Goal: Task Accomplishment & Management: Manage account settings

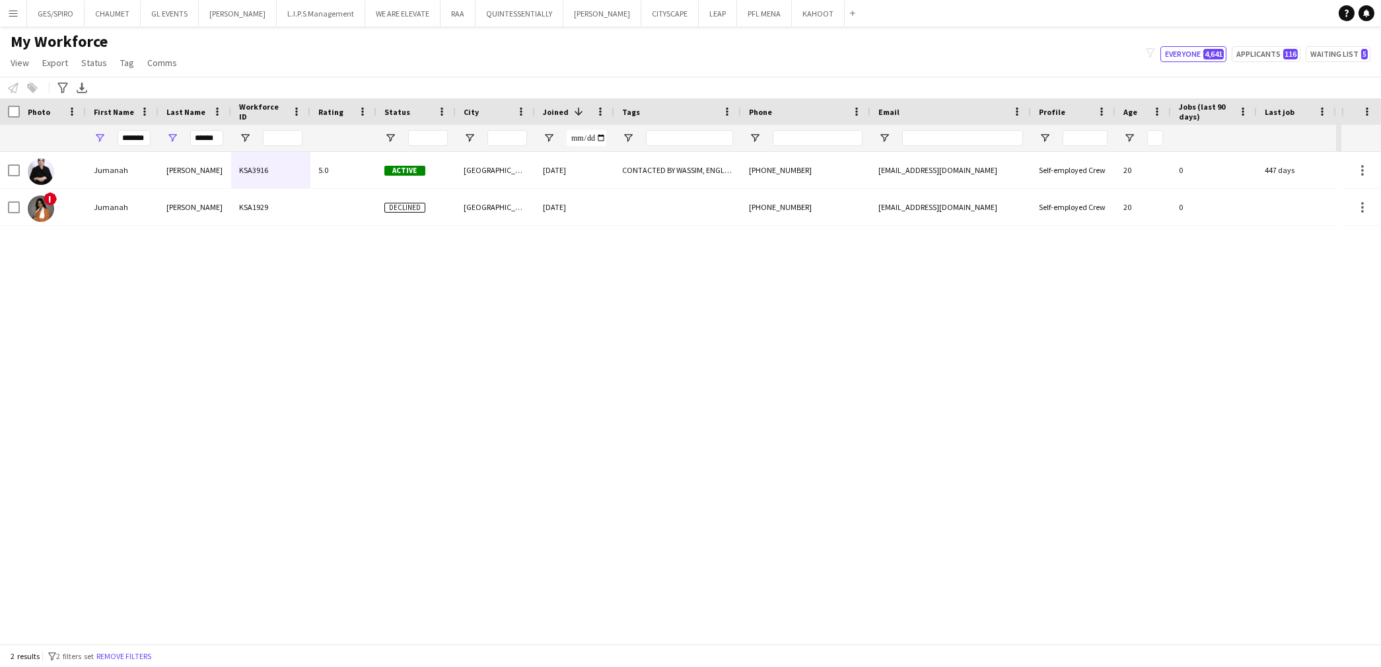
click at [137, 648] on div "2 results filter-1 2 filters set Remove filters" at bounding box center [690, 656] width 1381 height 22
click at [154, 655] on button "Remove filters" at bounding box center [124, 656] width 60 height 15
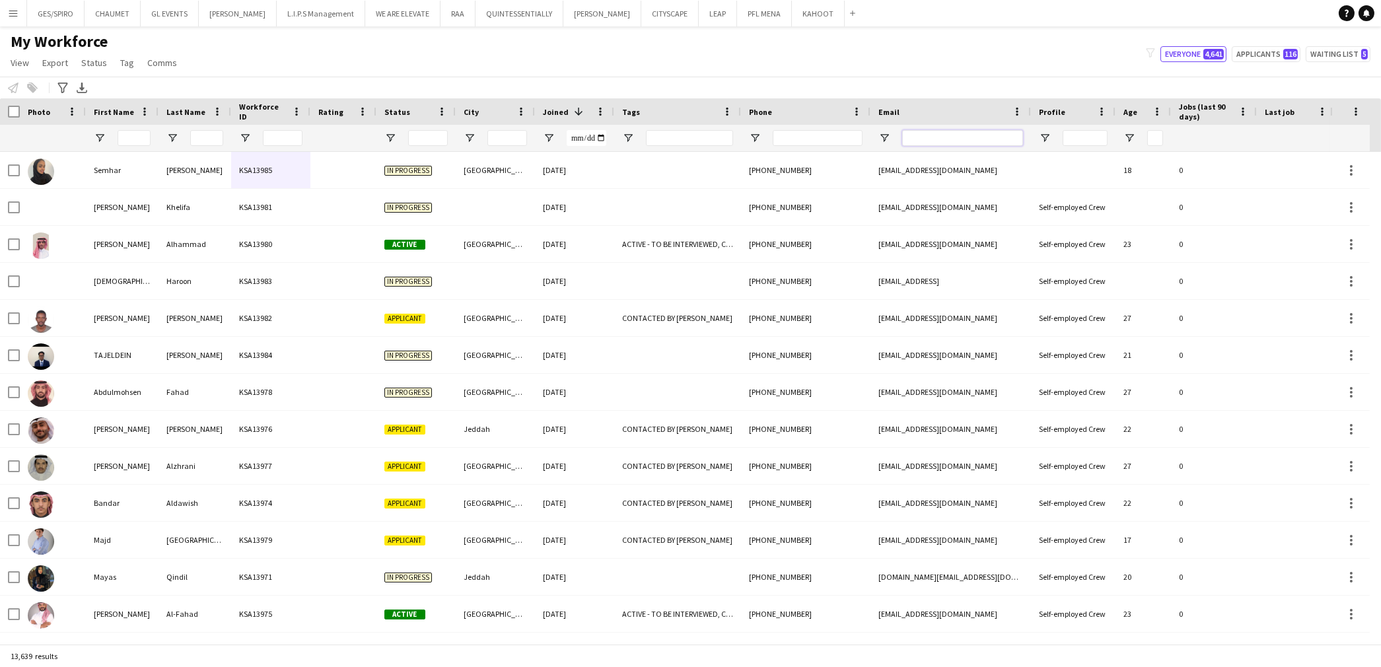
click at [944, 134] on input "Email Filter Input" at bounding box center [962, 138] width 121 height 16
paste input "**********"
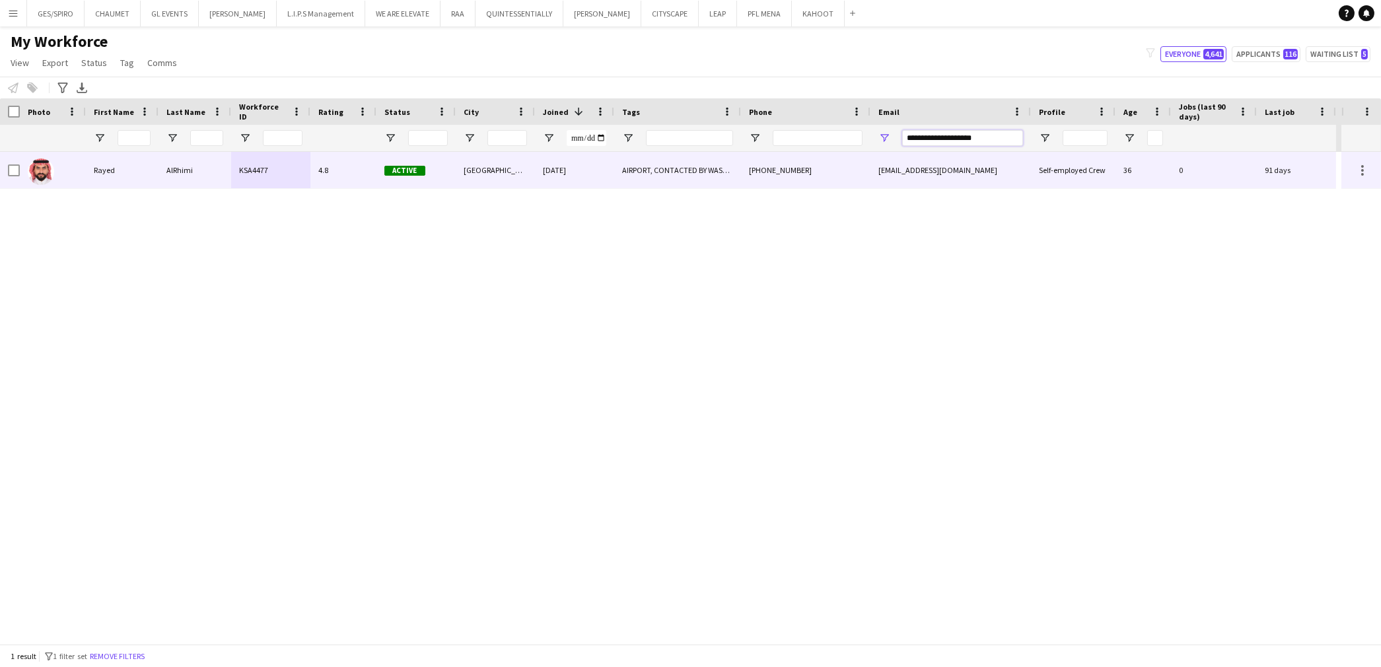
type input "**********"
click at [708, 170] on div "AIRPORT, CONTACTED BY WASSIM, ENGLISH ++, KHALEEJI PROFILE, Potential Superviso…" at bounding box center [677, 170] width 127 height 36
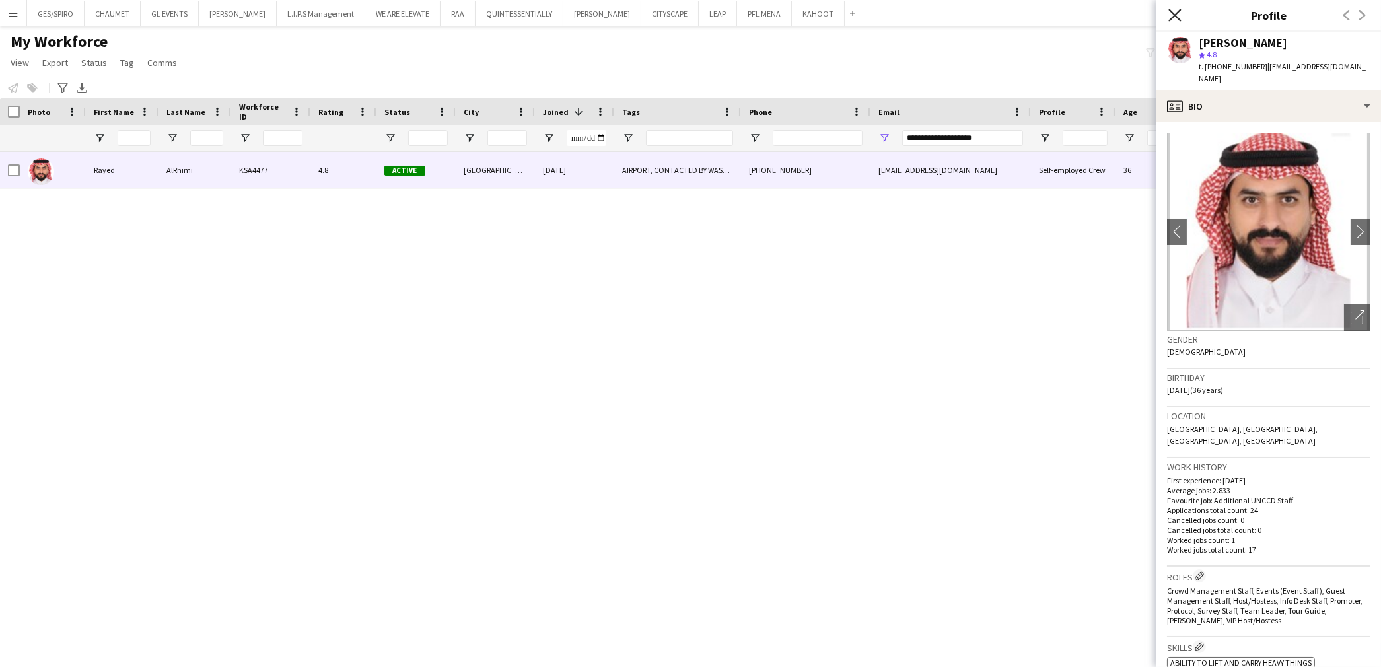
click at [1173, 17] on icon at bounding box center [1174, 15] width 13 height 13
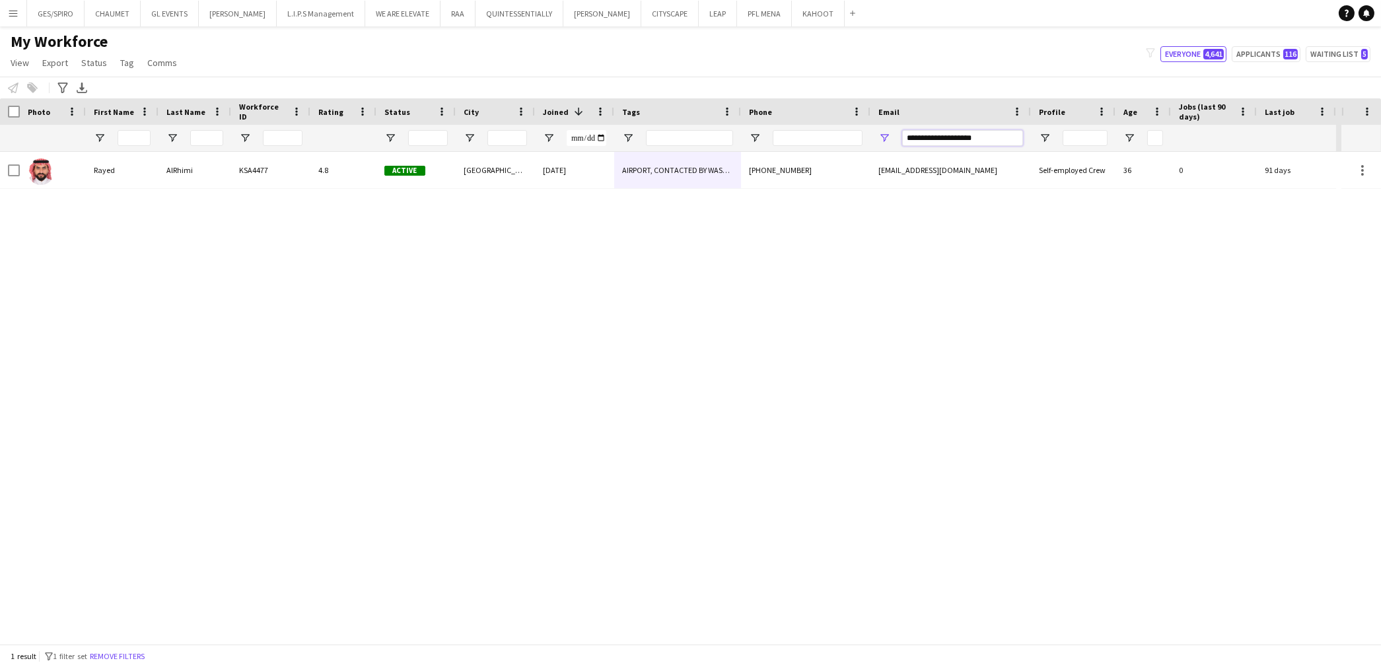
drag, startPoint x: 989, startPoint y: 140, endPoint x: 837, endPoint y: 149, distance: 152.8
click at [837, 148] on div at bounding box center [668, 138] width 1336 height 26
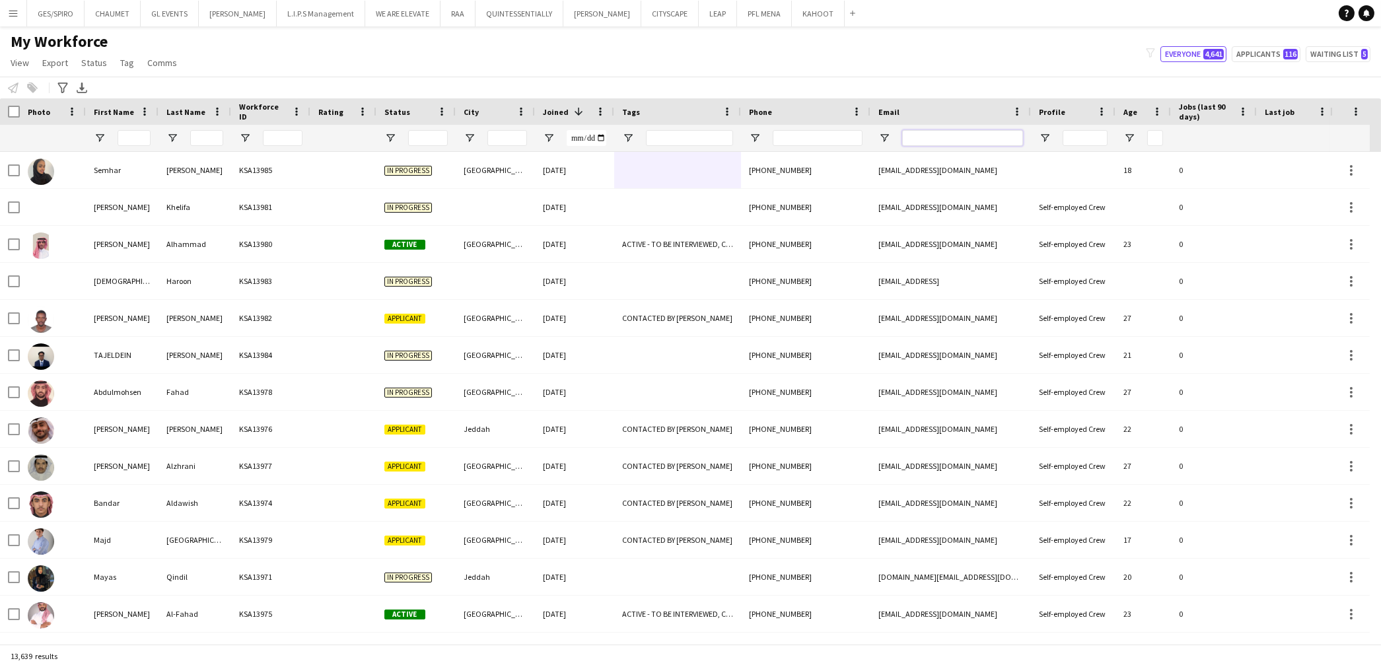
click at [938, 141] on input "Email Filter Input" at bounding box center [962, 138] width 121 height 16
paste input "**********"
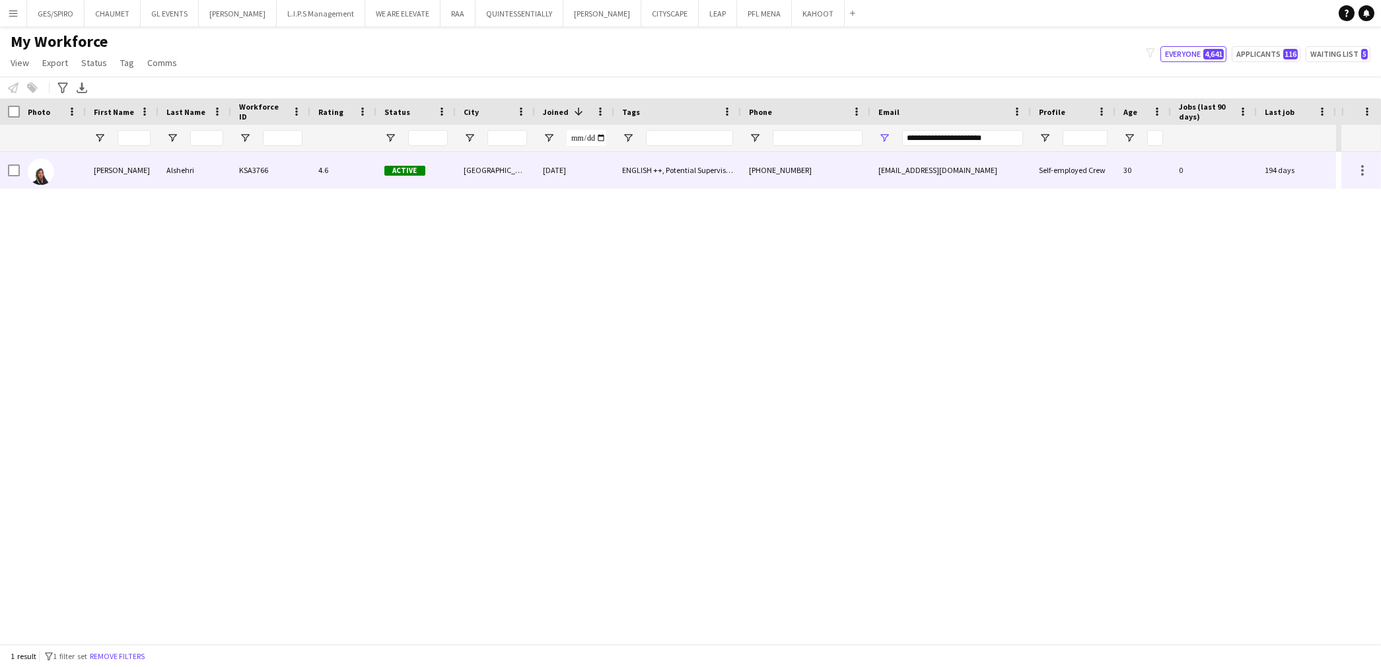
click at [477, 174] on div "Riyadh" at bounding box center [495, 170] width 79 height 36
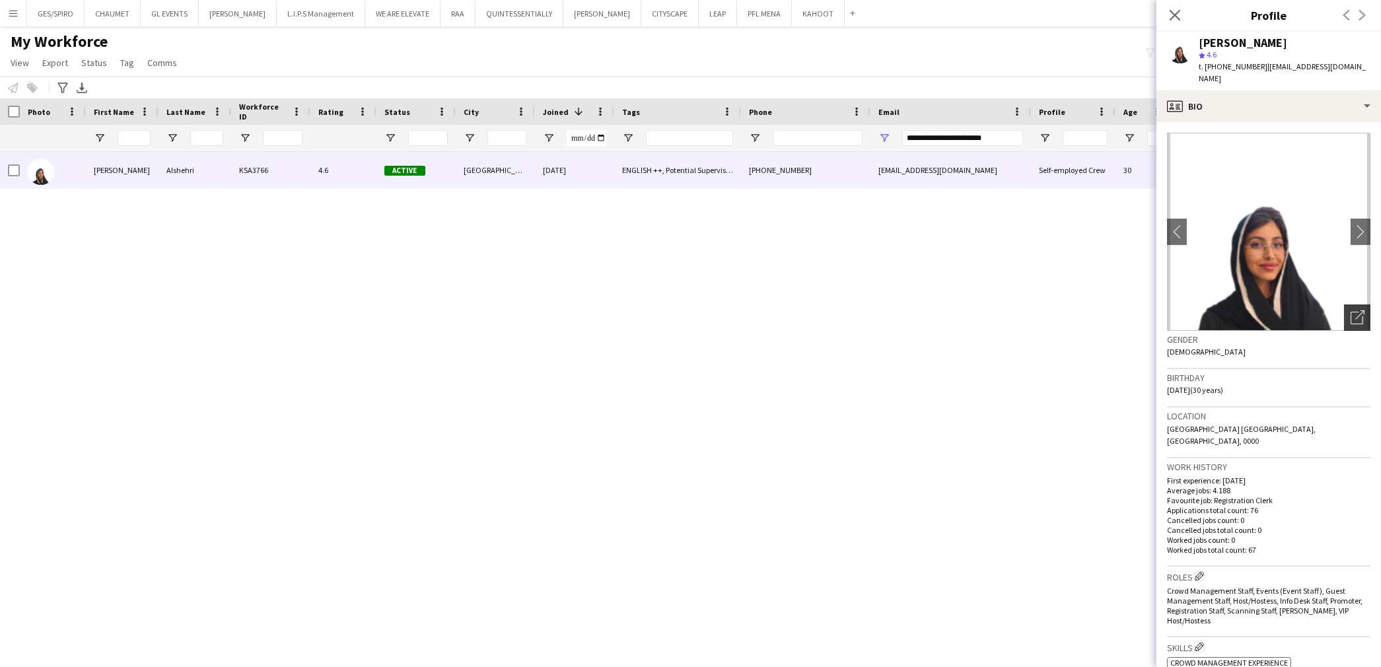
click at [1351, 310] on icon "Open photos pop-in" at bounding box center [1358, 317] width 14 height 14
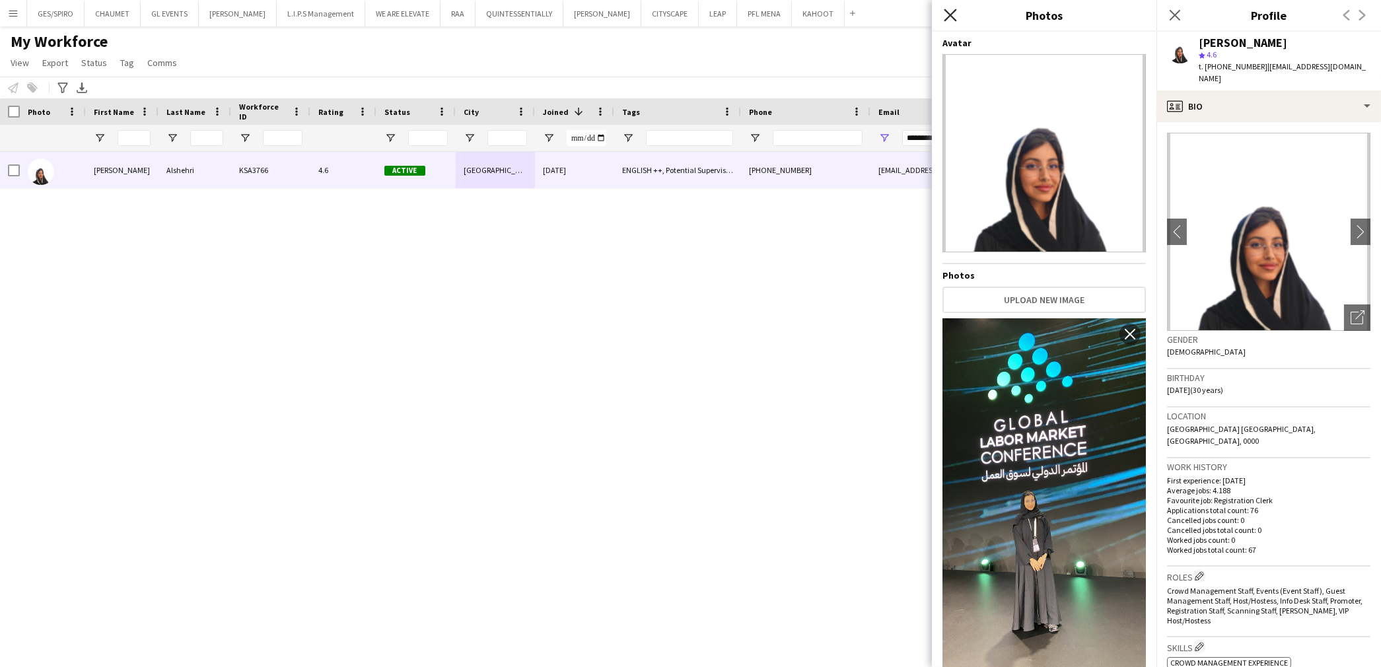
click at [952, 15] on icon "Close pop-in" at bounding box center [950, 15] width 13 height 13
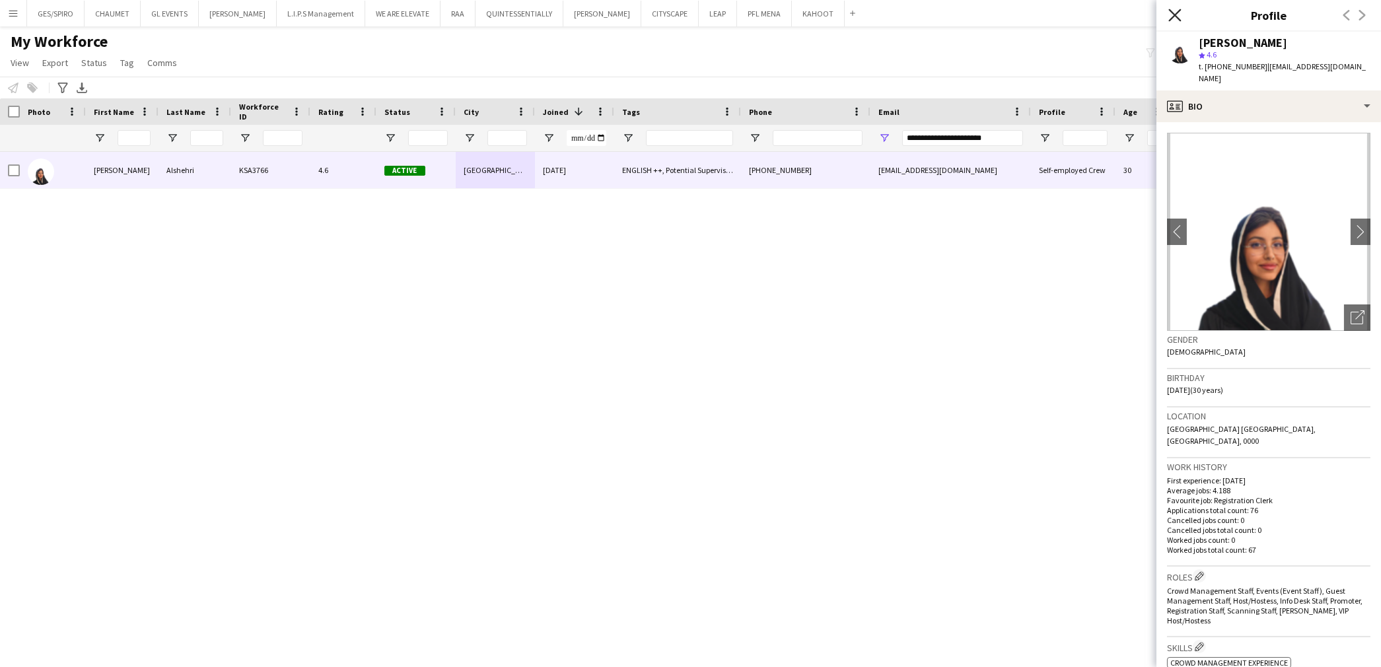
click at [1172, 11] on icon at bounding box center [1174, 15] width 13 height 13
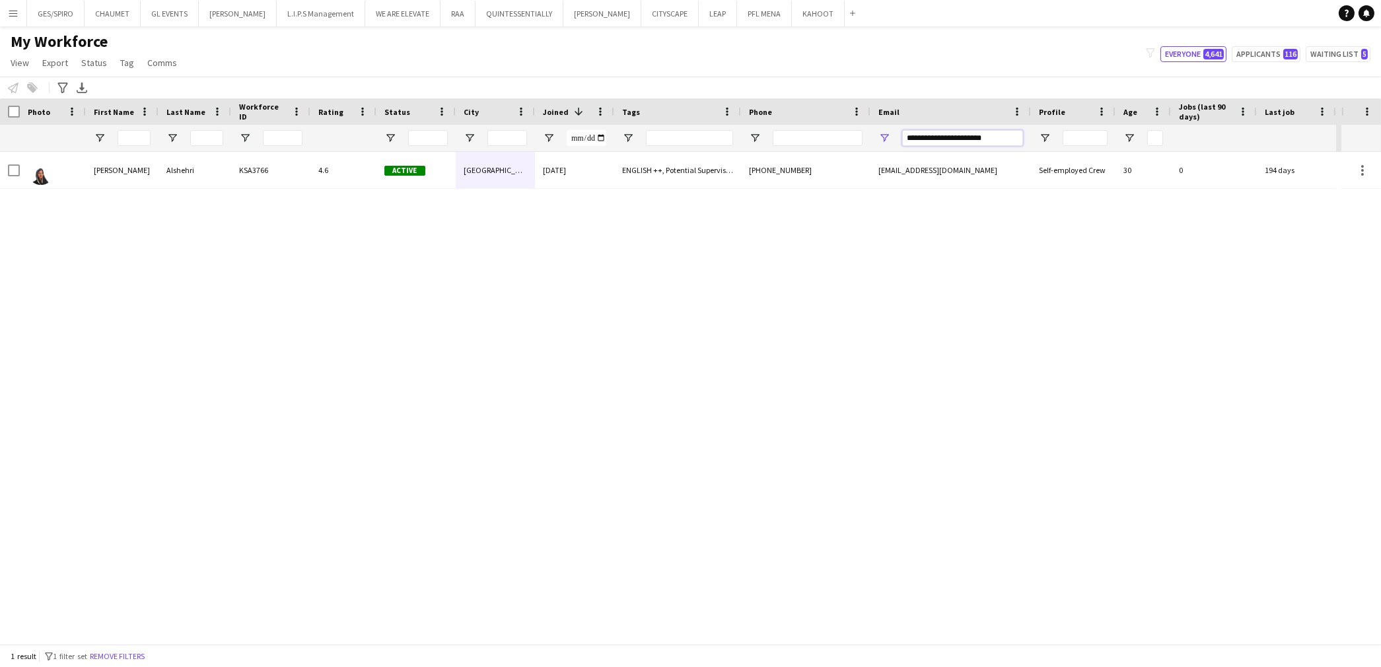
drag, startPoint x: 1001, startPoint y: 133, endPoint x: 691, endPoint y: 175, distance: 313.3
click at [691, 175] on div "Workforce Details Photo First Name" at bounding box center [690, 371] width 1381 height 546
click at [997, 137] on input "**********" at bounding box center [962, 138] width 121 height 16
drag, startPoint x: 1005, startPoint y: 137, endPoint x: 765, endPoint y: 159, distance: 241.4
click at [775, 157] on div "Workforce Details Photo First Name" at bounding box center [690, 371] width 1381 height 546
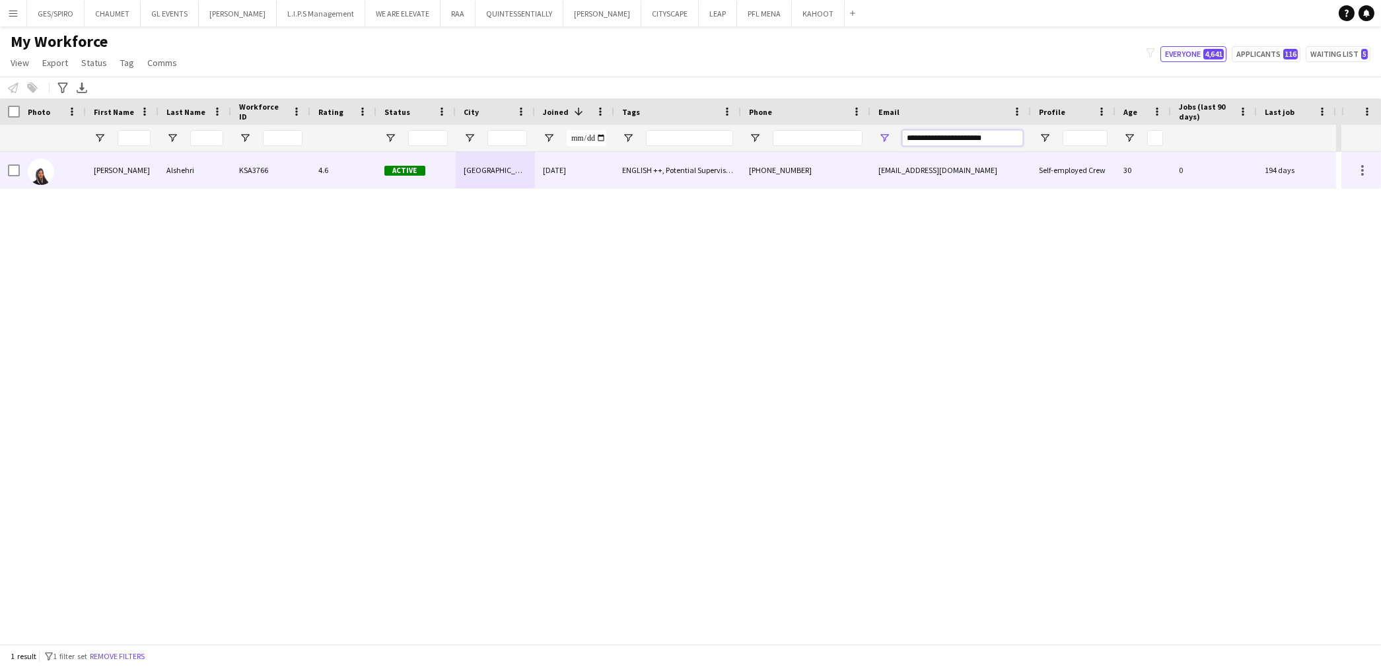
paste input "Email Filter Input"
click at [856, 179] on div "+966553369754" at bounding box center [805, 170] width 129 height 36
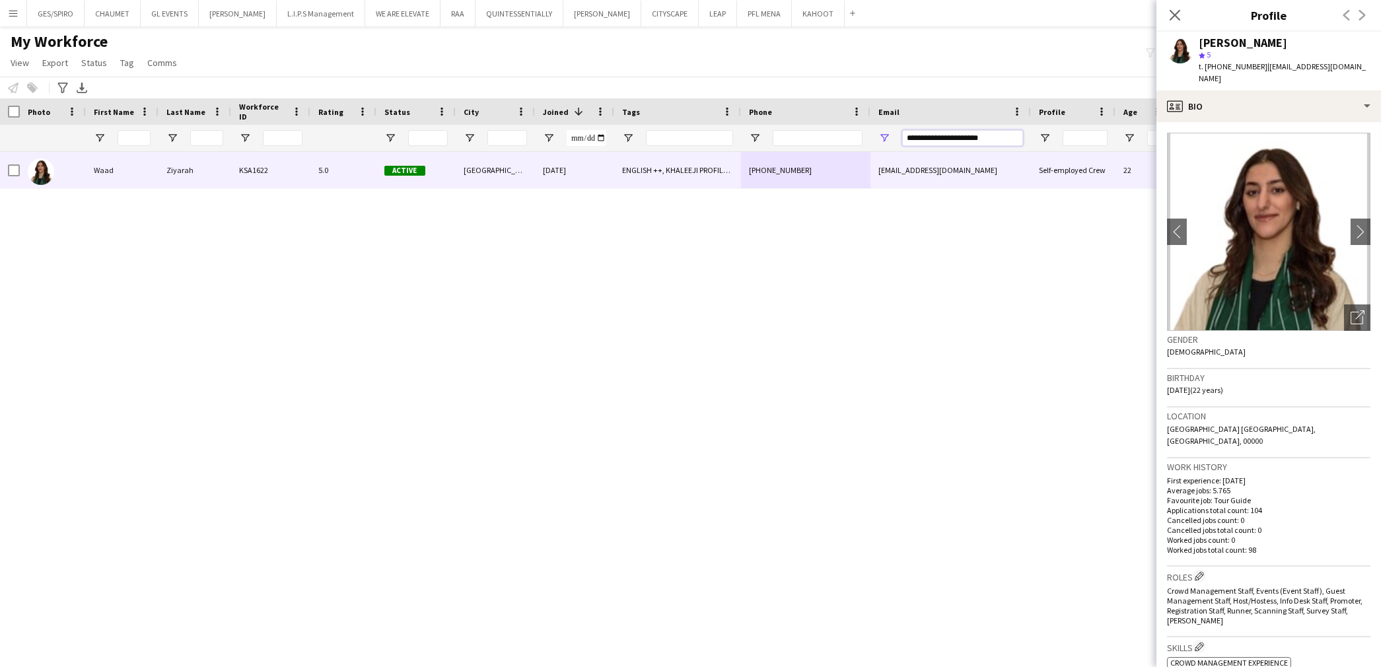
drag, startPoint x: 992, startPoint y: 140, endPoint x: 380, endPoint y: 177, distance: 613.4
click at [526, 168] on div "Workforce Details Photo First Name" at bounding box center [690, 371] width 1381 height 546
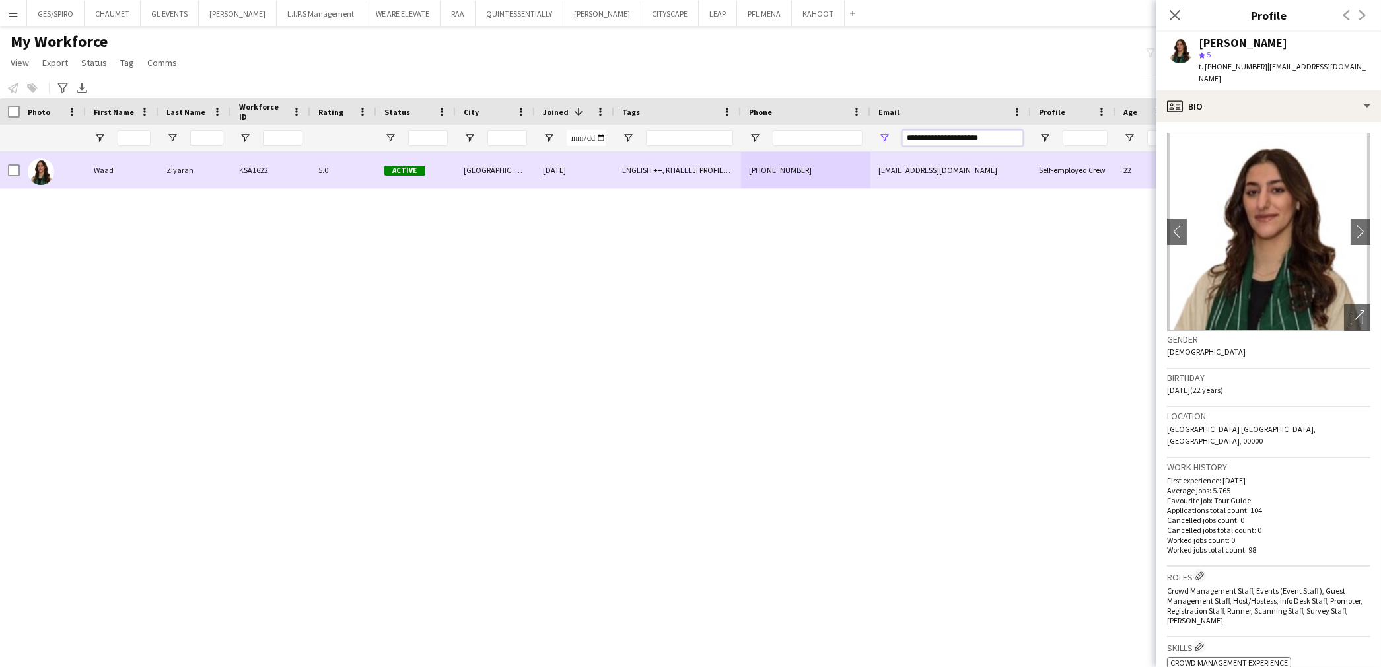
paste input "**"
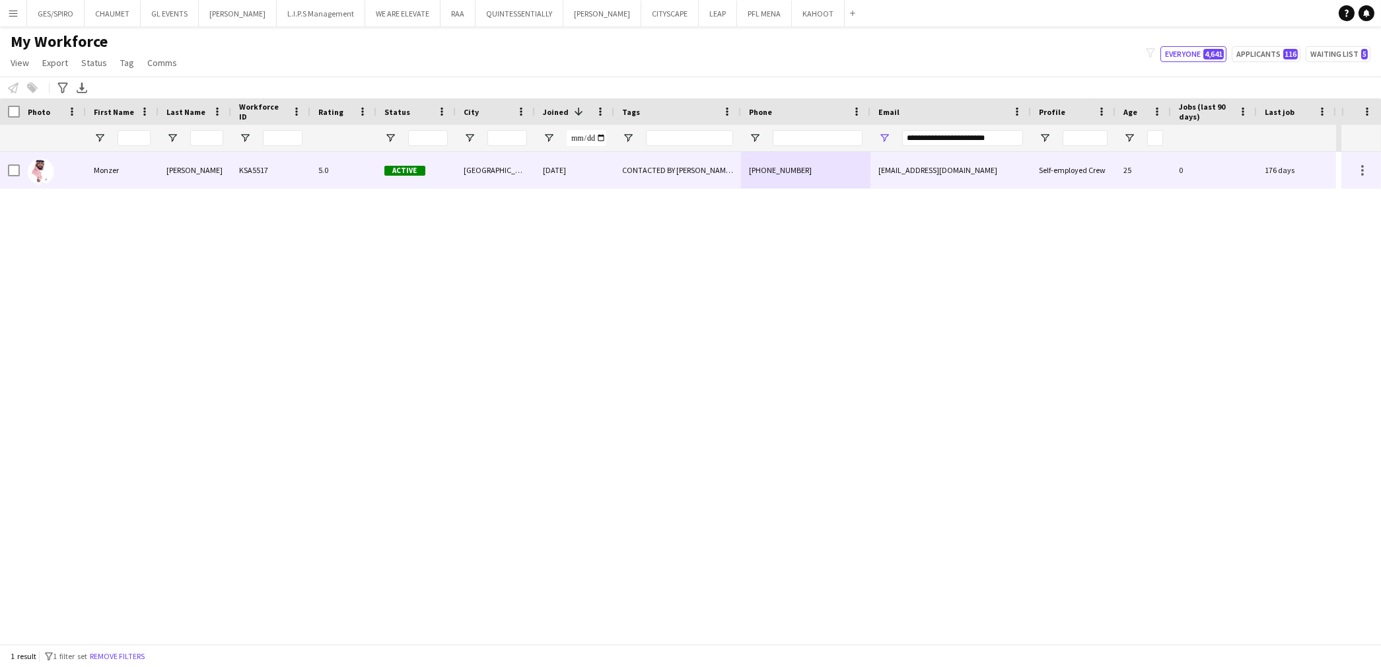
click at [985, 176] on div "monzer_fiveo@hotmail.com" at bounding box center [950, 170] width 160 height 36
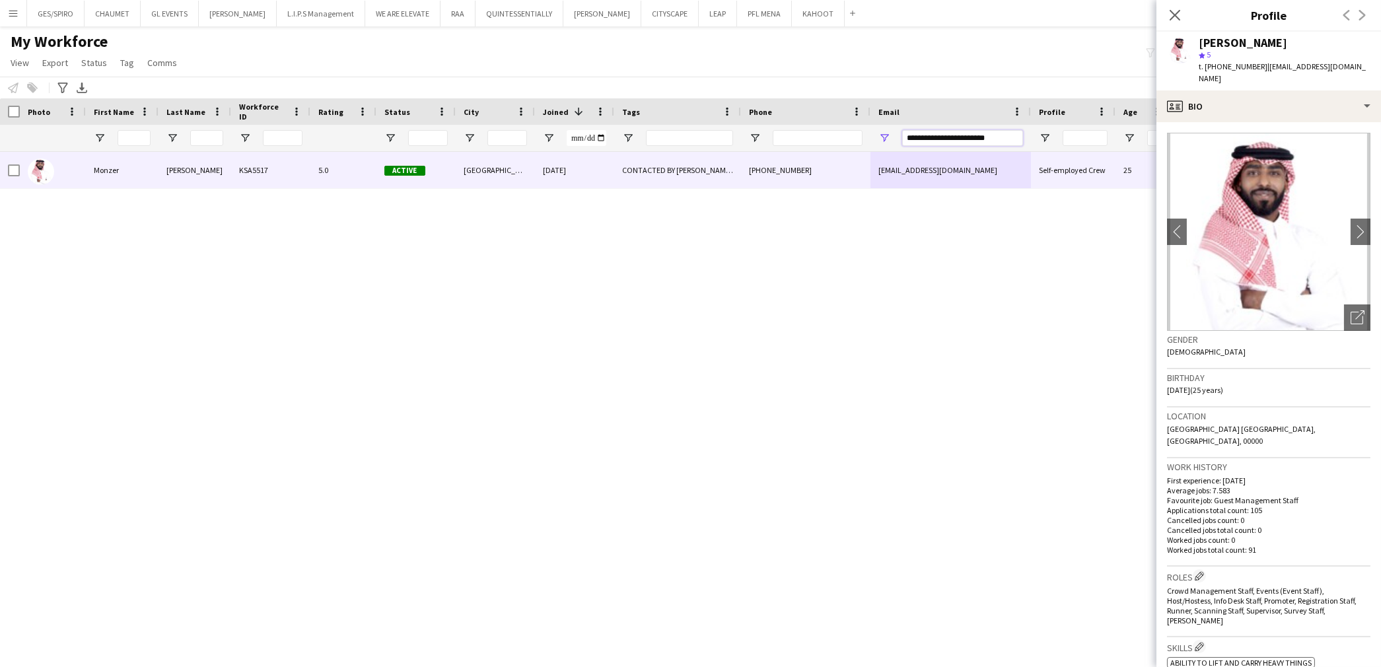
drag, startPoint x: 1005, startPoint y: 133, endPoint x: 549, endPoint y: 154, distance: 456.8
click at [605, 152] on div "Workforce Details Photo First Name" at bounding box center [690, 371] width 1381 height 546
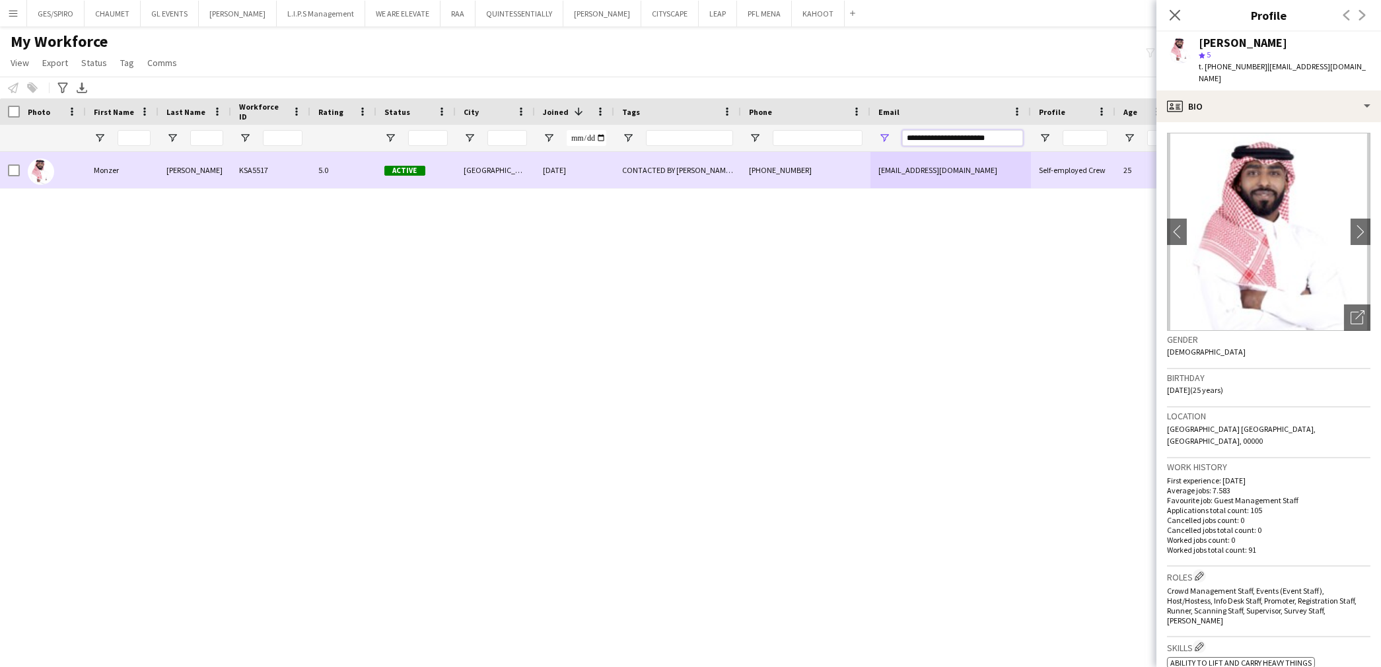
paste input "*"
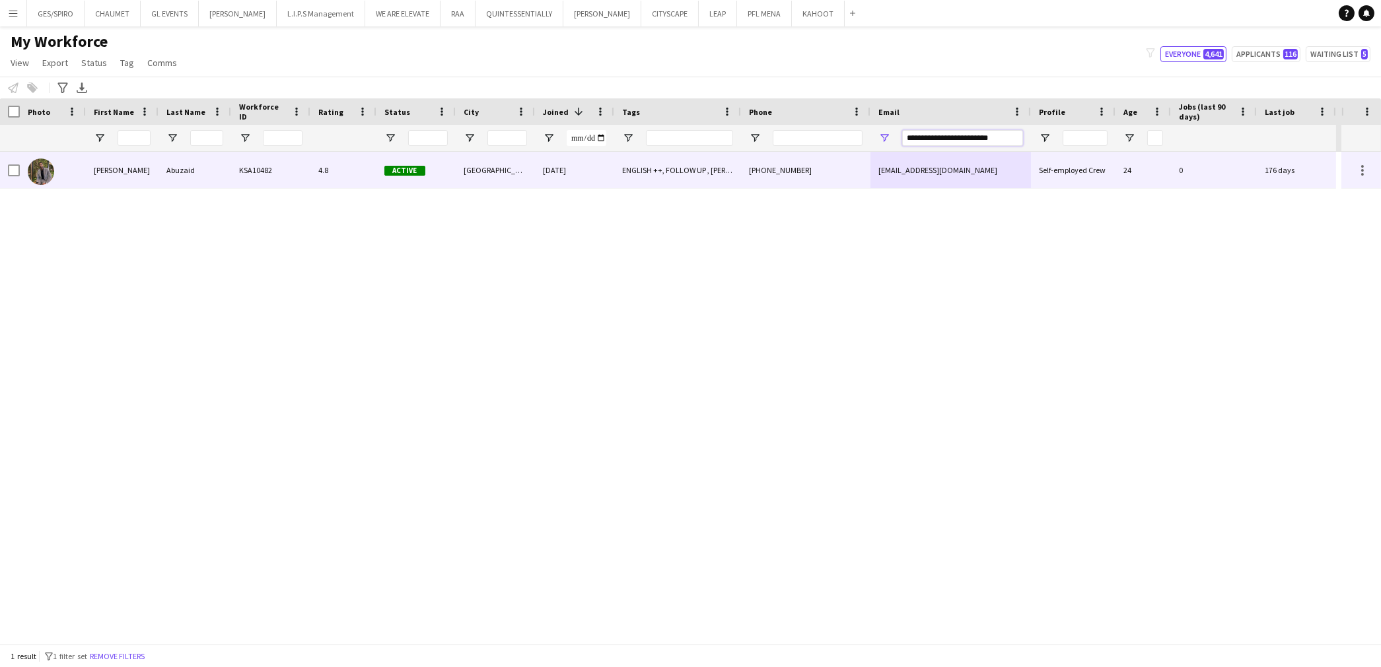
drag, startPoint x: 1007, startPoint y: 143, endPoint x: 695, endPoint y: 156, distance: 312.7
click at [695, 156] on div "Workforce Details Photo First Name" at bounding box center [690, 371] width 1381 height 546
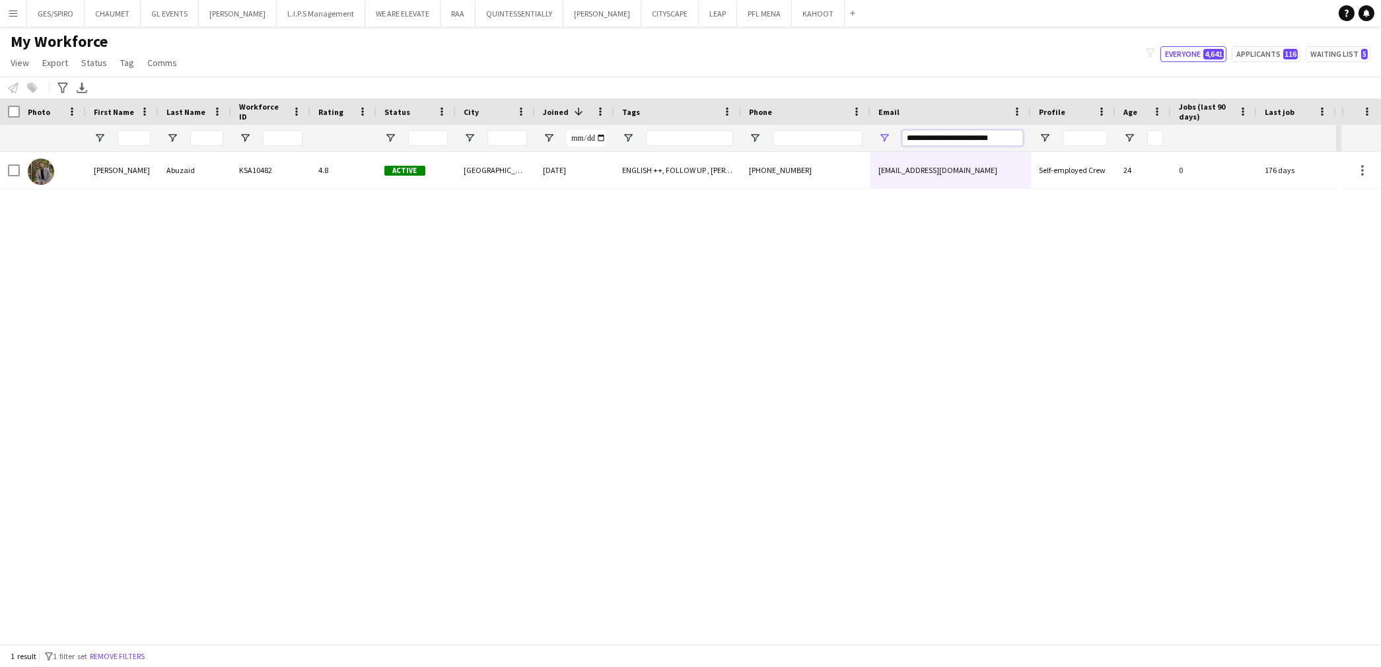
paste input "Email Filter Input"
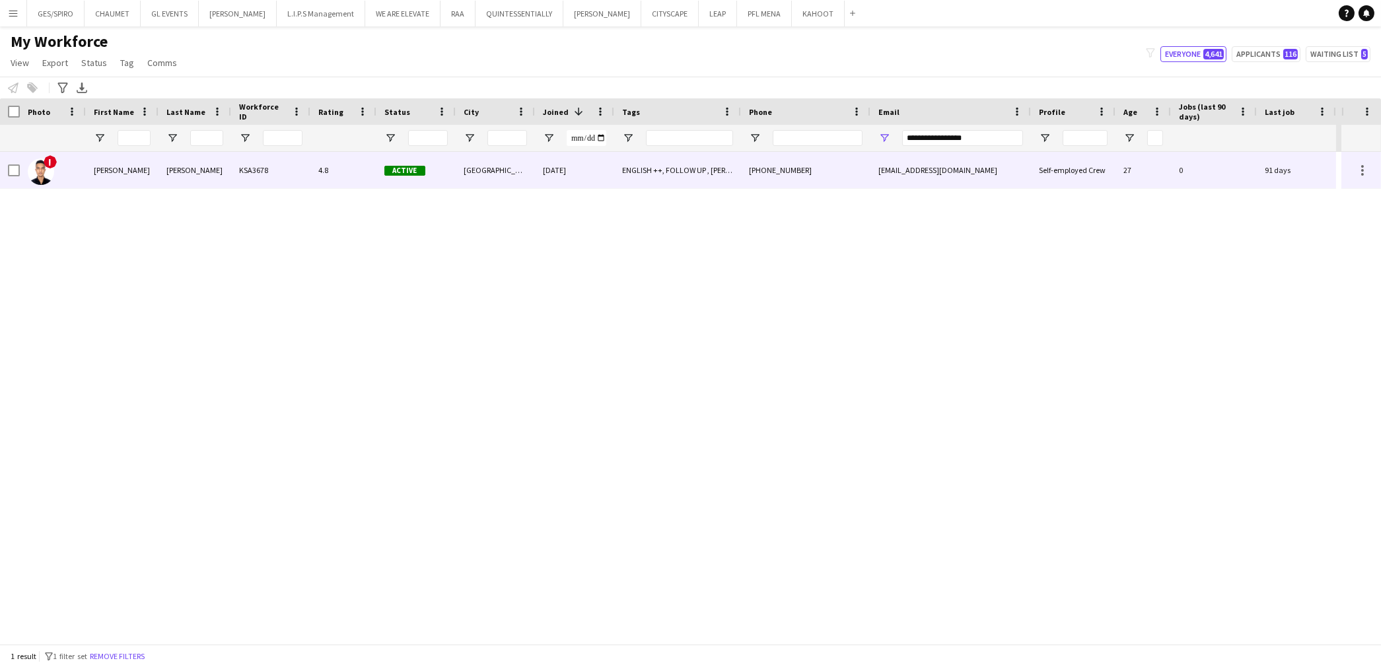
click at [579, 176] on div "10-10-2023" at bounding box center [574, 170] width 79 height 36
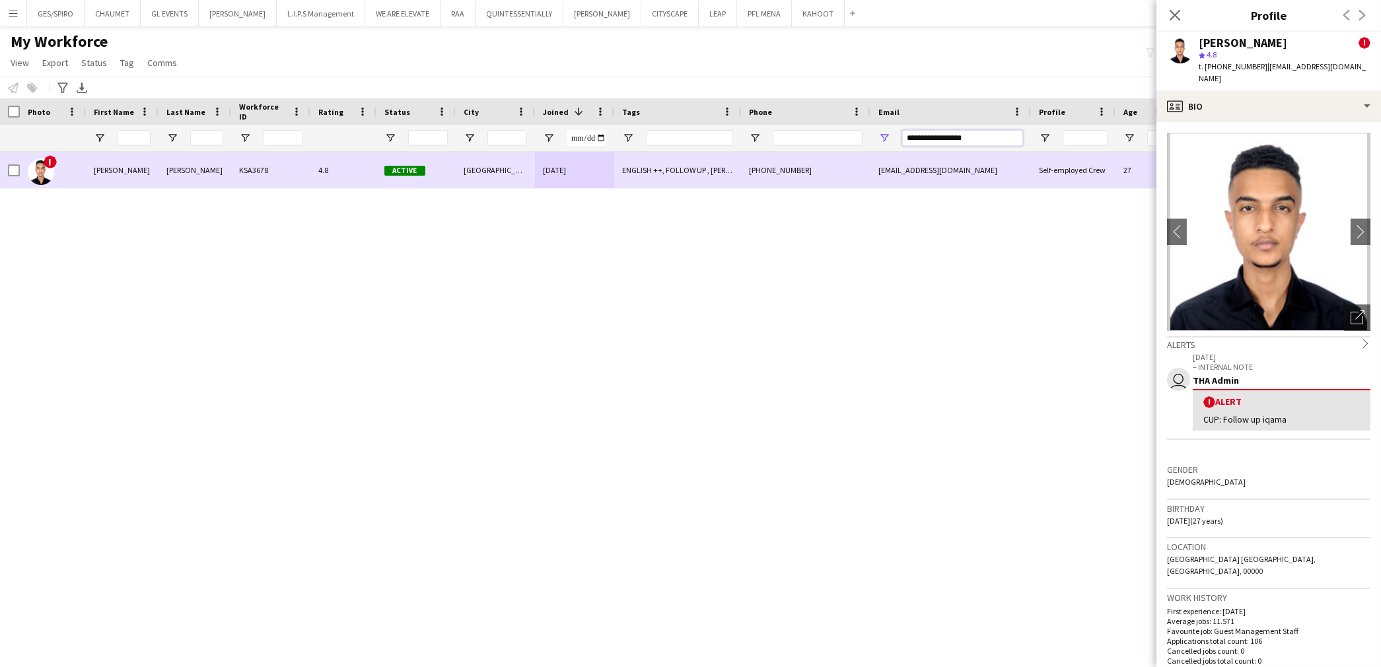
drag, startPoint x: 1001, startPoint y: 142, endPoint x: 708, endPoint y: 184, distance: 295.5
click at [728, 168] on div "Workforce Details Photo First Name" at bounding box center [690, 371] width 1381 height 546
paste input "Email Filter Input"
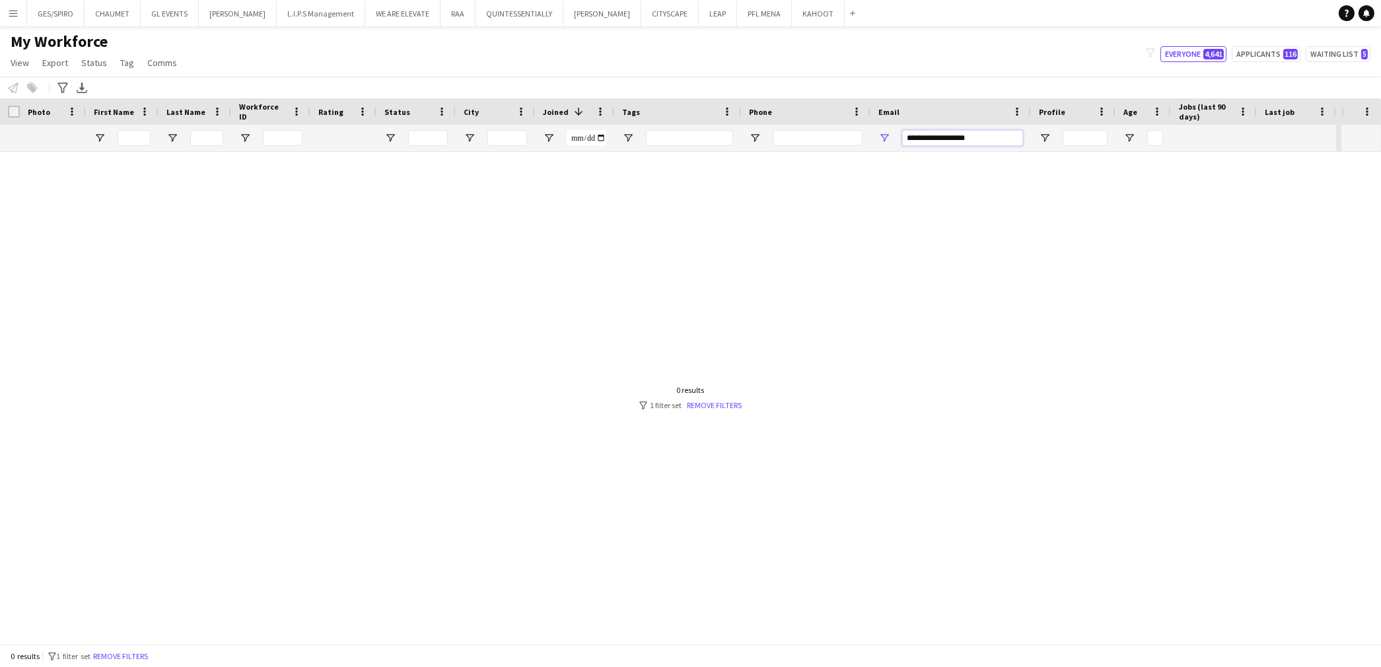
click at [987, 139] on input "**********" at bounding box center [962, 138] width 121 height 16
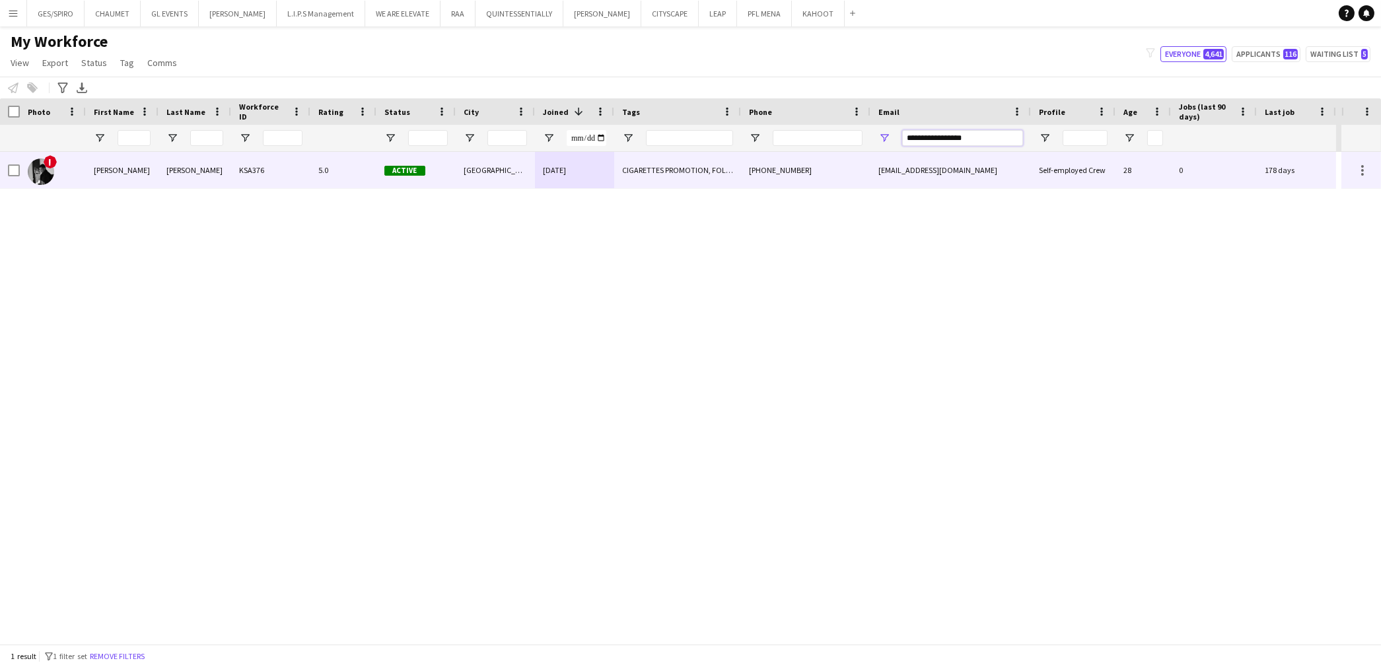
type input "**********"
click at [555, 175] on div "28-11-2022" at bounding box center [574, 170] width 79 height 36
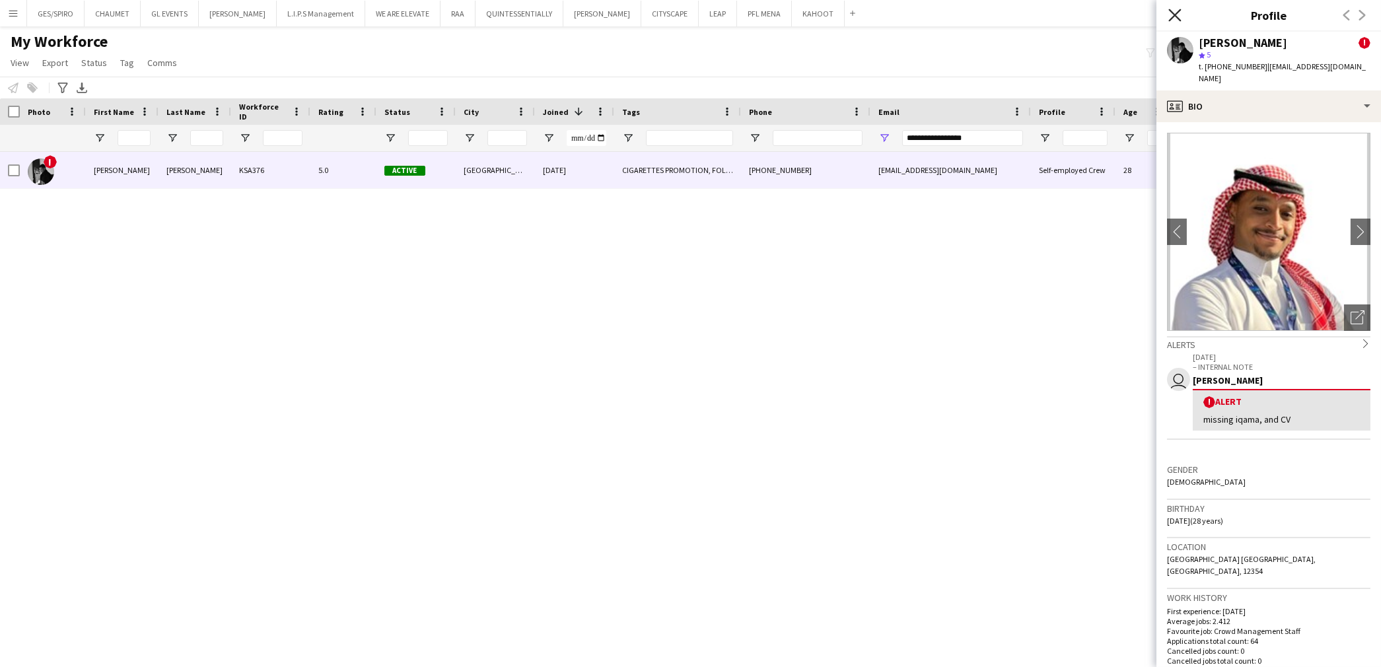
click at [1170, 18] on icon at bounding box center [1174, 15] width 13 height 13
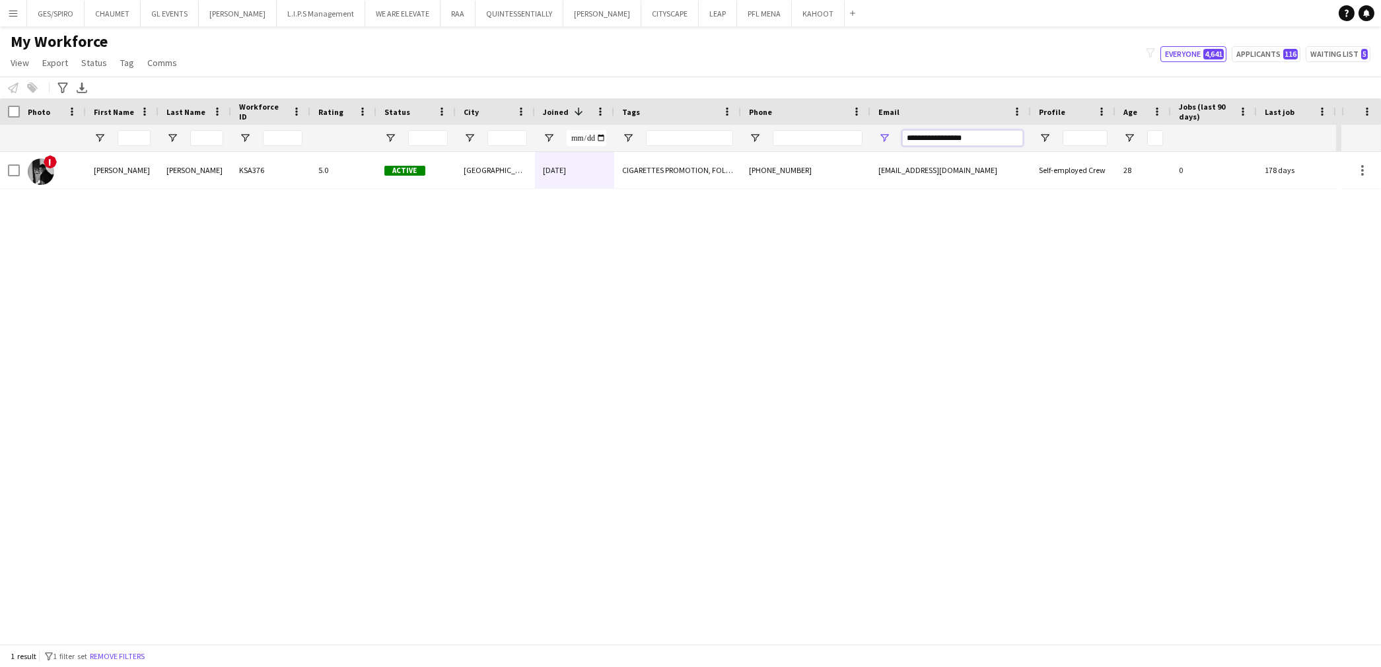
drag, startPoint x: 996, startPoint y: 140, endPoint x: 661, endPoint y: 143, distance: 334.9
click at [670, 147] on div at bounding box center [668, 138] width 1336 height 26
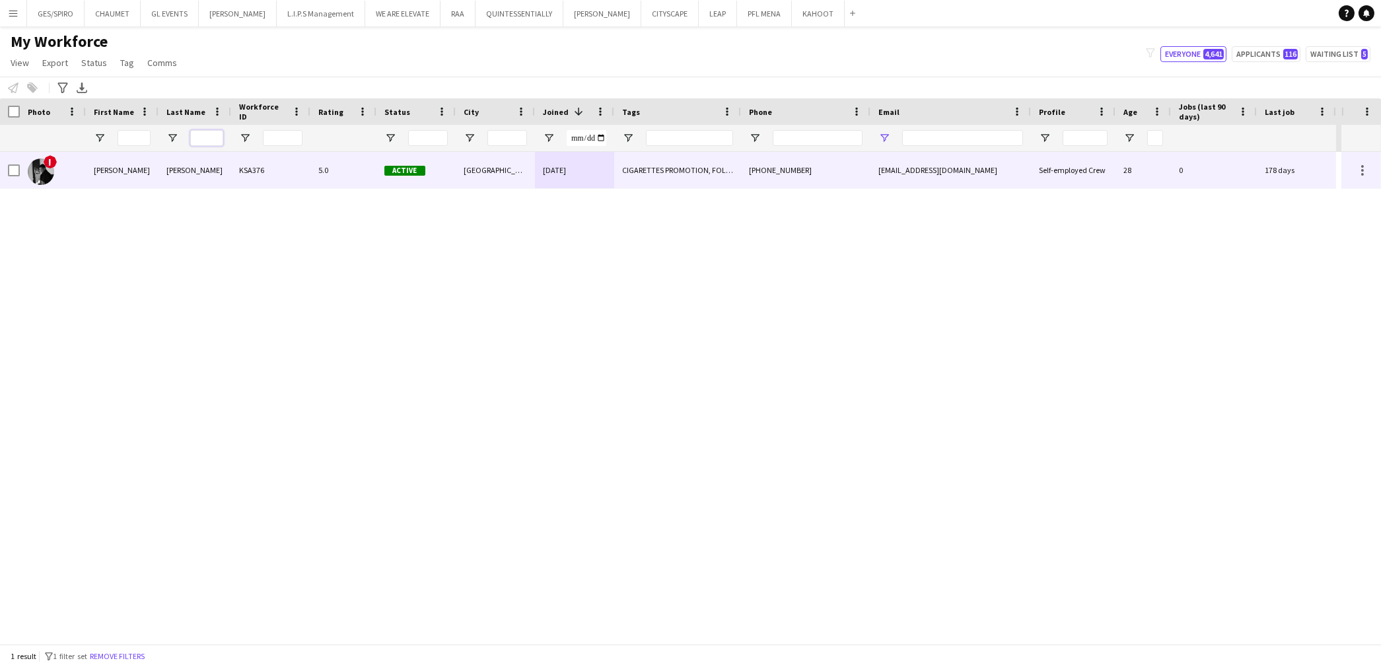
click at [209, 137] on input "Last Name Filter Input" at bounding box center [206, 138] width 33 height 16
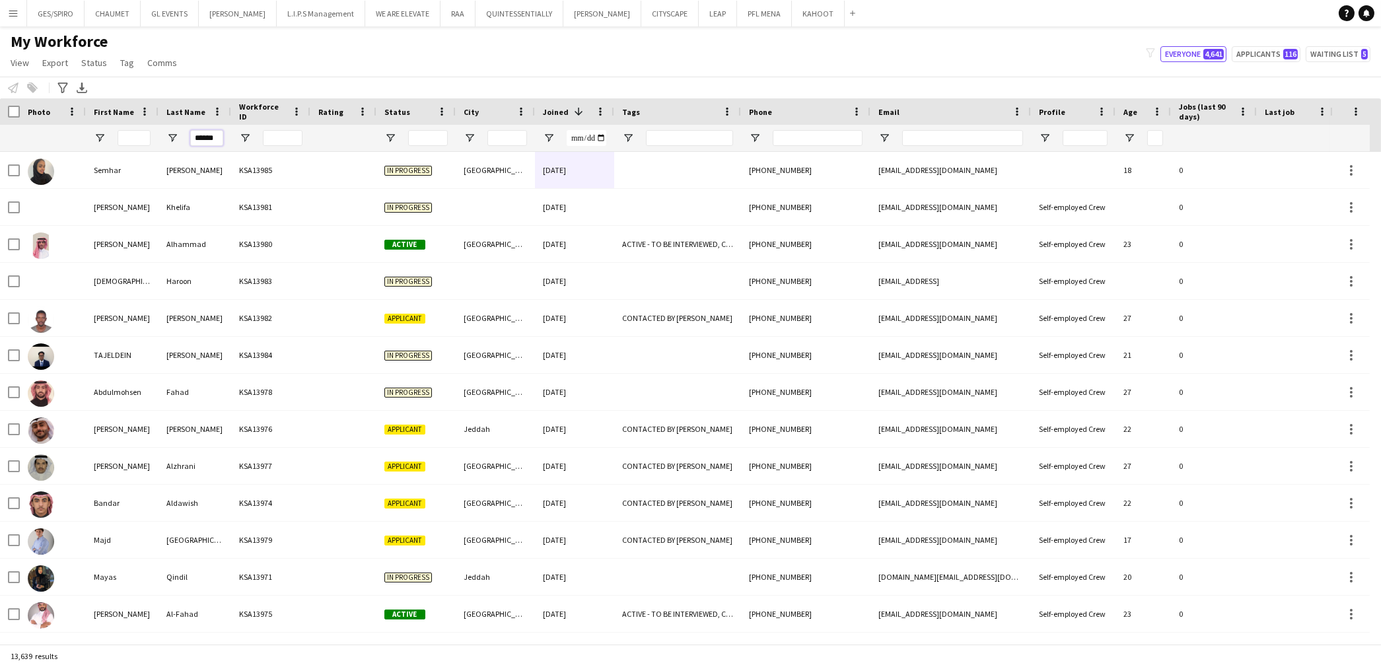
scroll to position [0, 1]
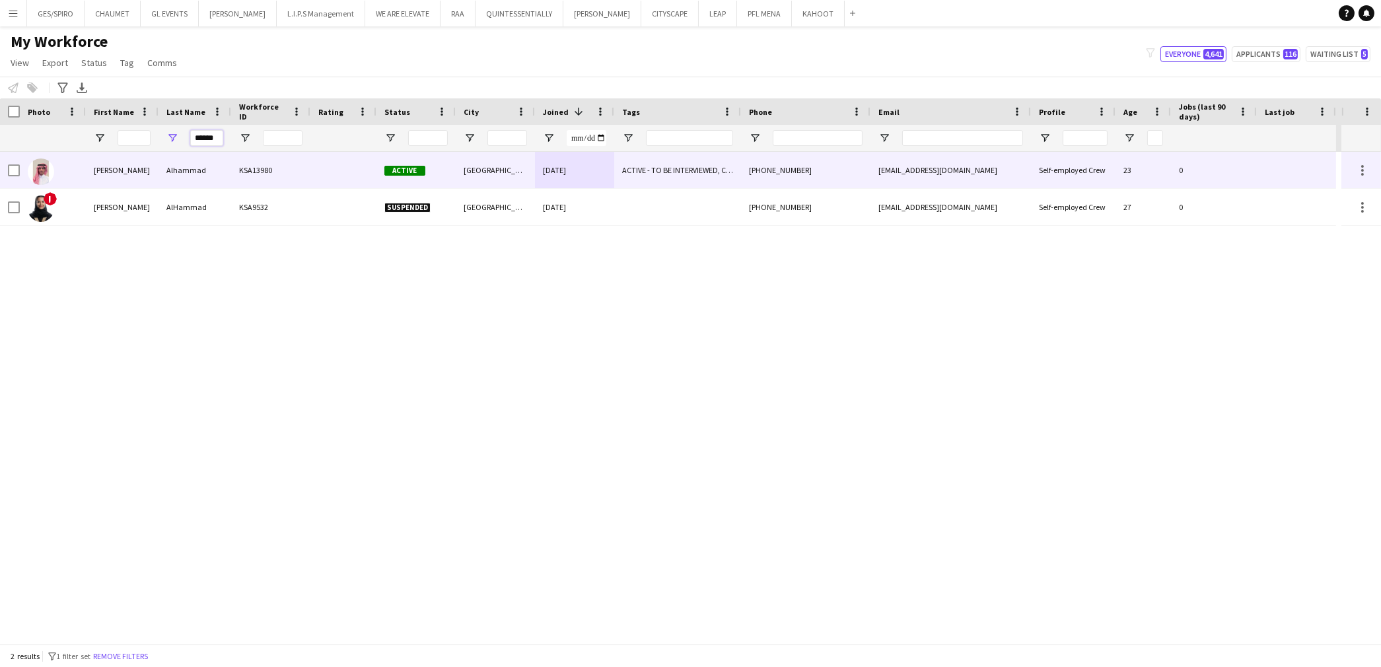
type input "******"
click at [223, 170] on div "Alhammad" at bounding box center [195, 170] width 73 height 36
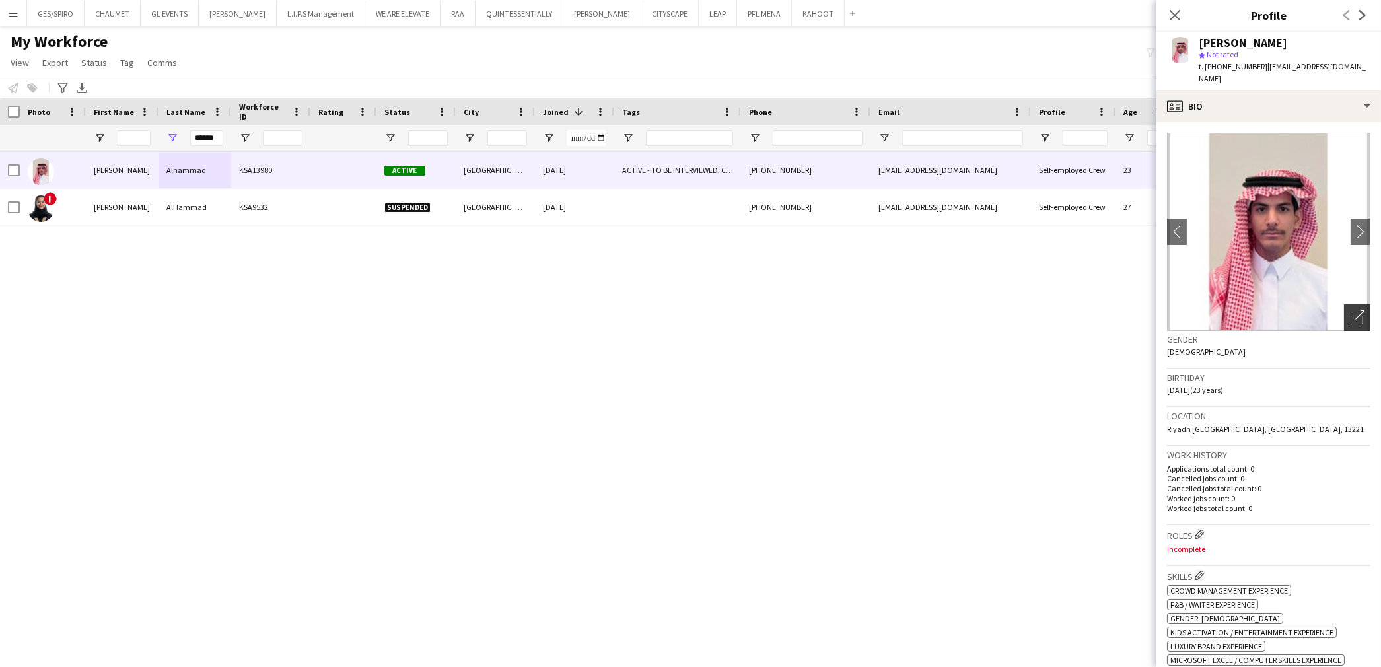
click at [1351, 310] on icon "Open photos pop-in" at bounding box center [1358, 317] width 14 height 14
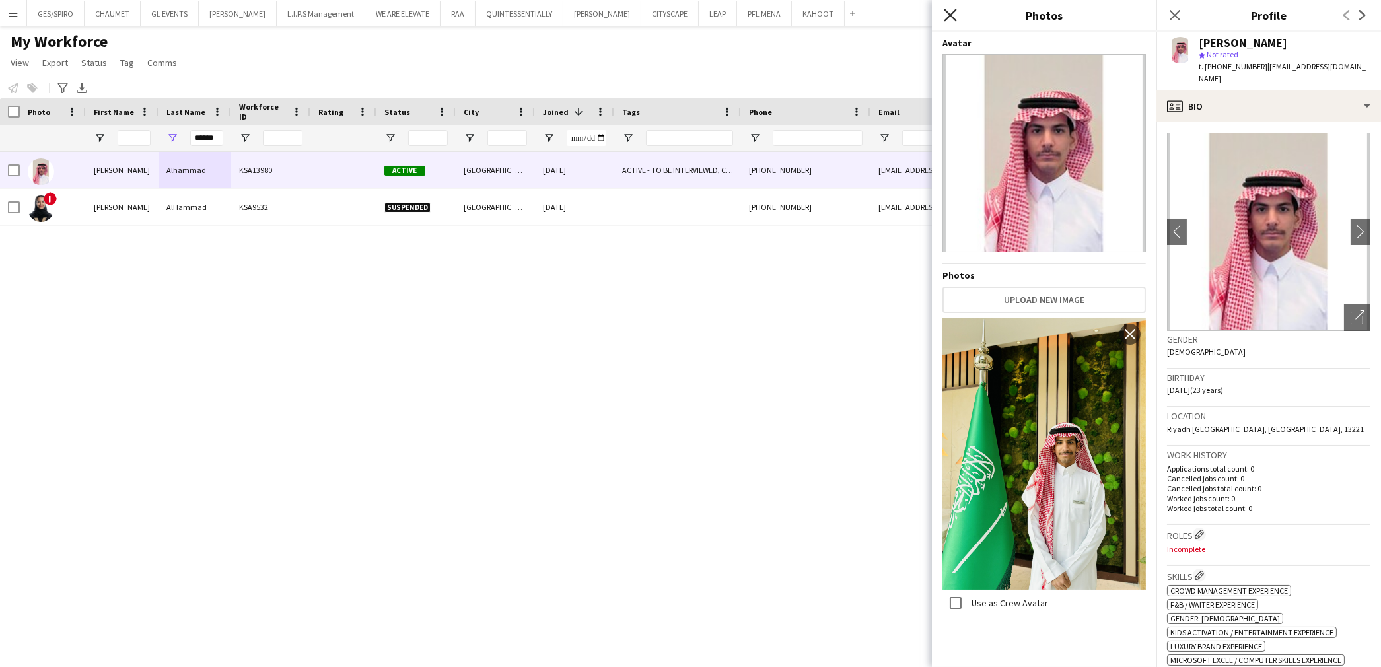
click at [946, 20] on icon at bounding box center [950, 15] width 13 height 13
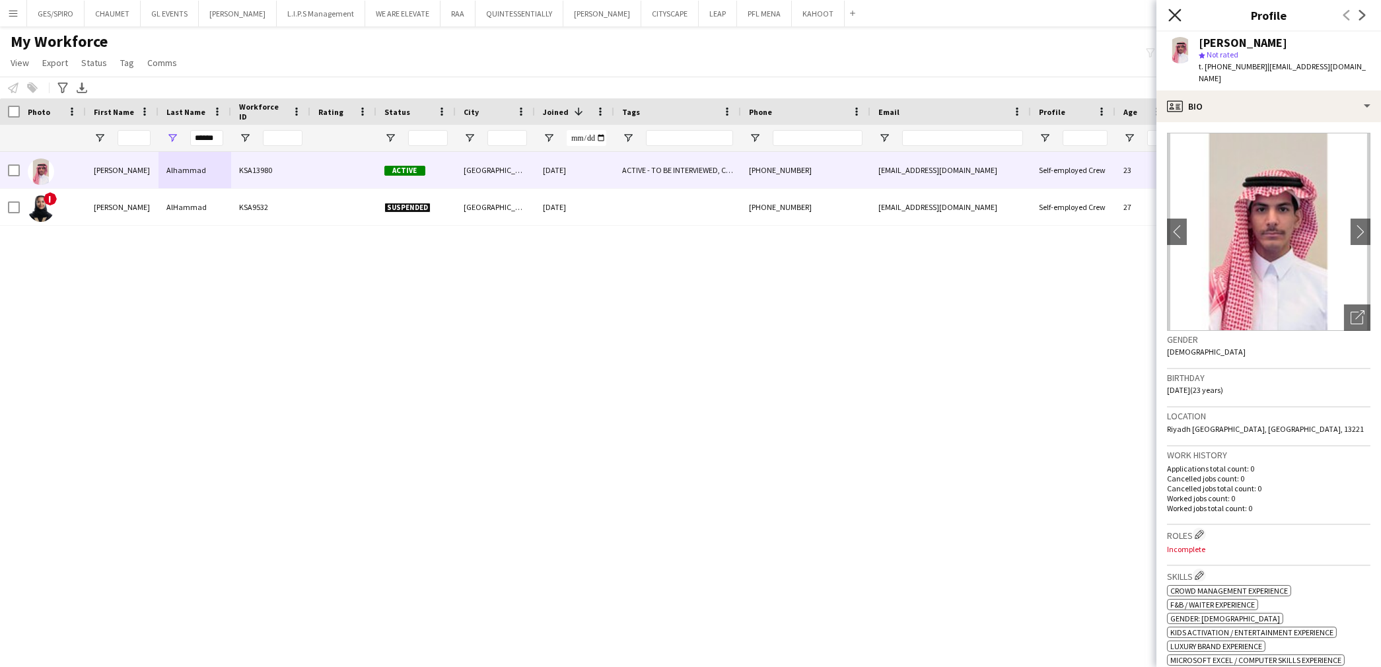
click at [1172, 13] on icon at bounding box center [1174, 15] width 13 height 13
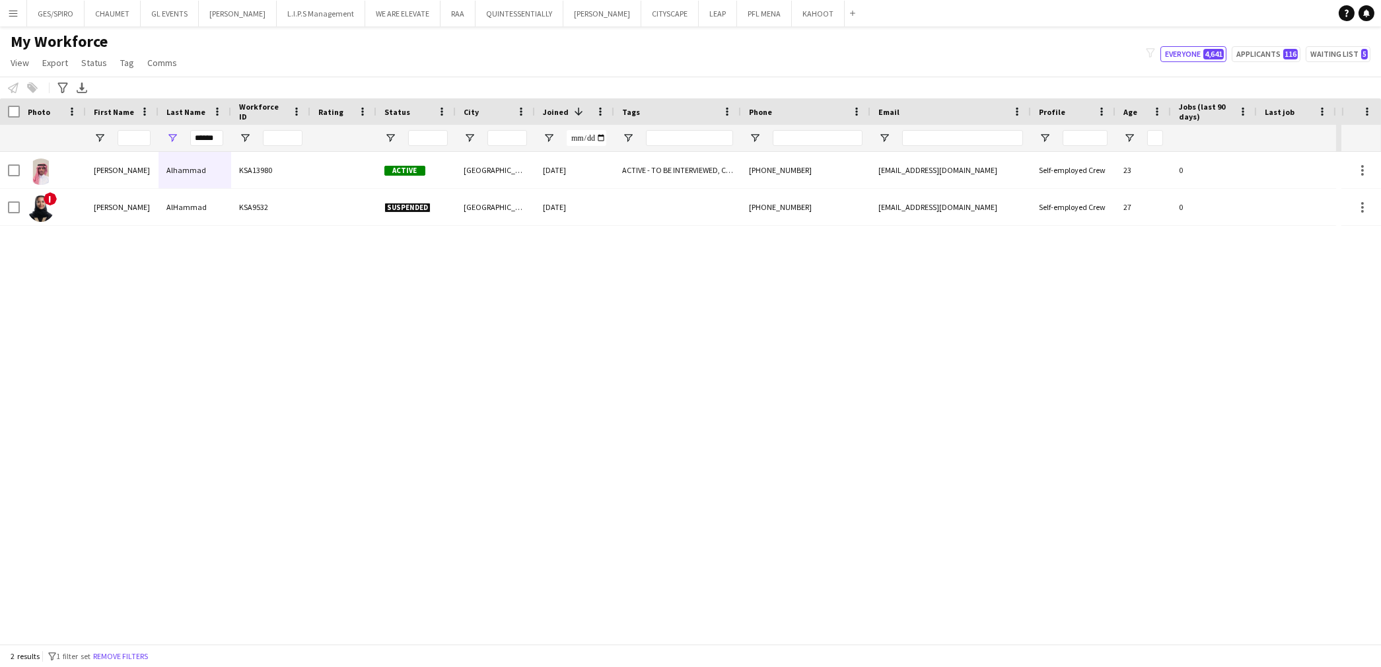
click at [1200, 384] on div "Ibrahim Alhammad KSA13980 Active Riyadh 10-08-2025 ACTIVE - TO BE INTERVIEWED, …" at bounding box center [670, 398] width 1341 height 492
click at [345, 319] on div "Ibrahim Alhammad KSA13980 Active Riyadh 10-08-2025 ACTIVE - TO BE INTERVIEWED, …" at bounding box center [670, 398] width 1341 height 492
click at [220, 139] on input "******" at bounding box center [206, 138] width 33 height 16
click at [808, 139] on input "Phone Filter Input" at bounding box center [818, 138] width 90 height 16
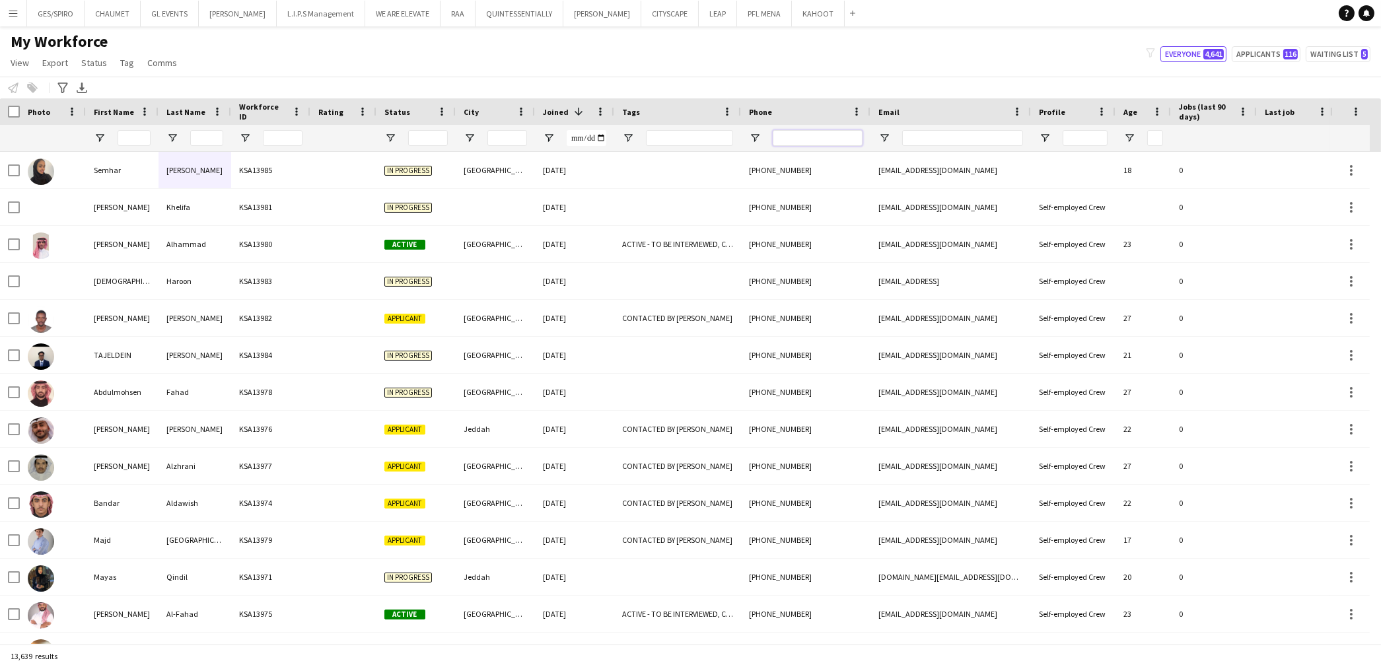
click at [810, 137] on input "Phone Filter Input" at bounding box center [818, 138] width 90 height 16
paste input "**********"
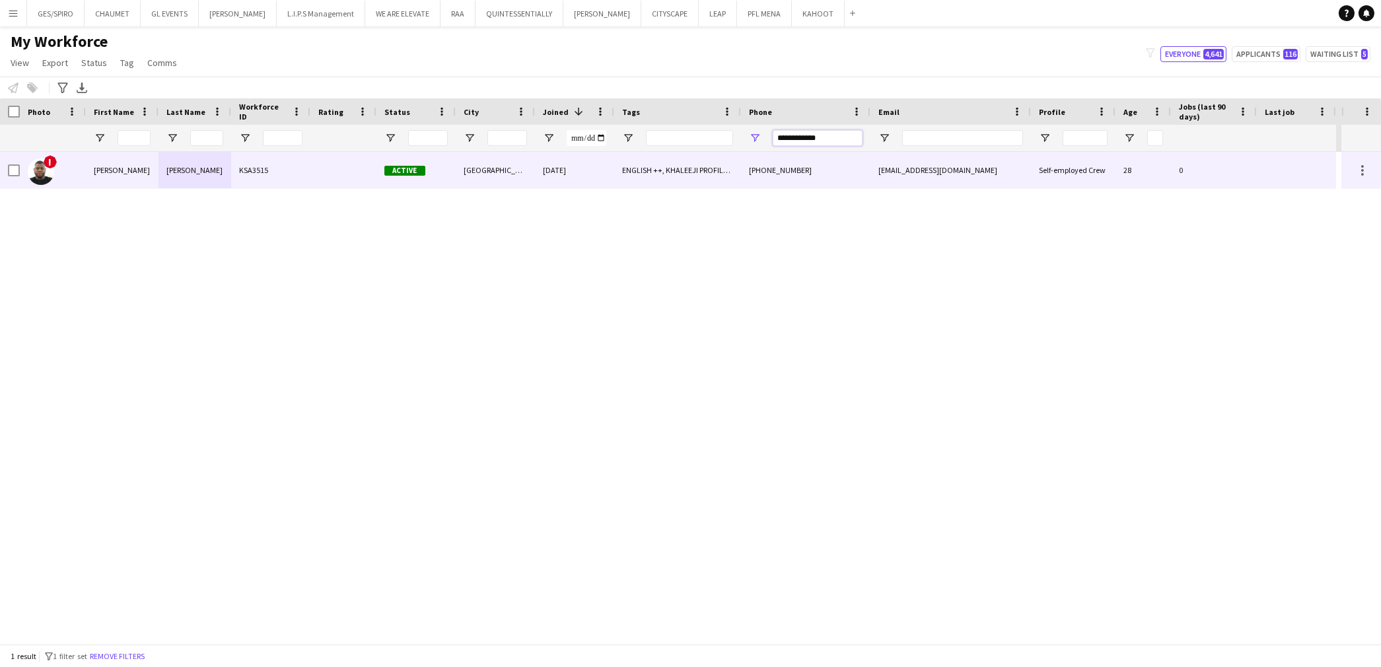
type input "**********"
click at [301, 176] on div "KSA3515" at bounding box center [270, 170] width 79 height 36
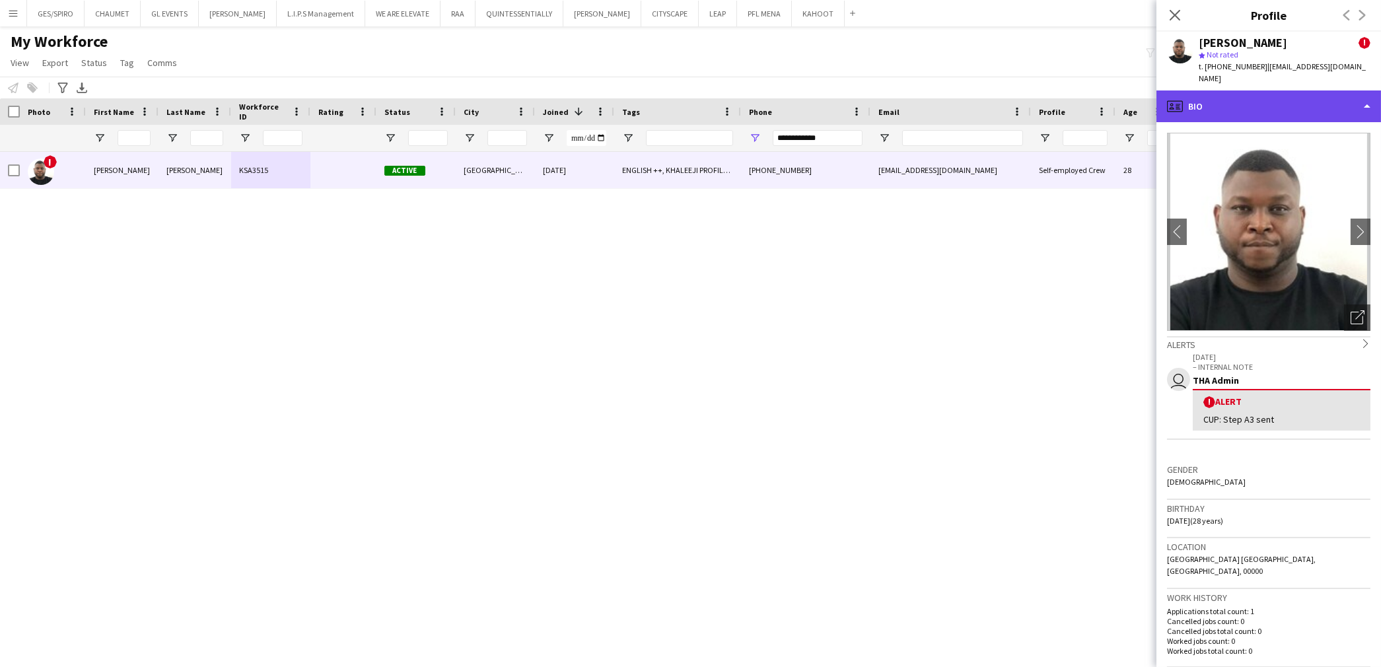
click at [1244, 94] on div "profile Bio" at bounding box center [1268, 106] width 225 height 32
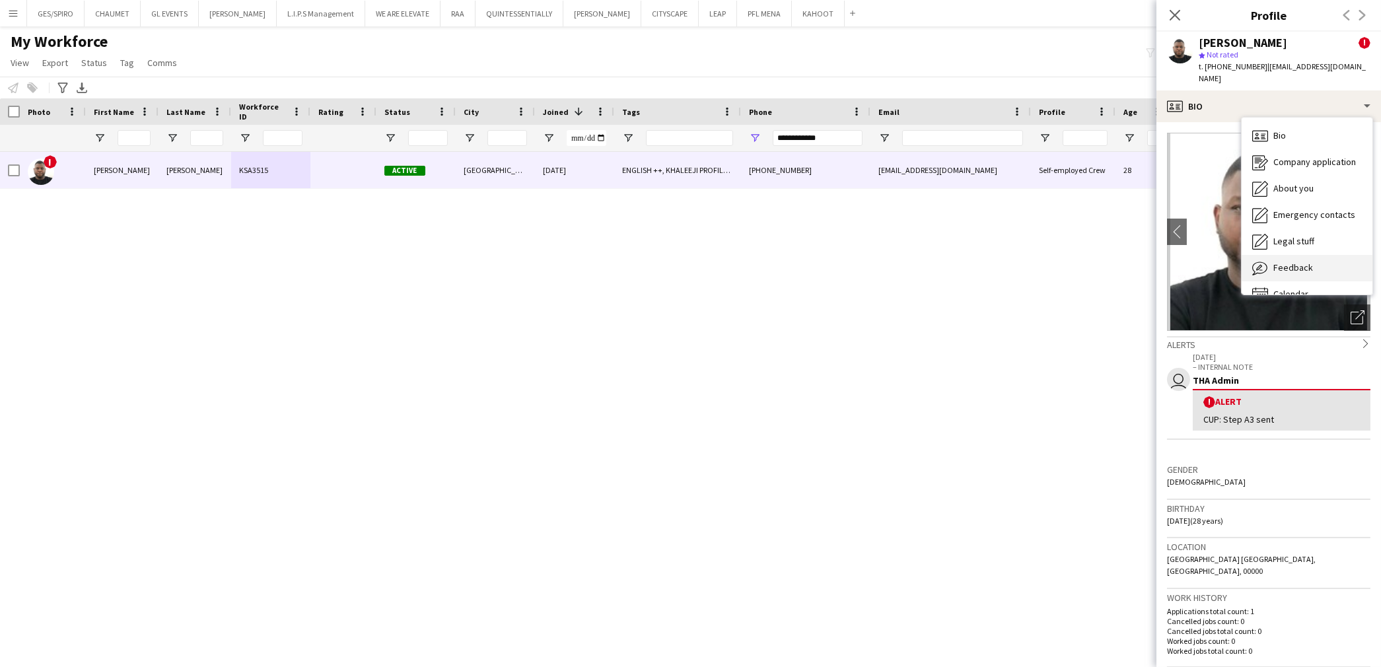
click at [1319, 255] on div "Feedback Feedback" at bounding box center [1307, 268] width 131 height 26
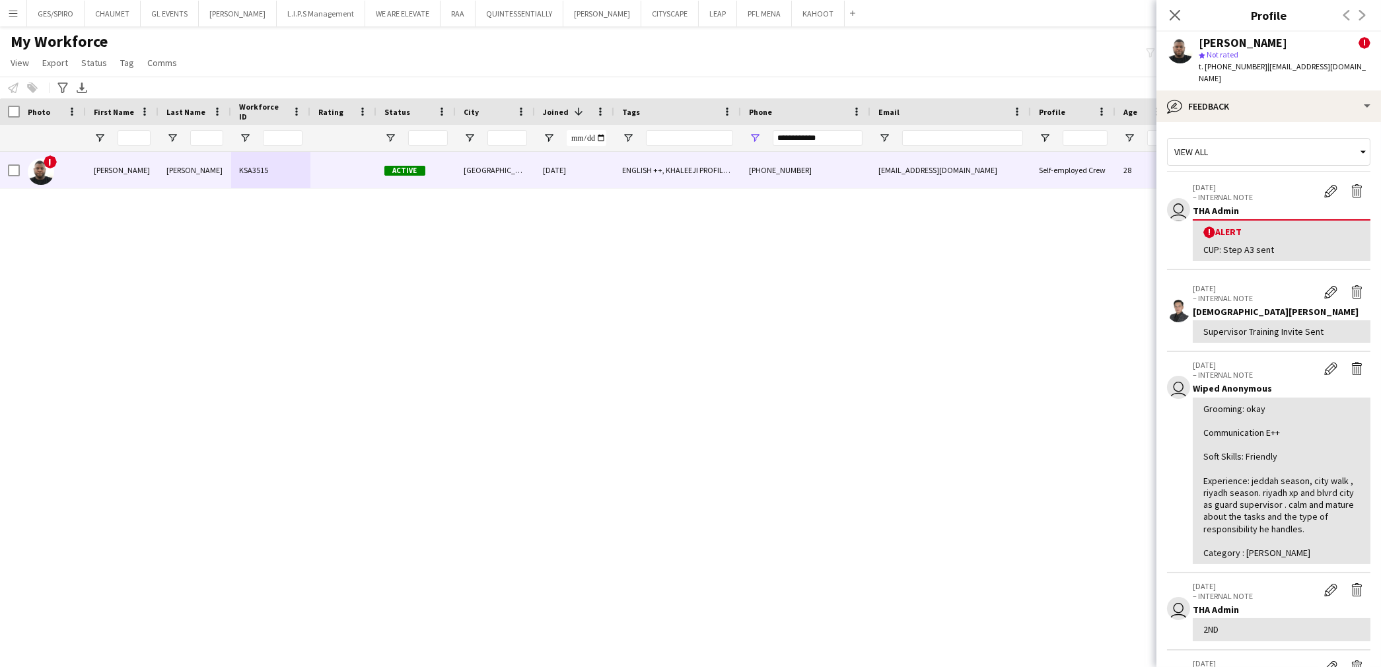
scroll to position [286, 0]
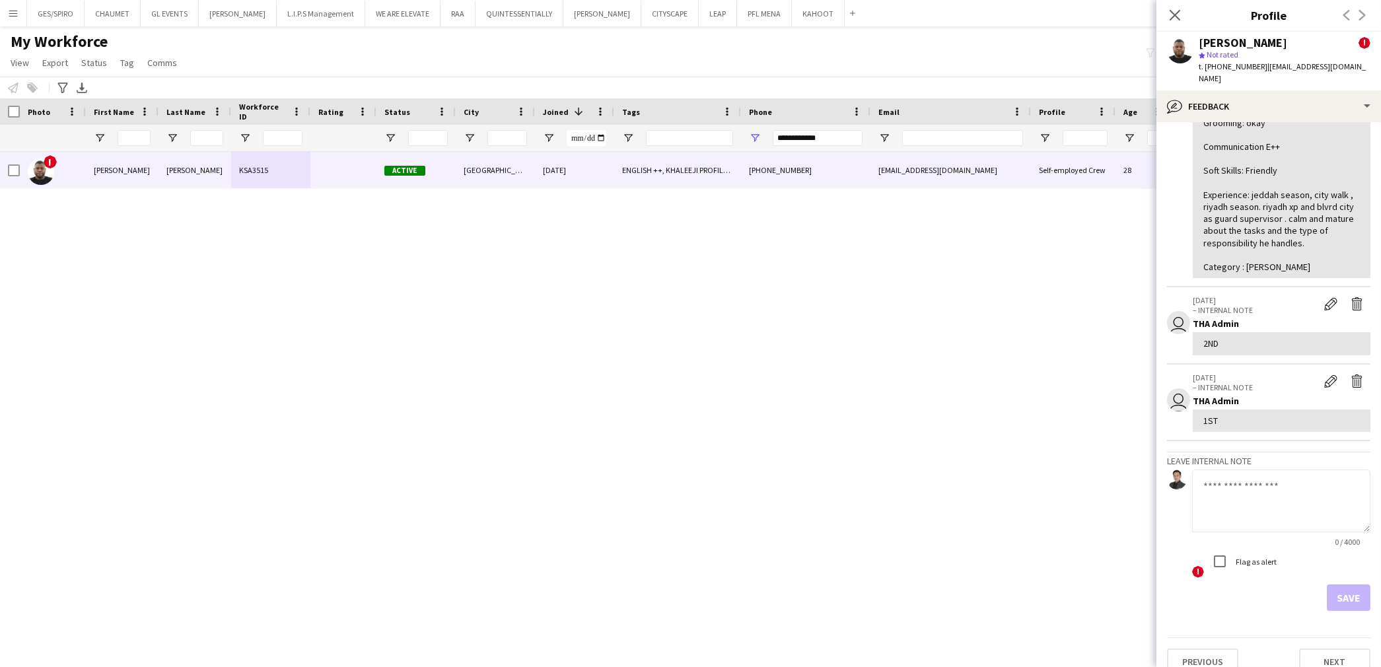
click at [1239, 489] on textarea at bounding box center [1281, 501] width 178 height 63
type textarea "**********"
click at [1337, 584] on button "Save" at bounding box center [1349, 597] width 44 height 26
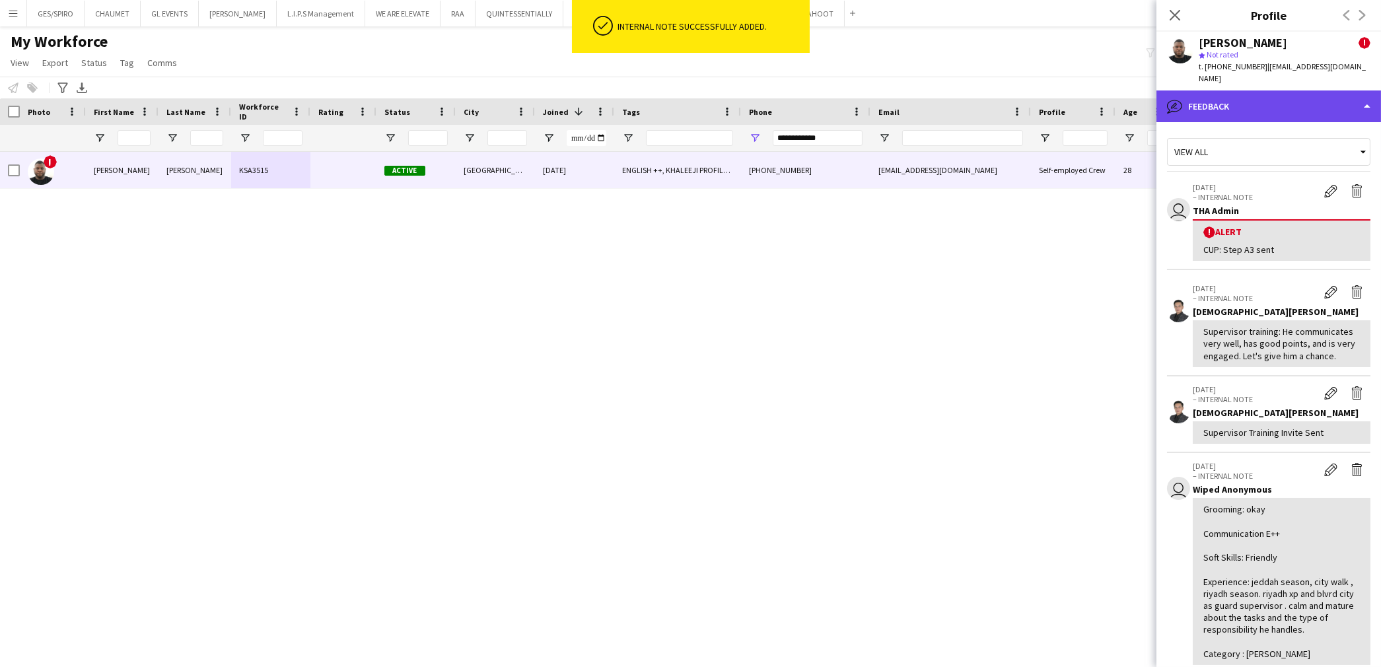
click at [1279, 96] on div "bubble-pencil Feedback" at bounding box center [1268, 106] width 225 height 32
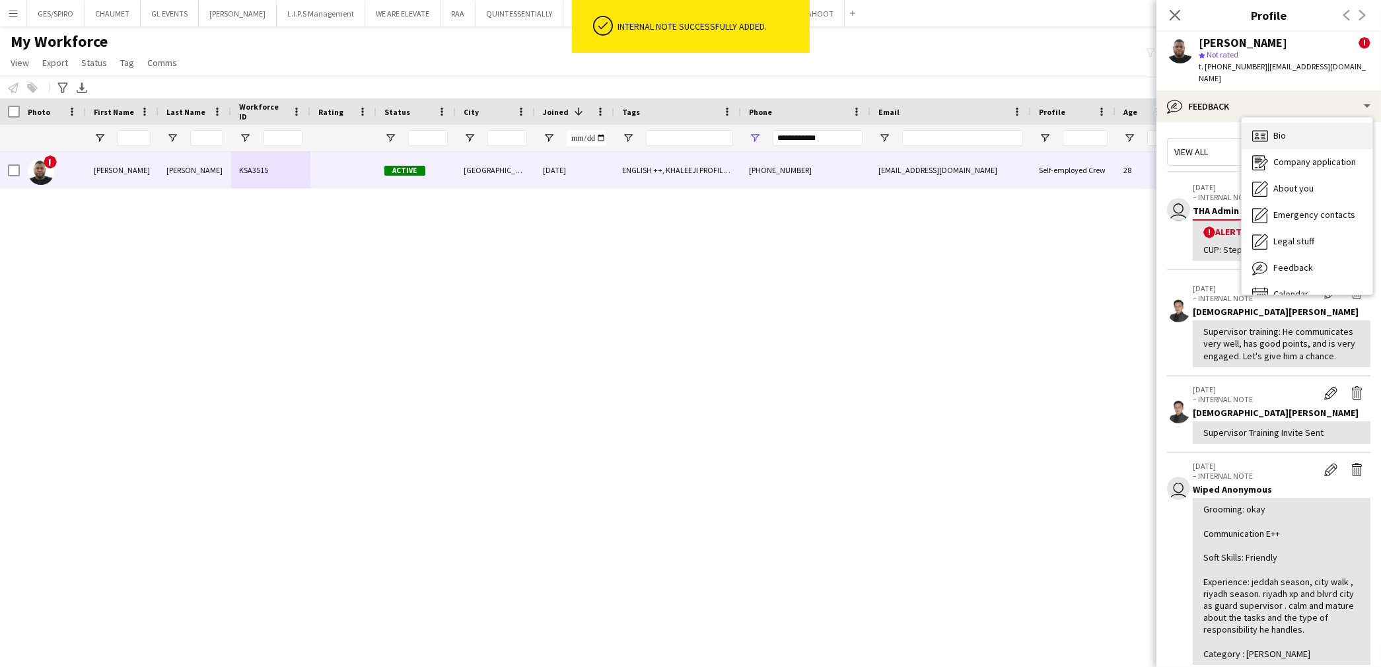
click at [1292, 123] on div "Bio Bio" at bounding box center [1307, 136] width 131 height 26
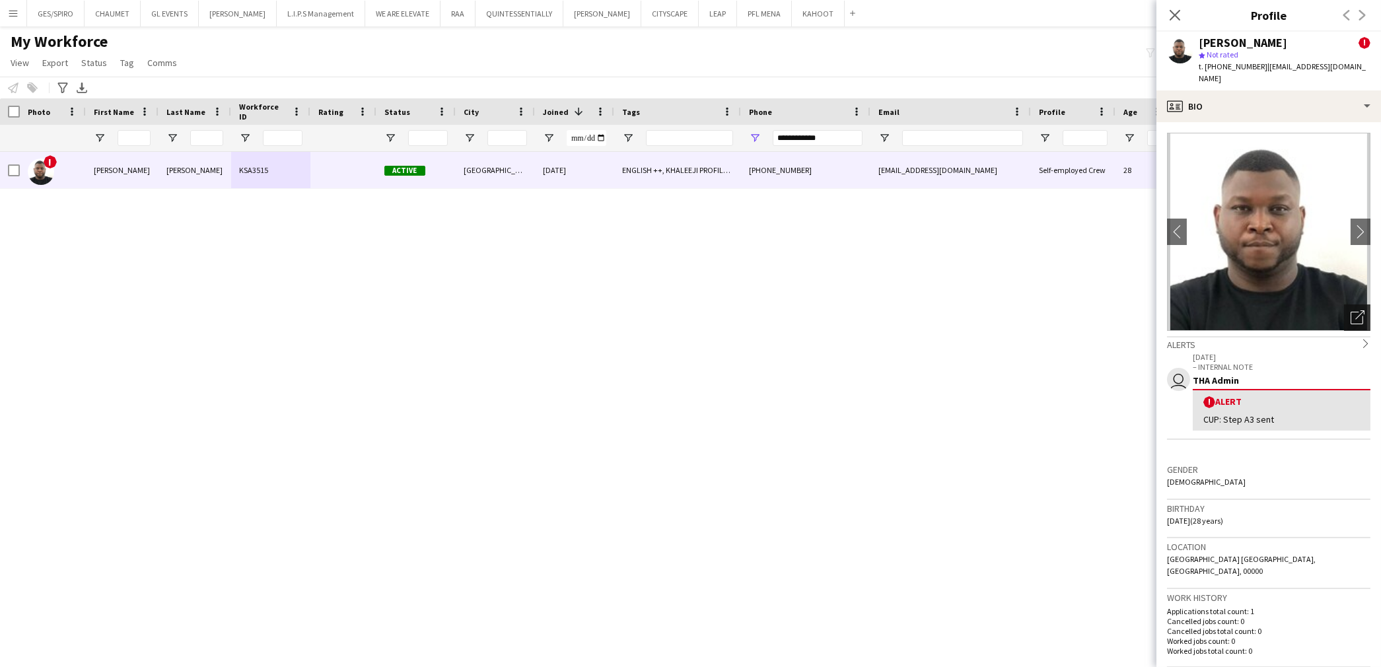
click at [1351, 311] on icon "Open photos pop-in" at bounding box center [1358, 317] width 14 height 14
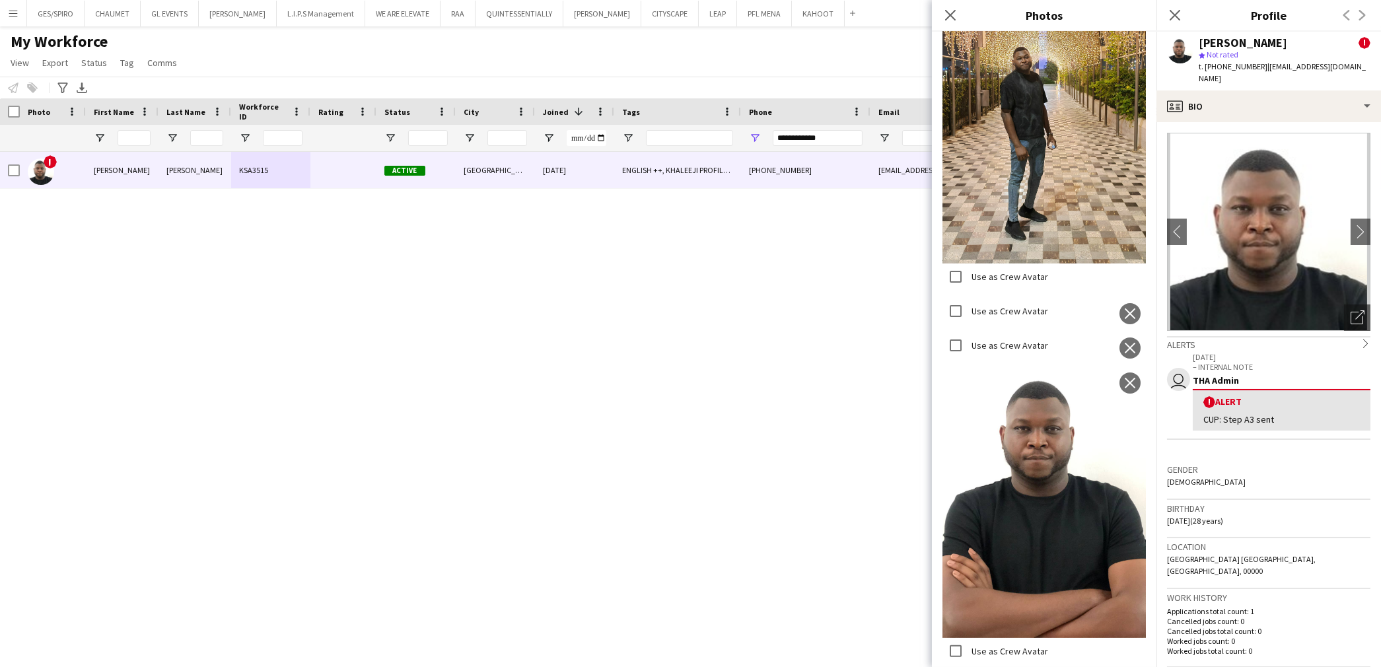
scroll to position [1764, 0]
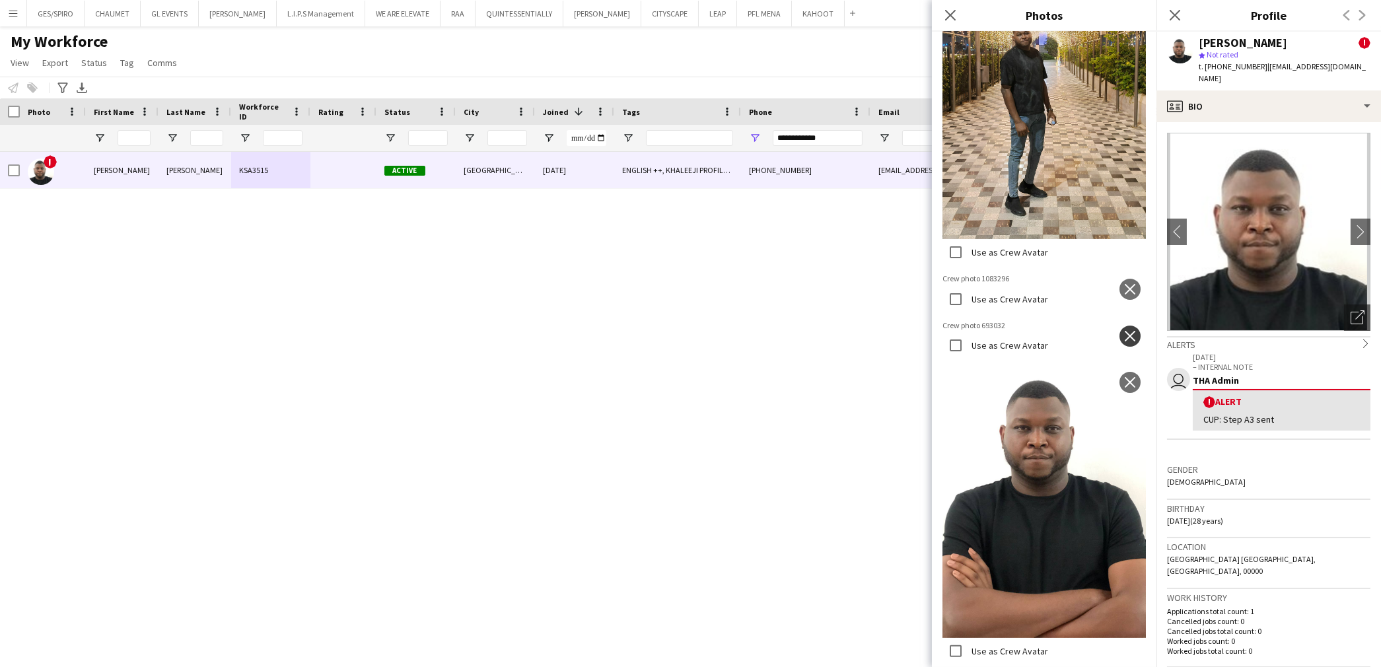
click at [1123, 331] on app-icon "close" at bounding box center [1129, 336] width 13 height 11
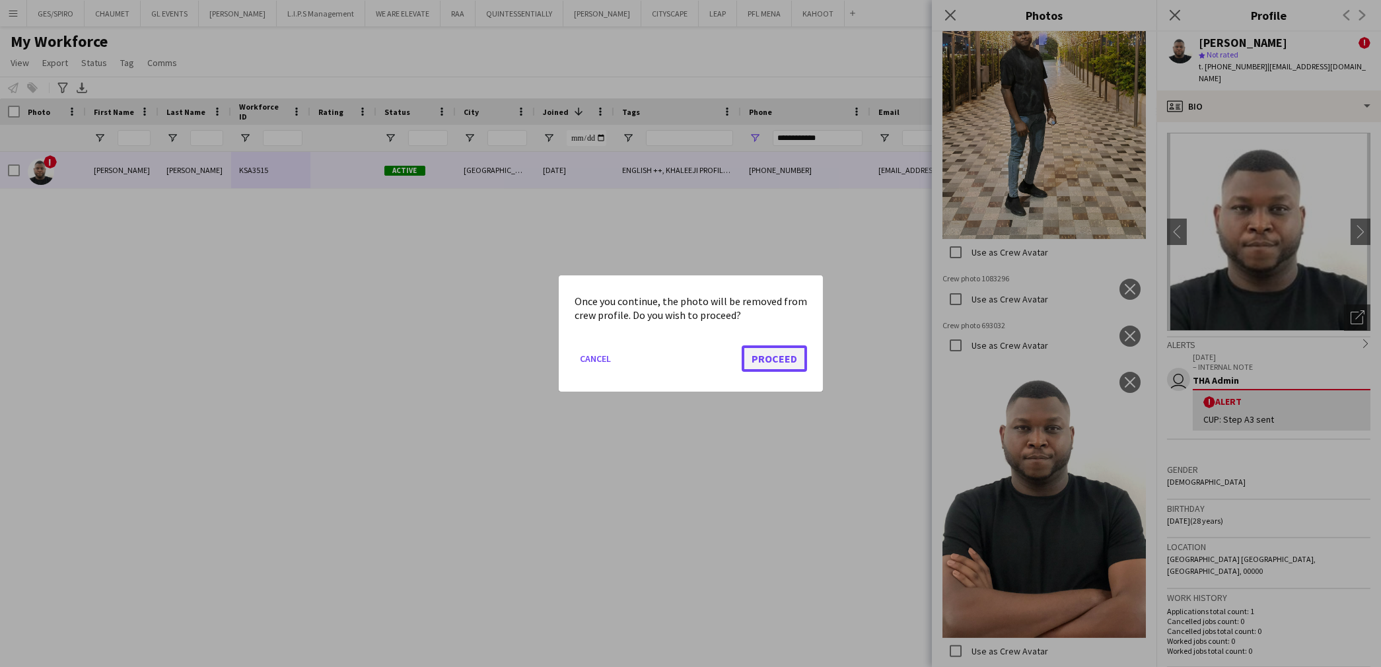
click at [793, 358] on button "Proceed" at bounding box center [774, 358] width 65 height 26
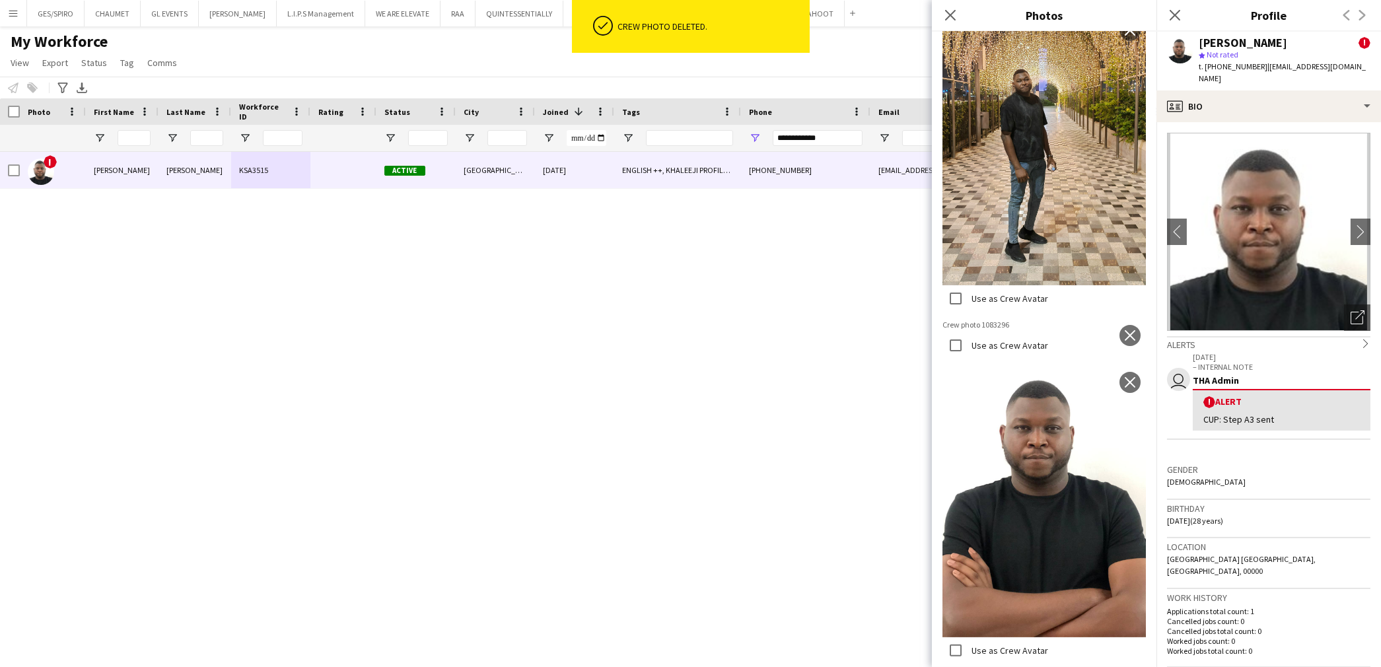
scroll to position [1106, 0]
click at [1123, 341] on app-icon "close" at bounding box center [1129, 335] width 13 height 11
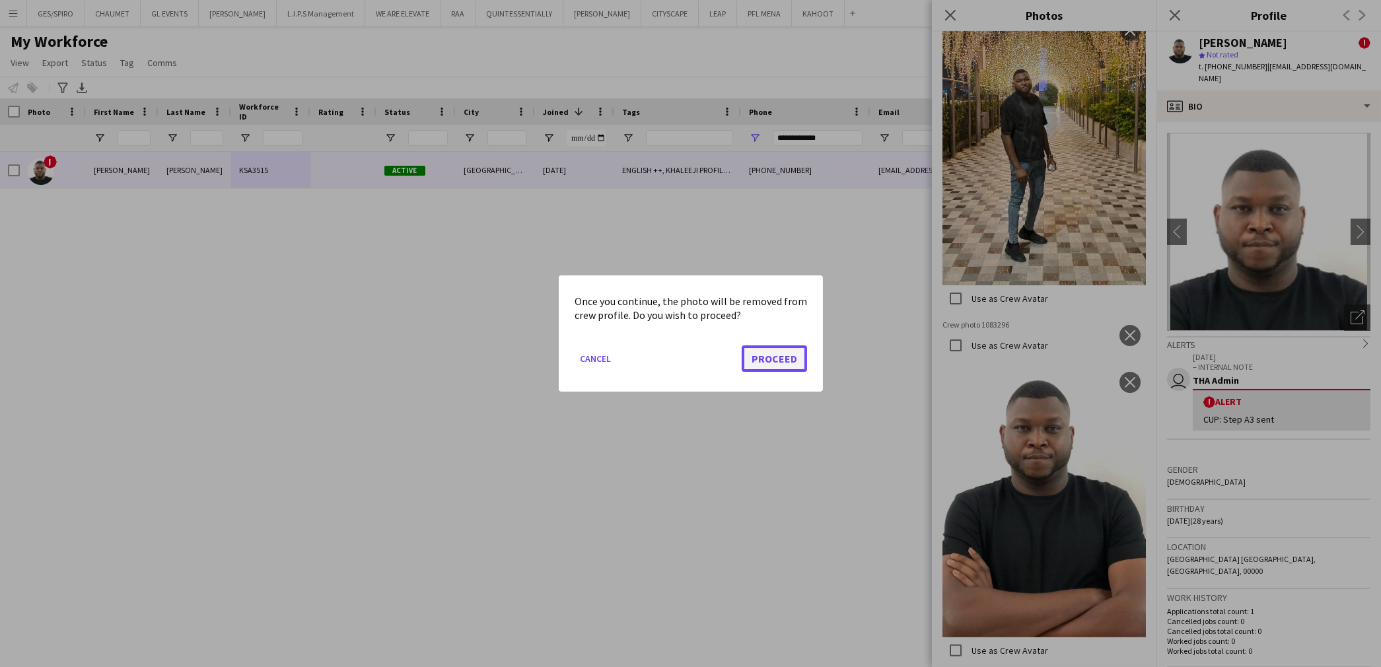
click at [777, 357] on button "Proceed" at bounding box center [774, 358] width 65 height 26
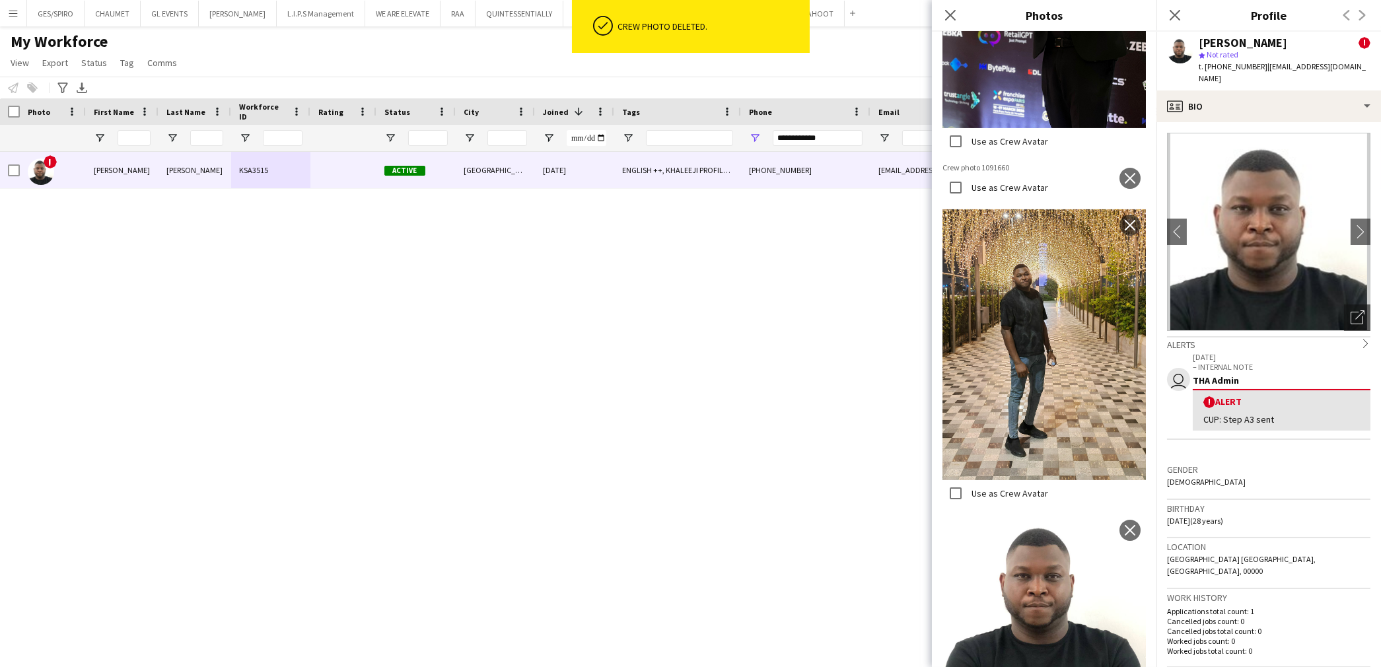
scroll to position [728, 0]
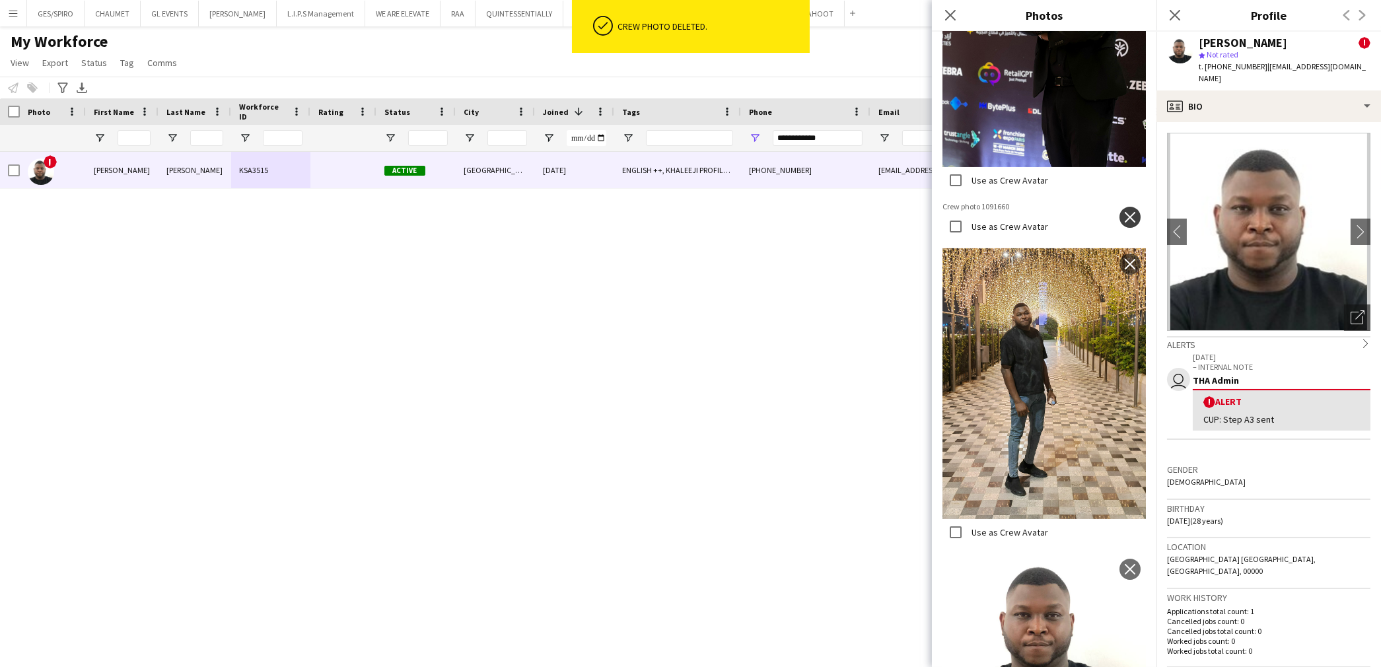
click at [1119, 207] on button "close" at bounding box center [1129, 217] width 21 height 21
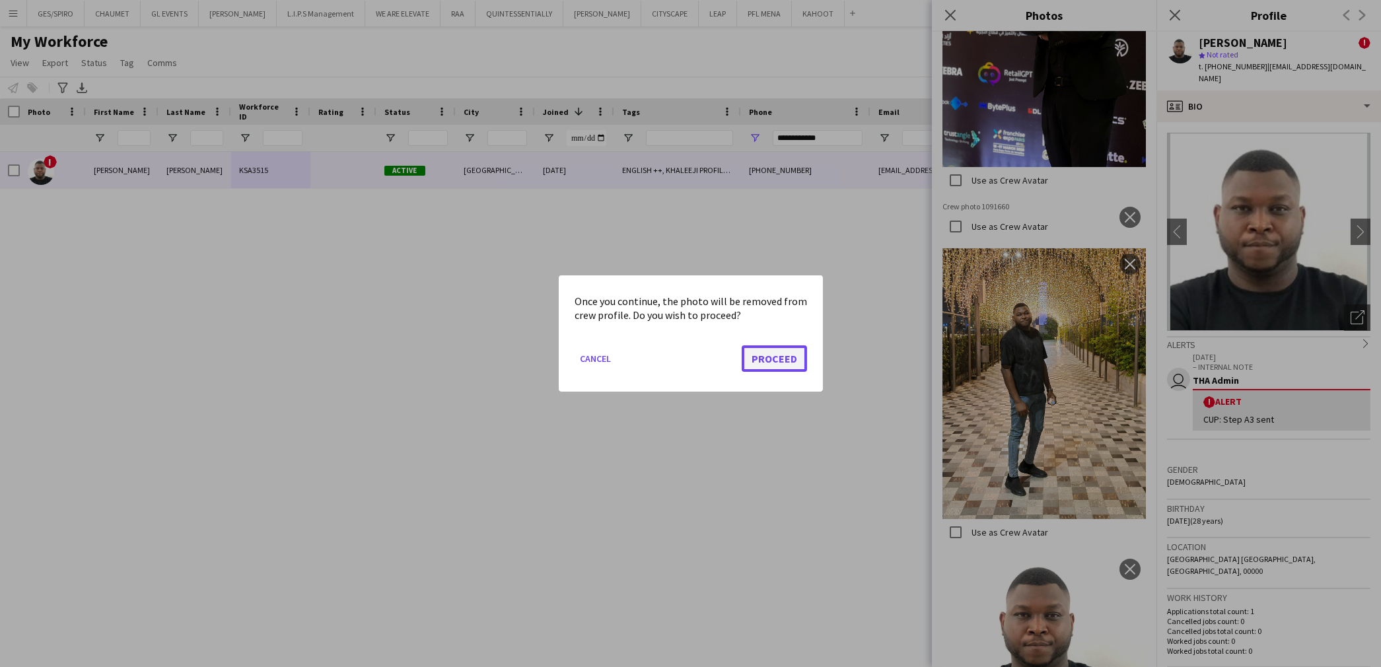
click at [800, 351] on button "Proceed" at bounding box center [774, 358] width 65 height 26
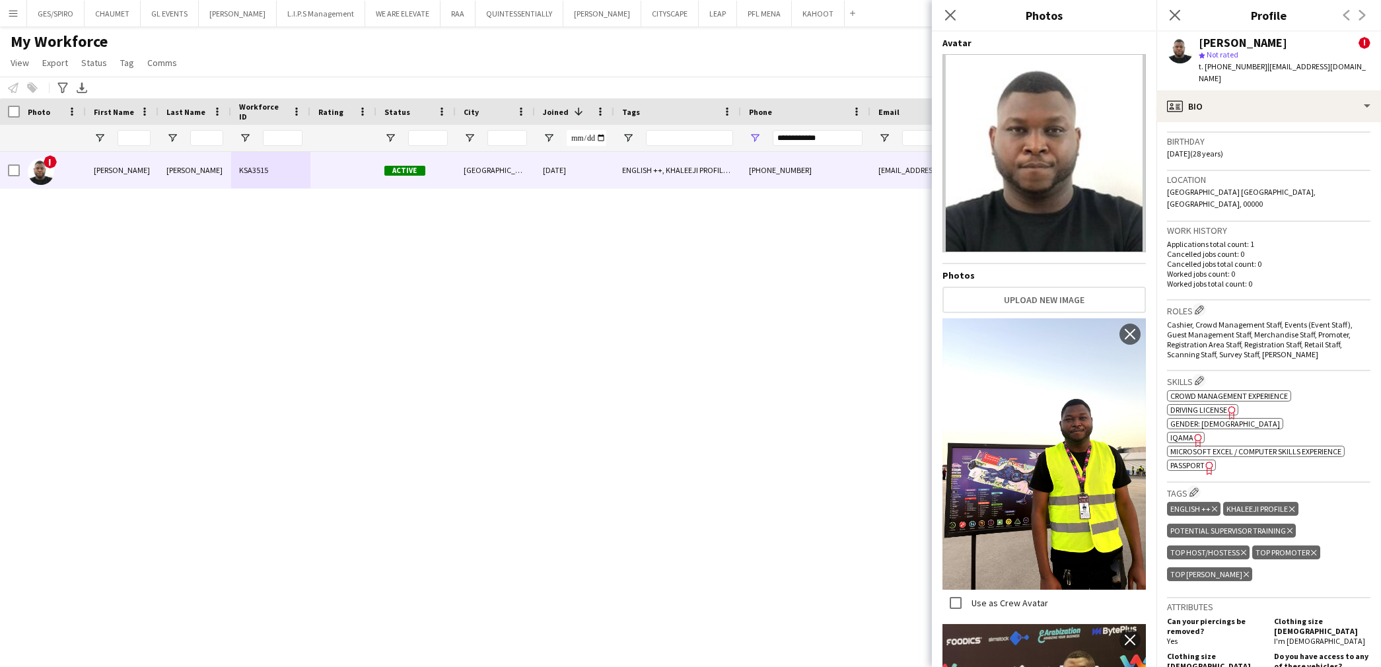
scroll to position [440, 0]
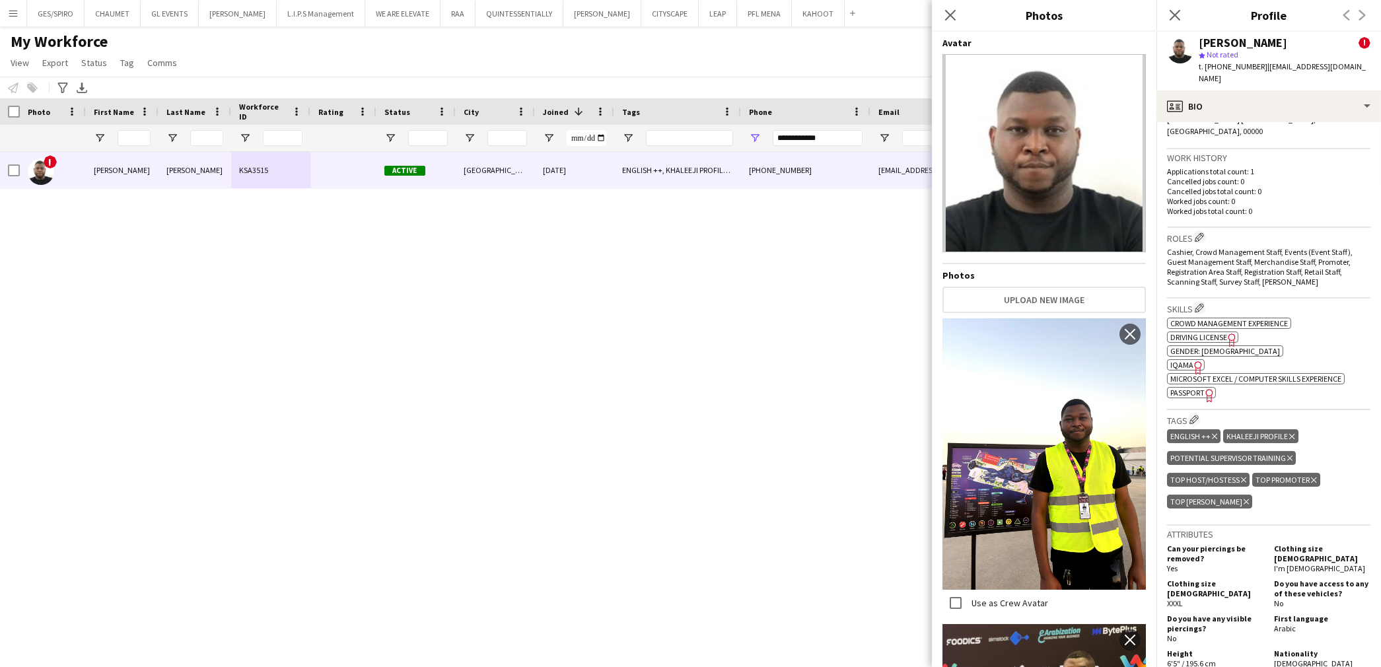
click at [1187, 360] on span "IQAMA" at bounding box center [1181, 365] width 23 height 10
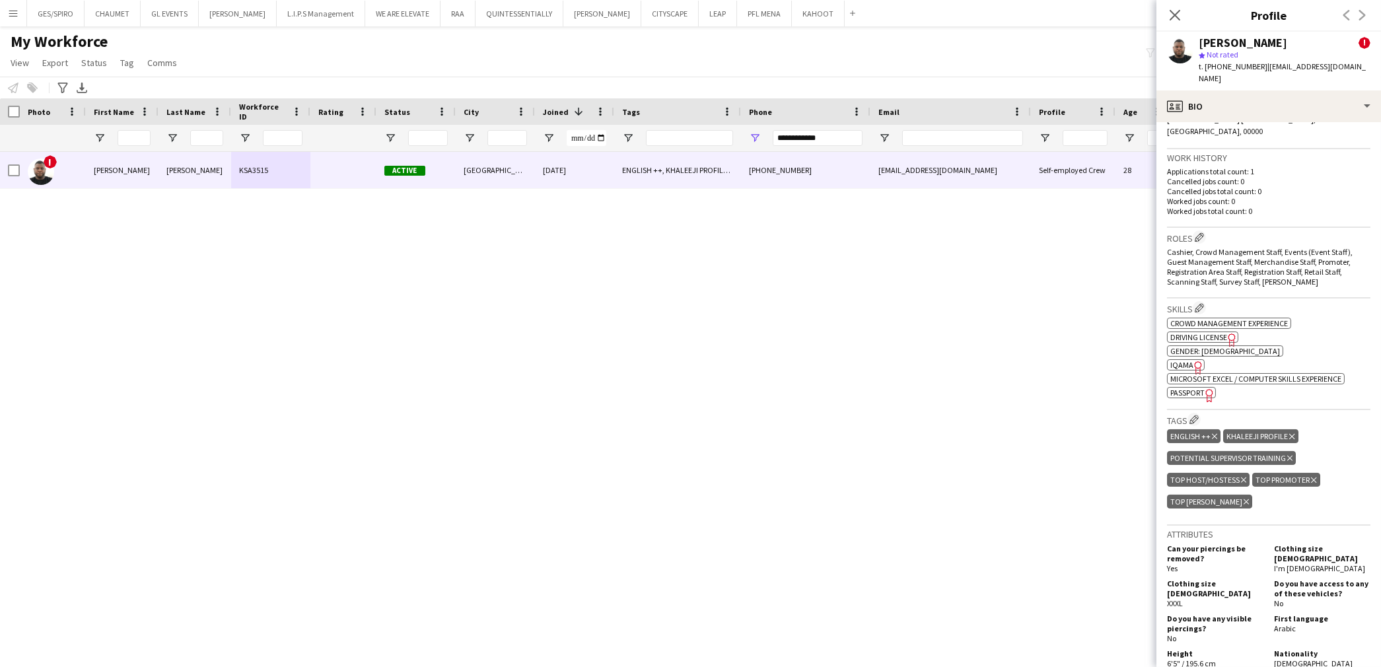
click at [1296, 477] on div "ENGLISH ++ Delete tag KHALEEJI PROFILE Delete tag Potential Supervisor Training…" at bounding box center [1268, 470] width 203 height 87
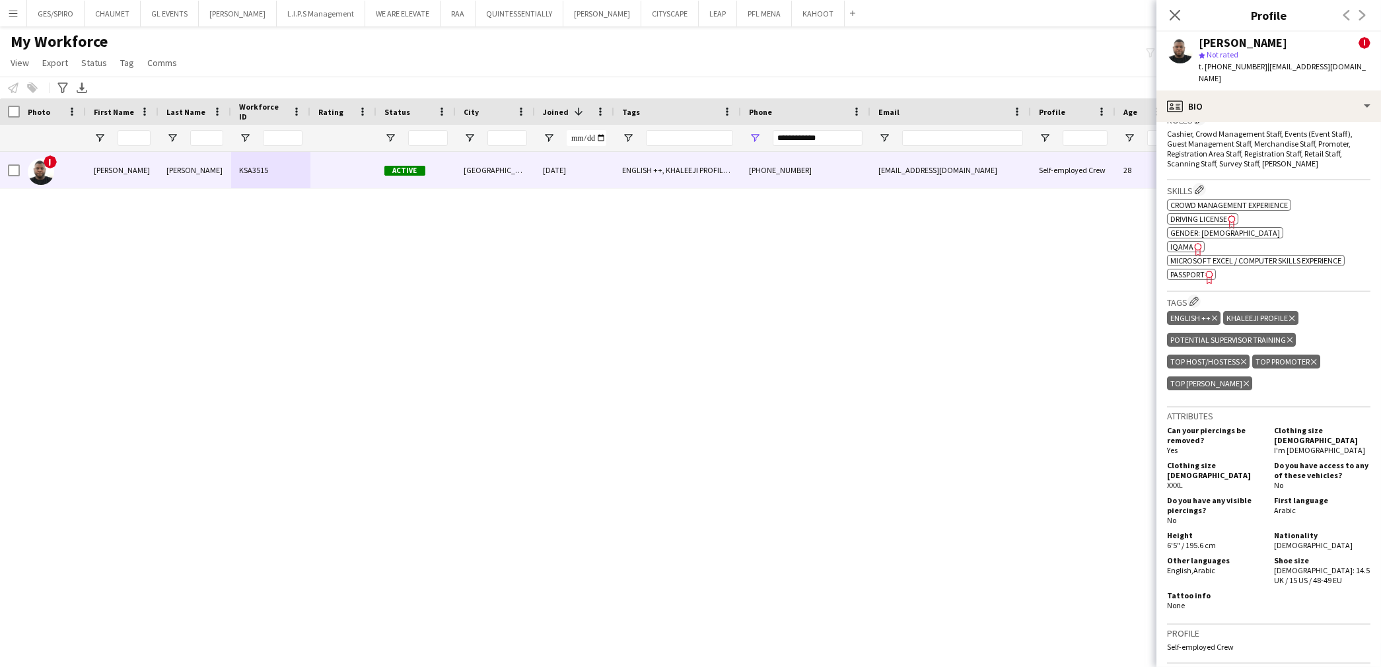
scroll to position [586, 0]
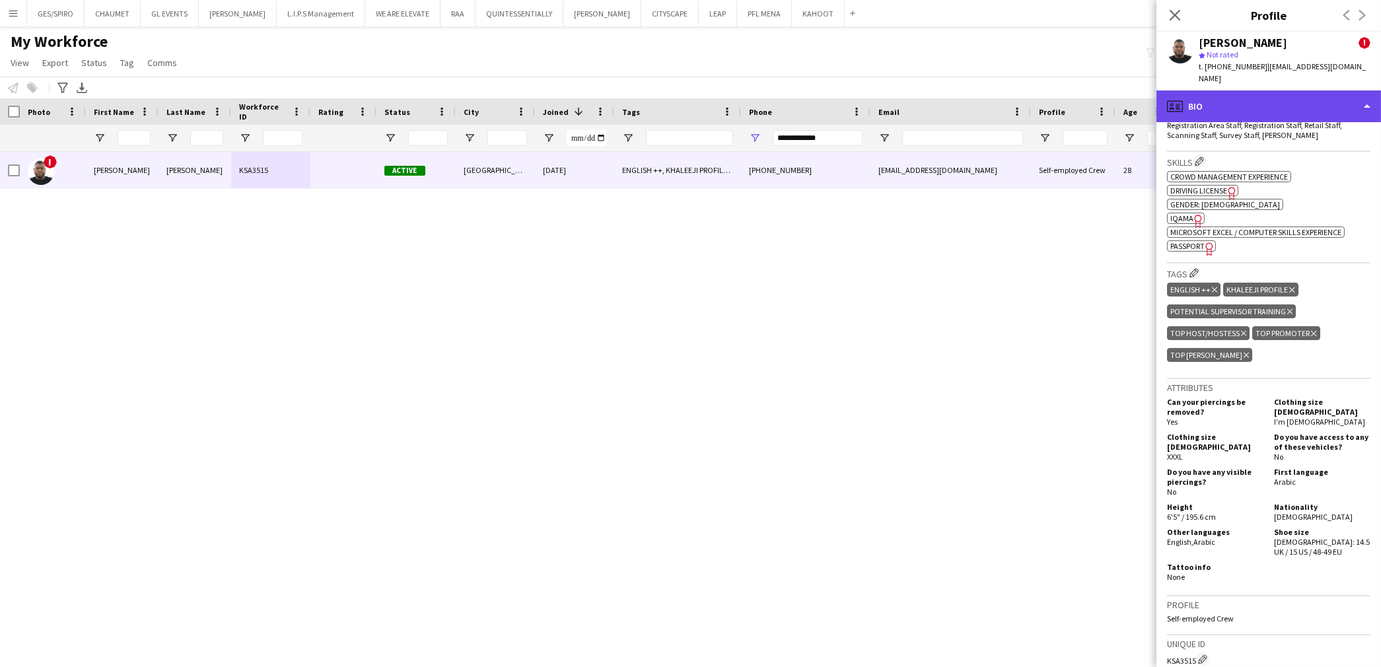
click at [1279, 102] on div "profile Bio" at bounding box center [1268, 106] width 225 height 32
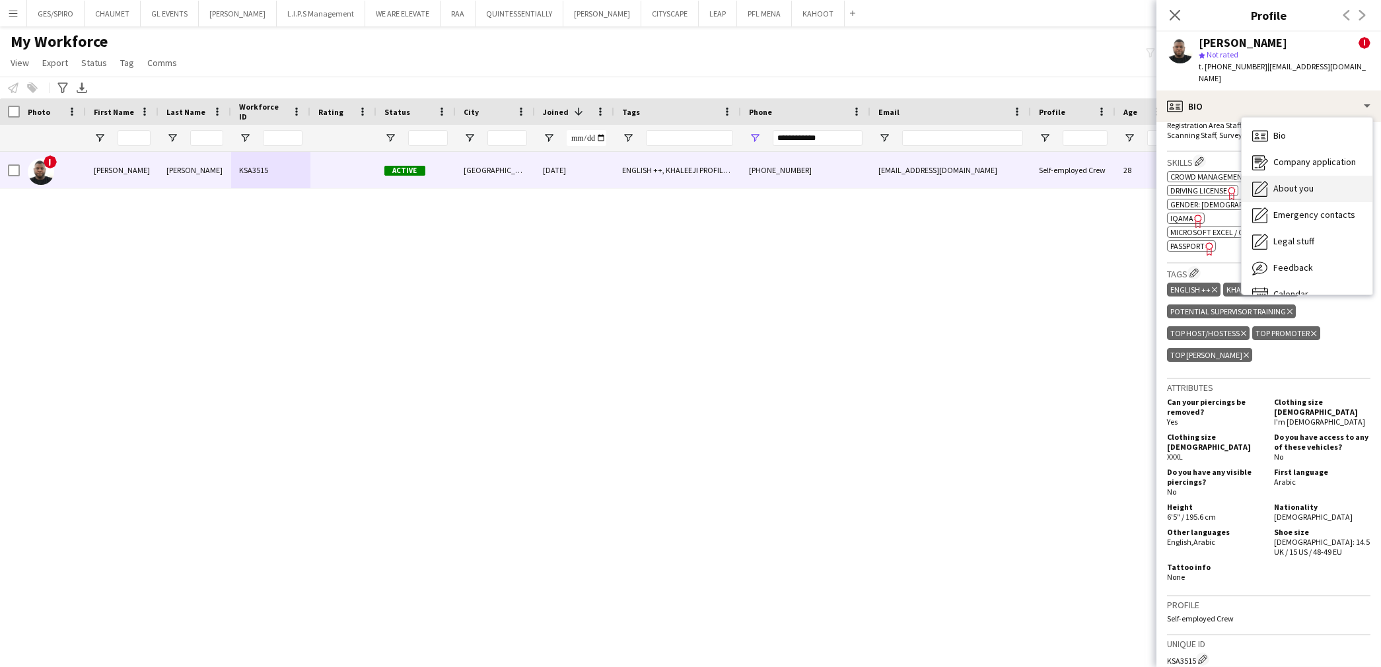
drag, startPoint x: 1312, startPoint y: 155, endPoint x: 1314, endPoint y: 176, distance: 21.9
click at [1314, 176] on div "Bio Bio Company application Company application About you About you Emergency c…" at bounding box center [1307, 206] width 131 height 177
click at [1314, 176] on div "About you About you" at bounding box center [1307, 189] width 131 height 26
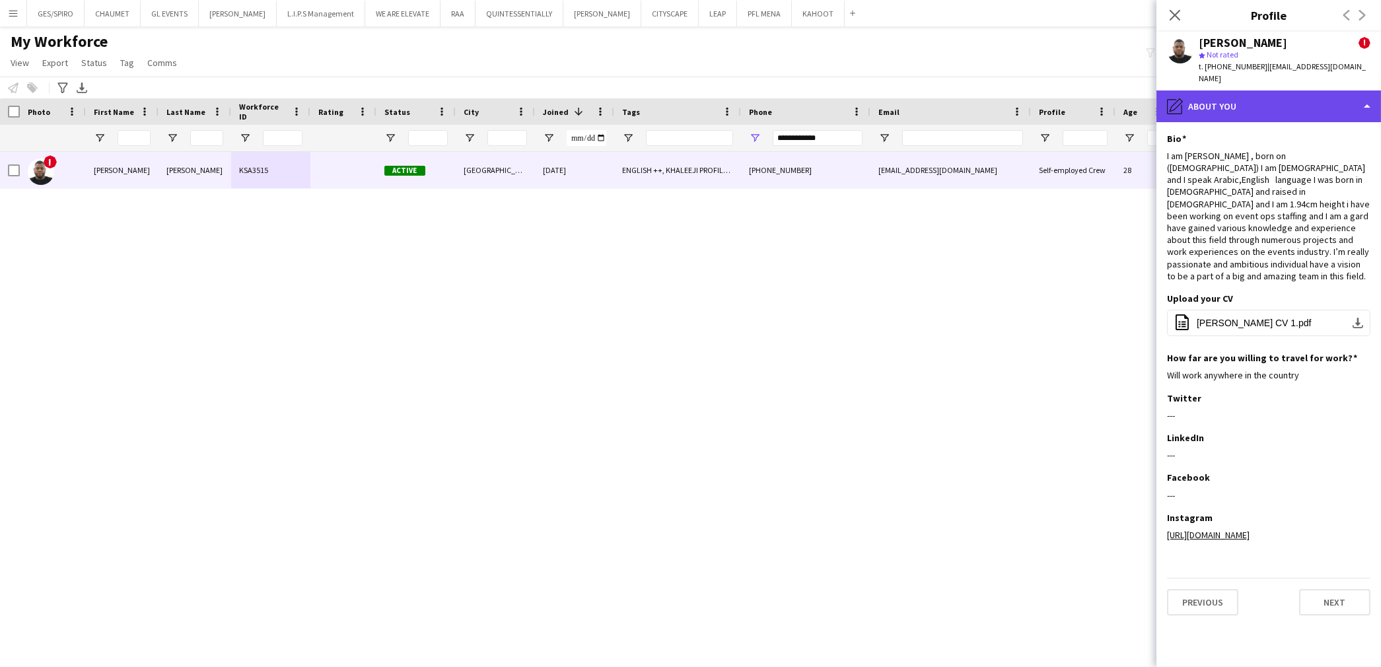
click at [1321, 94] on div "pencil4 About you" at bounding box center [1268, 106] width 225 height 32
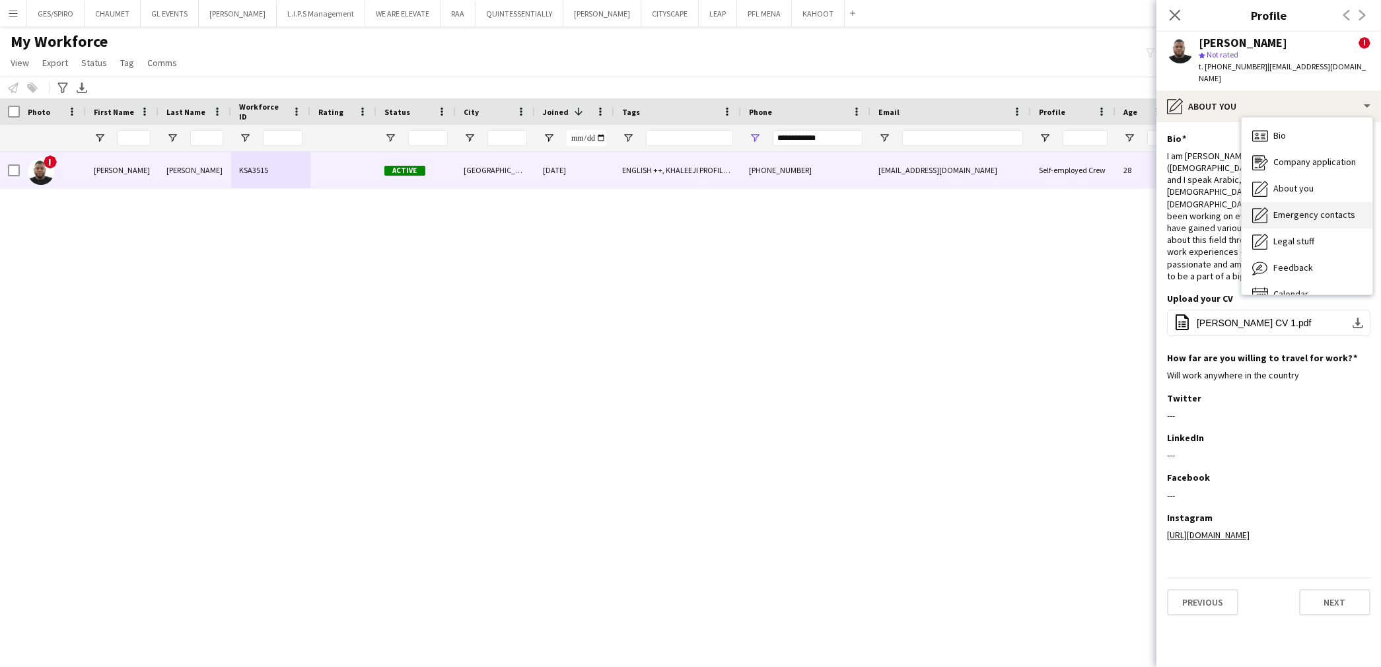
click at [1323, 202] on div "Emergency contacts Emergency contacts" at bounding box center [1307, 215] width 131 height 26
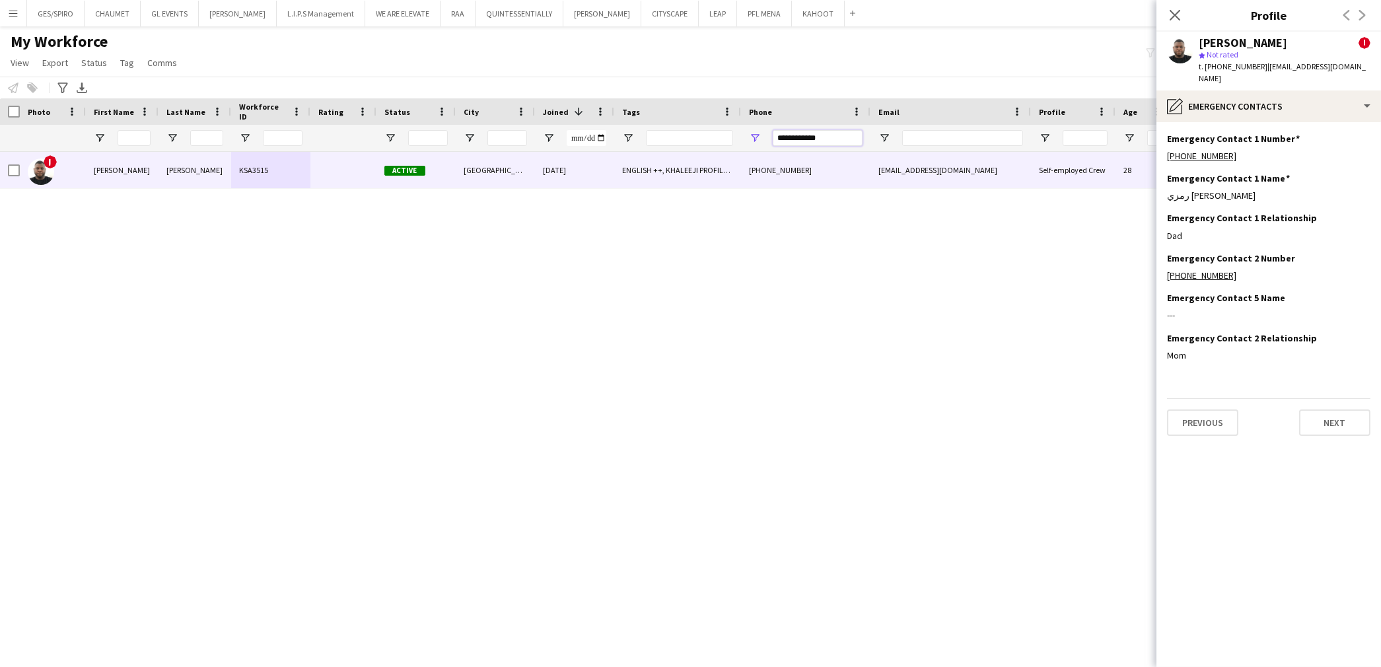
drag, startPoint x: 836, startPoint y: 140, endPoint x: 727, endPoint y: 139, distance: 109.0
click at [727, 139] on div at bounding box center [668, 138] width 1336 height 26
paste input "Phone Filter Input"
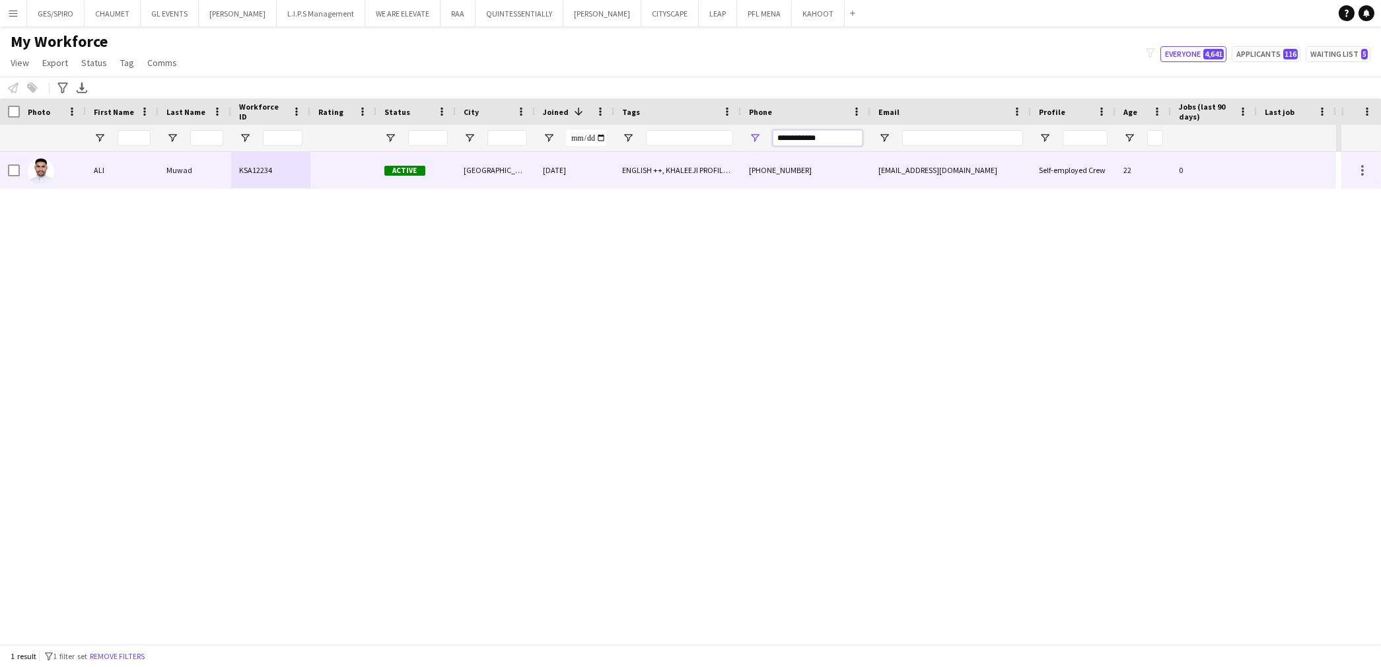
type input "**********"
click at [78, 168] on div at bounding box center [53, 170] width 66 height 36
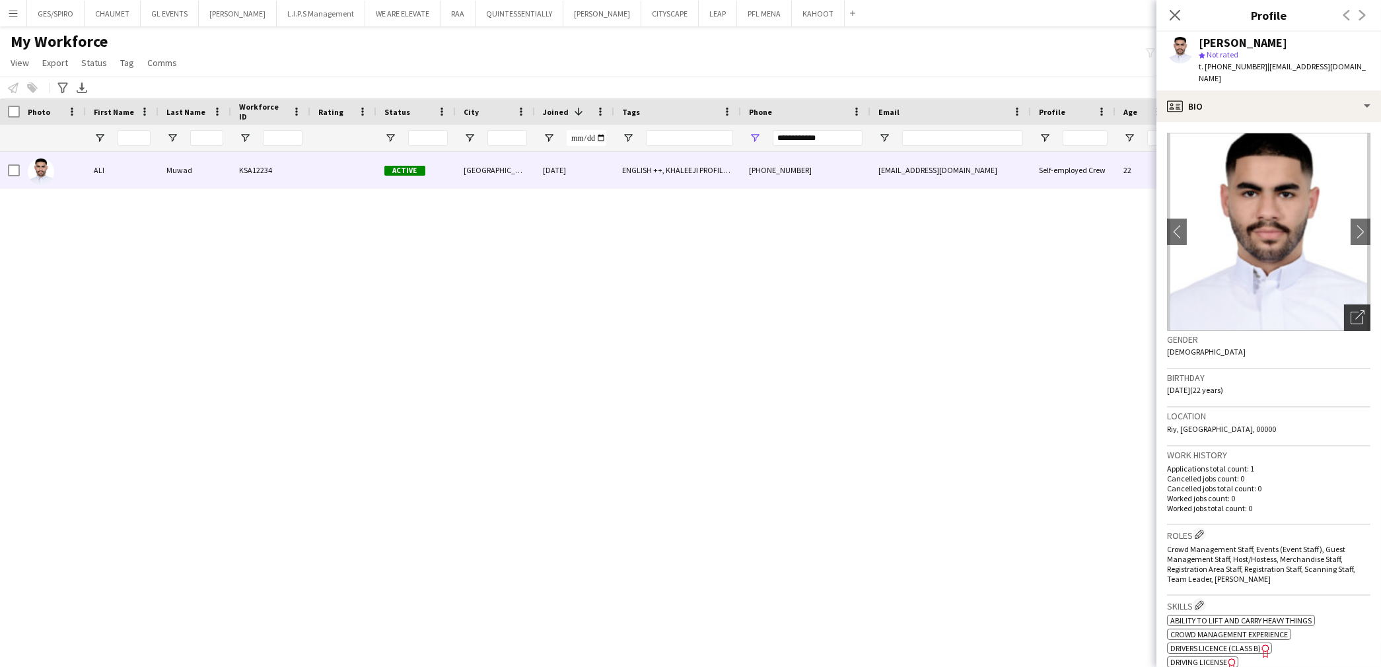
click at [1349, 312] on div "Open photos pop-in" at bounding box center [1357, 317] width 26 height 26
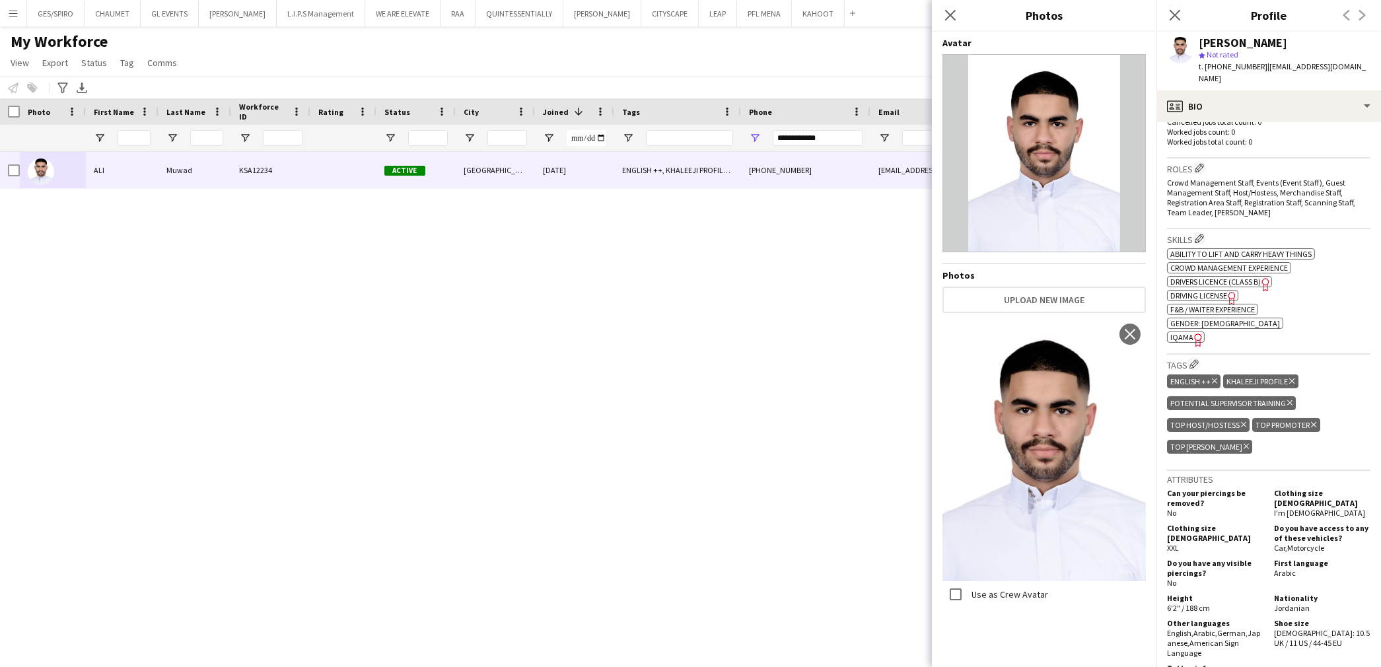
scroll to position [701, 0]
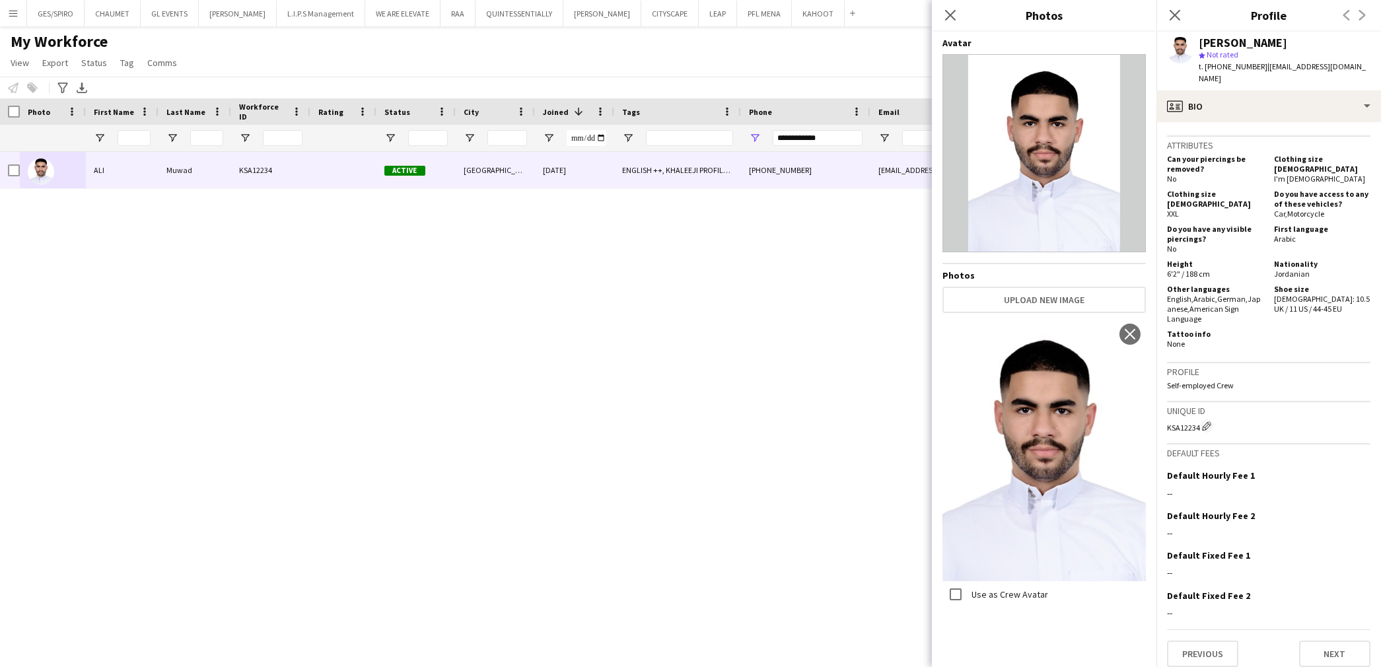
drag, startPoint x: 1170, startPoint y: 289, endPoint x: 1224, endPoint y: 314, distance: 59.7
click at [1224, 314] on div "Other languages English , Arabic , German , Japanese , American Sign Language" at bounding box center [1218, 304] width 102 height 40
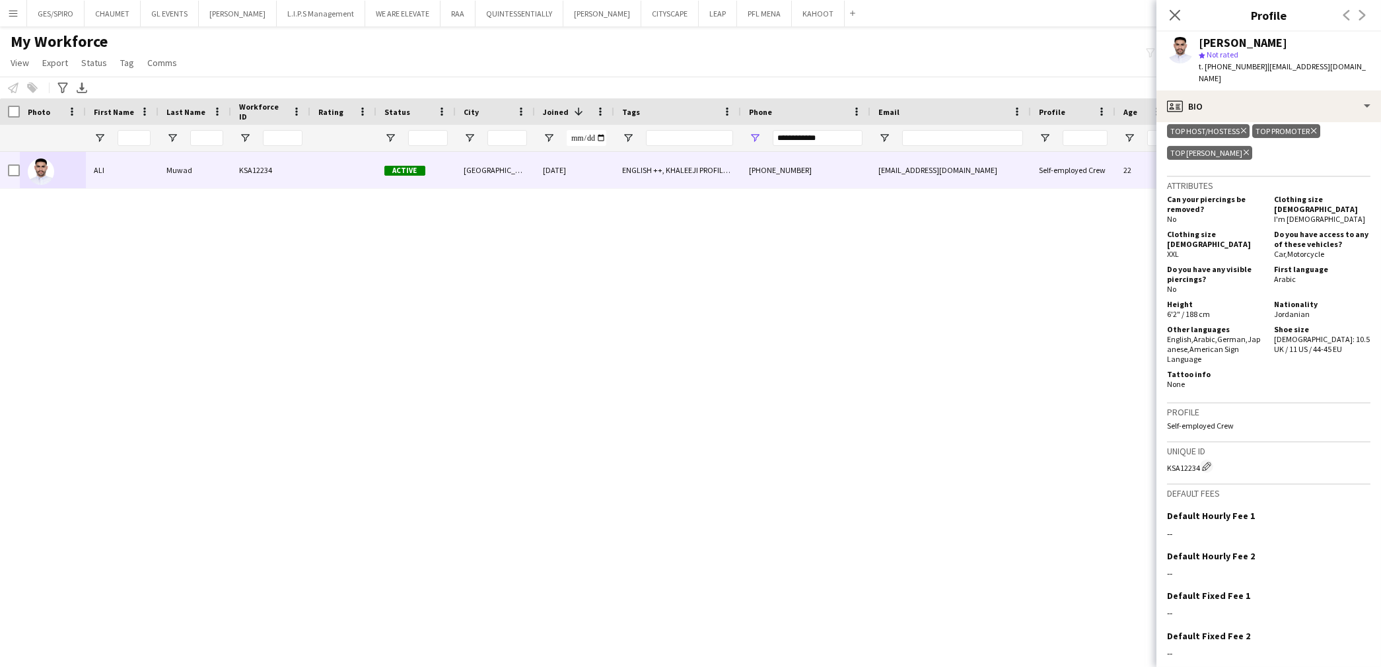
scroll to position [553, 0]
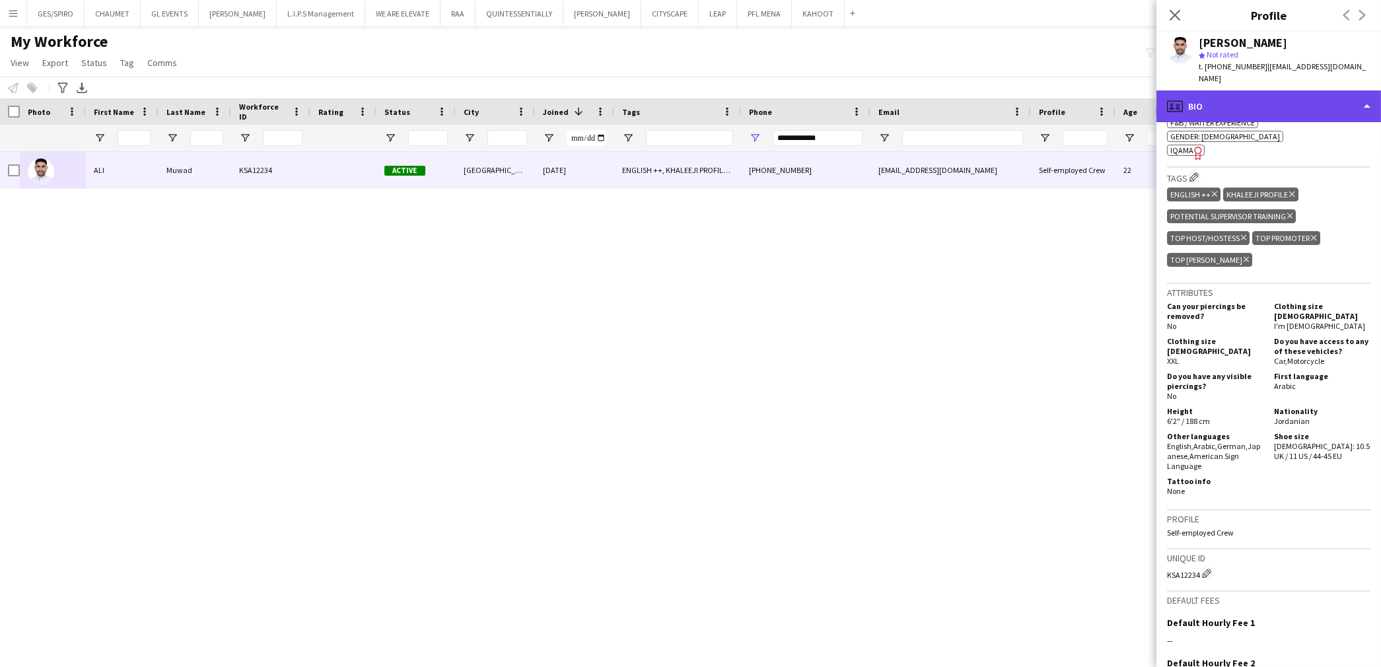
click at [1312, 94] on div "profile Bio" at bounding box center [1268, 106] width 225 height 32
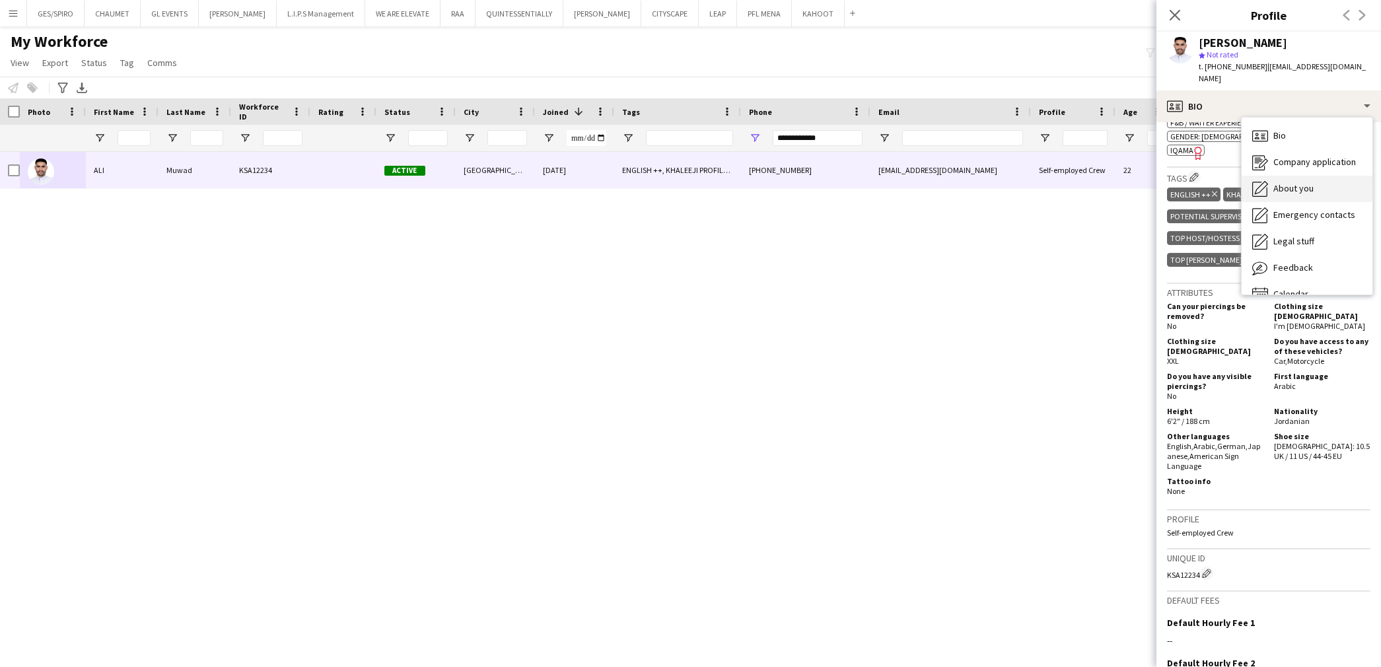
click at [1315, 176] on div "About you About you" at bounding box center [1307, 189] width 131 height 26
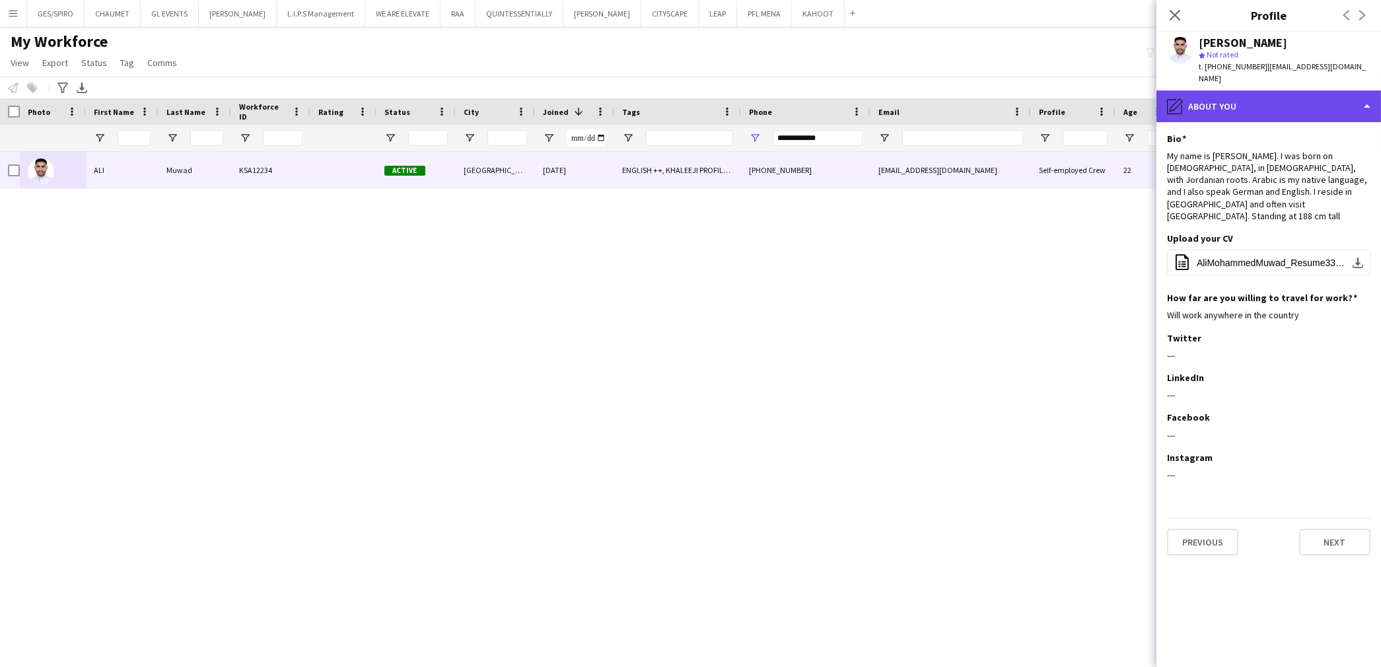
click at [1310, 90] on div "pencil4 About you" at bounding box center [1268, 106] width 225 height 32
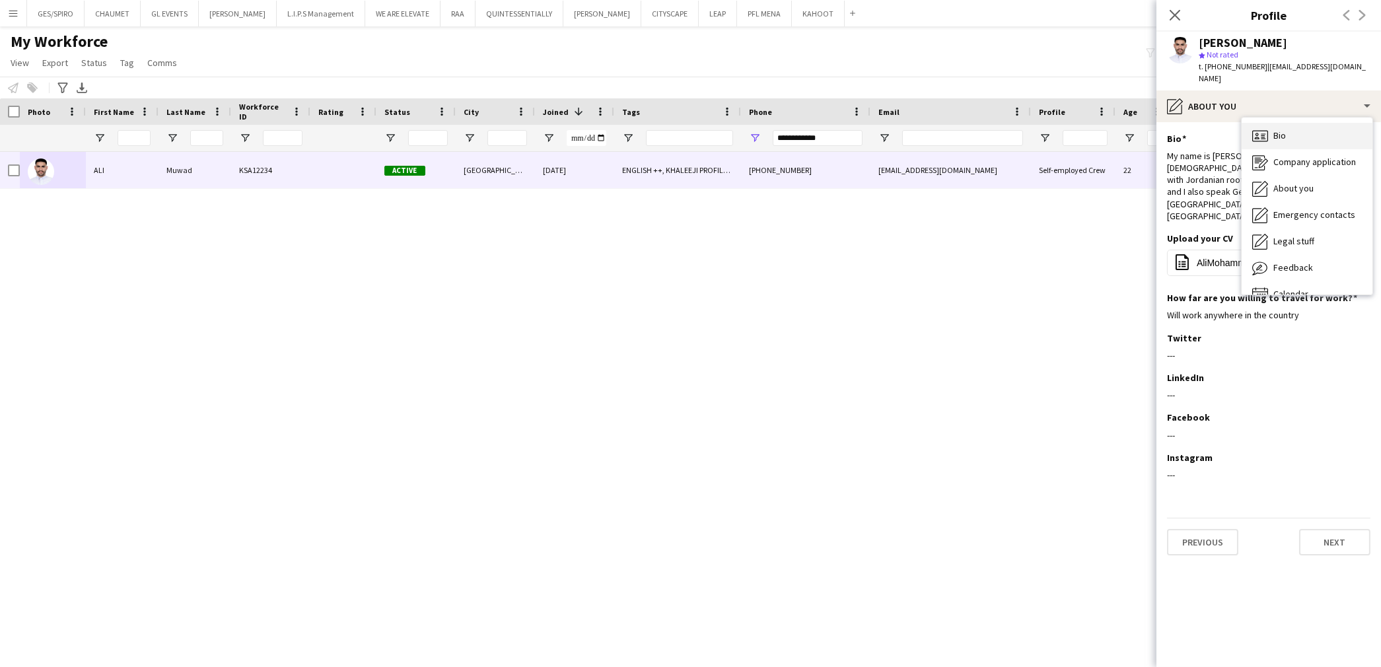
click at [1296, 123] on div "Bio Bio" at bounding box center [1307, 136] width 131 height 26
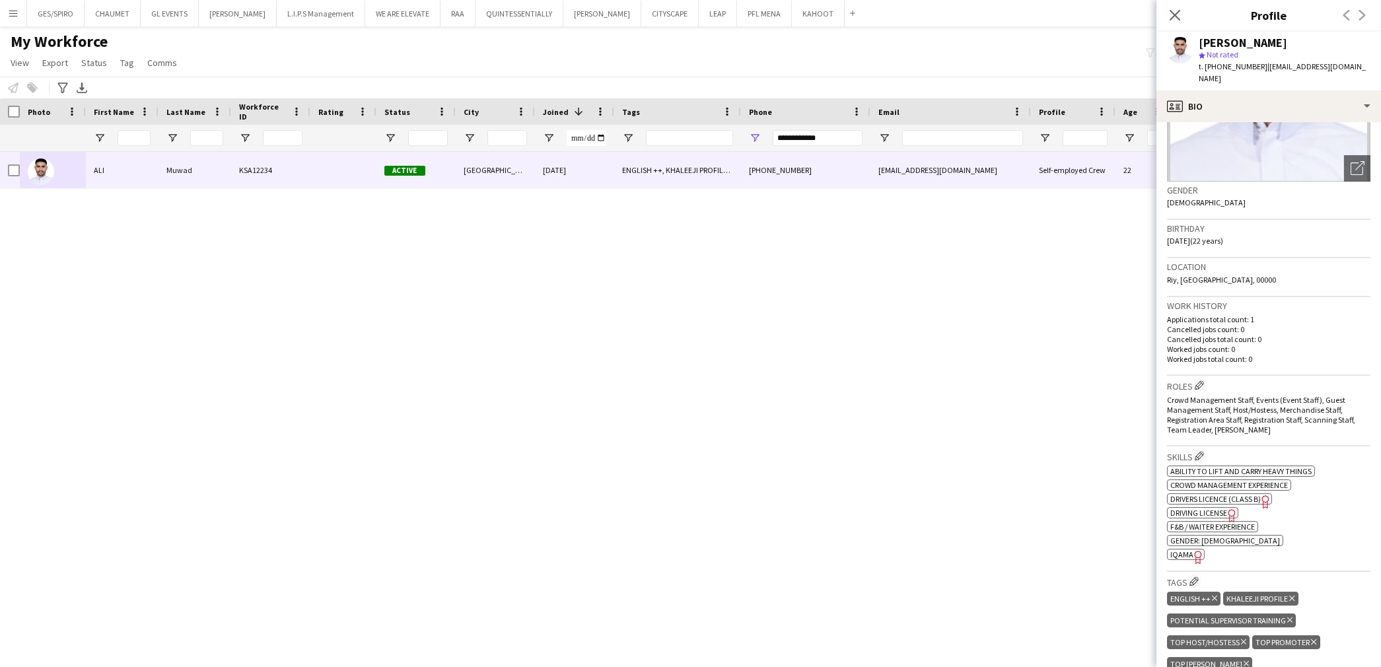
scroll to position [0, 0]
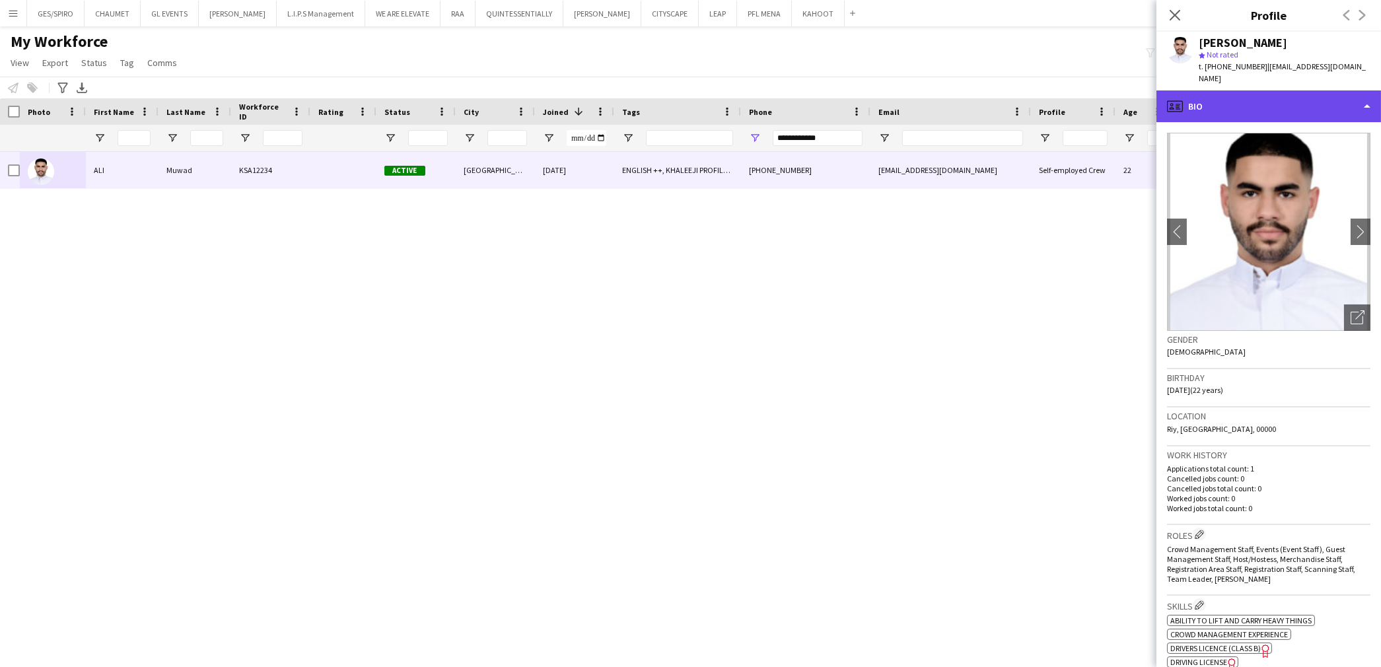
click at [1266, 104] on div "profile Bio" at bounding box center [1268, 106] width 225 height 32
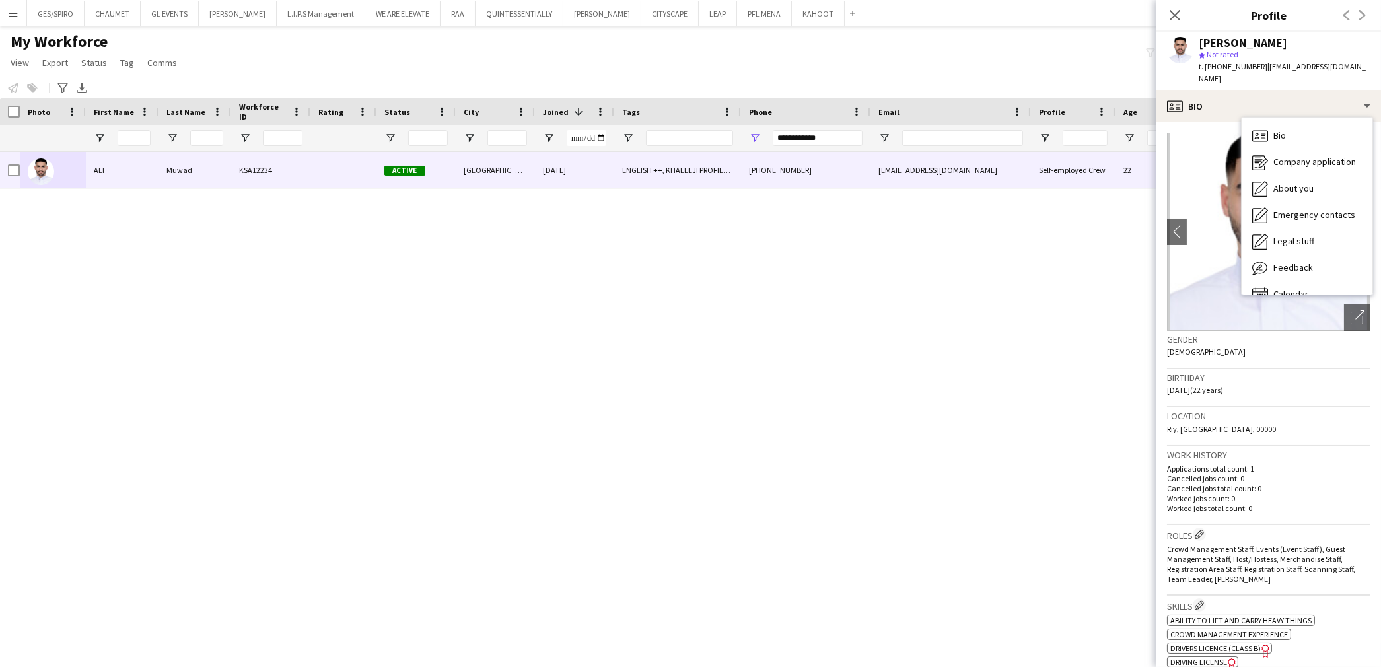
click at [1320, 373] on div "Birthday 01-01-2003 (22 years)" at bounding box center [1268, 388] width 203 height 38
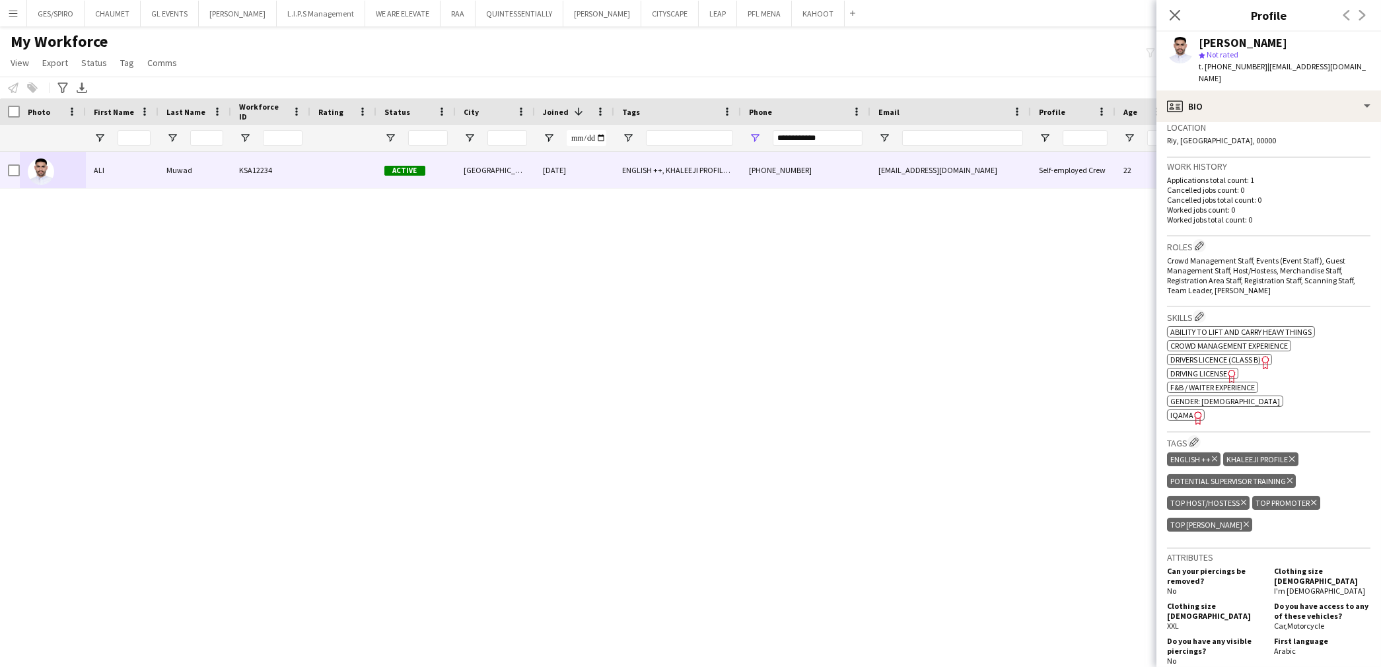
scroll to position [293, 0]
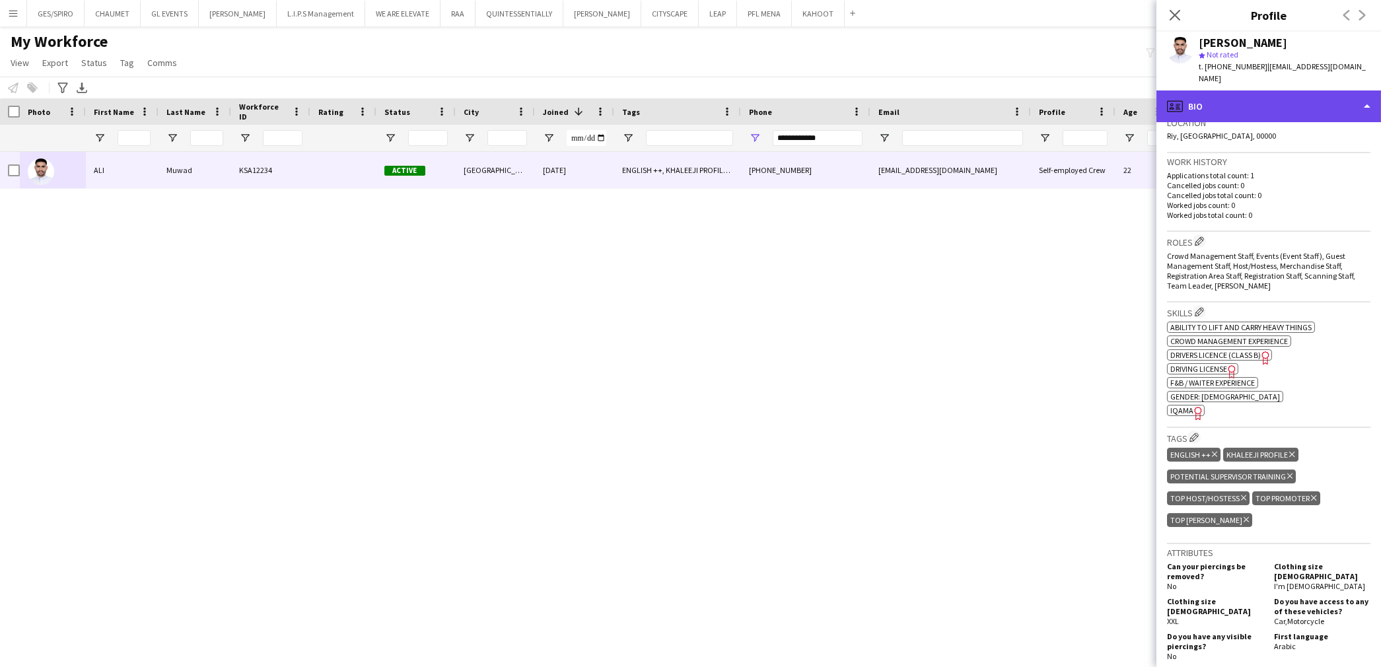
click at [1320, 90] on div "profile Bio" at bounding box center [1268, 106] width 225 height 32
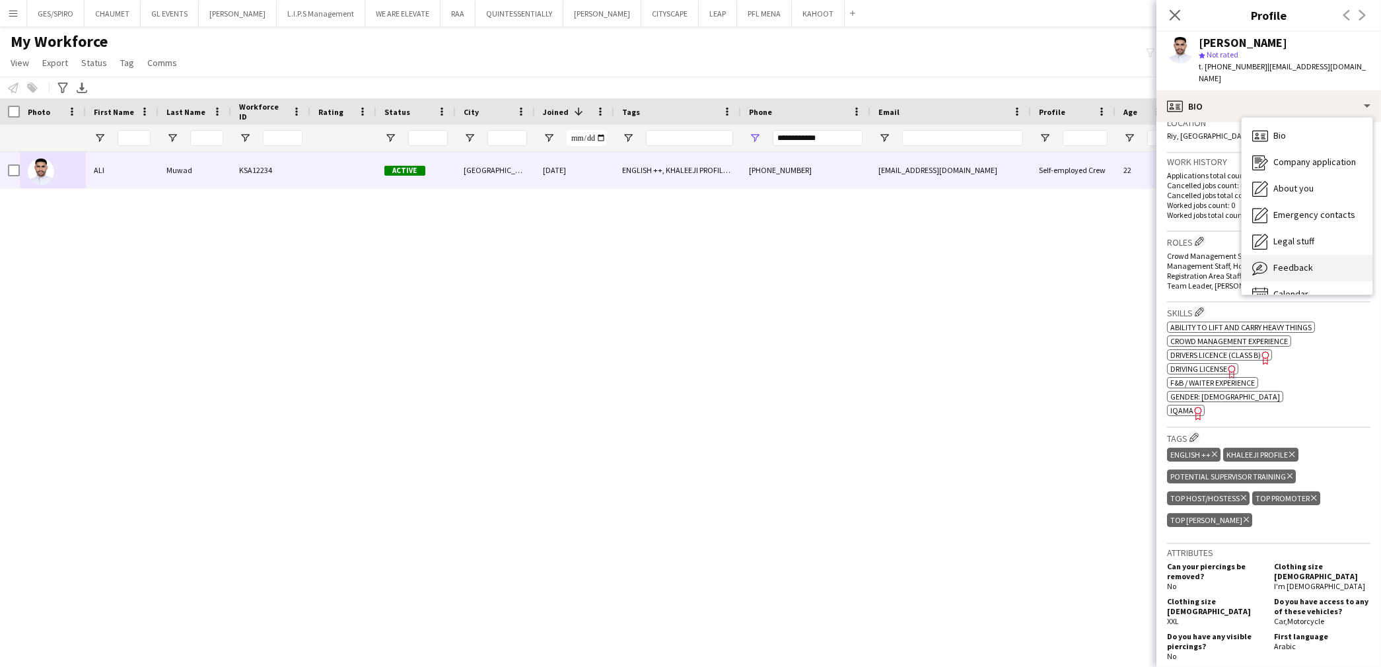
click at [1345, 255] on div "Feedback Feedback" at bounding box center [1307, 268] width 131 height 26
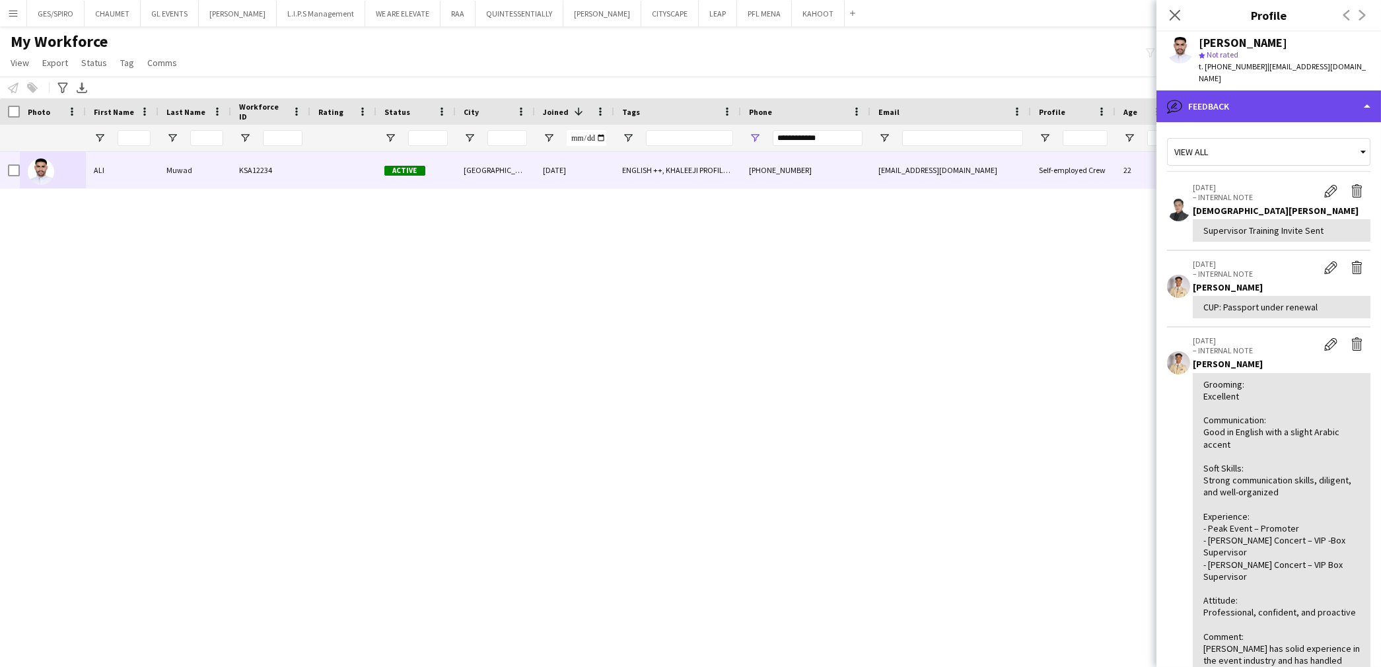
click at [1309, 108] on div "bubble-pencil Feedback" at bounding box center [1268, 106] width 225 height 32
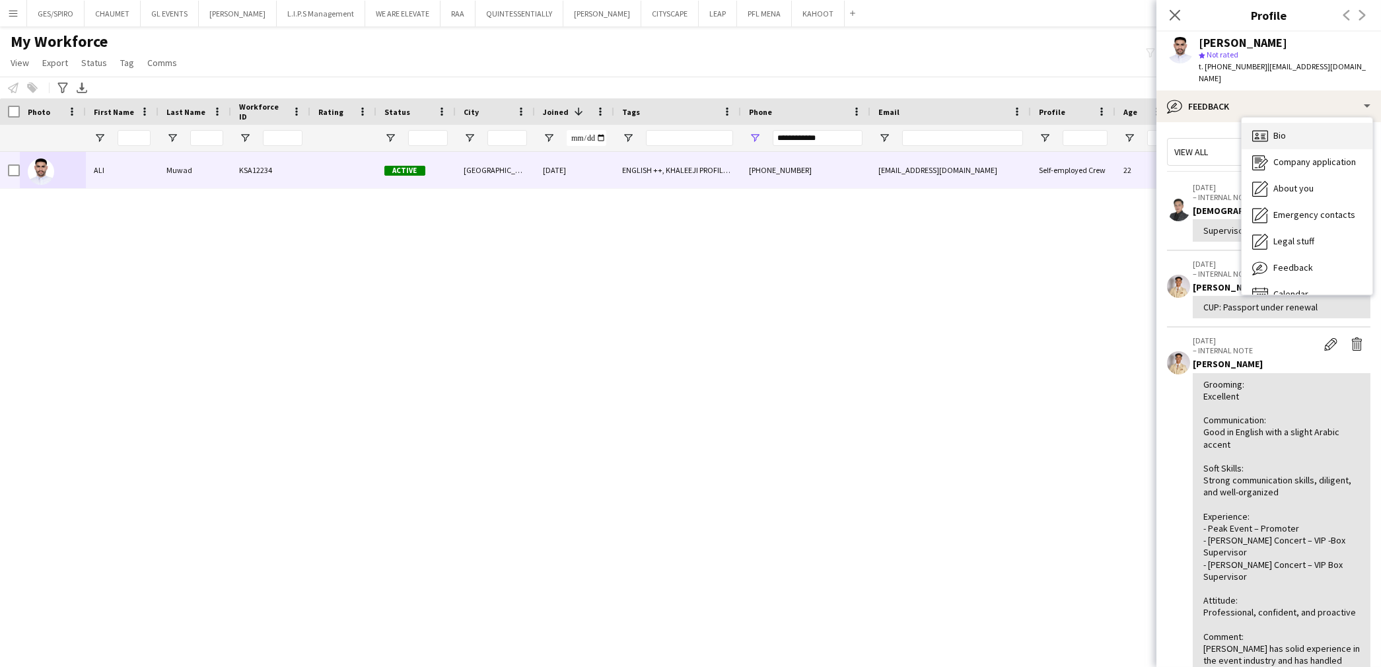
click at [1305, 123] on div "Bio Bio" at bounding box center [1307, 136] width 131 height 26
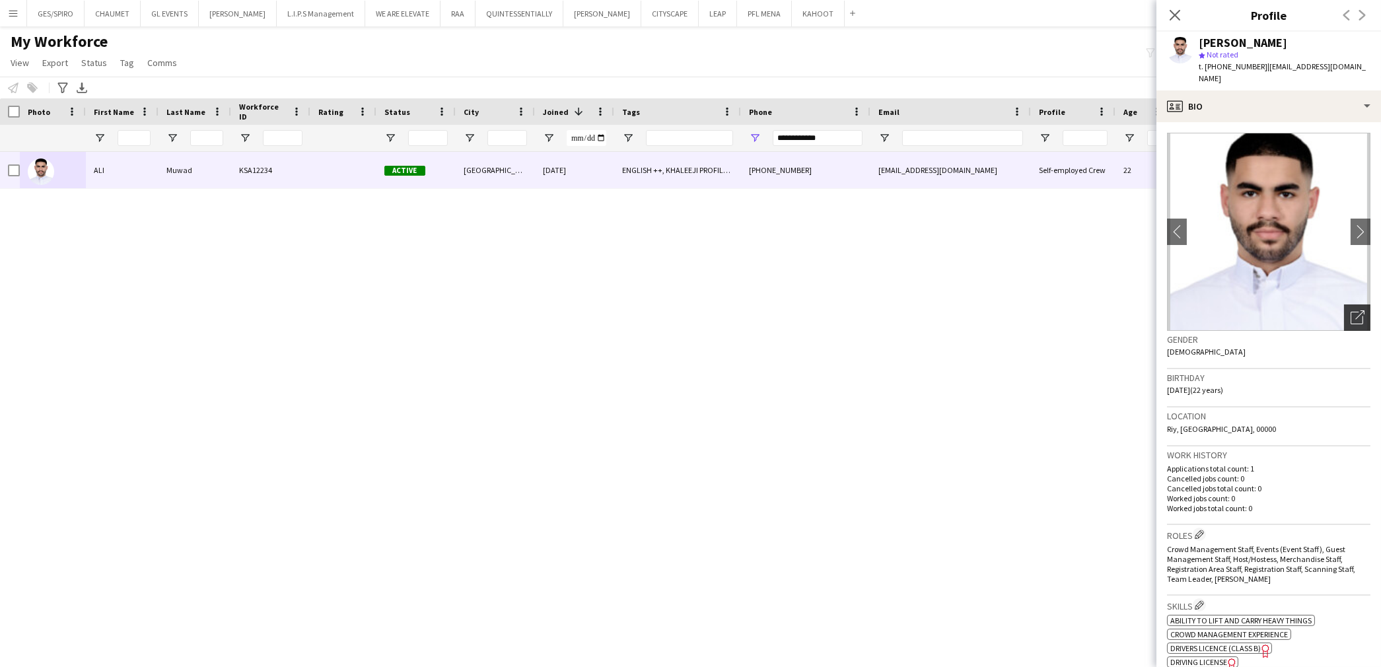
click at [1344, 304] on div "Open photos pop-in" at bounding box center [1357, 317] width 26 height 26
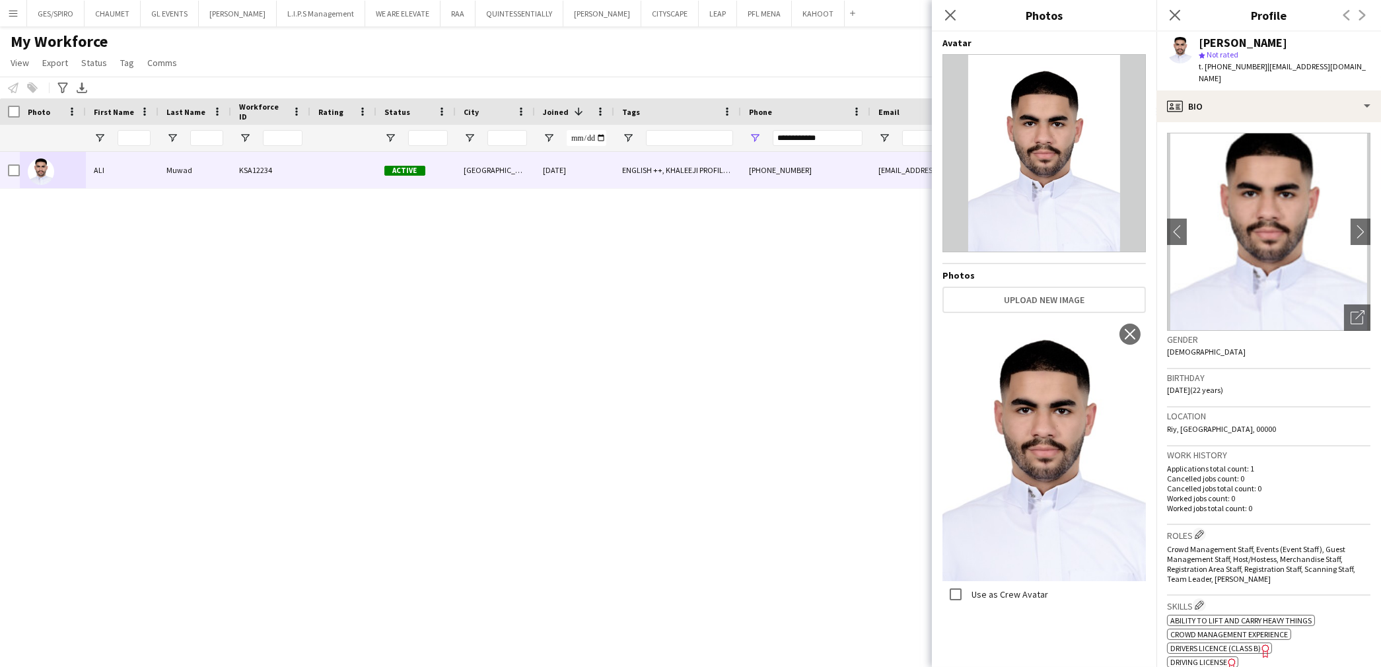
click at [1296, 379] on div "Birthday 01-01-2003 (22 years)" at bounding box center [1268, 388] width 203 height 38
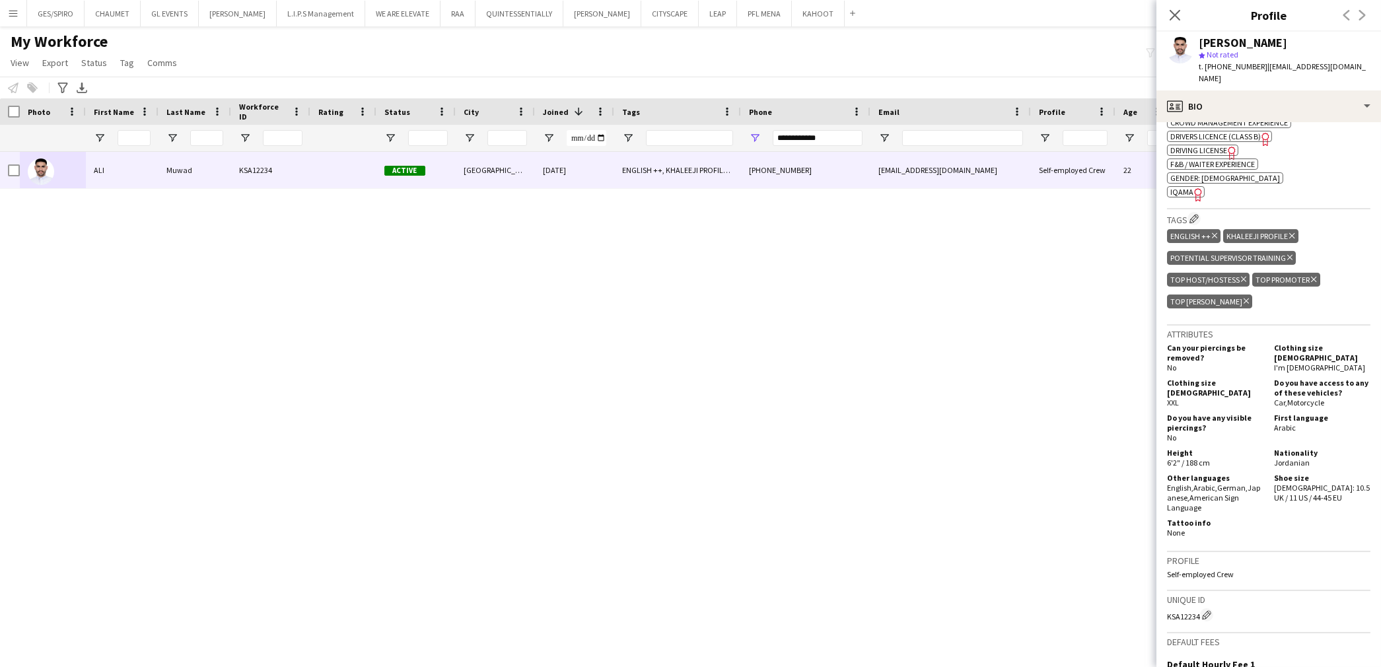
scroll to position [513, 0]
click at [1288, 90] on div "profile Bio" at bounding box center [1268, 106] width 225 height 32
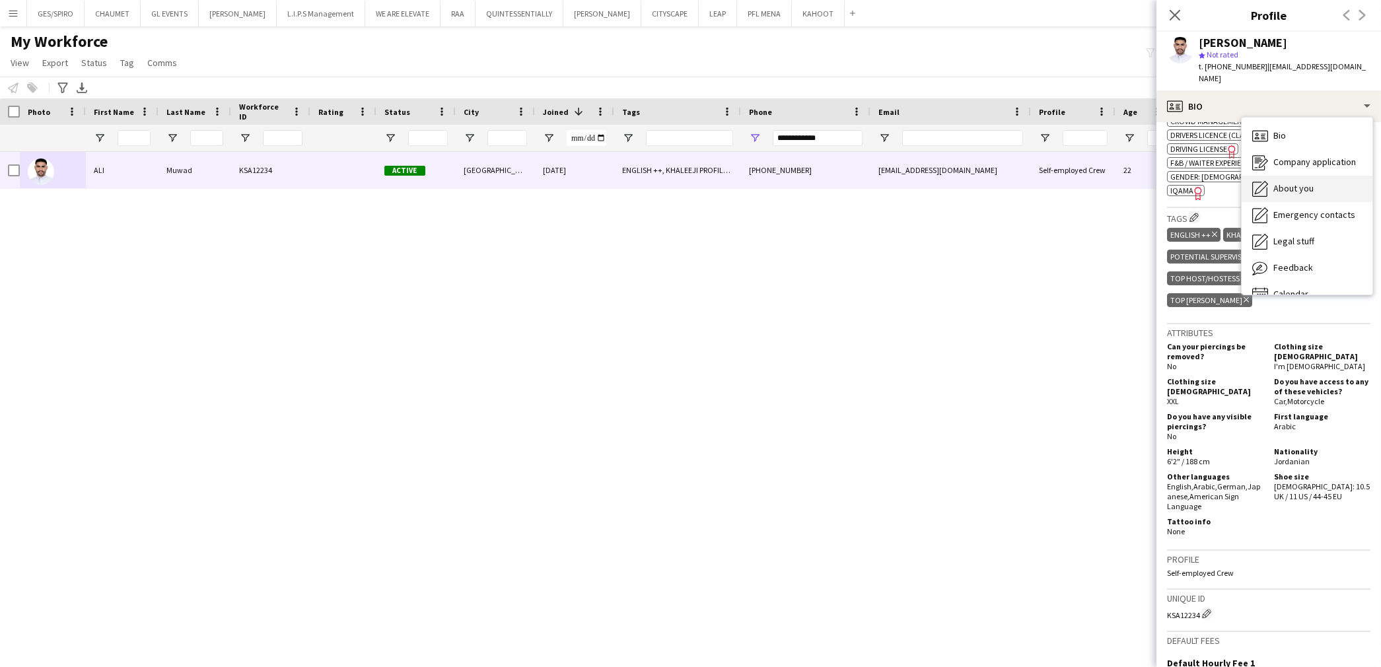
click at [1316, 176] on div "About you About you" at bounding box center [1307, 189] width 131 height 26
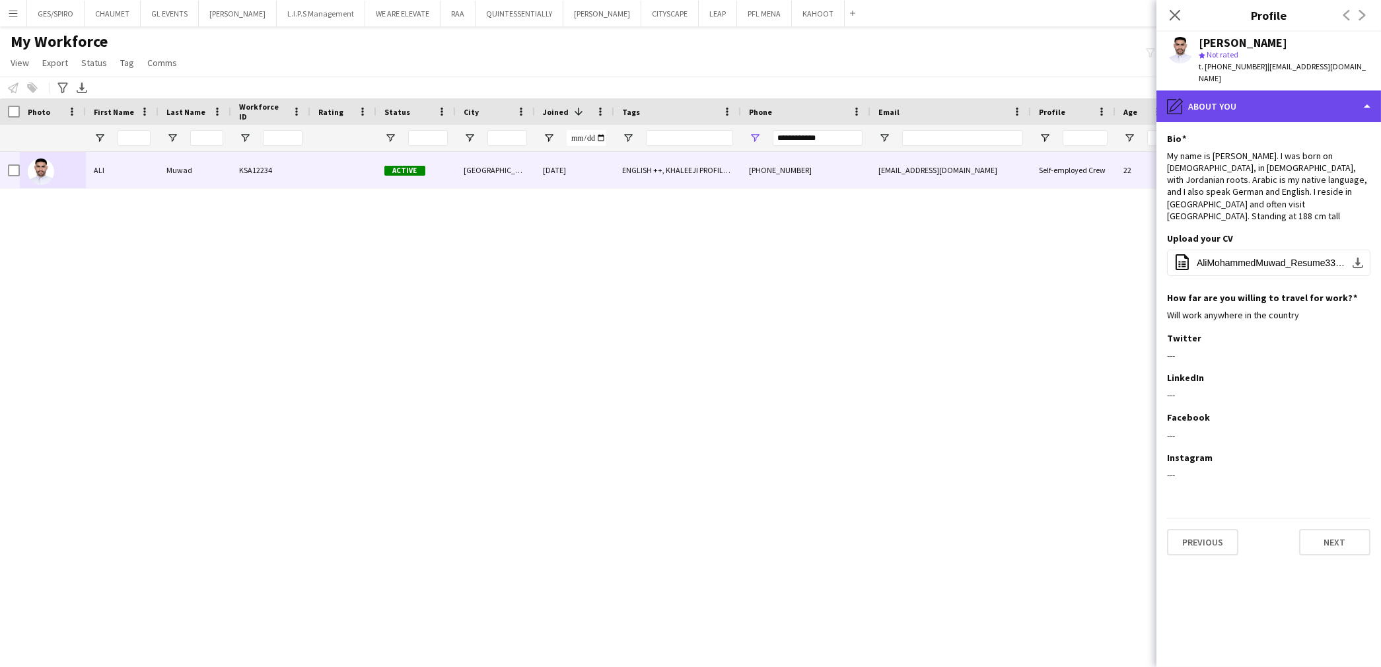
click at [1316, 90] on div "pencil4 About you" at bounding box center [1268, 106] width 225 height 32
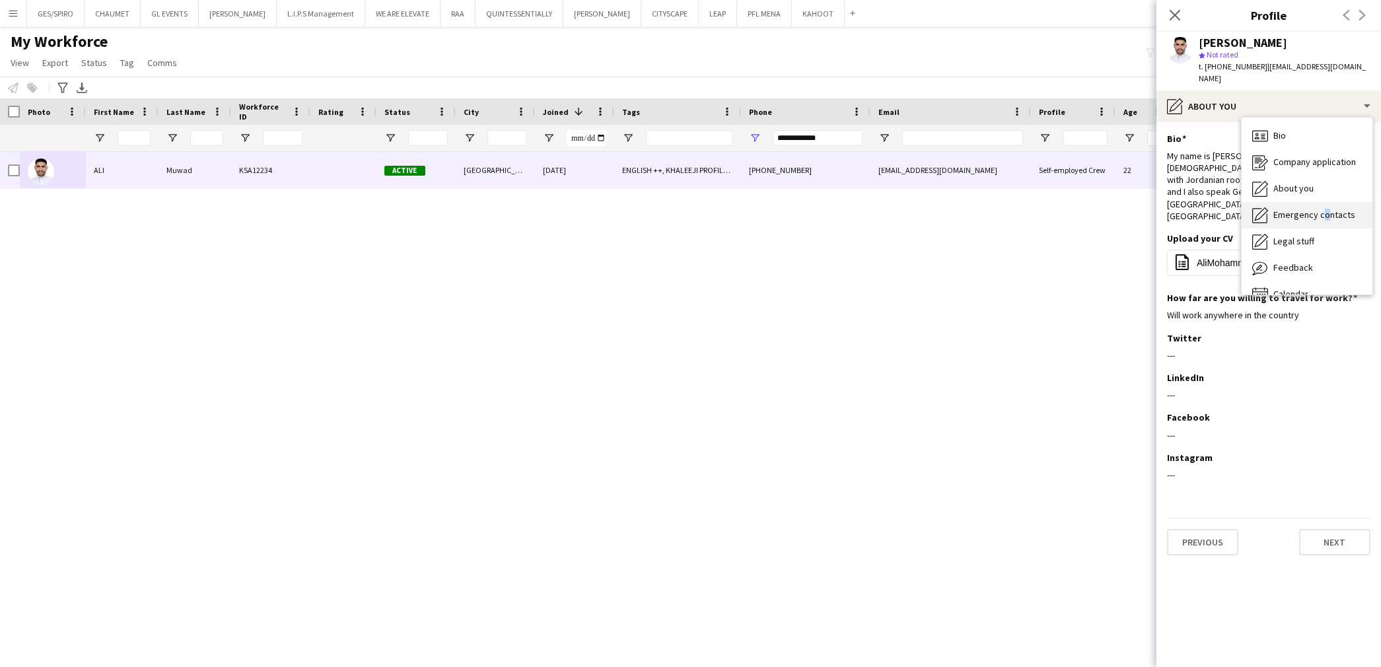
click at [1322, 209] on span "Emergency contacts" at bounding box center [1314, 215] width 82 height 12
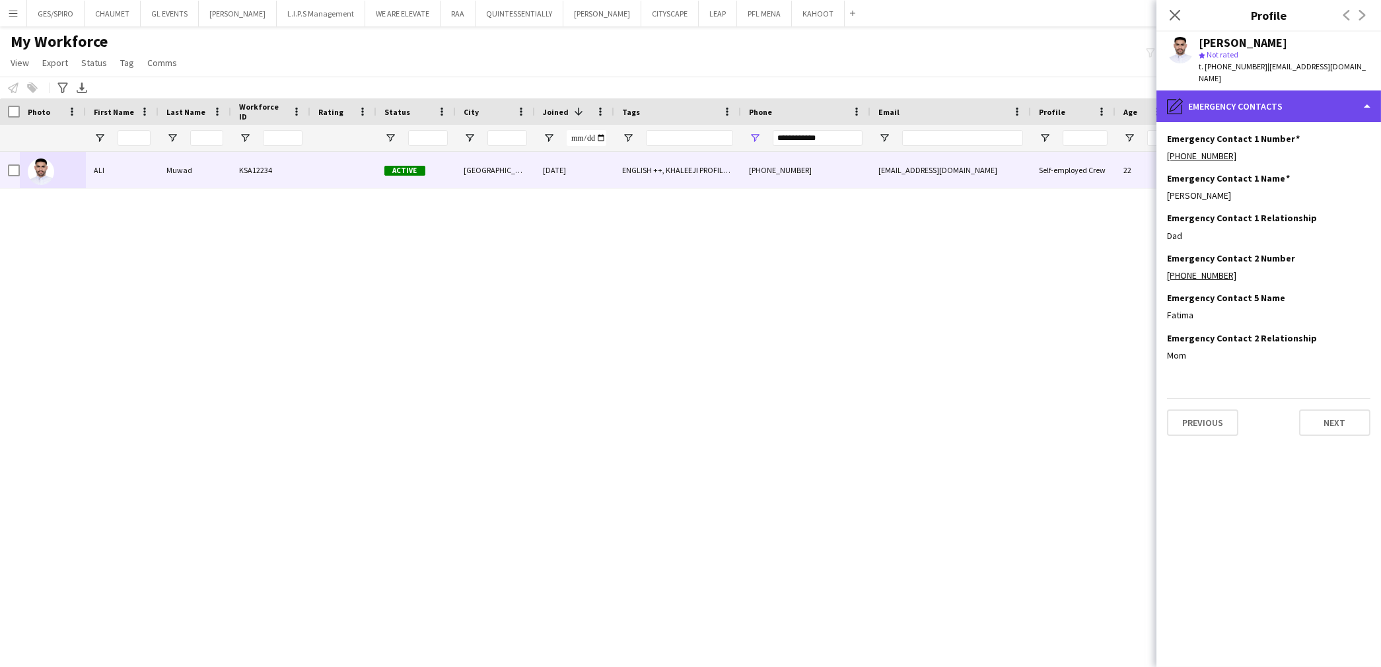
click at [1308, 96] on div "pencil4 Emergency contacts" at bounding box center [1268, 106] width 225 height 32
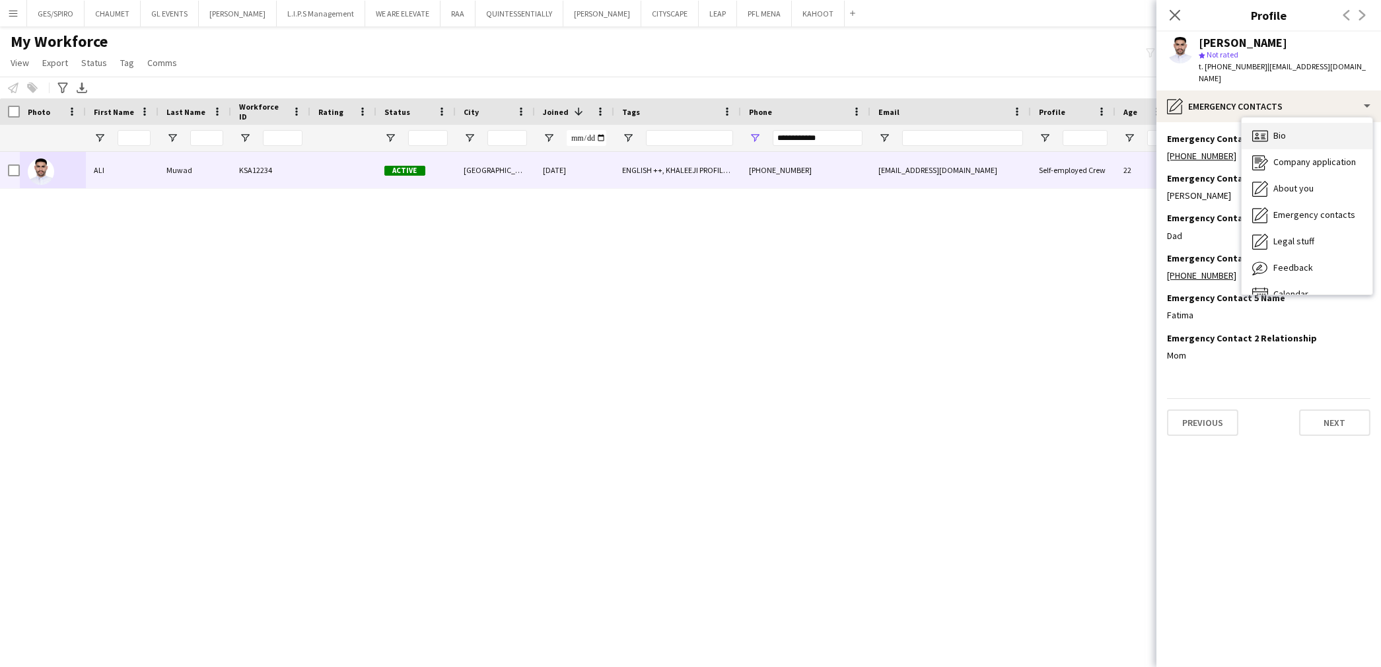
click at [1306, 125] on div "Bio Bio" at bounding box center [1307, 136] width 131 height 26
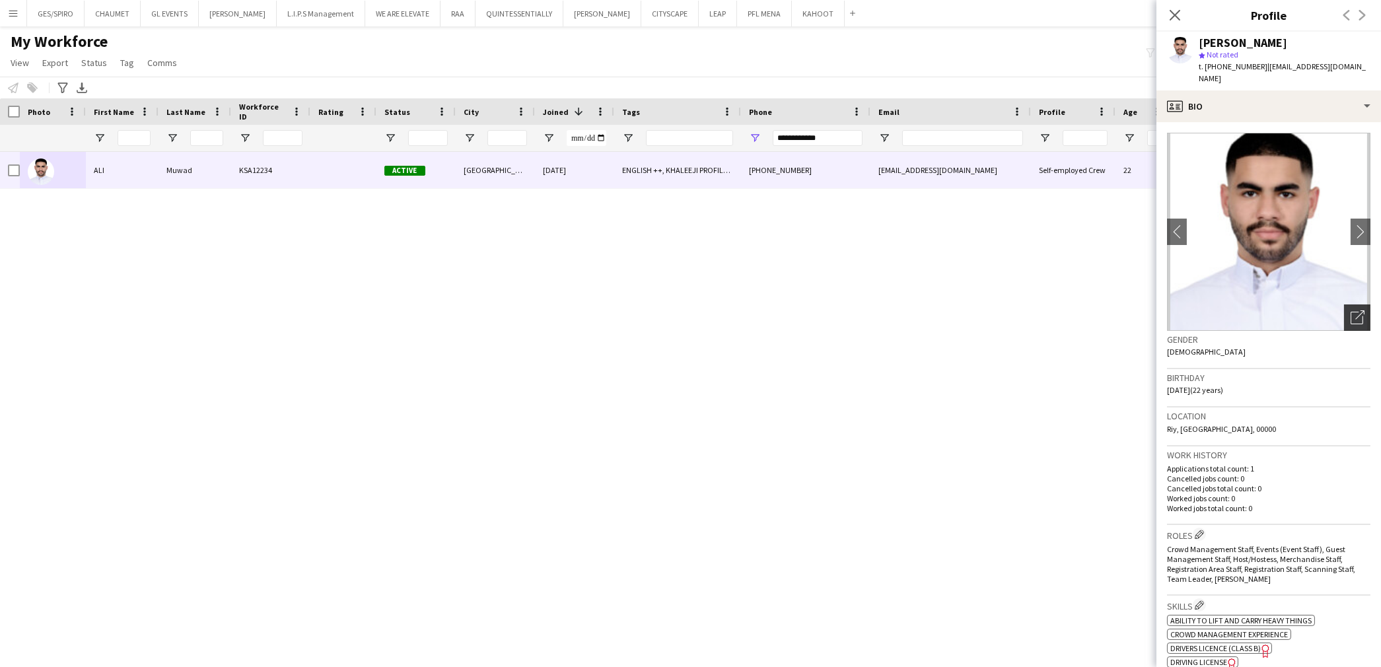
click at [1351, 310] on icon "Open photos pop-in" at bounding box center [1358, 317] width 14 height 14
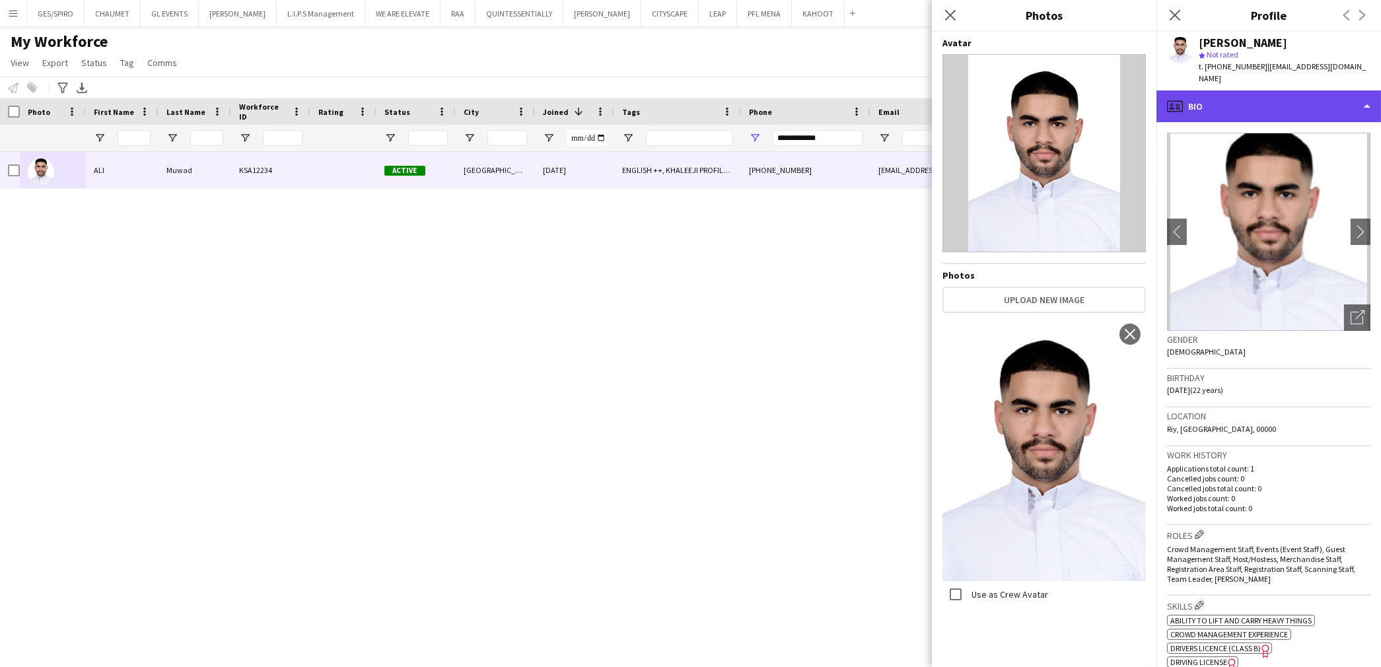
click at [1266, 90] on div "profile Bio" at bounding box center [1268, 106] width 225 height 32
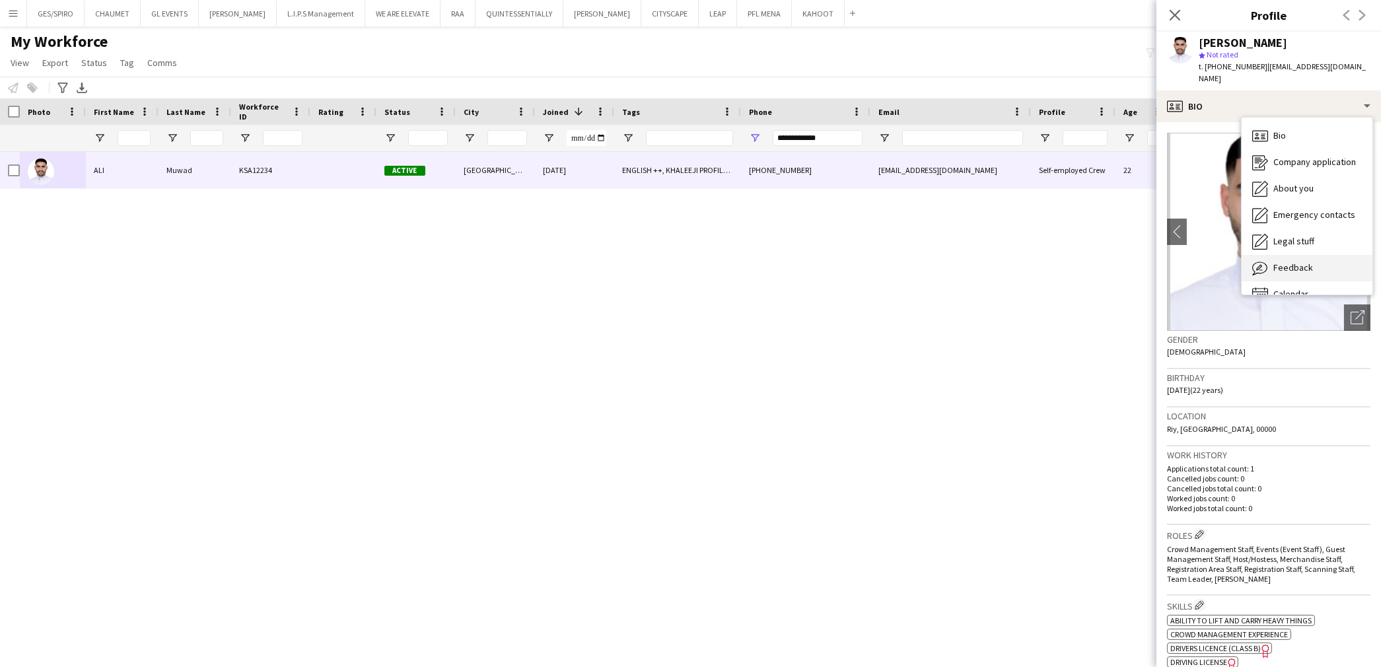
click at [1301, 255] on div "Feedback Feedback" at bounding box center [1307, 268] width 131 height 26
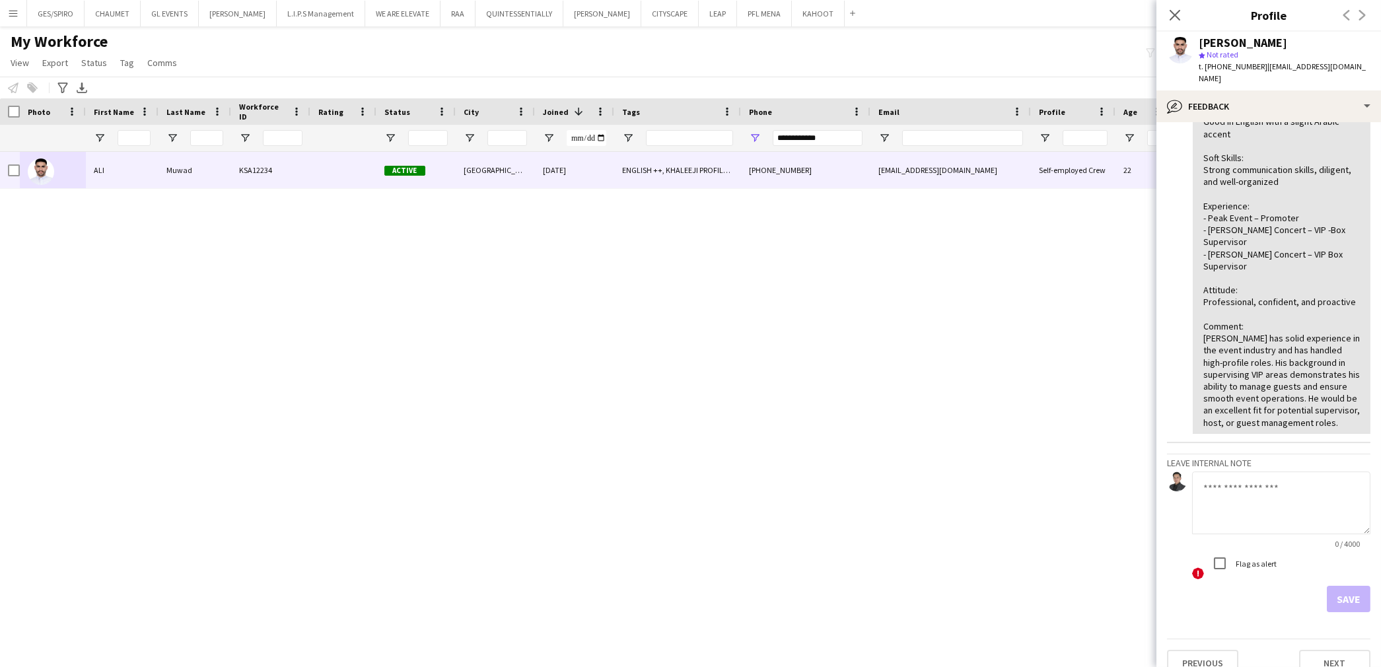
scroll to position [327, 0]
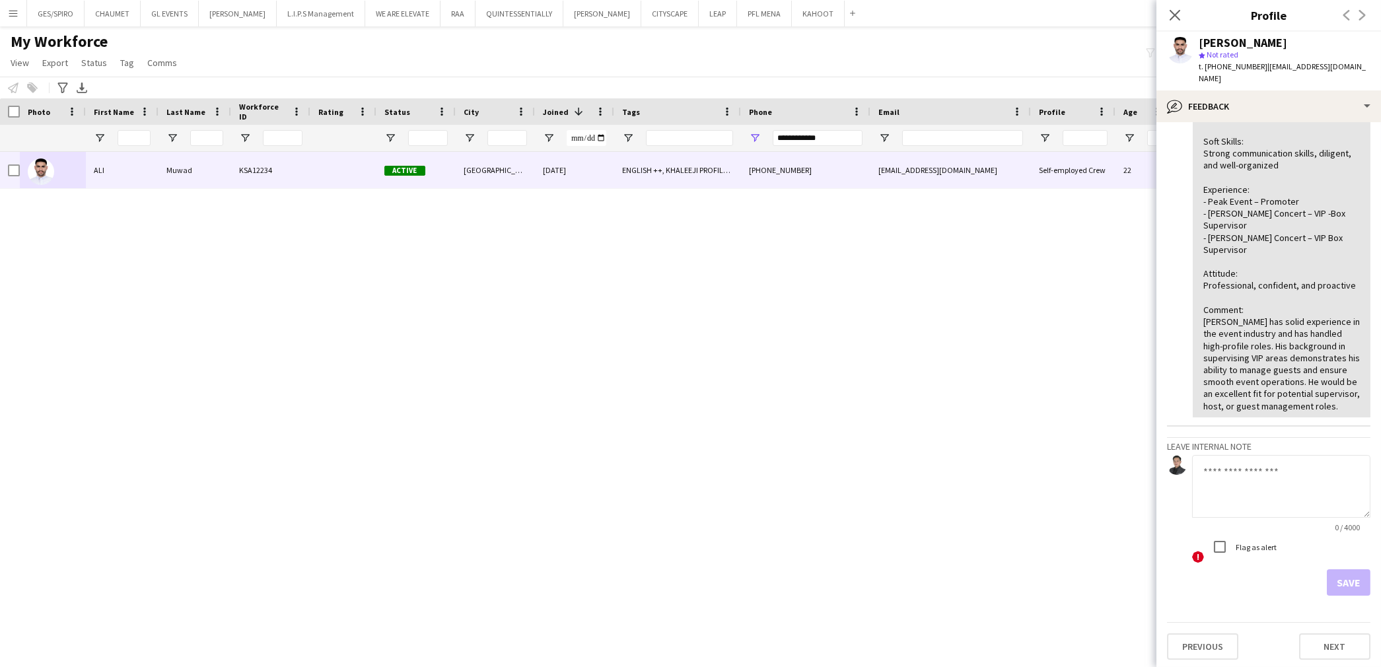
click at [1250, 487] on textarea at bounding box center [1281, 486] width 178 height 63
click at [1315, 490] on textarea "**********" at bounding box center [1281, 486] width 178 height 63
type textarea "**********"
click at [1345, 579] on button "Save" at bounding box center [1349, 582] width 44 height 26
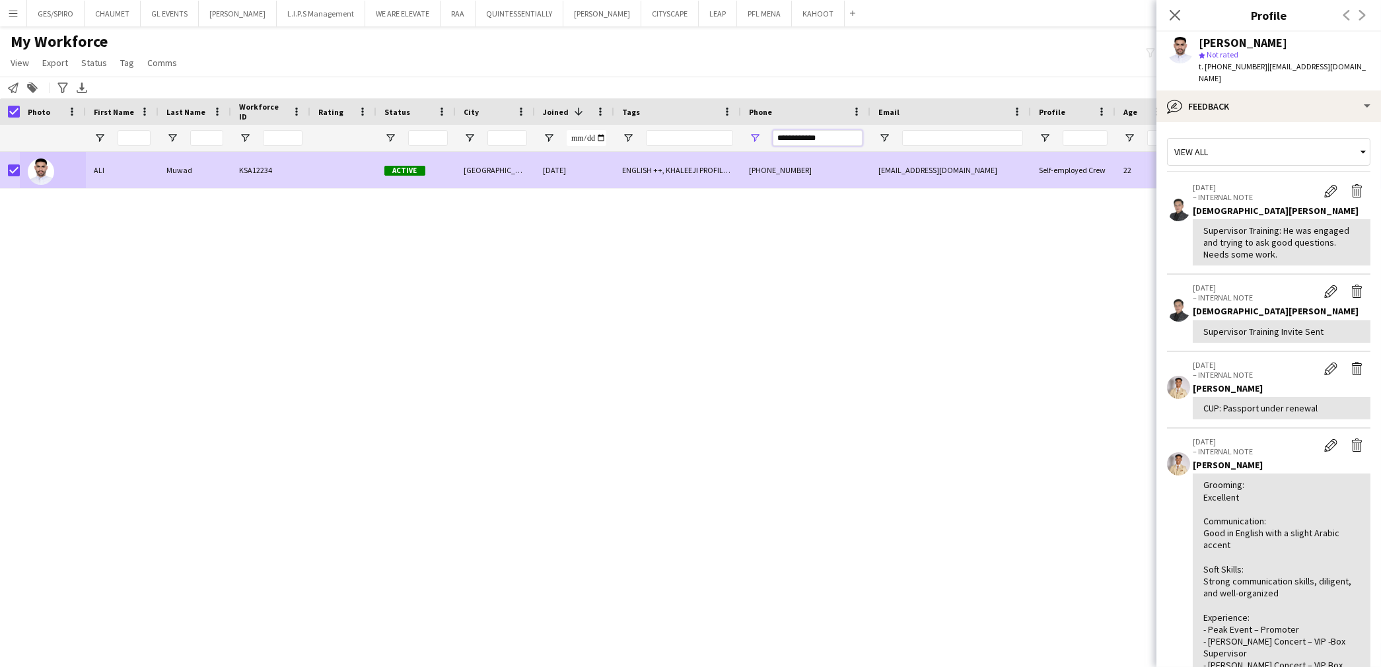
drag, startPoint x: 840, startPoint y: 137, endPoint x: 662, endPoint y: 137, distance: 178.3
click at [662, 137] on div at bounding box center [668, 138] width 1336 height 26
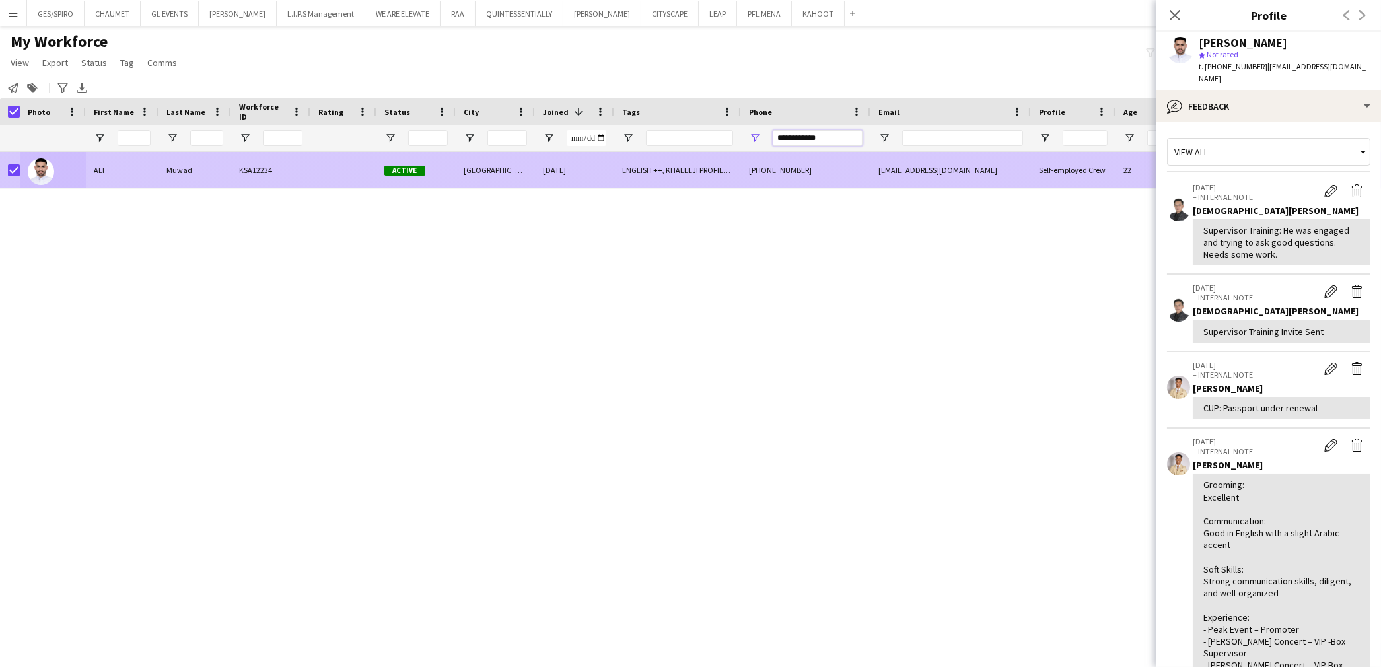
paste input "Phone Filter Input"
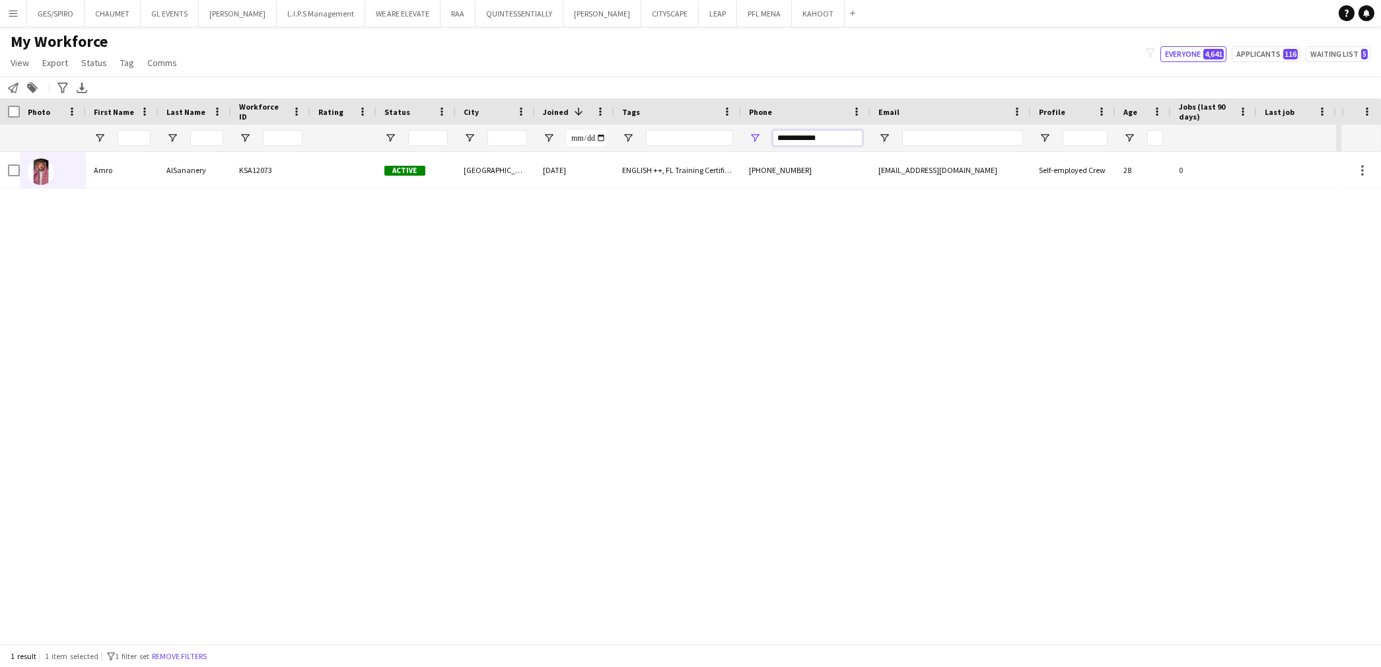
type input "**********"
click at [214, 225] on div "Amro AlSananery KSA12073 Active Riyadh 14-11-2024 ENGLISH ++, FL Training Certi…" at bounding box center [670, 398] width 1341 height 492
click at [234, 179] on div "KSA12073" at bounding box center [270, 170] width 79 height 36
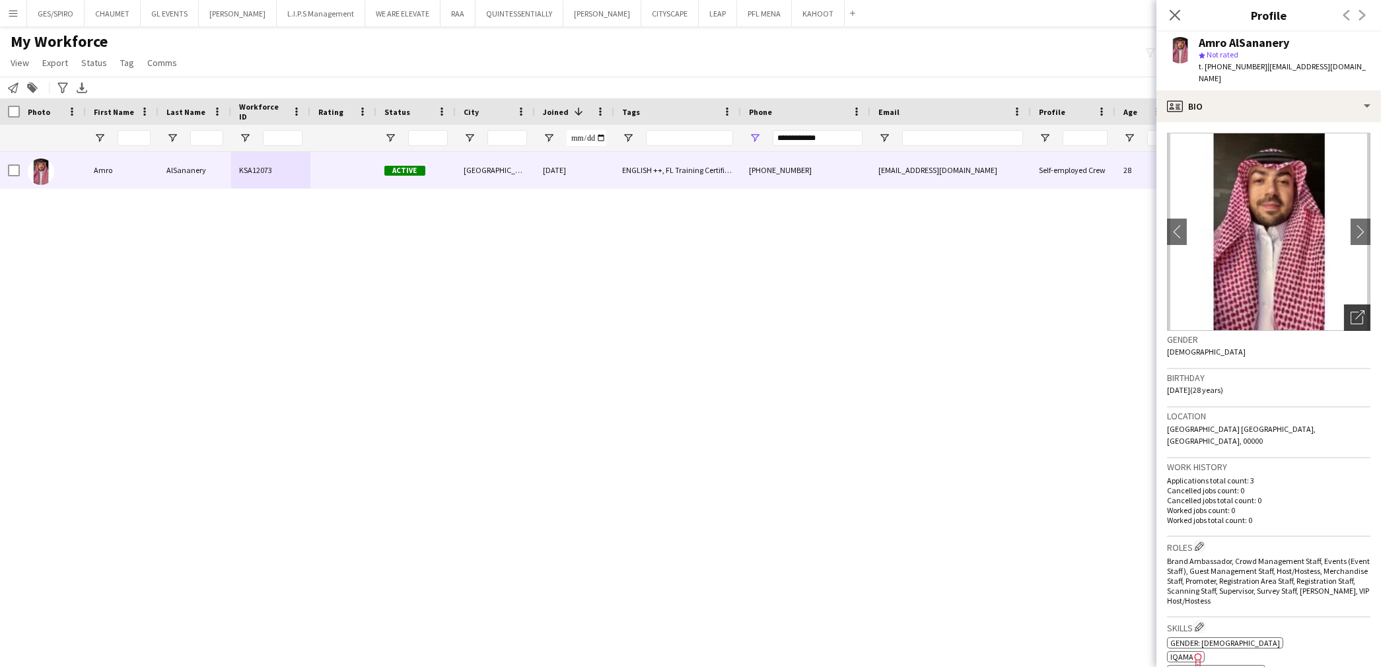
click at [1351, 310] on icon "Open photos pop-in" at bounding box center [1358, 317] width 14 height 14
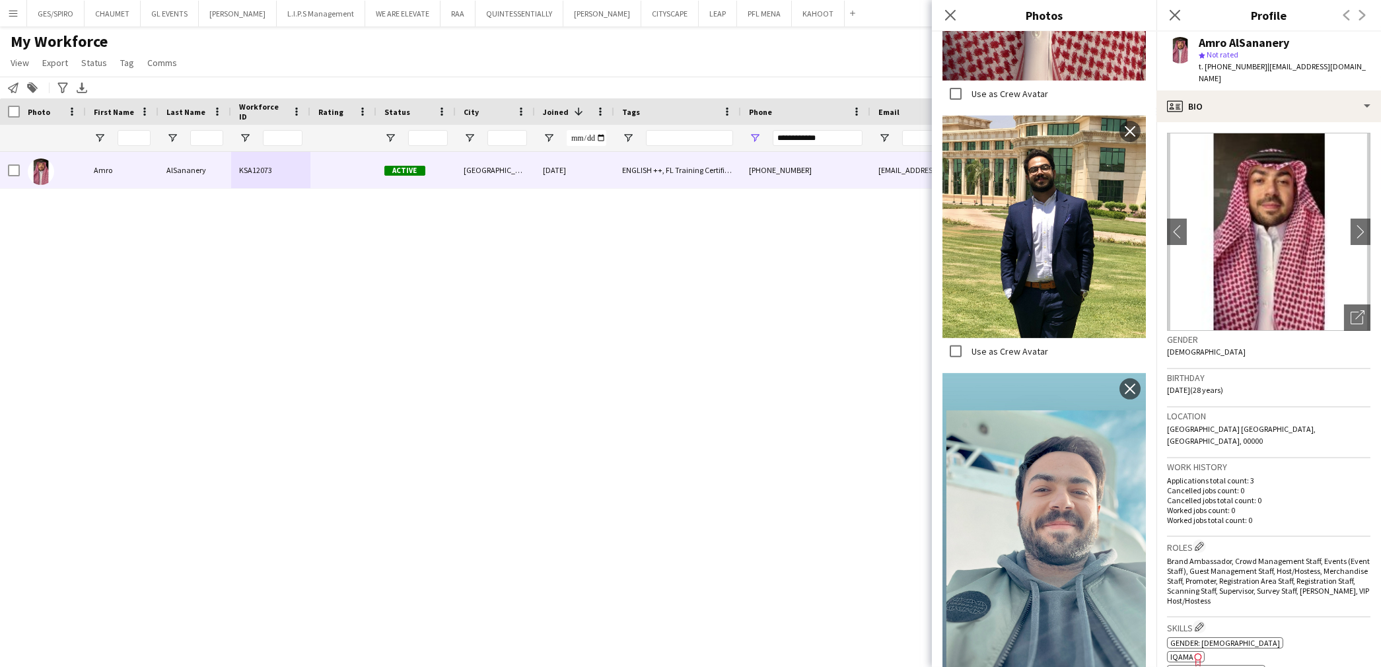
scroll to position [1306, 0]
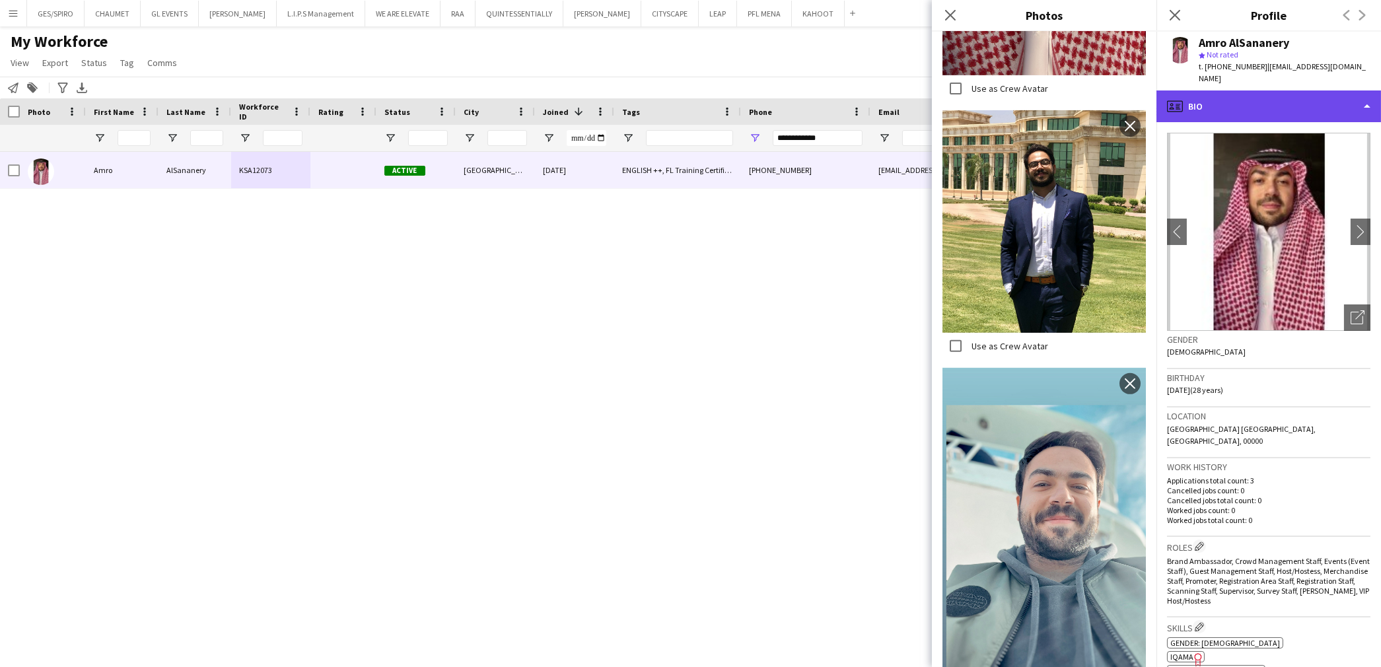
click at [1260, 102] on div "profile Bio" at bounding box center [1268, 106] width 225 height 32
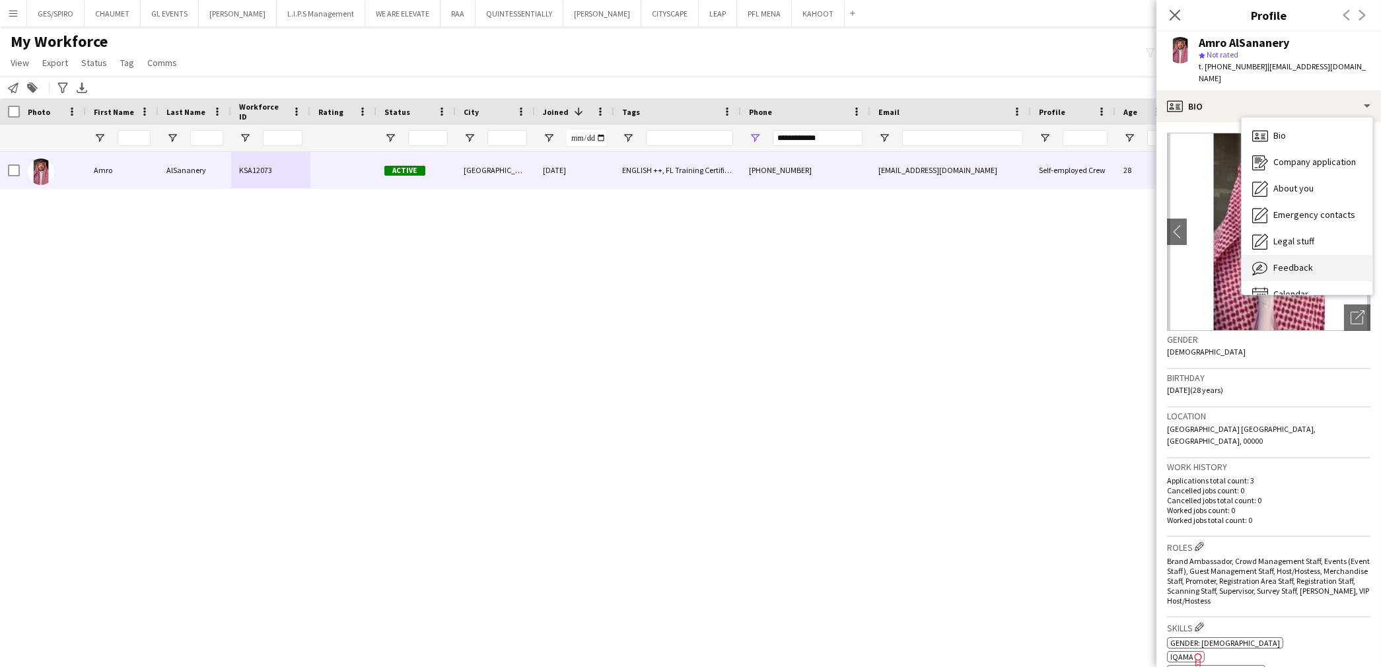
click at [1276, 262] on span "Feedback" at bounding box center [1293, 268] width 40 height 12
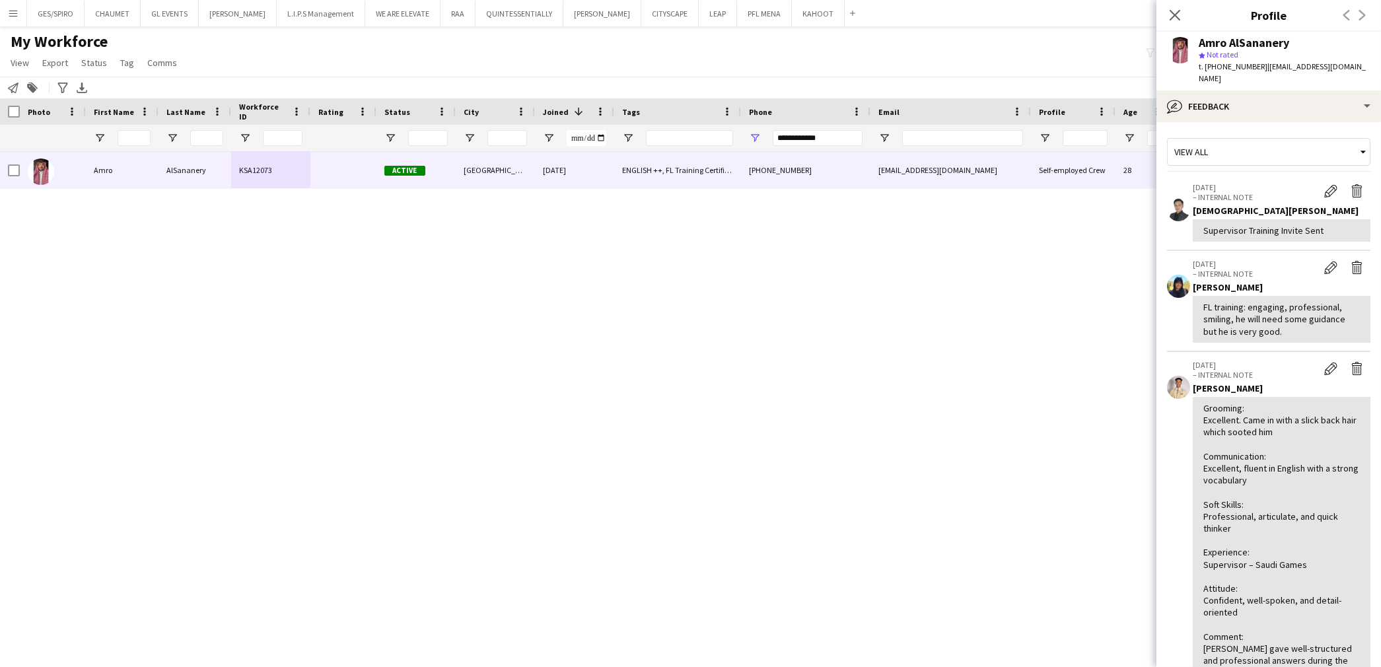
drag, startPoint x: 1299, startPoint y: 322, endPoint x: 1202, endPoint y: 299, distance: 99.6
click at [1202, 299] on div "FL training: engaging, professional, smiling, he will need some guidance but he…" at bounding box center [1282, 319] width 178 height 47
copy div "FL training: engaging, professional, smiling, he will need some guidance but he…"
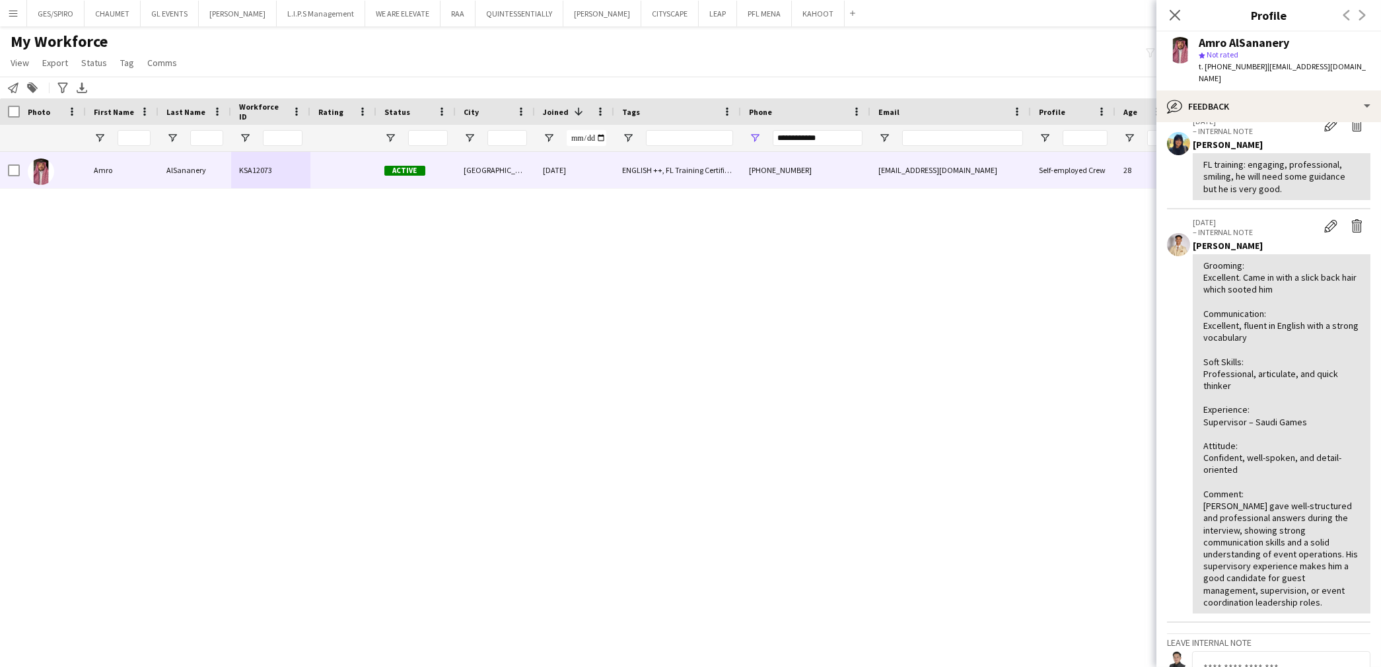
scroll to position [220, 0]
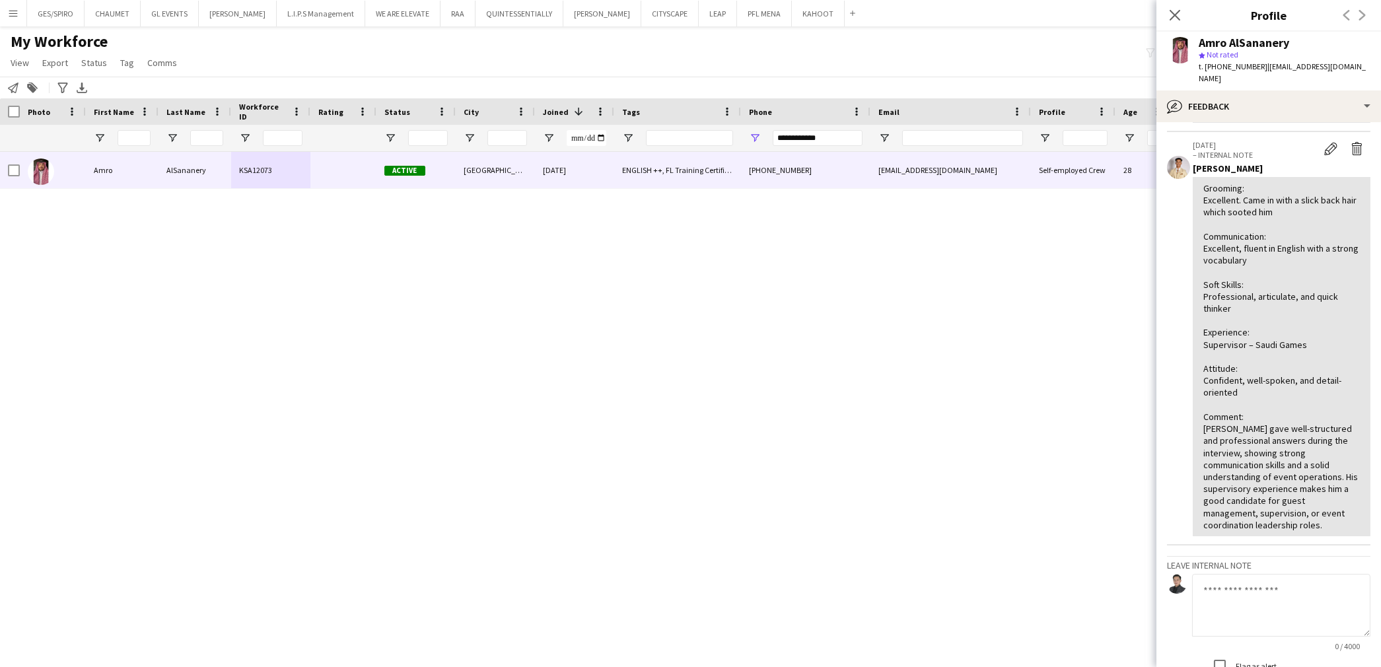
click at [1244, 606] on textarea at bounding box center [1281, 605] width 178 height 63
paste textarea "**********"
drag, startPoint x: 1217, startPoint y: 576, endPoint x: 1160, endPoint y: 572, distance: 56.9
click at [1160, 572] on app-crew-profile-feedback-tab "**********" at bounding box center [1268, 394] width 225 height 545
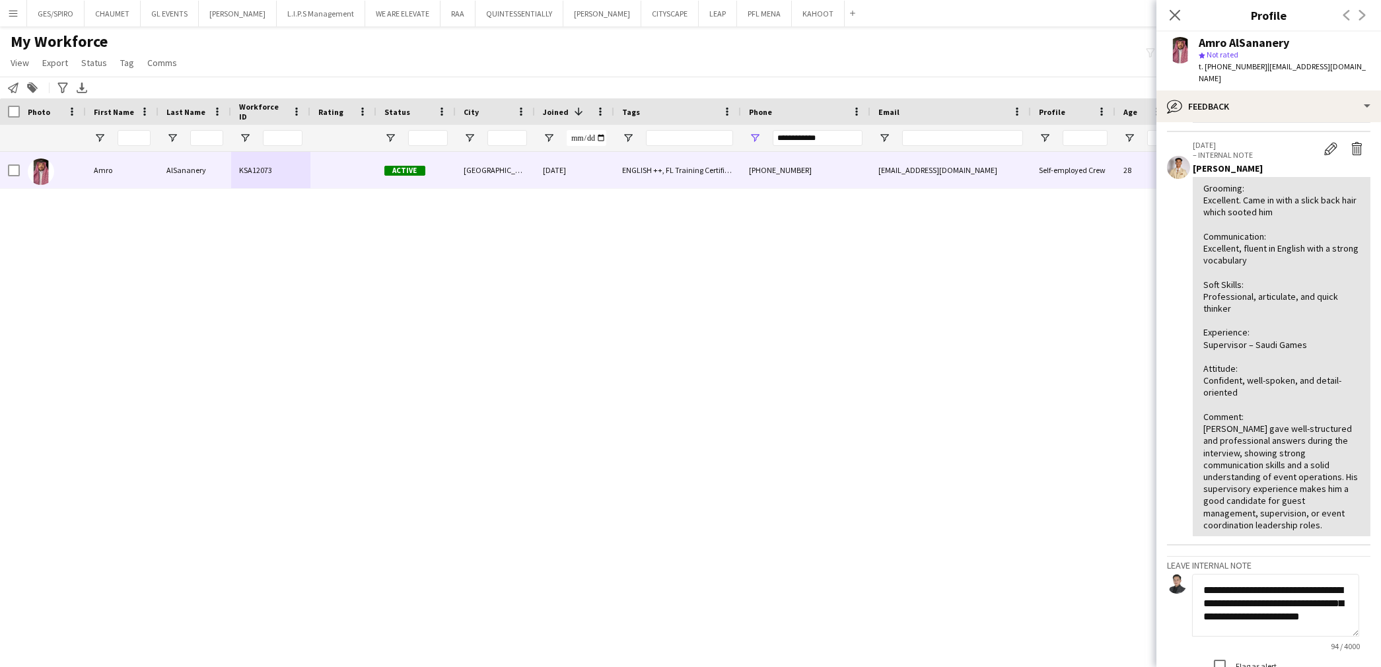
click at [1258, 619] on textarea "**********" at bounding box center [1275, 605] width 167 height 63
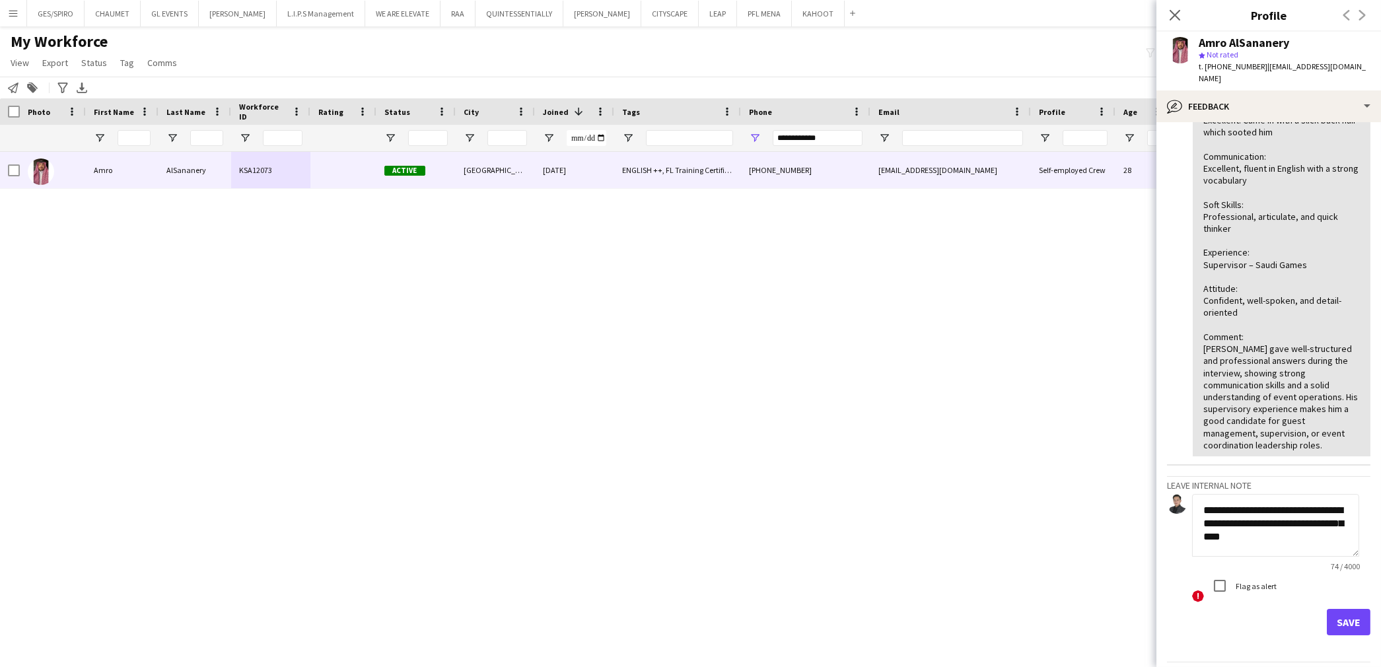
scroll to position [327, 0]
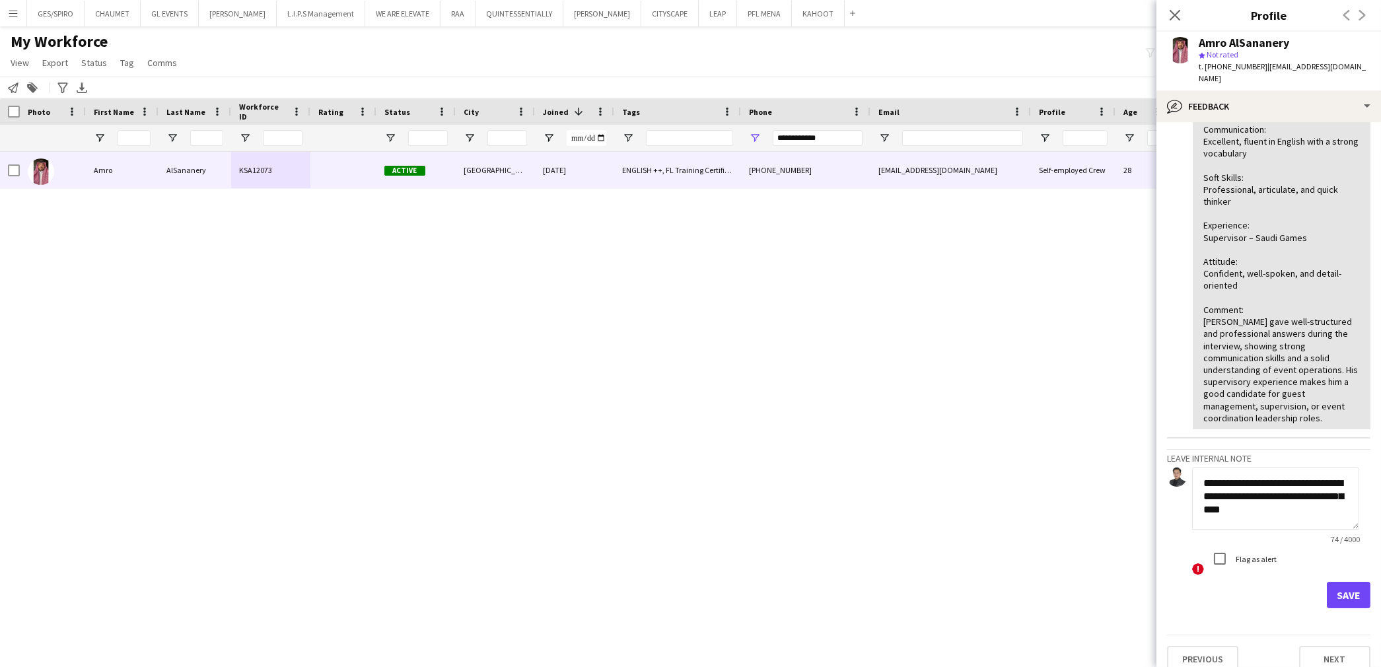
type textarea "**********"
click at [1337, 583] on button "Save" at bounding box center [1349, 595] width 44 height 26
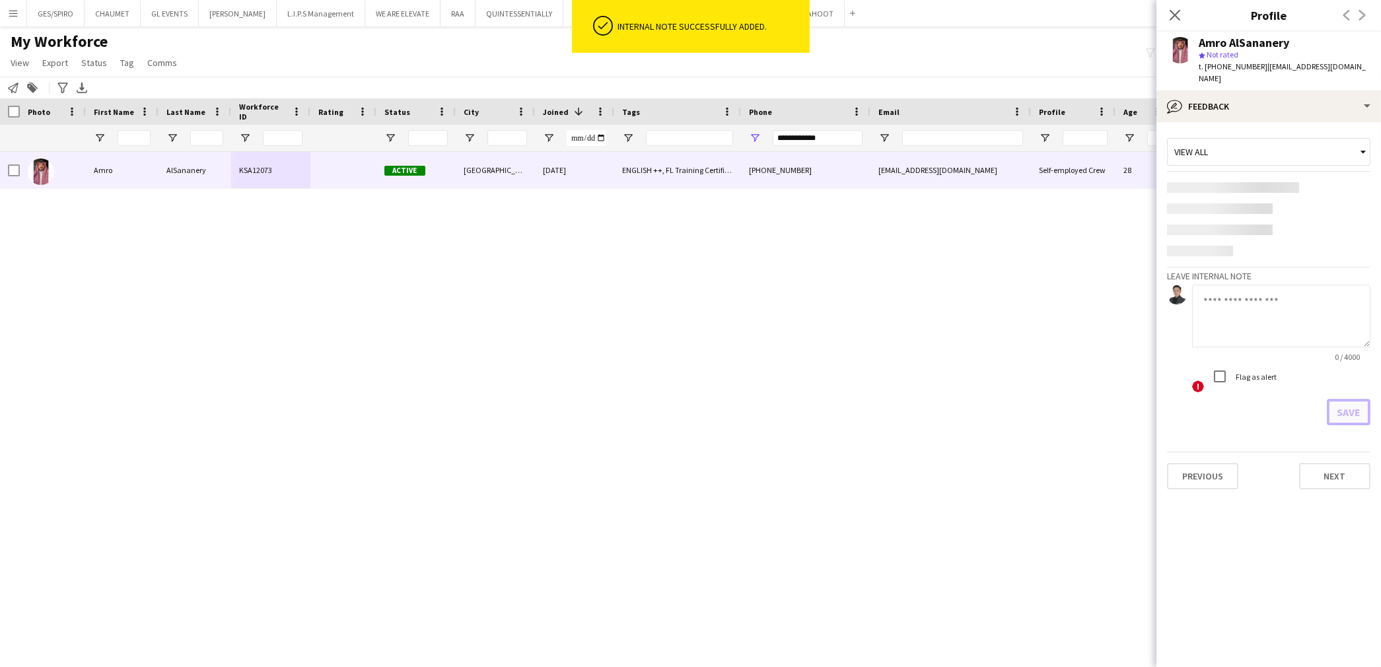
scroll to position [0, 0]
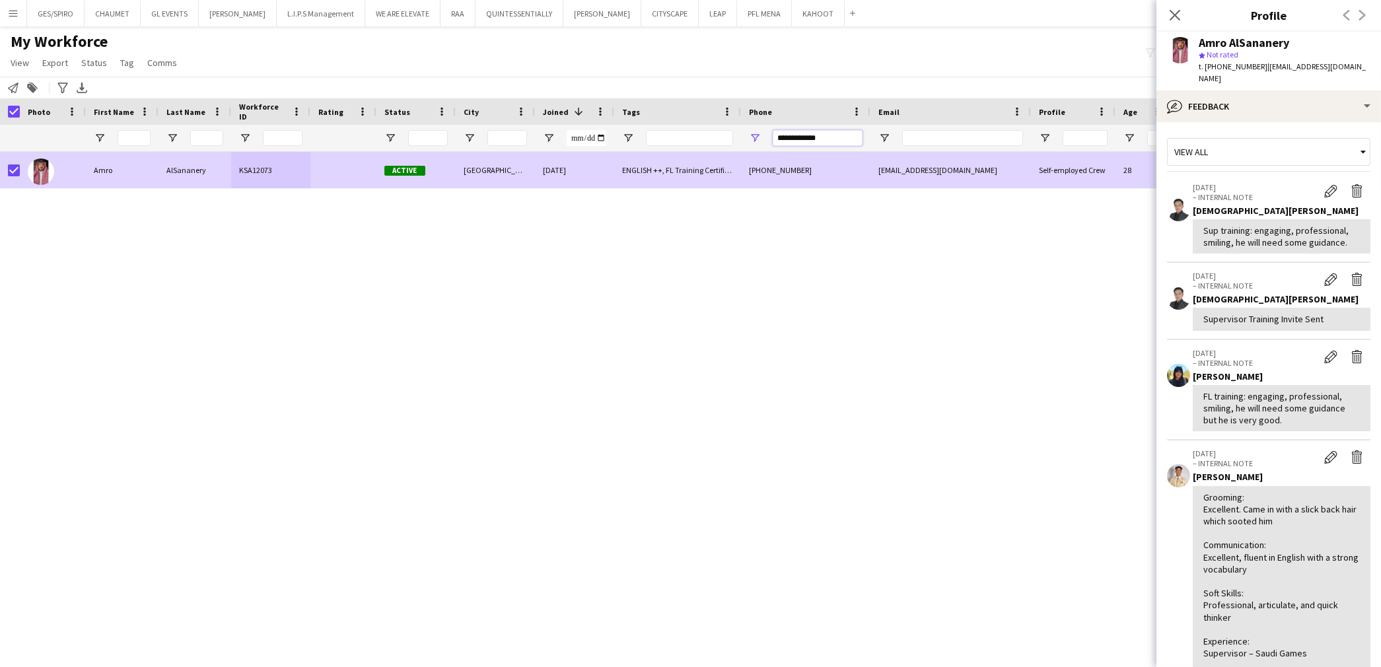
drag, startPoint x: 842, startPoint y: 134, endPoint x: 696, endPoint y: 136, distance: 146.0
click at [696, 136] on div at bounding box center [668, 138] width 1336 height 26
paste input "Phone Filter Input"
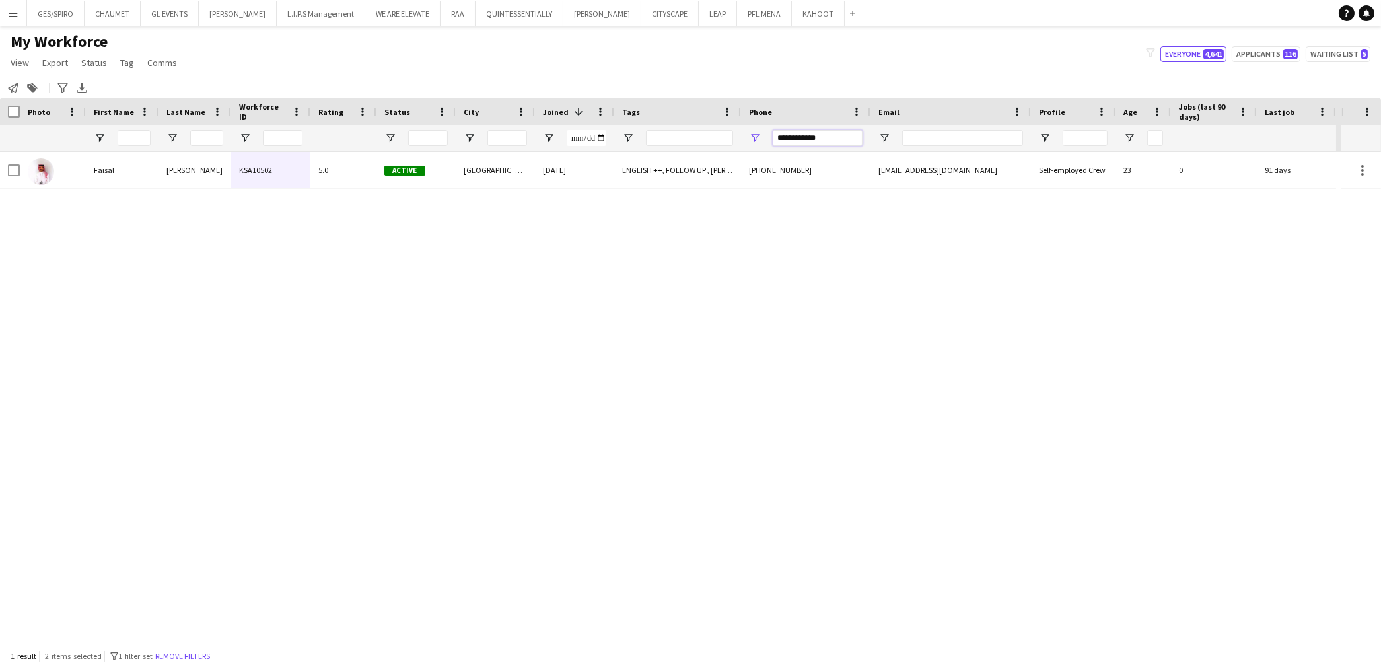
type input "**********"
click at [172, 182] on div "Abdullah" at bounding box center [195, 170] width 73 height 36
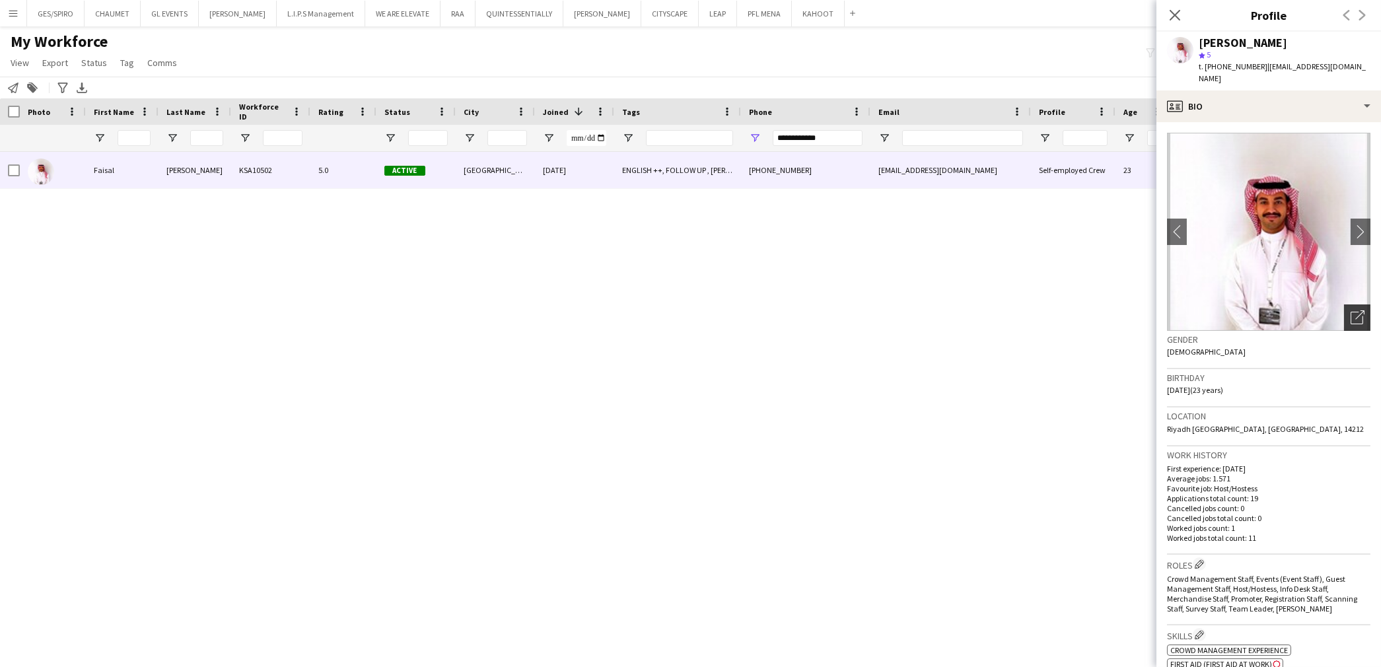
click at [1351, 310] on icon "Open photos pop-in" at bounding box center [1358, 317] width 14 height 14
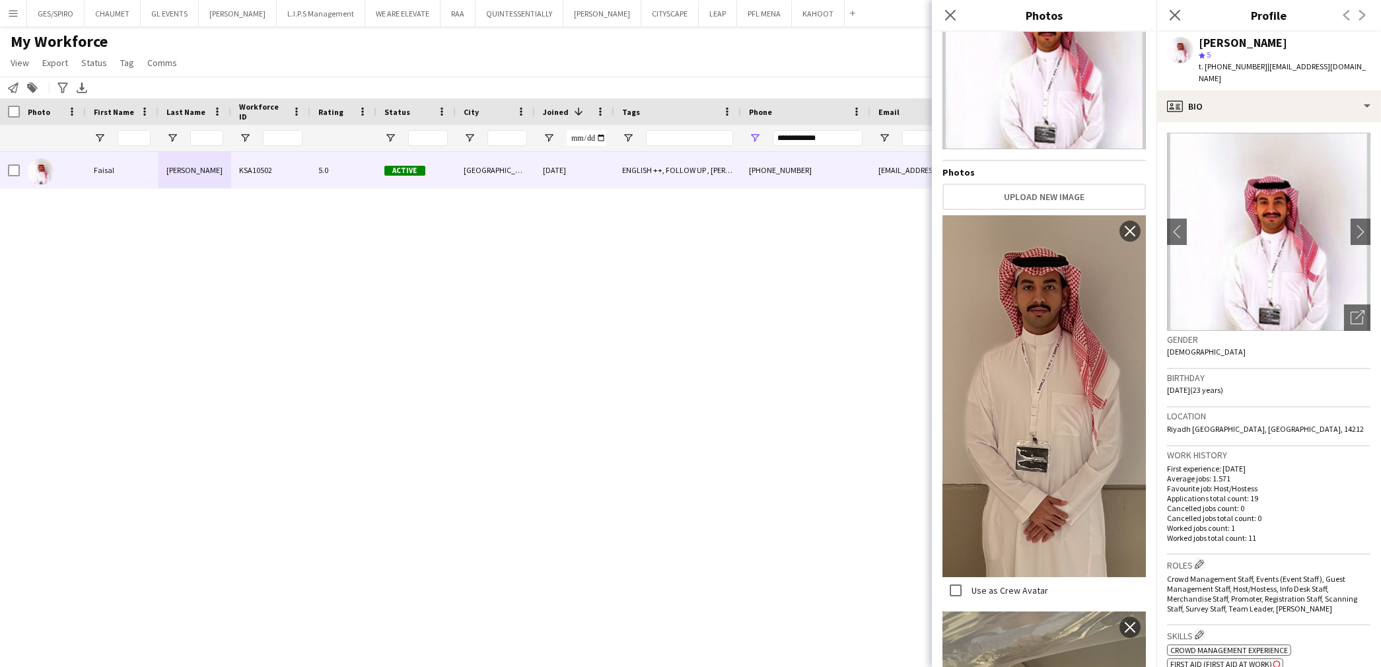
scroll to position [25, 0]
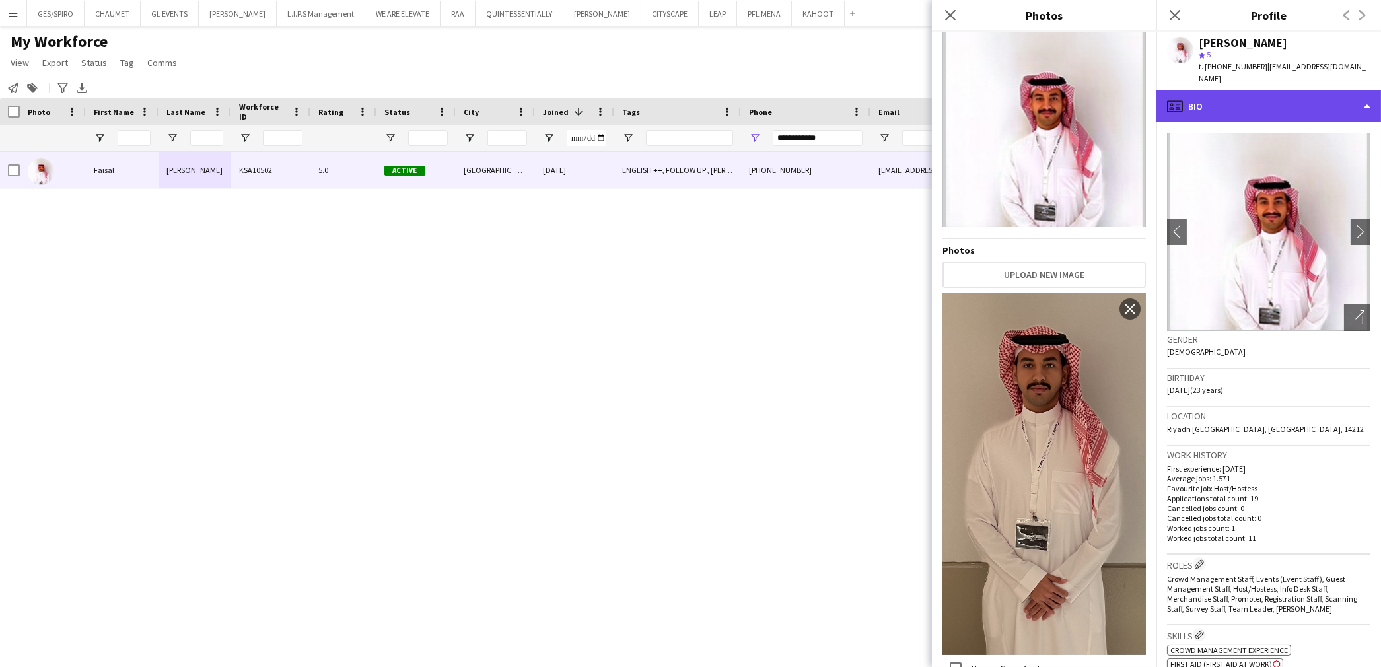
click at [1268, 94] on div "profile Bio" at bounding box center [1268, 106] width 225 height 32
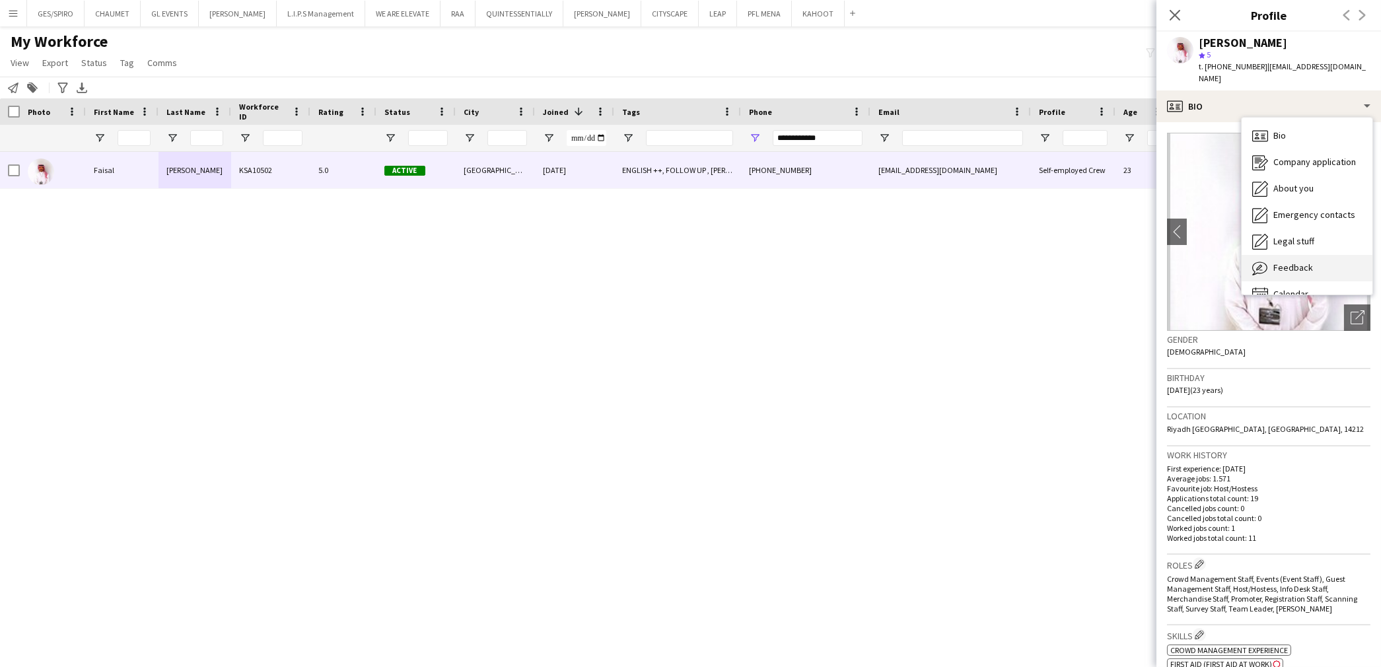
click at [1293, 262] on span "Feedback" at bounding box center [1293, 268] width 40 height 12
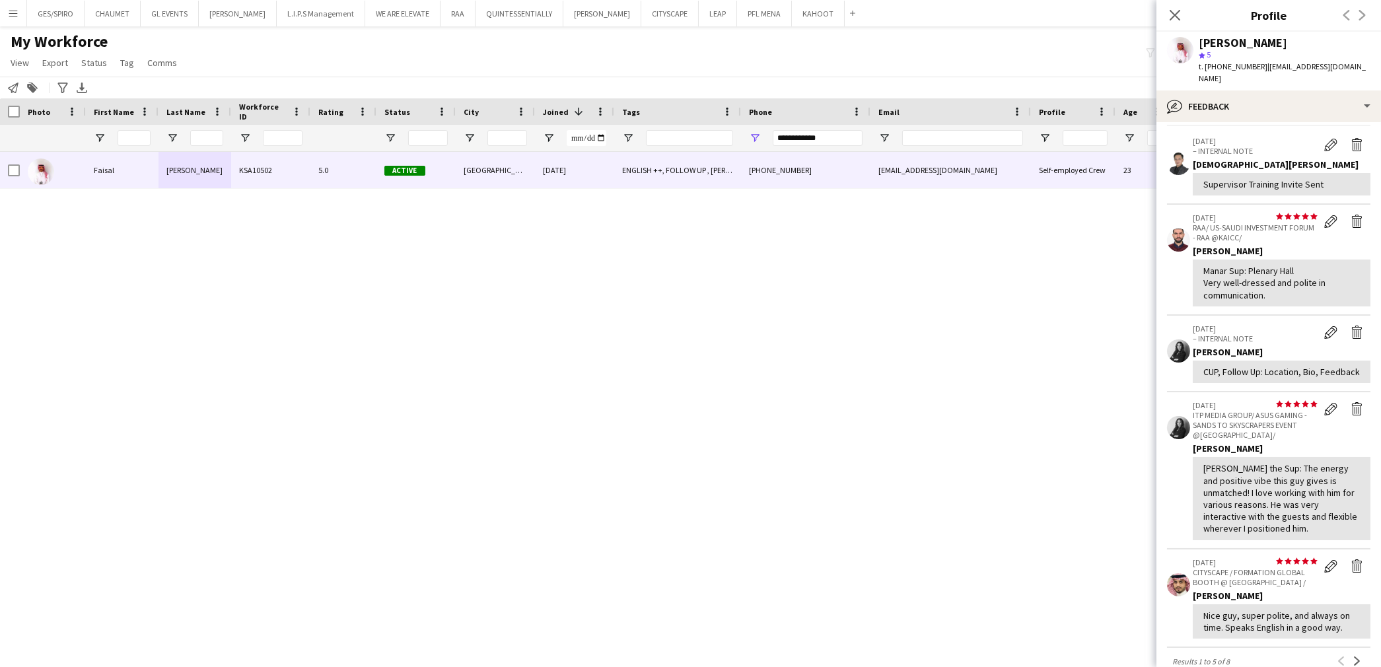
scroll to position [287, 0]
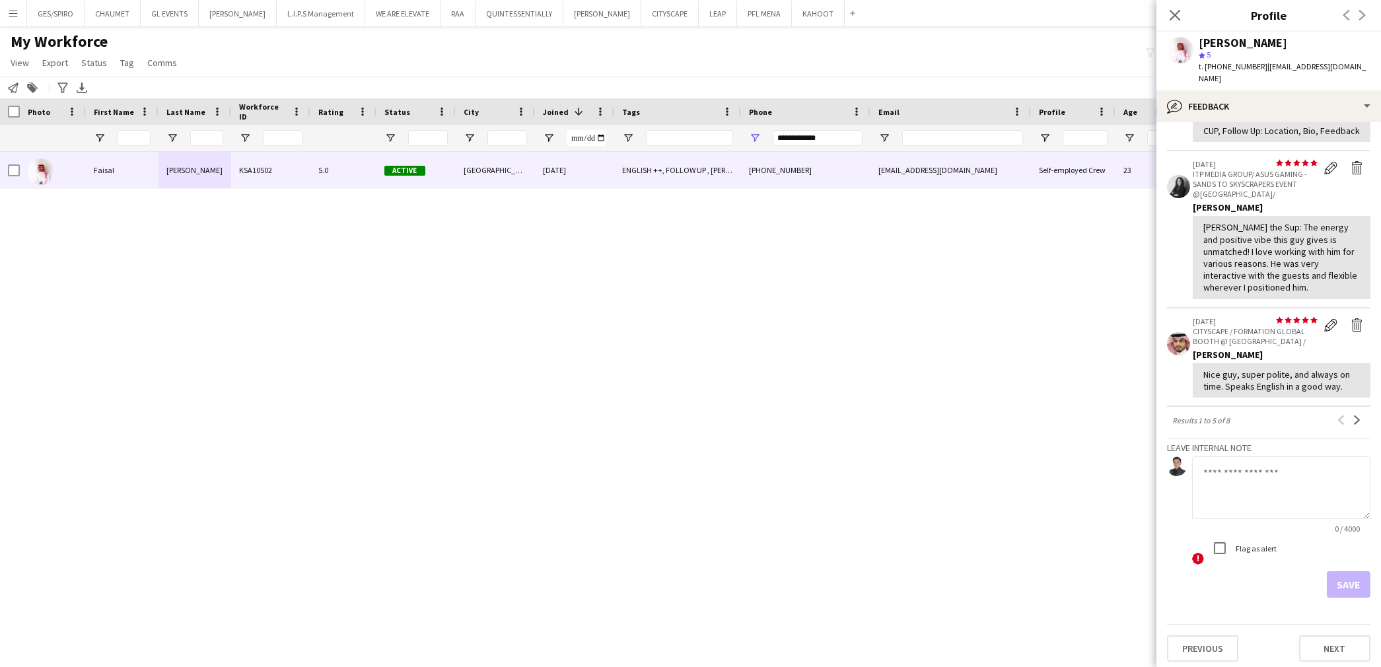
click at [1277, 505] on textarea at bounding box center [1281, 487] width 178 height 63
drag, startPoint x: 1296, startPoint y: 478, endPoint x: 1269, endPoint y: 481, distance: 26.5
click at [1269, 481] on textarea "**********" at bounding box center [1281, 487] width 178 height 63
type textarea "**********"
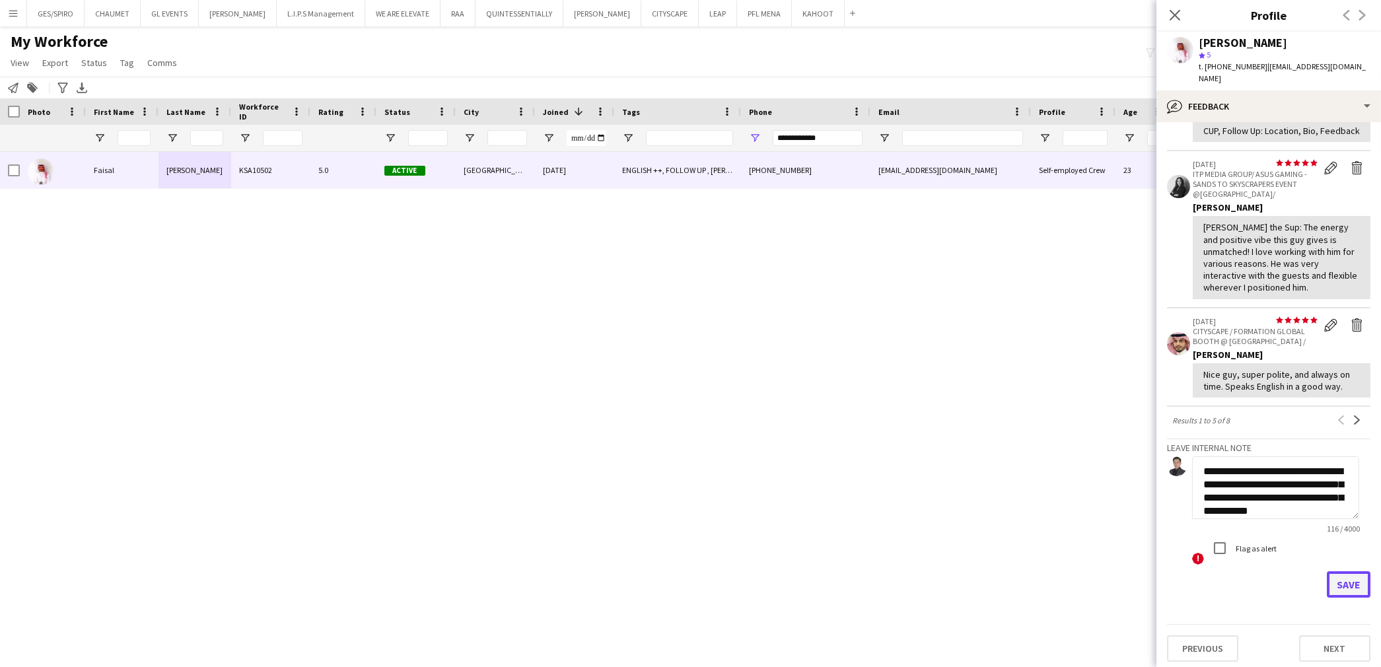
click at [1338, 579] on button "Save" at bounding box center [1349, 584] width 44 height 26
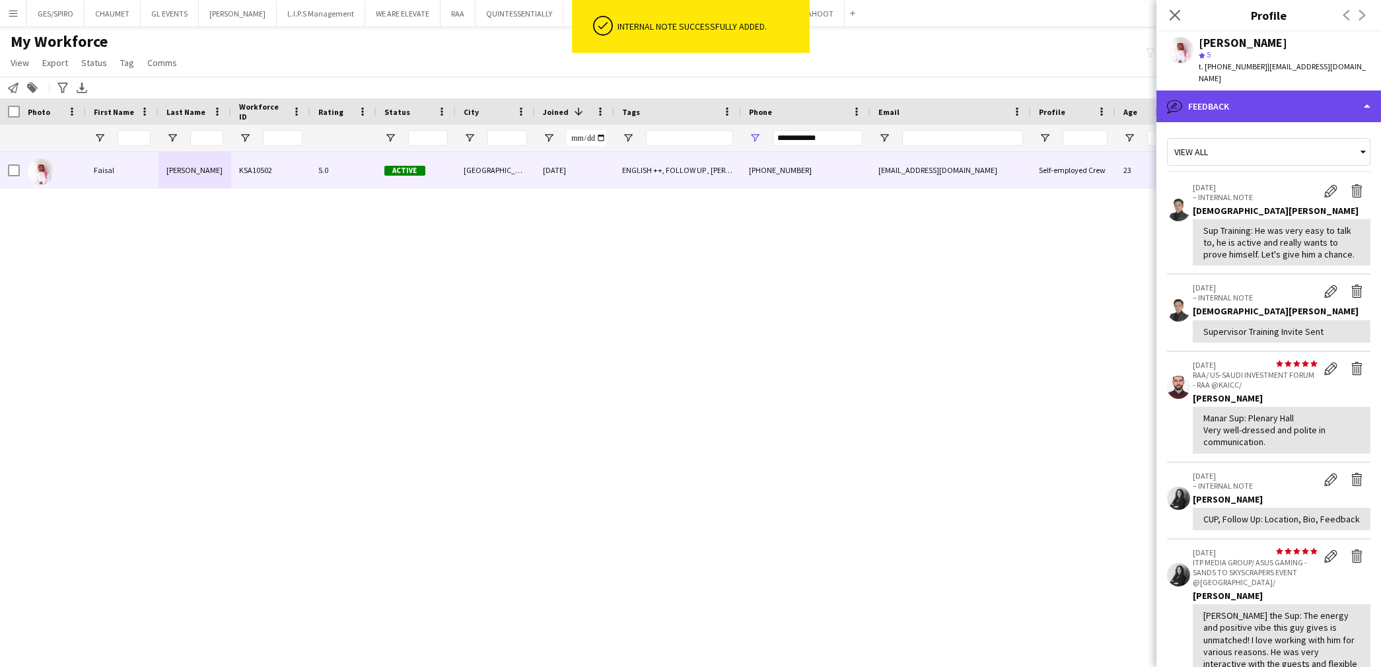
click at [1261, 90] on div "bubble-pencil Feedback" at bounding box center [1268, 106] width 225 height 32
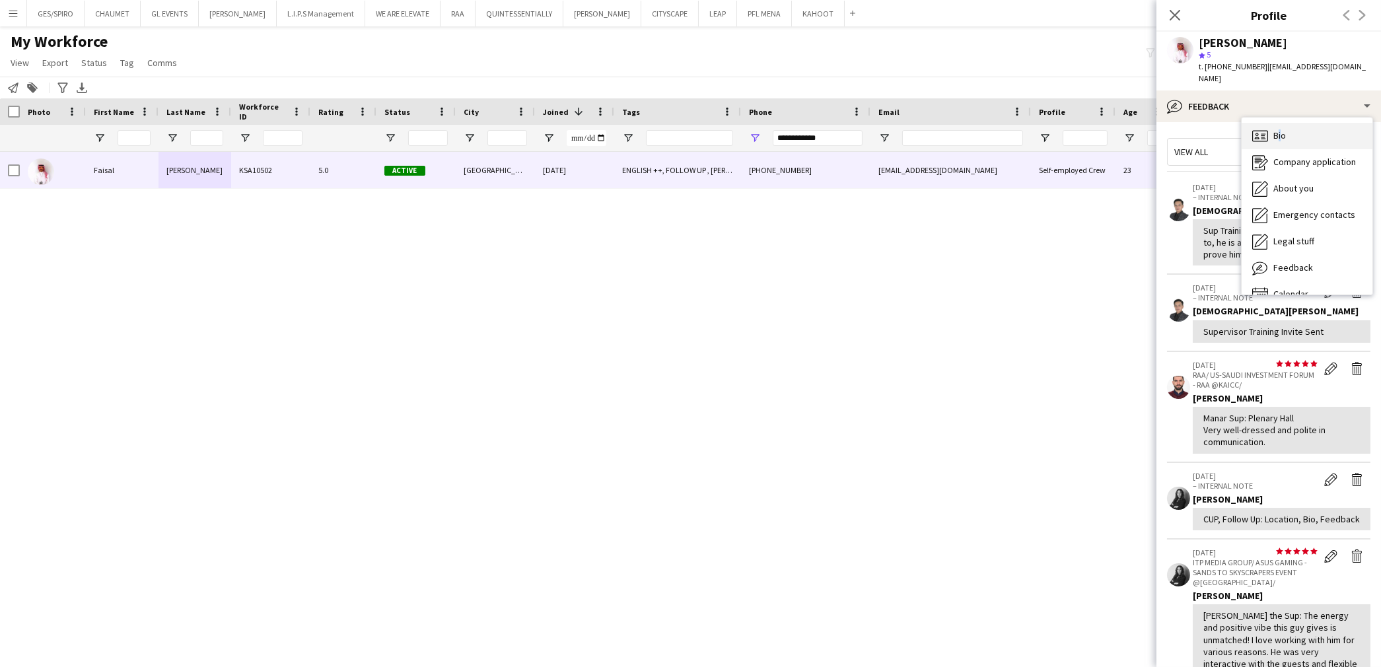
click at [1281, 118] on div "Bio Bio Company application Company application About you About you Emergency c…" at bounding box center [1307, 206] width 131 height 177
click at [1283, 123] on div "Bio Bio" at bounding box center [1307, 136] width 131 height 26
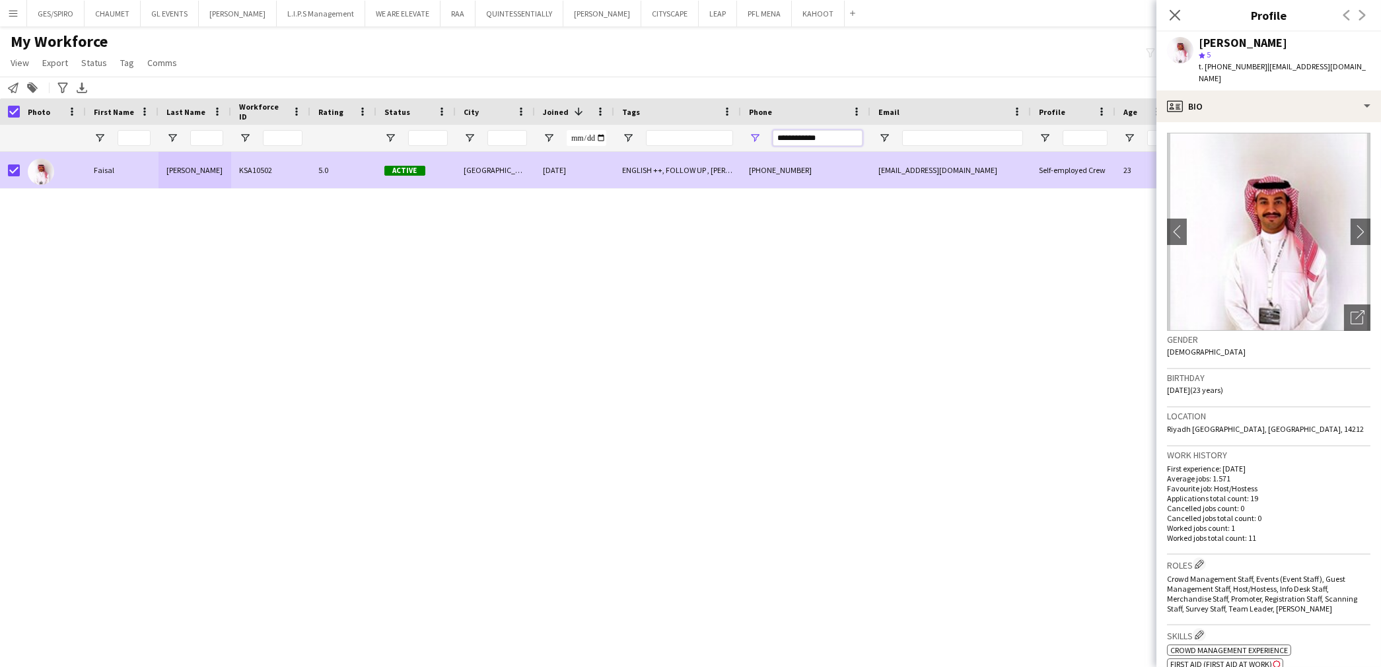
drag, startPoint x: 837, startPoint y: 133, endPoint x: 708, endPoint y: 149, distance: 129.8
click at [708, 149] on div at bounding box center [668, 138] width 1336 height 26
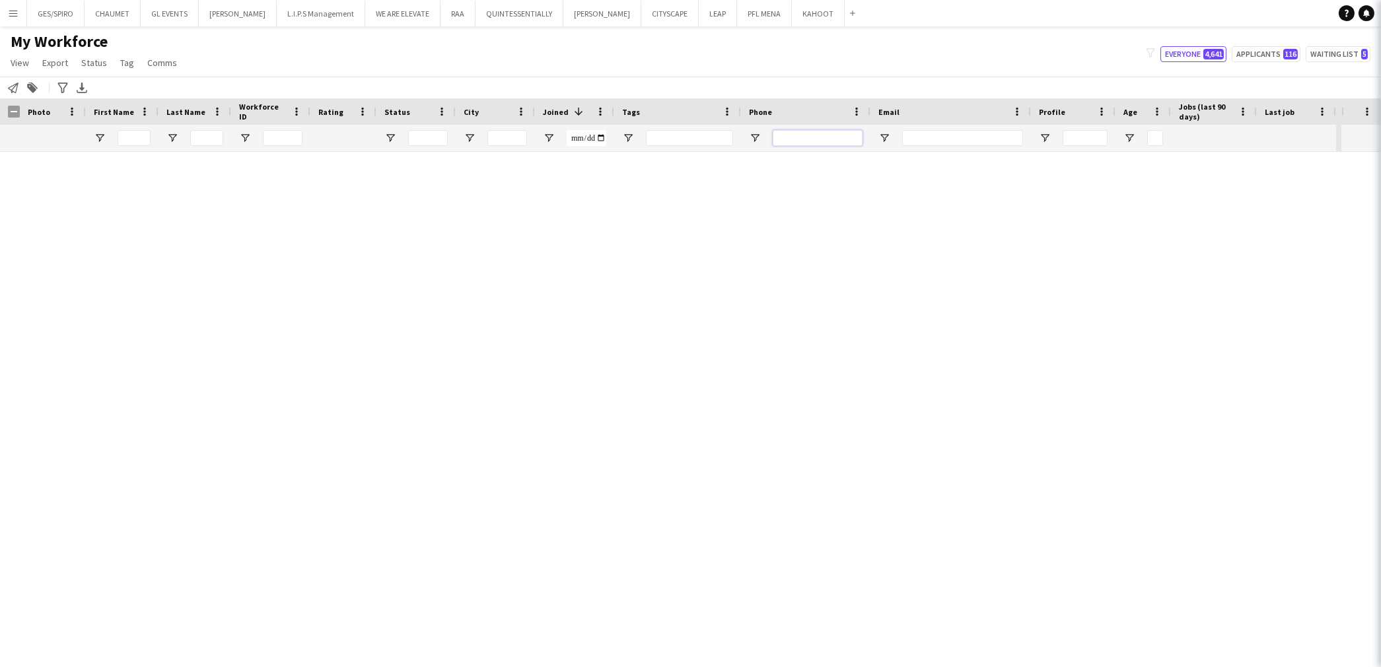
click at [830, 134] on input "Phone Filter Input" at bounding box center [818, 138] width 90 height 16
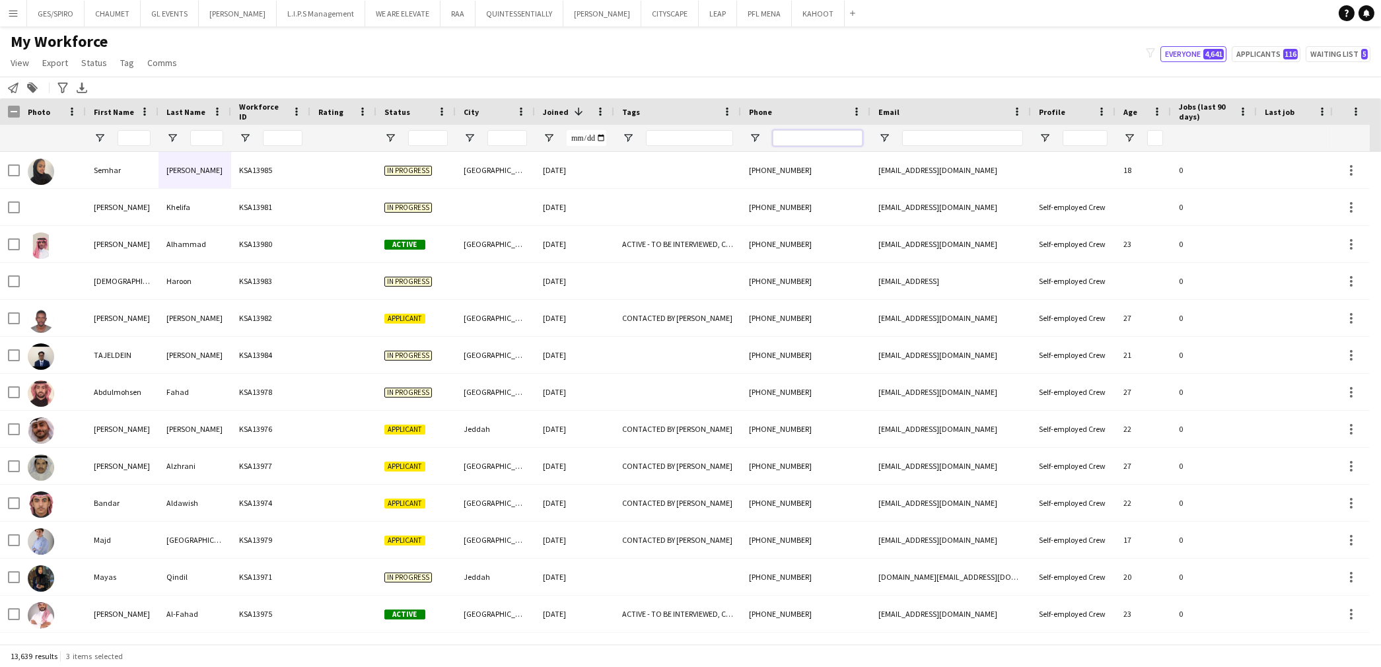
paste input "**********"
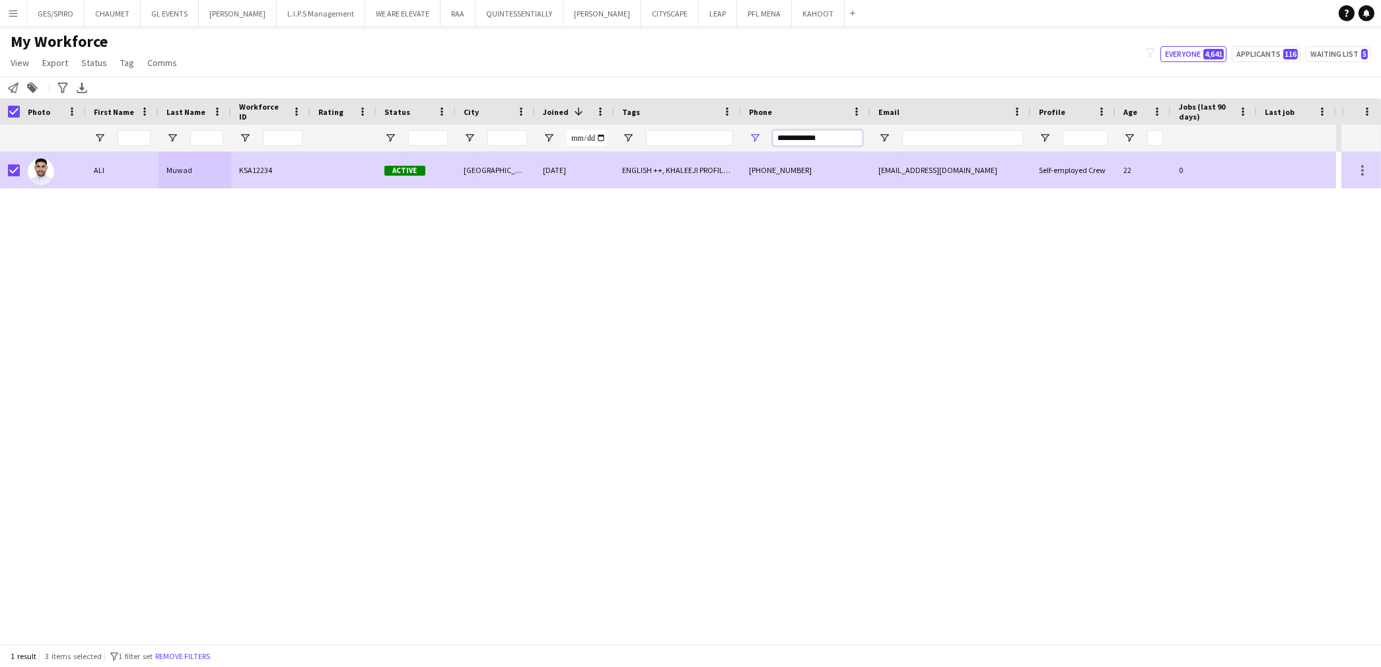
type input "**********"
click at [189, 170] on div "Muwad" at bounding box center [195, 170] width 73 height 36
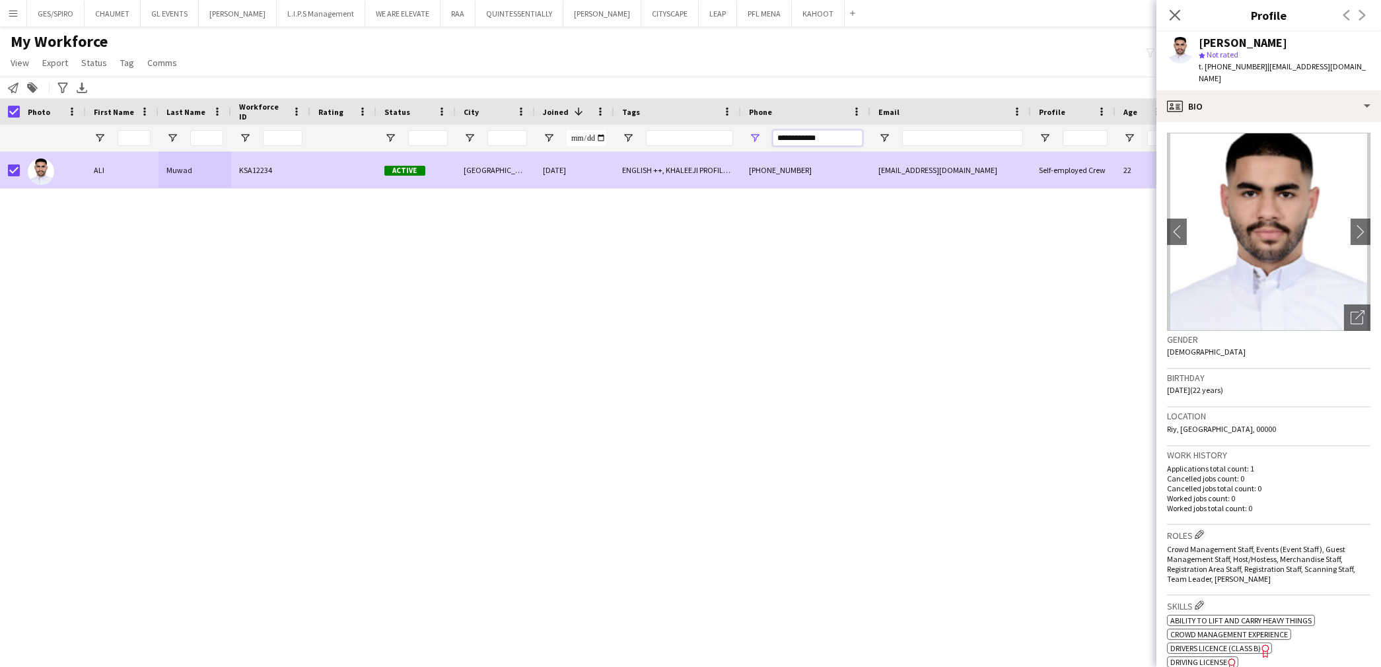
drag, startPoint x: 836, startPoint y: 134, endPoint x: 658, endPoint y: 122, distance: 178.7
click at [658, 122] on div "Workforce Details Photo First Name 1" at bounding box center [668, 124] width 1336 height 53
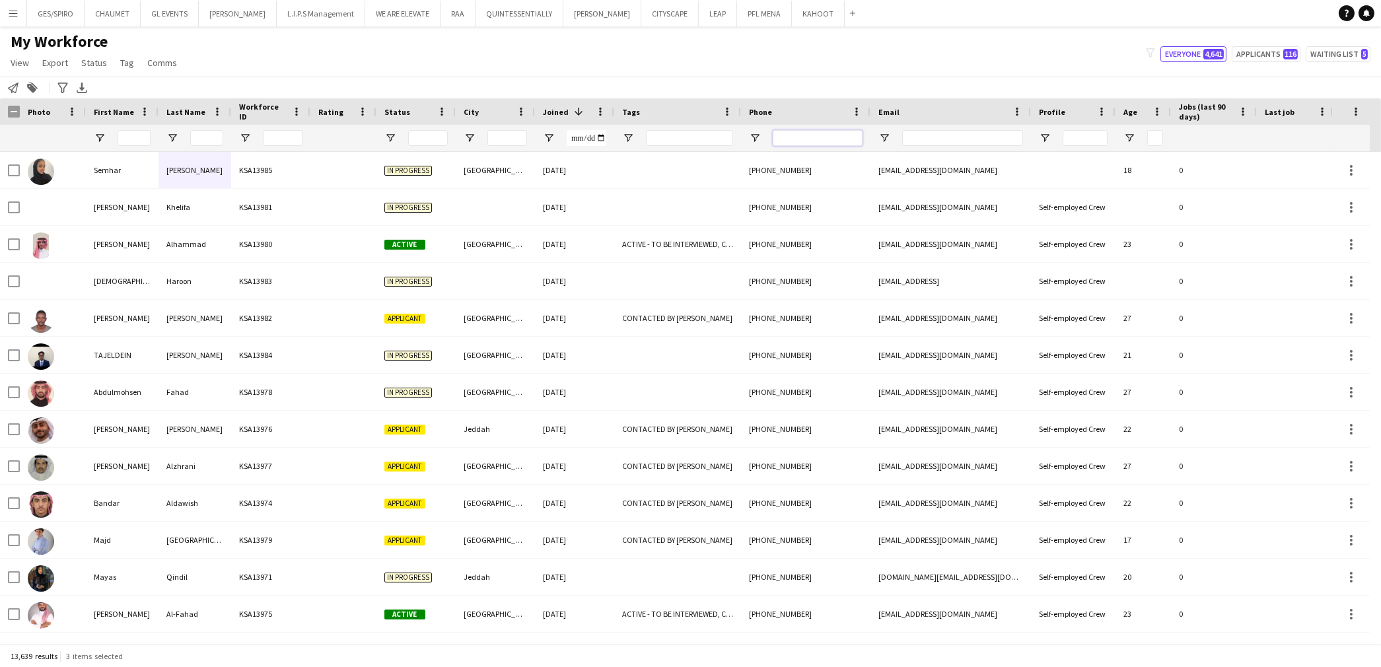
paste input "**********"
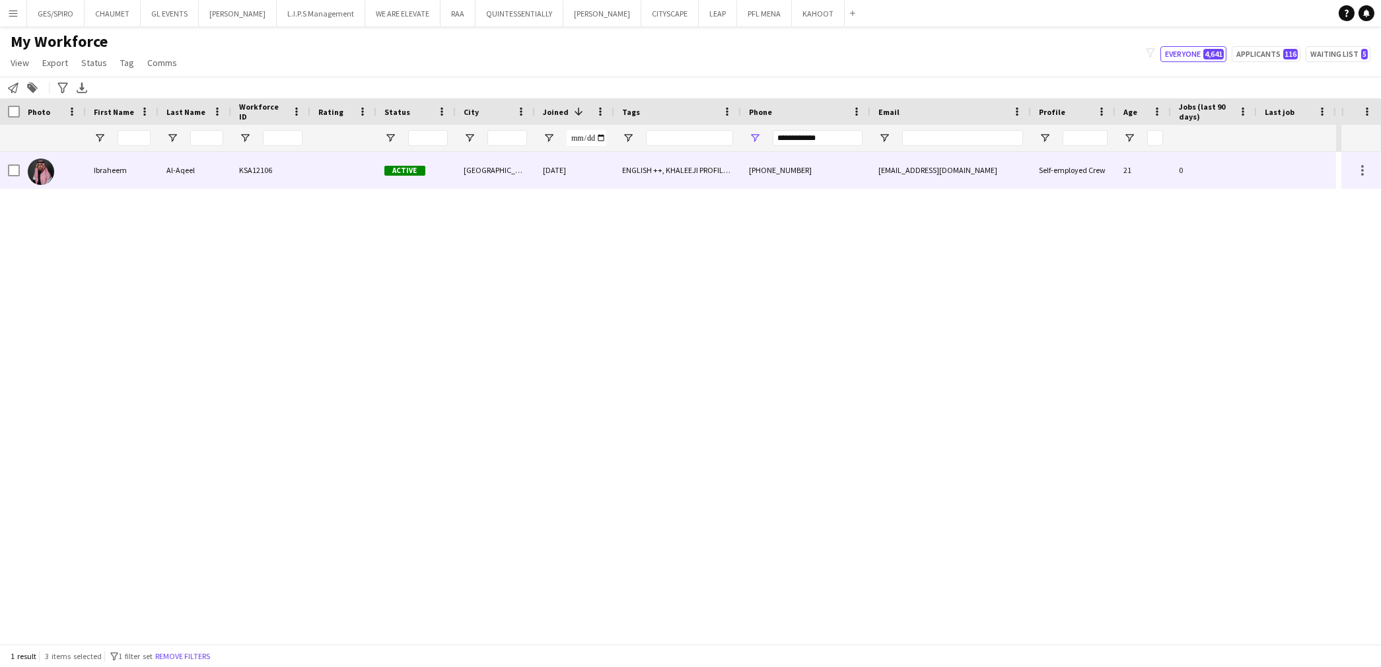
click at [102, 174] on div "Ibraheem" at bounding box center [122, 170] width 73 height 36
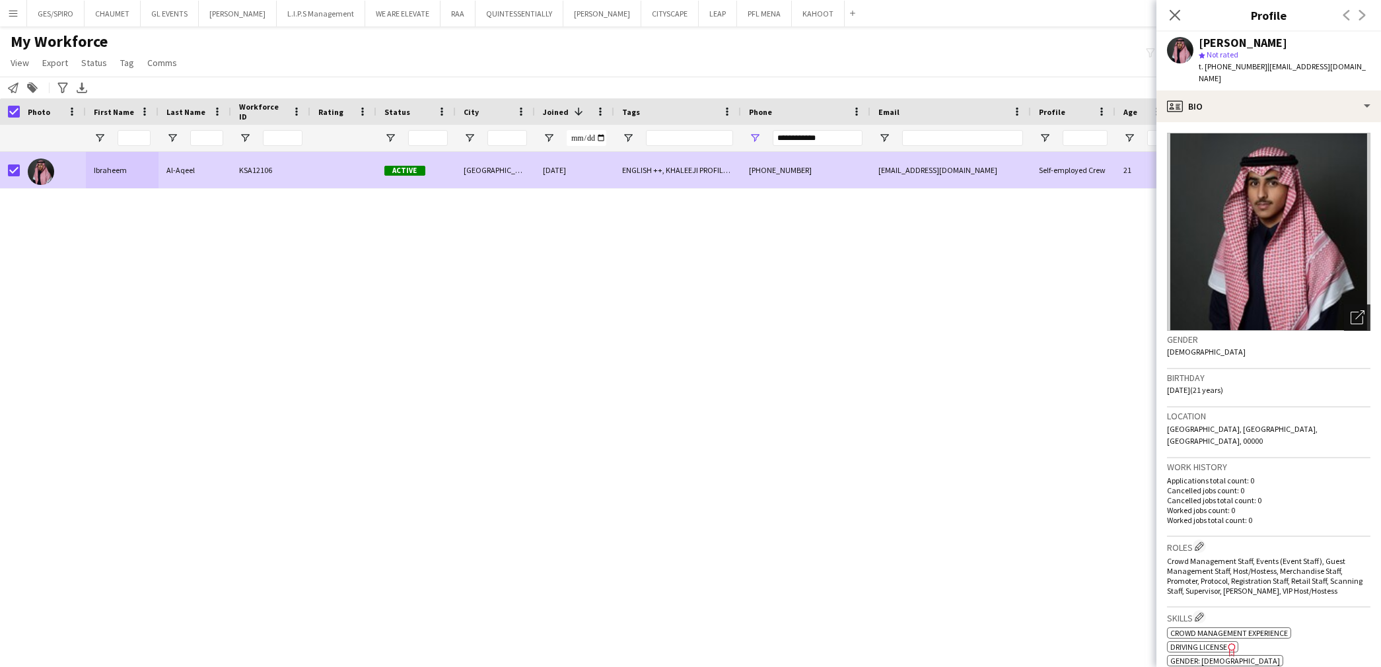
click at [1351, 310] on icon "Open photos pop-in" at bounding box center [1358, 317] width 14 height 14
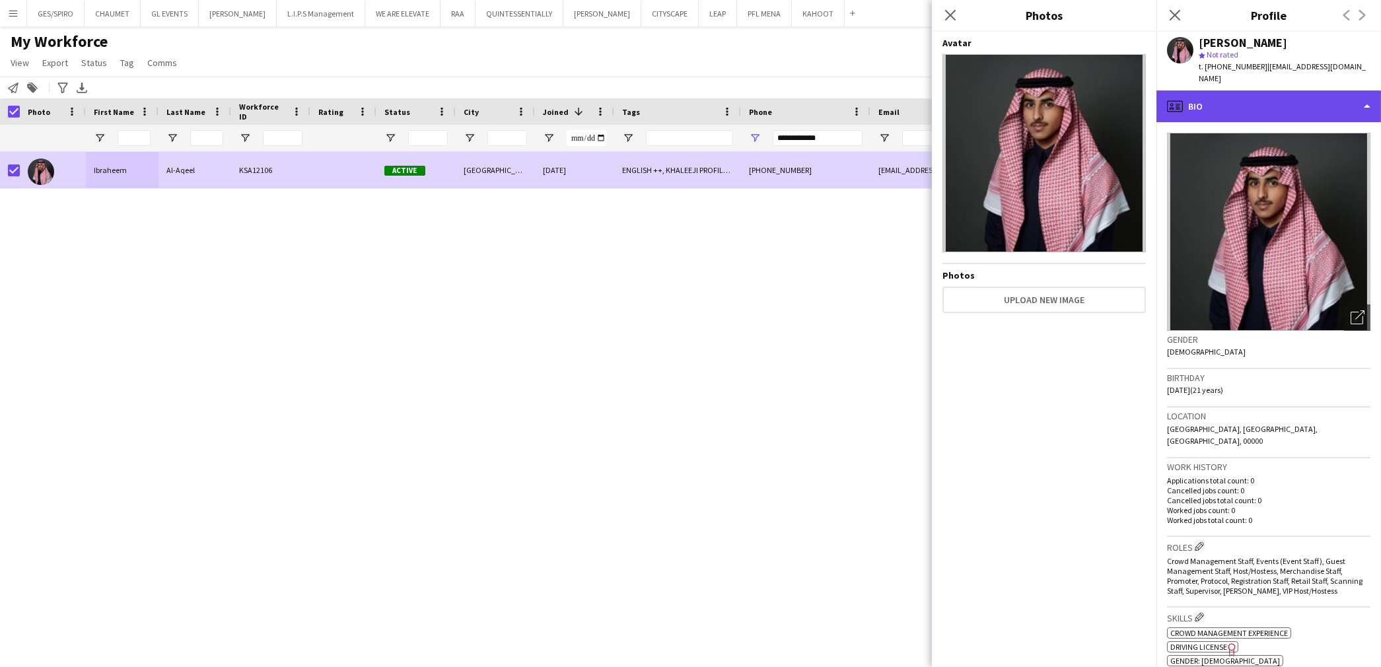
click at [1256, 96] on div "profile Bio" at bounding box center [1268, 106] width 225 height 32
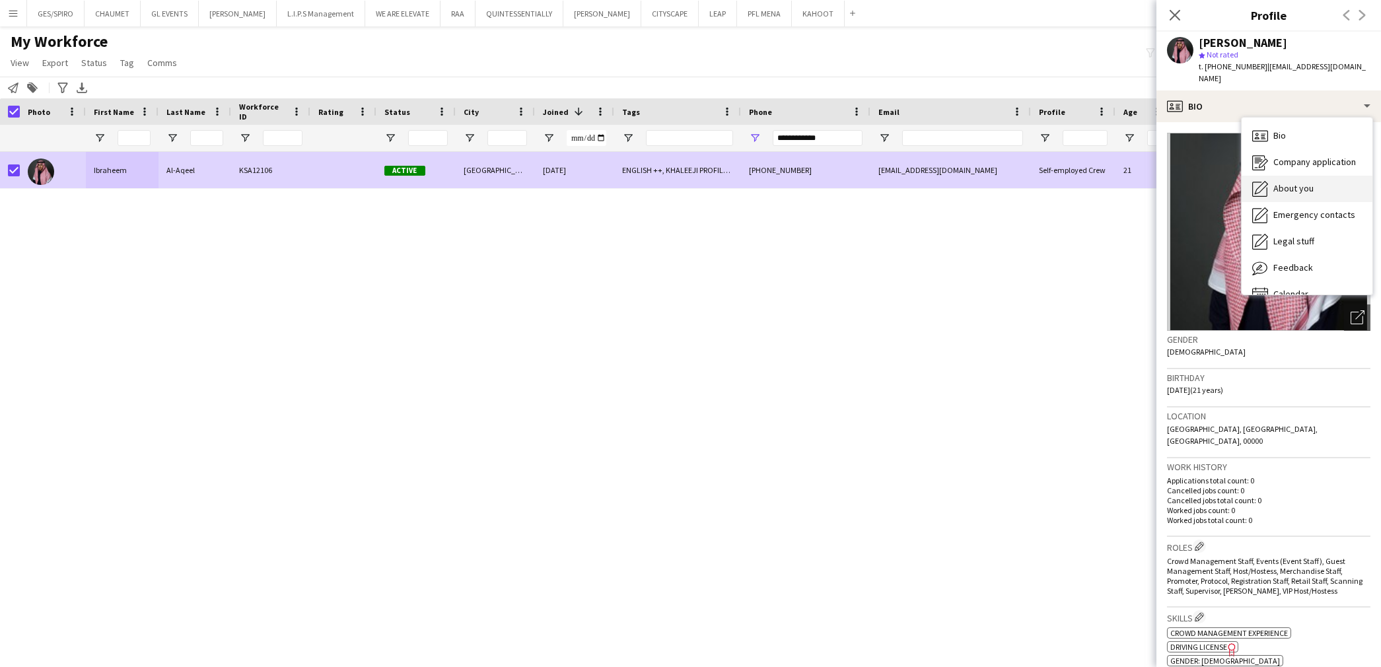
click at [1304, 182] on span "About you" at bounding box center [1293, 188] width 40 height 12
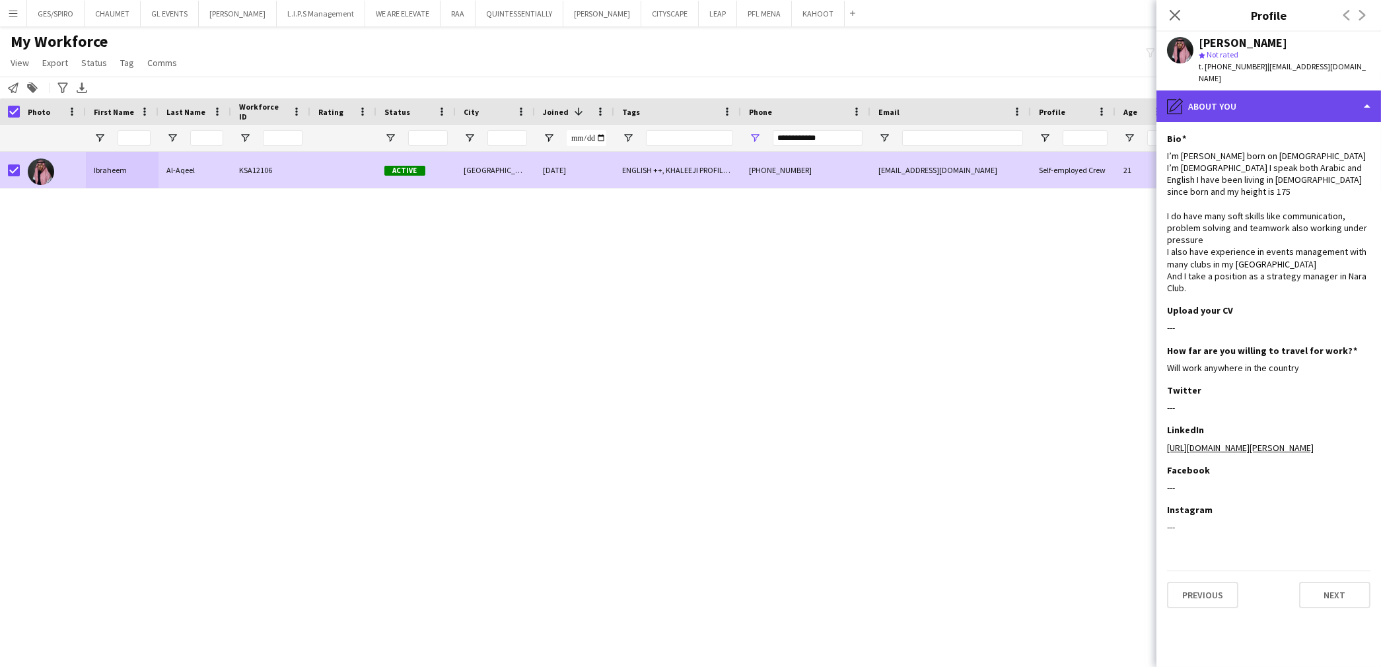
click at [1271, 99] on div "pencil4 About you" at bounding box center [1268, 106] width 225 height 32
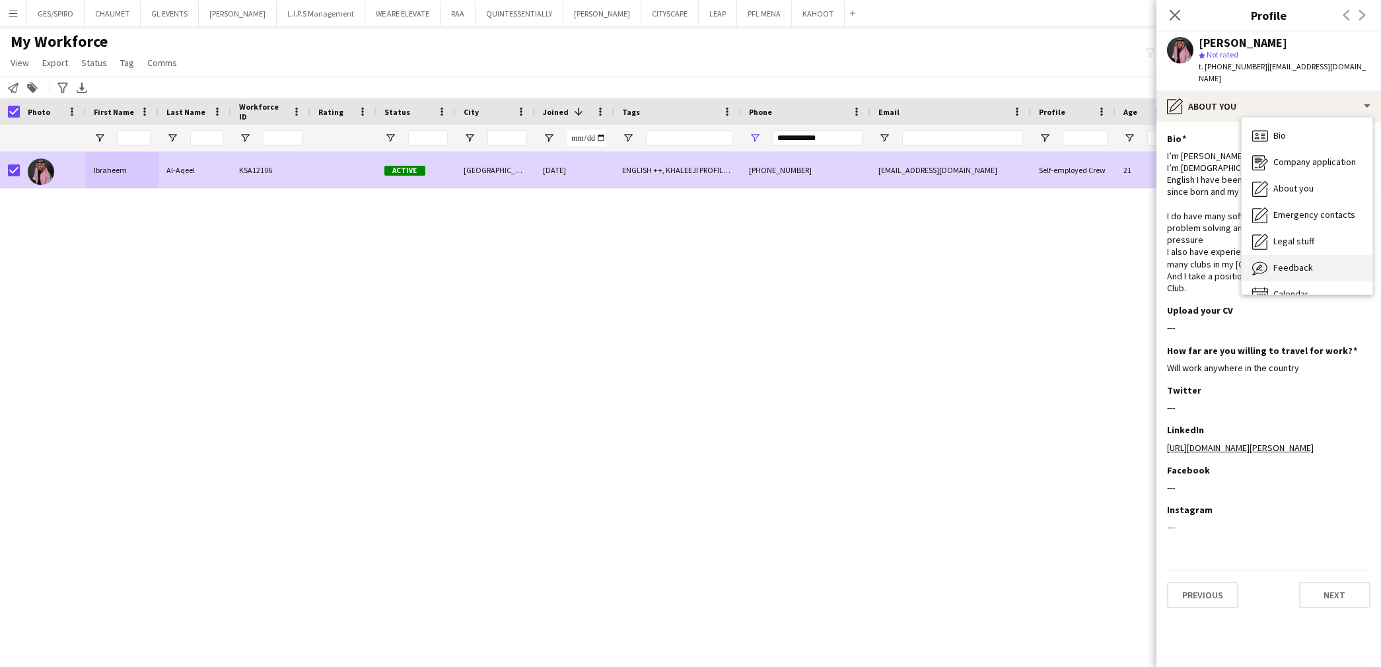
click at [1326, 255] on div "Feedback Feedback" at bounding box center [1307, 268] width 131 height 26
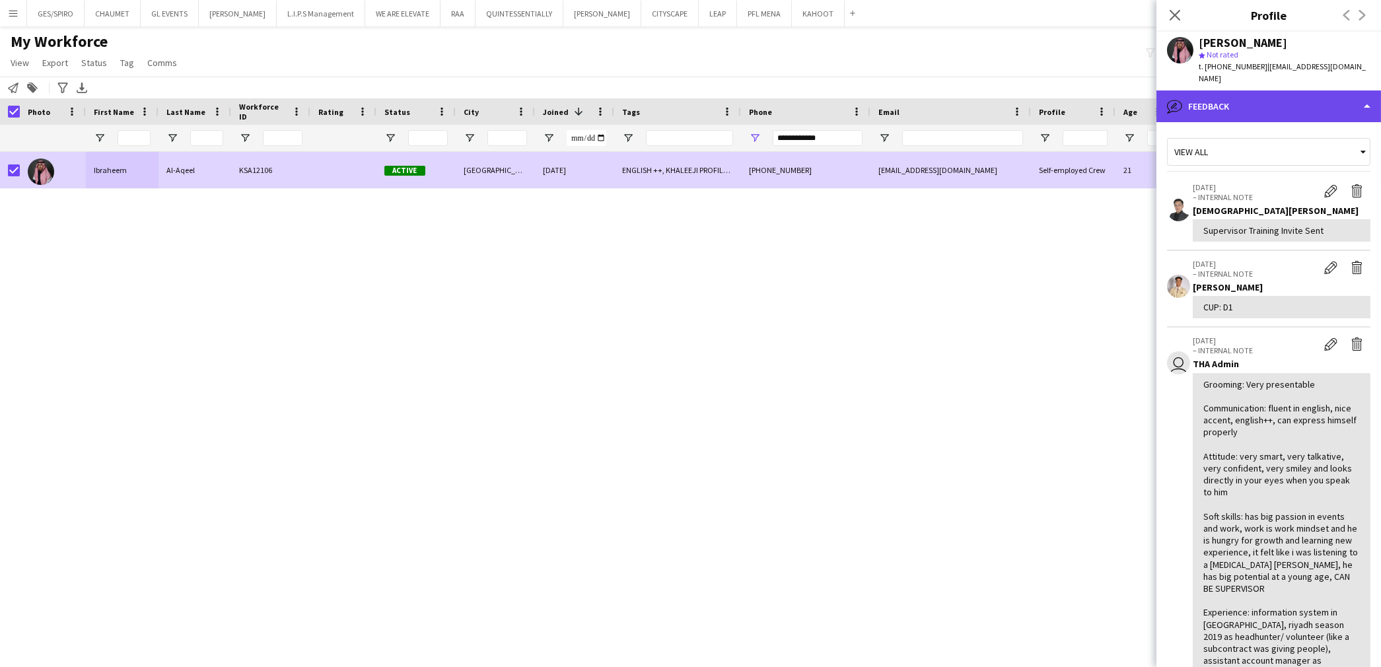
click at [1266, 90] on div "bubble-pencil Feedback" at bounding box center [1268, 106] width 225 height 32
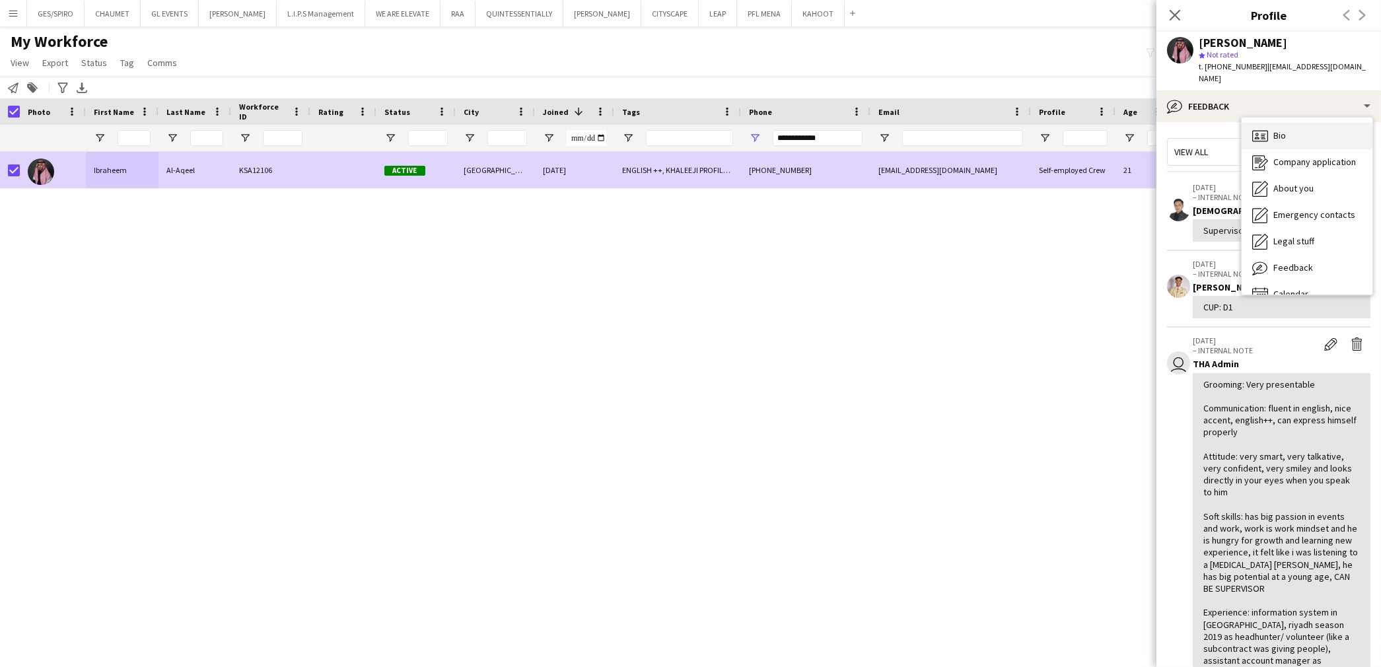
click at [1273, 133] on div "Bio Bio" at bounding box center [1307, 136] width 131 height 26
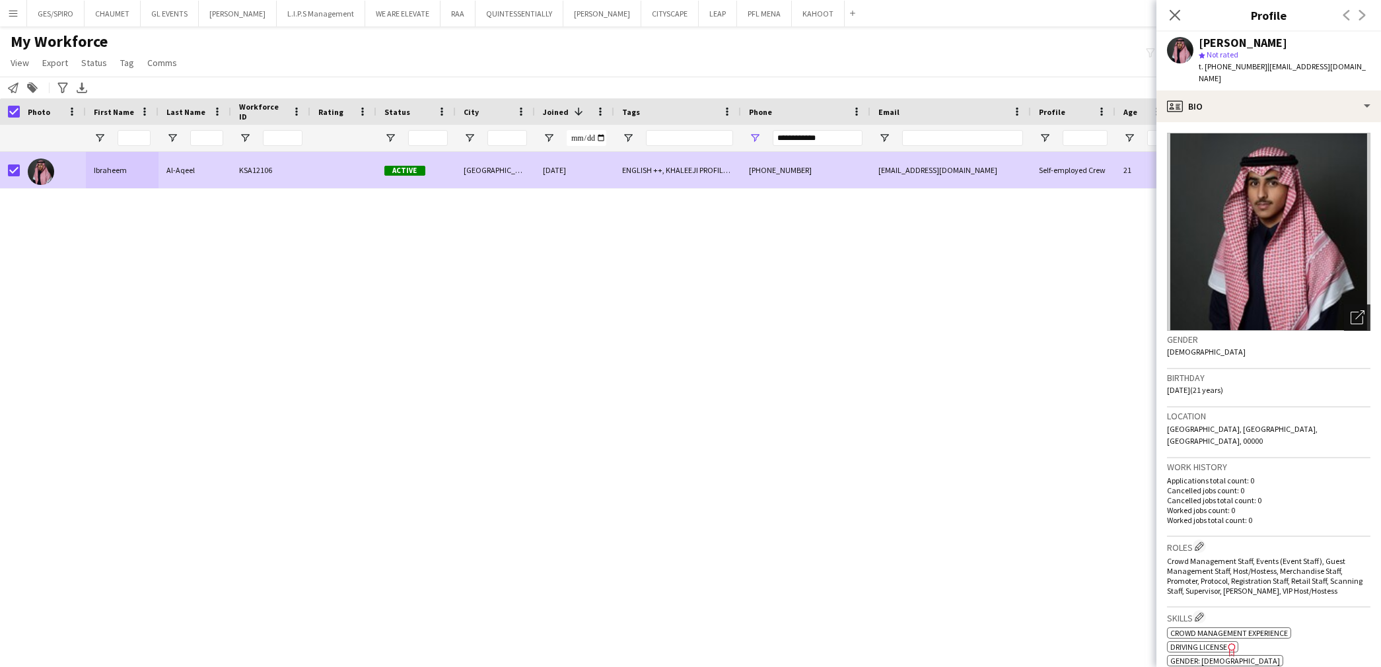
click at [1351, 312] on icon at bounding box center [1357, 318] width 13 height 13
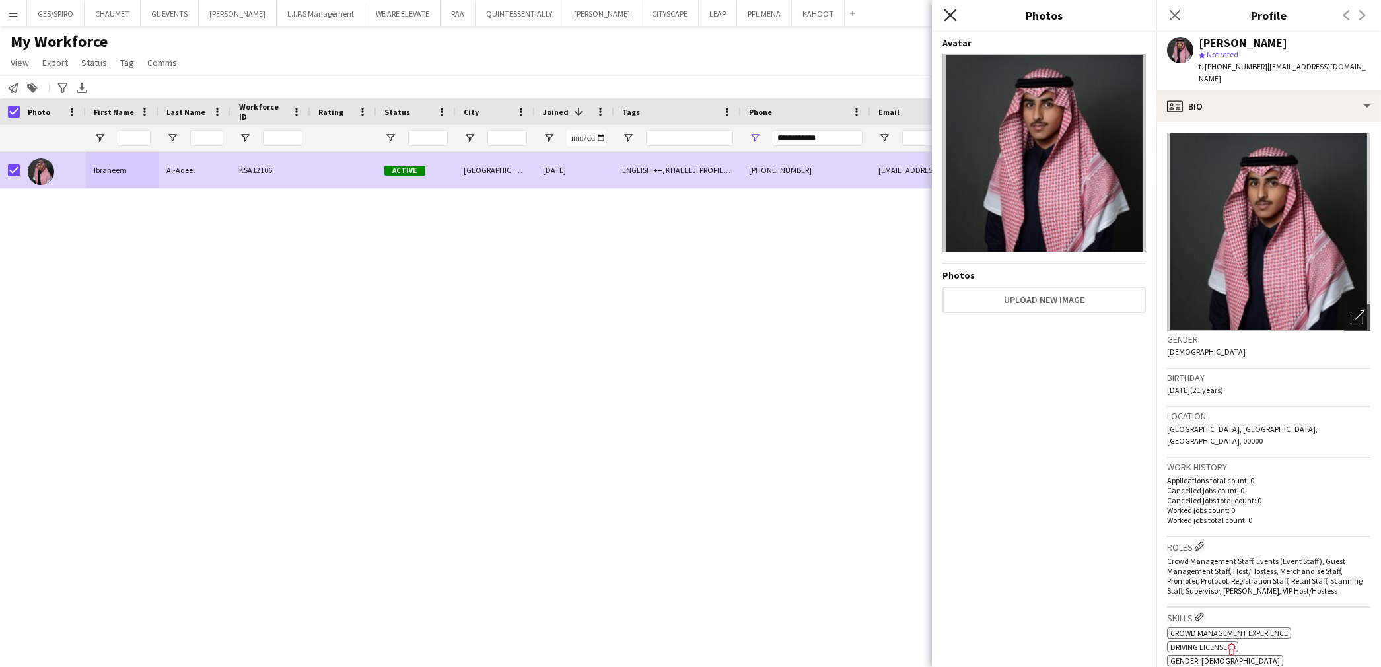
click at [944, 14] on icon "Close pop-in" at bounding box center [950, 15] width 13 height 13
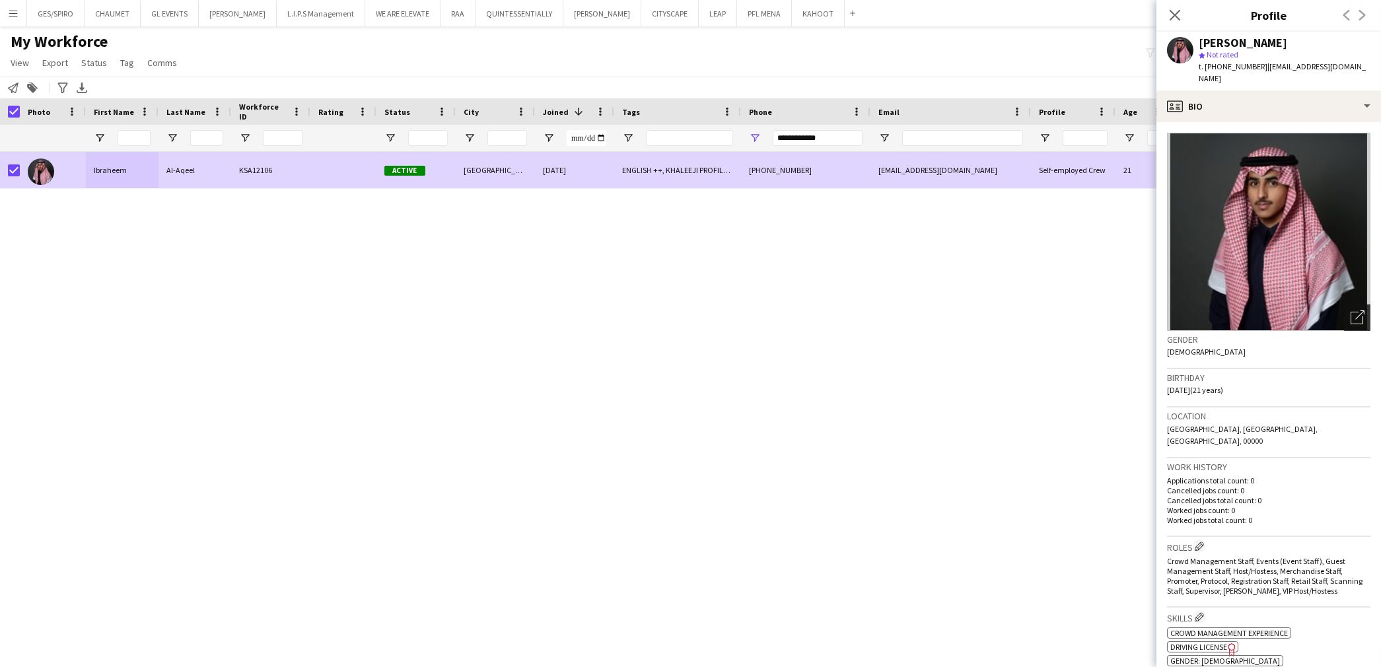
click at [1358, 318] on div "Open photos pop-in" at bounding box center [1357, 317] width 26 height 26
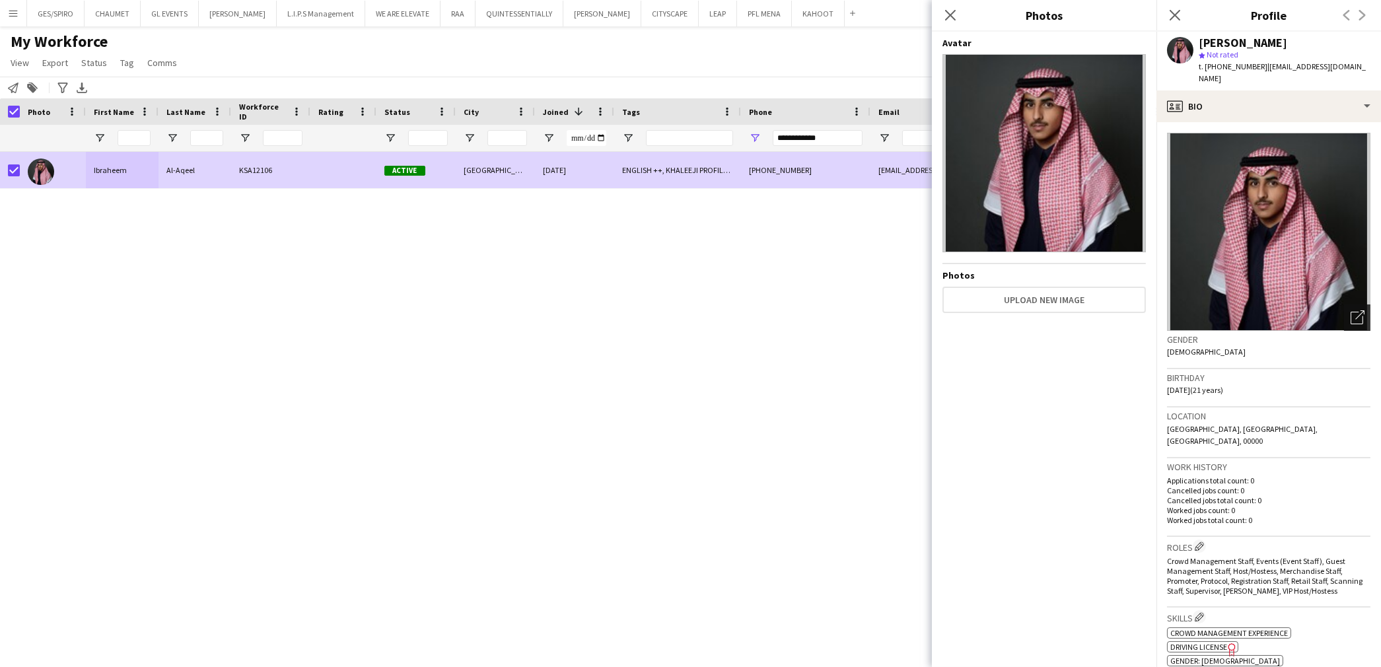
click at [1351, 315] on div "Open photos pop-in" at bounding box center [1357, 317] width 26 height 26
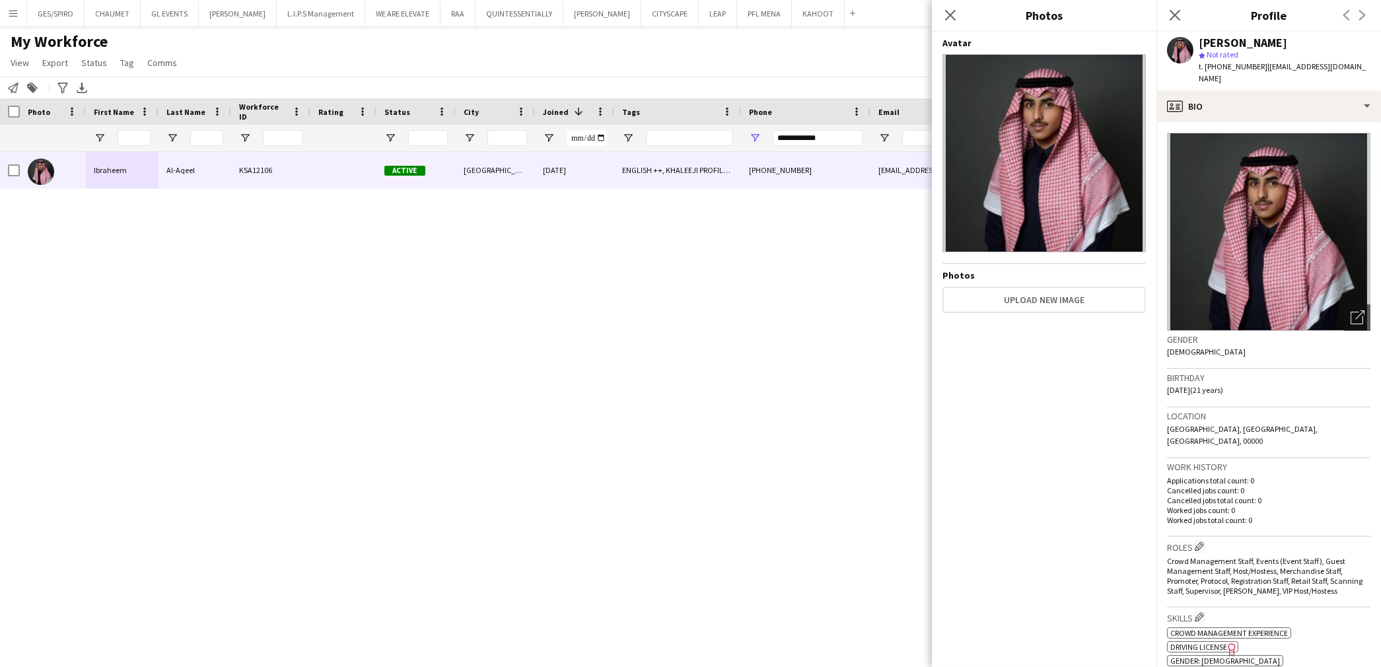
click at [868, 142] on div at bounding box center [668, 138] width 1336 height 26
drag, startPoint x: 847, startPoint y: 137, endPoint x: 864, endPoint y: 134, distance: 16.7
click at [662, 133] on div at bounding box center [668, 138] width 1336 height 26
paste input "Phone Filter Input"
type input "**********"
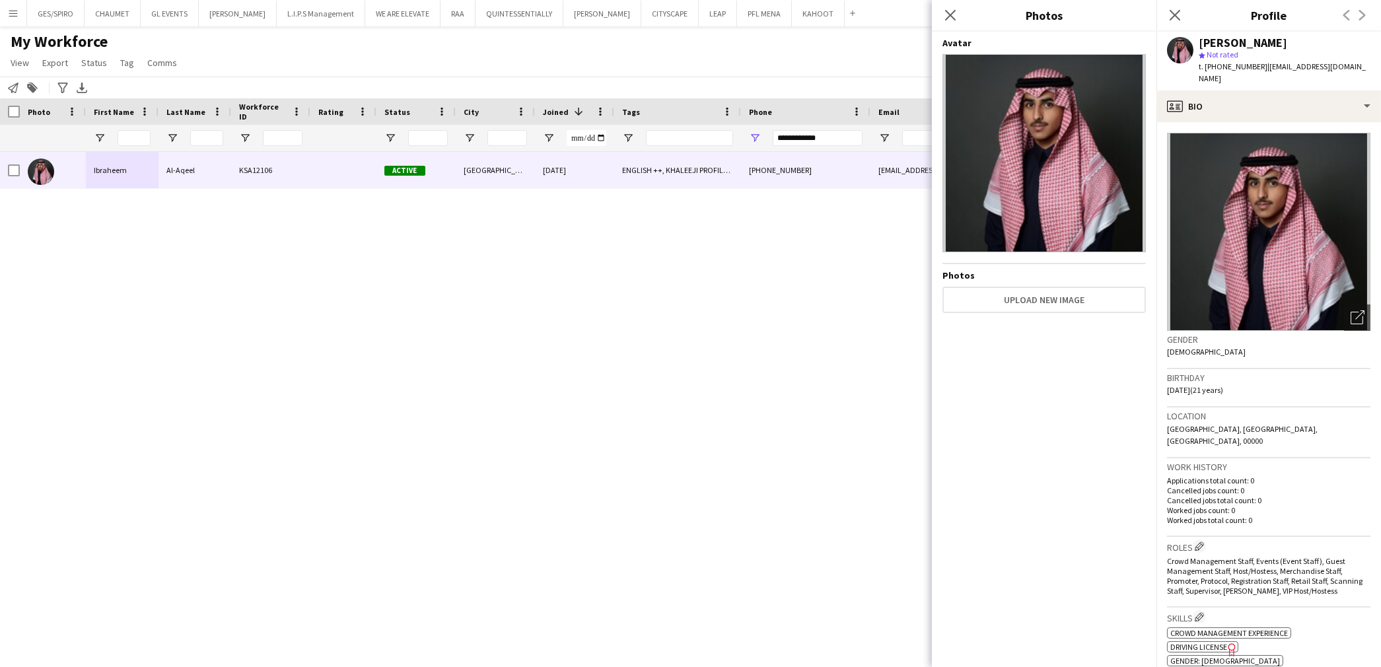
drag, startPoint x: 874, startPoint y: 274, endPoint x: 873, endPoint y: 247, distance: 27.1
click at [874, 269] on div "Ibraheem Al-Aqeel KSA12106 Active Riyadh 14-11-2024 ENGLISH ++, KHALEEJI PROFIL…" at bounding box center [670, 398] width 1341 height 492
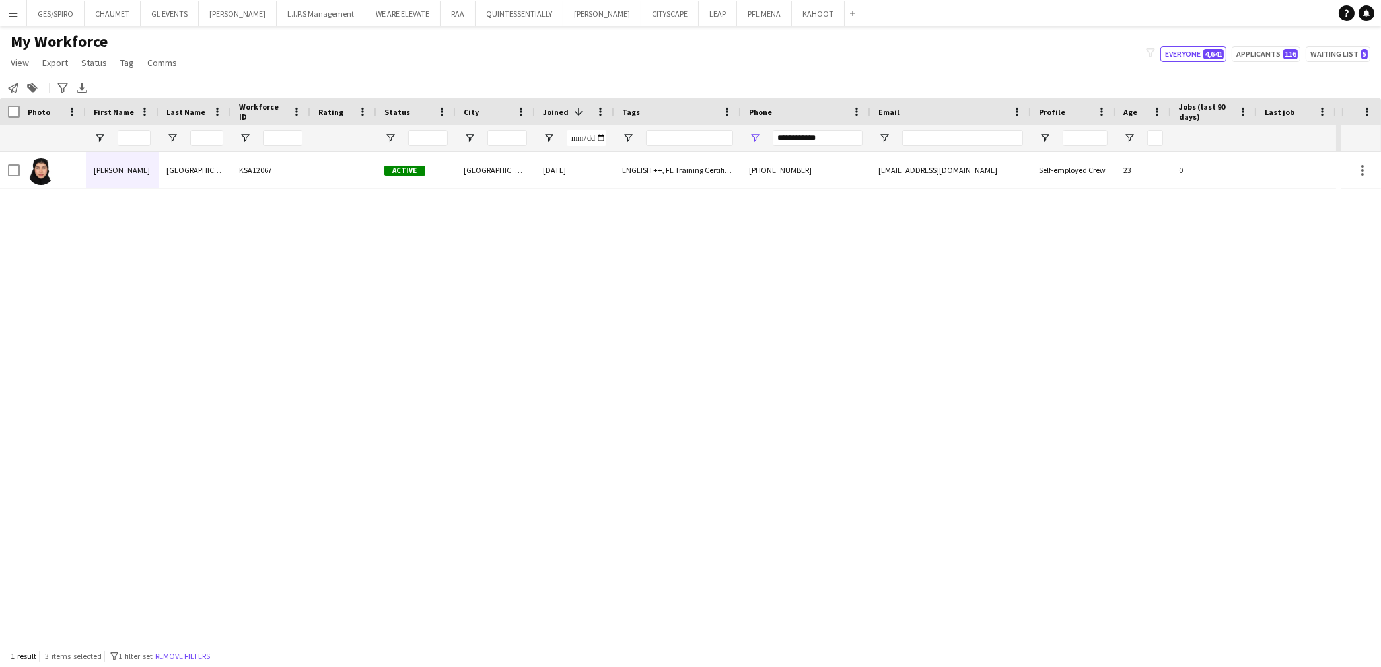
click at [588, 195] on div "Jana Alsamaa KSA12067 Active Riyadh 14-11-2024 ENGLISH ++, FL Training Certific…" at bounding box center [670, 398] width 1341 height 492
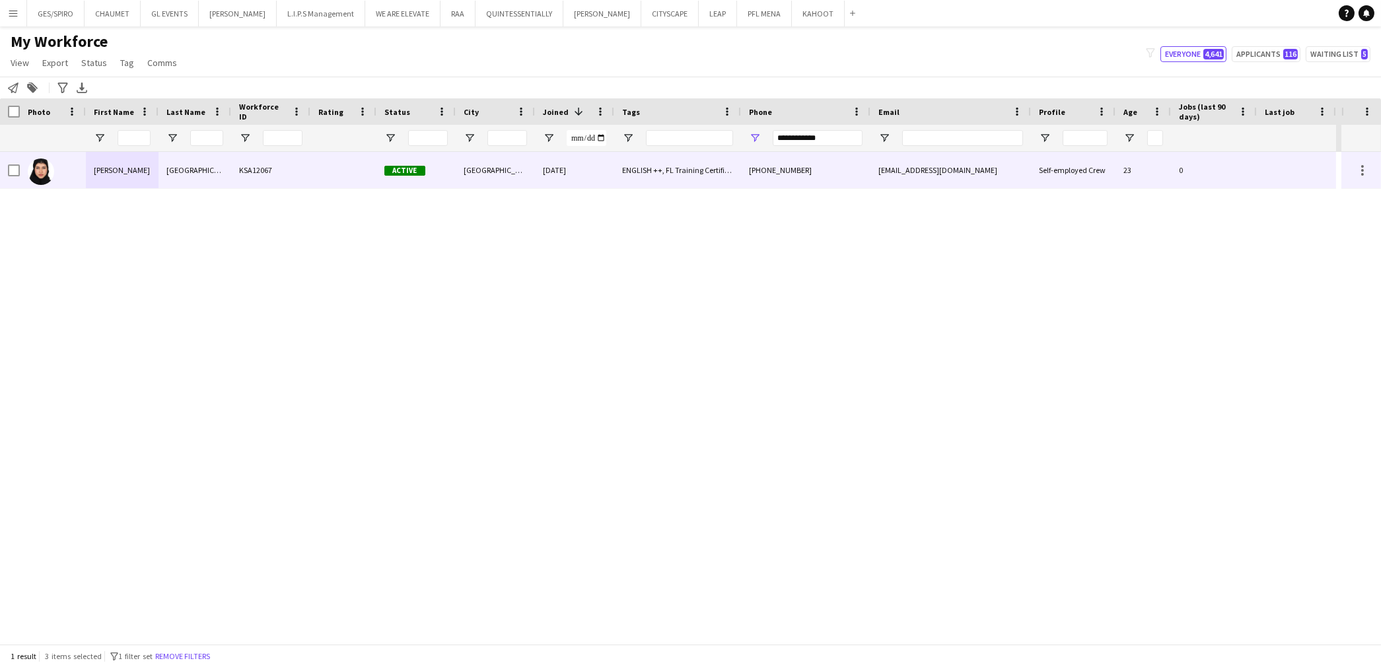
click at [595, 172] on div "14-11-2024" at bounding box center [574, 170] width 79 height 36
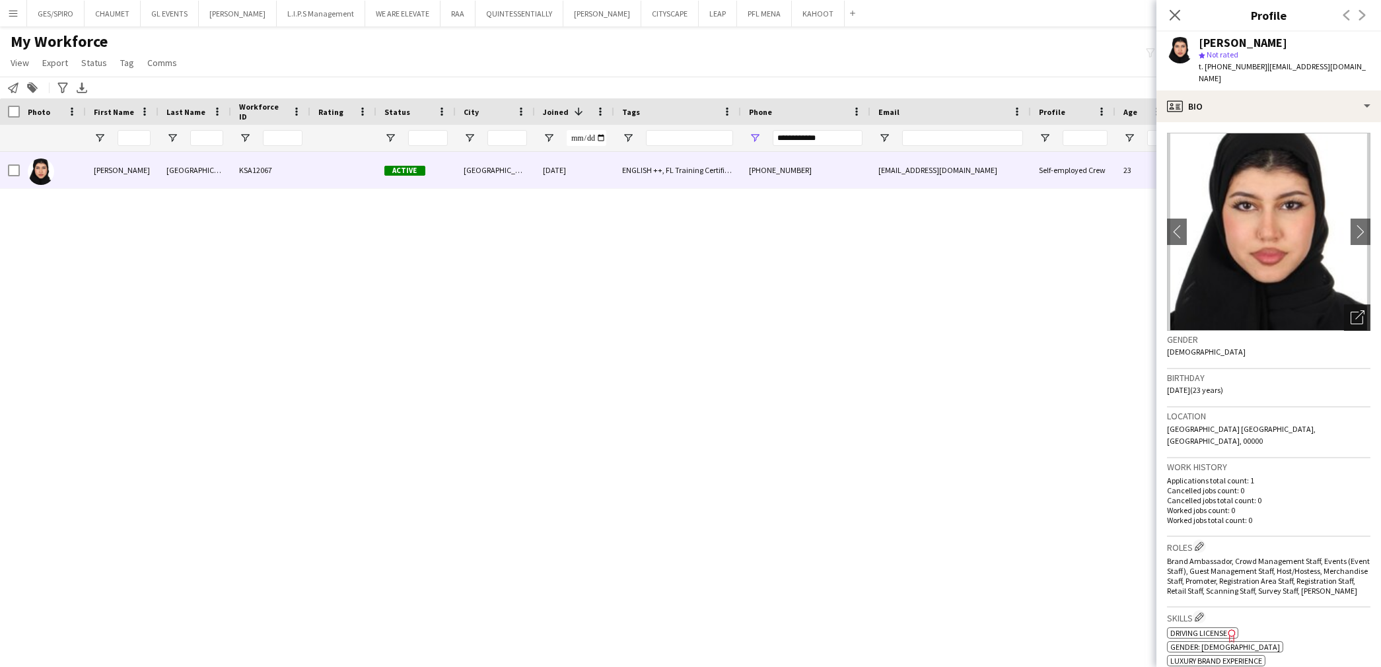
click at [1351, 310] on icon "Open photos pop-in" at bounding box center [1358, 317] width 14 height 14
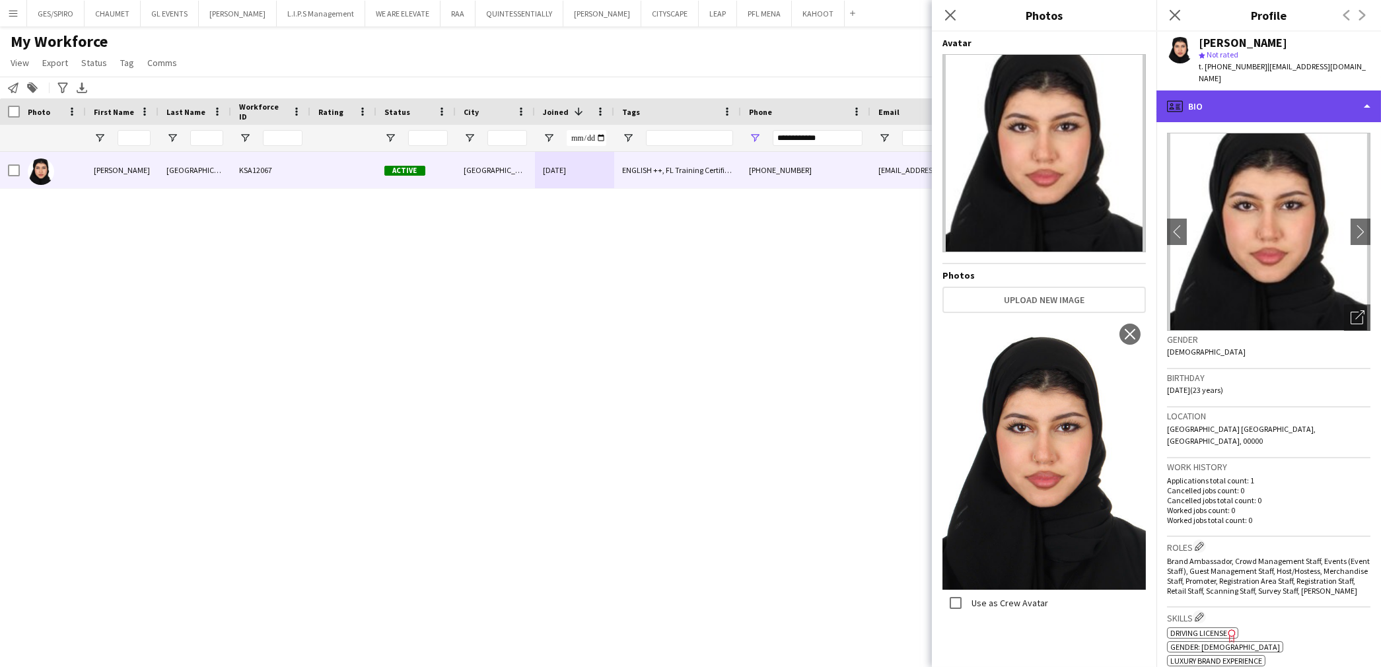
click at [1221, 90] on div "profile Bio" at bounding box center [1268, 106] width 225 height 32
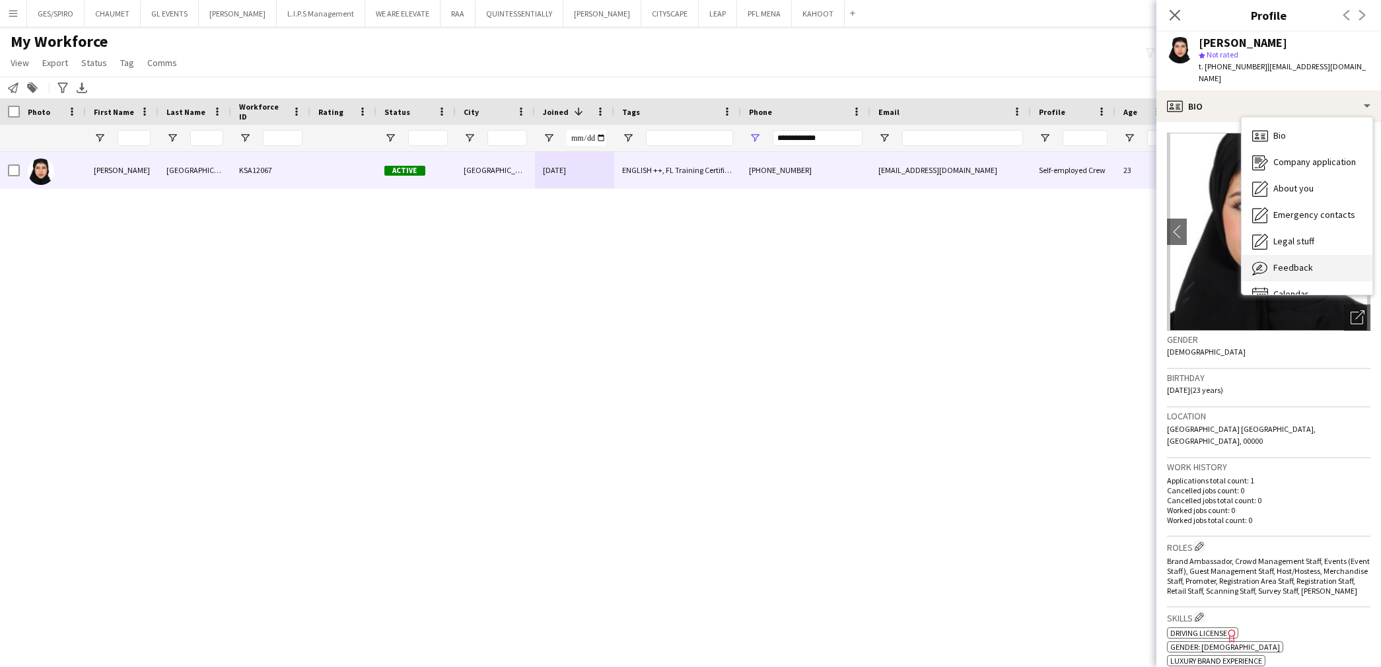
click at [1295, 262] on span "Feedback" at bounding box center [1293, 268] width 40 height 12
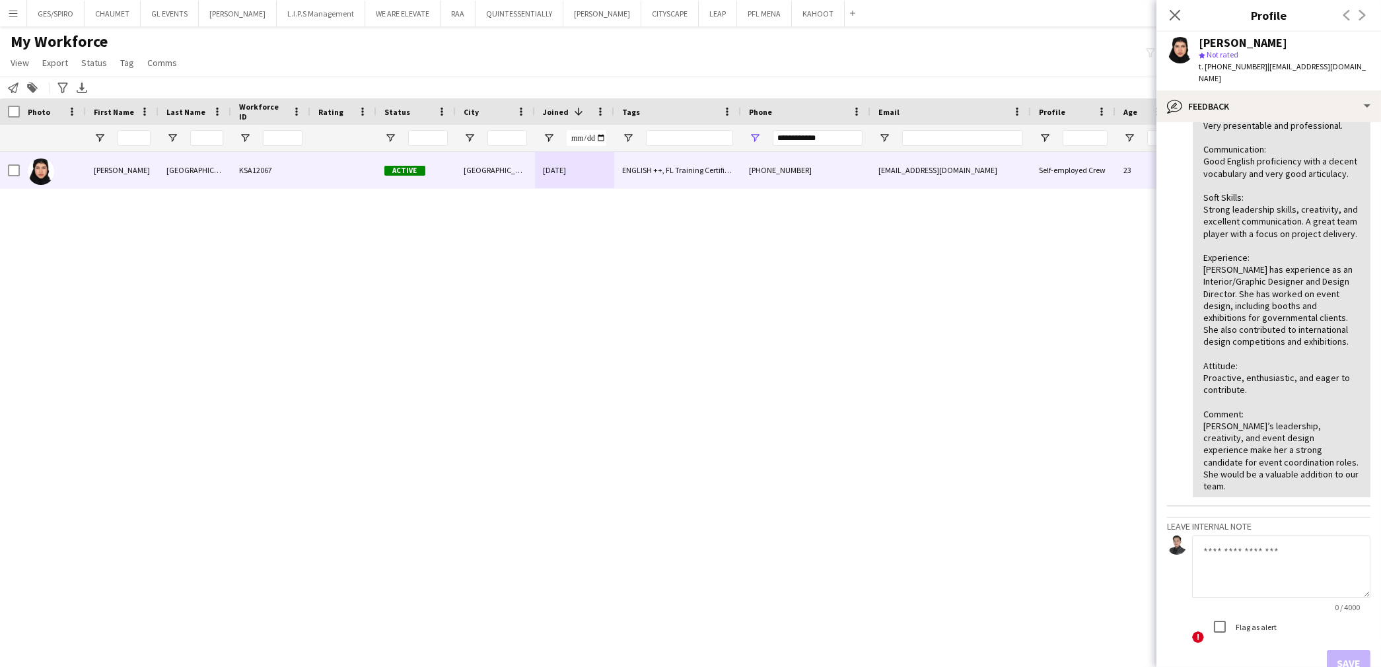
scroll to position [351, 0]
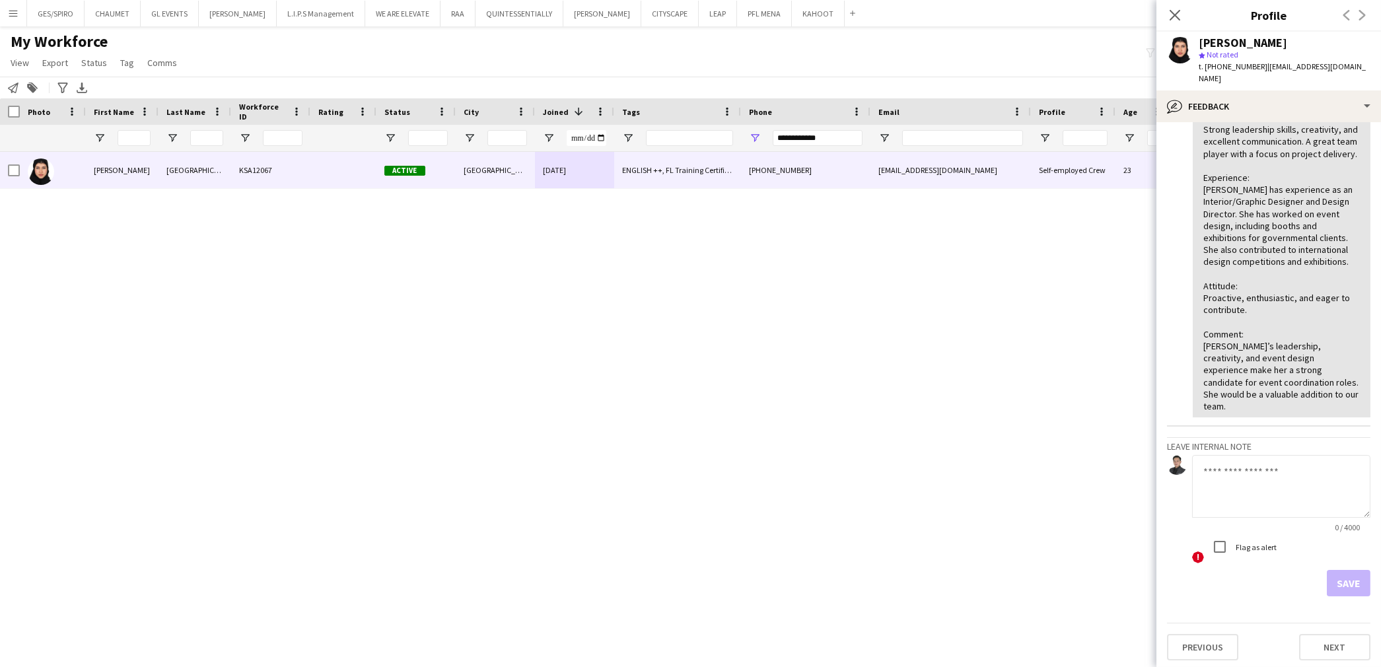
click at [1252, 479] on textarea at bounding box center [1281, 486] width 178 height 63
type textarea "**********"
click at [1356, 586] on button "Save" at bounding box center [1349, 583] width 44 height 26
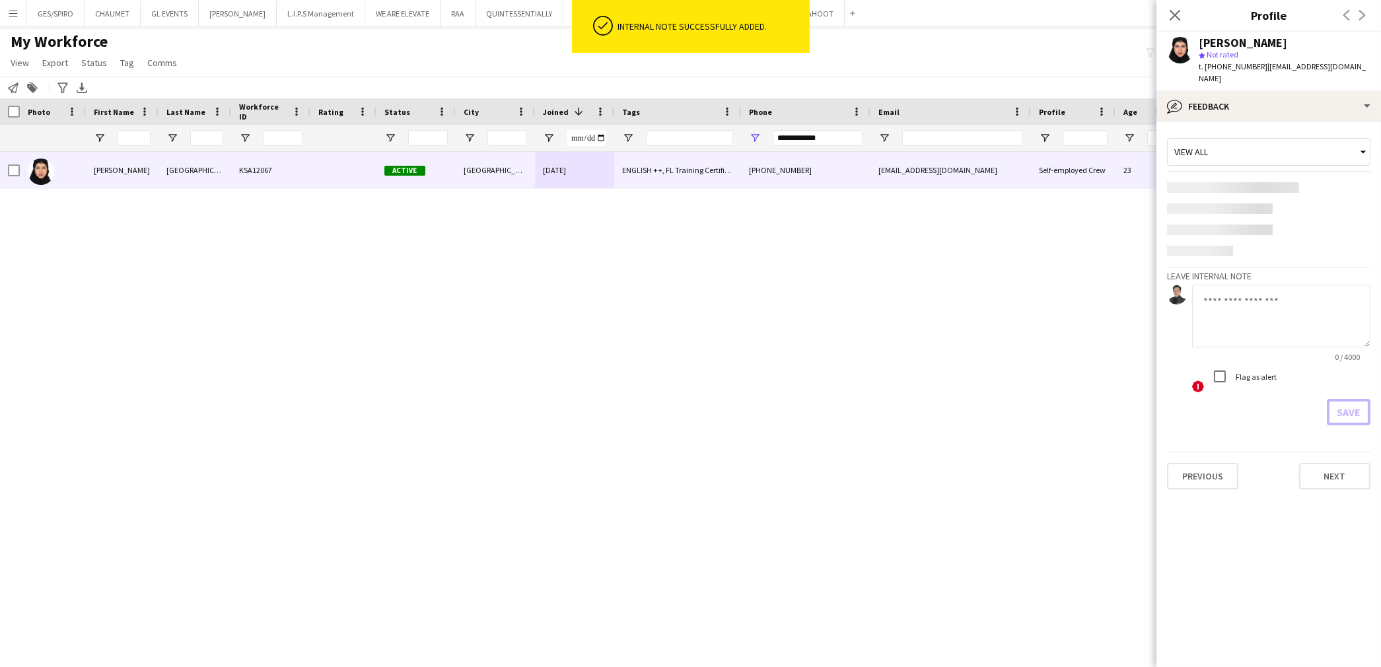
scroll to position [0, 0]
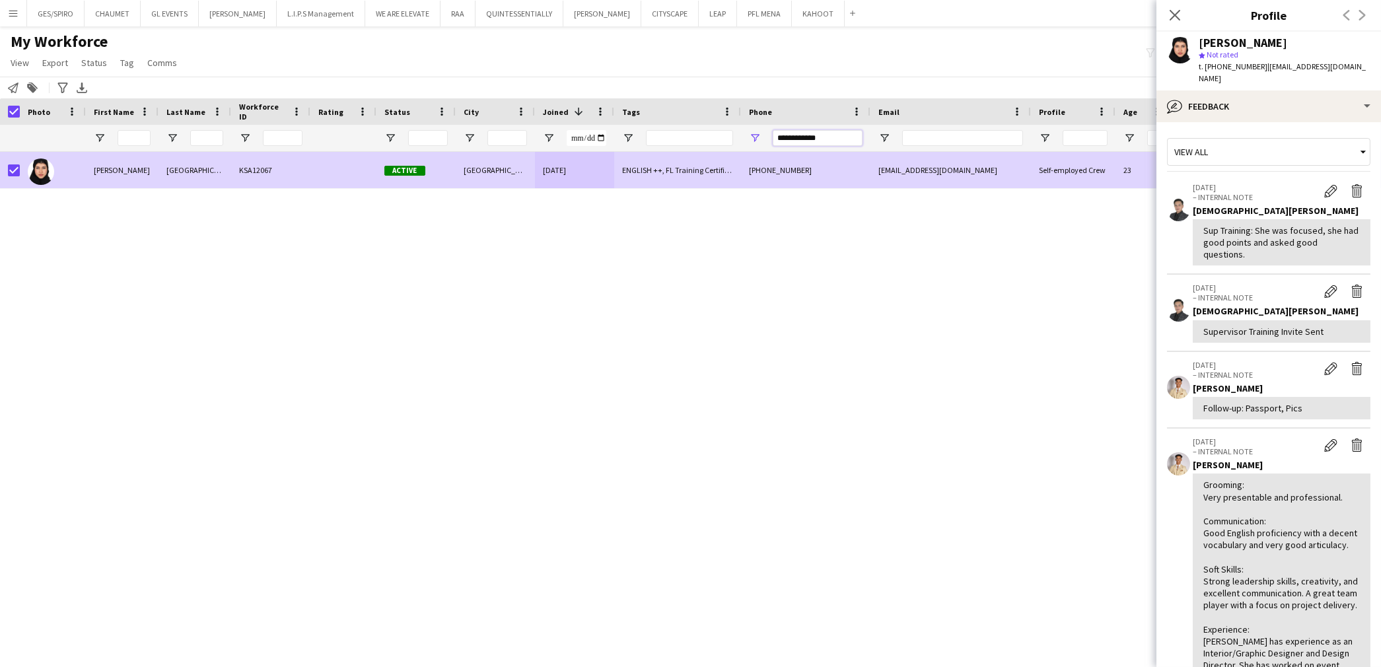
drag, startPoint x: 841, startPoint y: 139, endPoint x: 720, endPoint y: 130, distance: 121.2
click at [720, 130] on div at bounding box center [668, 138] width 1336 height 26
paste input "Phone Filter Input"
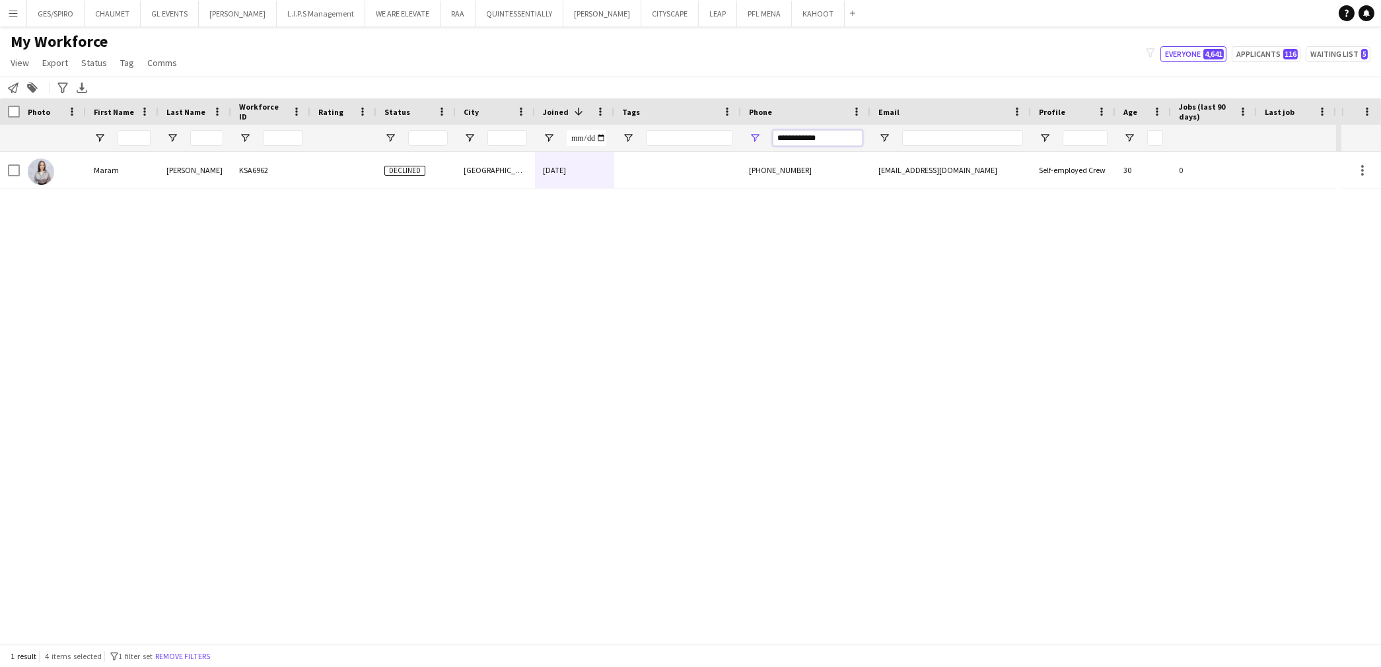
type input "**********"
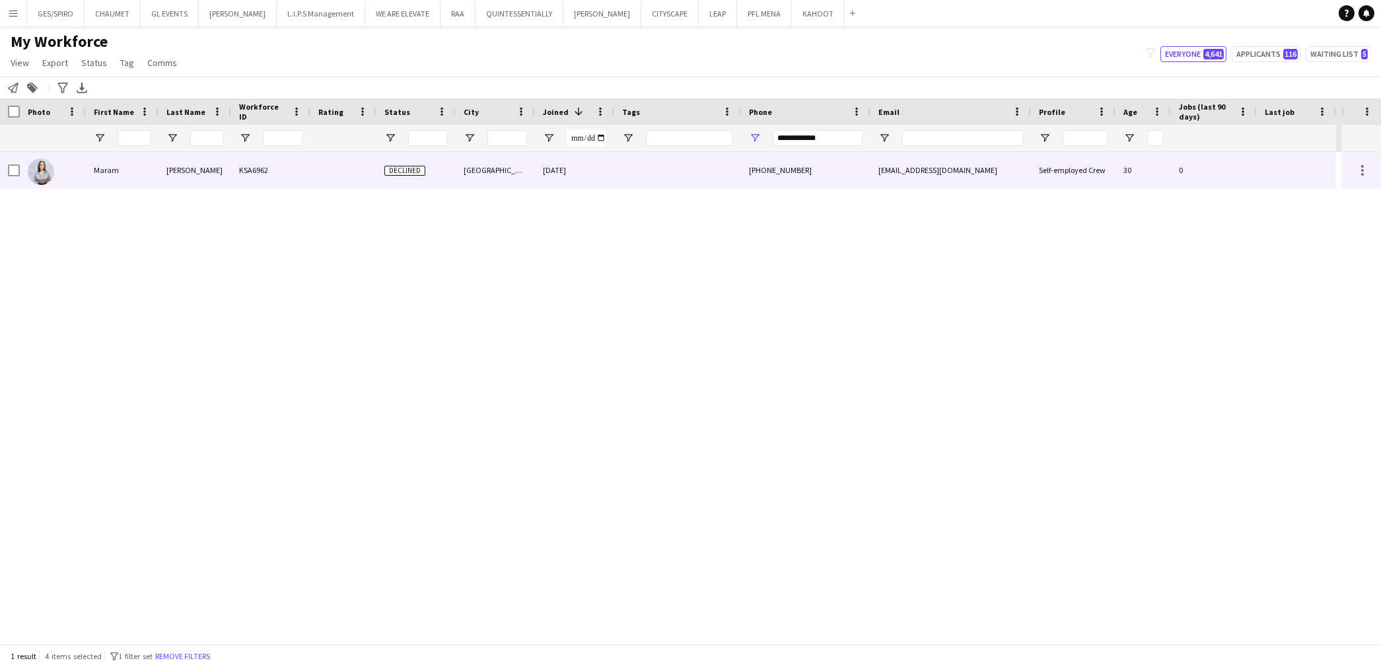
click at [275, 176] on div "KSA6962" at bounding box center [270, 170] width 79 height 36
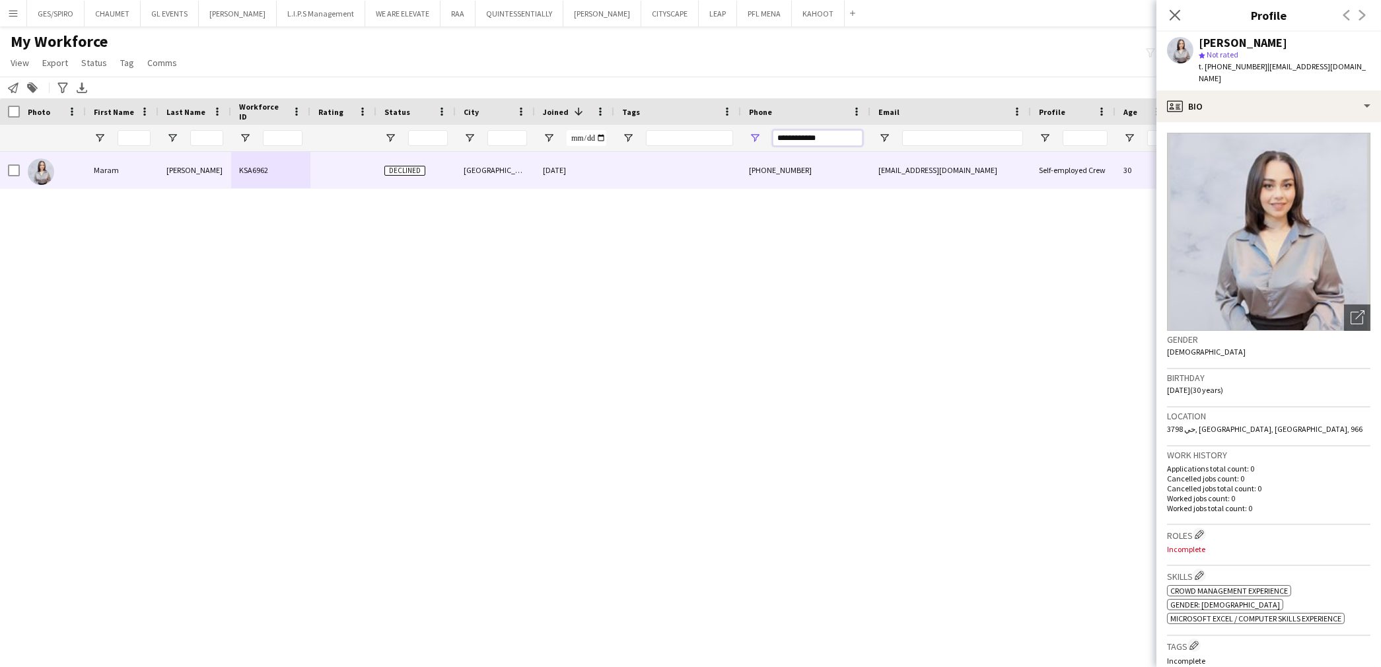
drag, startPoint x: 839, startPoint y: 133, endPoint x: 756, endPoint y: 132, distance: 82.6
click at [756, 132] on div "**********" at bounding box center [805, 138] width 129 height 26
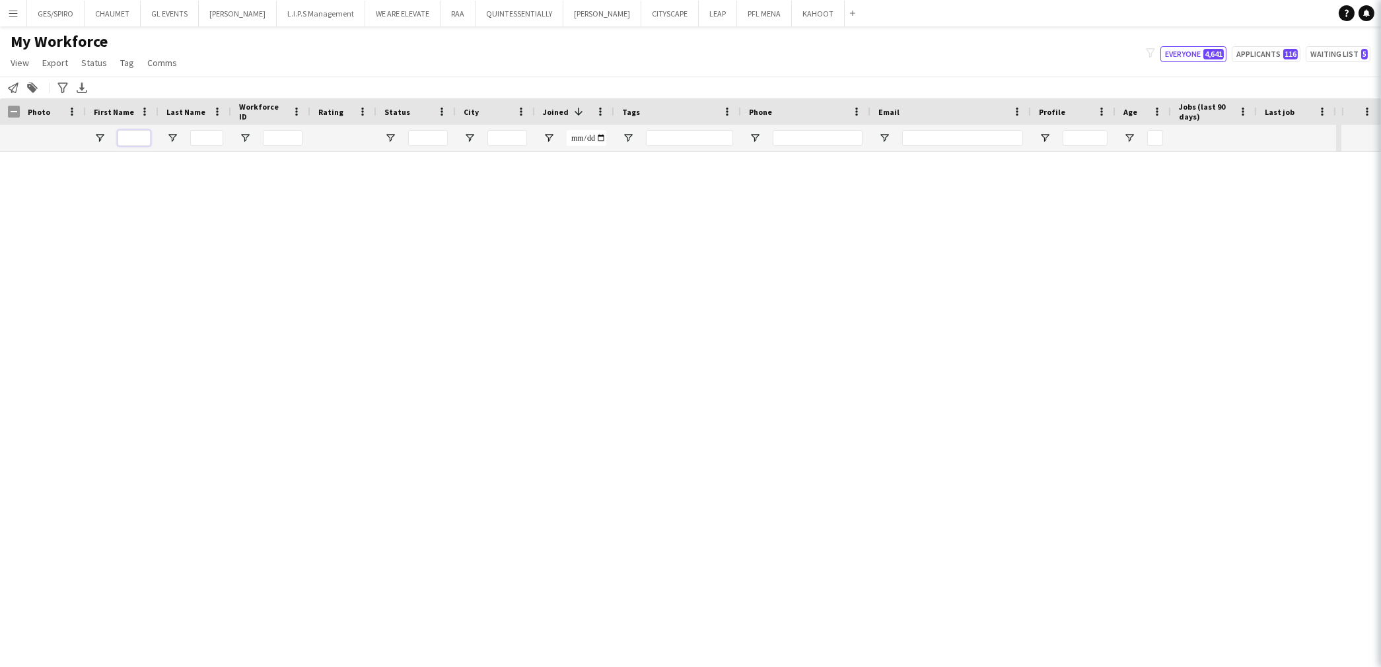
click at [142, 137] on input "First Name Filter Input" at bounding box center [134, 138] width 33 height 16
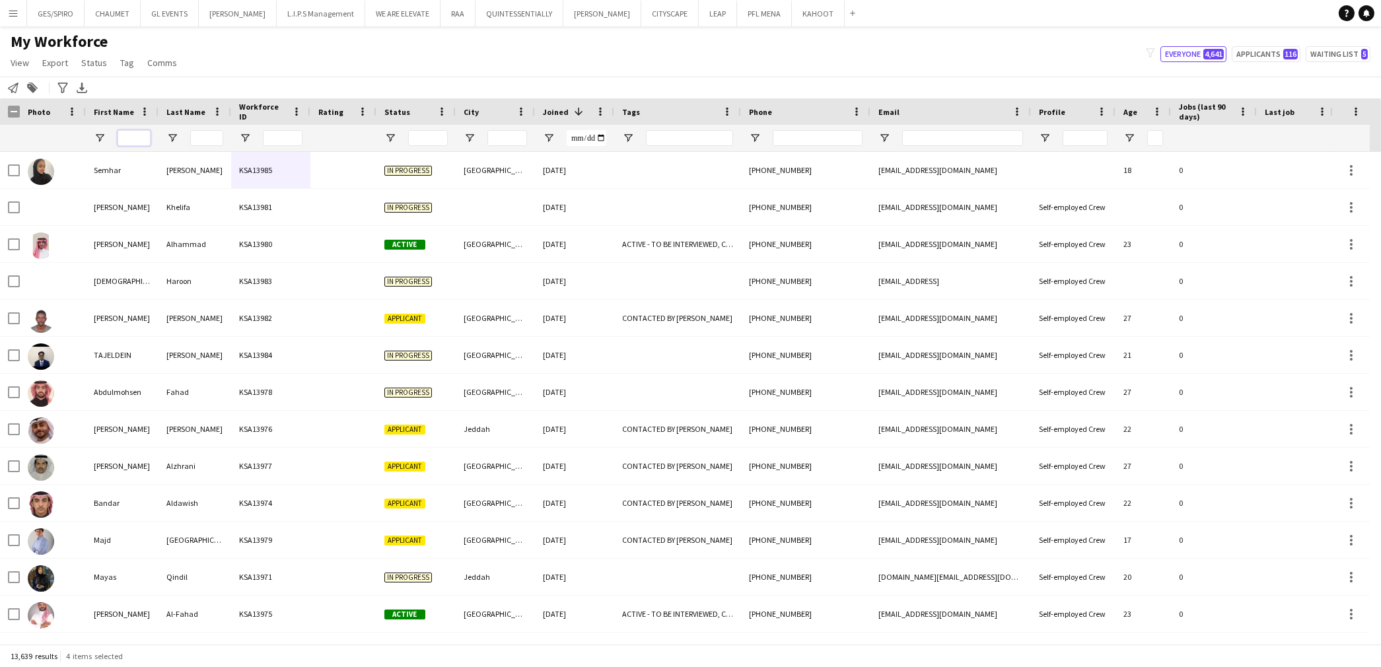
paste input "**********"
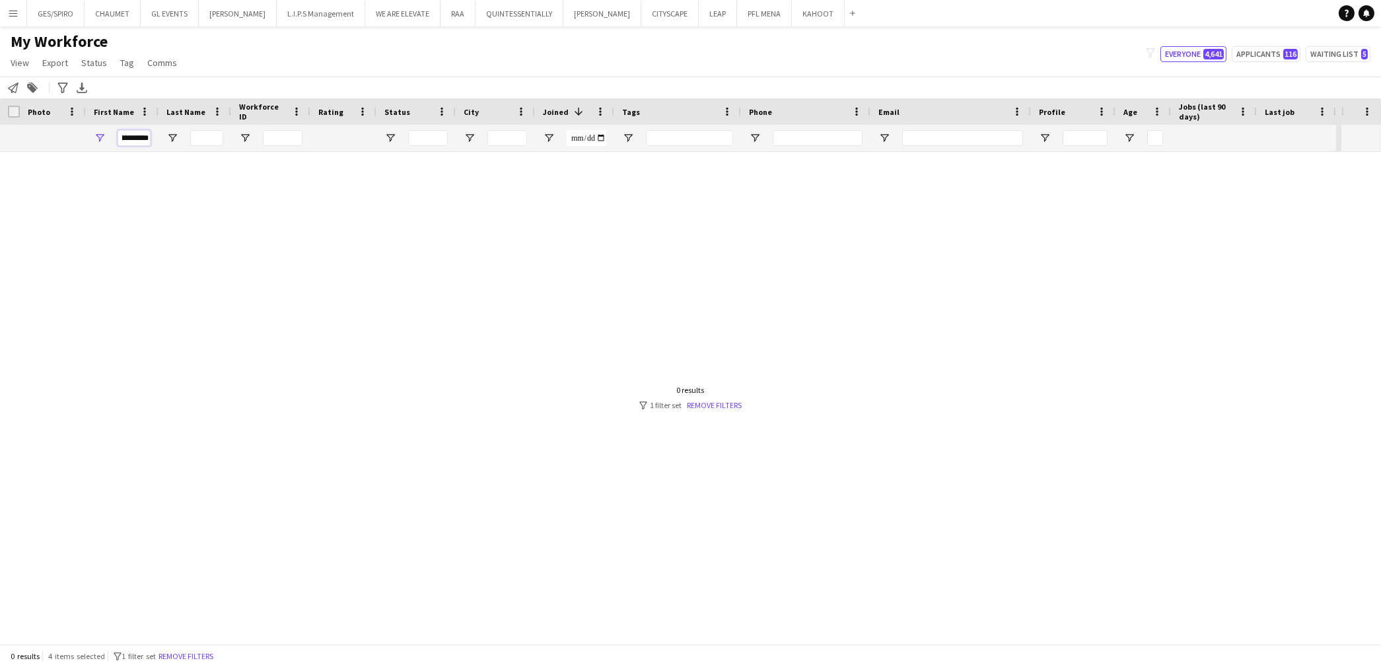
scroll to position [0, 21]
drag, startPoint x: 125, startPoint y: 137, endPoint x: 195, endPoint y: 137, distance: 69.3
click at [195, 137] on div "**********" at bounding box center [668, 138] width 1336 height 26
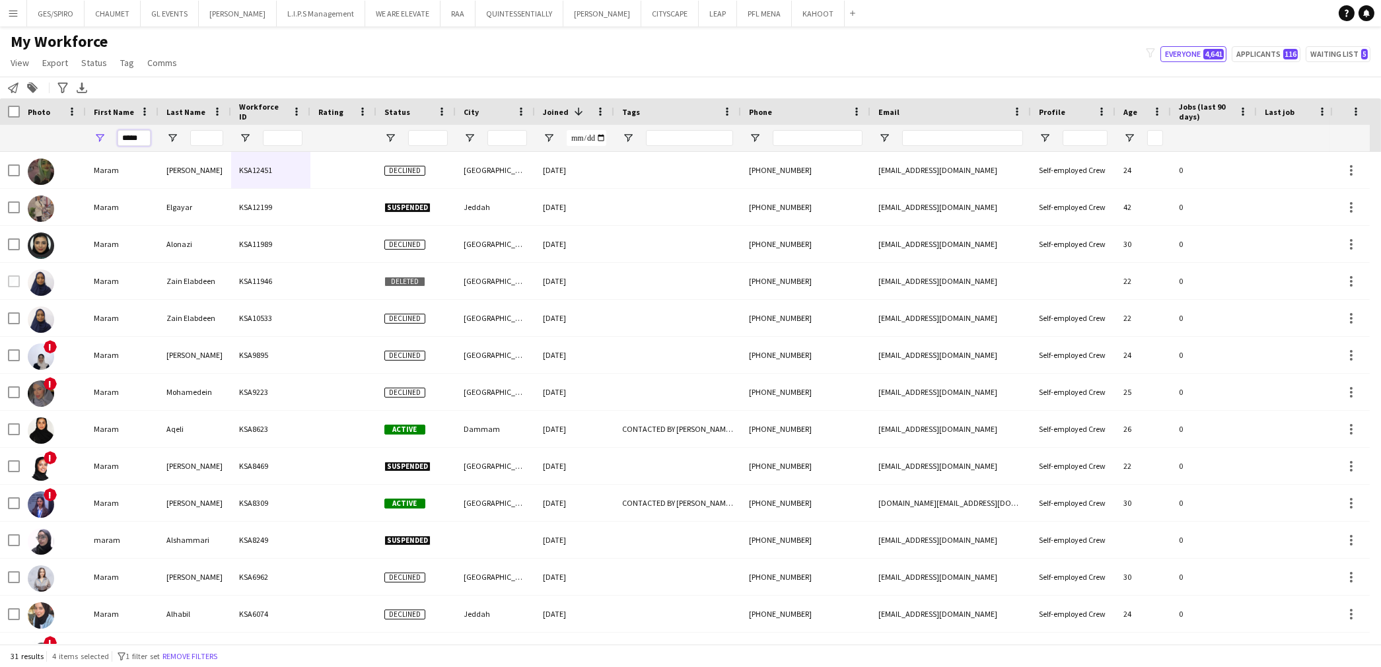
type input "*****"
click at [193, 140] on input "Last Name Filter Input" at bounding box center [206, 138] width 33 height 16
paste input "*****"
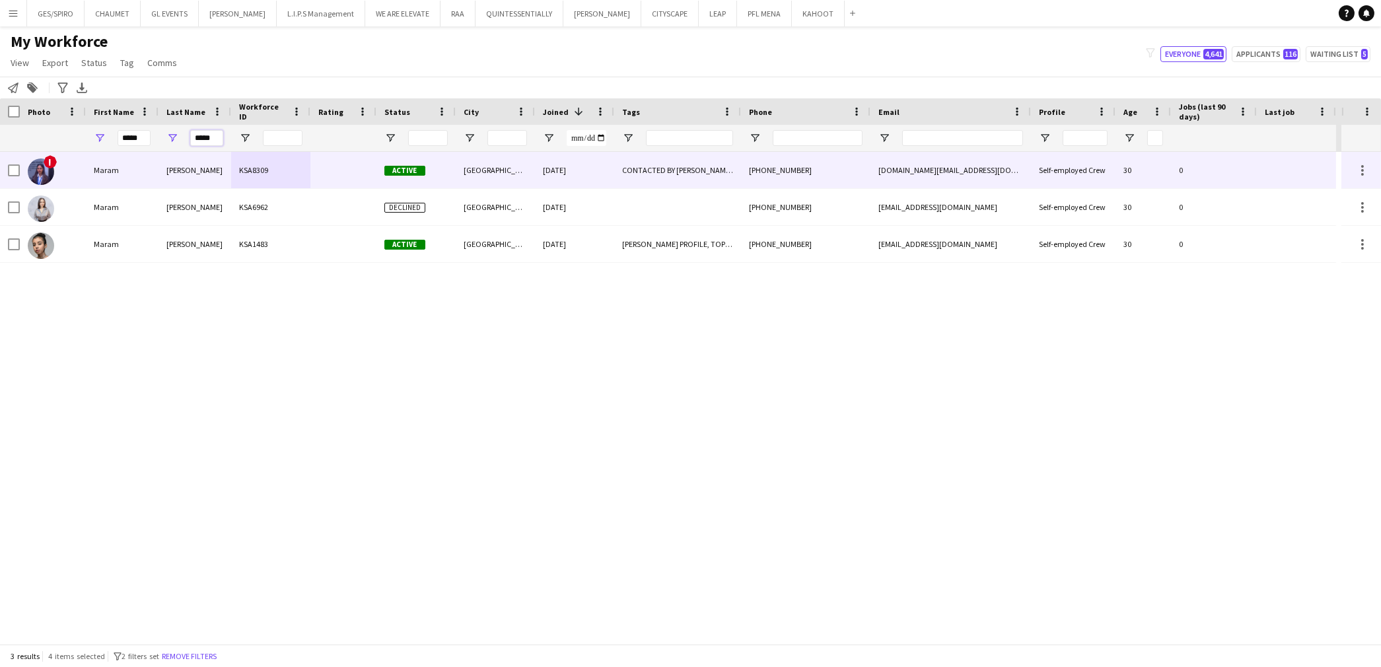
type input "*****"
click at [141, 181] on div "Maram" at bounding box center [122, 170] width 73 height 36
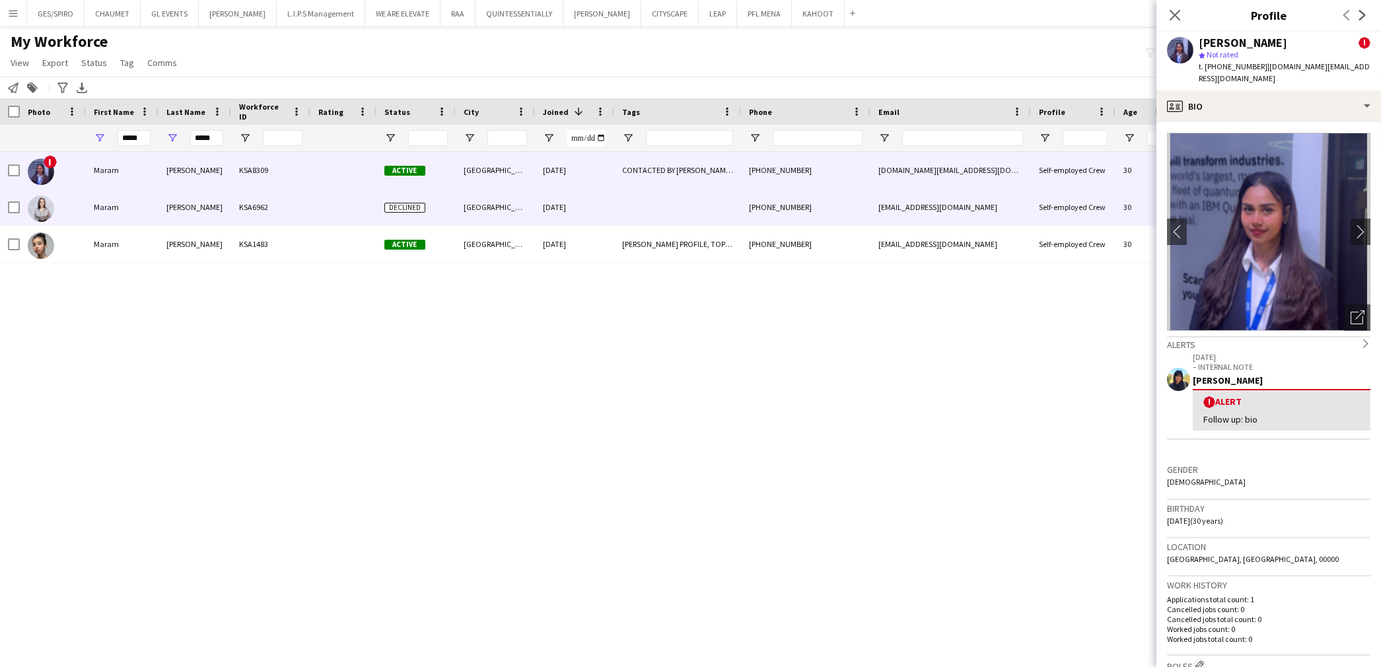
click at [147, 225] on div "Maram" at bounding box center [122, 207] width 73 height 36
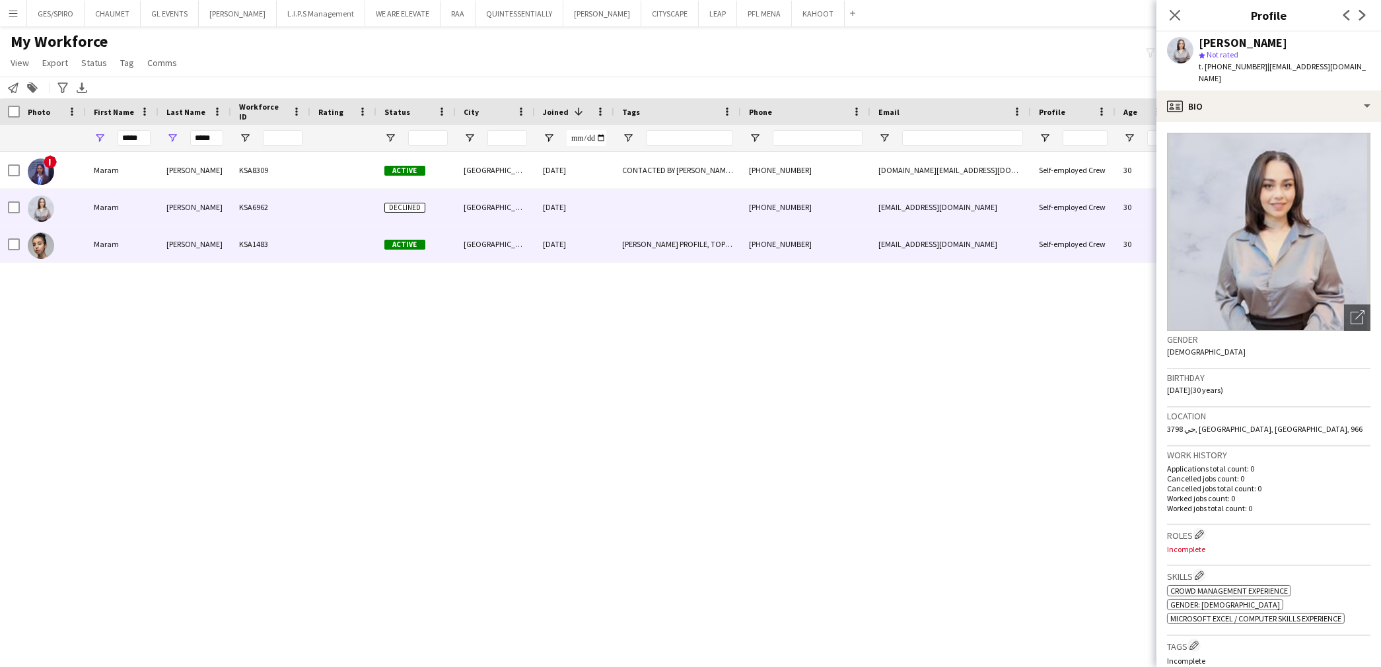
click at [133, 243] on div "Maram" at bounding box center [122, 244] width 73 height 36
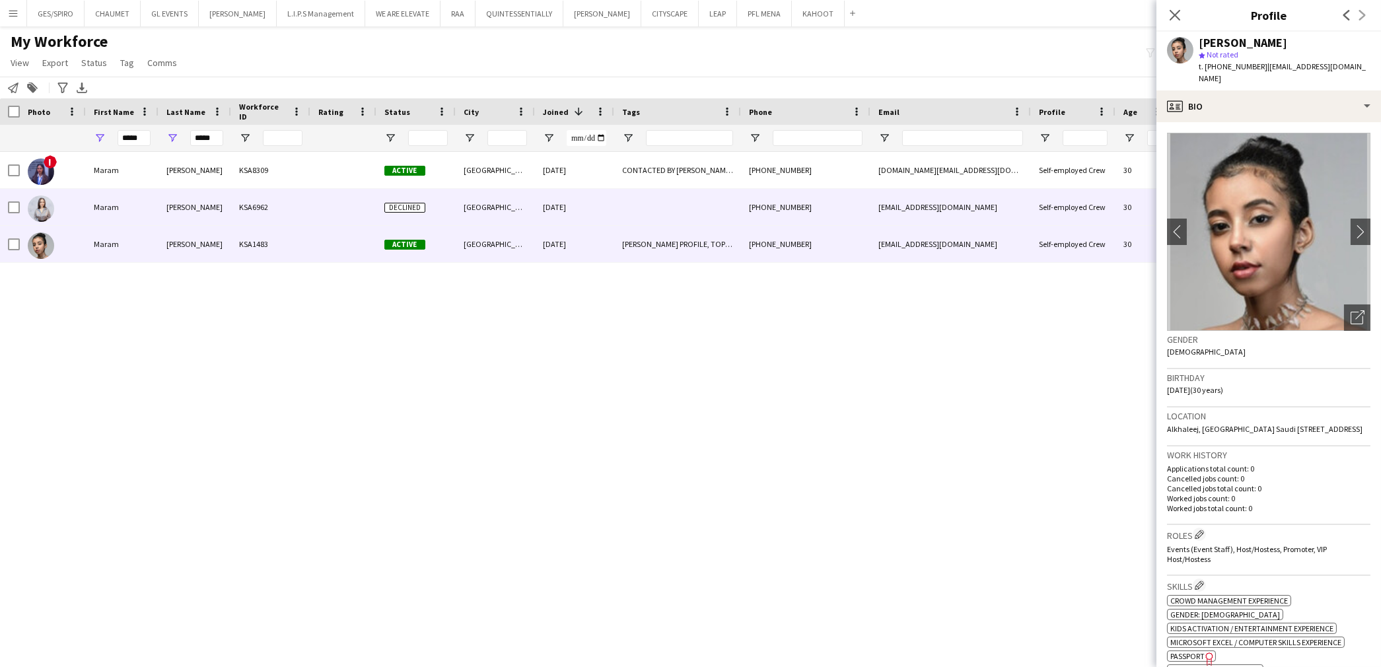
click at [174, 214] on div "Ahmed" at bounding box center [195, 207] width 73 height 36
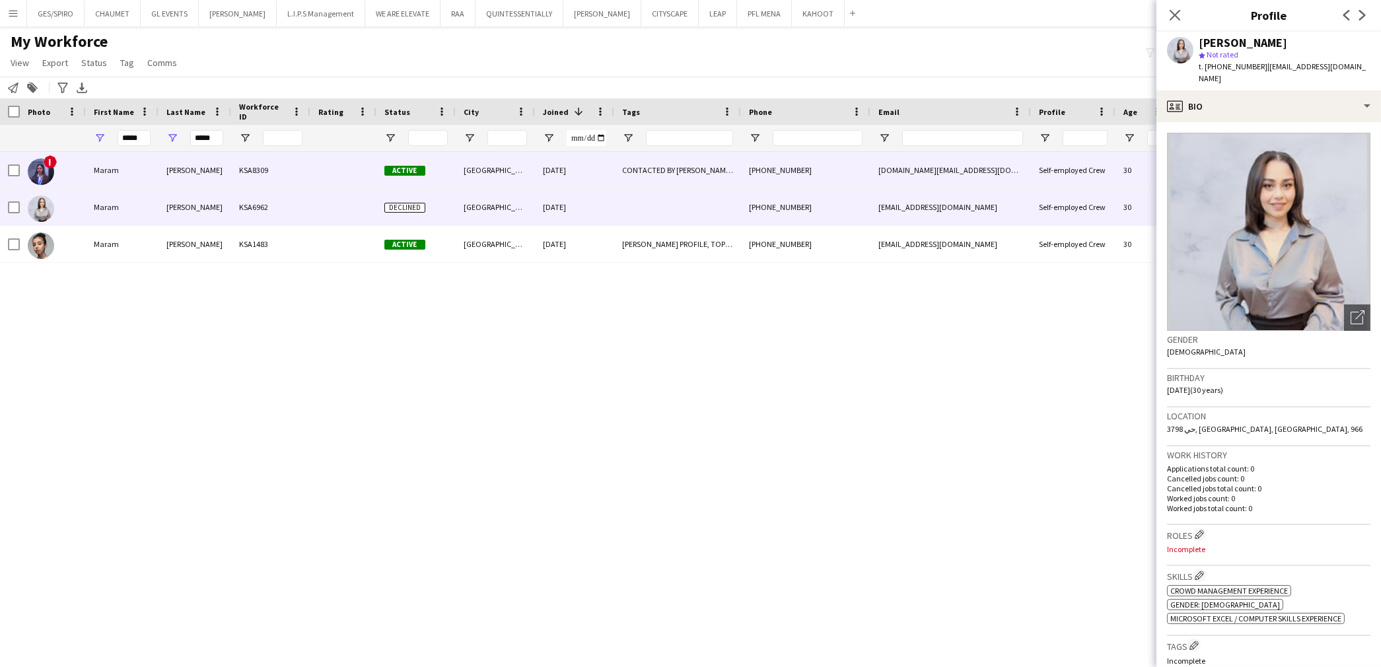
click at [178, 186] on div "Ahmed" at bounding box center [195, 170] width 73 height 36
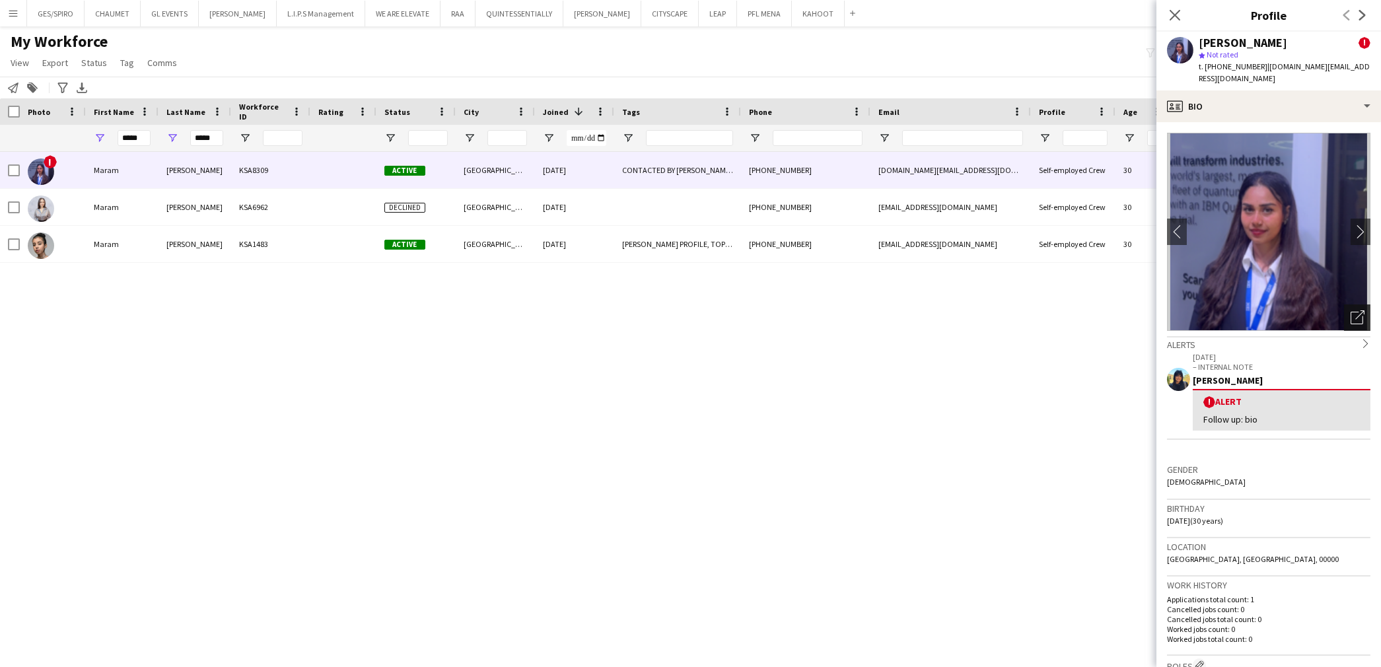
click at [1344, 311] on div "Open photos pop-in" at bounding box center [1357, 317] width 26 height 26
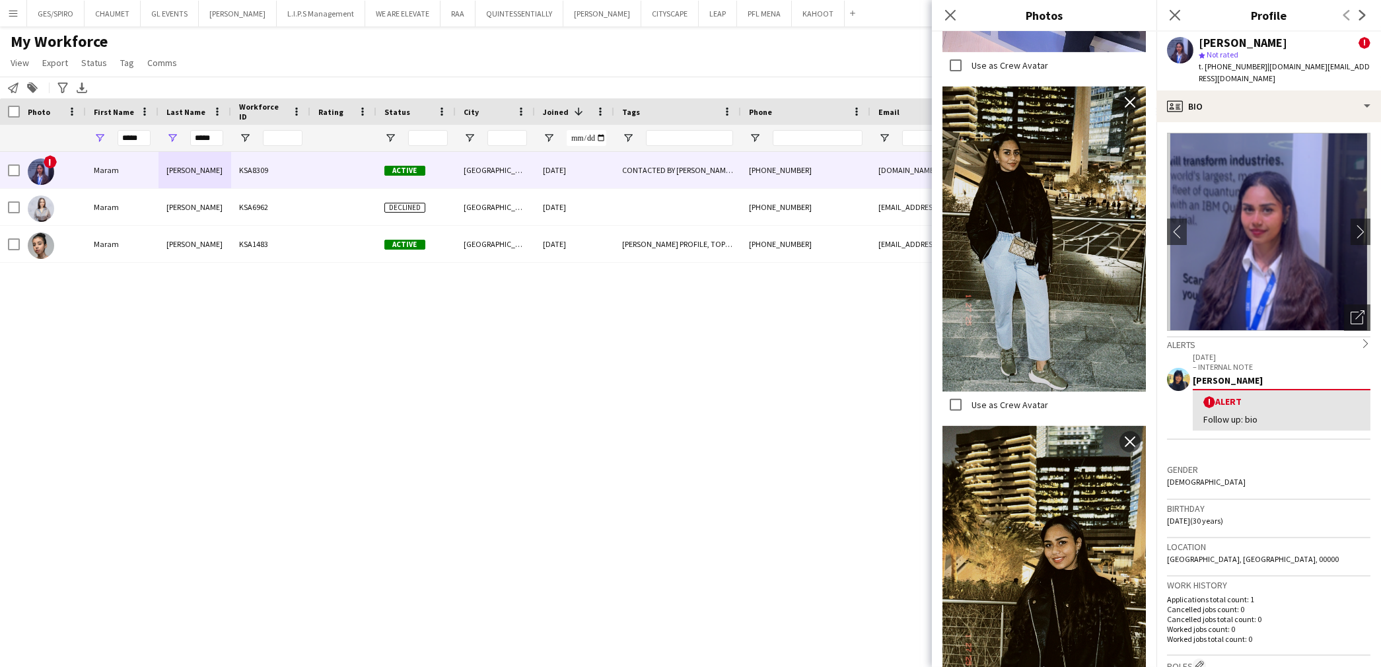
scroll to position [1428, 0]
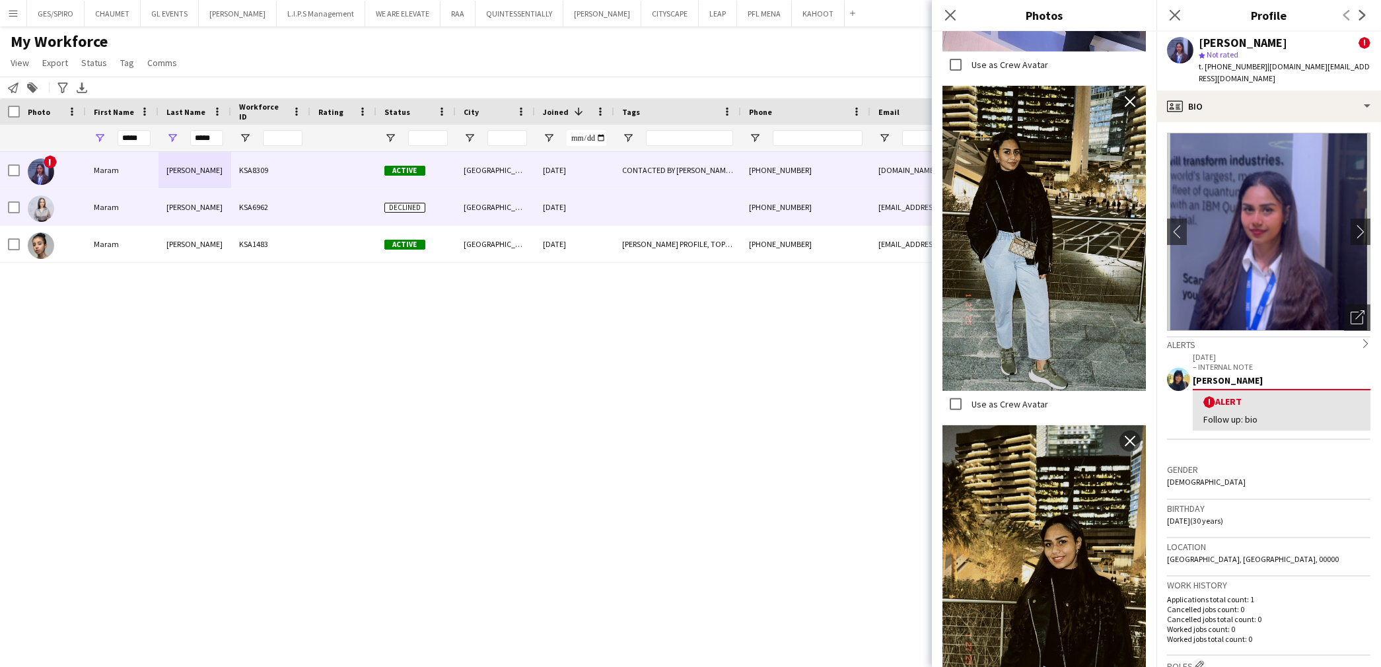
click at [129, 223] on div "Maram" at bounding box center [122, 207] width 73 height 36
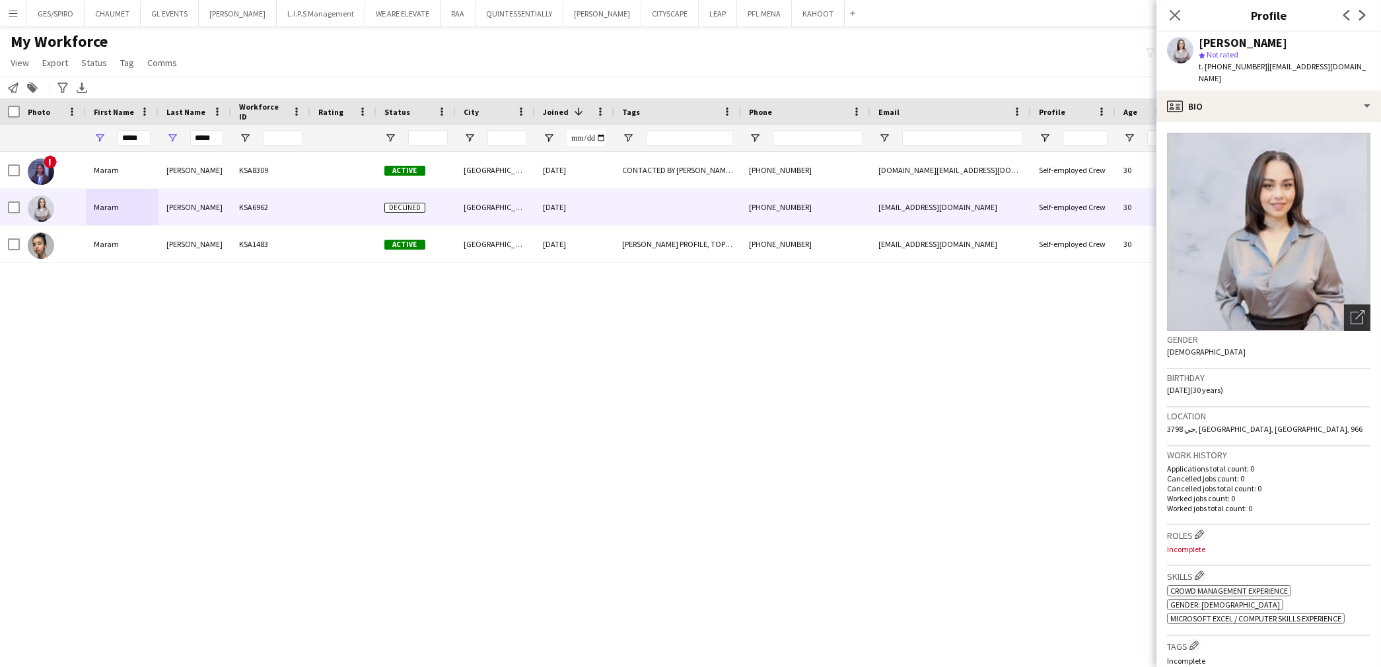
click at [1345, 318] on app-crew-profile-bio "Open photos pop-in Gender Female Birthday 08-07-1995 (30 years) Location 3798 ح…" at bounding box center [1268, 394] width 225 height 545
click at [1346, 315] on div "Open photos pop-in" at bounding box center [1357, 317] width 26 height 26
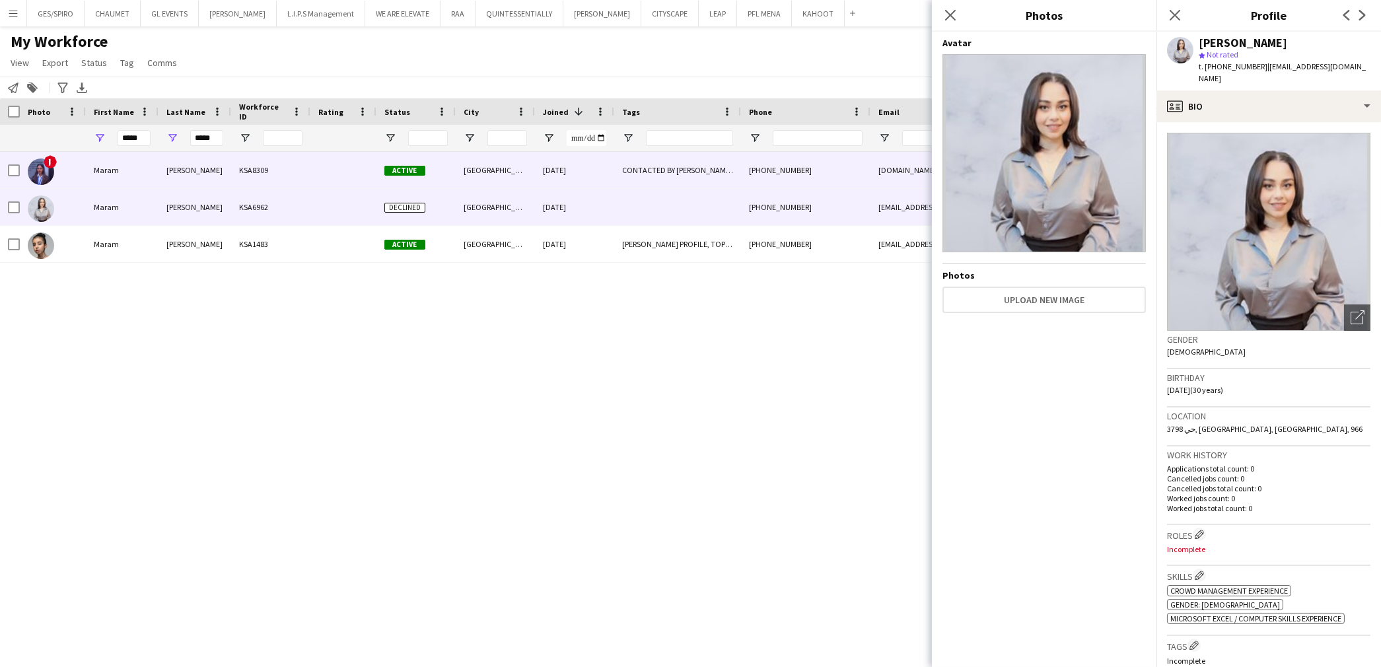
click at [188, 170] on div "Ahmed" at bounding box center [195, 170] width 73 height 36
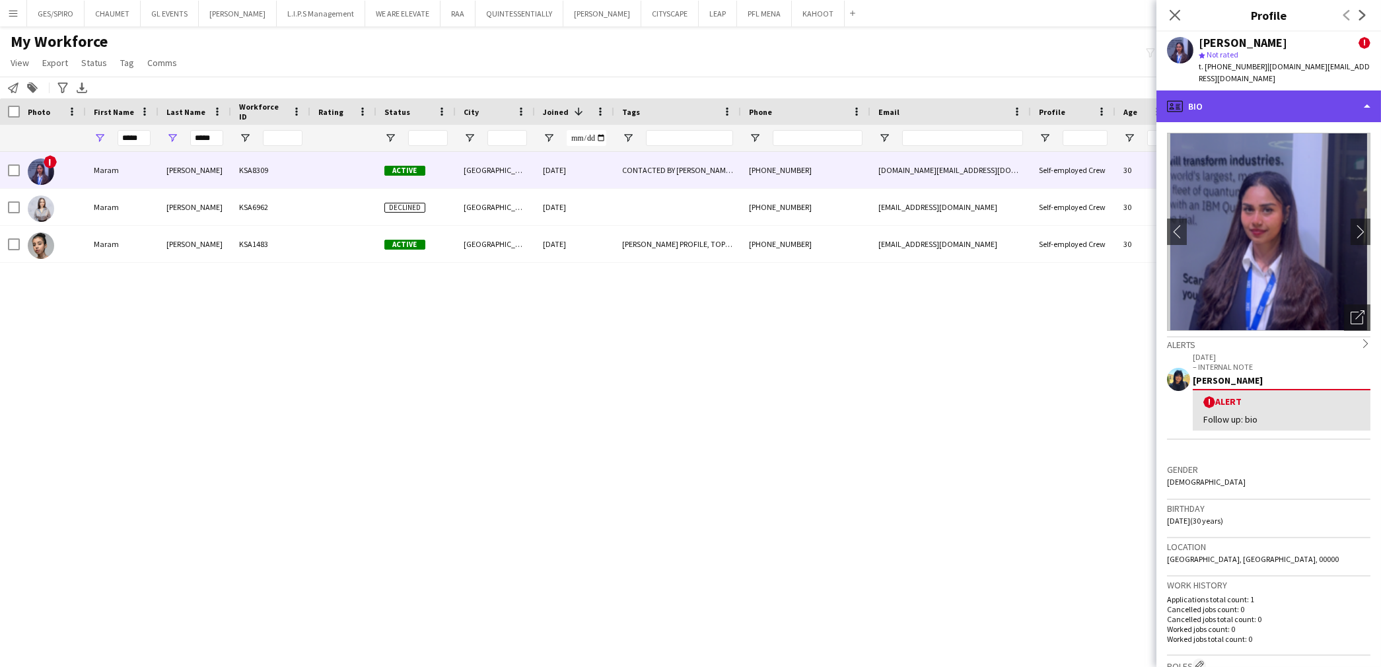
click at [1329, 96] on div "profile Bio" at bounding box center [1268, 106] width 225 height 32
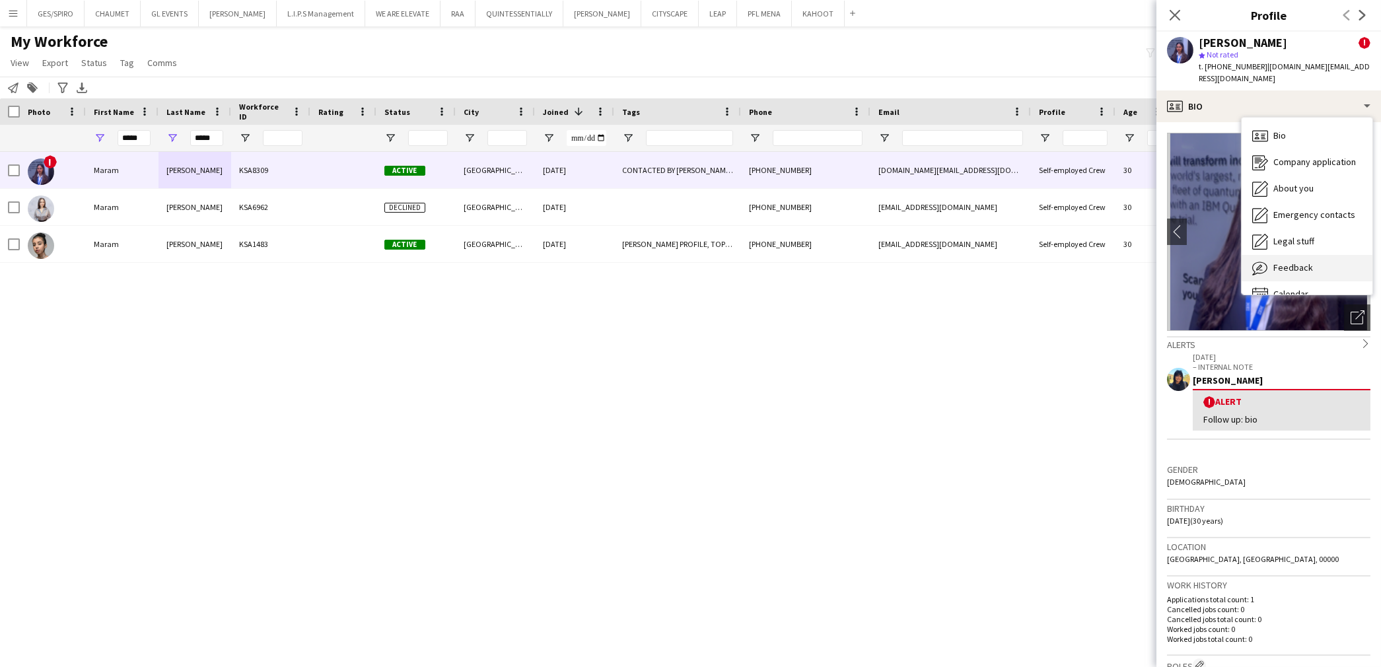
click at [1316, 268] on div "Feedback Feedback" at bounding box center [1307, 268] width 131 height 26
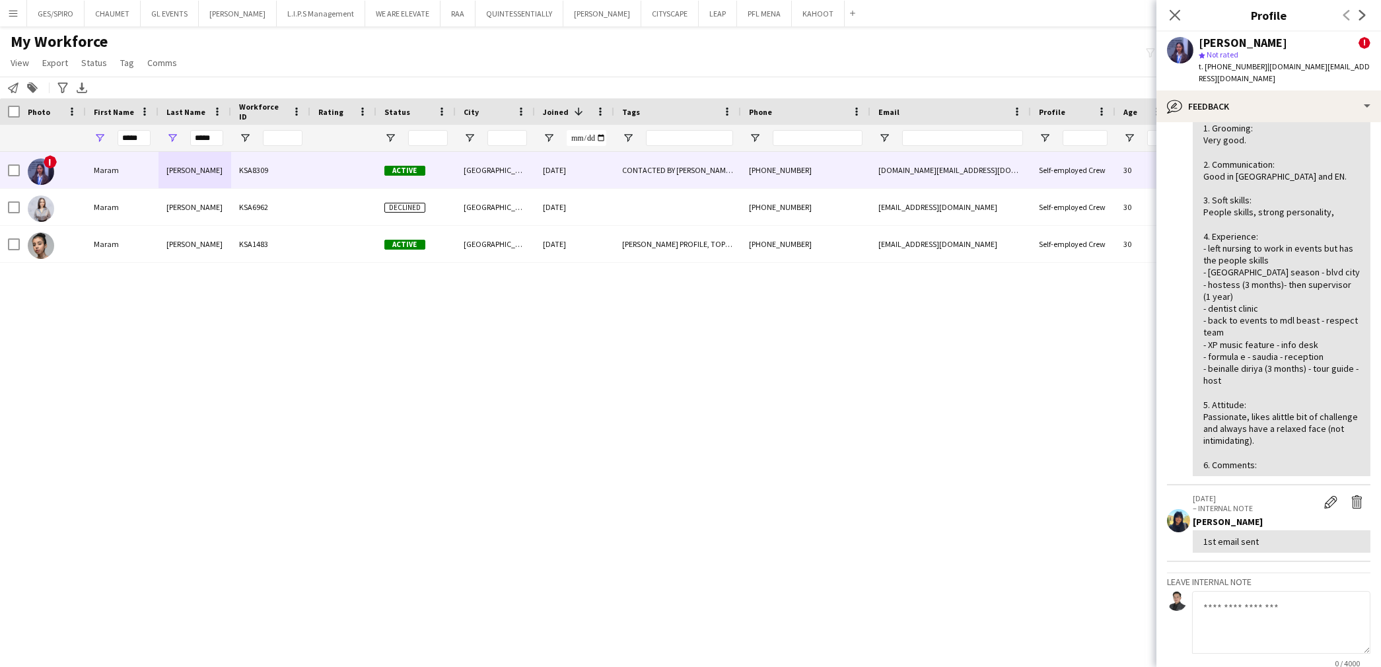
scroll to position [478, 0]
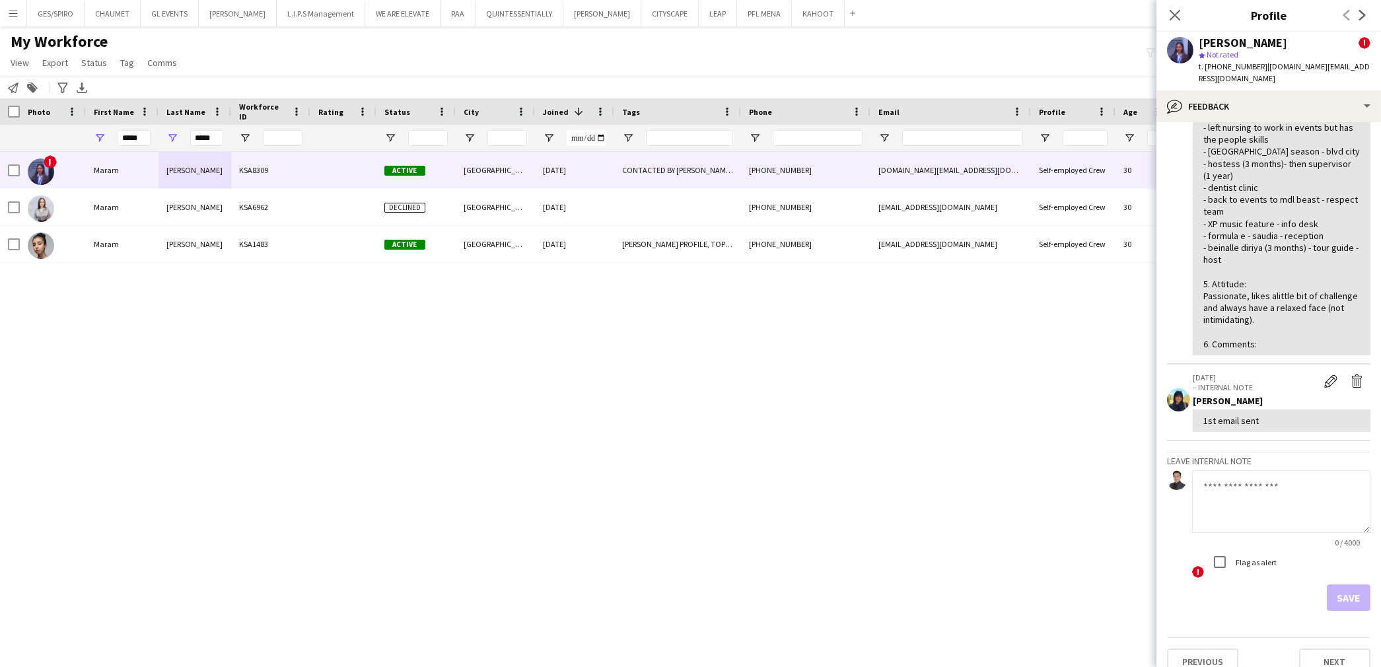
click at [1226, 511] on textarea at bounding box center [1281, 501] width 178 height 63
drag, startPoint x: 1304, startPoint y: 483, endPoint x: 1247, endPoint y: 490, distance: 57.3
click at [1247, 490] on textarea "**********" at bounding box center [1281, 501] width 178 height 63
type textarea "**********"
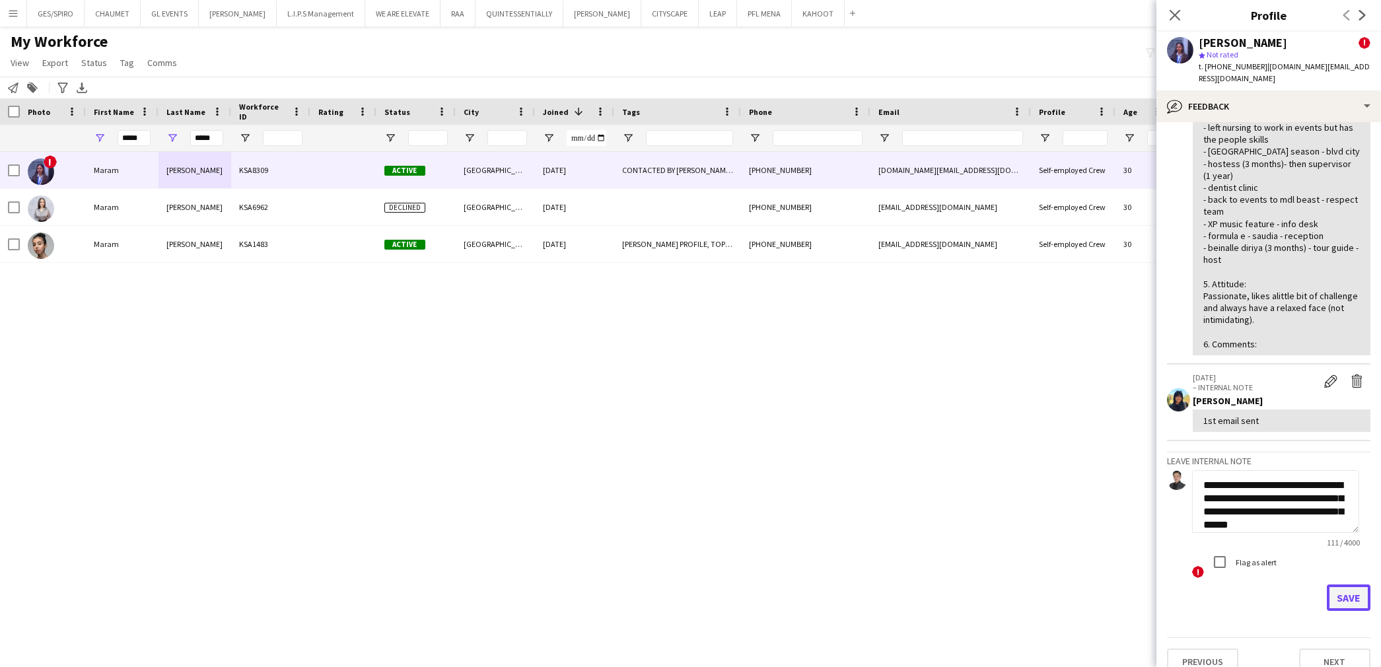
click at [1335, 584] on button "Save" at bounding box center [1349, 597] width 44 height 26
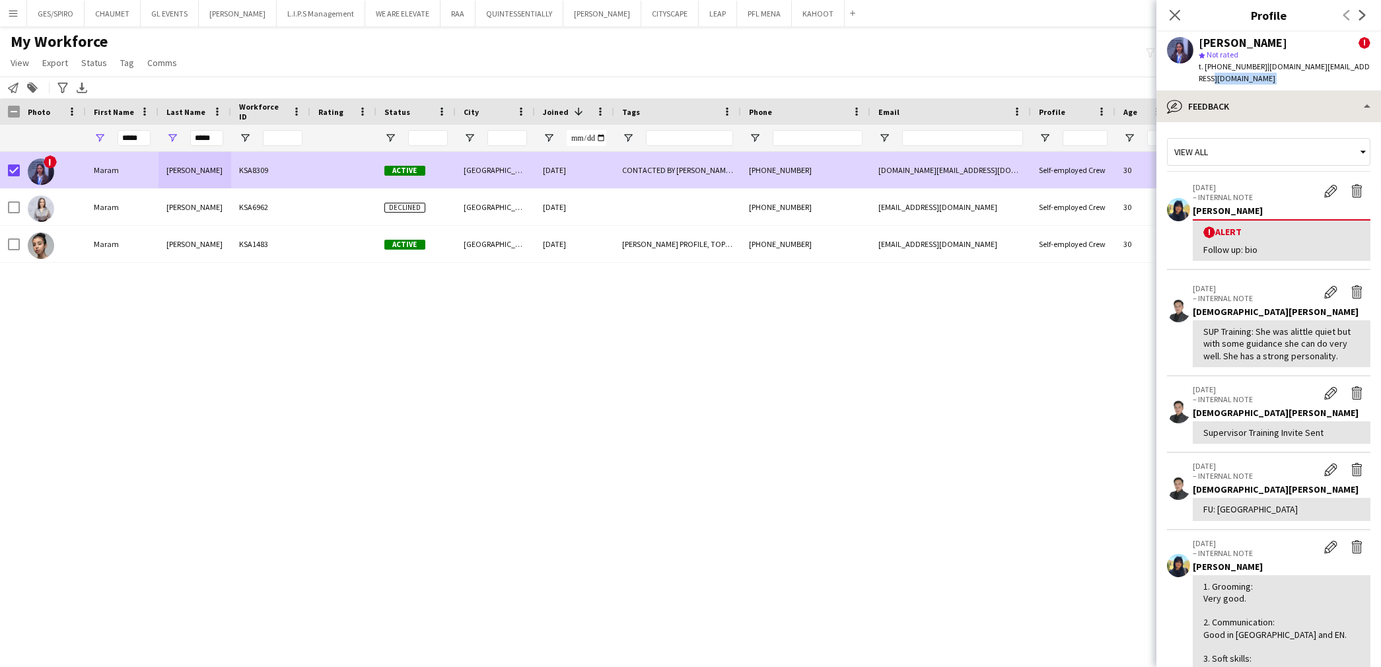
drag, startPoint x: 1273, startPoint y: 87, endPoint x: 1279, endPoint y: 102, distance: 16.3
click at [1279, 102] on app-crew-profile "Close pop-in Profile Previous Next Maram Ahmed ! star Not rated t. +96605402081…" at bounding box center [1268, 333] width 225 height 667
click at [1279, 102] on div "bubble-pencil Feedback" at bounding box center [1268, 106] width 225 height 32
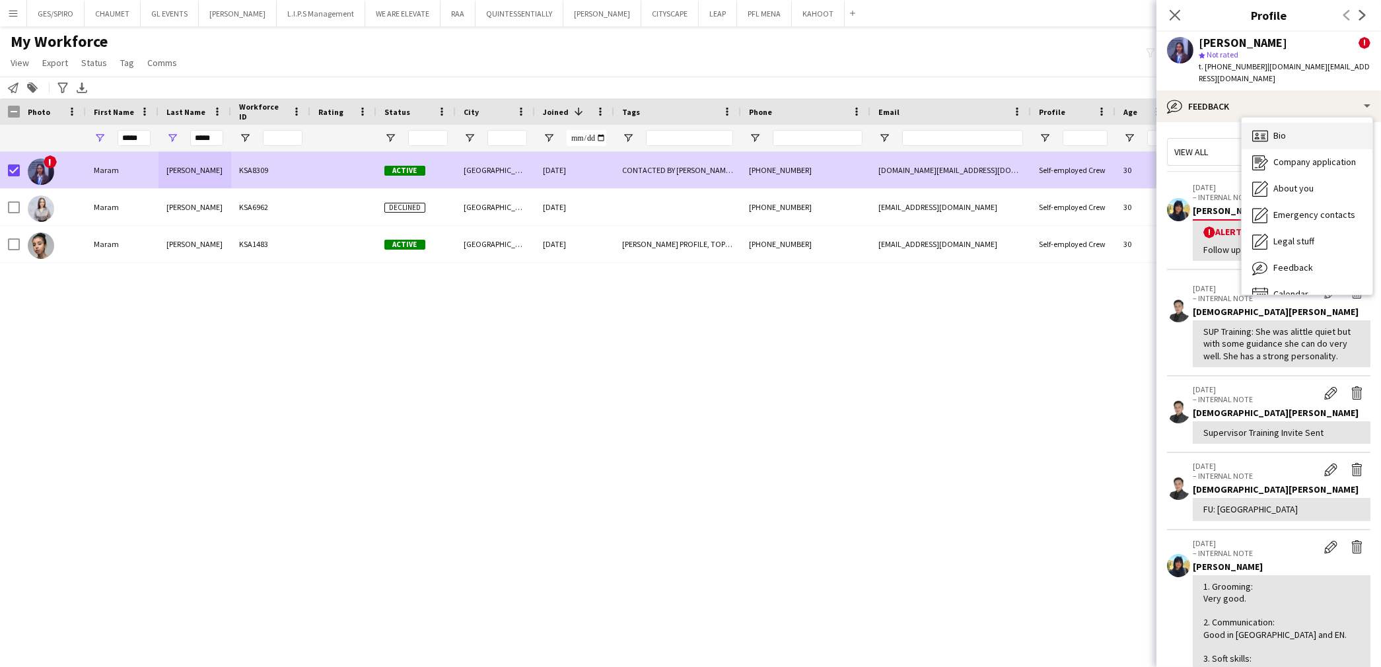
click at [1282, 136] on span "Bio" at bounding box center [1279, 135] width 13 height 12
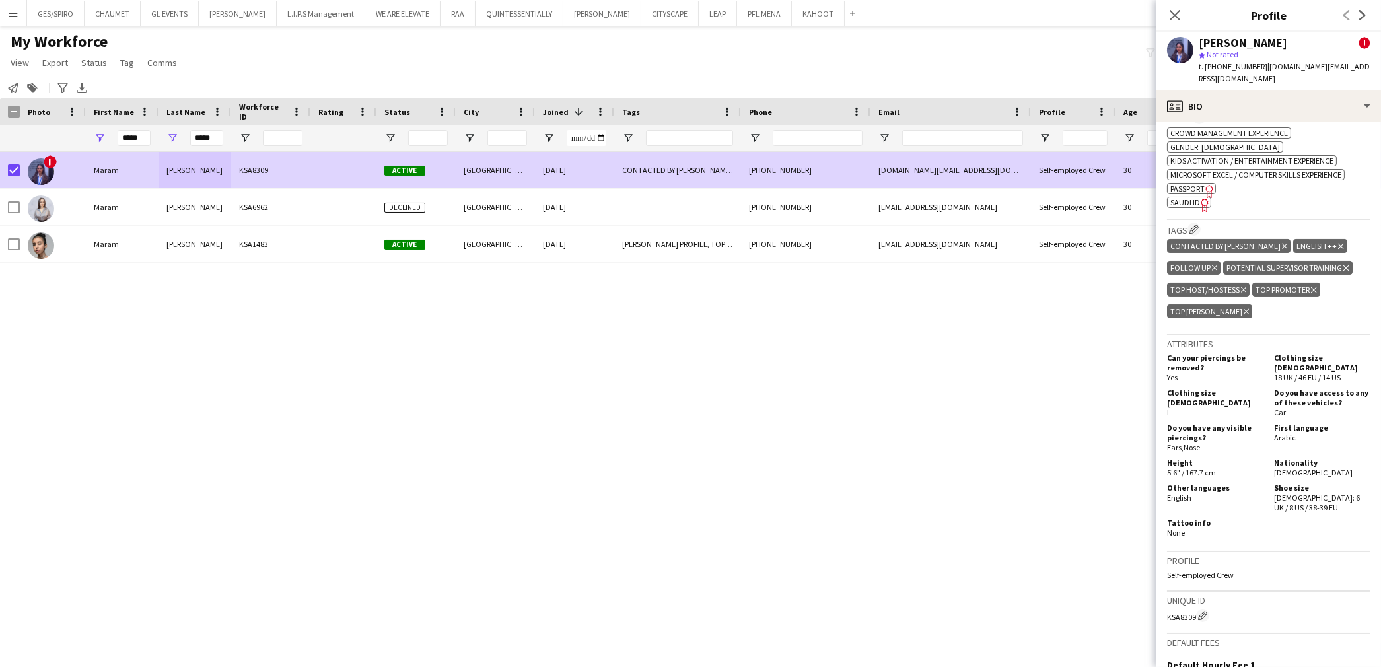
scroll to position [660, 0]
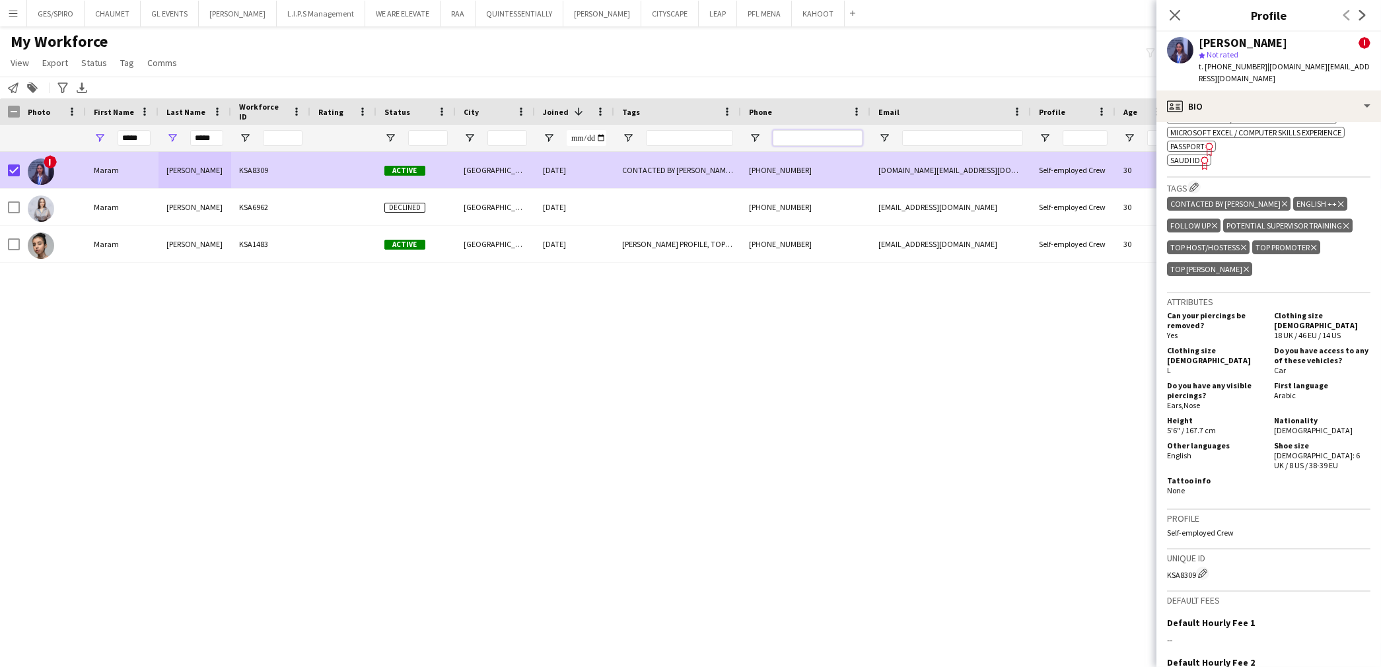
click at [804, 139] on input "Phone Filter Input" at bounding box center [818, 138] width 90 height 16
paste input "**********"
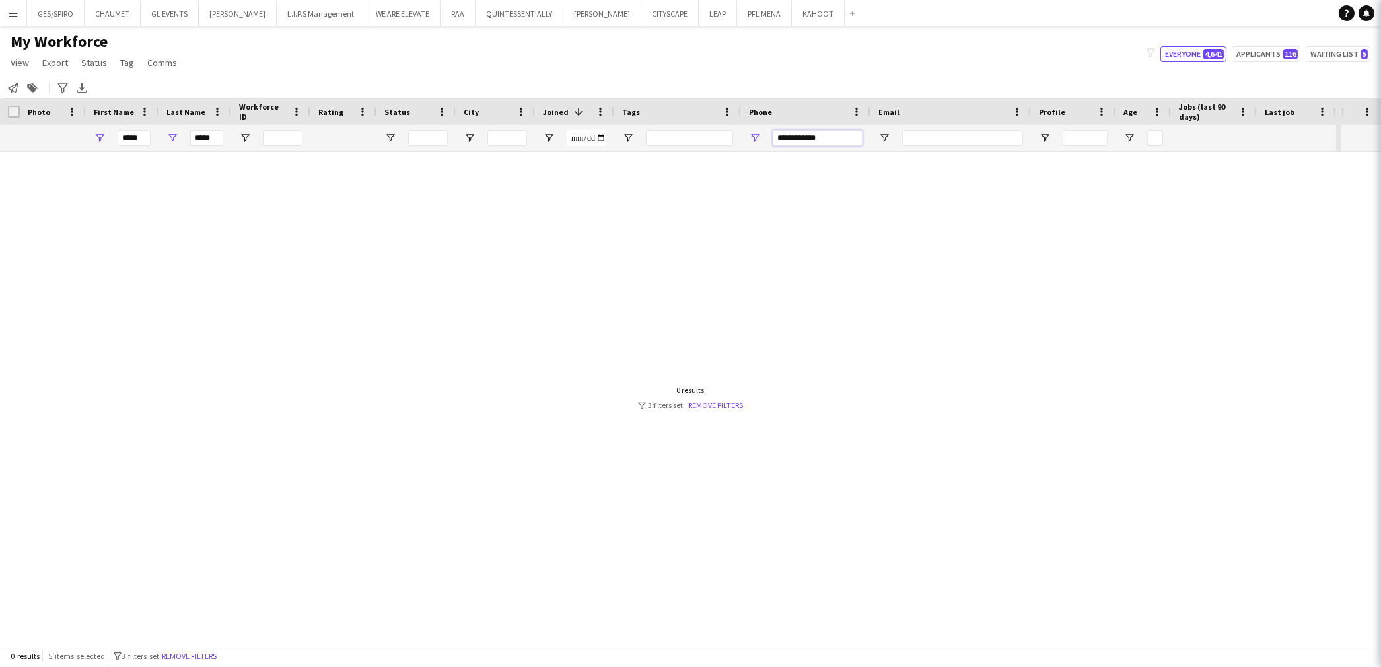
type input "**********"
click at [223, 133] on div "*****" at bounding box center [195, 138] width 73 height 26
drag, startPoint x: 218, startPoint y: 135, endPoint x: 167, endPoint y: 133, distance: 50.9
click at [168, 133] on div "*****" at bounding box center [195, 138] width 73 height 26
drag, startPoint x: 147, startPoint y: 140, endPoint x: 76, endPoint y: 135, distance: 71.5
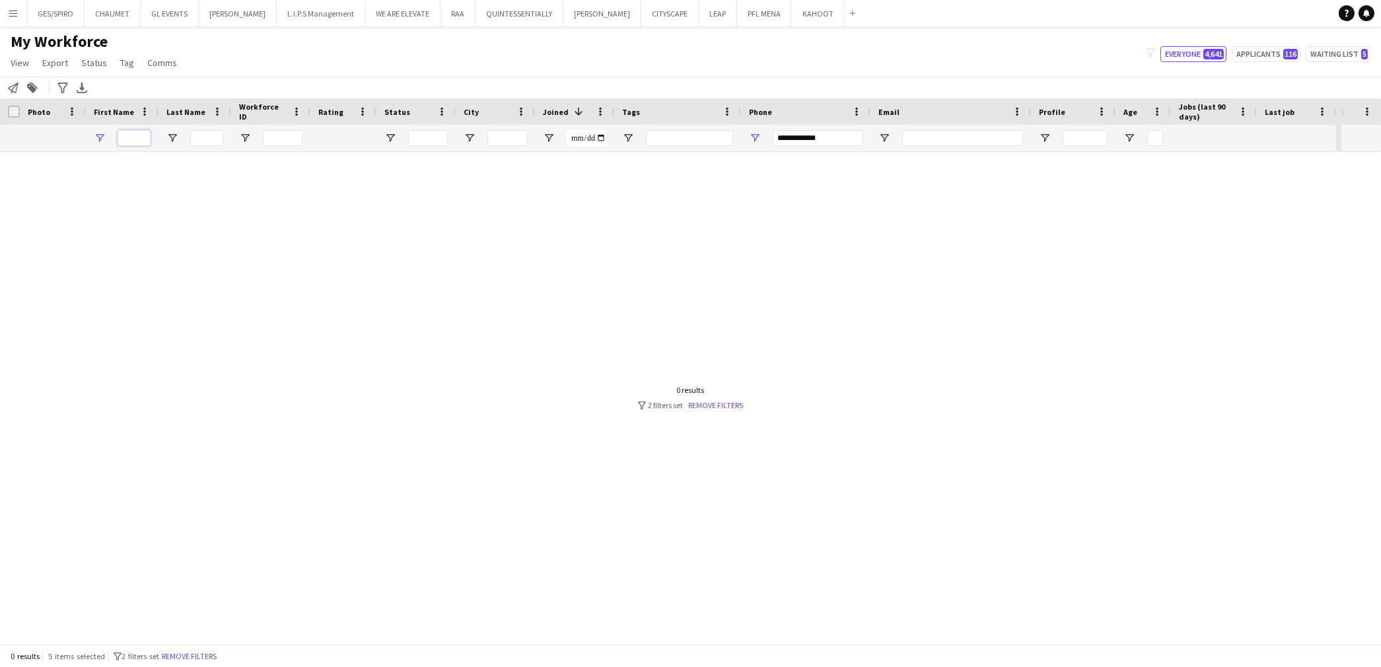
click at [76, 134] on div at bounding box center [668, 138] width 1336 height 26
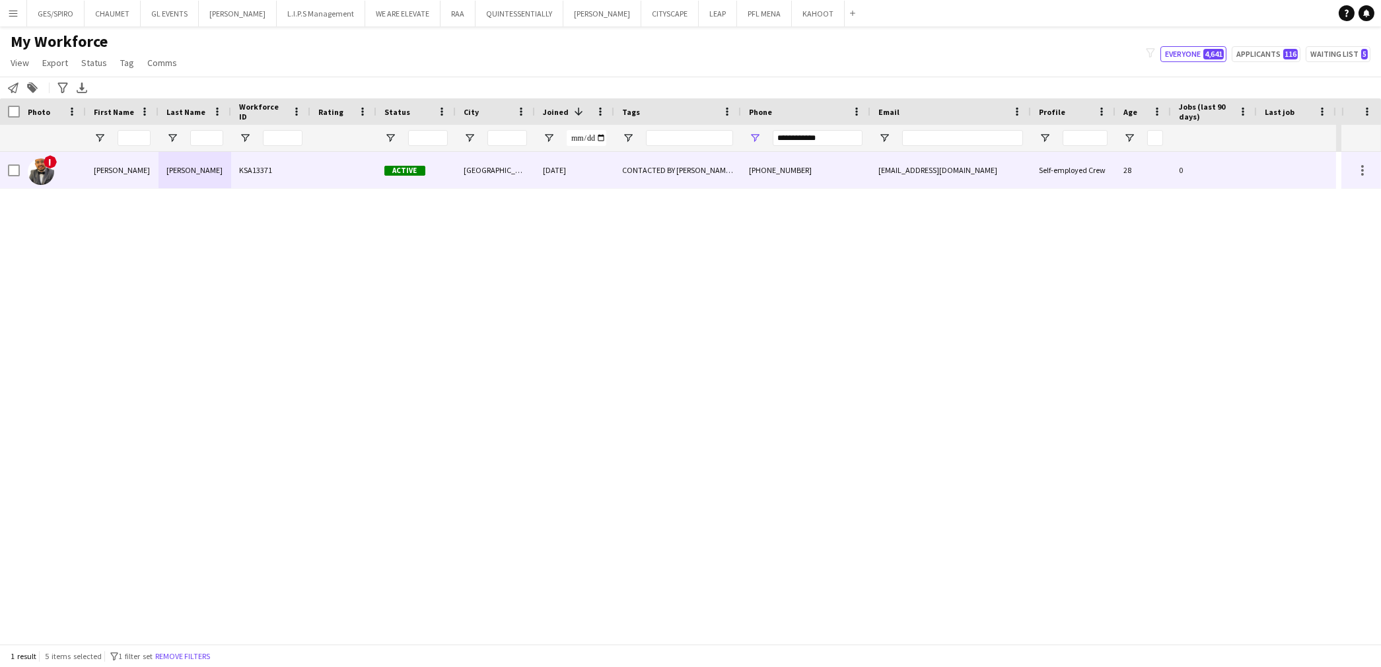
click at [316, 160] on div at bounding box center [343, 170] width 66 height 36
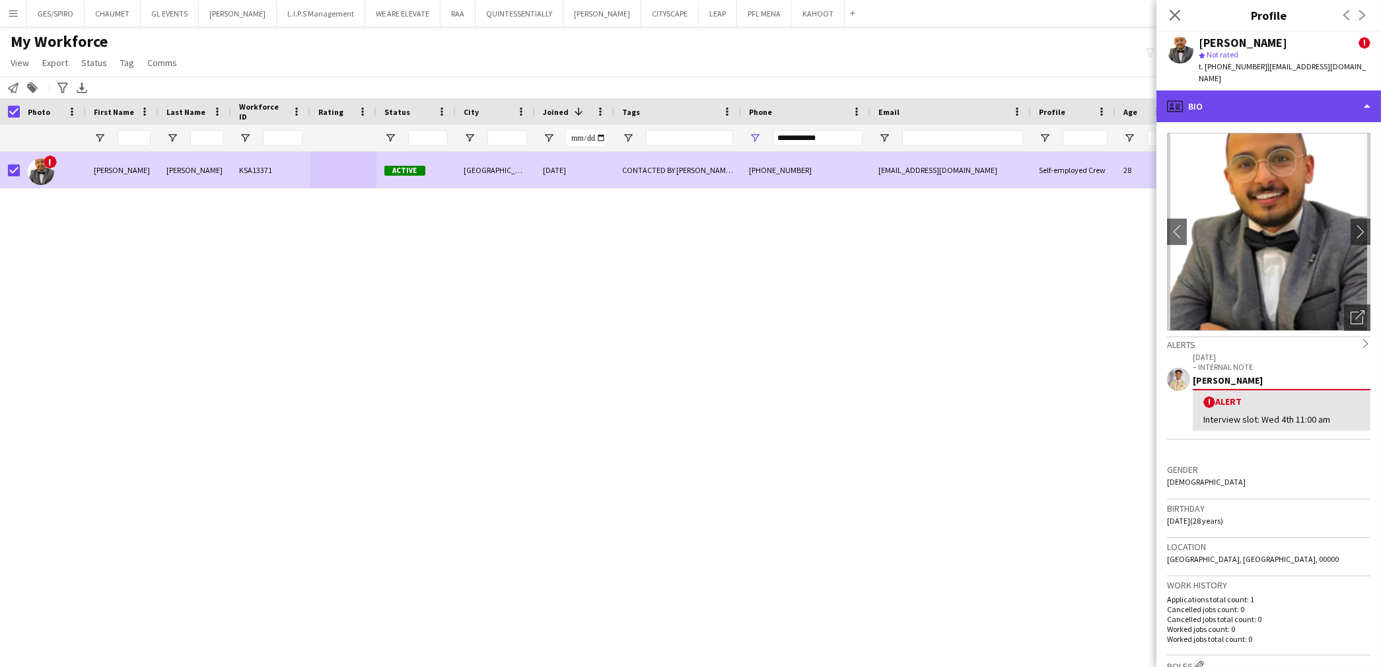
click at [1336, 99] on div "profile Bio" at bounding box center [1268, 106] width 225 height 32
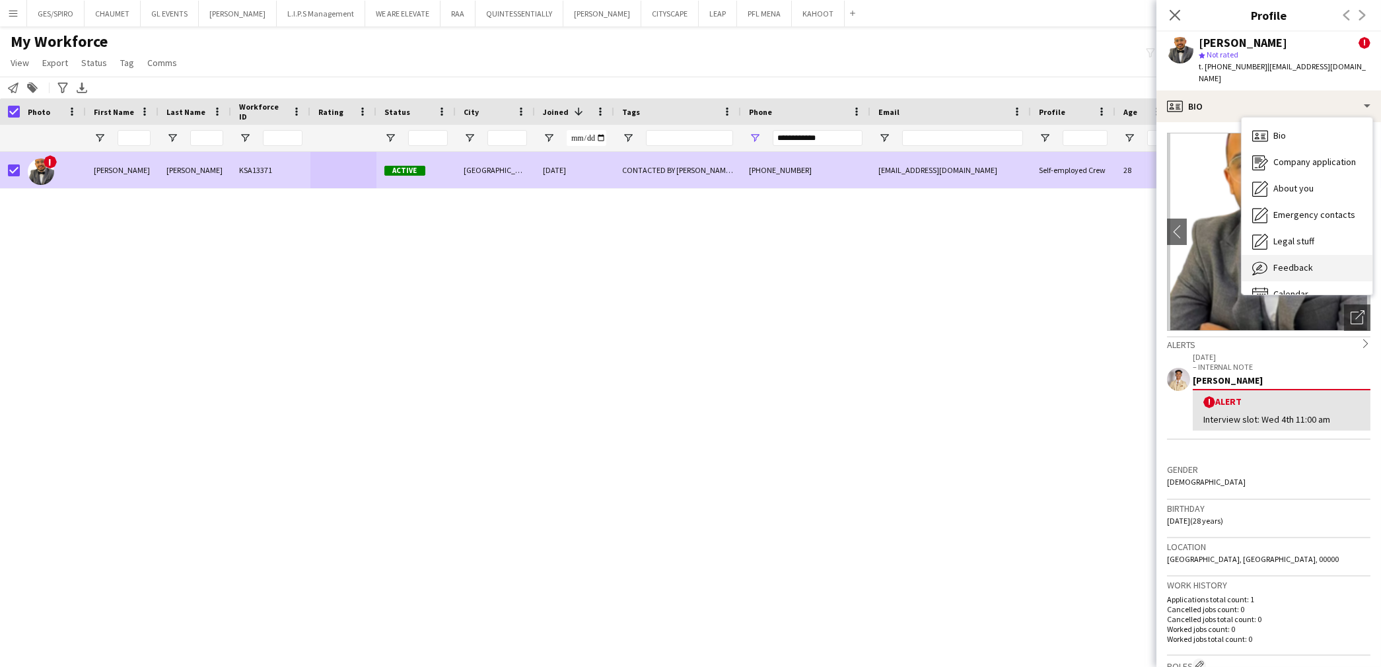
click at [1312, 255] on div "Feedback Feedback" at bounding box center [1307, 268] width 131 height 26
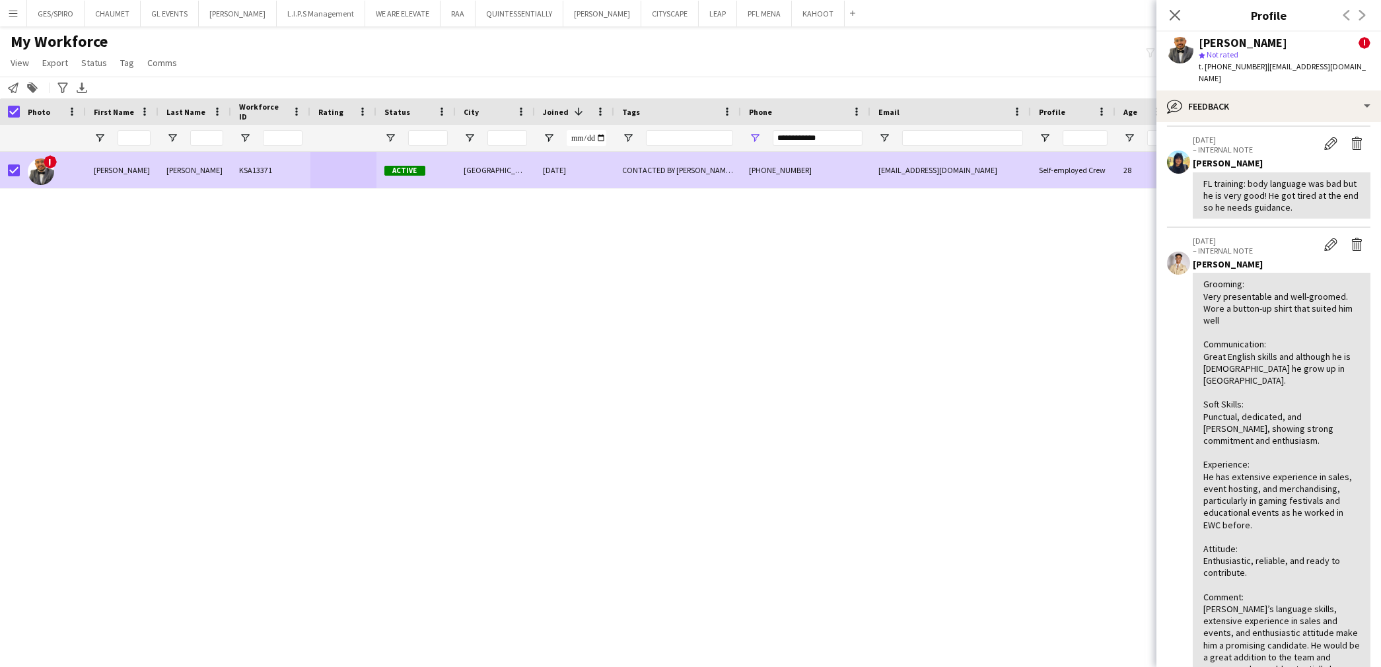
scroll to position [220, 0]
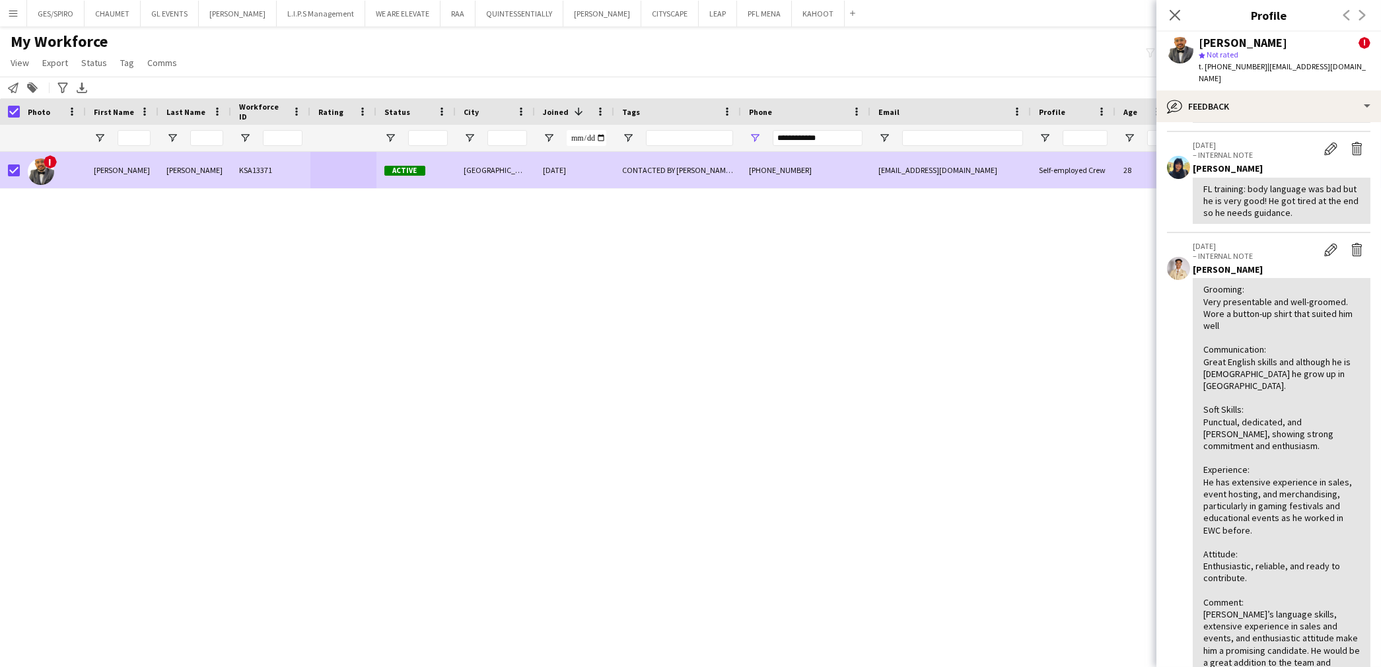
drag, startPoint x: 1322, startPoint y: 196, endPoint x: 1192, endPoint y: 170, distance: 132.6
click at [1193, 178] on div "FL training: body language was bad but he is very good! He got tired at the end…" at bounding box center [1282, 201] width 178 height 47
copy div "FL training: body language was bad but he is very good! He got tired at the end…"
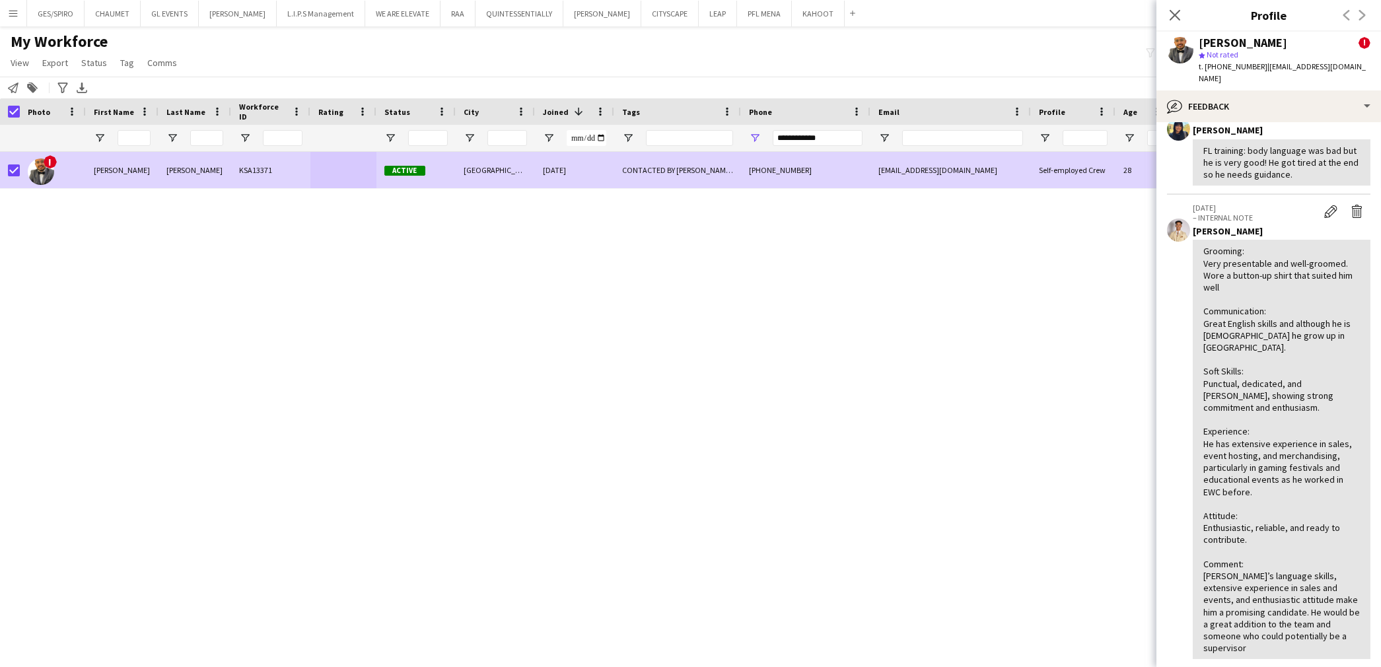
scroll to position [474, 0]
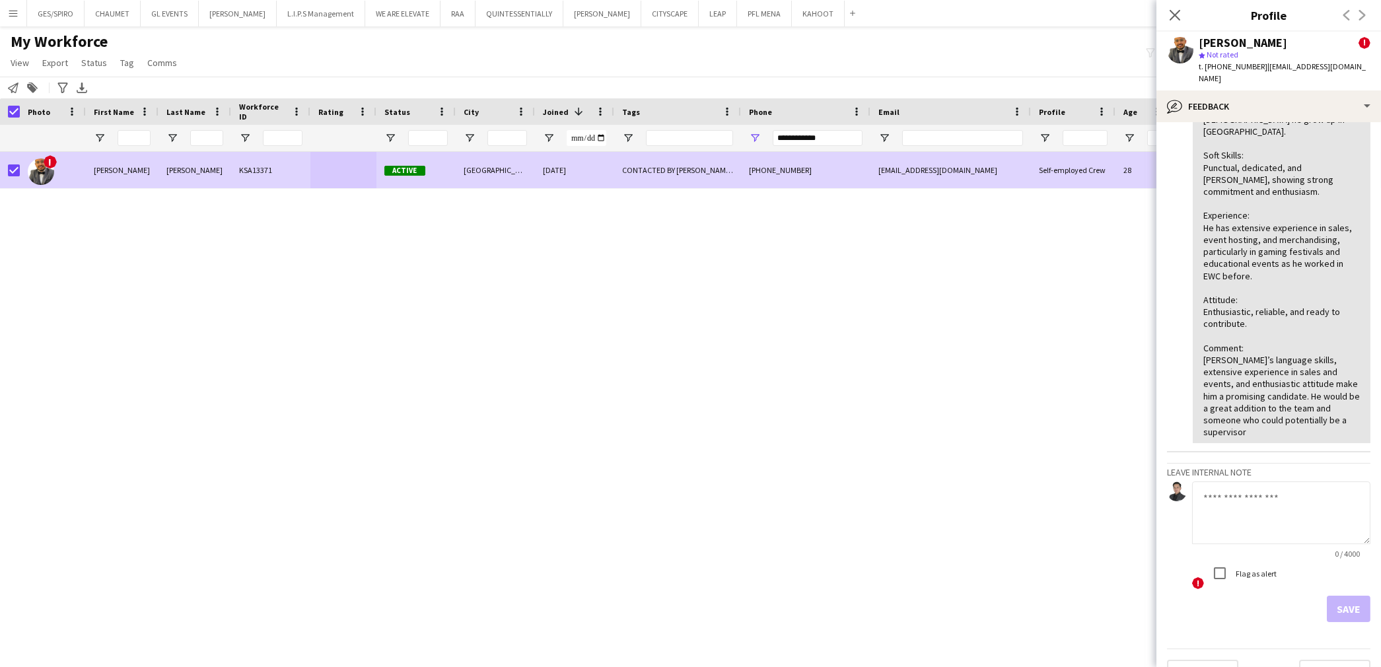
click at [1249, 549] on div "0 / 4000" at bounding box center [1281, 554] width 178 height 10
click at [1254, 502] on textarea at bounding box center [1281, 512] width 178 height 63
paste textarea "**********"
drag, startPoint x: 1215, startPoint y: 469, endPoint x: 1193, endPoint y: 467, distance: 22.5
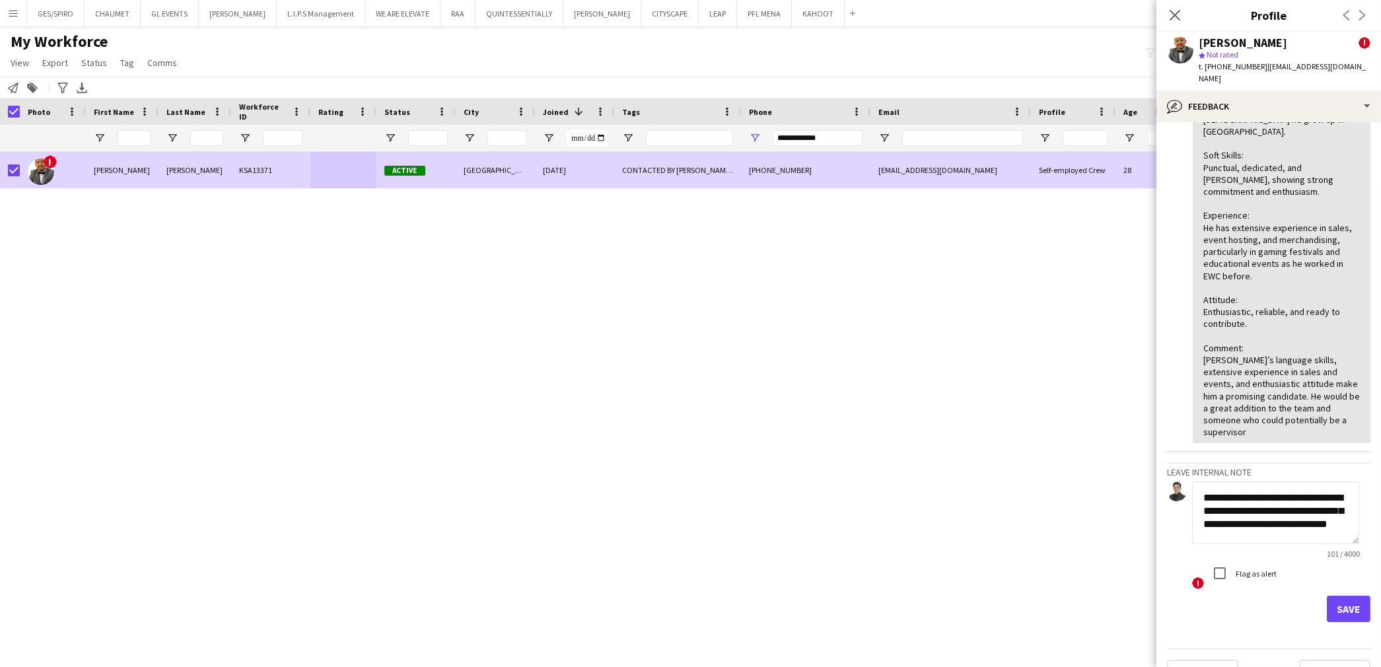
click at [1193, 481] on textarea "**********" at bounding box center [1275, 512] width 167 height 63
drag, startPoint x: 1304, startPoint y: 512, endPoint x: 1264, endPoint y: 470, distance: 58.4
click at [1264, 481] on textarea "**********" at bounding box center [1275, 512] width 167 height 63
click at [1213, 481] on textarea "**********" at bounding box center [1275, 512] width 167 height 63
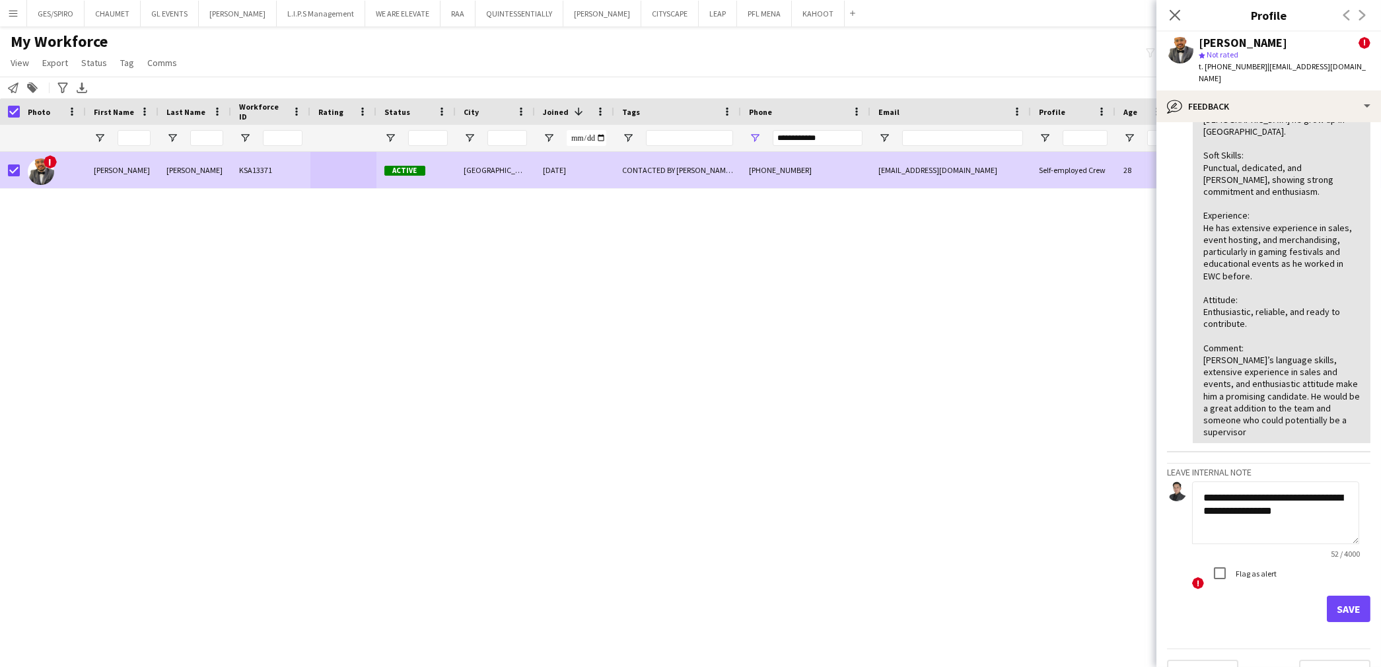
click at [1311, 491] on textarea "**********" at bounding box center [1275, 512] width 167 height 63
type textarea "**********"
click at [1335, 596] on button "Save" at bounding box center [1349, 609] width 44 height 26
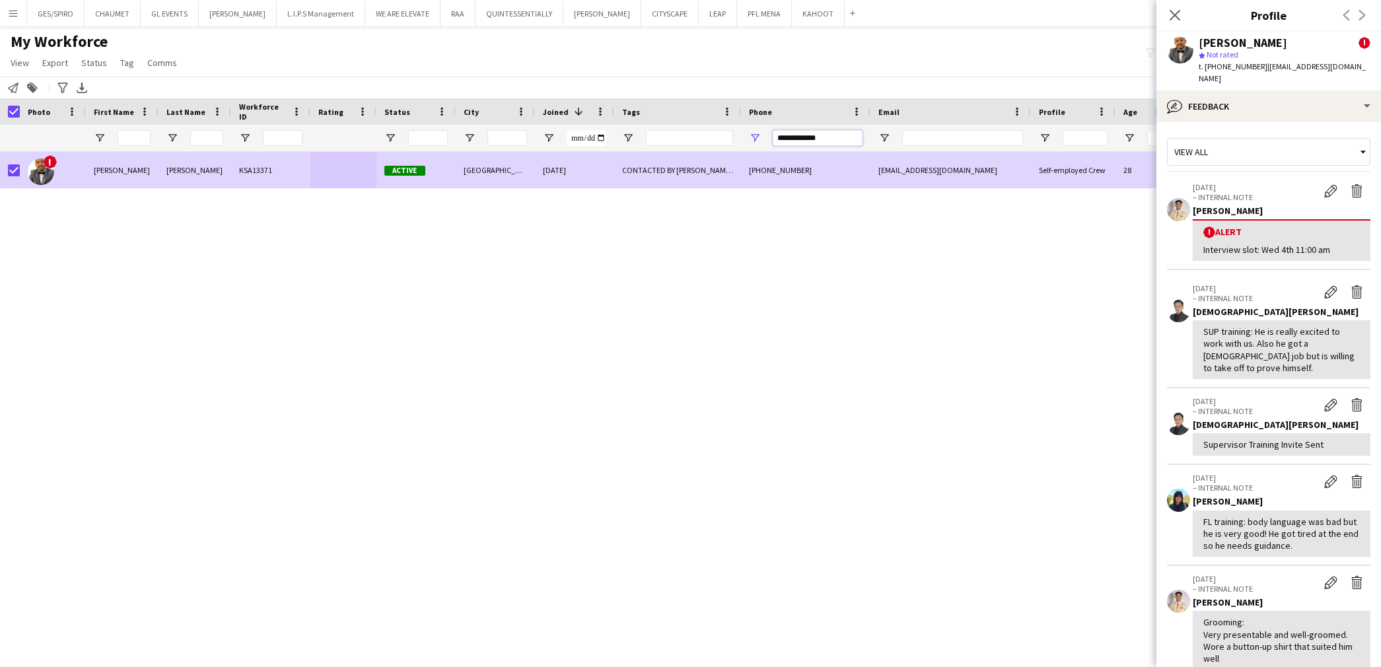
drag, startPoint x: 837, startPoint y: 139, endPoint x: 748, endPoint y: 137, distance: 88.5
click at [748, 137] on div "**********" at bounding box center [805, 138] width 129 height 26
paste input "Phone Filter Input"
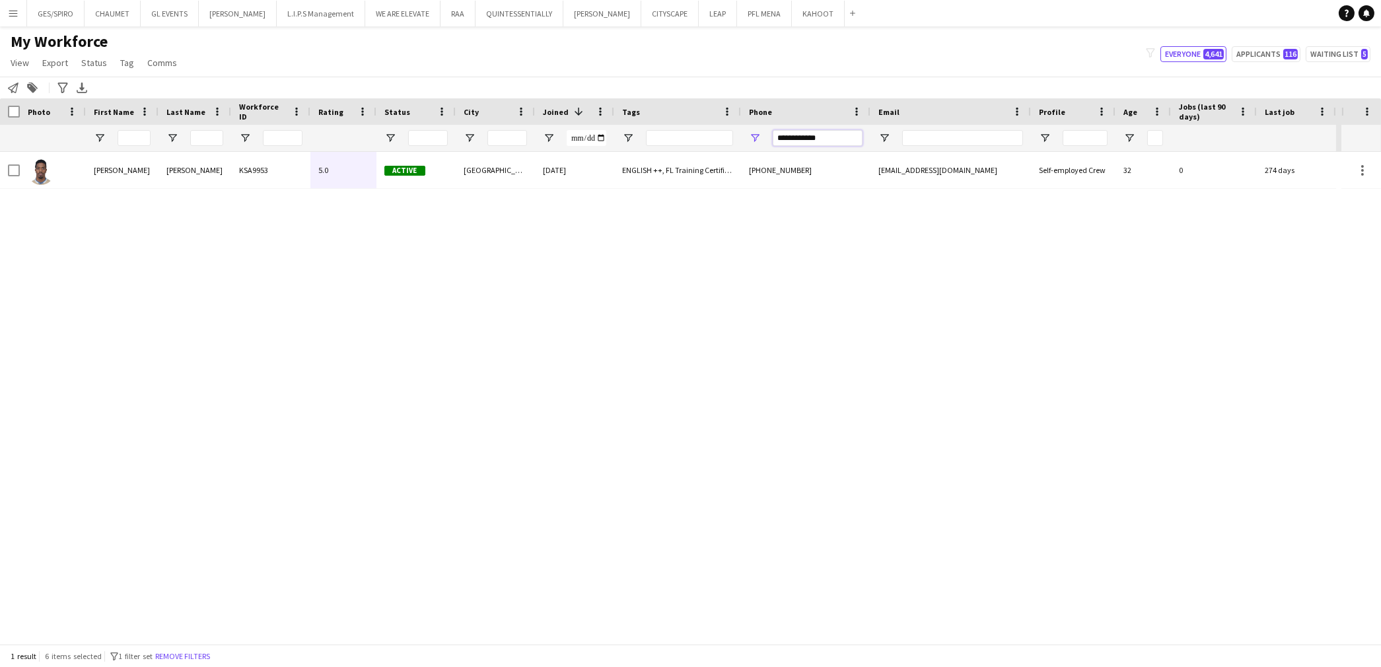
type input "**********"
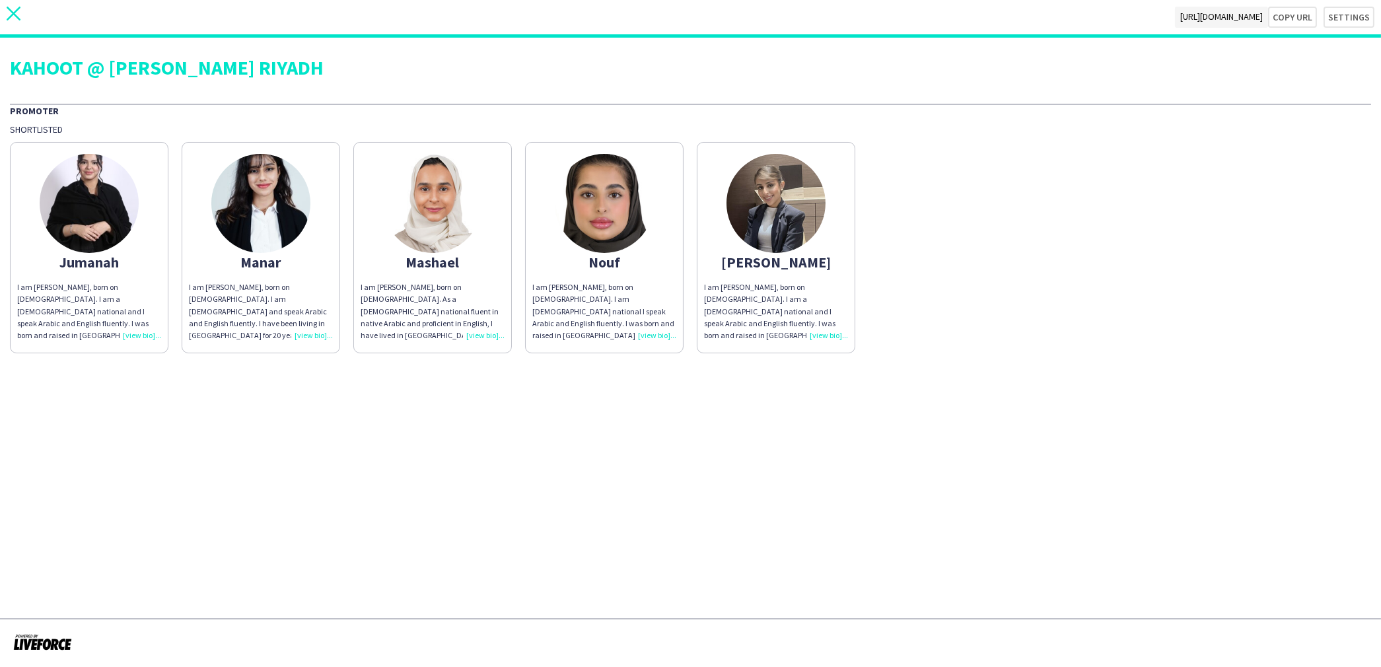
click at [7, 10] on icon "close" at bounding box center [14, 14] width 14 height 14
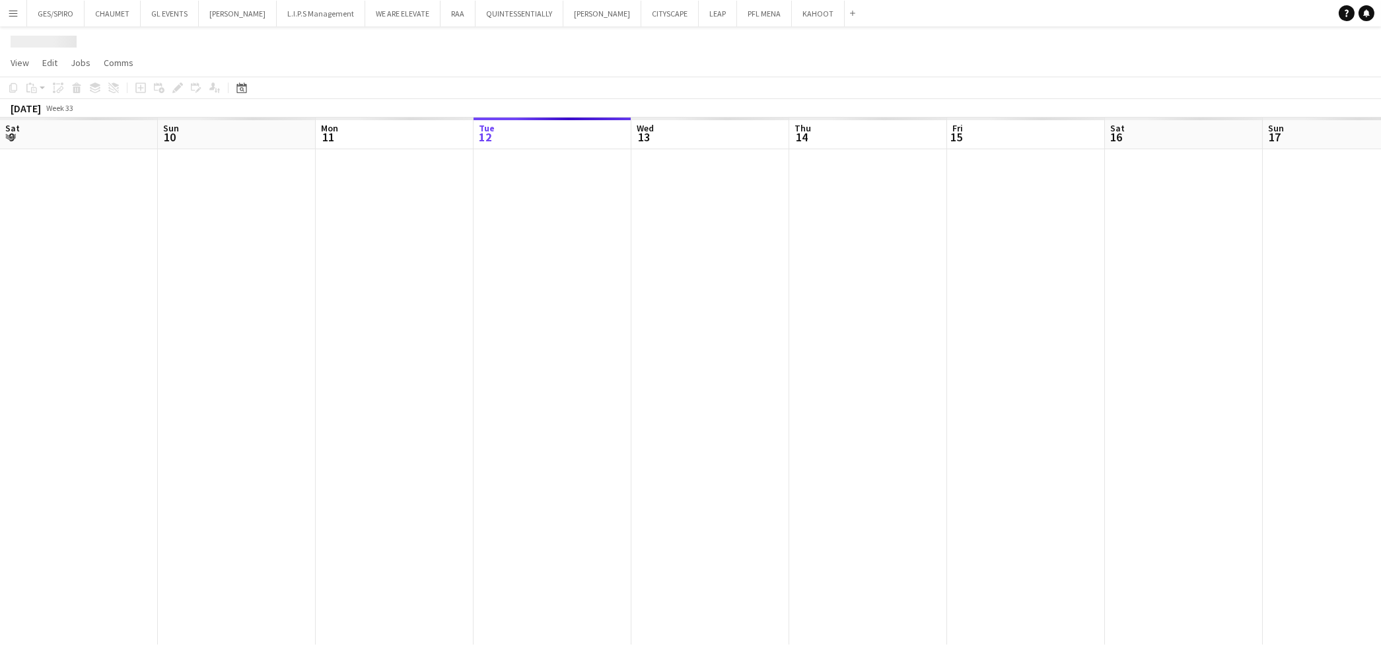
scroll to position [0, 315]
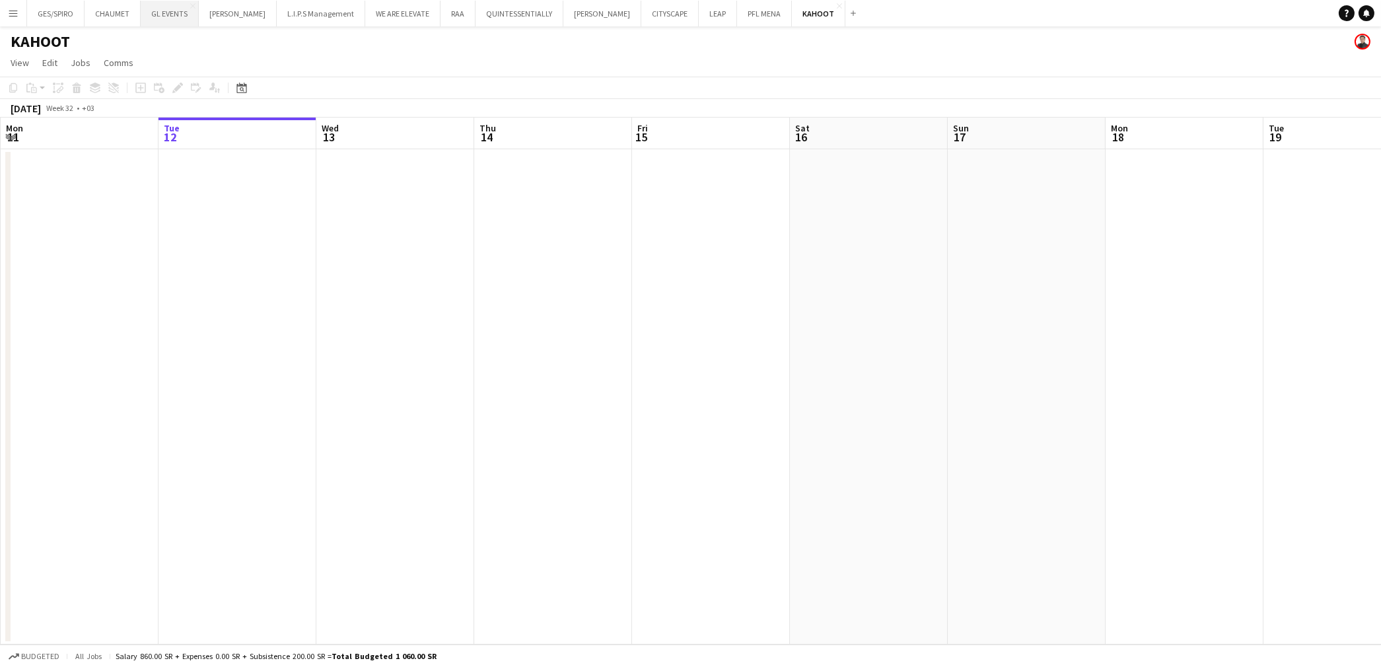
click at [161, 9] on button "GL EVENTS Close" at bounding box center [170, 14] width 58 height 26
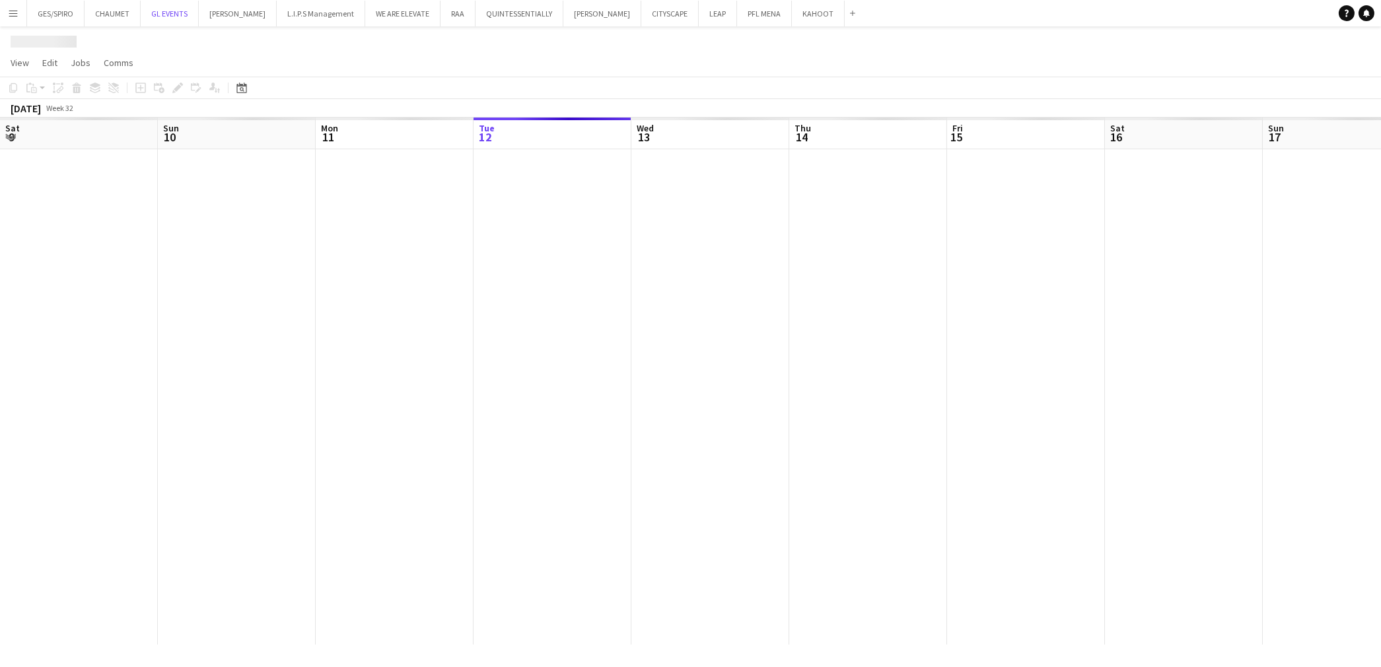
scroll to position [0, 315]
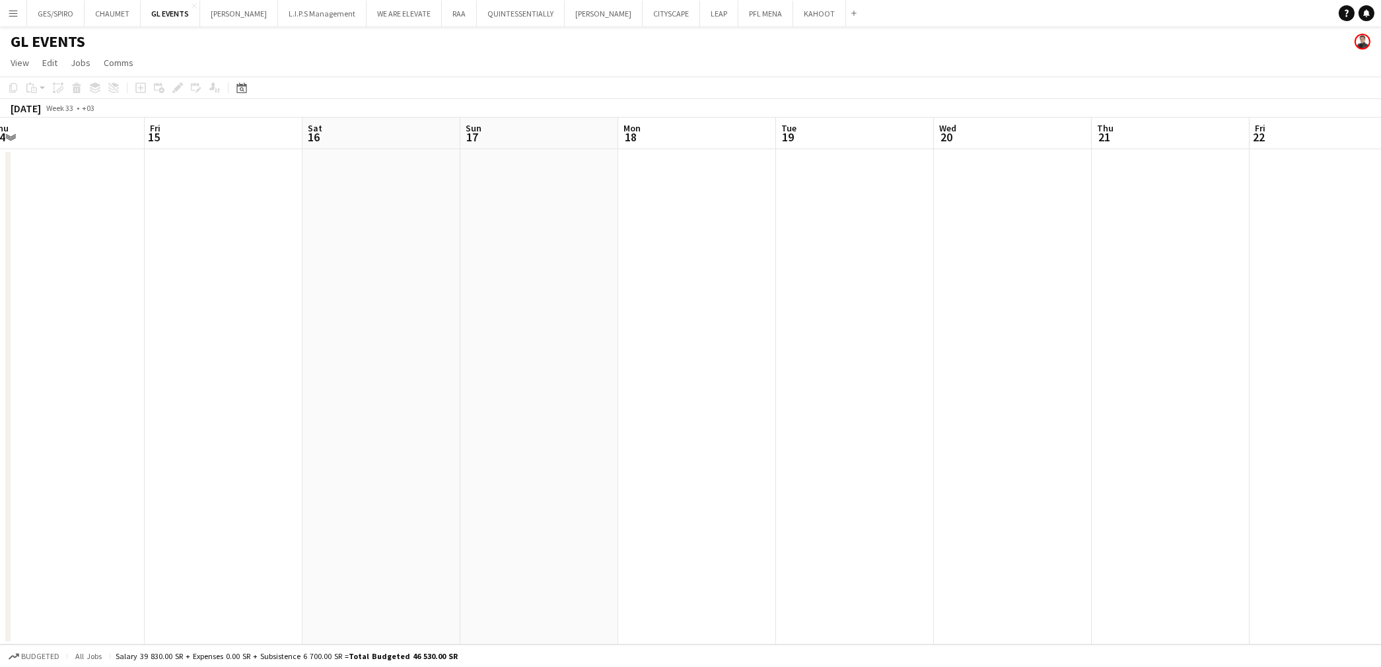
drag, startPoint x: 503, startPoint y: 298, endPoint x: 240, endPoint y: 301, distance: 262.2
click at [240, 301] on app-calendar-viewport "Mon 11 Tue 12 Wed 13 Thu 14 Fri 15 Sat 16 Sun 17 Mon 18 Tue 19 Wed 20 Thu 21 Fr…" at bounding box center [690, 381] width 1381 height 527
drag, startPoint x: 791, startPoint y: 404, endPoint x: 820, endPoint y: 409, distance: 29.7
click at [208, 394] on app-calendar-viewport "Fri 15 Sat 16 Sun 17 Mon 18 Tue 19 Wed 20 Thu 21 Fri 22 Sat 23 Sun 24 Mon 25 Tu…" at bounding box center [690, 381] width 1381 height 527
drag, startPoint x: 879, startPoint y: 421, endPoint x: 175, endPoint y: 431, distance: 704.1
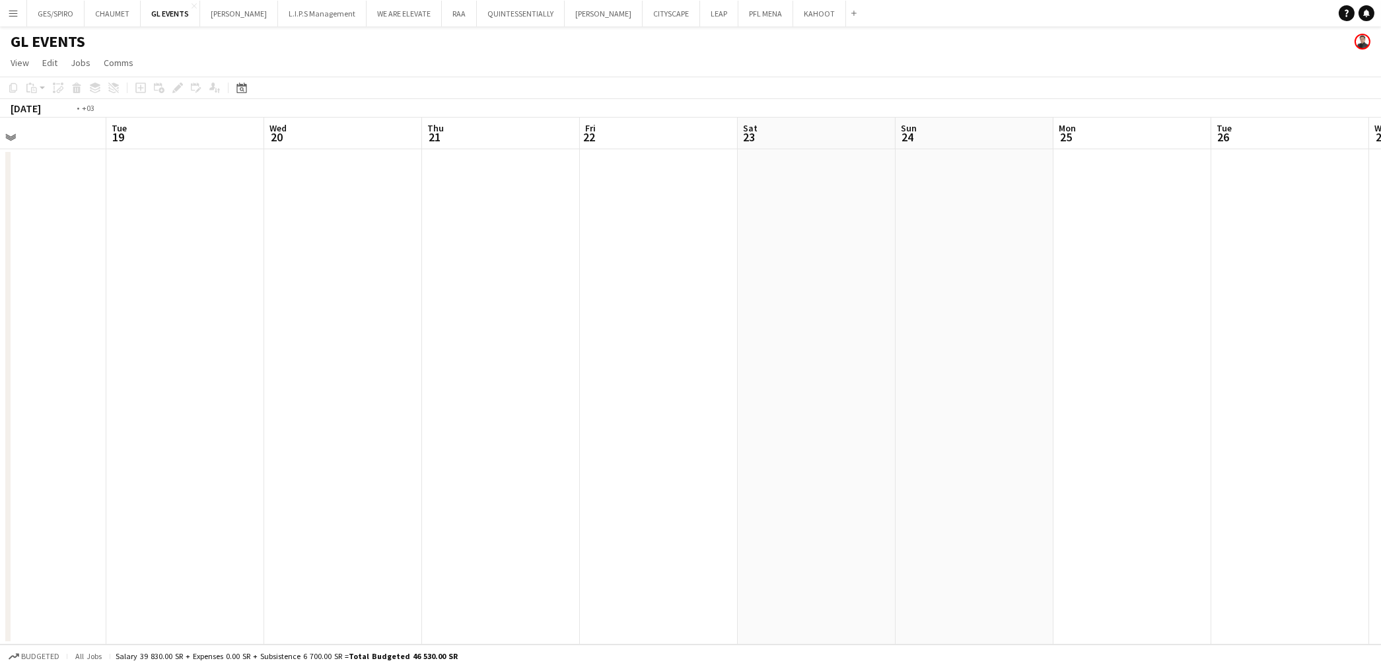
click at [175, 431] on app-calendar-viewport "Fri 15 Sat 16 Sun 17 Mon 18 Tue 19 Wed 20 Thu 21 Fri 22 Sat 23 Sun 24 Mon 25 Tu…" at bounding box center [690, 381] width 1381 height 527
drag, startPoint x: 732, startPoint y: 441, endPoint x: 234, endPoint y: 441, distance: 497.3
click at [234, 441] on app-calendar-viewport "Wed 20 Thu 21 Fri 22 Sat 23 Sun 24 Mon 25 Tue 26 Wed 27 Thu 28 Fri 29 Sat 30 Su…" at bounding box center [690, 381] width 1381 height 527
drag, startPoint x: 487, startPoint y: 452, endPoint x: 364, endPoint y: 450, distance: 123.5
click at [301, 452] on app-calendar-viewport "Wed 27 Thu 28 Fri 29 Sat 30 Sun 31 Mon 1 Tue 2 Wed 3 Thu 4 Fri 5 Sat 6 Sun 7 Mo…" at bounding box center [690, 381] width 1381 height 527
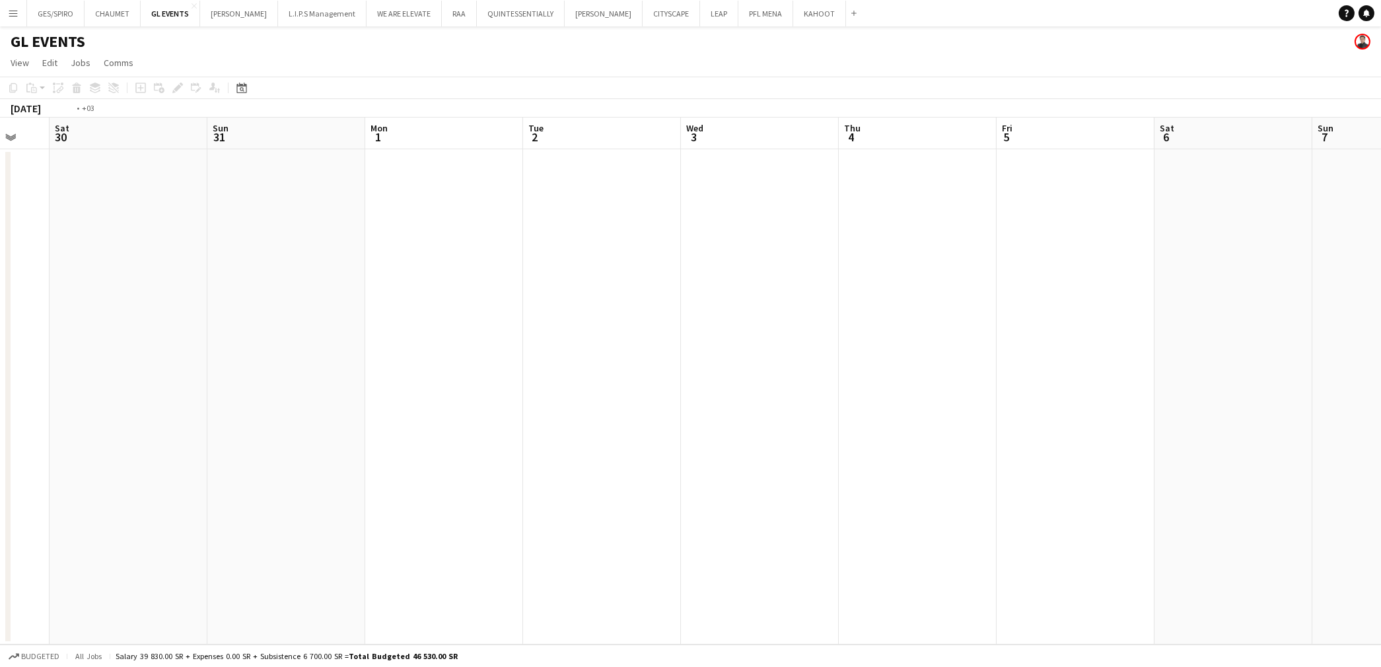
drag, startPoint x: 863, startPoint y: 443, endPoint x: 193, endPoint y: 460, distance: 669.9
click at [193, 460] on app-calendar-viewport "Wed 27 Thu 28 Fri 29 Sat 30 Sun 31 Mon 1 Tue 2 Wed 3 Thu 4 Fri 5 Sat 6 Sun 7 Mo…" at bounding box center [690, 381] width 1381 height 527
drag, startPoint x: 882, startPoint y: 443, endPoint x: 295, endPoint y: 446, distance: 586.5
click at [295, 446] on app-calendar-viewport "Mon 1 Tue 2 Wed 3 Thu 4 Fri 5 Sat 6 Sun 7 Mon 8 Tue 9 Wed 10 Thu 11 Fri 12 Sat …" at bounding box center [690, 381] width 1381 height 527
drag, startPoint x: 621, startPoint y: 433, endPoint x: 384, endPoint y: 428, distance: 237.2
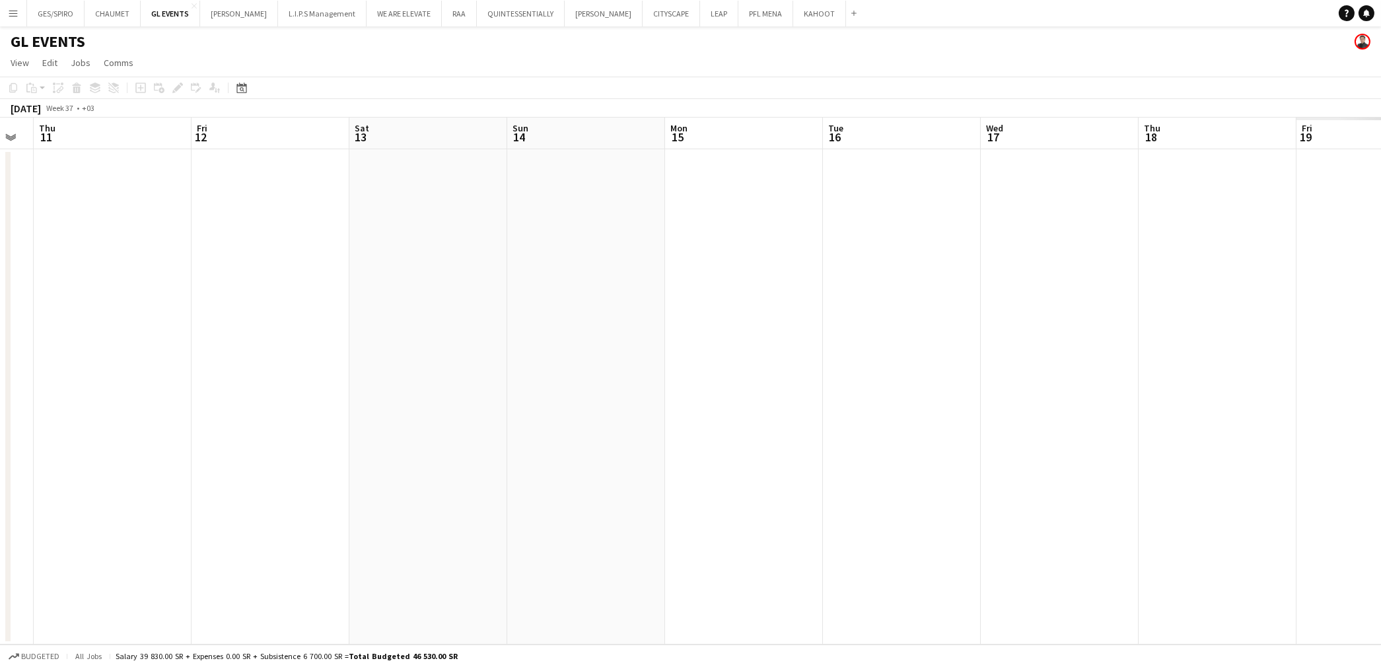
click at [299, 437] on app-calendar-viewport "Mon 8 Tue 9 Wed 10 Thu 11 Fri 12 Sat 13 Sun 14 Mon 15 Tue 16 Wed 17 Thu 18 Fri …" at bounding box center [690, 381] width 1381 height 527
drag, startPoint x: 199, startPoint y: 448, endPoint x: 218, endPoint y: 440, distance: 20.1
click at [205, 446] on app-calendar-viewport "Tue 9 Wed 10 Thu 11 Fri 12 Sat 13 Sun 14 Mon 15 Tue 16 Wed 17 Thu 18 Fri 19 Sat…" at bounding box center [690, 381] width 1381 height 527
drag, startPoint x: 903, startPoint y: 423, endPoint x: 222, endPoint y: 427, distance: 680.9
click at [221, 427] on app-calendar-viewport "Sun 14 Mon 15 Tue 16 Wed 17 Thu 18 Fri 19 Sat 20 Sun 21 Mon 22 Tue 23 Wed 24 Th…" at bounding box center [690, 381] width 1381 height 527
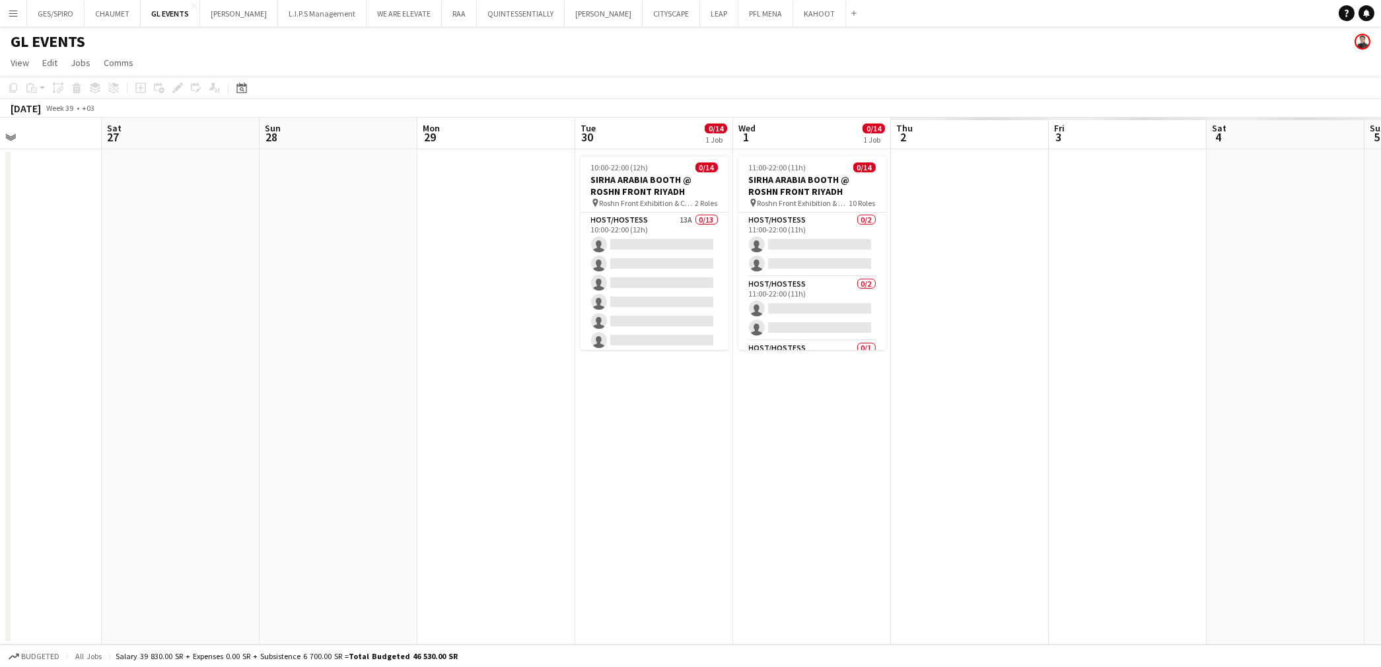
drag, startPoint x: 418, startPoint y: 433, endPoint x: 380, endPoint y: 412, distance: 43.4
click at [131, 427] on app-calendar-viewport "Tue 23 Wed 24 Thu 25 Fri 26 Sat 27 Sun 28 Mon 29 Tue 30 0/14 1 Job Wed 1 0/14 1…" at bounding box center [690, 381] width 1381 height 527
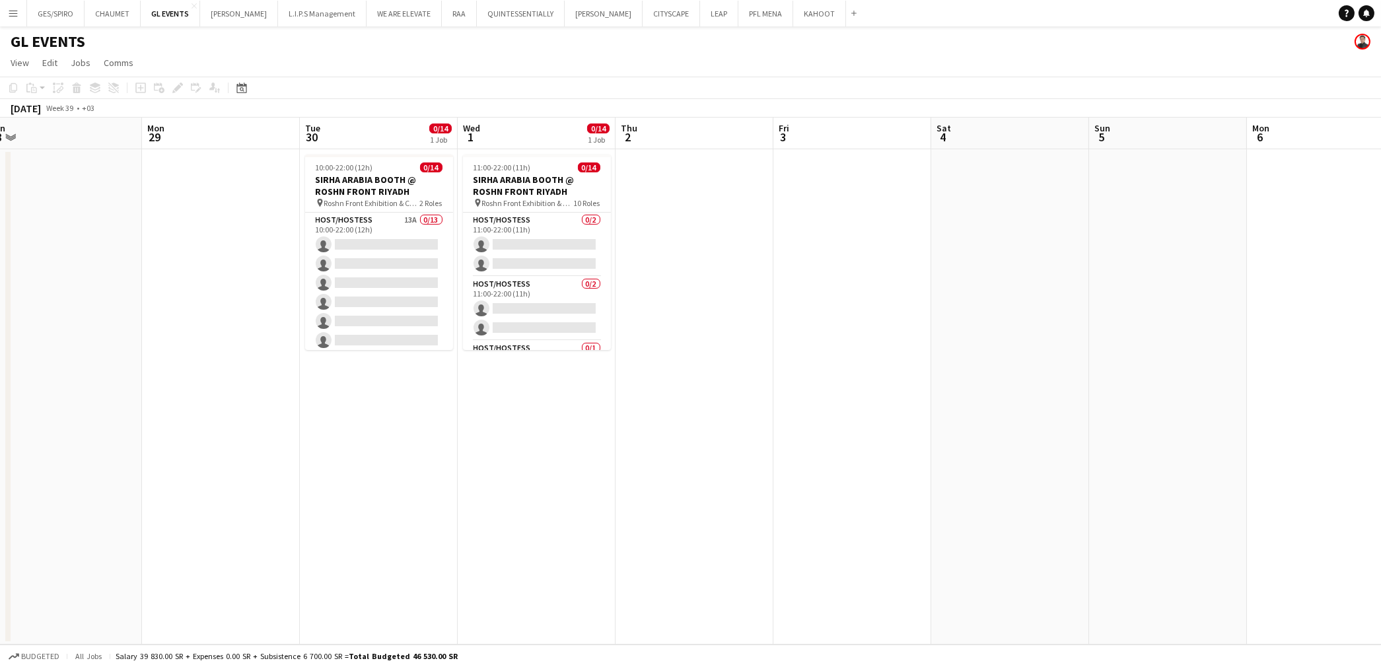
drag, startPoint x: 800, startPoint y: 426, endPoint x: 709, endPoint y: 431, distance: 90.6
click at [709, 431] on app-calendar-viewport "Thu 25 Fri 26 Sat 27 Sun 28 Mon 29 Tue 30 0/14 1 Job Wed 1 0/14 1 Job Thu 2 Fri…" at bounding box center [690, 381] width 1381 height 527
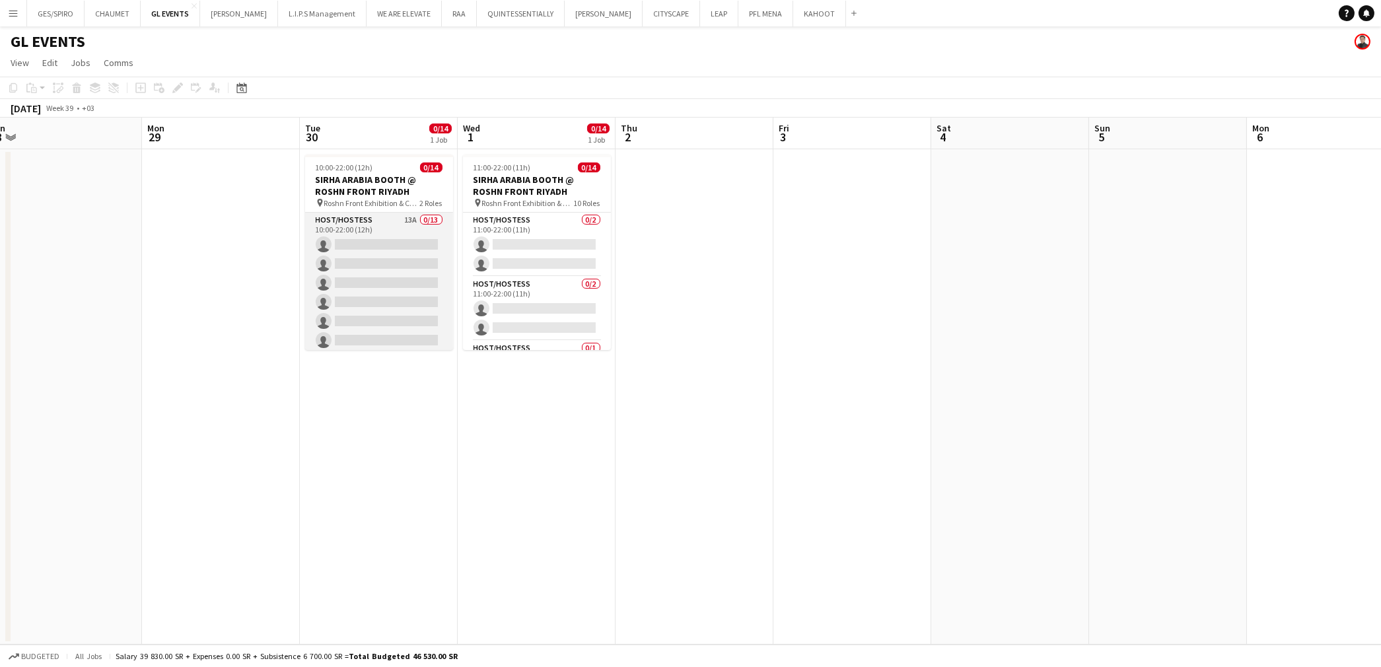
click at [401, 265] on app-card-role "Host/Hostess 13A 0/13 10:00-22:00 (12h) single-neutral-actions single-neutral-a…" at bounding box center [379, 350] width 148 height 275
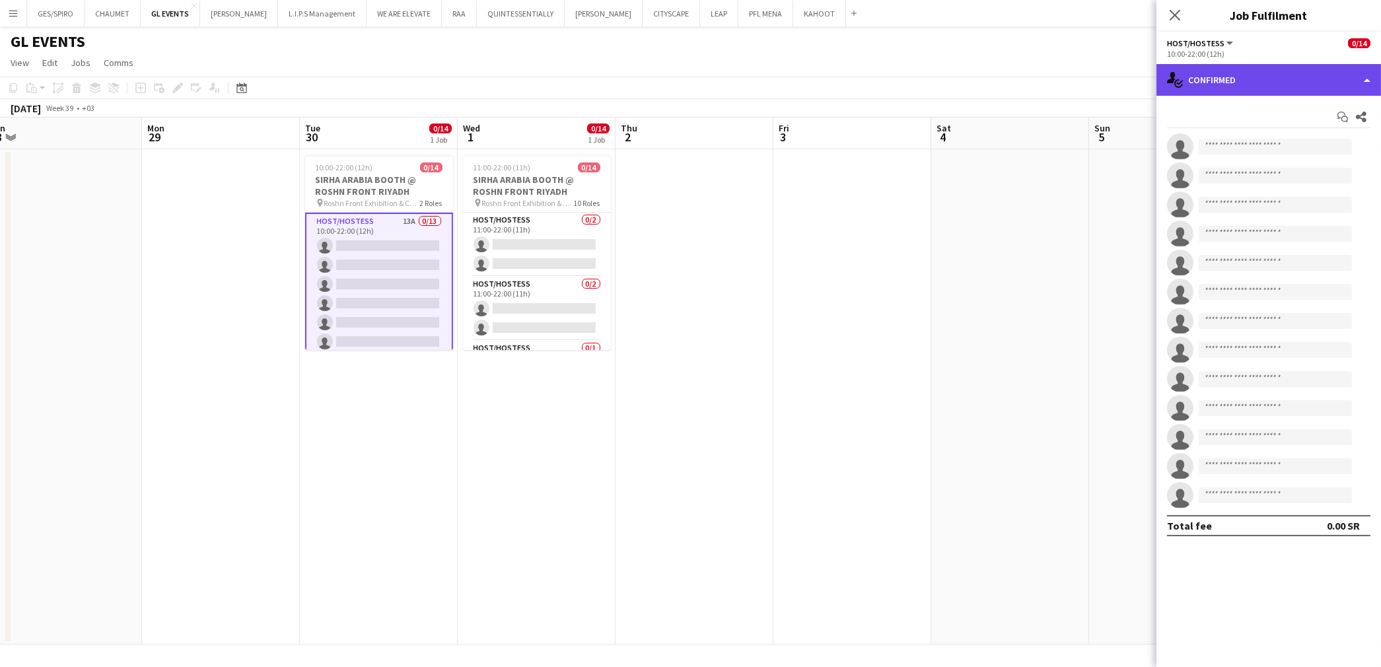
click at [1252, 71] on div "single-neutral-actions-check-2 Confirmed" at bounding box center [1268, 80] width 225 height 32
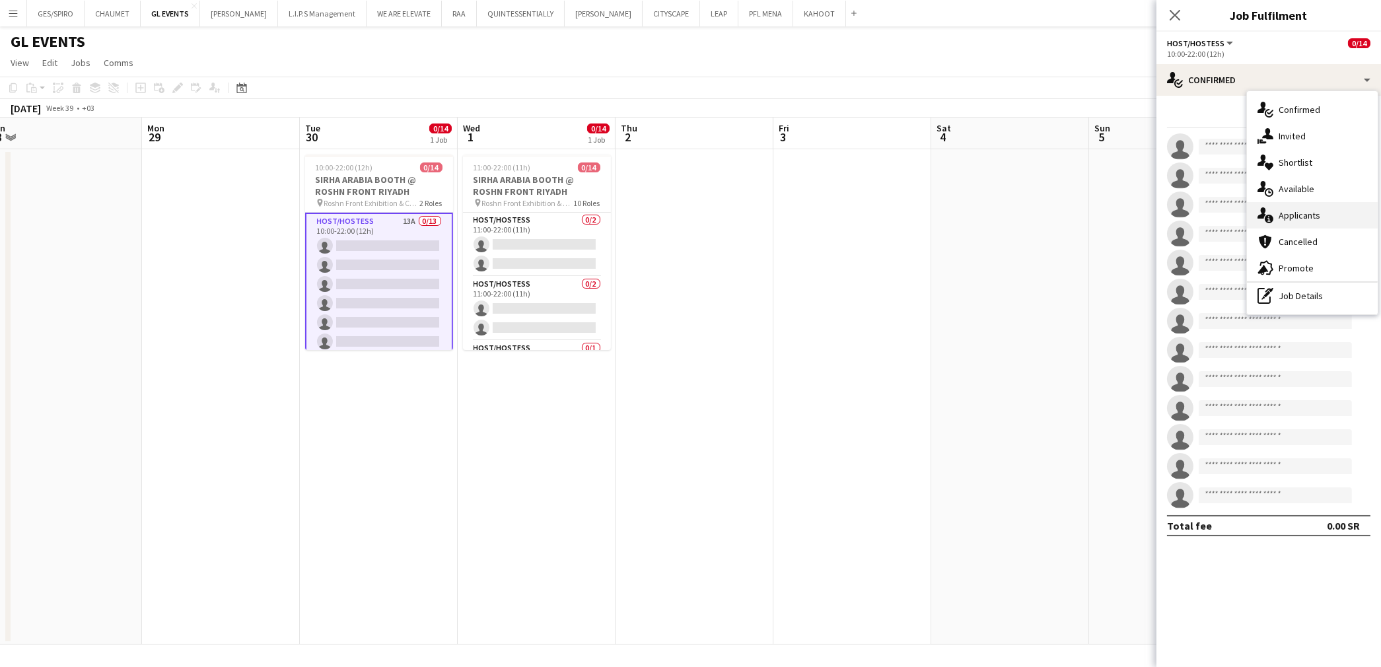
click at [1314, 207] on div "single-neutral-actions-information Applicants" at bounding box center [1312, 215] width 131 height 26
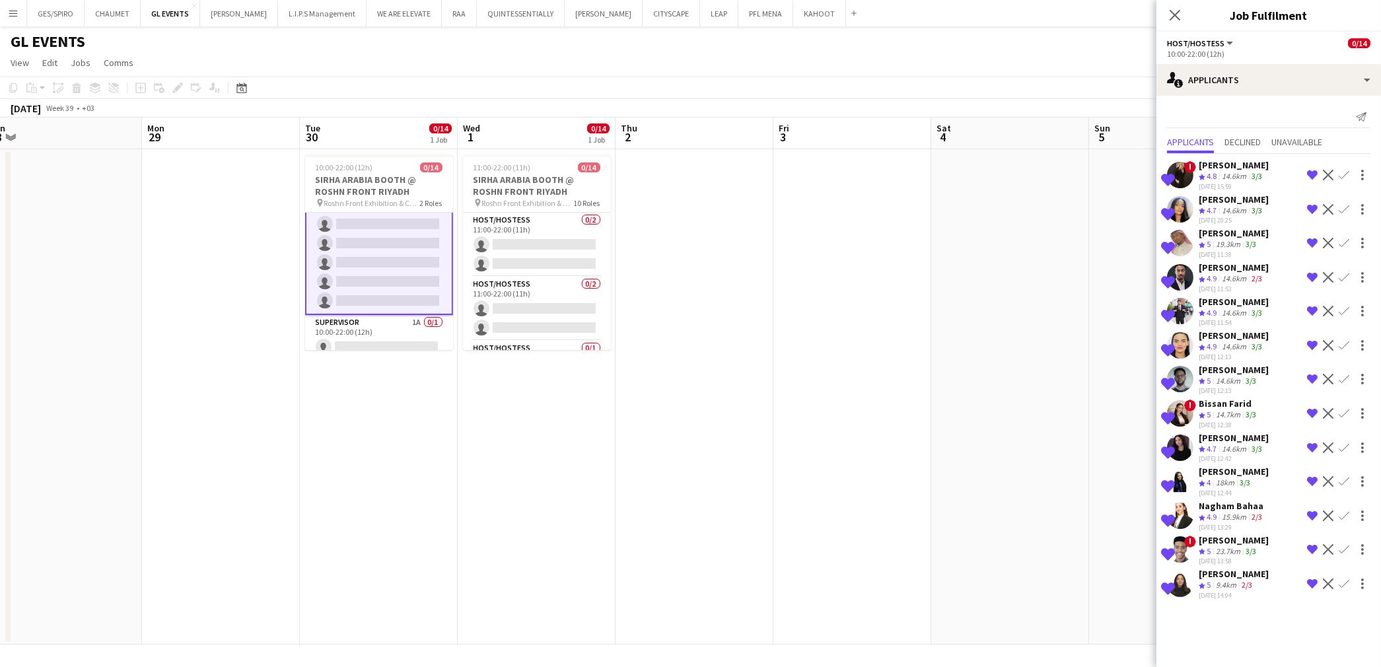
scroll to position [183, 0]
click at [391, 332] on app-card-role "Supervisor 1A 0/1 10:00-22:00 (12h) single-neutral-actions" at bounding box center [379, 329] width 148 height 45
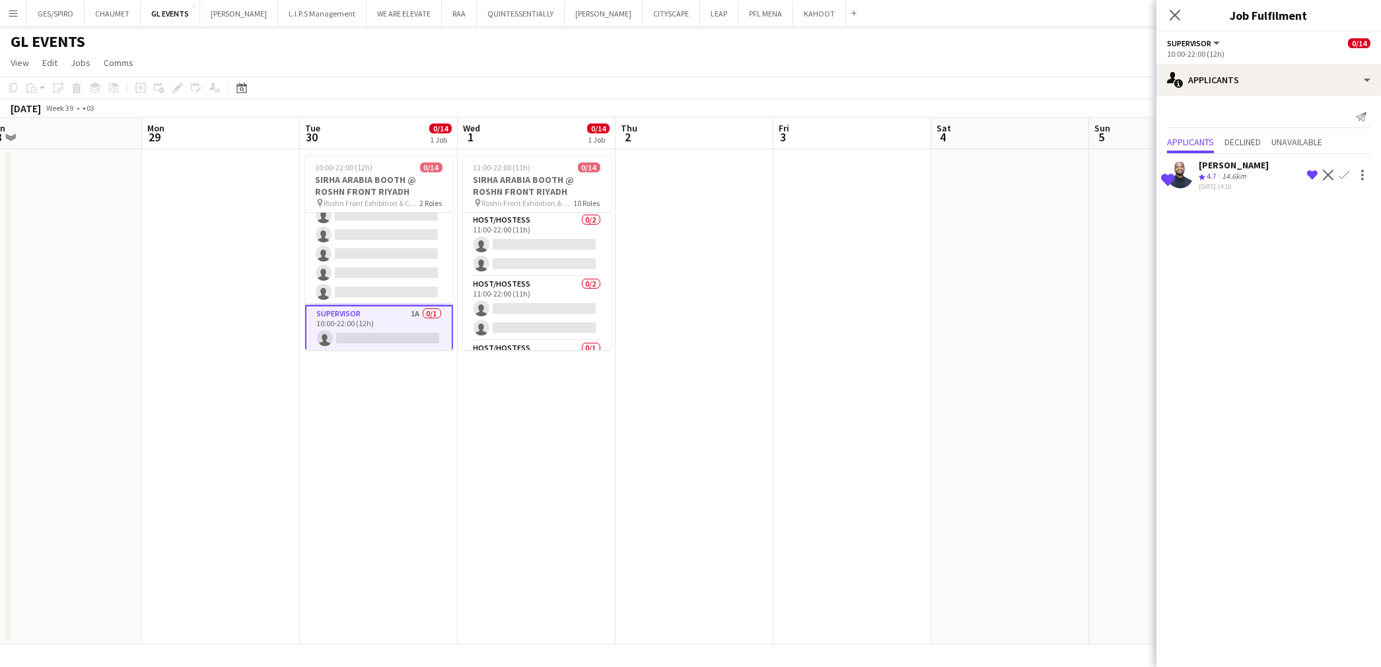
click at [1346, 177] on app-icon "Confirm" at bounding box center [1344, 175] width 11 height 11
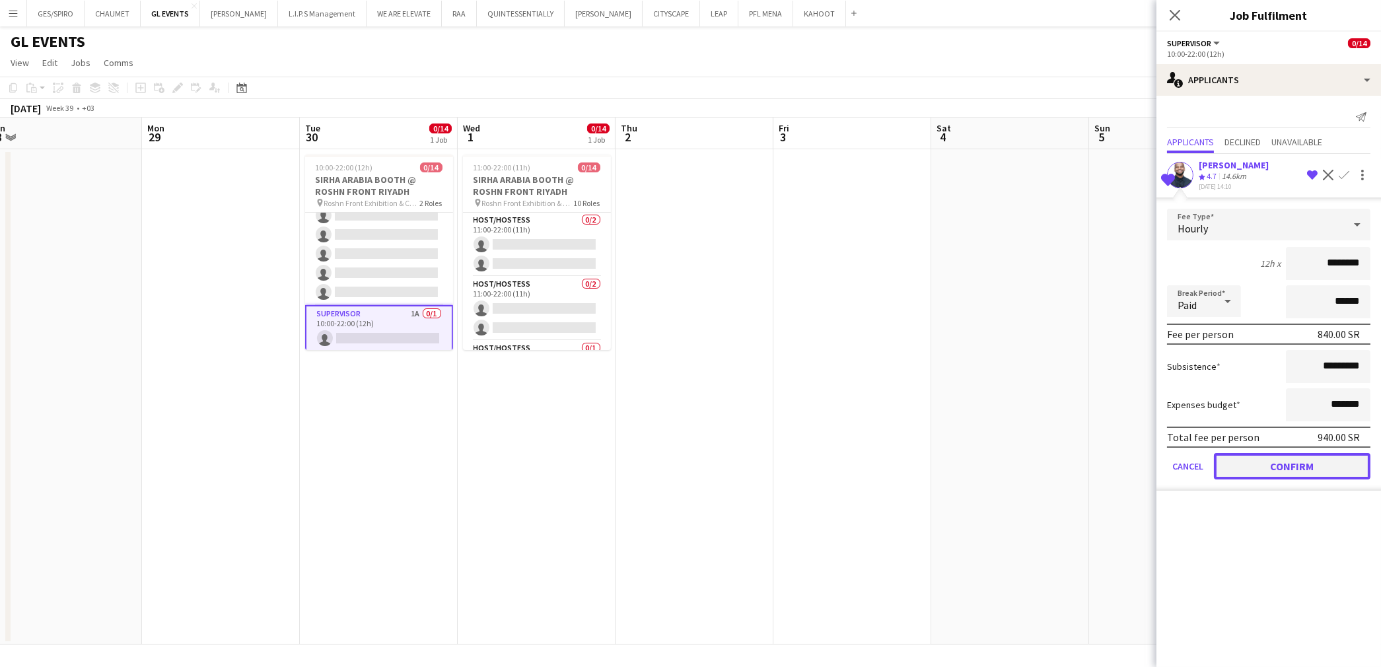
click at [1291, 473] on button "Confirm" at bounding box center [1292, 466] width 157 height 26
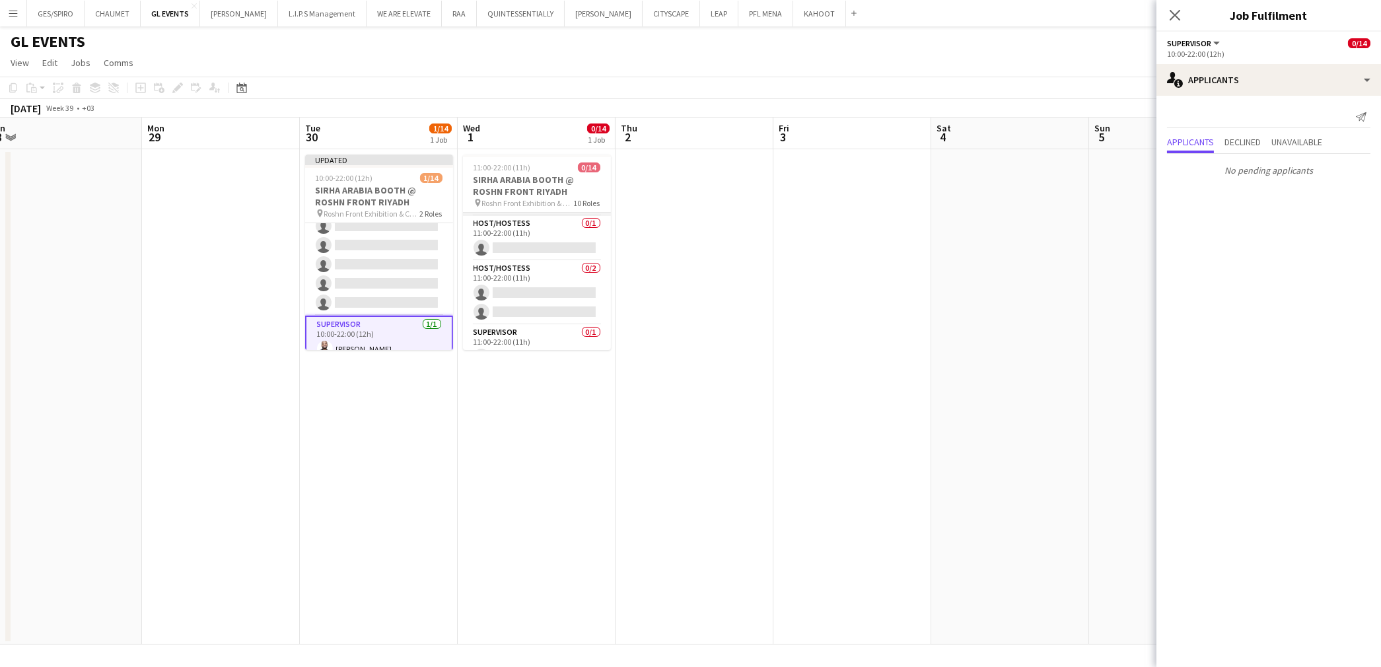
scroll to position [390, 0]
click at [550, 314] on app-card-role "Supervisor 0/1 11:00-22:00 (11h) single-neutral-actions" at bounding box center [537, 327] width 148 height 45
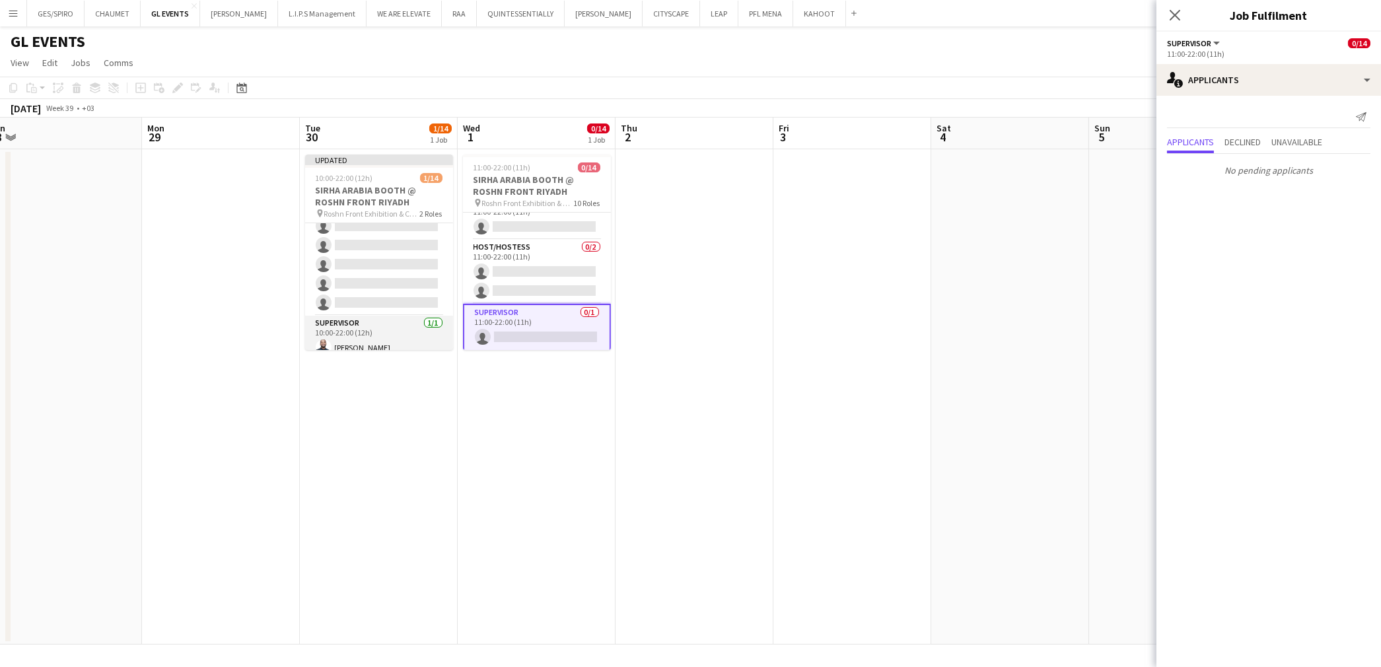
click at [386, 339] on app-card-role "Supervisor [DATE] 10:00-22:00 (12h) [PERSON_NAME]" at bounding box center [379, 338] width 148 height 45
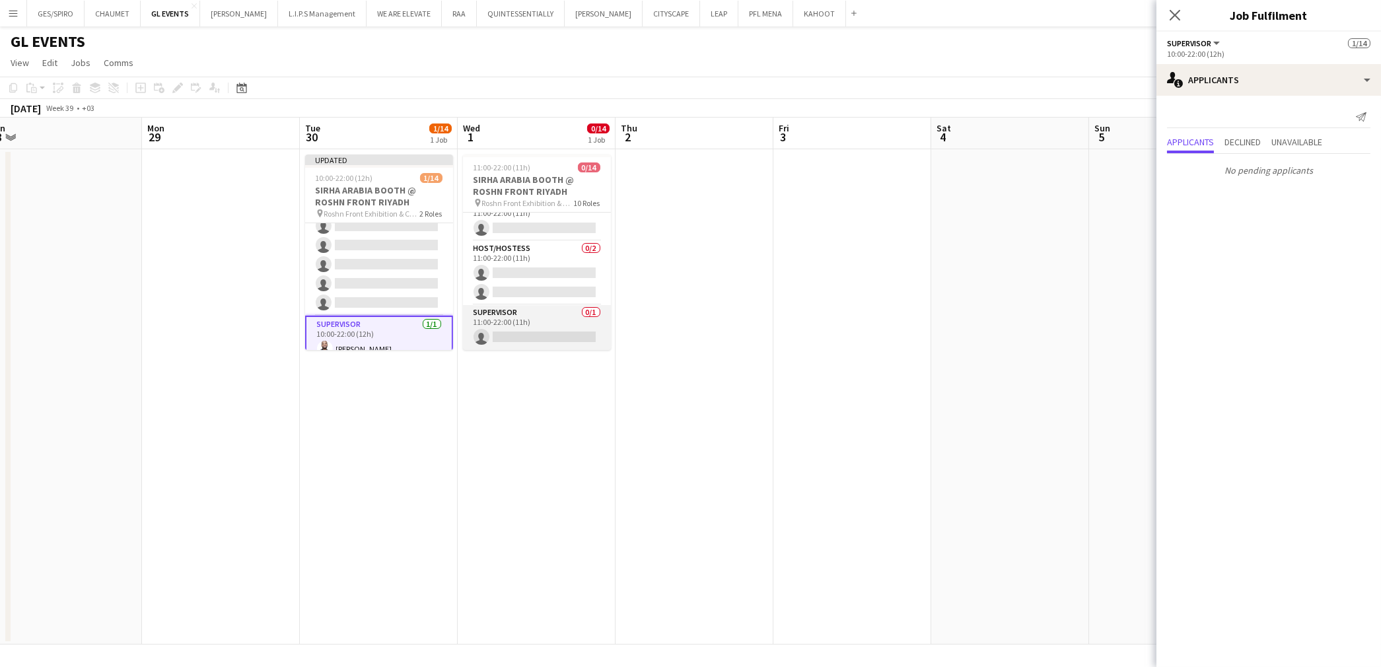
click at [538, 325] on app-card-role "Supervisor 0/1 11:00-22:00 (11h) single-neutral-actions" at bounding box center [537, 327] width 148 height 45
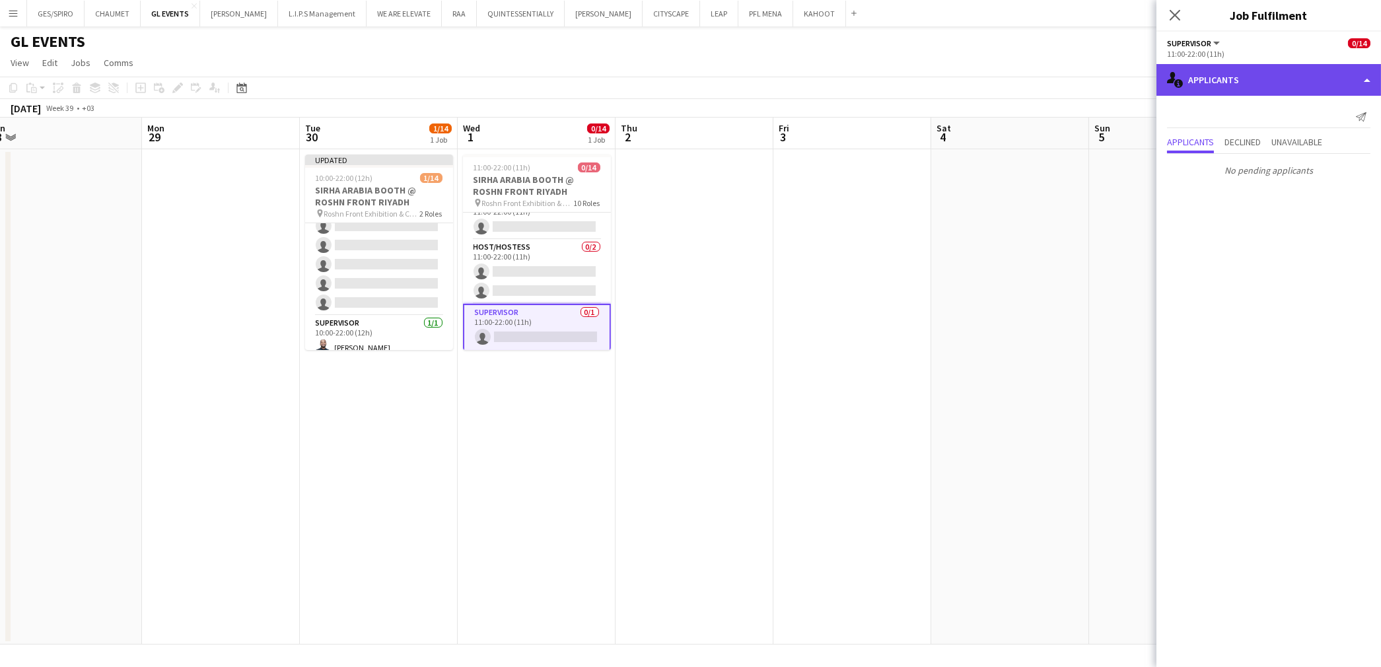
click at [1260, 75] on div "single-neutral-actions-information Applicants" at bounding box center [1268, 80] width 225 height 32
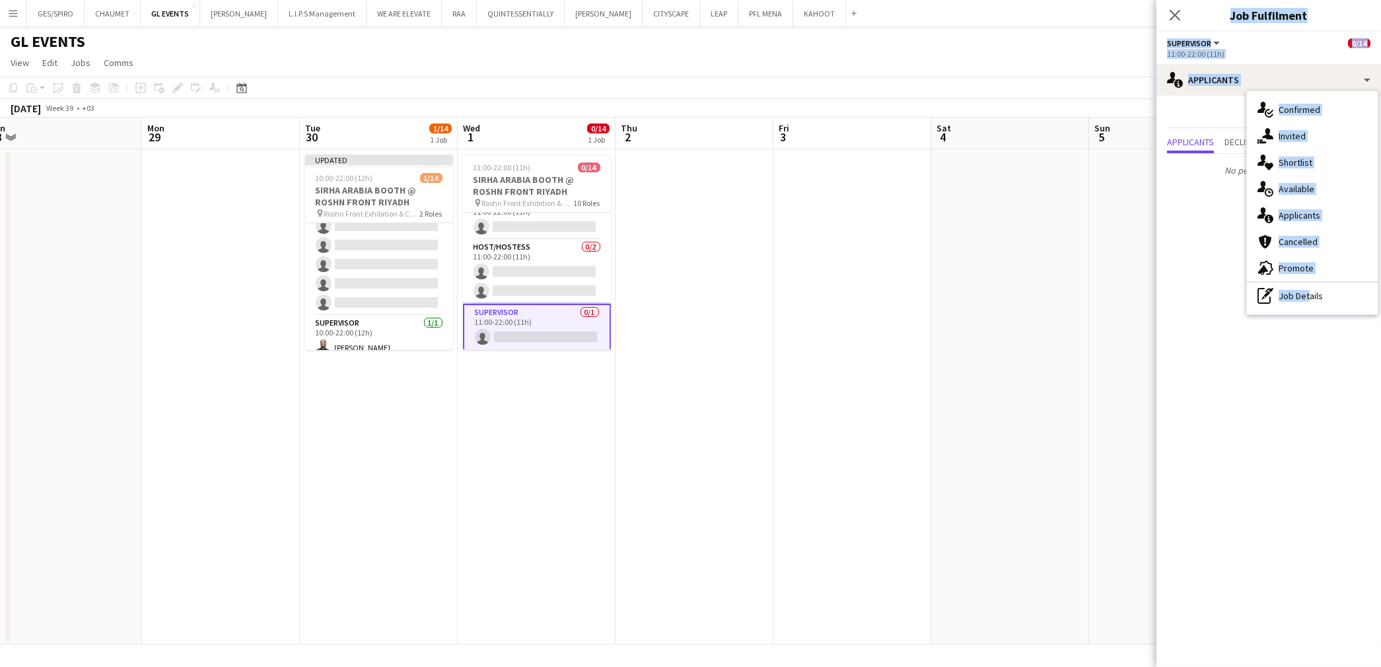
drag, startPoint x: 1304, startPoint y: 293, endPoint x: 1057, endPoint y: 203, distance: 262.8
click at [1057, 203] on body "Menu Boards Boards Boards All jobs Status Workforce Workforce My Workforce Recr…" at bounding box center [690, 333] width 1381 height 667
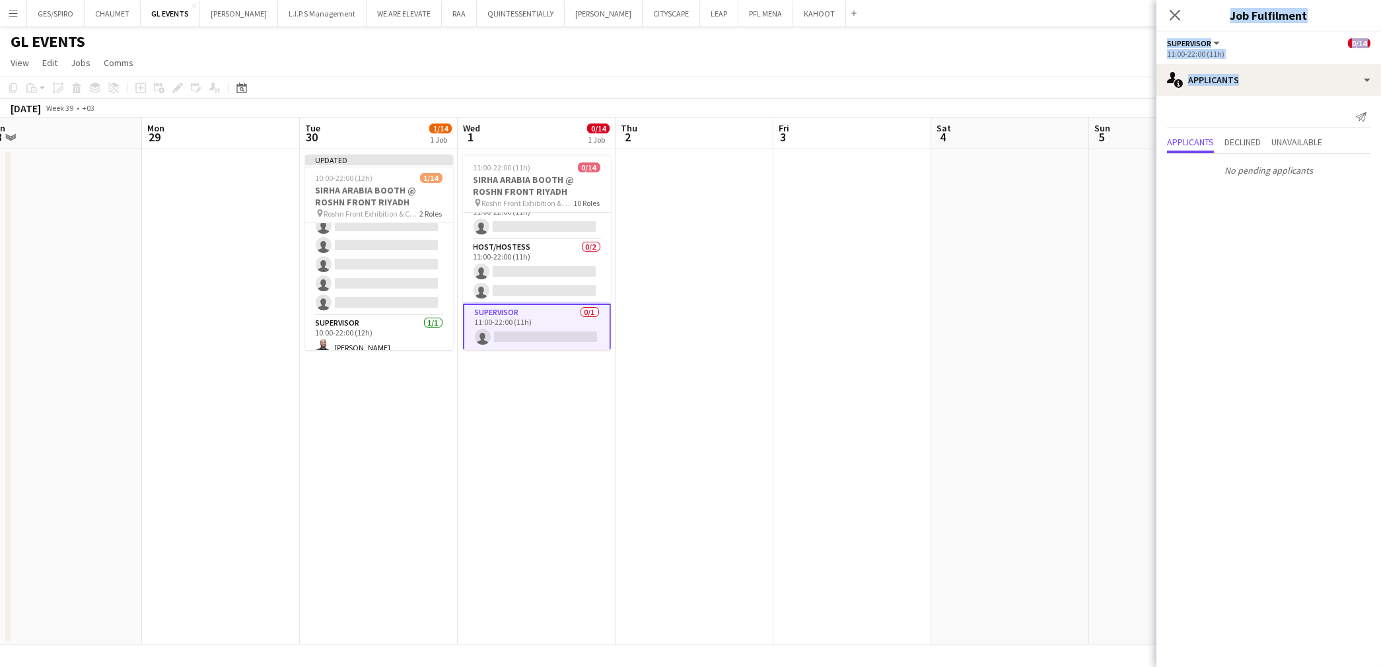
drag, startPoint x: 476, startPoint y: 346, endPoint x: 478, endPoint y: 359, distance: 13.4
click at [476, 347] on app-card-role "Supervisor 0/1 11:00-22:00 (11h) single-neutral-actions" at bounding box center [537, 328] width 148 height 48
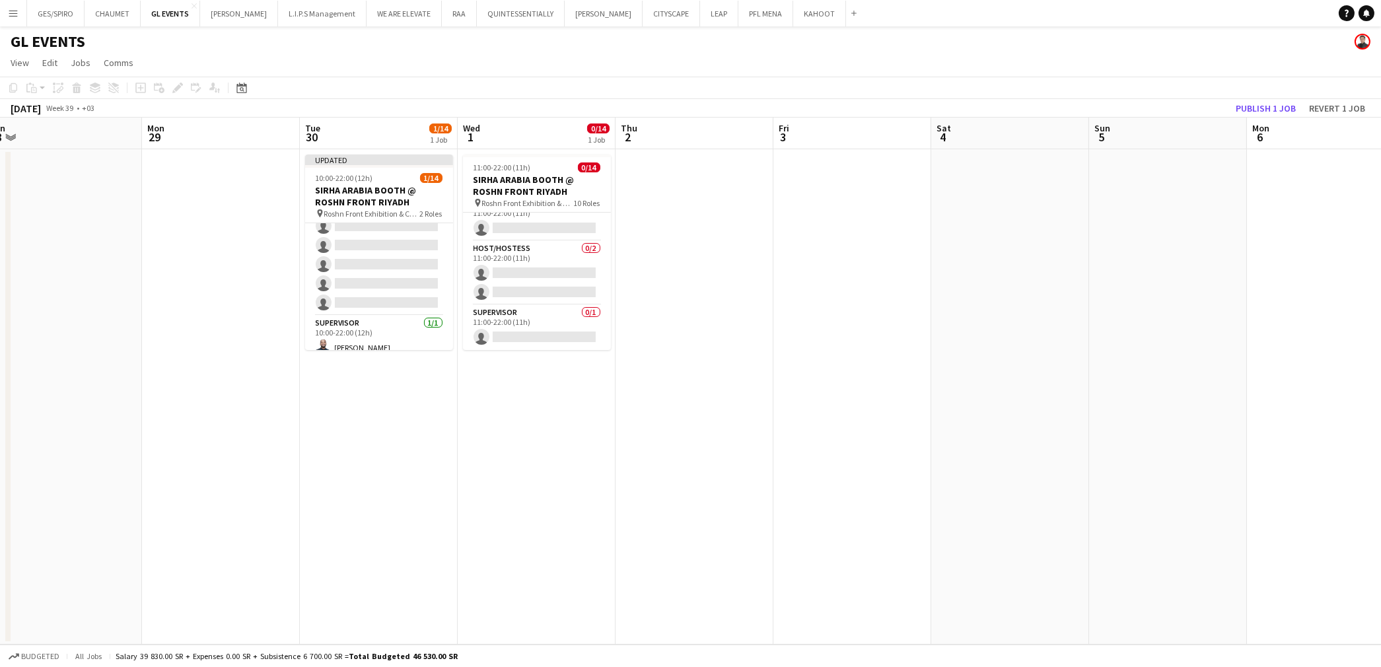
scroll to position [0, 490]
click at [540, 337] on app-card-role "Supervisor 0/1 11:00-22:00 (11h) single-neutral-actions" at bounding box center [536, 327] width 148 height 45
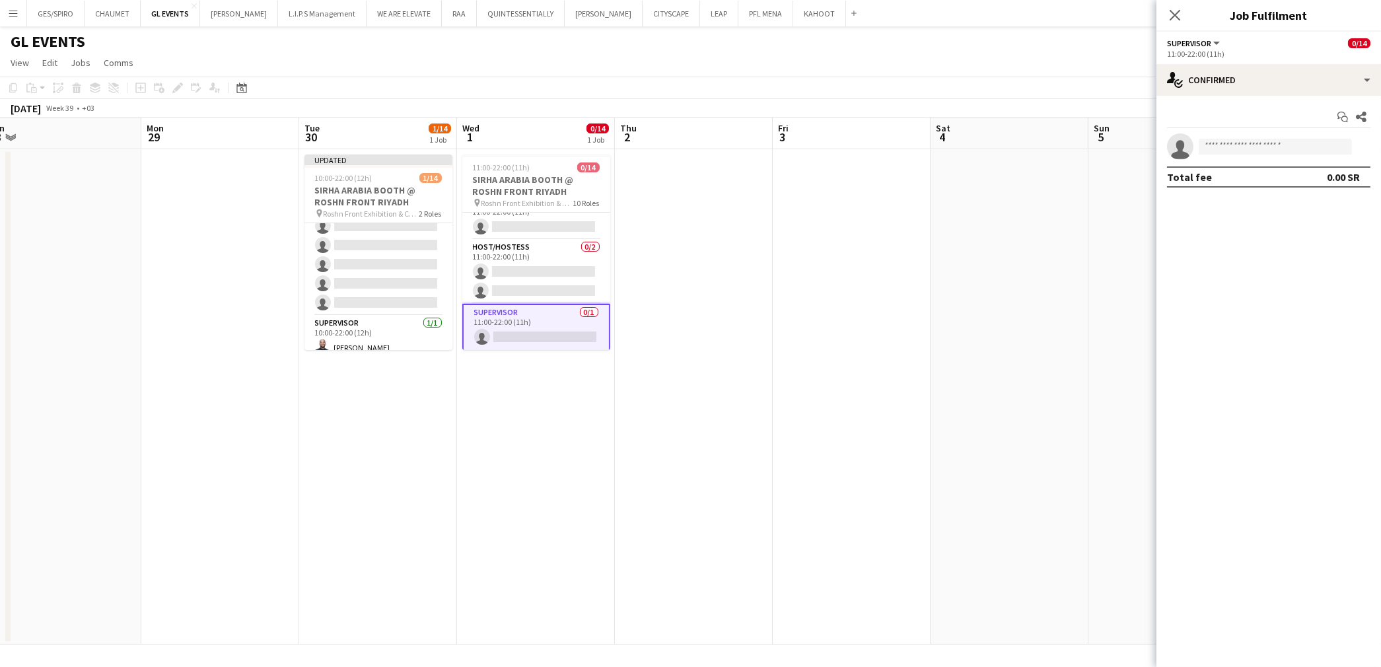
click at [1232, 137] on app-invite-slot "single-neutral-actions" at bounding box center [1268, 146] width 225 height 26
click at [1234, 148] on input at bounding box center [1275, 147] width 153 height 16
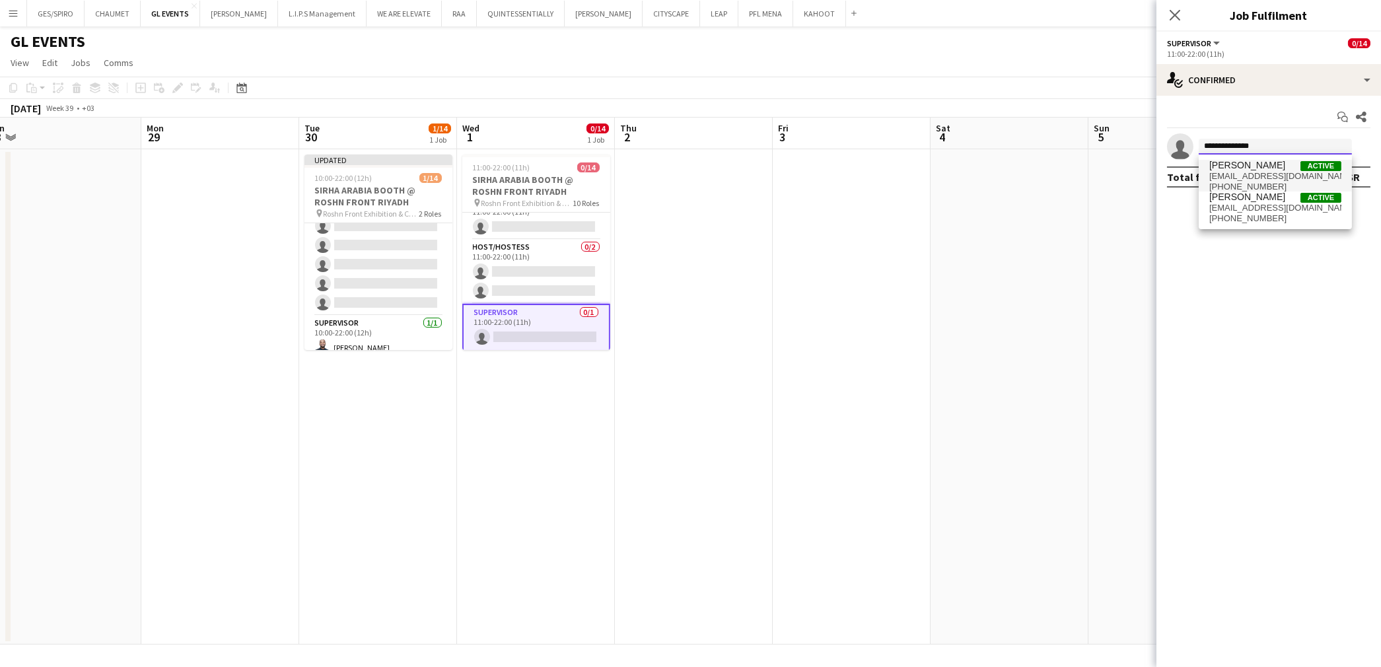
type input "**********"
click at [1259, 174] on span "mohamed.salah97a@gmail.com" at bounding box center [1275, 176] width 132 height 11
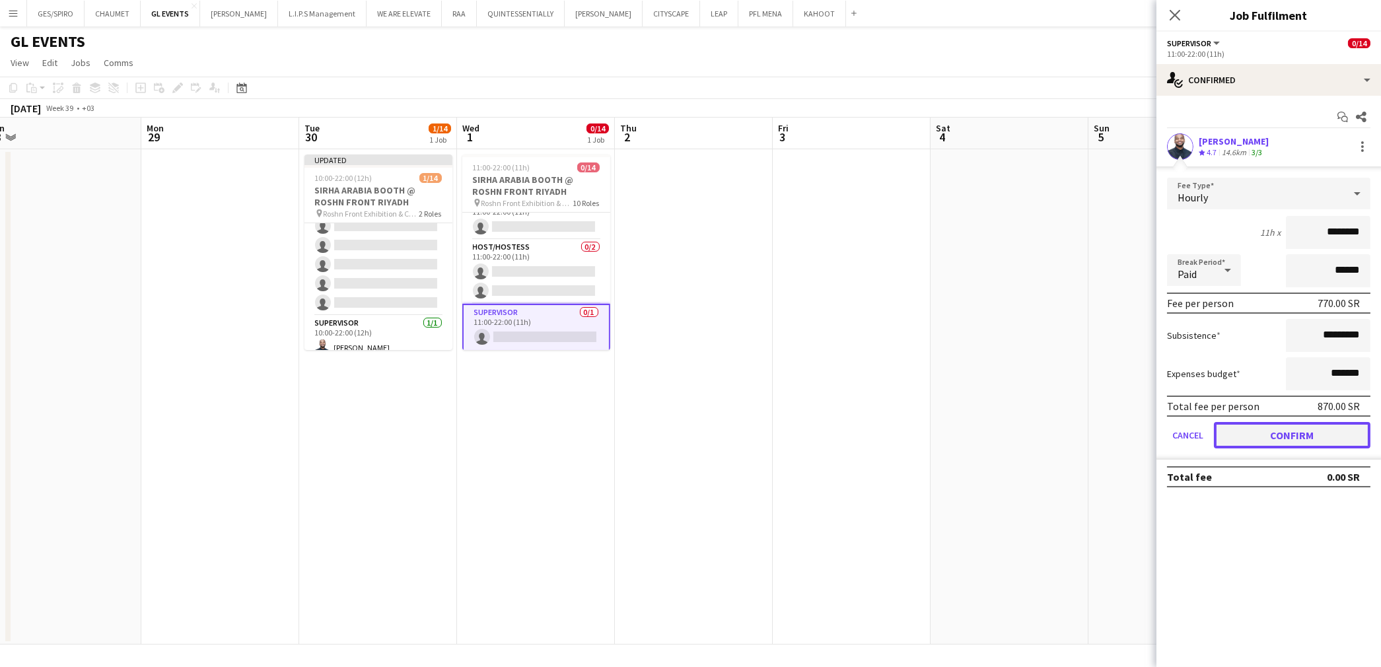
click at [1302, 434] on button "Confirm" at bounding box center [1292, 435] width 157 height 26
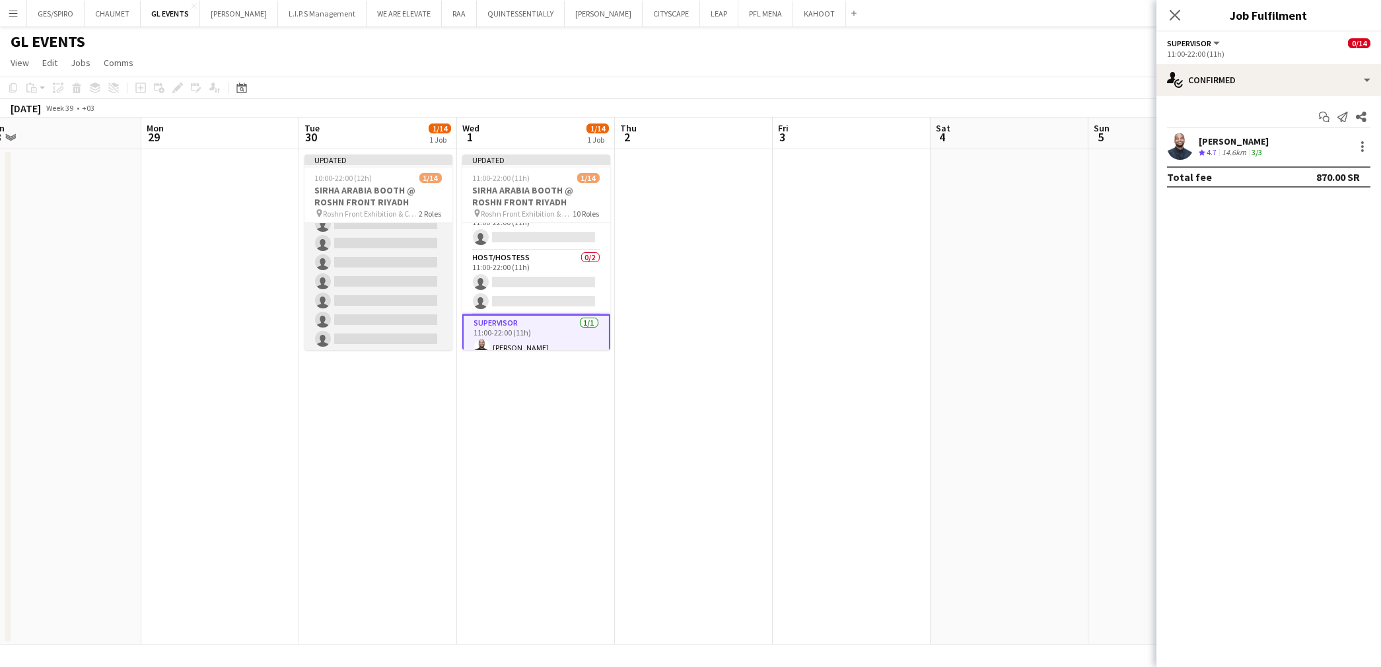
scroll to position [0, 0]
click at [383, 293] on app-card-role "Host/Hostess 13A 0/13 10:00-22:00 (12h) single-neutral-actions single-neutral-a…" at bounding box center [378, 360] width 148 height 275
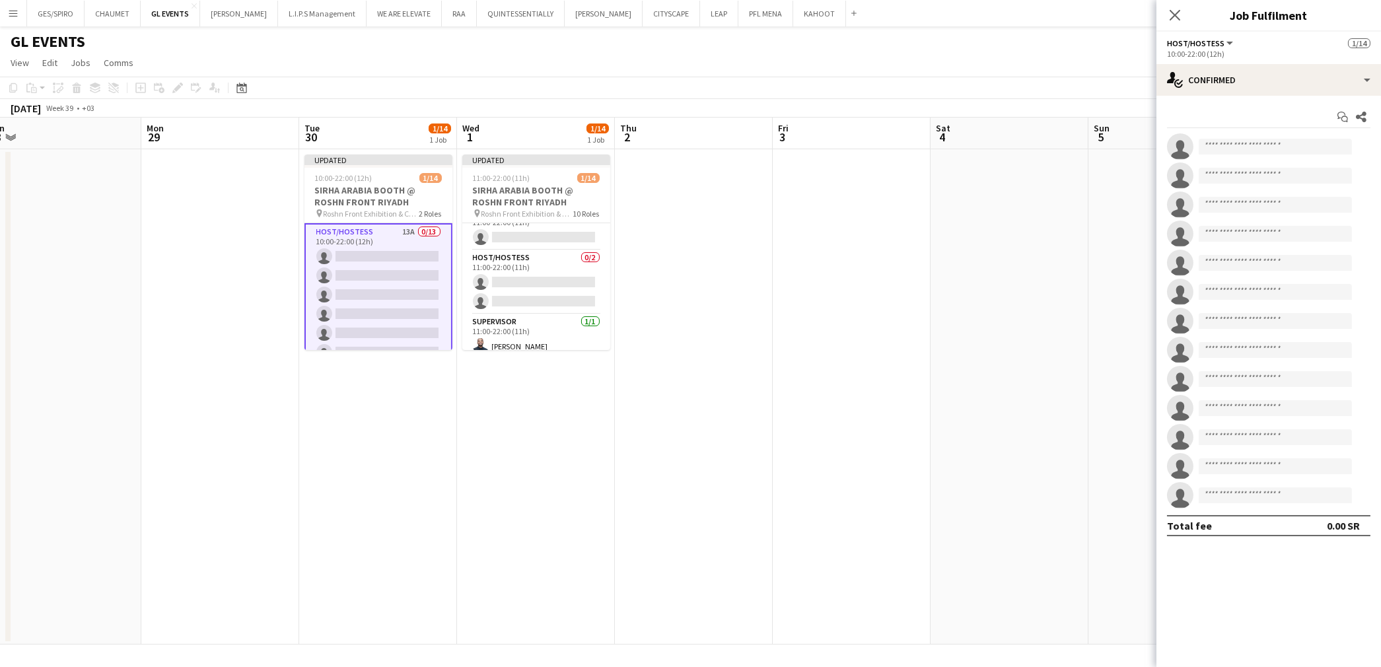
click at [384, 397] on app-date-cell "Updated 10:00-22:00 (12h) 1/14 SIRHA ARABIA BOOTH @ ROSHN FRONT RIYADH pin Rosh…" at bounding box center [378, 396] width 158 height 495
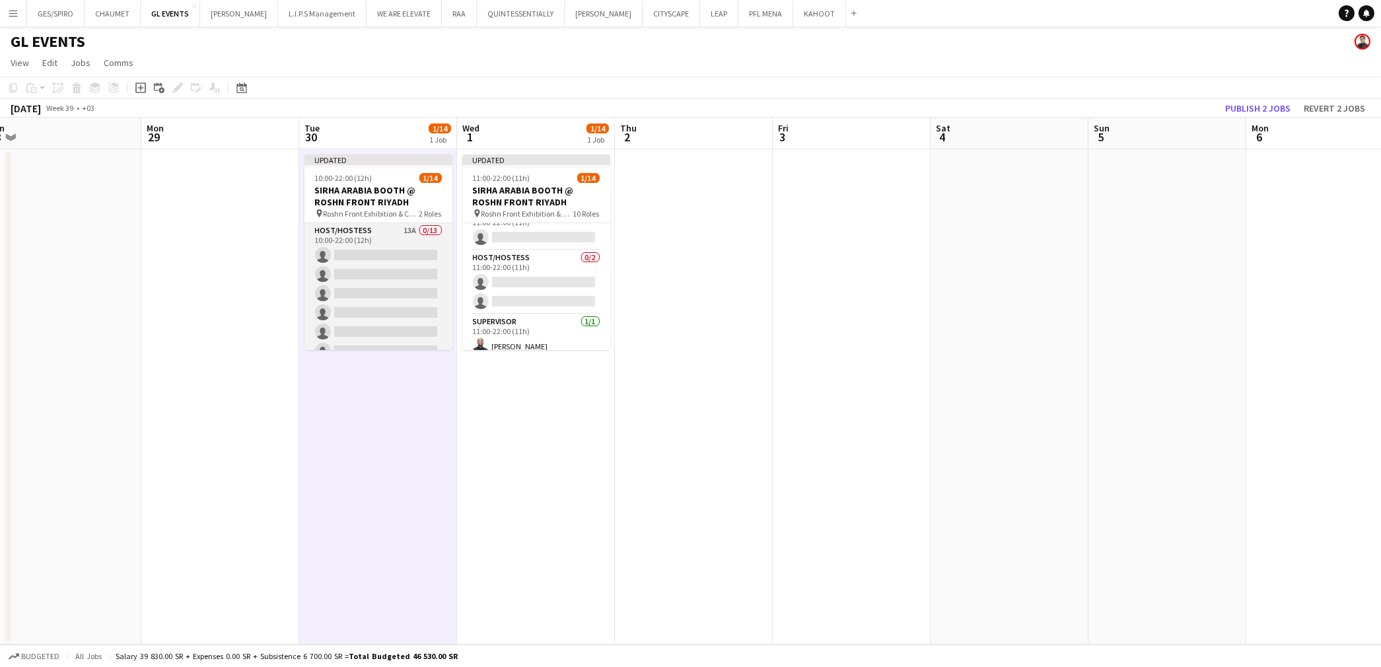
click at [374, 287] on app-card-role "Host/Hostess 13A 0/13 10:00-22:00 (12h) single-neutral-actions single-neutral-a…" at bounding box center [378, 360] width 148 height 275
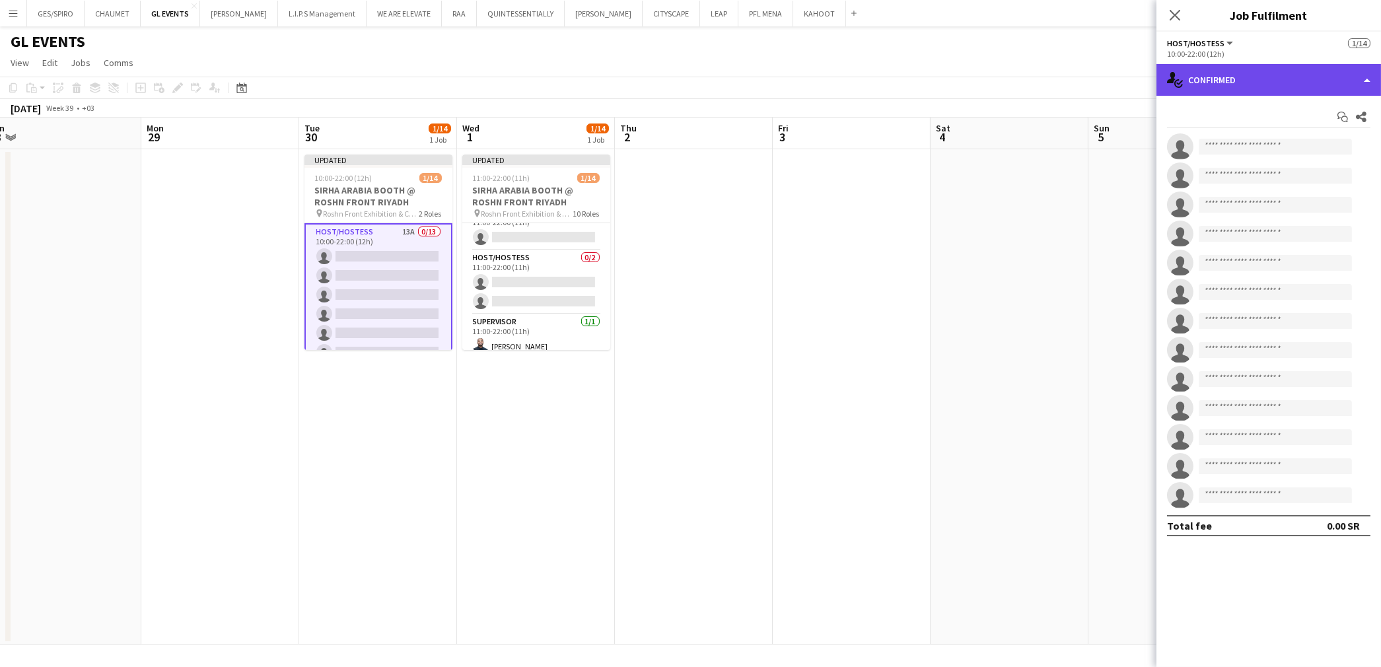
click at [1263, 84] on div "single-neutral-actions-check-2 Confirmed" at bounding box center [1268, 80] width 225 height 32
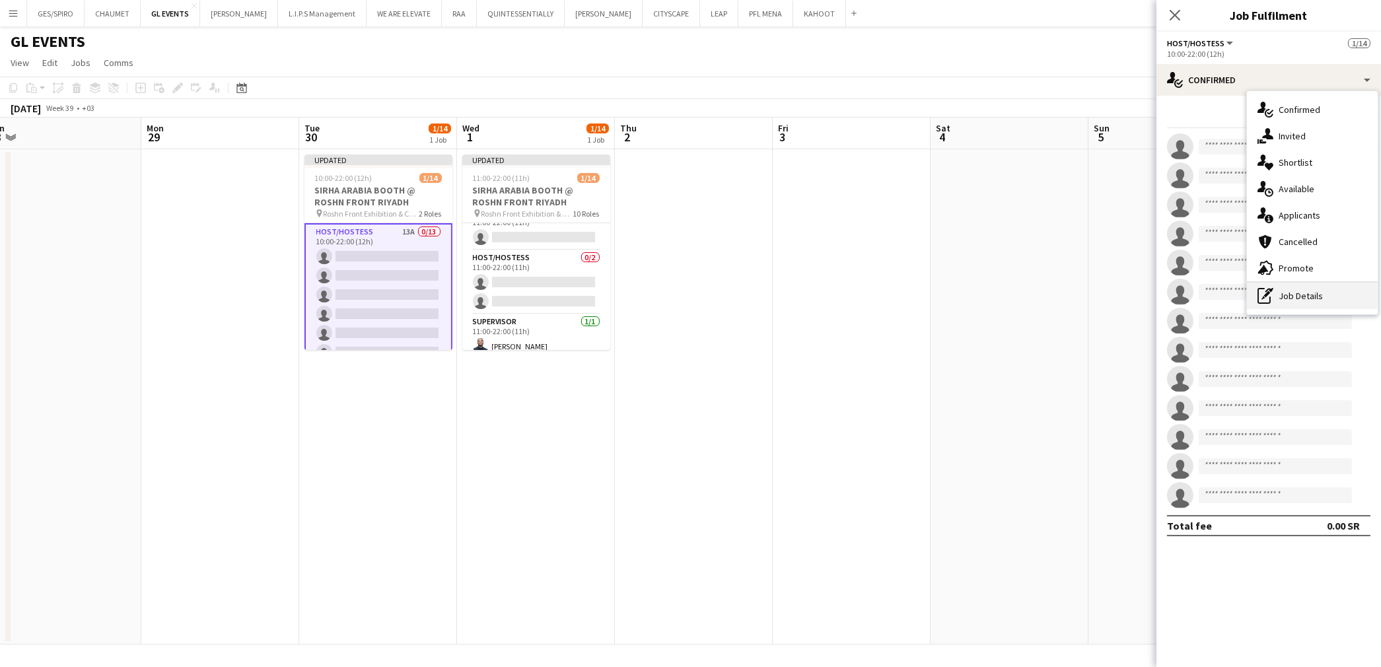
click at [1301, 294] on div "pen-write Job Details" at bounding box center [1312, 296] width 131 height 26
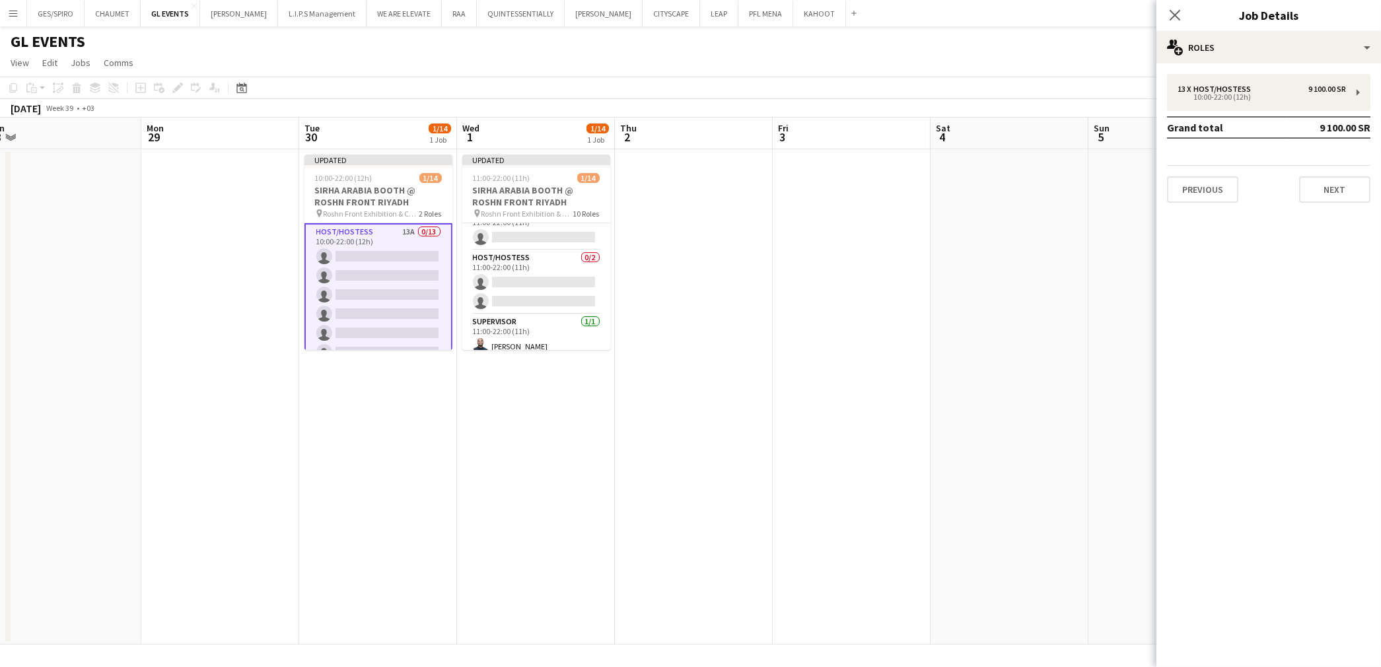
click at [378, 294] on app-card-role "Host/Hostess 13A 0/13 10:00-22:00 (12h) single-neutral-actions single-neutral-a…" at bounding box center [378, 361] width 148 height 277
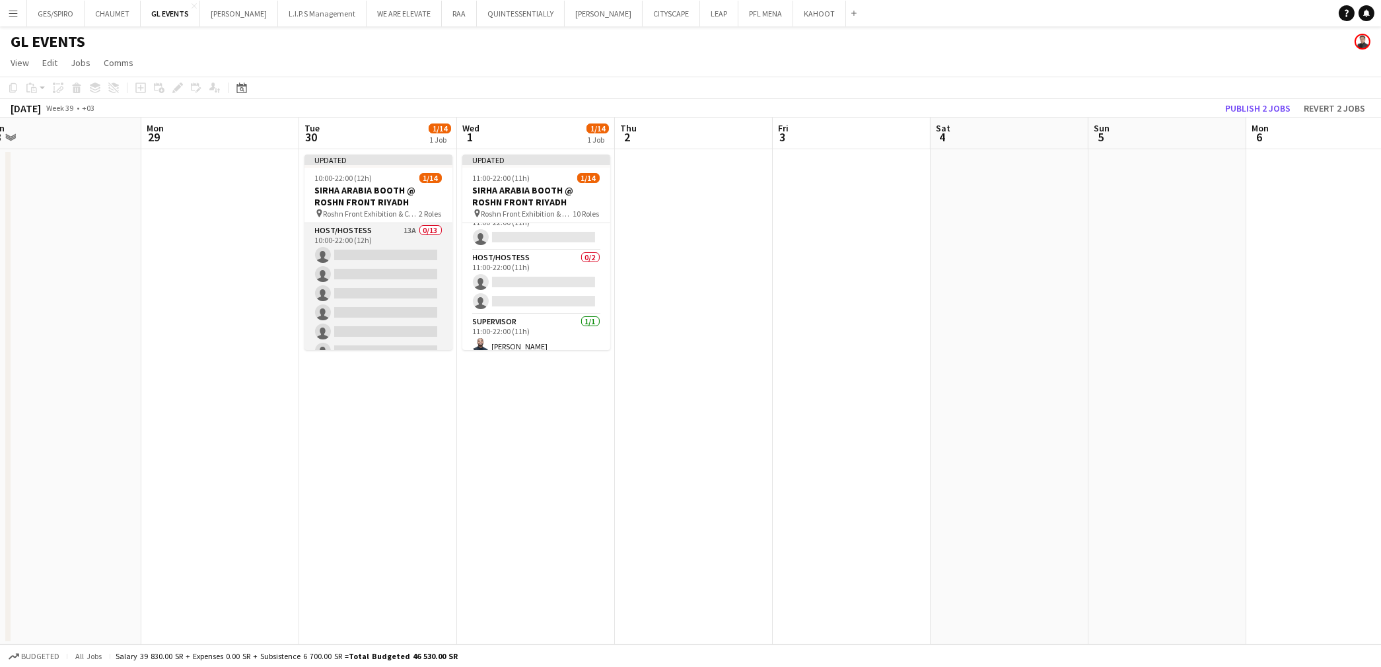
click at [392, 271] on app-card-role "Host/Hostess 13A 0/13 10:00-22:00 (12h) single-neutral-actions single-neutral-a…" at bounding box center [378, 360] width 148 height 275
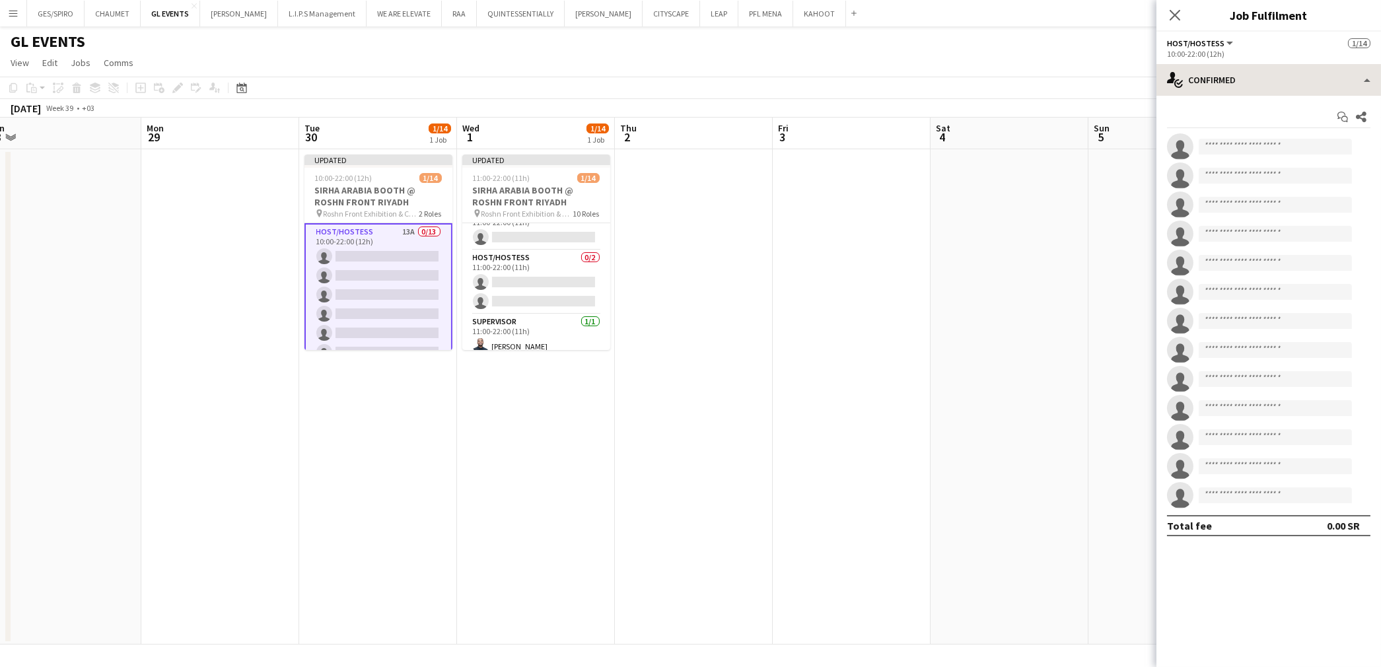
drag, startPoint x: 1289, startPoint y: 54, endPoint x: 1285, endPoint y: 70, distance: 16.3
click at [1289, 55] on div "10:00-22:00 (12h)" at bounding box center [1268, 54] width 203 height 10
click at [1285, 73] on div "single-neutral-actions-check-2 Confirmed" at bounding box center [1268, 80] width 225 height 32
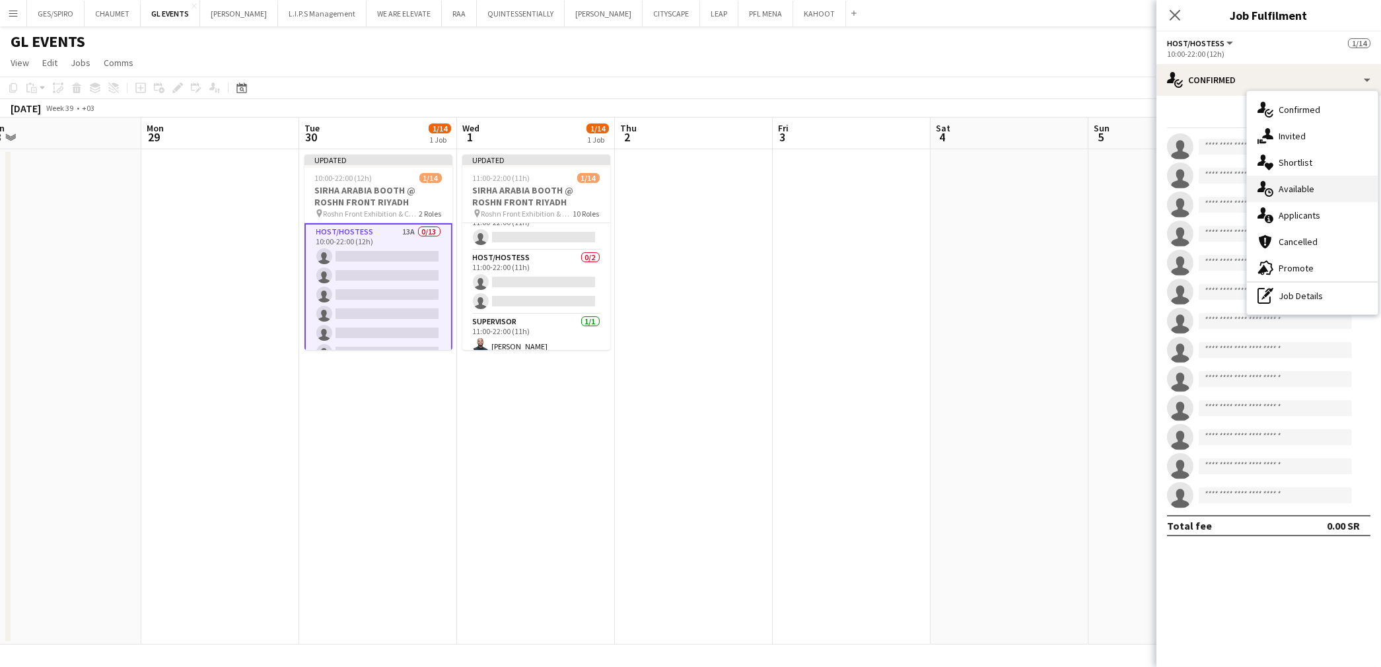
click at [1316, 184] on div "single-neutral-actions-upload Available" at bounding box center [1312, 189] width 131 height 26
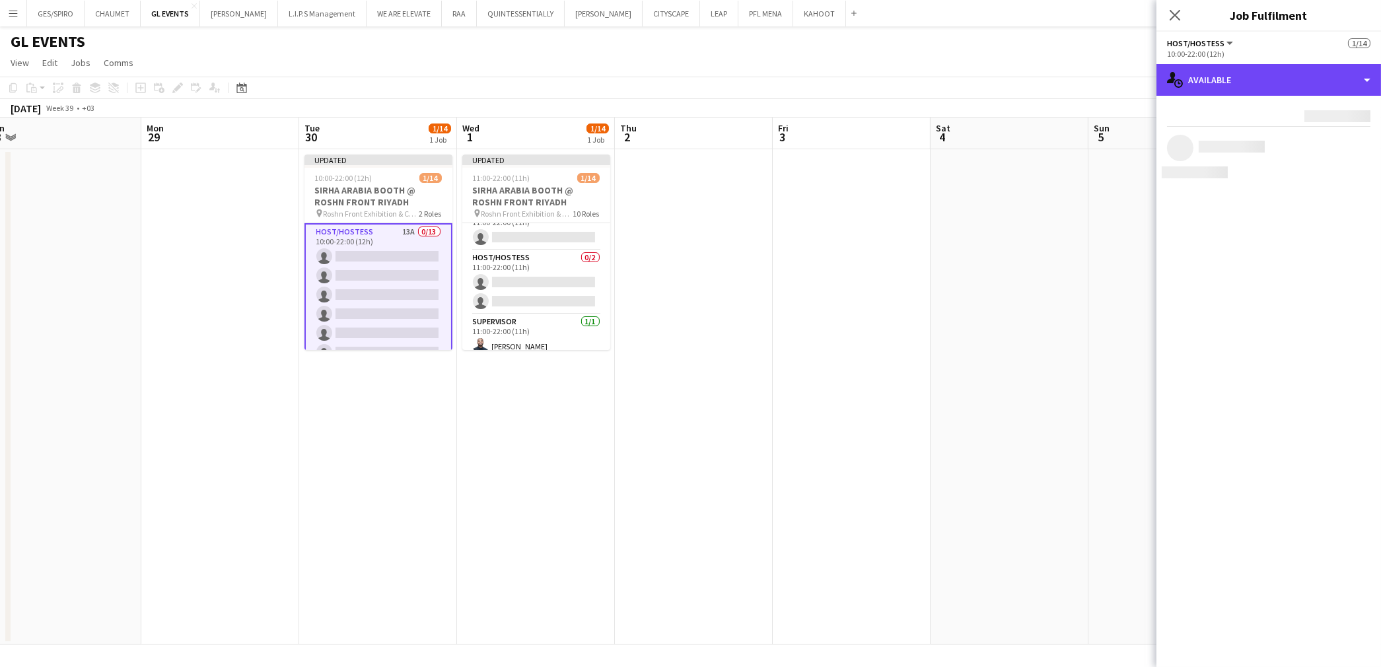
drag, startPoint x: 1250, startPoint y: 85, endPoint x: 1257, endPoint y: 92, distance: 10.3
click at [1252, 83] on div "single-neutral-actions-upload Available" at bounding box center [1268, 80] width 225 height 32
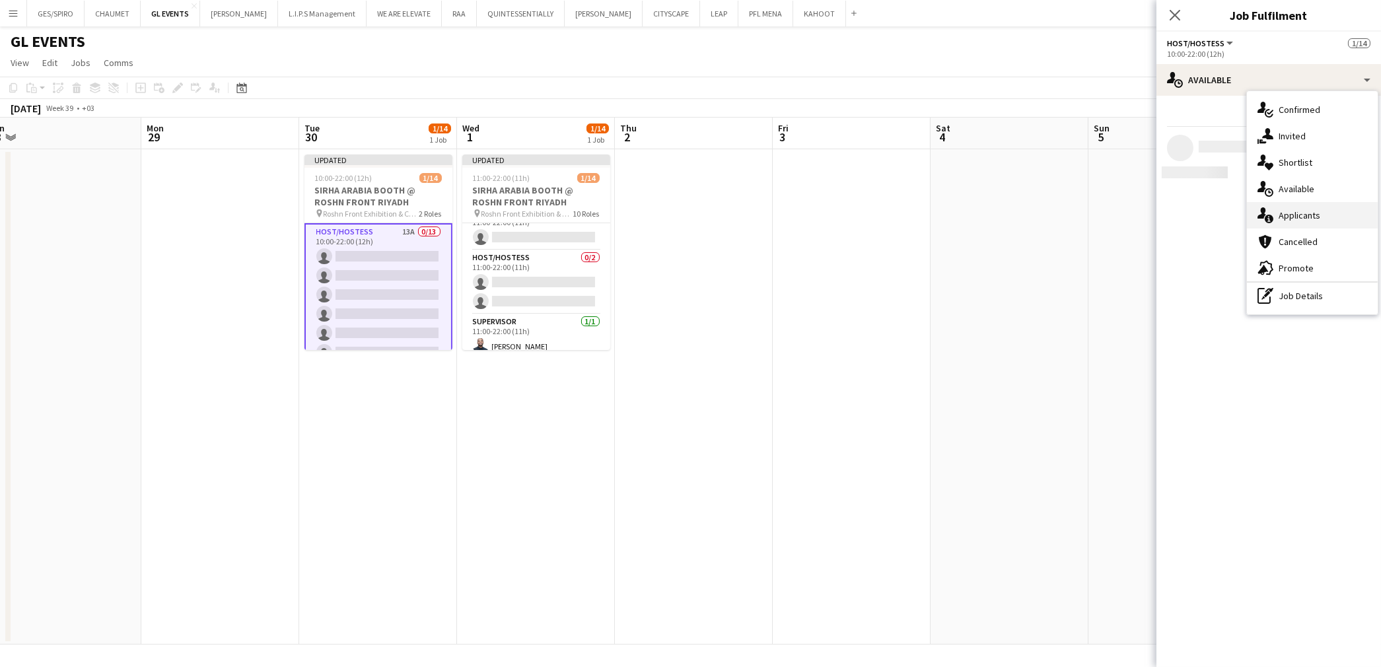
click at [1322, 223] on div "single-neutral-actions-information Applicants" at bounding box center [1312, 215] width 131 height 26
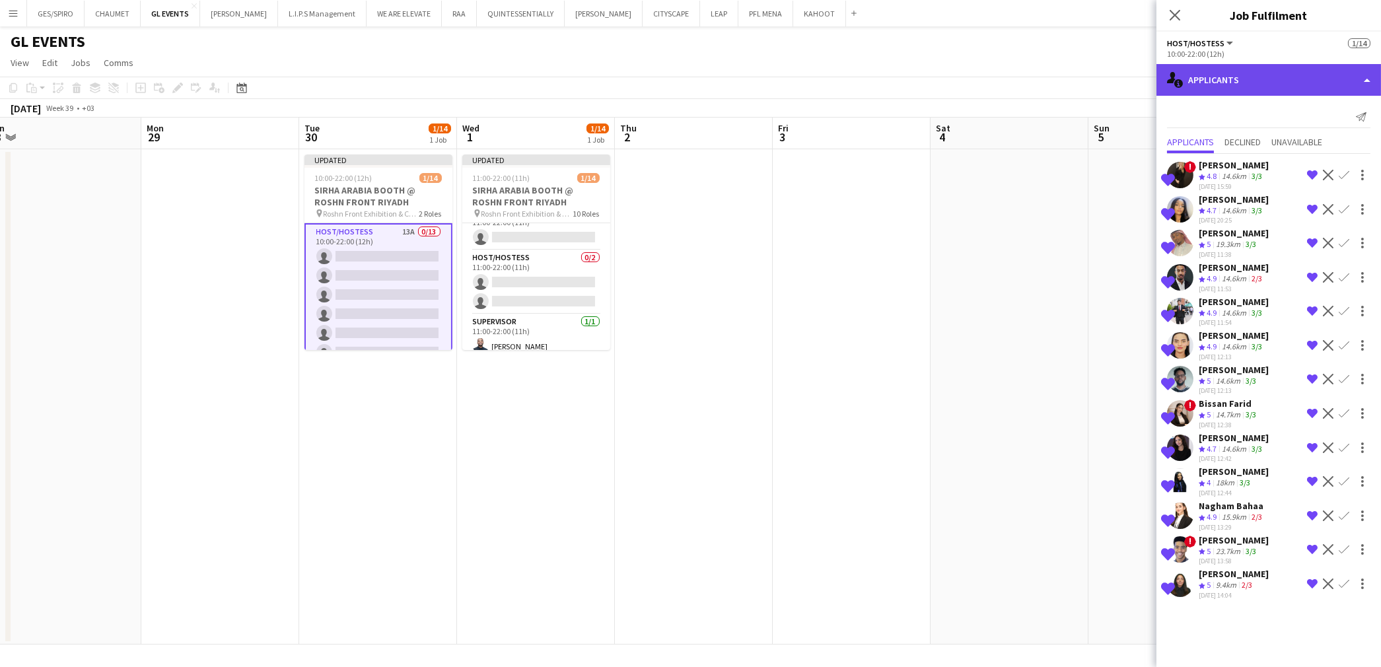
click at [1247, 73] on div "single-neutral-actions-information Applicants" at bounding box center [1268, 80] width 225 height 32
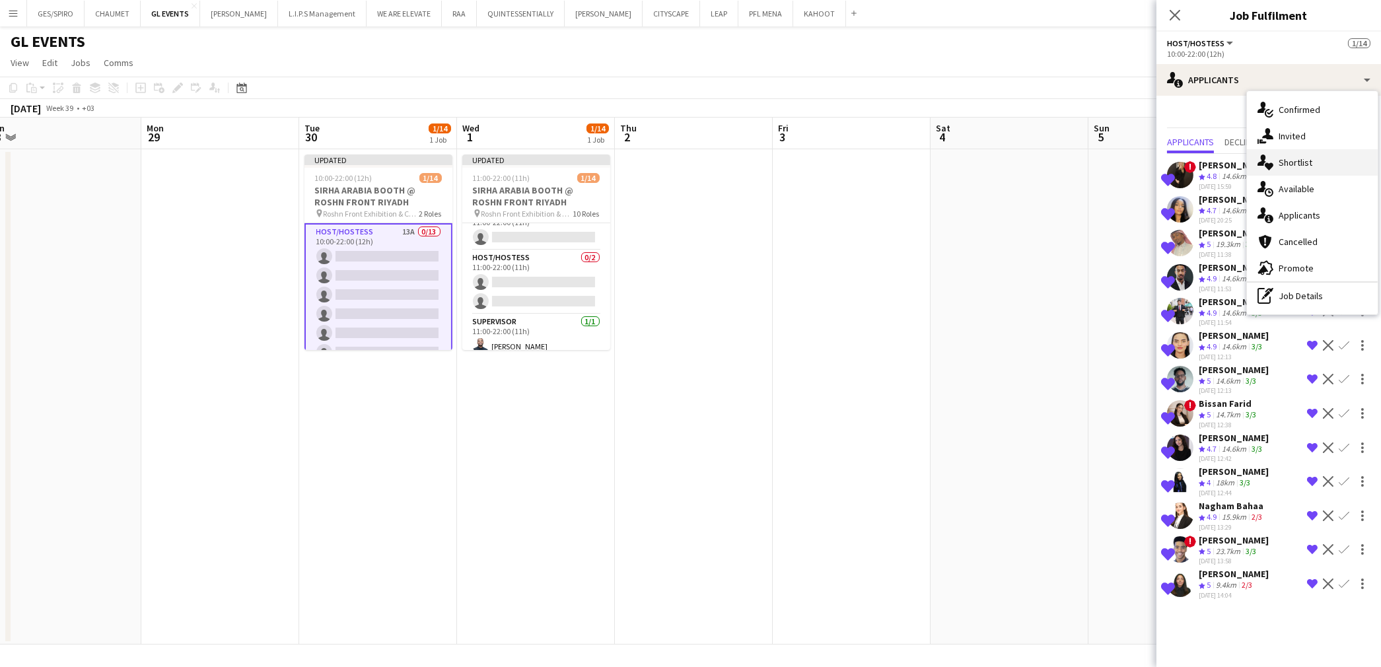
click at [1319, 173] on div "single-neutral-actions-check-2 Confirmed single-neutral-actions-share-1 Invited…" at bounding box center [1312, 202] width 131 height 223
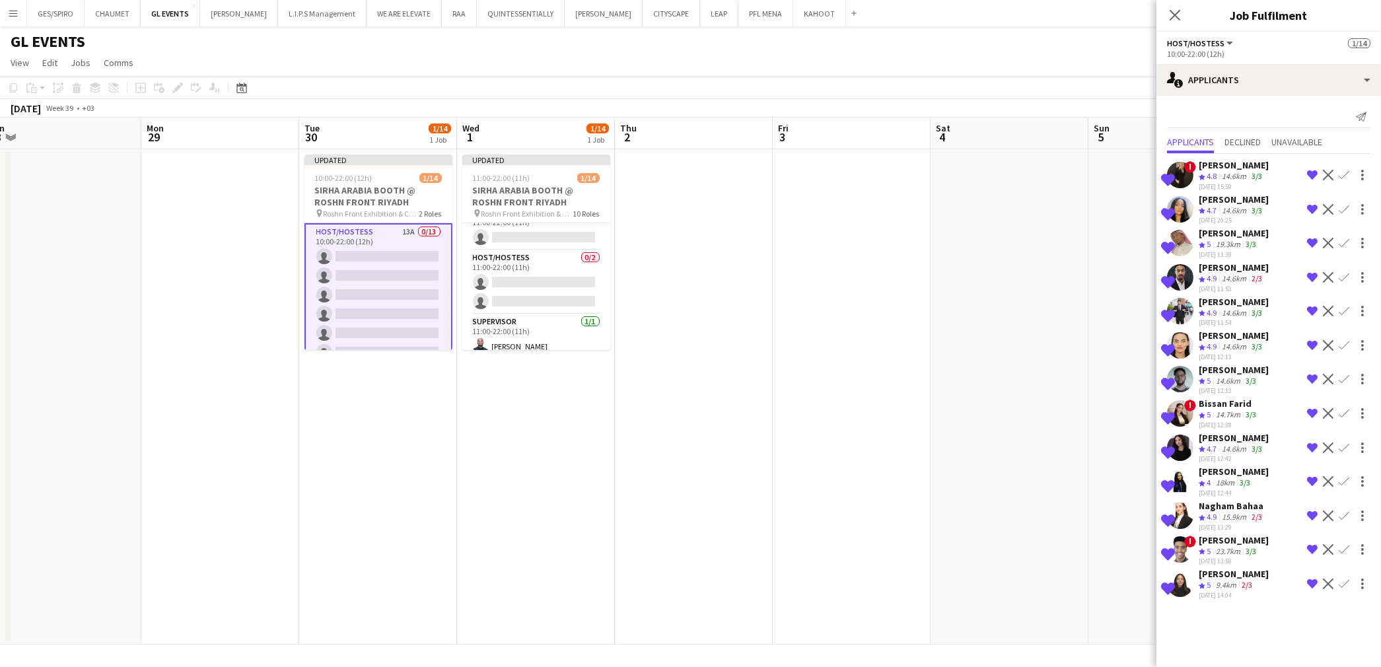
click at [1323, 173] on app-icon "Decline" at bounding box center [1328, 175] width 11 height 11
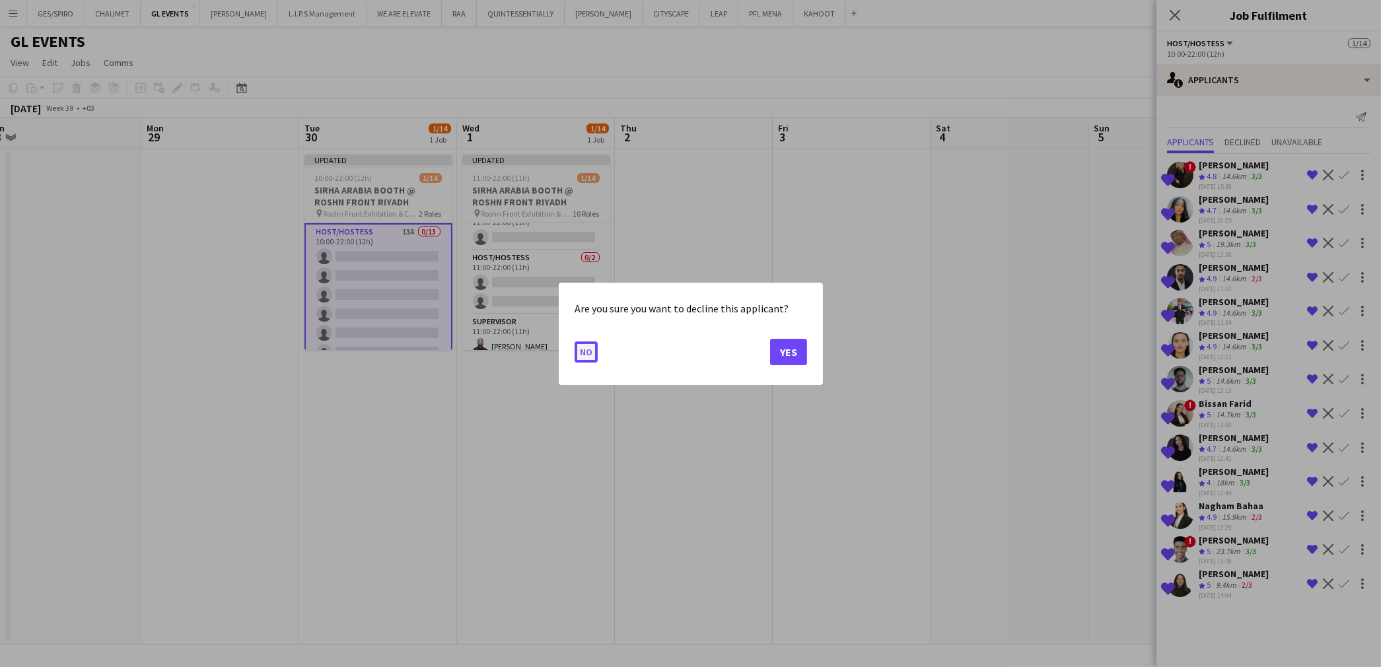
click at [576, 349] on button "No" at bounding box center [586, 351] width 23 height 21
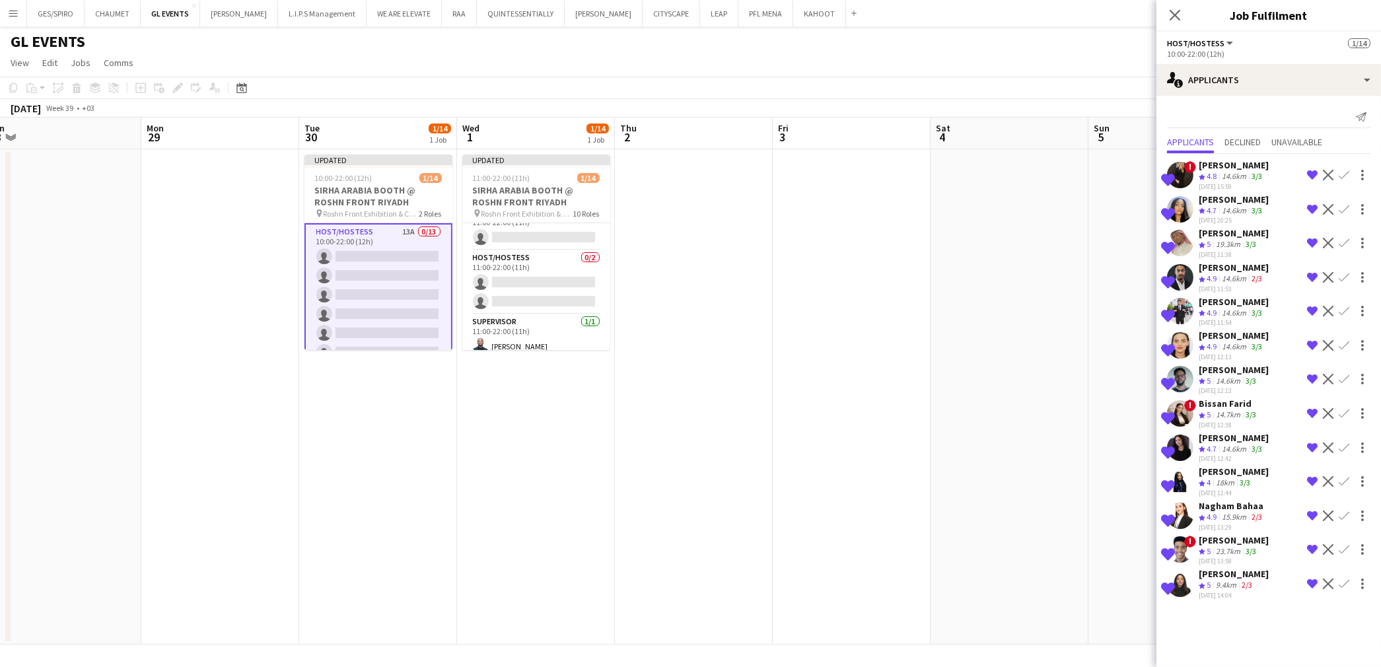
click at [1346, 179] on app-icon "Confirm" at bounding box center [1344, 175] width 11 height 11
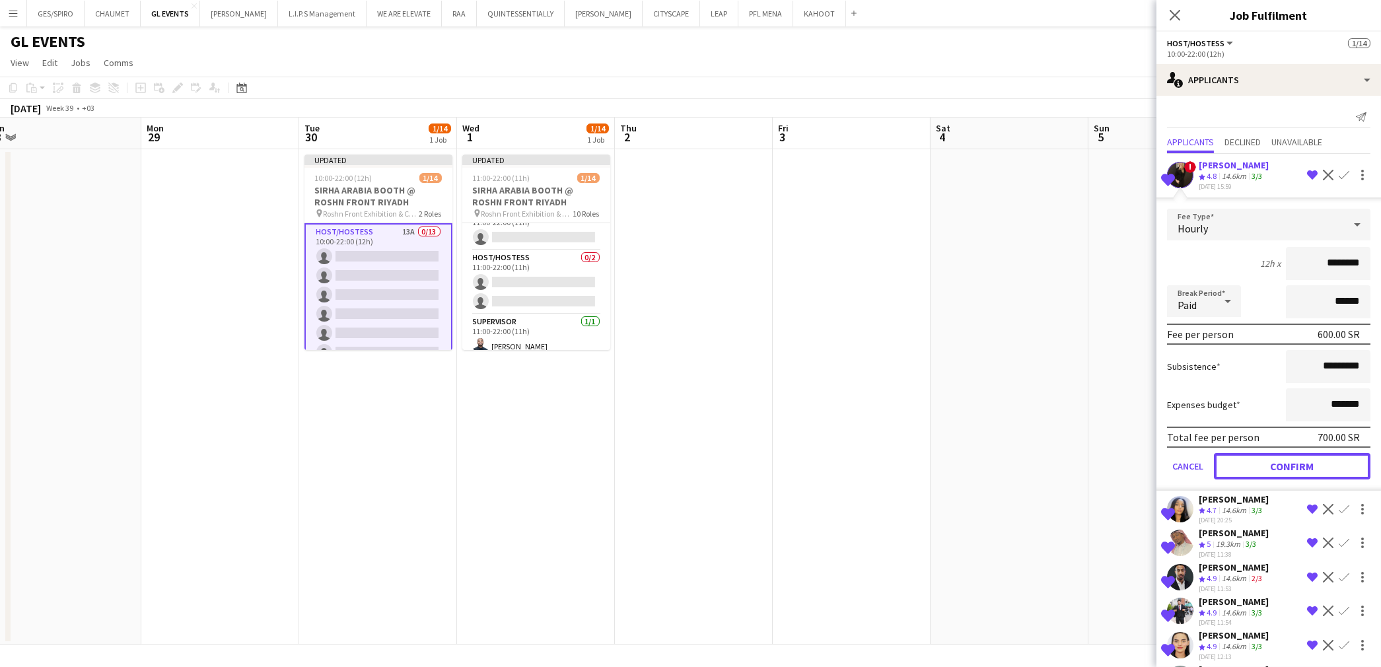
click at [1320, 460] on button "Confirm" at bounding box center [1292, 466] width 157 height 26
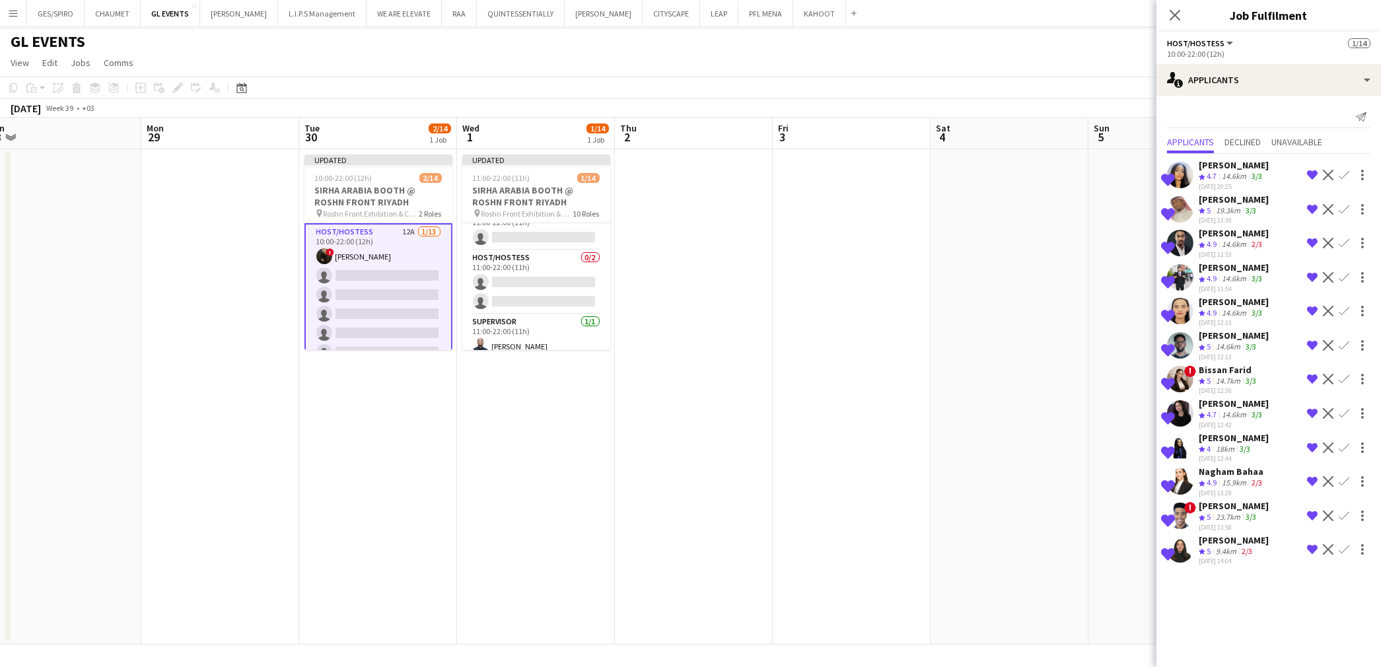
click at [1343, 172] on app-icon "Confirm" at bounding box center [1344, 175] width 11 height 11
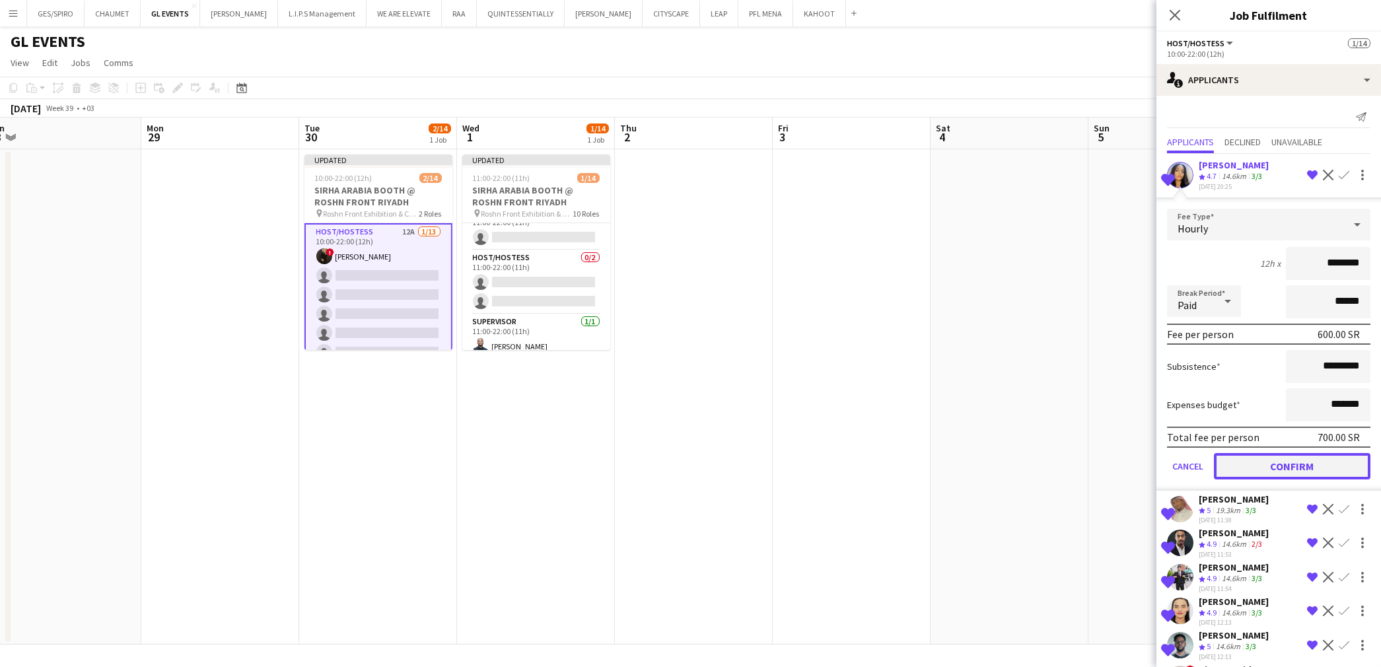
click at [1329, 457] on button "Confirm" at bounding box center [1292, 466] width 157 height 26
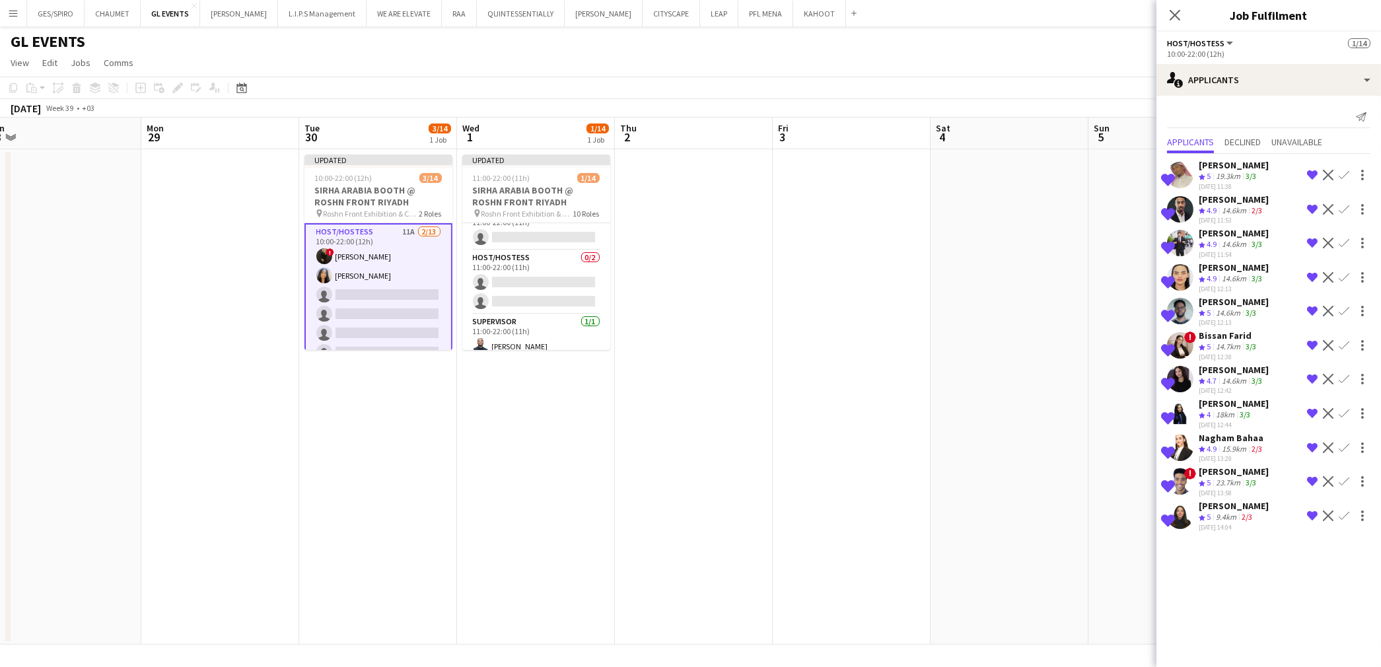
click at [1338, 173] on button "Confirm" at bounding box center [1344, 175] width 16 height 16
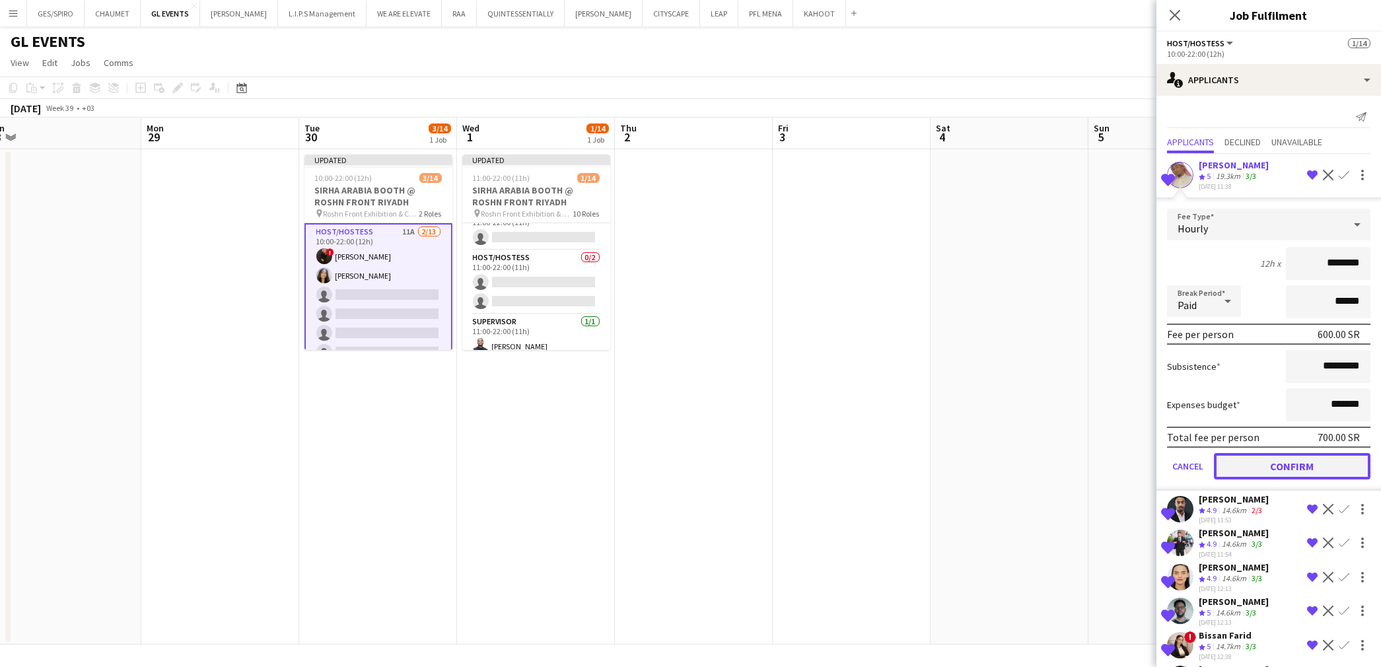
click at [1299, 458] on button "Confirm" at bounding box center [1292, 466] width 157 height 26
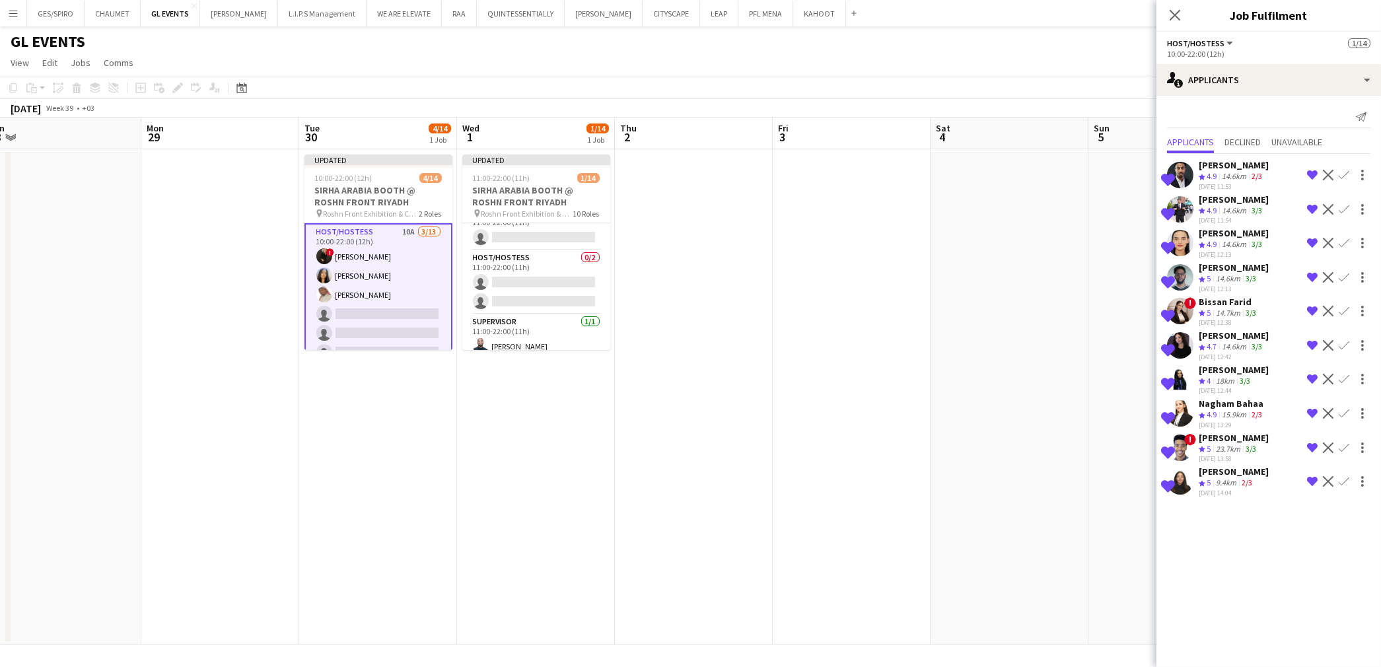
click at [1348, 174] on app-icon "Confirm" at bounding box center [1344, 175] width 11 height 11
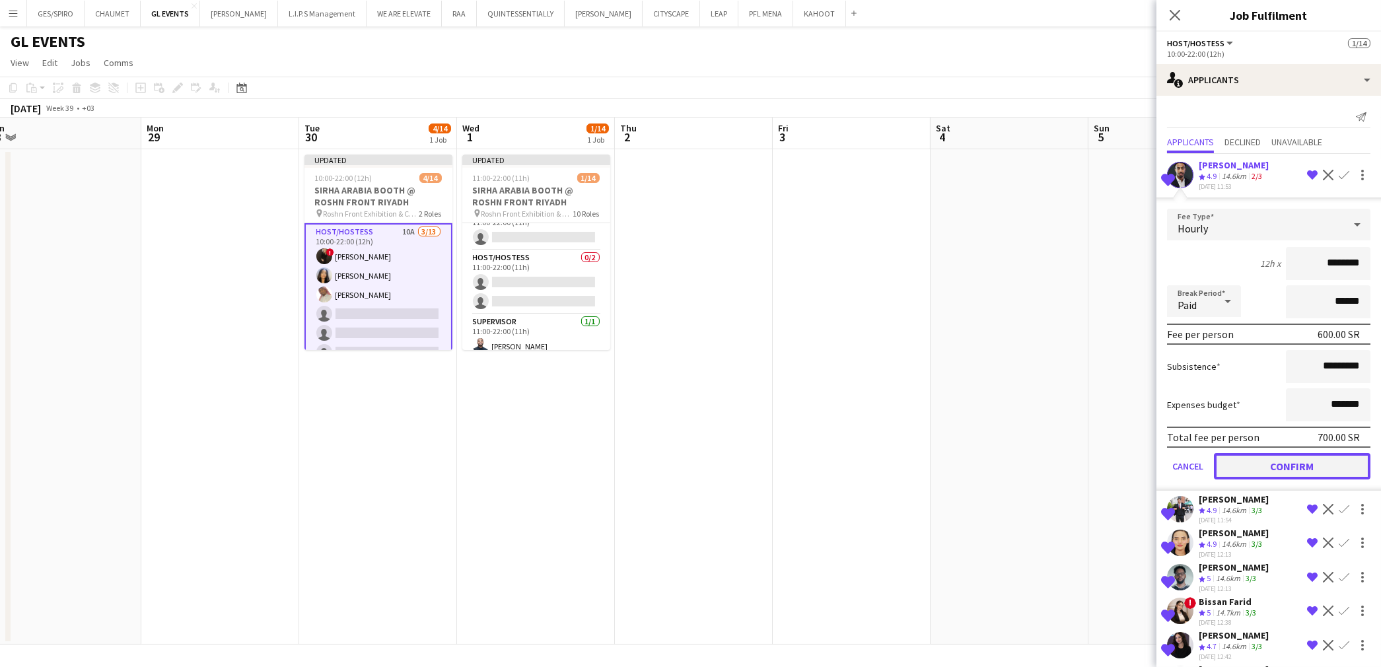
click at [1287, 464] on button "Confirm" at bounding box center [1292, 466] width 157 height 26
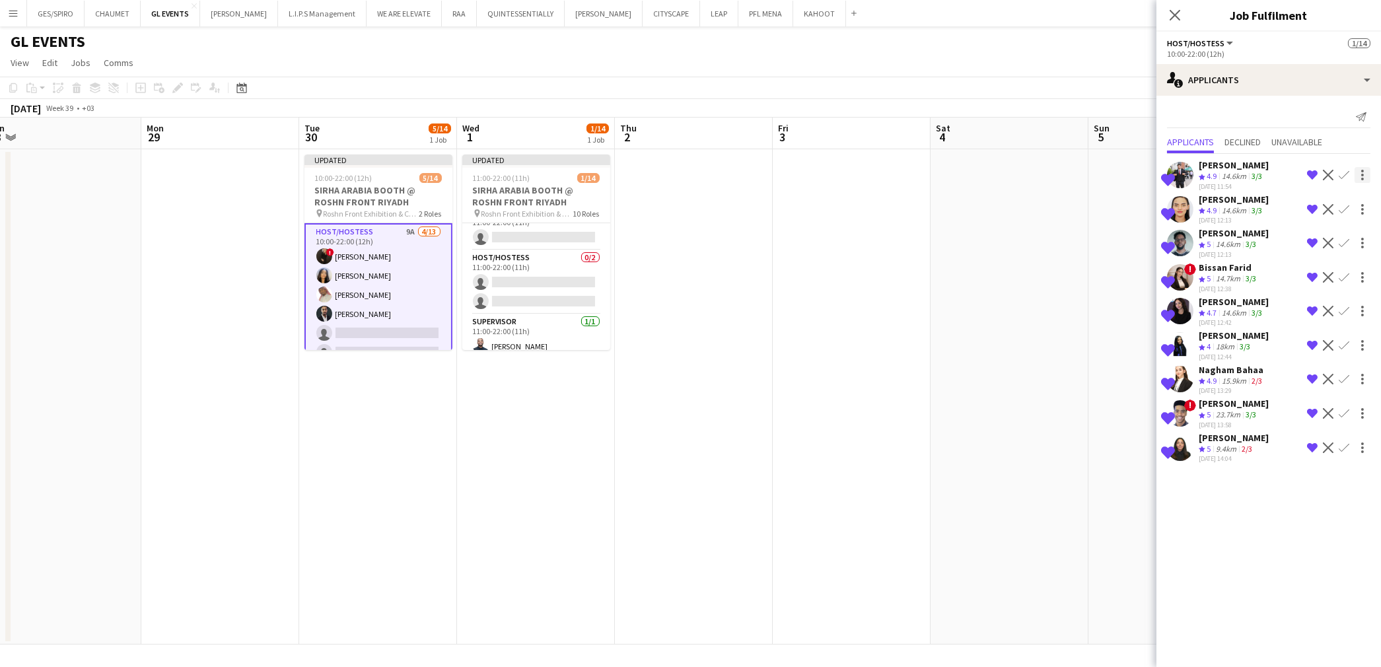
click at [1346, 176] on app-icon "Confirm" at bounding box center [1344, 175] width 11 height 11
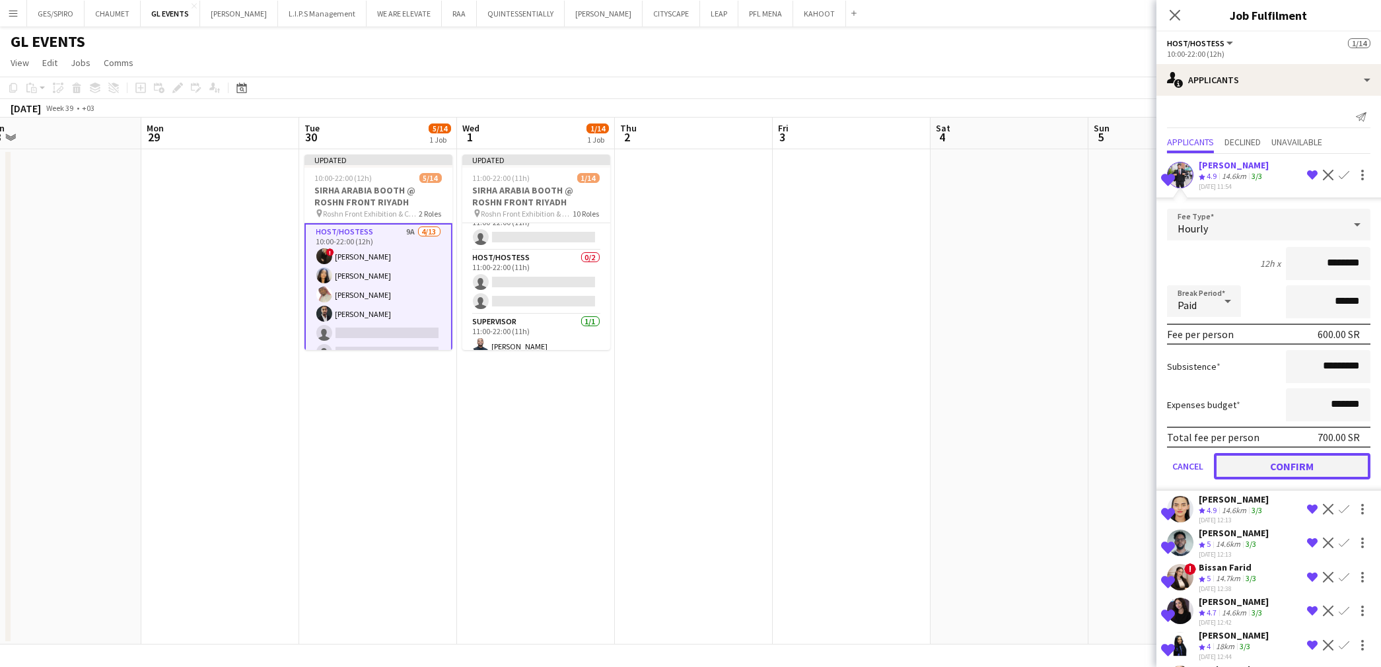
click at [1294, 464] on button "Confirm" at bounding box center [1292, 466] width 157 height 26
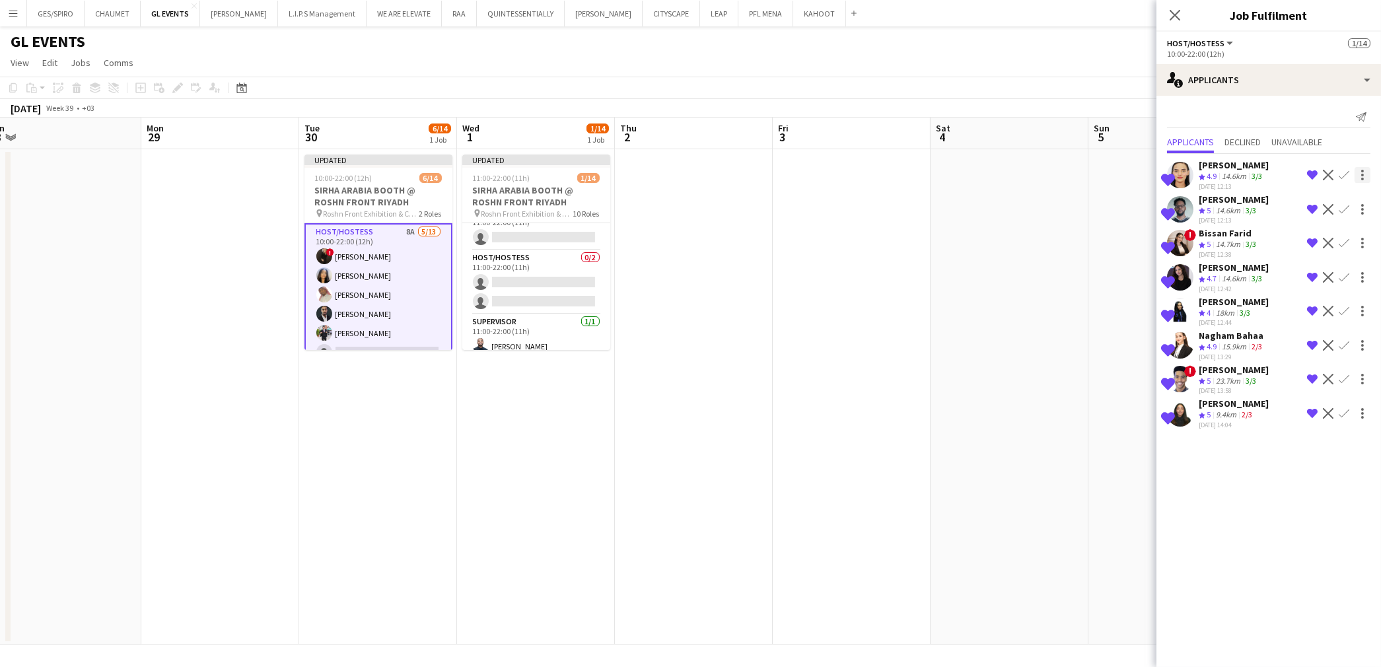
click at [1345, 172] on app-icon "Confirm" at bounding box center [1344, 175] width 11 height 11
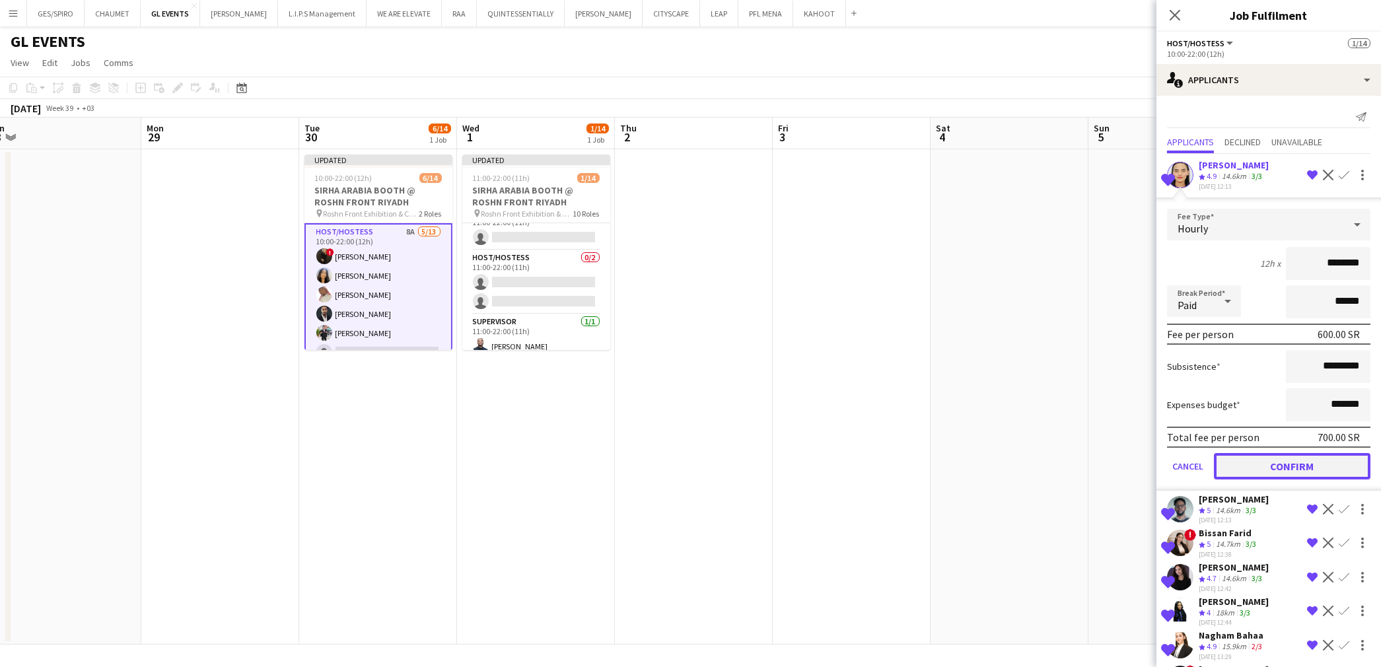
click at [1302, 460] on button "Confirm" at bounding box center [1292, 466] width 157 height 26
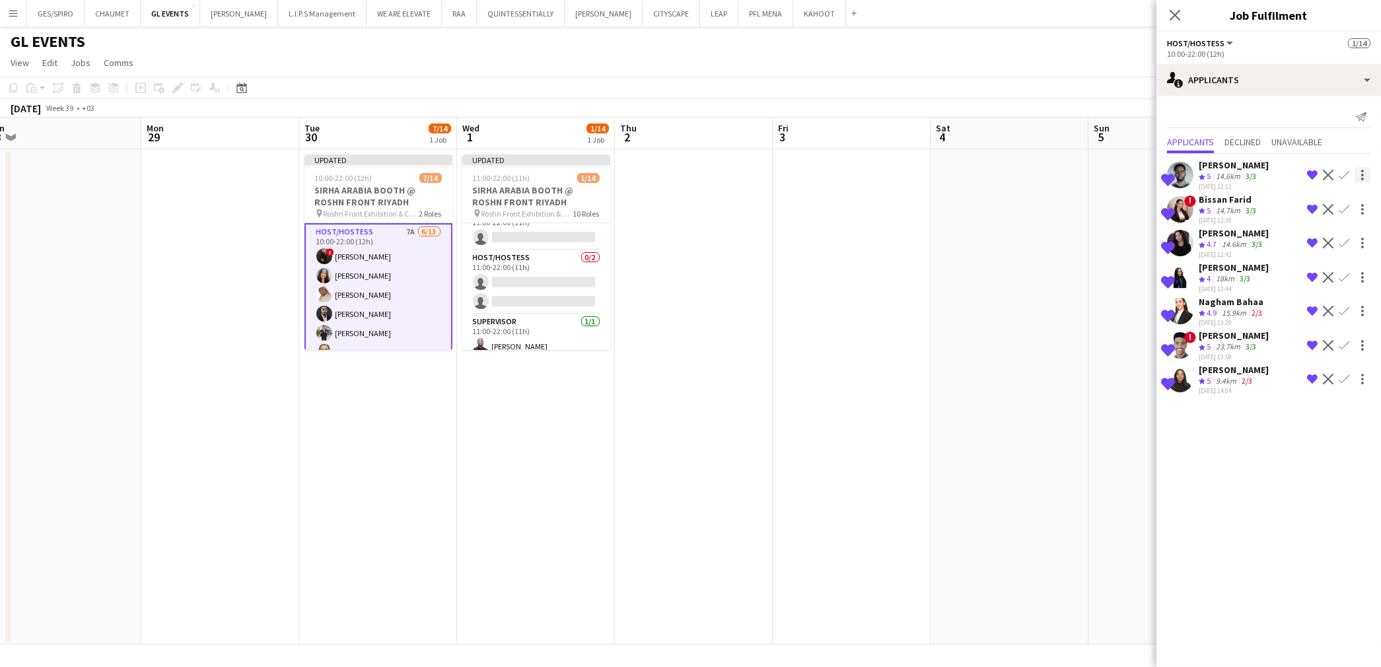
click at [1347, 173] on app-icon "Confirm" at bounding box center [1344, 175] width 11 height 11
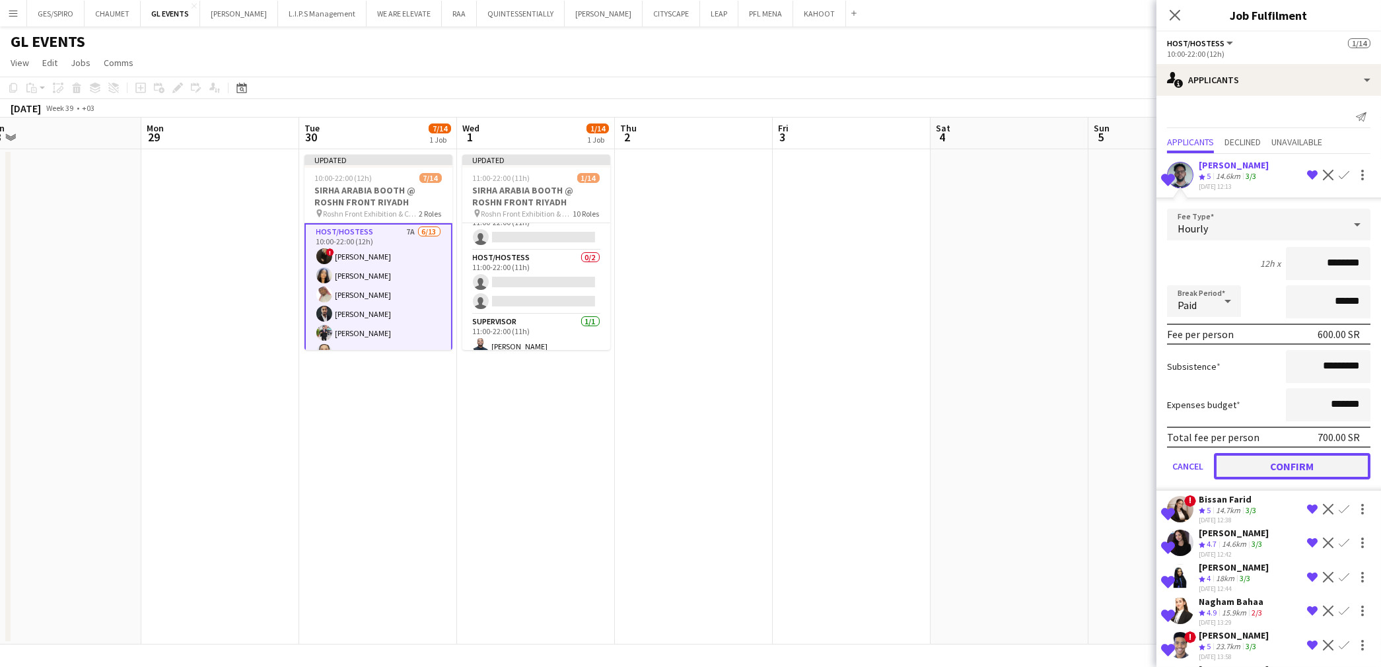
click at [1291, 460] on button "Confirm" at bounding box center [1292, 466] width 157 height 26
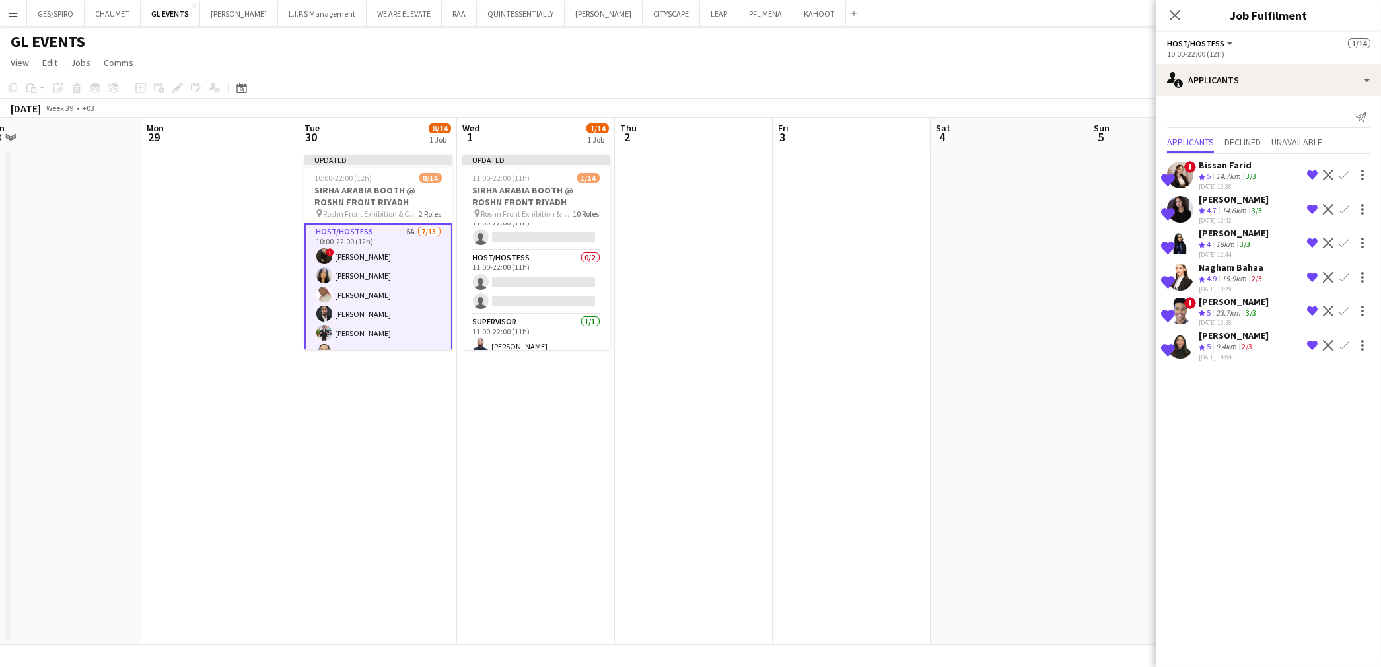
click at [1342, 176] on app-icon "Confirm" at bounding box center [1344, 175] width 11 height 11
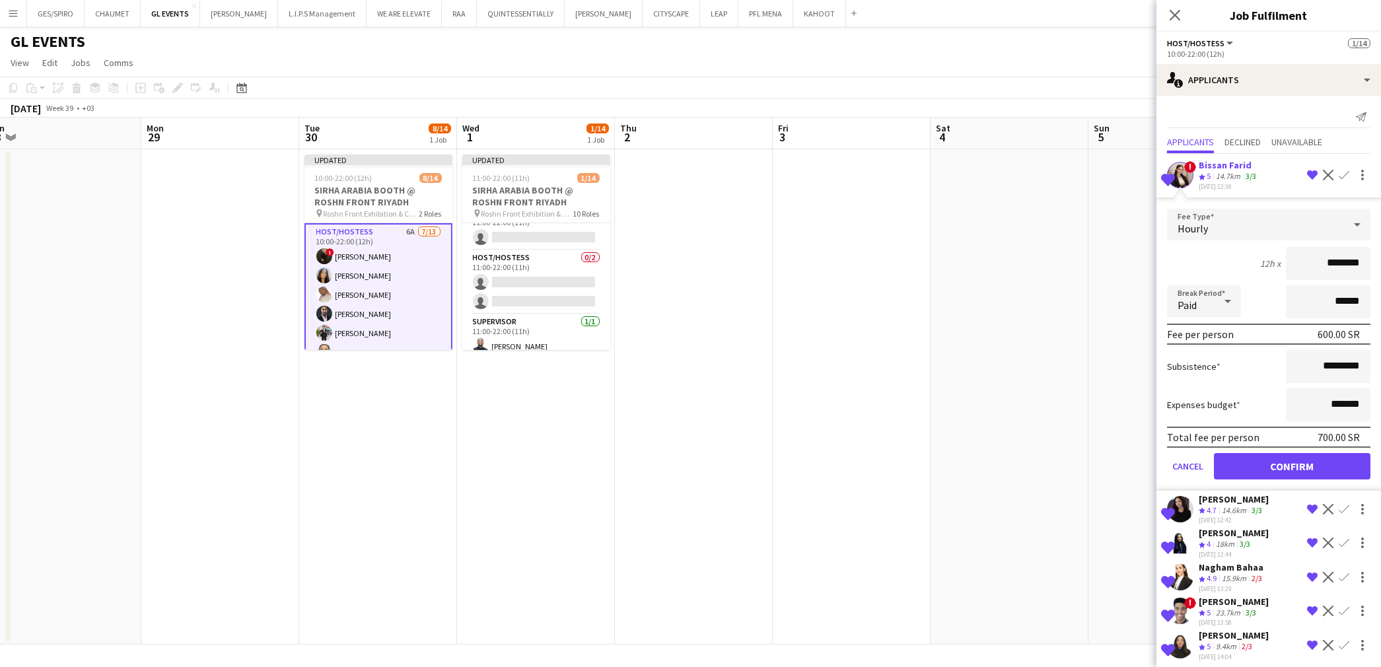
drag, startPoint x: 1303, startPoint y: 476, endPoint x: 1306, endPoint y: 470, distance: 7.4
click at [1306, 470] on form "Fee Type Hourly 12h x ******** Break Period Paid ****** Fee per person 600.00 S…" at bounding box center [1268, 350] width 225 height 282
click at [1309, 466] on button "Confirm" at bounding box center [1292, 466] width 157 height 26
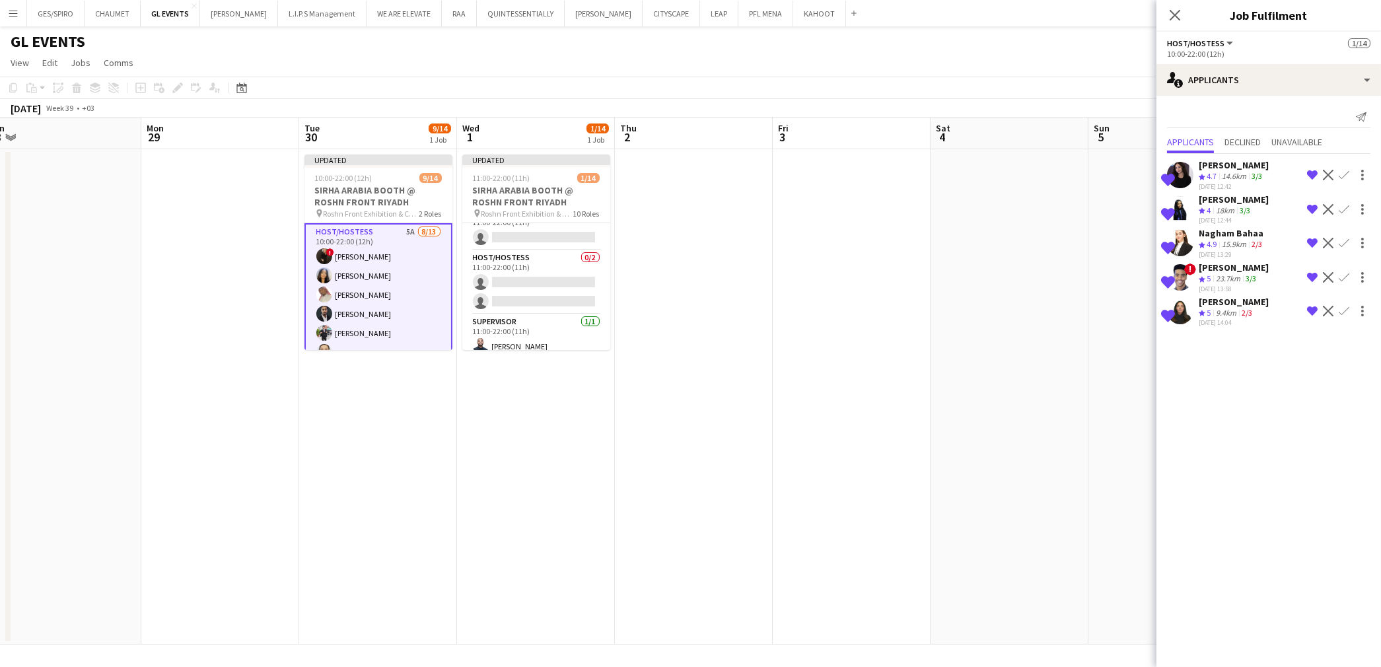
click at [1349, 172] on app-icon "Confirm" at bounding box center [1344, 175] width 11 height 11
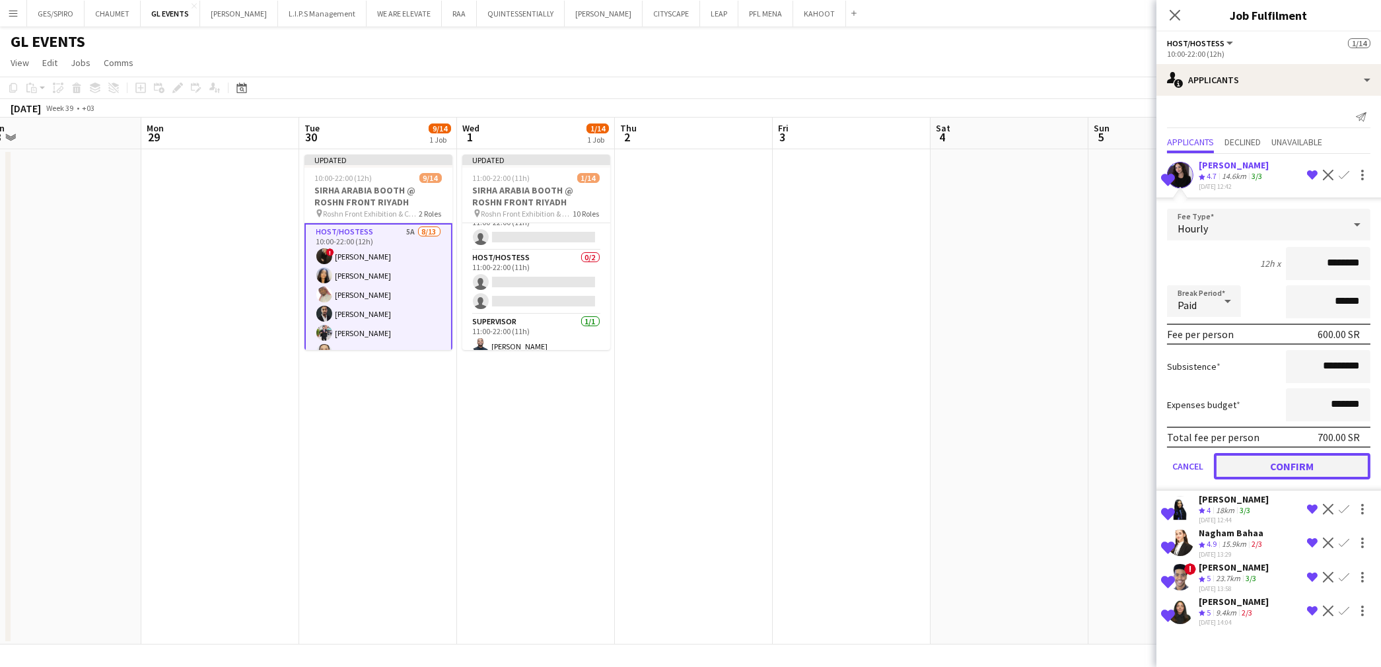
click at [1263, 456] on button "Confirm" at bounding box center [1292, 466] width 157 height 26
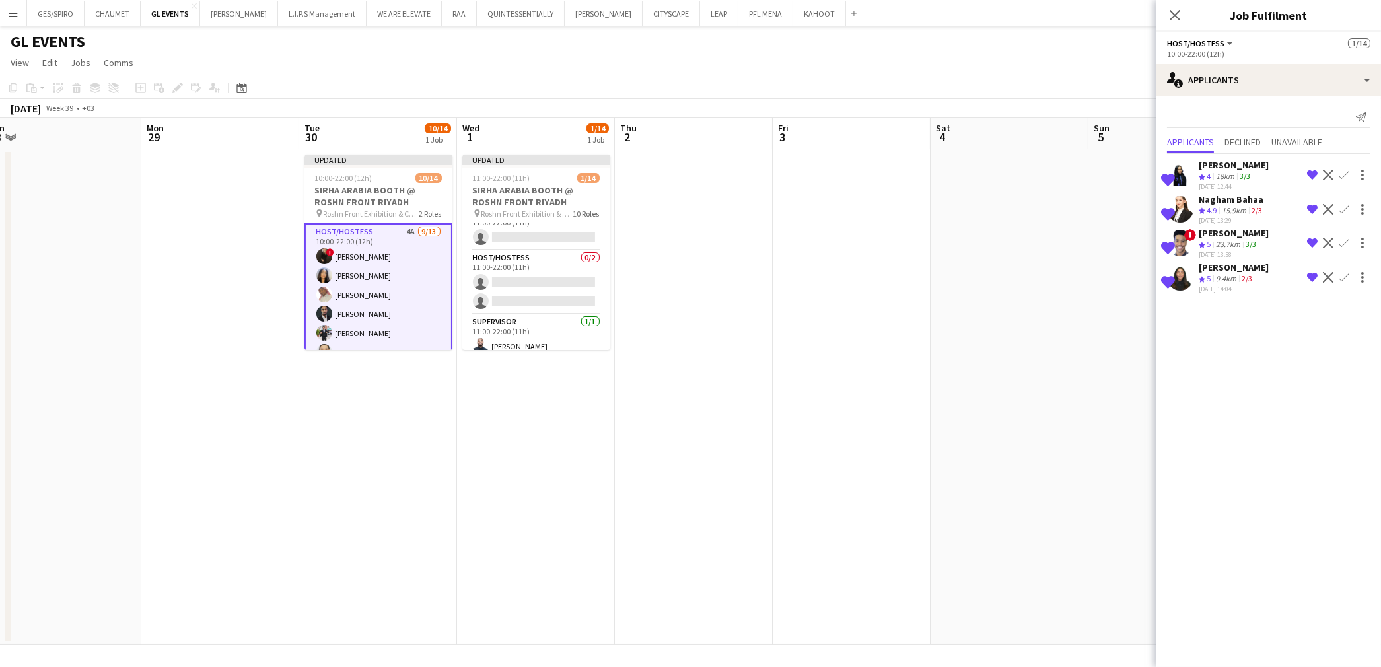
click at [1343, 173] on app-icon "Confirm" at bounding box center [1344, 175] width 11 height 11
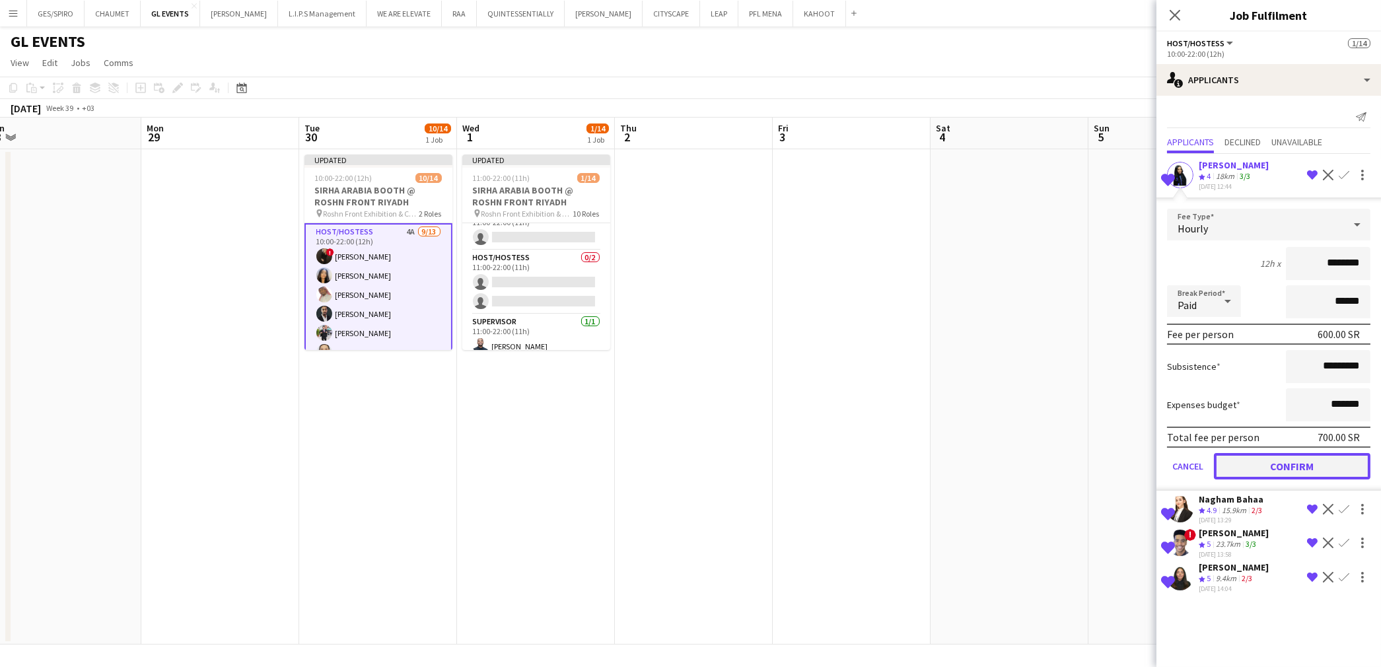
click at [1273, 454] on button "Confirm" at bounding box center [1292, 466] width 157 height 26
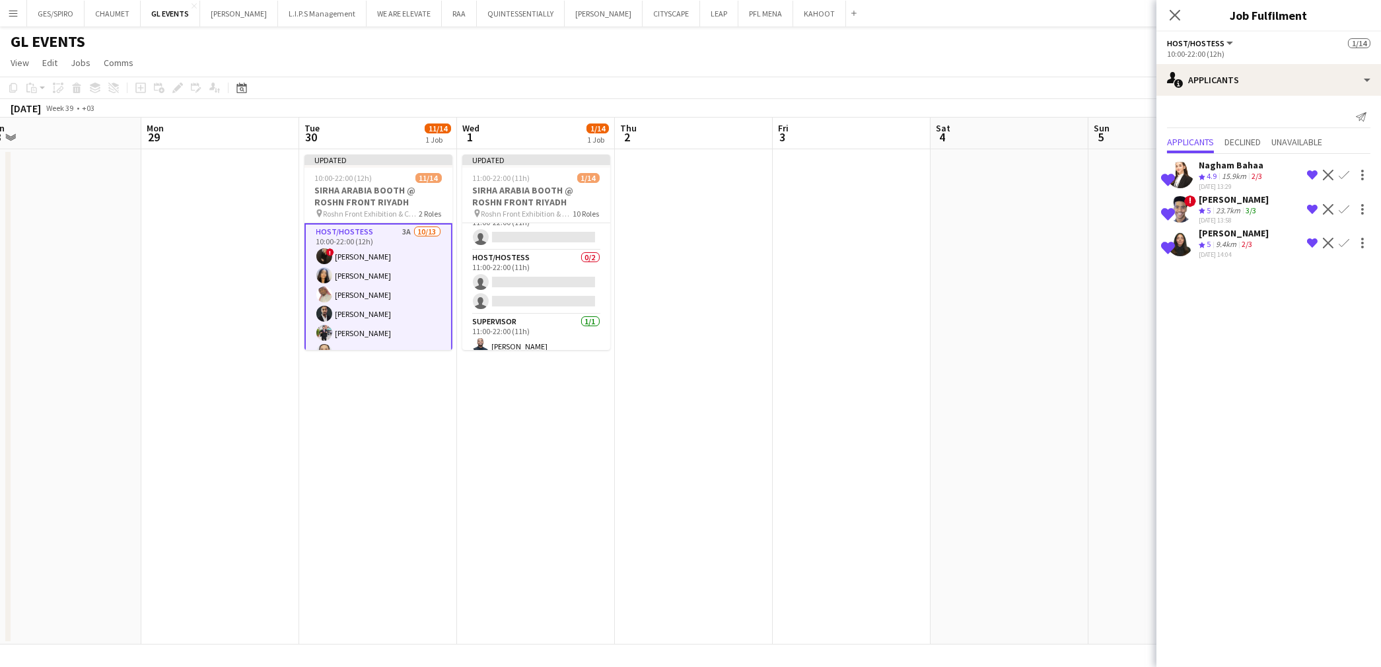
click at [1344, 174] on app-icon "Confirm" at bounding box center [1344, 175] width 11 height 11
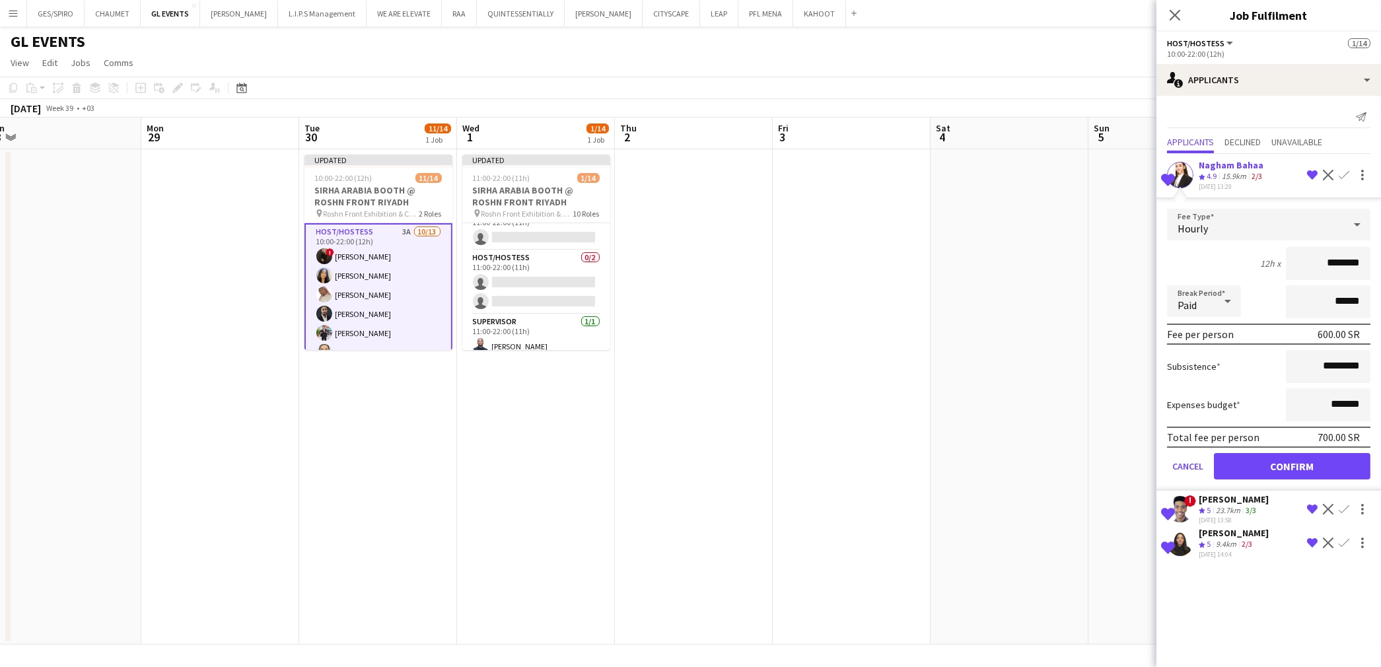
click at [1296, 476] on form "Fee Type Hourly 12h x ******** Break Period Paid ****** Fee per person 600.00 S…" at bounding box center [1268, 350] width 225 height 282
click at [1298, 464] on button "Confirm" at bounding box center [1292, 466] width 157 height 26
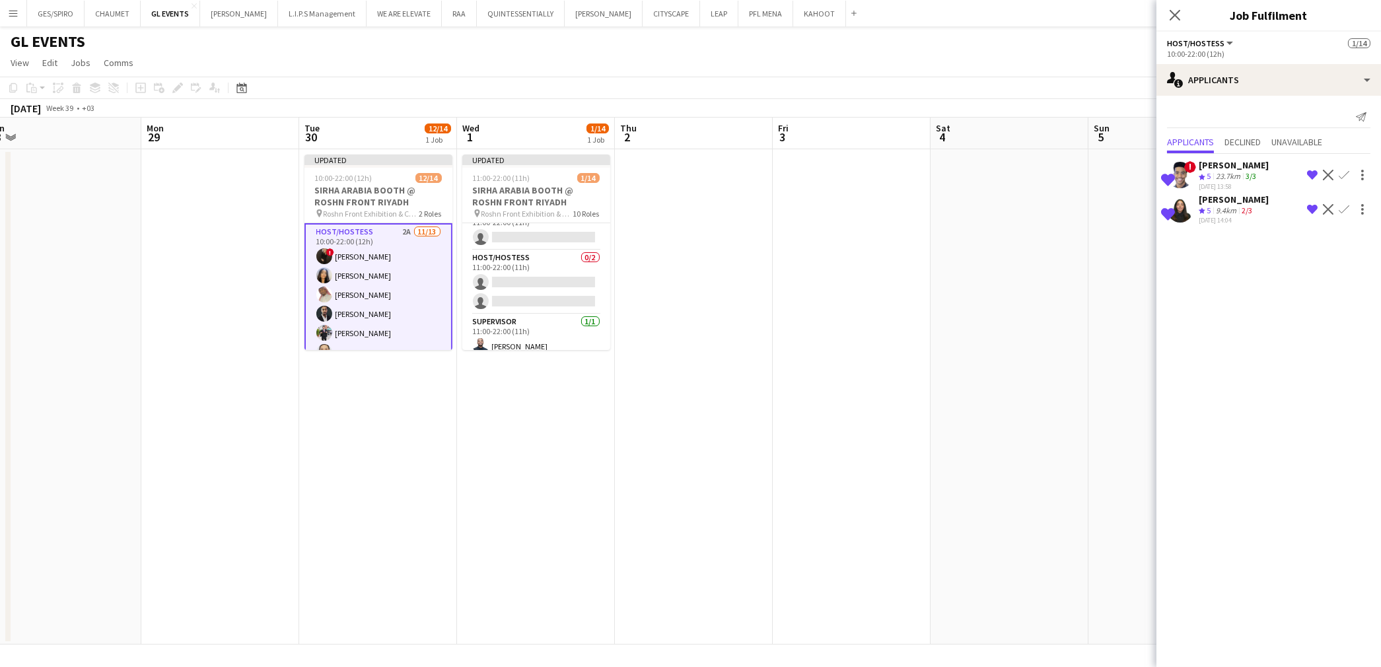
click at [1339, 175] on app-icon "Confirm" at bounding box center [1344, 175] width 11 height 11
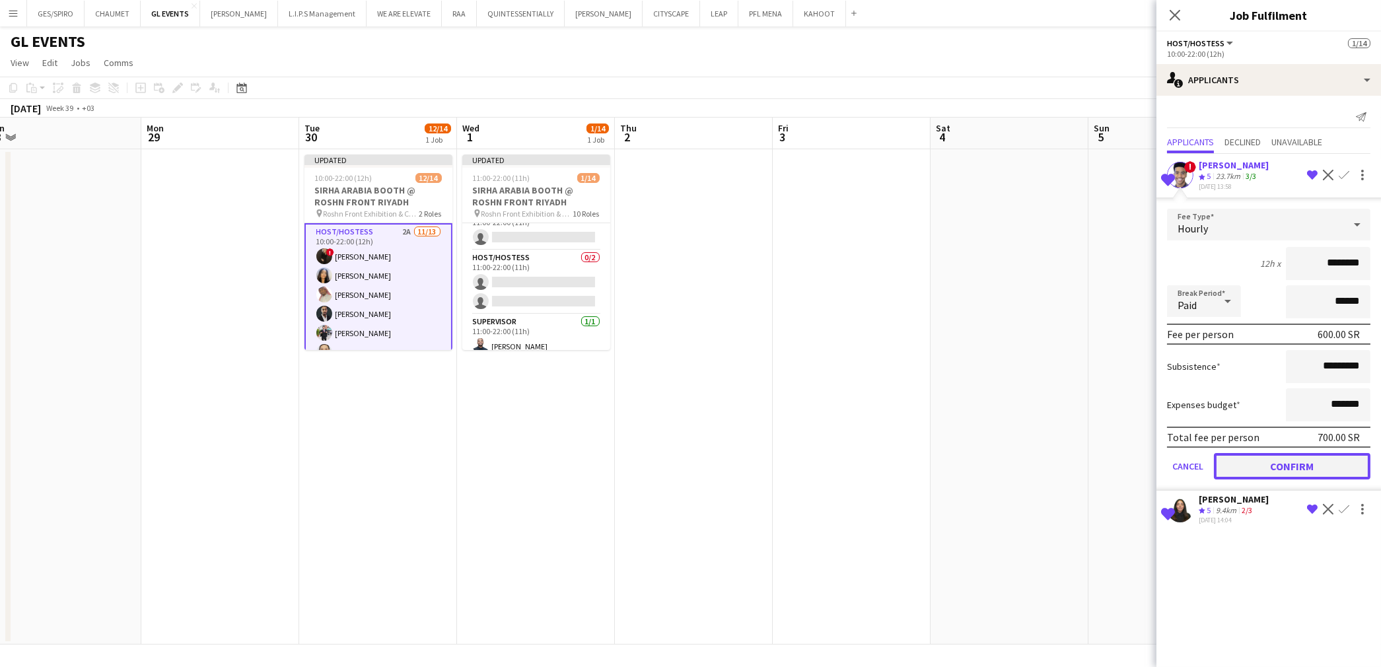
click at [1273, 459] on button "Confirm" at bounding box center [1292, 466] width 157 height 26
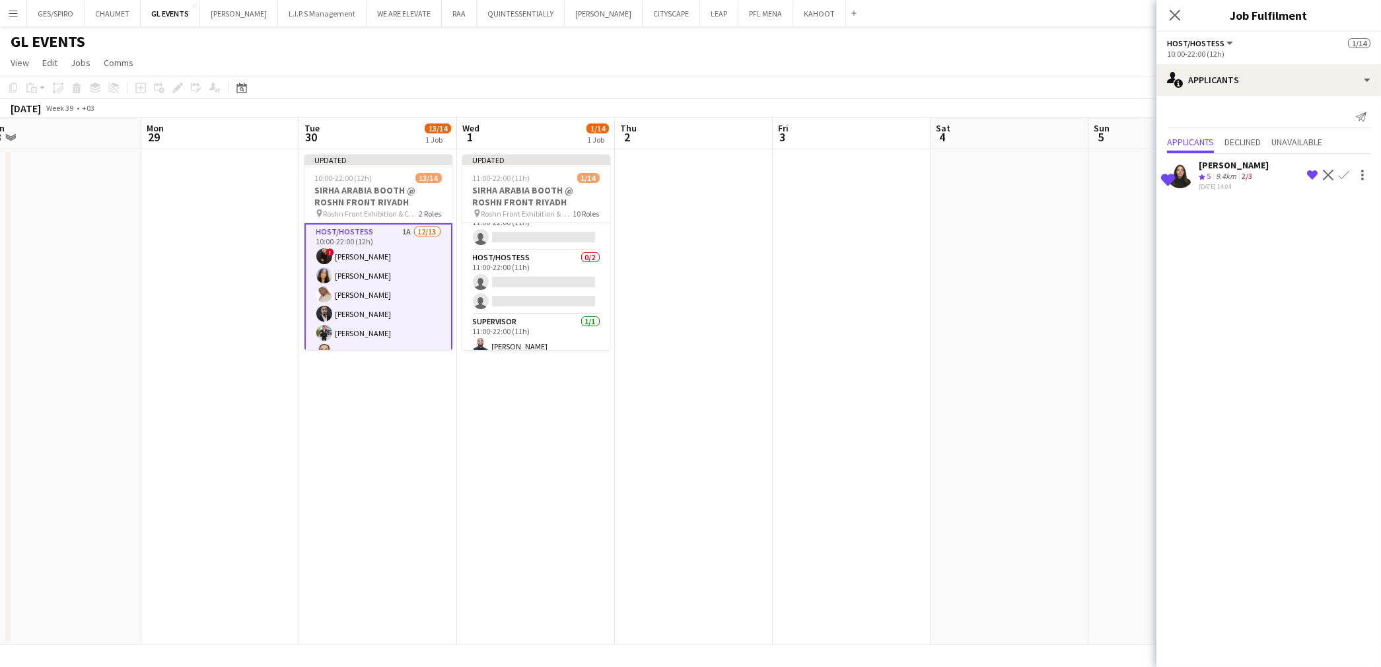
click at [1339, 172] on app-icon "Confirm" at bounding box center [1344, 175] width 11 height 11
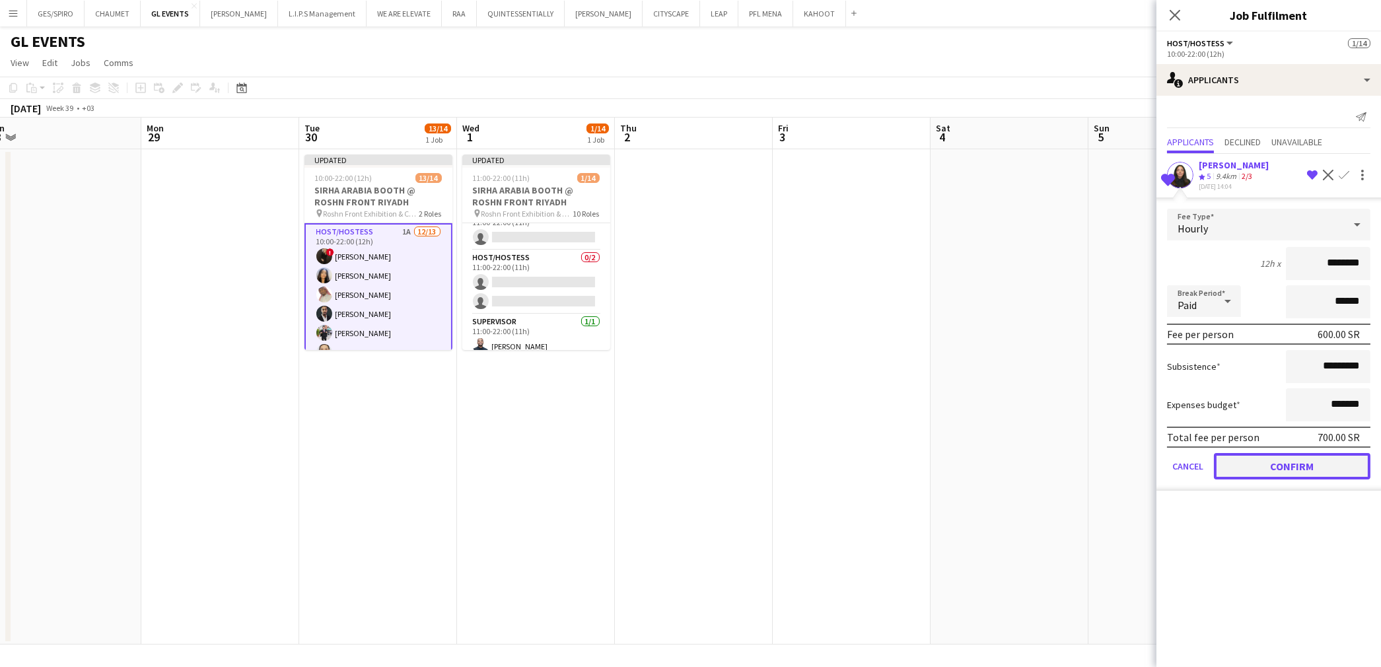
click at [1275, 464] on button "Confirm" at bounding box center [1292, 466] width 157 height 26
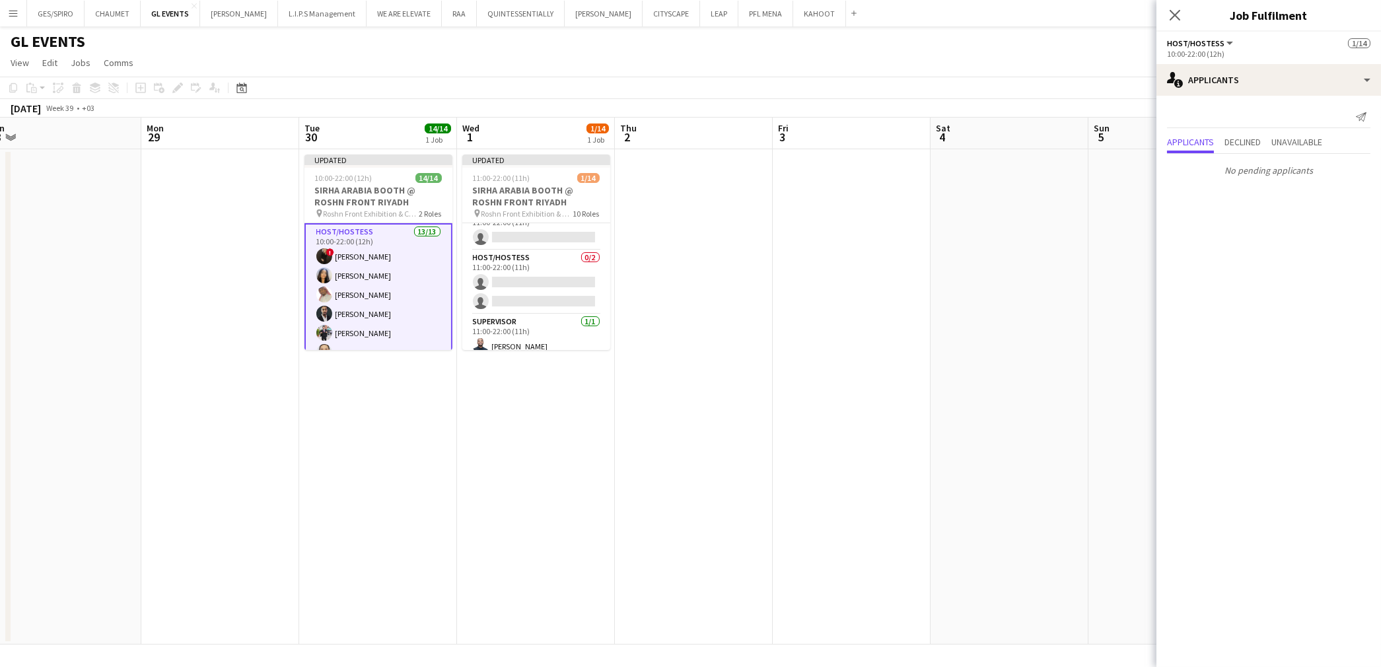
click at [808, 256] on app-date-cell at bounding box center [852, 396] width 158 height 495
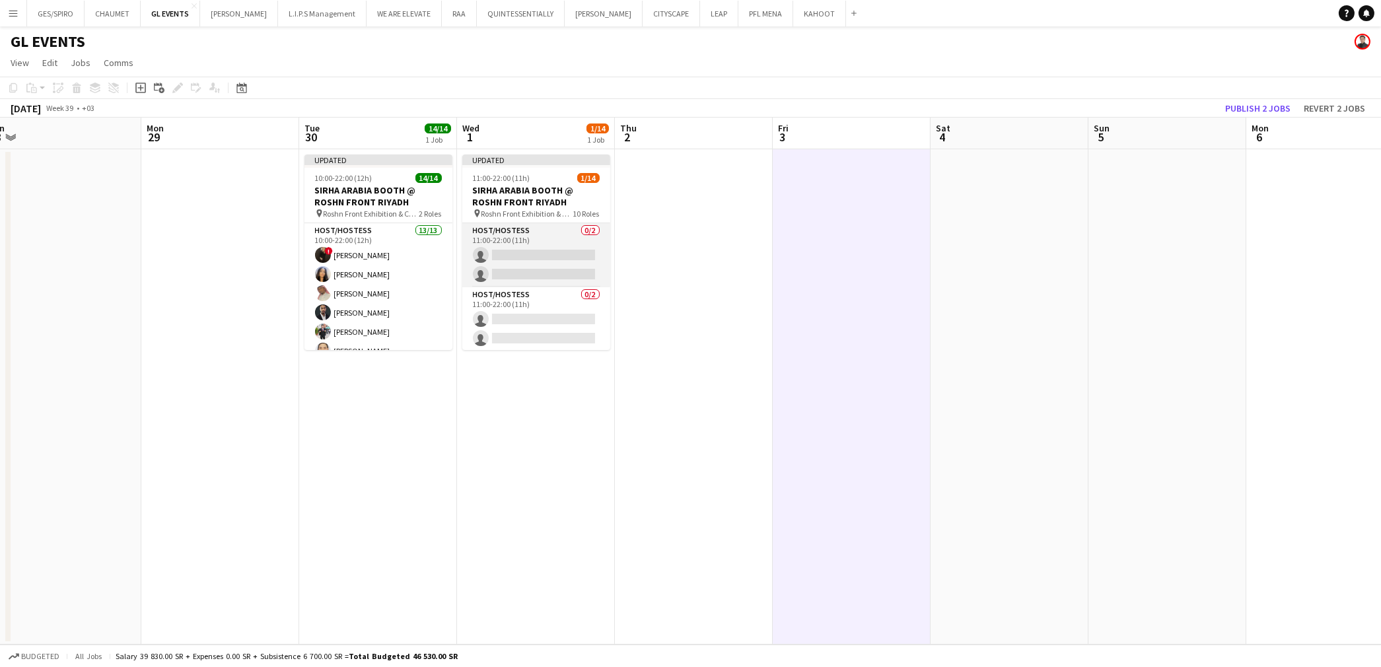
click at [551, 247] on app-card-role "Host/Hostess 0/2 11:00-22:00 (11h) single-neutral-actions single-neutral-actions" at bounding box center [536, 255] width 148 height 64
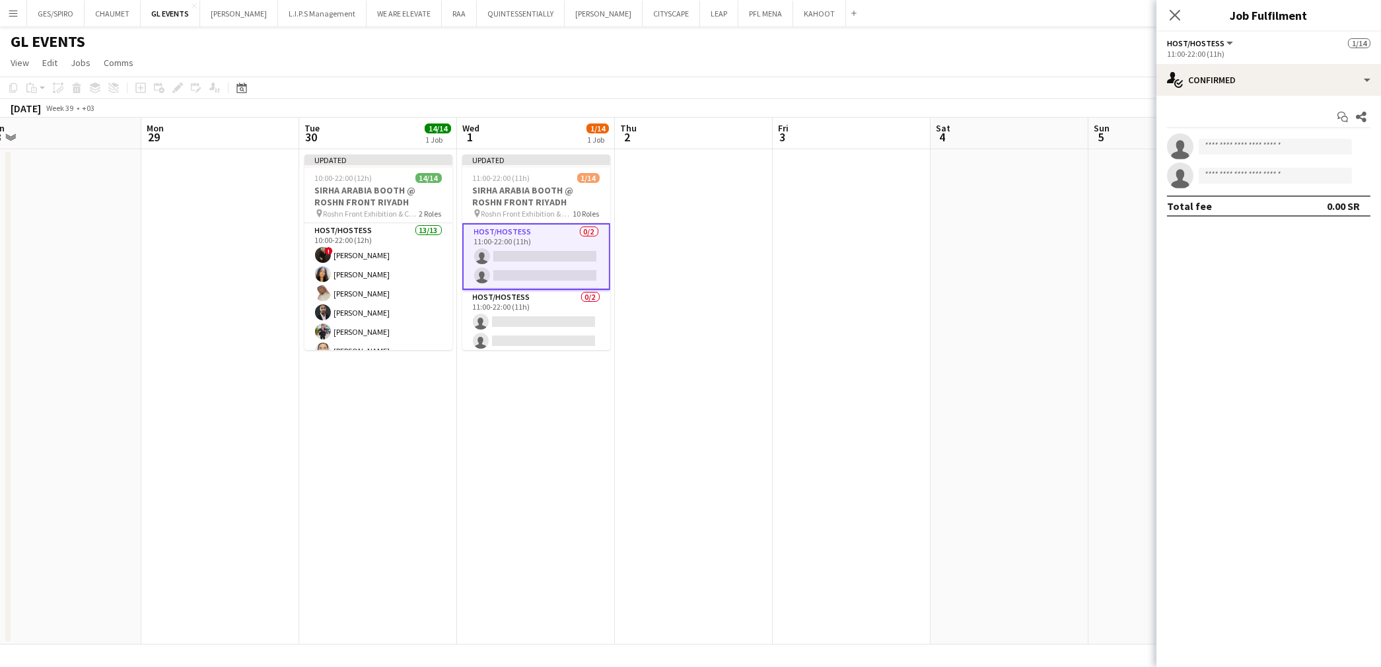
click at [548, 254] on app-card-role "Host/Hostess 0/2 11:00-22:00 (11h) single-neutral-actions single-neutral-actions" at bounding box center [536, 256] width 148 height 67
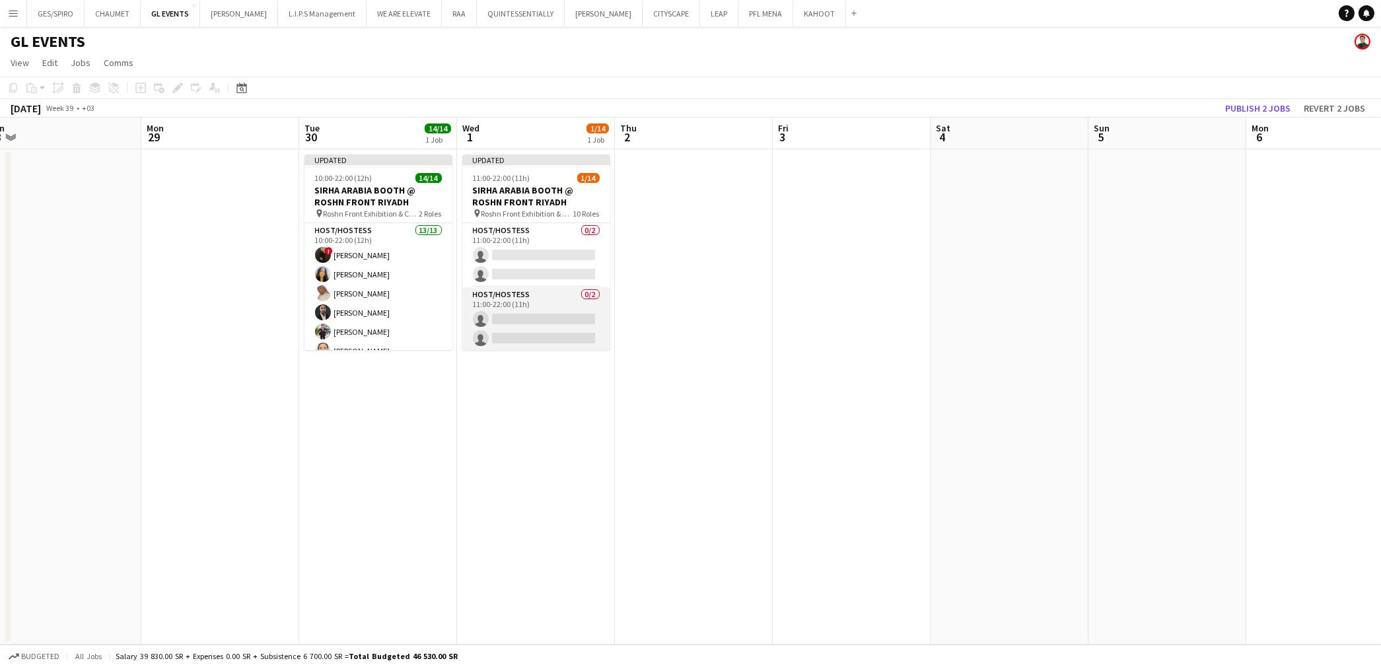
click at [549, 309] on app-card-role "Host/Hostess 0/2 11:00-22:00 (11h) single-neutral-actions single-neutral-actions" at bounding box center [536, 319] width 148 height 64
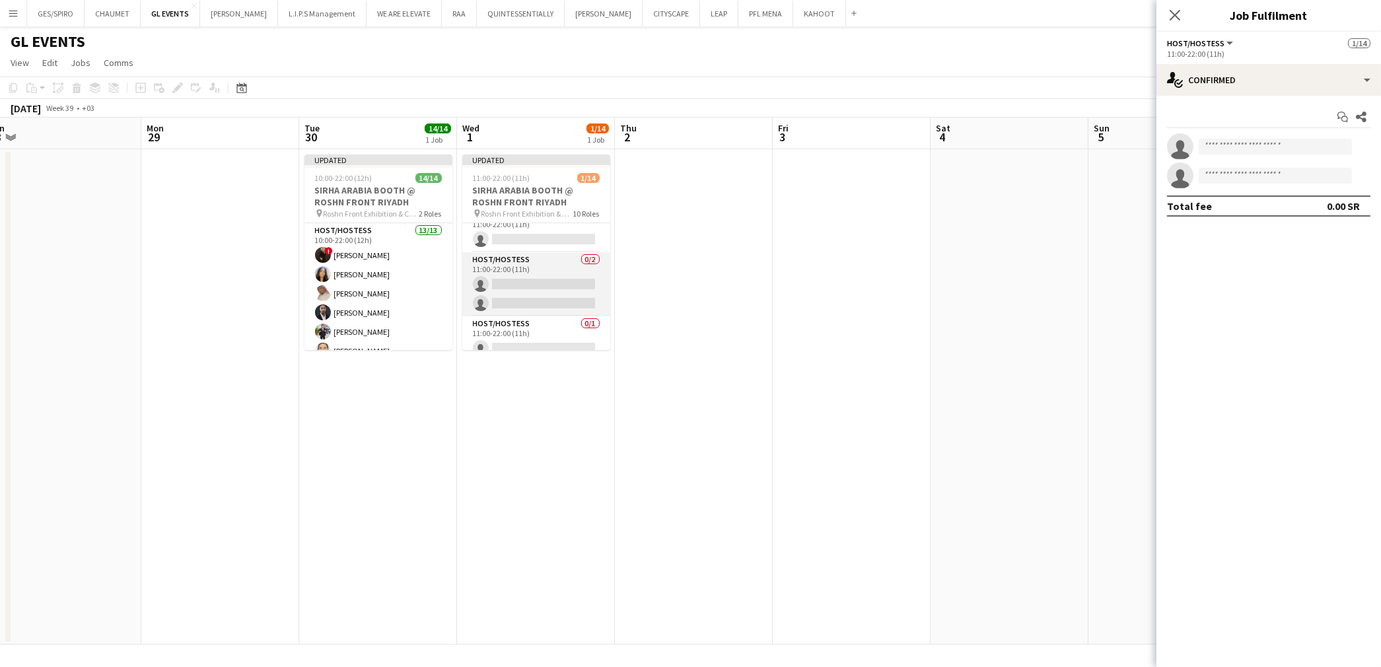
click at [548, 275] on app-card-role "Host/Hostess 0/2 11:00-22:00 (11h) single-neutral-actions single-neutral-actions" at bounding box center [536, 284] width 148 height 64
click at [532, 239] on app-card-role "Host/Hostess 0/2 11:00-22:00 (11h) single-neutral-actions single-neutral-actions" at bounding box center [536, 255] width 148 height 64
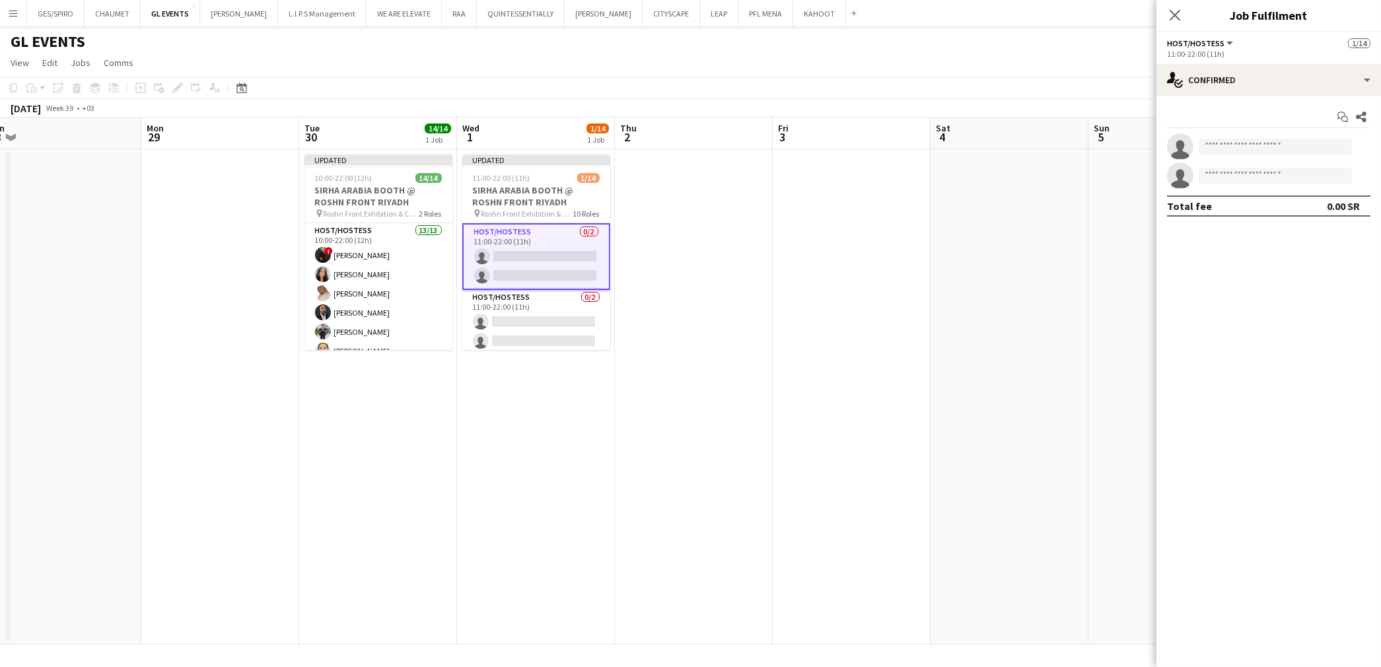
drag, startPoint x: 1228, startPoint y: 133, endPoint x: 1226, endPoint y: 155, distance: 21.2
click at [1228, 134] on app-invite-slot "single-neutral-actions" at bounding box center [1268, 146] width 225 height 26
click at [359, 287] on app-card-role "Host/Hostess 13/13 10:00-22:00 (12h) ! Molka Kchouk Fatema Al-sewar Abubakr Awa…" at bounding box center [378, 360] width 148 height 275
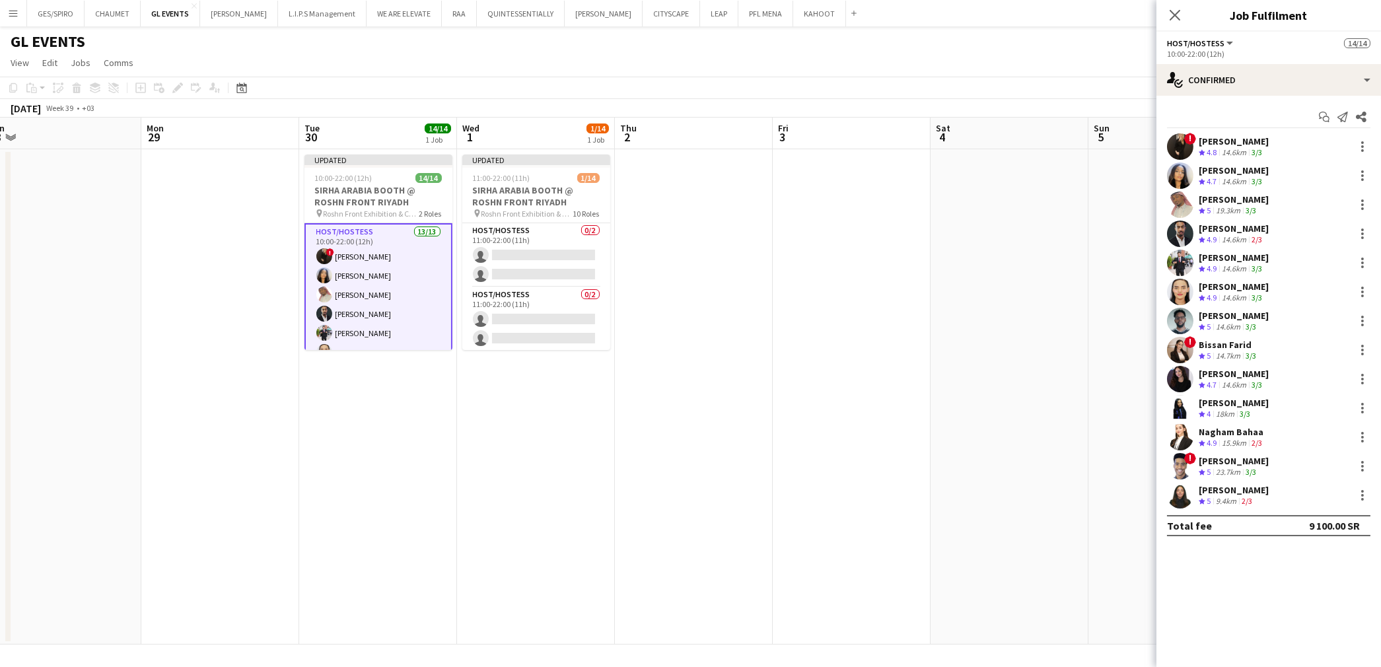
click at [1319, 143] on div "! Molka Kchouk Crew rating 4.8 14.6km 3/3" at bounding box center [1268, 146] width 225 height 26
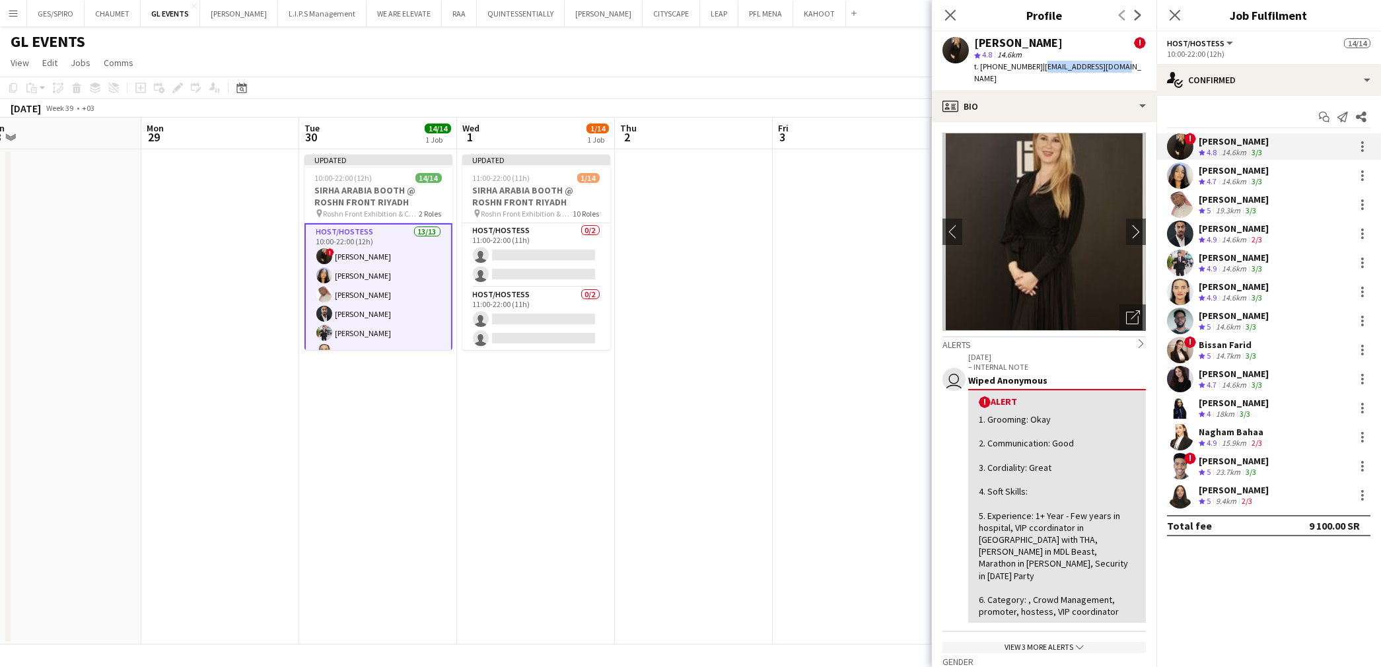
drag, startPoint x: 1117, startPoint y: 69, endPoint x: 1040, endPoint y: 69, distance: 77.9
click at [1040, 69] on div "Molka Kchouk ! star 4.8 14.6km t. +966545068926 | molka.kc@hotmail.com" at bounding box center [1044, 61] width 225 height 59
copy span "molka.kc@hotmail.com"
click at [528, 248] on app-card-role "Host/Hostess 0/2 11:00-22:00 (11h) single-neutral-actions single-neutral-actions" at bounding box center [536, 255] width 148 height 64
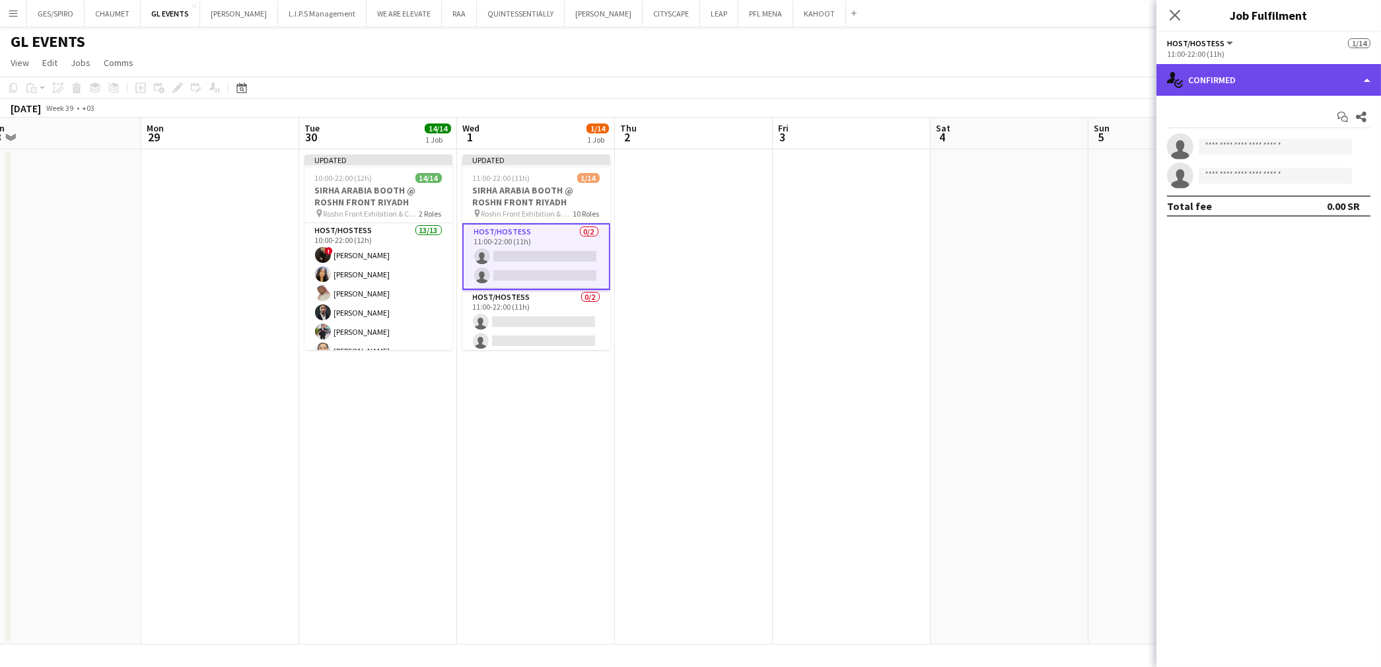
click at [1289, 76] on div "single-neutral-actions-check-2 Confirmed" at bounding box center [1268, 80] width 225 height 32
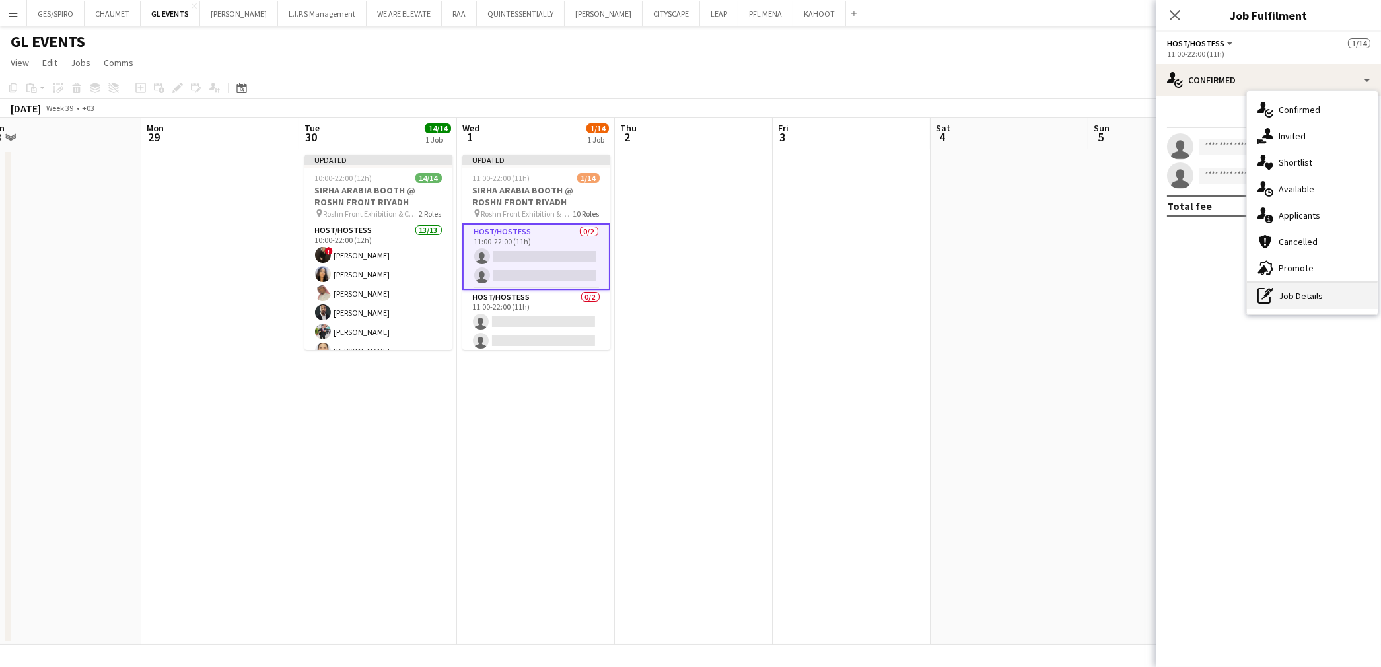
click at [1313, 295] on div "pen-write Job Details" at bounding box center [1312, 296] width 131 height 26
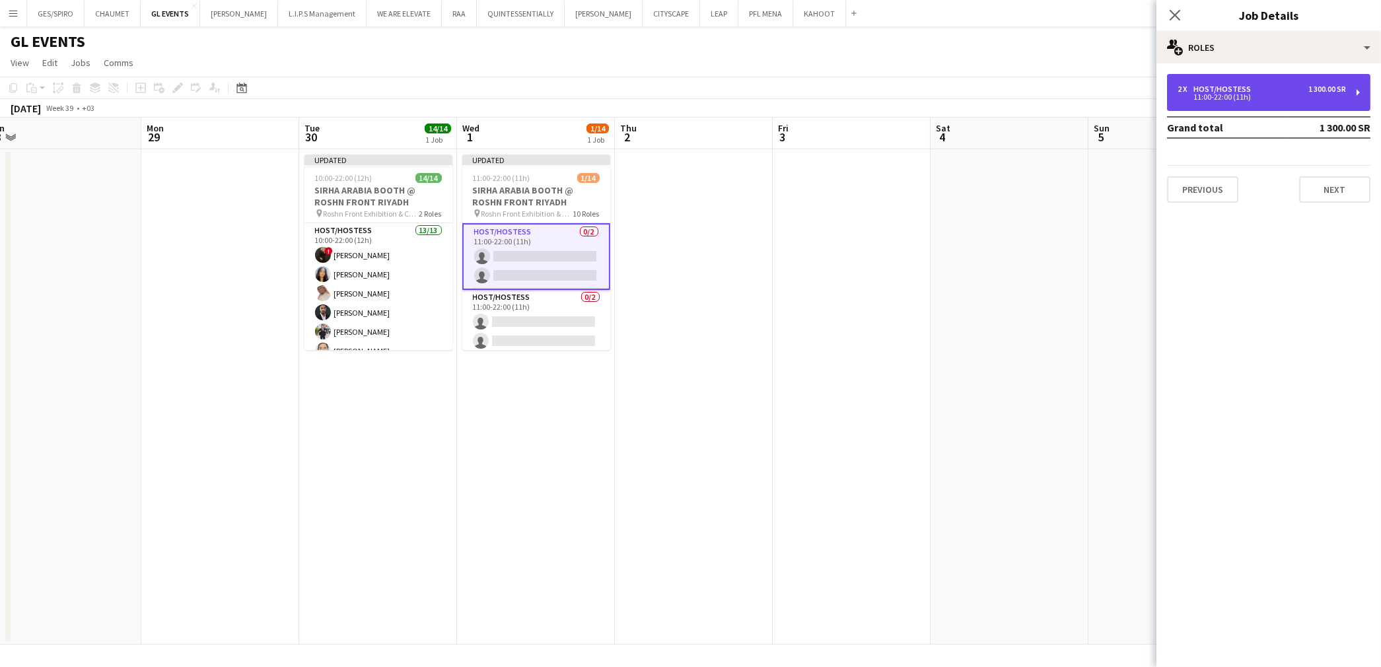
click at [1285, 94] on div "11:00-22:00 (11h)" at bounding box center [1262, 97] width 168 height 7
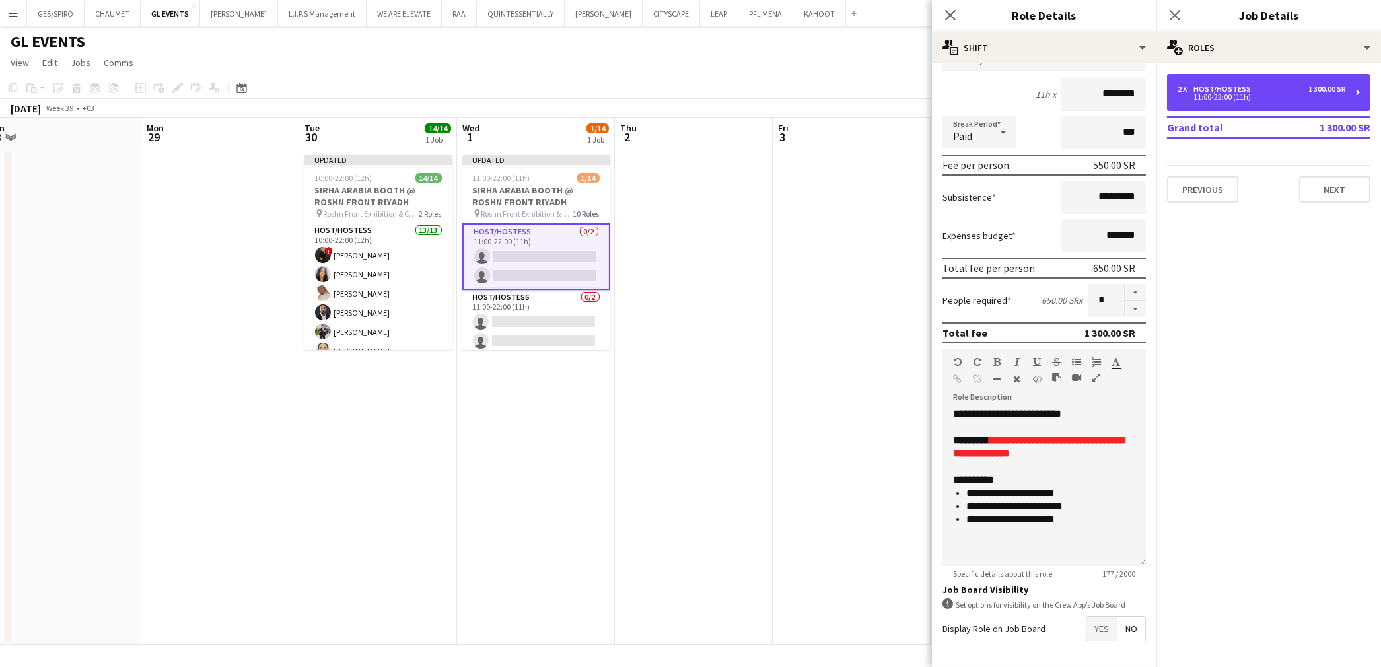
scroll to position [147, 0]
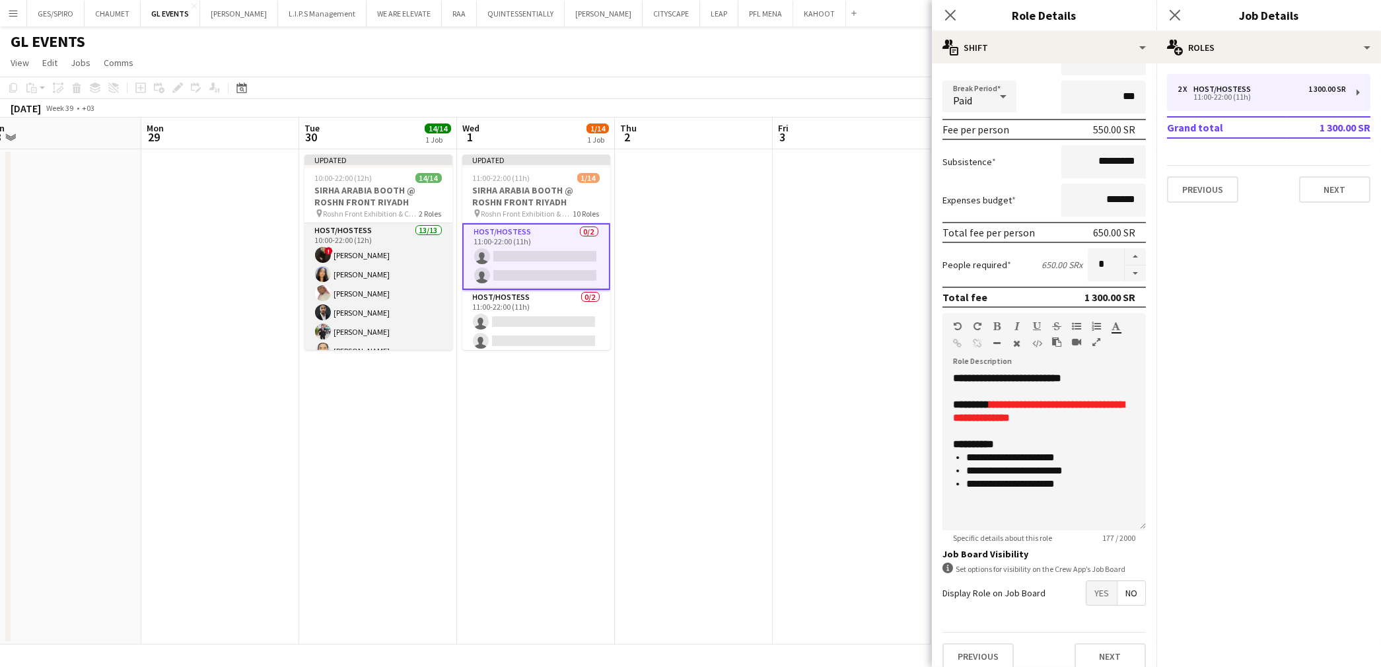
click at [392, 279] on app-card-role "Host/Hostess 13/13 10:00-22:00 (12h) ! Molka Kchouk Fatema Al-sewar Abubakr Awa…" at bounding box center [378, 360] width 148 height 275
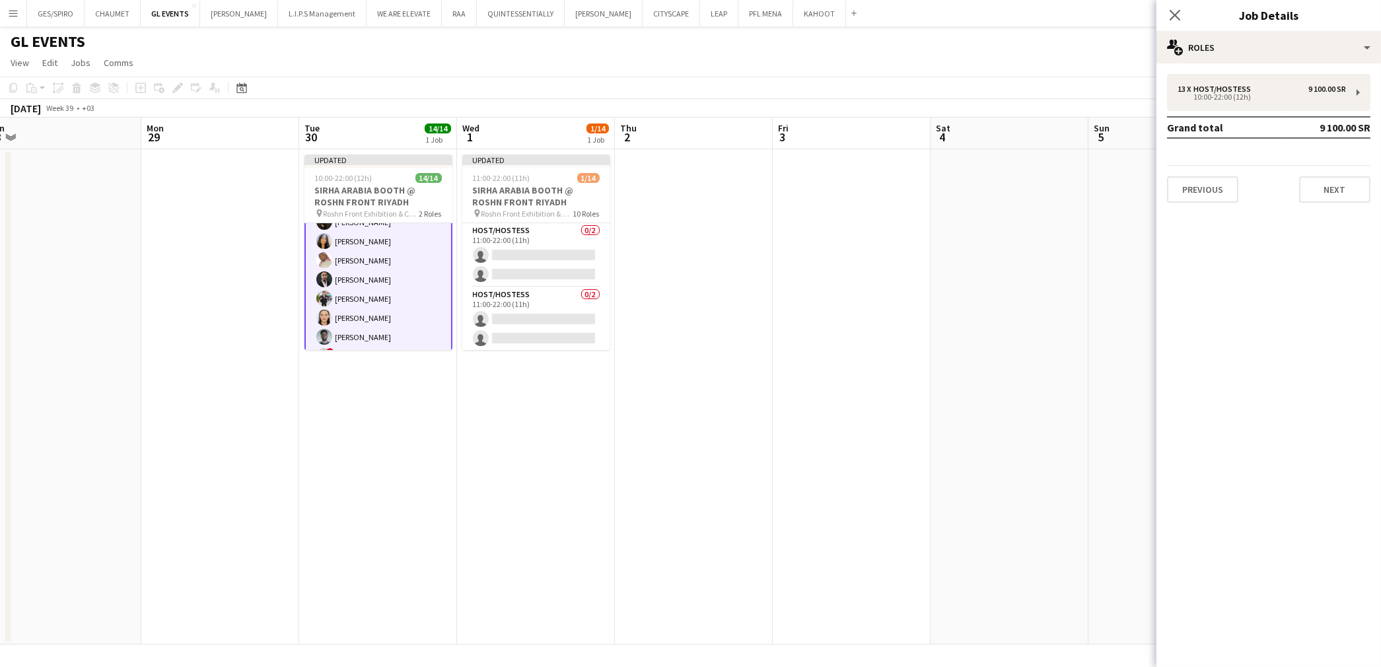
scroll to position [0, 0]
click at [386, 266] on app-card-role "Host/Hostess 13/13 10:00-22:00 (12h) ! Molka Kchouk Fatema Al-sewar Abubakr Awa…" at bounding box center [378, 361] width 148 height 277
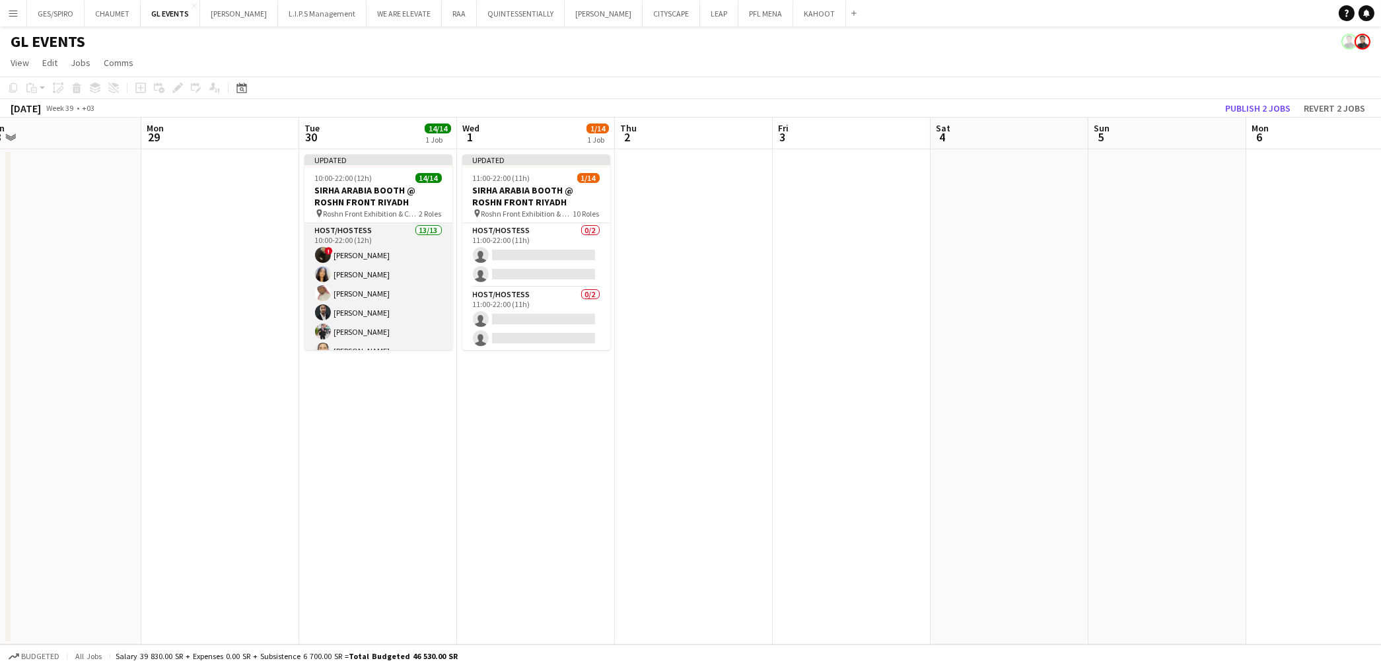
click at [386, 266] on app-card-role "Host/Hostess 13/13 10:00-22:00 (12h) ! Molka Kchouk Fatema Al-sewar Abubakr Awa…" at bounding box center [378, 360] width 148 height 275
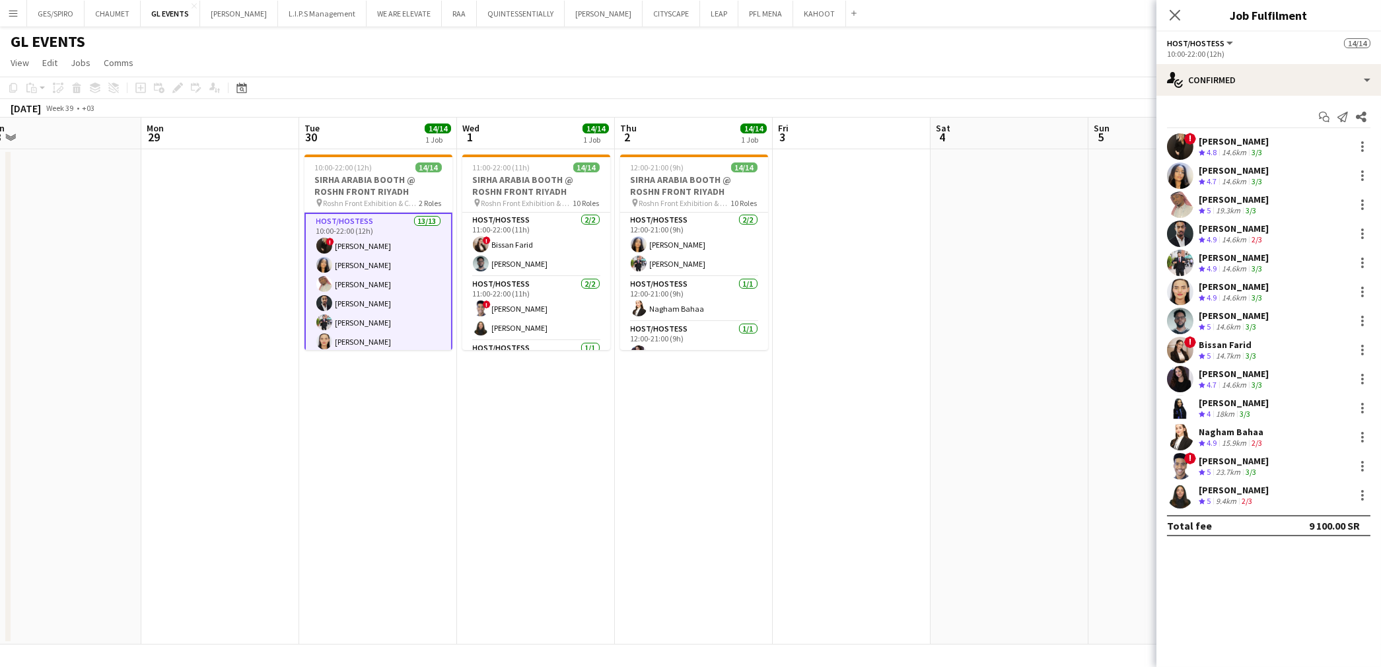
click at [898, 374] on app-date-cell at bounding box center [852, 396] width 158 height 495
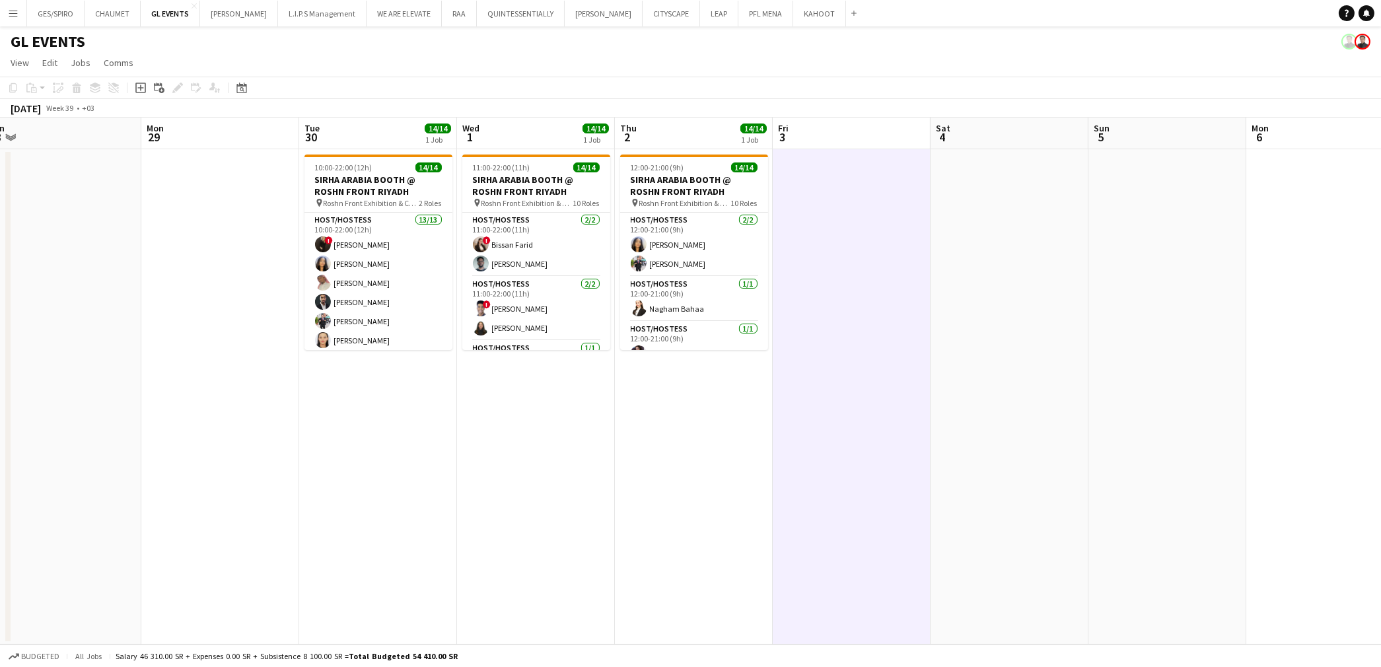
click at [674, 403] on app-date-cell "12:00-21:00 (9h) 14/14 SIRHA ARABIA BOOTH @ ROSHN FRONT RIYADH pin Roshn Front …" at bounding box center [694, 396] width 158 height 495
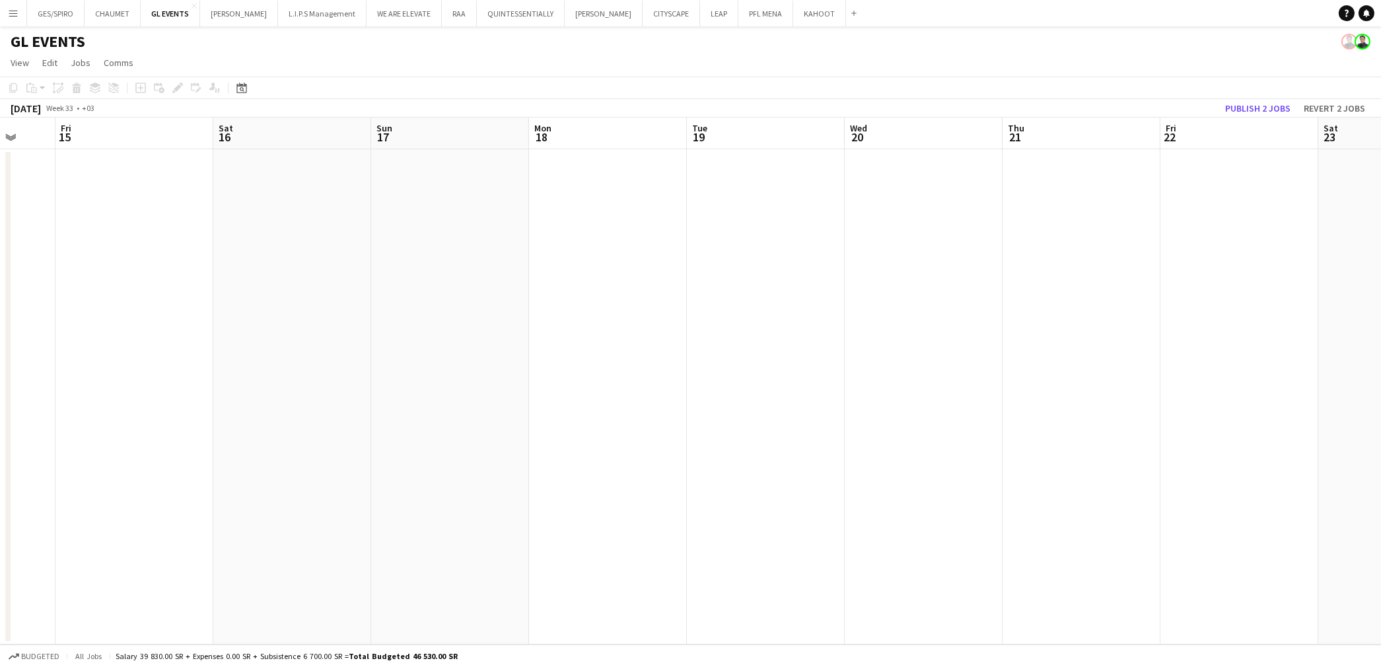
drag, startPoint x: 841, startPoint y: 274, endPoint x: 619, endPoint y: 276, distance: 222.6
click at [639, 276] on app-calendar-viewport "Tue 12 Wed 13 Thu 14 Fri 15 Sat 16 Sun 17 Mon 18 Tue 19 Wed 20 Thu 21 Fri 22 Sa…" at bounding box center [690, 381] width 1381 height 527
drag, startPoint x: 1250, startPoint y: 249, endPoint x: 689, endPoint y: 243, distance: 561.4
click at [482, 268] on app-calendar-viewport "Sat 16 Sun 17 Mon 18 Tue 19 Wed 20 Thu 21 Fri 22 Sat 23 Sun 24 Mon 25 Tue 26 We…" at bounding box center [690, 381] width 1381 height 527
drag, startPoint x: 1152, startPoint y: 253, endPoint x: 377, endPoint y: 262, distance: 774.8
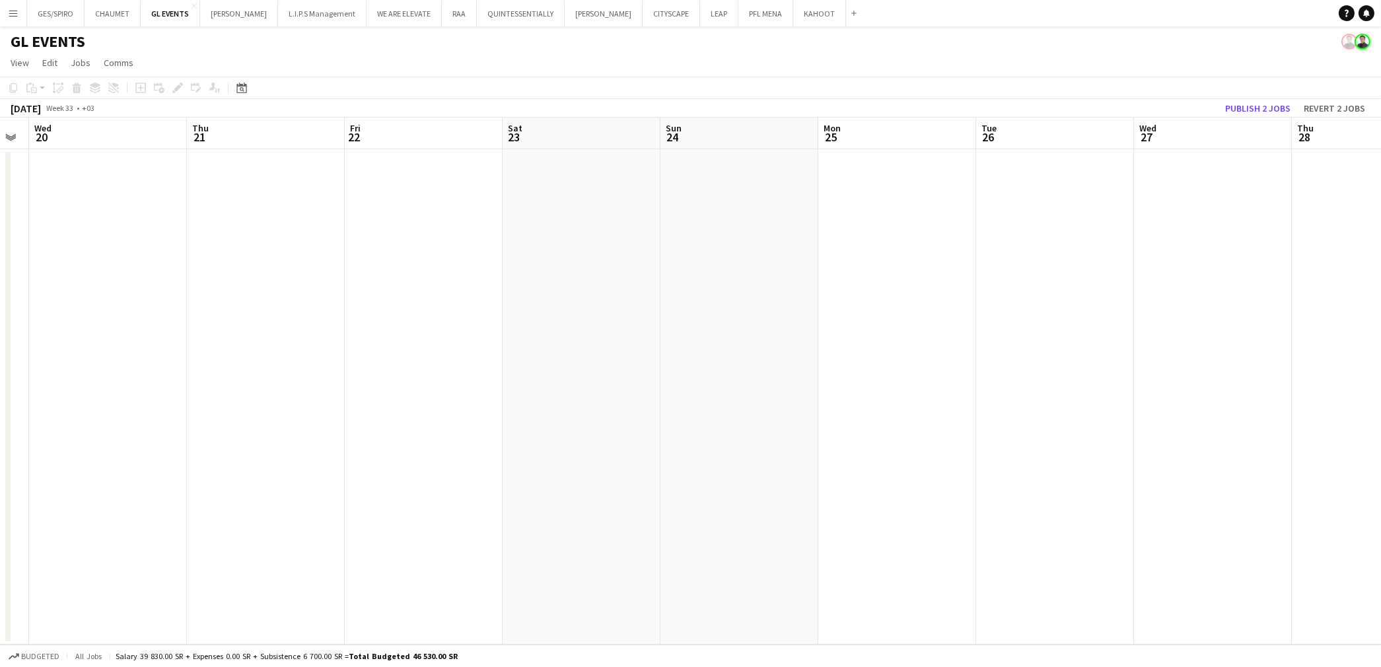
click at [365, 263] on app-calendar-viewport "Sun 17 Mon 18 Tue 19 Wed 20 Thu 21 Fri 22 Sat 23 Sun 24 Mon 25 Tue 26 Wed 27 Th…" at bounding box center [690, 381] width 1381 height 527
drag, startPoint x: 547, startPoint y: 262, endPoint x: 1240, endPoint y: 225, distance: 693.8
click at [493, 266] on app-calendar-viewport "Tue 26 Wed 27 Thu 28 Fri 29 Sat 30 Sun 31 Mon 1 Tue 2 Wed 3 Thu 4 Fri 5 Sat 6 S…" at bounding box center [690, 381] width 1381 height 527
drag, startPoint x: 436, startPoint y: 258, endPoint x: 692, endPoint y: 230, distance: 257.8
click at [368, 258] on app-calendar-viewport "Wed 27 Thu 28 Fri 29 Sat 30 Sun 31 Mon 1 Tue 2 Wed 3 Thu 4 Fri 5 Sat 6 Sun 7 Mo…" at bounding box center [690, 381] width 1381 height 527
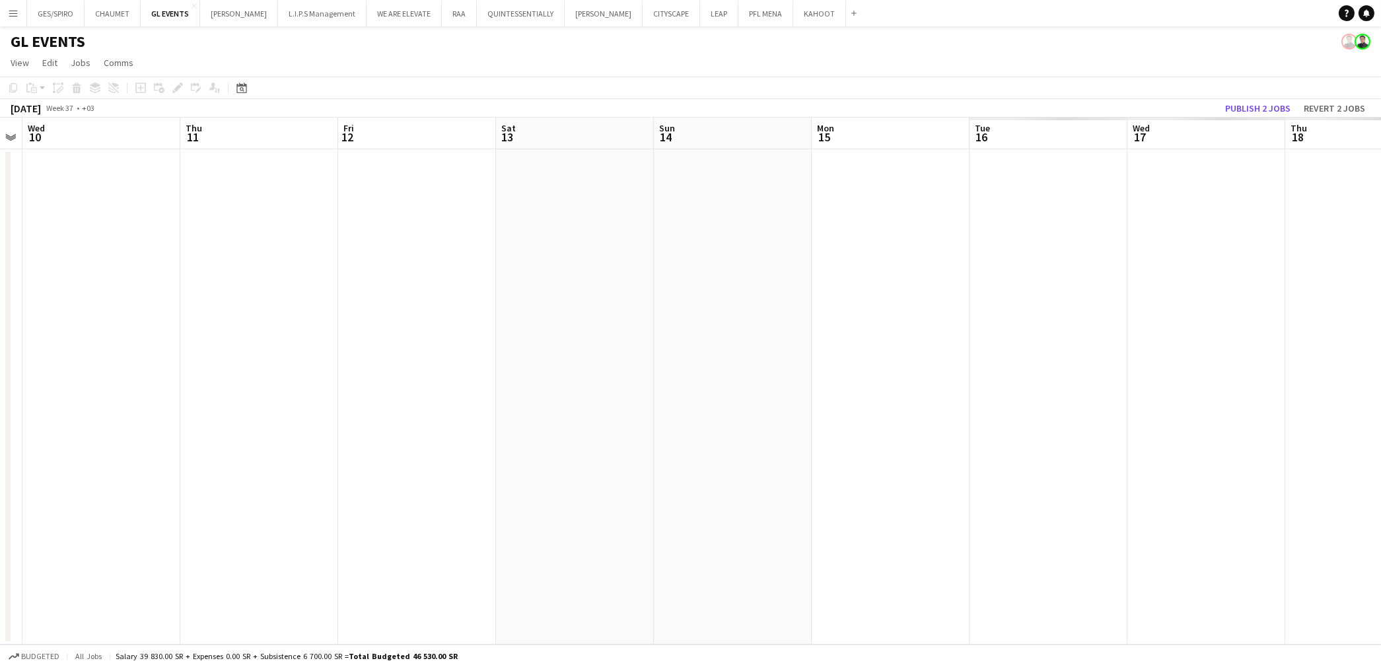
drag, startPoint x: 849, startPoint y: 242, endPoint x: 440, endPoint y: 233, distance: 409.6
click at [377, 245] on app-calendar-viewport "Sun 7 Mon 8 Tue 9 Wed 10 Thu 11 Fri 12 Sat 13 Sun 14 Mon 15 Tue 16 Wed 17 Thu 1…" at bounding box center [690, 381] width 1381 height 527
drag, startPoint x: 1265, startPoint y: 193, endPoint x: 806, endPoint y: 200, distance: 459.1
click at [345, 235] on app-calendar-viewport "Sun 7 Mon 8 Tue 9 Wed 10 Thu 11 Fri 12 Sat 13 Sun 14 Mon 15 Tue 16 Wed 17 Thu 1…" at bounding box center [690, 381] width 1381 height 527
drag, startPoint x: 341, startPoint y: 238, endPoint x: 202, endPoint y: 236, distance: 138.7
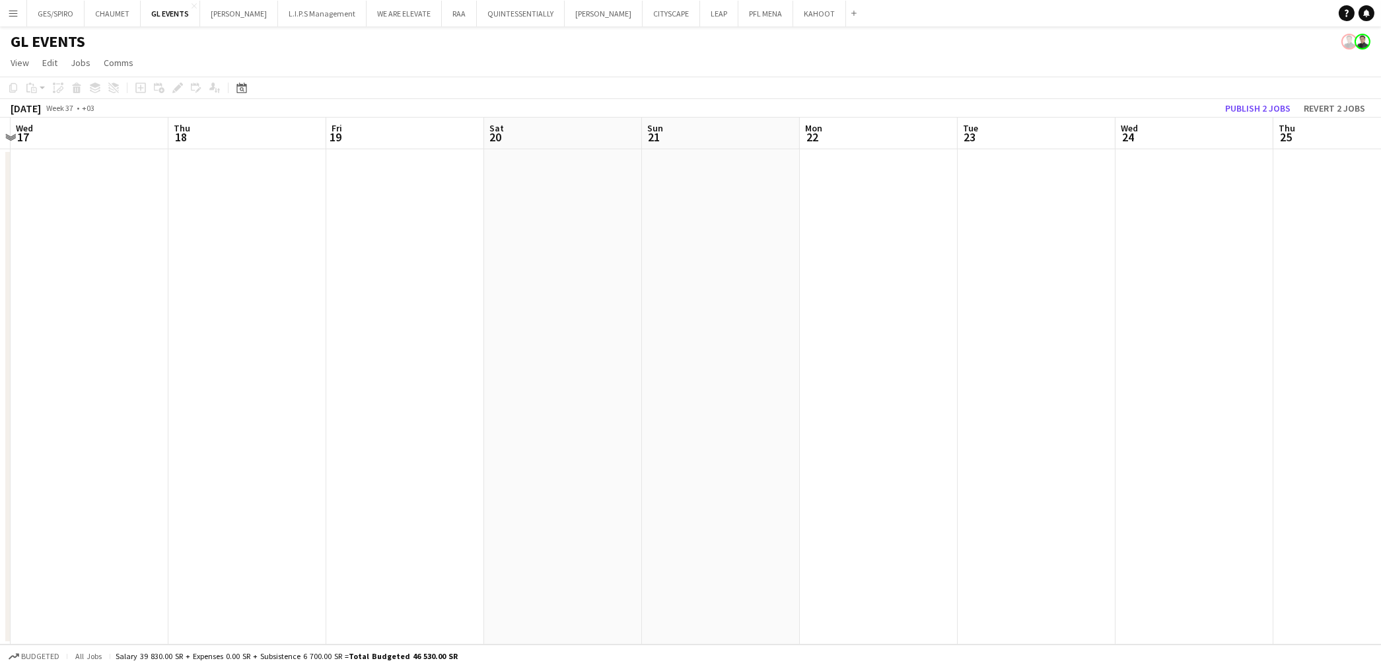
click at [194, 239] on app-calendar-viewport "Sat 13 Sun 14 Mon 15 Tue 16 Wed 17 Thu 18 Fri 19 Sat 20 Sun 21 Mon 22 Tue 23 We…" at bounding box center [690, 381] width 1381 height 527
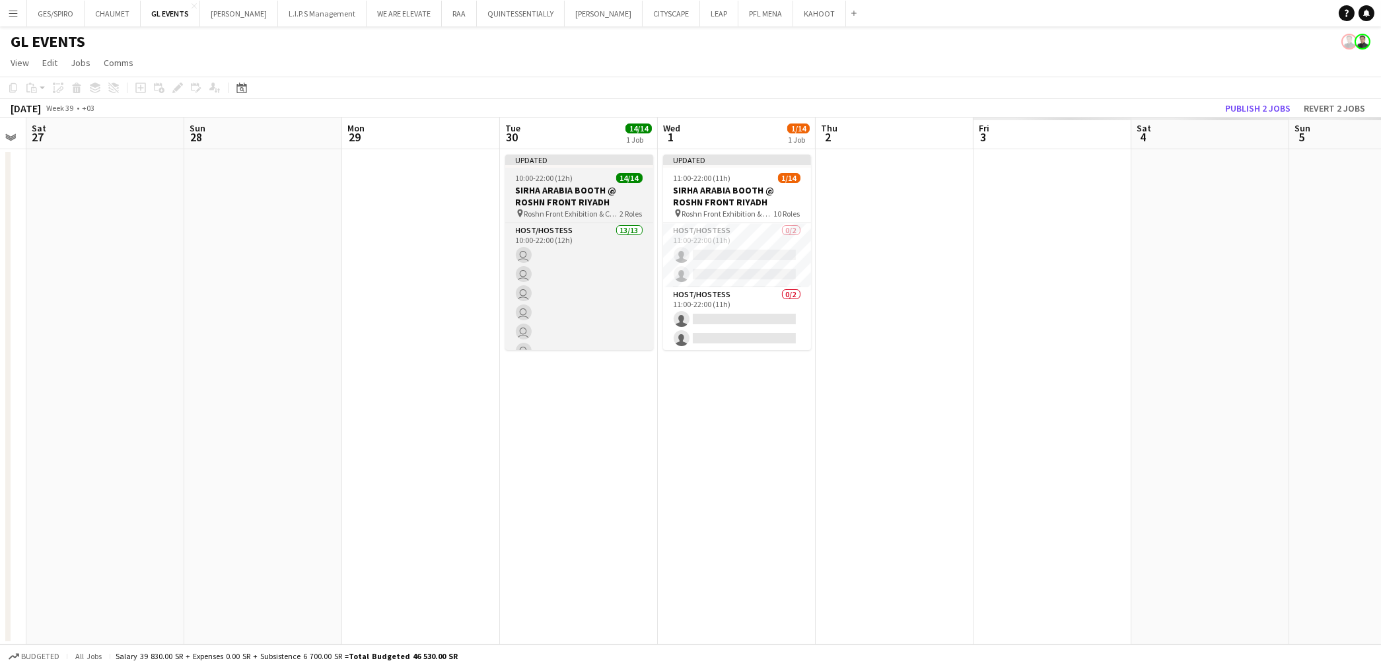
scroll to position [0, 359]
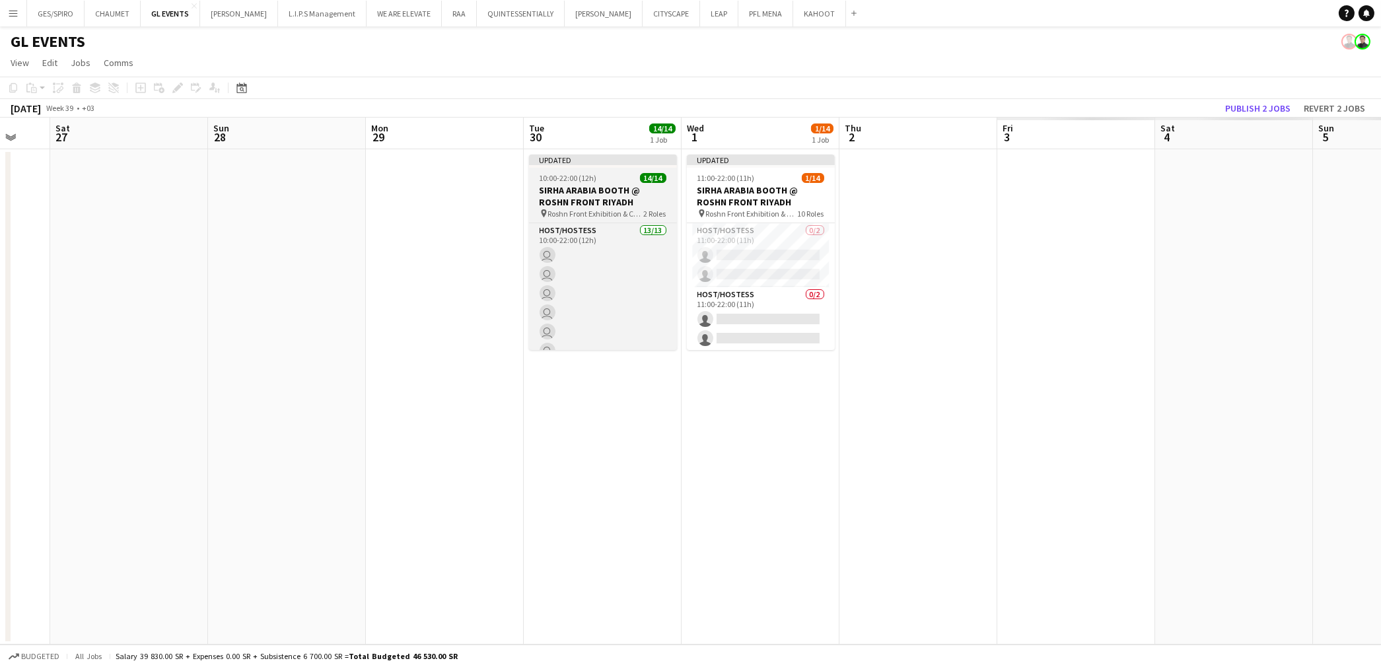
drag, startPoint x: 734, startPoint y: 215, endPoint x: 361, endPoint y: 197, distance: 373.6
click at [190, 219] on app-calendar-viewport "Wed 24 Thu 25 Fri 26 Sat 27 Sun 28 Mon 29 Tue 30 14/14 1 Job Wed 1 1/14 1 Job T…" at bounding box center [690, 381] width 1381 height 527
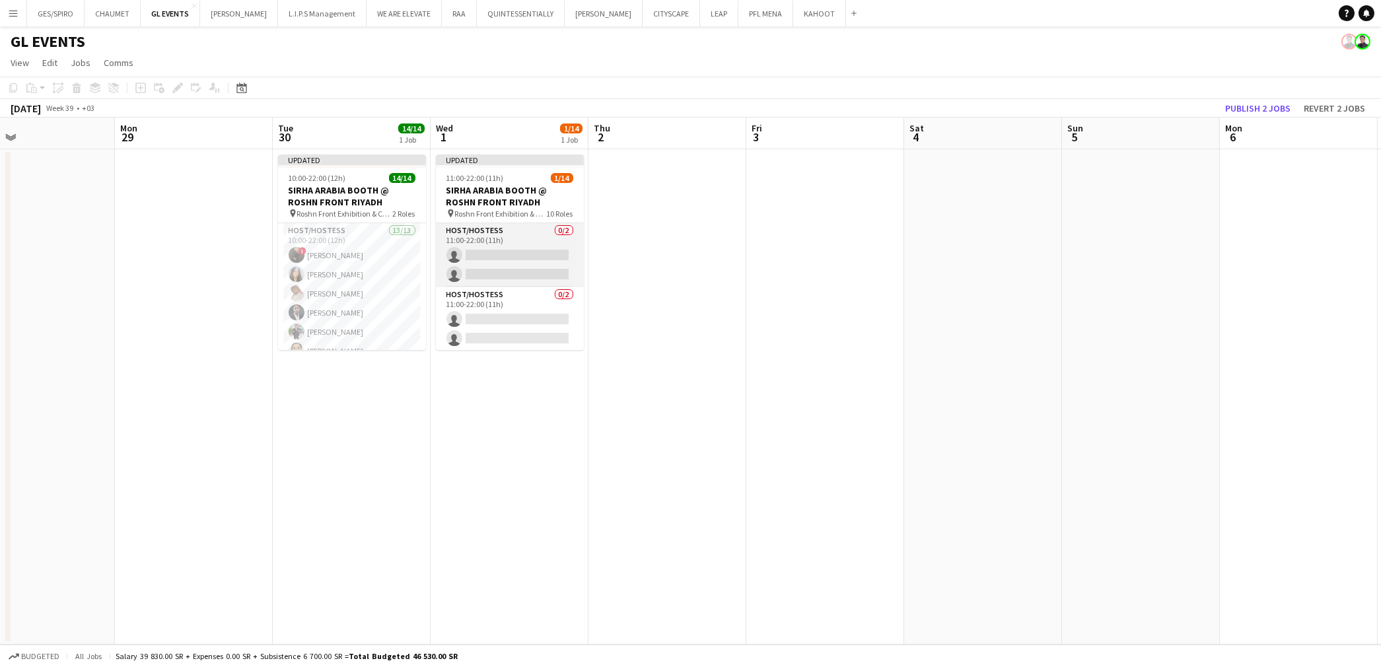
click at [507, 256] on app-card-role "Host/Hostess 0/2 11:00-22:00 (11h) single-neutral-actions single-neutral-actions" at bounding box center [510, 255] width 148 height 64
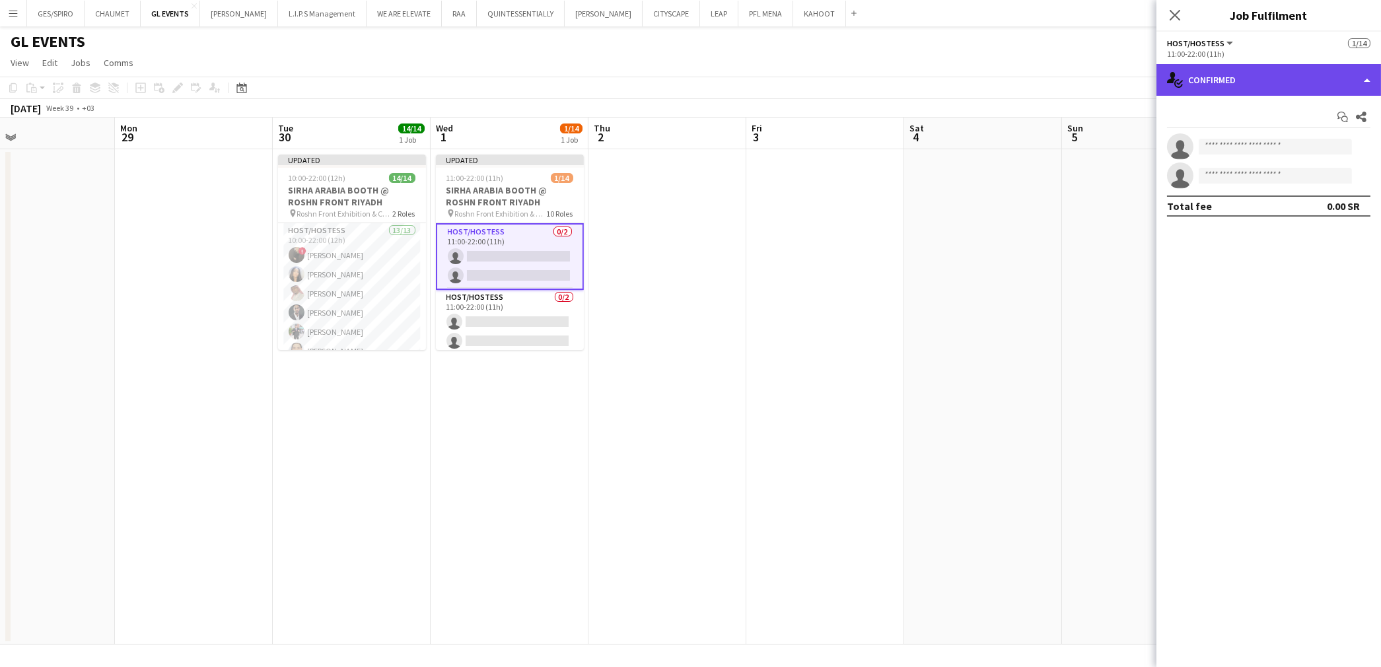
click at [1237, 90] on div "single-neutral-actions-check-2 Confirmed" at bounding box center [1268, 80] width 225 height 32
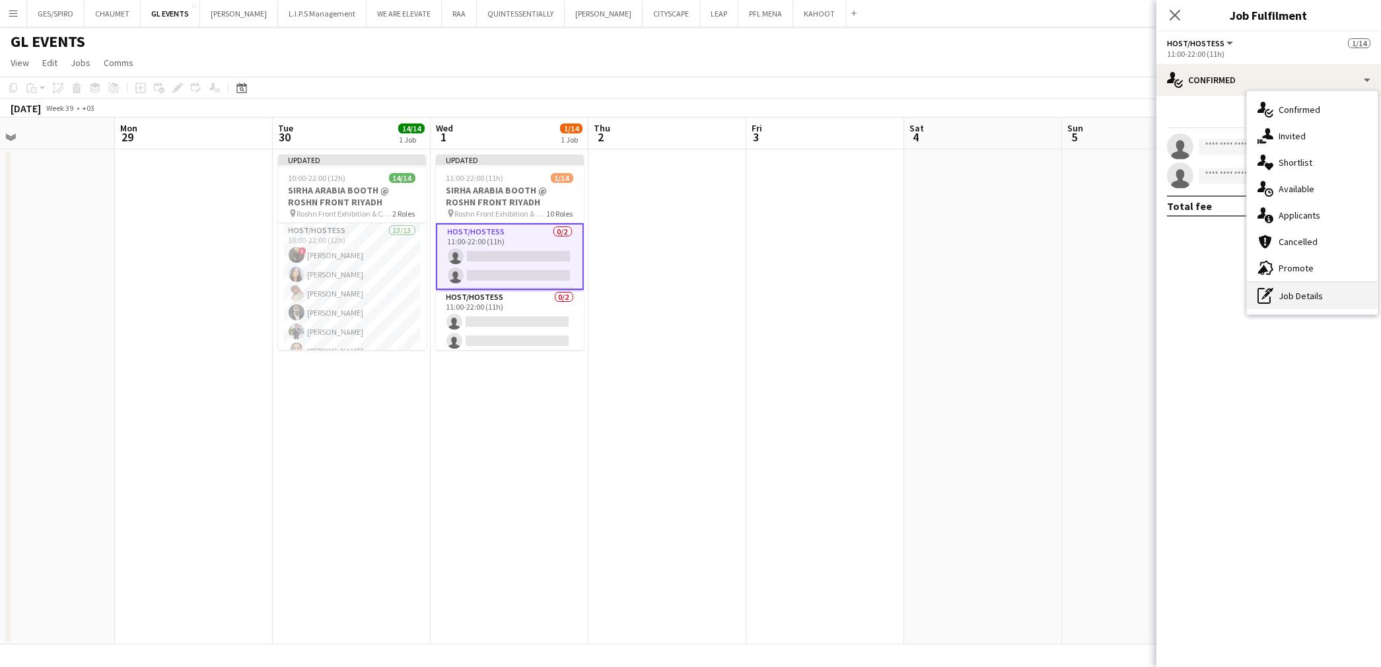
click at [1296, 295] on div "pen-write Job Details" at bounding box center [1312, 296] width 131 height 26
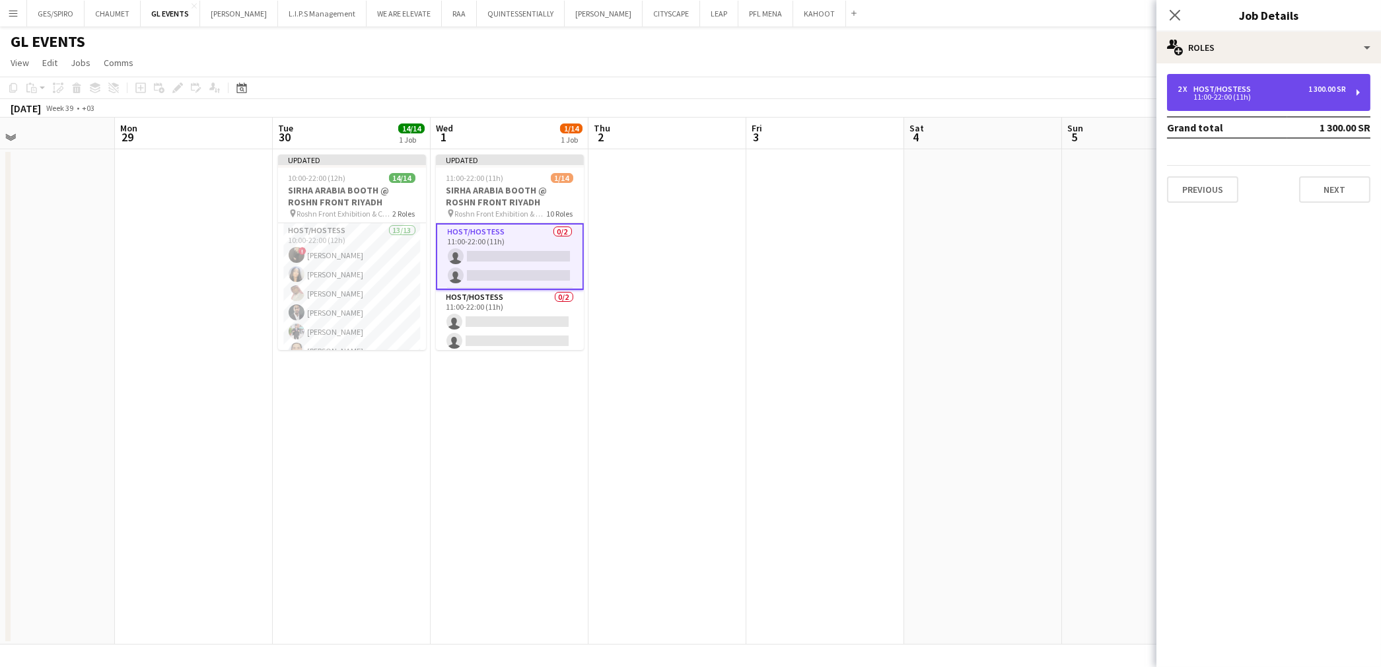
click at [1242, 89] on div "Host/Hostess" at bounding box center [1224, 89] width 63 height 9
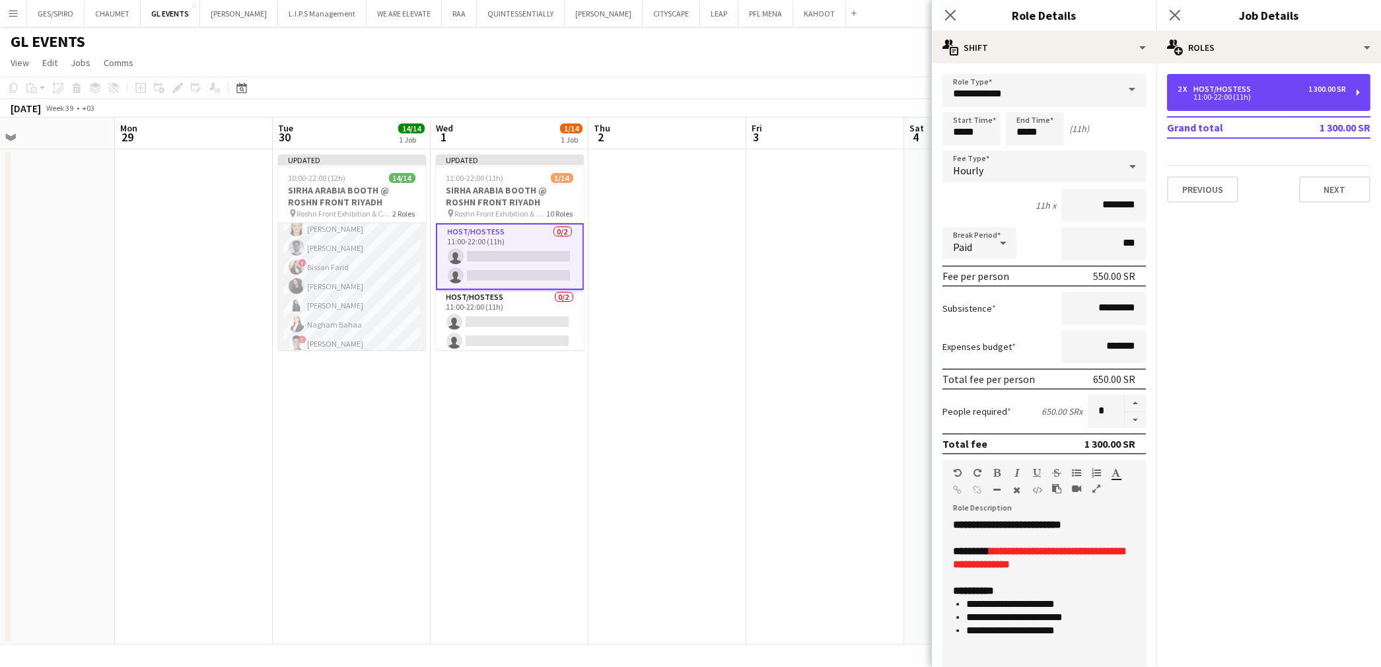
scroll to position [120, 0]
click at [948, 11] on icon "Close pop-in" at bounding box center [950, 15] width 13 height 13
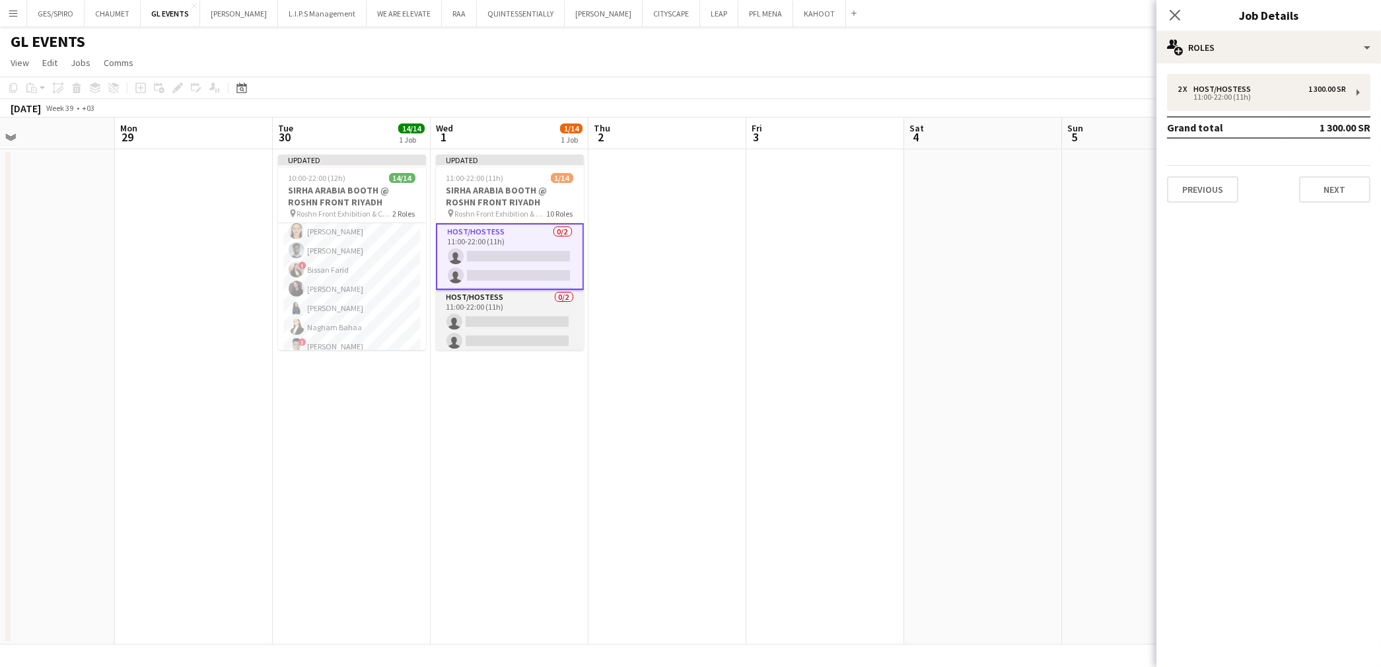
click at [515, 314] on app-card-role "Host/Hostess 0/2 11:00-22:00 (11h) single-neutral-actions single-neutral-actions" at bounding box center [510, 322] width 148 height 64
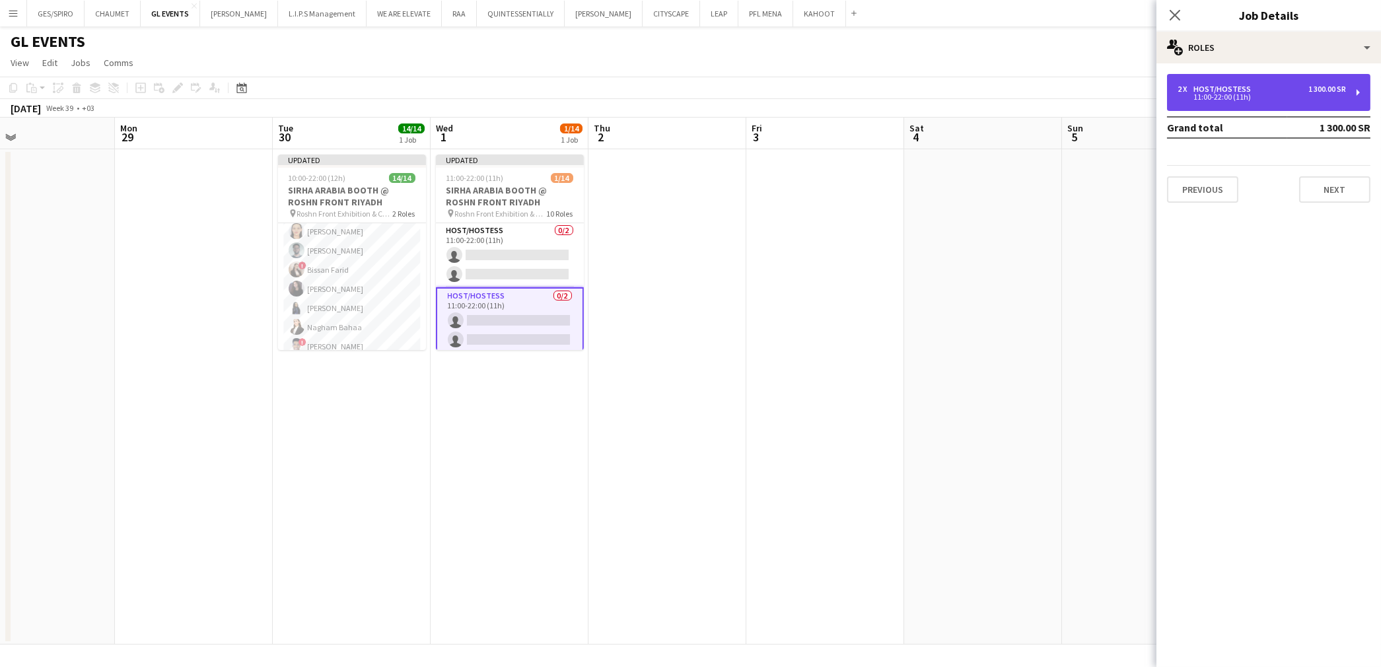
click at [1234, 85] on div "Host/Hostess" at bounding box center [1224, 89] width 63 height 9
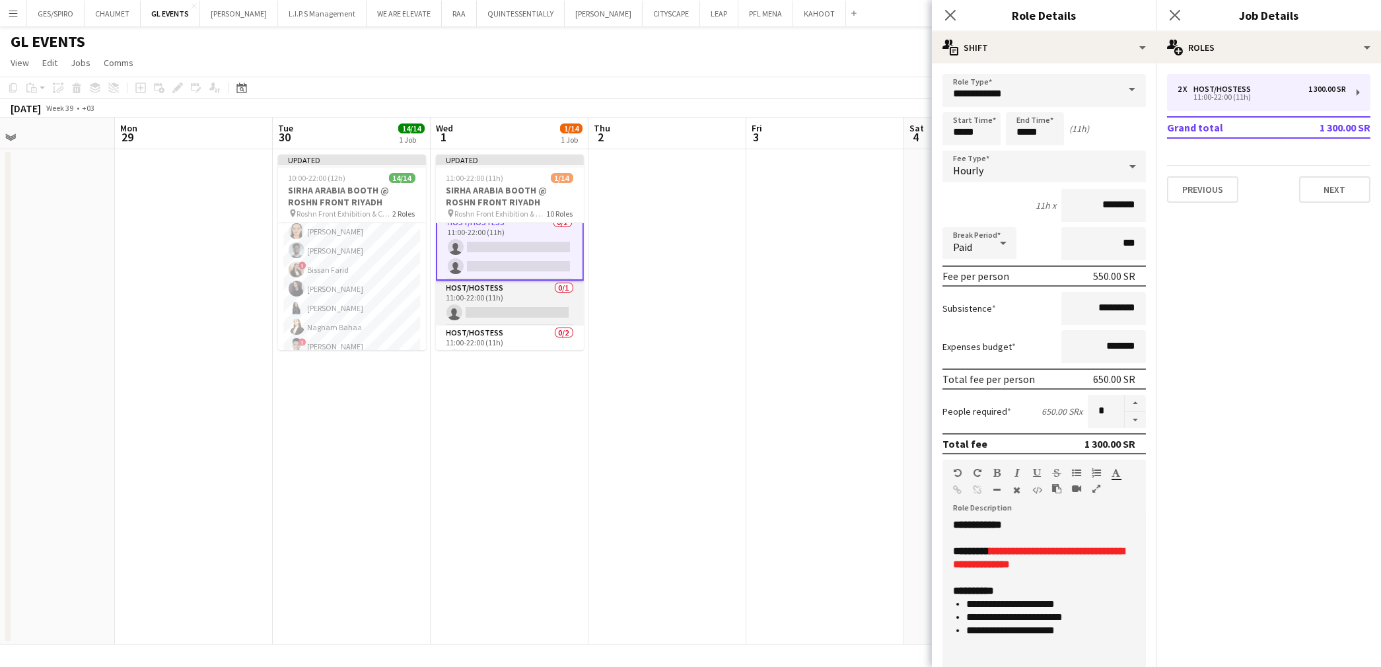
click at [516, 299] on app-card-role "Host/Hostess 0/1 11:00-22:00 (11h) single-neutral-actions" at bounding box center [510, 303] width 148 height 45
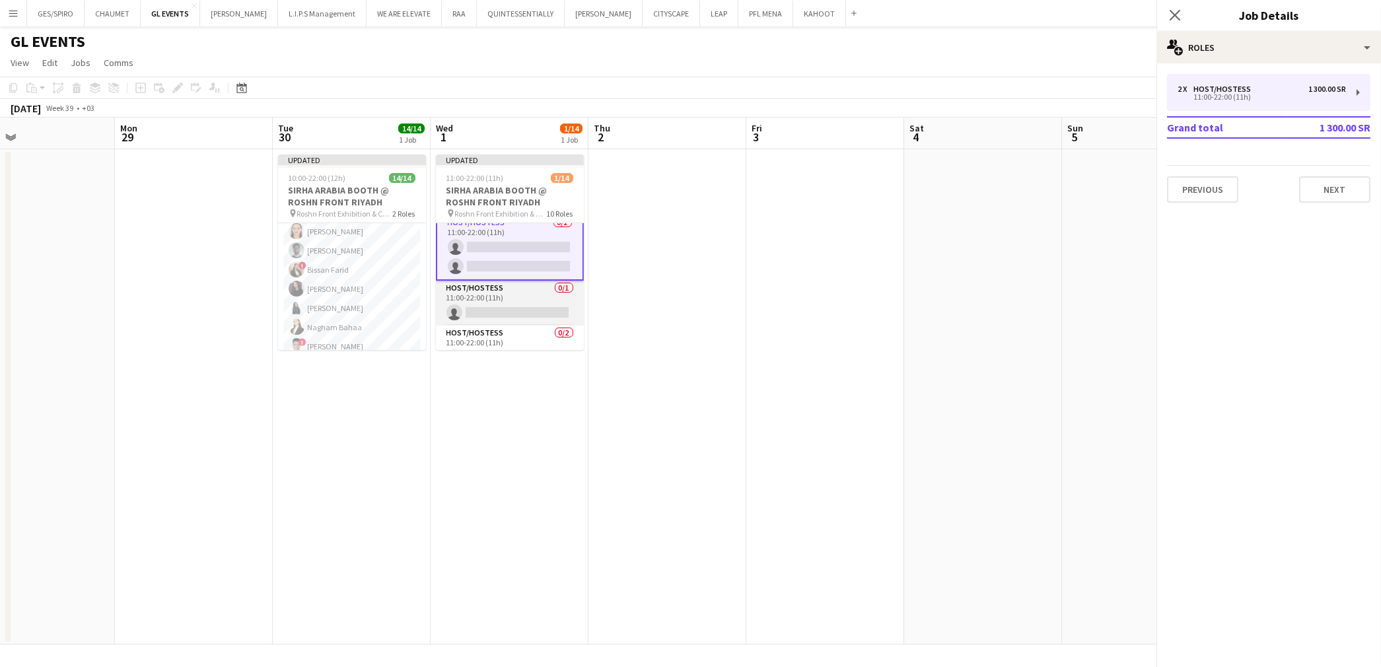
scroll to position [73, 0]
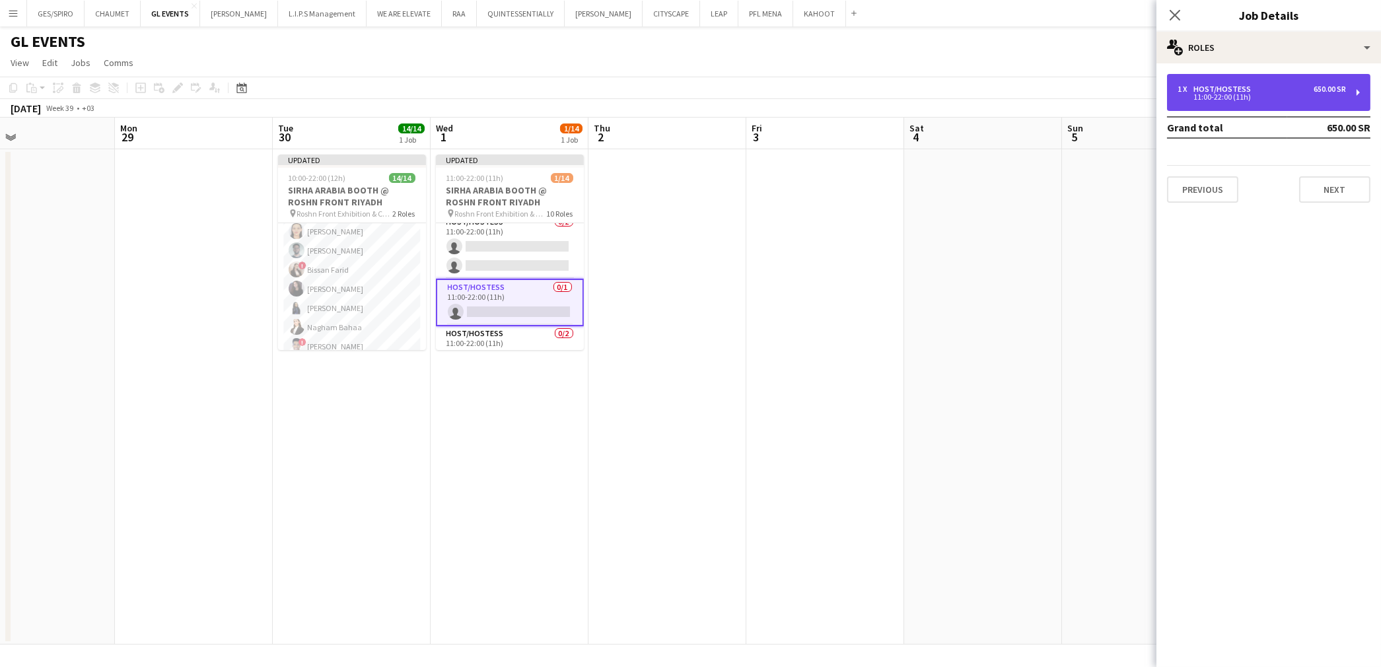
click at [1233, 89] on div "Host/Hostess" at bounding box center [1224, 89] width 63 height 9
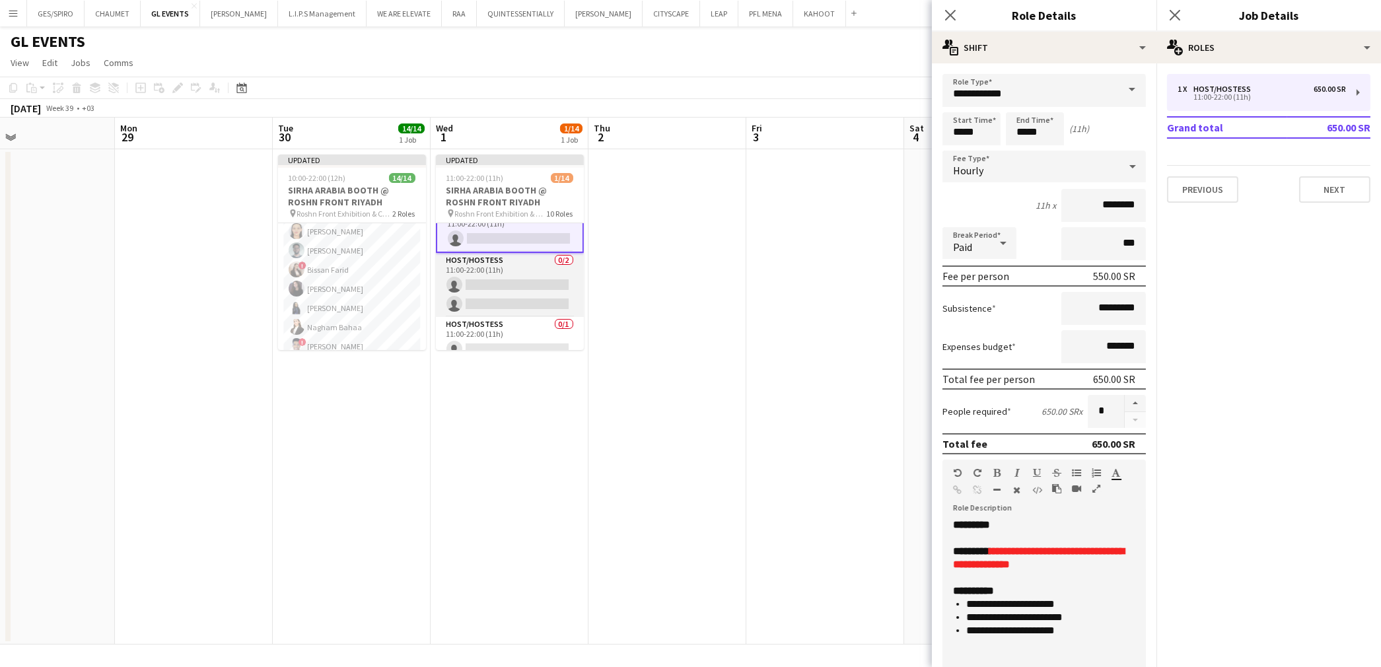
click at [510, 289] on app-card-role "Host/Hostess 0/2 11:00-22:00 (11h) single-neutral-actions single-neutral-actions" at bounding box center [510, 285] width 148 height 64
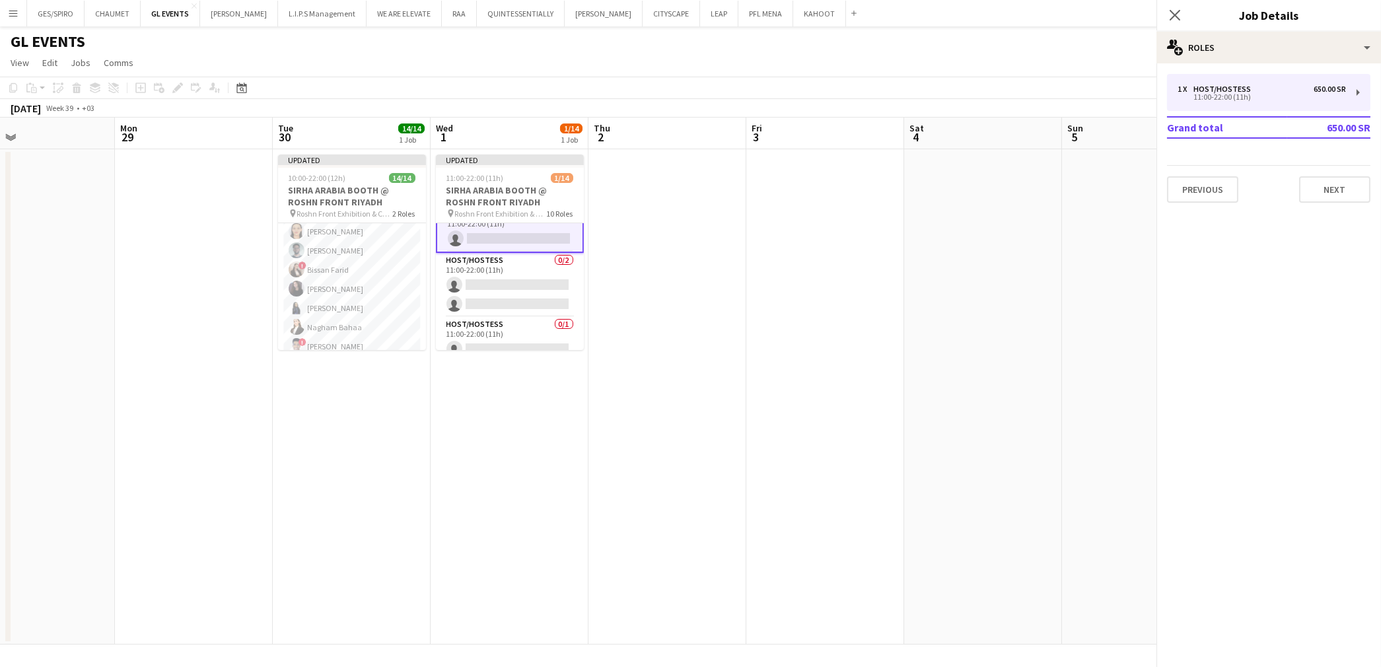
scroll to position [145, 0]
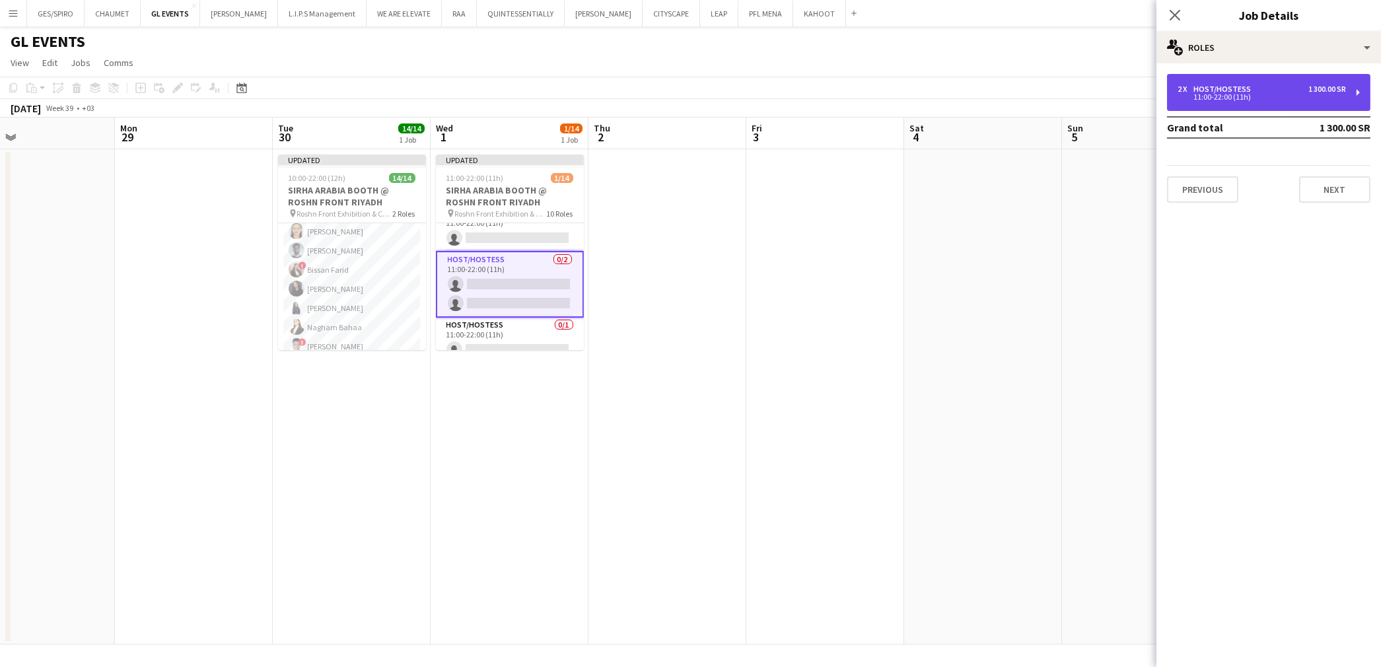
click at [1302, 88] on div "2 x Host/Hostess 1 300.00 SR" at bounding box center [1262, 89] width 168 height 9
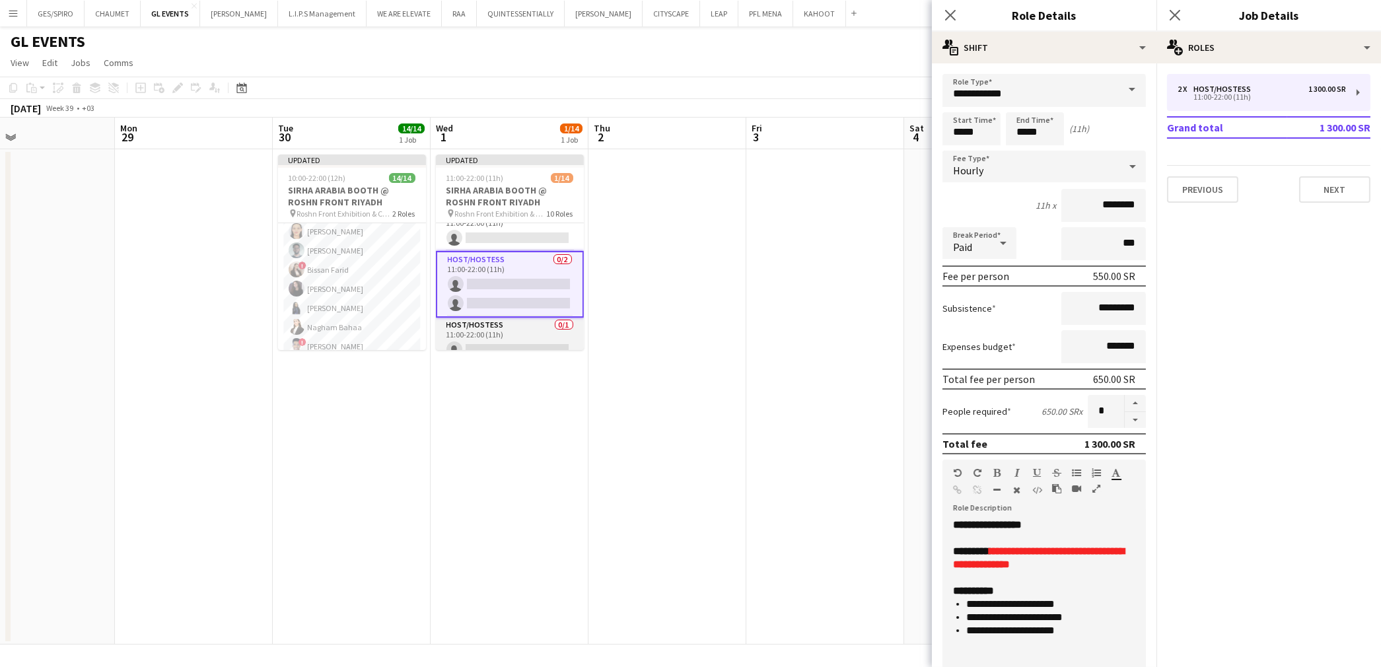
click at [485, 336] on app-card-role "Host/Hostess 0/1 11:00-22:00 (11h) single-neutral-actions" at bounding box center [510, 340] width 148 height 45
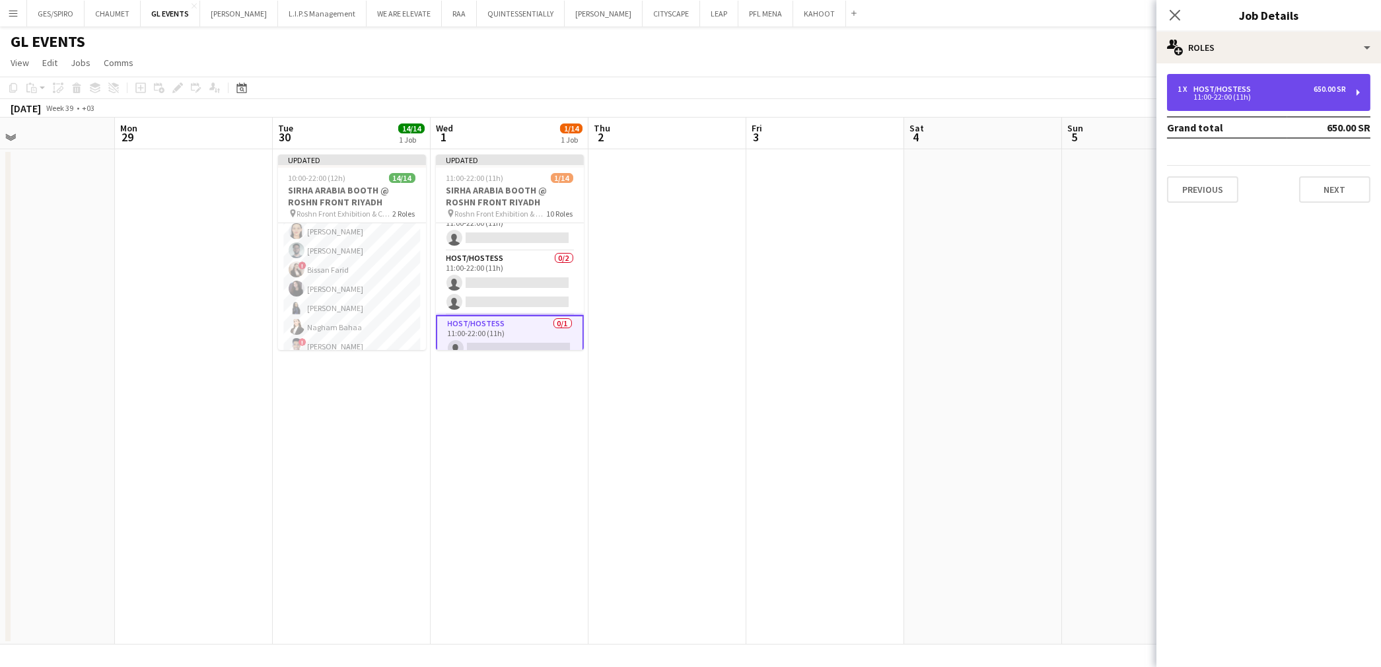
click at [1287, 94] on div "11:00-22:00 (11h)" at bounding box center [1262, 97] width 168 height 7
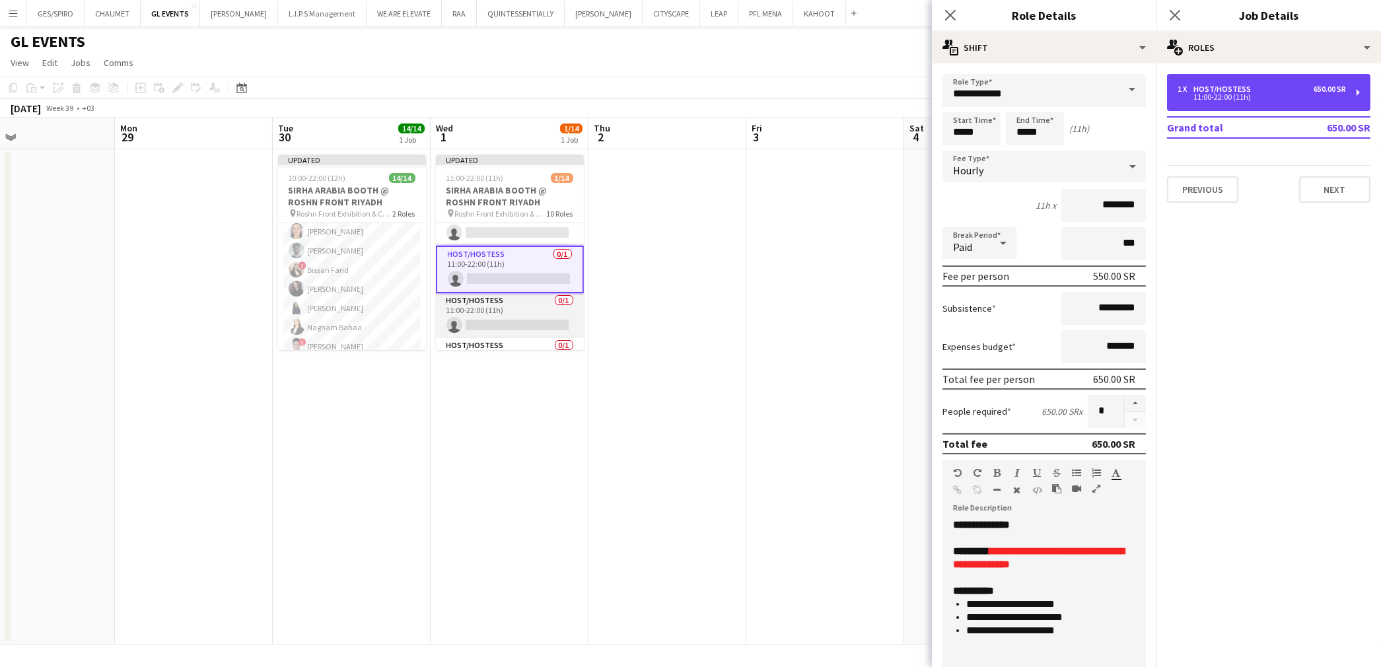
scroll to position [219, 0]
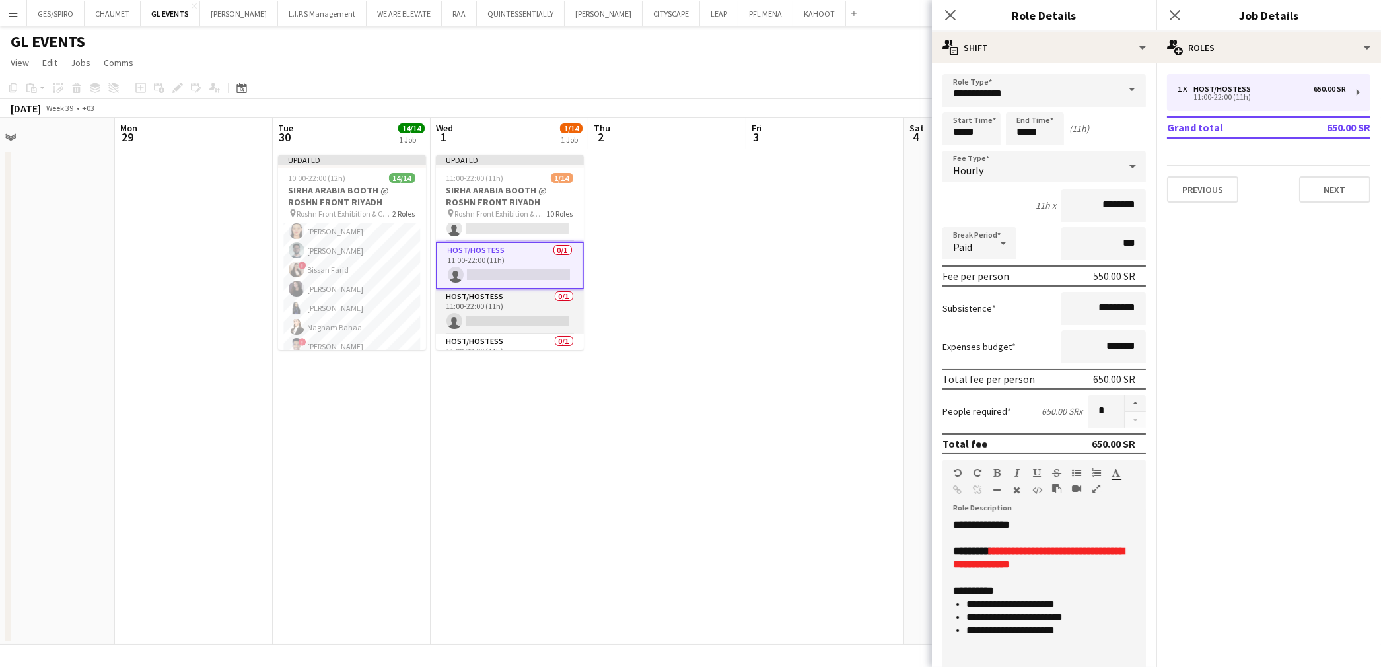
click at [513, 301] on app-card-role "Host/Hostess 0/1 11:00-22:00 (11h) single-neutral-actions" at bounding box center [510, 311] width 148 height 45
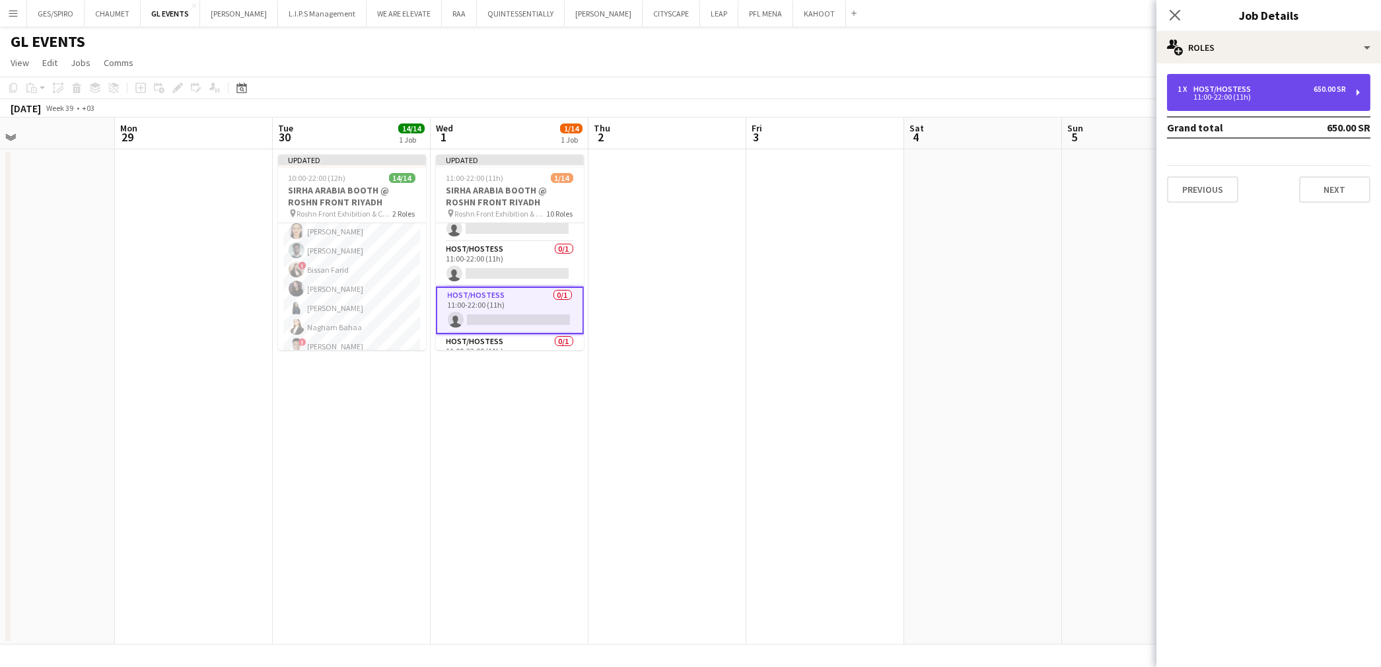
click at [1263, 89] on div "1 x Host/Hostess 650.00 SR" at bounding box center [1262, 89] width 168 height 9
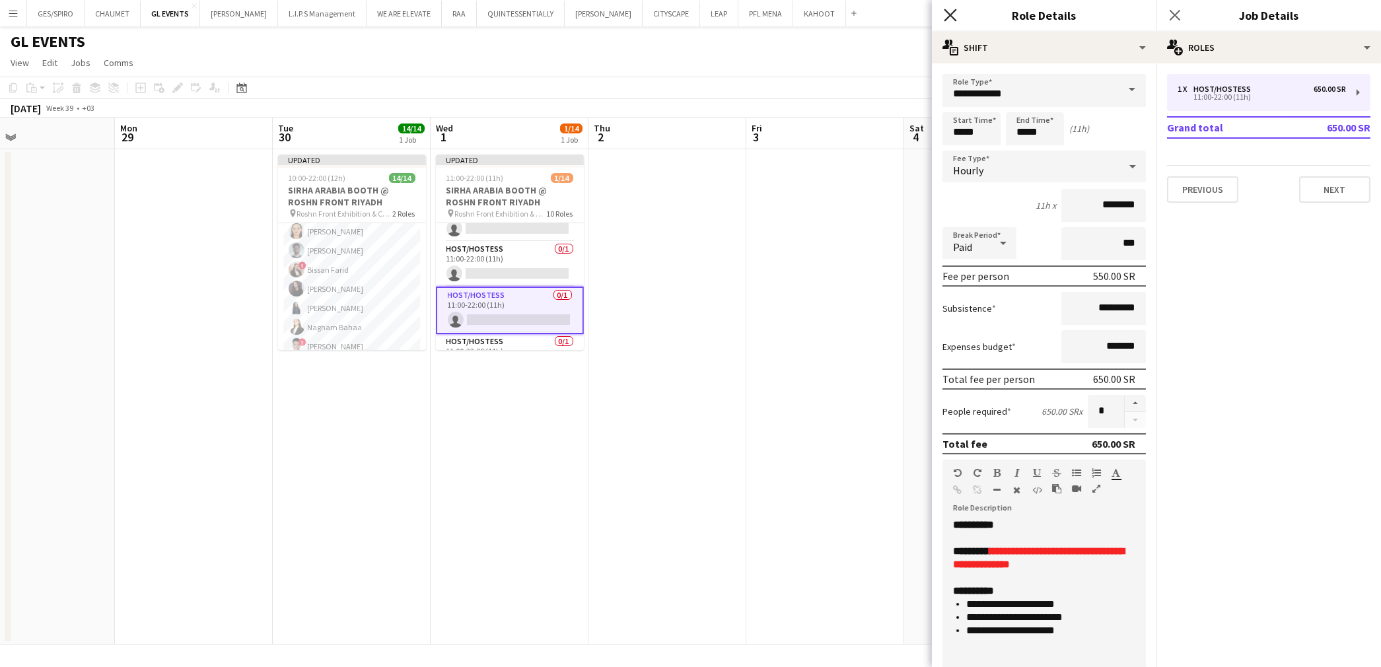
click at [953, 11] on icon at bounding box center [950, 15] width 13 height 13
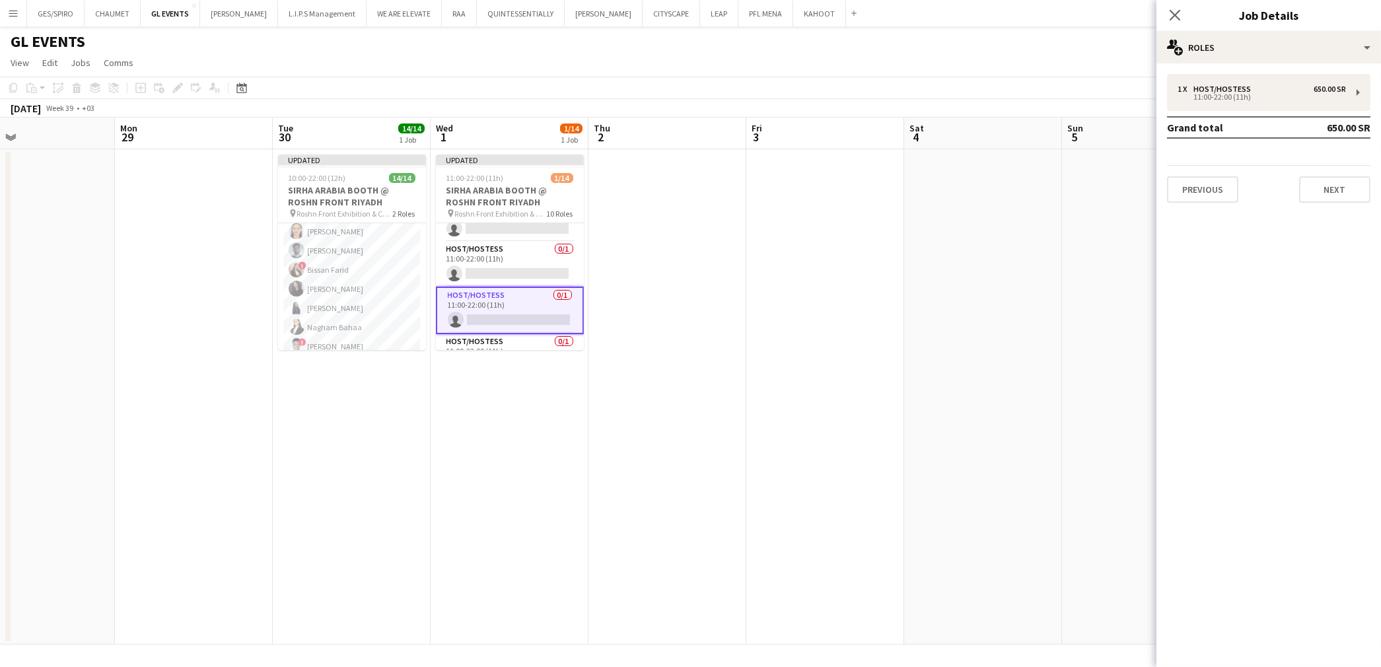
click at [522, 314] on app-card-role "Host/Hostess 0/1 11:00-22:00 (11h) single-neutral-actions" at bounding box center [510, 311] width 148 height 48
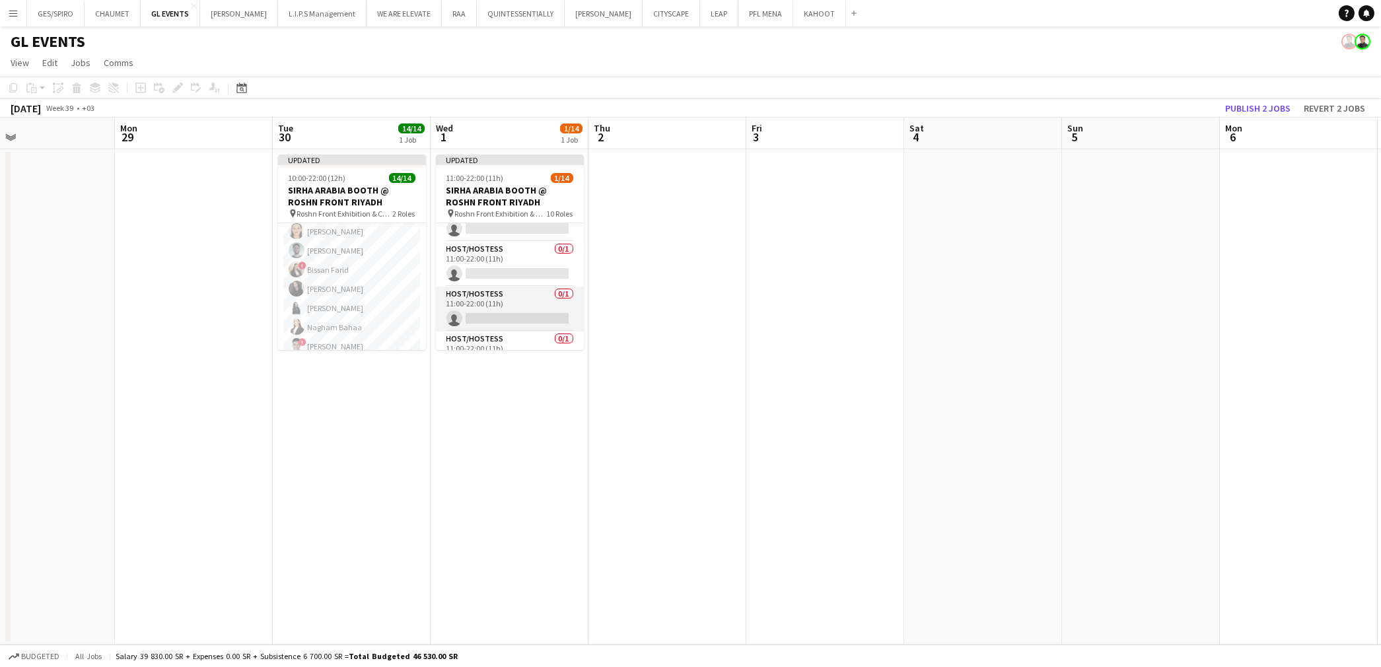
click at [522, 314] on app-card-role "Host/Hostess 0/1 11:00-22:00 (11h) single-neutral-actions" at bounding box center [510, 309] width 148 height 45
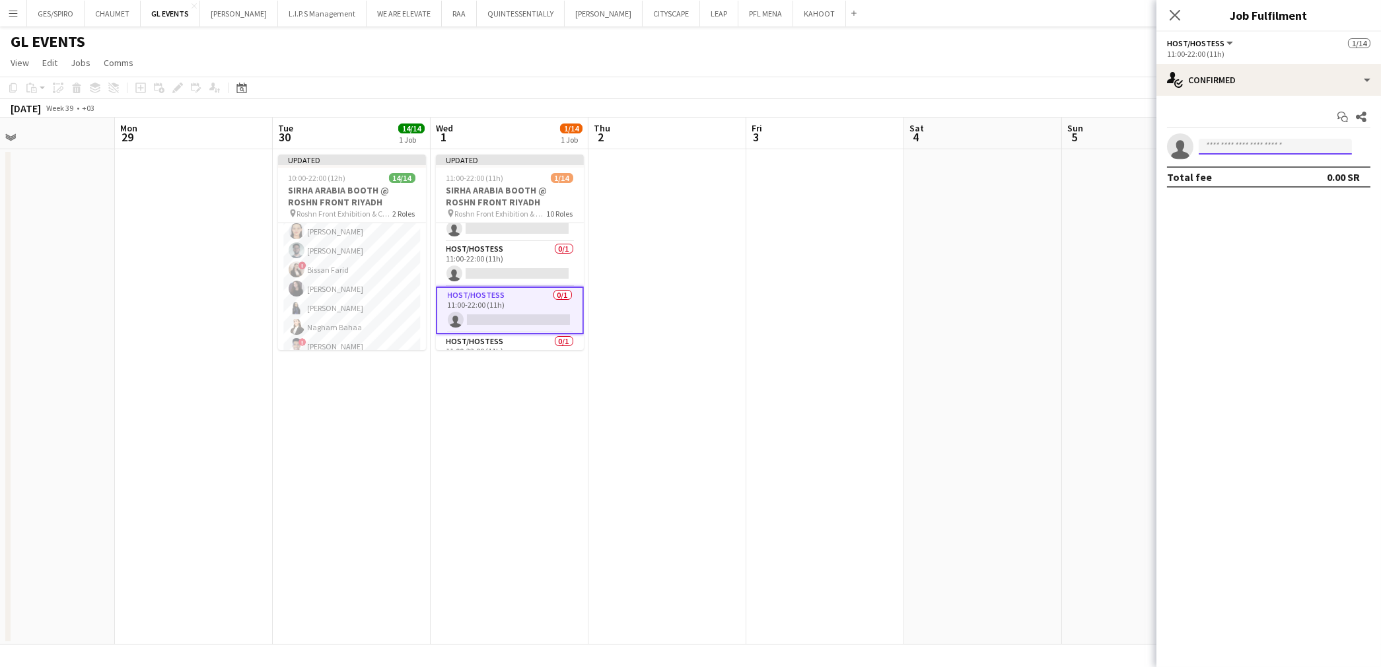
click at [1246, 144] on input at bounding box center [1275, 147] width 153 height 16
type input "*****"
click at [1251, 173] on span "[EMAIL_ADDRESS][DOMAIN_NAME]" at bounding box center [1275, 176] width 132 height 11
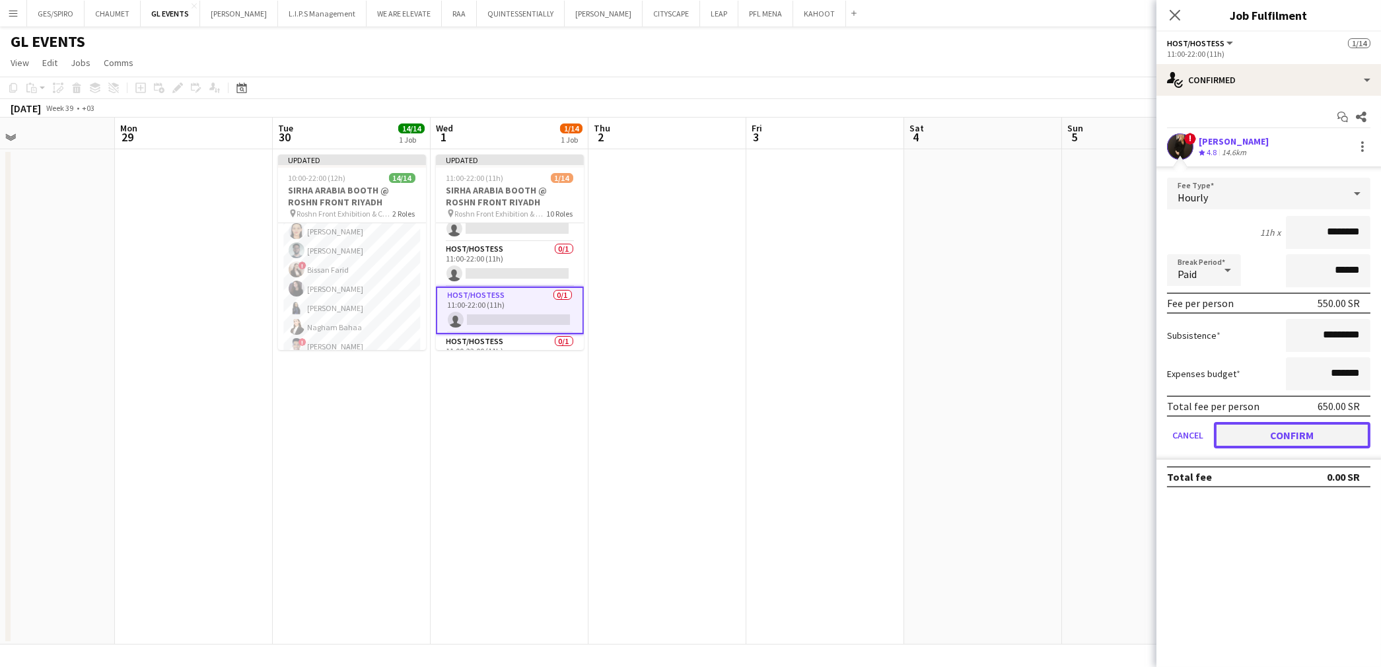
click at [1287, 436] on button "Confirm" at bounding box center [1292, 435] width 157 height 26
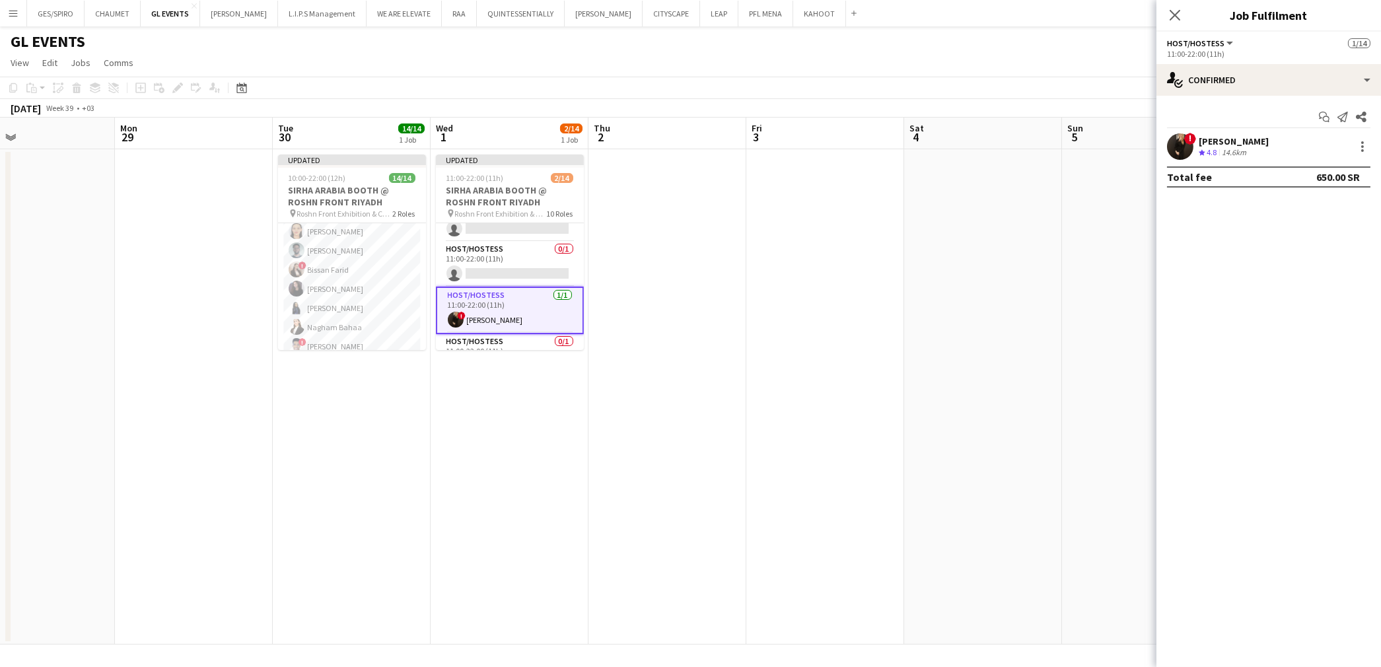
click at [655, 421] on app-date-cell at bounding box center [667, 396] width 158 height 495
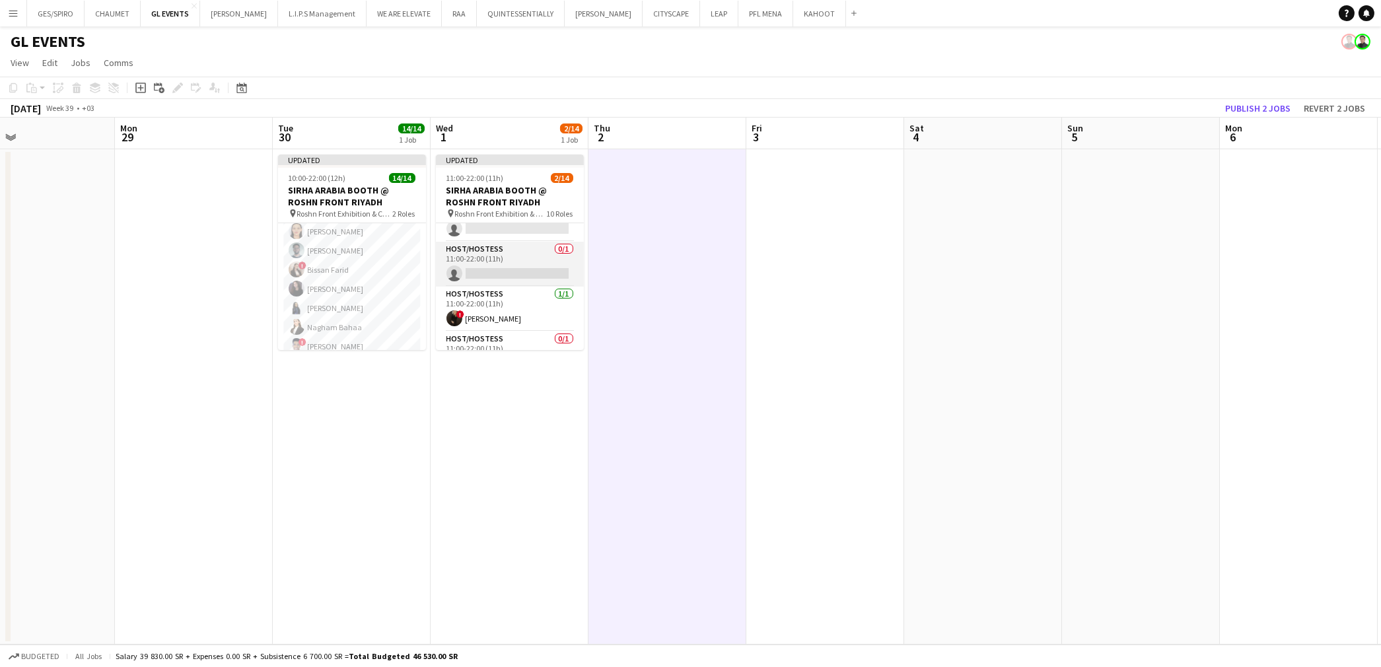
click at [530, 258] on app-card-role "Host/Hostess 0/1 11:00-22:00 (11h) single-neutral-actions" at bounding box center [510, 264] width 148 height 45
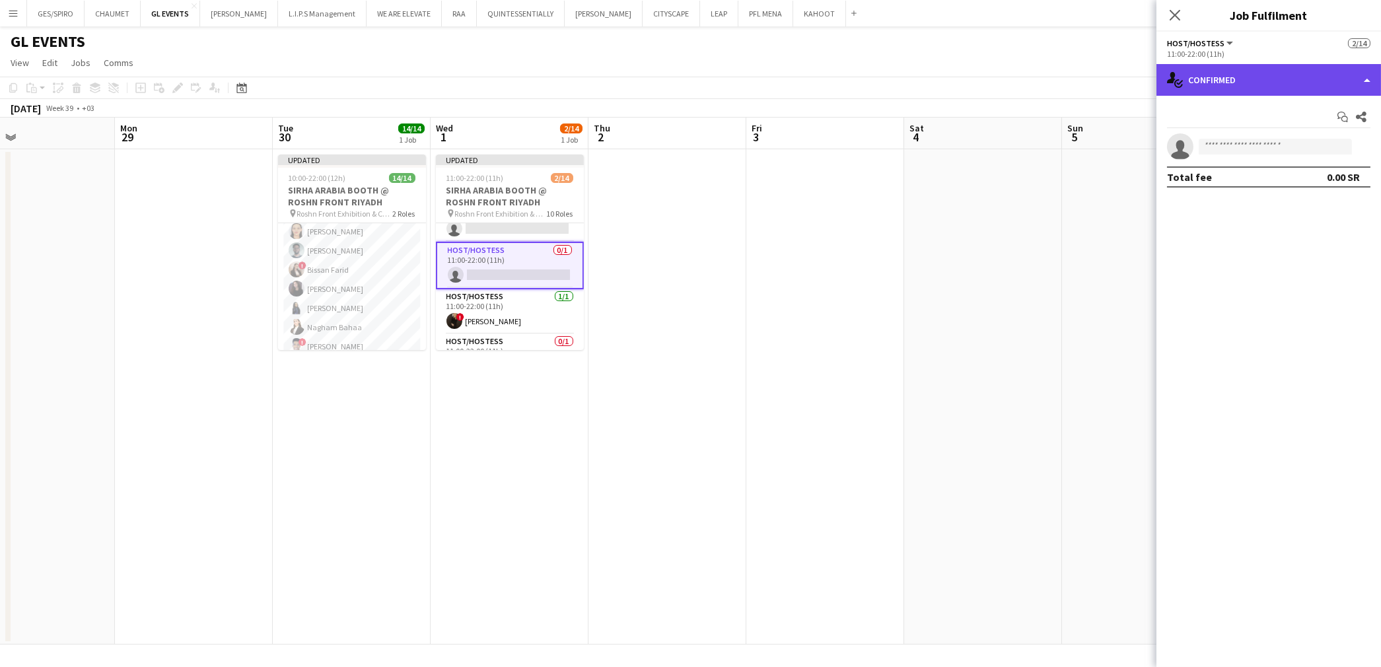
click at [1286, 80] on div "single-neutral-actions-check-2 Confirmed" at bounding box center [1268, 80] width 225 height 32
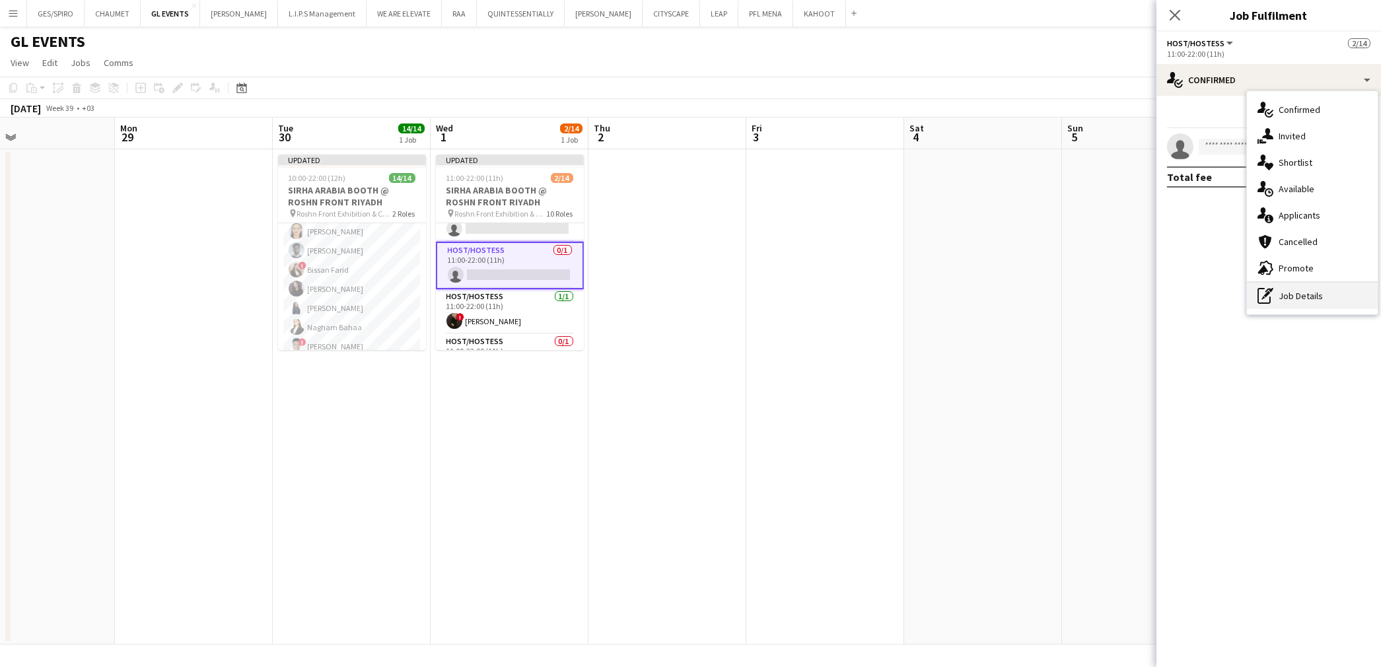
click at [1300, 287] on div "pen-write Job Details" at bounding box center [1312, 296] width 131 height 26
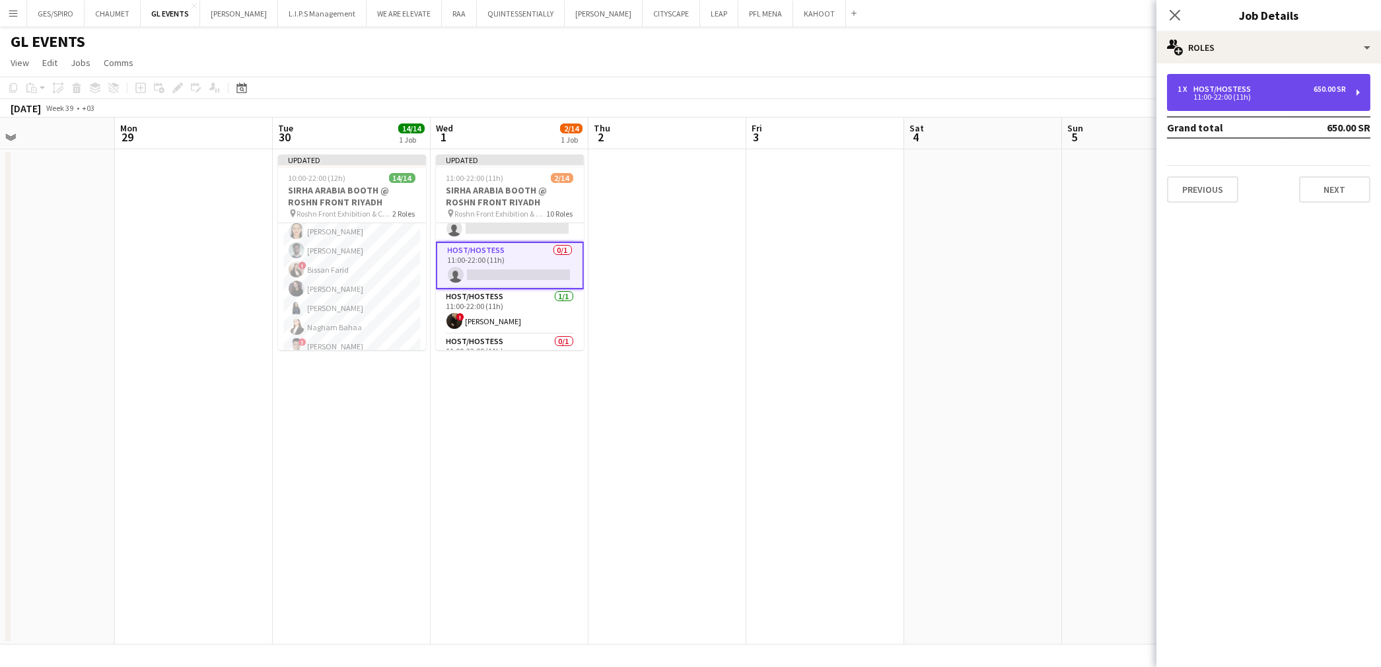
click at [1273, 92] on div "1 x Host/Hostess 650.00 SR" at bounding box center [1262, 89] width 168 height 9
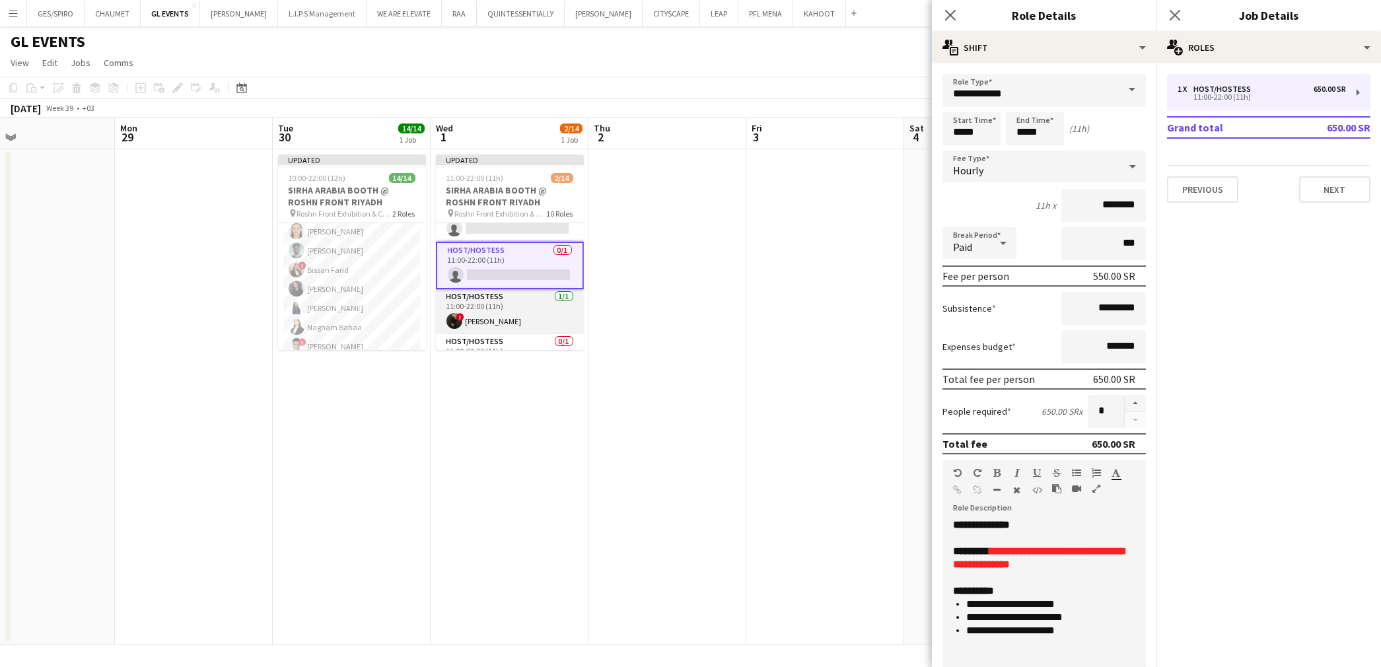
click at [494, 315] on app-card-role "Host/Hostess [DATE] 11:00-22:00 (11h) ! [PERSON_NAME]" at bounding box center [510, 311] width 148 height 45
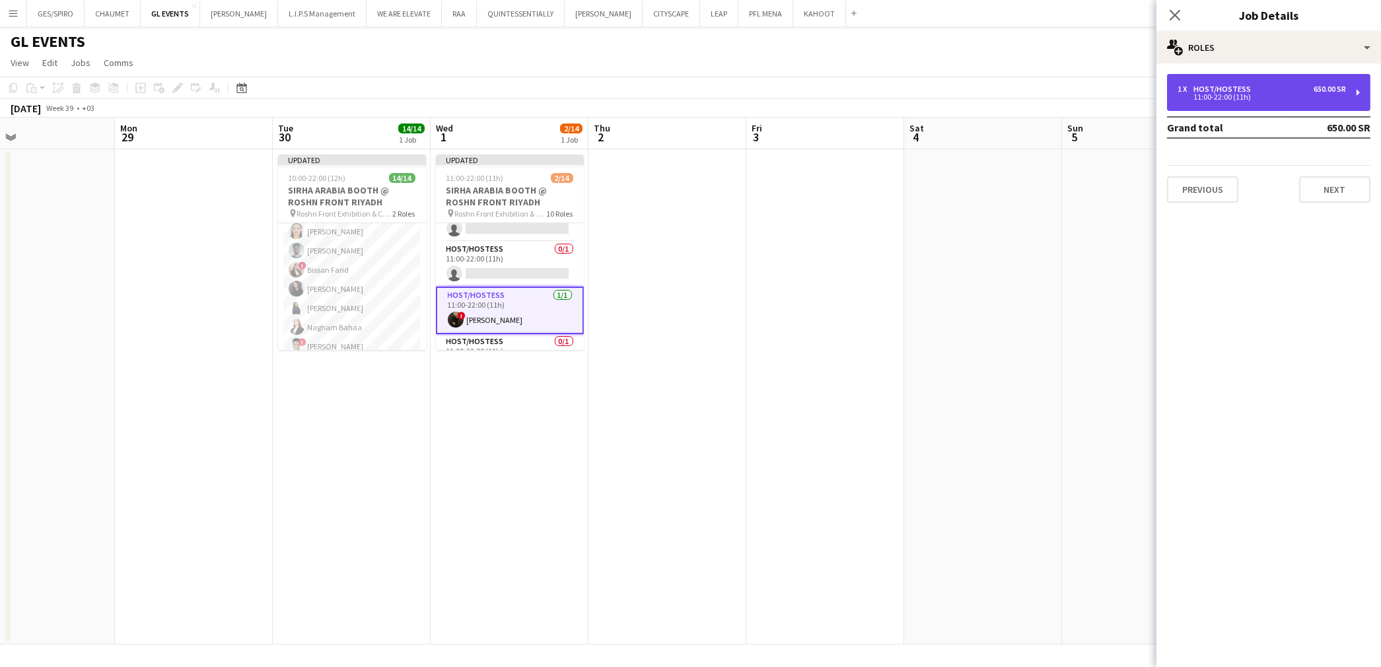
click at [1301, 102] on div "1 x Host/Hostess 650.00 SR 11:00-22:00 (11h)" at bounding box center [1268, 92] width 203 height 37
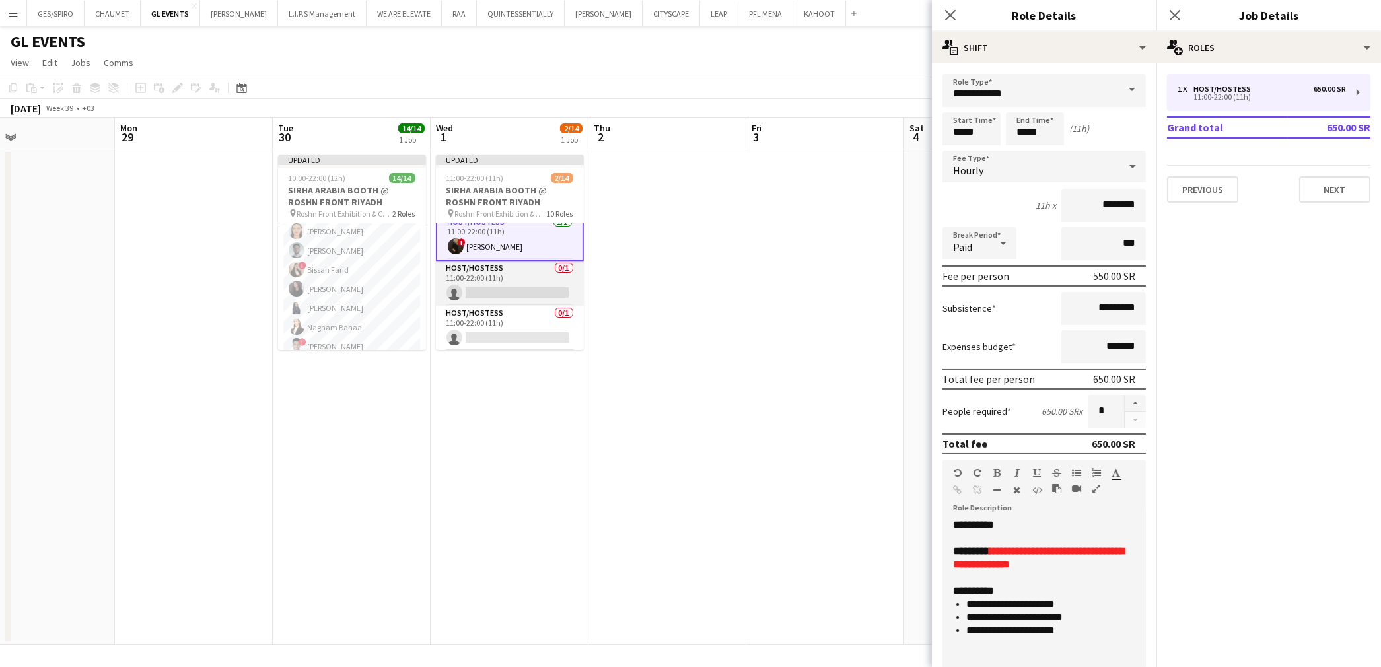
click at [507, 294] on app-card-role "Host/Hostess 0/1 11:00-22:00 (11h) single-neutral-actions" at bounding box center [510, 283] width 148 height 45
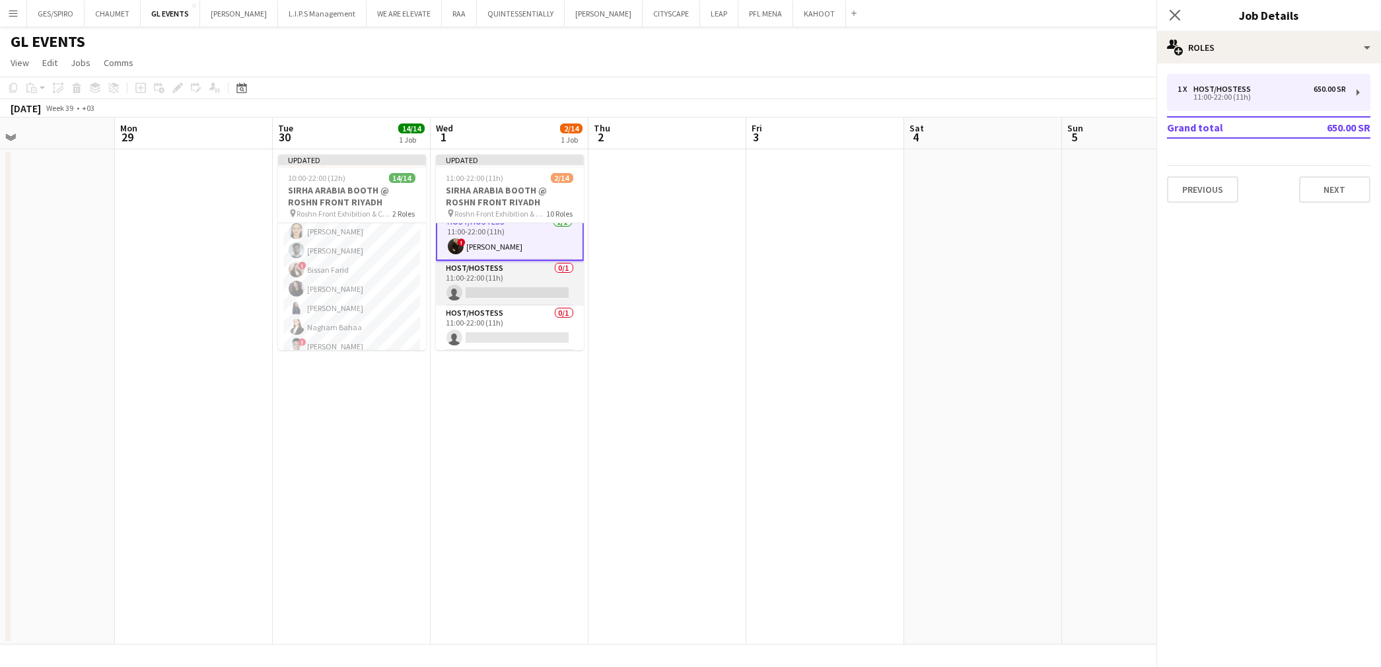
scroll to position [291, 0]
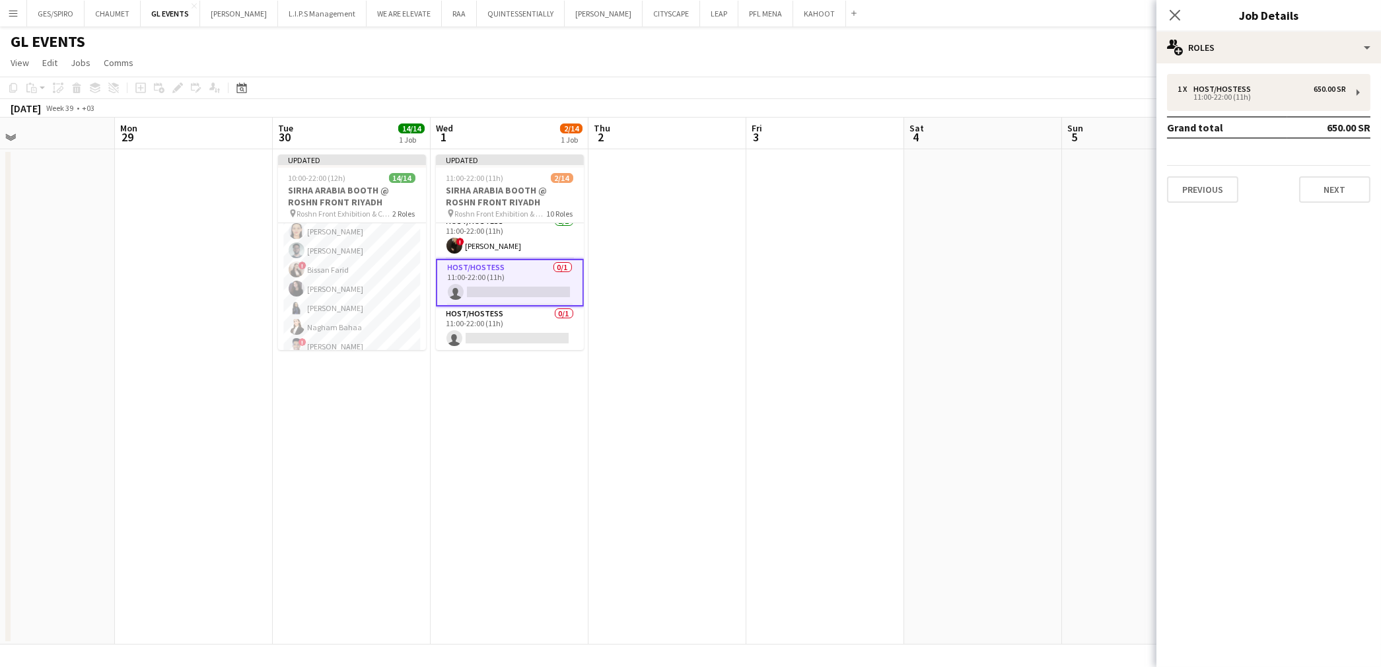
click at [1226, 71] on div "1 x Host/Hostess 650.00 SR 11:00-22:00 (11h) Grand total 650.00 SR Previous Next" at bounding box center [1268, 138] width 225 height 150
click at [1226, 85] on div "Host/Hostess" at bounding box center [1224, 89] width 63 height 9
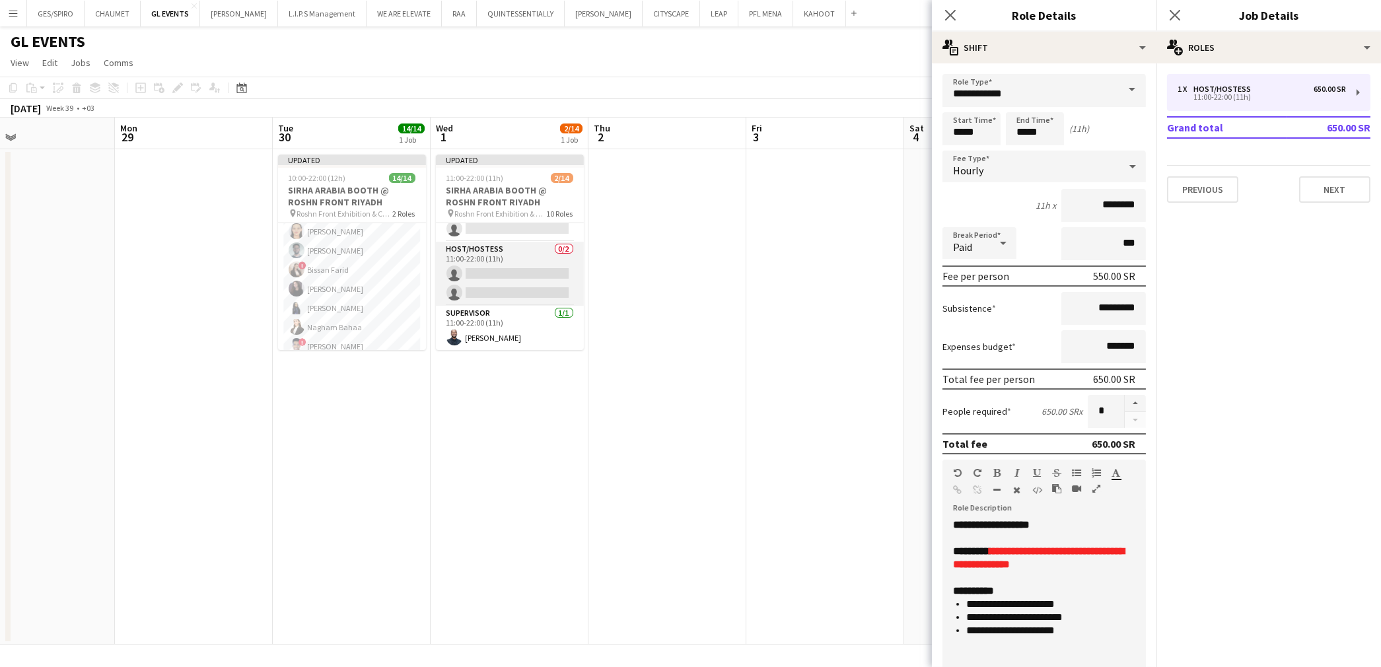
click at [519, 266] on app-card-role "Host/Hostess 0/2 11:00-22:00 (11h) single-neutral-actions single-neutral-actions" at bounding box center [510, 274] width 148 height 64
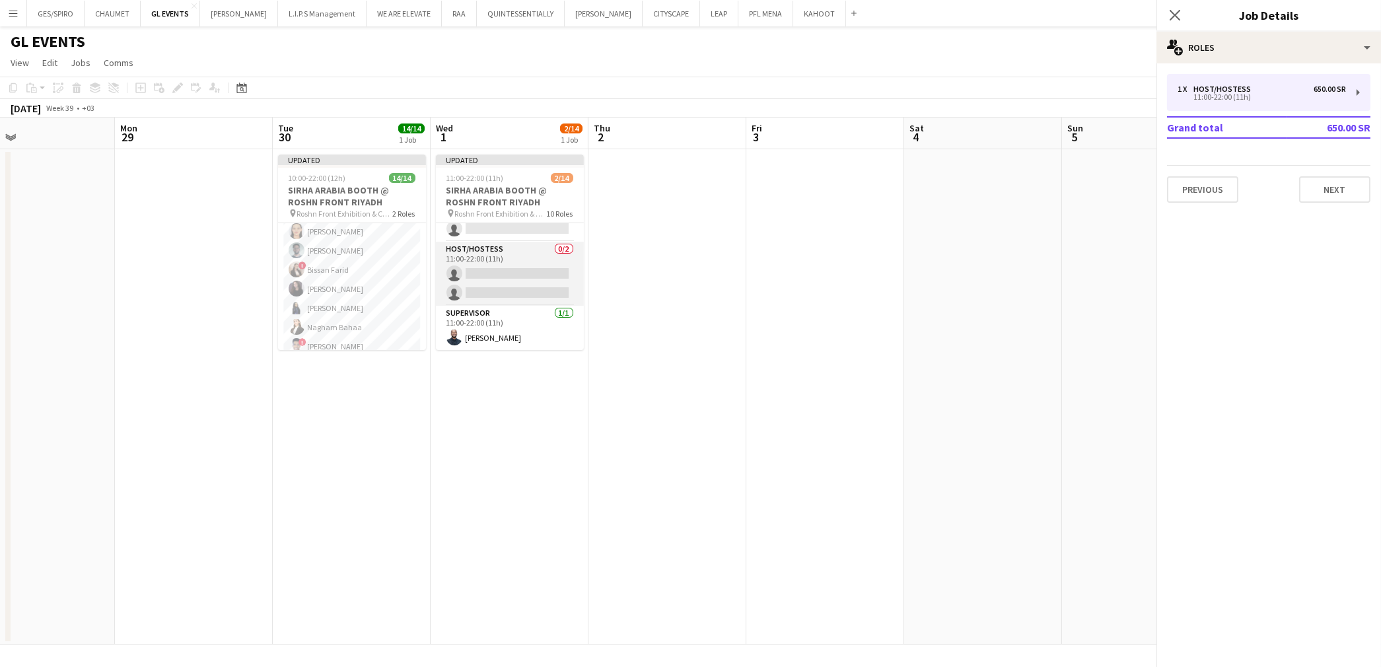
scroll to position [400, 0]
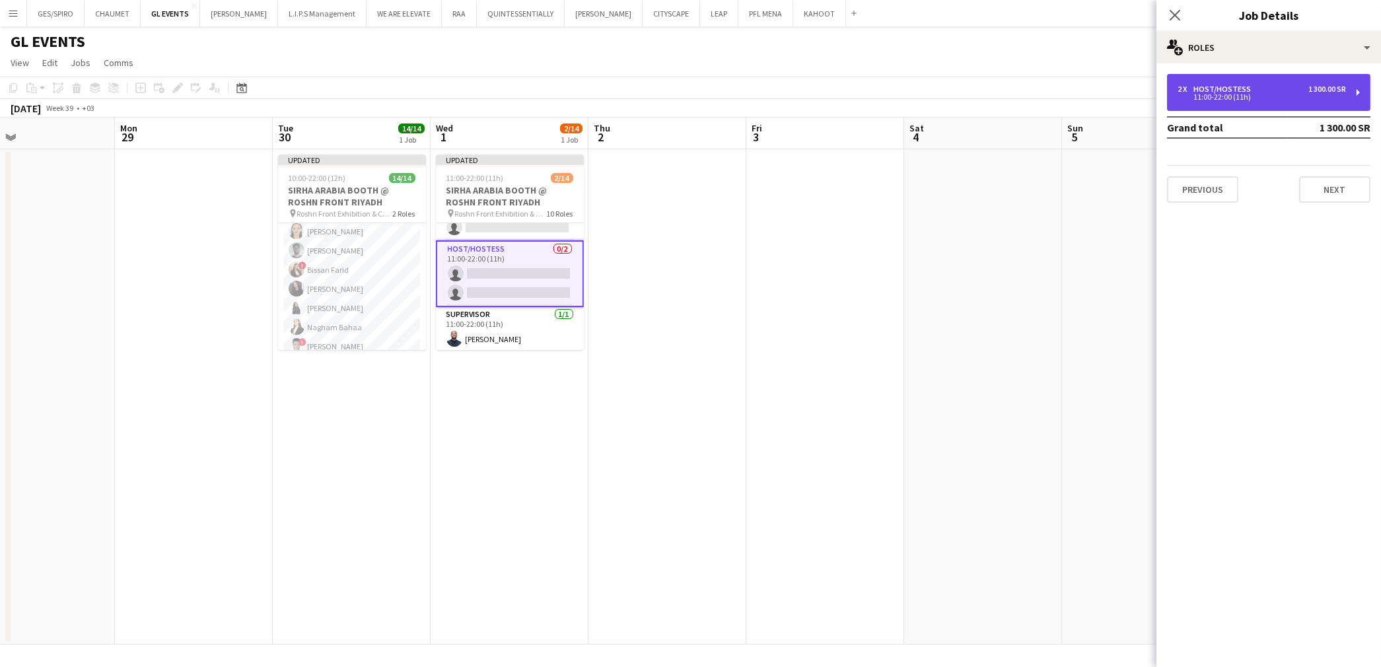
click at [1221, 96] on div "11:00-22:00 (11h)" at bounding box center [1262, 97] width 168 height 7
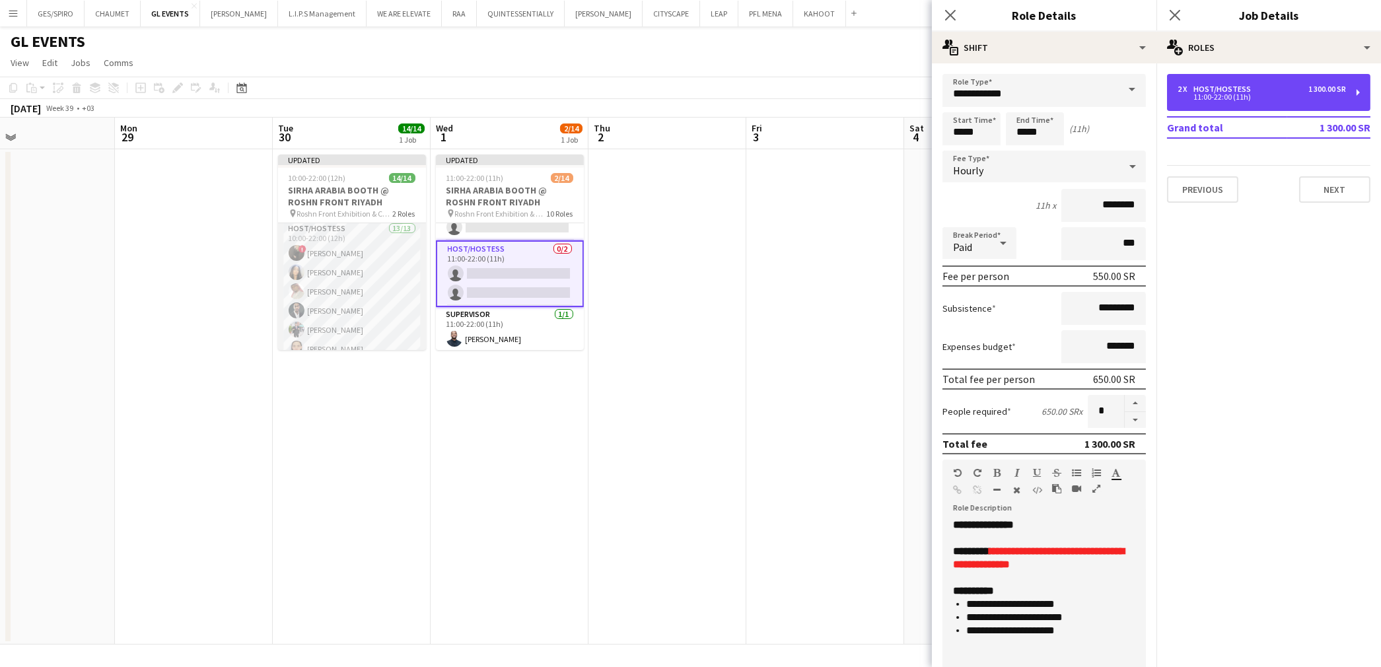
scroll to position [0, 0]
click at [952, 14] on icon at bounding box center [950, 15] width 13 height 13
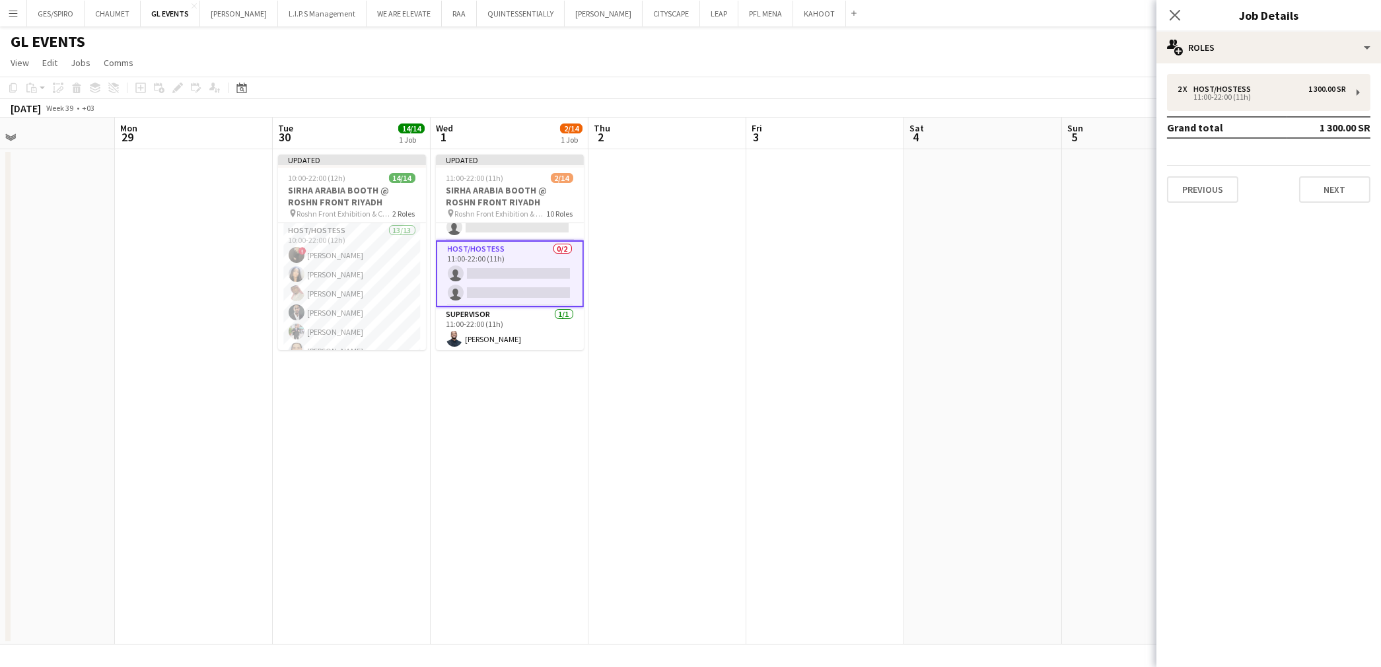
click at [547, 384] on app-date-cell "Updated 11:00-22:00 (11h) 2/14 SIRHA ARABIA BOOTH @ ROSHN FRONT RIYADH pin Rosh…" at bounding box center [510, 396] width 158 height 495
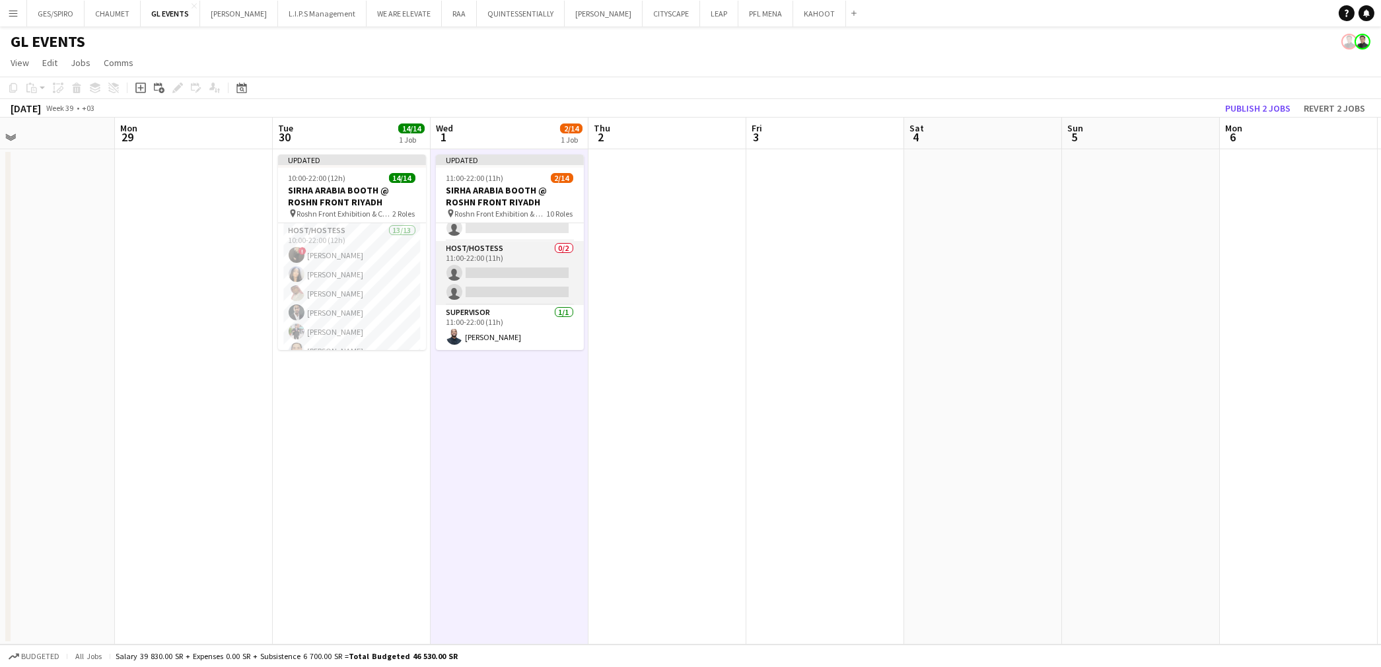
click at [507, 278] on app-card-role "Host/Hostess 0/2 11:00-22:00 (11h) single-neutral-actions single-neutral-actions" at bounding box center [510, 273] width 148 height 64
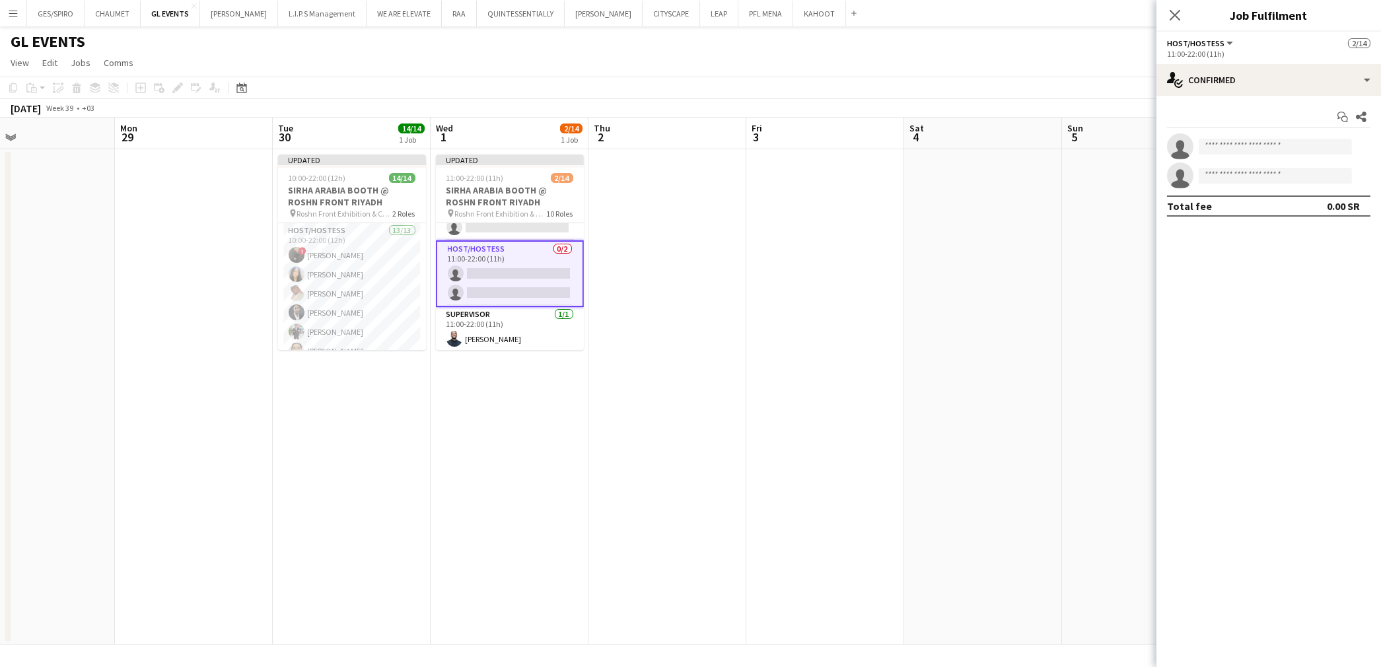
click at [1252, 137] on app-invite-slot "single-neutral-actions" at bounding box center [1268, 146] width 225 height 26
click at [1246, 140] on input at bounding box center [1275, 147] width 153 height 16
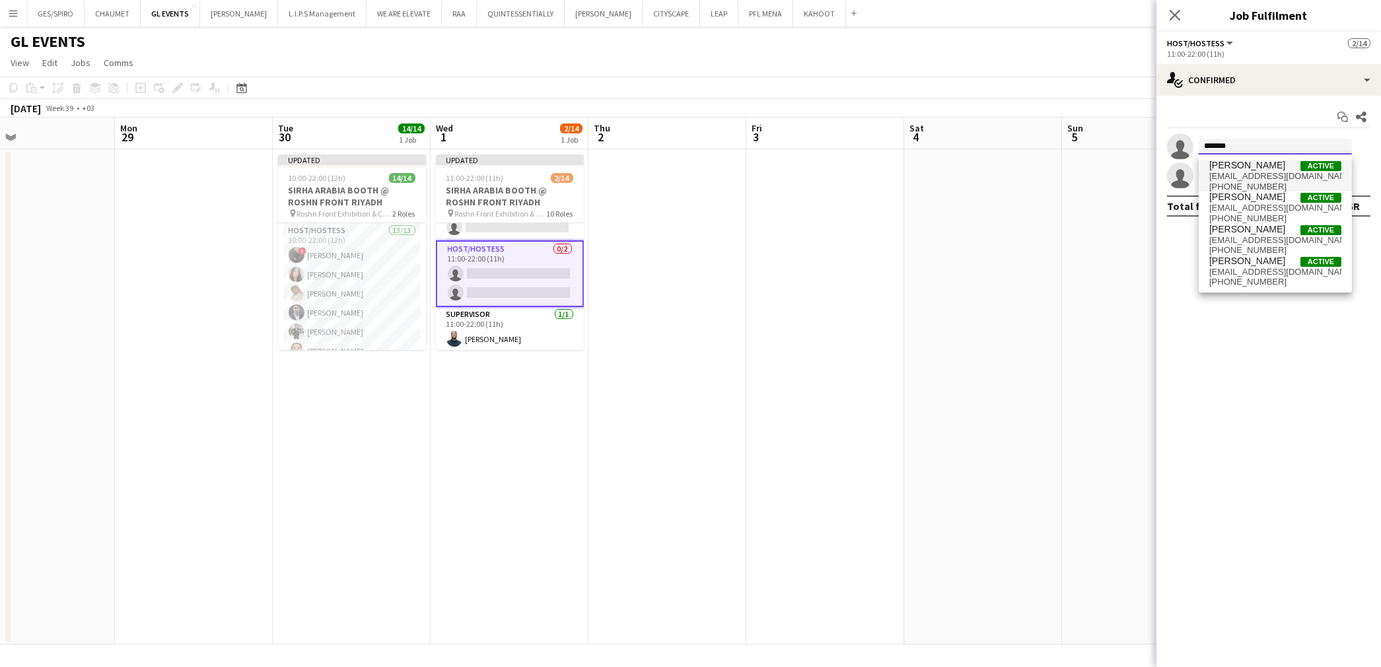
type input "******"
click at [1242, 166] on span "[PERSON_NAME]" at bounding box center [1247, 165] width 76 height 11
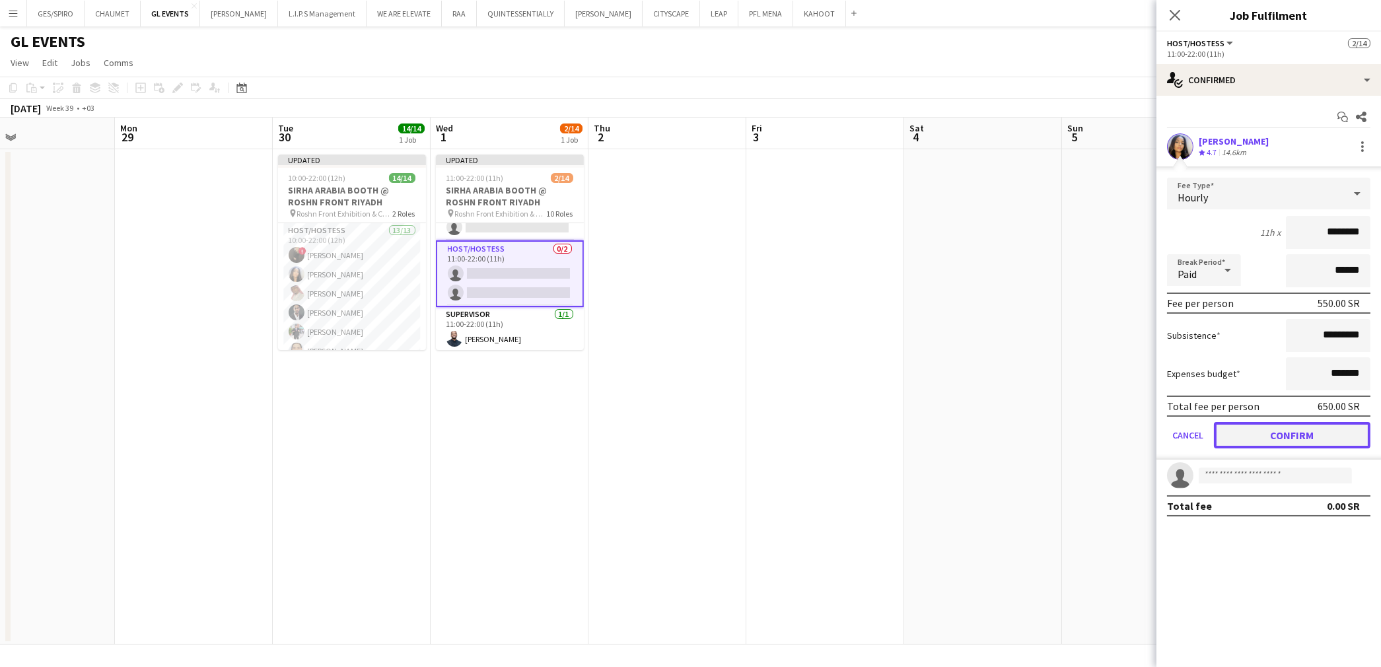
click at [1262, 433] on button "Confirm" at bounding box center [1292, 435] width 157 height 26
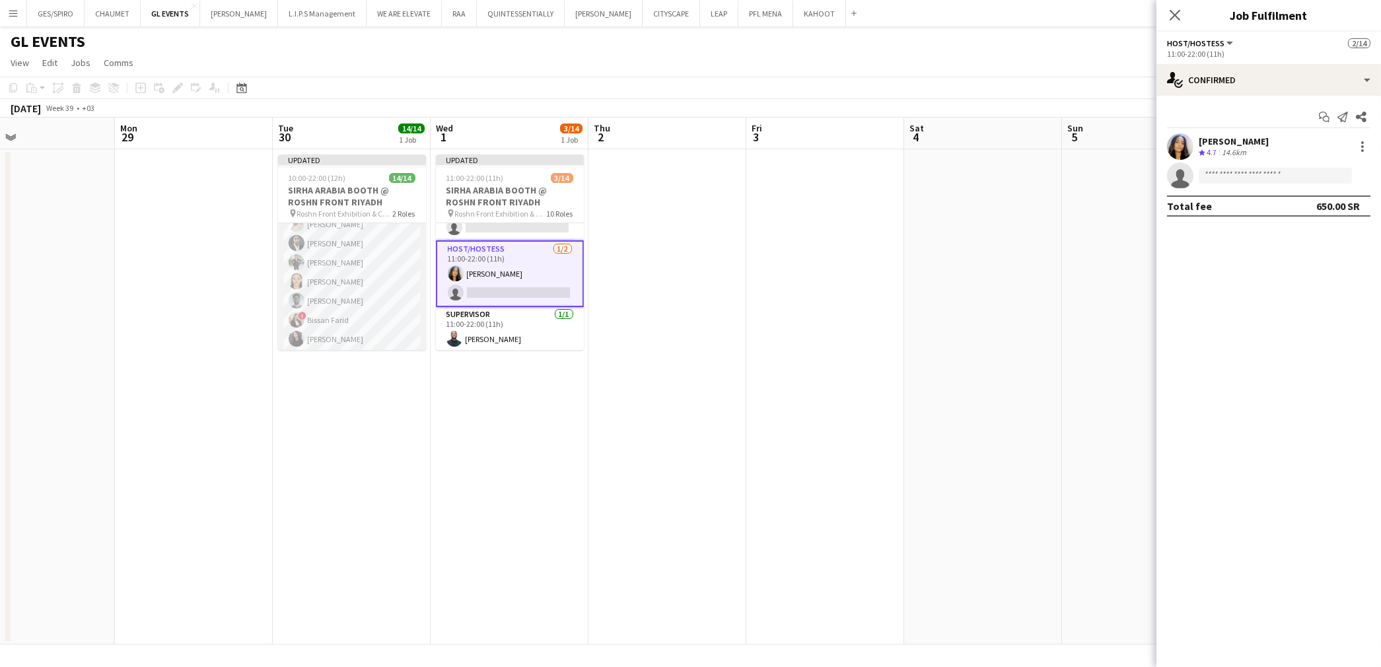
scroll to position [73, 0]
click at [365, 261] on app-card-role "Host/Hostess 13/13 10:00-22:00 (12h) ! [PERSON_NAME] [PERSON_NAME] [PERSON_NAME…" at bounding box center [352, 287] width 148 height 275
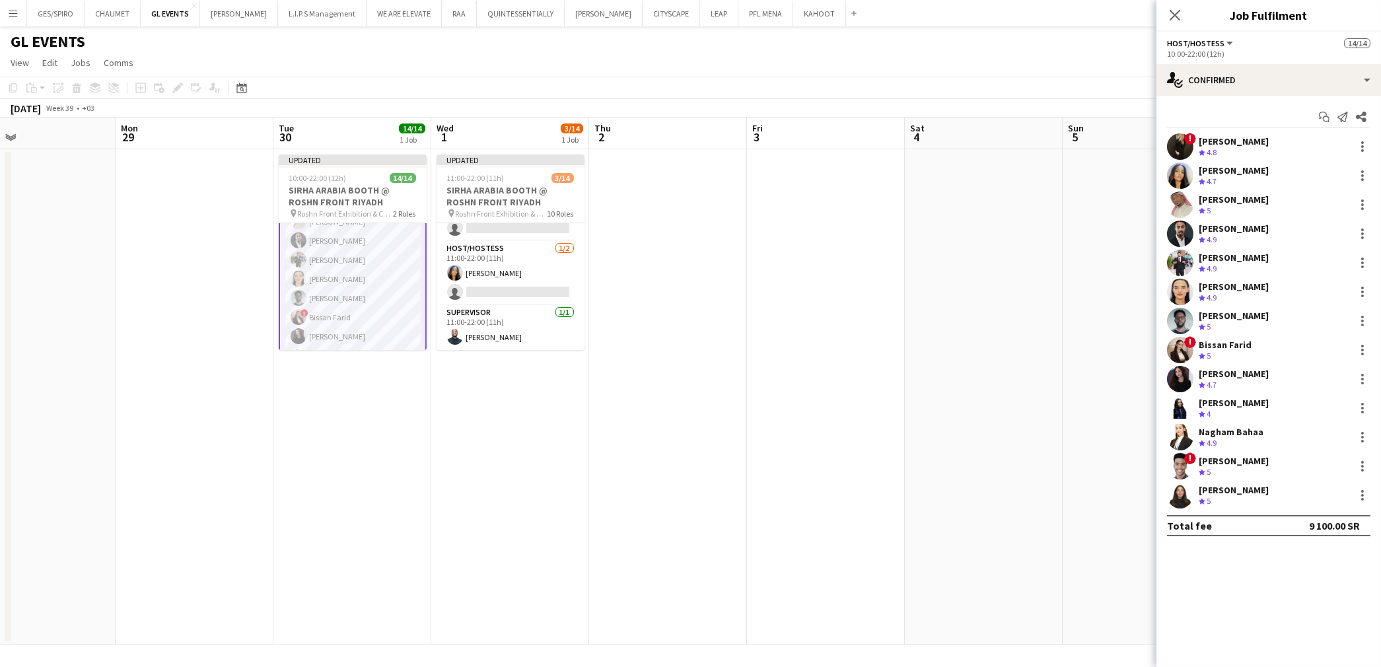
scroll to position [74, 0]
click at [1235, 256] on div "[PERSON_NAME]" at bounding box center [1234, 258] width 70 height 12
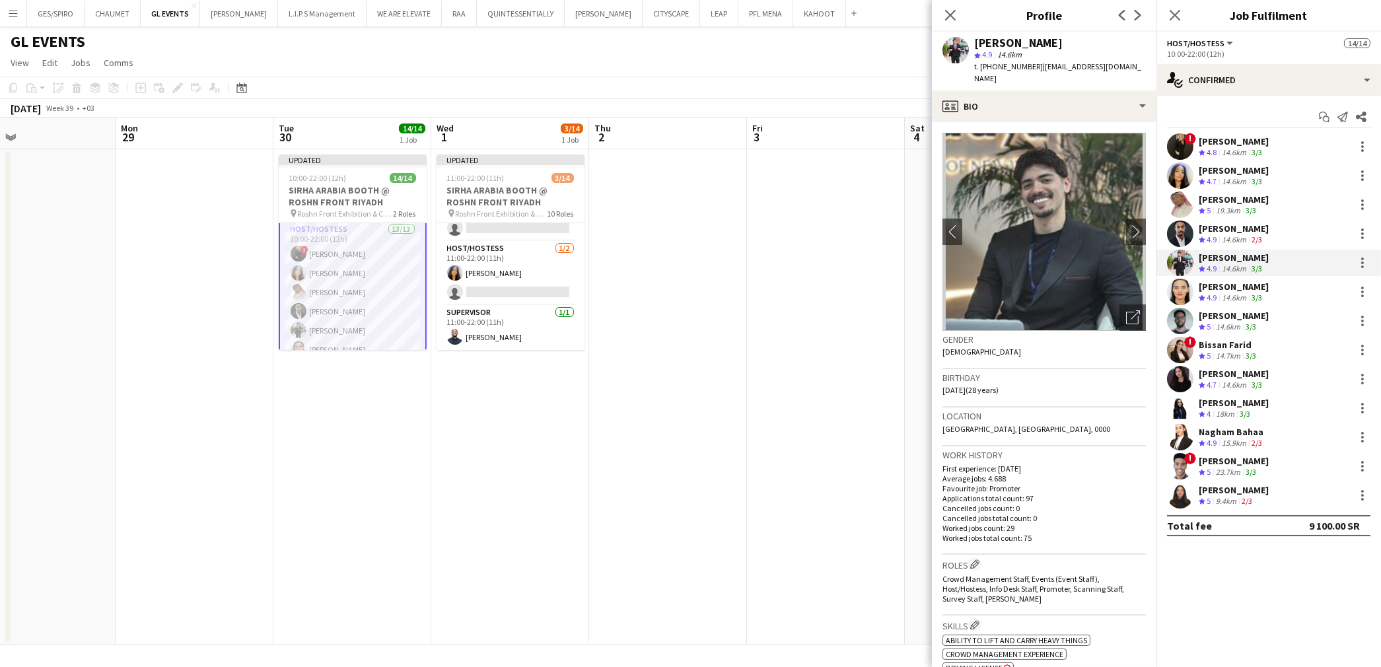
scroll to position [1, 0]
click at [355, 298] on app-card-role "Host/Hostess 13/13 10:00-22:00 (12h) ! [PERSON_NAME] [PERSON_NAME] [PERSON_NAME…" at bounding box center [353, 361] width 148 height 277
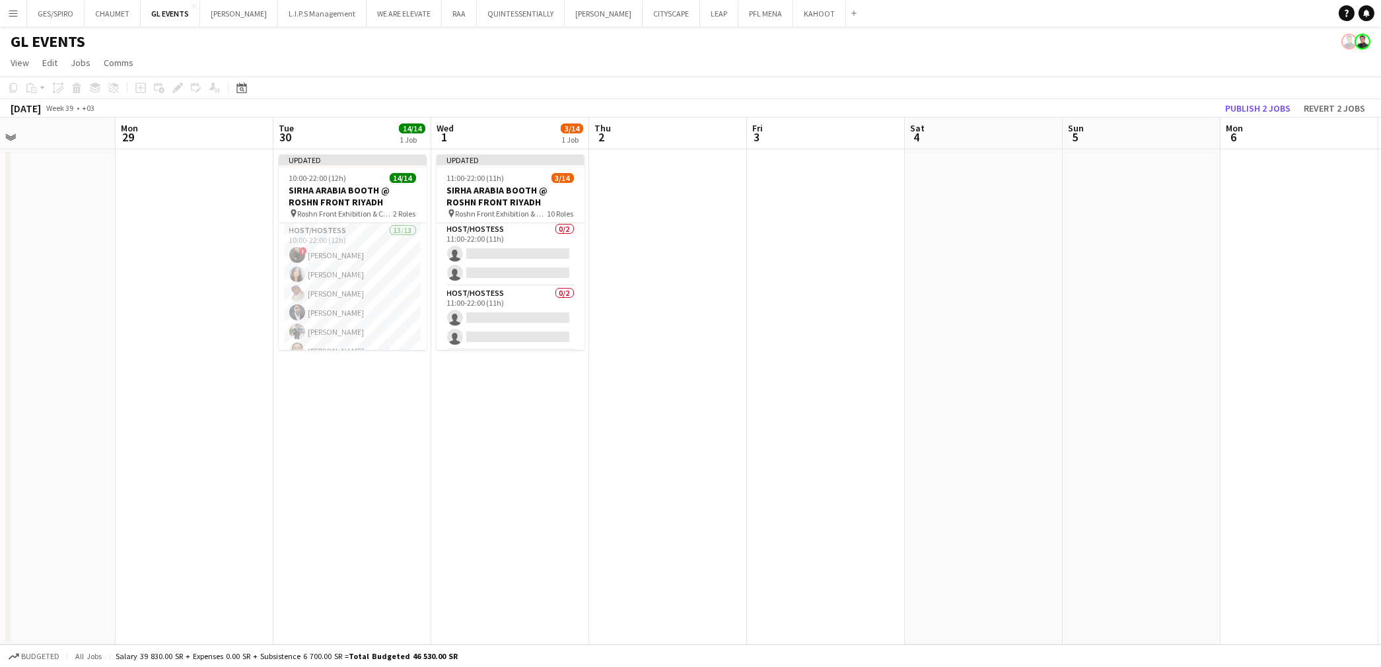
scroll to position [0, 0]
click at [538, 236] on app-card-role "Host/Hostess 0/2 11:00-22:00 (11h) single-neutral-actions single-neutral-actions" at bounding box center [511, 255] width 148 height 64
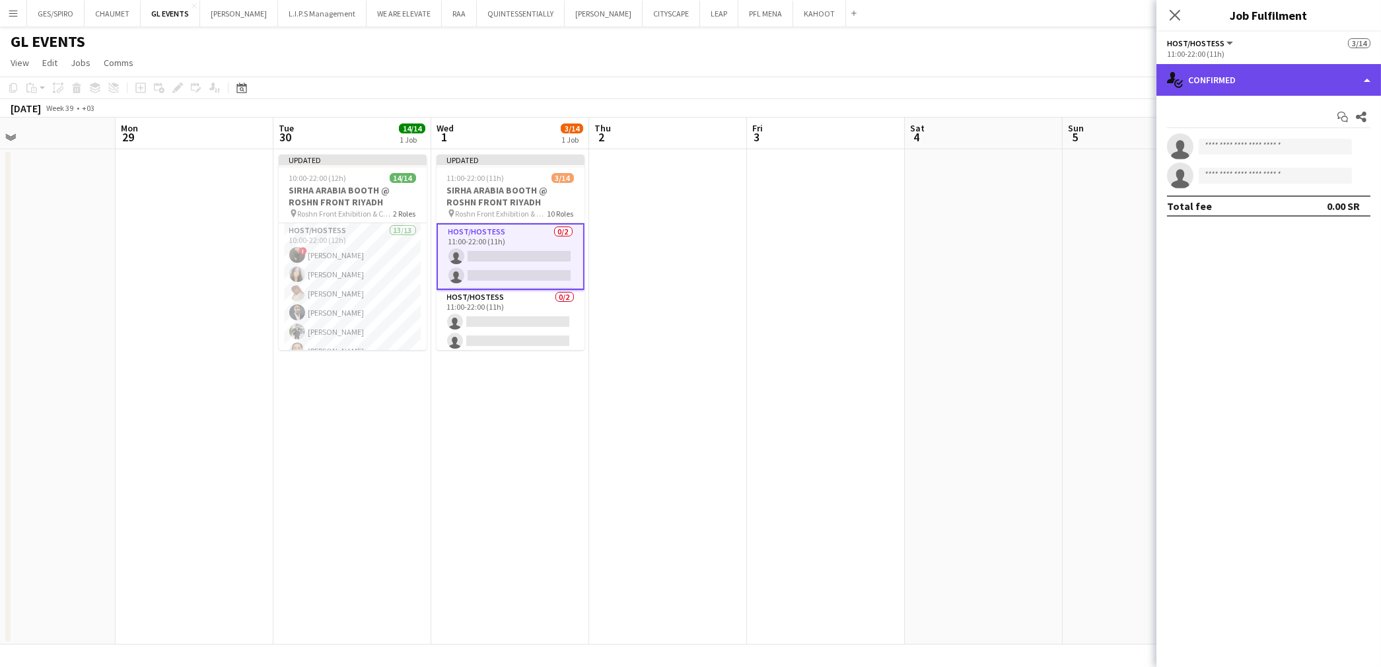
click at [1223, 87] on div "single-neutral-actions-check-2 Confirmed" at bounding box center [1268, 80] width 225 height 32
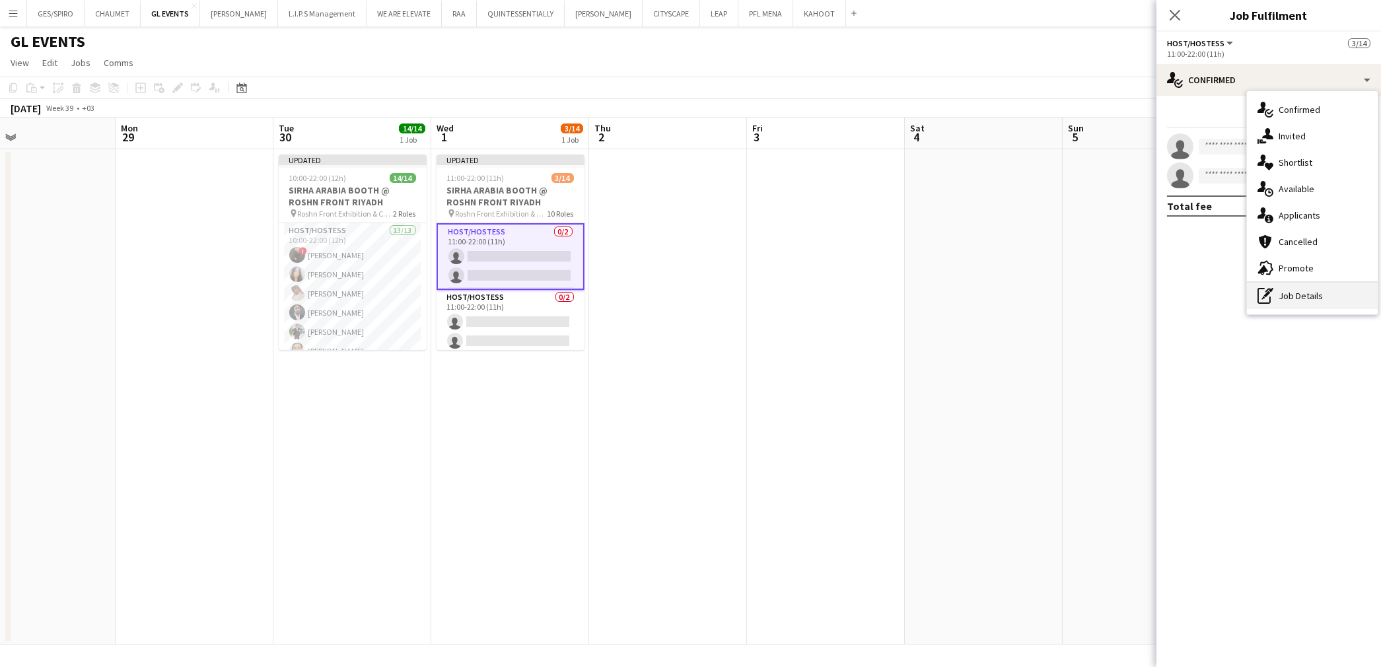
click at [1279, 293] on div "pen-write Job Details" at bounding box center [1312, 296] width 131 height 26
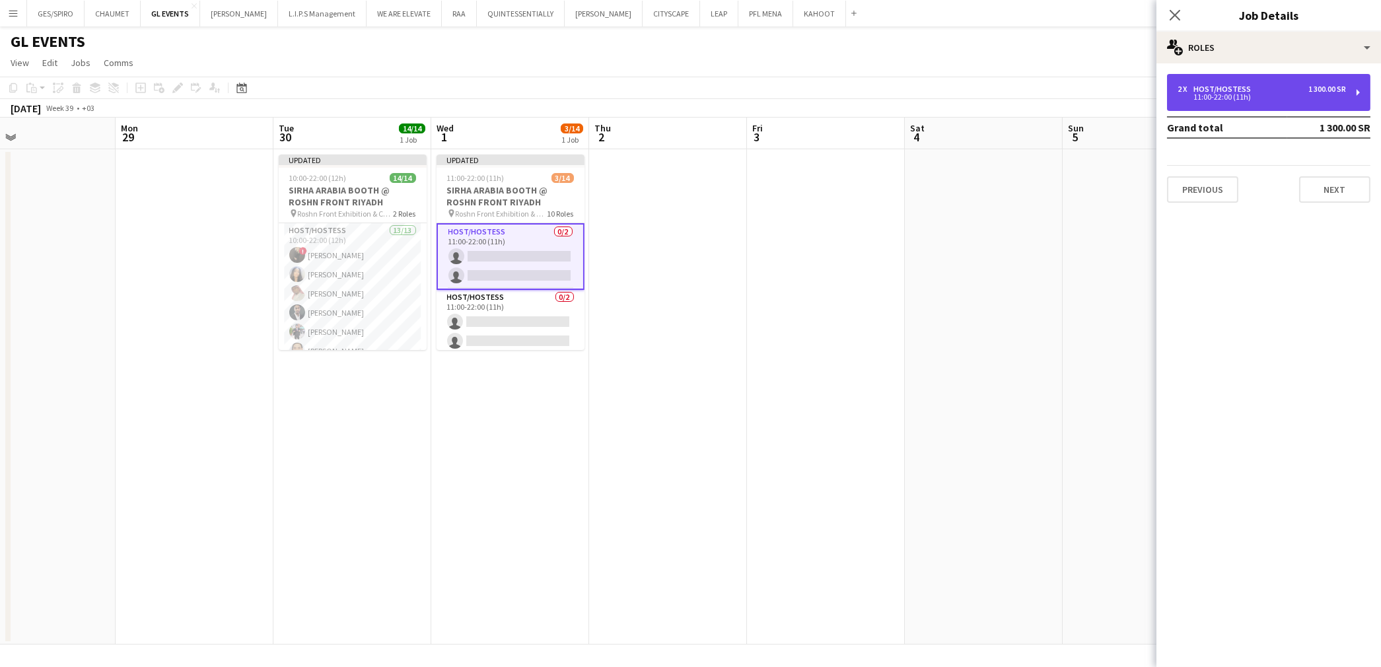
click at [1265, 100] on div "11:00-22:00 (11h)" at bounding box center [1262, 97] width 168 height 7
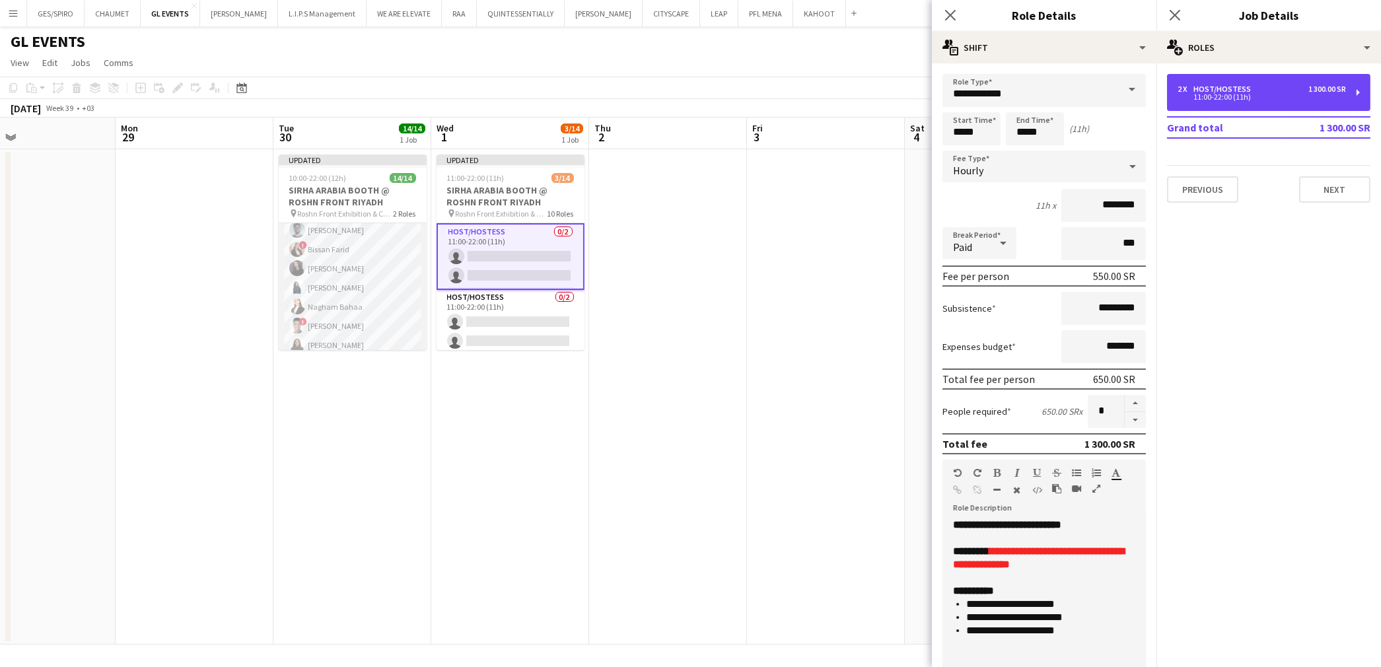
scroll to position [147, 0]
click at [954, 9] on icon "Close pop-in" at bounding box center [950, 15] width 13 height 13
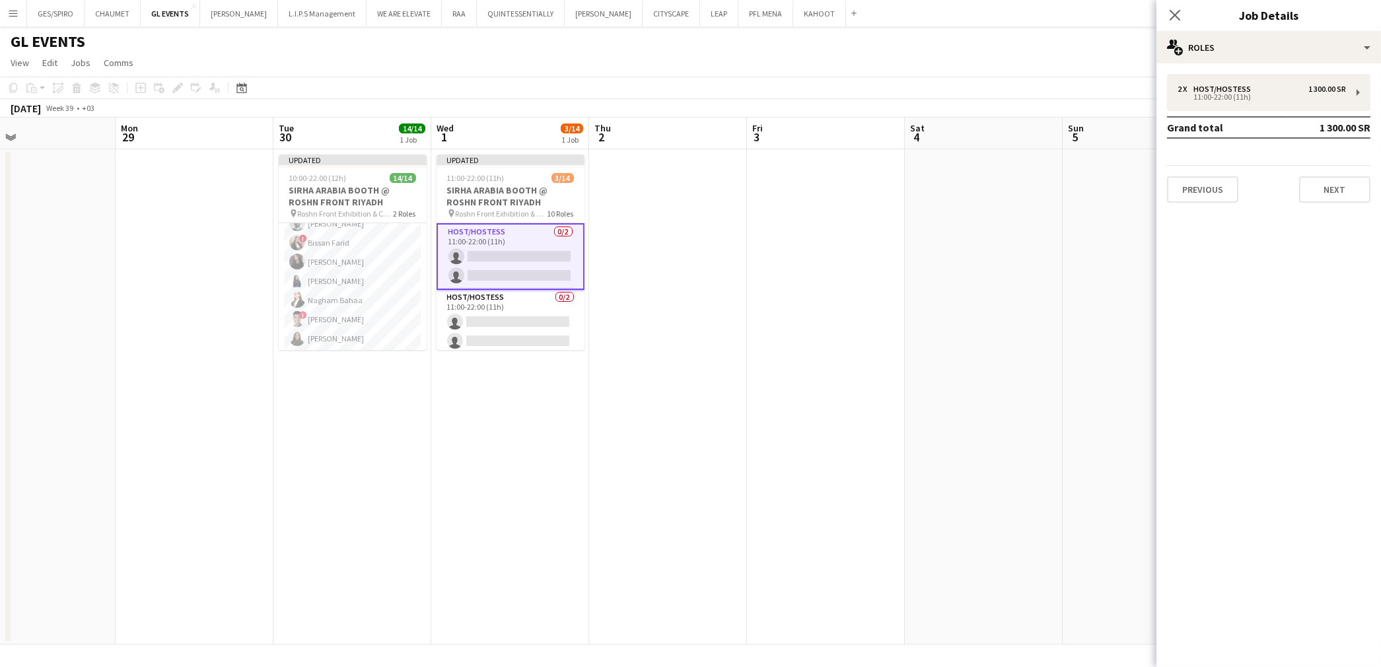
click at [511, 269] on app-card-role "Host/Hostess 0/2 11:00-22:00 (11h) single-neutral-actions single-neutral-actions" at bounding box center [511, 256] width 148 height 67
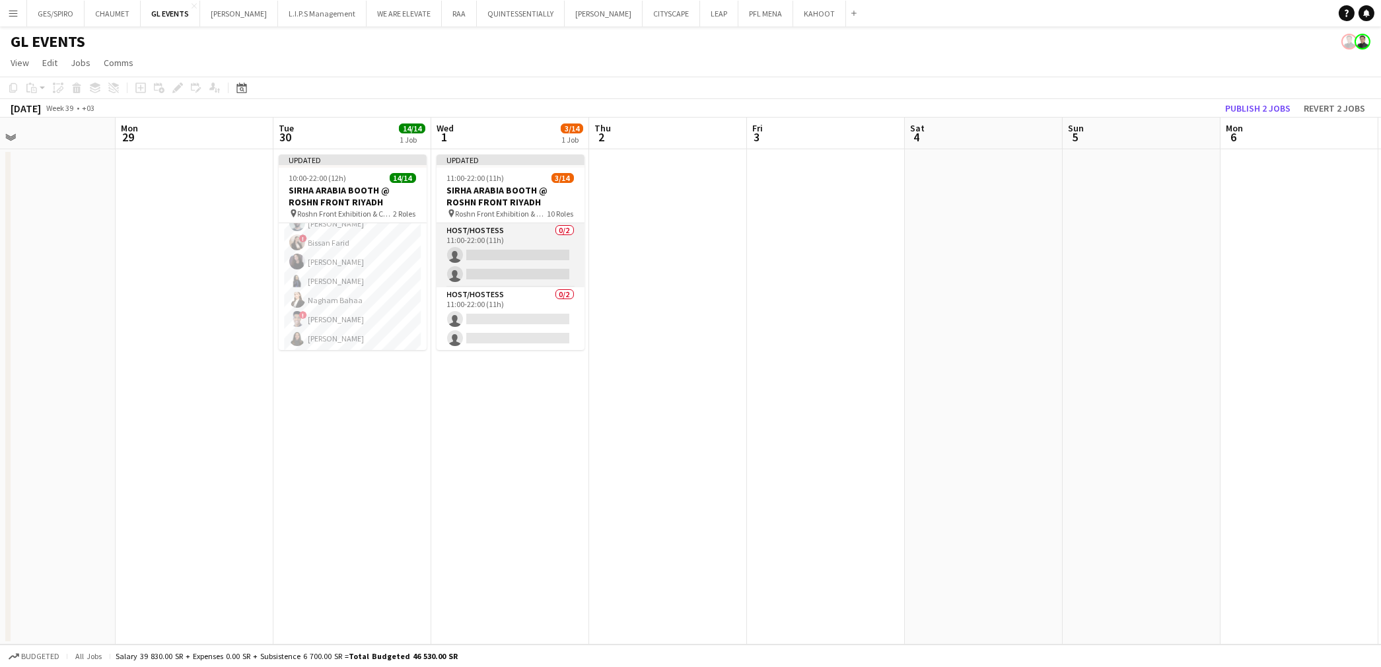
click at [511, 269] on app-card-role "Host/Hostess 0/2 11:00-22:00 (11h) single-neutral-actions single-neutral-actions" at bounding box center [511, 255] width 148 height 64
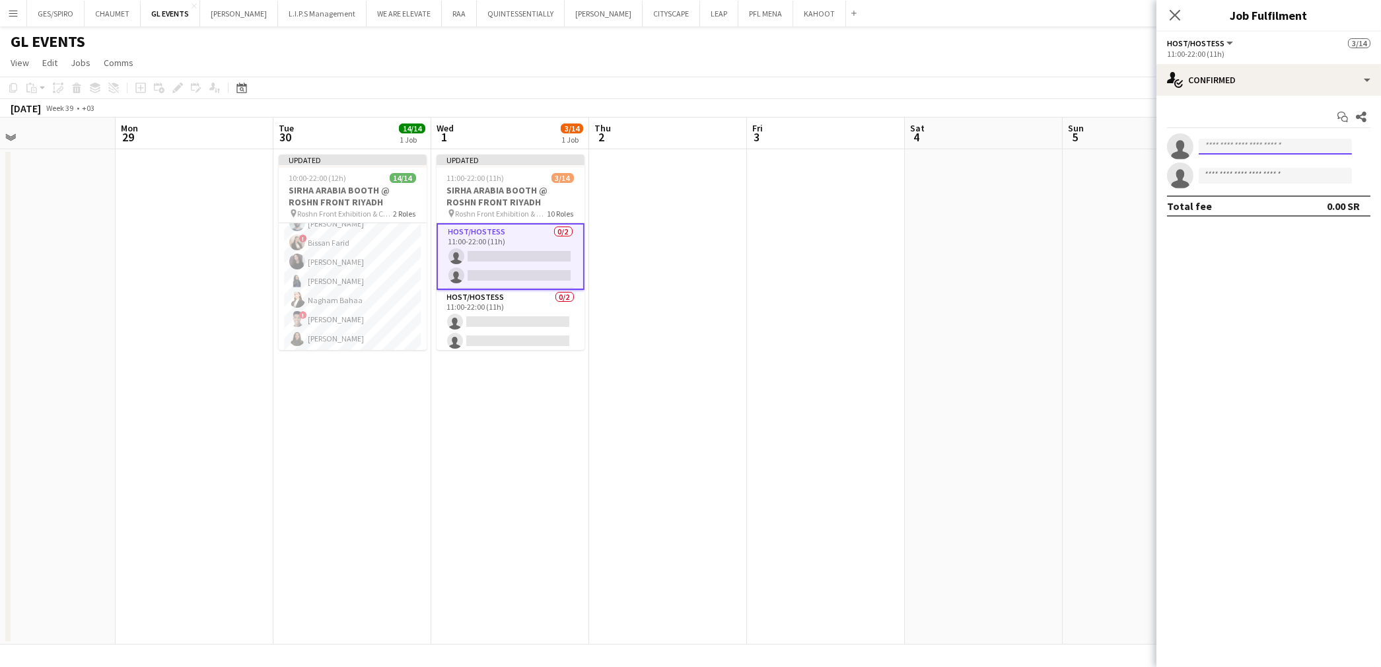
click at [1318, 146] on input at bounding box center [1275, 147] width 153 height 16
type input "******"
click at [1277, 183] on span "[PHONE_NUMBER]" at bounding box center [1275, 187] width 132 height 11
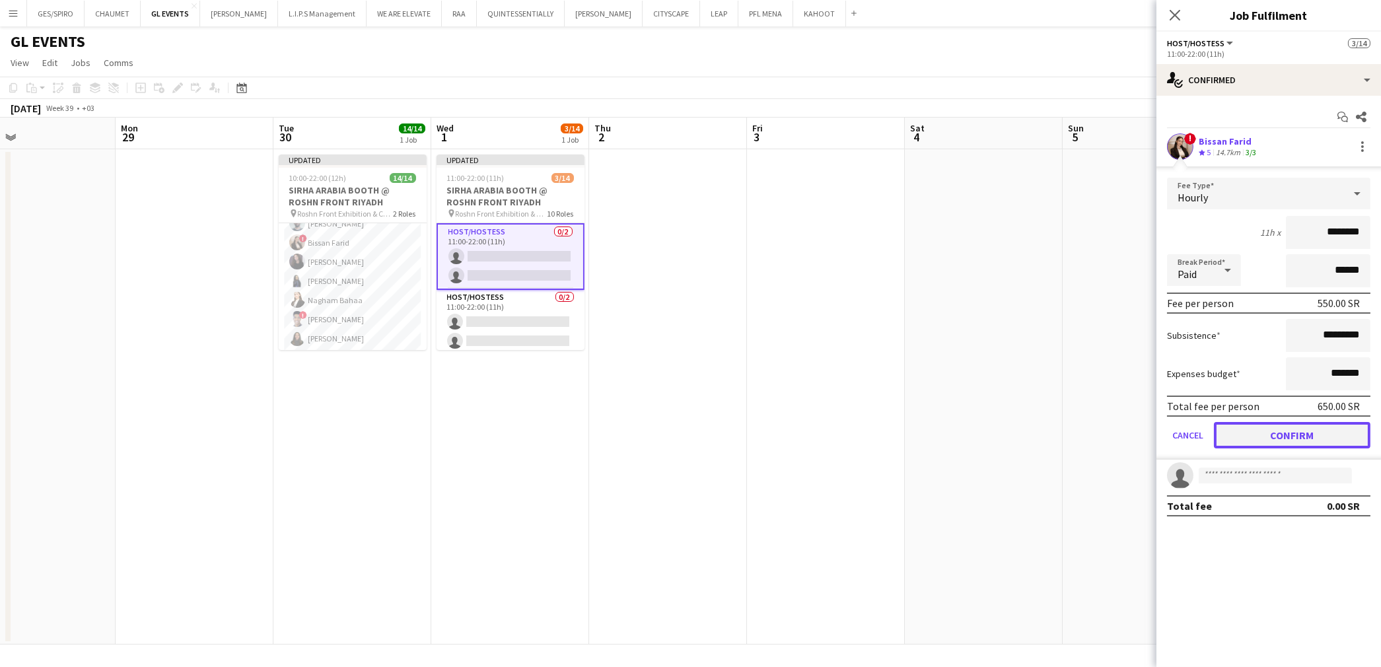
click at [1295, 434] on button "Confirm" at bounding box center [1292, 435] width 157 height 26
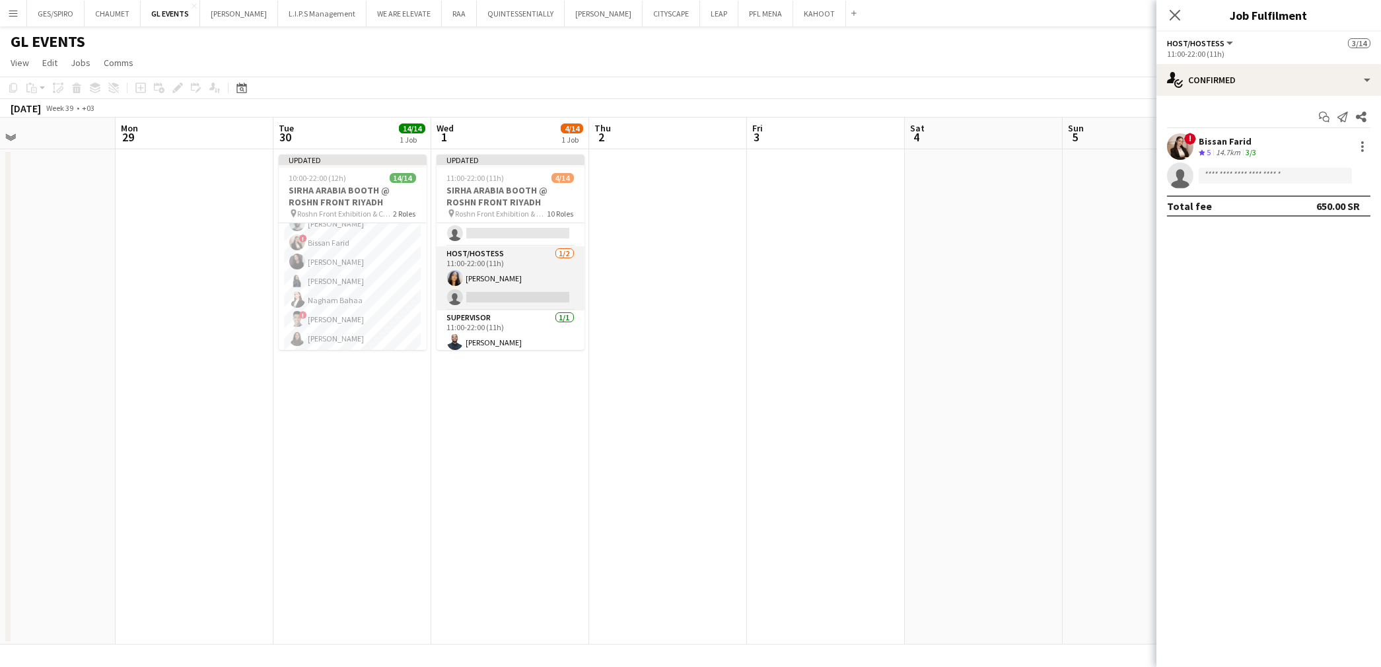
scroll to position [401, 0]
click at [338, 287] on app-card-role "Host/Hostess 13/13 10:00-22:00 (12h) ! [PERSON_NAME] [PERSON_NAME] [PERSON_NAME…" at bounding box center [353, 214] width 148 height 275
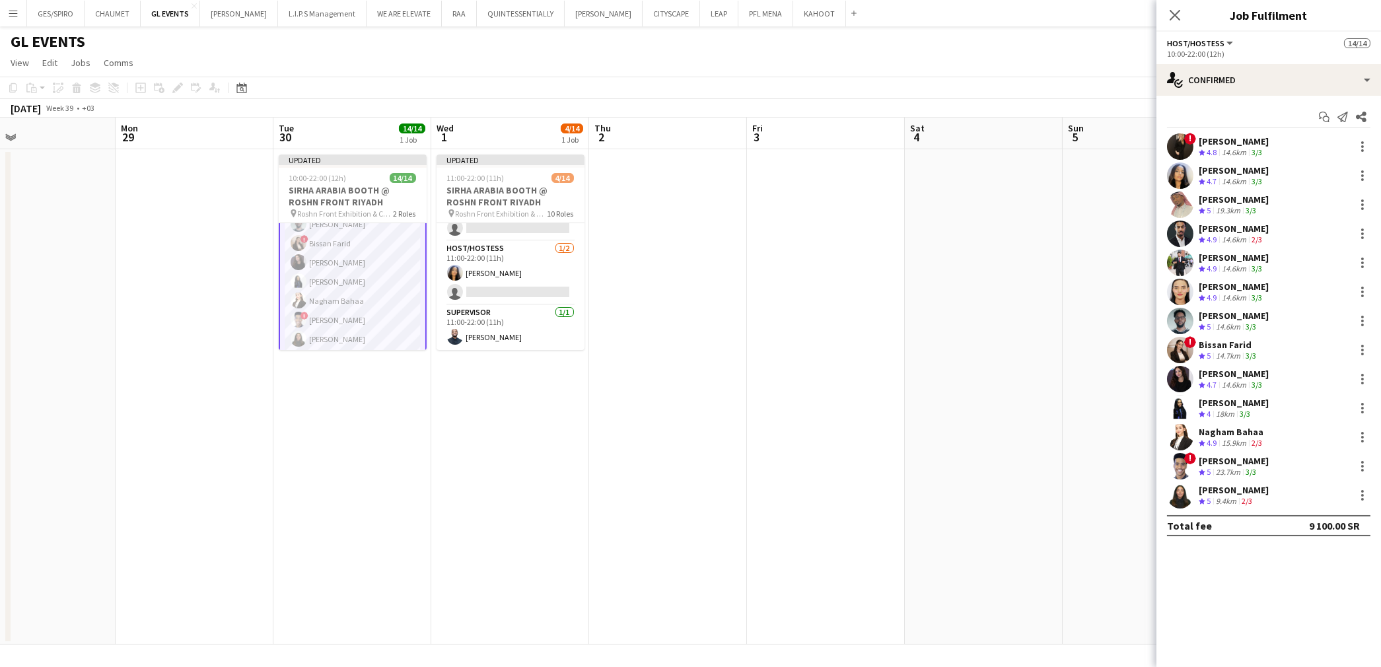
click at [1237, 399] on div "[PERSON_NAME]" at bounding box center [1234, 403] width 70 height 12
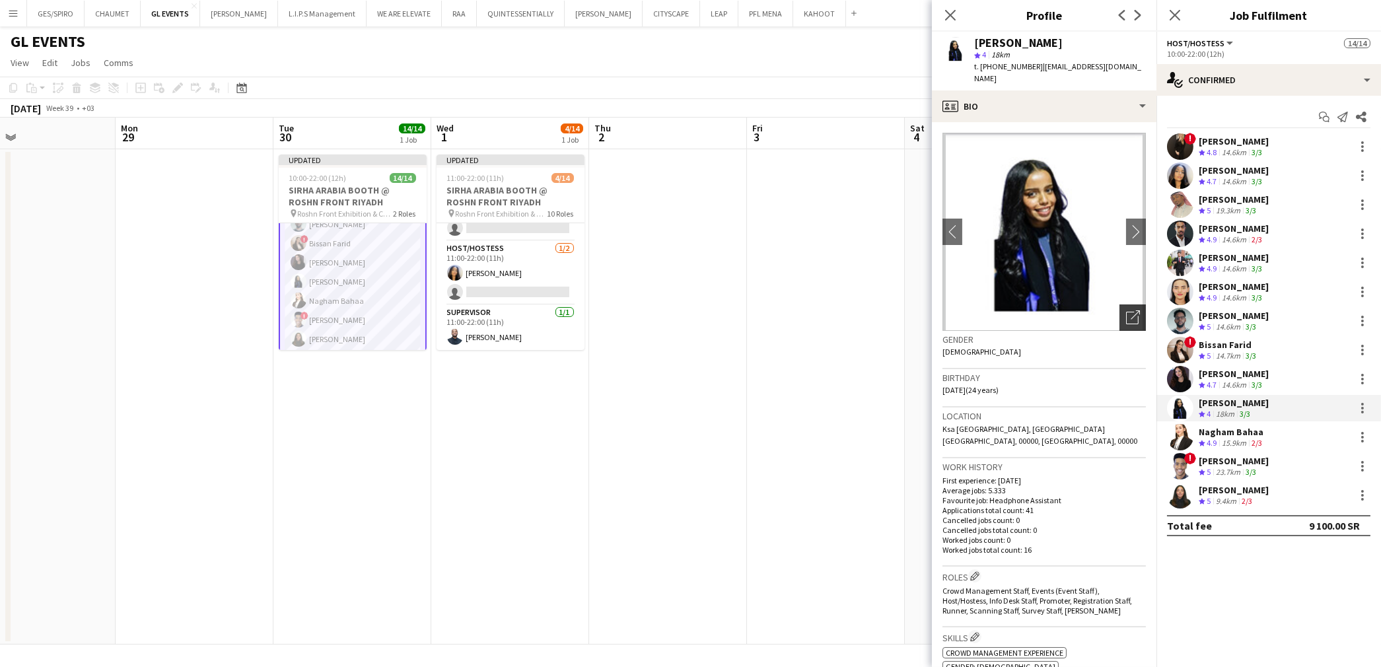
click at [1126, 310] on icon "Open photos pop-in" at bounding box center [1133, 317] width 14 height 14
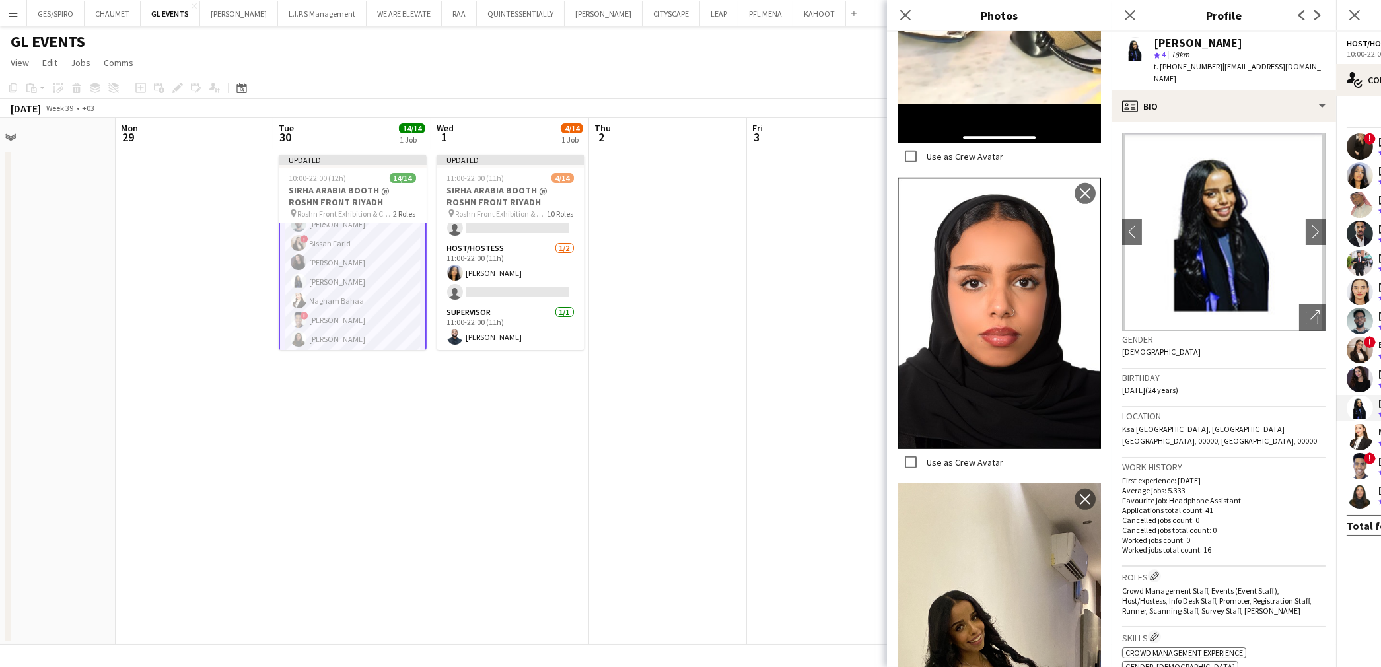
scroll to position [1687, 0]
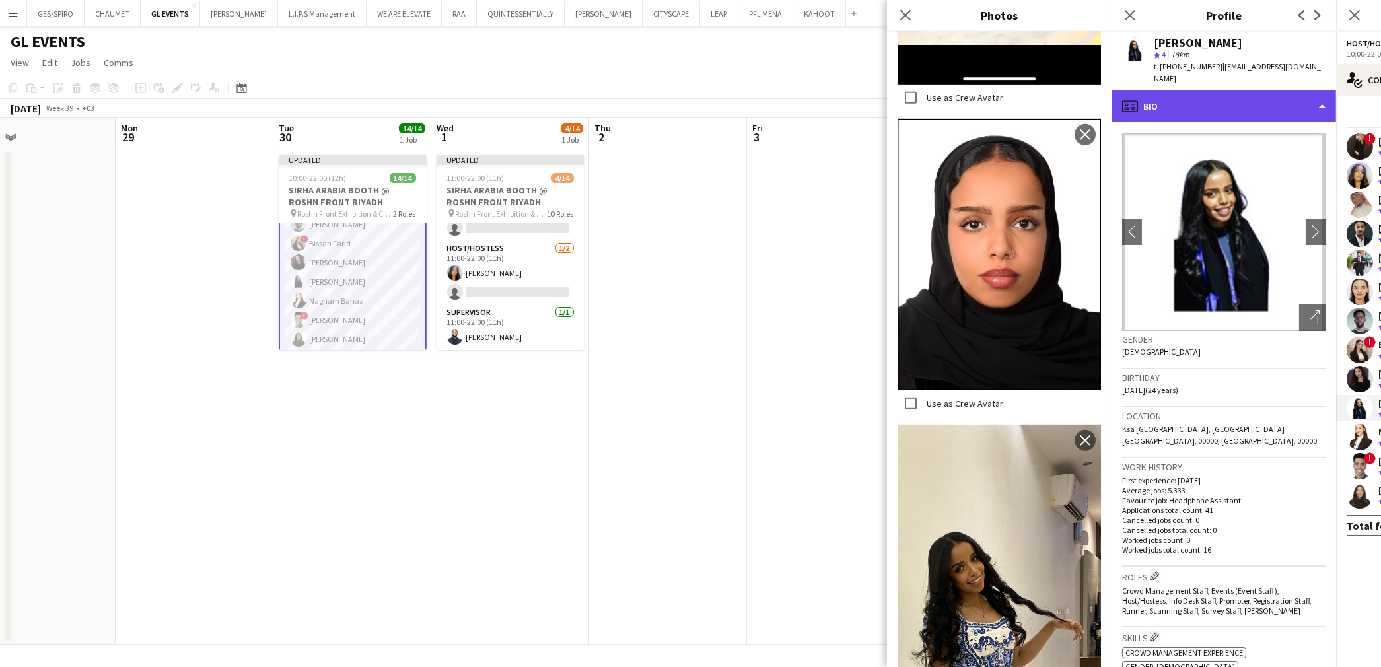
click at [1244, 92] on div "profile Bio" at bounding box center [1224, 106] width 225 height 32
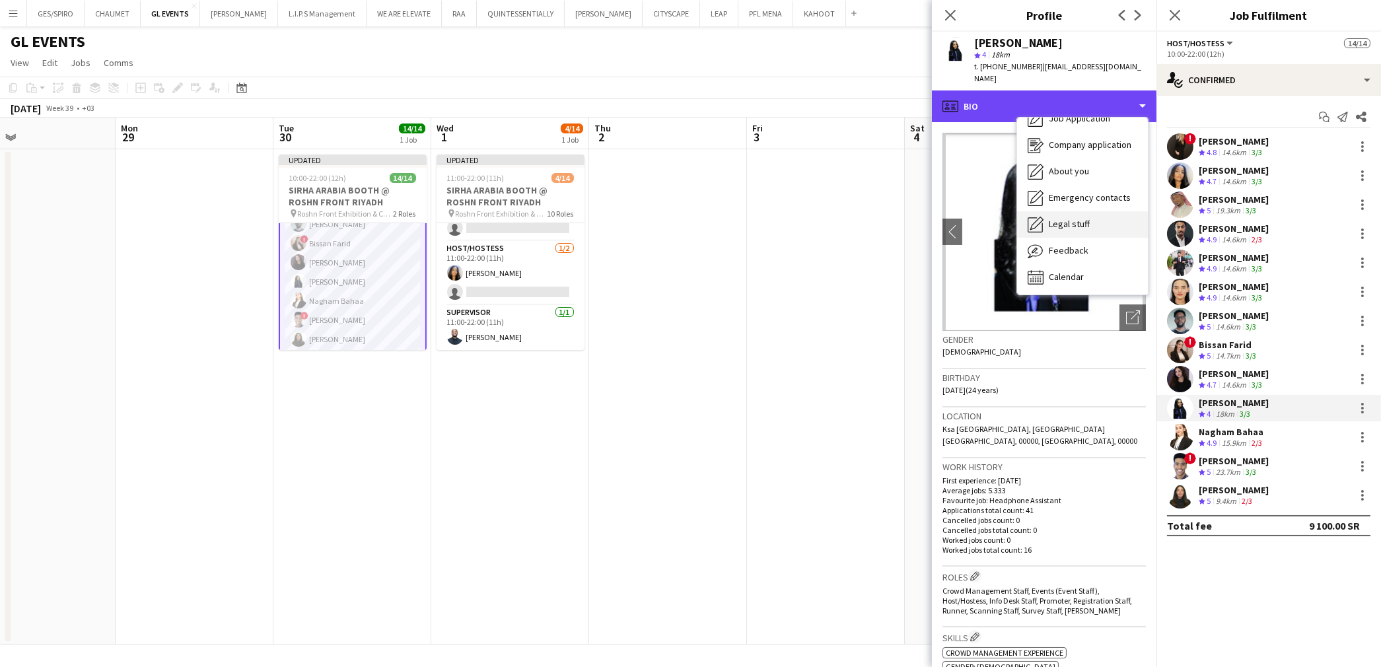
scroll to position [44, 0]
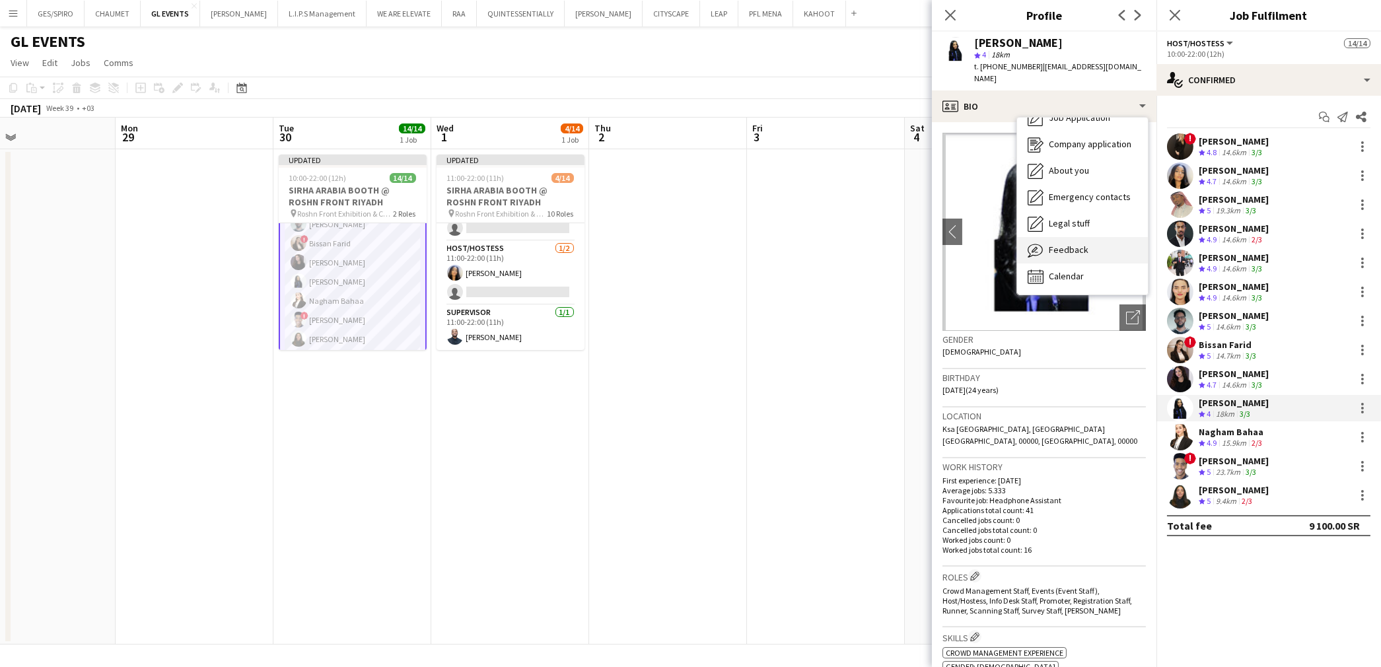
click at [1088, 237] on div "Feedback Feedback" at bounding box center [1082, 250] width 131 height 26
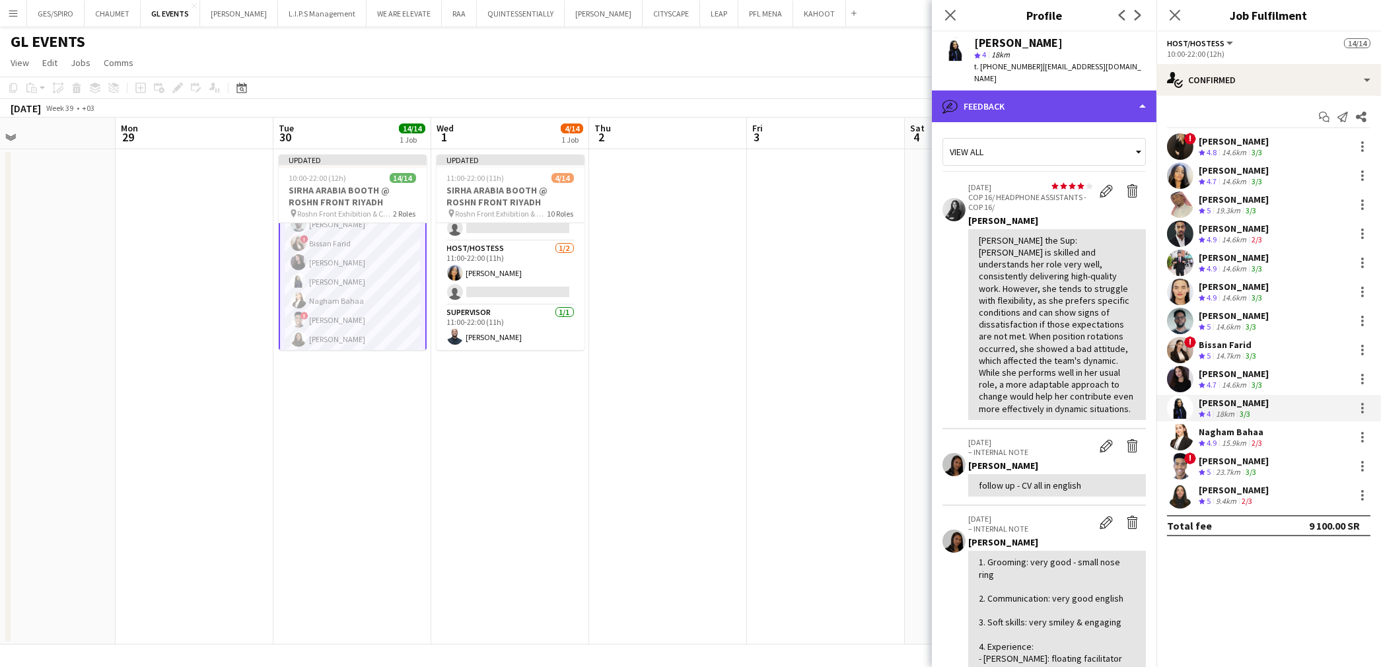
click at [1092, 100] on div "bubble-pencil Feedback" at bounding box center [1044, 106] width 225 height 32
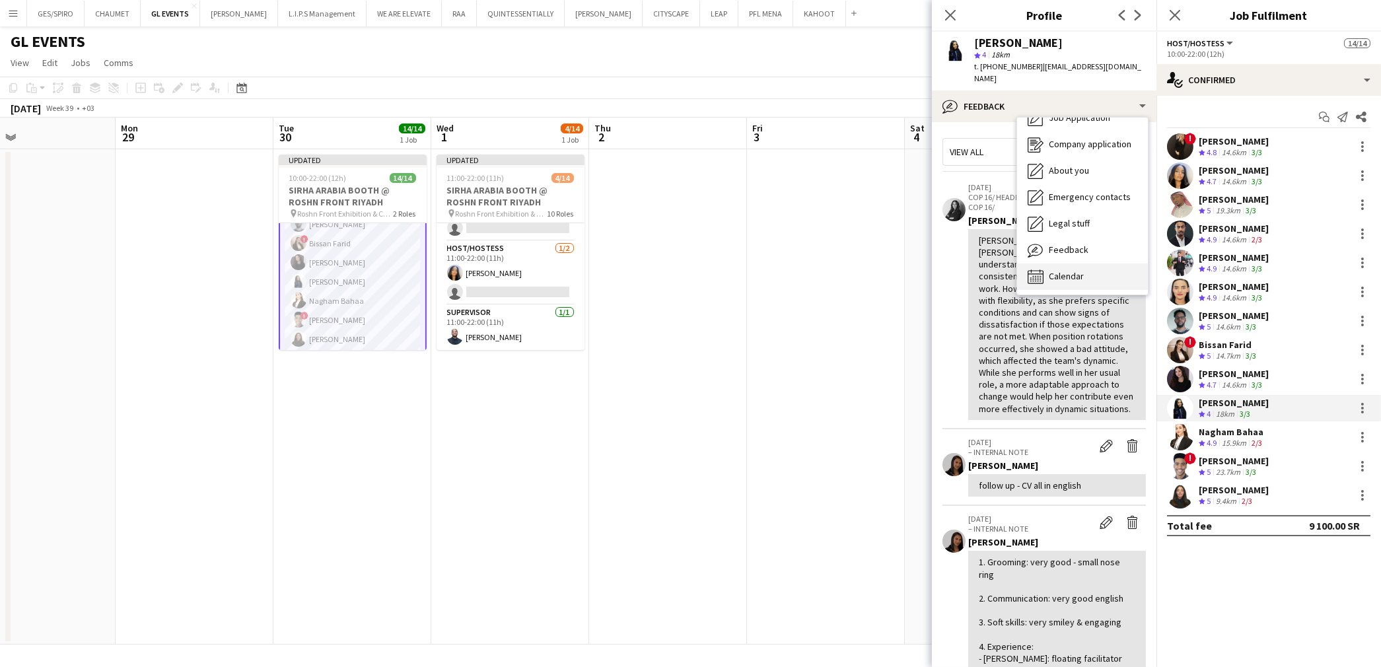
click at [1083, 270] on span "Calendar" at bounding box center [1066, 276] width 35 height 12
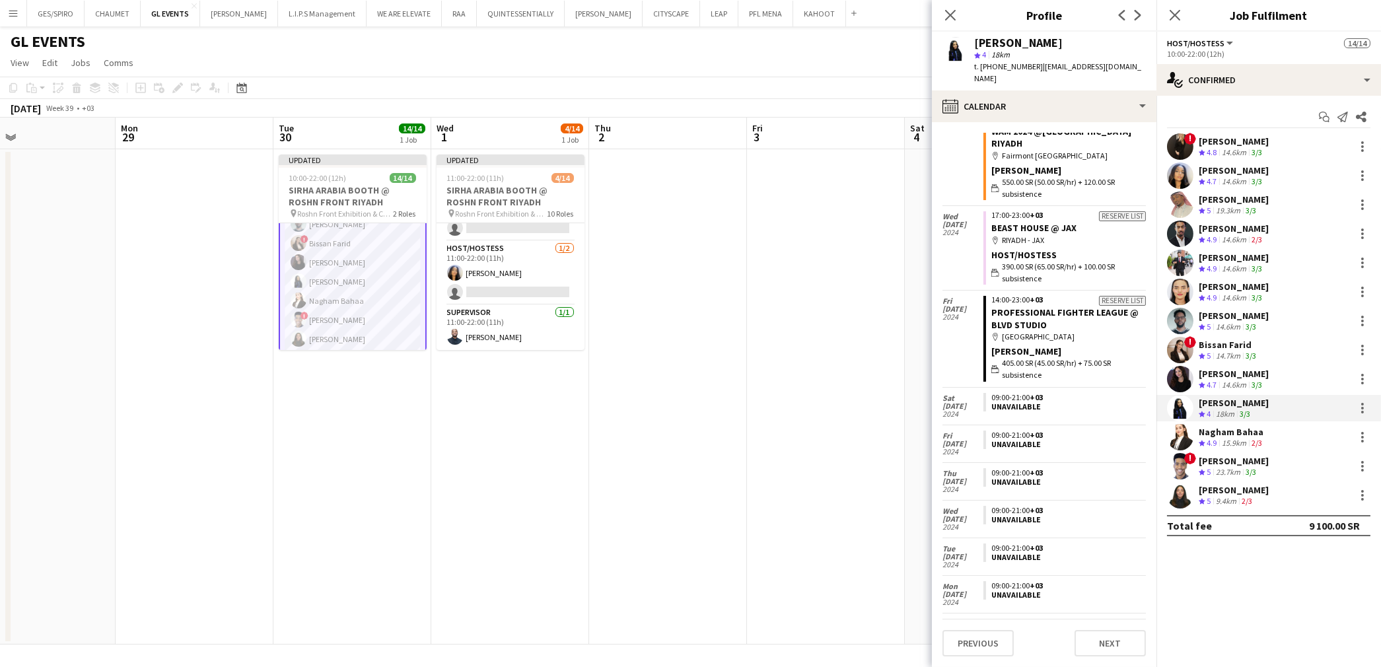
scroll to position [1903, 0]
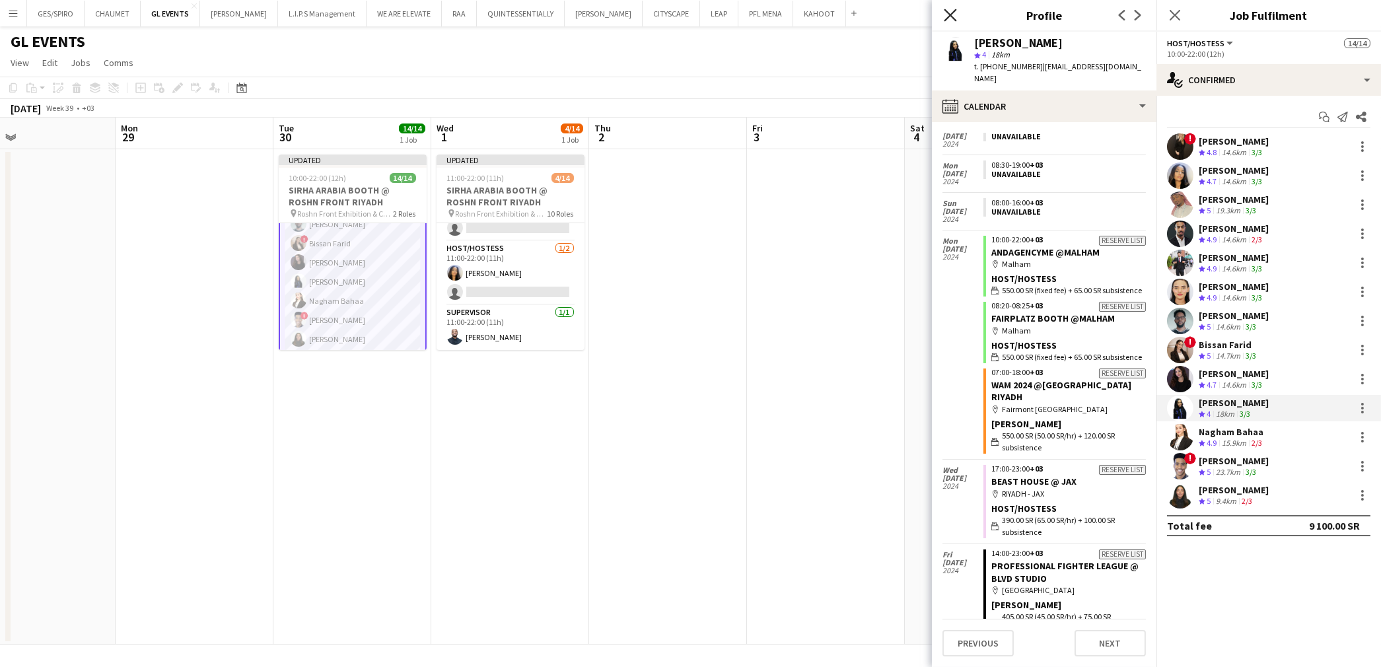
click at [952, 11] on icon "Close pop-in" at bounding box center [950, 15] width 13 height 13
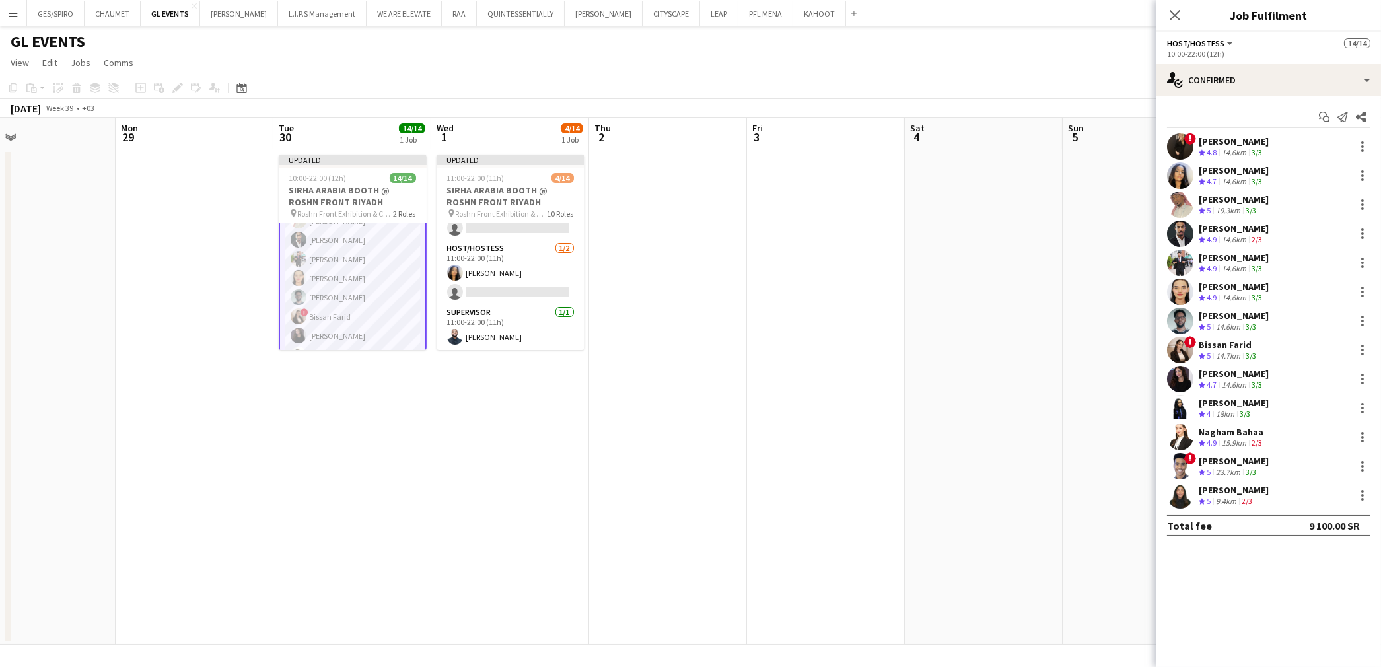
click at [359, 300] on app-card-role "Host/Hostess 13/13 10:00-22:00 (12h) ! Molka Kchouk Fatema Al-sewar Abubakr Awa…" at bounding box center [353, 287] width 148 height 277
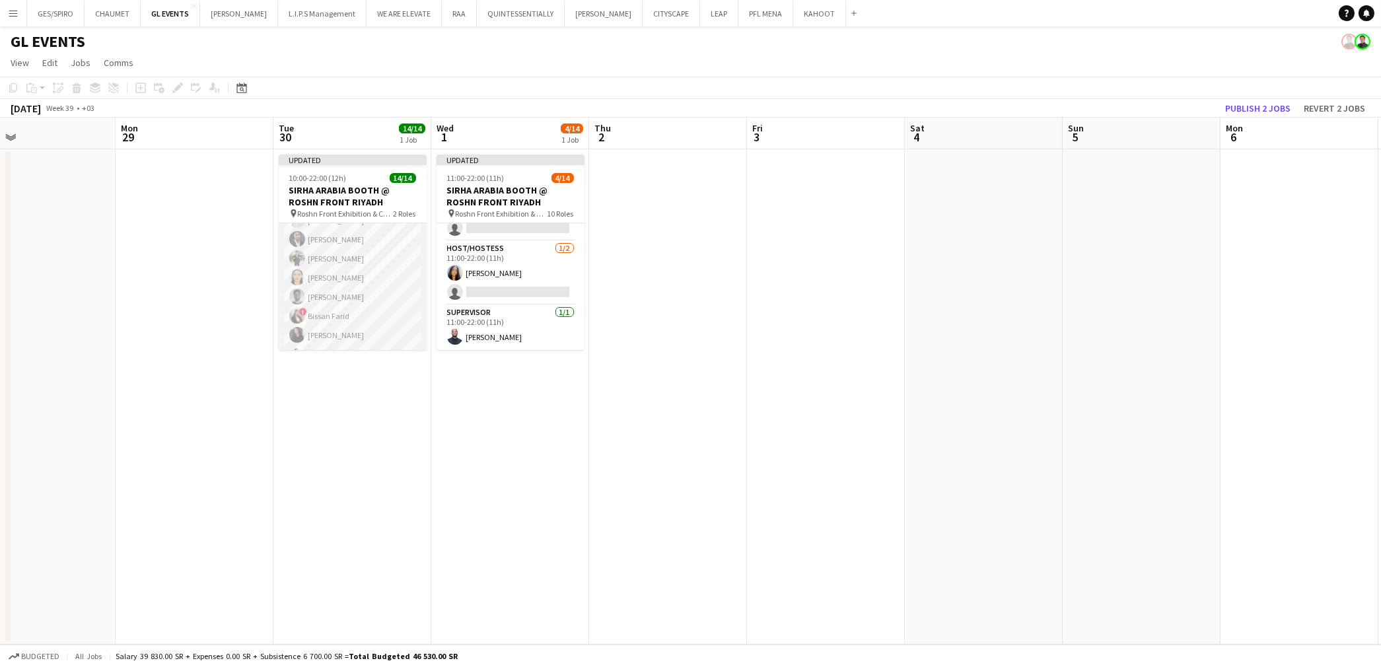
click at [371, 304] on app-card-role "Host/Hostess 13/13 10:00-22:00 (12h) ! Molka Kchouk Fatema Al-sewar Abubakr Awa…" at bounding box center [353, 287] width 148 height 275
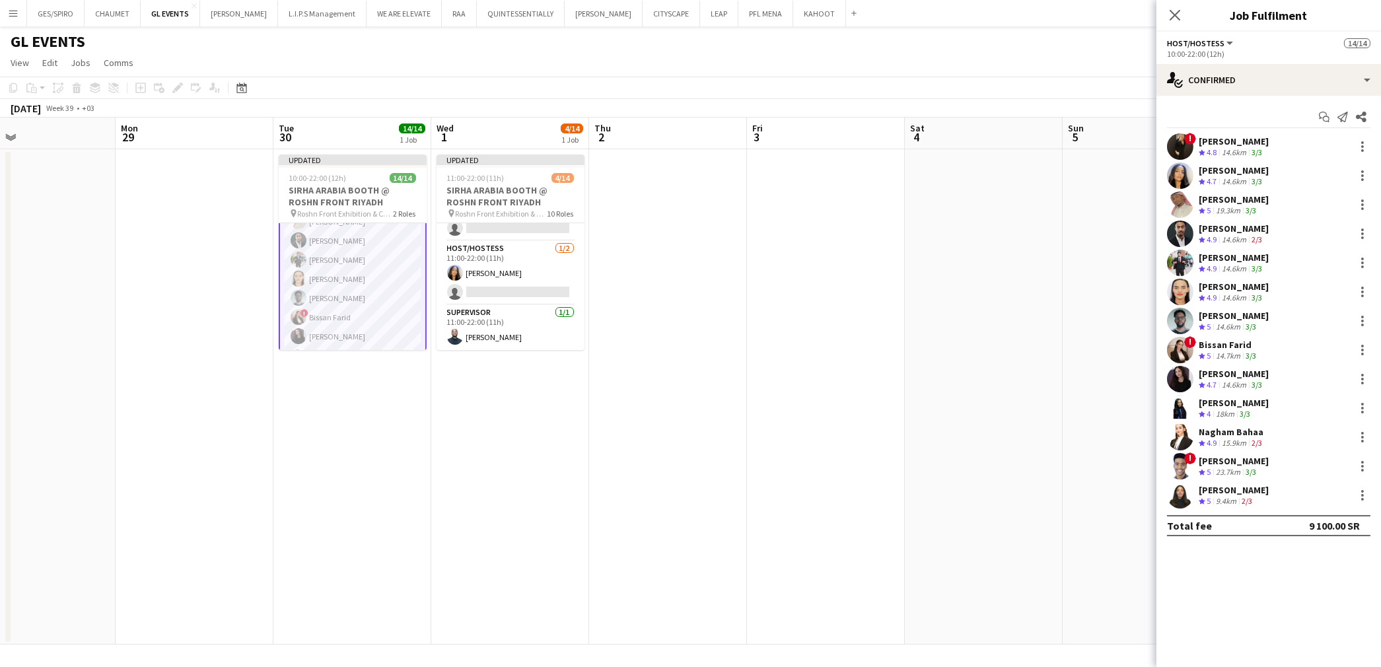
scroll to position [74, 0]
click at [1234, 315] on div "Osama Ahmed" at bounding box center [1234, 316] width 70 height 12
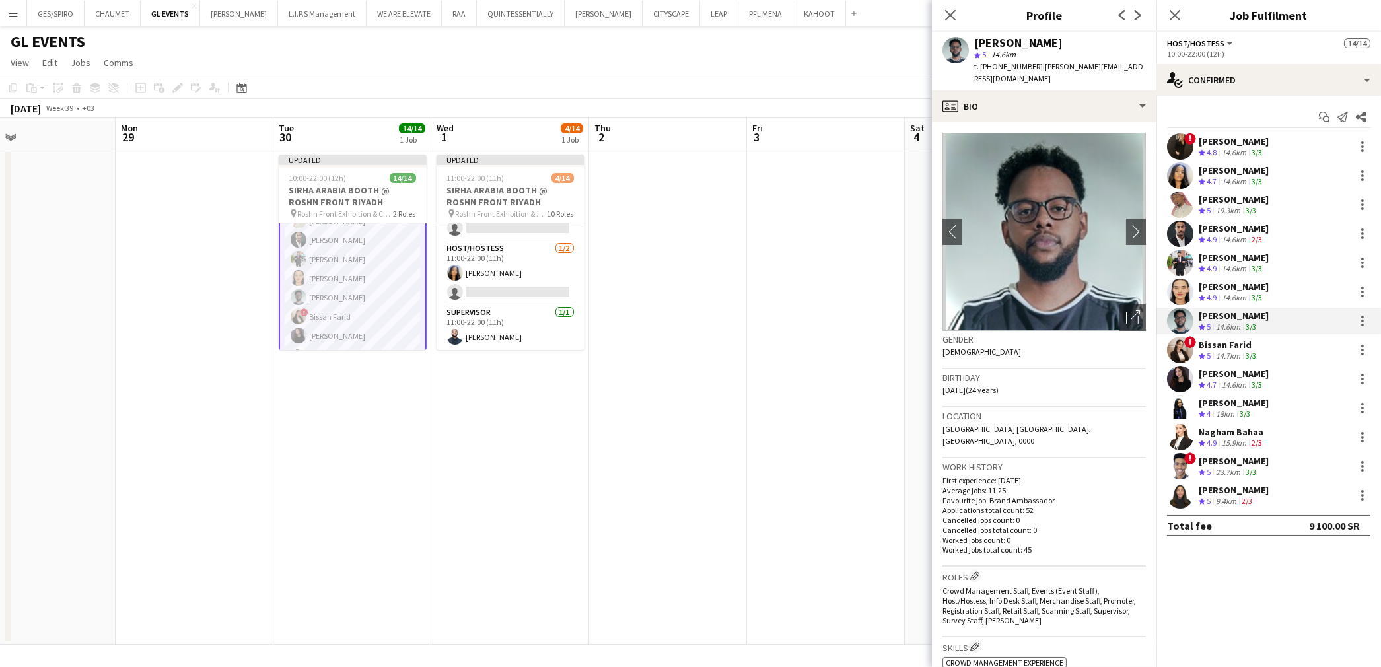
click at [1068, 69] on span "| osama.omer30001@gmail.com" at bounding box center [1058, 72] width 169 height 22
click at [1136, 67] on span "| osama.omer30001@gmail.com" at bounding box center [1058, 72] width 169 height 22
drag, startPoint x: 1141, startPoint y: 67, endPoint x: 1036, endPoint y: 63, distance: 105.1
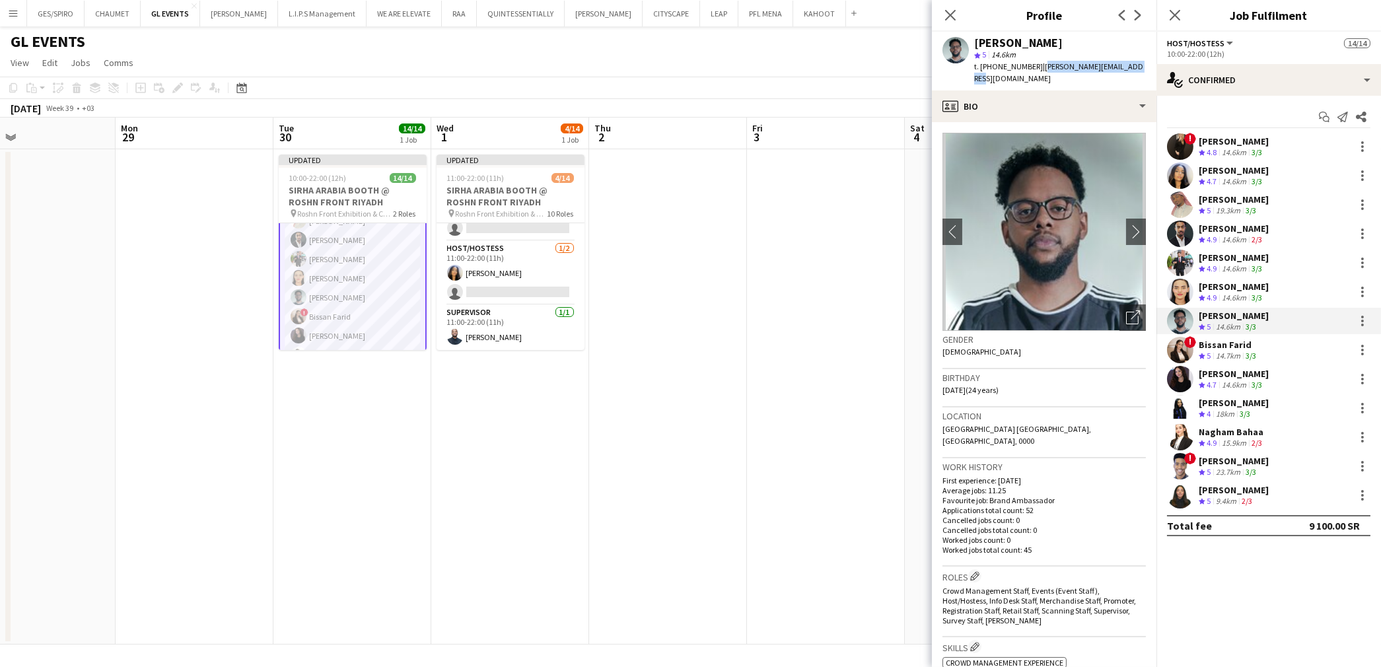
click at [1036, 63] on div "Osama Ahmed star 5 14.6km t. +966576091099 | osama.omer30001@gmail.com" at bounding box center [1044, 61] width 225 height 59
copy span "osama.omer30001@gmail.com"
click at [498, 250] on app-card-role "Host/Hostess 1/2 11:00-22:00 (11h) ! Bissan Farid single-neutral-actions" at bounding box center [511, 255] width 148 height 64
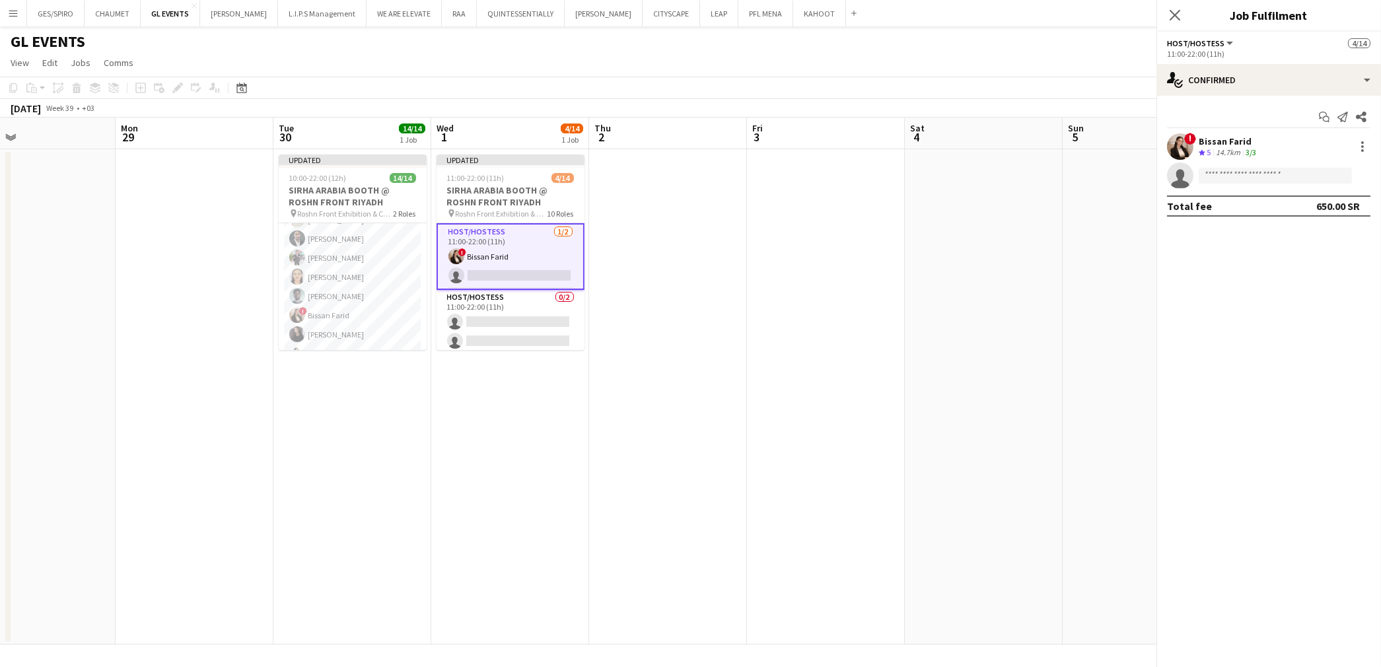
scroll to position [73, 0]
click at [1251, 178] on input at bounding box center [1275, 176] width 153 height 16
paste input "**********"
type input "**********"
click at [1250, 213] on span "+966576091099" at bounding box center [1275, 216] width 132 height 11
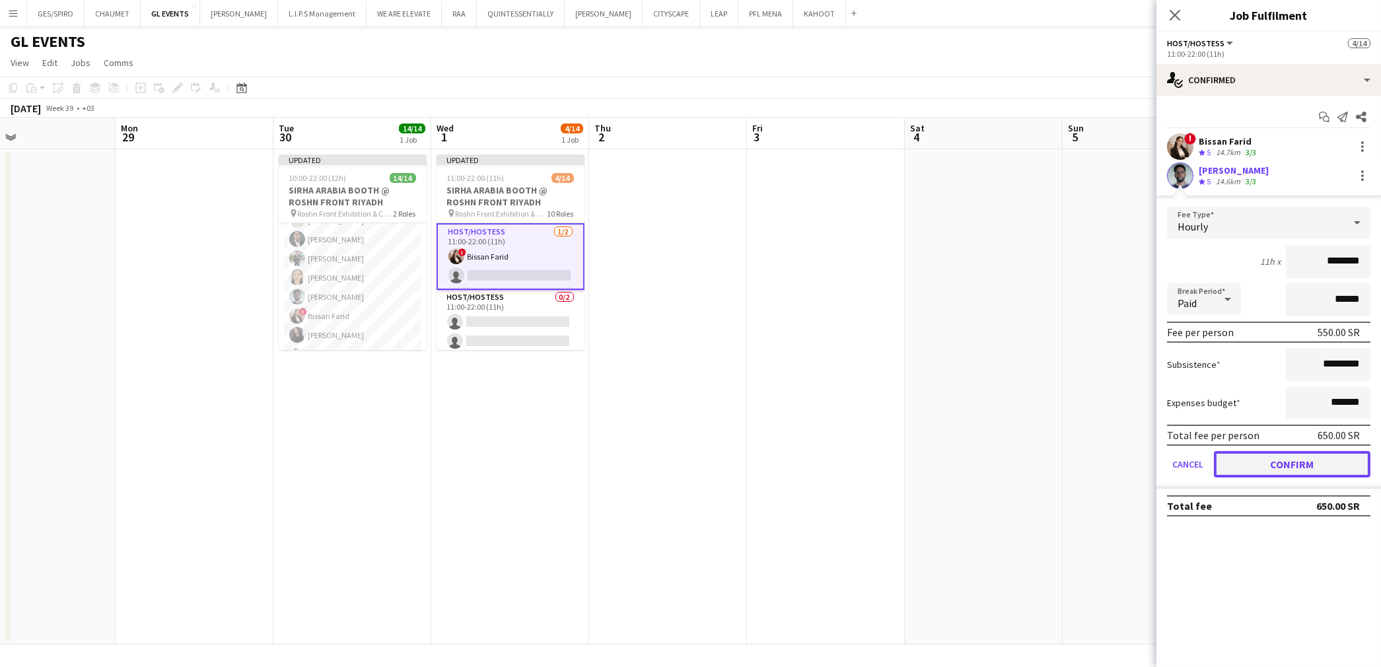
click at [1296, 452] on button "Confirm" at bounding box center [1292, 464] width 157 height 26
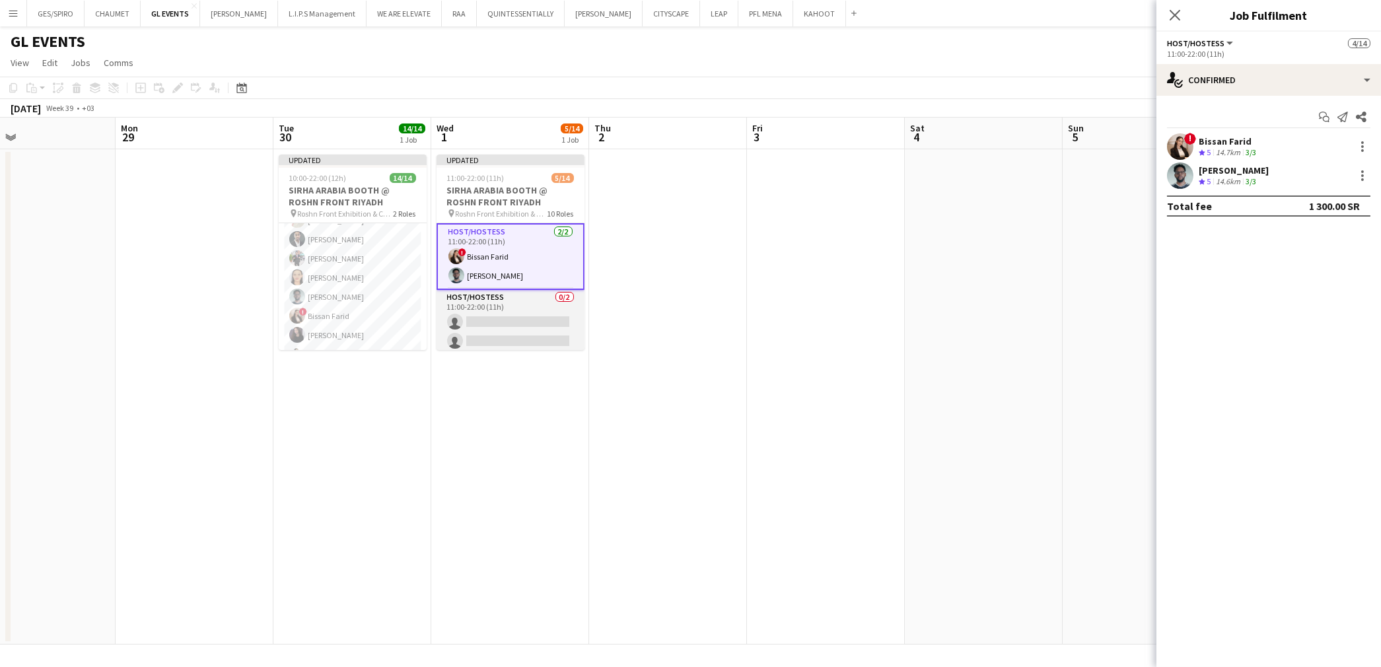
click at [523, 328] on app-card-role "Host/Hostess 0/2 11:00-22:00 (11h) single-neutral-actions single-neutral-actions" at bounding box center [511, 322] width 148 height 64
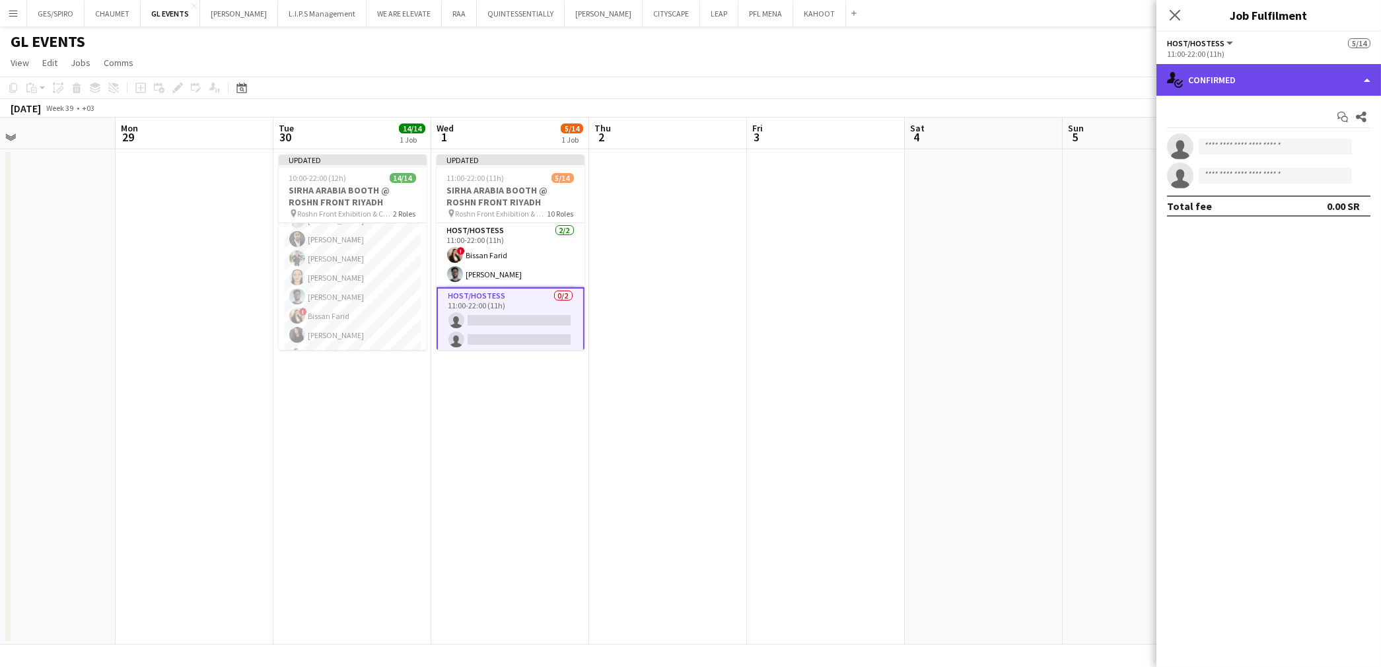
click at [1260, 87] on div "single-neutral-actions-check-2 Confirmed" at bounding box center [1268, 80] width 225 height 32
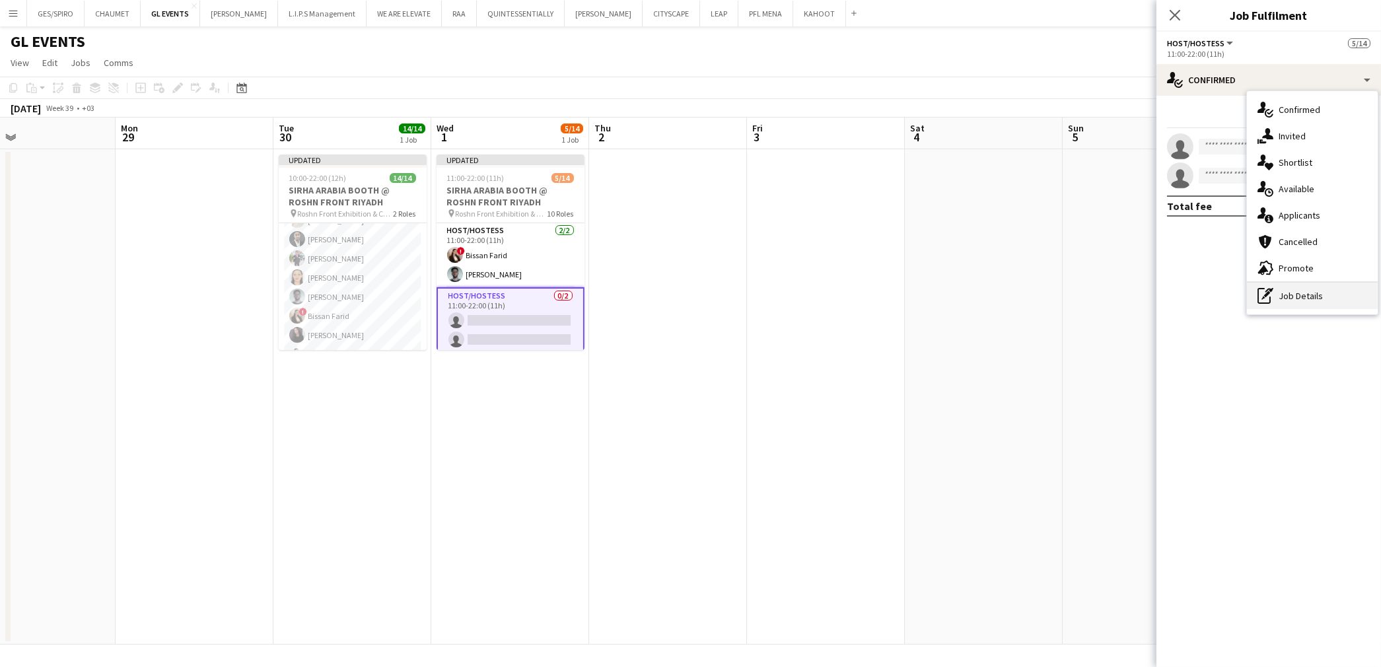
click at [1282, 299] on div "pen-write Job Details" at bounding box center [1312, 296] width 131 height 26
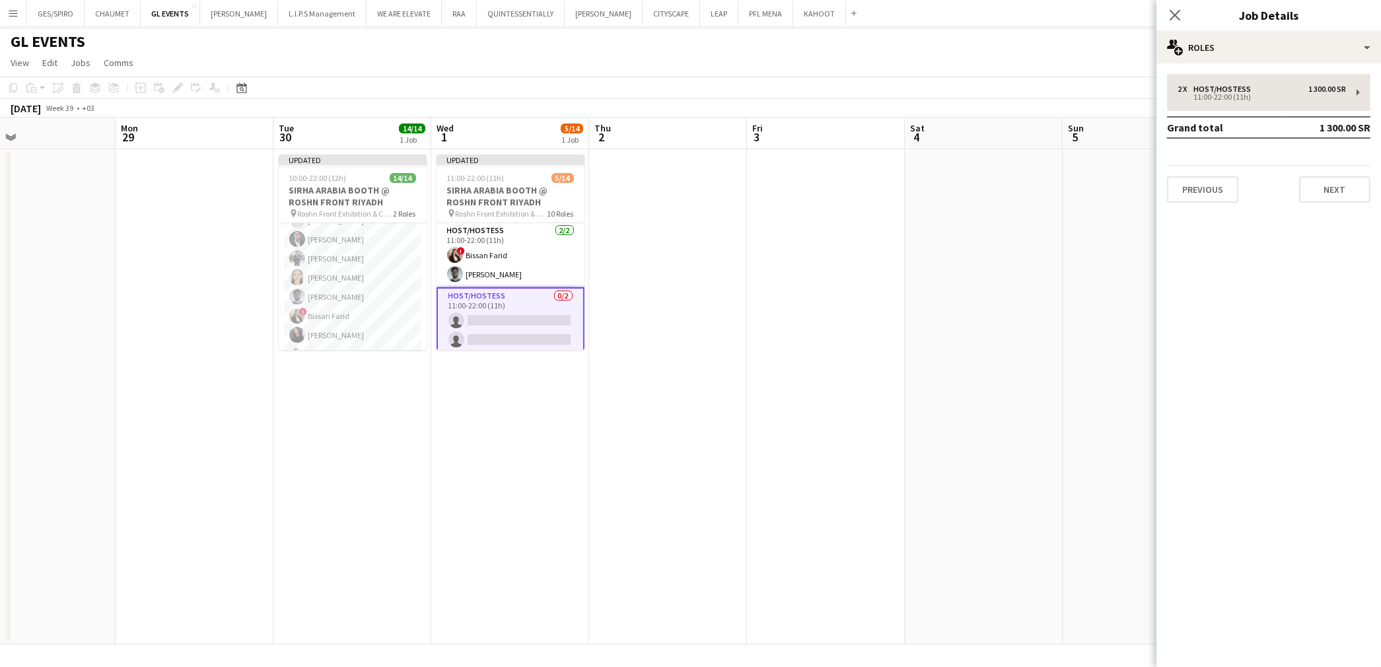
click at [1287, 112] on div "2 x Host/Hostess 1 300.00 SR 11:00-22:00 (11h) Grand total 1 300.00 SR Previous…" at bounding box center [1268, 138] width 225 height 129
click at [1280, 101] on div "2 x Host/Hostess 1 300.00 SR 11:00-22:00 (11h)" at bounding box center [1268, 92] width 203 height 37
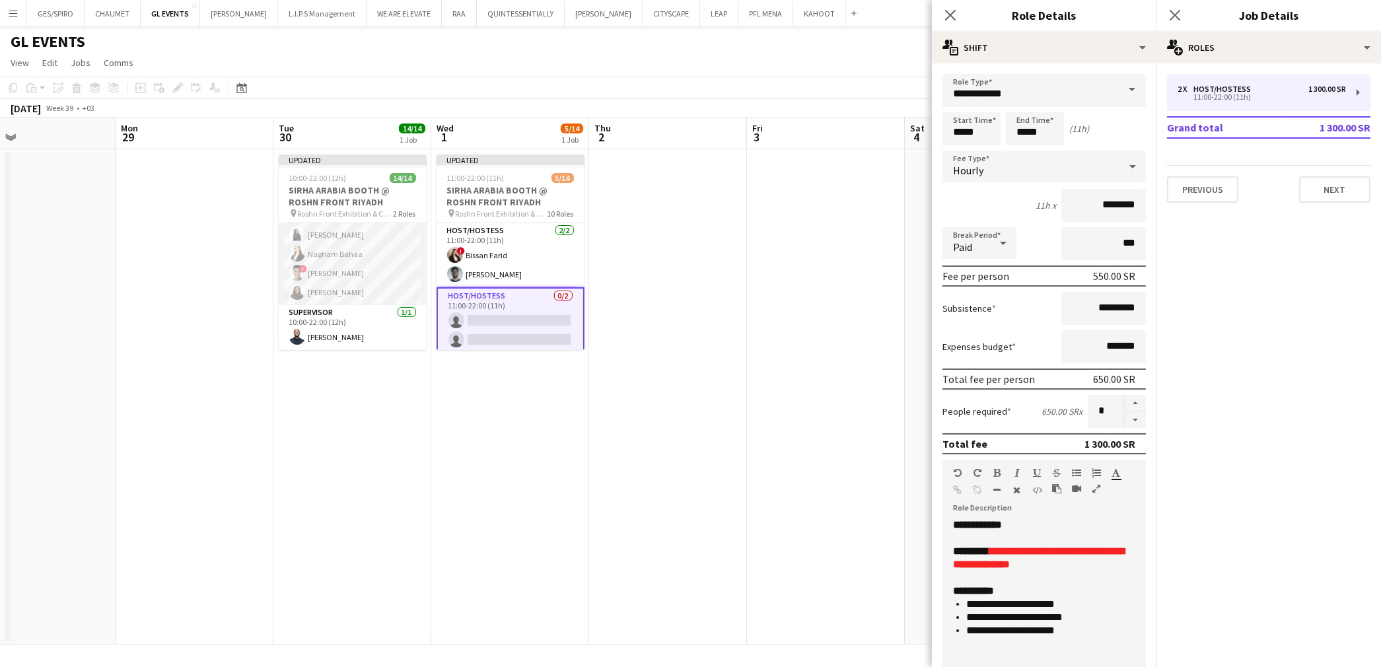
click at [357, 272] on app-card-role "Host/Hostess 13/13 10:00-22:00 (12h) ! Molka Kchouk Fatema Al-sewar Abubakr Awa…" at bounding box center [353, 167] width 148 height 275
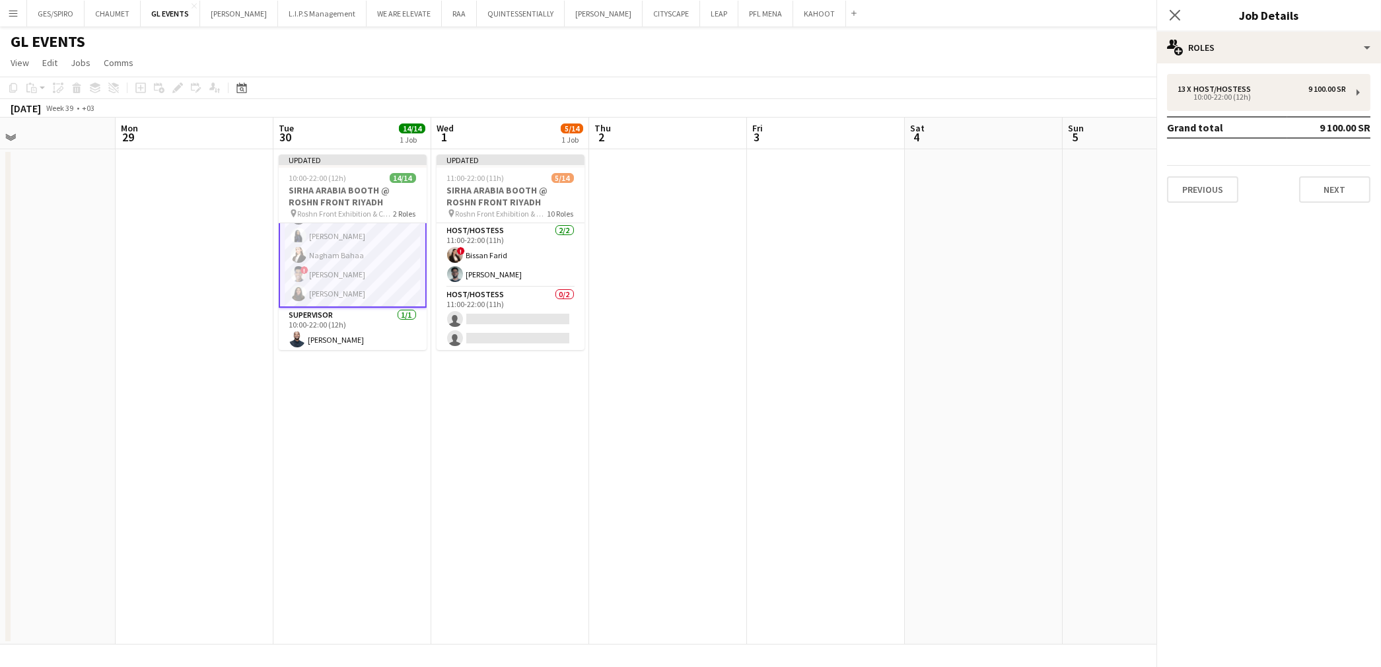
scroll to position [194, 0]
click at [1222, 100] on div "10:00-22:00 (12h)" at bounding box center [1262, 97] width 168 height 7
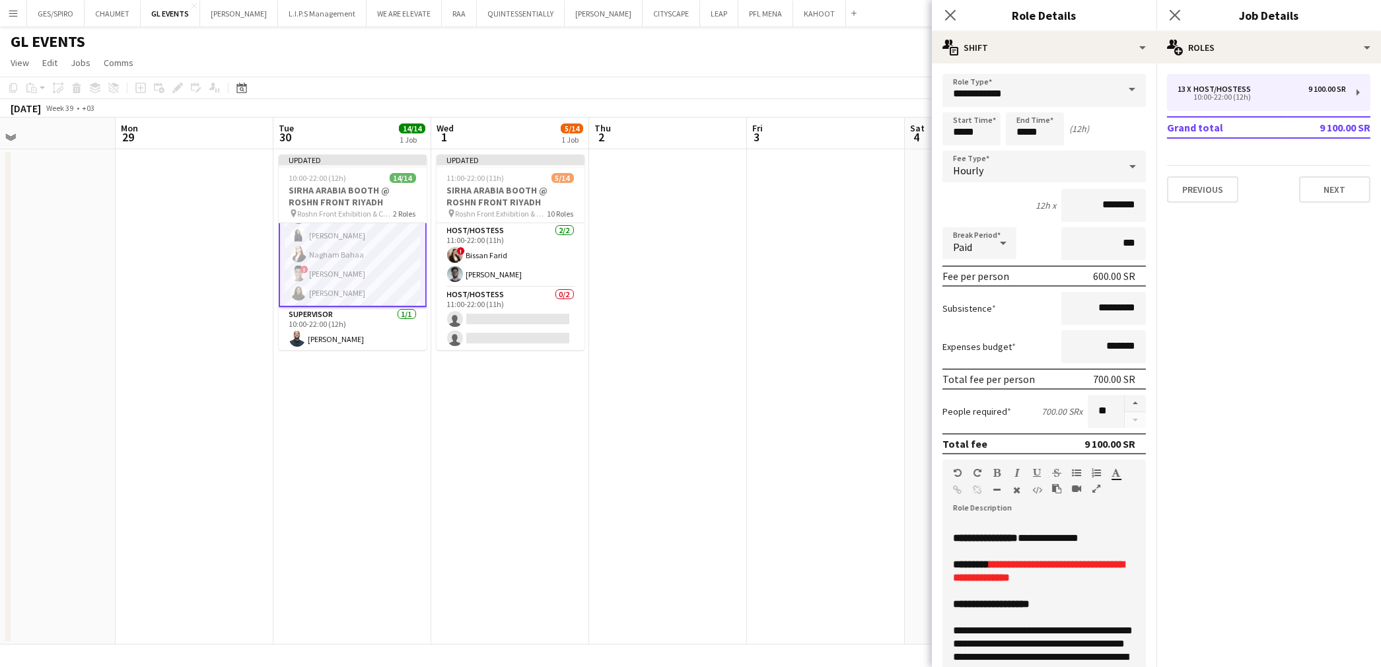
click at [336, 252] on app-card-role "Host/Hostess 13/13 10:00-22:00 (12h) ! Molka Kchouk Fatema Al-sewar Abubakr Awa…" at bounding box center [353, 168] width 148 height 277
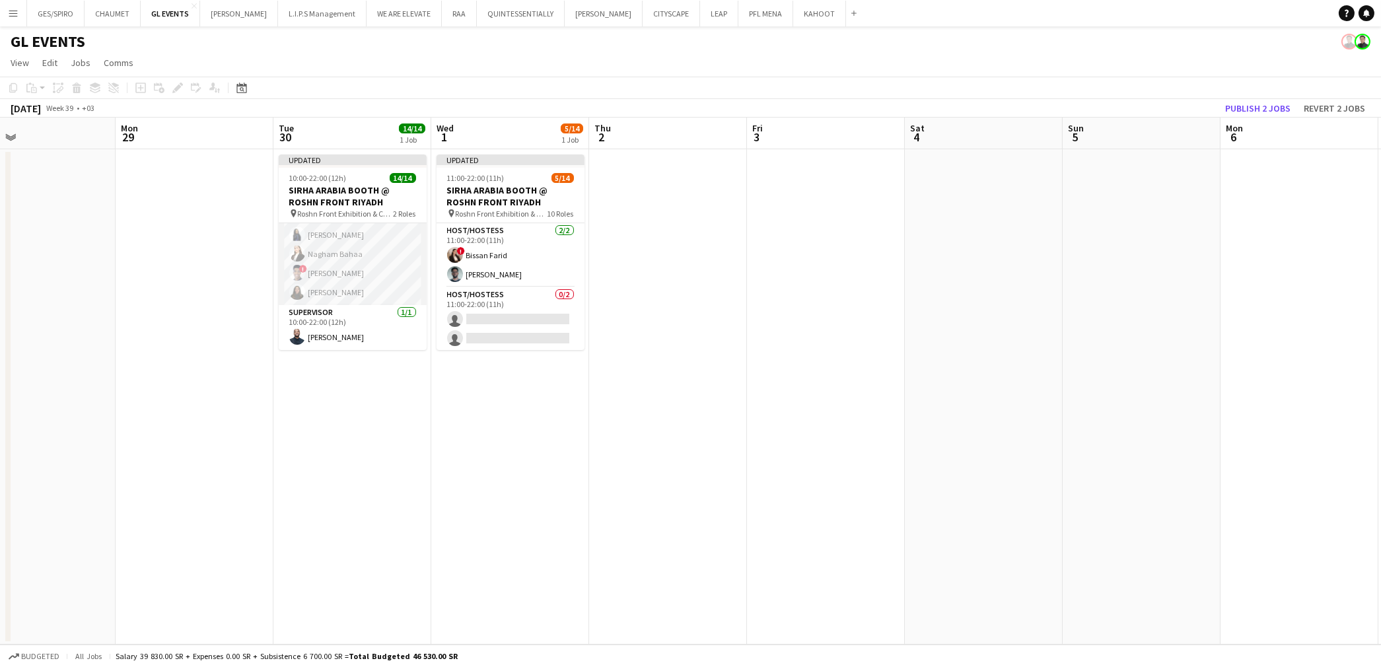
click at [336, 256] on app-card-role "Host/Hostess 13/13 10:00-22:00 (12h) ! Molka Kchouk Fatema Al-sewar Abubakr Awa…" at bounding box center [353, 167] width 148 height 275
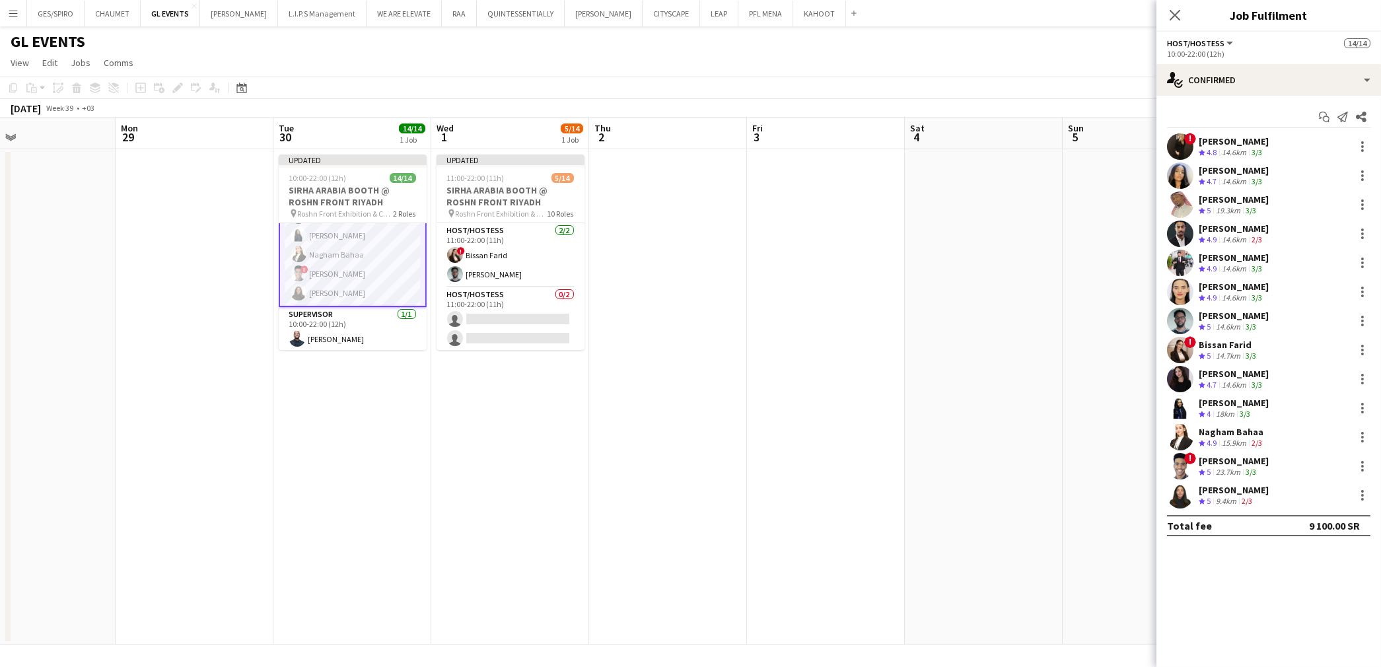
click at [1238, 468] on div "23.7km" at bounding box center [1228, 472] width 30 height 11
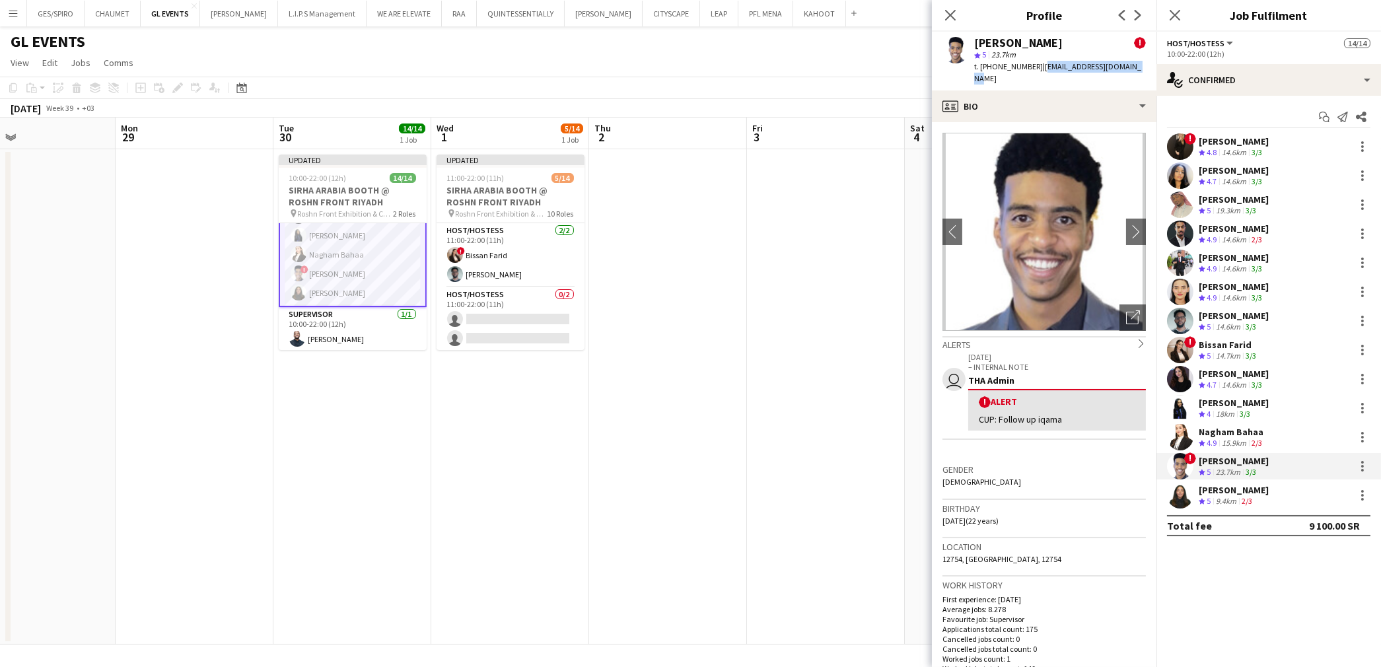
drag, startPoint x: 1129, startPoint y: 65, endPoint x: 1037, endPoint y: 67, distance: 92.5
click at [1037, 67] on span "| starboyazooz22@gmail.com" at bounding box center [1057, 72] width 167 height 22
copy span "starboyazooz22@gmail.com"
click at [507, 306] on app-card-role "Host/Hostess 0/2 11:00-22:00 (11h) single-neutral-actions single-neutral-actions" at bounding box center [511, 319] width 148 height 64
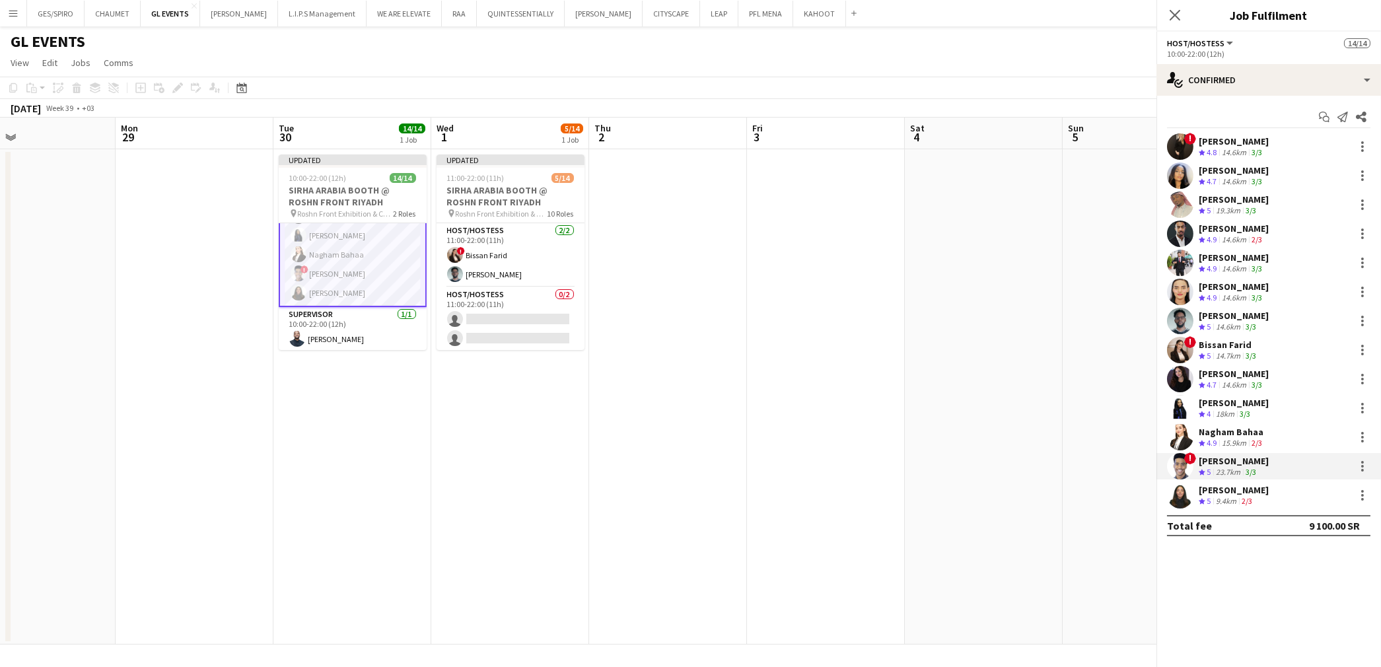
scroll to position [193, 0]
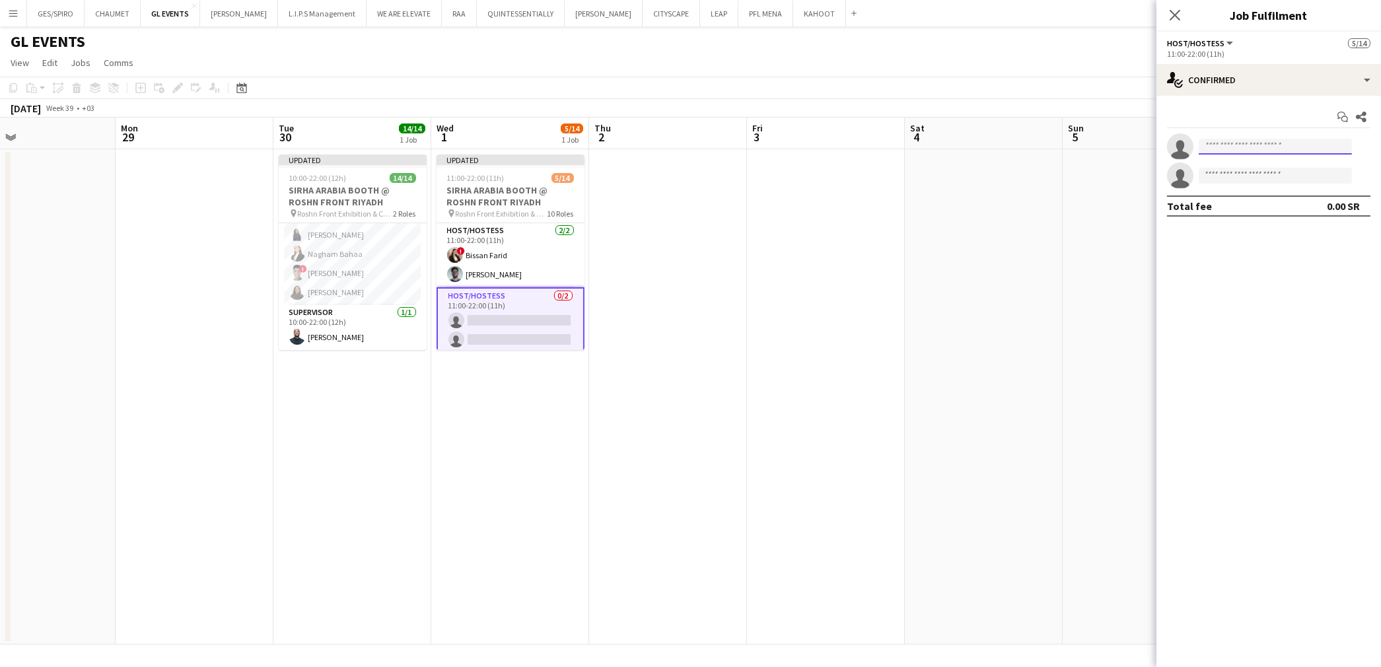
click at [1275, 149] on input at bounding box center [1275, 147] width 153 height 16
paste input "**********"
type input "**********"
click at [1308, 162] on span "Active" at bounding box center [1320, 166] width 41 height 10
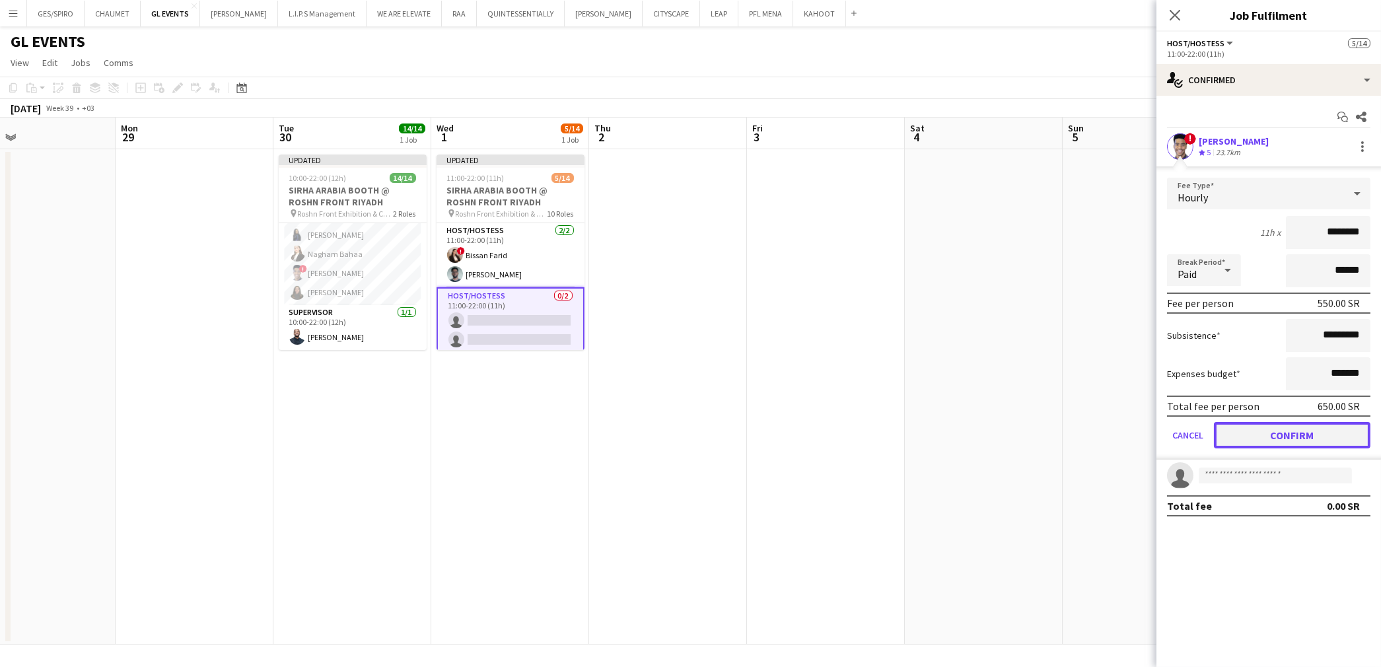
click at [1295, 425] on button "Confirm" at bounding box center [1292, 435] width 157 height 26
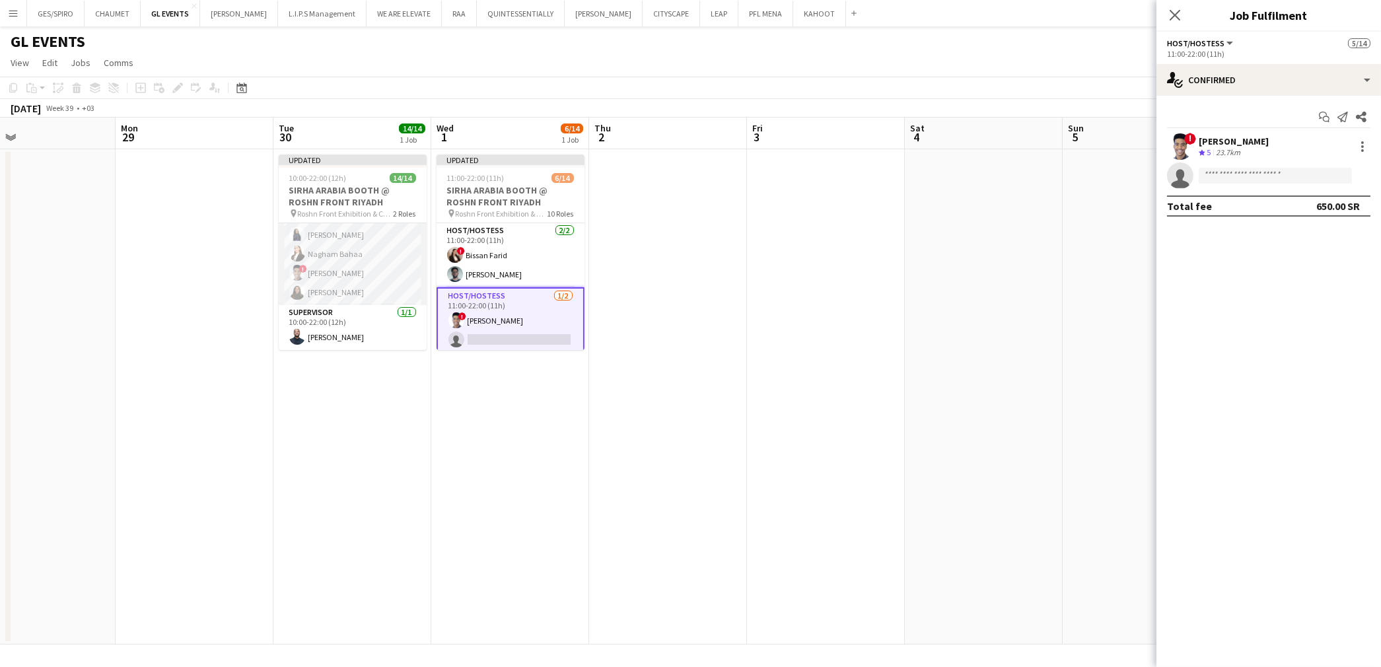
click at [350, 265] on app-card-role "Host/Hostess 13/13 10:00-22:00 (12h) ! Molka Kchouk Fatema Al-sewar Abubakr Awa…" at bounding box center [353, 167] width 148 height 275
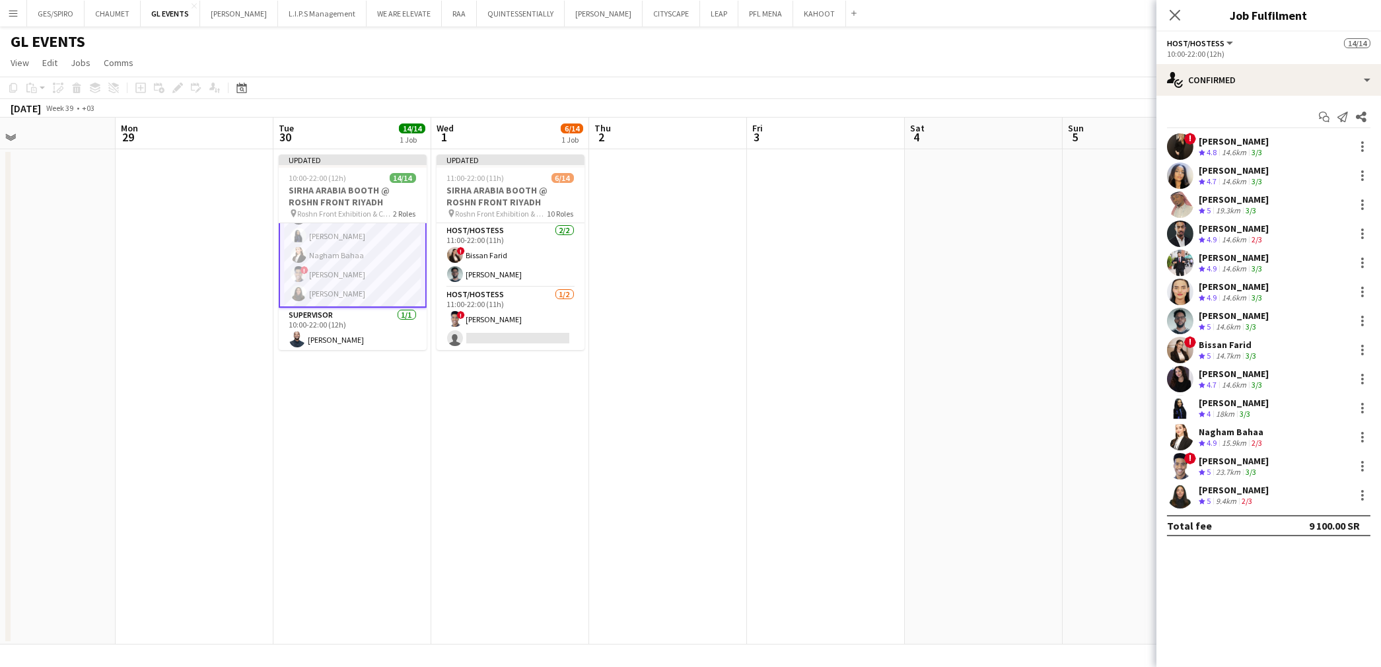
scroll to position [194, 0]
click at [1283, 487] on div "Siren Nahdi Crew rating 5 9.4km 2/3" at bounding box center [1268, 495] width 225 height 26
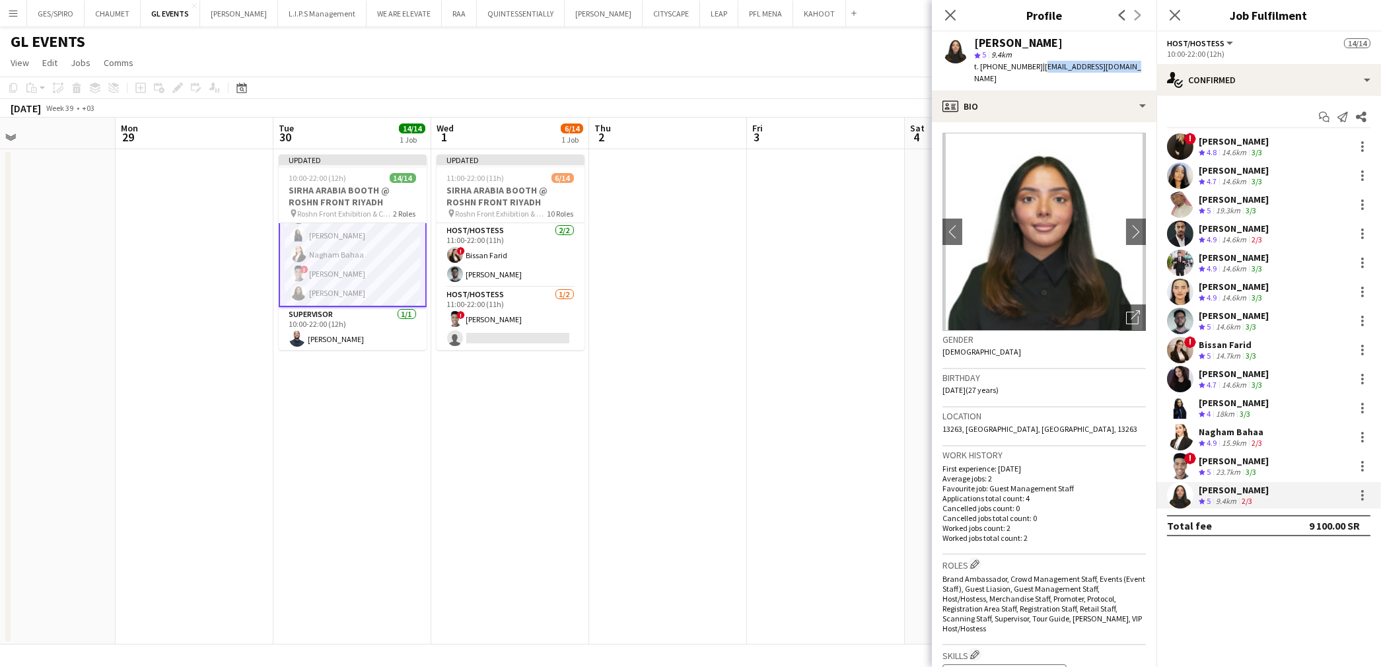
drag, startPoint x: 1124, startPoint y: 62, endPoint x: 1037, endPoint y: 69, distance: 87.4
click at [1037, 69] on div "Siren Nahdi star 5 9.4km t. +966540789630 | sirenalnahdi@gmail.com" at bounding box center [1044, 61] width 225 height 59
copy span "sirenalnahdi@gmail.com"
click at [464, 329] on app-card-role "Host/Hostess 1/2 11:00-22:00 (11h) ! Amin Abdalaziz single-neutral-actions" at bounding box center [511, 319] width 148 height 64
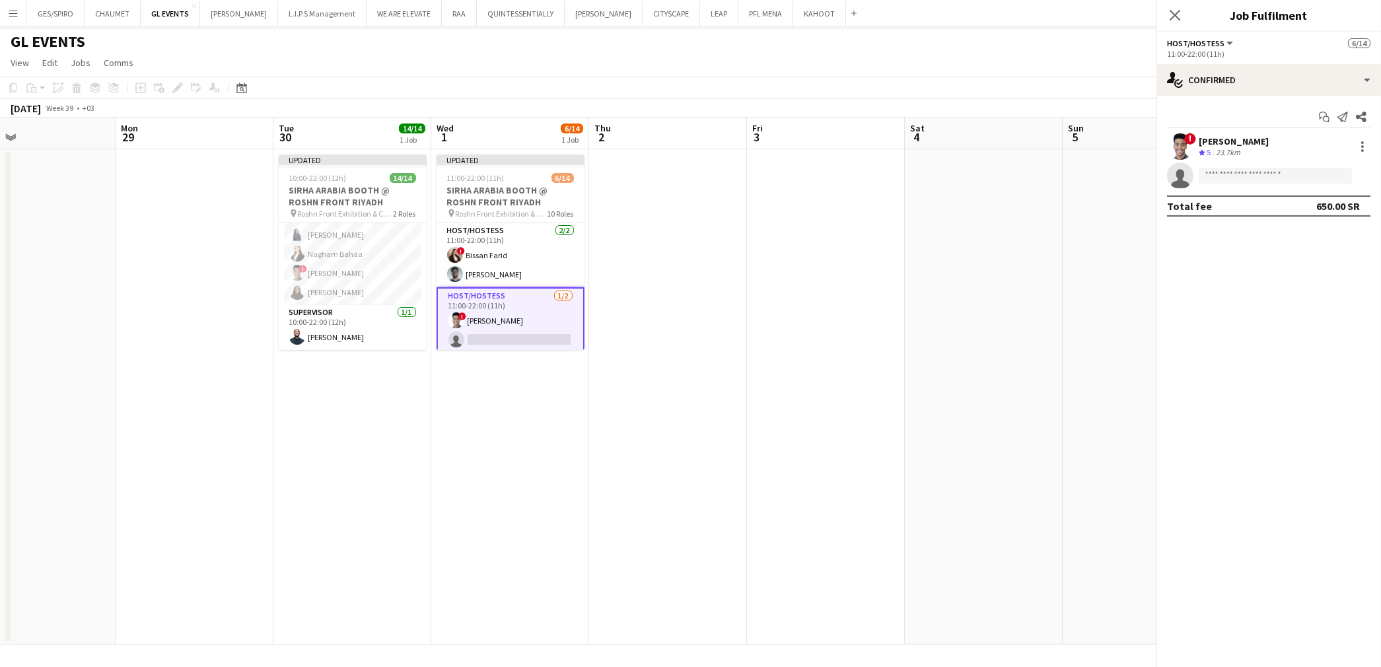
scroll to position [193, 0]
click at [1278, 168] on input at bounding box center [1275, 176] width 153 height 16
paste input "**********"
type input "**********"
click at [1252, 201] on span "sirenalnahdi@gmail.com" at bounding box center [1275, 205] width 132 height 11
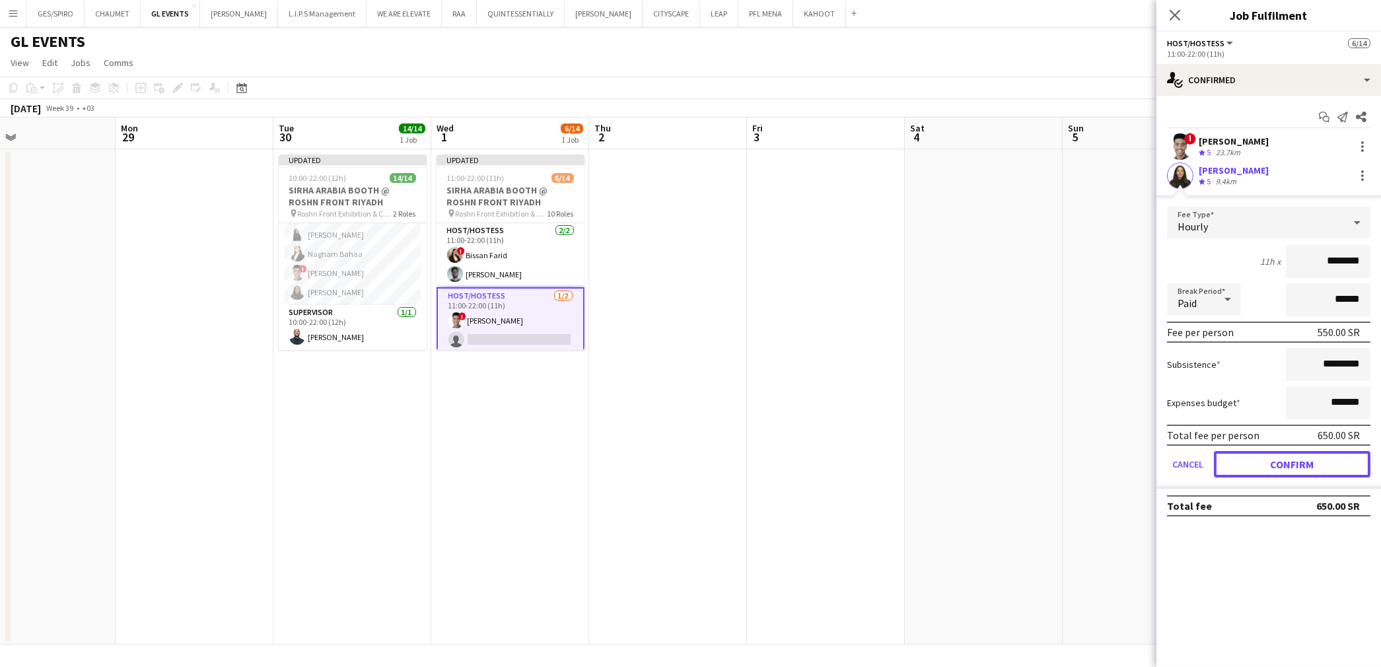
click at [1314, 454] on button "Confirm" at bounding box center [1292, 464] width 157 height 26
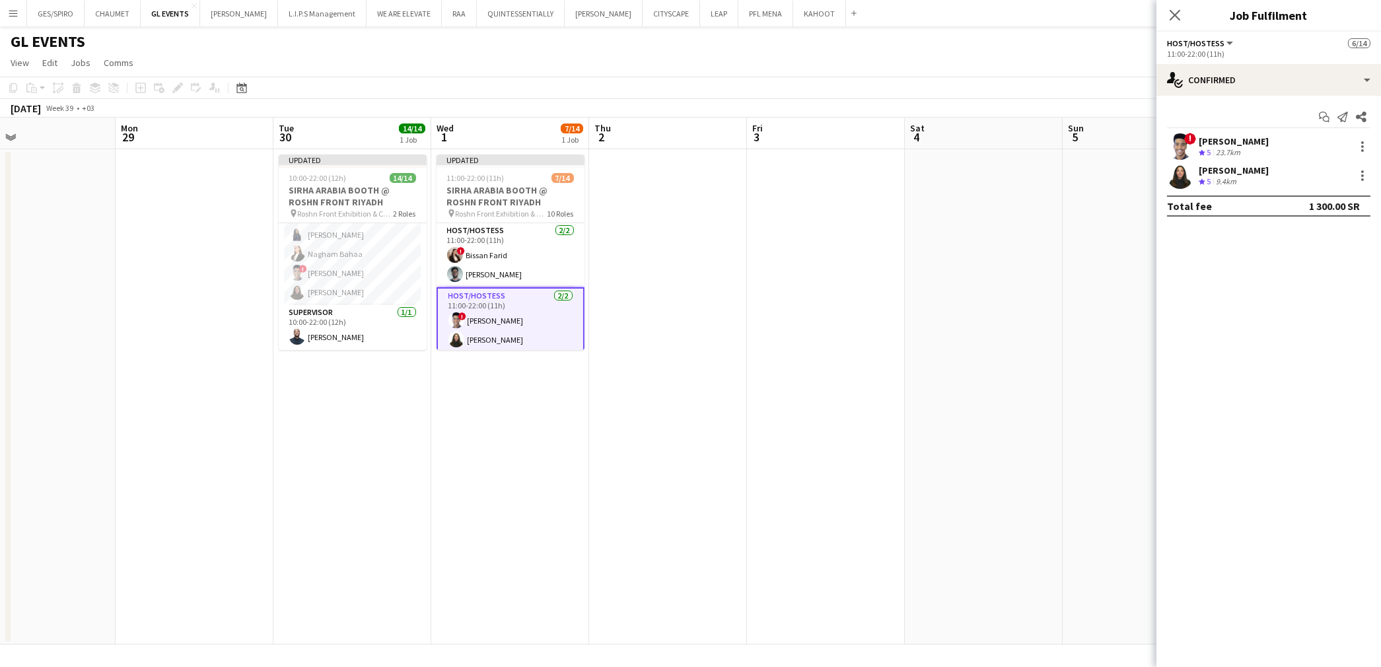
click at [1082, 281] on app-date-cell at bounding box center [1142, 396] width 158 height 495
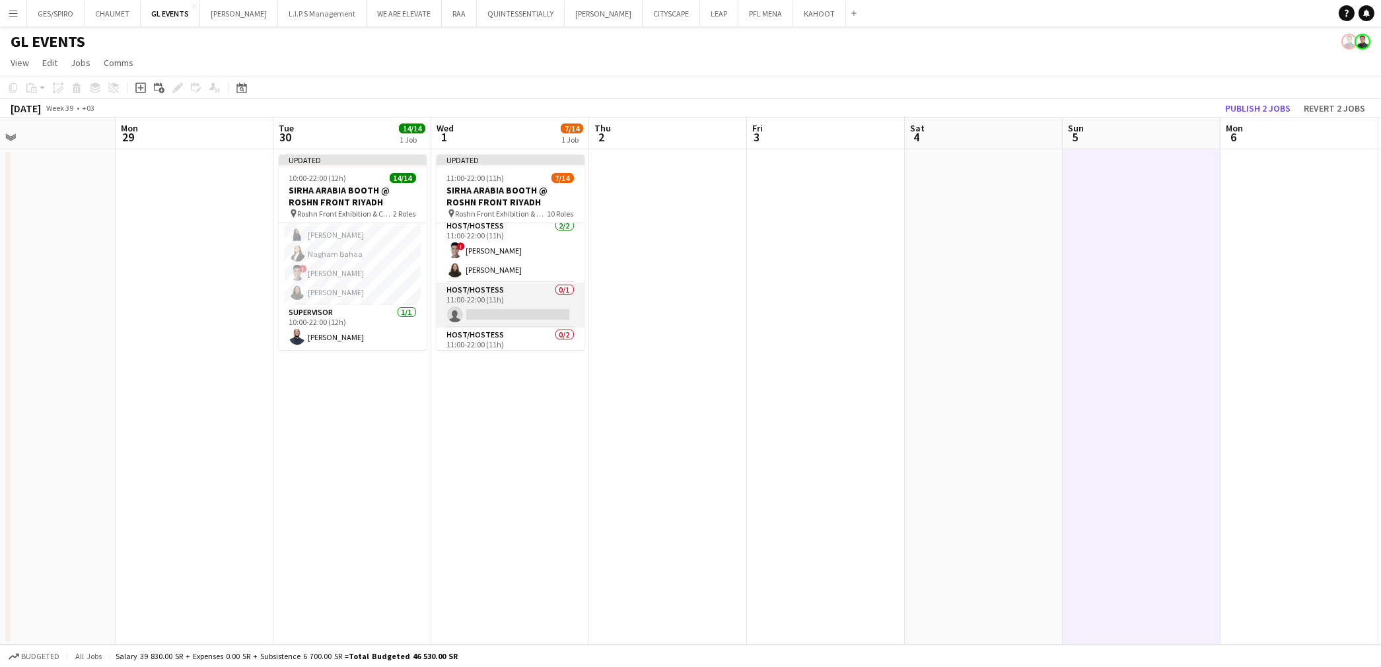
scroll to position [73, 0]
click at [519, 293] on app-card-role "Host/Hostess 0/1 11:00-22:00 (11h) single-neutral-actions" at bounding box center [511, 300] width 148 height 45
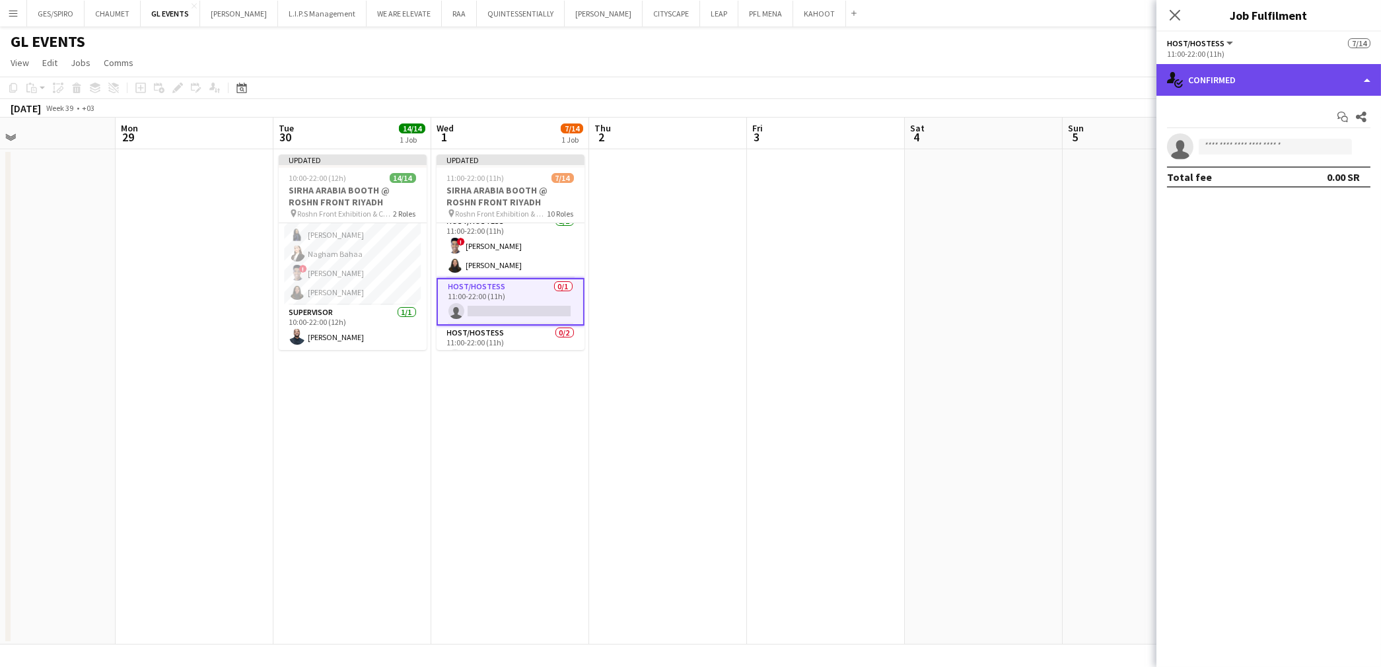
click at [1273, 73] on div "single-neutral-actions-check-2 Confirmed" at bounding box center [1268, 80] width 225 height 32
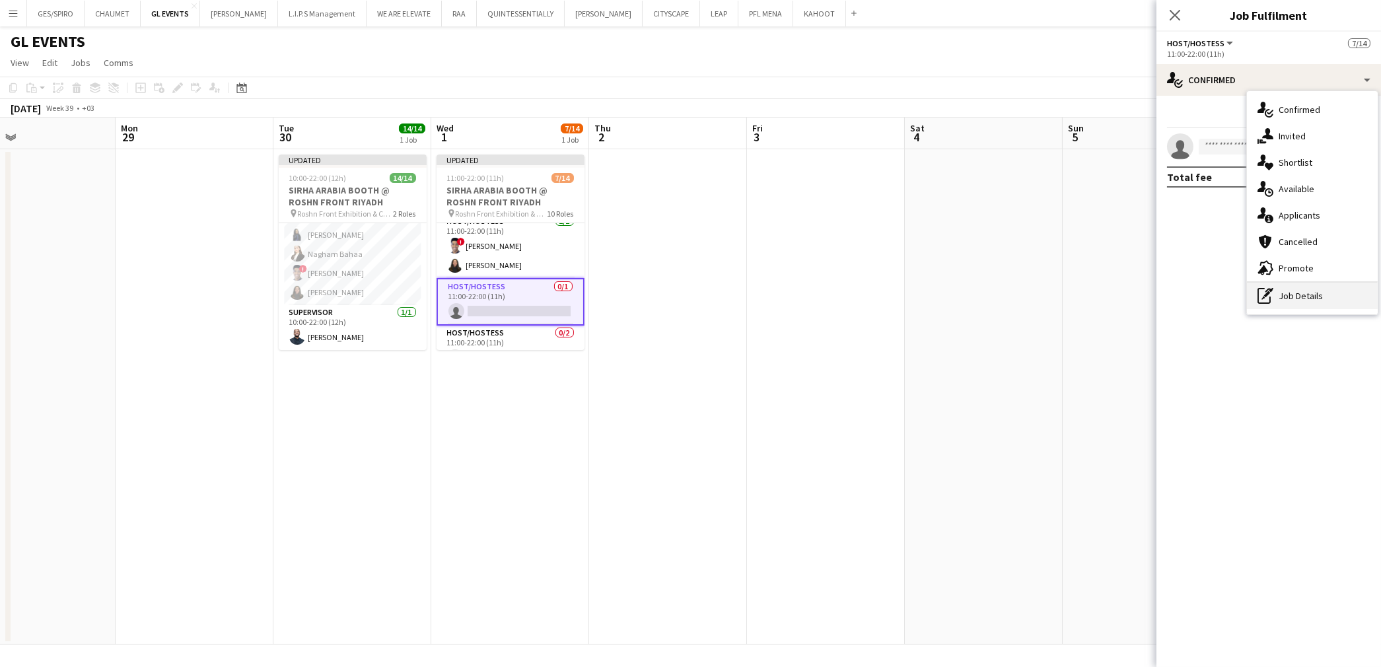
click at [1277, 289] on div "pen-write Job Details" at bounding box center [1312, 296] width 131 height 26
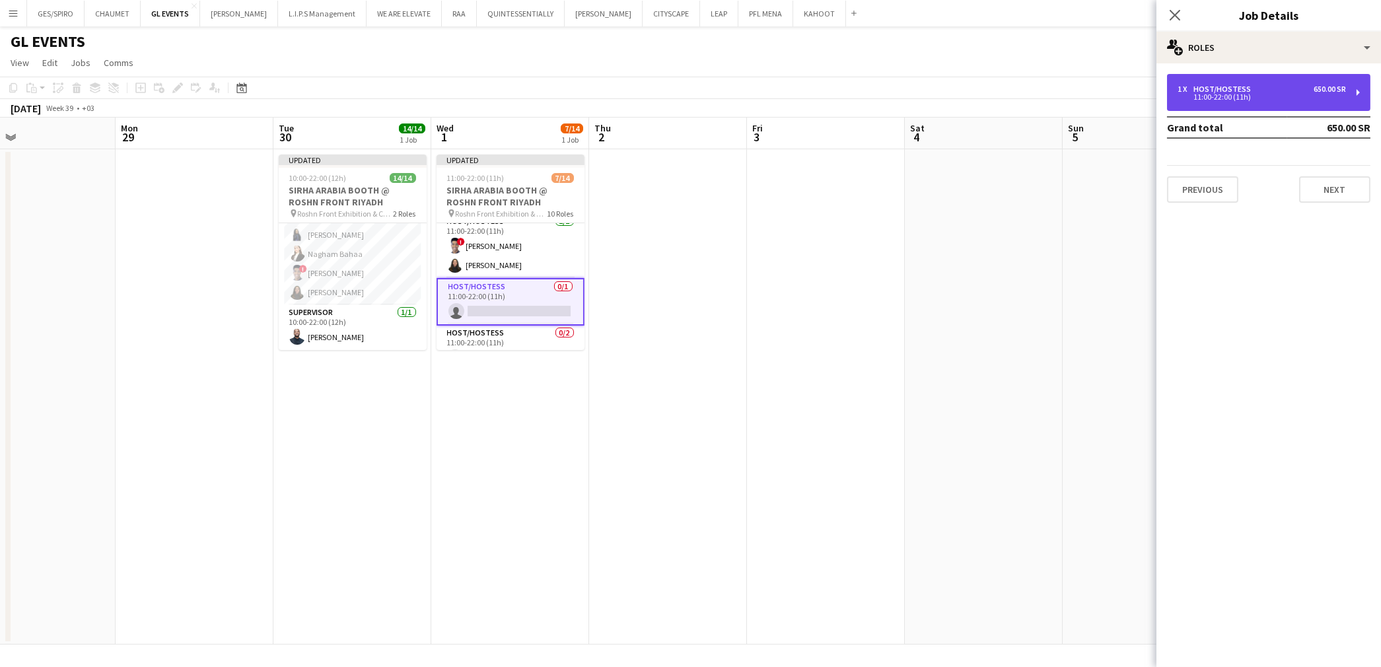
click at [1256, 103] on div "1 x Host/Hostess 650.00 SR 11:00-22:00 (11h)" at bounding box center [1268, 92] width 203 height 37
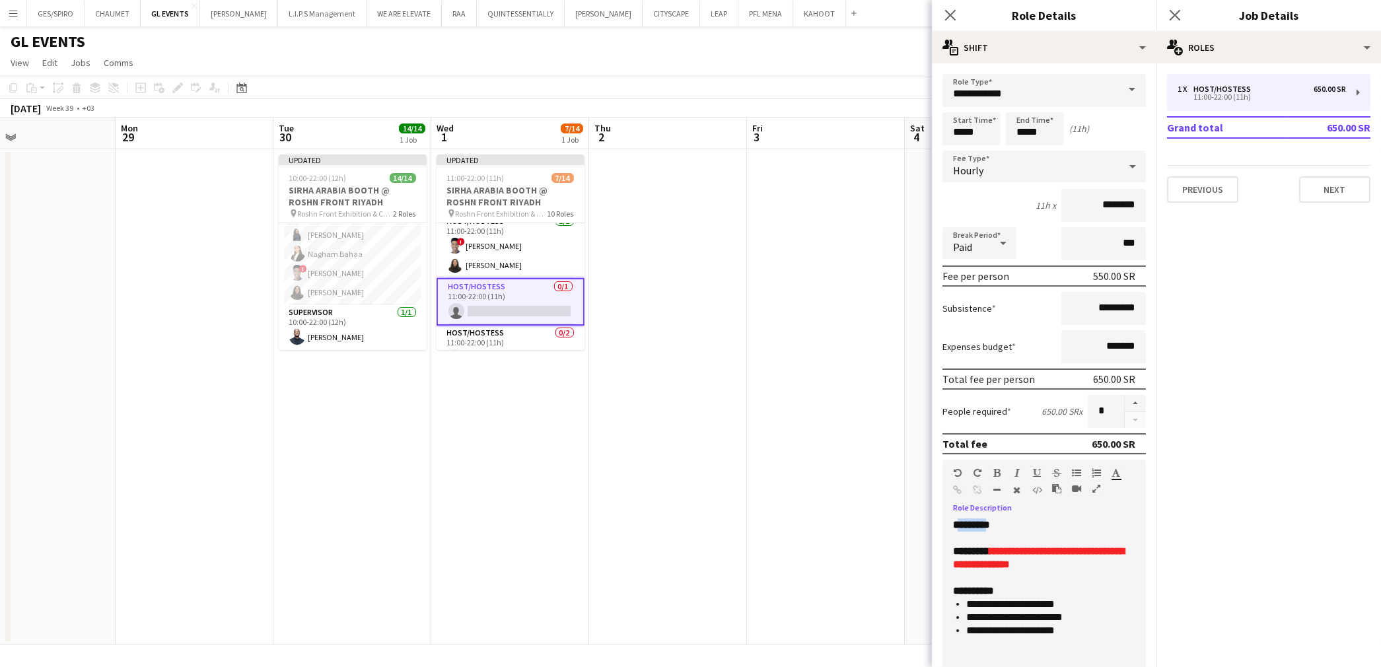
drag, startPoint x: 1008, startPoint y: 525, endPoint x: 952, endPoint y: 523, distance: 55.5
click at [958, 525] on span "*********" at bounding box center [971, 525] width 37 height 10
click at [352, 280] on app-card-role "Host/Hostess 13/13 10:00-22:00 (12h) ! Molka Kchouk Fatema Al-sewar Abubakr Awa…" at bounding box center [353, 167] width 148 height 275
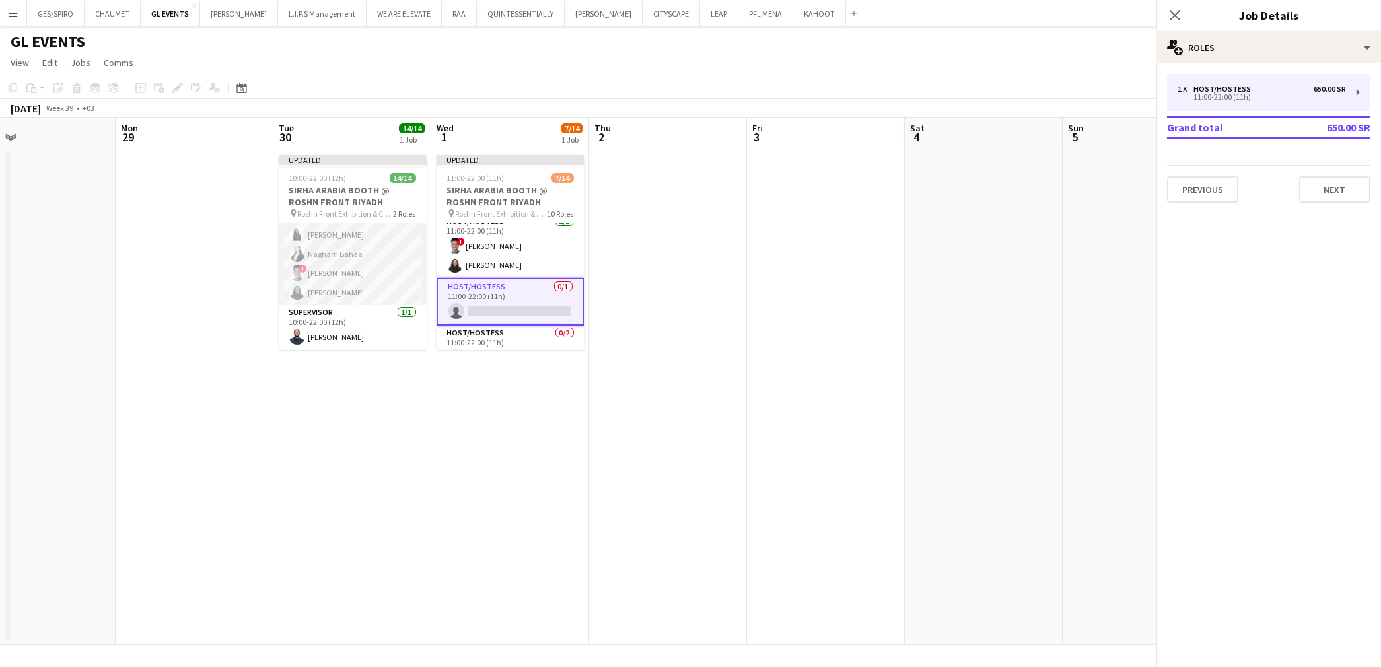
scroll to position [194, 0]
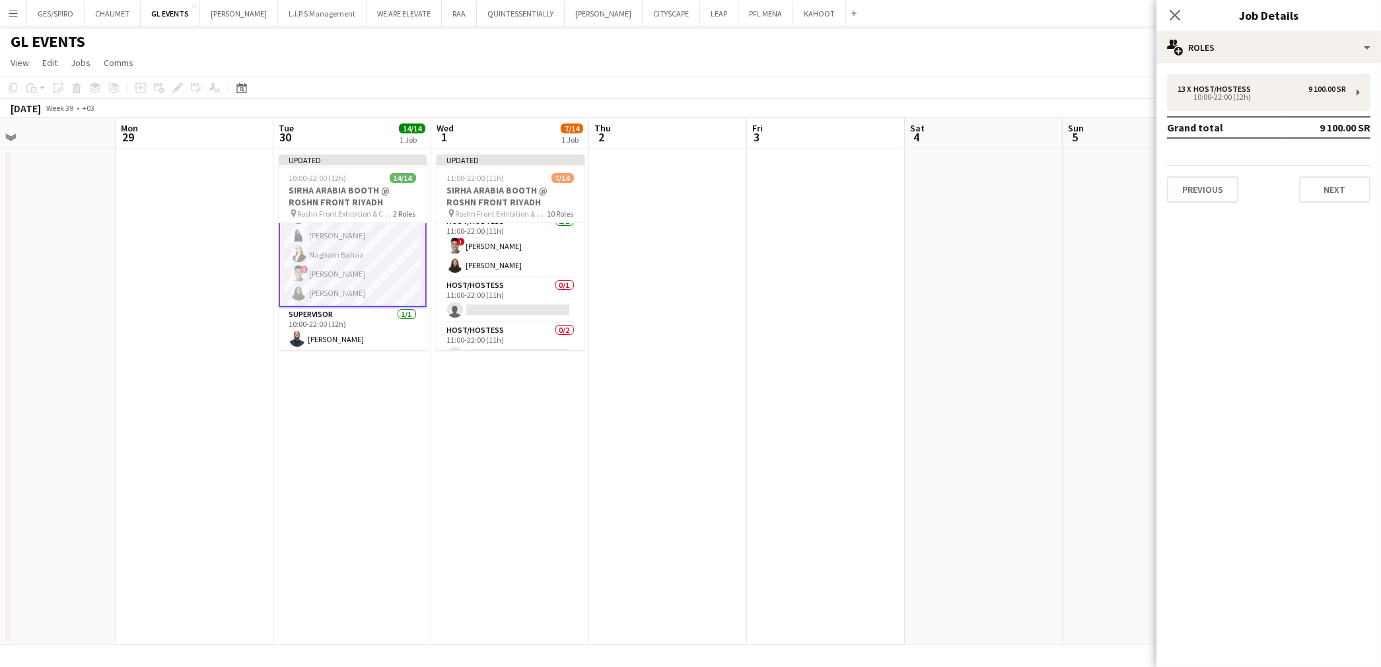
click at [326, 271] on app-card-role "Host/Hostess 13/13 10:00-22:00 (12h) ! Molka Kchouk Fatema Al-sewar Abubakr Awa…" at bounding box center [353, 168] width 148 height 277
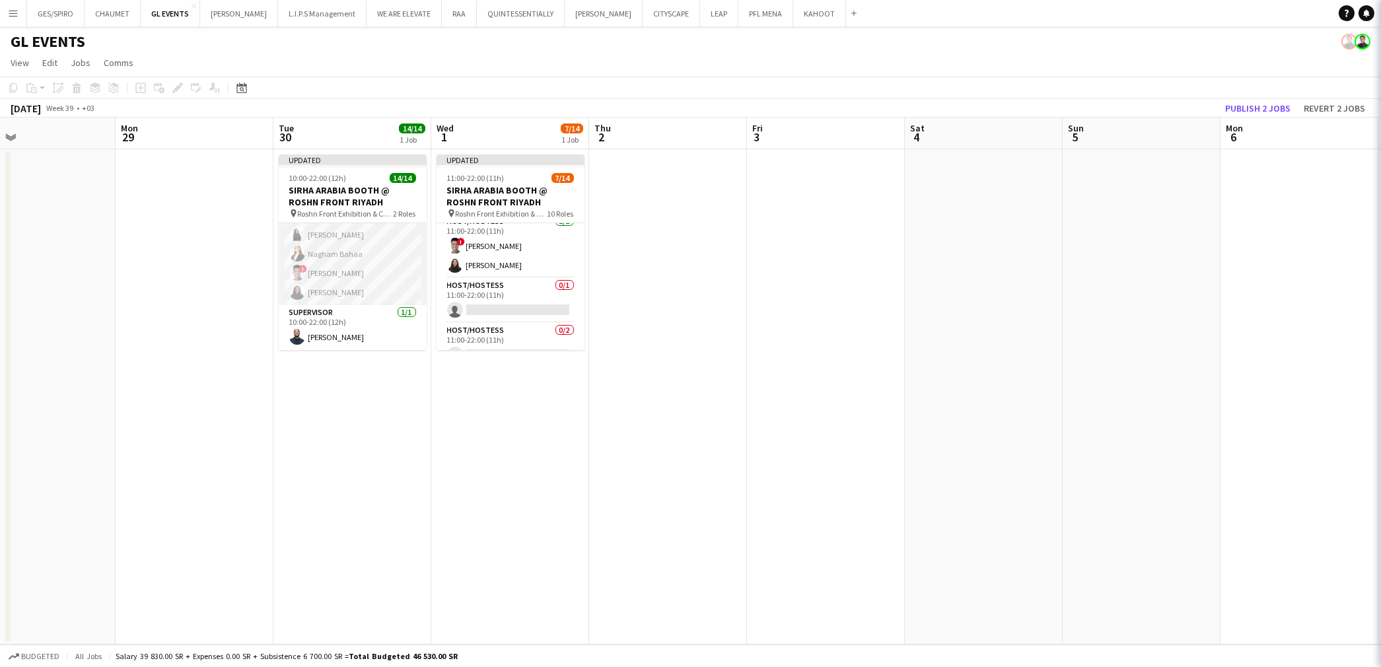
scroll to position [193, 0]
click at [324, 278] on app-card-role "Host/Hostess 13/13 10:00-22:00 (12h) ! Molka Kchouk Fatema Al-sewar Abubakr Awa…" at bounding box center [353, 167] width 148 height 275
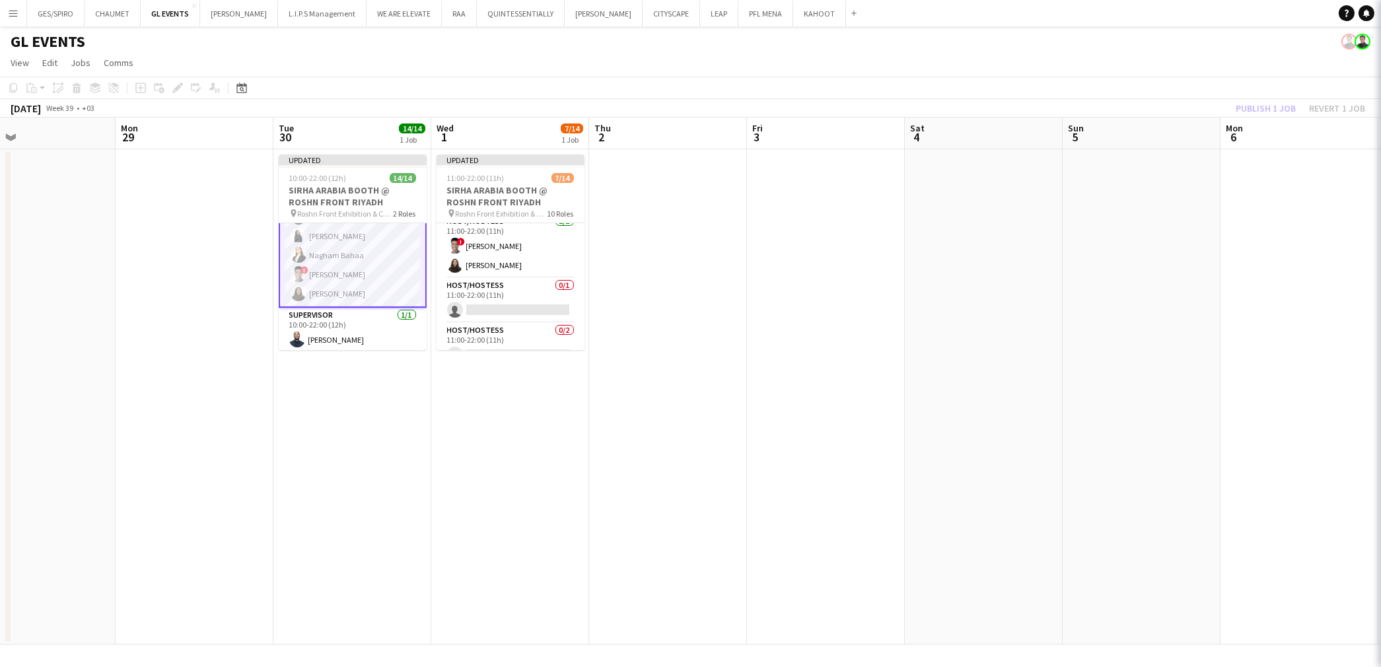
scroll to position [194, 0]
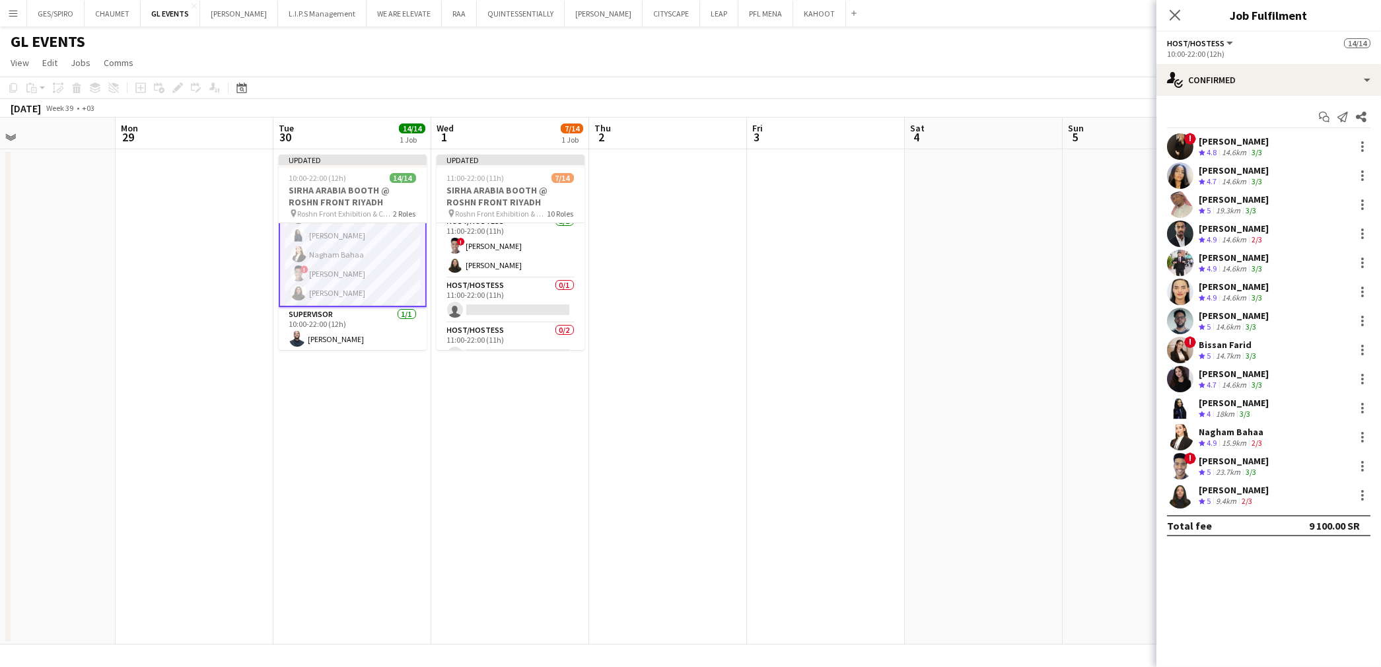
click at [1235, 404] on div "Zubeyda Shafi" at bounding box center [1234, 403] width 70 height 12
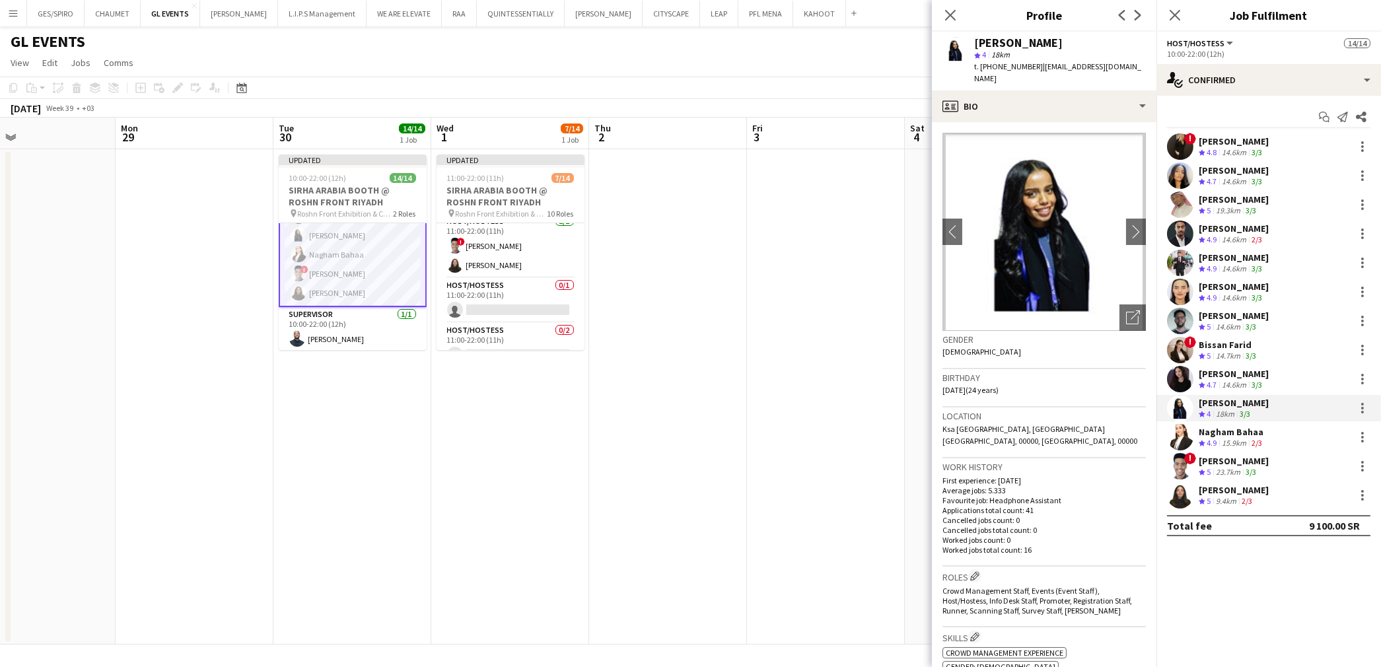
click at [1250, 375] on div "Renaz Zouriq" at bounding box center [1234, 374] width 70 height 12
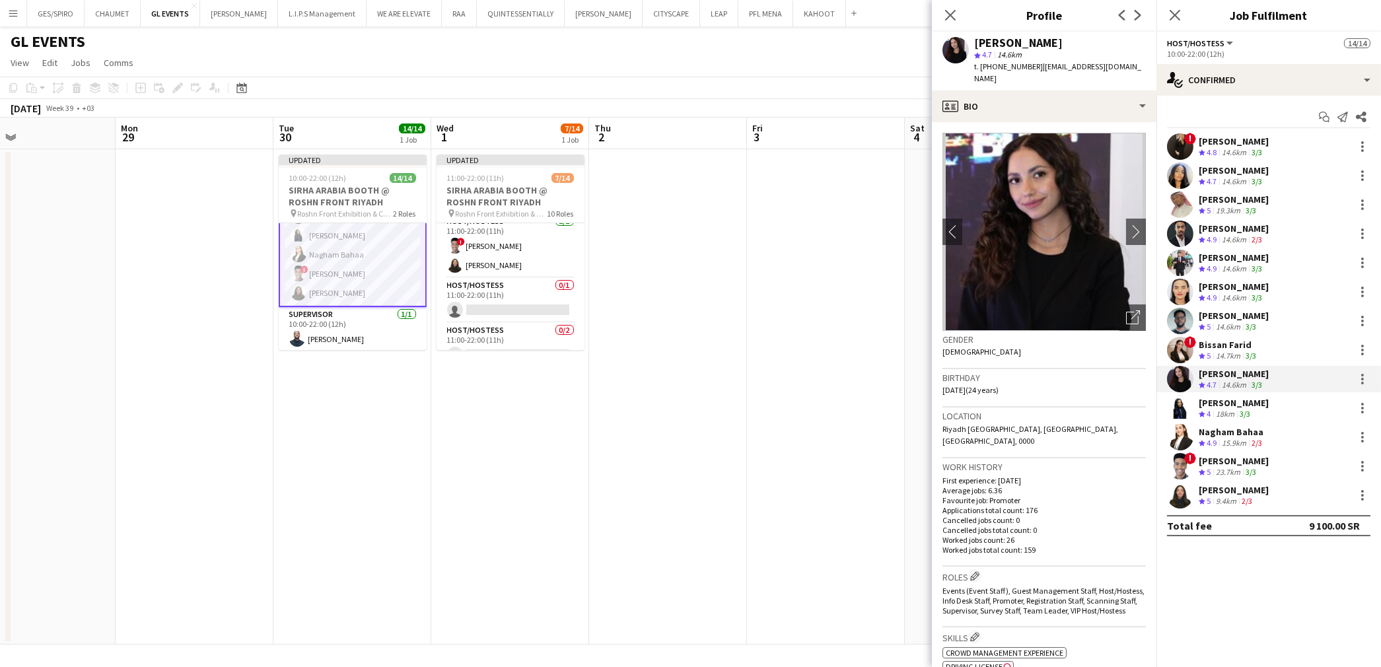
click at [1256, 297] on app-skills-label "3/3" at bounding box center [1257, 298] width 11 height 10
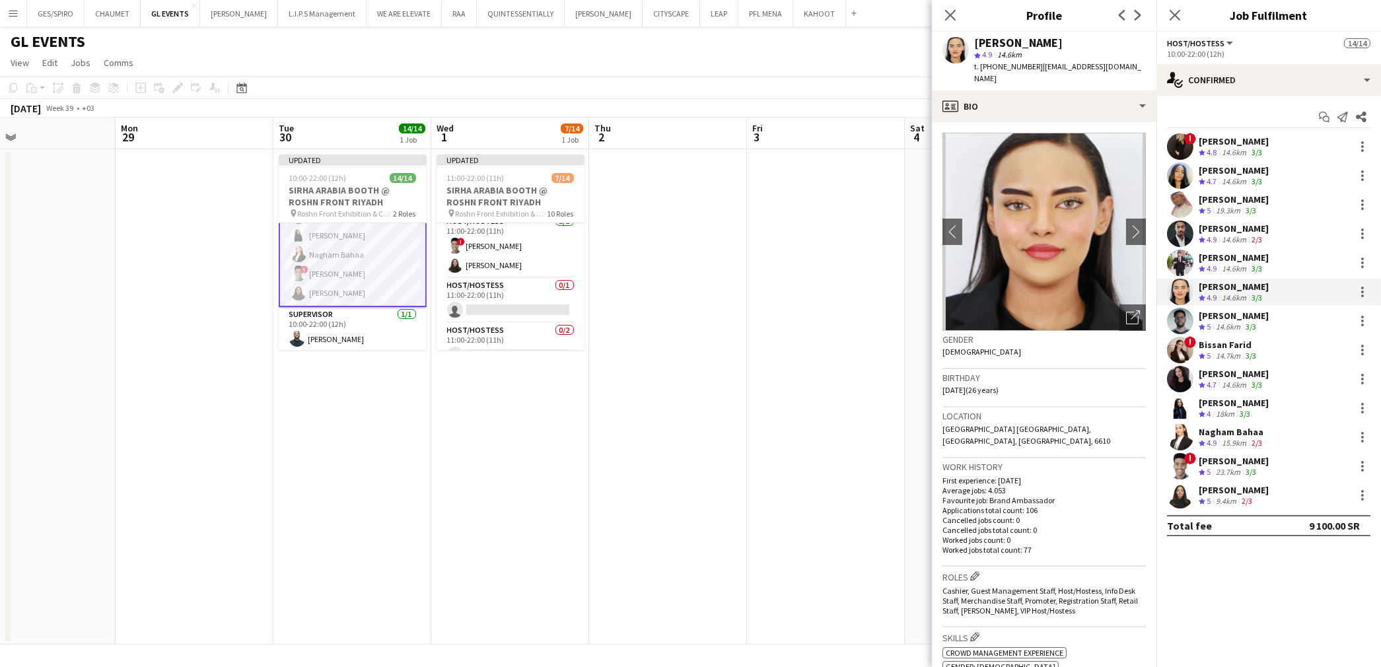
click at [1232, 406] on div "Zubeyda Shafi" at bounding box center [1234, 403] width 70 height 12
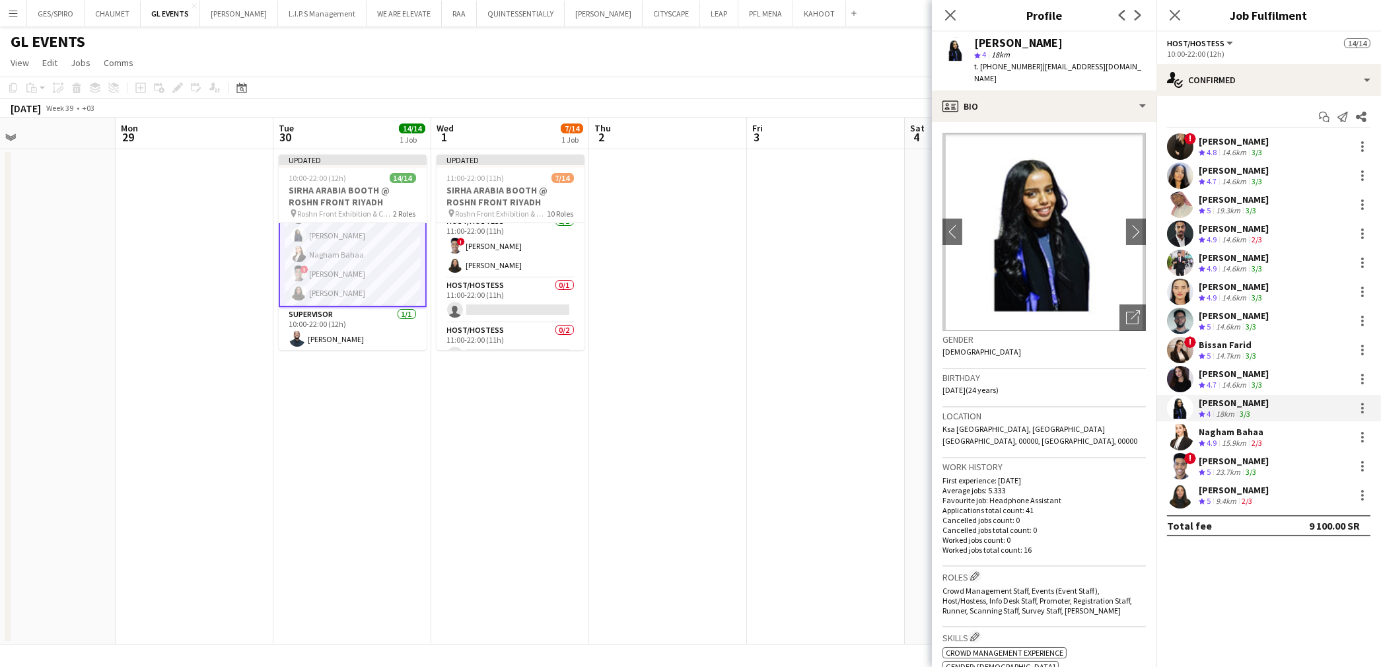
click at [1230, 287] on div "Nouf Ali" at bounding box center [1234, 287] width 70 height 12
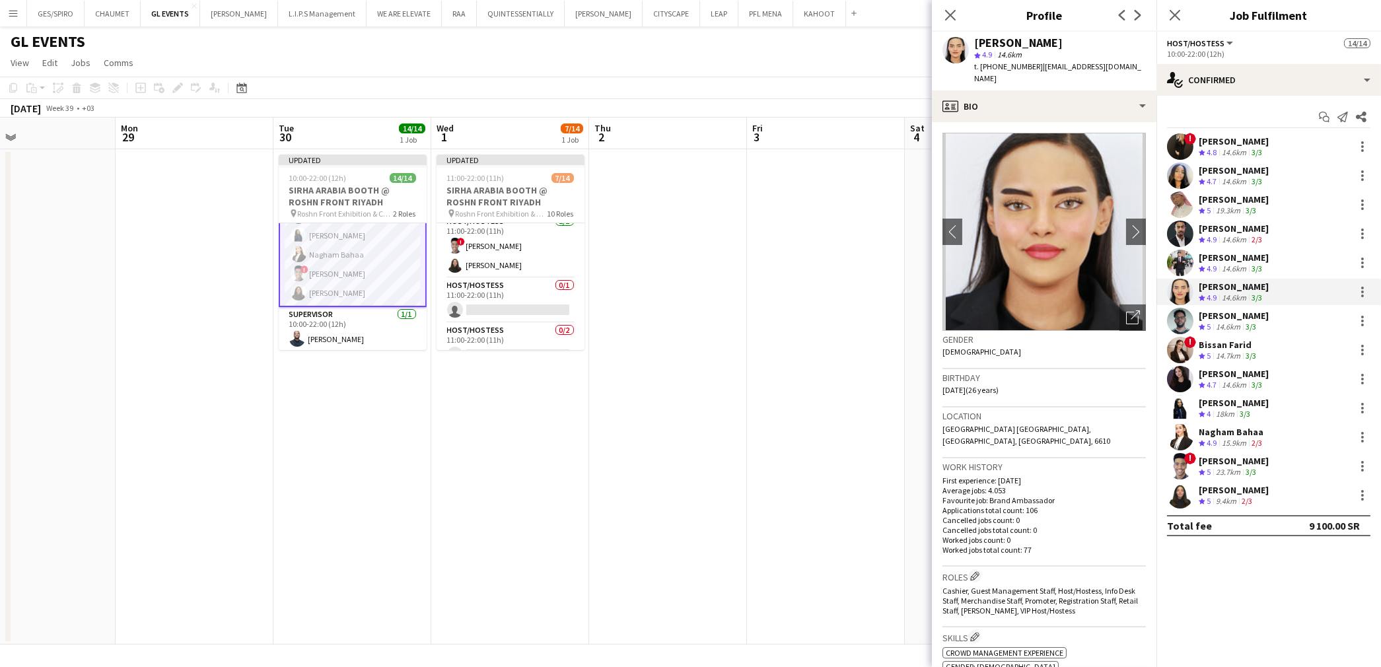
click at [1262, 412] on div "Zubeyda Shafi Crew rating 4 18km 3/3" at bounding box center [1268, 408] width 225 height 26
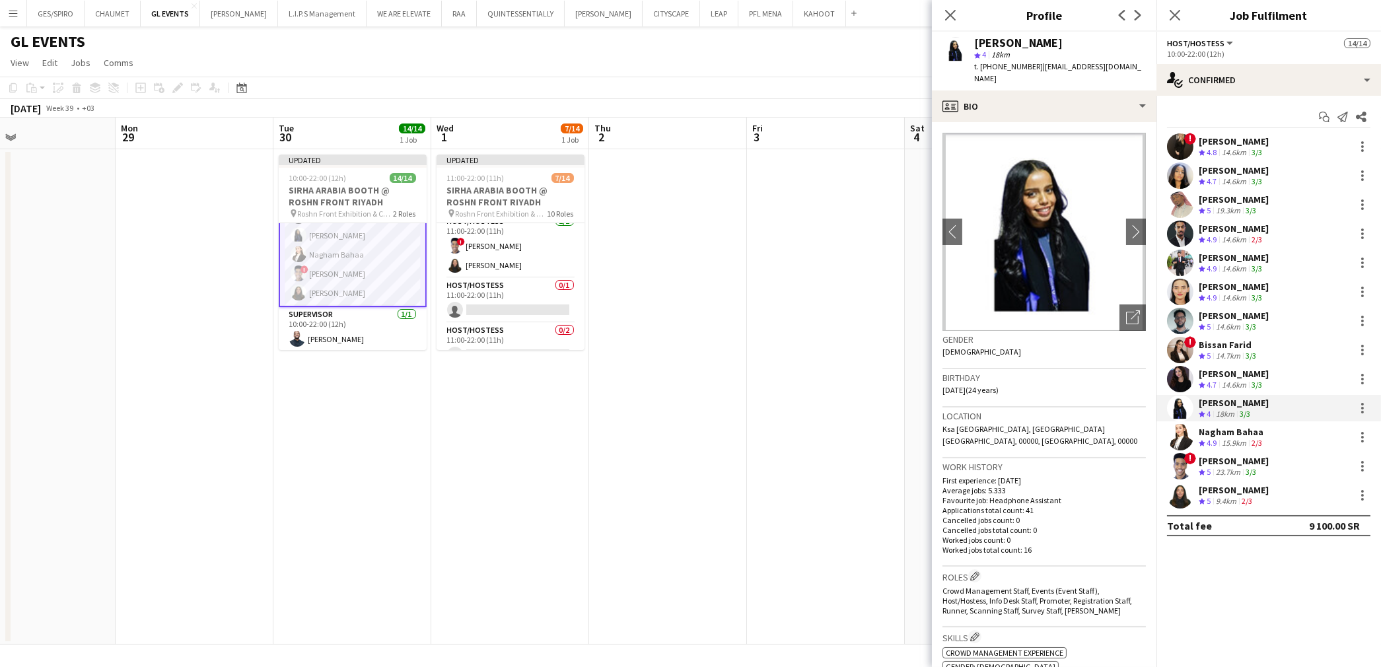
click at [1270, 294] on div "Nouf Ali Crew rating 4.9 14.6km 3/3" at bounding box center [1268, 292] width 225 height 26
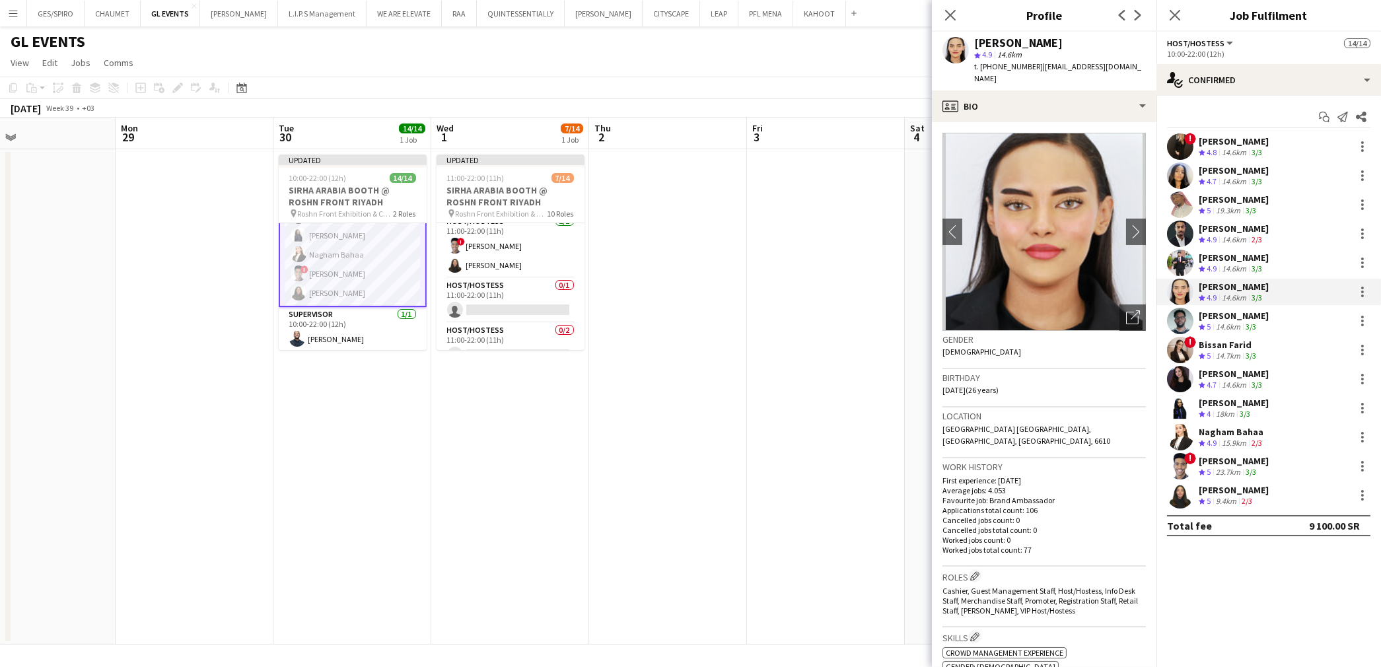
click at [1257, 417] on div "Zubeyda Shafi Crew rating 4 18km 3/3" at bounding box center [1268, 408] width 225 height 26
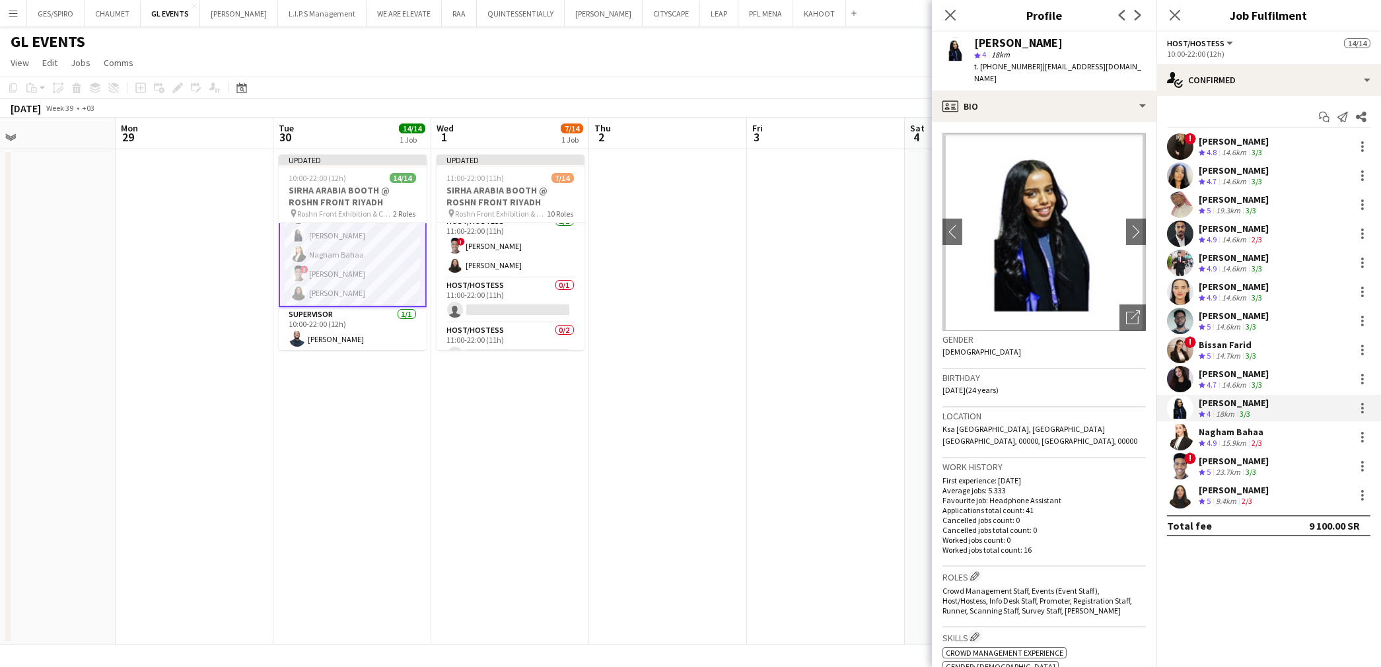
click at [1238, 289] on div "Nouf Ali" at bounding box center [1234, 287] width 70 height 12
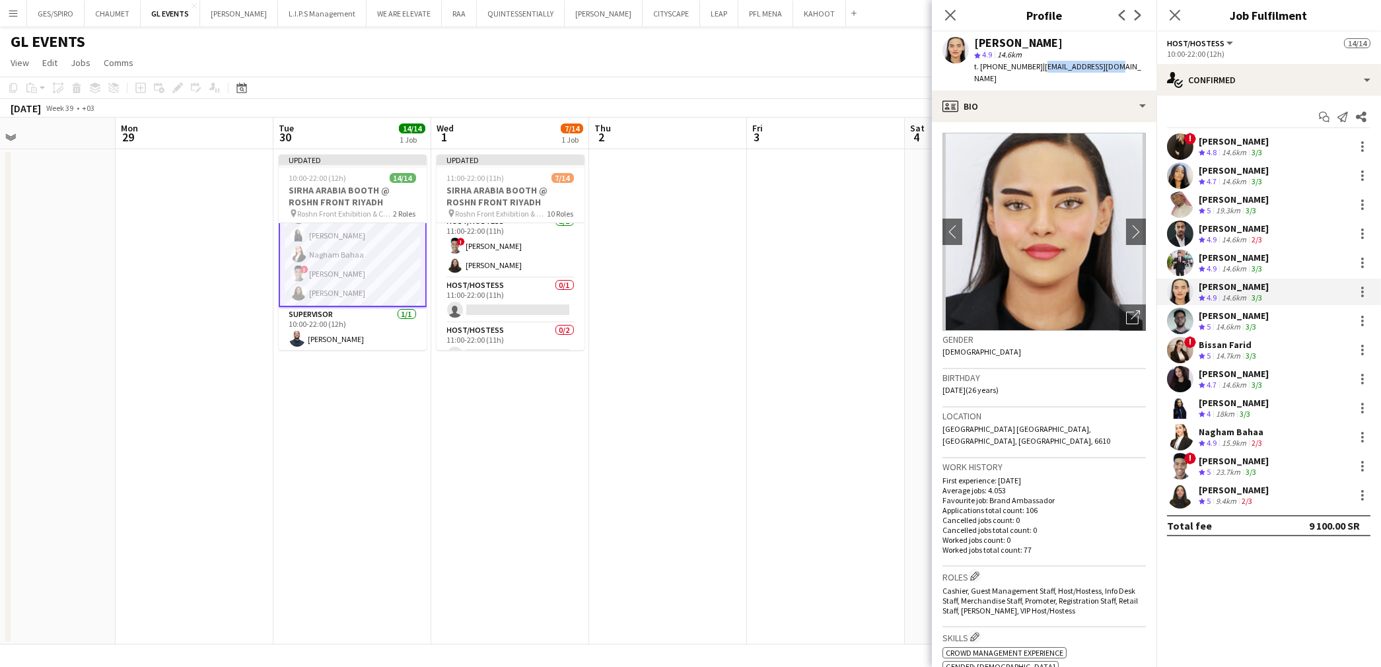
drag, startPoint x: 1116, startPoint y: 67, endPoint x: 1037, endPoint y: 67, distance: 79.3
click at [1037, 67] on app-profile-header "Nouf Ali star 4.9 14.6km t. +966501311619 | nouf.v2v@gmail.com" at bounding box center [1044, 61] width 225 height 59
copy span "nouf.v2v@gmail.com"
click at [533, 306] on app-card-role "Host/Hostess 0/1 11:00-22:00 (11h) single-neutral-actions" at bounding box center [511, 300] width 148 height 45
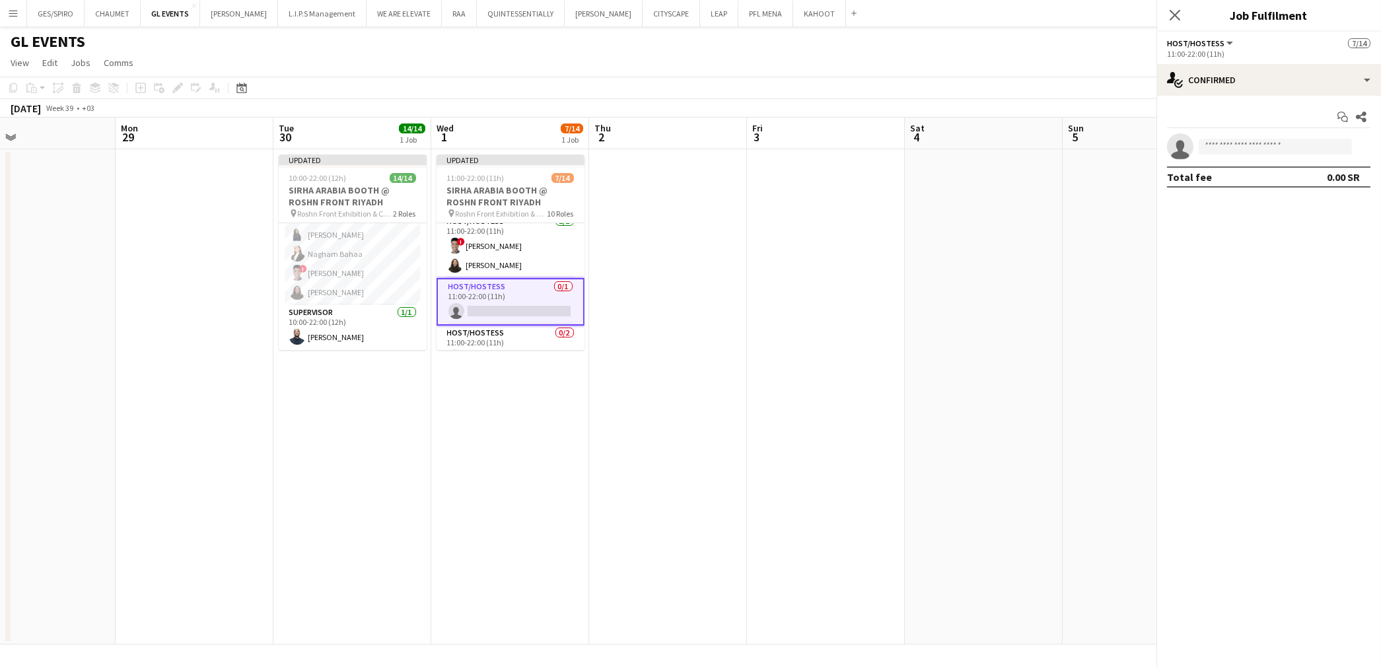
scroll to position [193, 0]
click at [533, 306] on app-card-role "Host/Hostess 0/1 11:00-22:00 (11h) single-neutral-actions" at bounding box center [511, 302] width 148 height 48
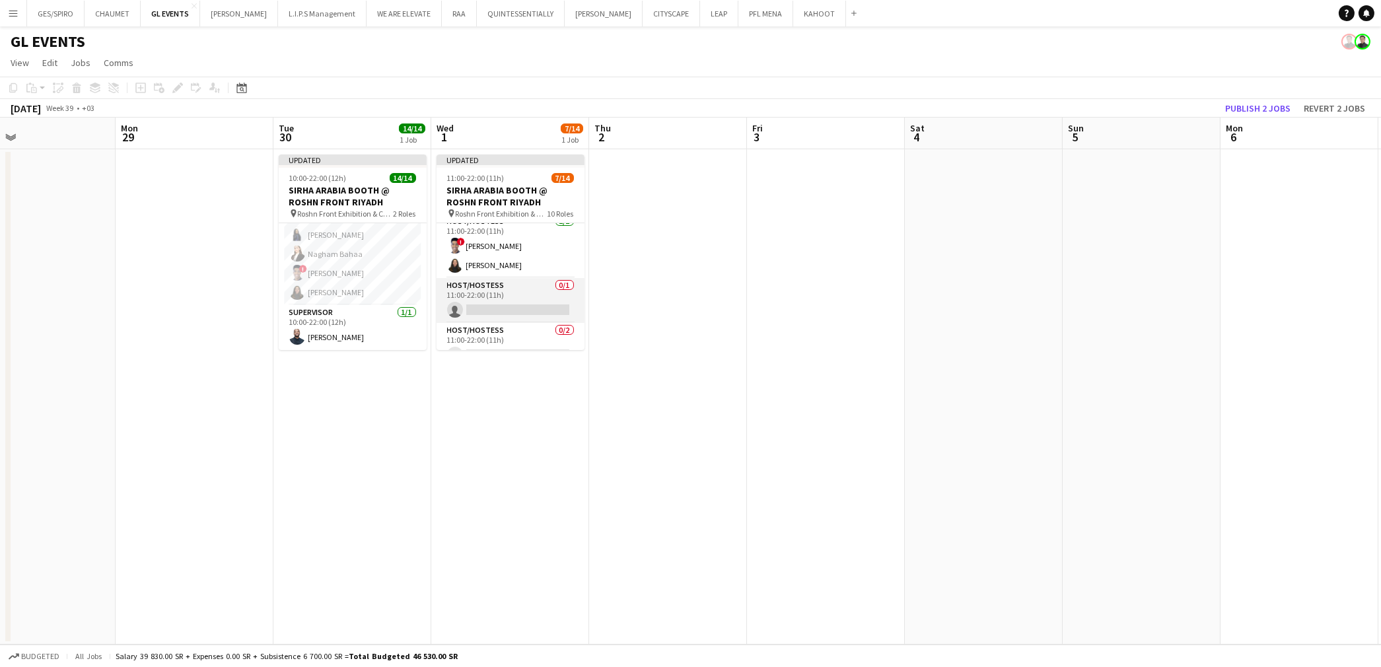
click at [520, 311] on app-card-role "Host/Hostess 0/1 11:00-22:00 (11h) single-neutral-actions" at bounding box center [511, 300] width 148 height 45
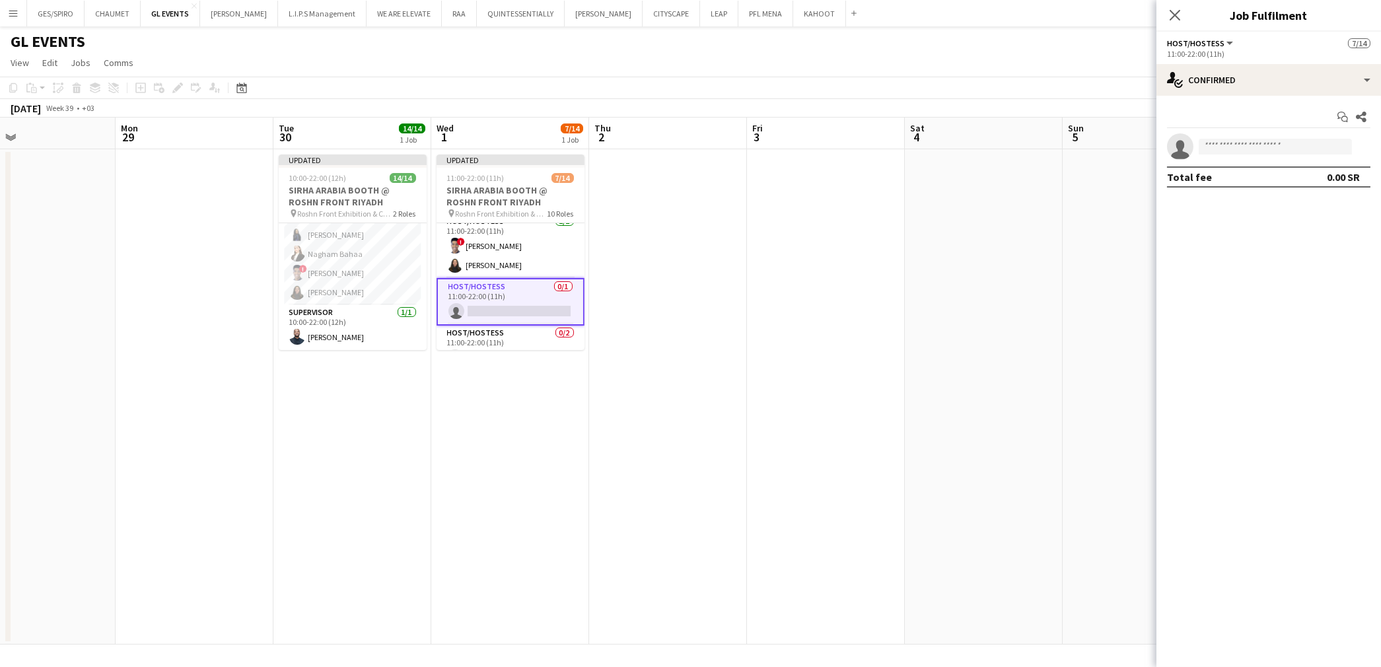
drag, startPoint x: 1253, startPoint y: 124, endPoint x: 1256, endPoint y: 137, distance: 13.0
click at [1256, 135] on div "Start chat Share single-neutral-actions Total fee 0.00 SR" at bounding box center [1268, 147] width 225 height 102
click at [1255, 142] on input at bounding box center [1275, 147] width 153 height 16
paste input "**********"
type input "**********"
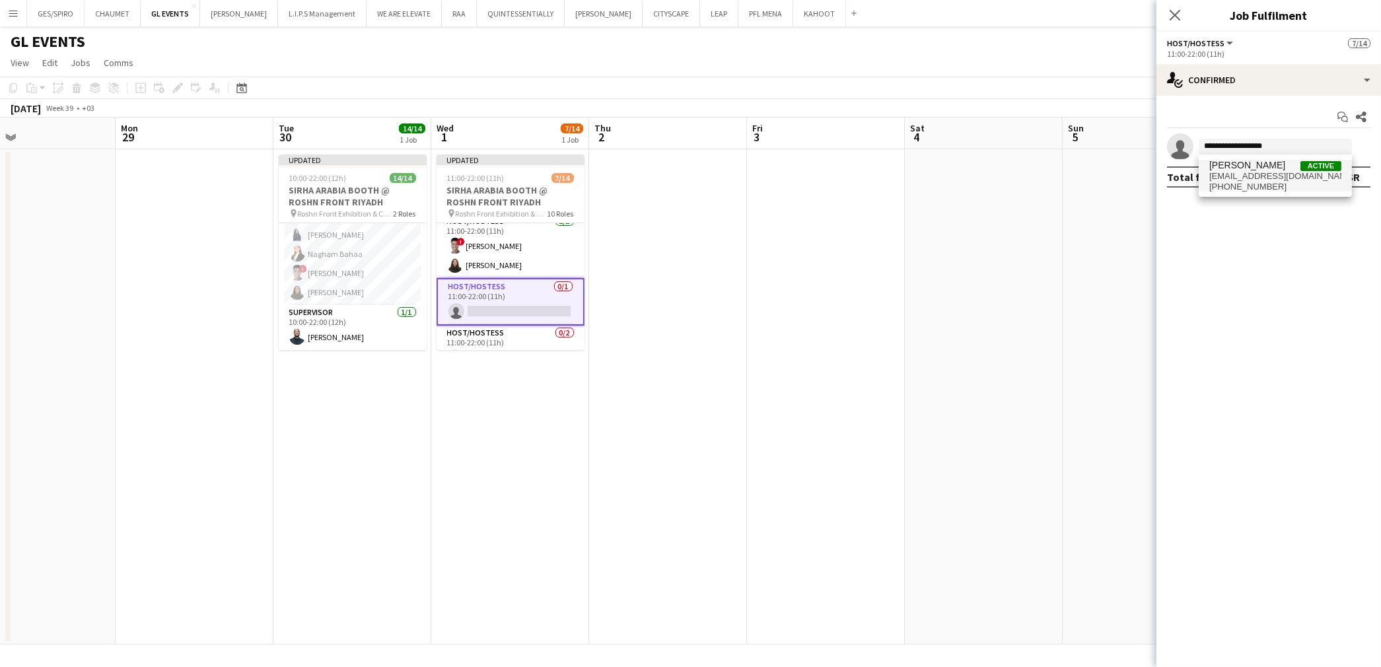
click at [1284, 175] on span "nouf.v2v@gmail.com" at bounding box center [1275, 176] width 132 height 11
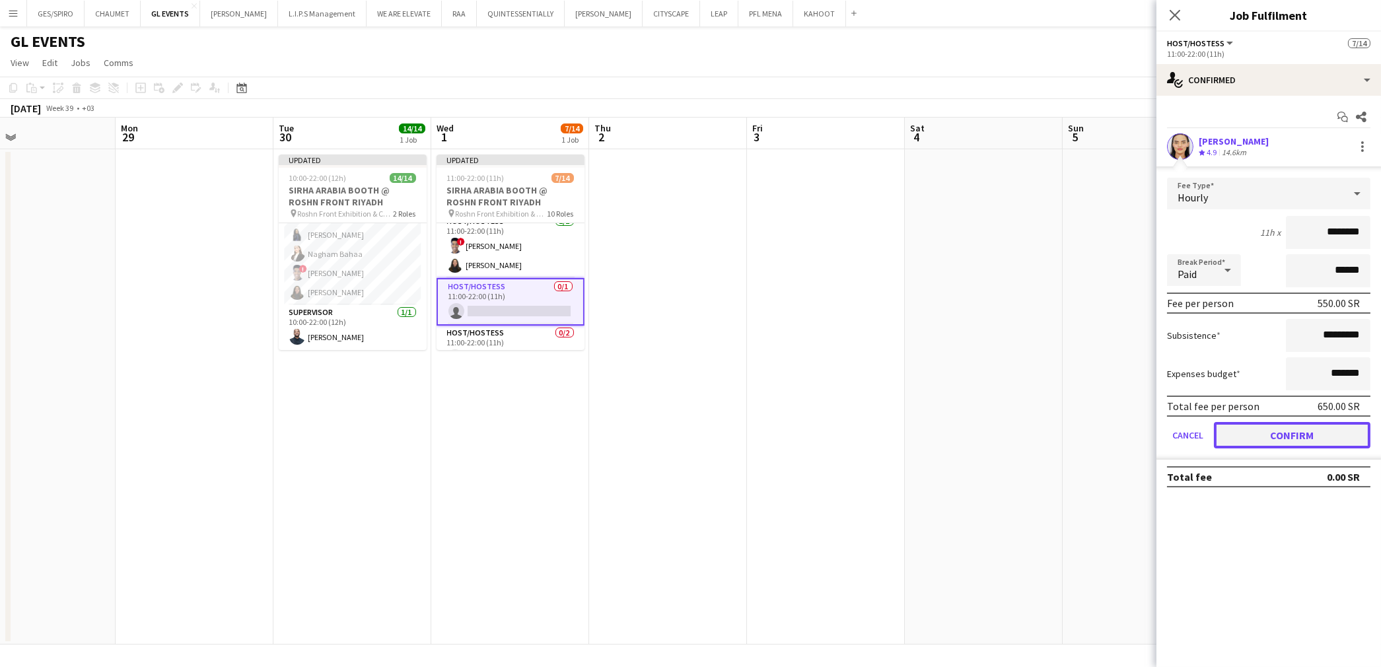
click at [1301, 423] on button "Confirm" at bounding box center [1292, 435] width 157 height 26
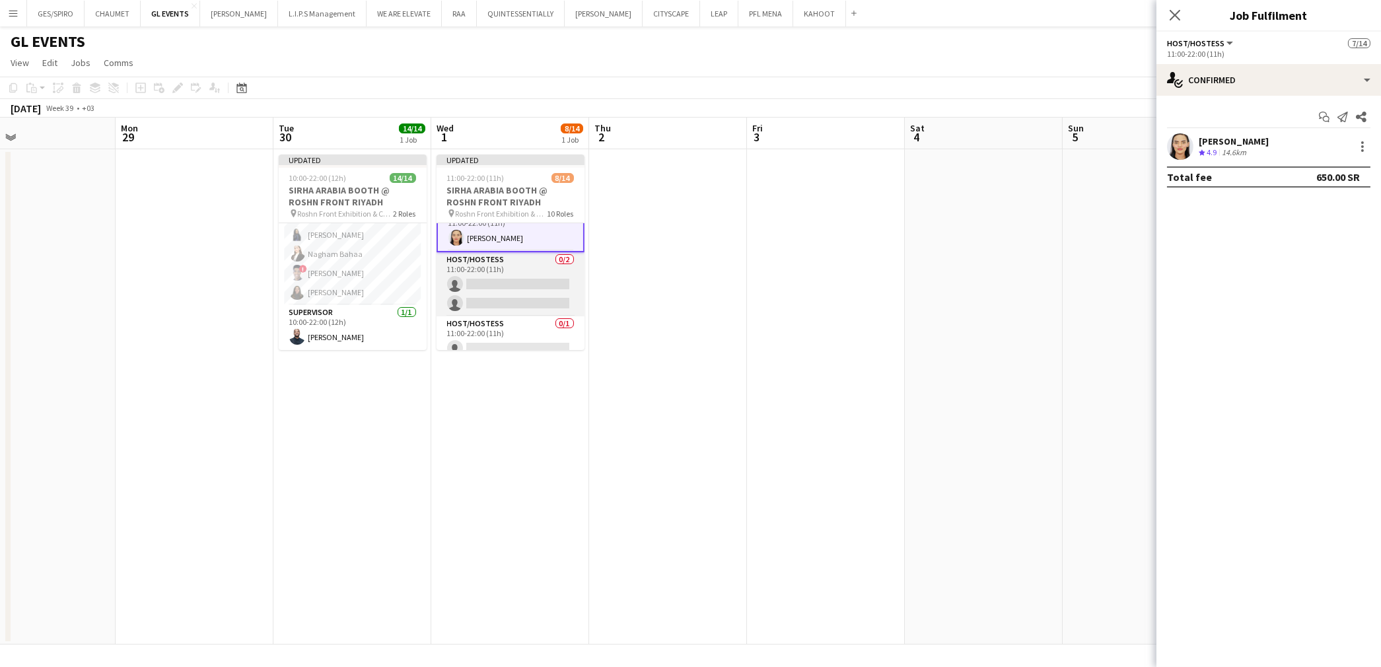
click at [502, 279] on app-card-role "Host/Hostess 0/2 11:00-22:00 (11h) single-neutral-actions single-neutral-actions" at bounding box center [511, 284] width 148 height 64
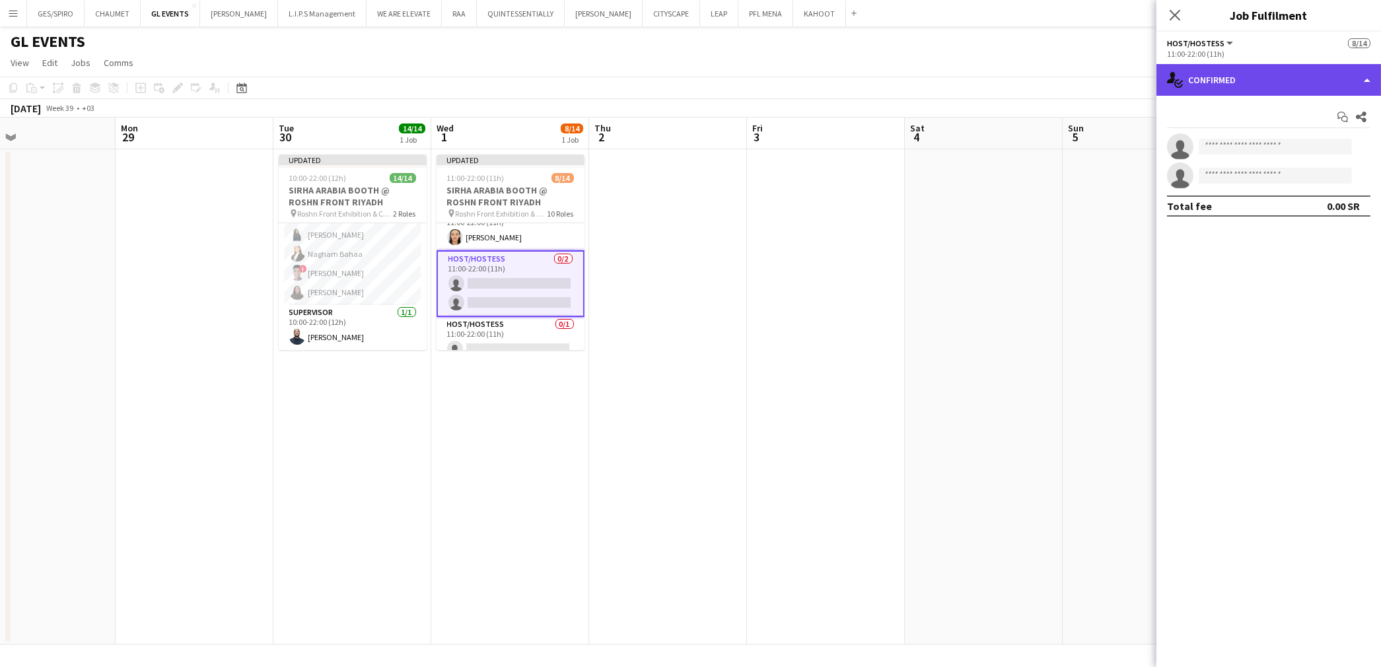
click at [1271, 75] on div "single-neutral-actions-check-2 Confirmed" at bounding box center [1268, 80] width 225 height 32
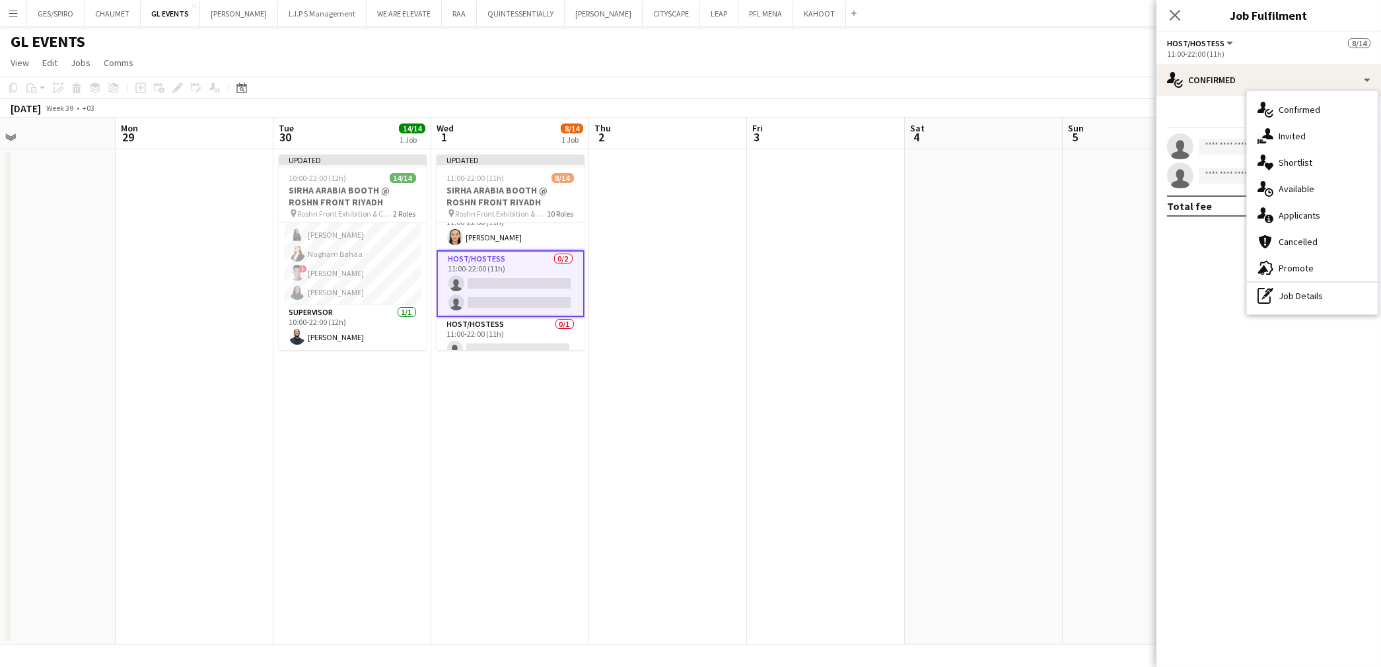
click at [1300, 309] on div "single-neutral-actions-check-2 Confirmed single-neutral-actions-share-1 Invited…" at bounding box center [1312, 202] width 131 height 223
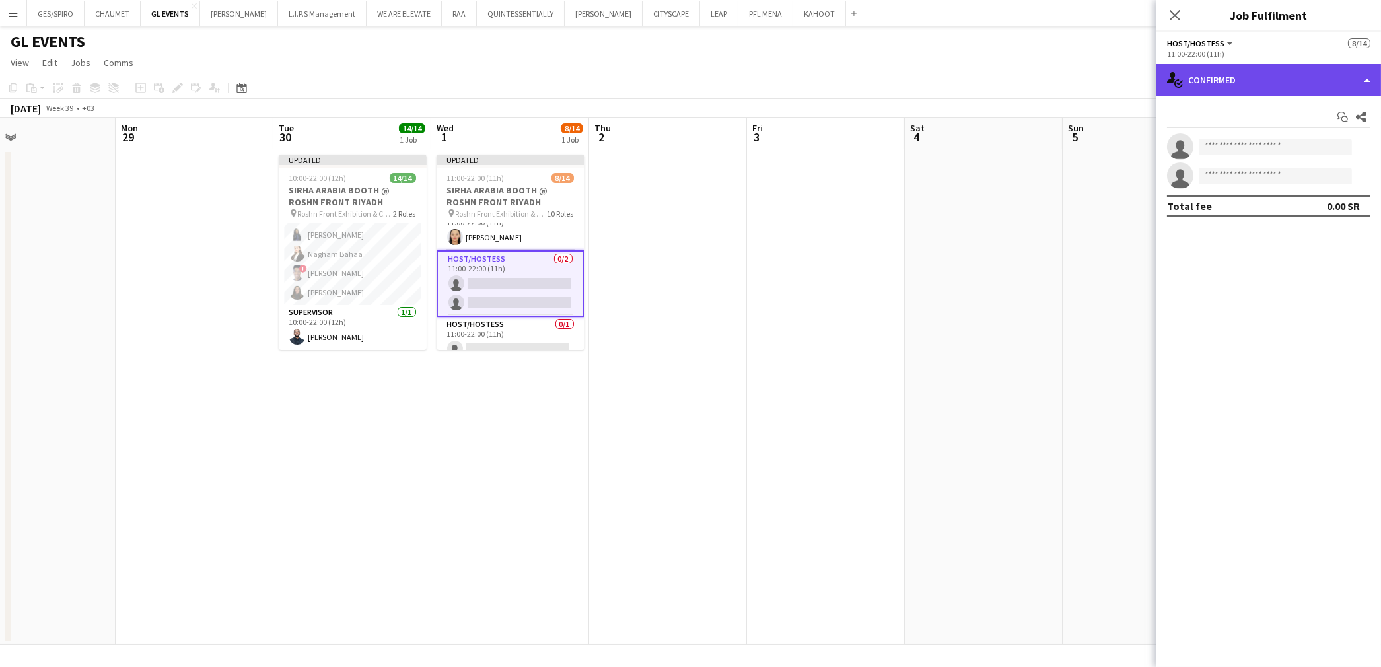
click at [1308, 74] on div "single-neutral-actions-check-2 Confirmed" at bounding box center [1268, 80] width 225 height 32
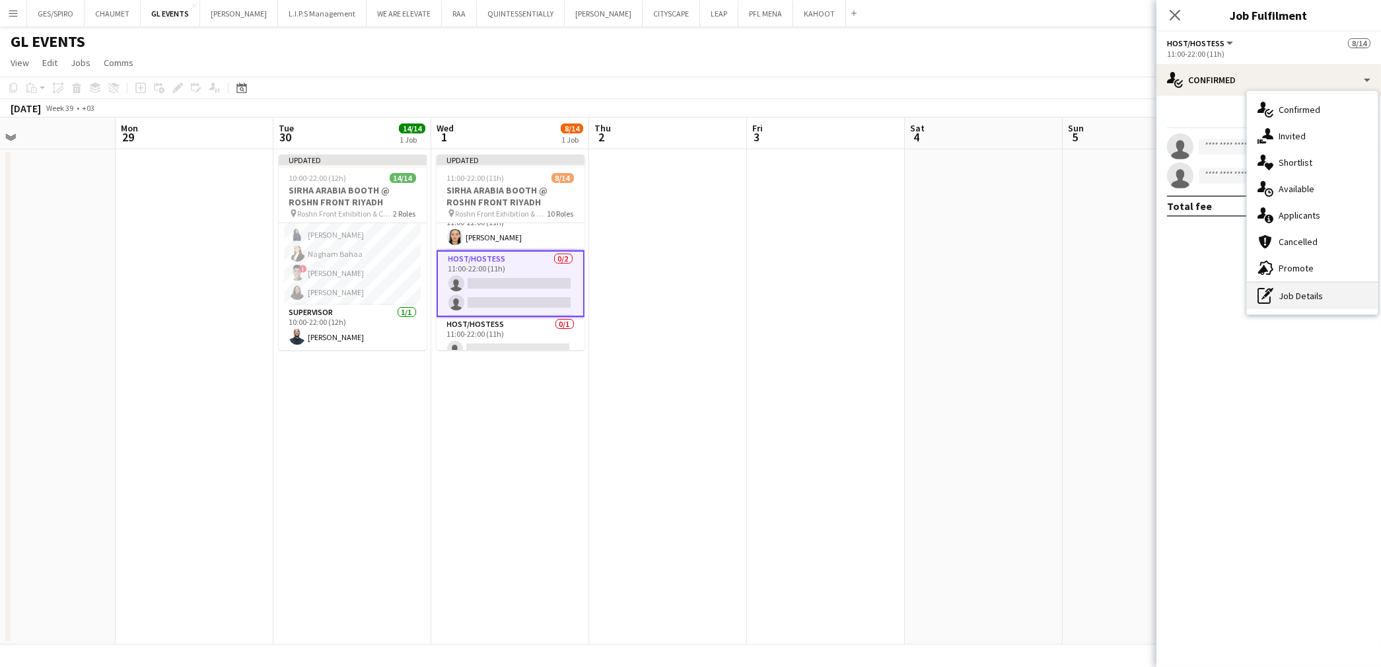
click at [1309, 301] on div "pen-write Job Details" at bounding box center [1312, 296] width 131 height 26
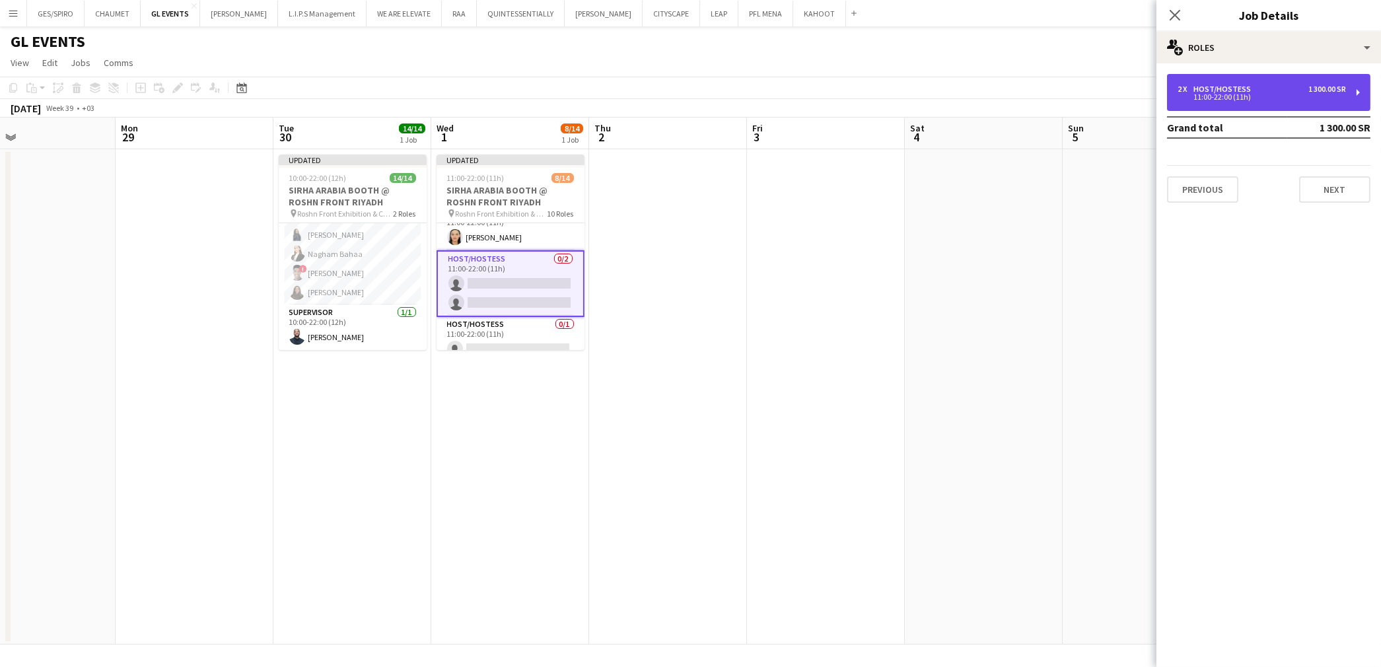
click at [1236, 94] on div "11:00-22:00 (11h)" at bounding box center [1262, 97] width 168 height 7
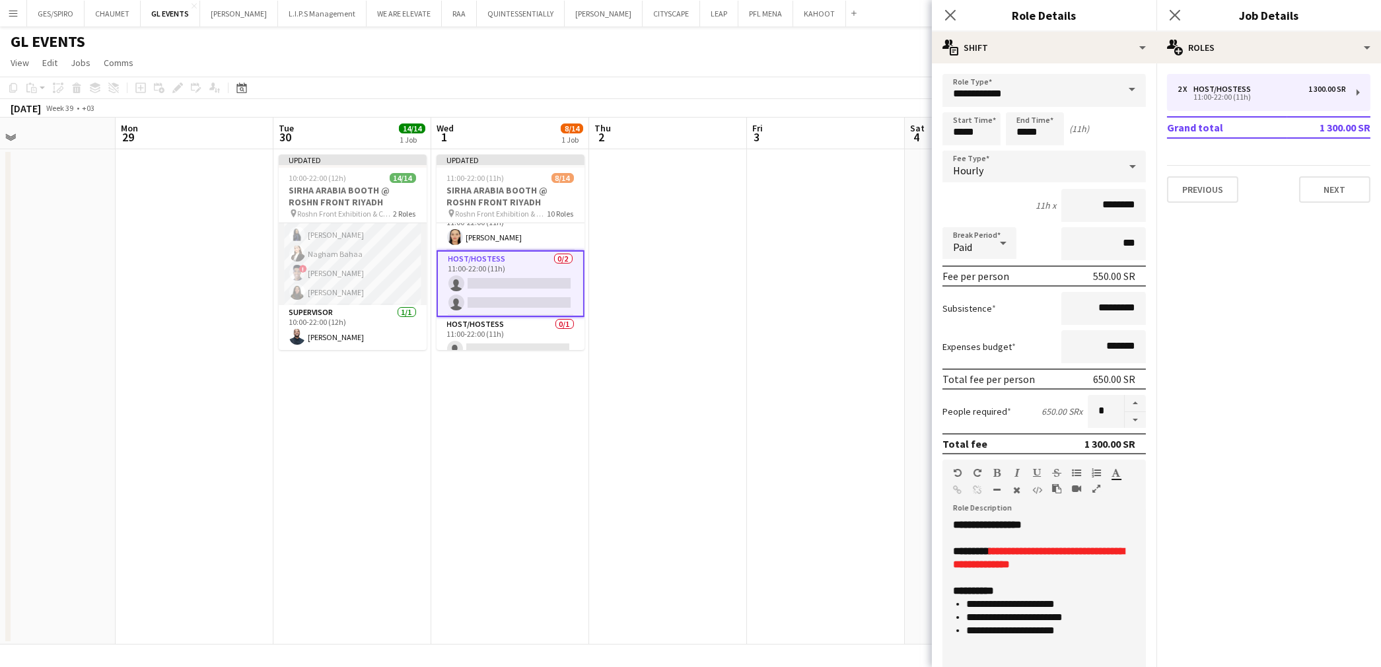
click at [367, 268] on app-card-role "Host/Hostess 13/13 10:00-22:00 (12h) ! Molka Kchouk Fatema Al-sewar Abubakr Awa…" at bounding box center [353, 167] width 148 height 275
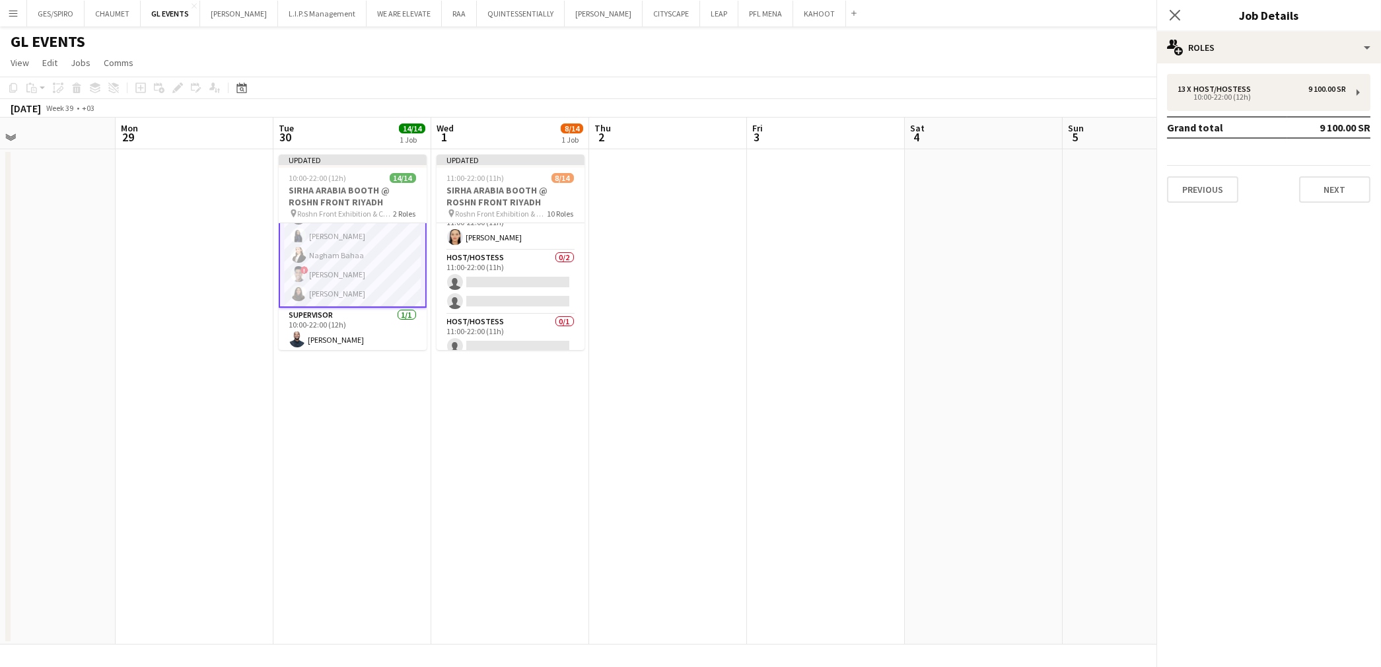
scroll to position [194, 0]
click at [500, 281] on app-card-role "Host/Hostess 0/2 11:00-22:00 (11h) single-neutral-actions single-neutral-actions" at bounding box center [511, 282] width 148 height 64
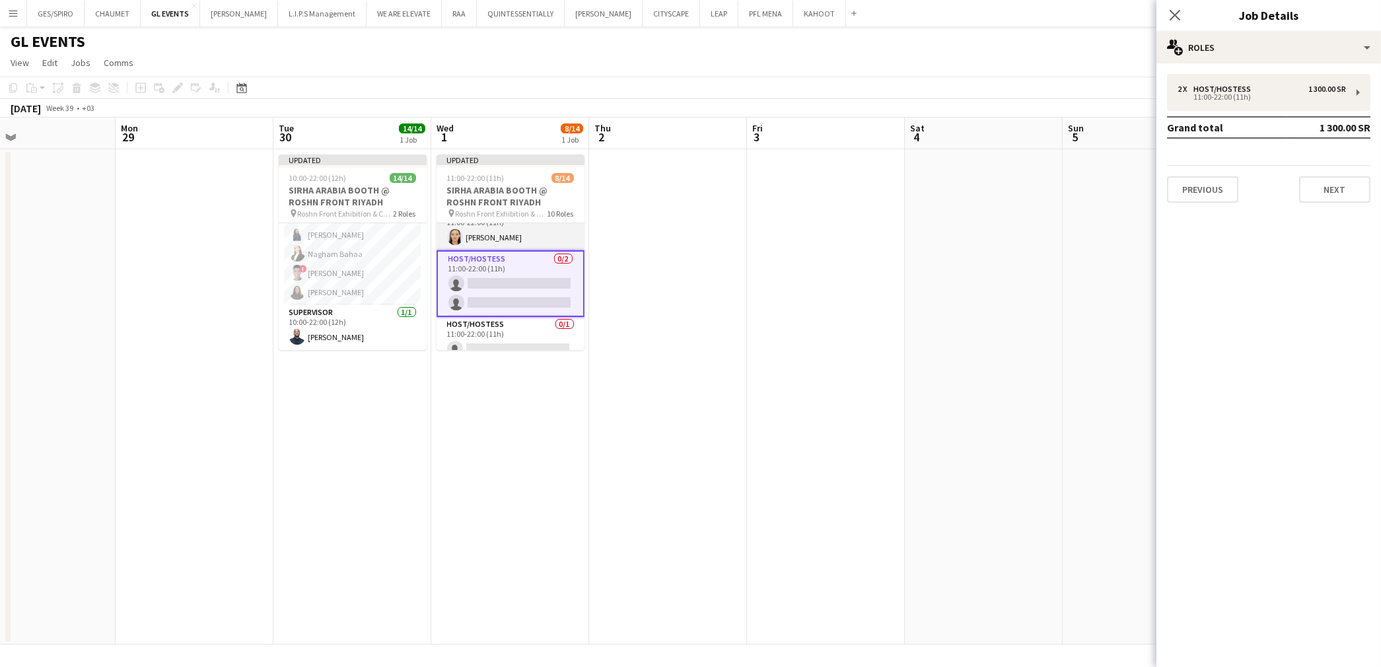
click at [504, 239] on app-card-role "Host/Hostess 1/1 11:00-22:00 (11h) Nouf Ali" at bounding box center [511, 227] width 148 height 45
click at [553, 235] on app-card-role "Host/Hostess 1/1 11:00-22:00 (11h) Nouf Ali" at bounding box center [511, 229] width 148 height 48
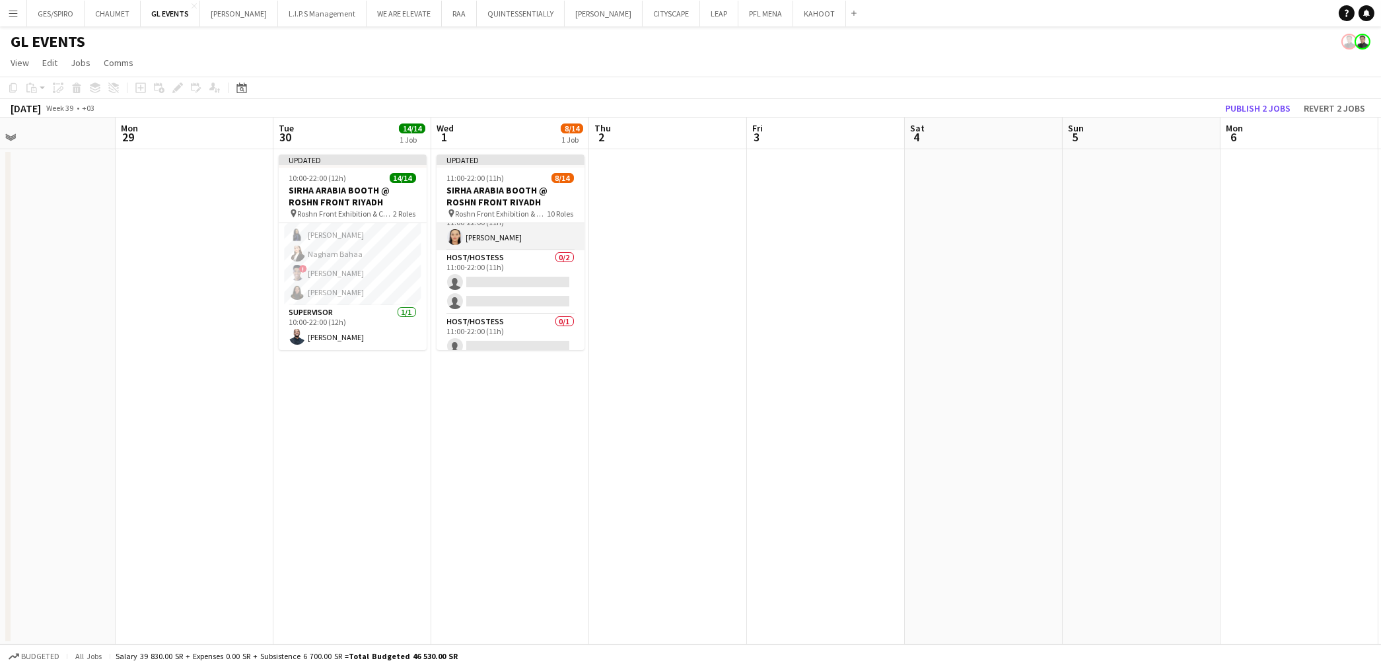
click at [553, 235] on app-card-role "Host/Hostess 1/1 11:00-22:00 (11h) Nouf Ali" at bounding box center [511, 227] width 148 height 45
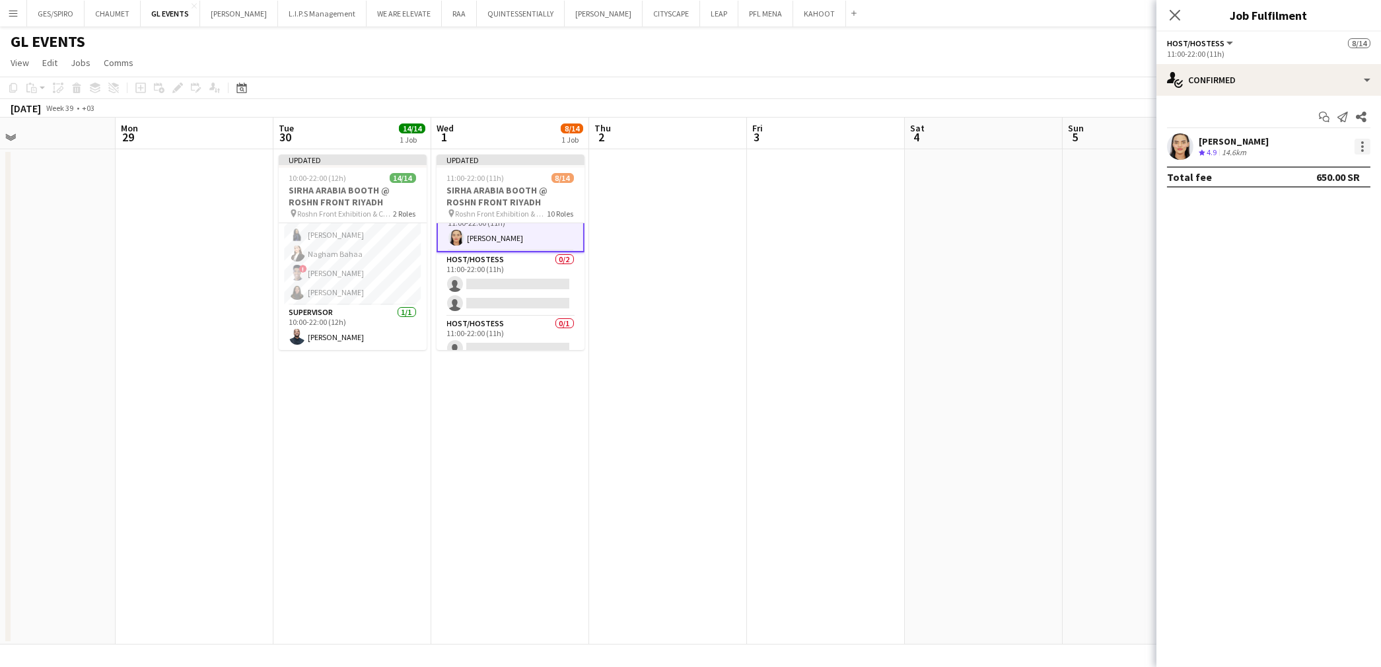
click at [1364, 140] on div at bounding box center [1363, 147] width 16 height 16
click at [1318, 201] on span "Switch crew" at bounding box center [1307, 202] width 56 height 11
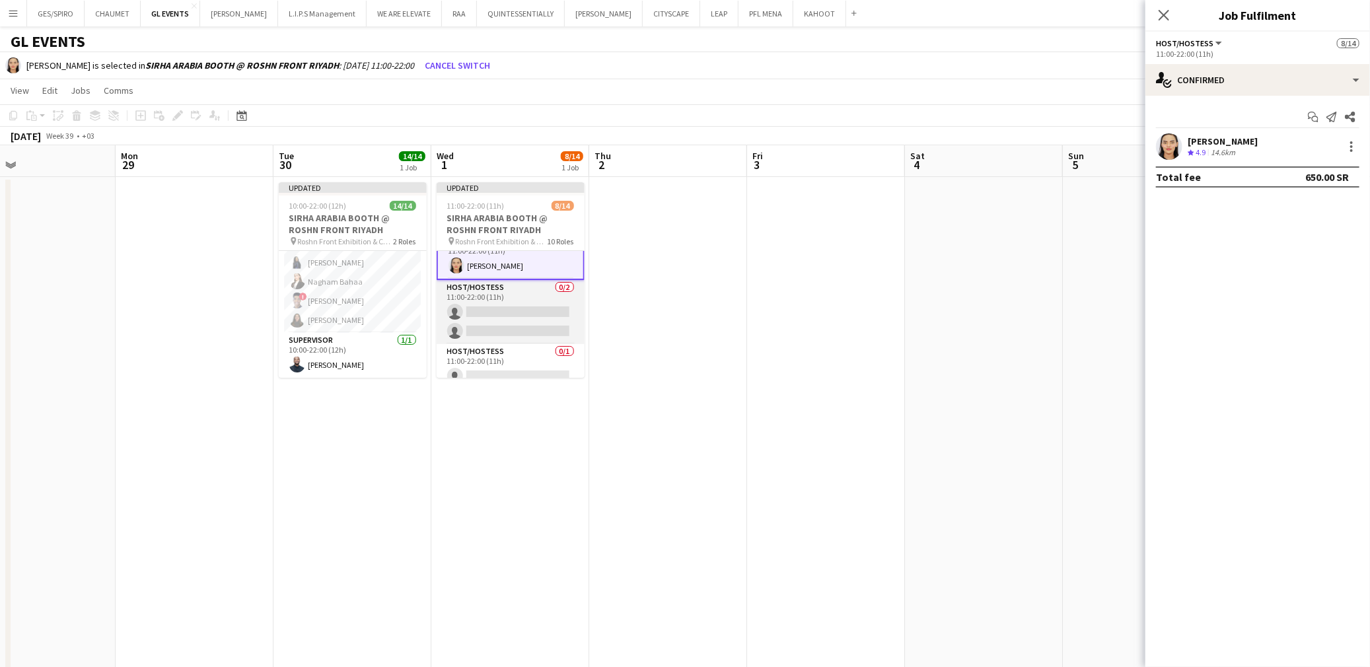
click at [513, 308] on app-card-role "Host/Hostess 0/2 11:00-22:00 (11h) single-neutral-actions single-neutral-actions" at bounding box center [511, 312] width 148 height 64
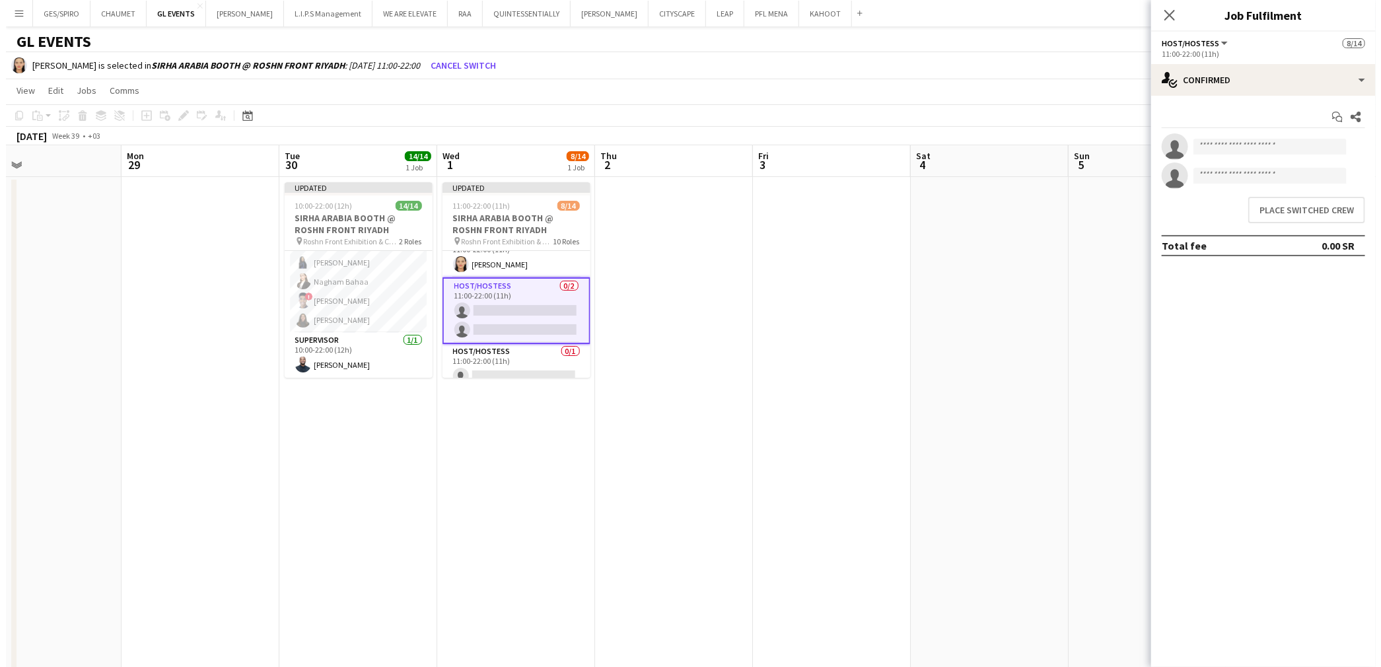
scroll to position [146, 0]
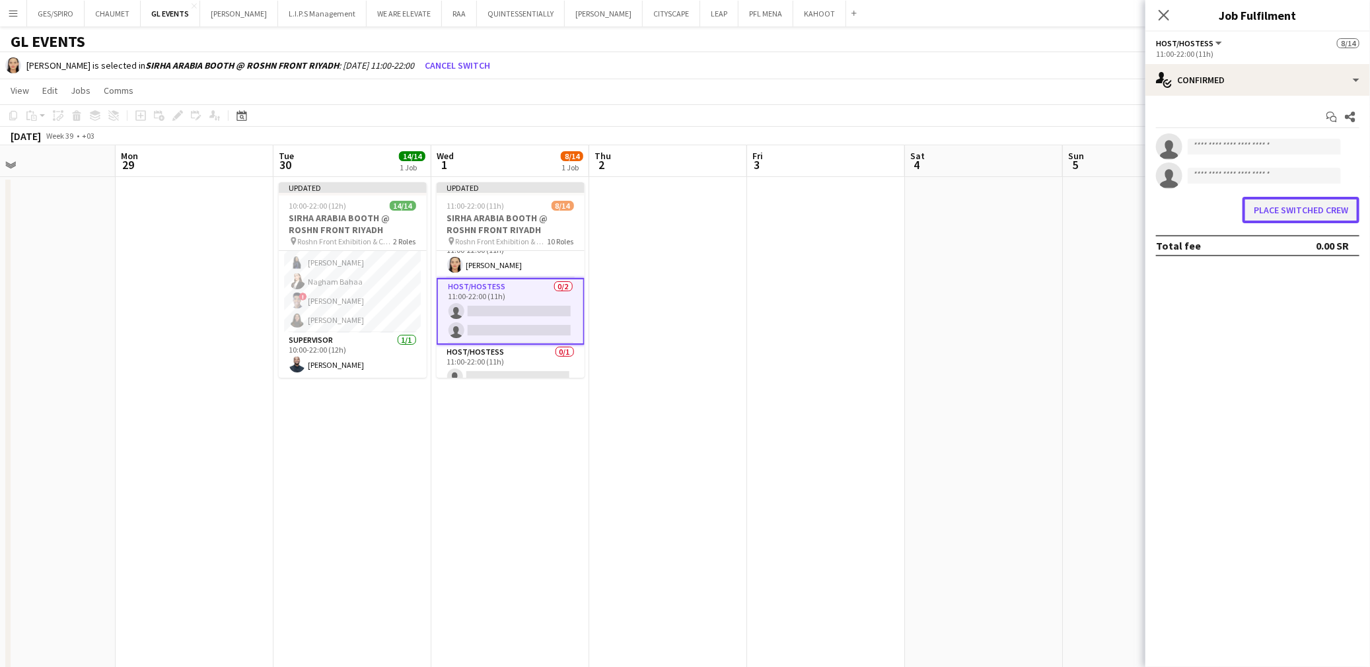
click at [1332, 215] on button "Place switched crew" at bounding box center [1300, 210] width 117 height 26
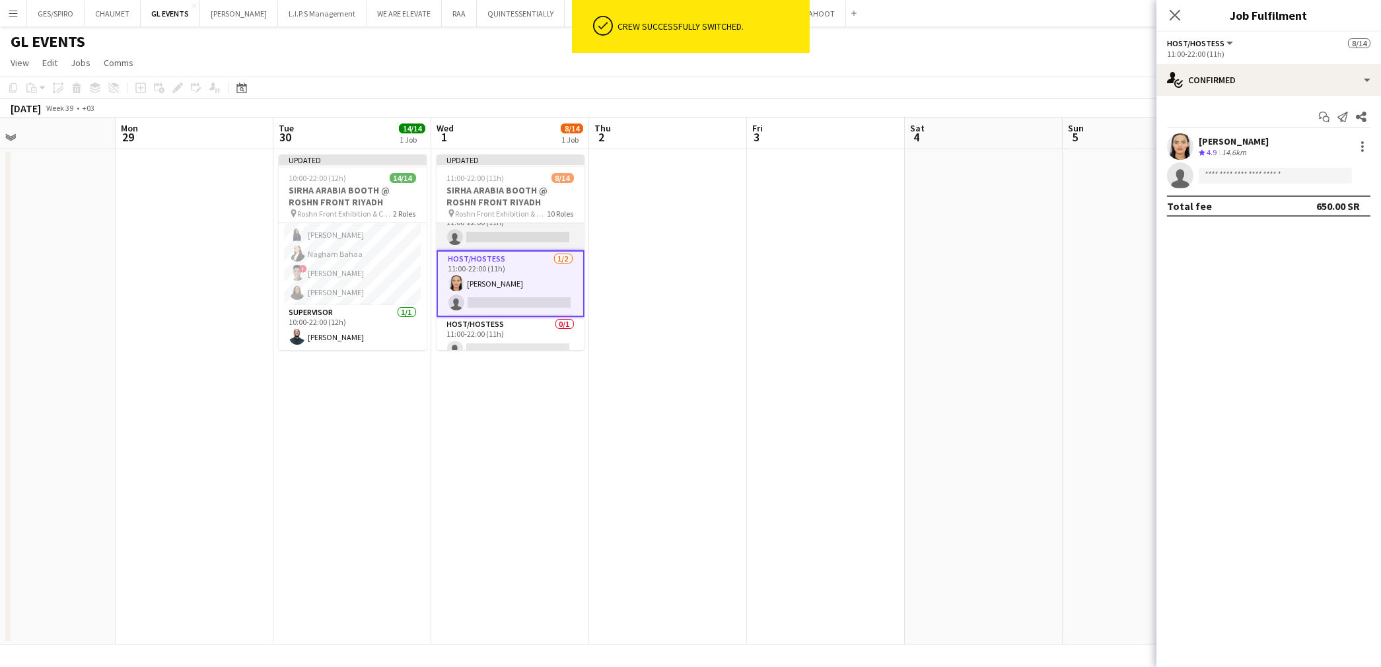
click at [523, 236] on app-card-role "Host/Hostess 0/1 11:00-22:00 (11h) single-neutral-actions" at bounding box center [511, 227] width 148 height 45
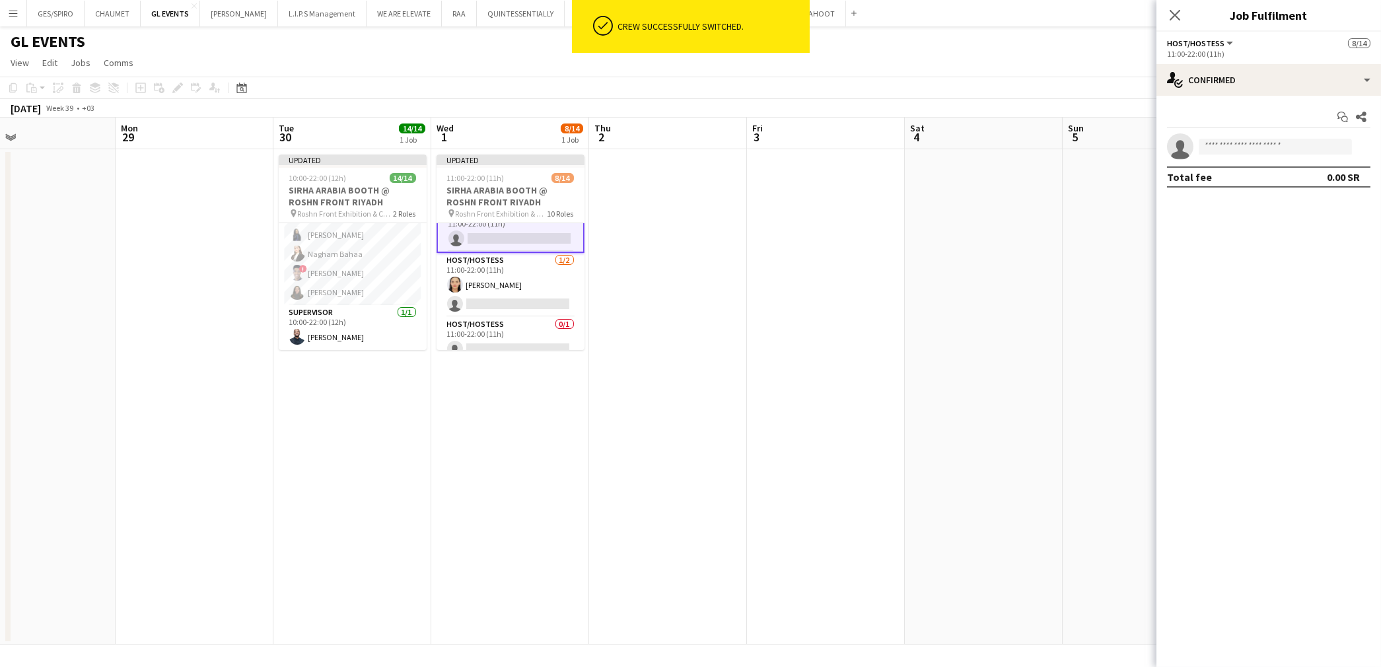
scroll to position [147, 0]
click at [1244, 148] on input at bounding box center [1275, 147] width 153 height 16
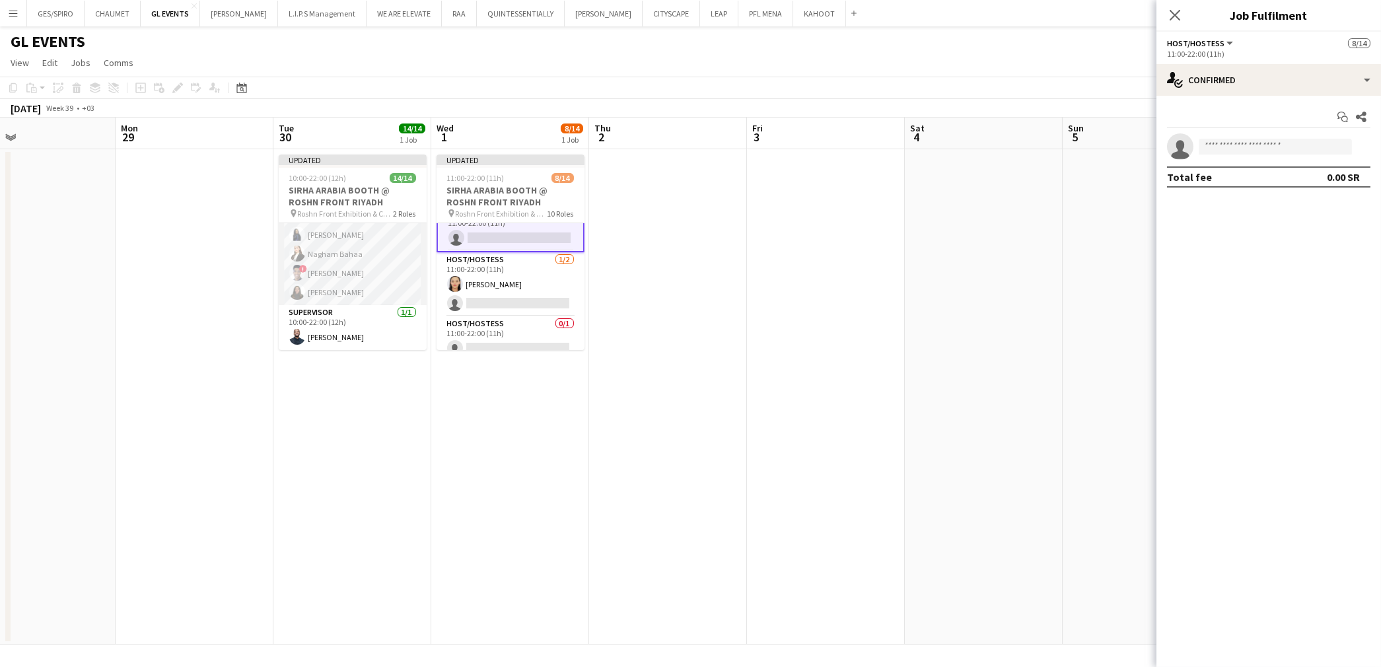
click at [342, 262] on app-card-role "Host/Hostess 13/13 10:00-22:00 (12h) ! Molka Kchouk Fatema Al-sewar Abubakr Awa…" at bounding box center [353, 167] width 148 height 275
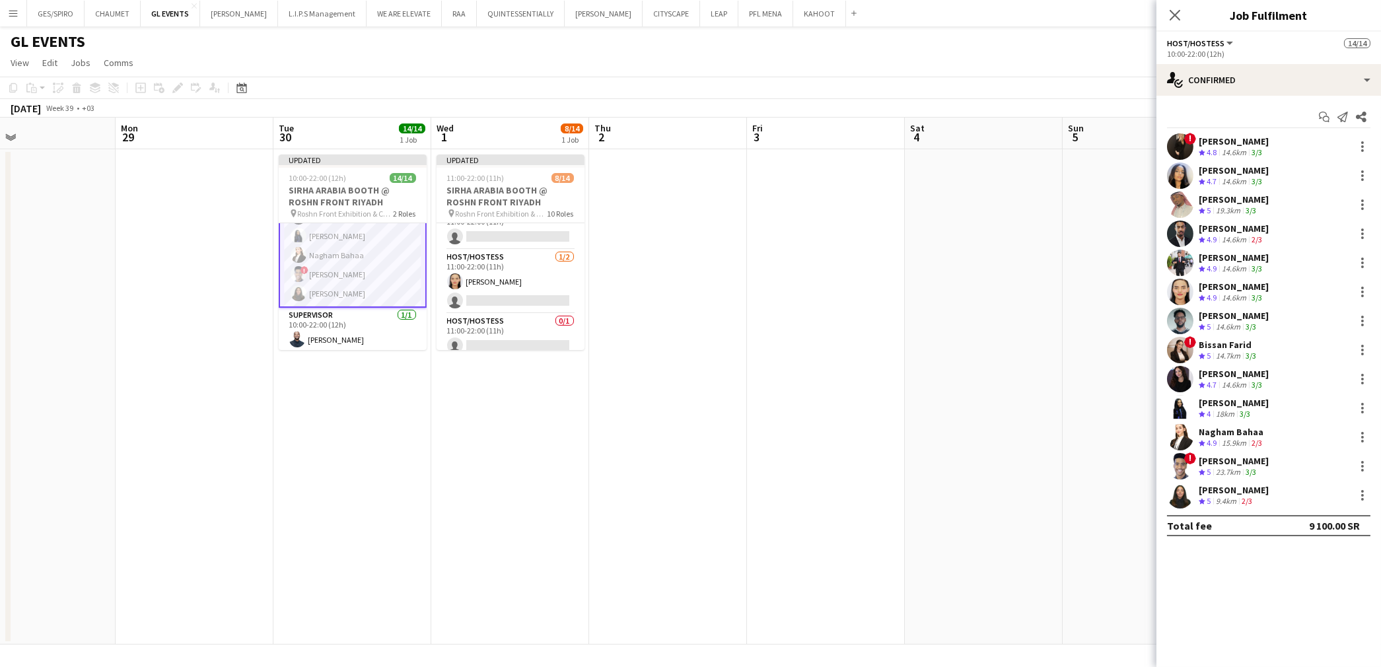
scroll to position [146, 0]
click at [1244, 409] on app-skills-label "3/3" at bounding box center [1245, 414] width 11 height 10
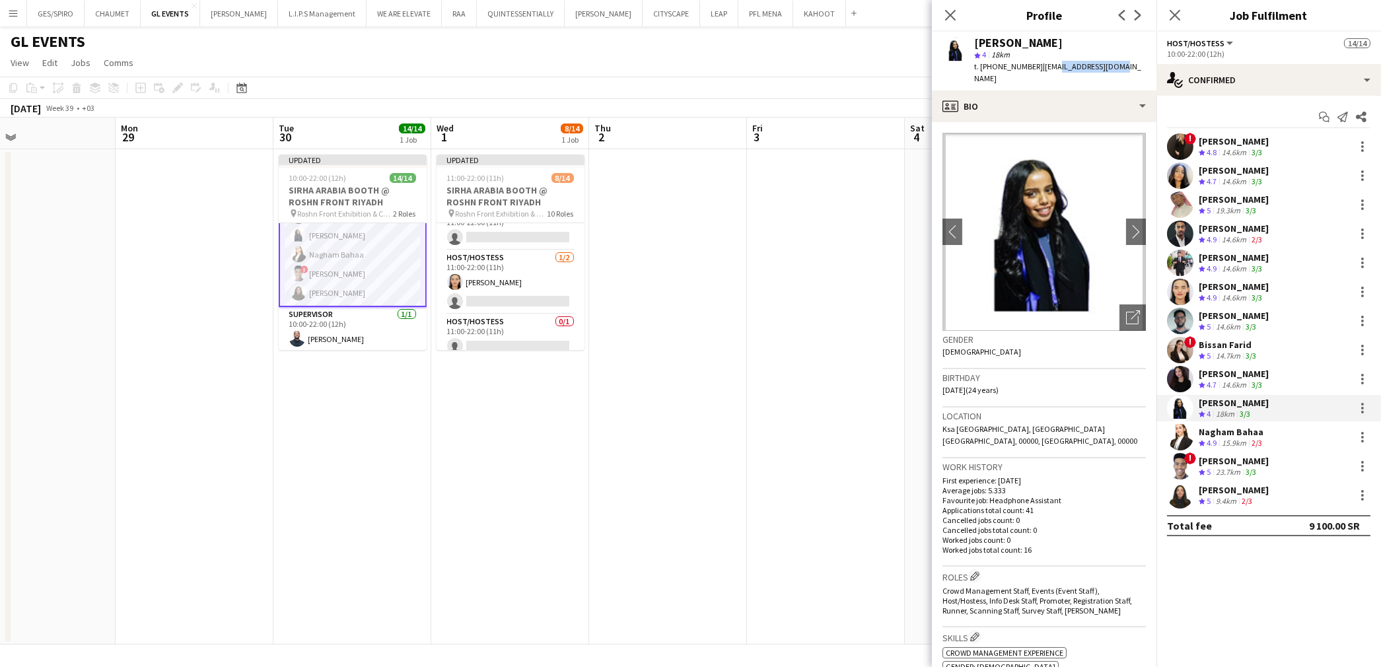
drag, startPoint x: 1110, startPoint y: 67, endPoint x: 1049, endPoint y: 73, distance: 61.6
click at [1049, 73] on div "t. +966536997556 | zuze.sweet@gmail.com" at bounding box center [1060, 73] width 172 height 24
click at [1152, 63] on app-profile-header "Zubeyda Shafi star 4 18km t. +966536997556 | zuze.sweet@gmail.com" at bounding box center [1044, 61] width 225 height 59
drag, startPoint x: 1126, startPoint y: 64, endPoint x: 1036, endPoint y: 67, distance: 90.5
click at [1036, 67] on app-profile-header "Zubeyda Shafi star 4 18km t. +966536997556 | zuze.sweet@gmail.com" at bounding box center [1044, 61] width 225 height 59
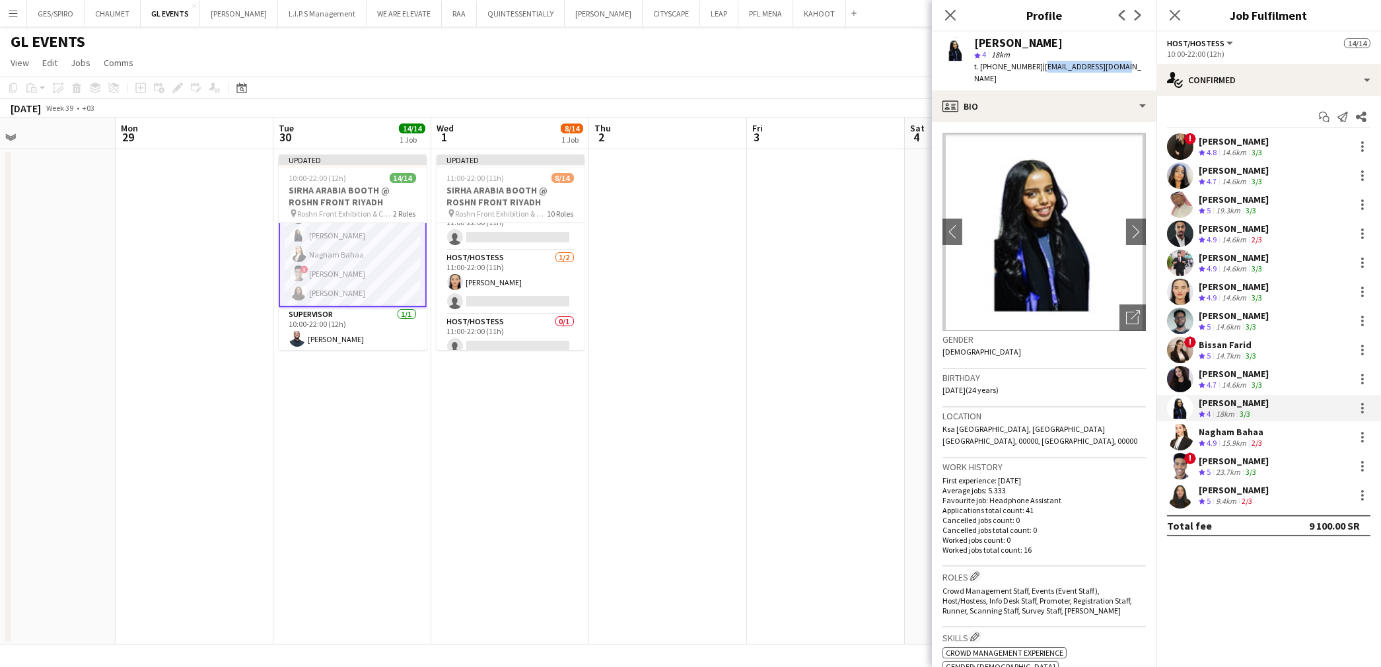
copy span "zuze.sweet@gmail.com"
click at [501, 275] on app-card-role "Host/Hostess 1/2 11:00-22:00 (11h) Nouf Ali single-neutral-actions" at bounding box center [511, 282] width 148 height 64
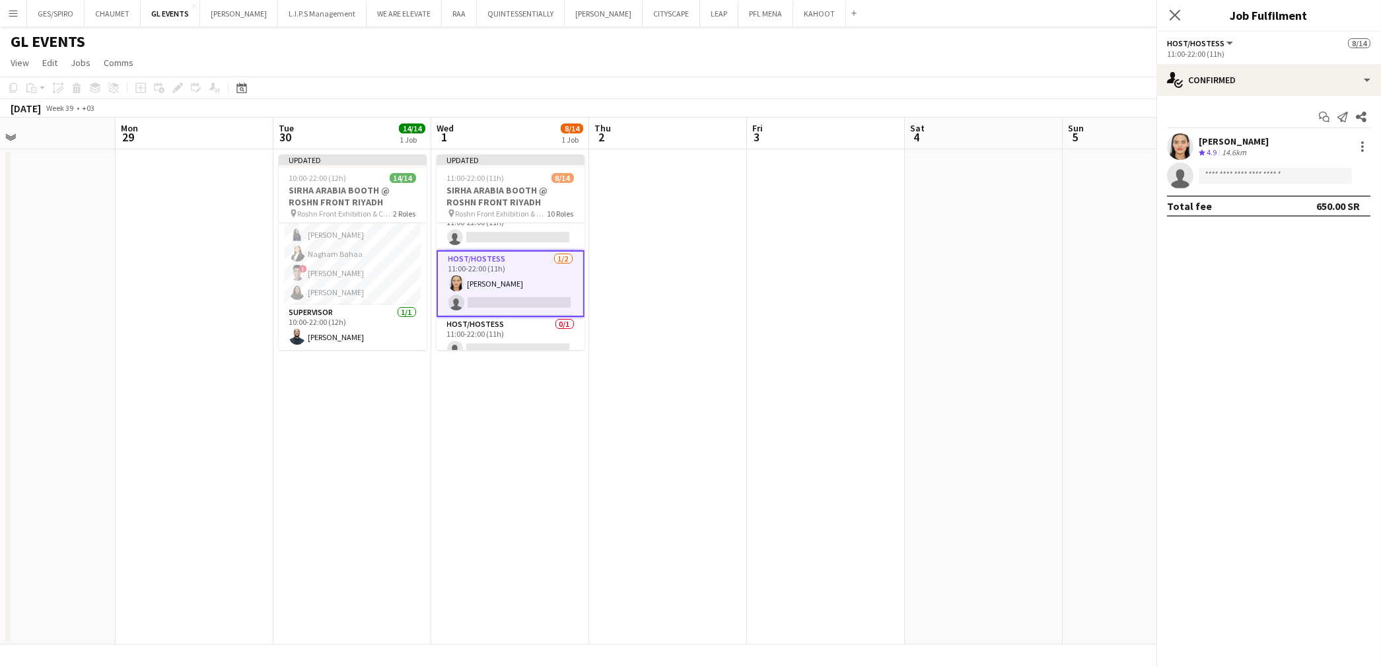
scroll to position [193, 0]
click at [510, 234] on app-card-role "Host/Hostess 0/1 11:00-22:00 (11h) single-neutral-actions" at bounding box center [511, 227] width 148 height 45
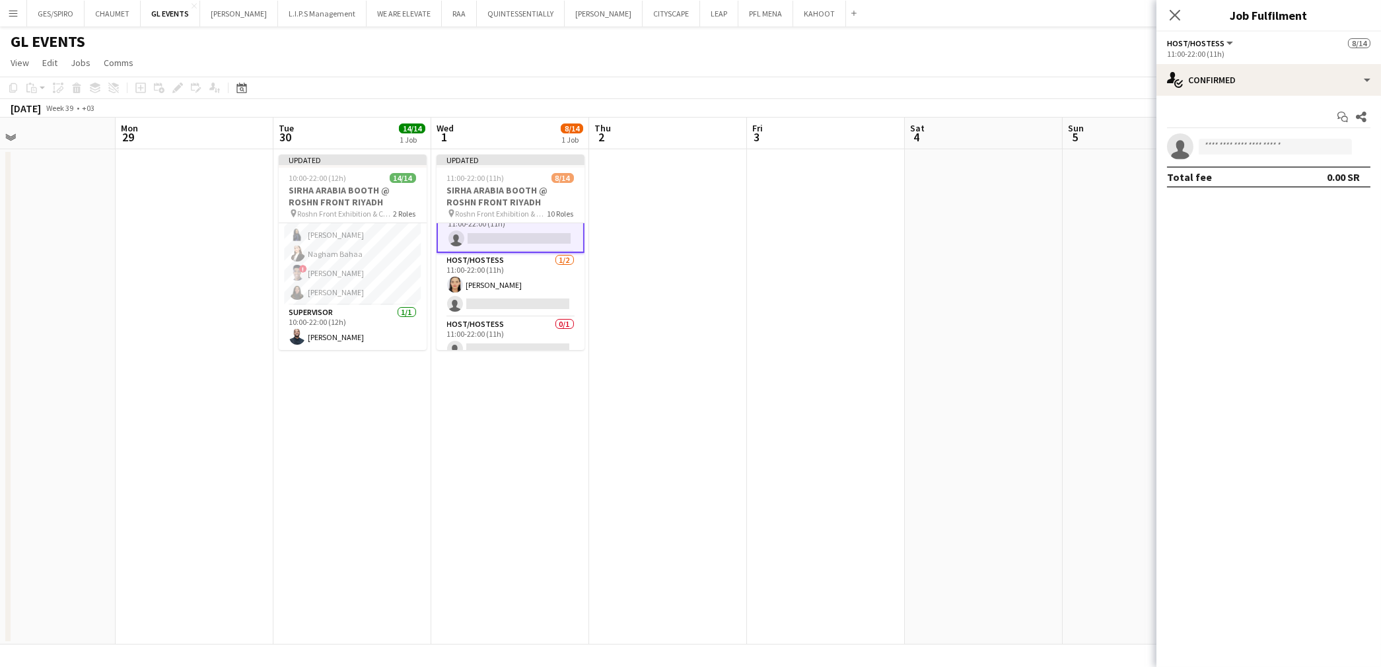
scroll to position [147, 0]
click at [1254, 140] on input at bounding box center [1275, 147] width 153 height 16
paste input "**********"
type input "**********"
click at [1321, 182] on span "+966536997556" at bounding box center [1275, 187] width 132 height 11
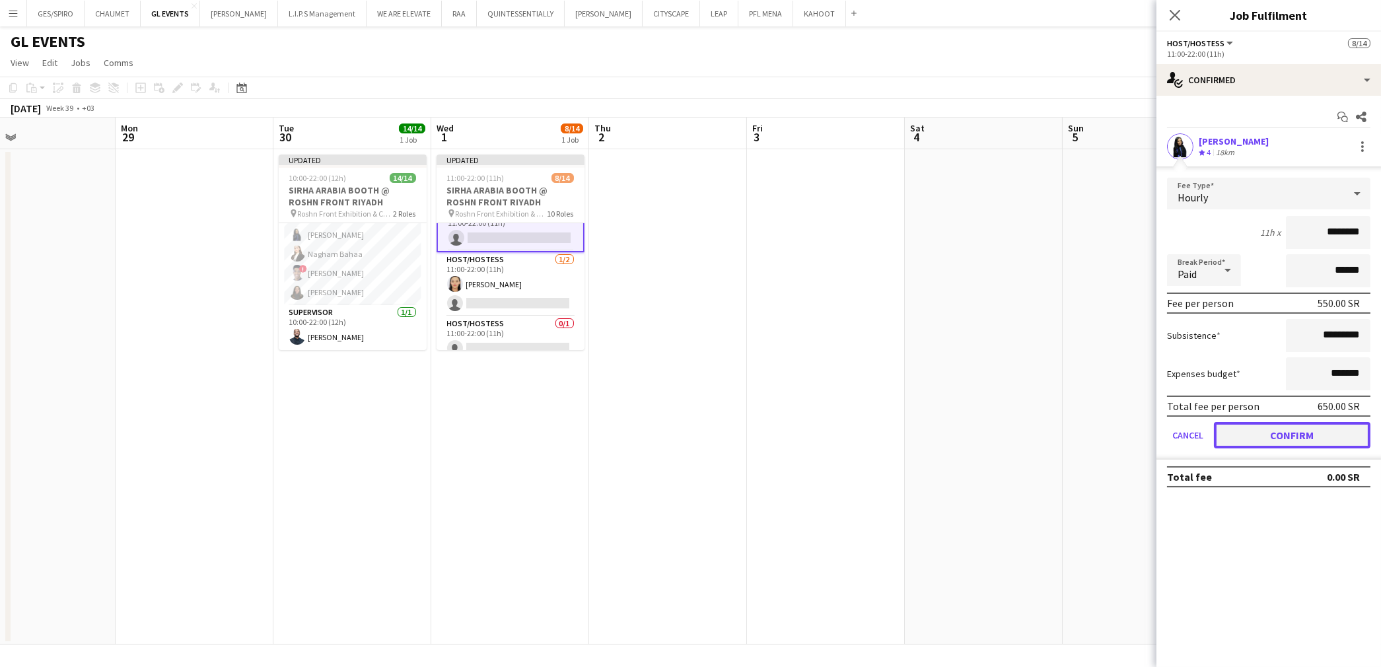
click at [1293, 428] on button "Confirm" at bounding box center [1292, 435] width 157 height 26
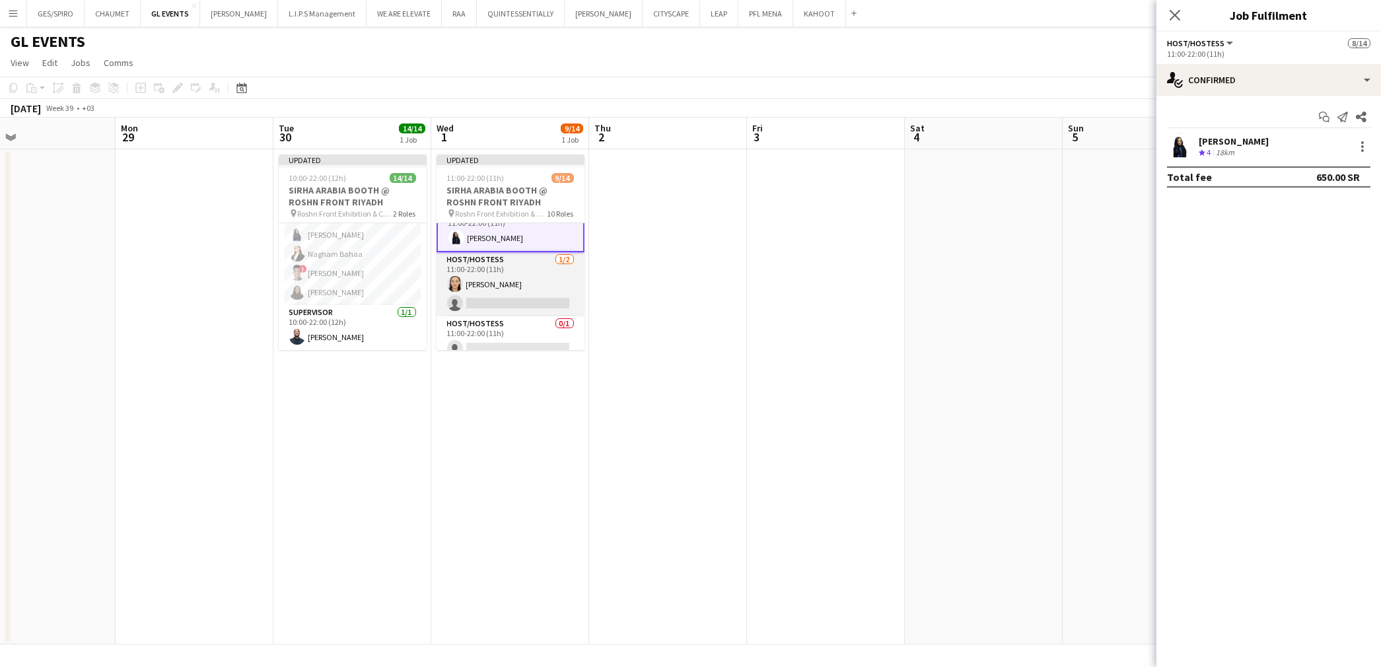
drag, startPoint x: 513, startPoint y: 281, endPoint x: 513, endPoint y: 289, distance: 7.9
click at [513, 289] on app-card-role "Host/Hostess 1/2 11:00-22:00 (11h) Nouf Ali single-neutral-actions" at bounding box center [511, 284] width 148 height 64
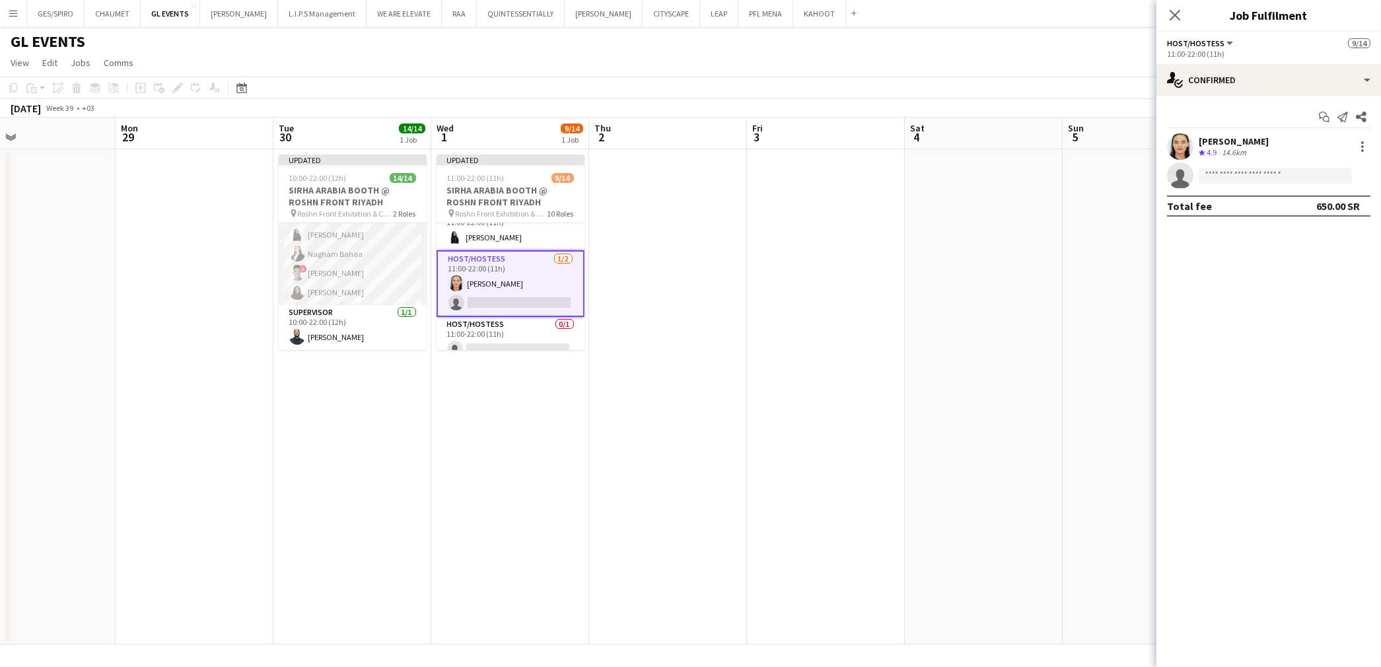
click at [363, 264] on app-card-role "Host/Hostess 13/13 10:00-22:00 (12h) ! Molka Kchouk Fatema Al-sewar Abubakr Awa…" at bounding box center [353, 167] width 148 height 275
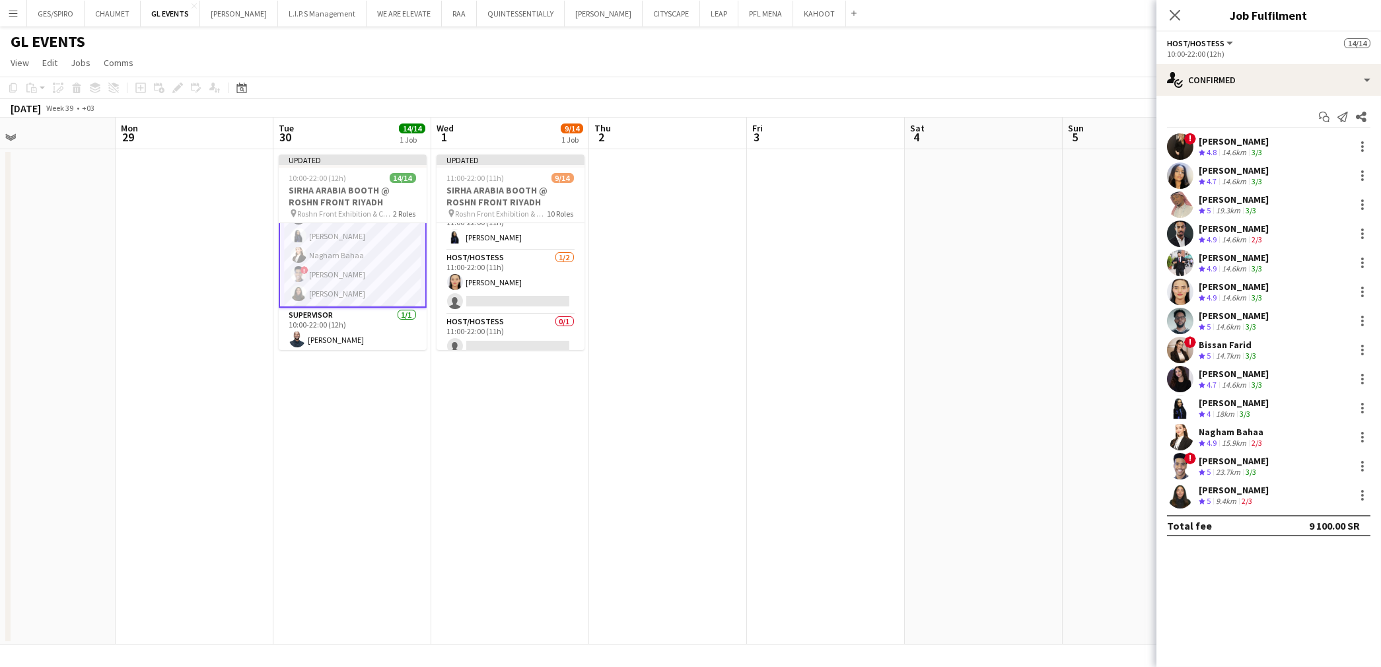
scroll to position [194, 0]
click at [1249, 205] on app-skills-label "3/3" at bounding box center [1251, 210] width 11 height 10
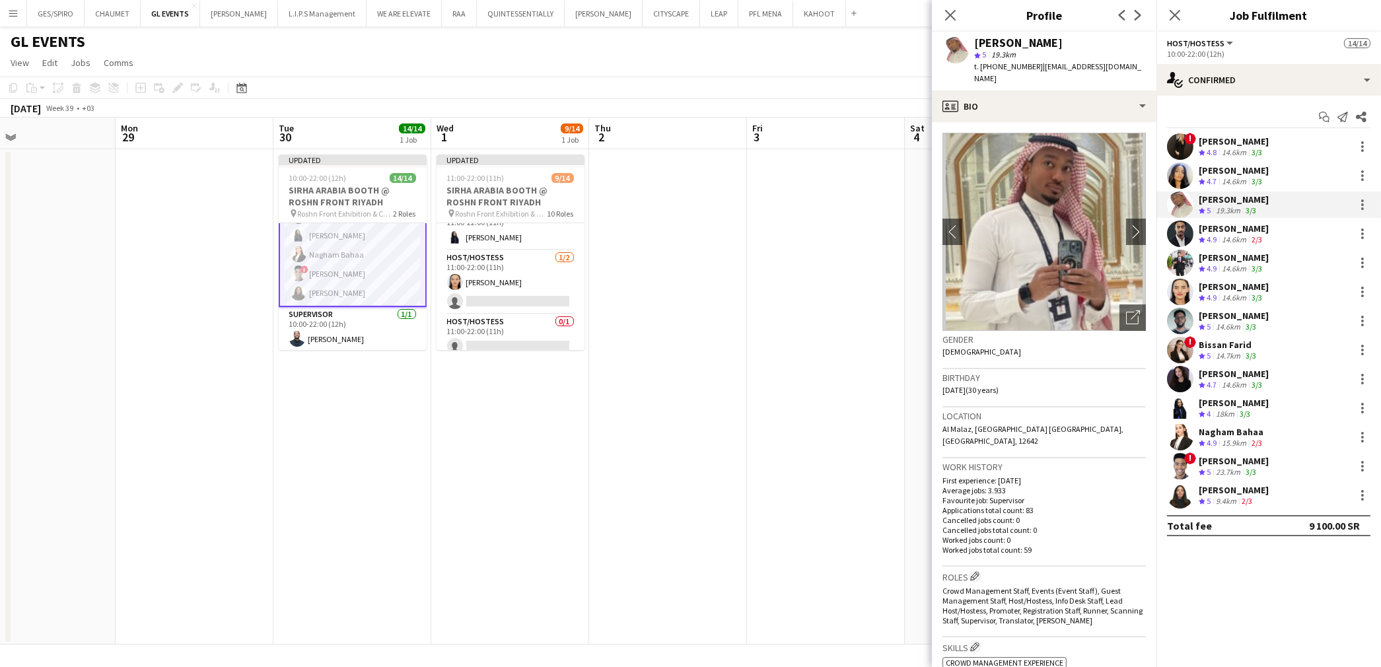
click at [1249, 236] on div "14.6km" at bounding box center [1234, 239] width 30 height 11
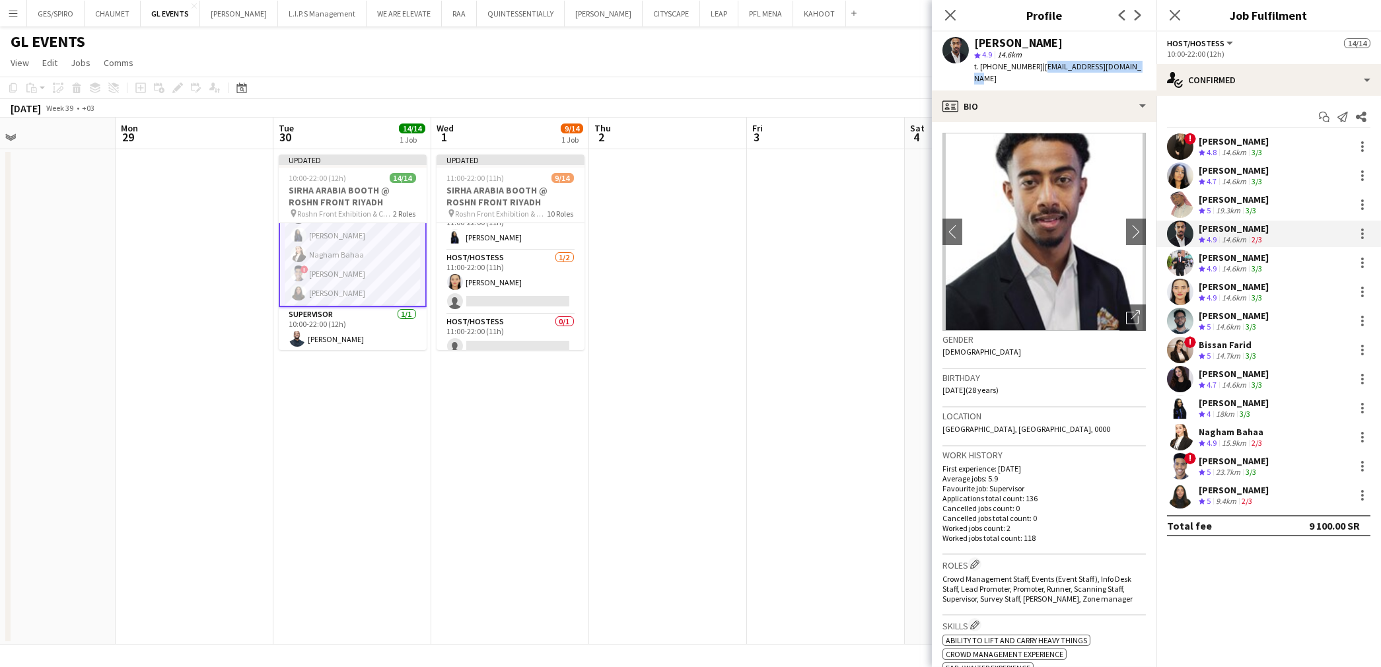
drag, startPoint x: 1144, startPoint y: 71, endPoint x: 1038, endPoint y: 64, distance: 106.6
click at [1038, 64] on app-profile-header "Mohammed Ameer star 4.9 14.6km t. +966552046371 | c.soulja1997@hotmail.com" at bounding box center [1044, 61] width 225 height 59
copy span "c.soulja1997@hotmail.com"
click at [507, 285] on app-card-role "Host/Hostess 1/2 11:00-22:00 (11h) Nouf Ali single-neutral-actions" at bounding box center [511, 282] width 148 height 64
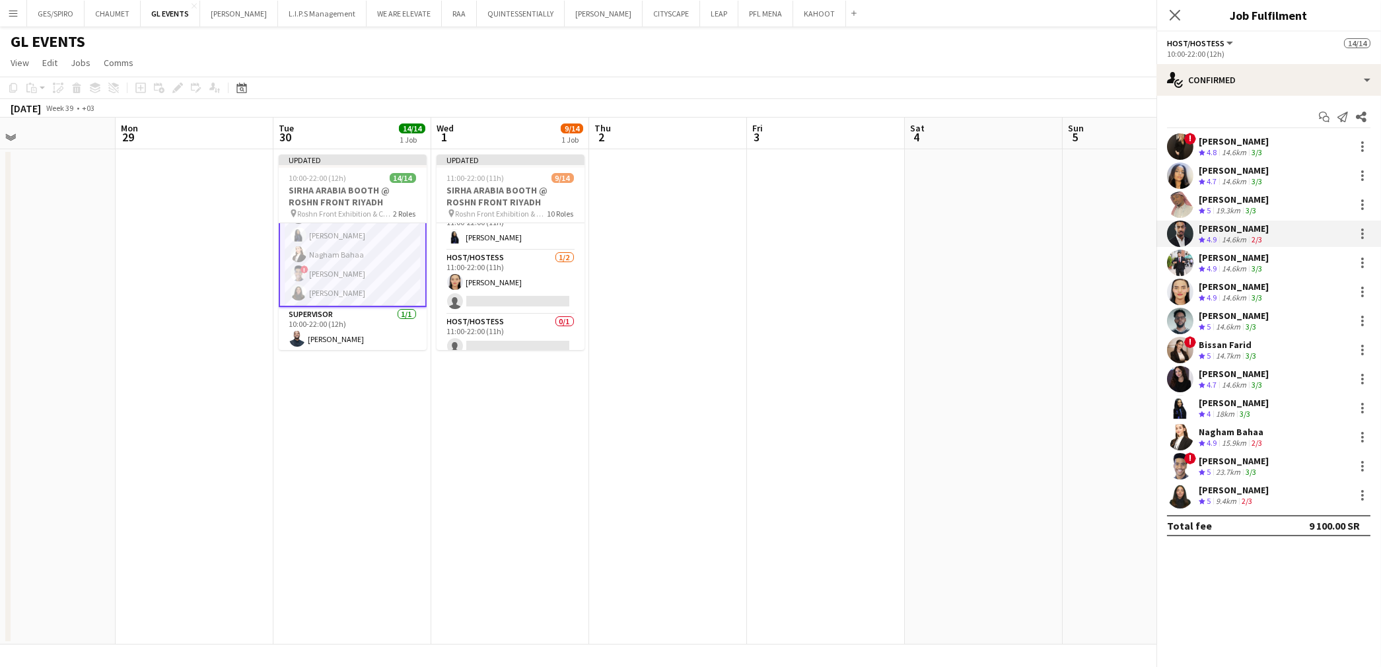
scroll to position [193, 0]
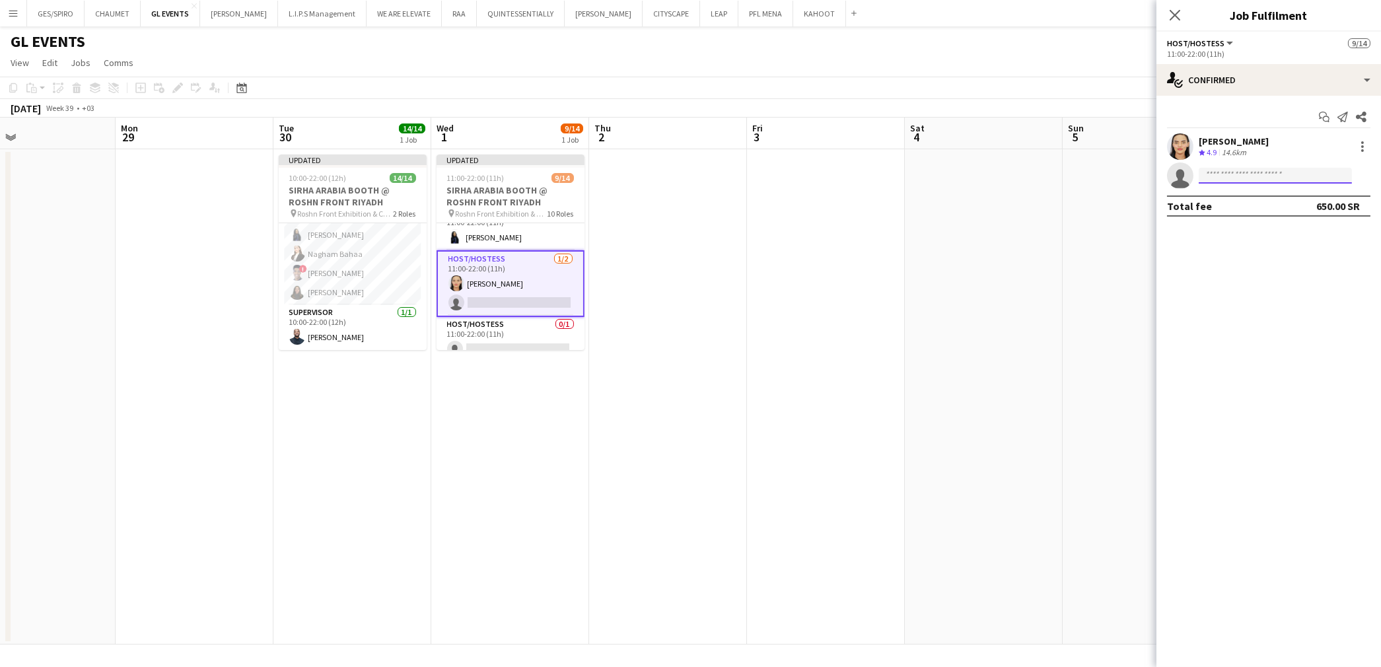
click at [1226, 170] on input at bounding box center [1275, 176] width 153 height 16
paste input "**********"
type input "**********"
click at [1240, 205] on span "c.soulja1997@hotmail.com" at bounding box center [1275, 205] width 132 height 11
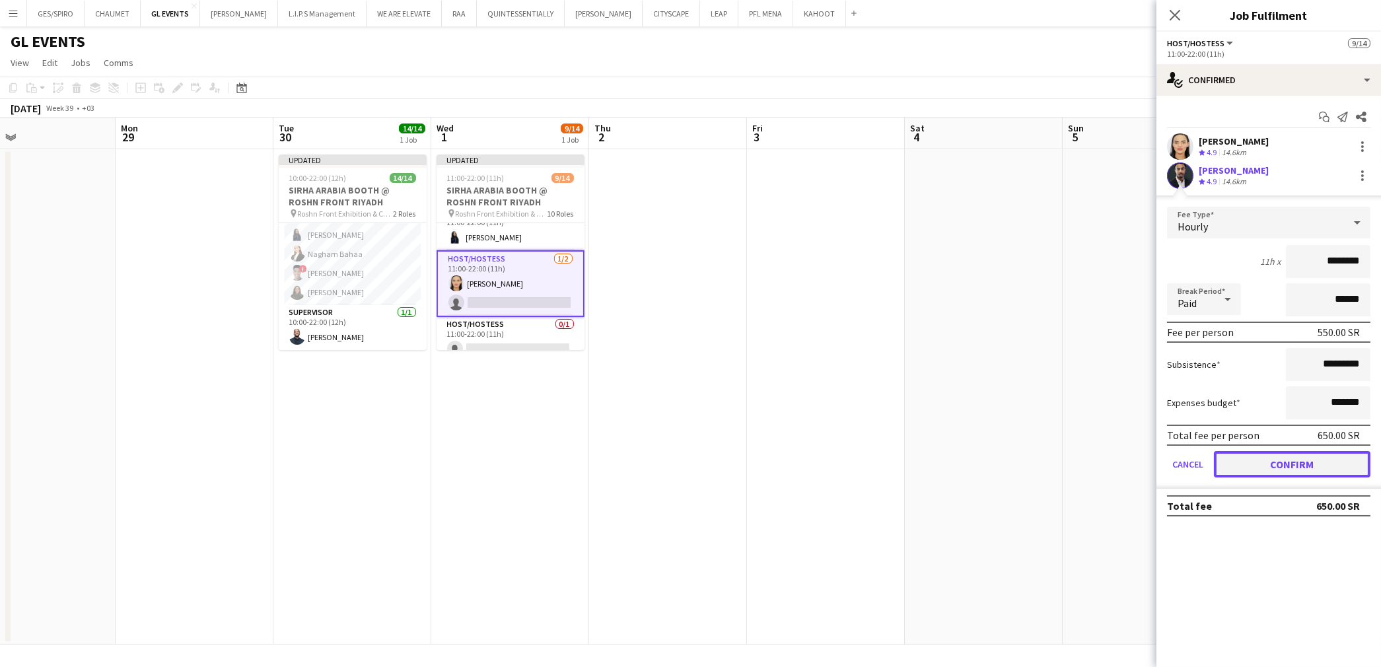
click at [1328, 458] on button "Confirm" at bounding box center [1292, 464] width 157 height 26
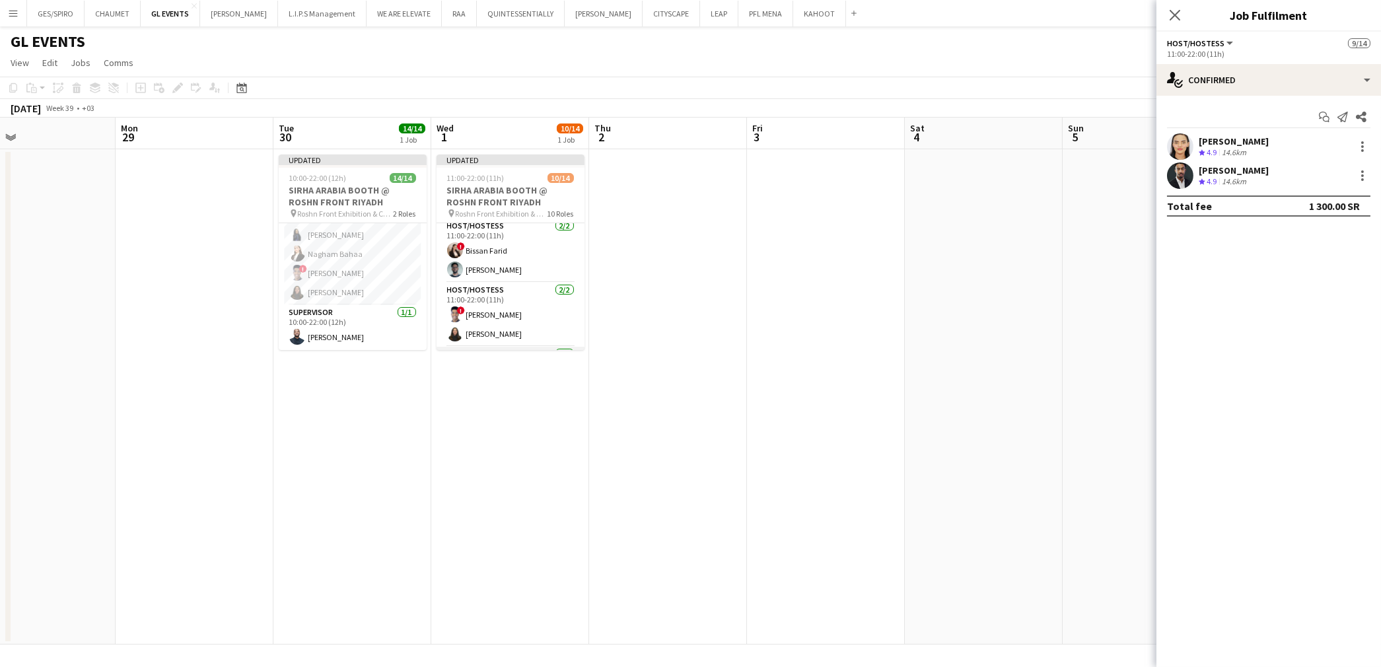
scroll to position [0, 0]
click at [524, 246] on app-card-role "Host/Hostess 0/1 11:00-22:00 (11h) single-neutral-actions" at bounding box center [511, 247] width 148 height 45
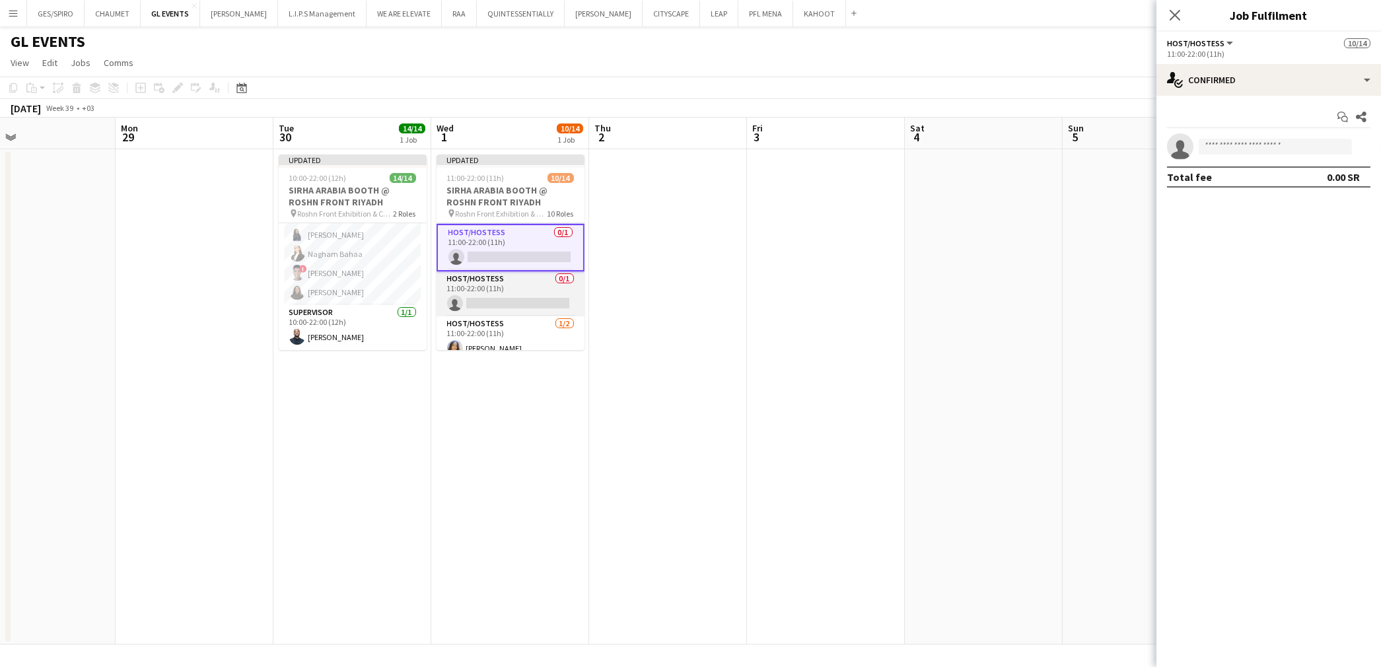
click at [506, 302] on app-card-role "Host/Hostess 0/1 11:00-22:00 (11h) single-neutral-actions" at bounding box center [511, 293] width 148 height 45
click at [517, 279] on app-card-role "Host/Hostess 1/2 11:00-22:00 (11h) Fatema Al-sewar single-neutral-actions" at bounding box center [511, 275] width 148 height 64
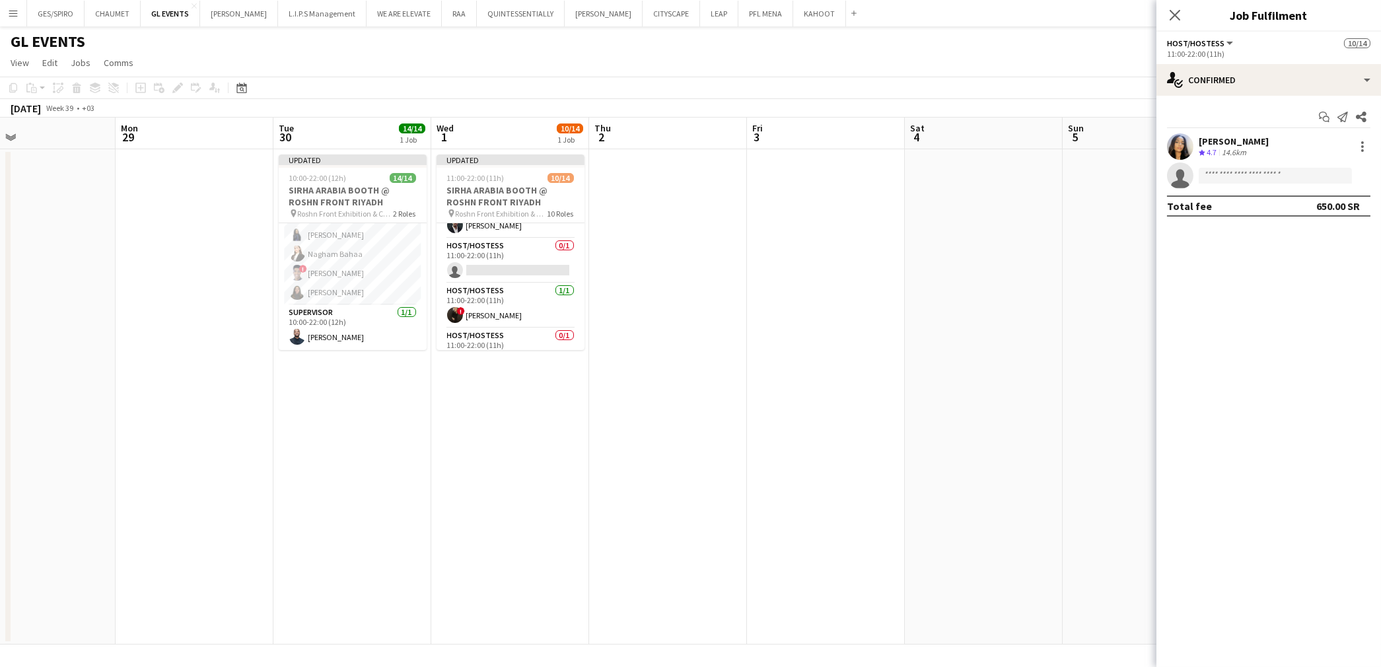
scroll to position [179, 0]
click at [511, 293] on app-card-role "Host/Hostess 0/1 11:00-22:00 (11h) single-neutral-actions" at bounding box center [511, 303] width 148 height 45
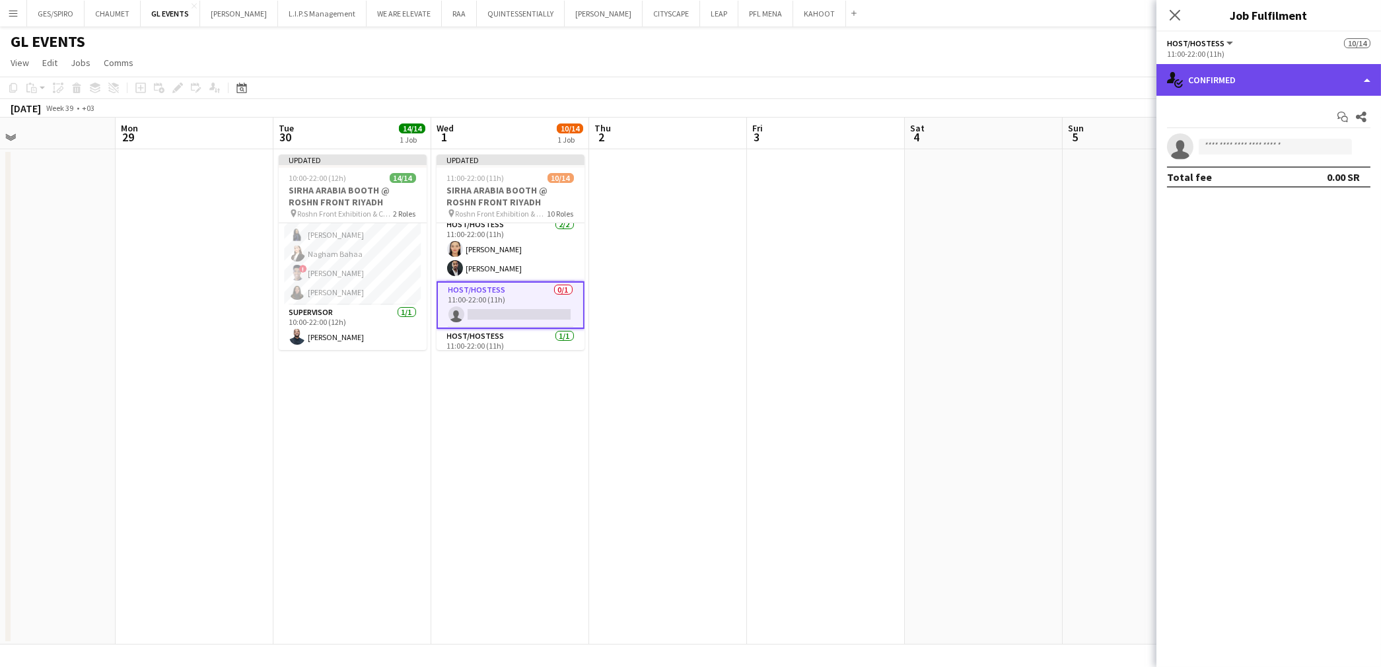
drag, startPoint x: 1255, startPoint y: 66, endPoint x: 1262, endPoint y: 76, distance: 12.3
click at [1257, 69] on div "single-neutral-actions-check-2 Confirmed" at bounding box center [1268, 80] width 225 height 32
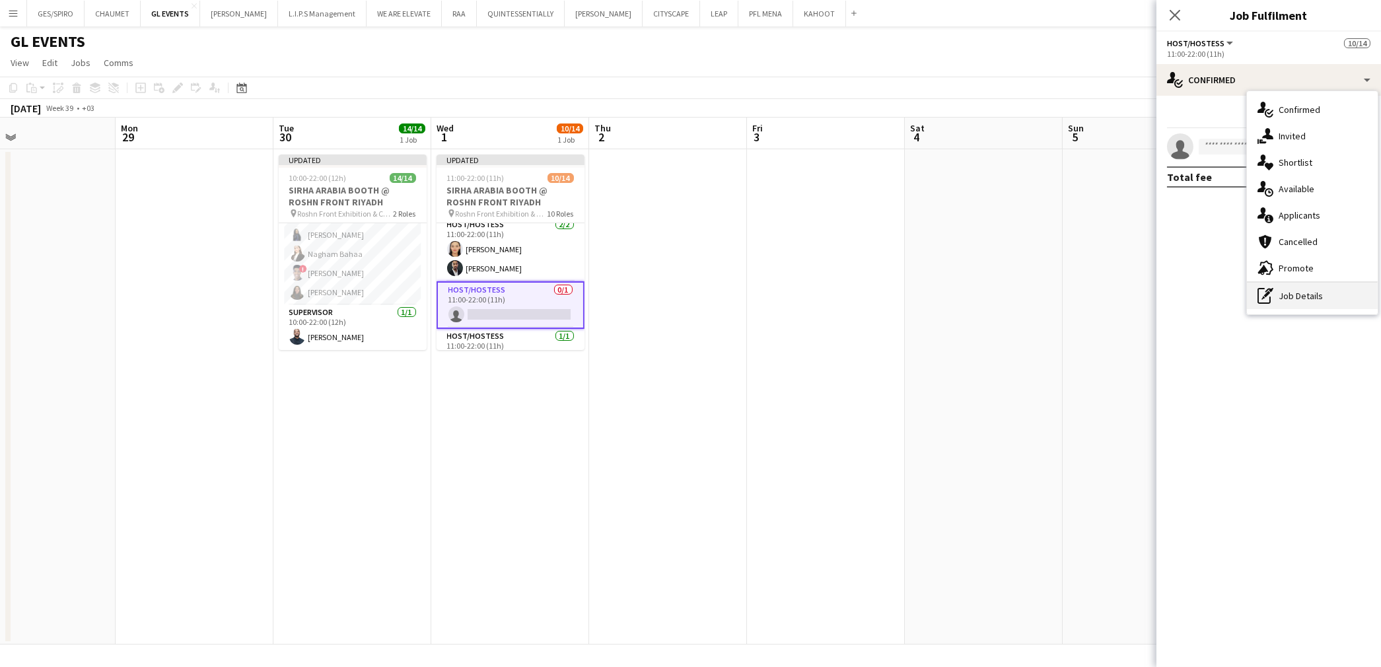
click at [1291, 308] on div "pen-write Job Details" at bounding box center [1312, 296] width 131 height 26
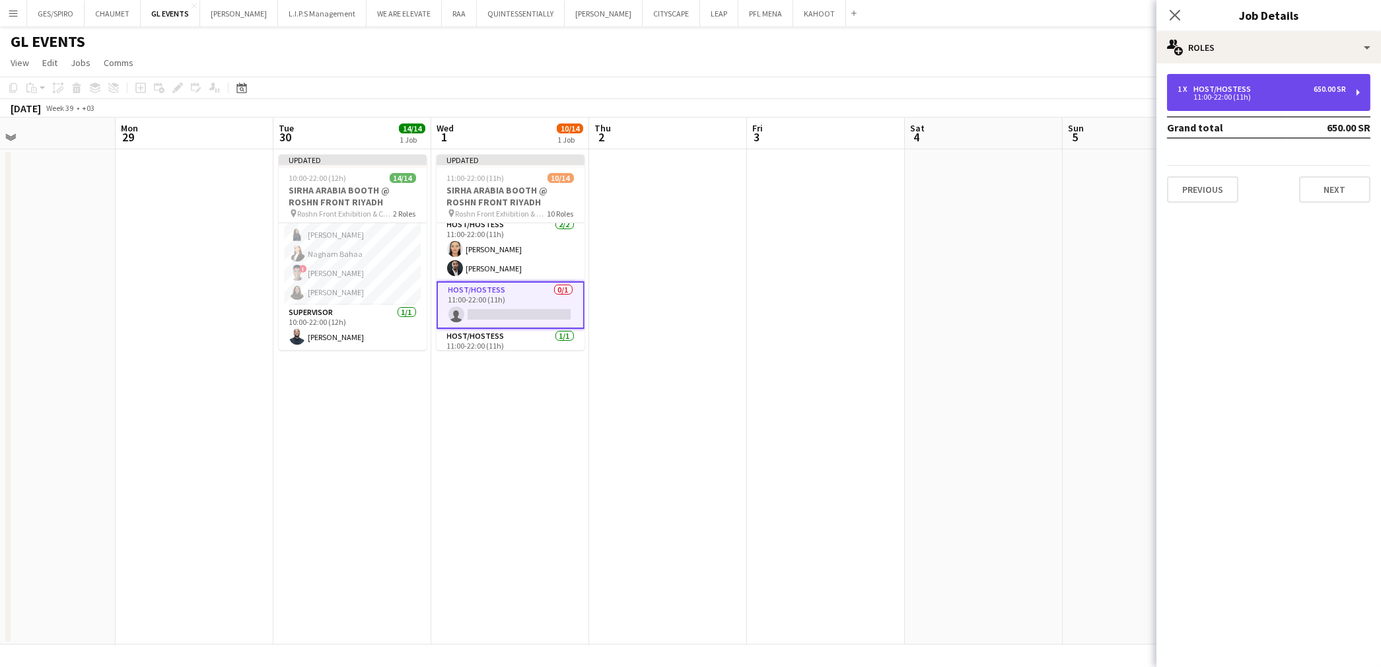
click at [1285, 101] on div "1 x Host/Hostess 650.00 SR 11:00-22:00 (11h)" at bounding box center [1268, 92] width 203 height 37
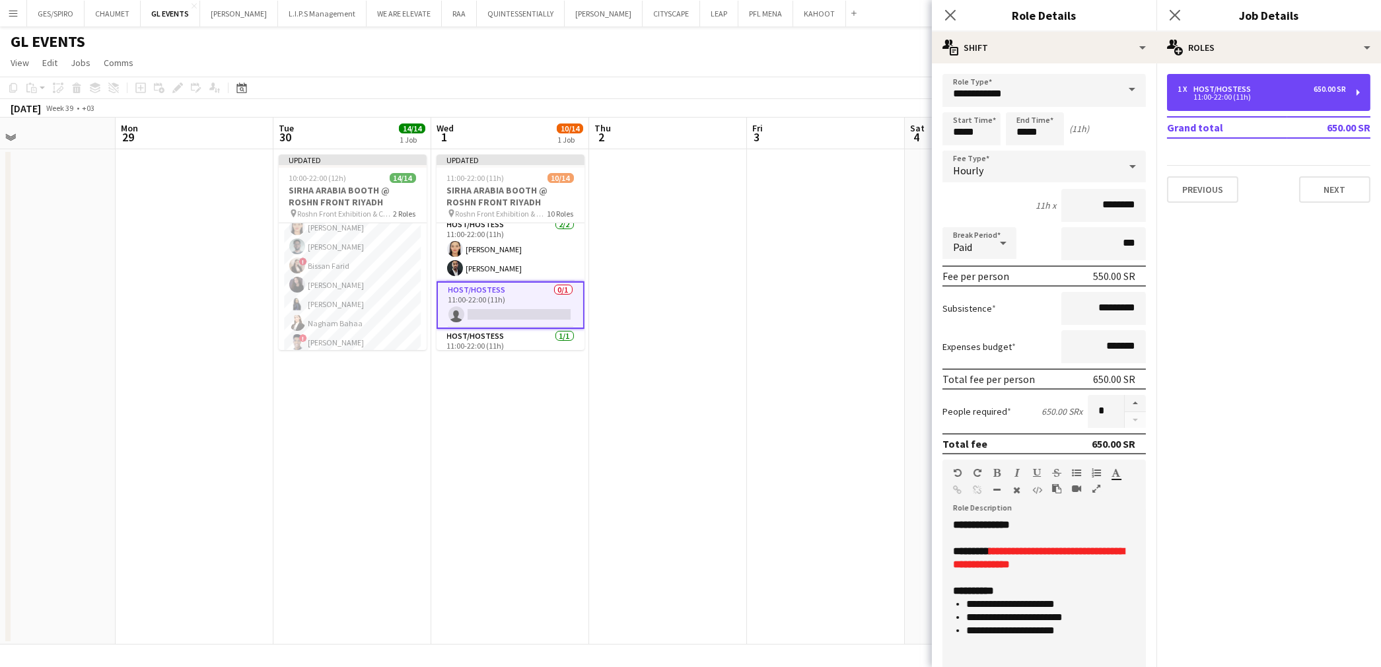
scroll to position [120, 0]
click at [365, 307] on app-card-role "Host/Hostess 13/13 10:00-22:00 (12h) ! Molka Kchouk Fatema Al-sewar Abubakr Awa…" at bounding box center [353, 241] width 148 height 275
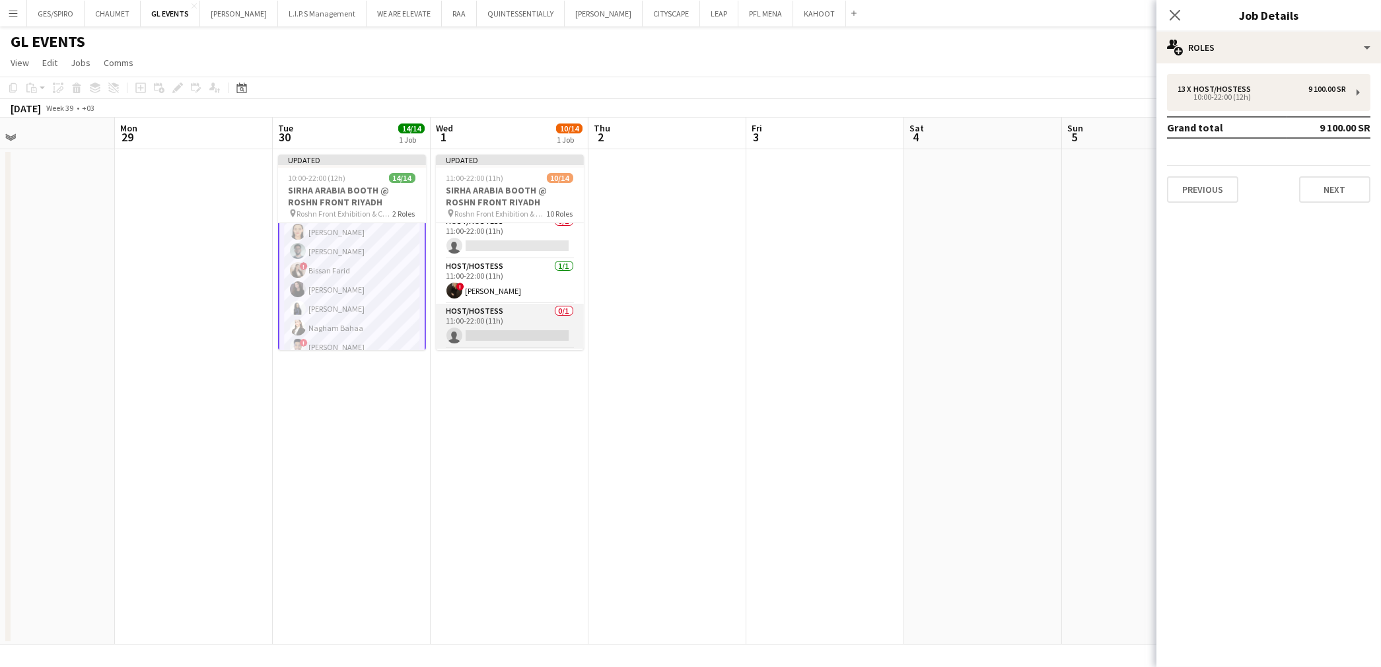
scroll to position [252, 0]
click at [494, 287] on app-card-role "Host/Hostess 1/1 11:00-22:00 (11h) ! Molka Kchouk" at bounding box center [510, 275] width 148 height 45
click at [494, 328] on app-card-role "Host/Hostess 0/1 11:00-22:00 (11h) single-neutral-actions" at bounding box center [510, 323] width 148 height 45
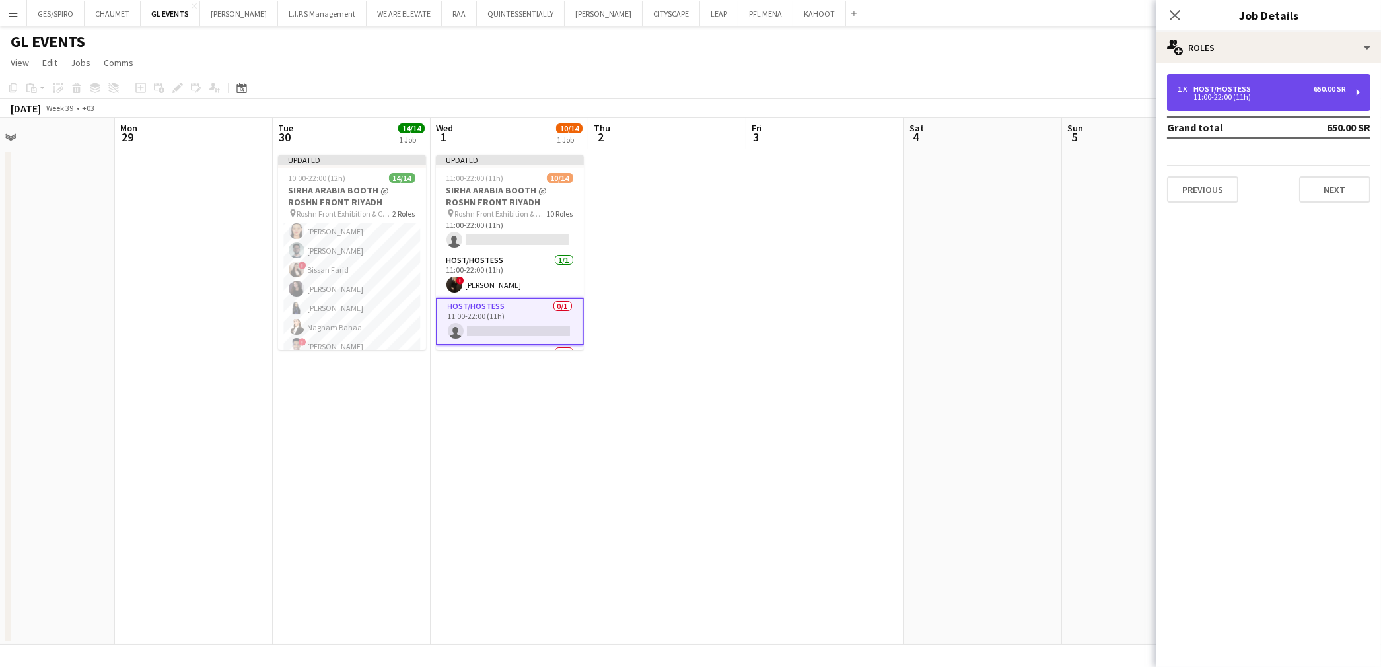
click at [1259, 89] on div "1 x Host/Hostess 650.00 SR" at bounding box center [1262, 89] width 168 height 9
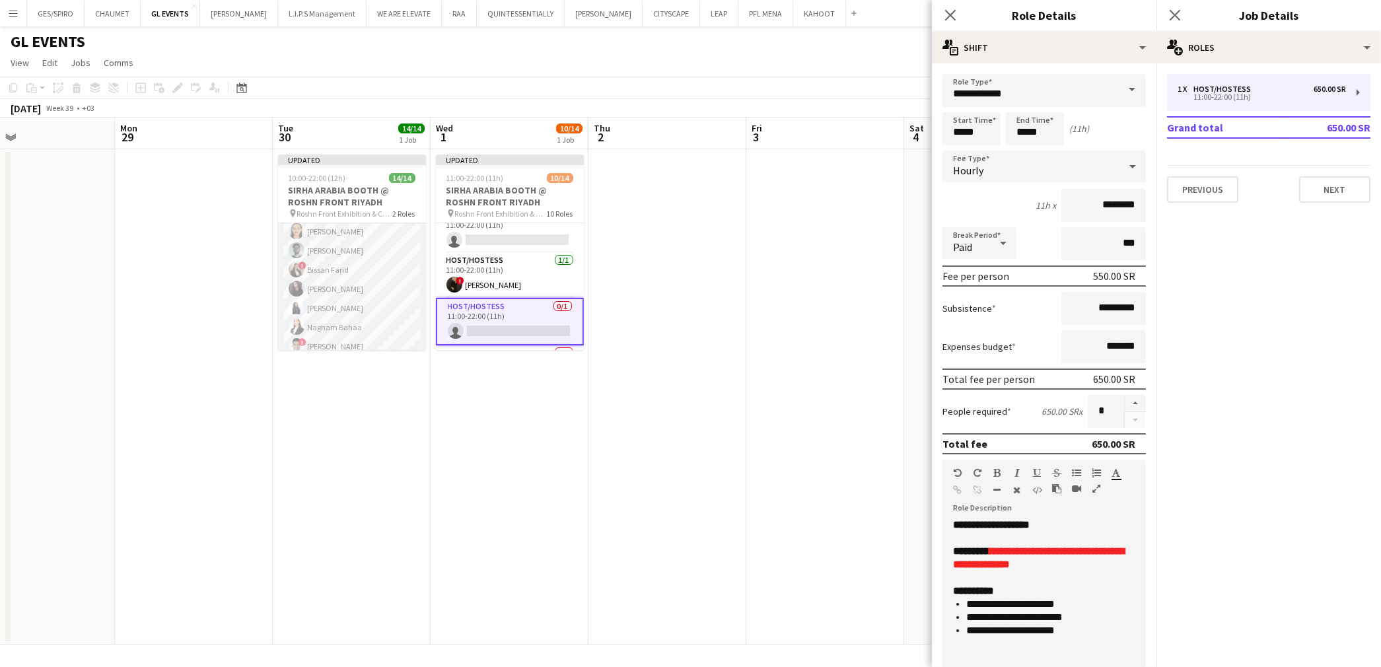
click at [355, 289] on app-card-role "Host/Hostess 13/13 10:00-22:00 (12h) ! Molka Kchouk Fatema Al-sewar Abubakr Awa…" at bounding box center [352, 241] width 148 height 275
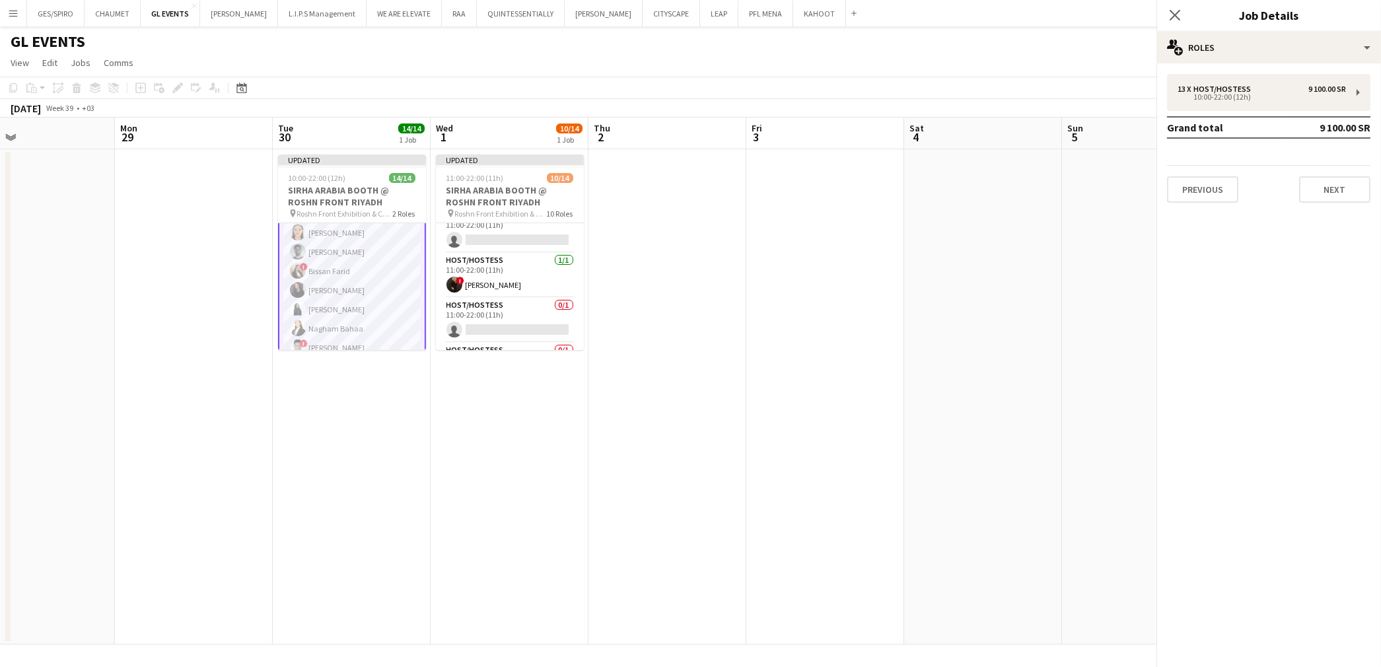
scroll to position [120, 0]
click at [348, 398] on app-date-cell "Updated 10:00-22:00 (12h) 14/14 SIRHA ARABIA BOOTH @ ROSHN FRONT RIYADH pin Ros…" at bounding box center [352, 396] width 158 height 495
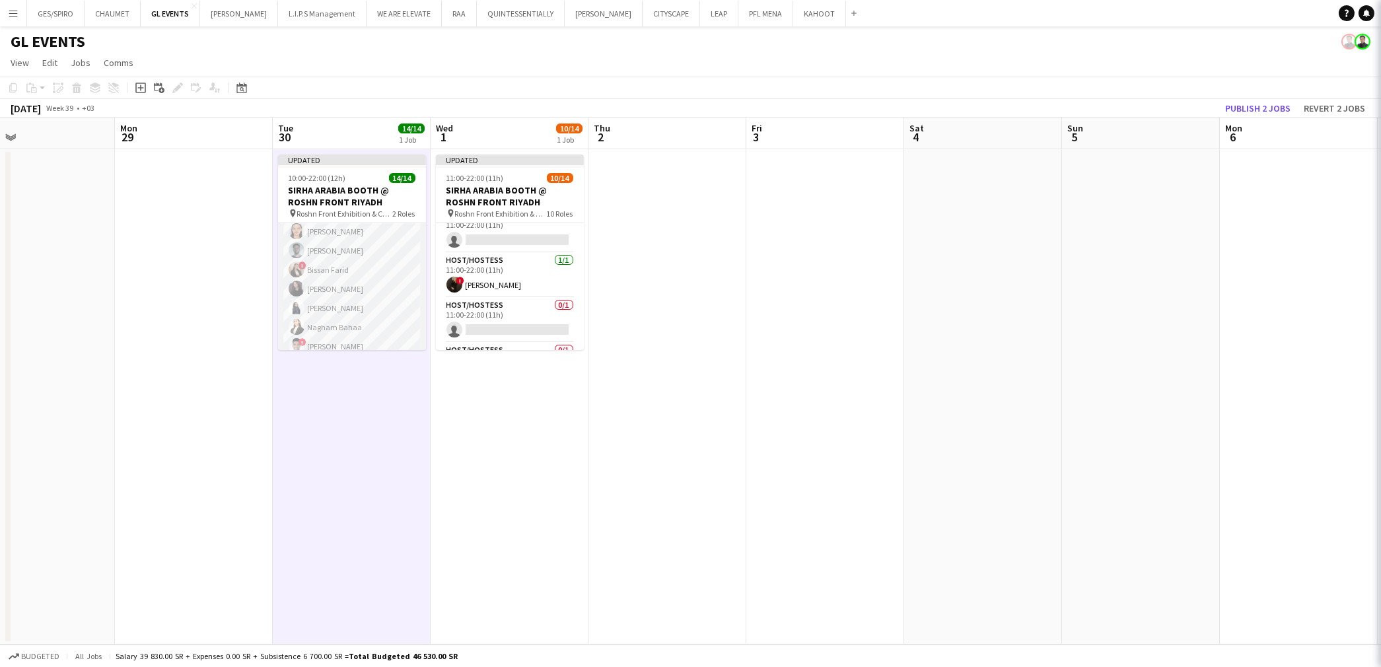
click at [334, 308] on app-card-role "Host/Hostess 13/13 10:00-22:00 (12h) ! Molka Kchouk Fatema Al-sewar Abubakr Awa…" at bounding box center [352, 241] width 148 height 275
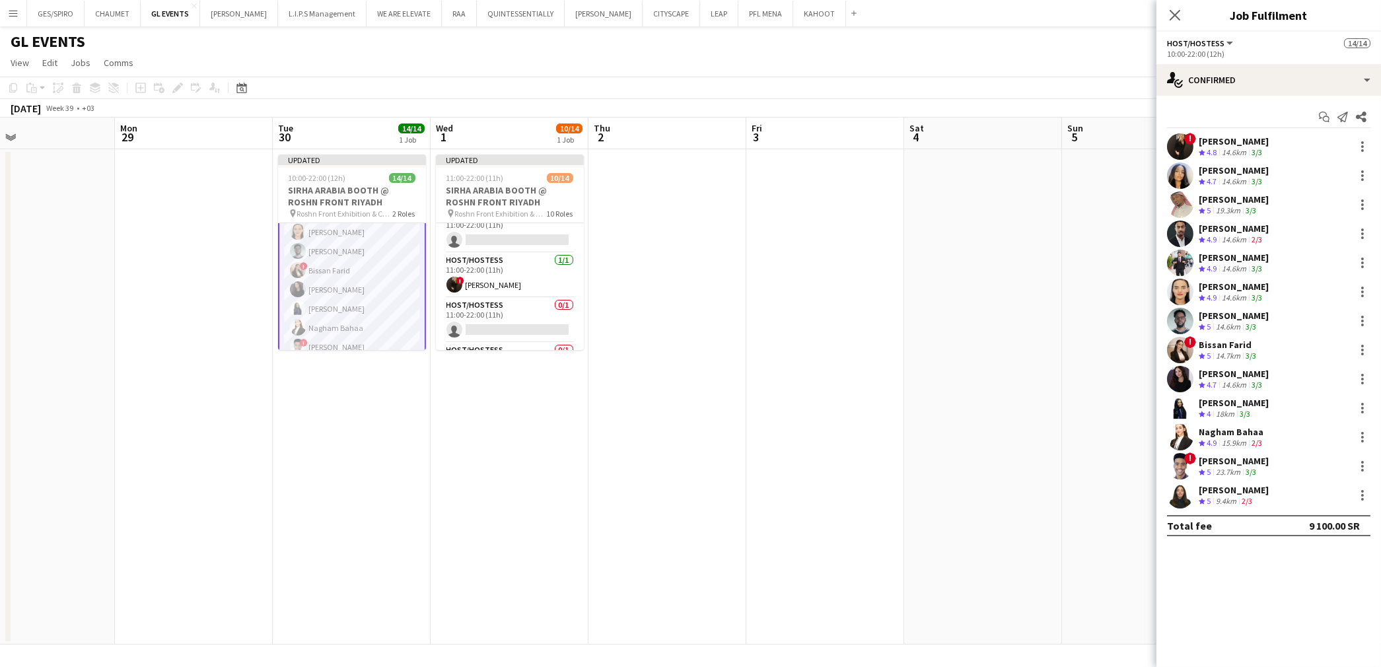
click at [1277, 380] on div "Renaz Zouriq Crew rating 4.7 14.6km 3/3" at bounding box center [1268, 379] width 225 height 26
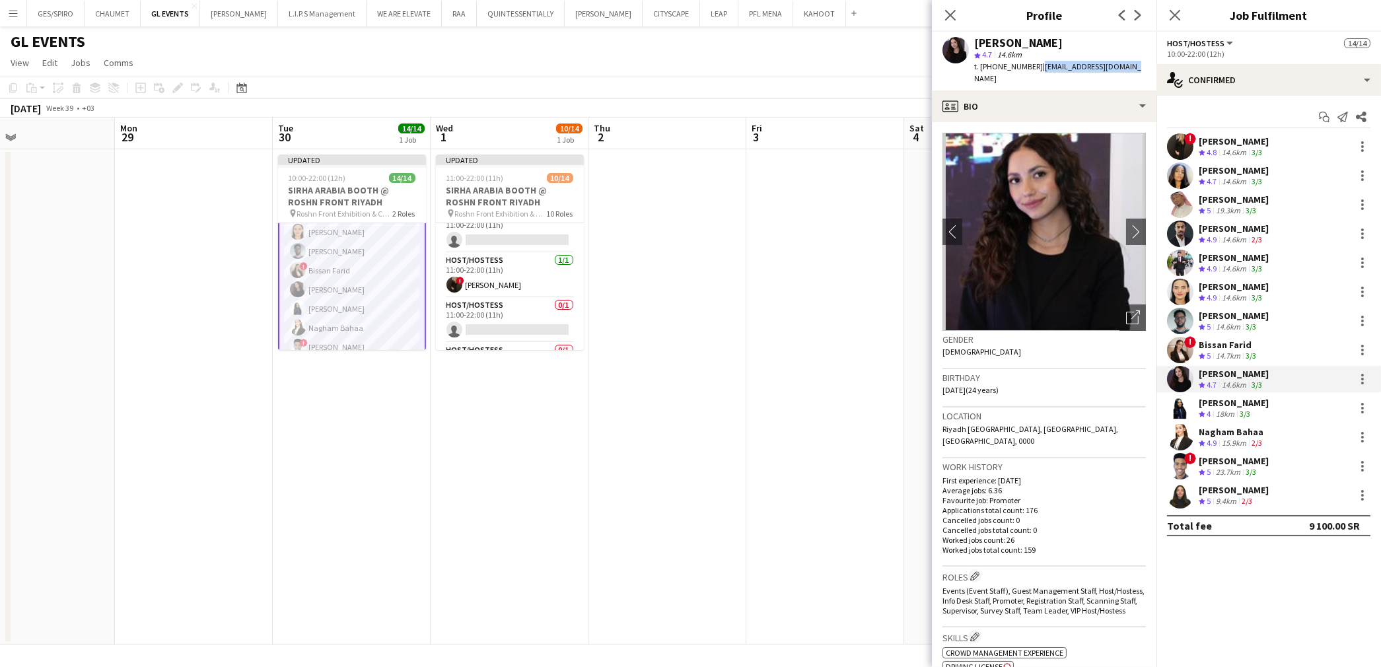
drag, startPoint x: 1108, startPoint y: 69, endPoint x: 1038, endPoint y: 68, distance: 70.0
click at [1034, 67] on span "| renaz.z126@hotmail.com" at bounding box center [1057, 72] width 167 height 22
click at [1038, 68] on span "| renaz.z126@hotmail.com" at bounding box center [1057, 72] width 167 height 22
drag, startPoint x: 1038, startPoint y: 68, endPoint x: 1144, endPoint y: 67, distance: 105.7
click at [1144, 67] on app-profile-header "Renaz Zouriq star 4.7 14.6km t. +966552967631 | renaz.z126@hotmail.com" at bounding box center [1044, 61] width 225 height 59
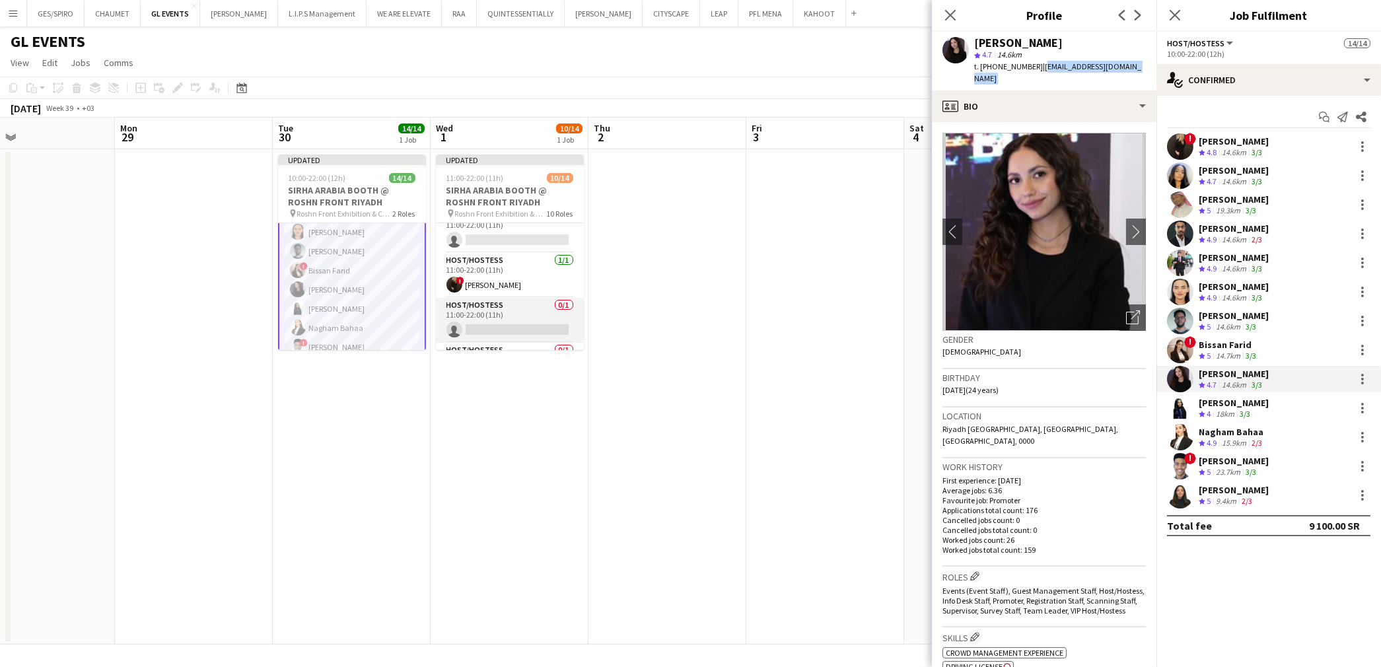
click at [512, 322] on app-card-role "Host/Hostess 0/1 11:00-22:00 (11h) single-neutral-actions" at bounding box center [510, 320] width 148 height 45
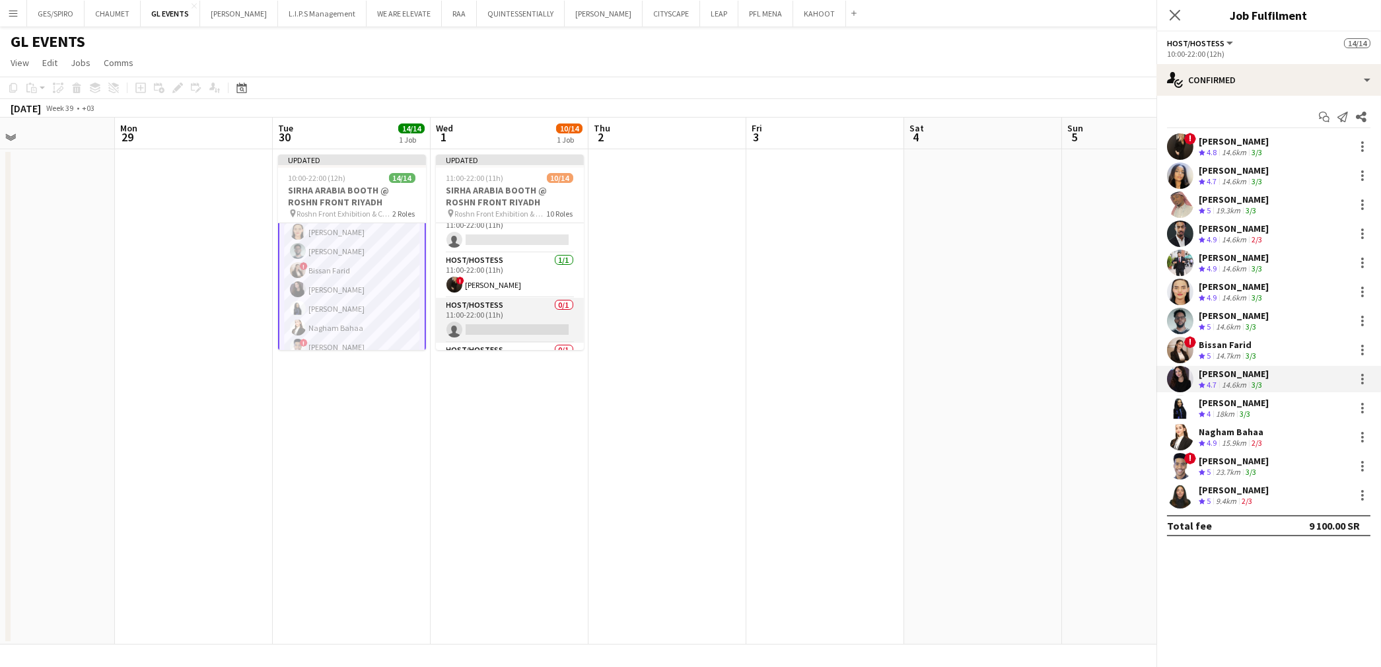
scroll to position [120, 0]
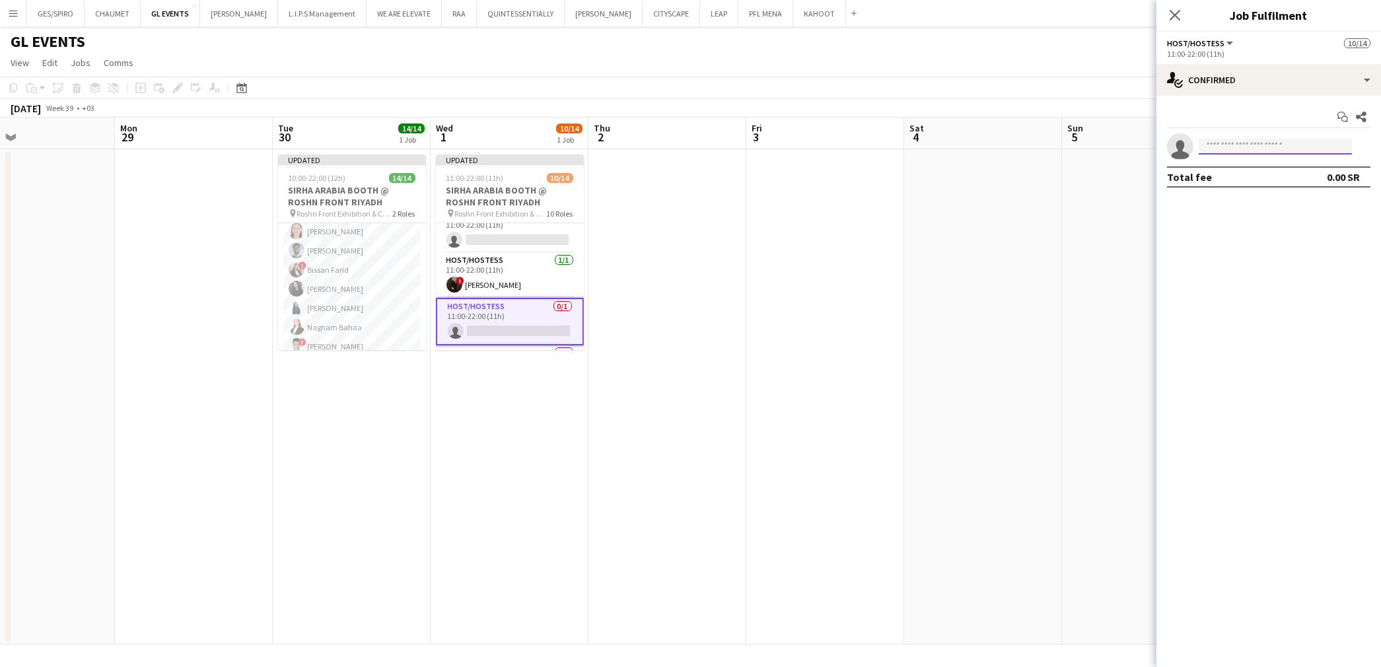
click at [1272, 154] on body "Menu Boards Boards Boards All jobs Status Workforce Workforce My Workforce Recr…" at bounding box center [690, 333] width 1381 height 667
paste input "**********"
type input "**********"
click at [1306, 186] on span "+966552967631" at bounding box center [1275, 187] width 132 height 11
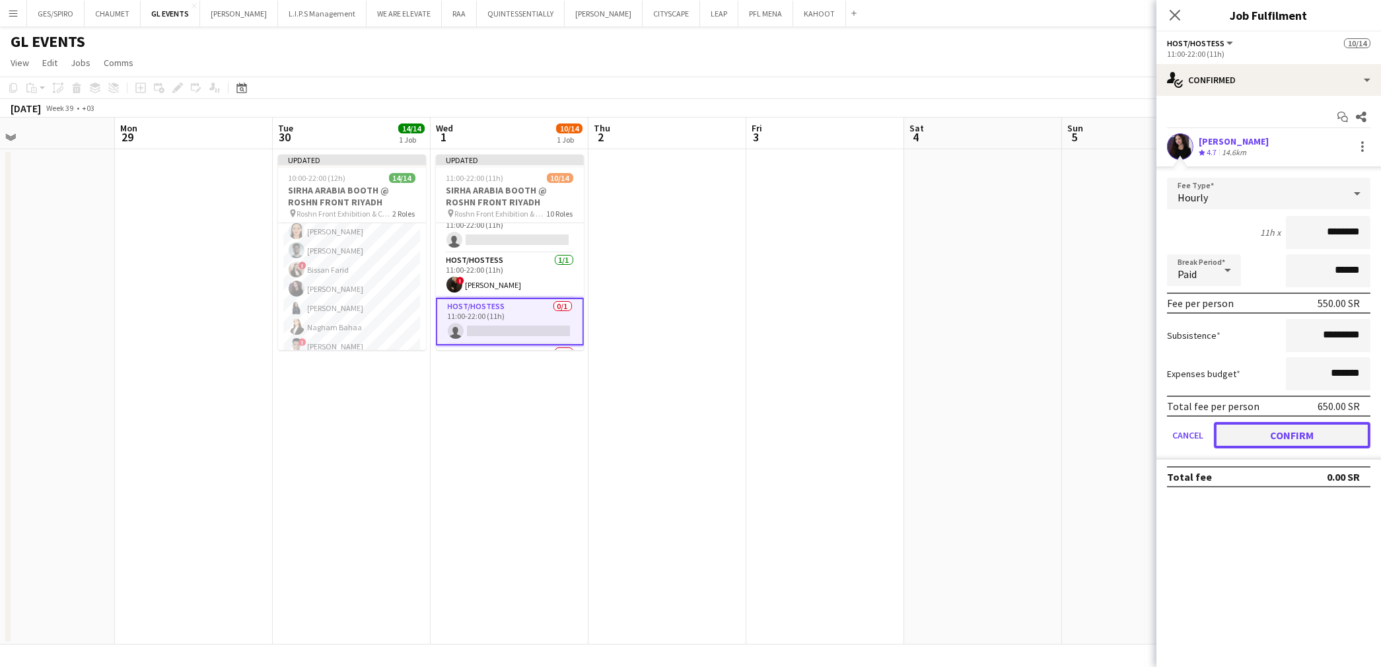
click at [1312, 432] on button "Confirm" at bounding box center [1292, 435] width 157 height 26
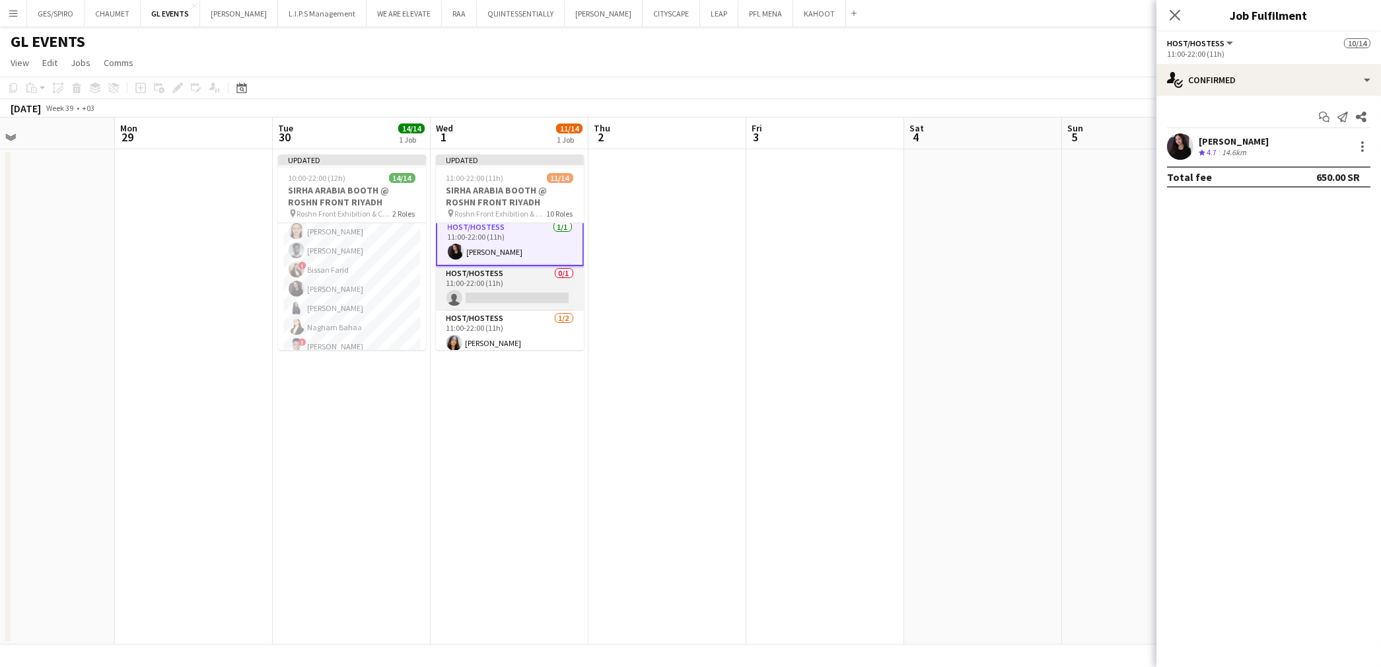
scroll to position [326, 0]
click at [511, 304] on app-card-role "Host/Hostess 0/1 11:00-22:00 (11h) single-neutral-actions" at bounding box center [510, 294] width 148 height 45
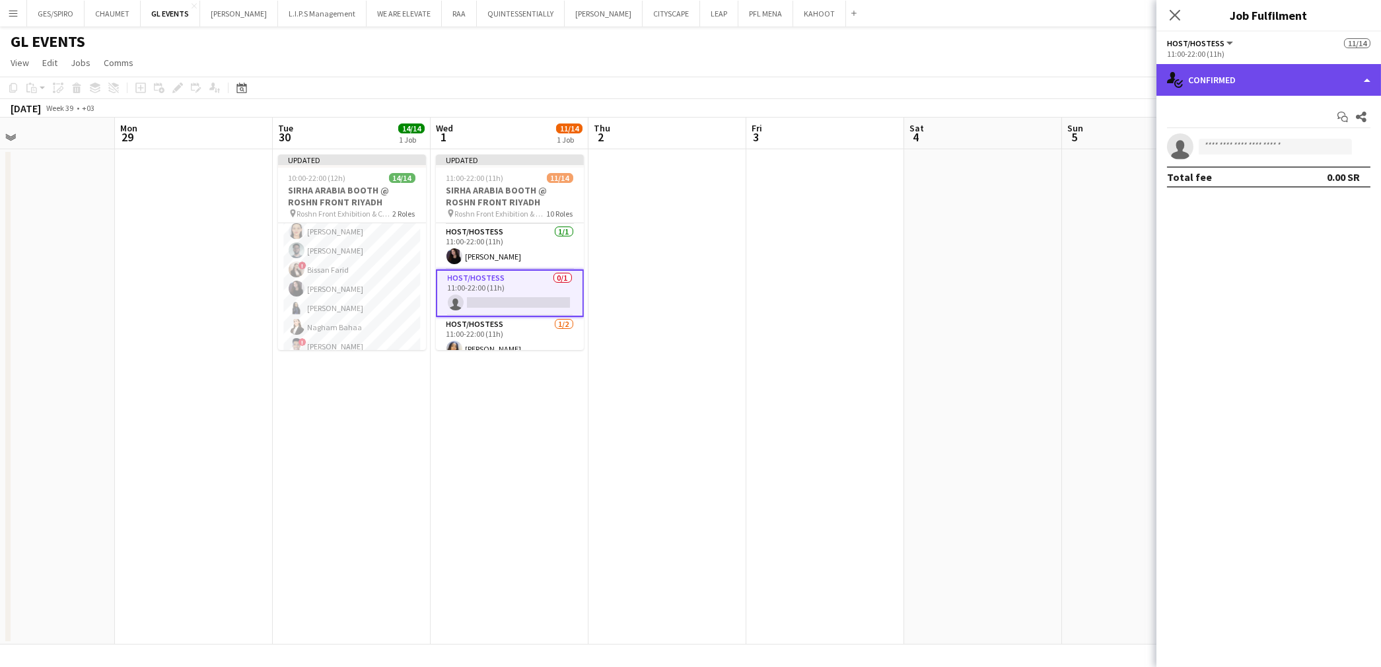
click at [1281, 73] on div "single-neutral-actions-check-2 Confirmed" at bounding box center [1268, 80] width 225 height 32
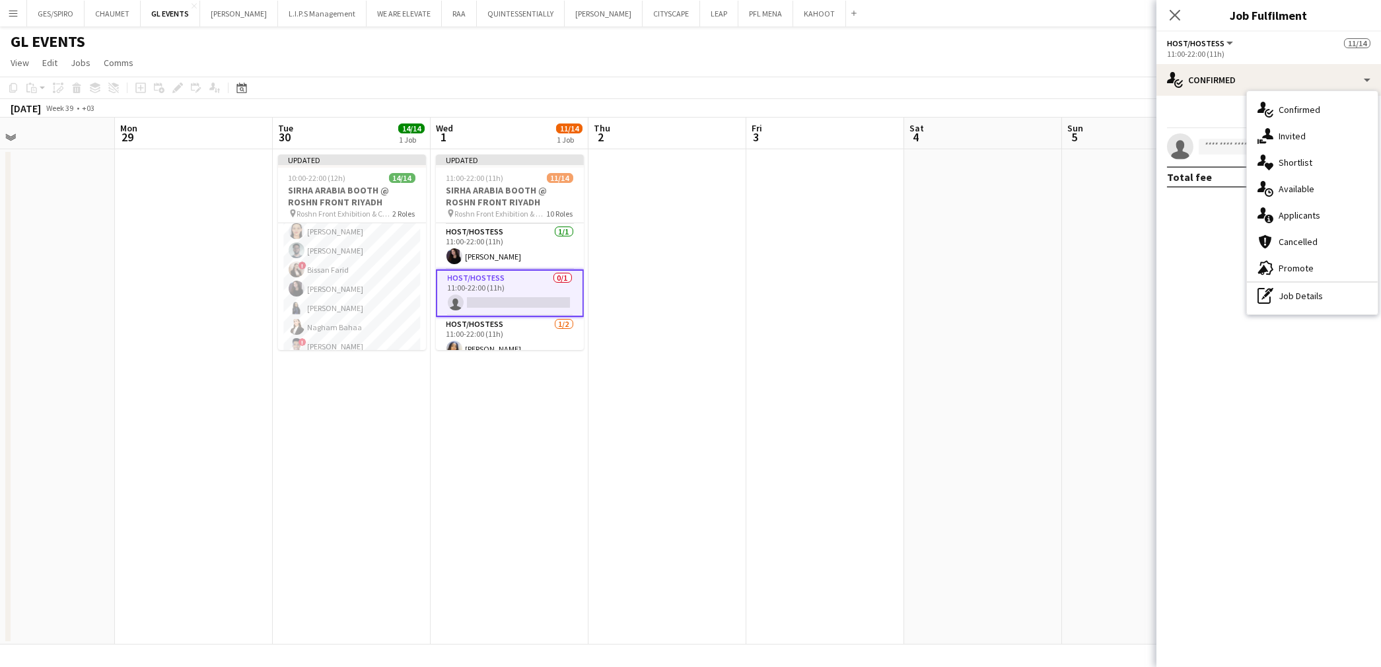
click at [1273, 299] on div "pen-write Job Details" at bounding box center [1312, 296] width 131 height 26
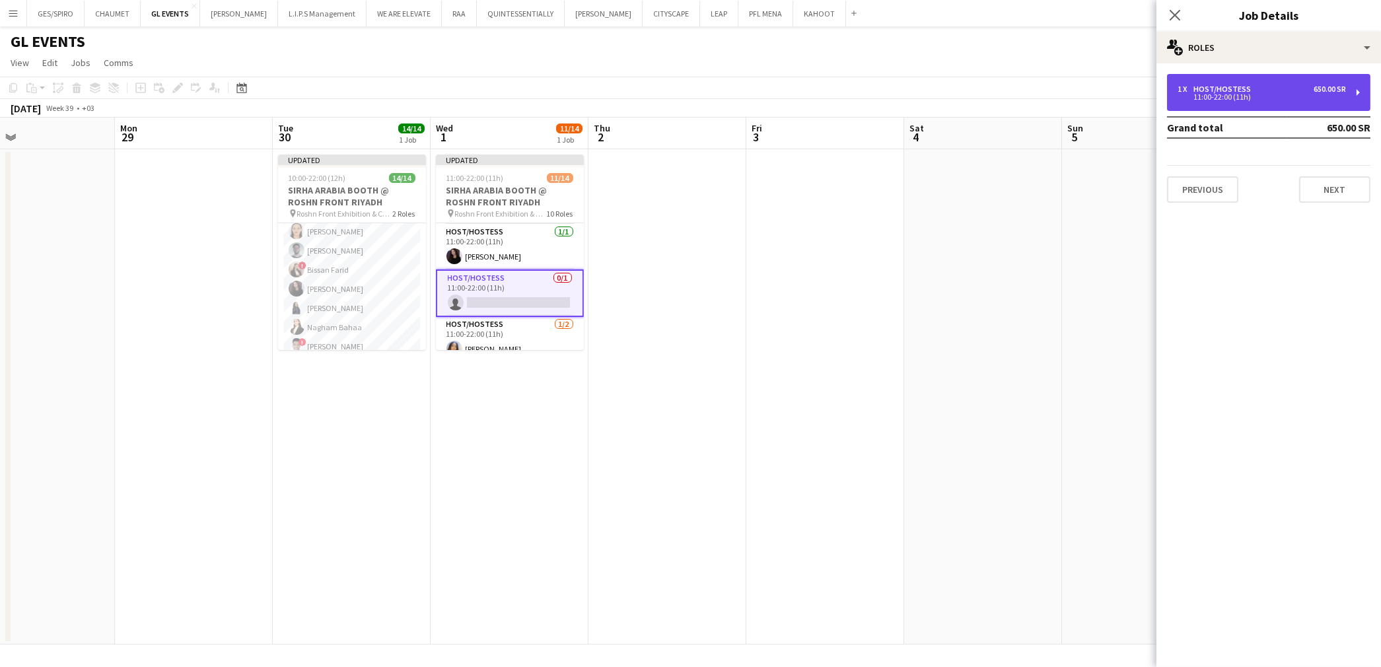
click at [1232, 90] on div "Host/Hostess" at bounding box center [1224, 89] width 63 height 9
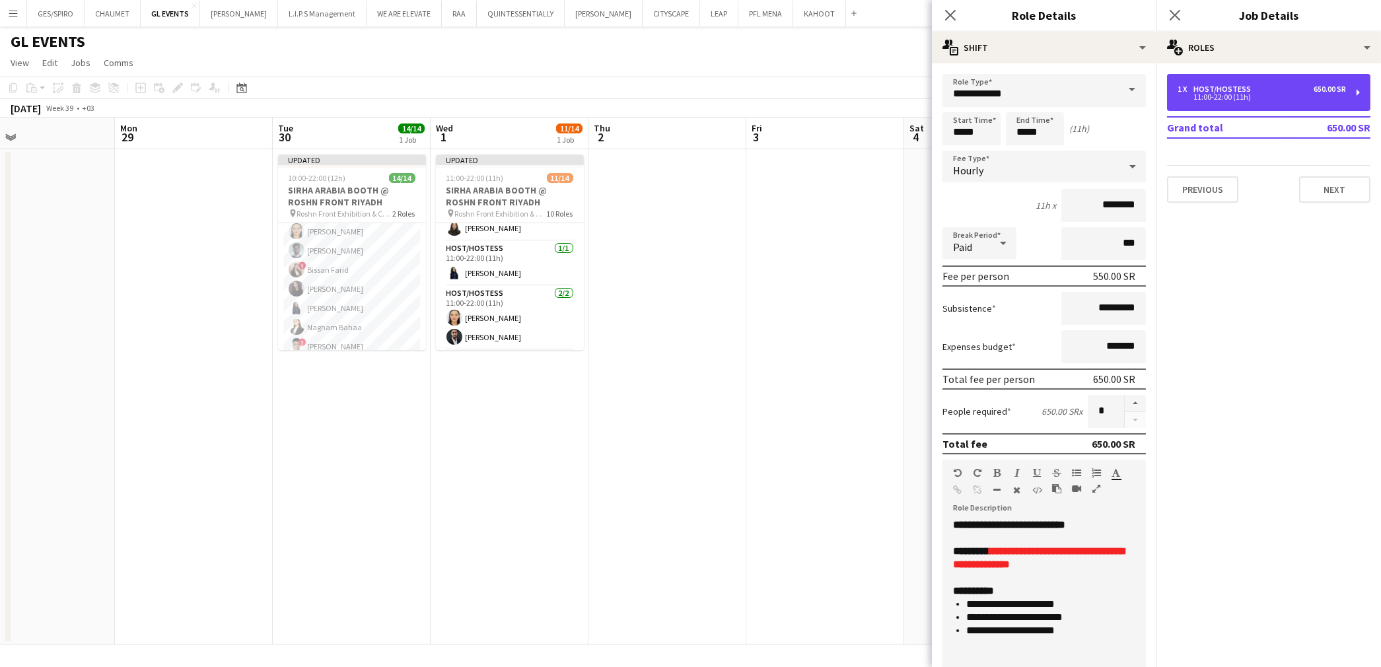
scroll to position [106, 0]
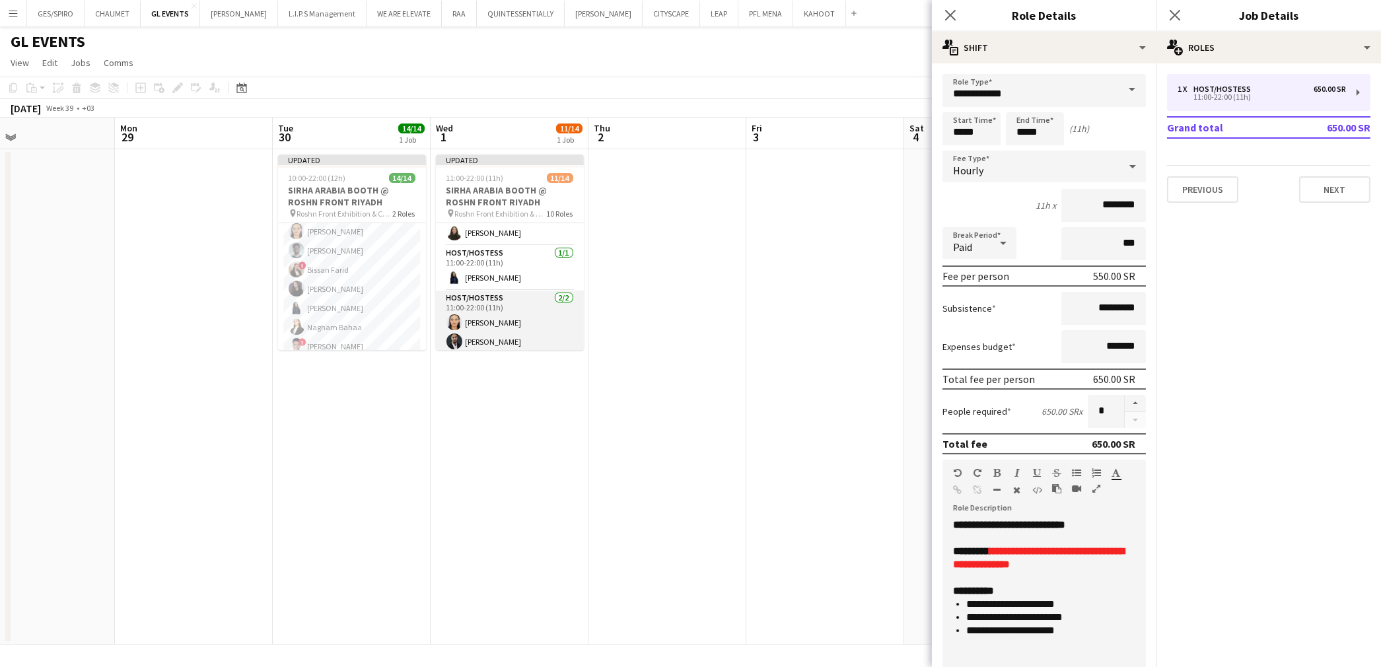
click at [499, 315] on app-card-role "Host/Hostess 2/2 11:00-22:00 (11h) Nouf Ali Mohammed Ameer" at bounding box center [510, 323] width 148 height 64
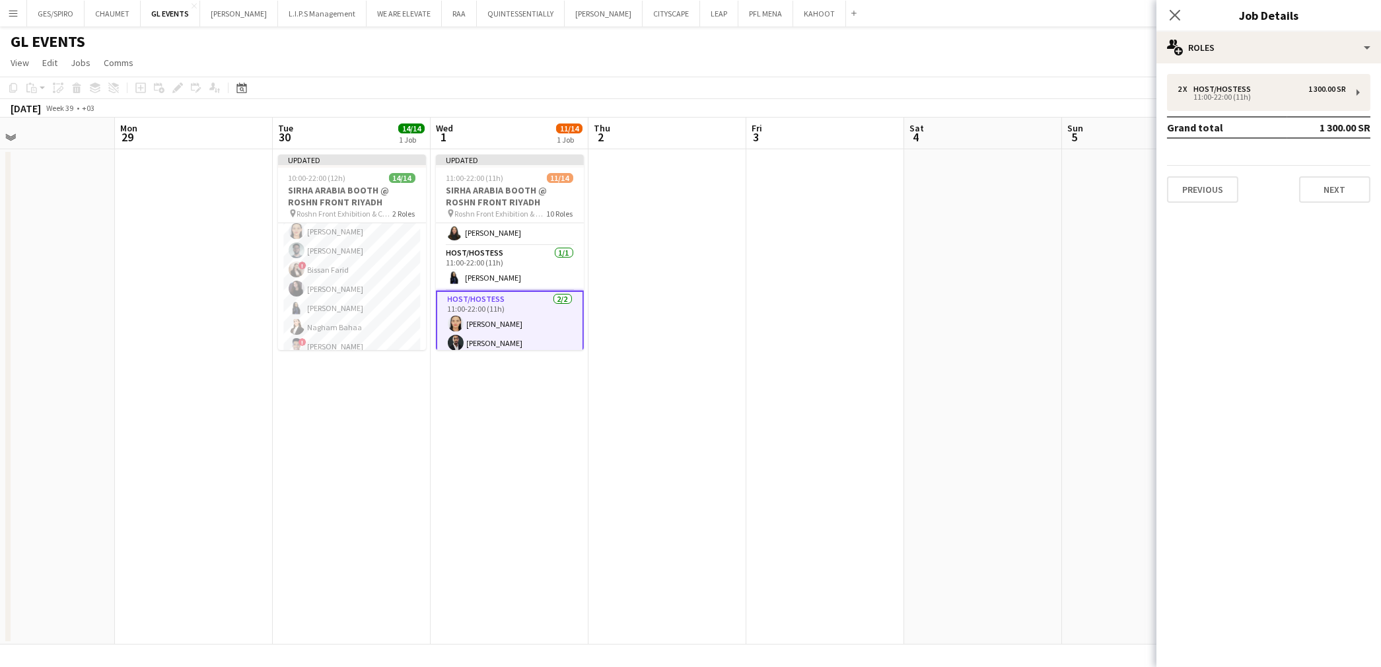
click at [500, 334] on app-card-role "Host/Hostess 2/2 11:00-22:00 (11h) Nouf Ali Mohammed Ameer" at bounding box center [510, 324] width 148 height 67
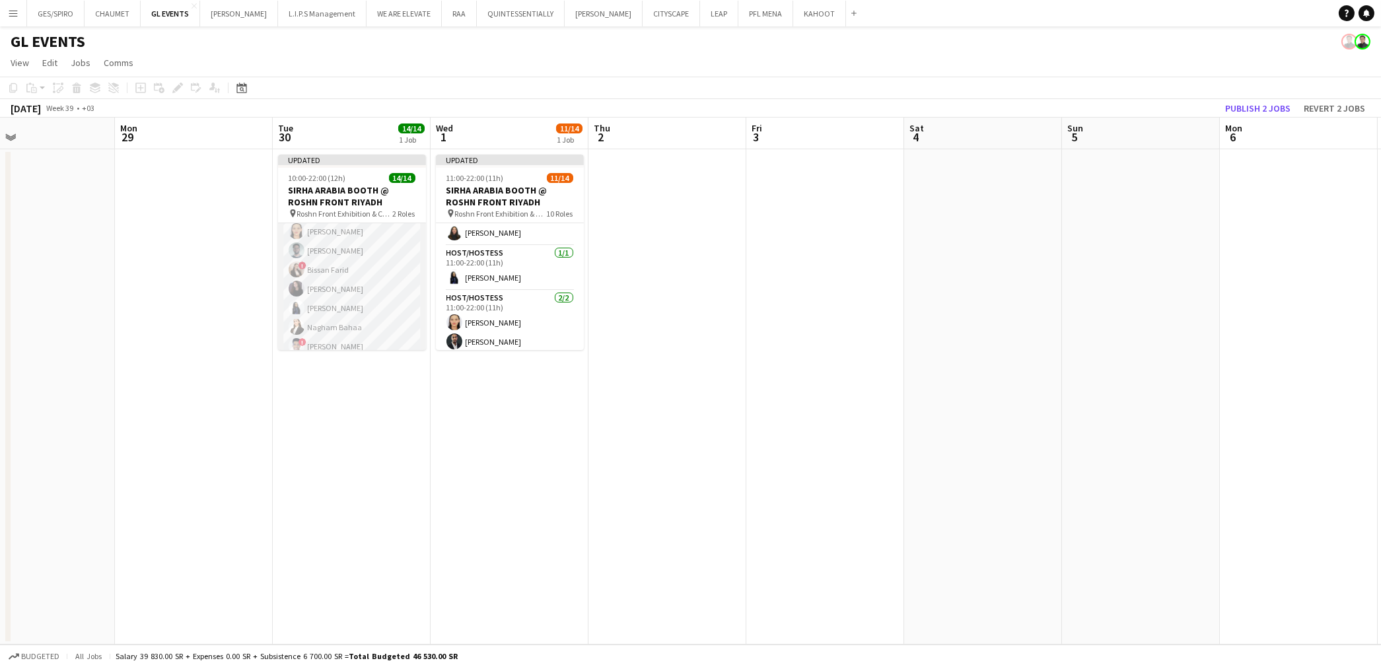
click at [371, 306] on app-card-role "Host/Hostess 13/13 10:00-22:00 (12h) ! Molka Kchouk Fatema Al-sewar Abubakr Awa…" at bounding box center [352, 241] width 148 height 275
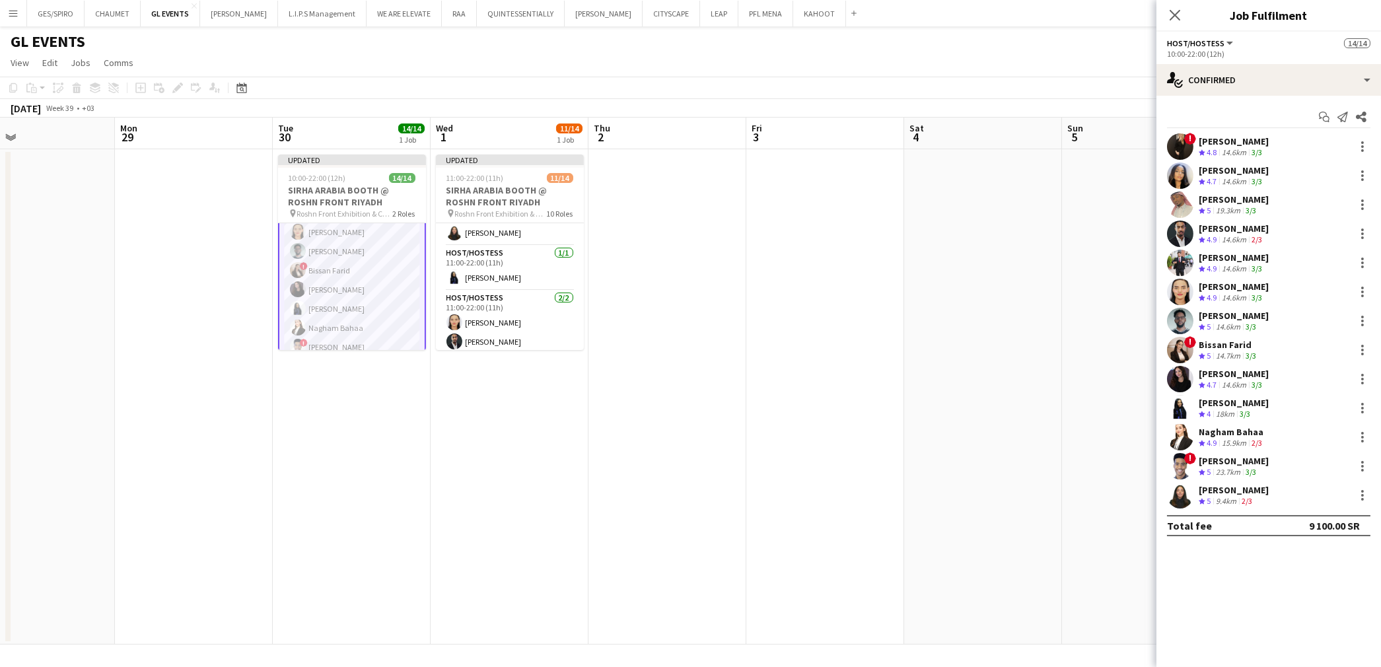
click at [1290, 195] on div "Abubakr Awad Crew rating 5 19.3km 3/3" at bounding box center [1268, 205] width 225 height 26
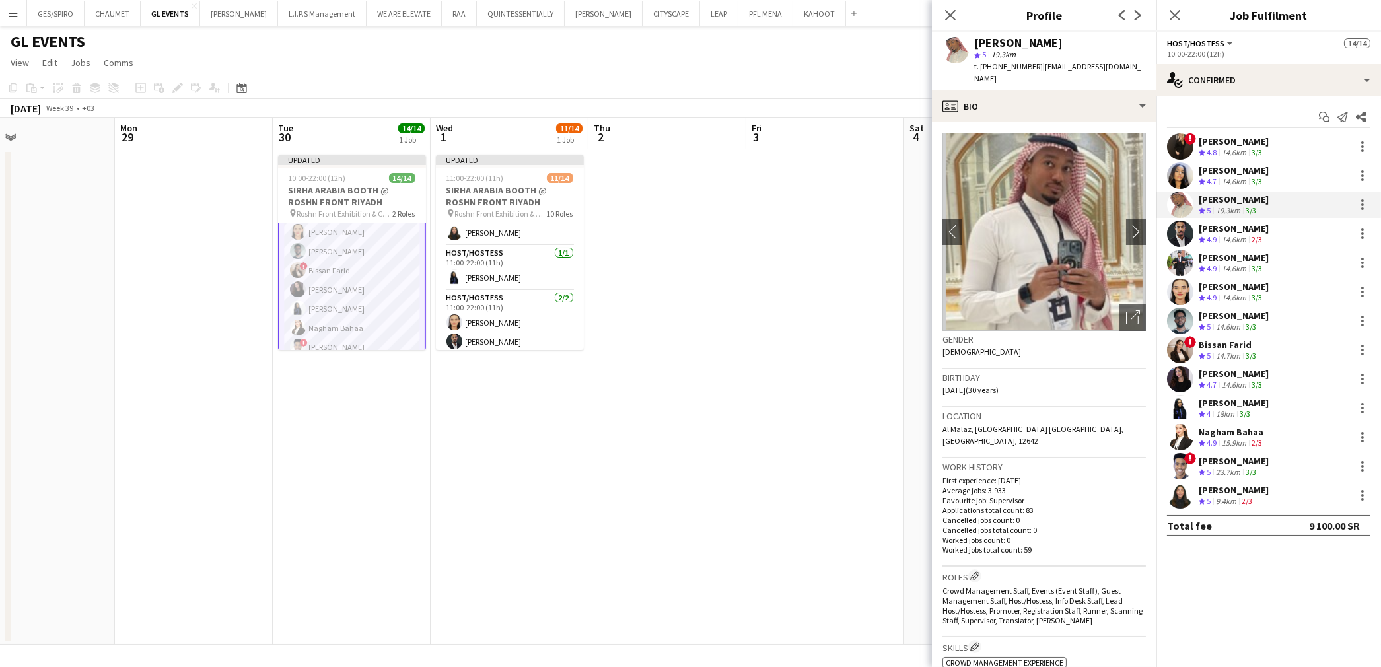
click at [1302, 258] on div "Mohammed Abdulqader Crew rating 4.9 14.6km 3/3" at bounding box center [1268, 263] width 225 height 26
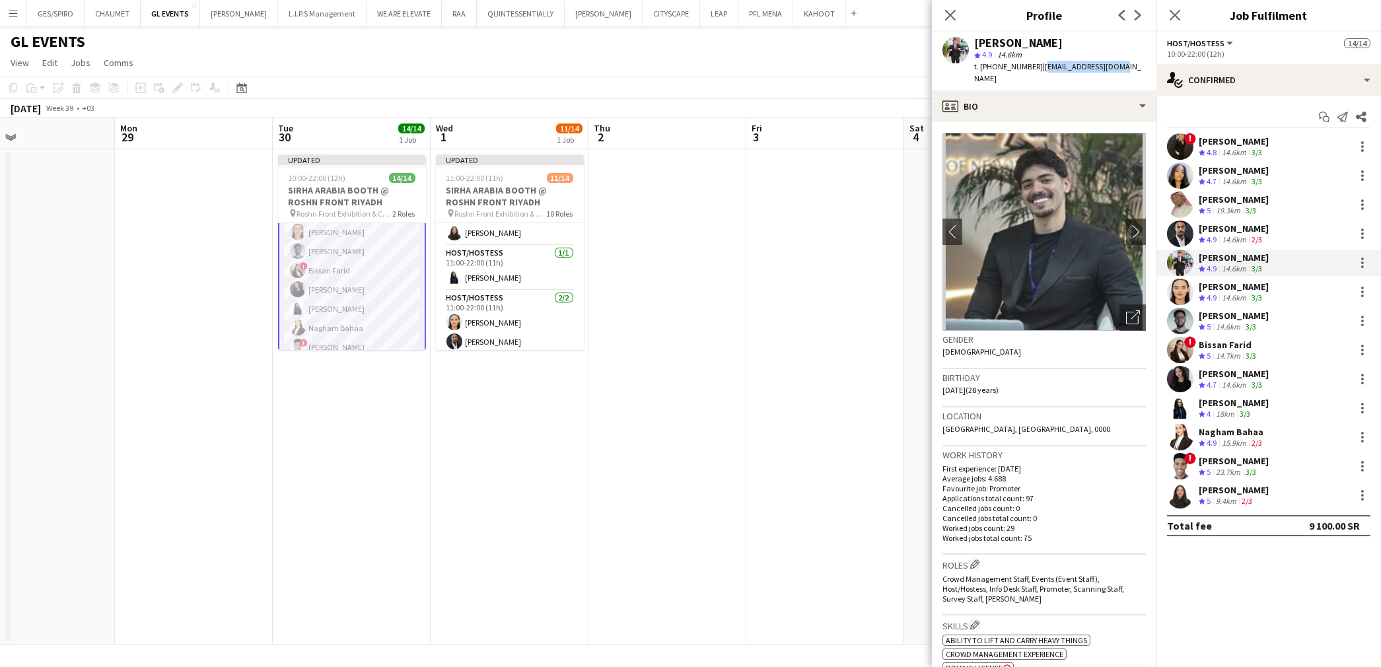
drag, startPoint x: 1038, startPoint y: 69, endPoint x: 1121, endPoint y: 67, distance: 83.2
click at [1121, 67] on div "Mohammed Abdulqader star 4.9 14.6km t. +966556543064 | moo7aa010@gmail.com" at bounding box center [1044, 61] width 225 height 59
copy span "moo7aa010@gmail.com"
click at [494, 322] on app-card-role "Host/Hostess 2/2 11:00-22:00 (11h) Nouf Ali Mohammed Ameer" at bounding box center [510, 323] width 148 height 64
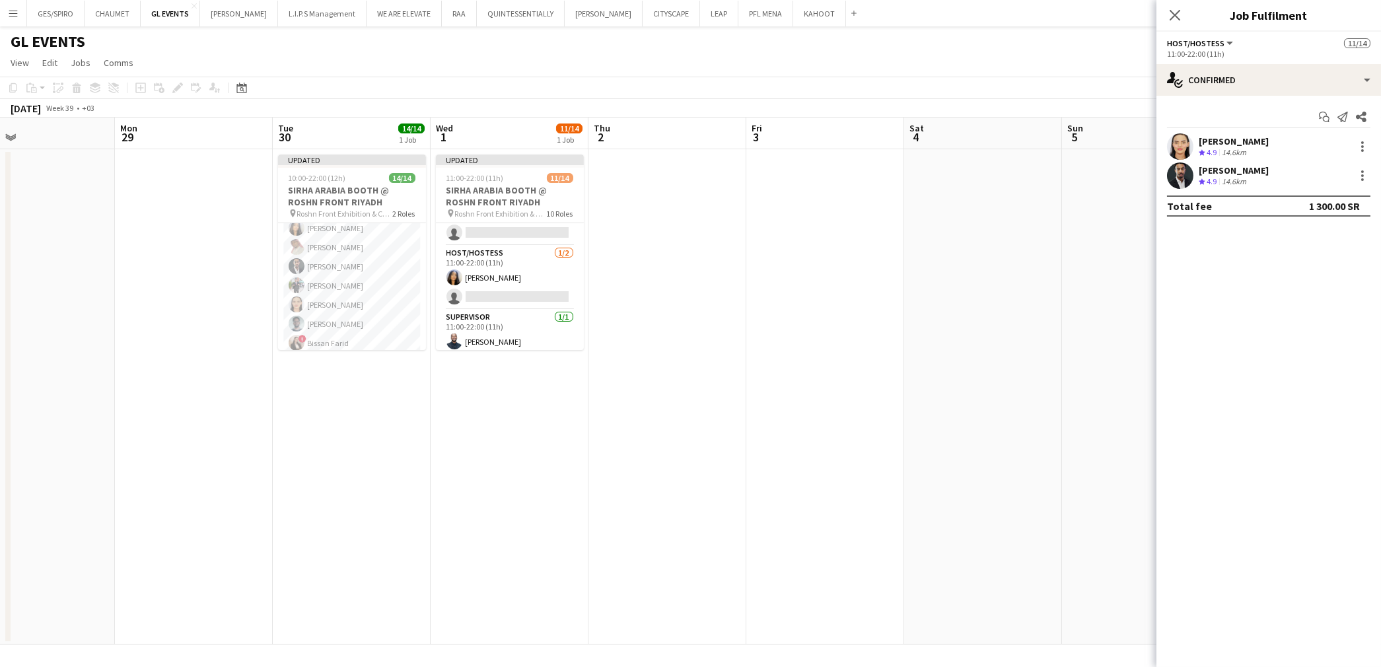
scroll to position [401, 0]
click at [519, 269] on app-card-role "Host/Hostess 1/2 11:00-22:00 (11h) Fatema Al-sewar single-neutral-actions" at bounding box center [510, 274] width 148 height 64
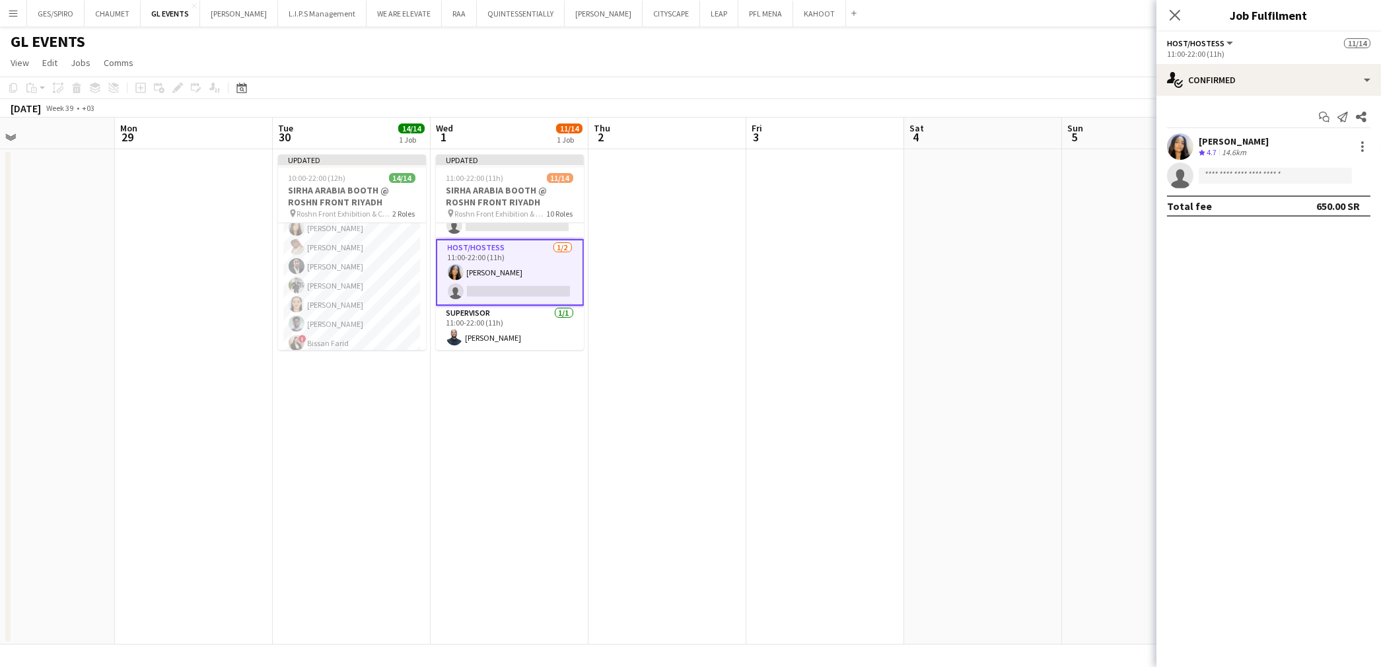
scroll to position [400, 0]
click at [1266, 65] on div "single-neutral-actions-check-2 Confirmed" at bounding box center [1268, 80] width 225 height 32
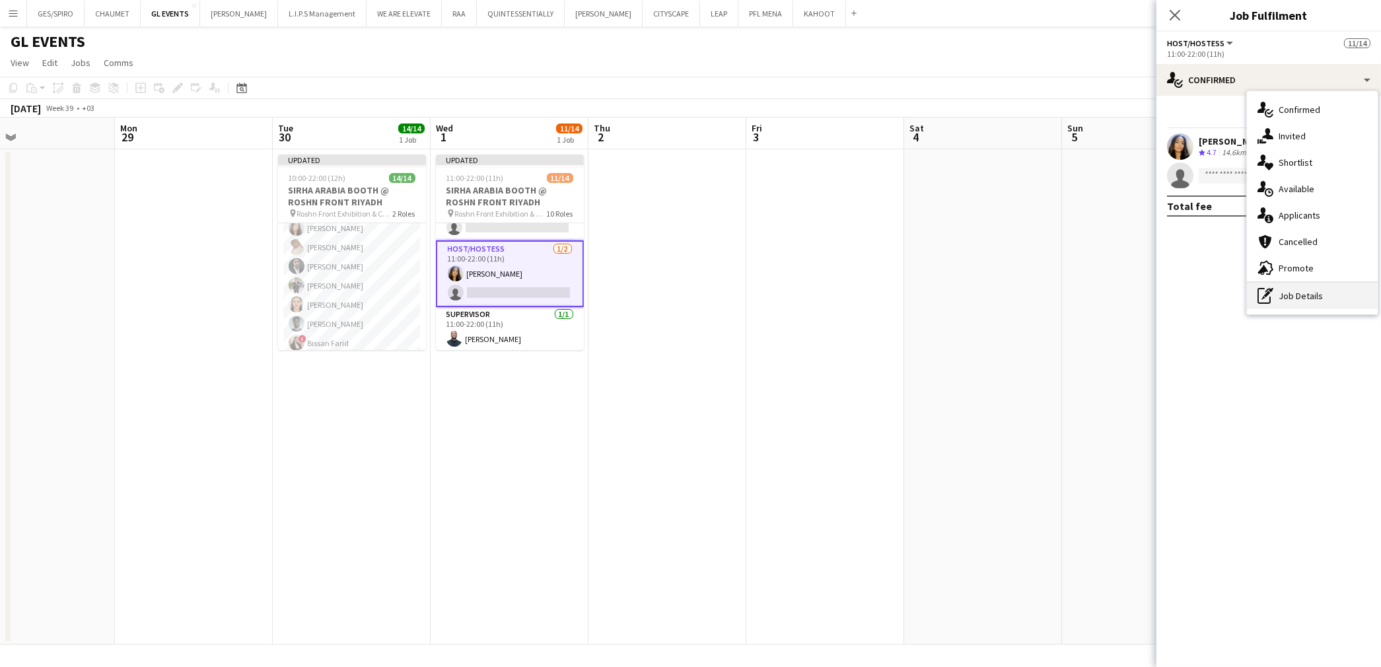
click at [1312, 293] on div "pen-write Job Details" at bounding box center [1312, 296] width 131 height 26
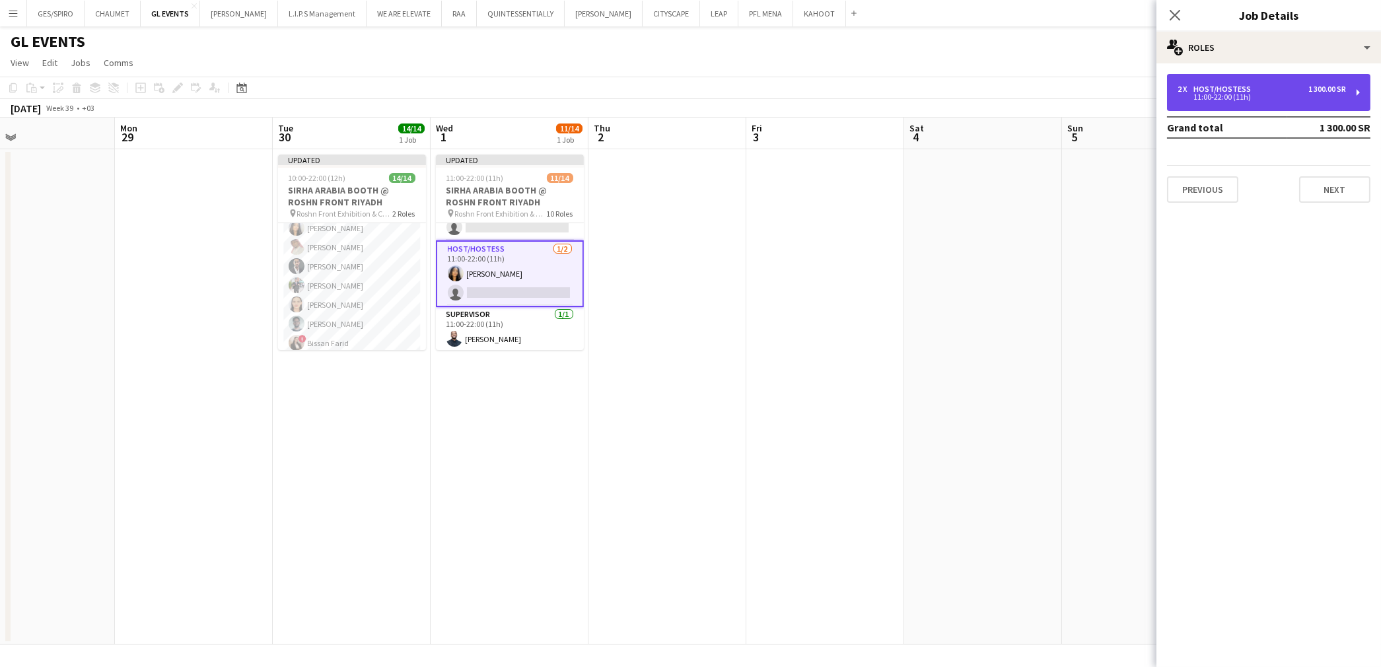
click at [1223, 98] on div "11:00-22:00 (11h)" at bounding box center [1262, 97] width 168 height 7
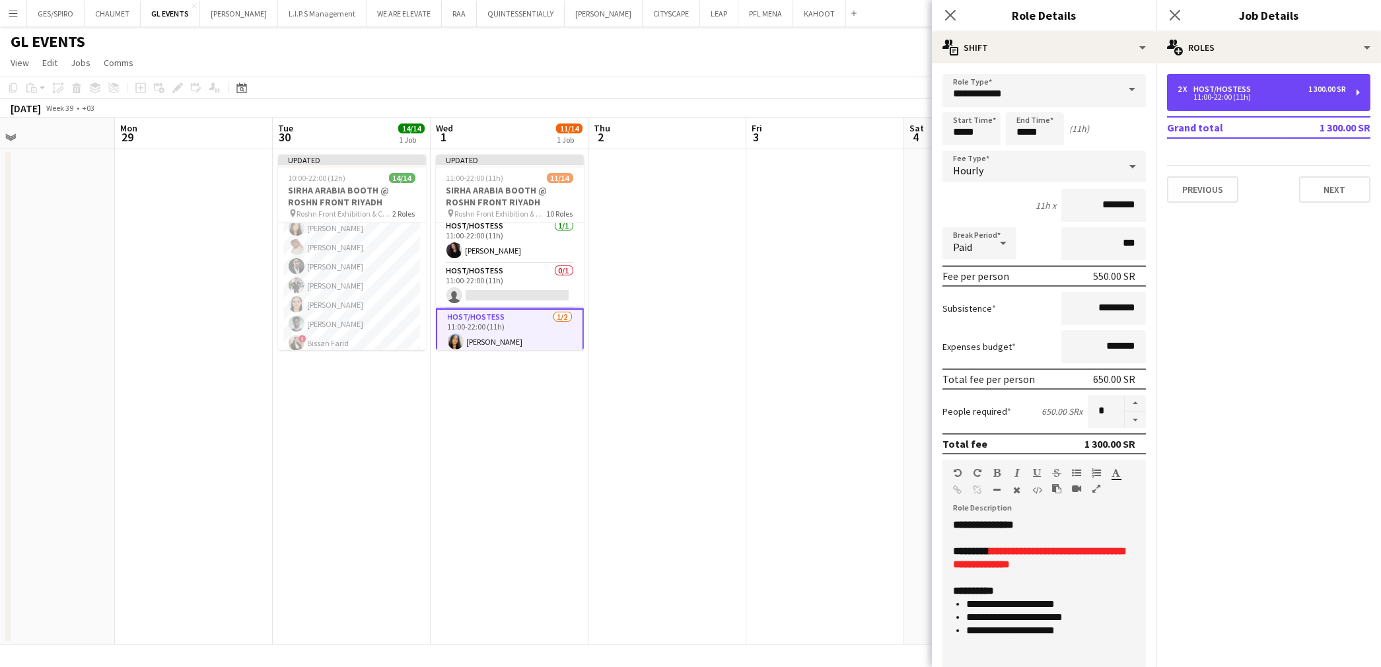
scroll to position [326, 0]
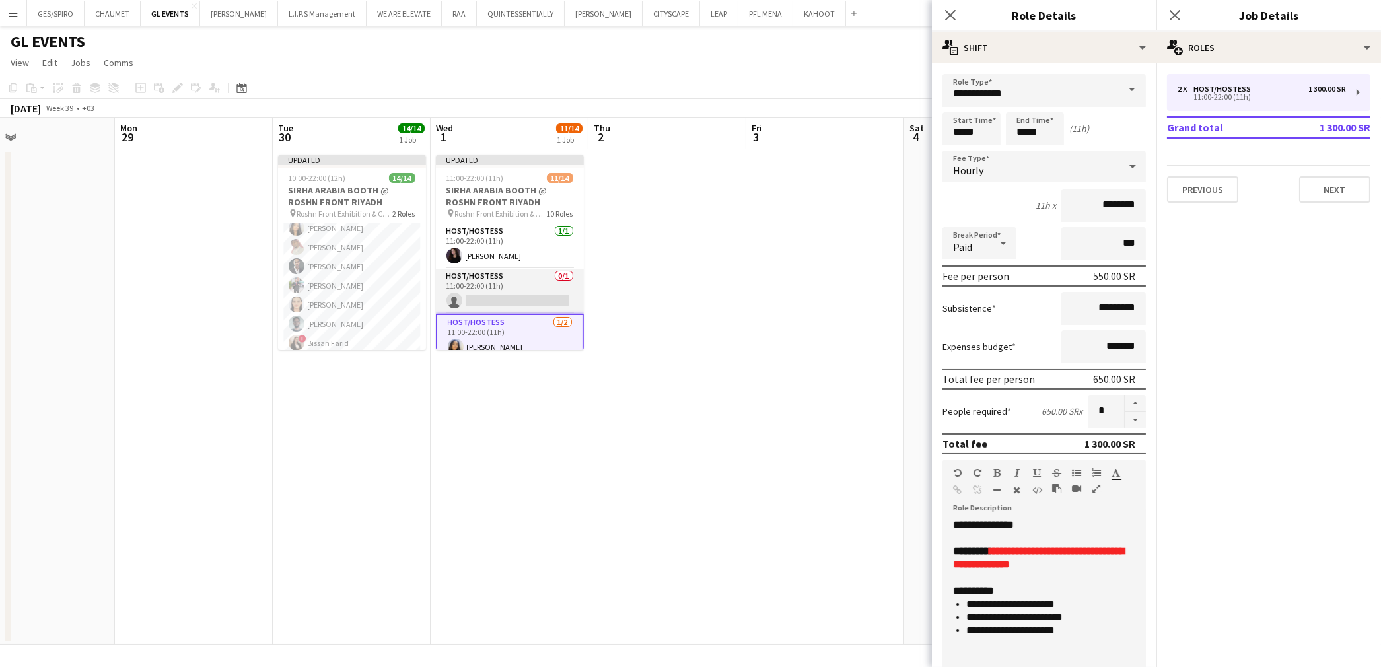
click at [509, 298] on app-card-role "Host/Hostess 0/1 11:00-22:00 (11h) single-neutral-actions" at bounding box center [510, 291] width 148 height 45
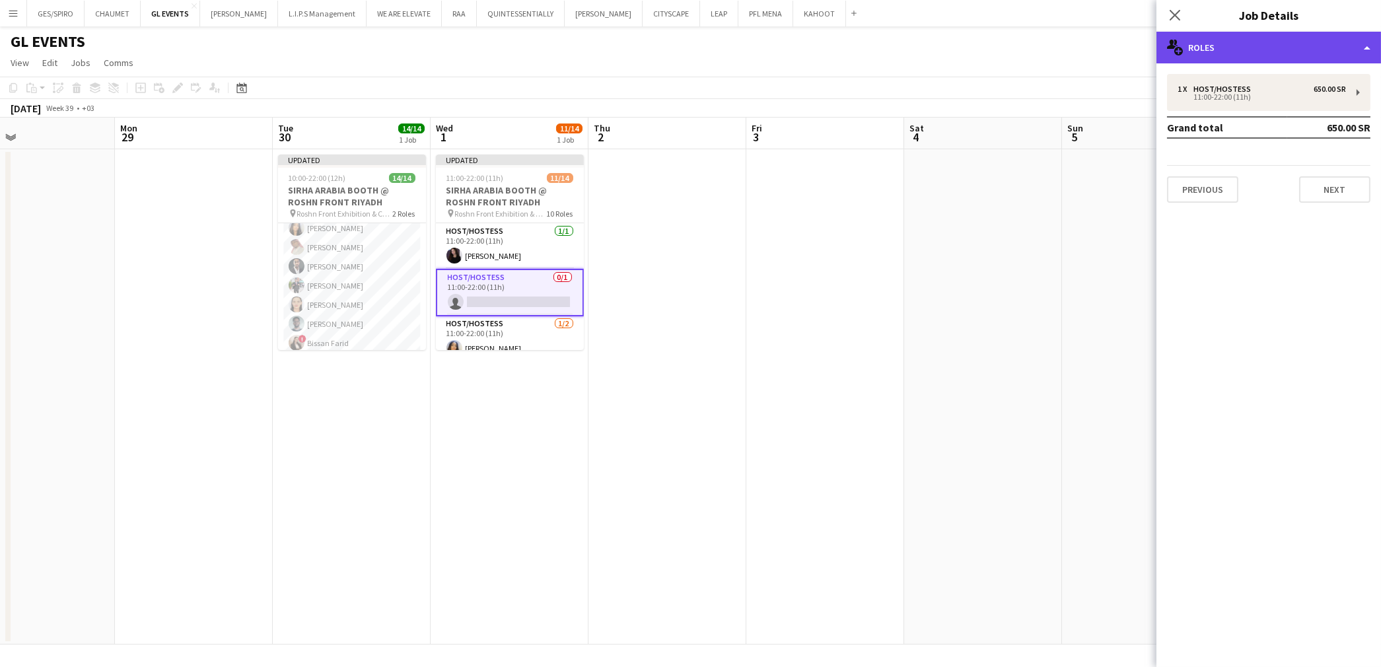
click at [1259, 40] on div "multiple-users-add Roles" at bounding box center [1268, 48] width 225 height 32
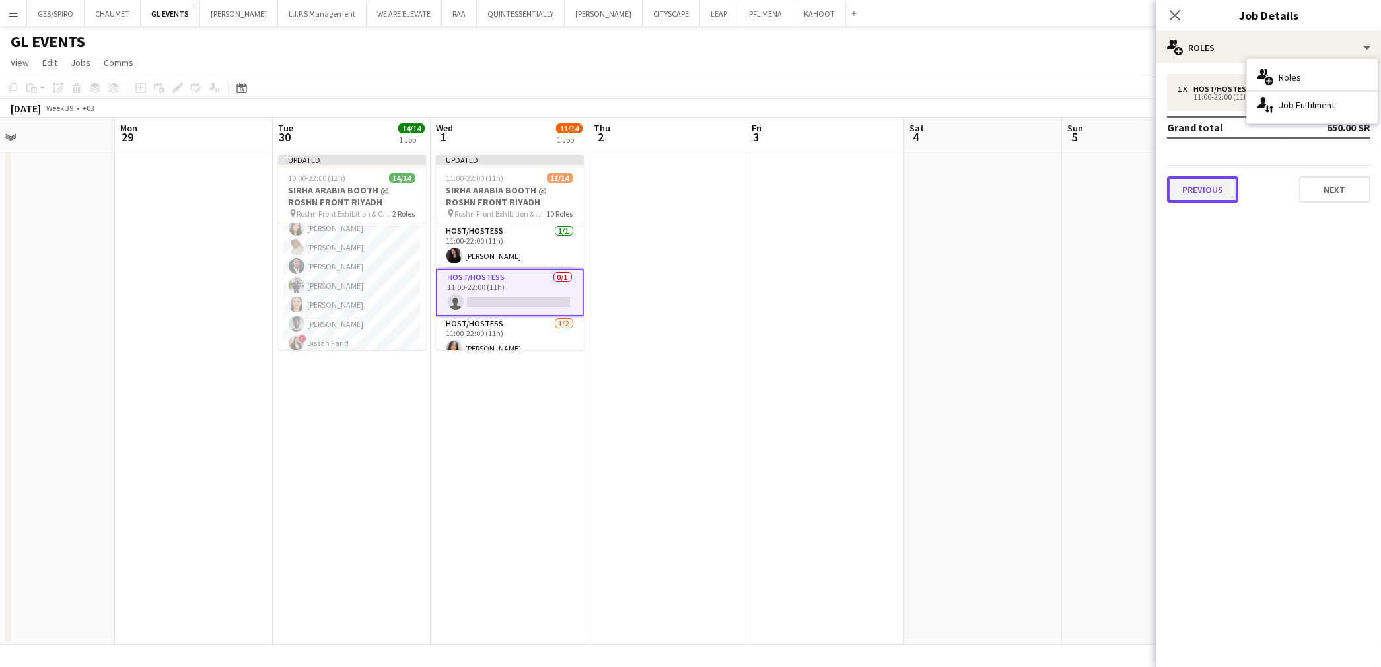
click at [1230, 195] on button "Previous" at bounding box center [1202, 189] width 71 height 26
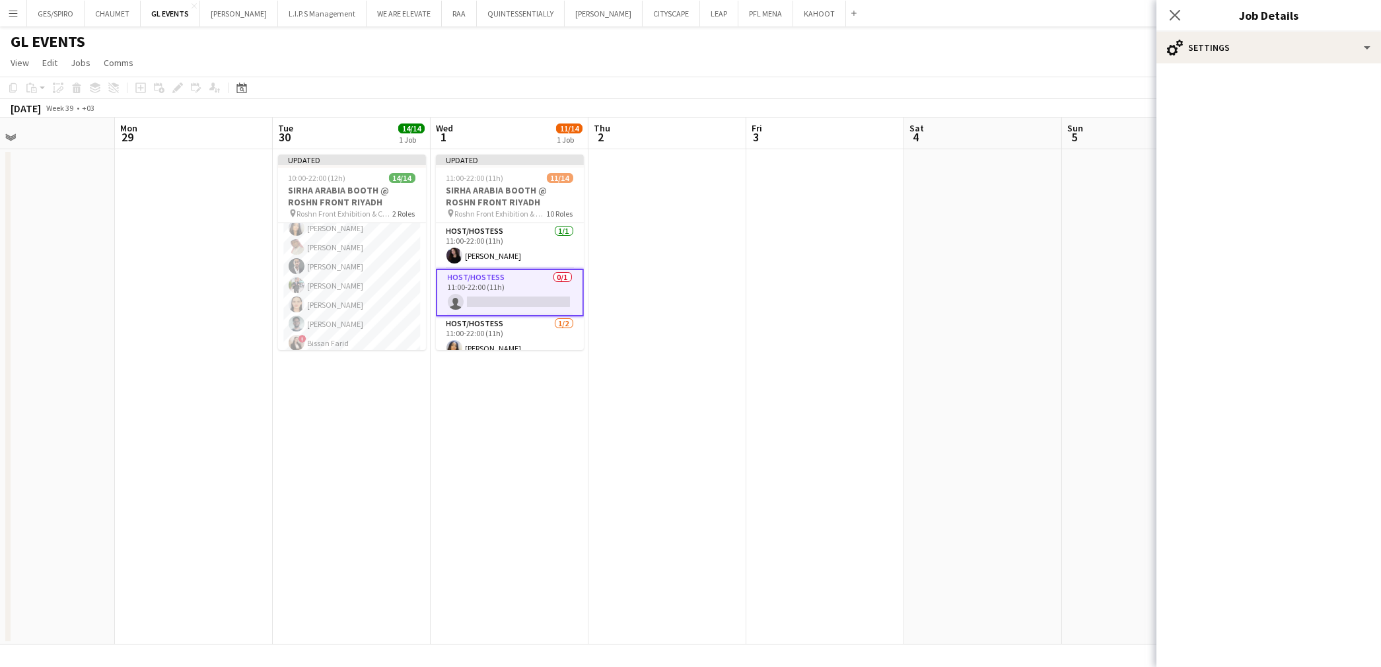
click at [499, 304] on app-card-role "Host/Hostess 0/1 11:00-22:00 (11h) single-neutral-actions" at bounding box center [510, 293] width 148 height 48
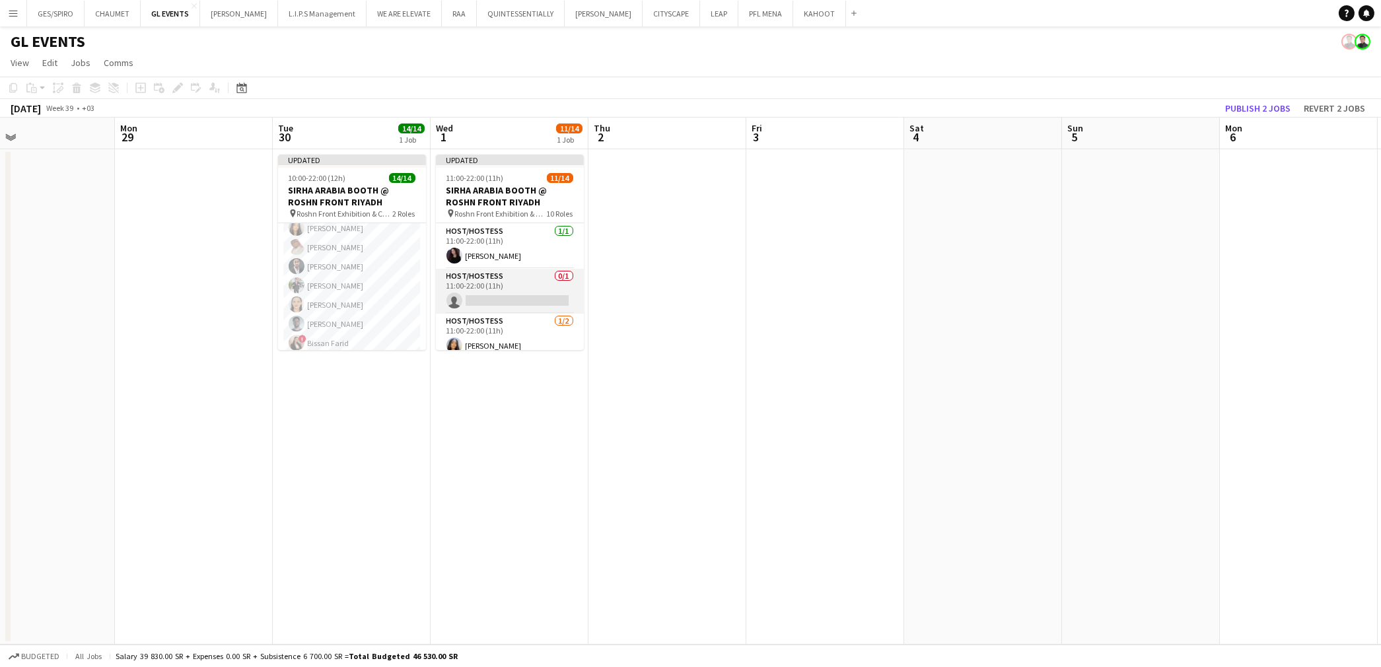
click at [495, 280] on app-card-role "Host/Hostess 0/1 11:00-22:00 (11h) single-neutral-actions" at bounding box center [510, 291] width 148 height 45
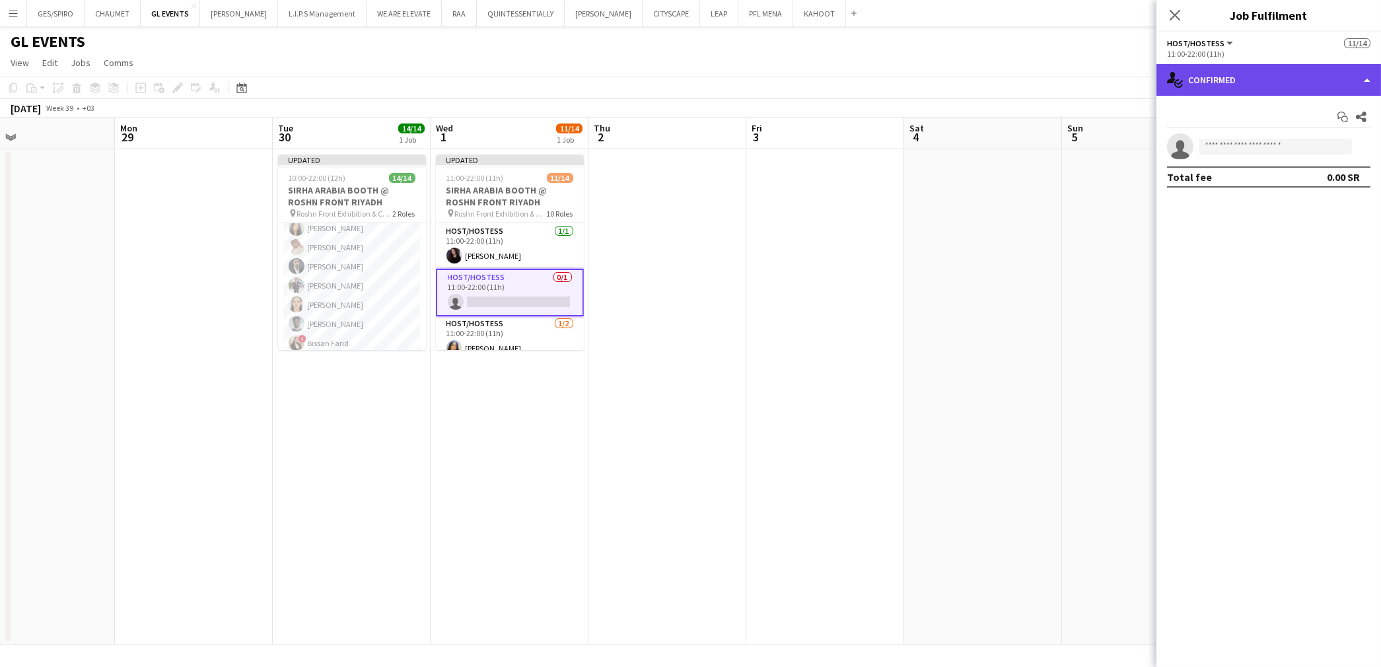
click at [1252, 77] on div "single-neutral-actions-check-2 Confirmed" at bounding box center [1268, 80] width 225 height 32
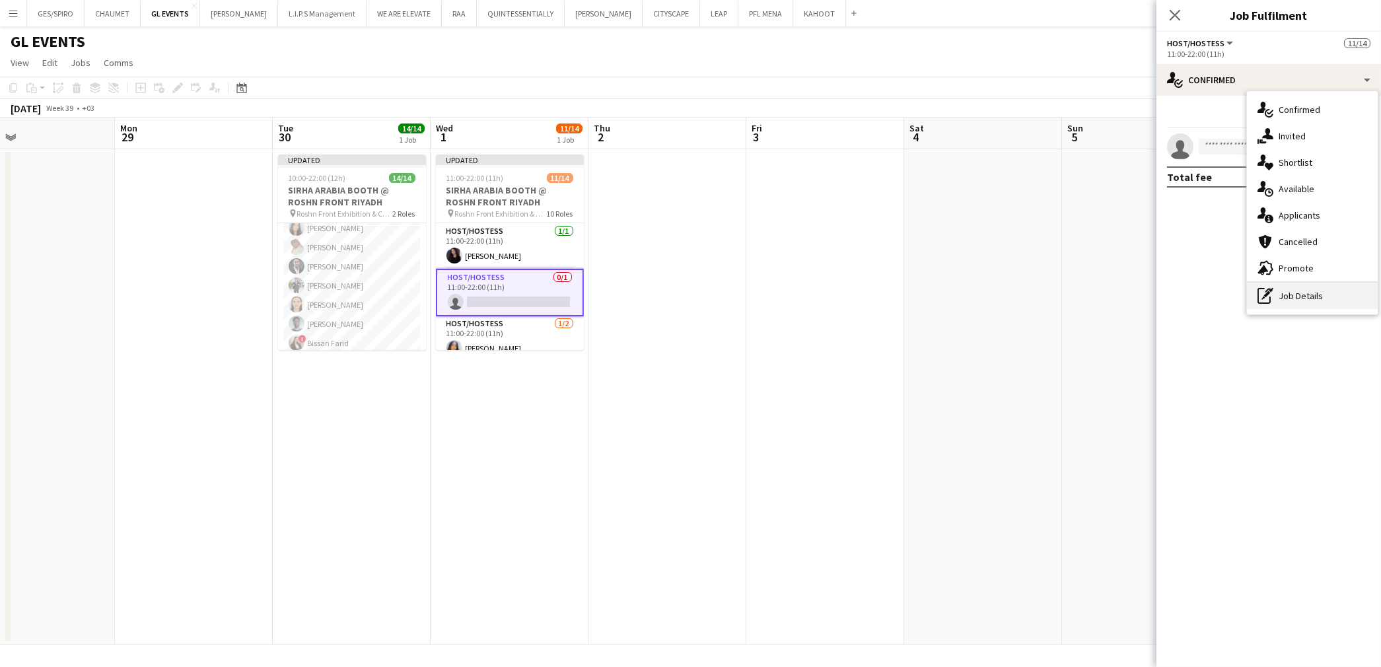
click at [1296, 293] on div "pen-write Job Details" at bounding box center [1312, 296] width 131 height 26
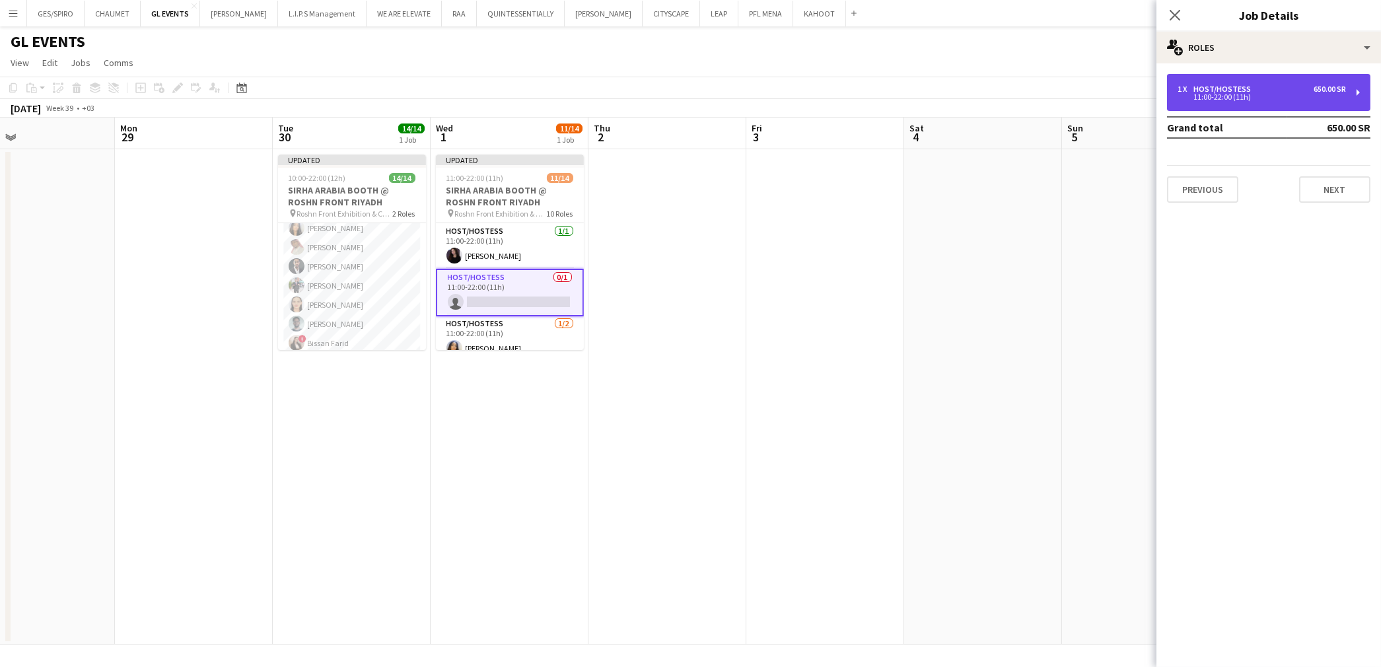
click at [1256, 95] on div "11:00-22:00 (11h)" at bounding box center [1262, 97] width 168 height 7
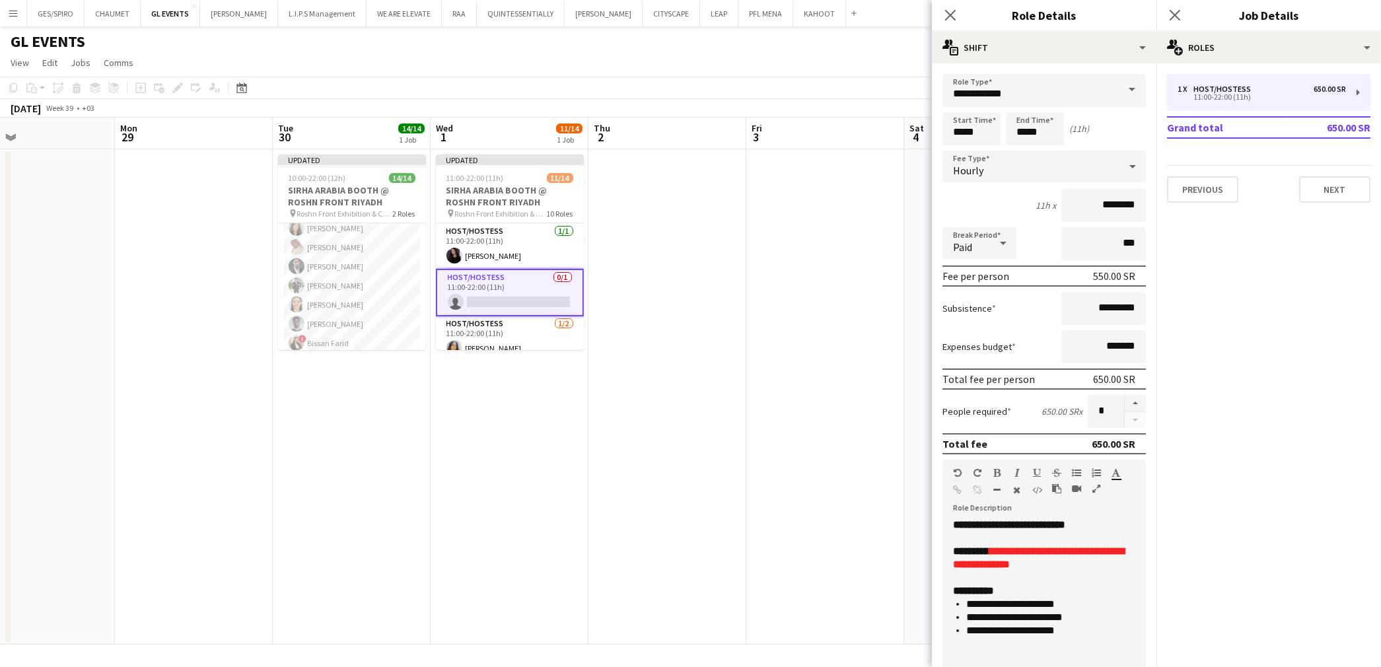
click at [503, 306] on app-card-role "Host/Hostess 0/1 11:00-22:00 (11h) single-neutral-actions" at bounding box center [510, 293] width 148 height 48
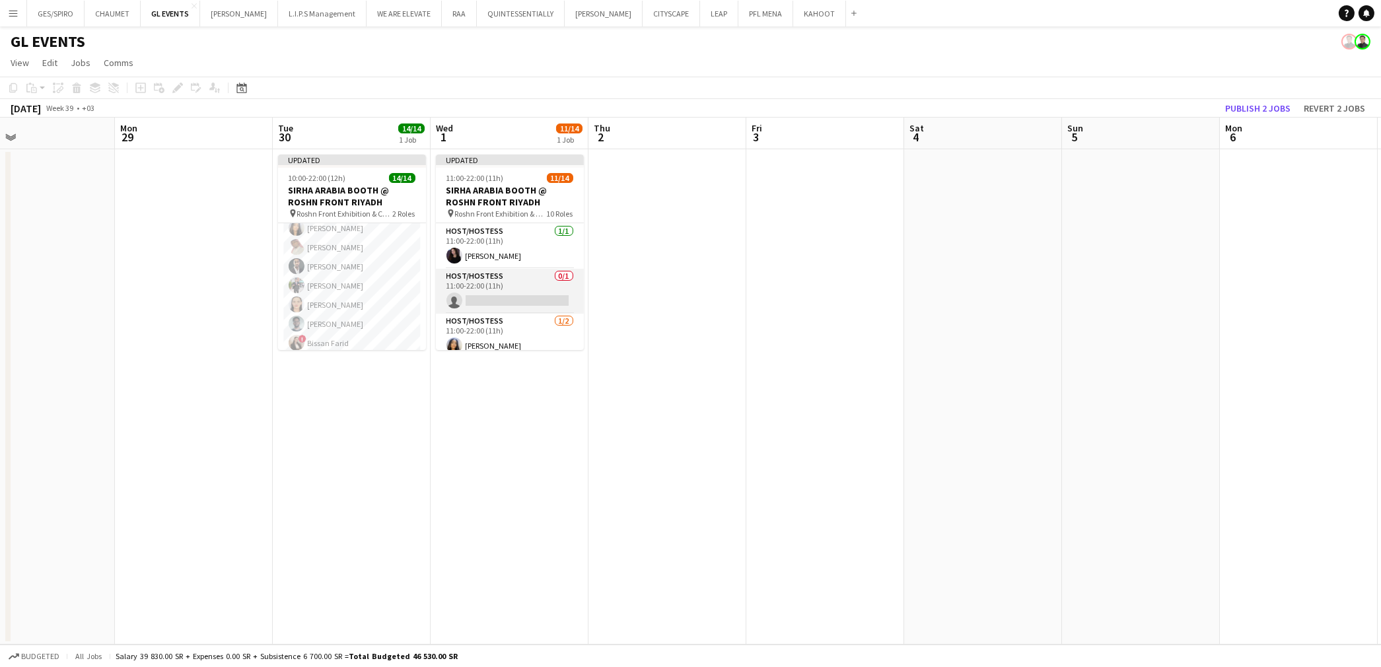
click at [513, 299] on app-card-role "Host/Hostess 0/1 11:00-22:00 (11h) single-neutral-actions" at bounding box center [510, 291] width 148 height 45
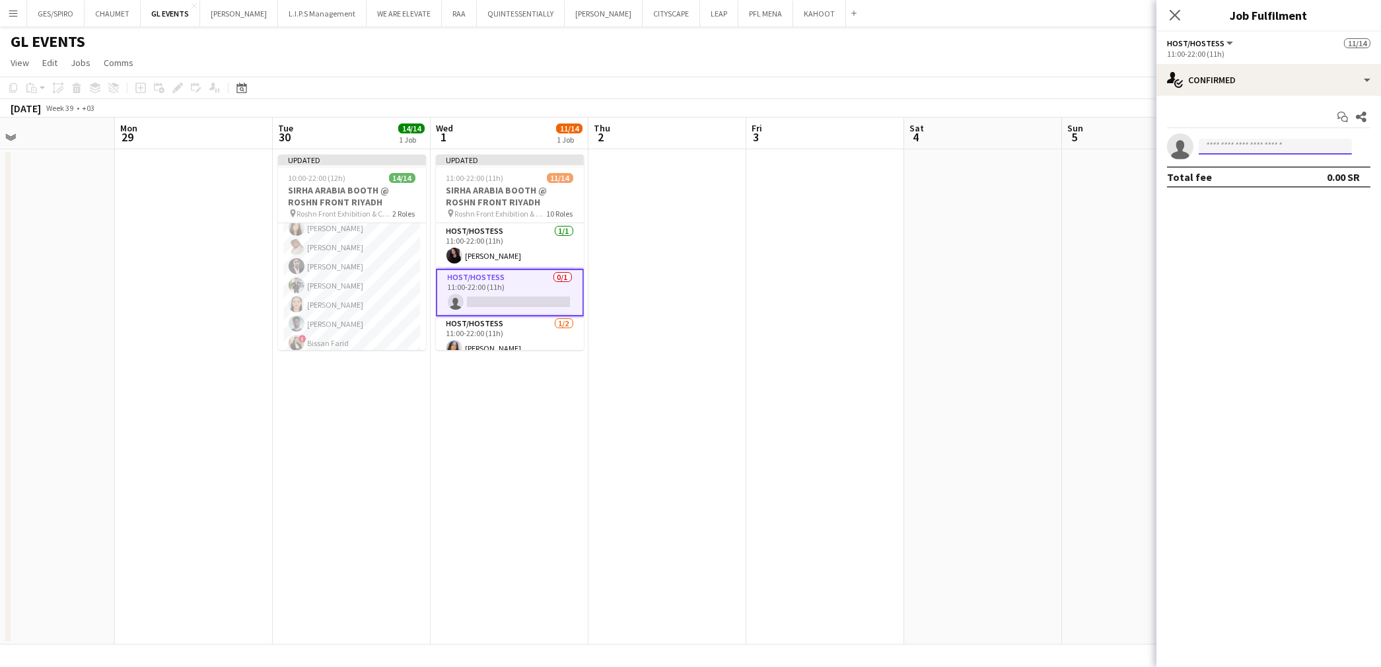
click at [1266, 150] on input at bounding box center [1275, 147] width 153 height 16
paste input "**********"
type input "**********"
click at [1225, 162] on span "Mohammed Abdulqader" at bounding box center [1247, 165] width 76 height 11
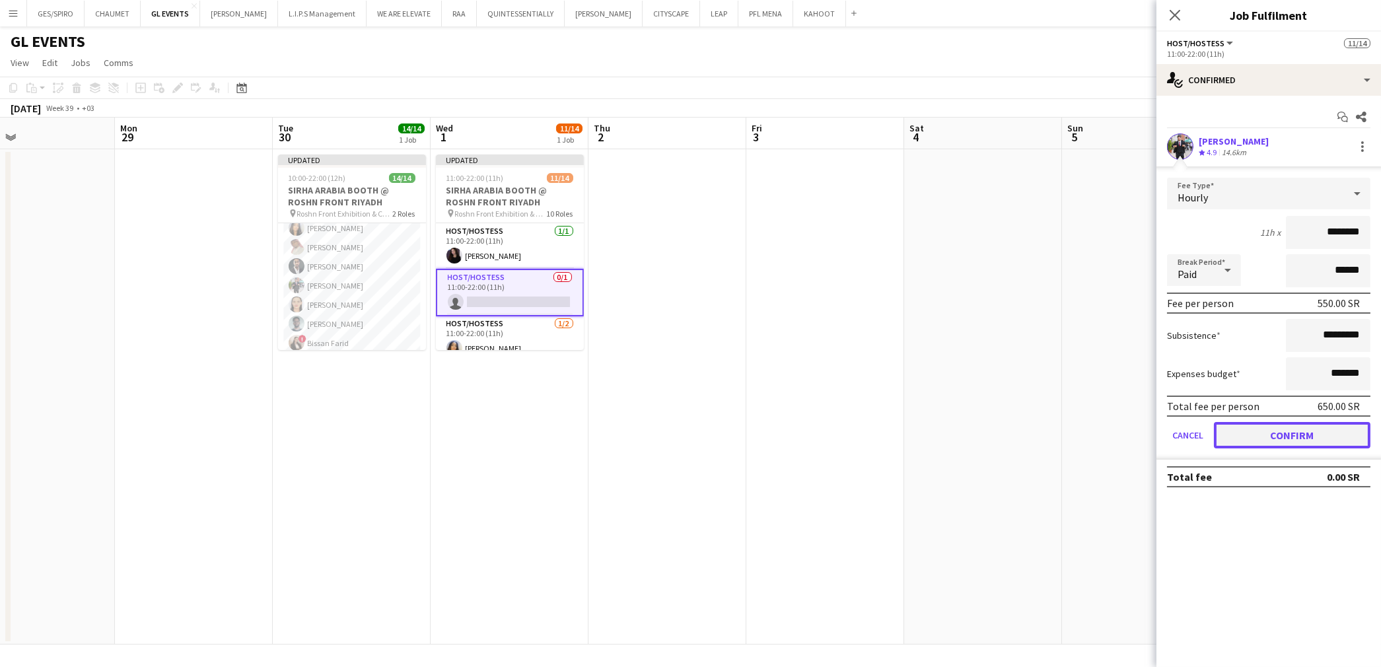
click at [1291, 427] on button "Confirm" at bounding box center [1292, 435] width 157 height 26
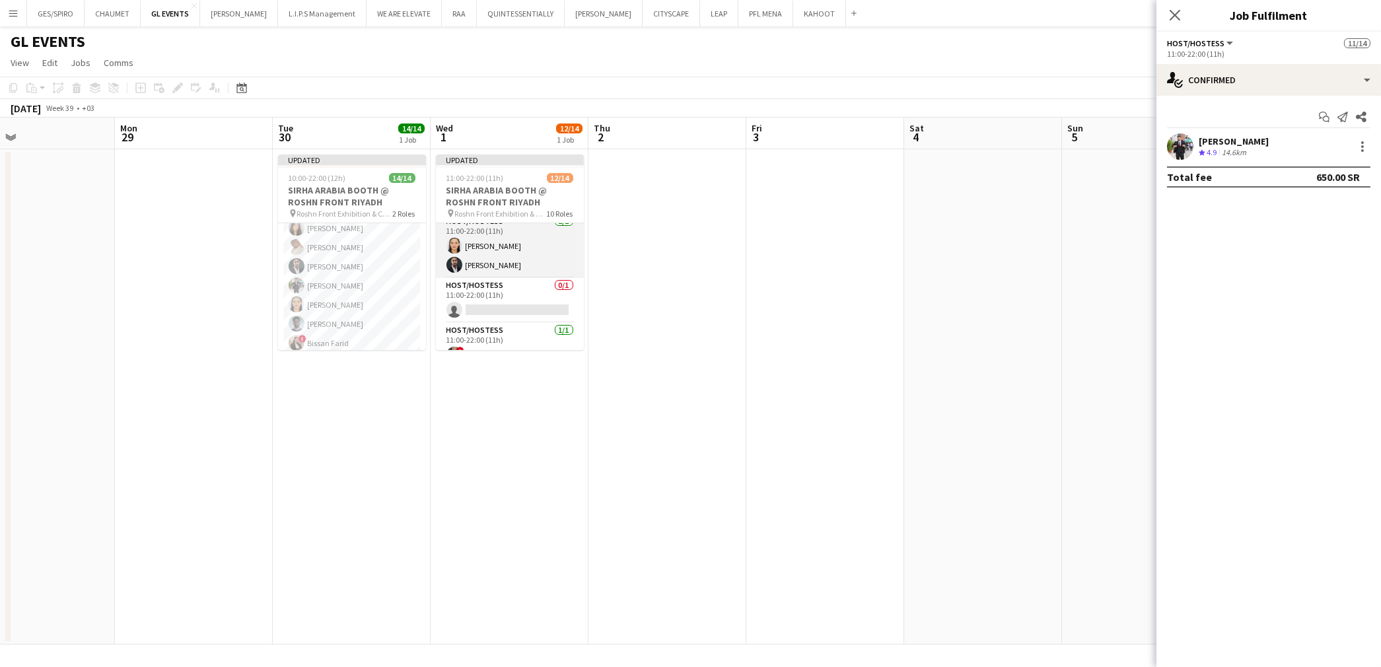
scroll to position [180, 0]
click at [522, 292] on app-card-role "Host/Hostess 0/1 11:00-22:00 (11h) single-neutral-actions" at bounding box center [510, 303] width 148 height 45
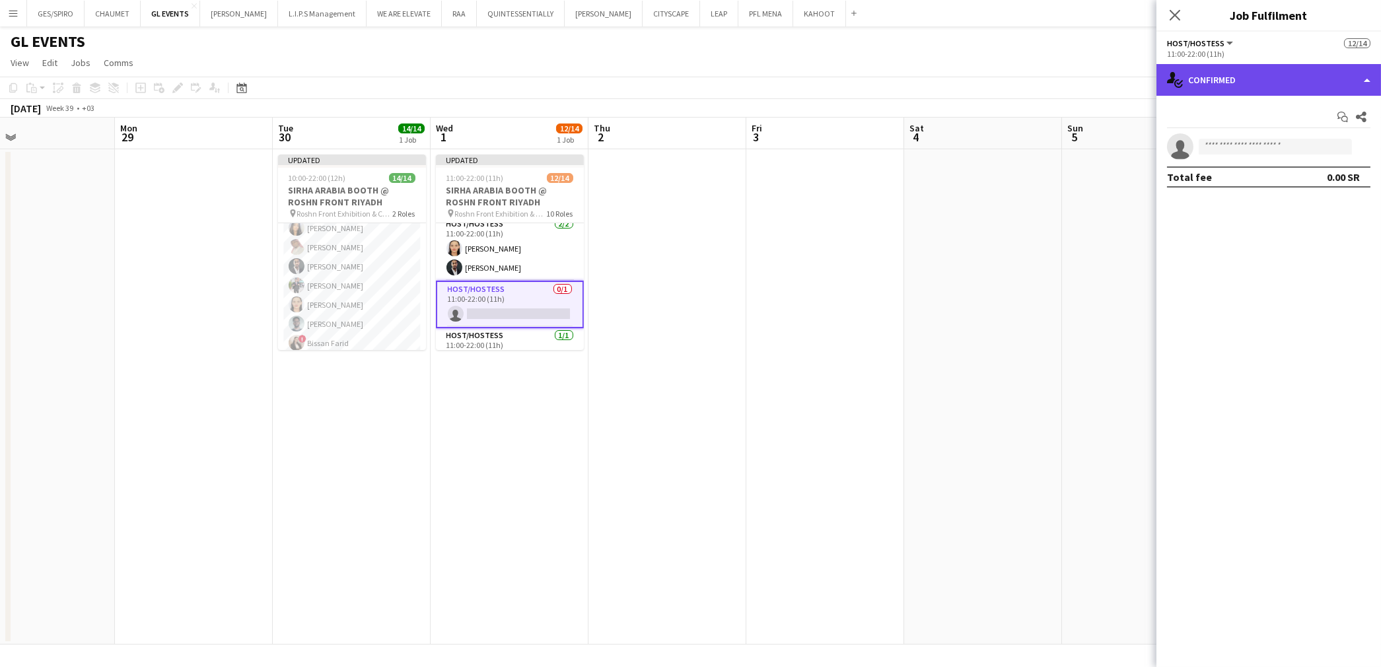
click at [1244, 79] on div "single-neutral-actions-check-2 Confirmed" at bounding box center [1268, 80] width 225 height 32
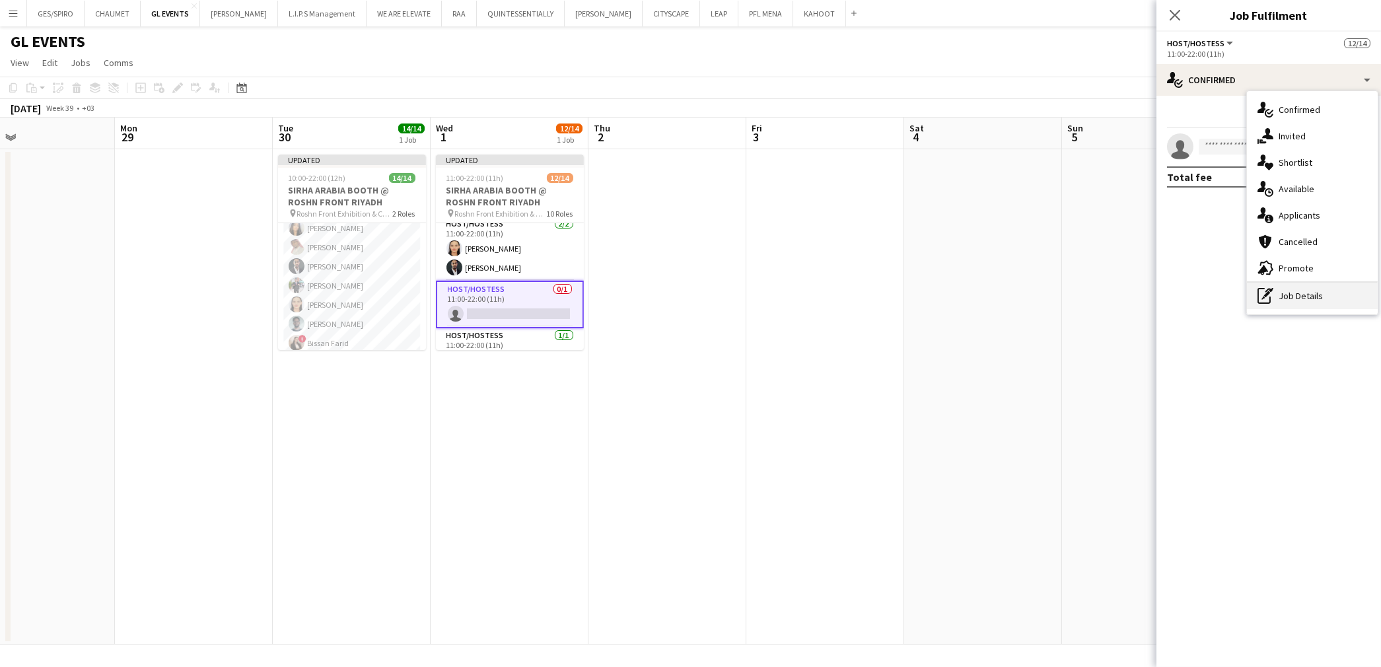
click at [1281, 297] on div "pen-write Job Details" at bounding box center [1312, 296] width 131 height 26
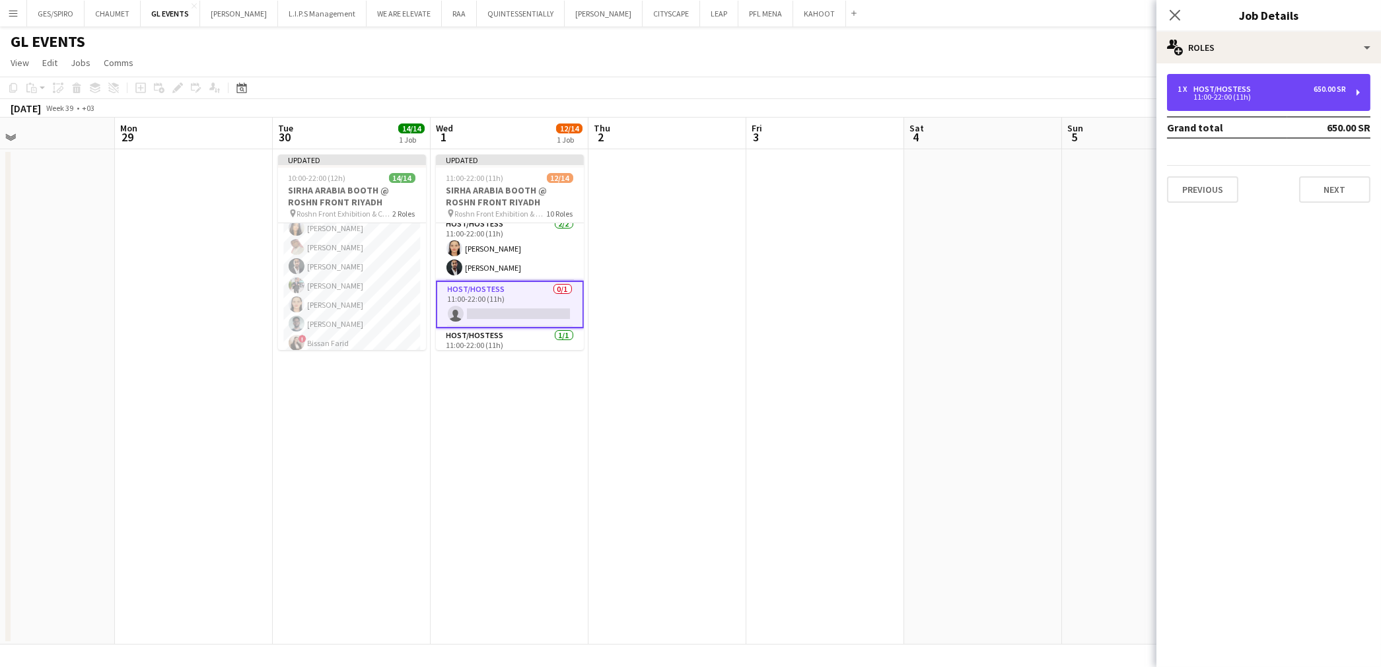
drag, startPoint x: 1290, startPoint y: 98, endPoint x: 1222, endPoint y: 166, distance: 96.7
click at [1288, 98] on div "11:00-22:00 (11h)" at bounding box center [1262, 97] width 168 height 7
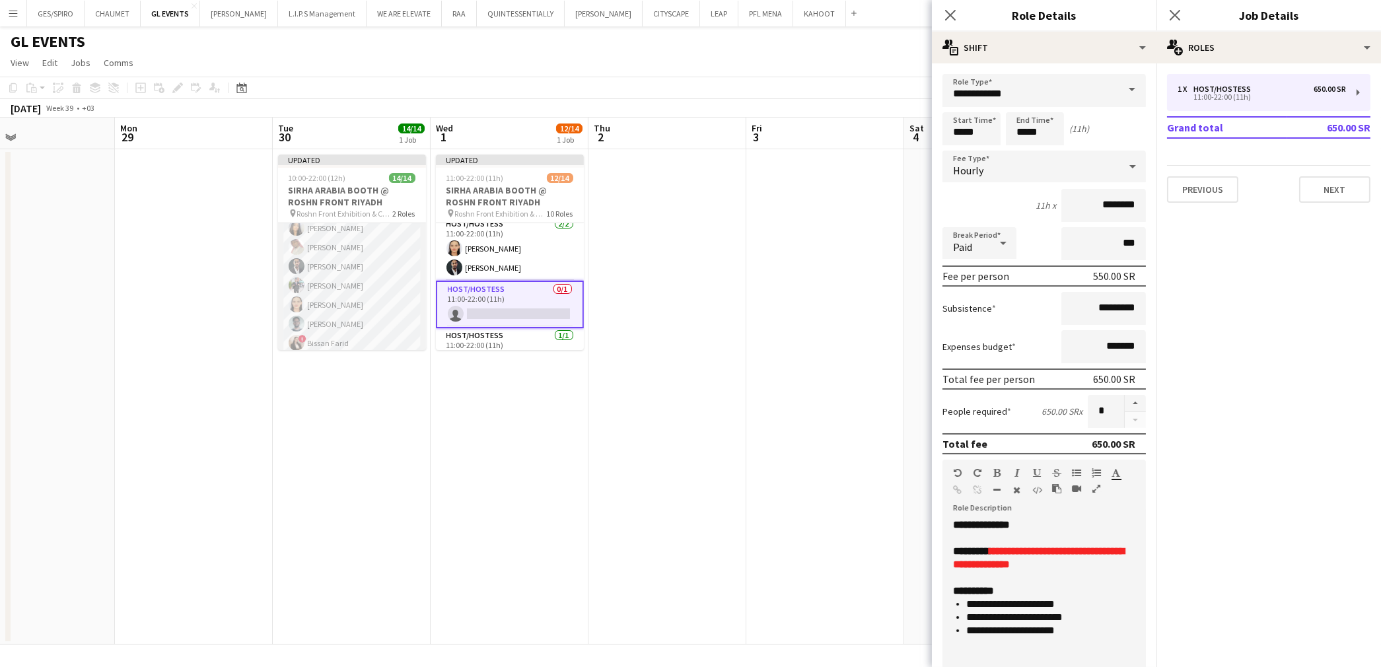
click at [339, 283] on app-card-role "Host/Hostess 13/13 10:00-22:00 (12h) ! Molka Kchouk Fatema Al-sewar Abubakr Awa…" at bounding box center [352, 314] width 148 height 275
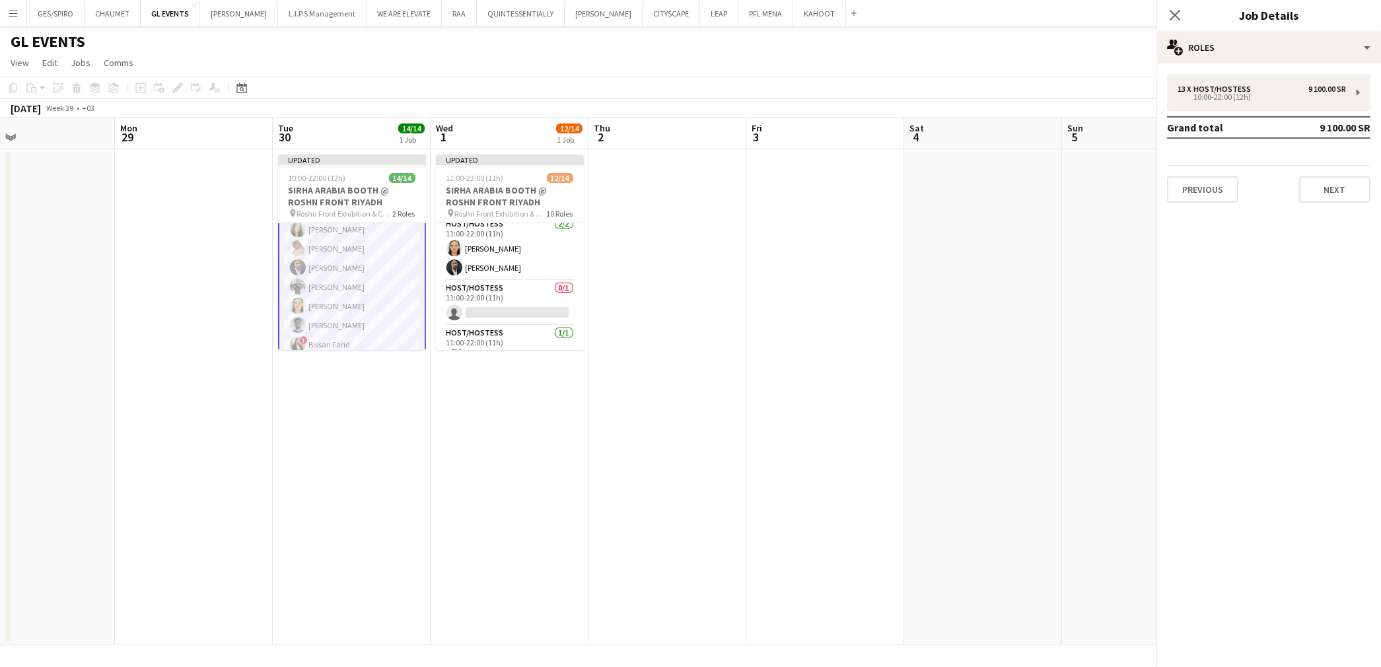
scroll to position [47, 0]
click at [1261, 92] on div "13 x Host/Hostess 9 100.00 SR" at bounding box center [1262, 89] width 168 height 9
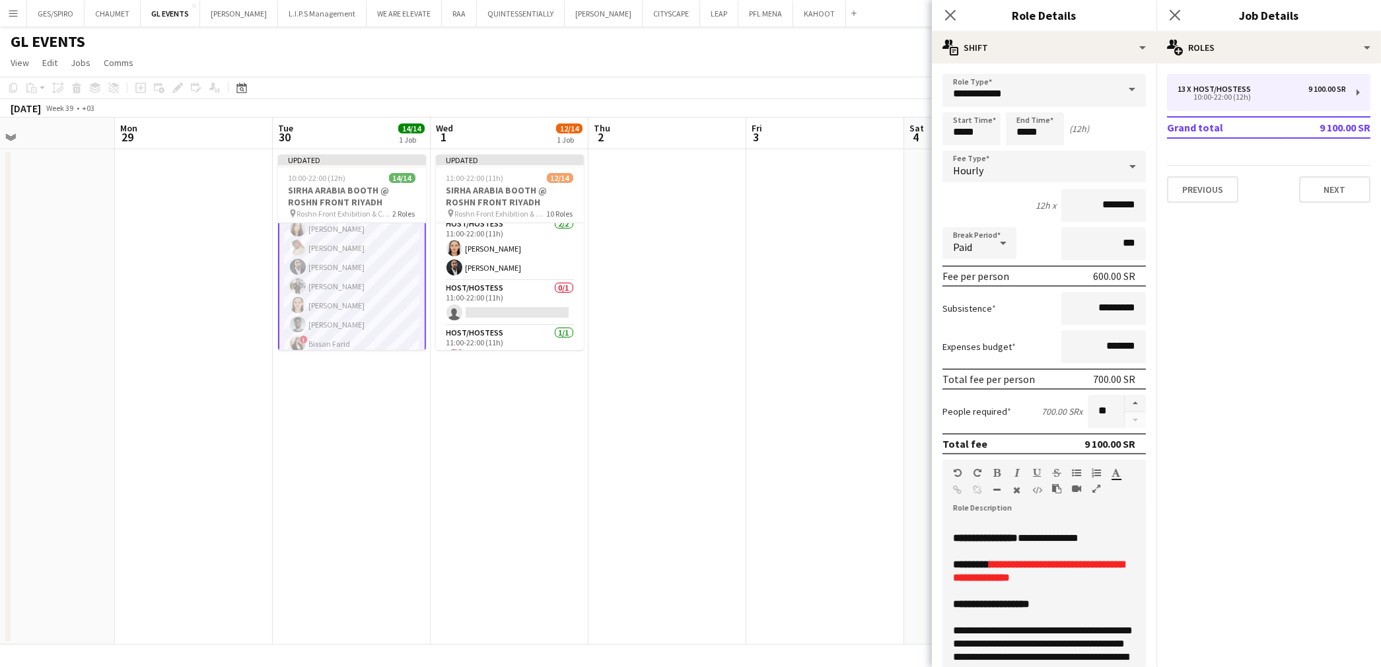
click at [327, 233] on app-card-role "Host/Hostess 13/13 10:00-22:00 (12h) ! Molka Kchouk Fatema Al-sewar Abubakr Awa…" at bounding box center [352, 314] width 148 height 277
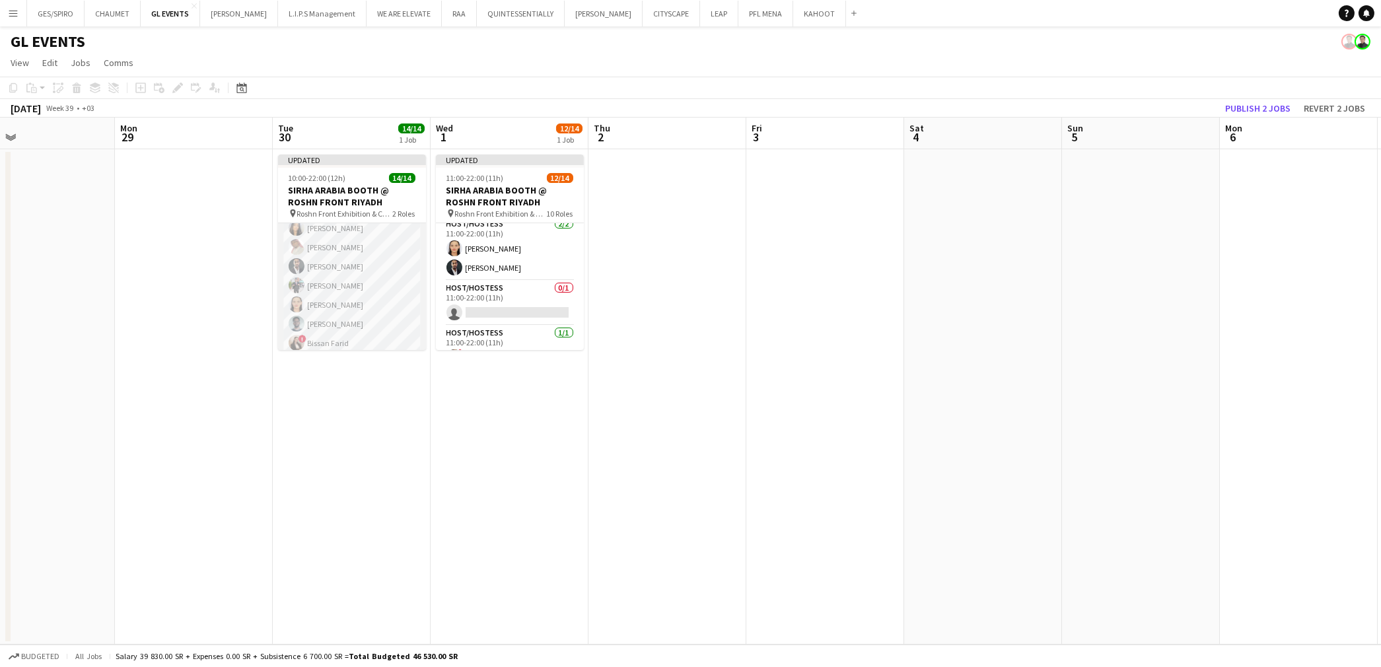
click at [367, 263] on app-card-role "Host/Hostess 13/13 10:00-22:00 (12h) ! Molka Kchouk Fatema Al-sewar Abubakr Awa…" at bounding box center [352, 314] width 148 height 275
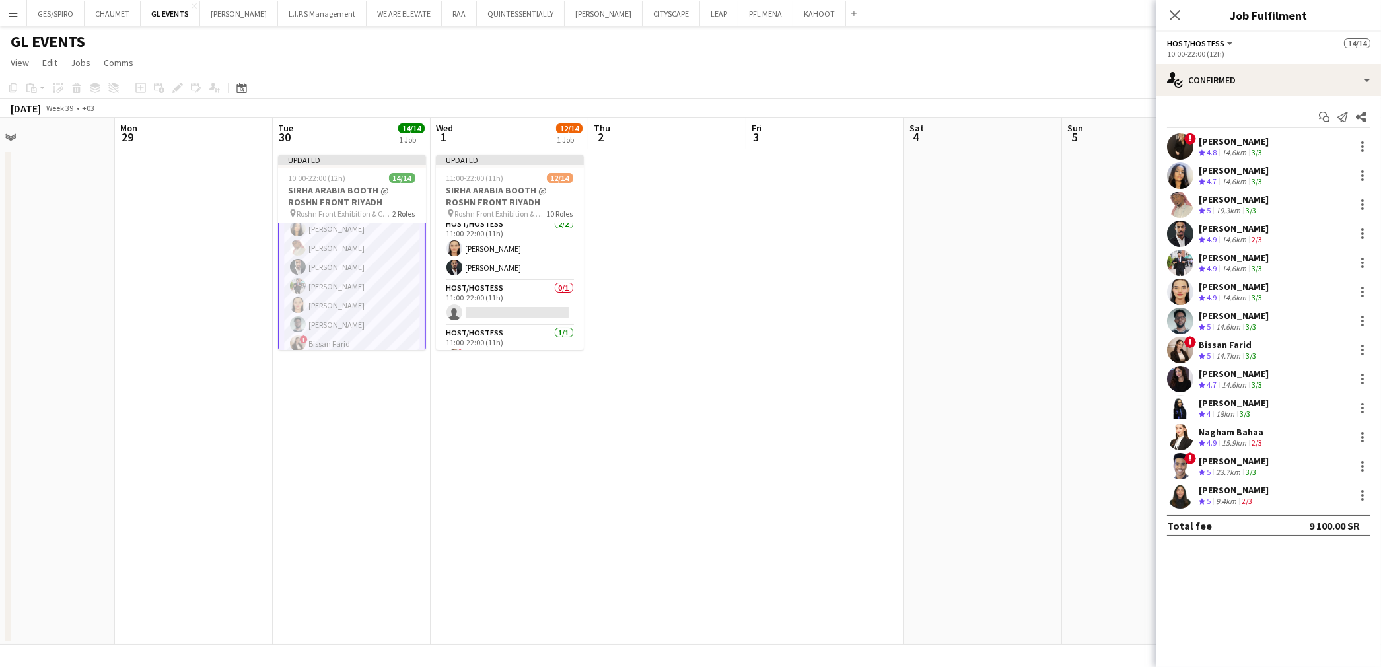
click at [1265, 214] on div "Abubakr Awad Crew rating 5 19.3km 3/3" at bounding box center [1268, 205] width 225 height 26
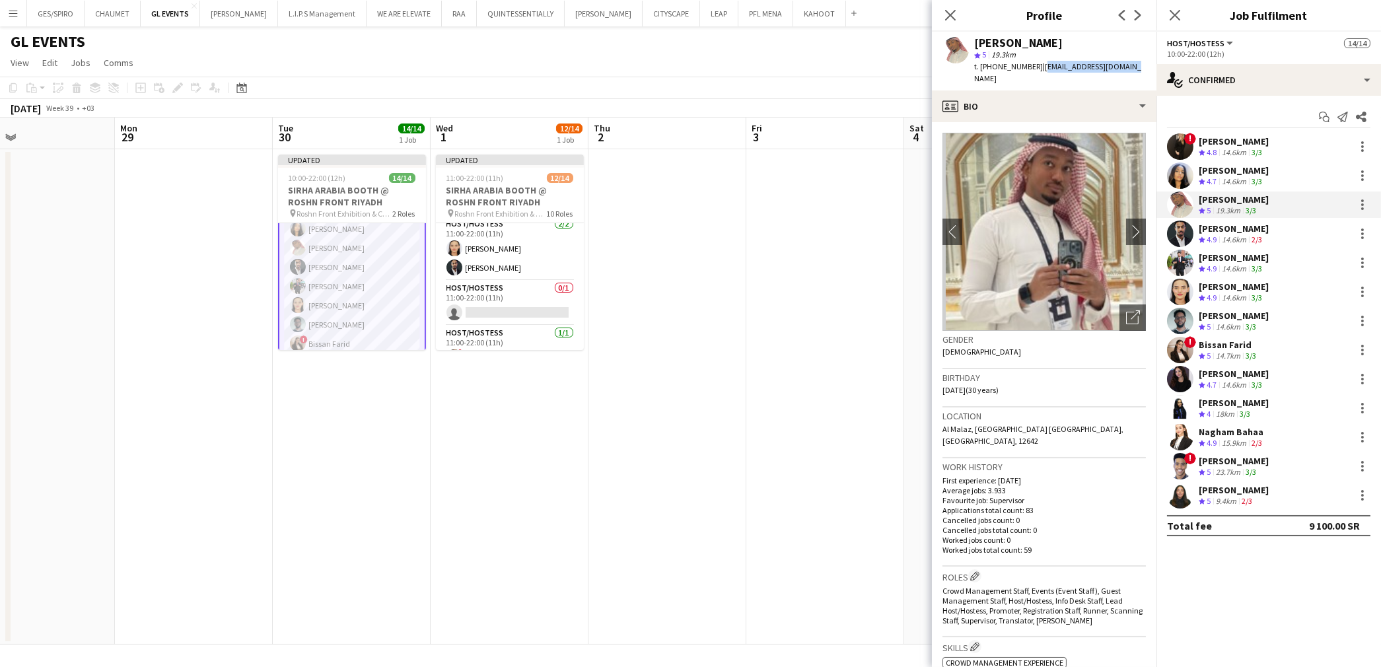
drag, startPoint x: 1118, startPoint y: 67, endPoint x: 1042, endPoint y: 65, distance: 76.0
click at [1042, 65] on div "Abubakr Awad star 5 19.3km t. +9660559210609 | blackhits911@gmail.com" at bounding box center [1044, 61] width 225 height 59
copy span "blackhits911@gmail.com"
click at [485, 296] on app-card-role "Host/Hostess 0/1 11:00-22:00 (11h) single-neutral-actions" at bounding box center [510, 303] width 148 height 45
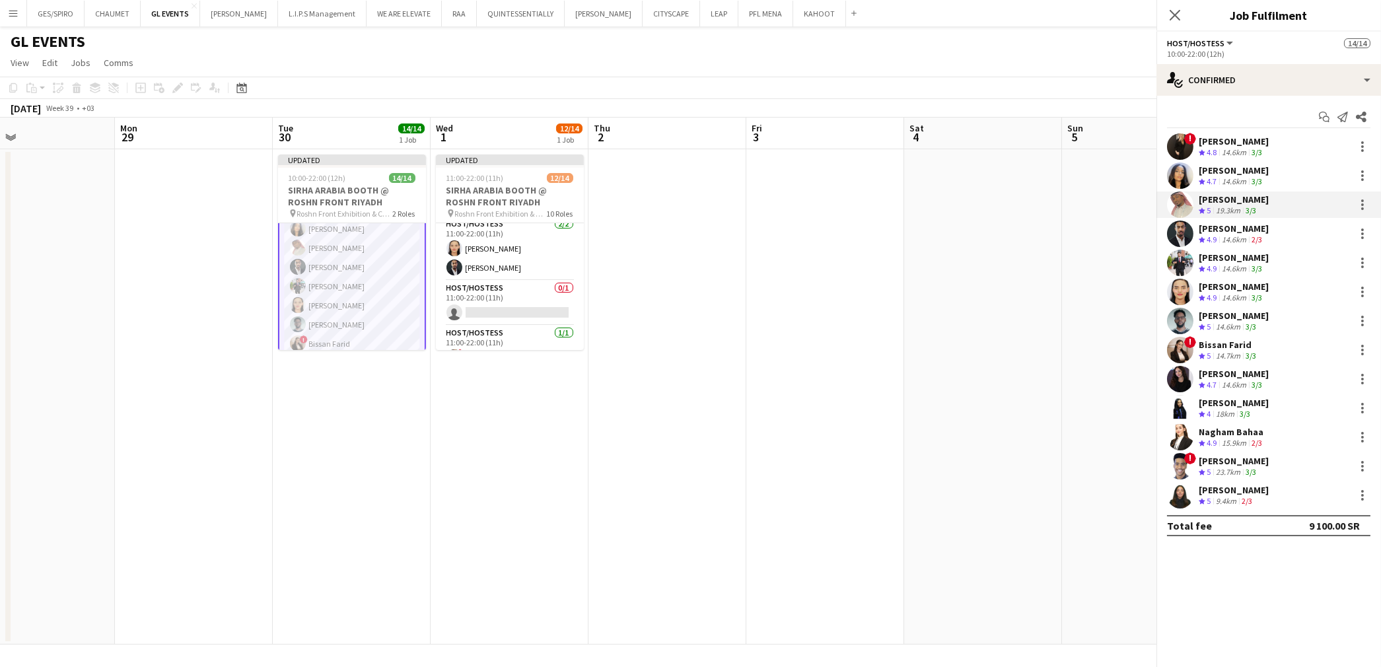
scroll to position [46, 0]
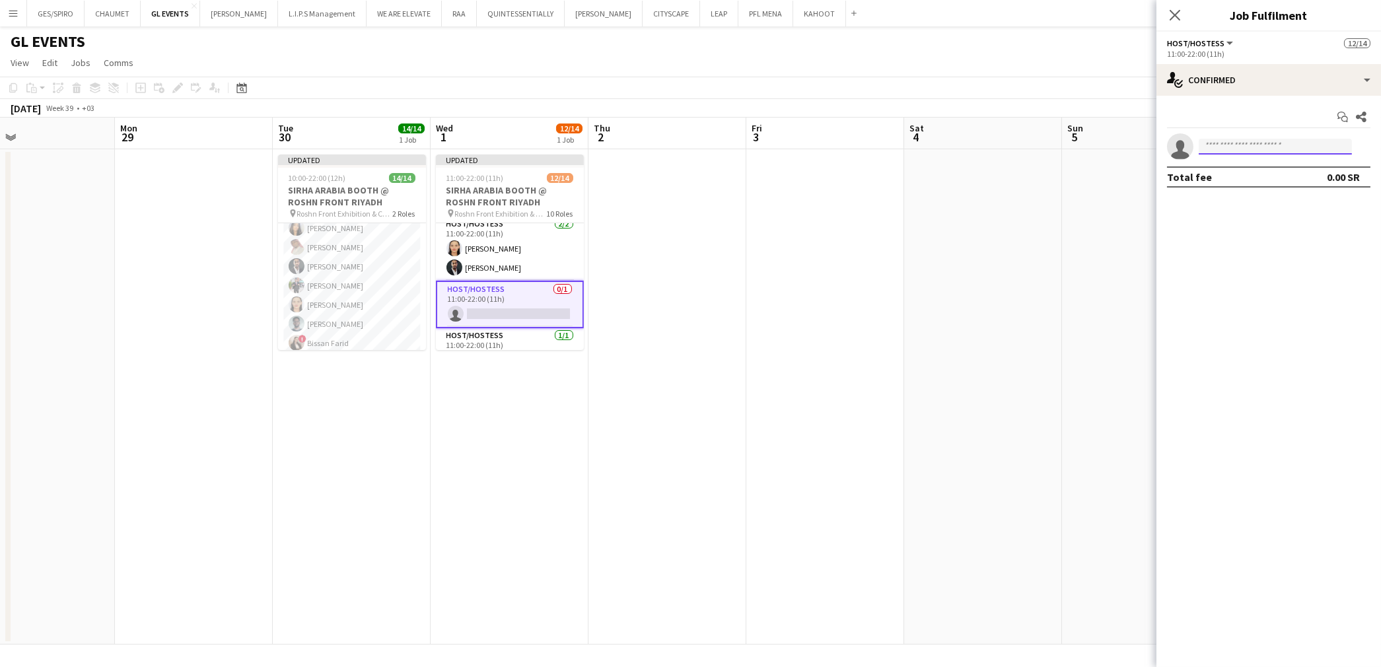
click at [1257, 140] on input at bounding box center [1275, 147] width 153 height 16
paste input "**********"
type input "**********"
click at [1289, 176] on span "blackhits911@gmail.com" at bounding box center [1275, 176] width 132 height 11
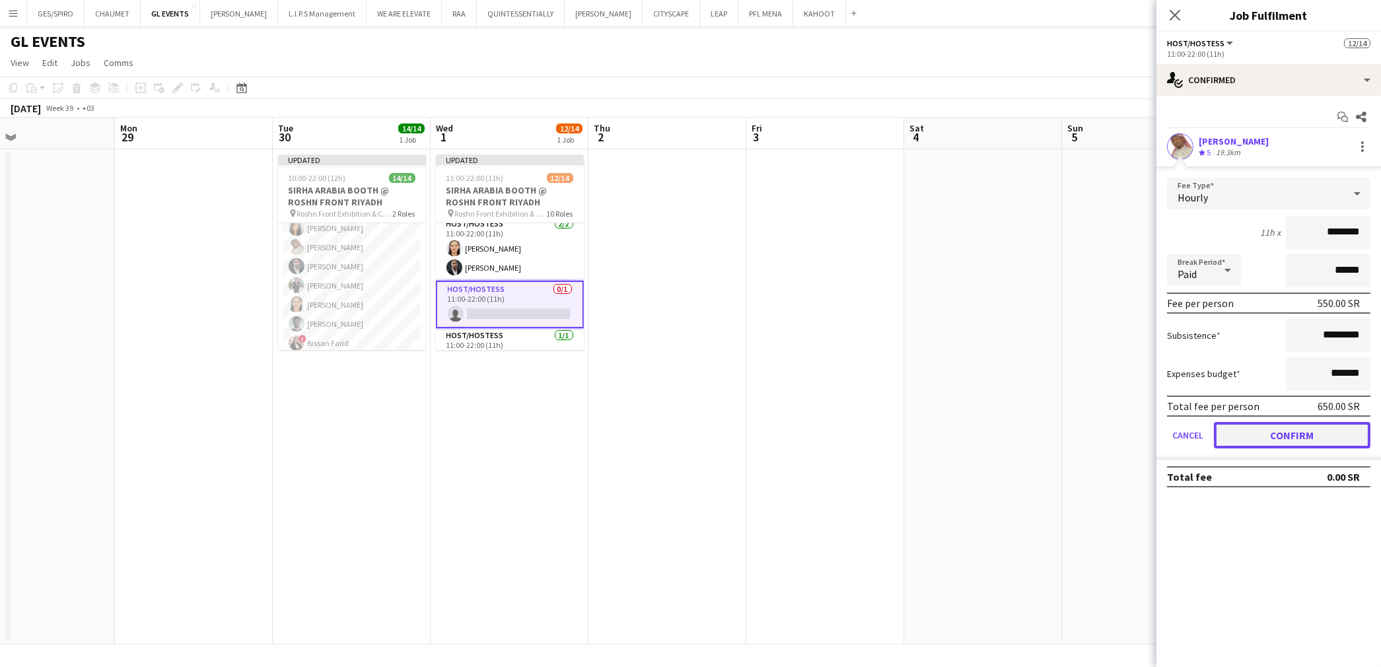
click at [1297, 432] on button "Confirm" at bounding box center [1292, 435] width 157 height 26
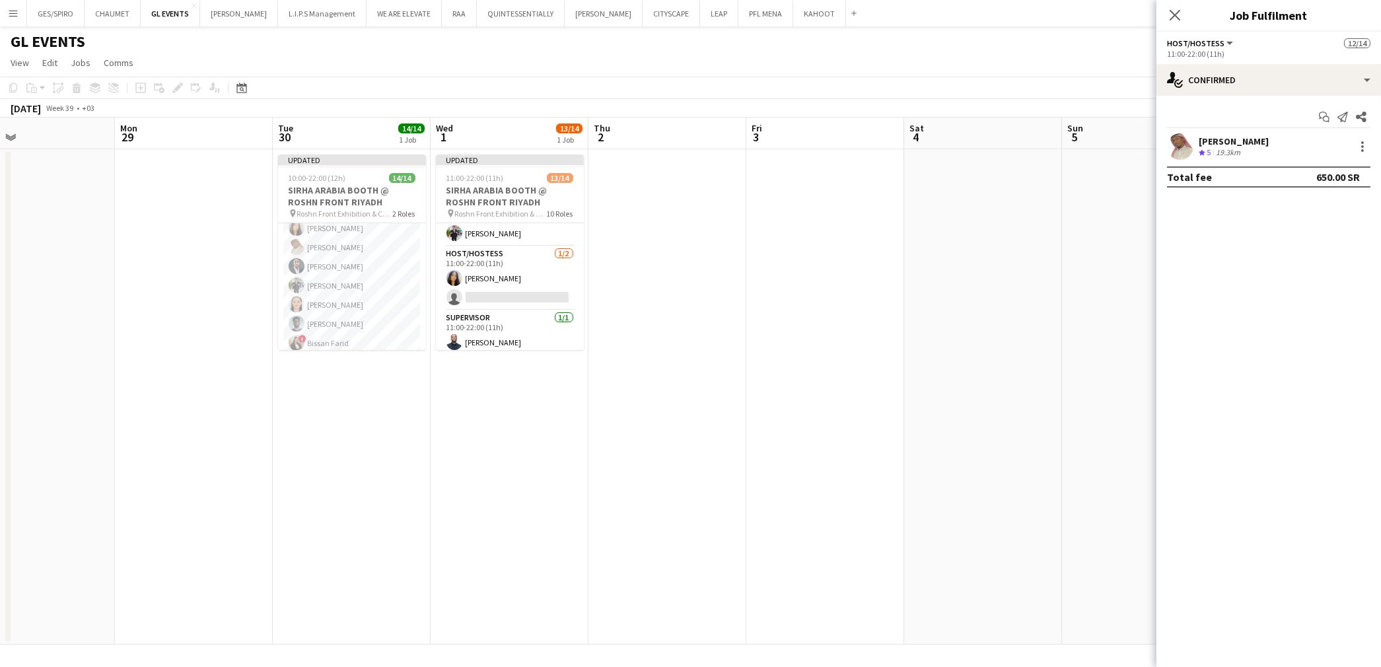
scroll to position [401, 0]
click at [526, 275] on app-card-role "Host/Hostess 1/2 11:00-22:00 (11h) Fatema Al-sewar single-neutral-actions" at bounding box center [510, 274] width 148 height 64
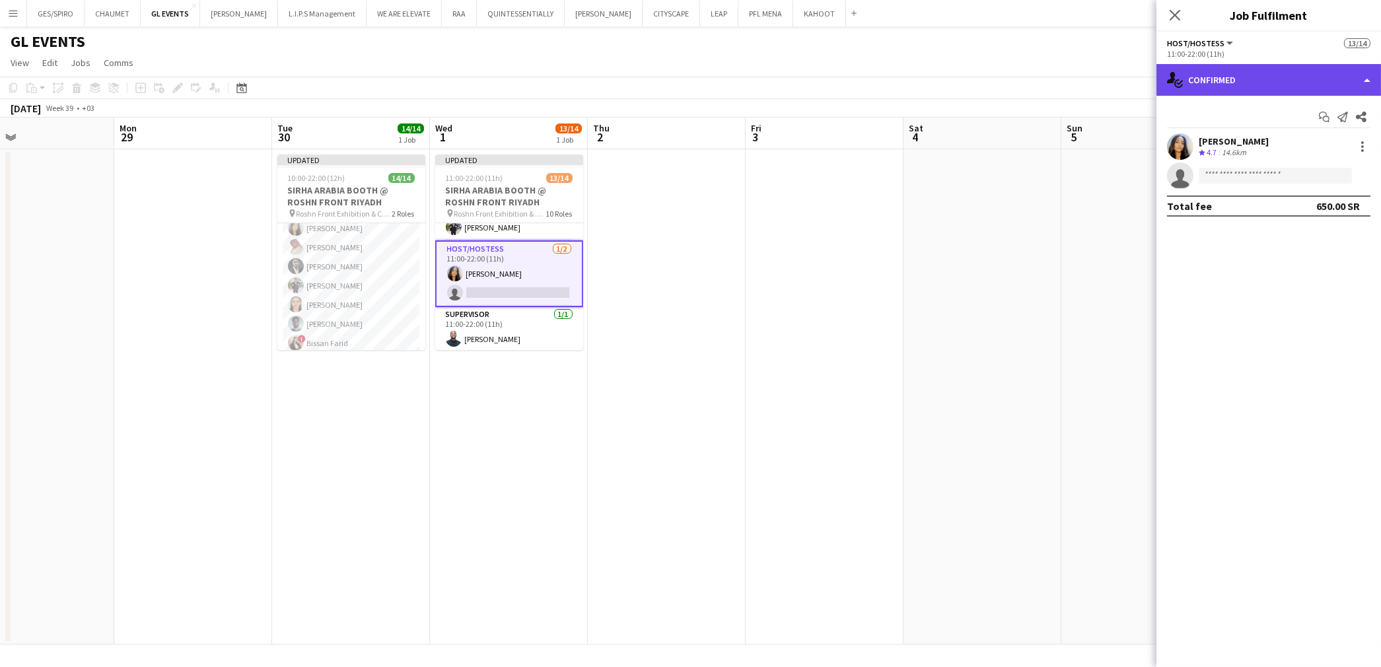
click at [1249, 70] on div "single-neutral-actions-check-2 Confirmed" at bounding box center [1268, 80] width 225 height 32
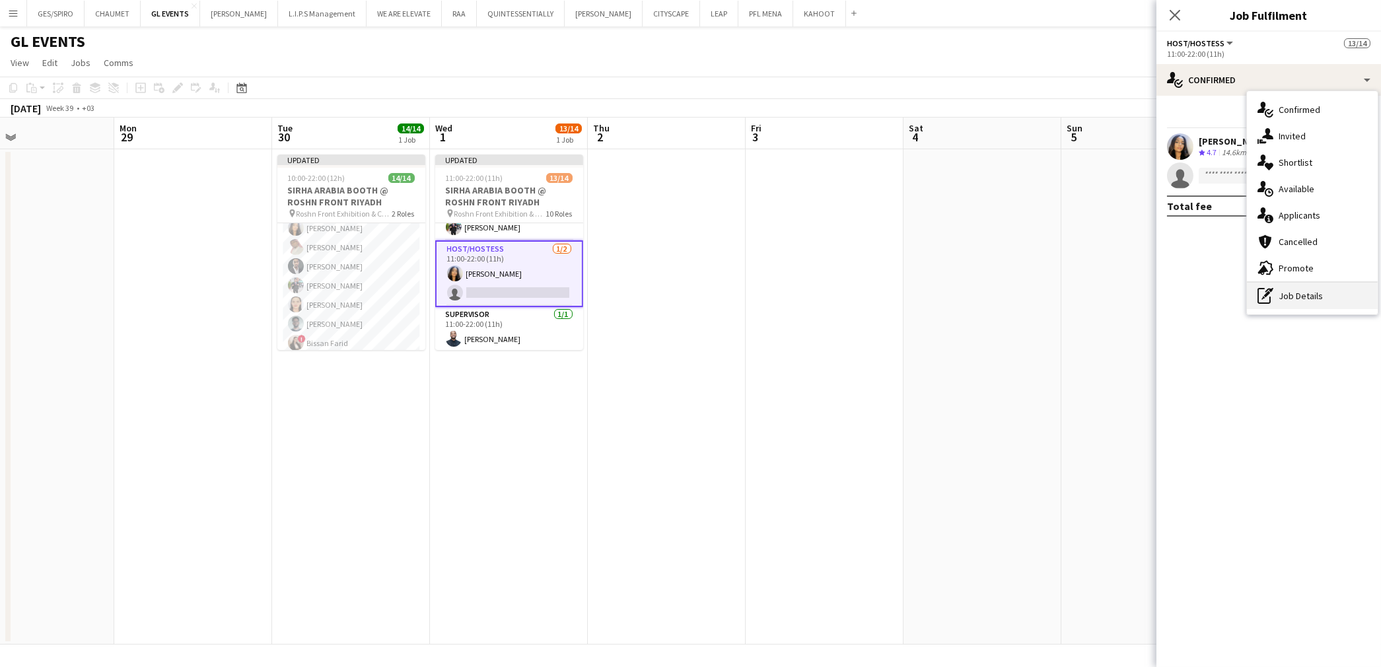
click at [1291, 289] on div "pen-write Job Details" at bounding box center [1312, 296] width 131 height 26
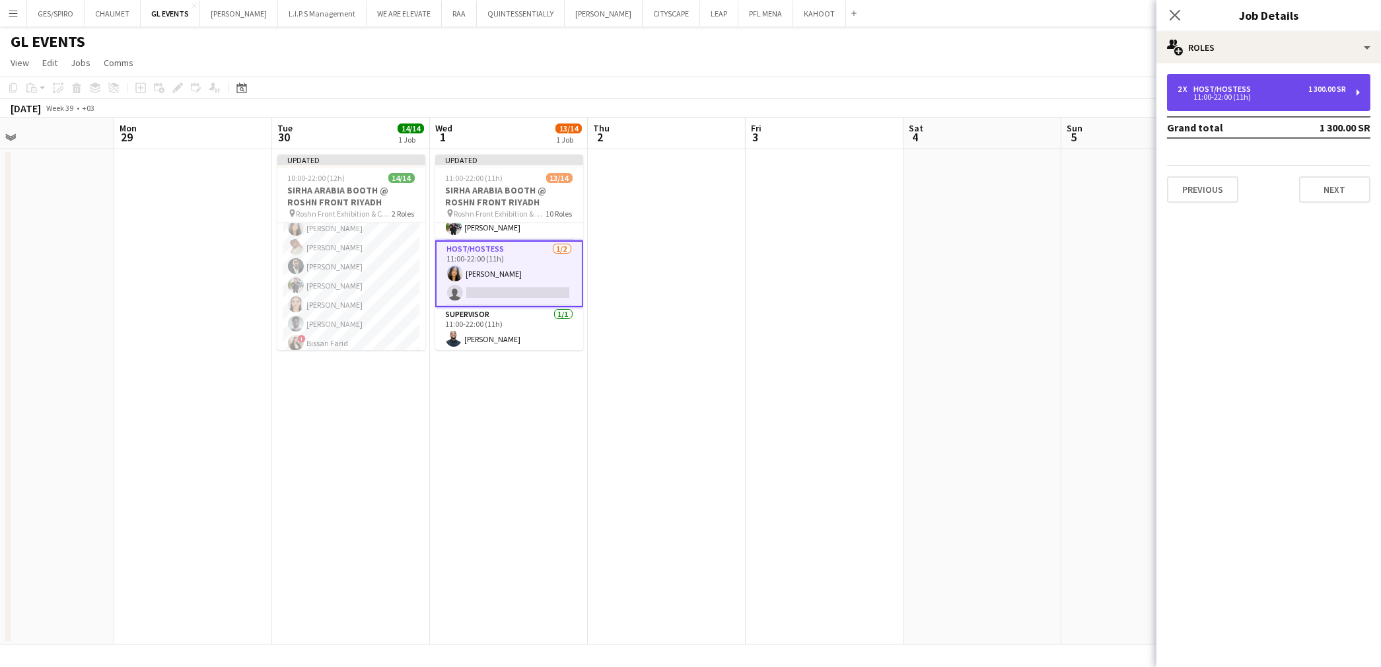
click at [1214, 96] on div "11:00-22:00 (11h)" at bounding box center [1262, 97] width 168 height 7
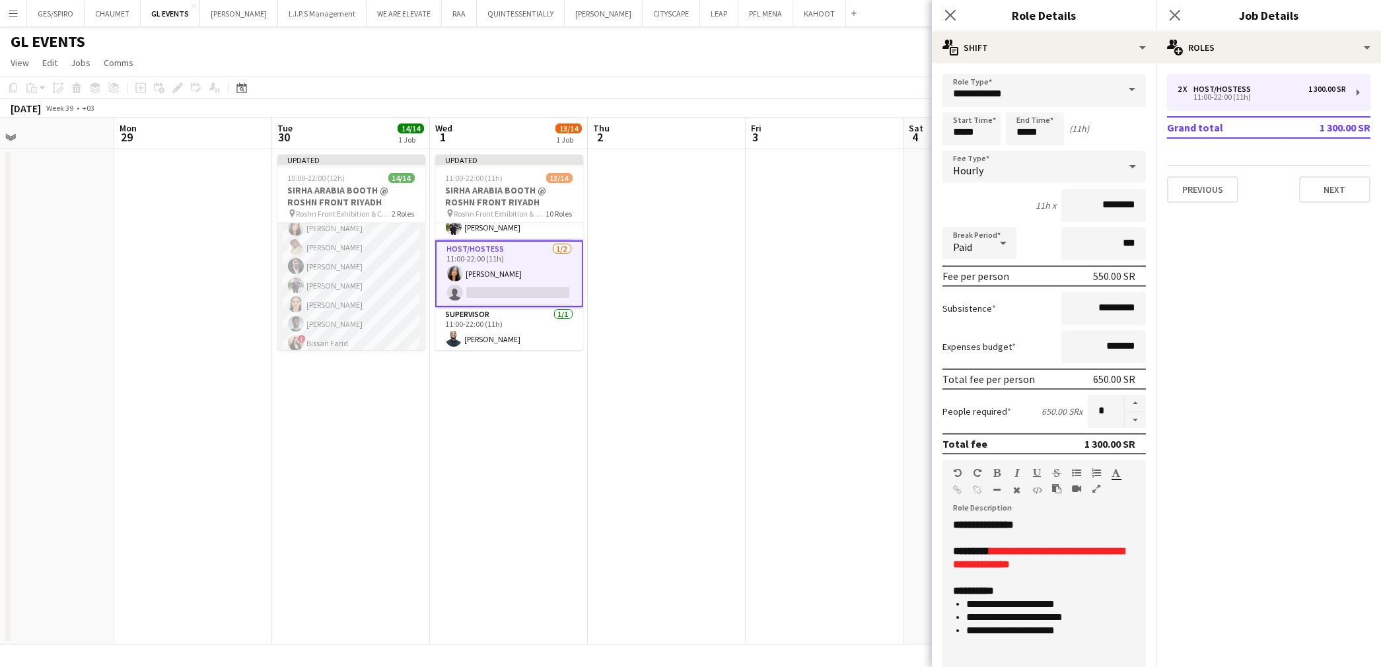
click at [365, 285] on app-card-role "Host/Hostess 13/13 10:00-22:00 (12h) ! Molka Kchouk Fatema Al-sewar Abubakr Awa…" at bounding box center [351, 314] width 148 height 275
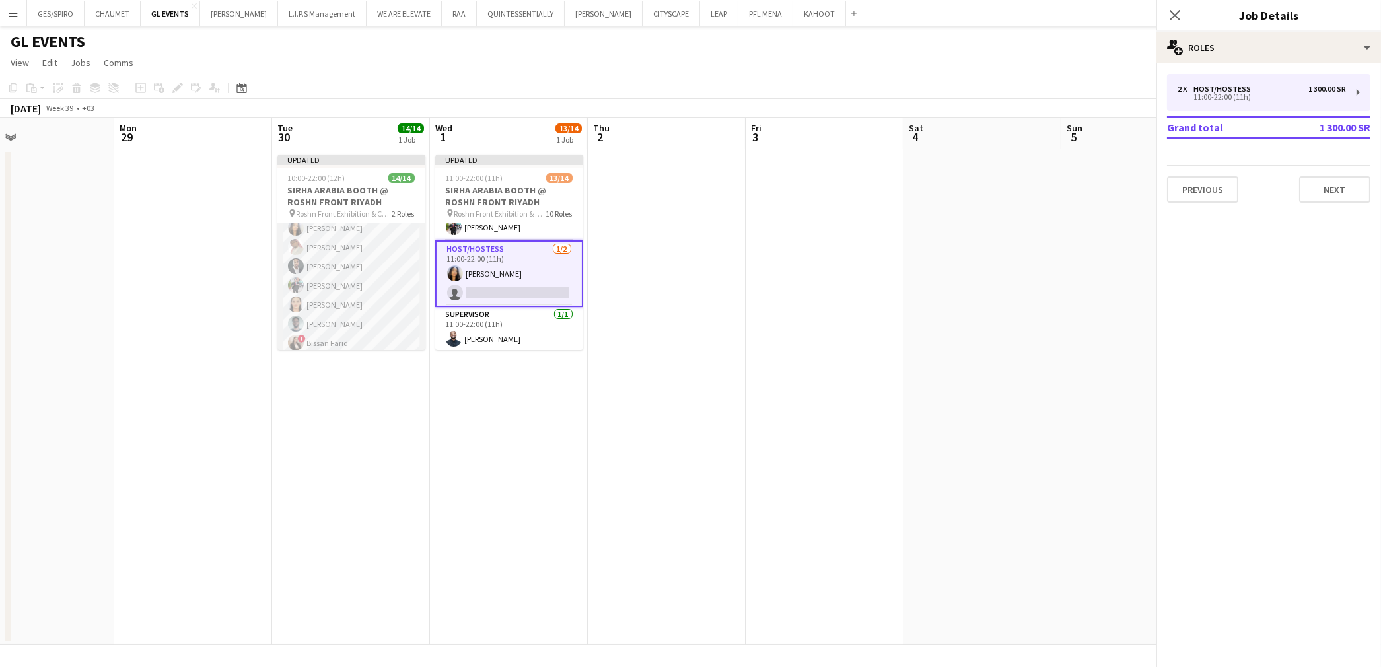
scroll to position [47, 0]
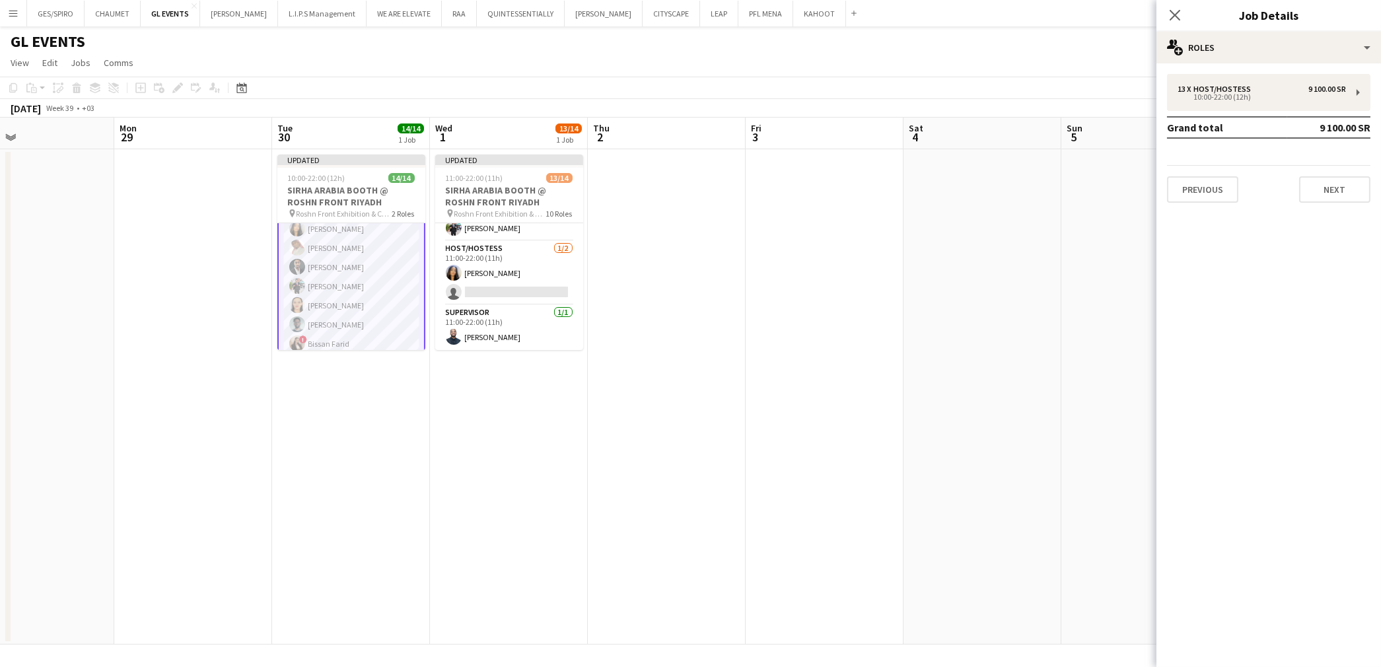
click at [357, 281] on app-card-role "Host/Hostess 13/13 10:00-22:00 (12h) ! Molka Kchouk Fatema Al-sewar Abubakr Awa…" at bounding box center [351, 314] width 148 height 277
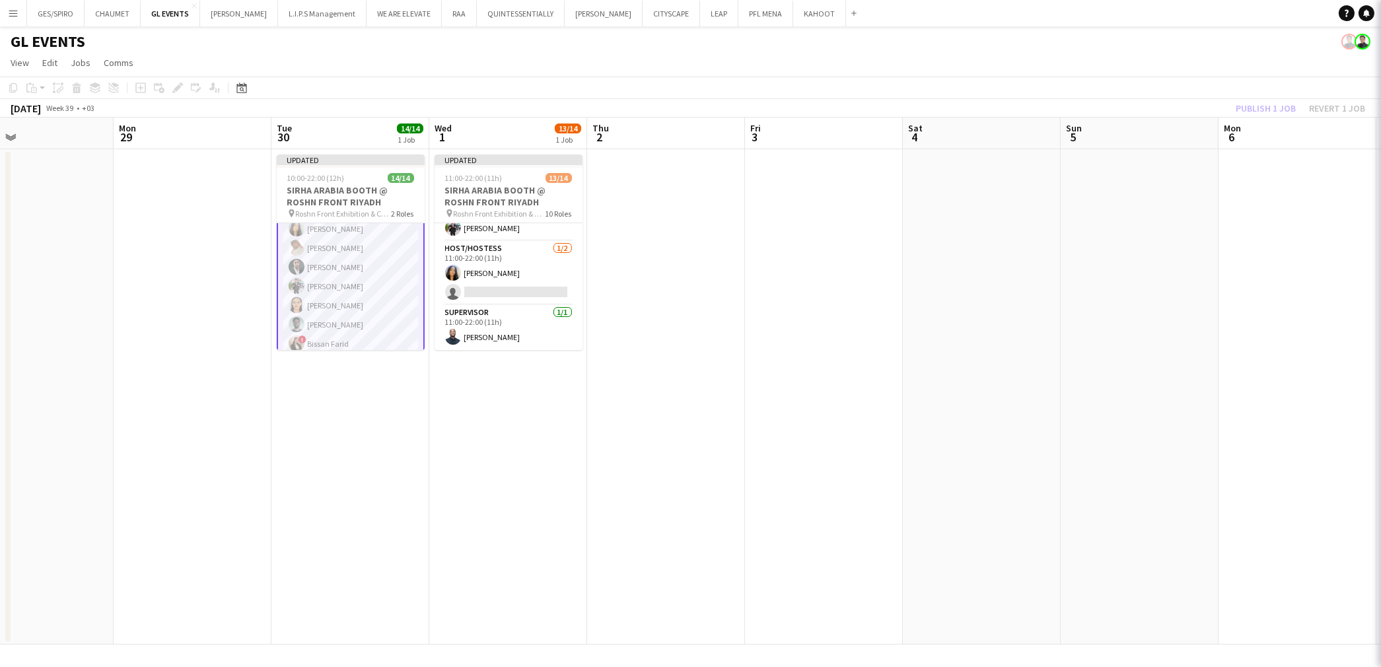
scroll to position [46, 0]
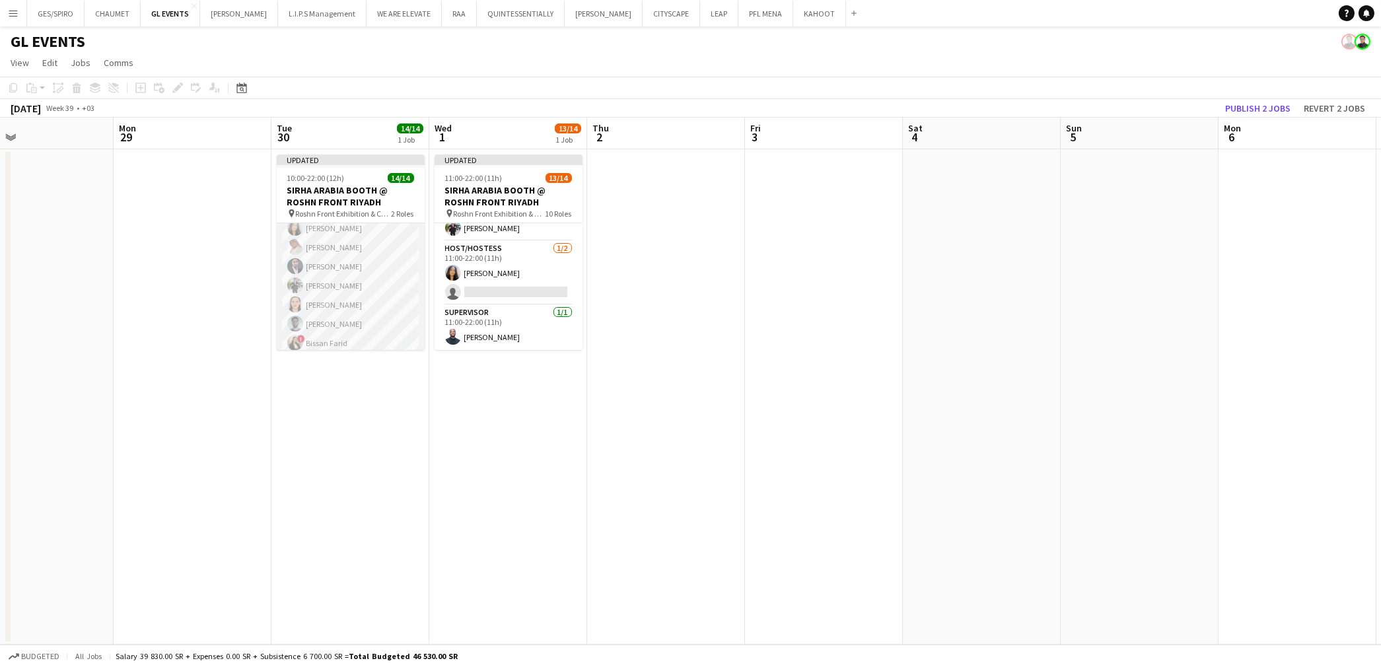
click at [334, 267] on app-card-role "Host/Hostess 13/13 10:00-22:00 (12h) ! Molka Kchouk Fatema Al-sewar Abubakr Awa…" at bounding box center [351, 314] width 148 height 275
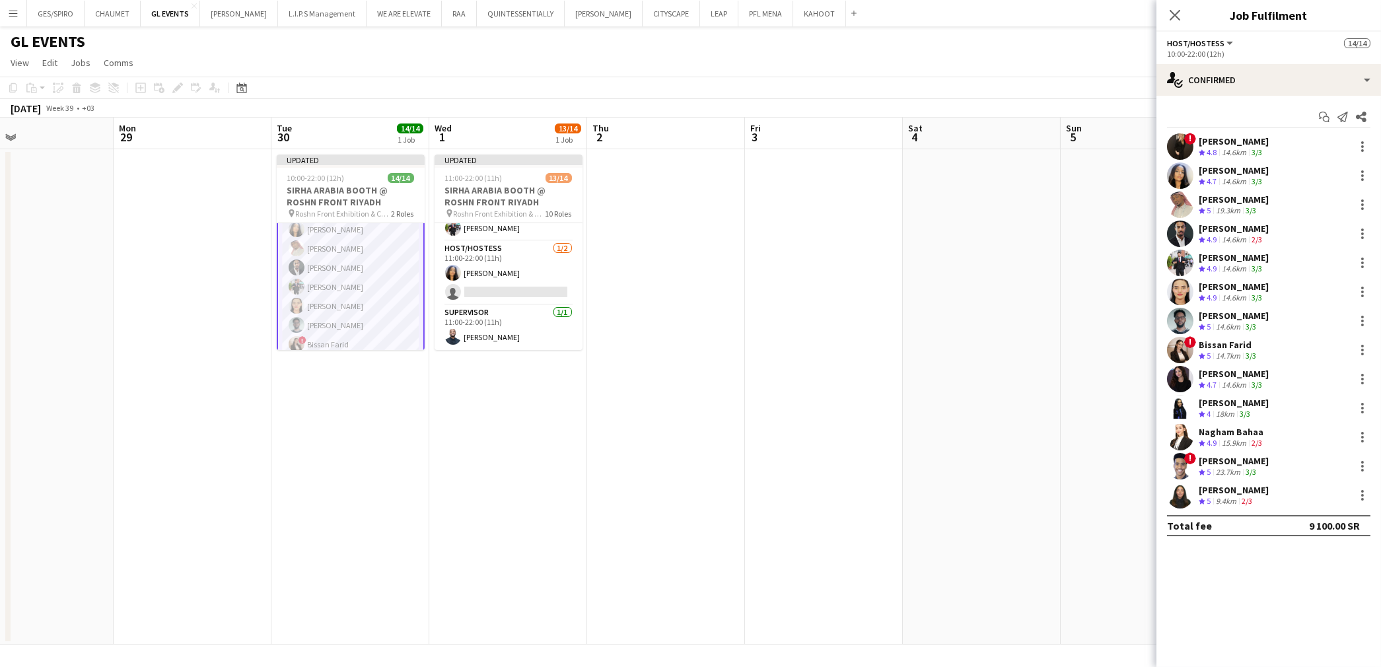
scroll to position [47, 0]
click at [1235, 436] on div "Nagham Bahaa" at bounding box center [1232, 432] width 66 height 12
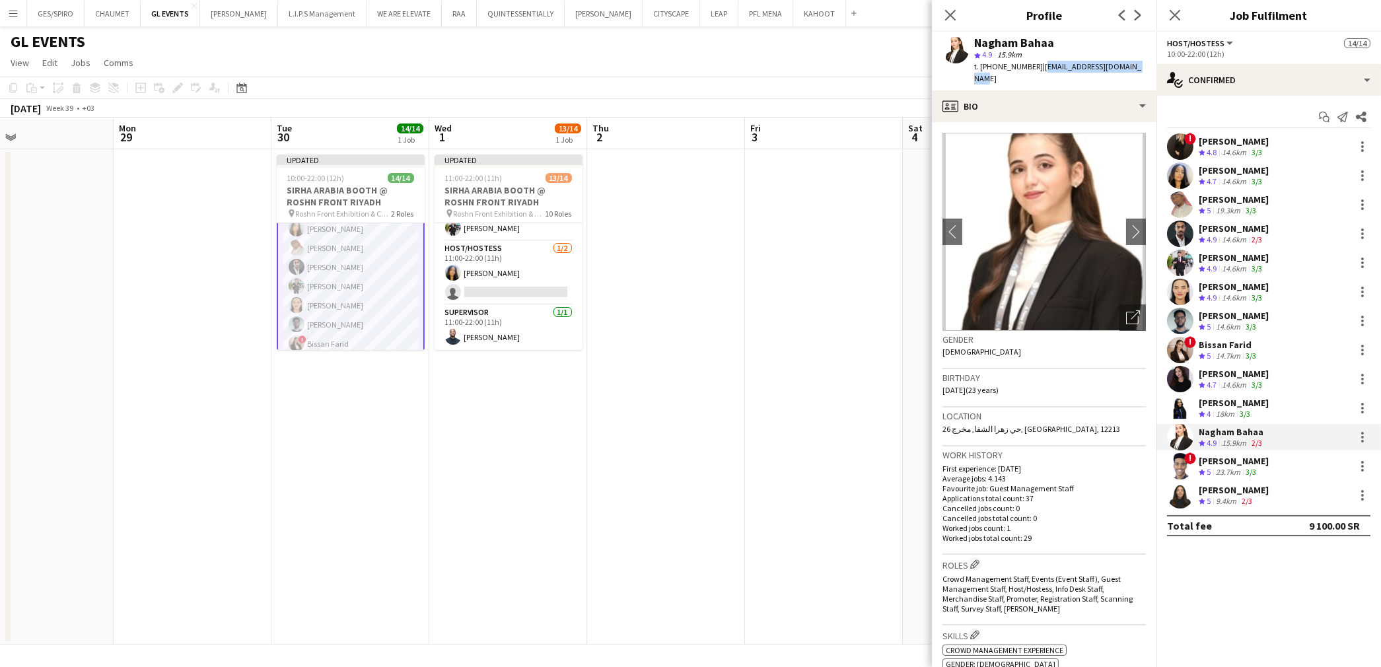
drag, startPoint x: 1038, startPoint y: 68, endPoint x: 1144, endPoint y: 65, distance: 106.4
click at [1144, 65] on div "Nagham Bahaa star 4.9 15.9km t. +966590096595 | nagham.bahaa755@gmail.com" at bounding box center [1044, 61] width 225 height 59
copy span "nagham.bahaa755@gmail.com"
click at [513, 273] on app-card-role "Host/Hostess 1/2 11:00-22:00 (11h) Fatema Al-sewar single-neutral-actions" at bounding box center [508, 273] width 148 height 64
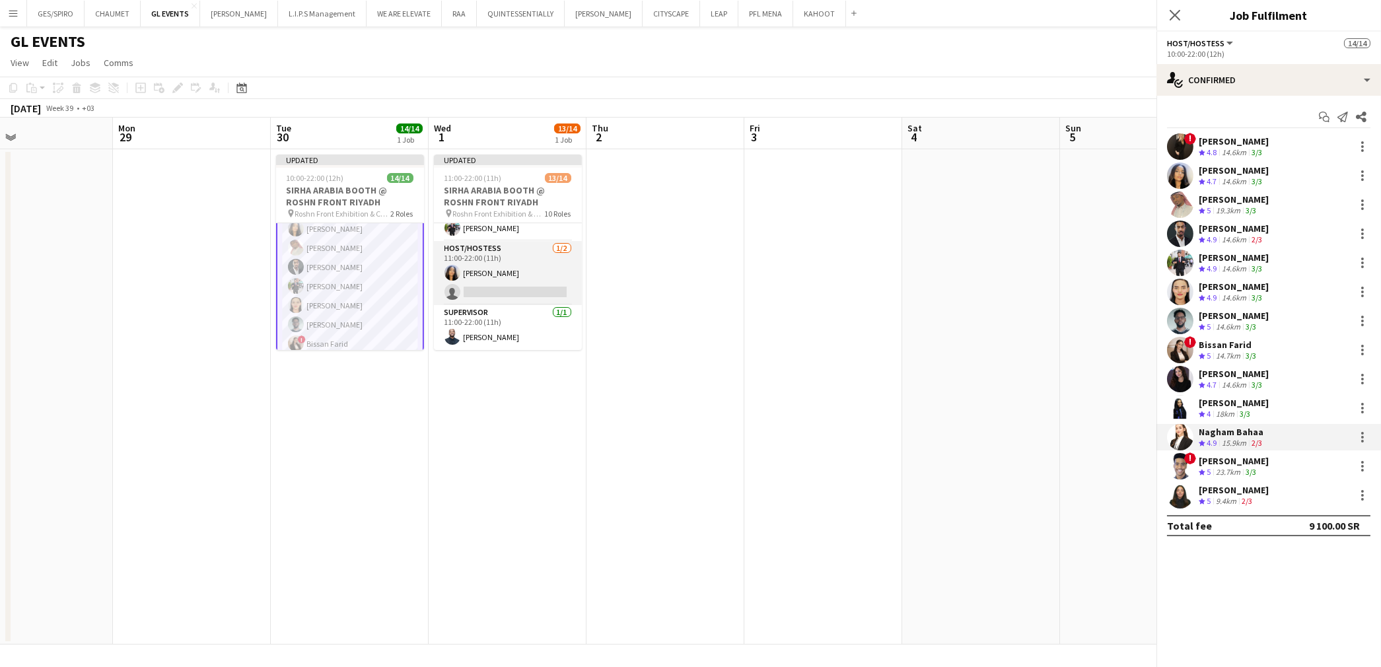
scroll to position [46, 0]
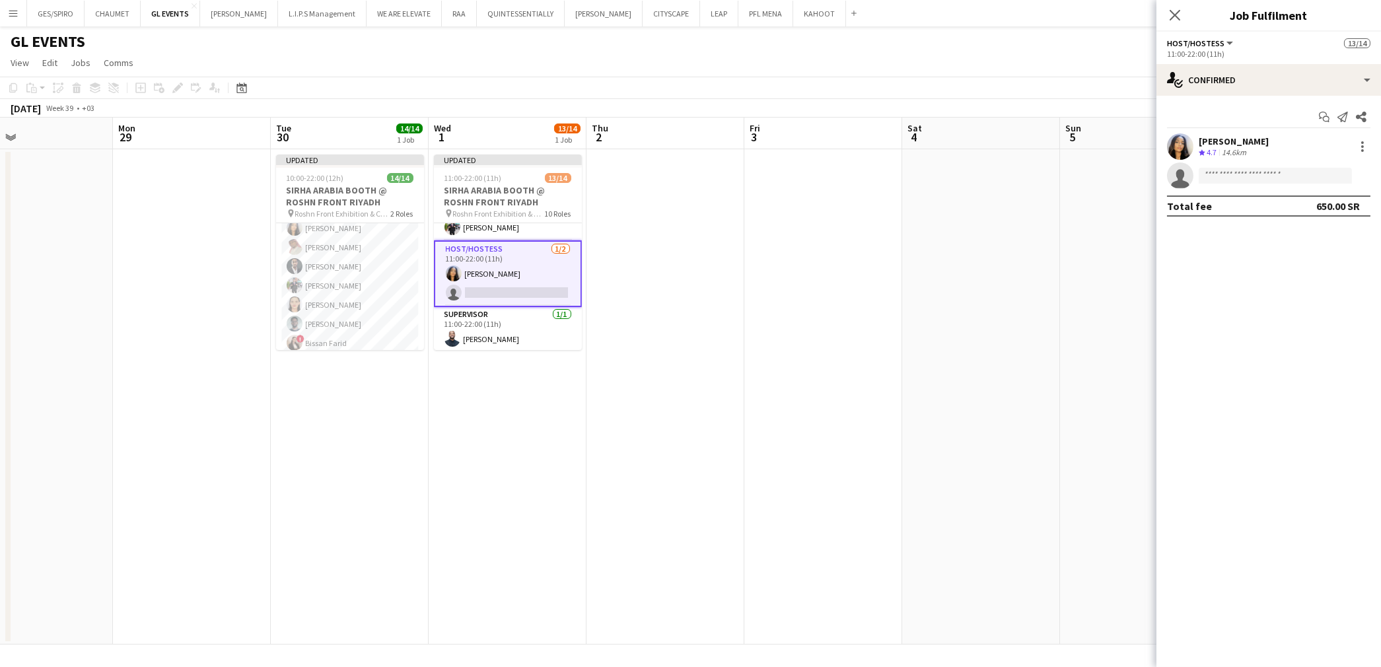
click at [511, 288] on app-card-role "Host/Hostess 1/2 11:00-22:00 (11h) Fatema Al-sewar single-neutral-actions" at bounding box center [508, 273] width 148 height 67
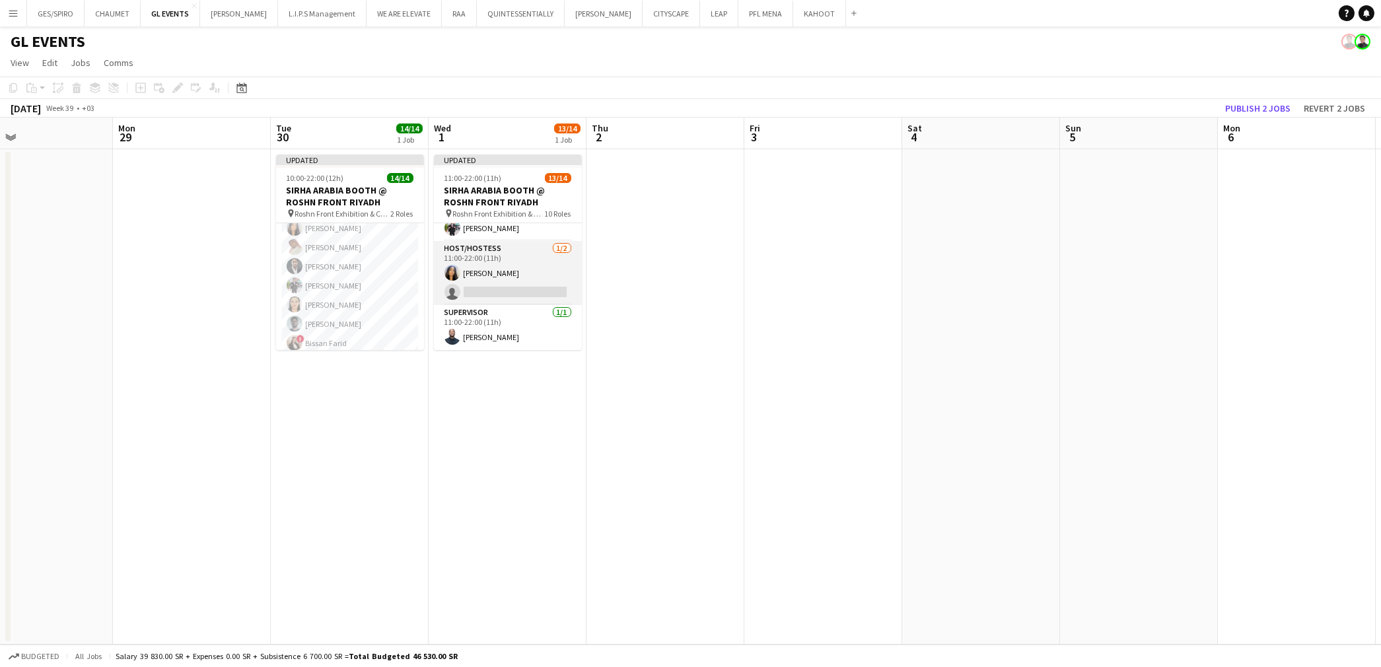
click at [511, 288] on app-card-role "Host/Hostess 1/2 11:00-22:00 (11h) Fatema Al-sewar single-neutral-actions" at bounding box center [508, 273] width 148 height 64
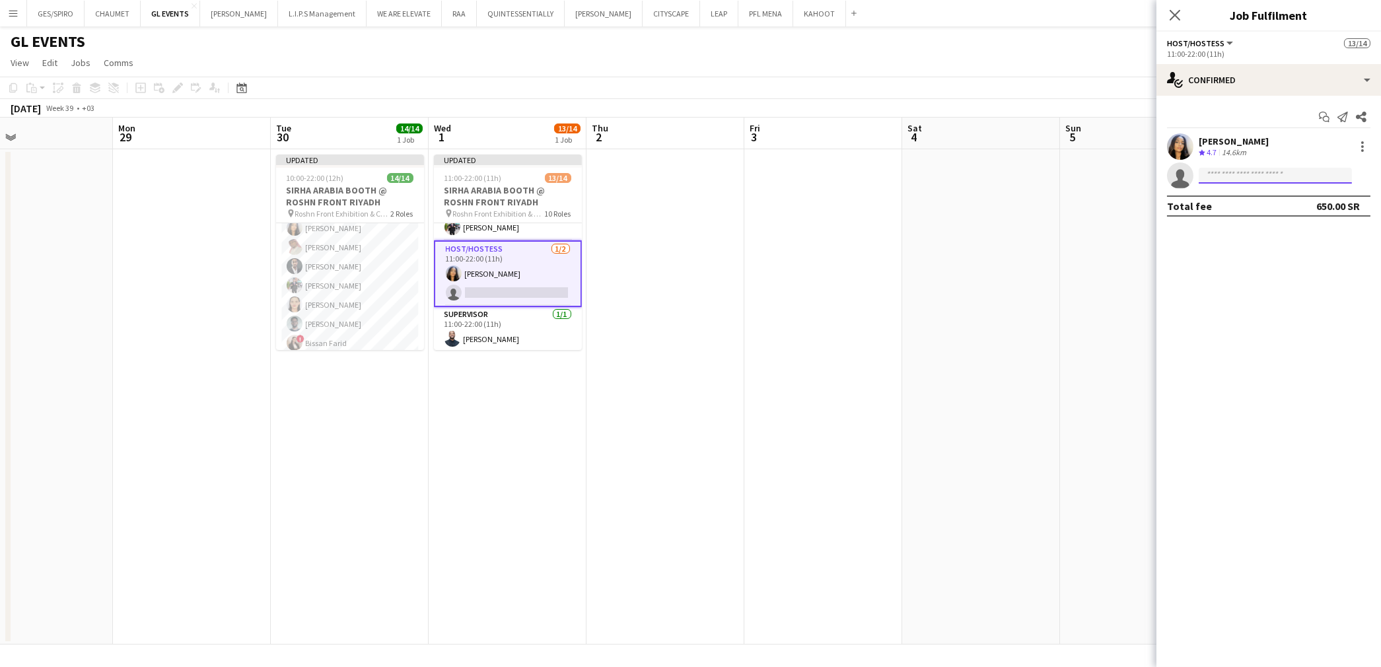
click at [1247, 170] on input at bounding box center [1275, 176] width 153 height 16
paste input "**********"
type input "**********"
click at [1244, 206] on span "nagham.bahaa755@gmail.com" at bounding box center [1275, 205] width 132 height 11
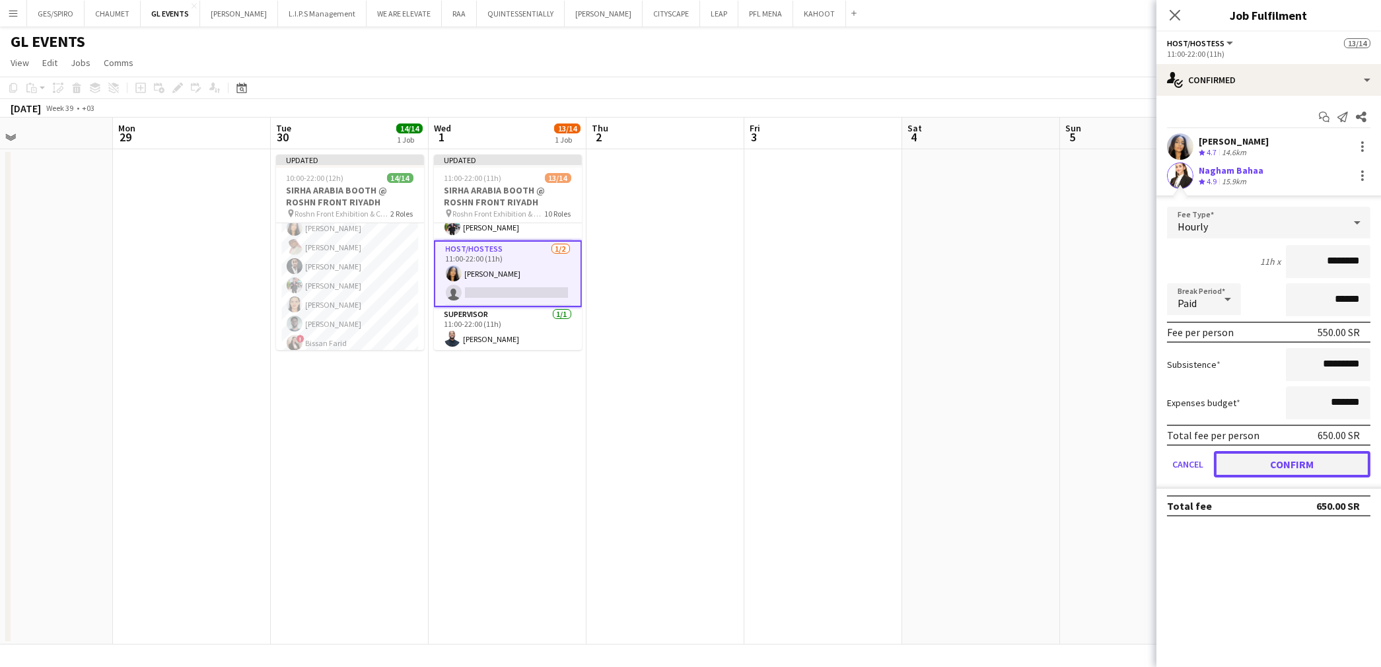
click at [1294, 456] on button "Confirm" at bounding box center [1292, 464] width 157 height 26
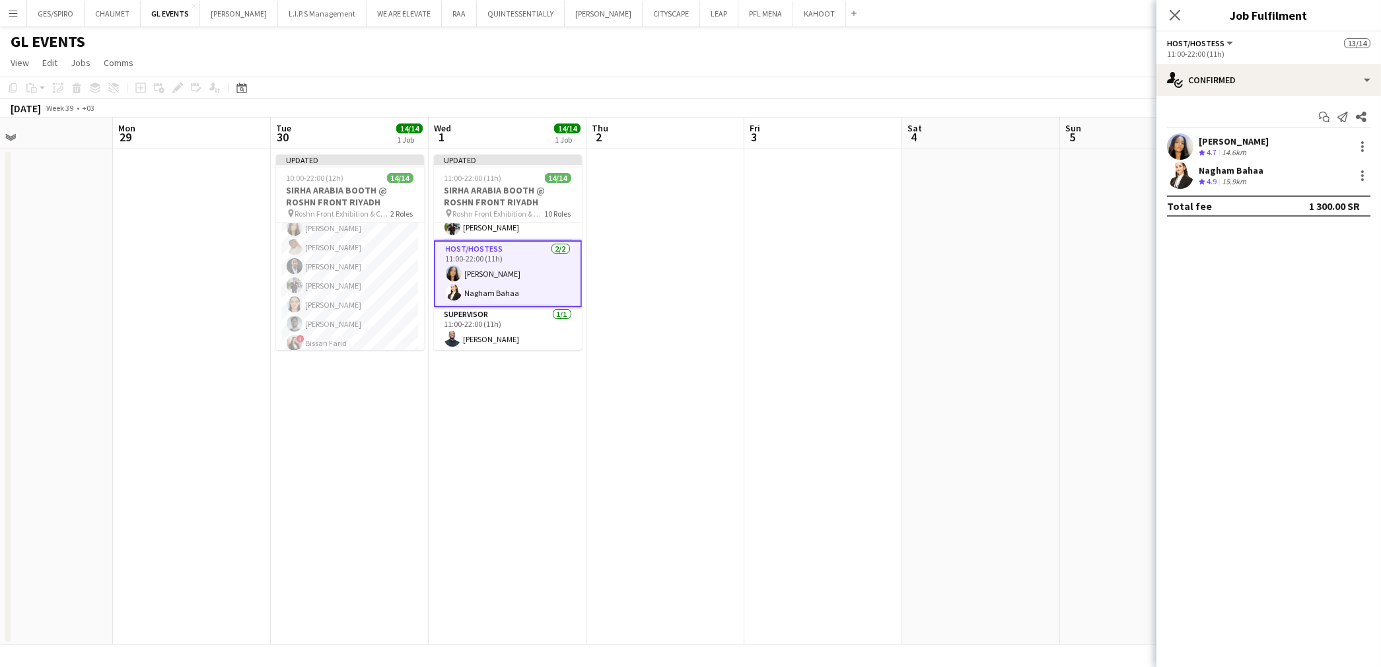
click at [690, 302] on app-date-cell at bounding box center [665, 396] width 158 height 495
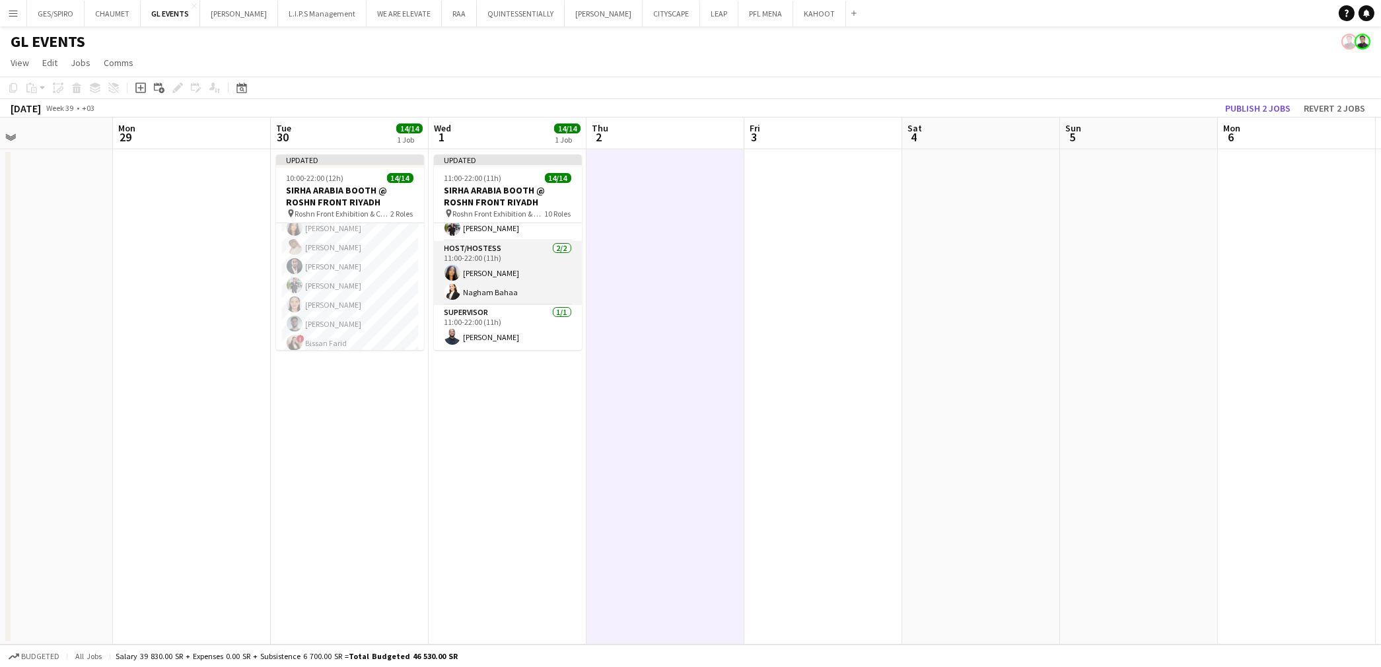
click at [509, 293] on app-card-role "Host/Hostess 2/2 11:00-22:00 (11h) Fatema Al-sewar Nagham Bahaa" at bounding box center [508, 273] width 148 height 64
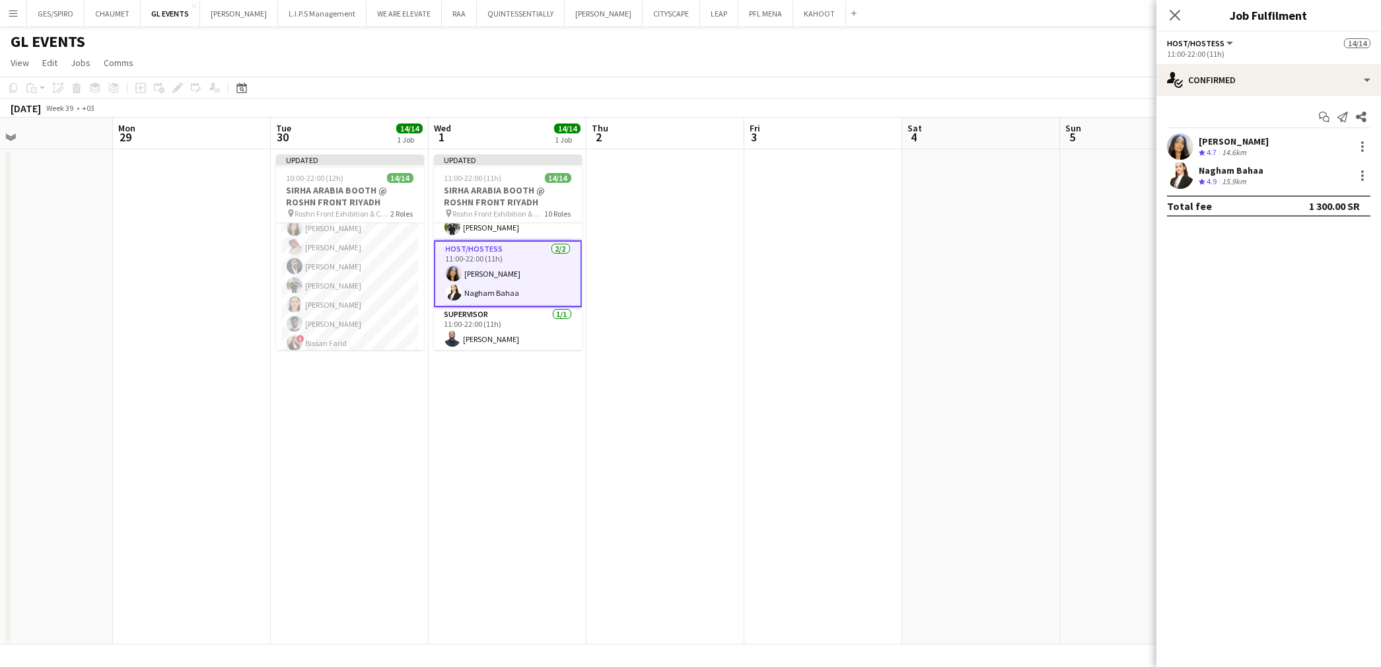
click at [1262, 188] on div "Nagham Bahaa Crew rating 4.9 15.9km" at bounding box center [1268, 175] width 225 height 26
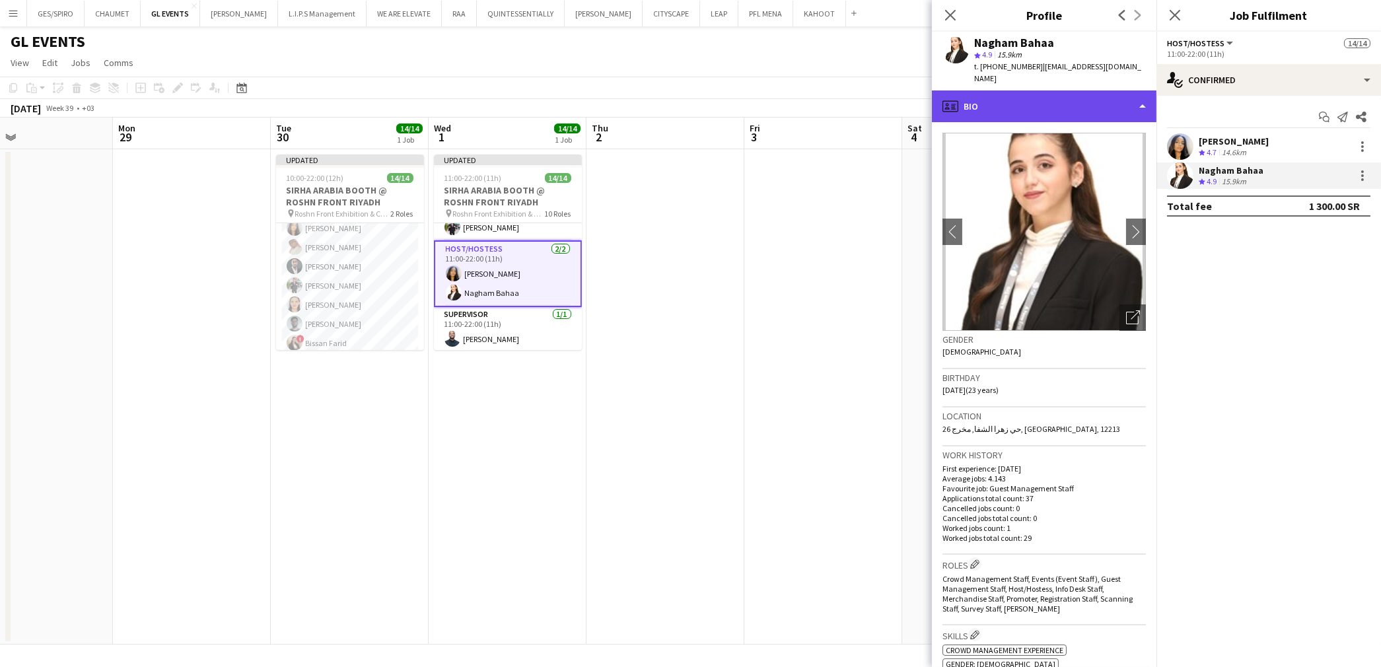
click at [1099, 90] on div "profile Bio" at bounding box center [1044, 106] width 225 height 32
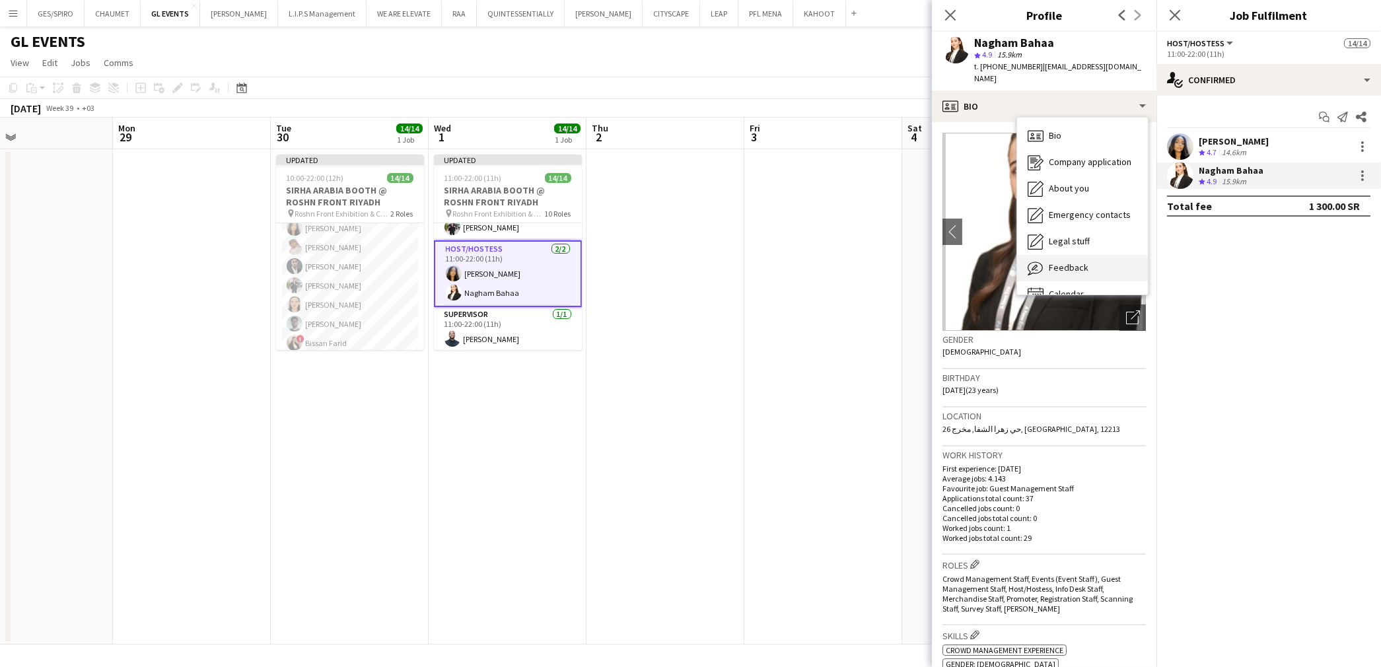
click at [1087, 263] on div "Feedback Feedback" at bounding box center [1082, 268] width 131 height 26
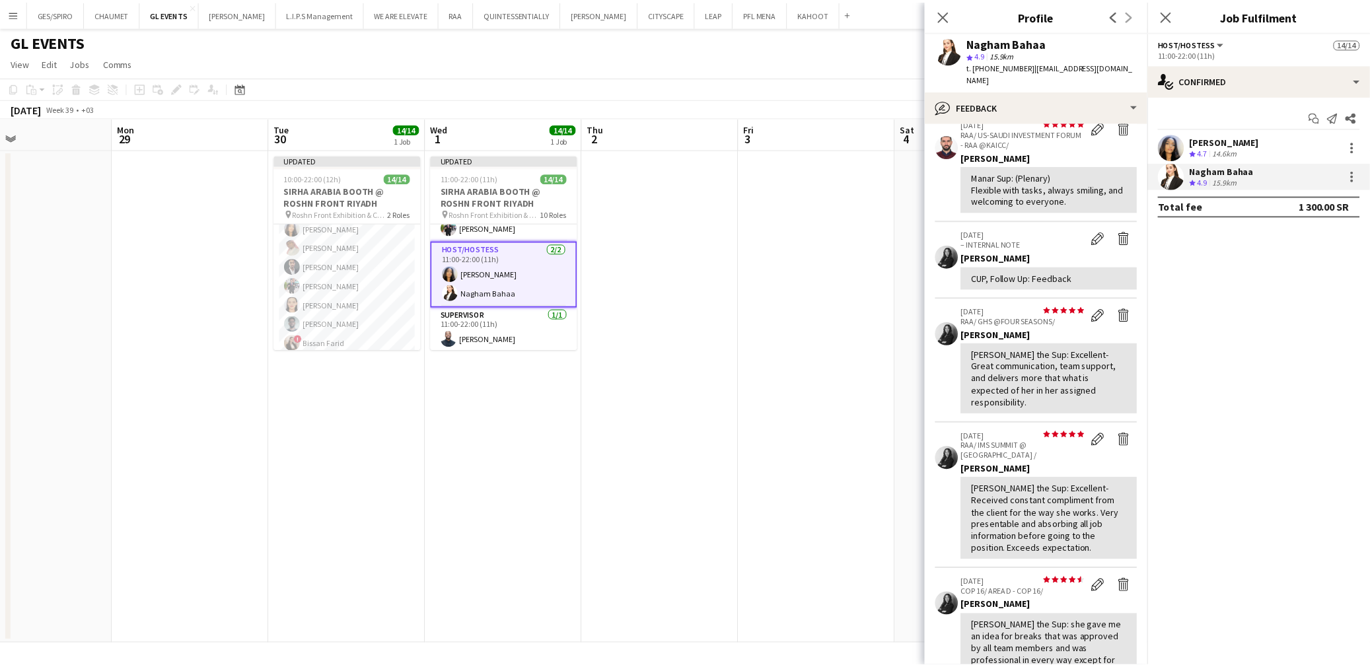
scroll to position [73, 0]
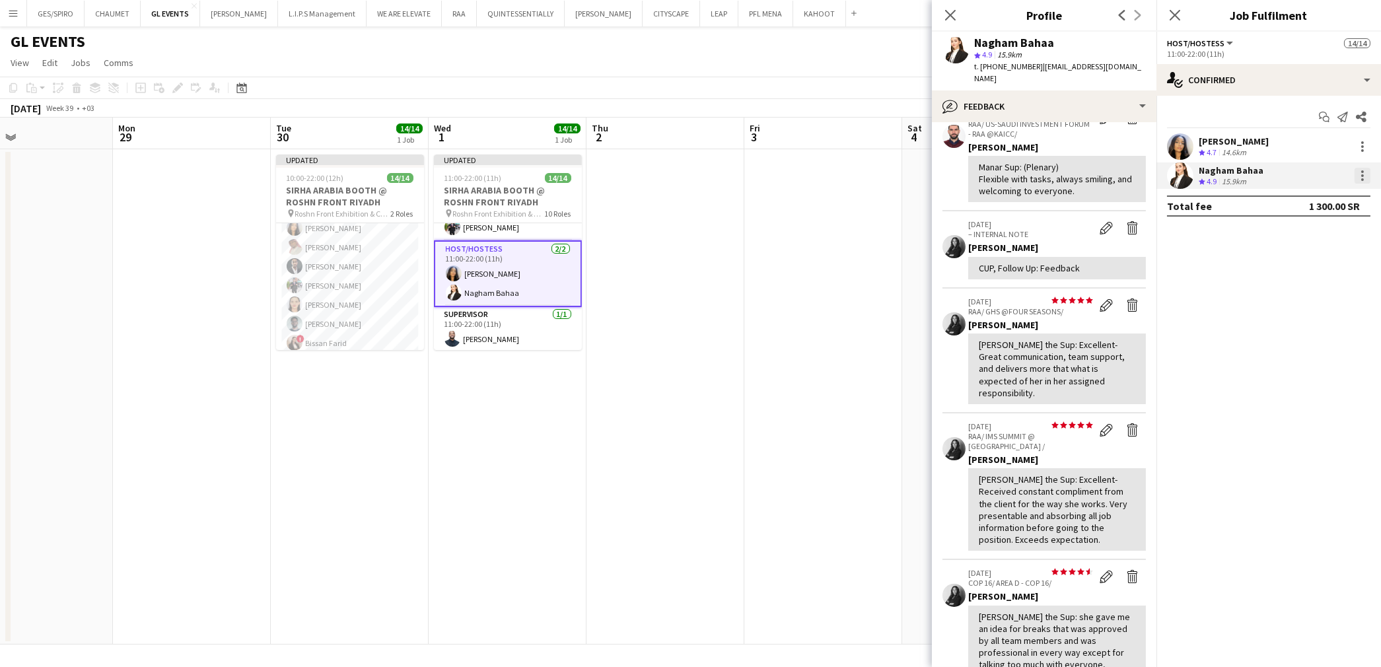
click at [1364, 177] on div at bounding box center [1363, 176] width 16 height 16
click at [1302, 232] on span "Switch crew" at bounding box center [1307, 231] width 56 height 11
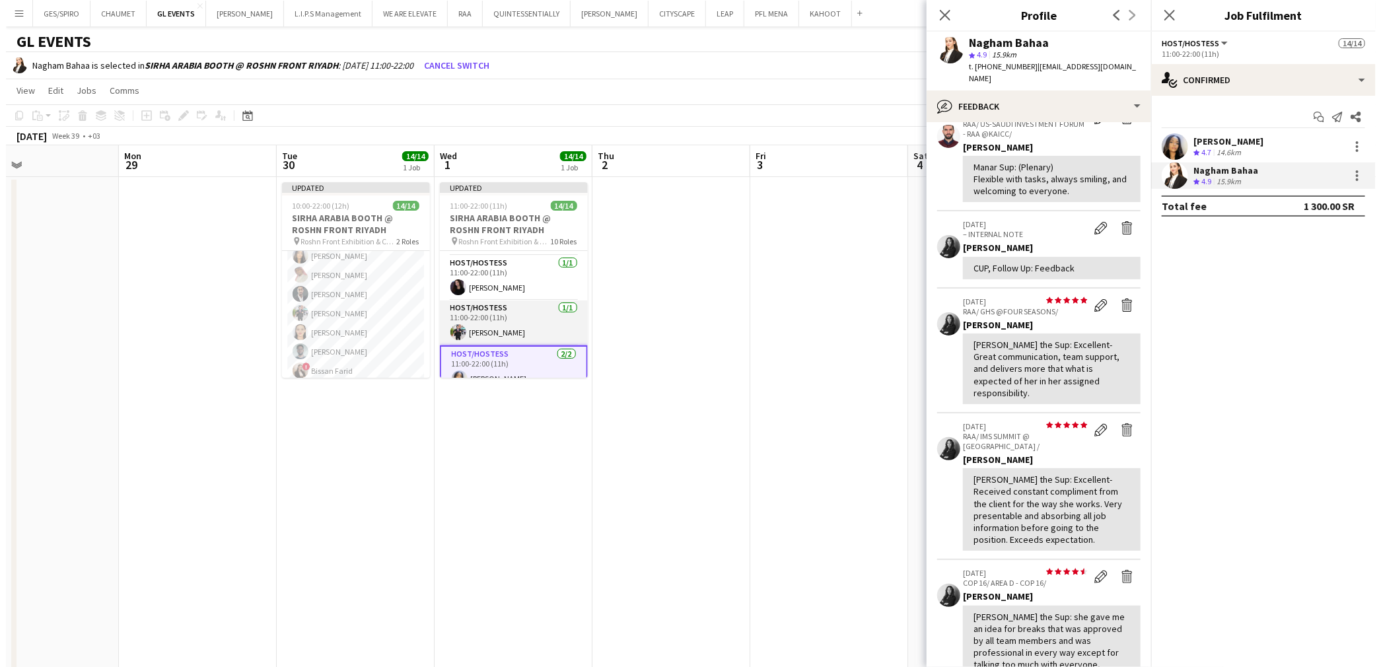
scroll to position [328, 0]
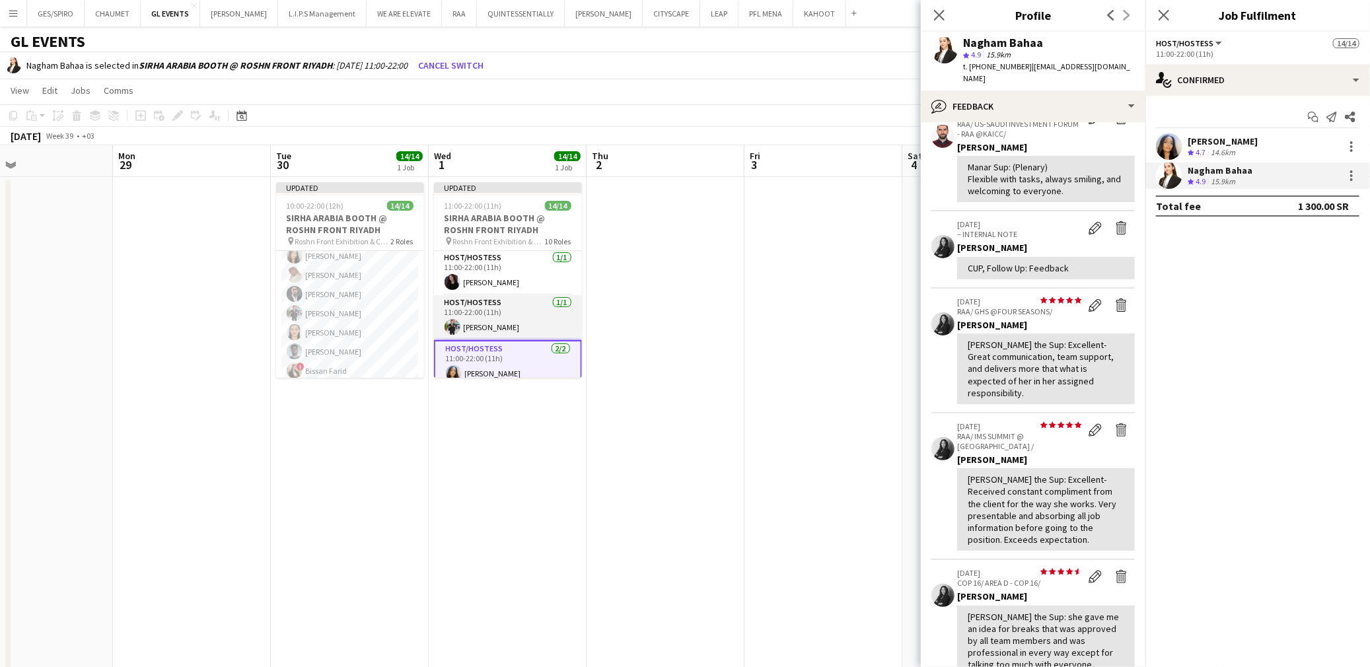
click at [517, 324] on app-card-role "Host/Hostess 1/1 11:00-22:00 (11h) Mohammed Abdulqader" at bounding box center [508, 317] width 148 height 45
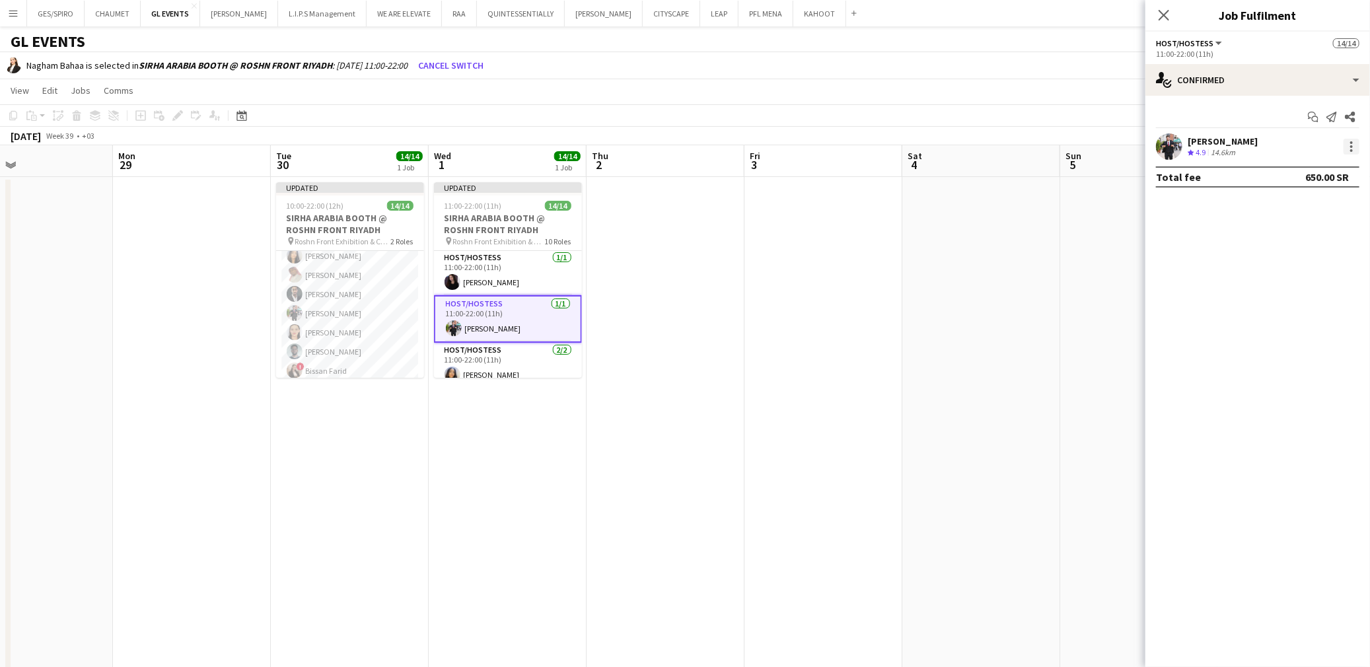
click at [1347, 153] on div at bounding box center [1351, 147] width 16 height 16
click at [1317, 205] on span "Switch with" at bounding box center [1293, 202] width 53 height 11
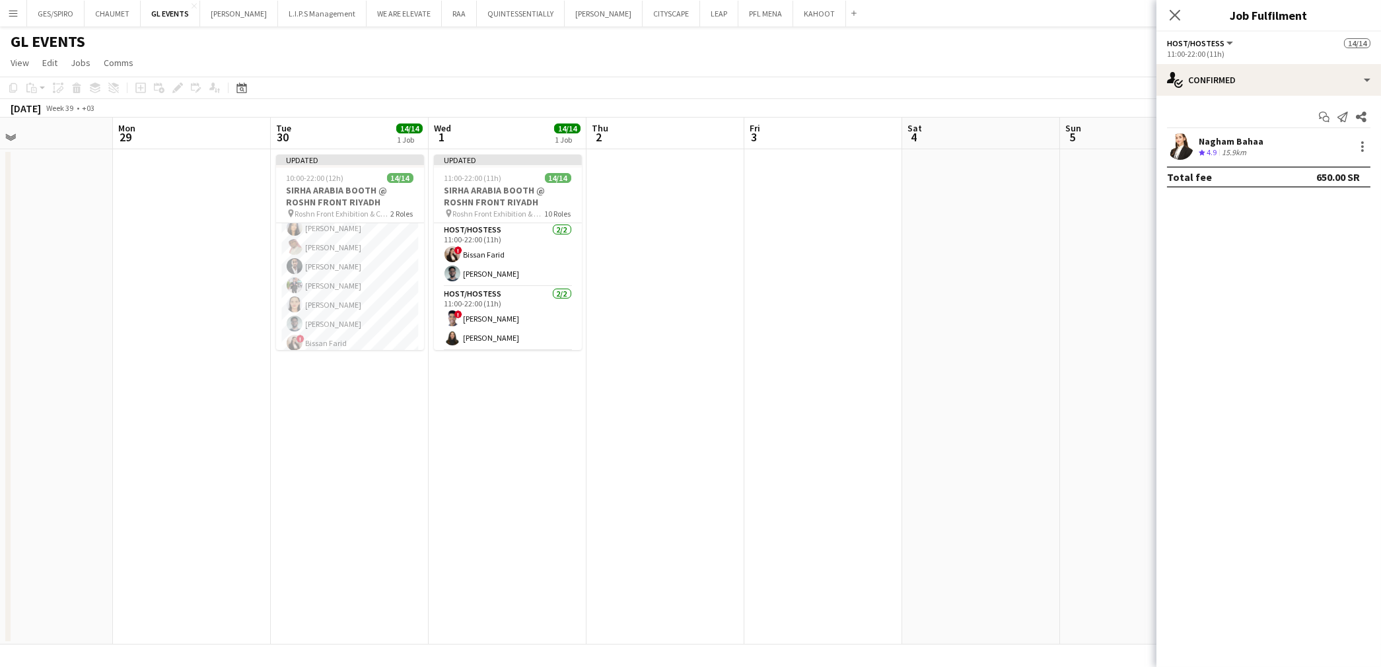
scroll to position [0, 0]
click at [523, 279] on app-card-role "Host/Hostess 2/2 11:00-22:00 (11h) ! Bissan Farid Osama Ahmed" at bounding box center [508, 255] width 148 height 64
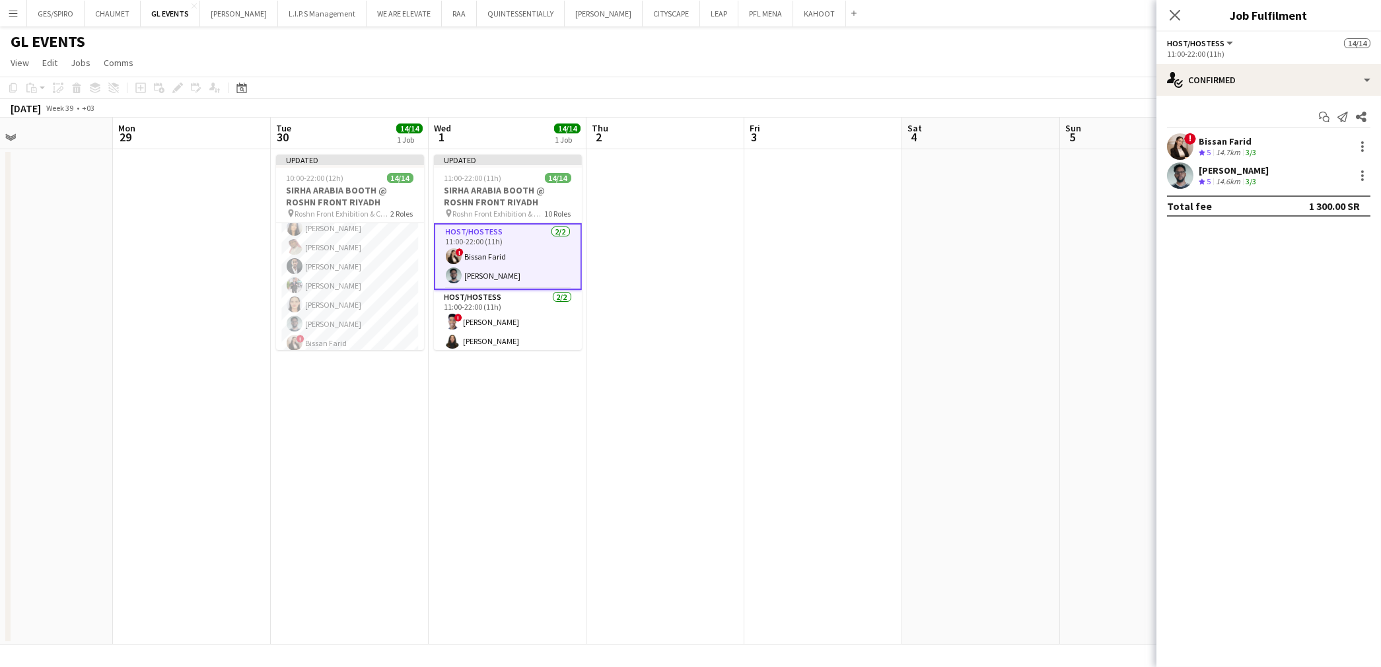
click at [1259, 174] on div "Osama Ahmed" at bounding box center [1234, 170] width 70 height 12
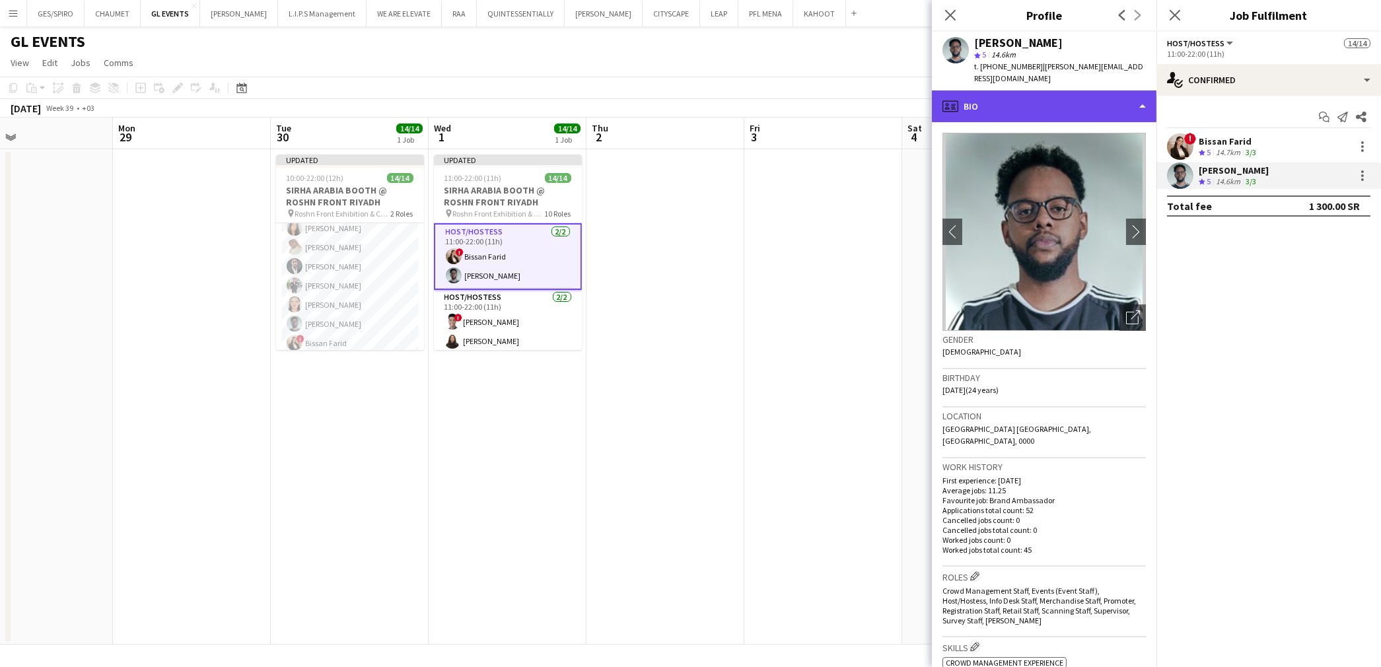
click at [1103, 94] on div "profile Bio" at bounding box center [1044, 106] width 225 height 32
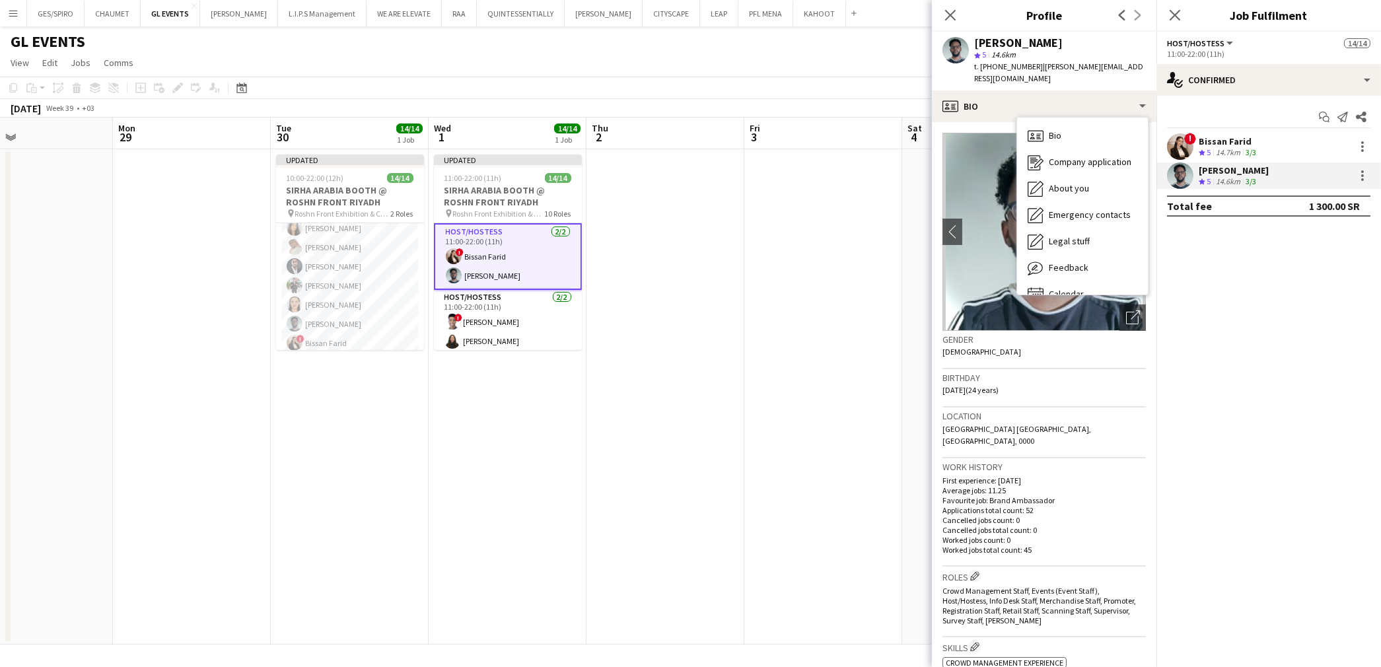
click at [1228, 363] on mat-expansion-panel "check Confirmed Start chat Send notification Share ! Bissan Farid Crew rating 5…" at bounding box center [1268, 381] width 225 height 571
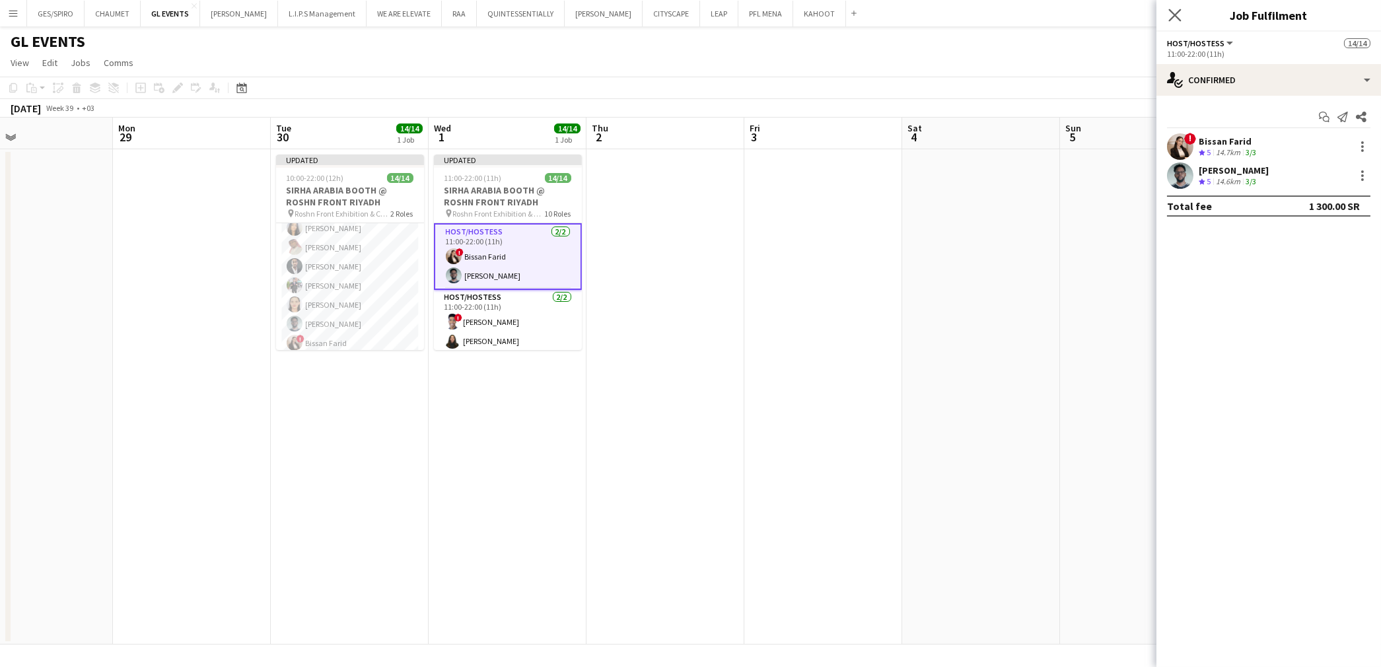
click at [1182, 10] on app-icon "Close pop-in" at bounding box center [1175, 15] width 19 height 19
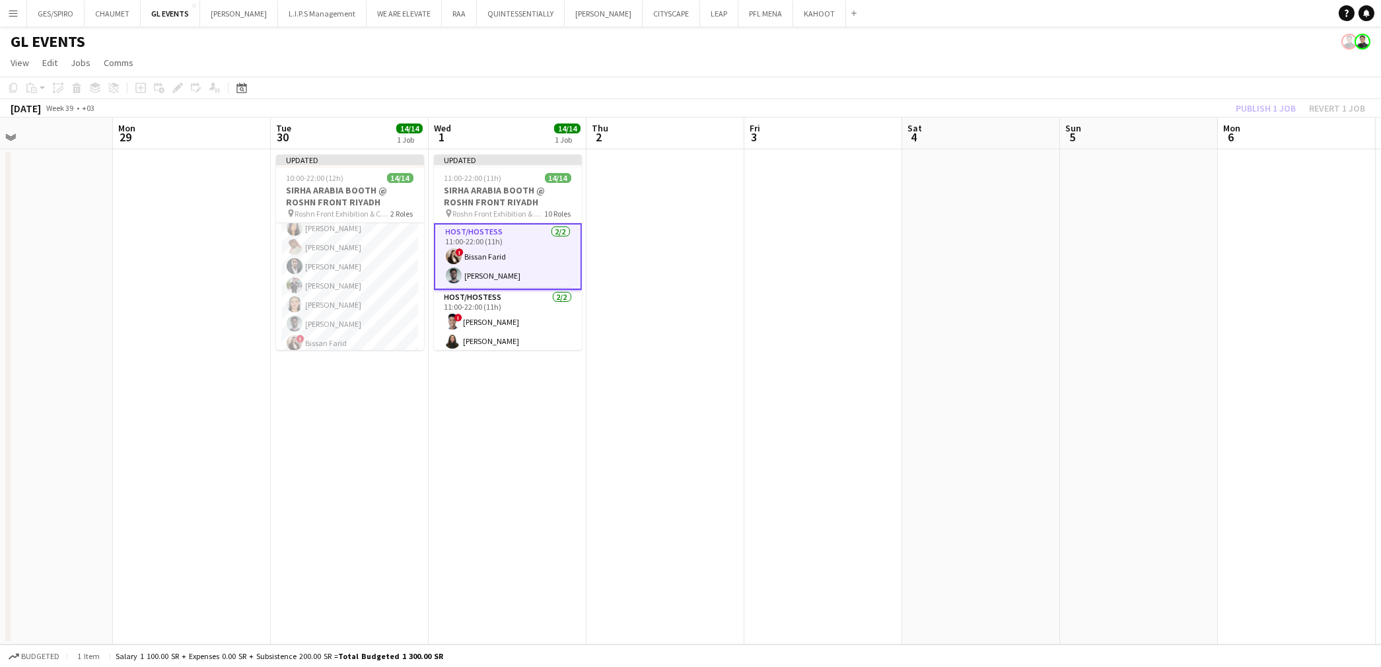
click at [711, 271] on app-date-cell at bounding box center [665, 396] width 158 height 495
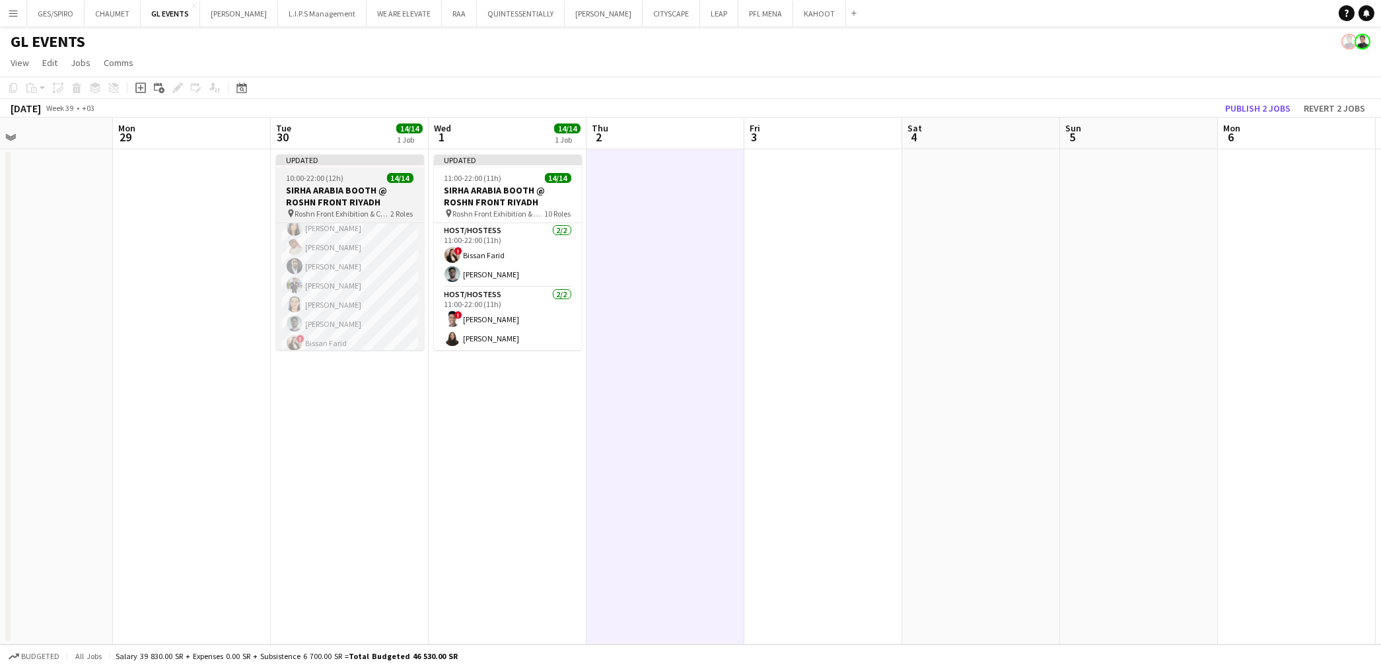
click at [294, 185] on h3 "SIRHA ARABIA BOOTH @ ROSHN FRONT RIYADH" at bounding box center [350, 196] width 148 height 24
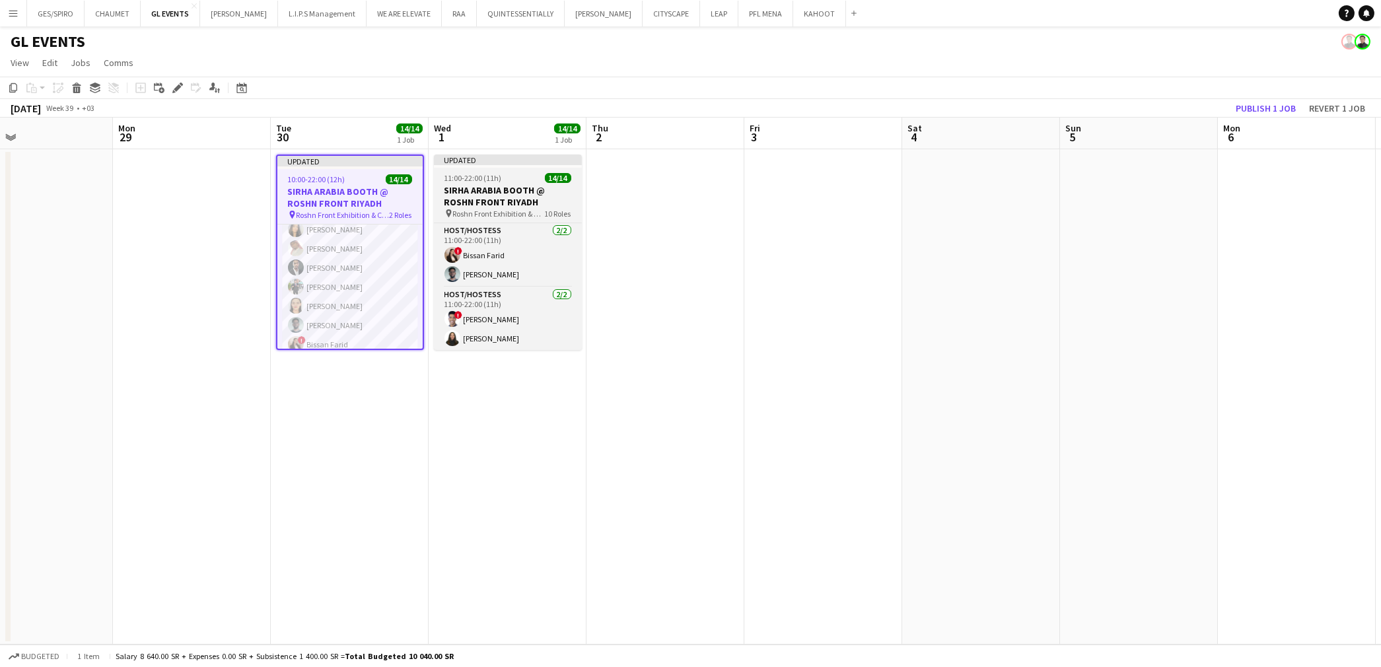
click at [530, 170] on app-job-card "Updated 11:00-22:00 (11h) 14/14 SIRHA ARABIA BOOTH @ ROSHN FRONT RIYADH pin Ros…" at bounding box center [508, 252] width 148 height 195
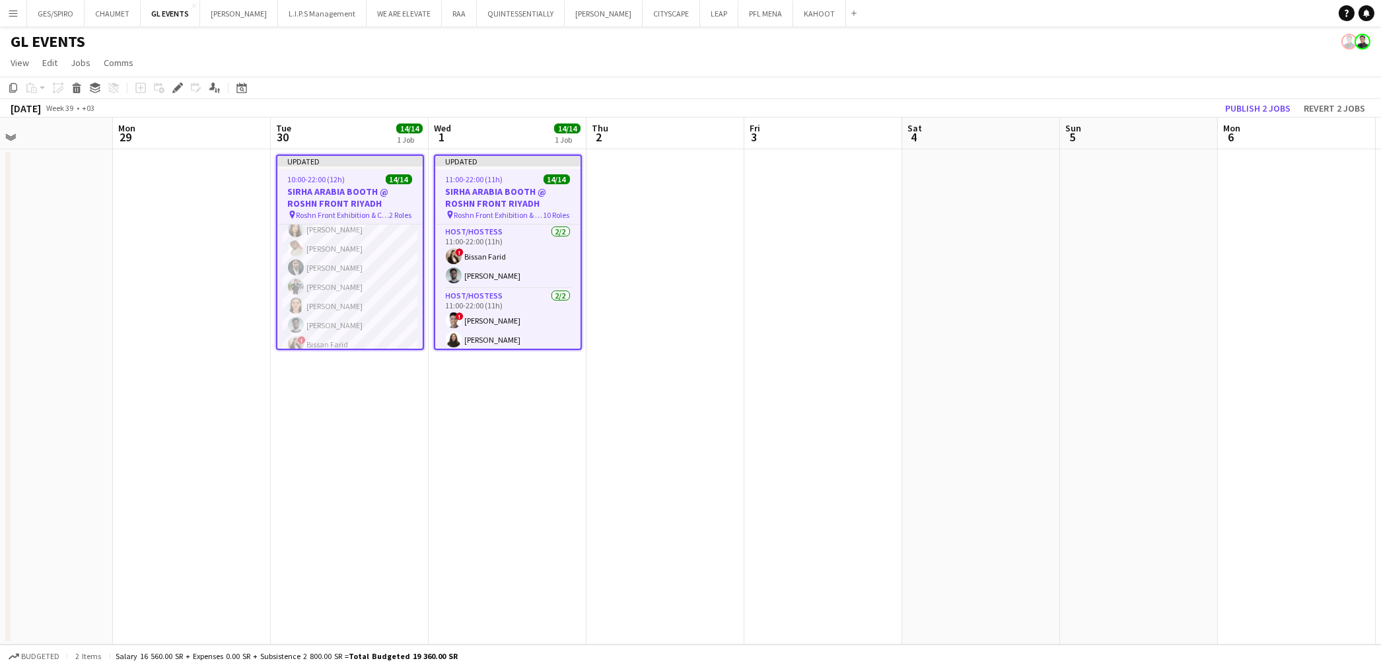
click at [692, 185] on app-date-cell at bounding box center [665, 396] width 158 height 495
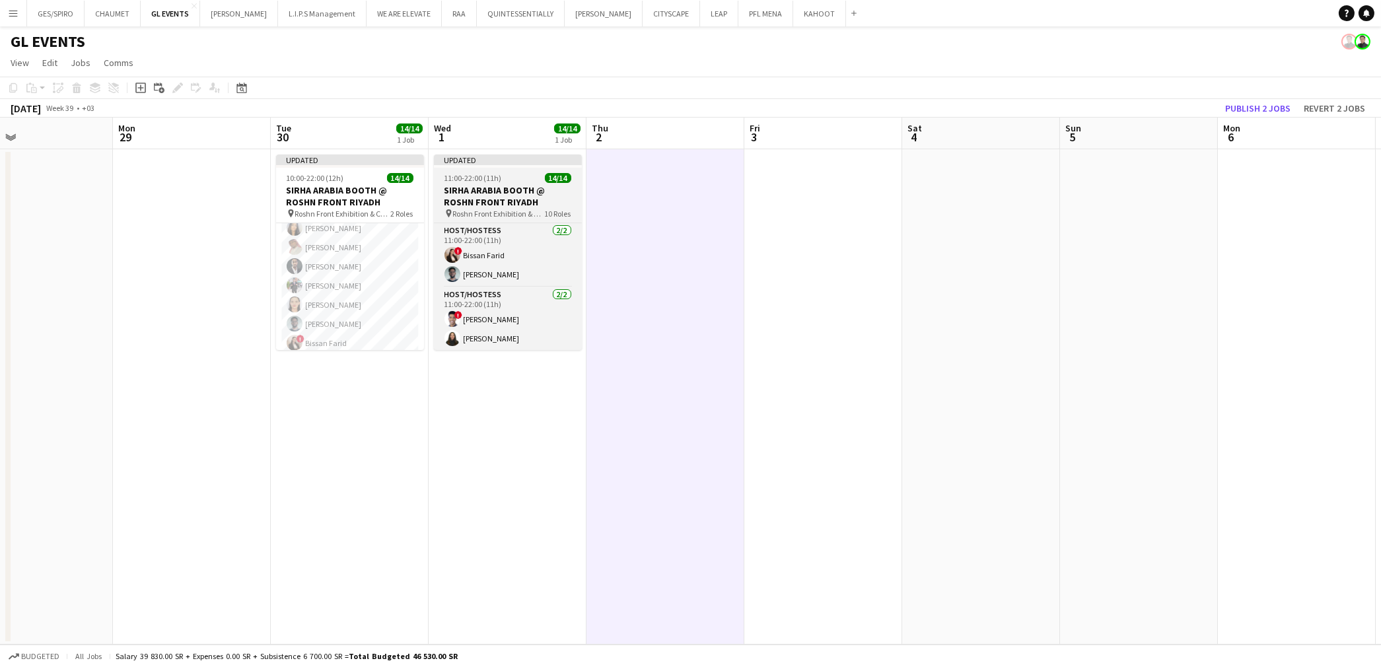
click at [531, 190] on h3 "SIRHA ARABIA BOOTH @ ROSHN FRONT RIYADH" at bounding box center [508, 196] width 148 height 24
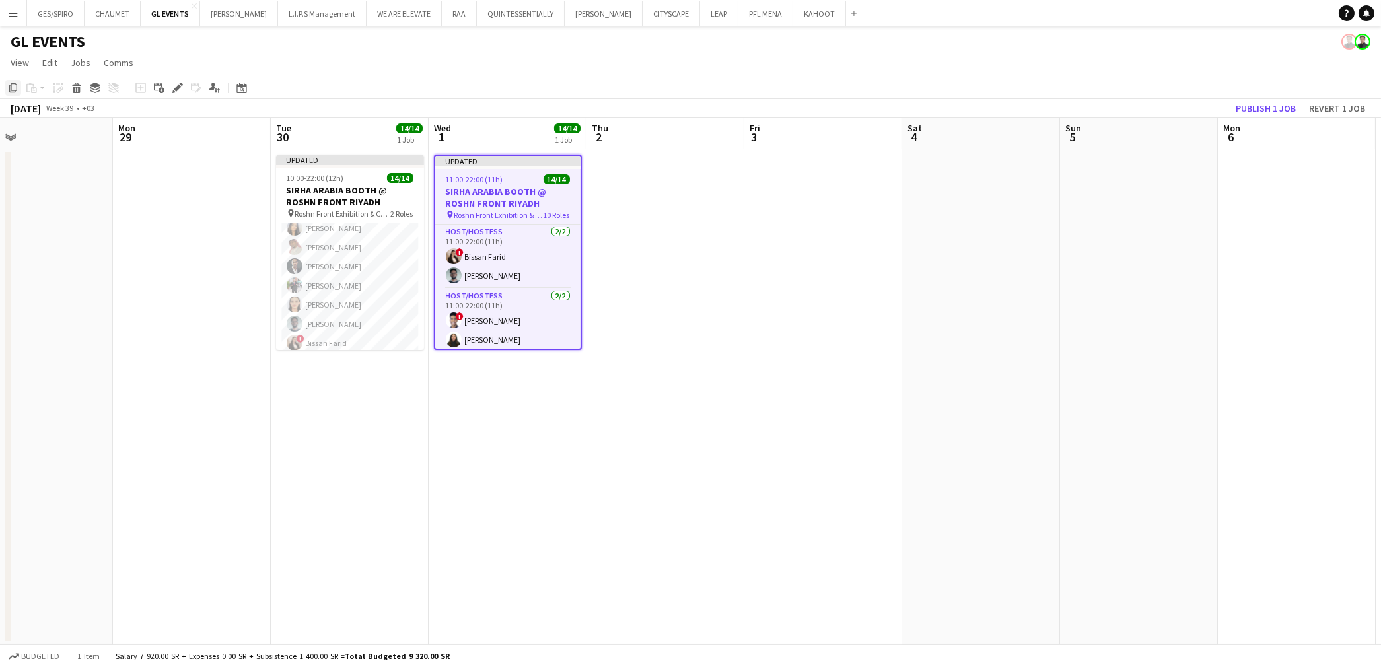
click at [15, 92] on icon at bounding box center [13, 87] width 8 height 9
click at [645, 198] on app-date-cell at bounding box center [665, 396] width 158 height 495
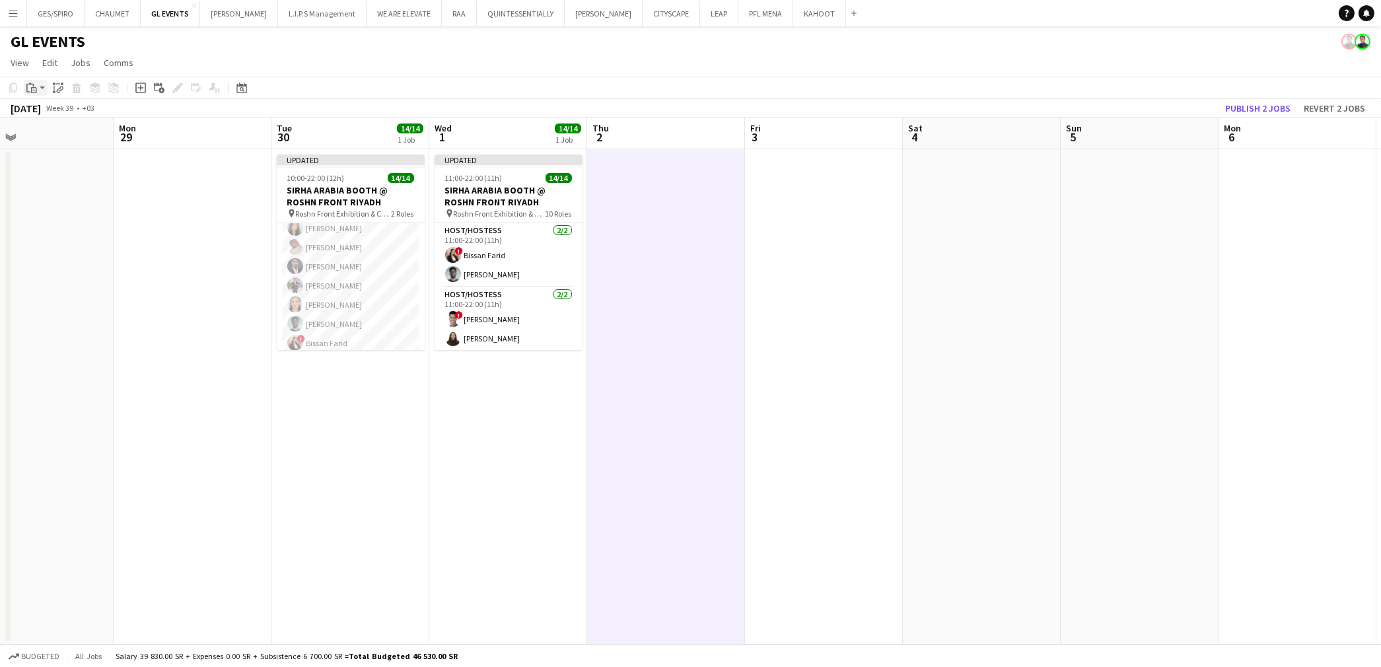
click at [30, 91] on icon at bounding box center [28, 88] width 4 height 9
click at [42, 136] on link "Paste with crew Ctrl+Shift+V" at bounding box center [97, 135] width 124 height 12
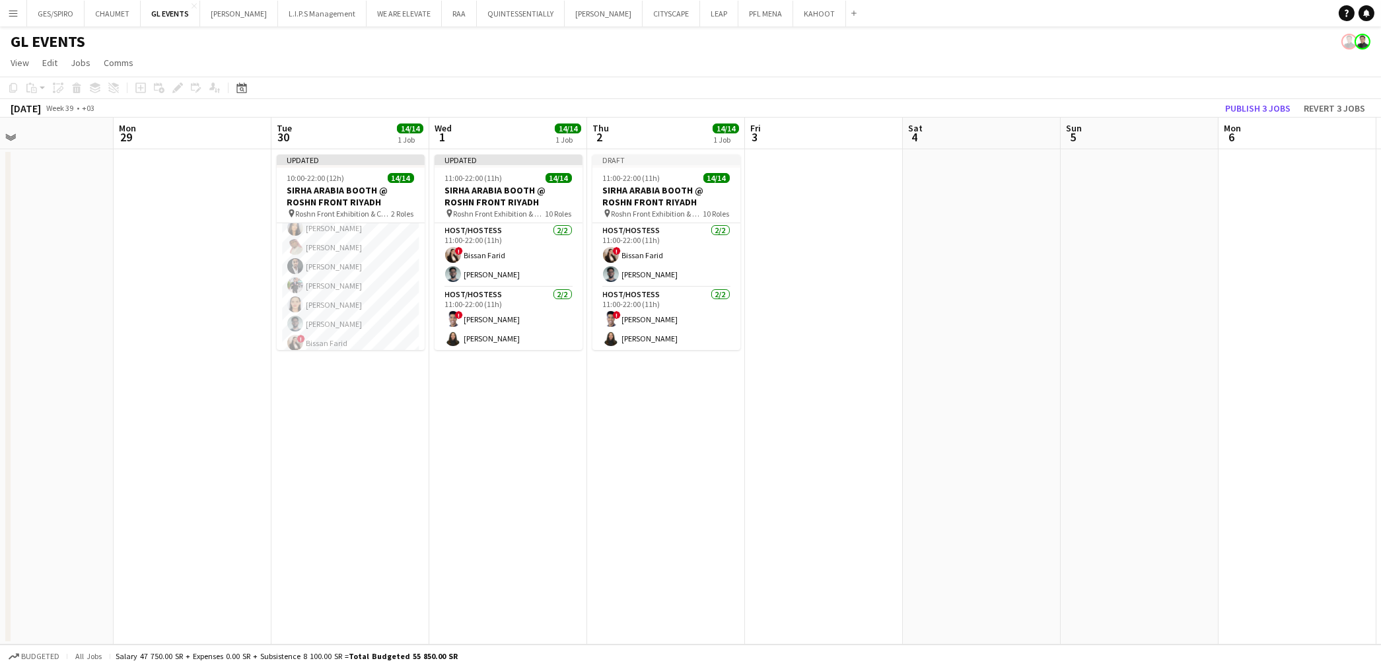
click at [638, 404] on app-date-cell "Draft 11:00-22:00 (11h) 14/14 SIRHA ARABIA BOOTH @ ROSHN FRONT RIYADH pin Roshn…" at bounding box center [666, 396] width 158 height 495
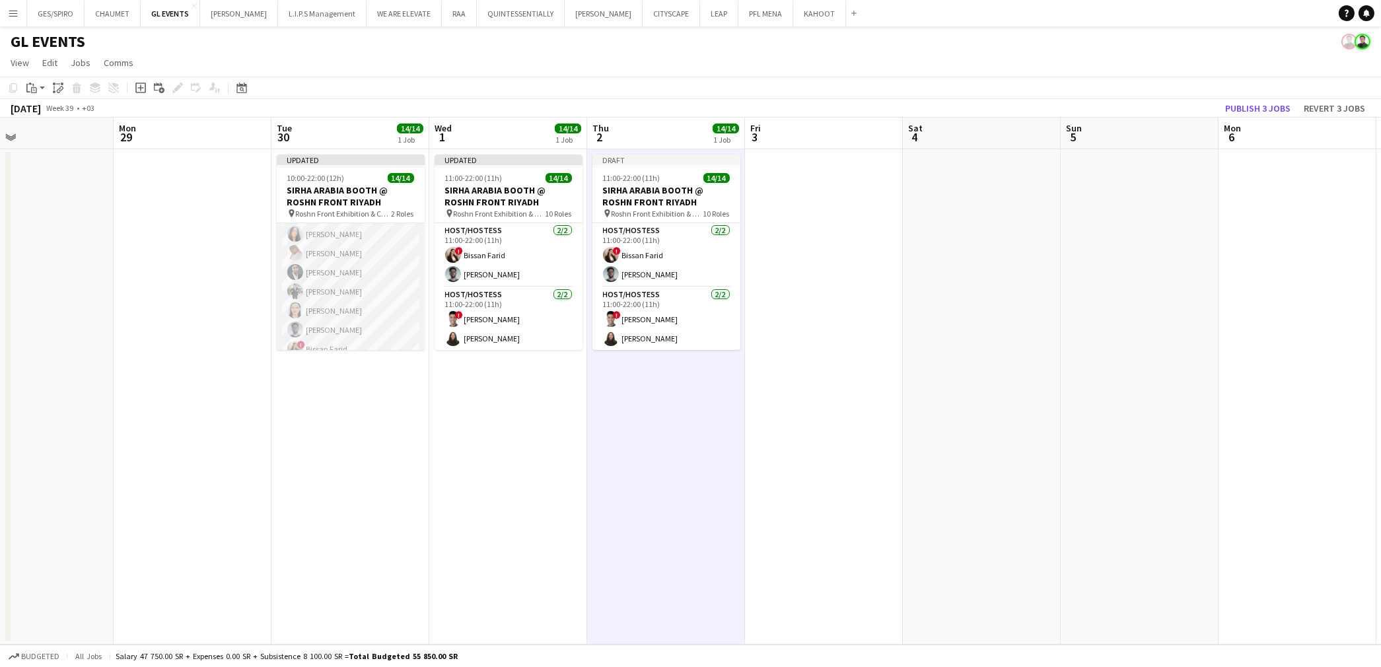
scroll to position [0, 0]
click at [667, 246] on app-card-role "Host/Hostess 2/2 11:00-22:00 (11h) ! Bissan Farid Osama Ahmed" at bounding box center [666, 255] width 148 height 64
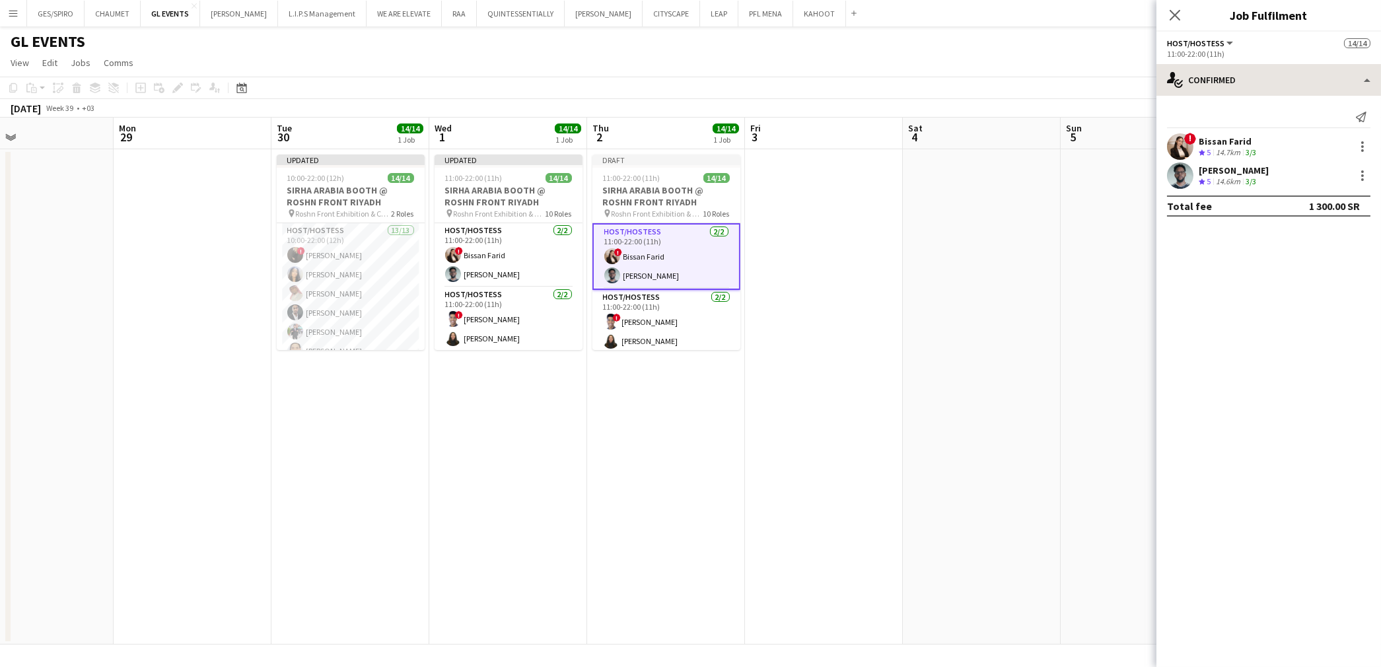
drag, startPoint x: 1247, startPoint y: 61, endPoint x: 1250, endPoint y: 68, distance: 7.1
click at [1247, 62] on app-options-switcher "Host/Hostess All roles Host/Hostess 14/14 11:00-22:00 (11h)" at bounding box center [1268, 48] width 225 height 32
click at [1265, 83] on div "single-neutral-actions-check-2 Confirmed" at bounding box center [1268, 80] width 225 height 32
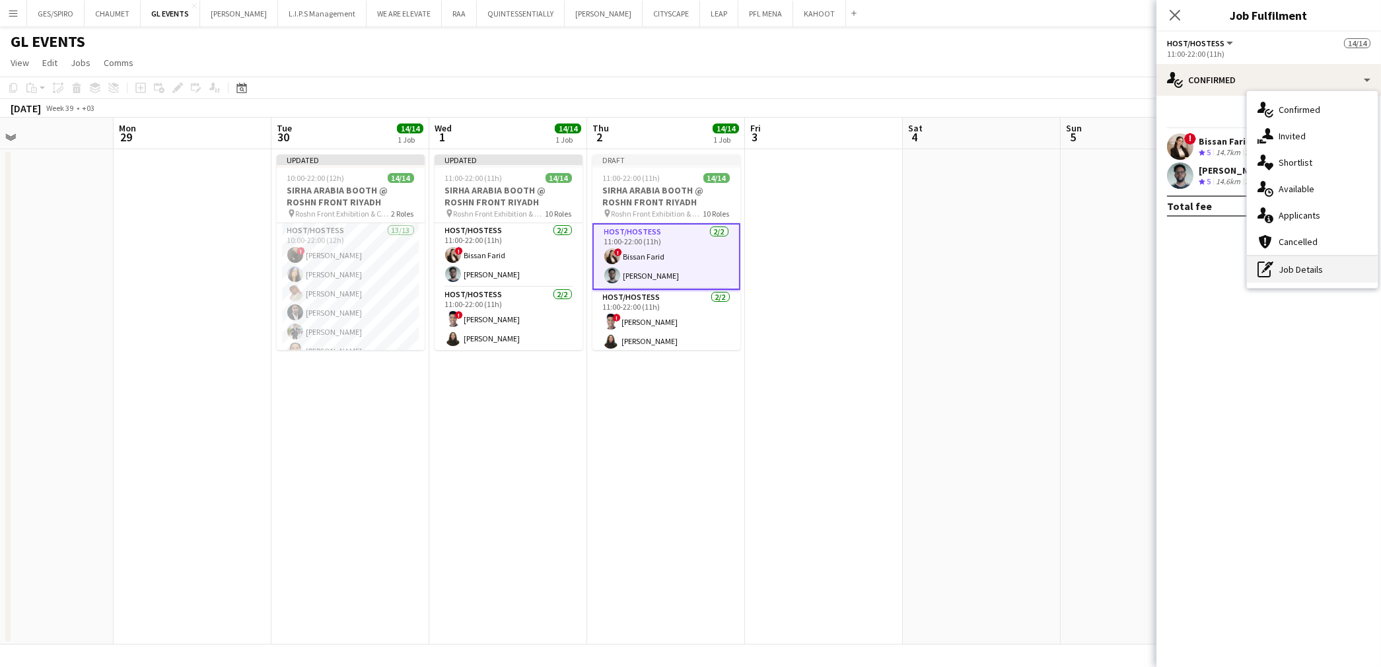
click at [1328, 268] on div "pen-write Job Details" at bounding box center [1312, 269] width 131 height 26
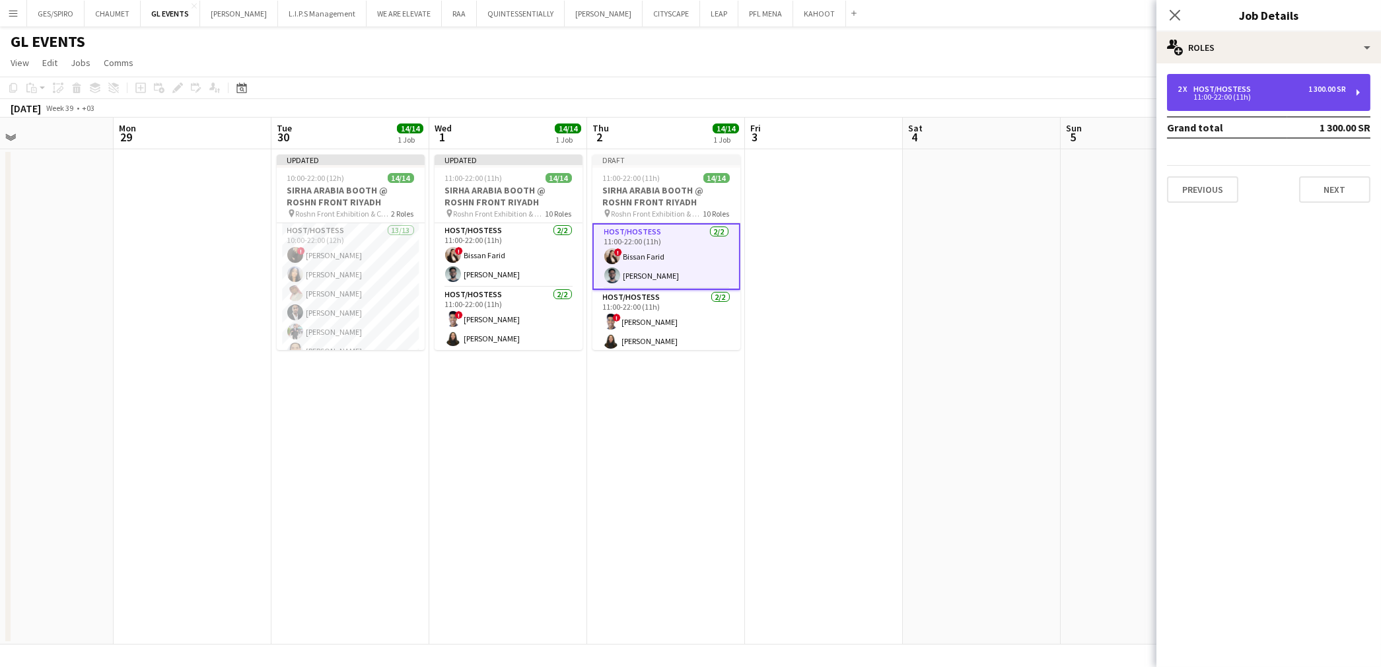
click at [1227, 77] on div "2 x Host/Hostess 1 300.00 SR 11:00-22:00 (11h)" at bounding box center [1268, 92] width 203 height 37
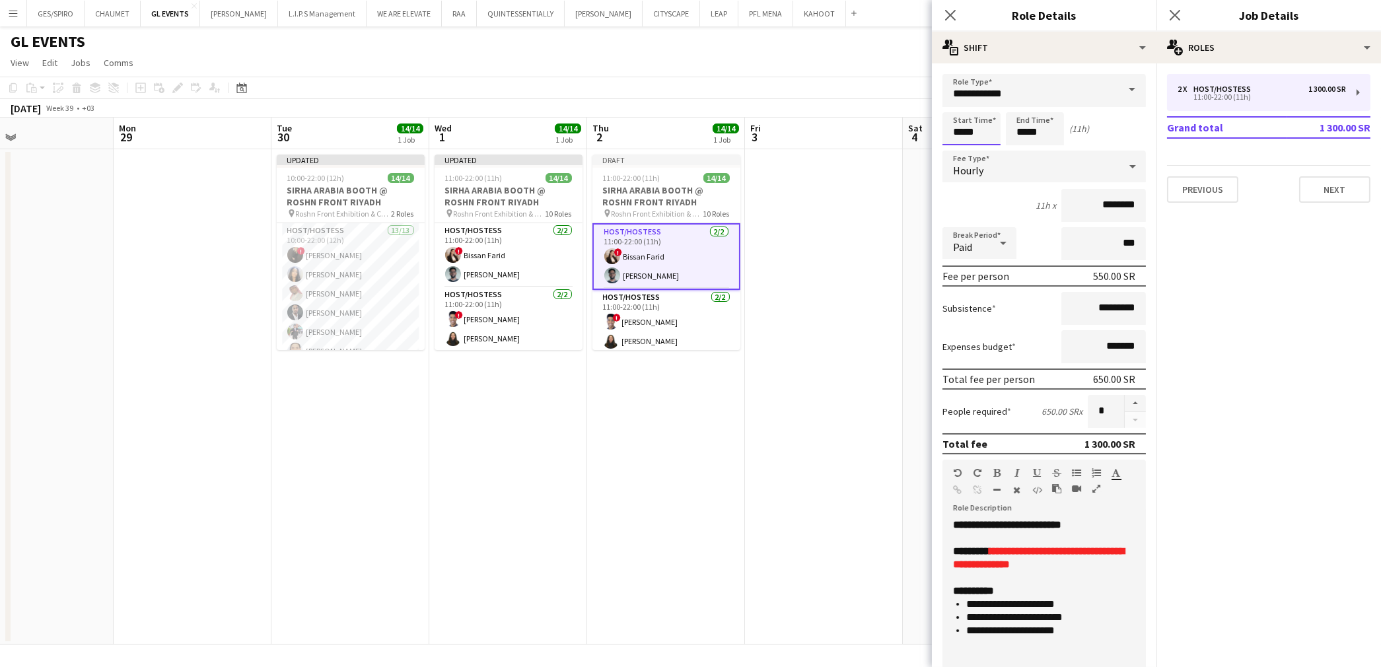
click at [966, 122] on input "*****" at bounding box center [971, 128] width 58 height 33
type input "*****"
click at [955, 108] on div at bounding box center [958, 105] width 26 height 13
click at [1026, 119] on input "*****" at bounding box center [1035, 128] width 58 height 33
type input "*****"
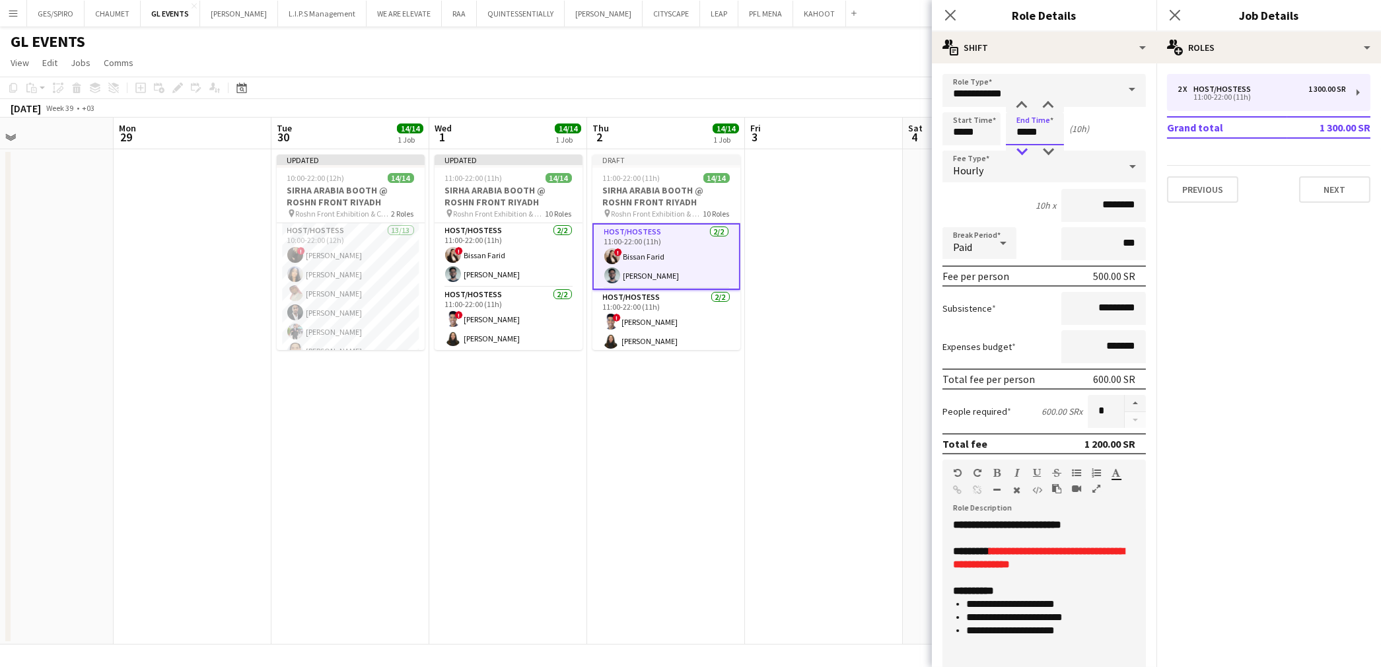
click at [1020, 152] on div at bounding box center [1022, 151] width 26 height 13
click at [652, 310] on app-card-role "Host/Hostess 2/2 11:00-22:00 (11h) ! Amin Abdalaziz Siren Nahdi" at bounding box center [666, 322] width 148 height 64
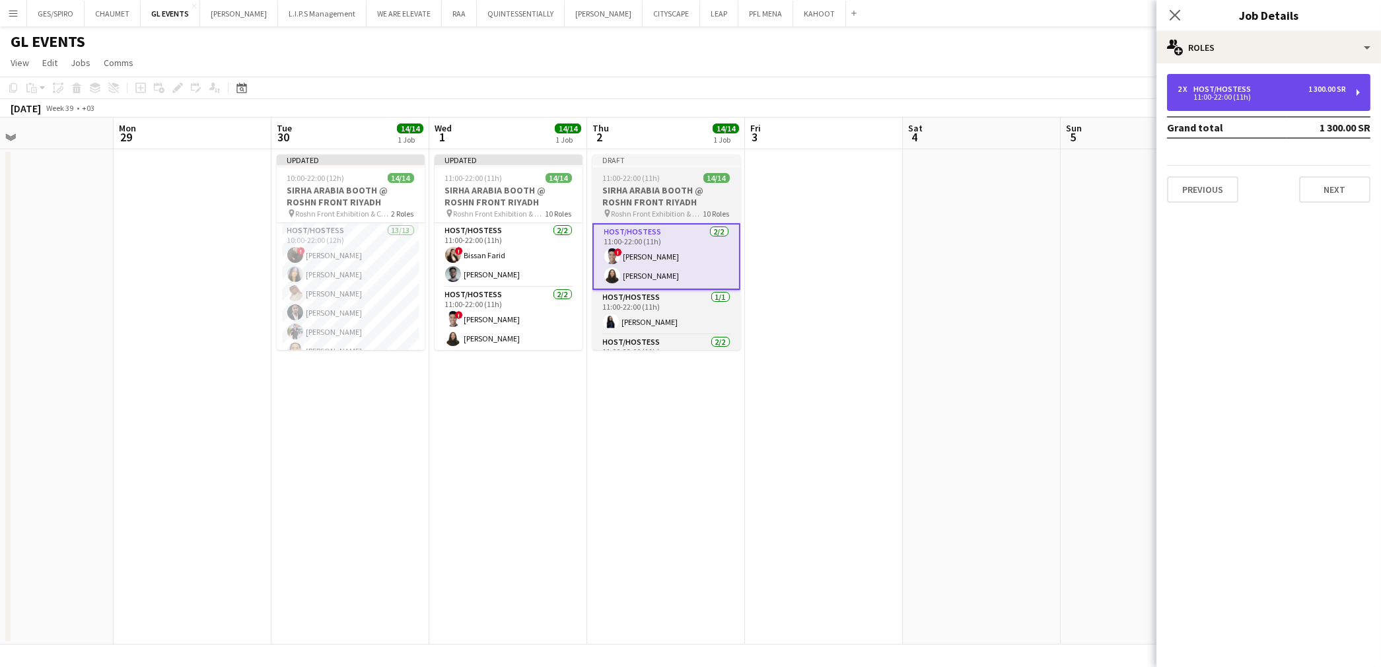
click at [1231, 86] on div "Host/Hostess" at bounding box center [1224, 89] width 63 height 9
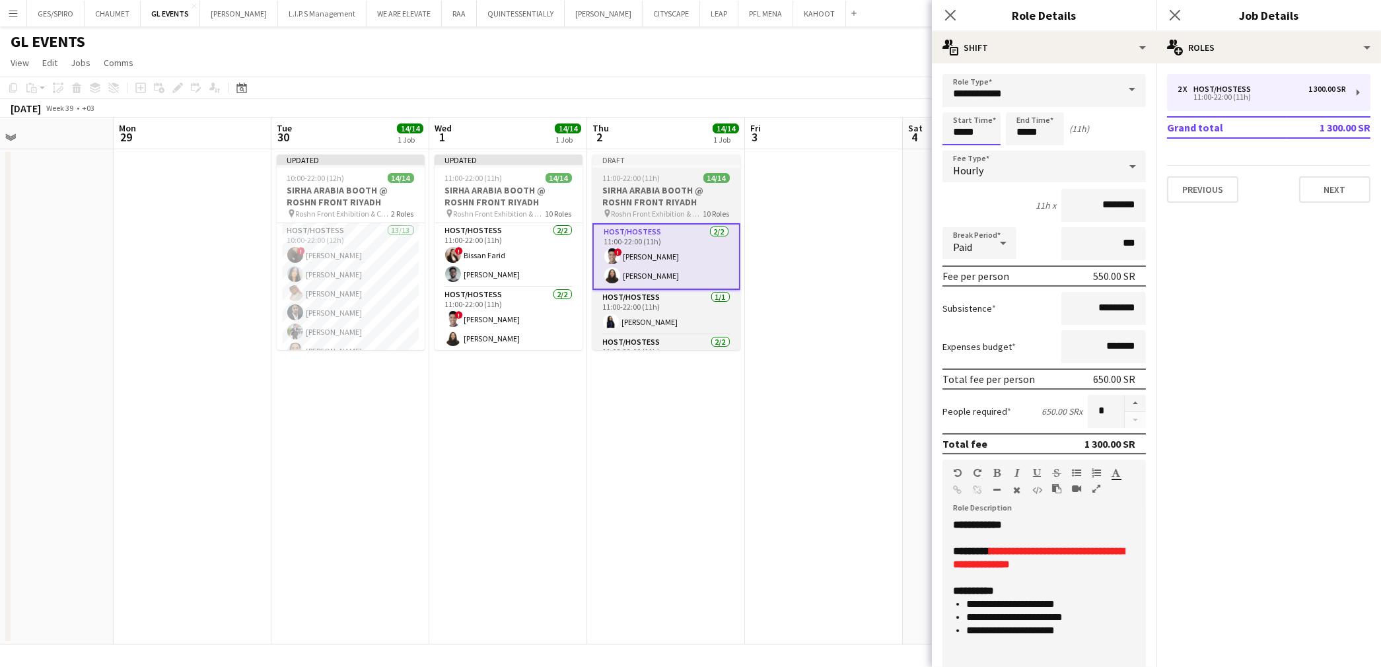
click at [962, 113] on input "*****" at bounding box center [971, 128] width 58 height 33
type input "*****"
click at [962, 103] on div at bounding box center [958, 105] width 26 height 13
click at [1047, 119] on input "*****" at bounding box center [1035, 128] width 58 height 33
type input "*****"
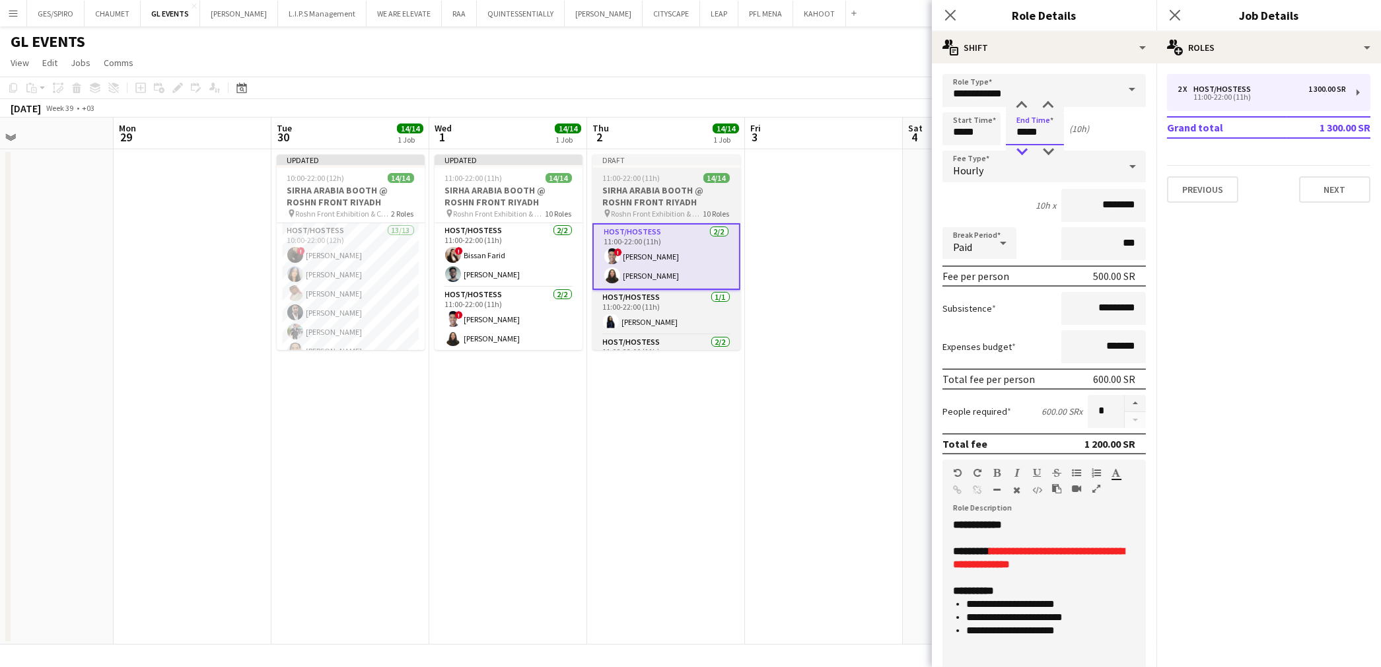
click at [1025, 145] on div at bounding box center [1022, 151] width 26 height 13
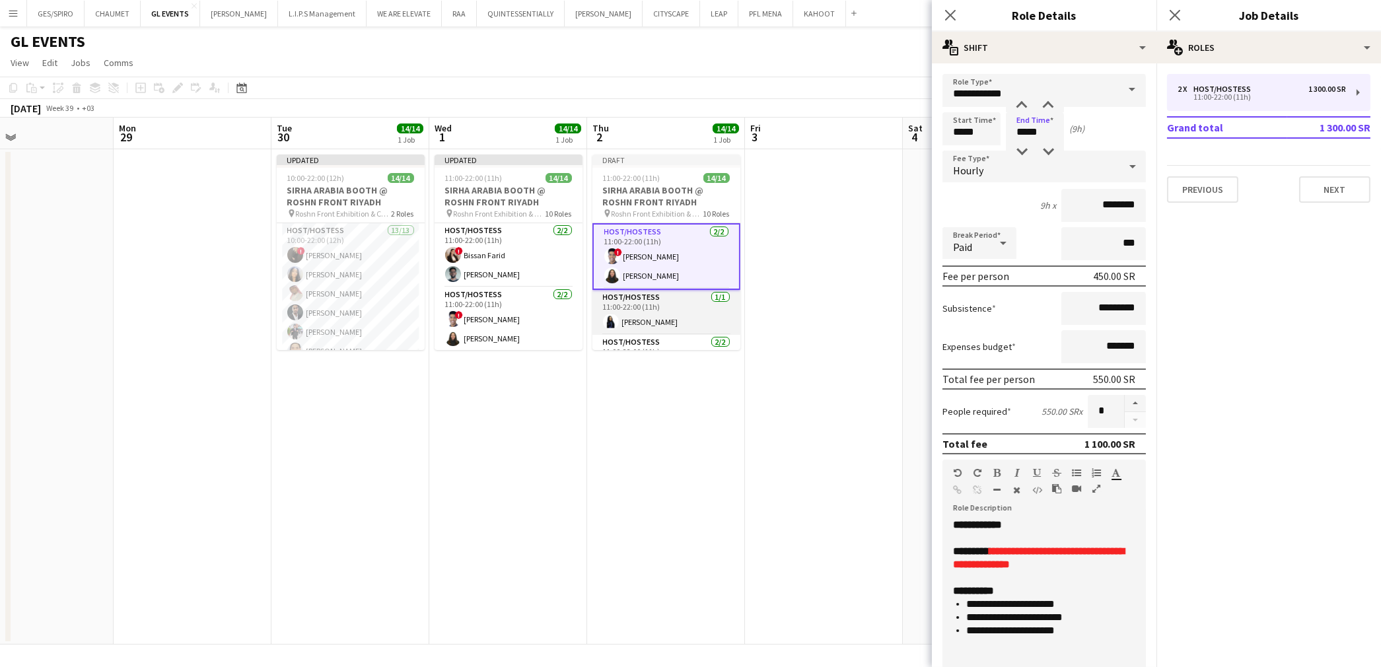
click at [636, 319] on app-card-role "Host/Hostess 1/1 11:00-22:00 (11h) Zubeyda Shafi" at bounding box center [666, 312] width 148 height 45
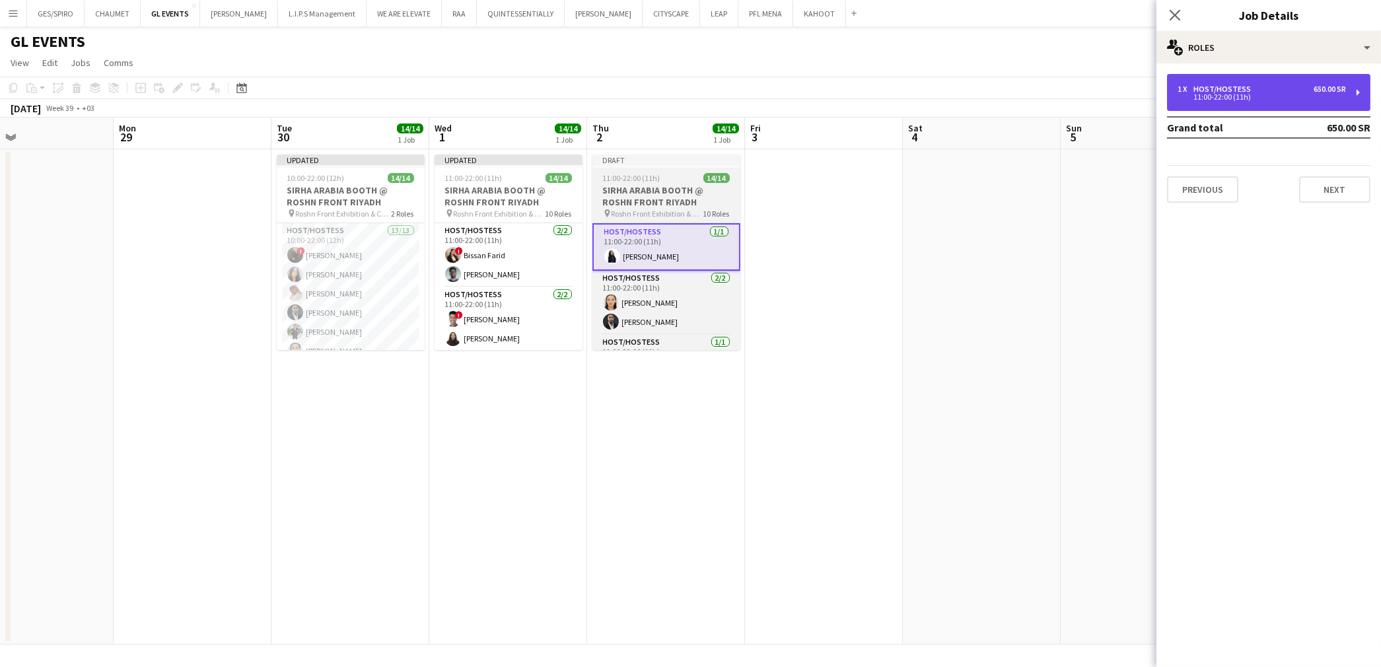
click at [1237, 97] on div "11:00-22:00 (11h)" at bounding box center [1262, 97] width 168 height 7
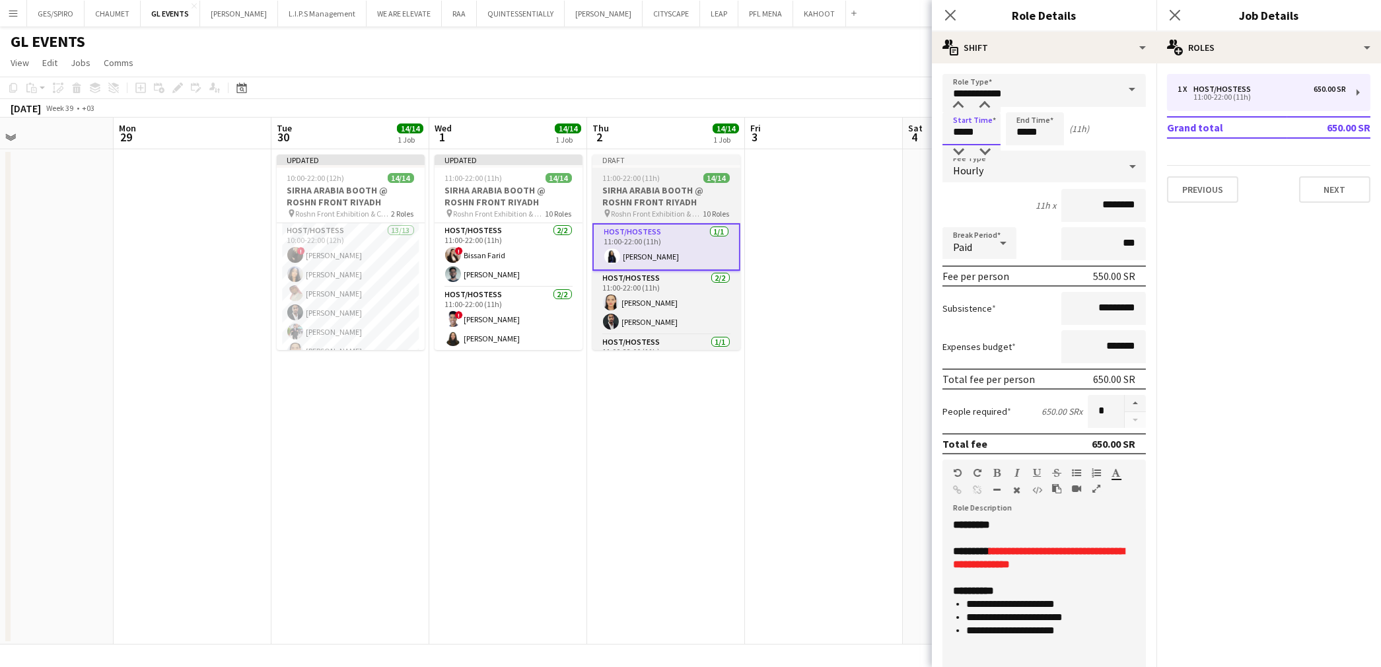
click at [966, 119] on input "*****" at bounding box center [971, 128] width 58 height 33
type input "*****"
click at [960, 104] on div at bounding box center [958, 105] width 26 height 13
click at [1024, 117] on input "*****" at bounding box center [1035, 128] width 58 height 33
type input "*****"
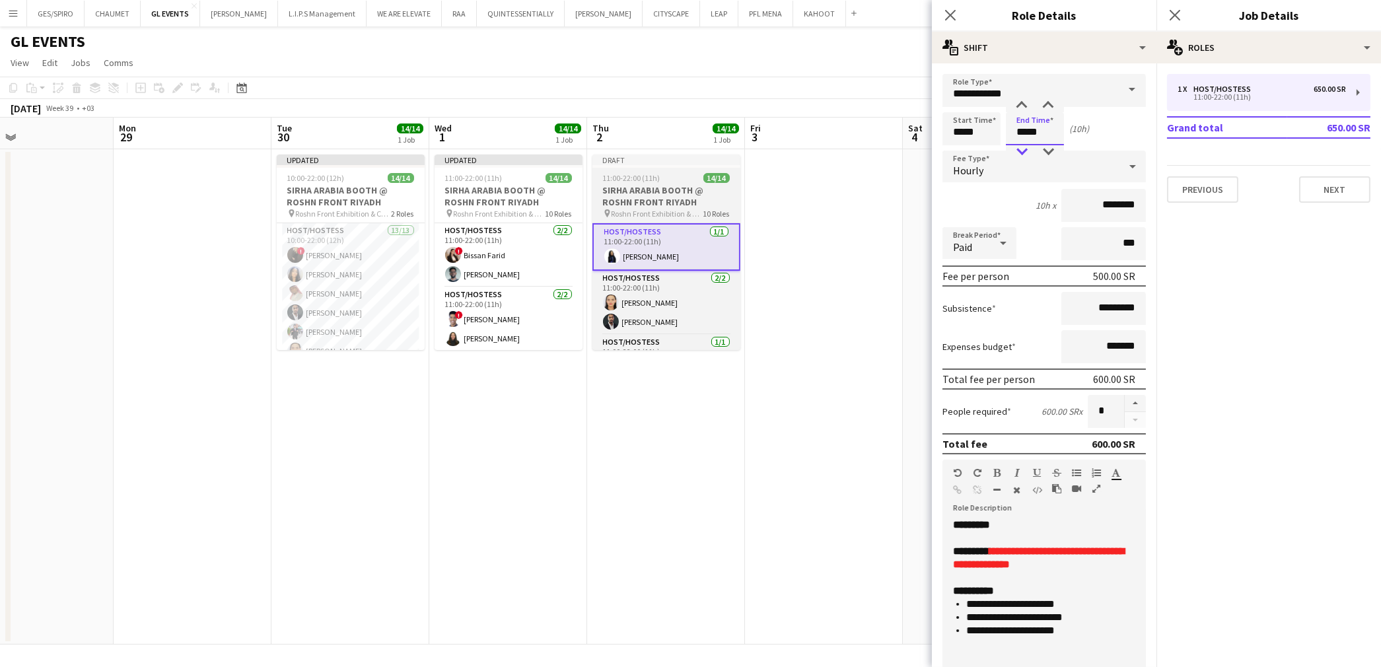
click at [1022, 150] on div at bounding box center [1022, 151] width 26 height 13
click at [636, 289] on app-card-role "Host/Hostess 2/2 11:00-22:00 (11h) Nouf Ali Mohammed Ameer" at bounding box center [666, 303] width 148 height 64
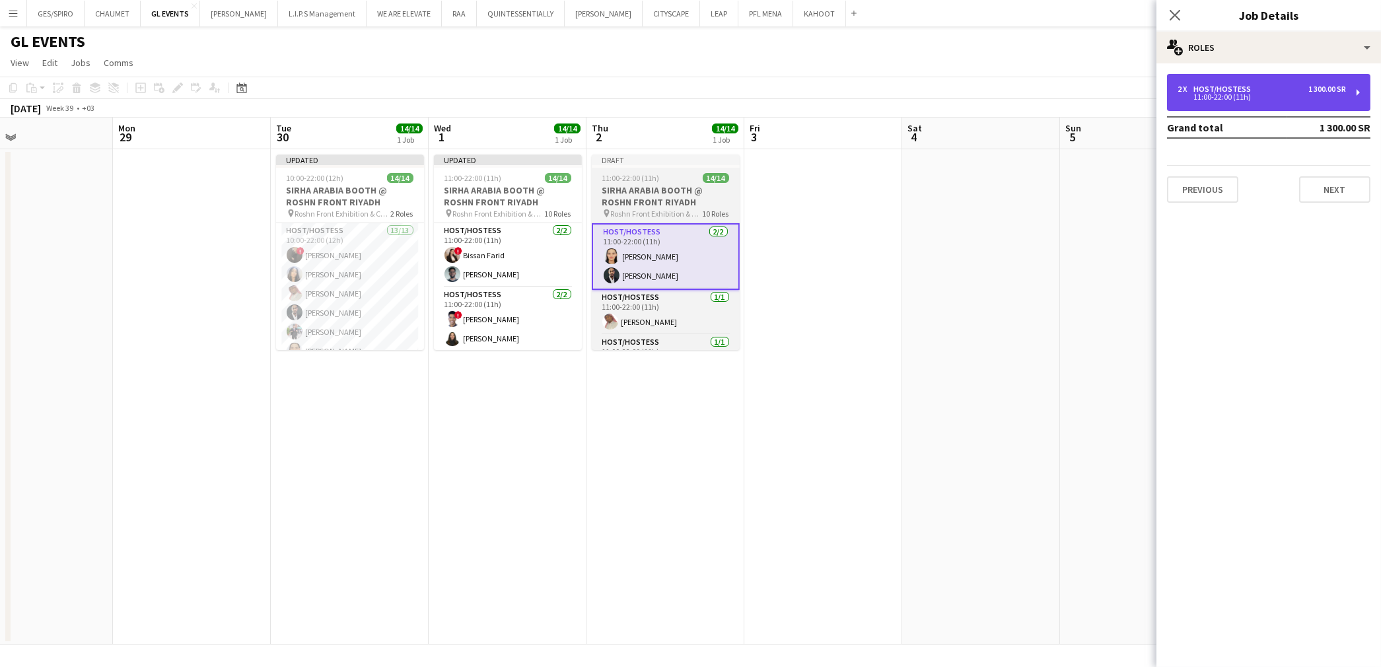
click at [1215, 98] on div "11:00-22:00 (11h)" at bounding box center [1262, 97] width 168 height 7
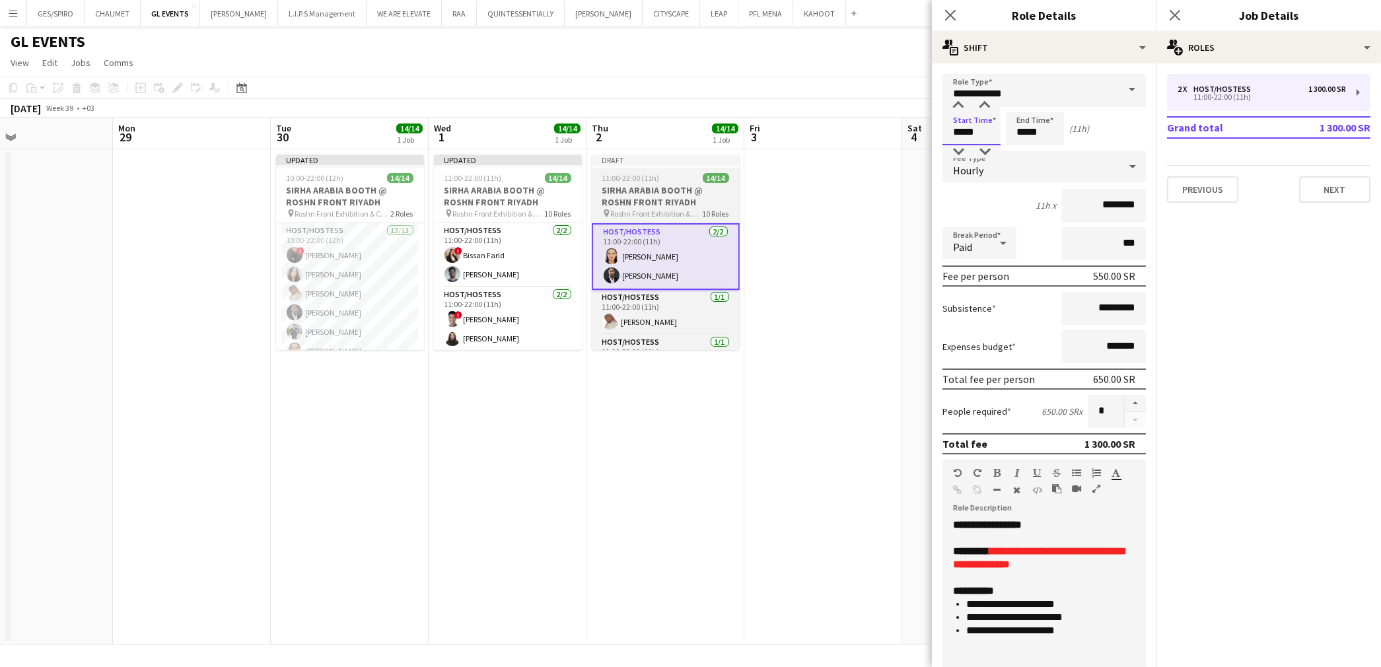
click at [968, 116] on input "*****" at bounding box center [971, 128] width 58 height 33
type input "*****"
click at [963, 104] on div at bounding box center [958, 105] width 26 height 13
click at [1026, 127] on input "*****" at bounding box center [1035, 128] width 58 height 33
type input "*****"
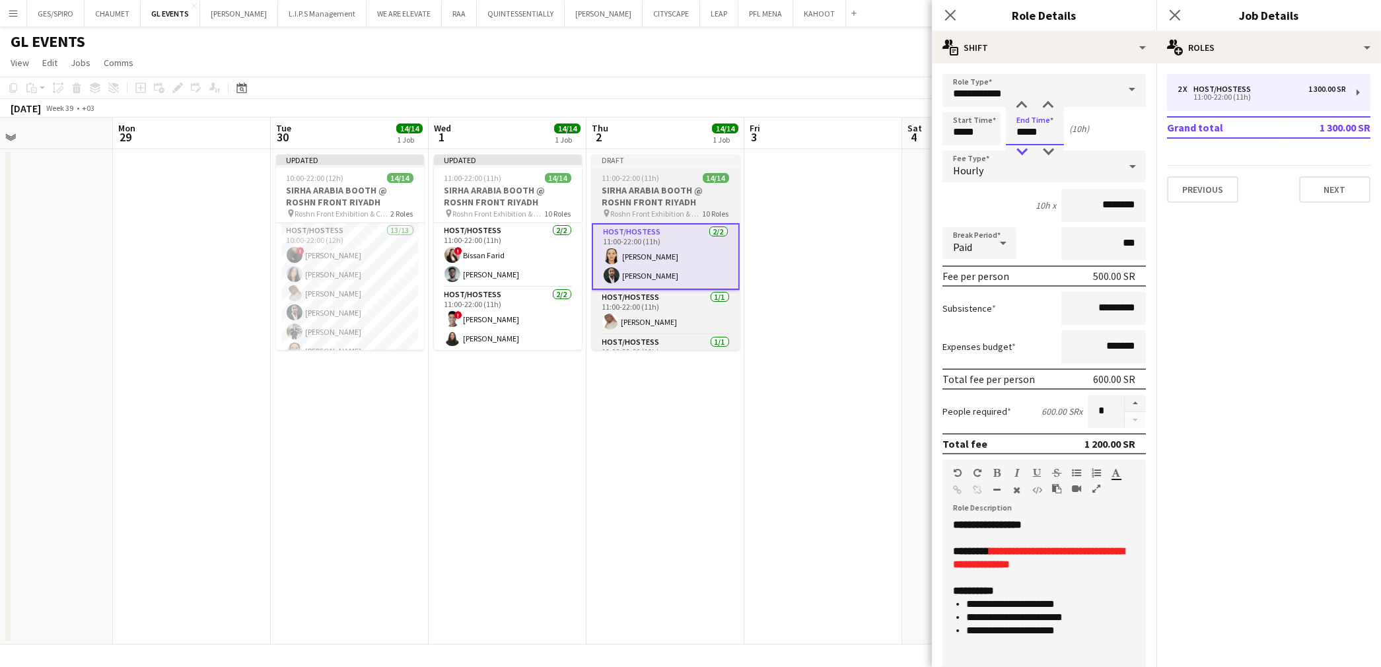
click at [1026, 146] on div at bounding box center [1022, 151] width 26 height 13
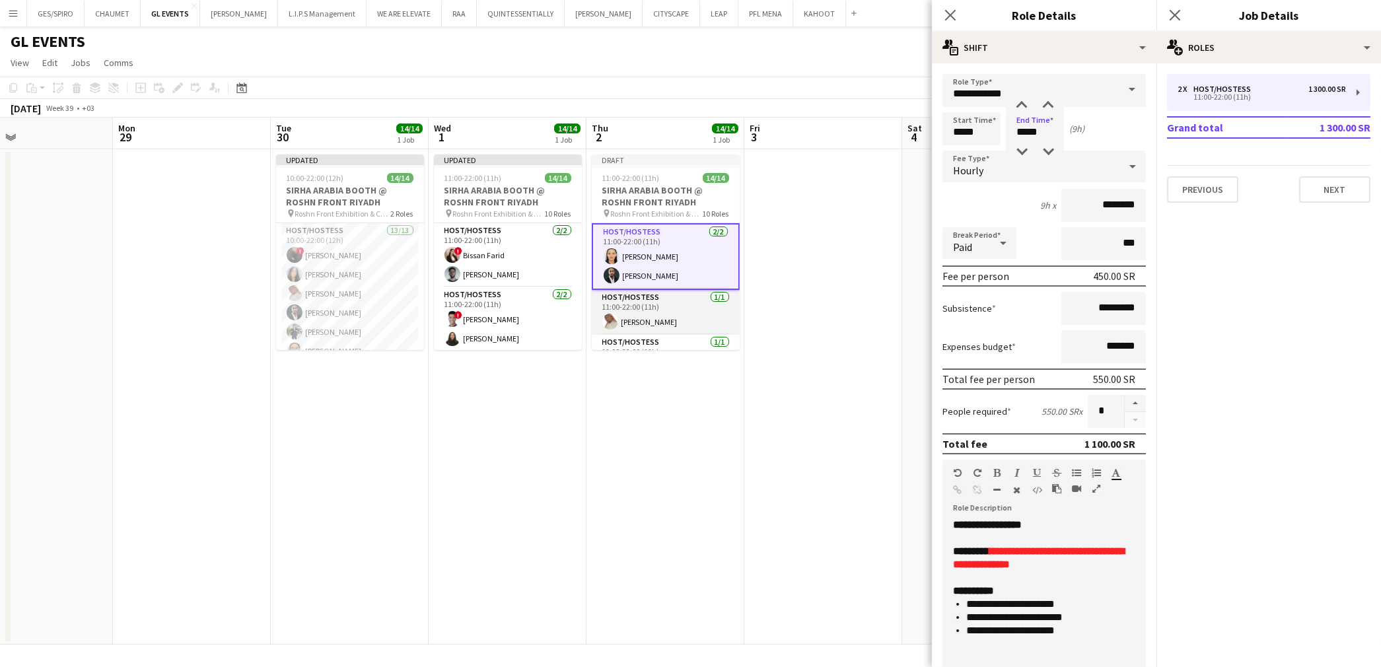
click at [648, 317] on app-card-role "Host/Hostess 1/1 11:00-22:00 (11h) Abubakr Awad" at bounding box center [666, 312] width 148 height 45
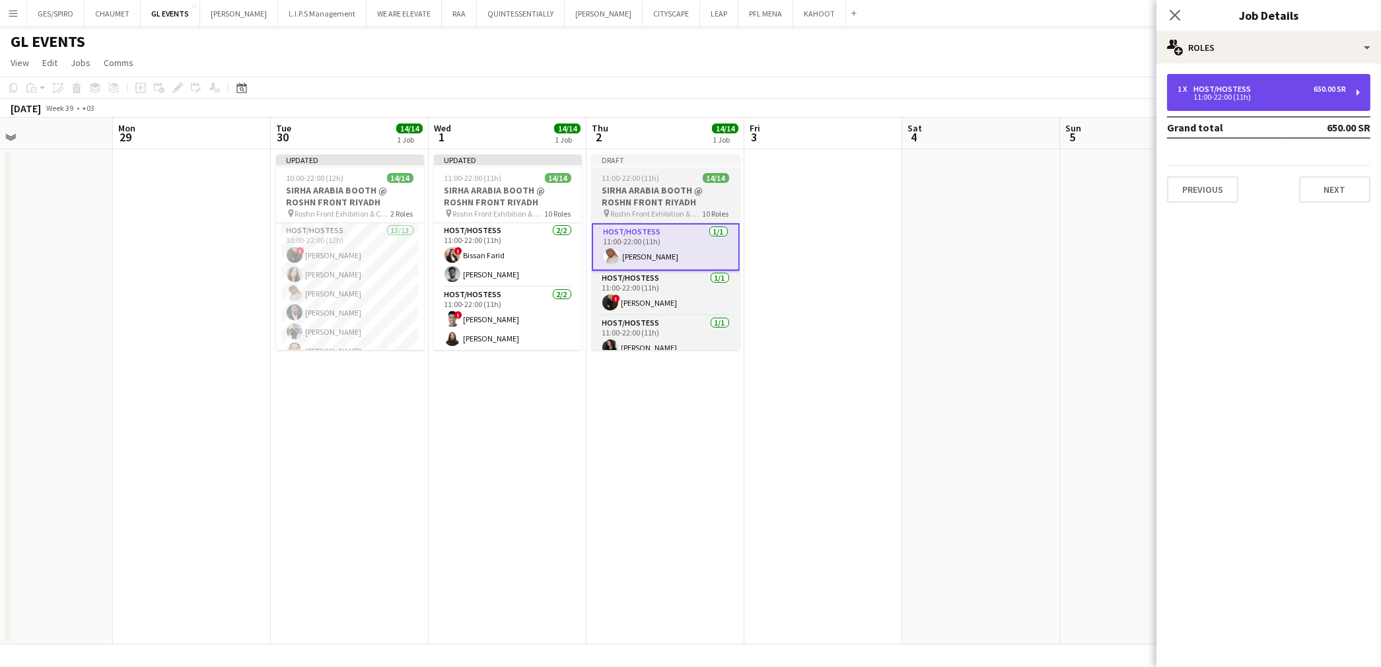
click at [1201, 85] on div "Host/Hostess" at bounding box center [1224, 89] width 63 height 9
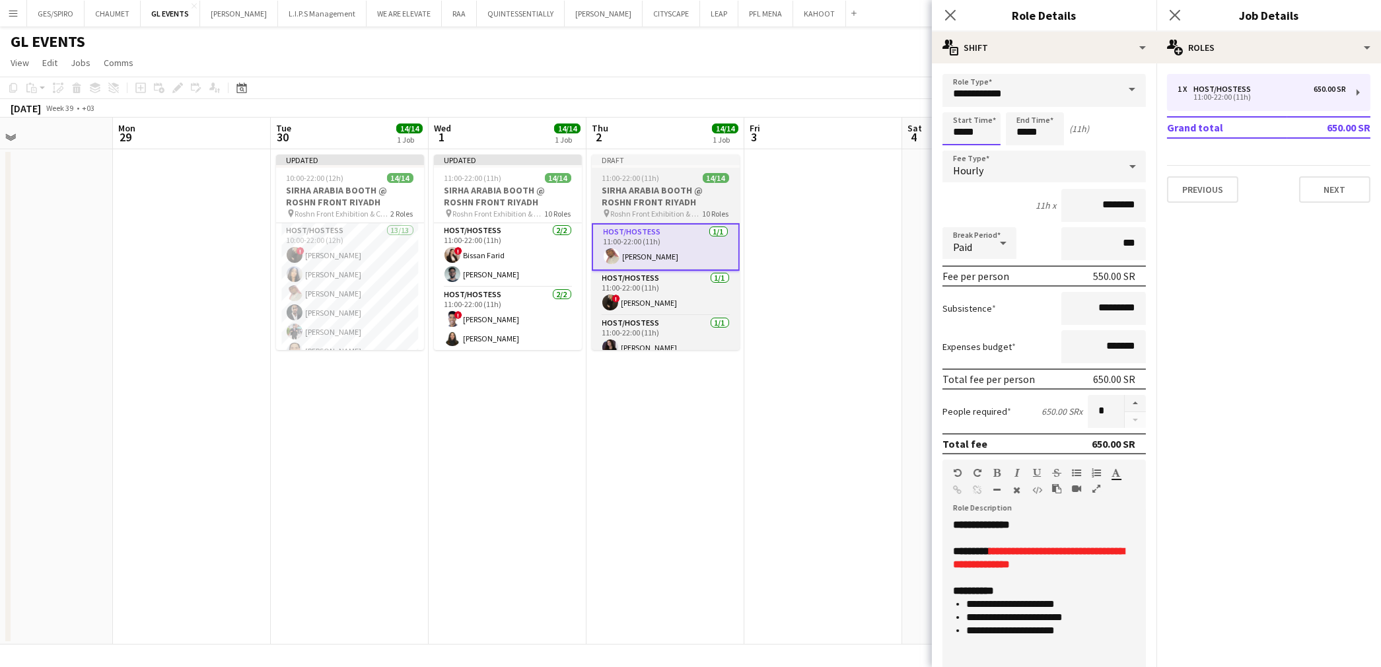
click at [962, 124] on input "*****" at bounding box center [971, 128] width 58 height 33
type input "*****"
click at [960, 104] on div at bounding box center [958, 105] width 26 height 13
click at [1033, 130] on input "*****" at bounding box center [1035, 128] width 58 height 33
type input "*****"
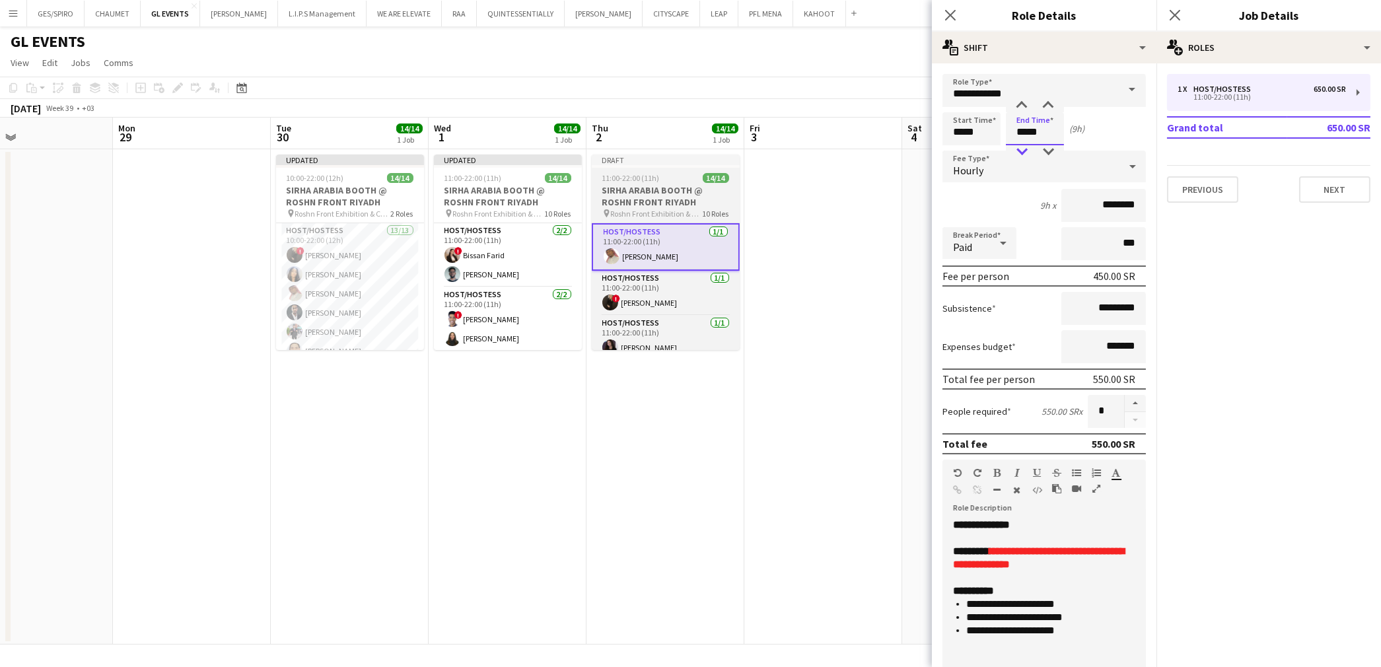
click at [1009, 149] on div at bounding box center [1022, 151] width 26 height 13
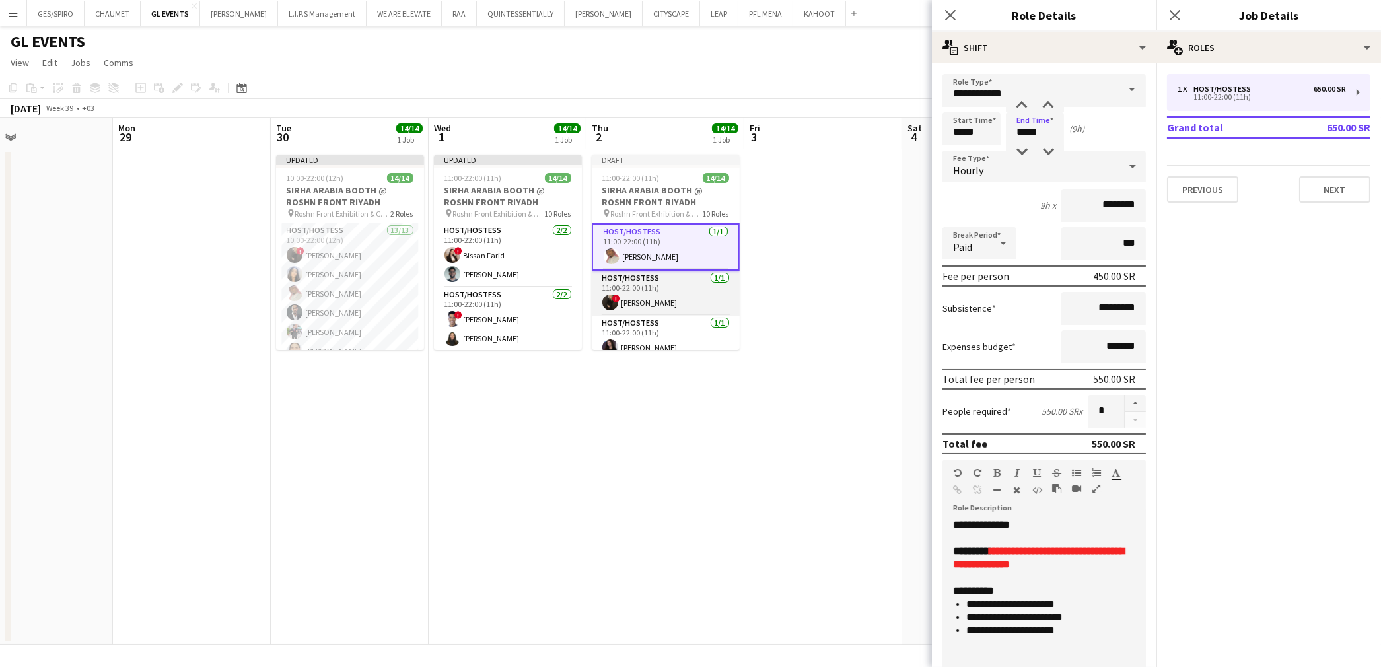
click at [660, 285] on app-card-role "Host/Hostess 1/1 11:00-22:00 (11h) ! Molka Kchouk" at bounding box center [666, 293] width 148 height 45
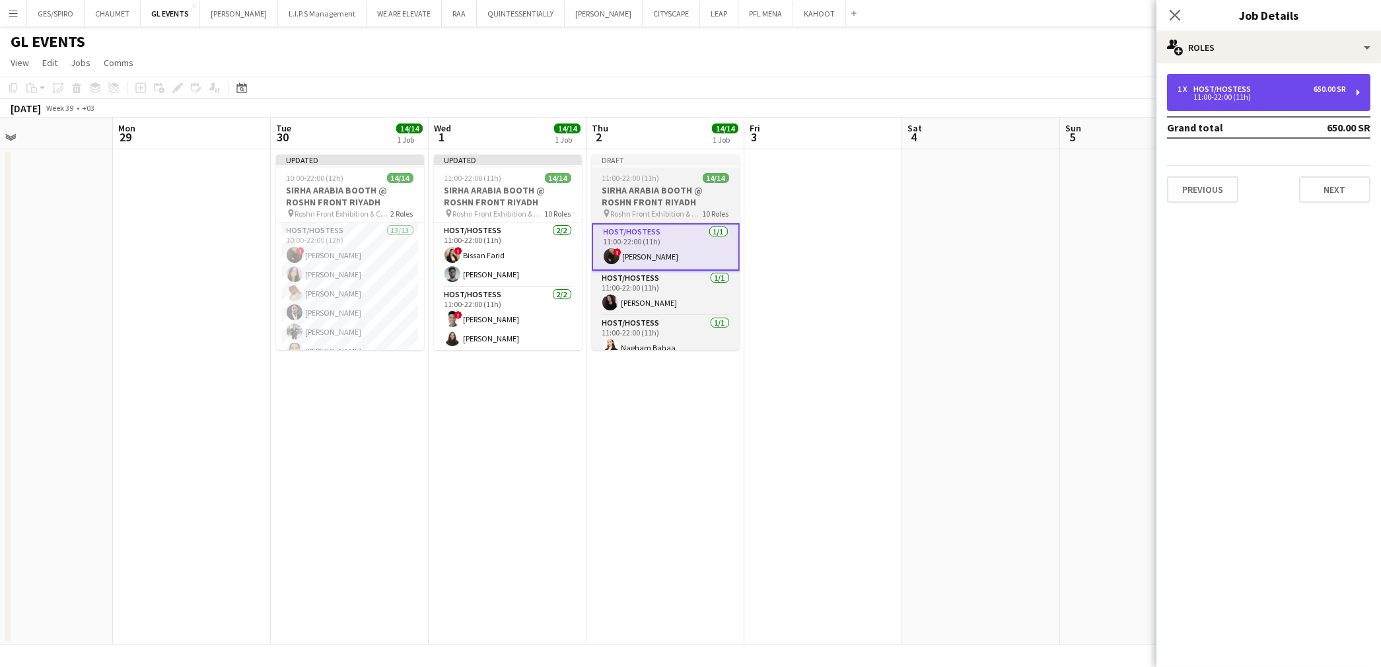
click at [1219, 74] on div "1 x Host/Hostess 650.00 SR 11:00-22:00 (11h)" at bounding box center [1268, 92] width 203 height 37
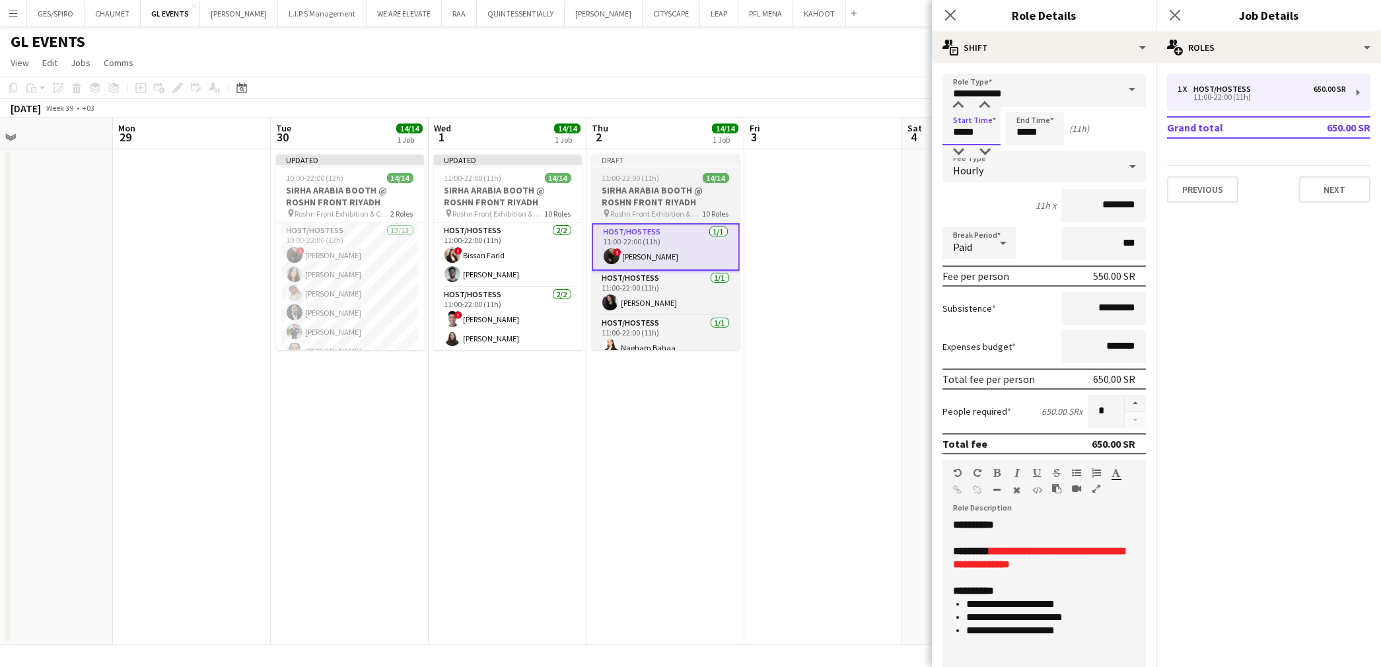
click at [960, 116] on input "*****" at bounding box center [971, 128] width 58 height 33
type input "*****"
click at [958, 104] on div at bounding box center [958, 105] width 26 height 13
drag, startPoint x: 1026, startPoint y: 130, endPoint x: 1020, endPoint y: 143, distance: 13.9
click at [1026, 129] on input "*****" at bounding box center [1035, 128] width 58 height 33
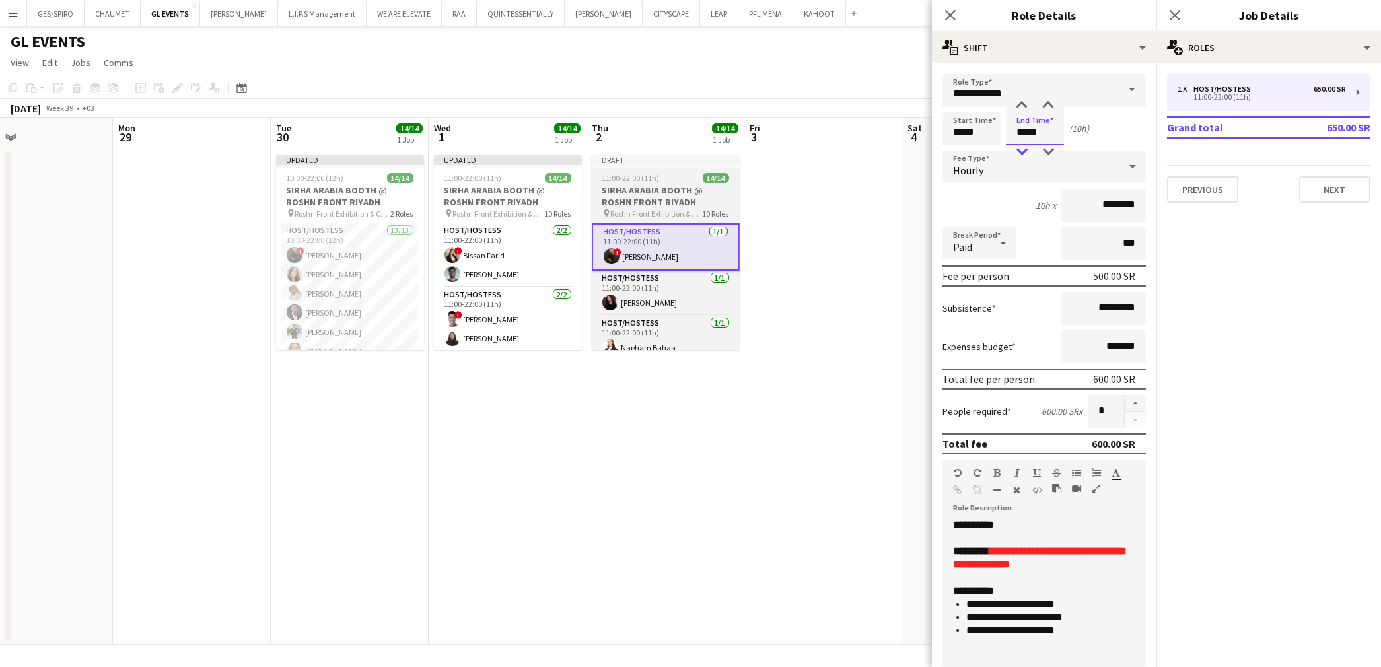
type input "*****"
click at [1018, 155] on div at bounding box center [1022, 151] width 26 height 13
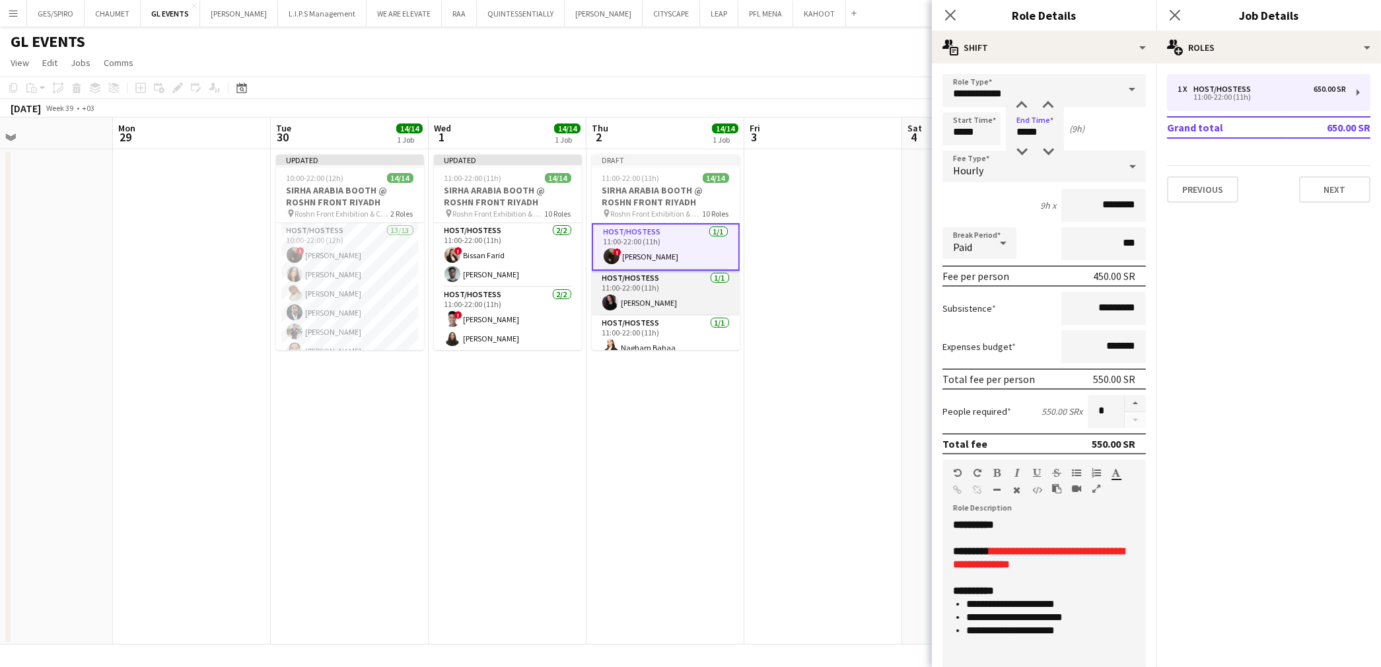
click at [635, 289] on app-card-role "Host/Hostess 1/1 11:00-22:00 (11h) Renaz Zouriq" at bounding box center [666, 293] width 148 height 45
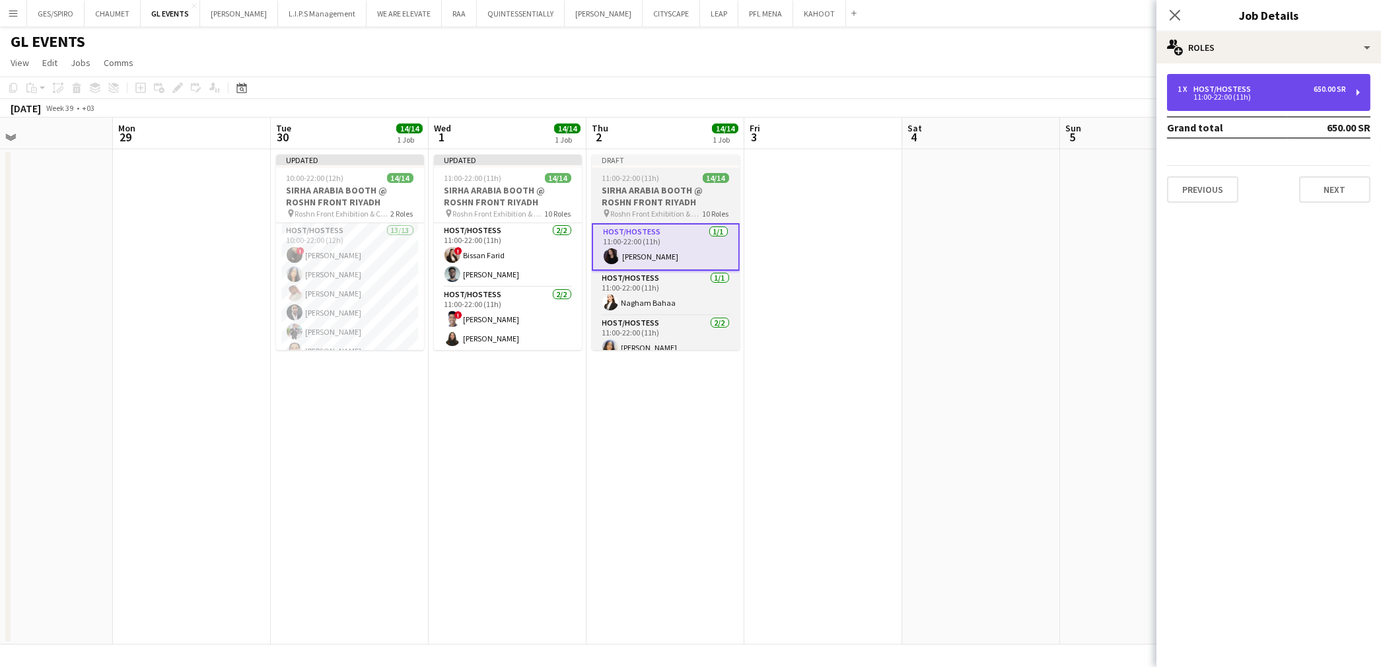
click at [1232, 103] on div "1 x Host/Hostess 650.00 SR 11:00-22:00 (11h)" at bounding box center [1268, 92] width 203 height 37
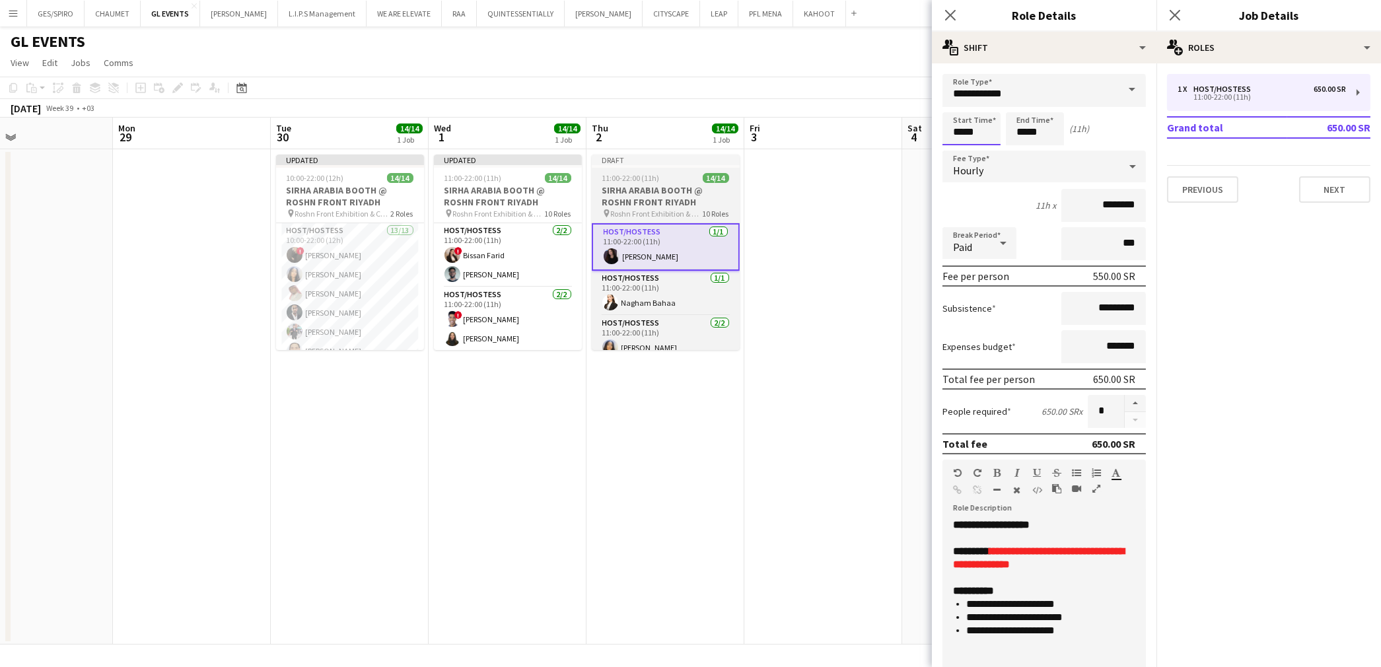
click at [958, 122] on input "*****" at bounding box center [971, 128] width 58 height 33
type input "*****"
click at [956, 104] on div at bounding box center [958, 105] width 26 height 13
click at [1034, 125] on input "*****" at bounding box center [1035, 128] width 58 height 33
type input "*****"
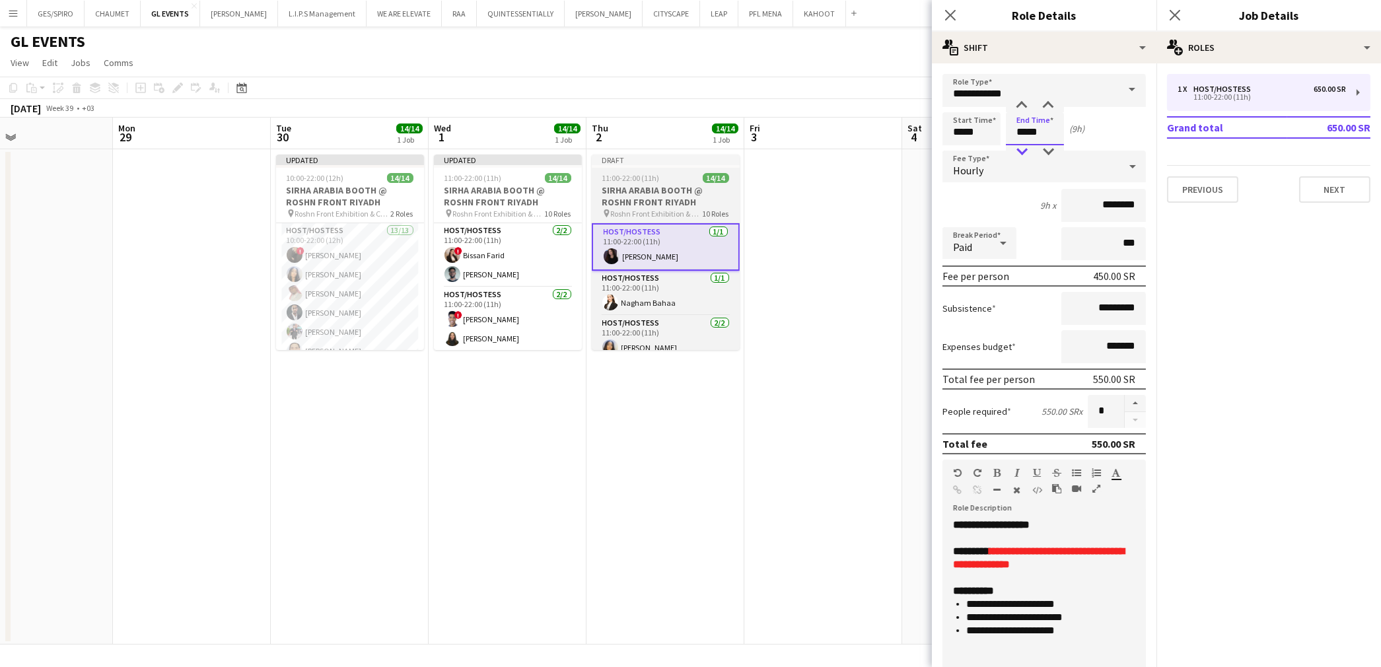
click at [1021, 155] on div at bounding box center [1022, 151] width 26 height 13
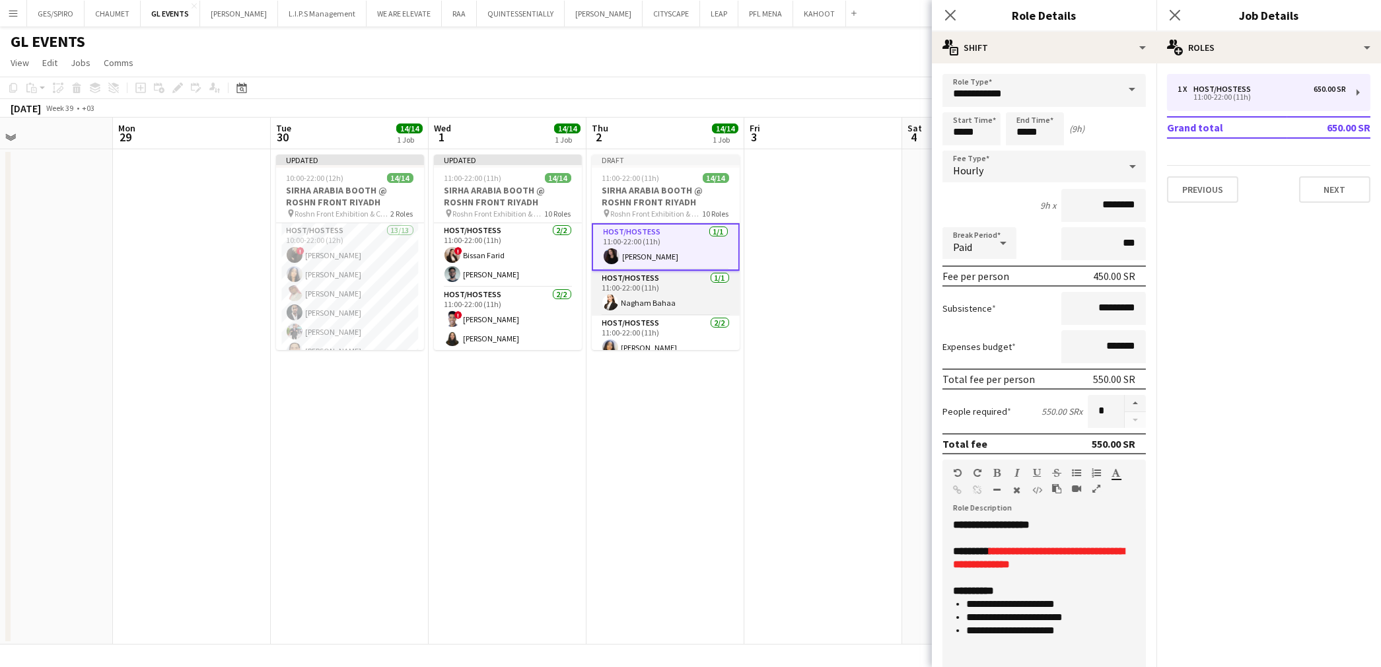
click at [639, 280] on app-card-role "Host/Hostess 1/1 11:00-22:00 (11h) Nagham Bahaa" at bounding box center [666, 293] width 148 height 45
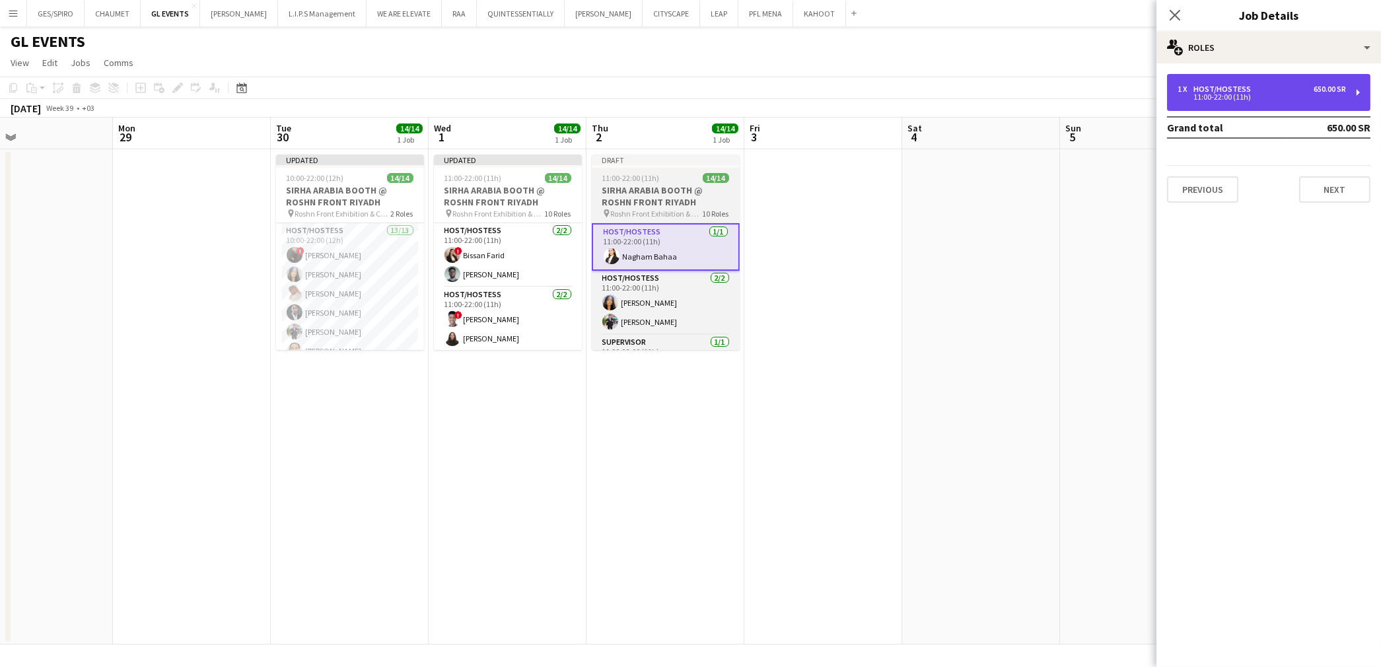
click at [1256, 83] on div "1 x Host/Hostess 650.00 SR 11:00-22:00 (11h)" at bounding box center [1268, 92] width 203 height 37
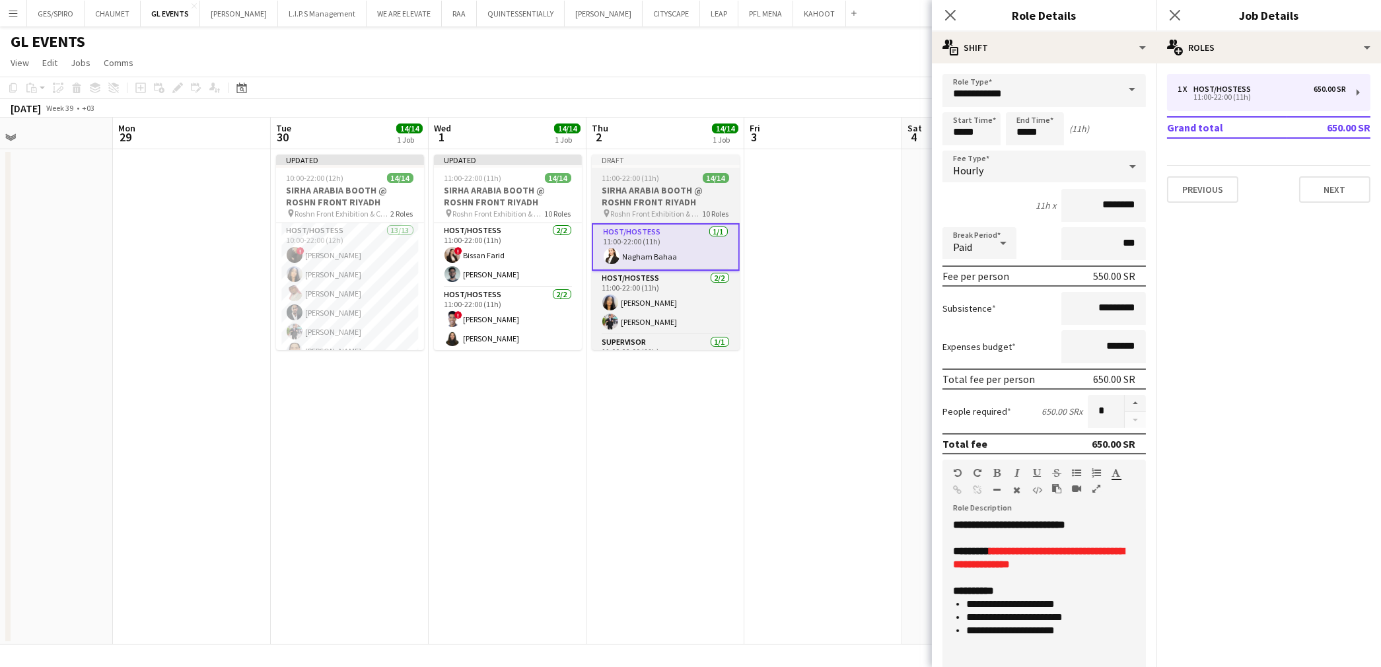
click at [966, 111] on form "**********" at bounding box center [1044, 450] width 225 height 753
click at [956, 116] on input "*****" at bounding box center [971, 128] width 58 height 33
type input "*****"
click at [956, 104] on div at bounding box center [958, 105] width 26 height 13
click at [1015, 126] on input "*****" at bounding box center [1035, 128] width 58 height 33
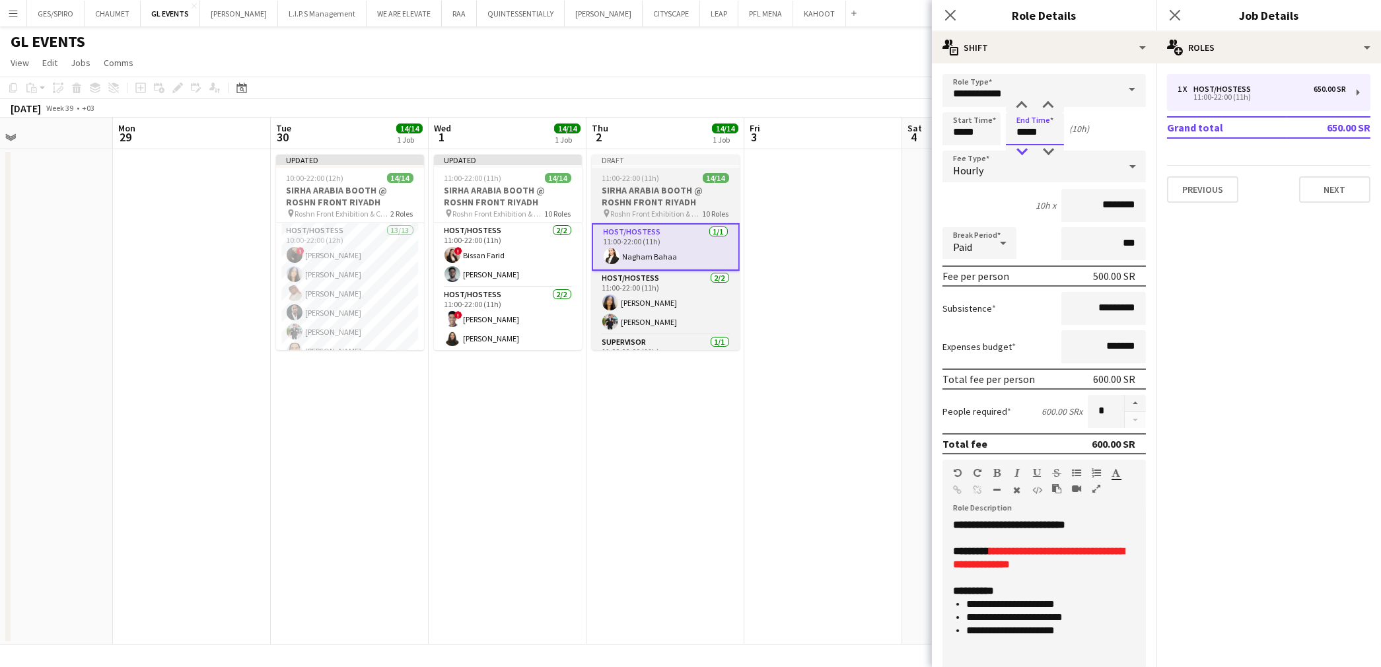
type input "*****"
click at [1022, 148] on div at bounding box center [1022, 151] width 26 height 13
click at [645, 293] on app-card-role "Host/Hostess 2/2 11:00-22:00 (11h) Fatema Al-sewar Mohammed Abdulqader" at bounding box center [666, 303] width 148 height 64
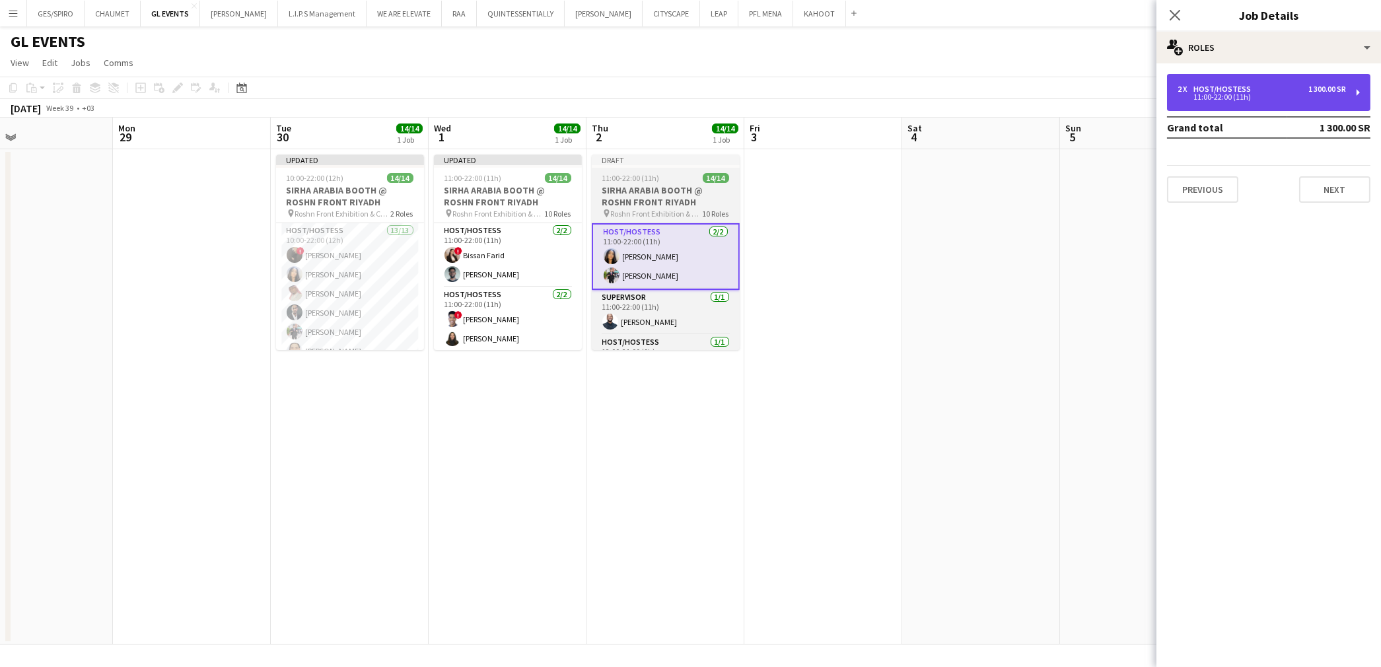
click at [1222, 97] on div "11:00-22:00 (11h)" at bounding box center [1262, 97] width 168 height 7
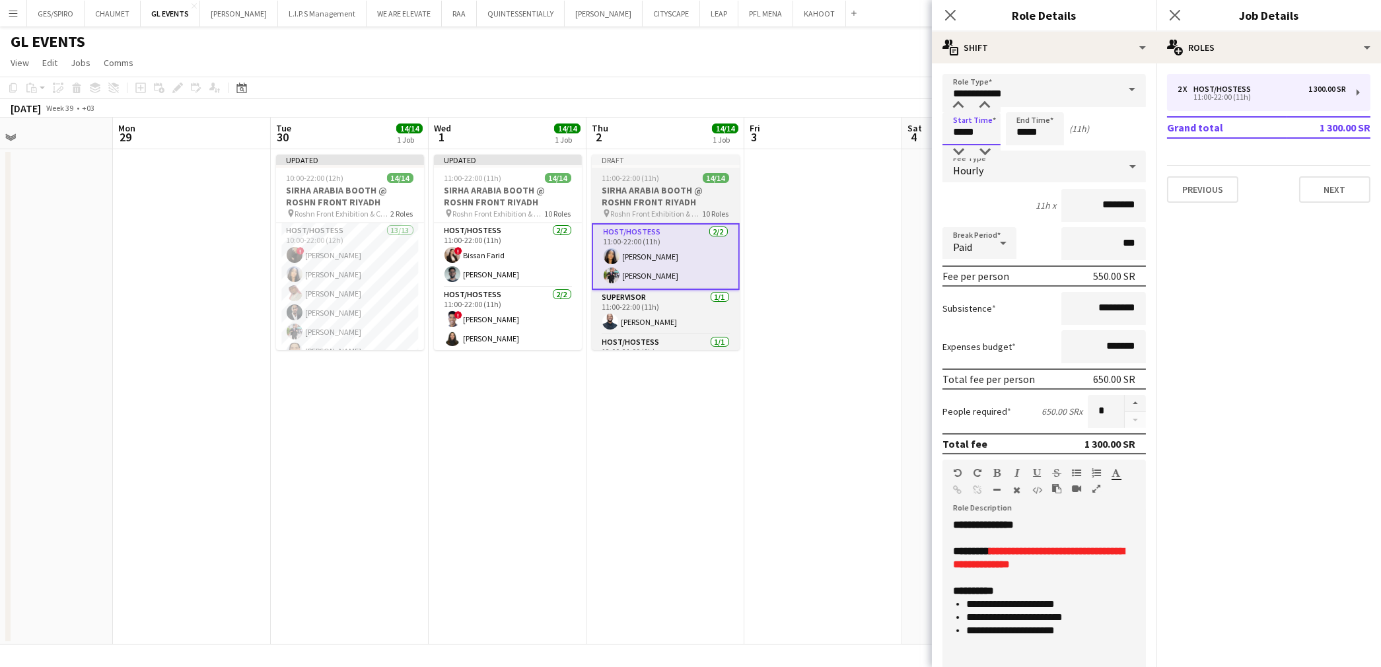
click at [962, 122] on input "*****" at bounding box center [971, 128] width 58 height 33
type input "*****"
click at [958, 109] on div at bounding box center [958, 105] width 26 height 13
click at [1025, 129] on input "*****" at bounding box center [1035, 128] width 58 height 33
type input "*****"
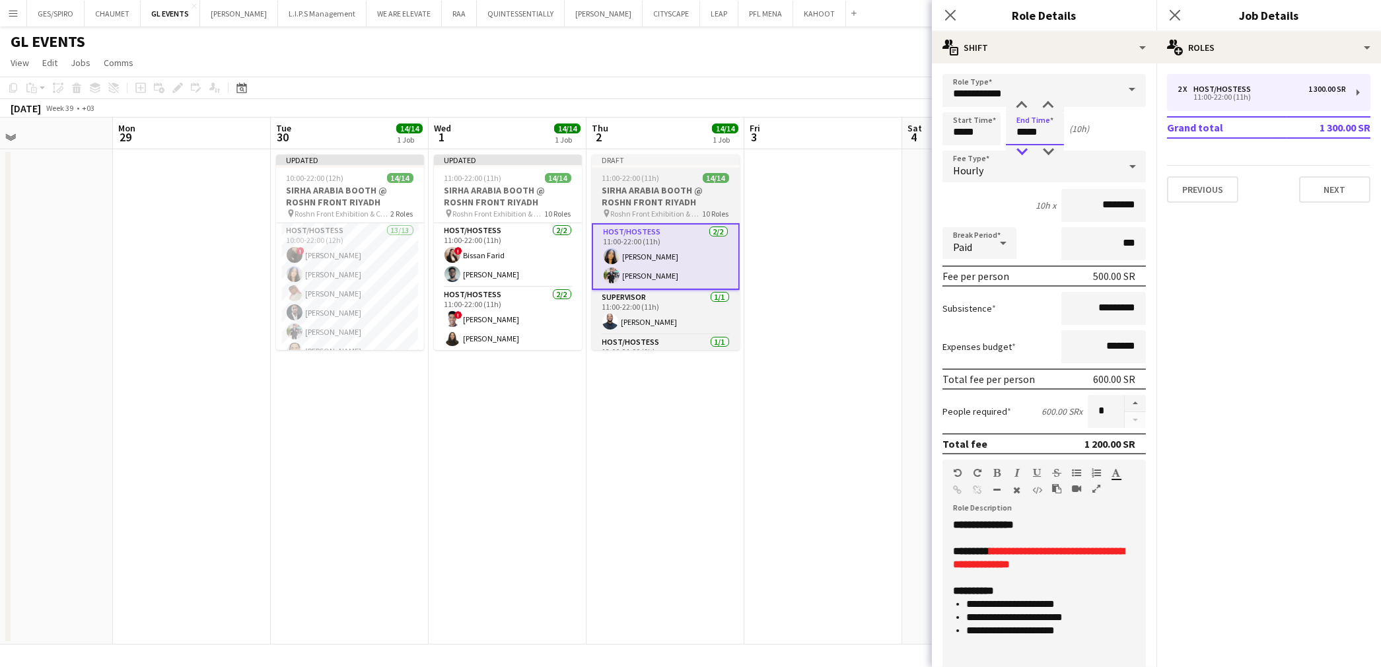
click at [1017, 149] on div at bounding box center [1022, 151] width 26 height 13
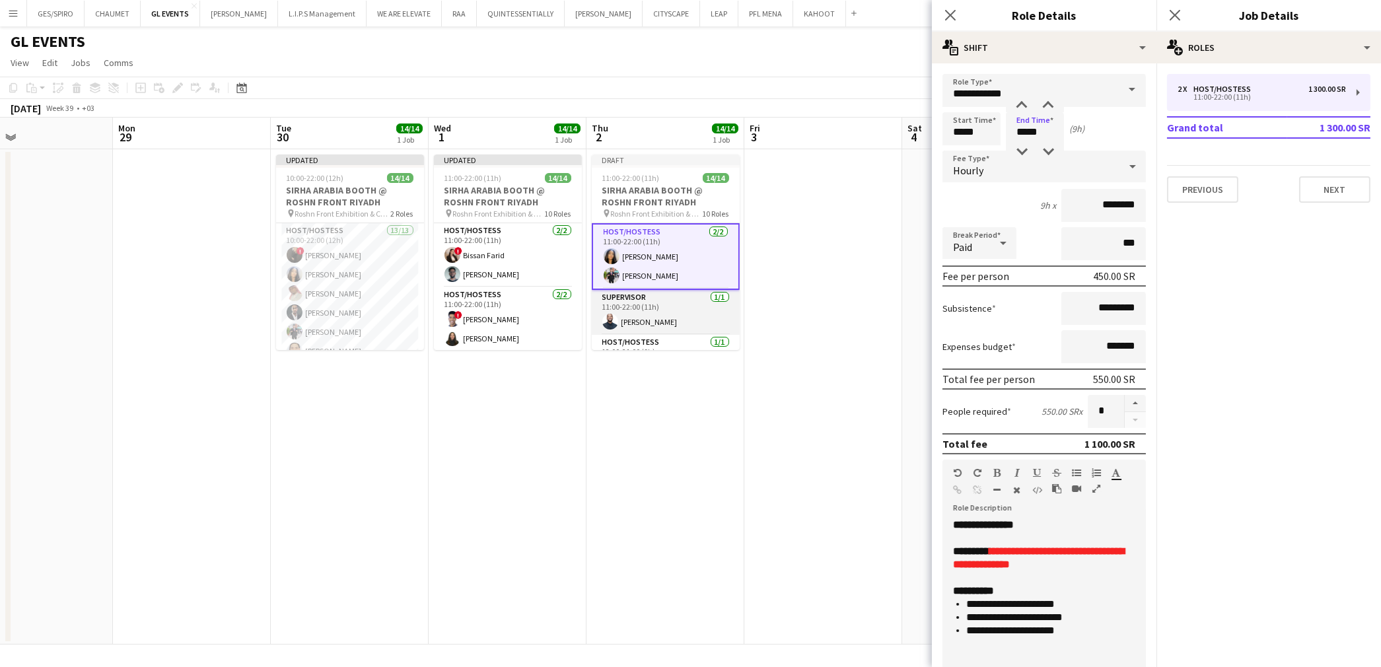
click at [633, 304] on app-card-role "Supervisor 1/1 11:00-22:00 (11h) Mohammed Salah" at bounding box center [666, 312] width 148 height 45
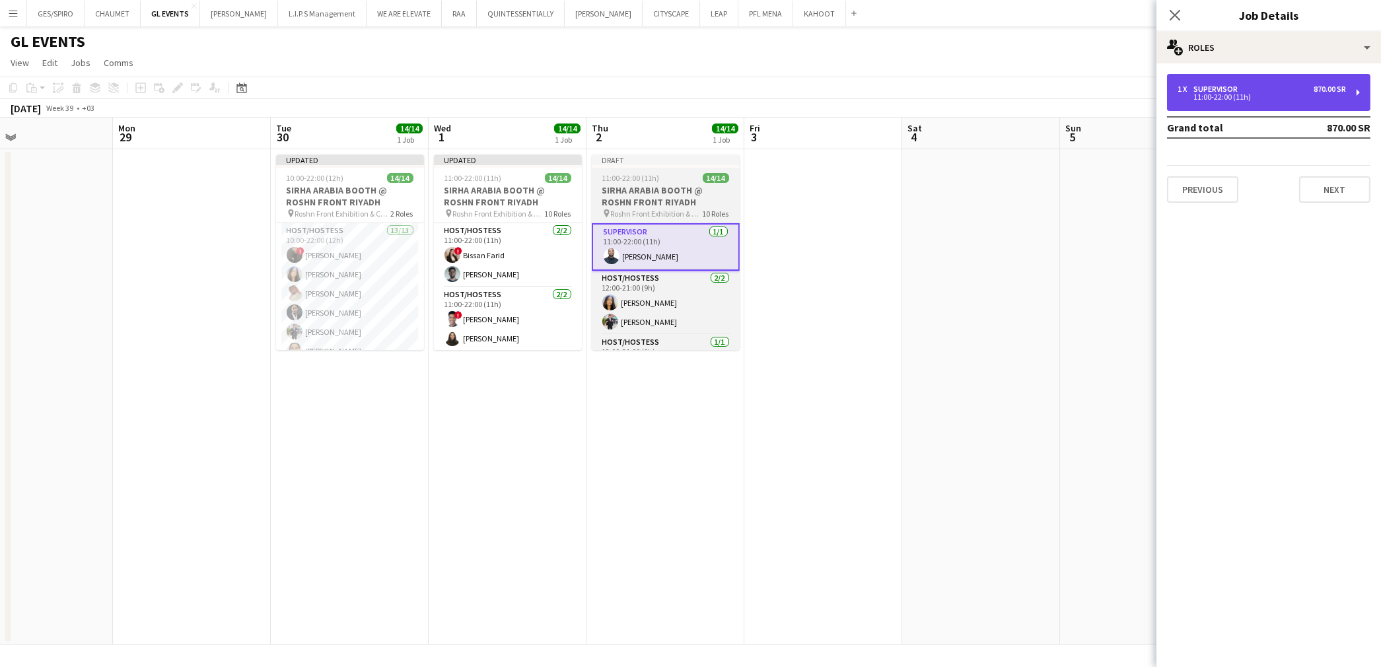
click at [1230, 89] on div "Supervisor" at bounding box center [1218, 89] width 50 height 9
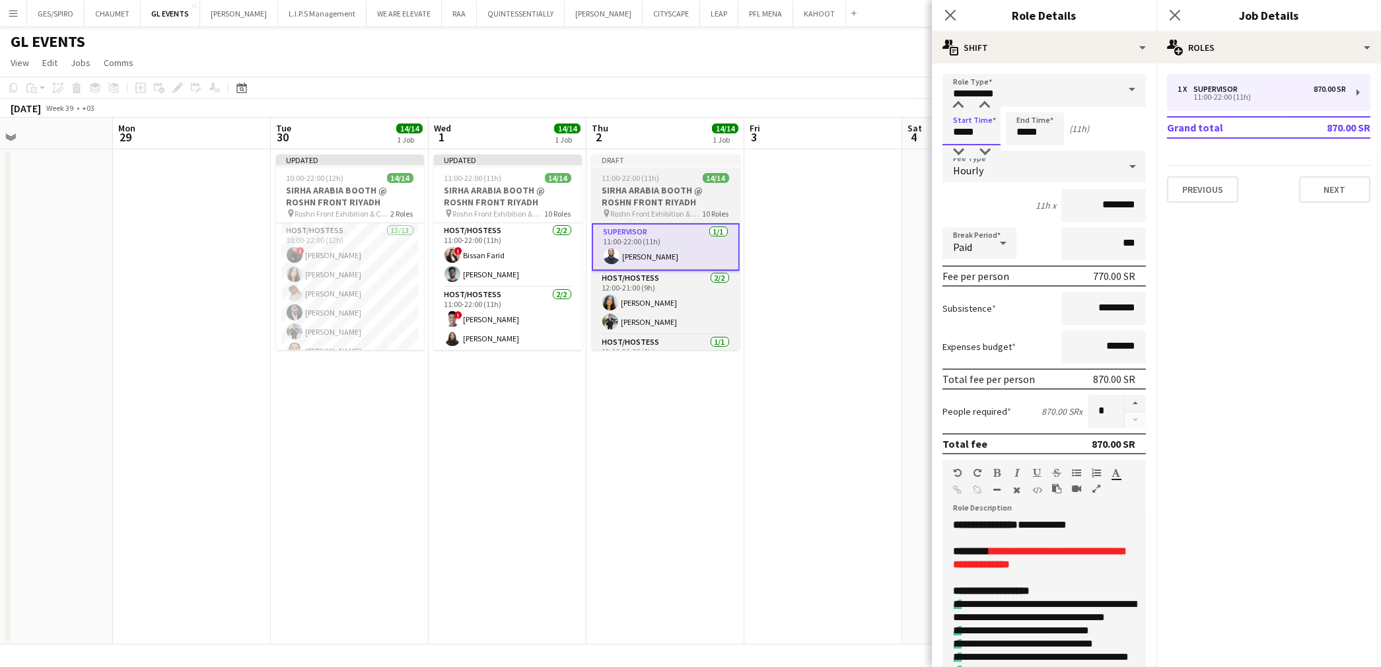
click at [971, 127] on input "*****" at bounding box center [971, 128] width 58 height 33
type input "*****"
click at [952, 108] on div at bounding box center [958, 105] width 26 height 13
click at [1034, 123] on input "*****" at bounding box center [1035, 128] width 58 height 33
type input "*****"
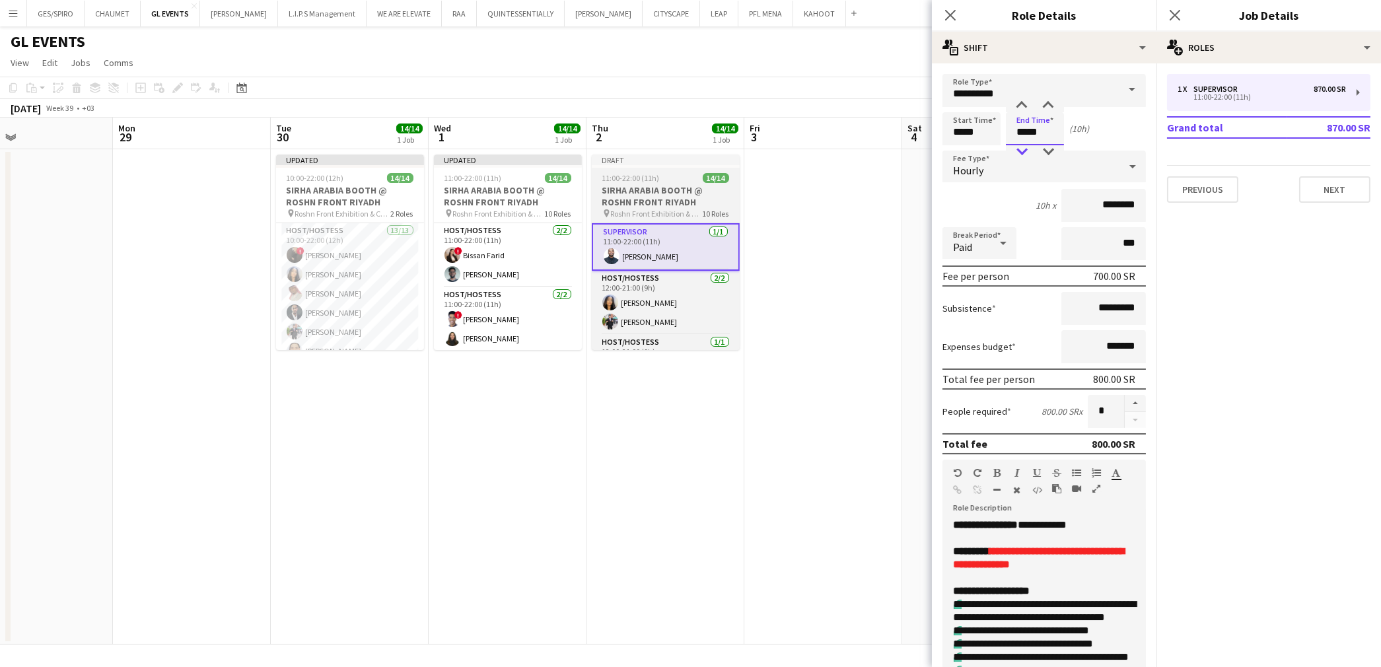
click at [1022, 145] on div at bounding box center [1022, 151] width 26 height 13
click at [684, 308] on app-card-role "Host/Hostess 2/2 12:00-21:00 (9h) Fatema Al-sewar Mohammed Abdulqader" at bounding box center [666, 303] width 148 height 64
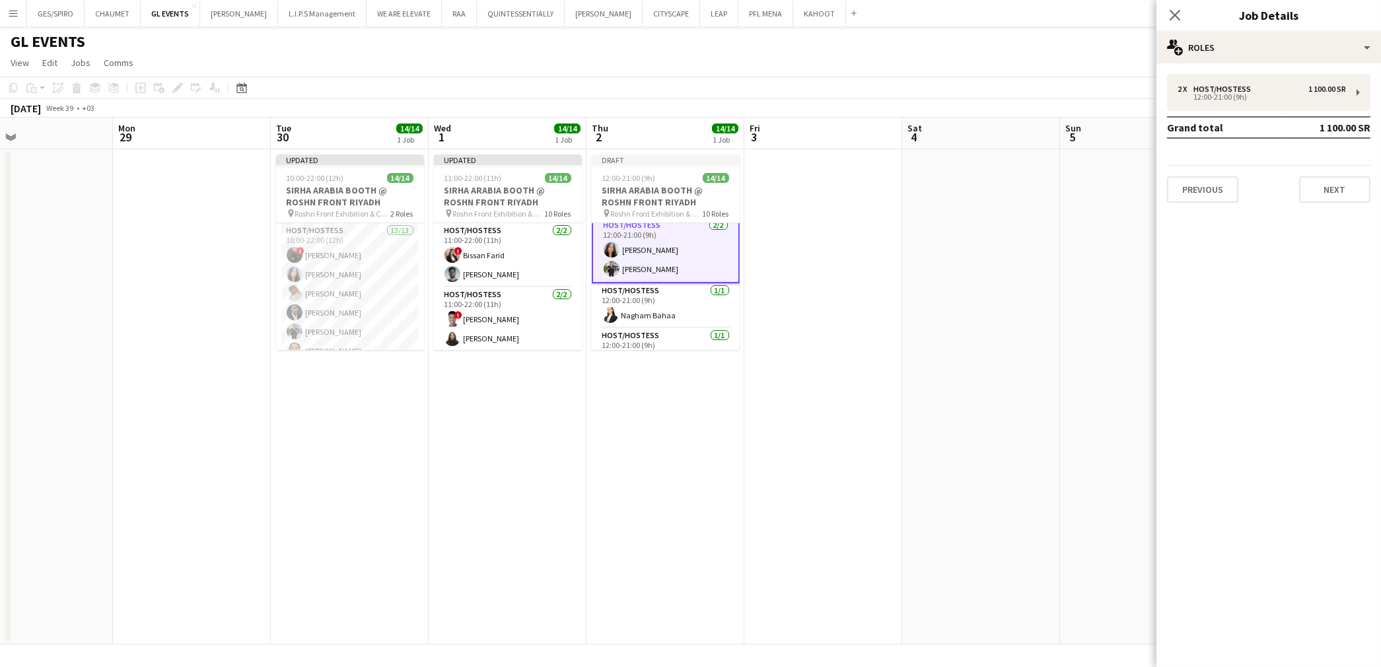
scroll to position [0, 0]
click at [371, 273] on app-card-role "Host/Hostess 13/13 10:00-22:00 (12h) ! Molka Kchouk Fatema Al-sewar Abubakr Awa…" at bounding box center [350, 360] width 148 height 275
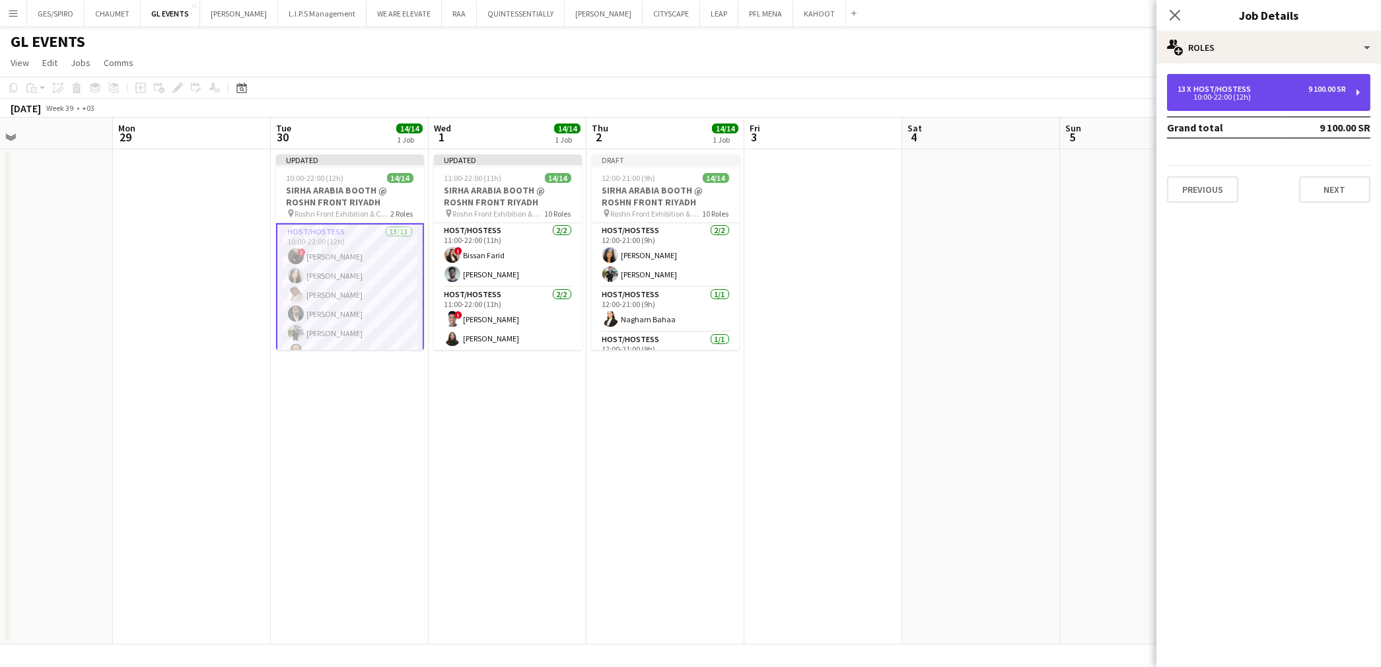
click at [1213, 83] on div "13 x Host/Hostess 9 100.00 SR 10:00-22:00 (12h)" at bounding box center [1268, 92] width 203 height 37
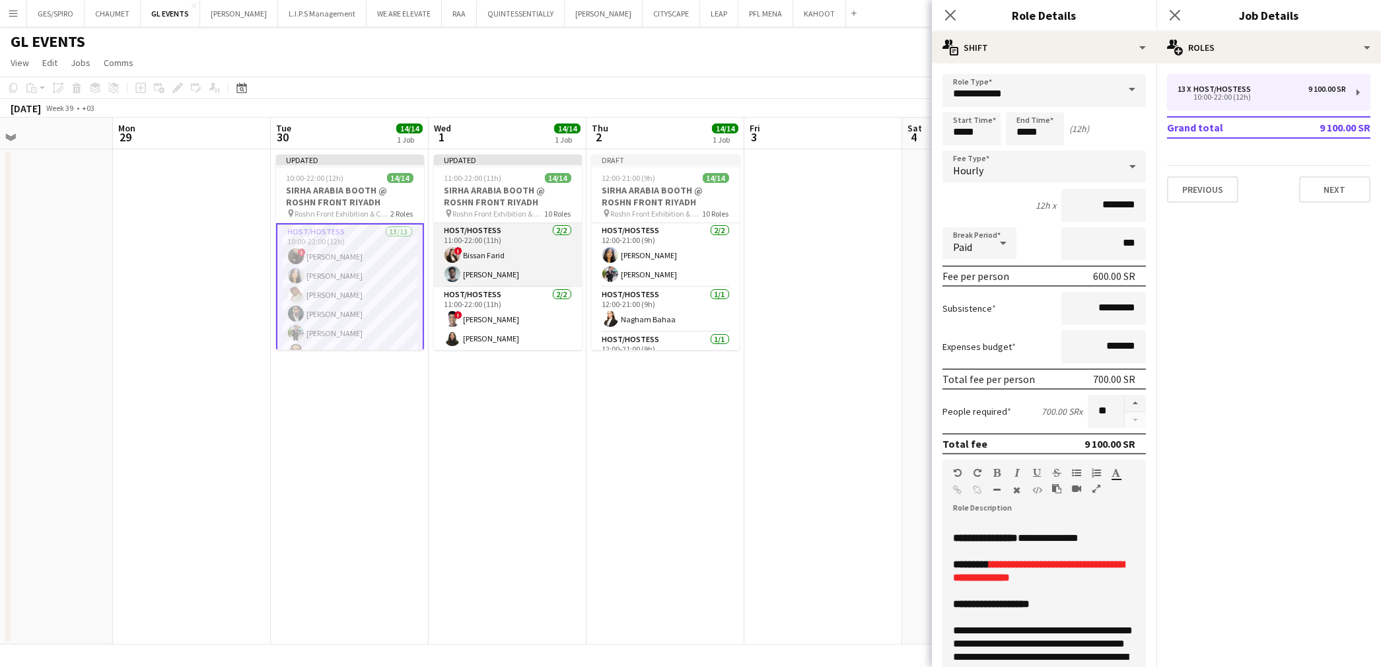
click at [534, 265] on app-card-role "Host/Hostess 2/2 11:00-22:00 (11h) ! Bissan Farid Osama Ahmed" at bounding box center [508, 255] width 148 height 64
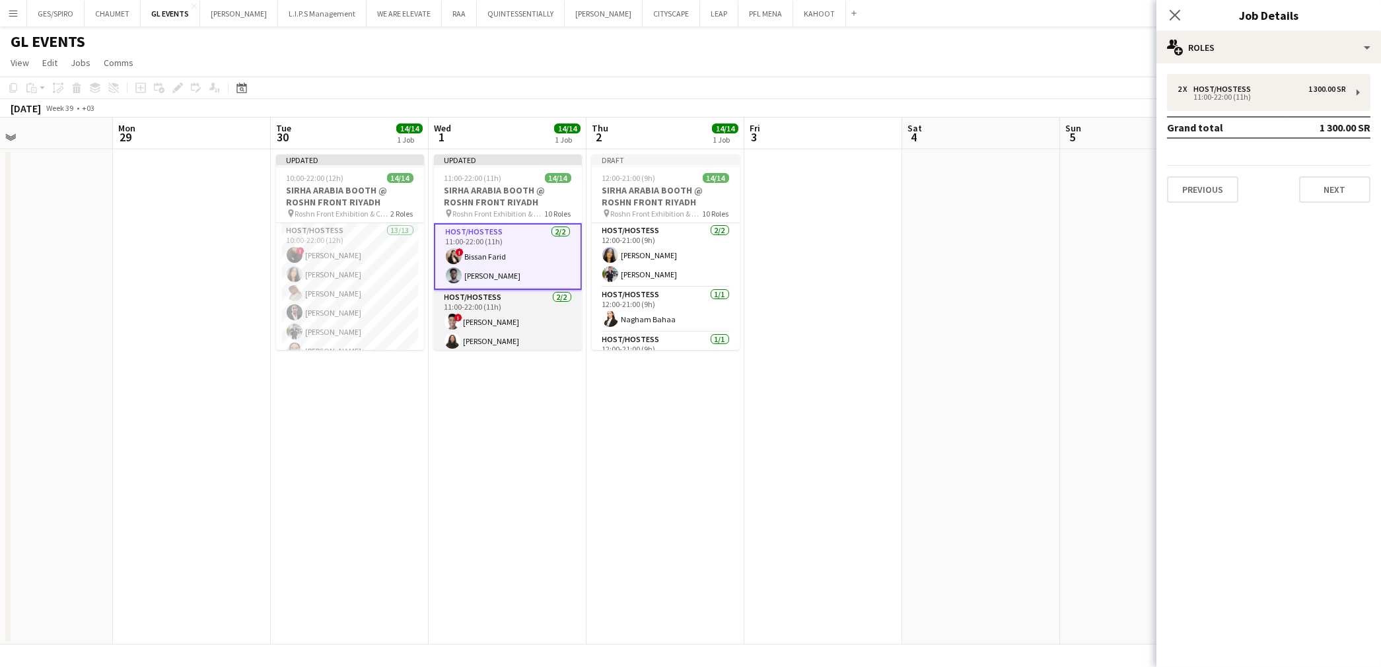
click at [495, 320] on app-card-role "Host/Hostess 2/2 11:00-22:00 (11h) ! Amin Abdalaziz Siren Nahdi" at bounding box center [508, 322] width 148 height 64
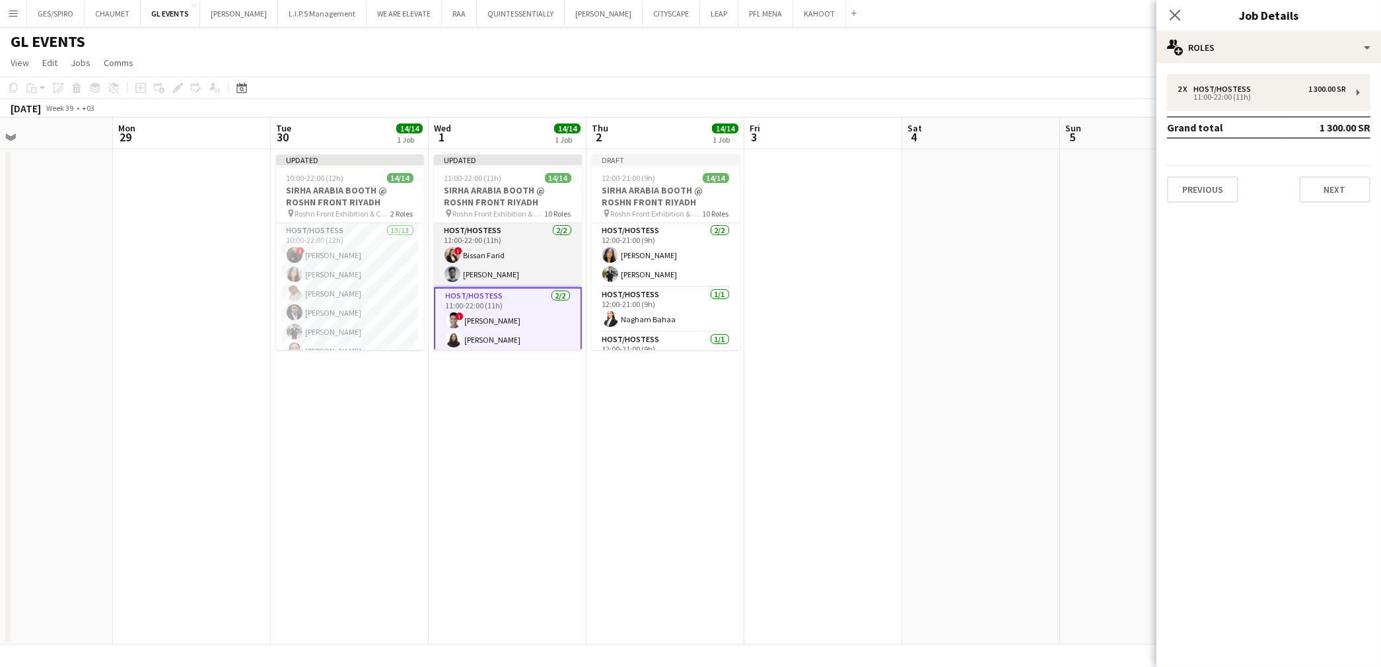
click at [503, 265] on app-card-role "Host/Hostess 2/2 11:00-22:00 (11h) ! Bissan Farid Osama Ahmed" at bounding box center [508, 255] width 148 height 64
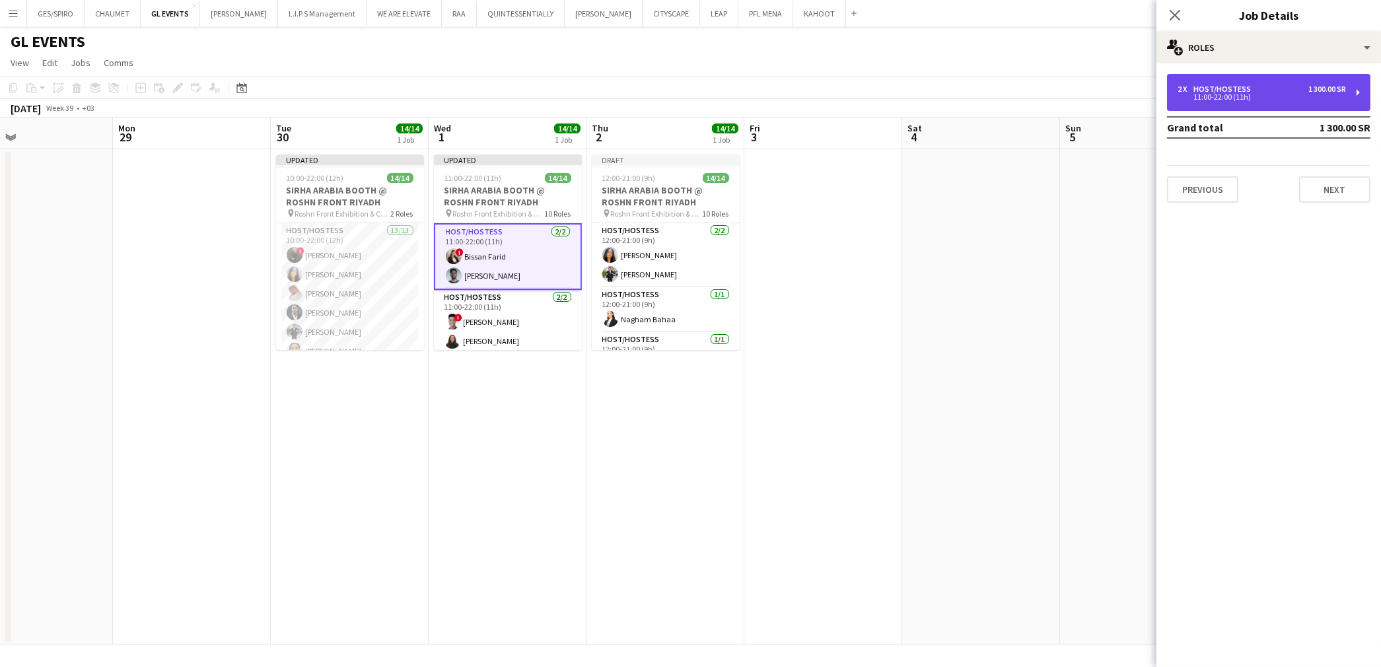
click at [1270, 92] on div "2 x Host/Hostess 1 300.00 SR" at bounding box center [1262, 89] width 168 height 9
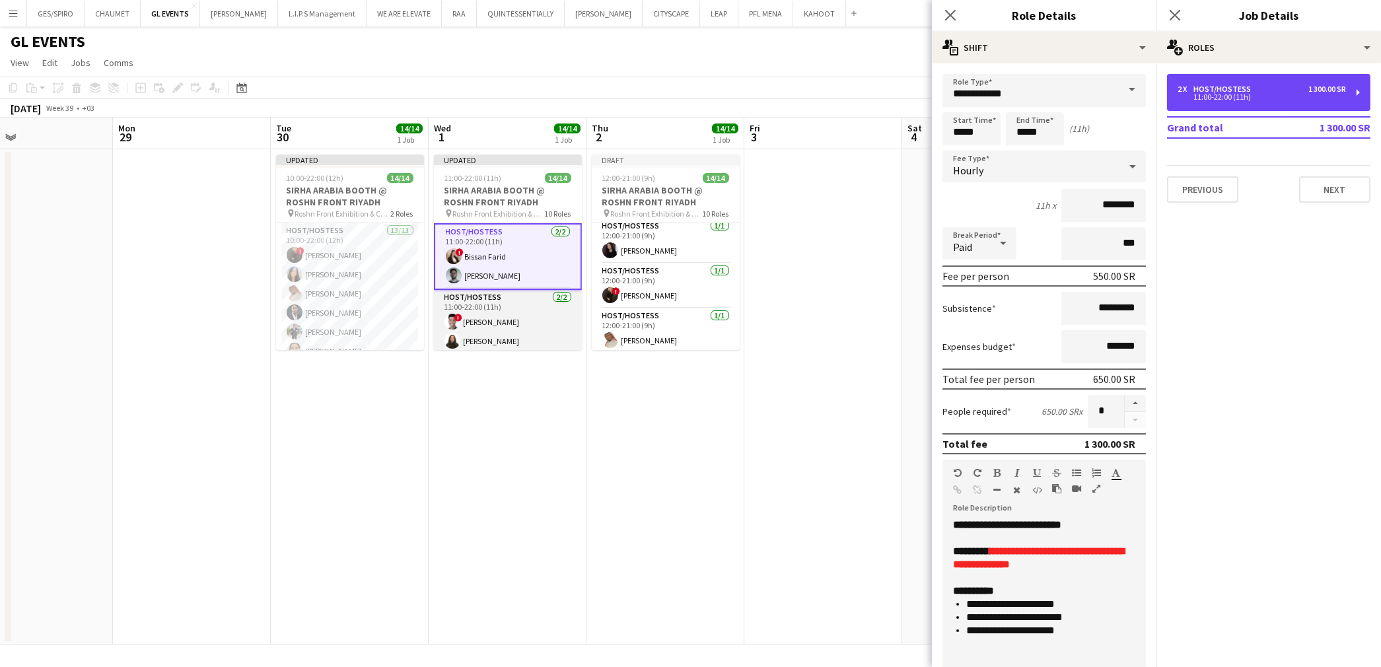
scroll to position [220, 0]
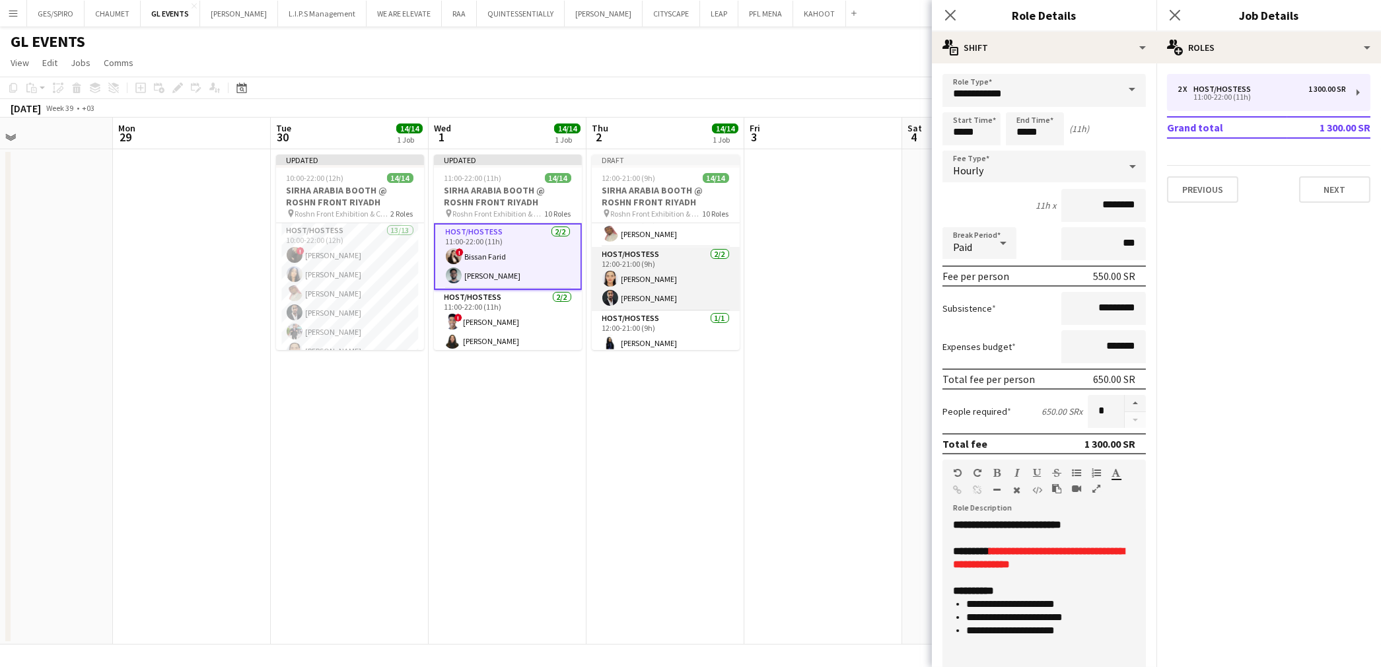
click at [680, 285] on app-card-role "Host/Hostess 2/2 12:00-21:00 (9h) Nouf Ali Mohammed Ameer" at bounding box center [666, 279] width 148 height 64
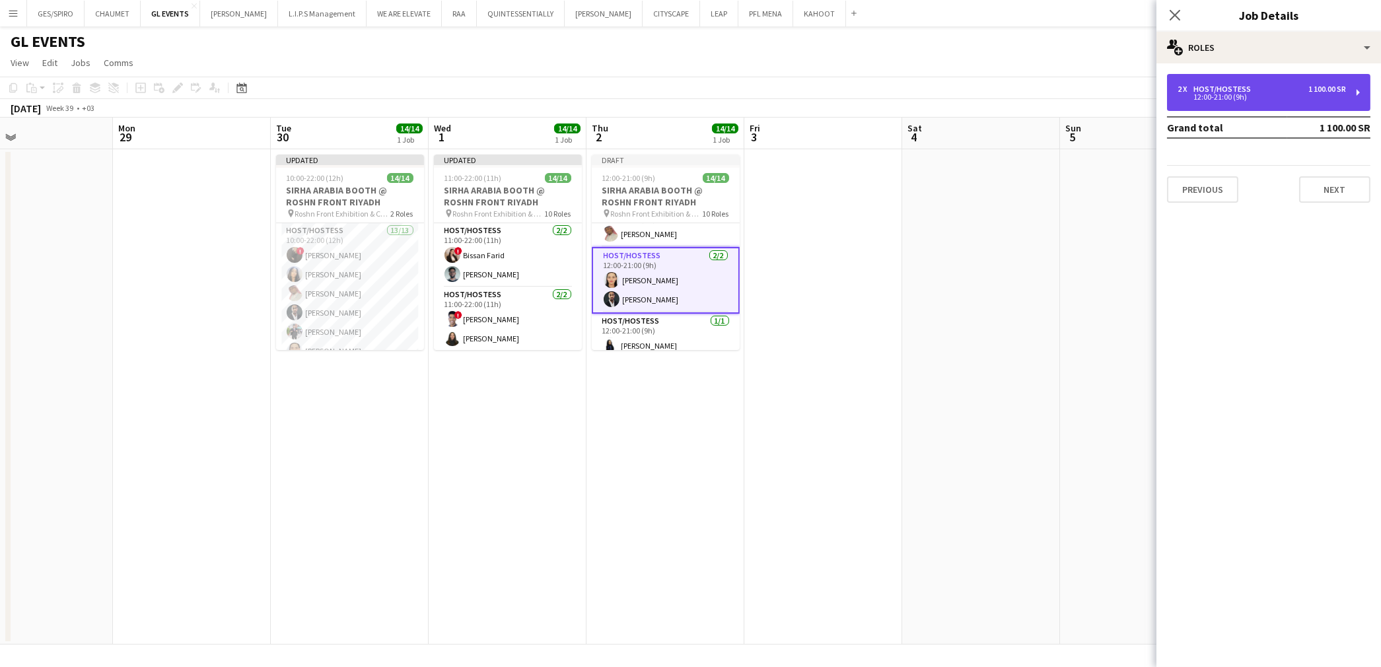
click at [1244, 94] on div "12:00-21:00 (9h)" at bounding box center [1262, 97] width 168 height 7
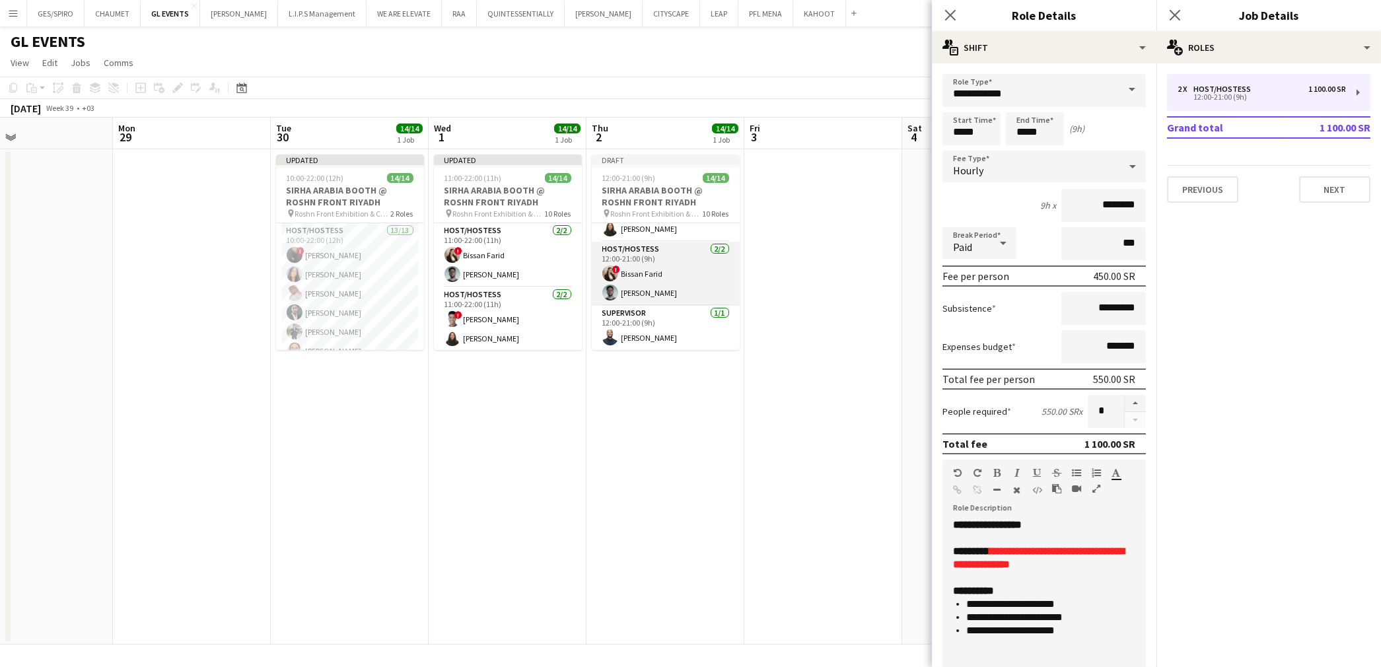
click at [650, 288] on app-card-role "Host/Hostess 2/2 12:00-21:00 (9h) ! Bissan Farid Osama Ahmed" at bounding box center [666, 274] width 148 height 64
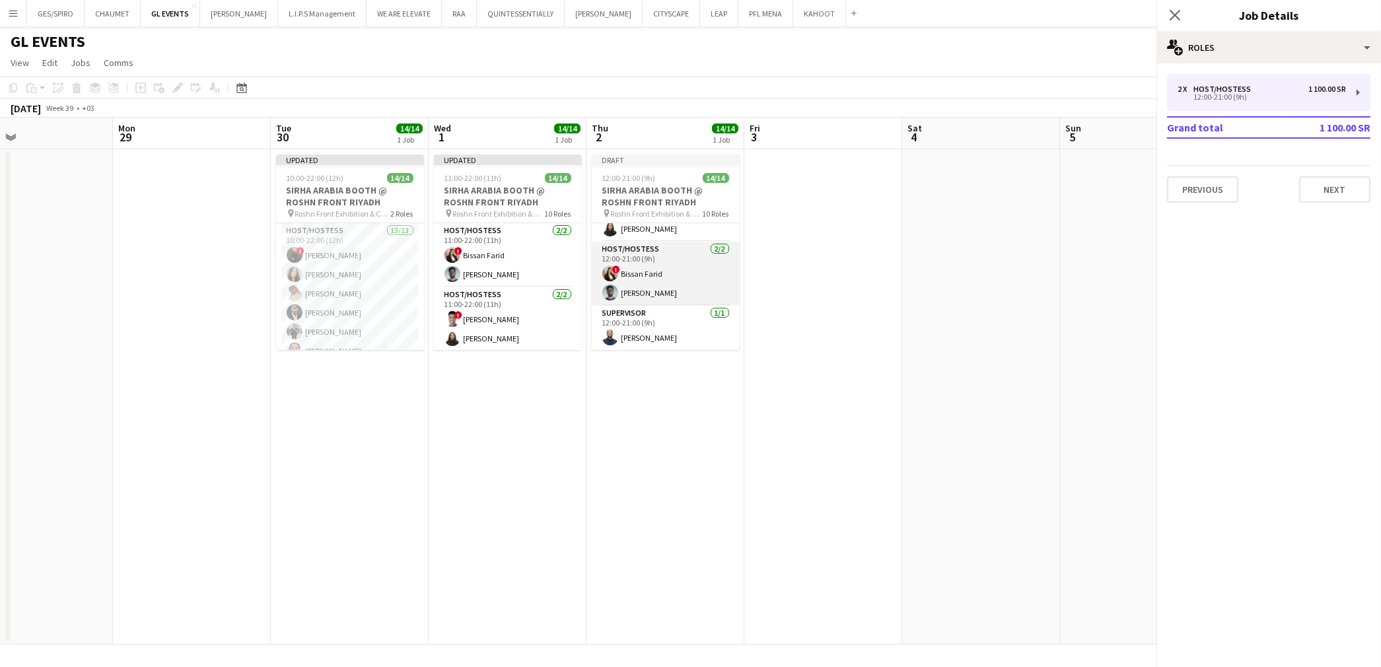
scroll to position [400, 0]
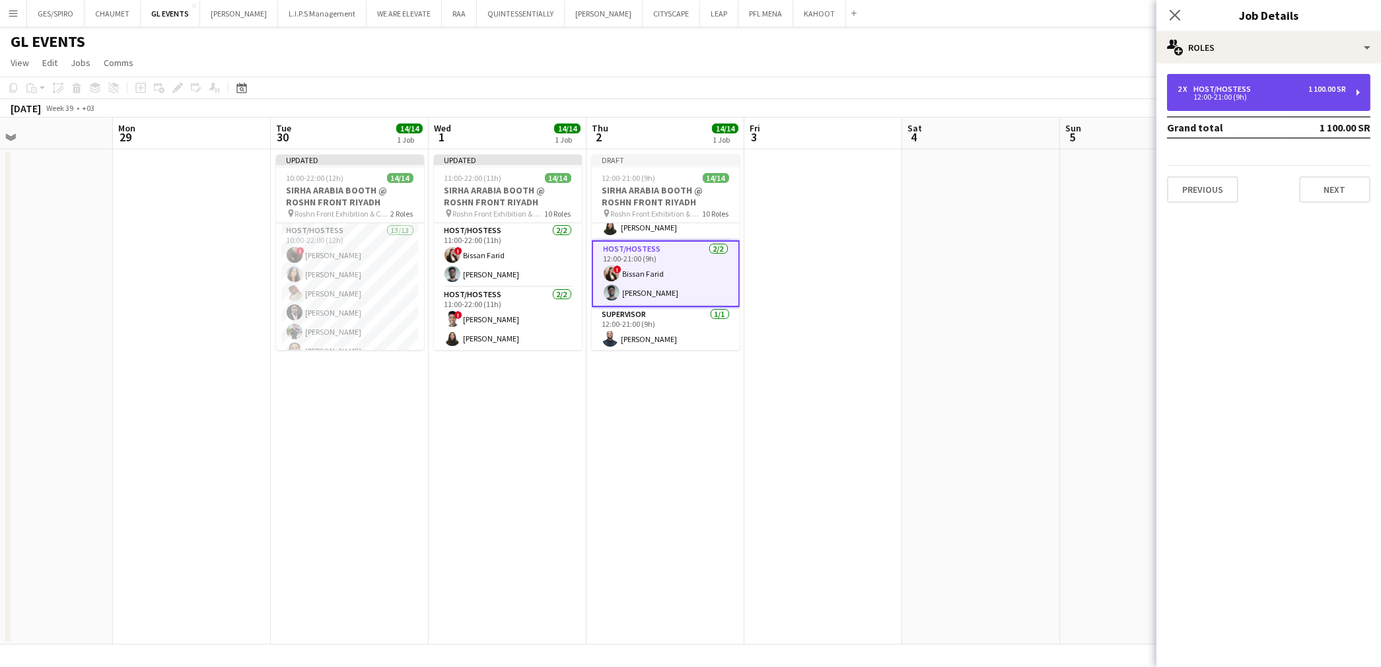
click at [1266, 94] on div "12:00-21:00 (9h)" at bounding box center [1262, 97] width 168 height 7
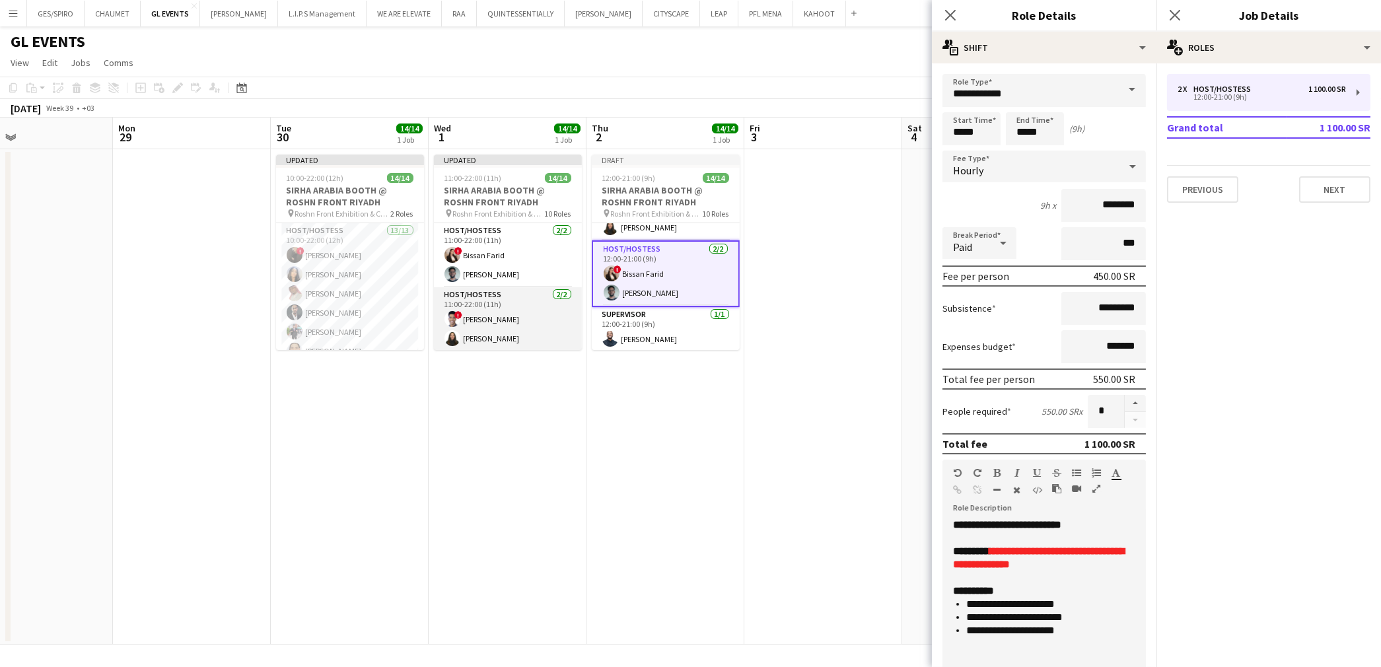
click at [503, 308] on app-card-role "Host/Hostess 2/2 11:00-22:00 (11h) ! Amin Abdalaziz Siren Nahdi" at bounding box center [508, 319] width 148 height 64
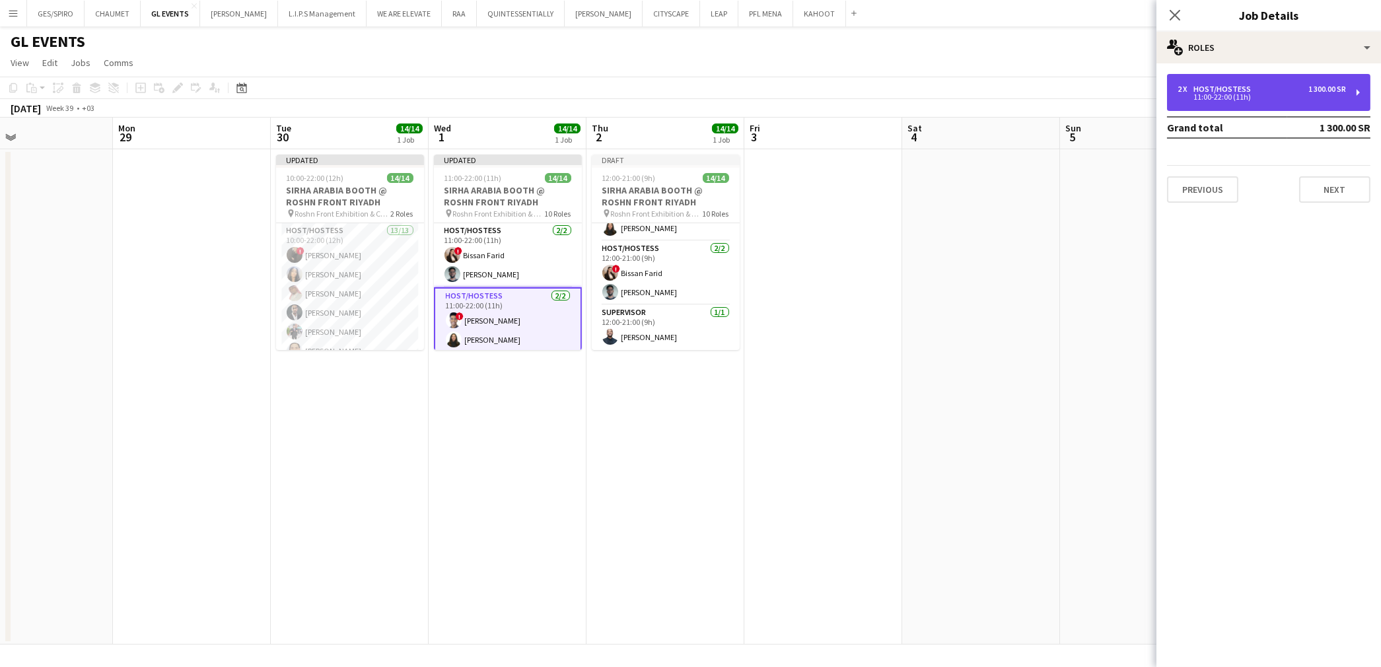
click at [1309, 103] on div "2 x Host/Hostess 1 300.00 SR 11:00-22:00 (11h)" at bounding box center [1268, 92] width 203 height 37
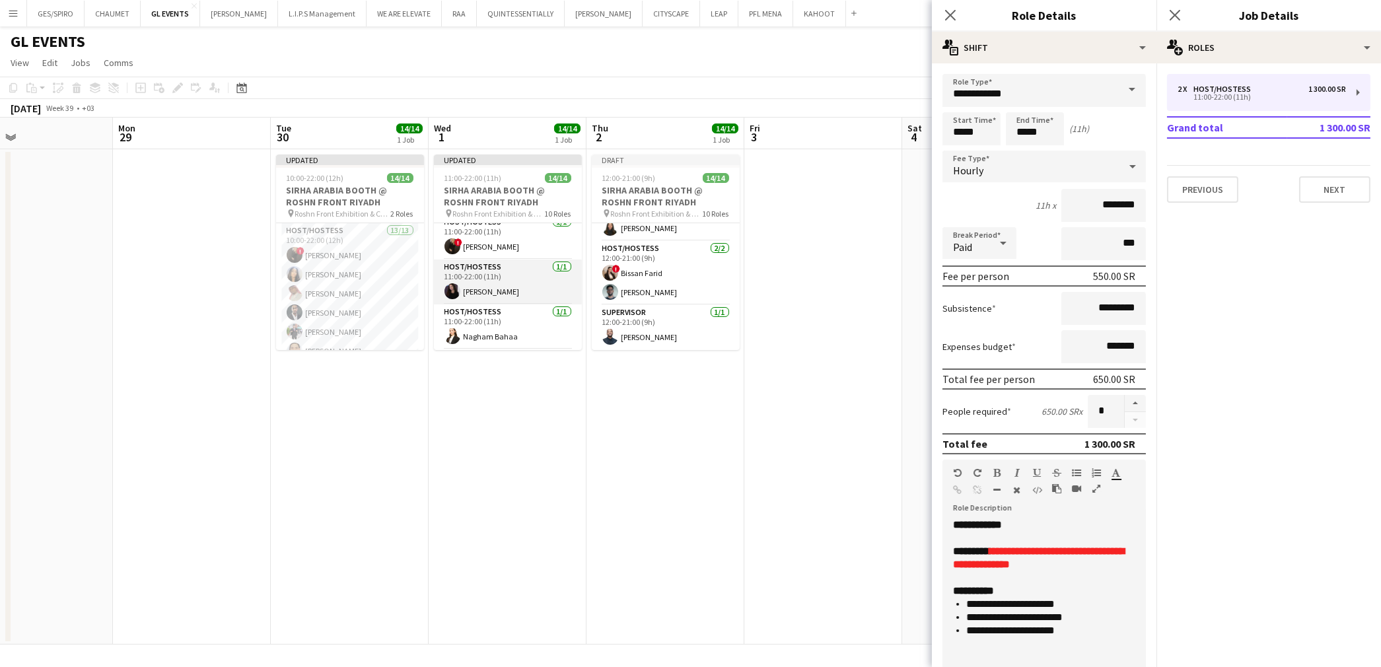
click at [544, 301] on app-card-role "Host/Hostess 1/1 11:00-22:00 (11h) Renaz Zouriq" at bounding box center [508, 282] width 148 height 45
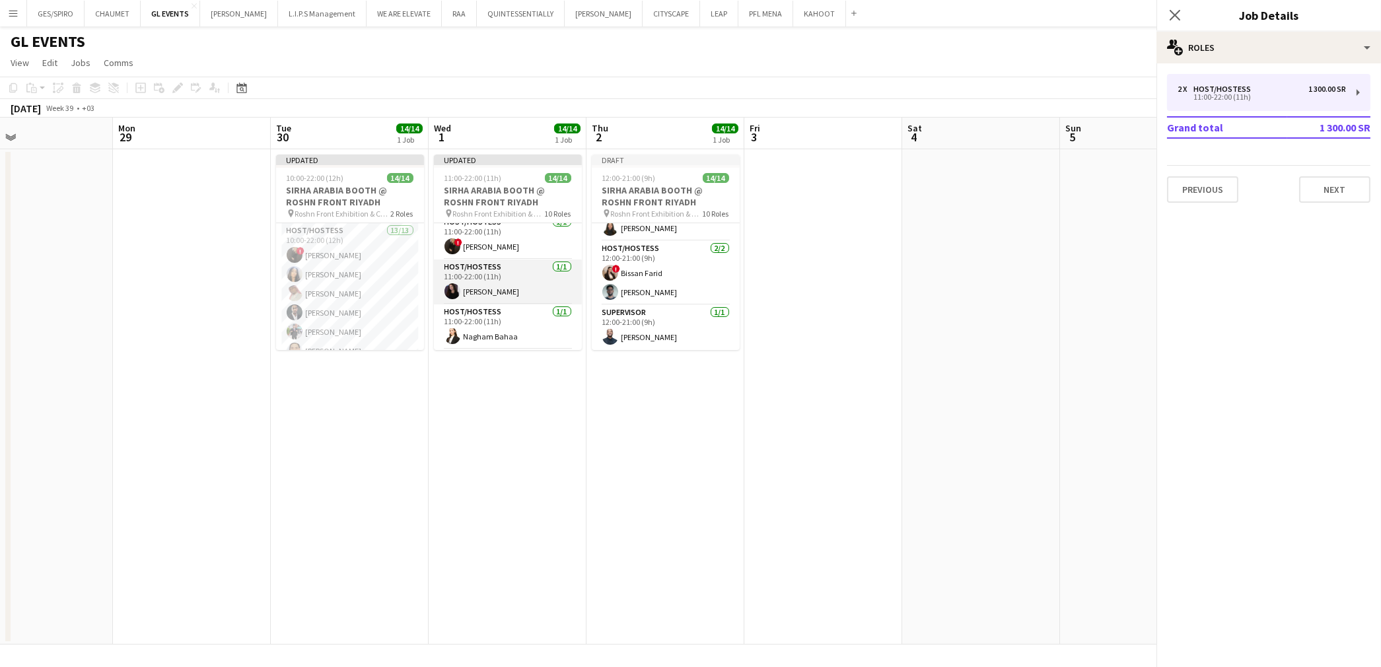
scroll to position [292, 0]
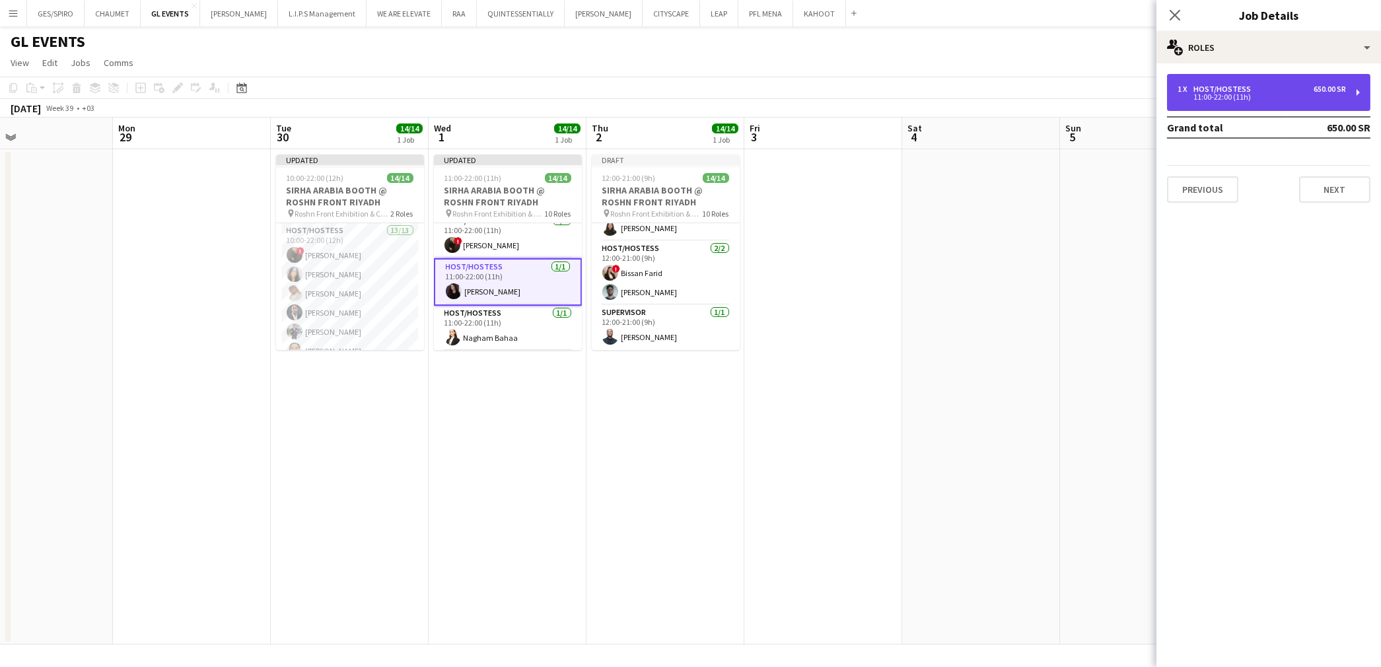
click at [1280, 94] on div "11:00-22:00 (11h)" at bounding box center [1262, 97] width 168 height 7
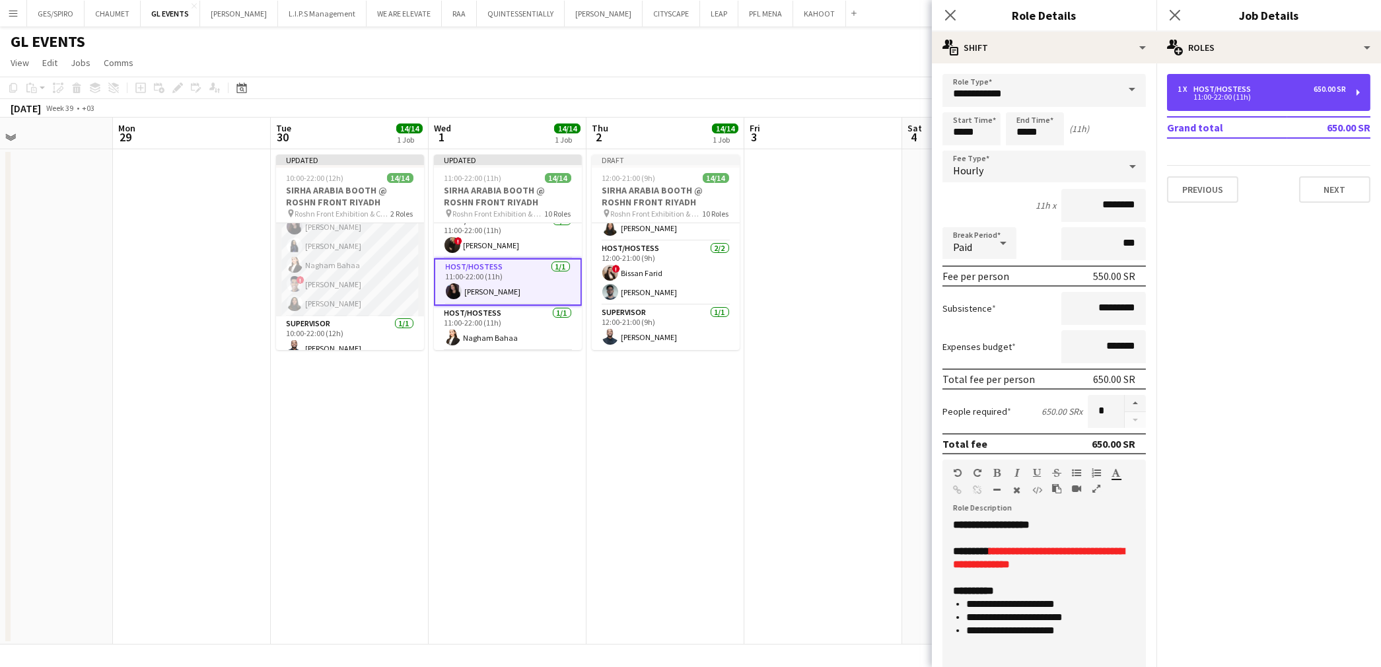
scroll to position [193, 0]
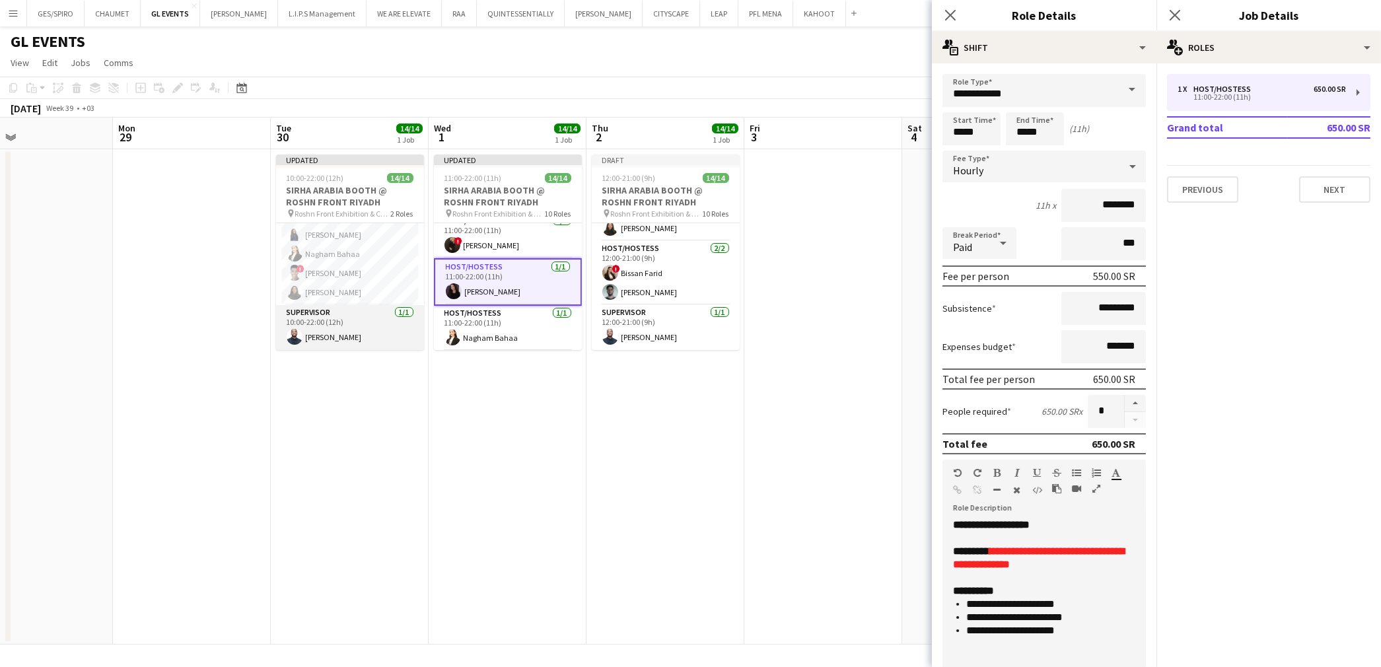
click at [360, 329] on app-card-role "Supervisor 1/1 10:00-22:00 (12h) Mohammed Salah" at bounding box center [350, 327] width 148 height 45
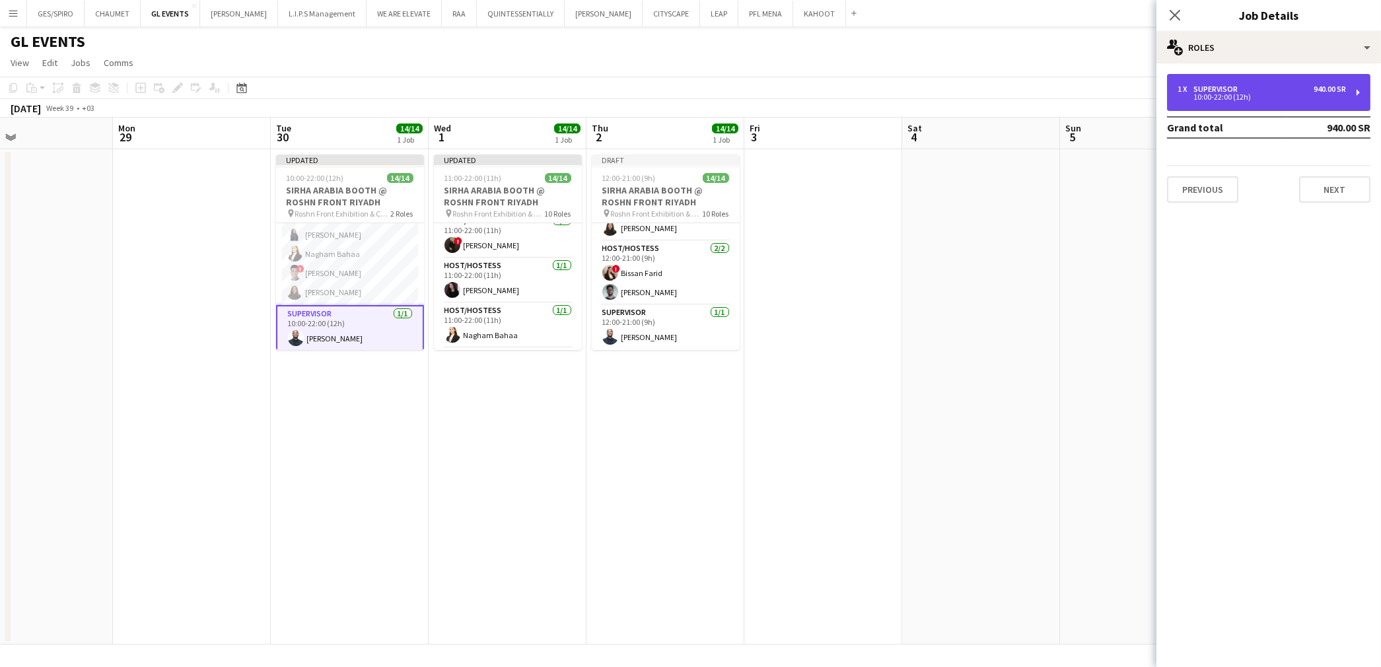
click at [1286, 91] on div "1 x Supervisor 940.00 SR" at bounding box center [1262, 89] width 168 height 9
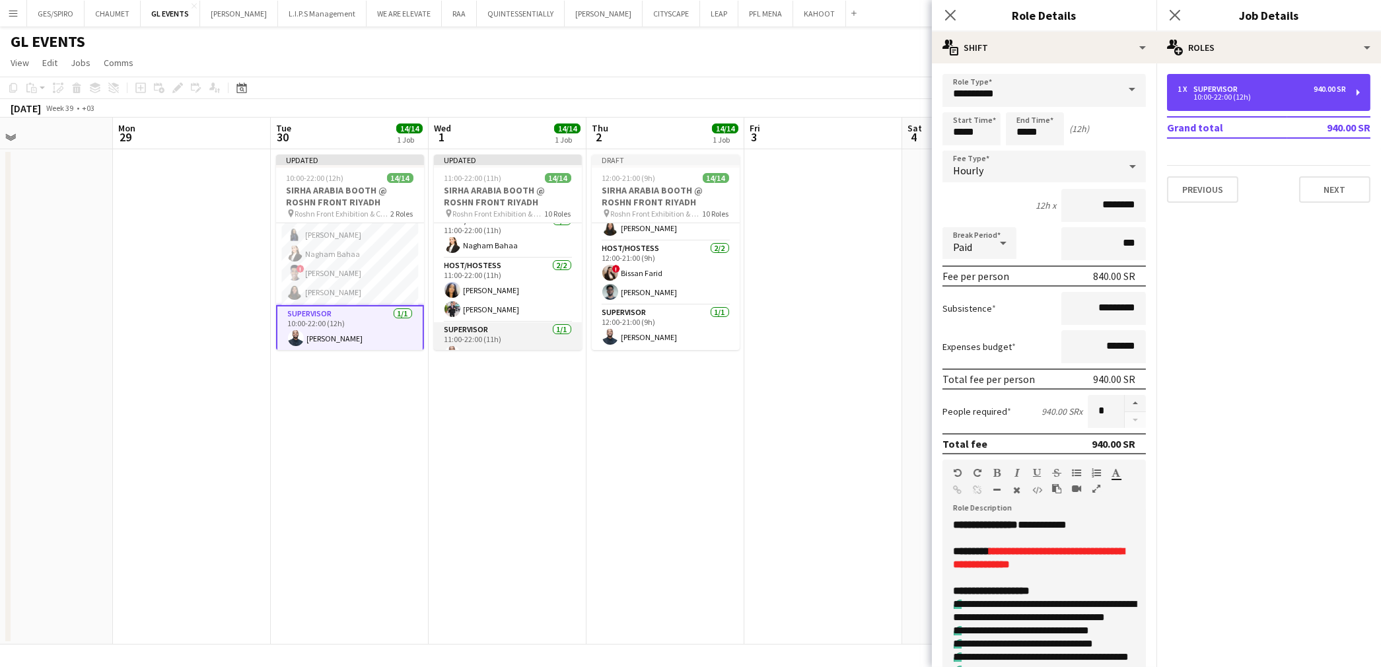
scroll to position [400, 0]
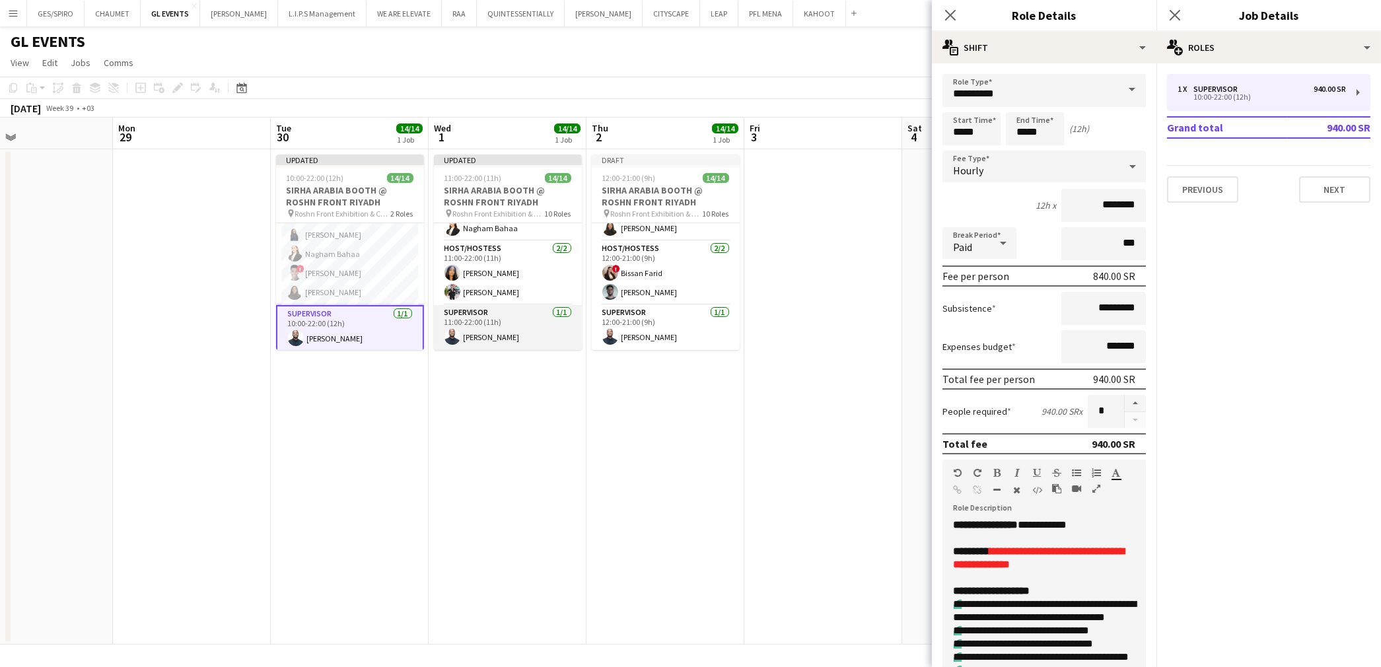
click at [507, 330] on app-card-role "Supervisor 1/1 11:00-22:00 (11h) Mohammed Salah" at bounding box center [508, 327] width 148 height 45
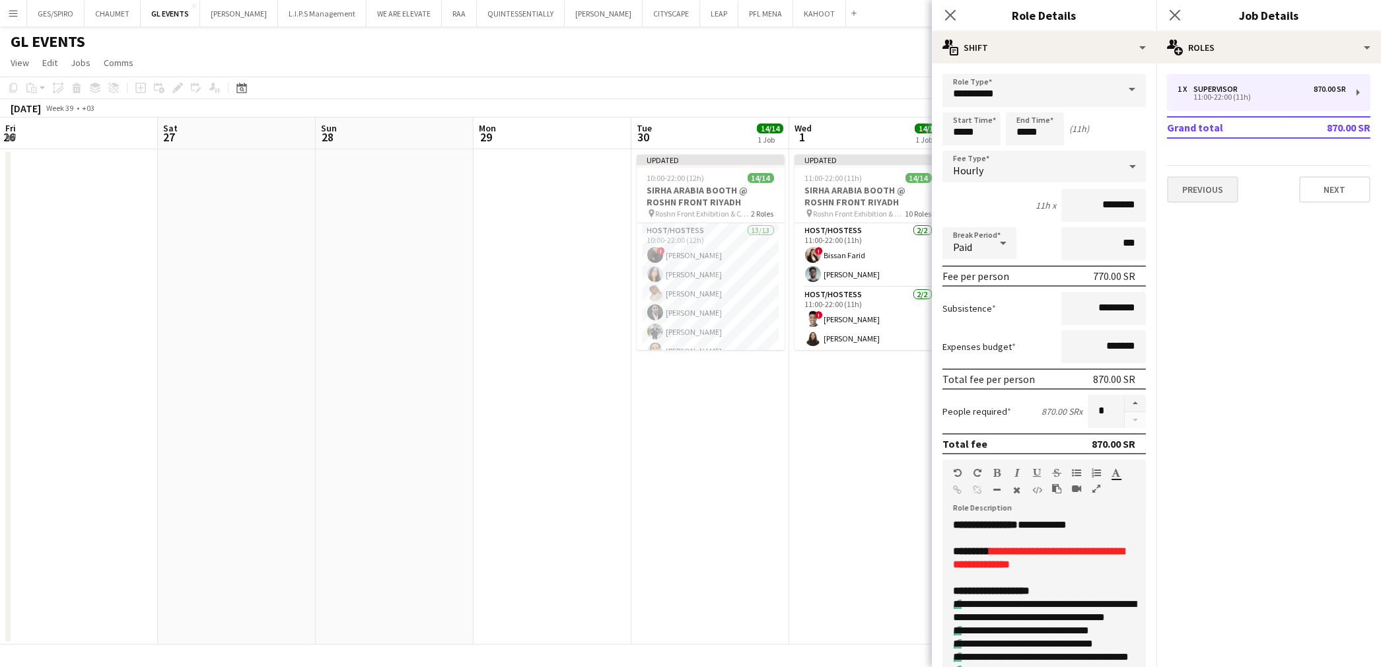
scroll to position [400, 0]
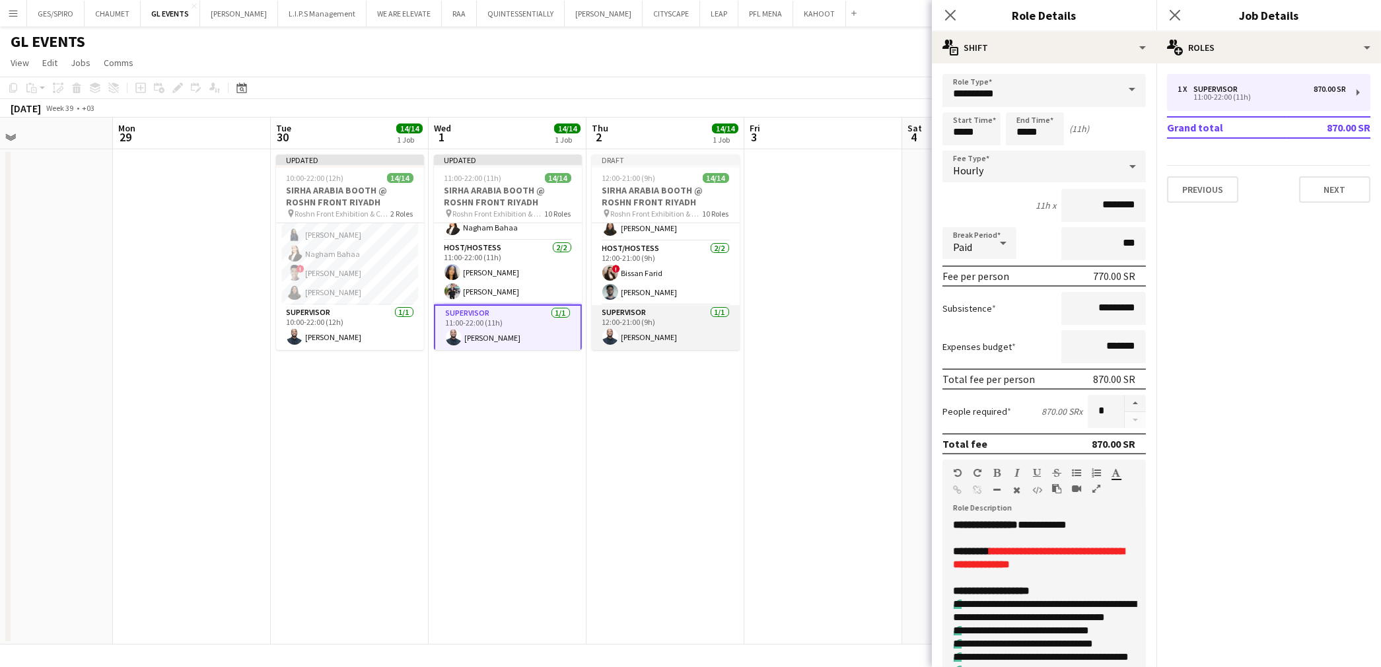
click at [651, 338] on app-card-role "Supervisor 1/1 12:00-21:00 (9h) Mohammed Salah" at bounding box center [666, 327] width 148 height 45
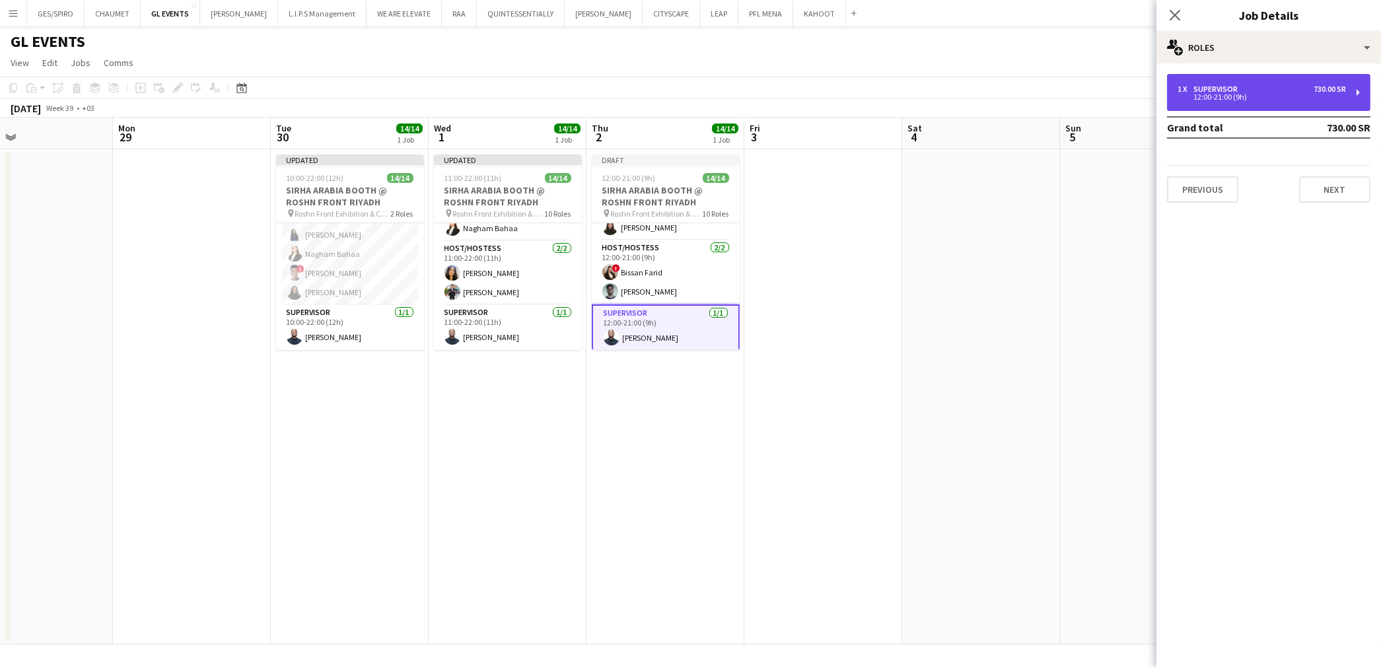
click at [1275, 85] on div "1 x Supervisor 730.00 SR" at bounding box center [1262, 89] width 168 height 9
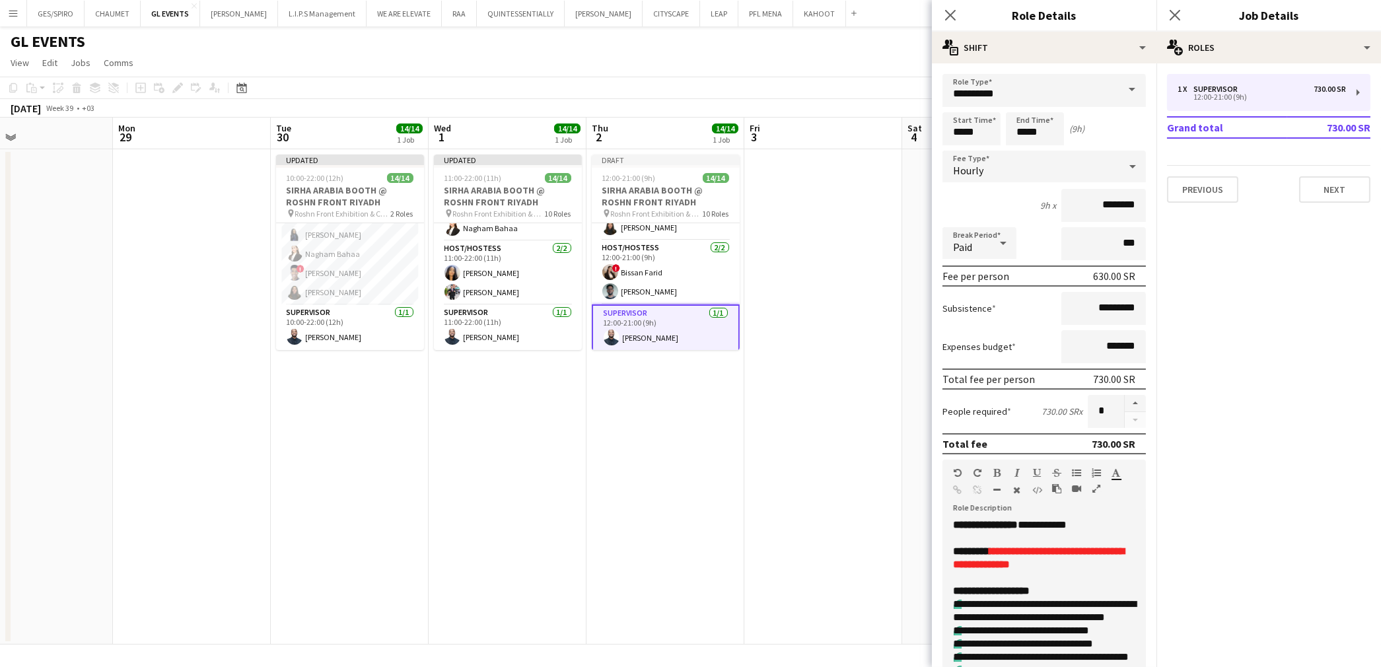
click at [551, 394] on app-date-cell "Updated 11:00-22:00 (11h) 14/14 SIRHA ARABIA BOOTH @ ROSHN FRONT RIYADH pin Ros…" at bounding box center [508, 396] width 158 height 495
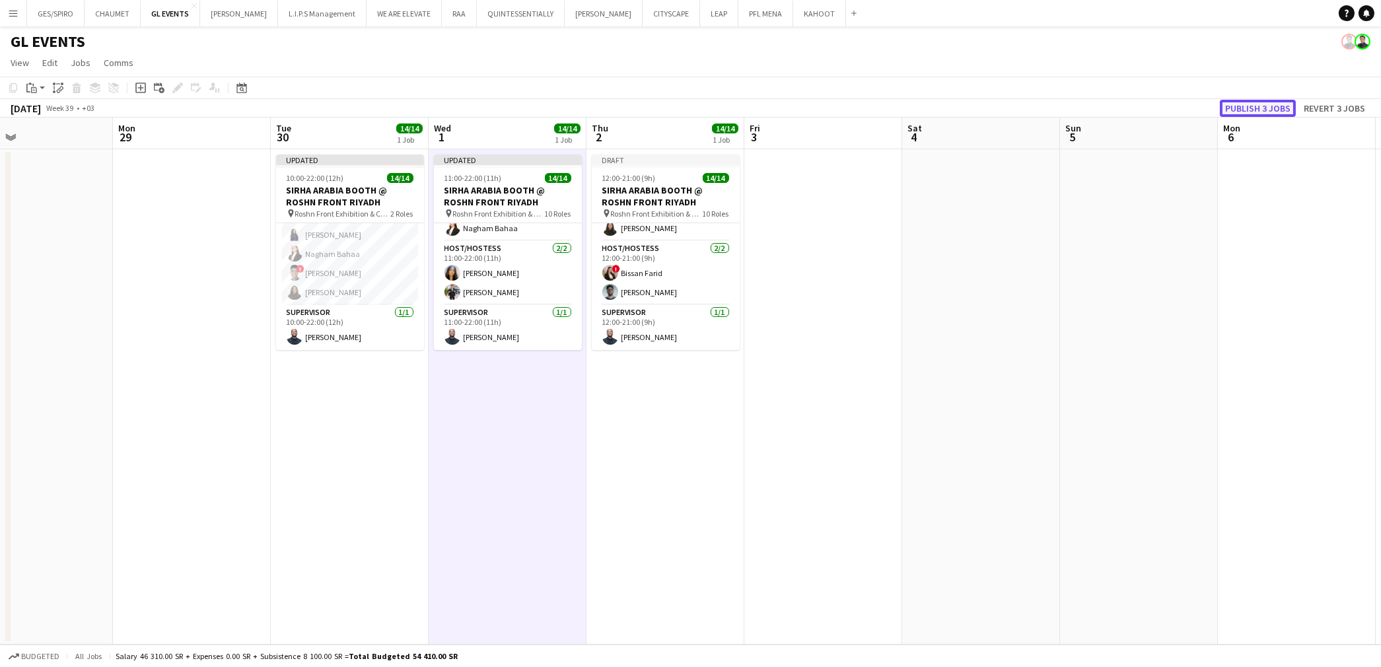
click at [1269, 108] on button "Publish 3 jobs" at bounding box center [1258, 108] width 76 height 17
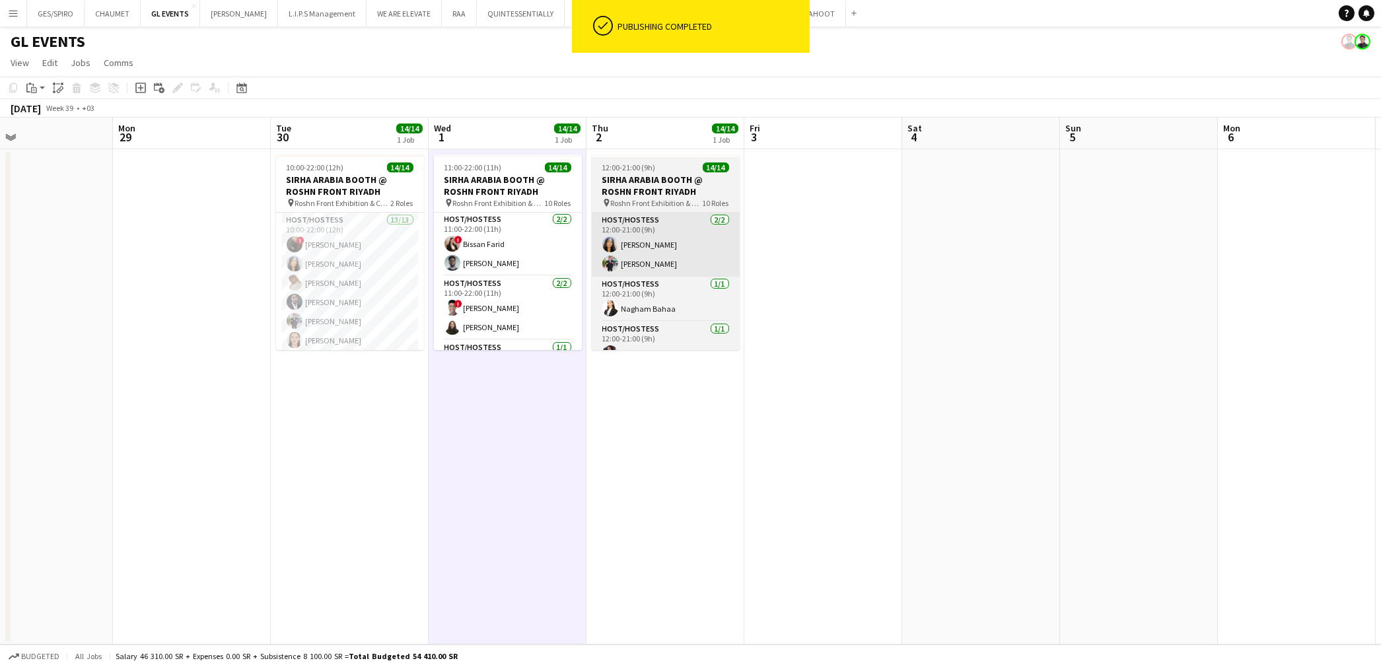
scroll to position [0, 0]
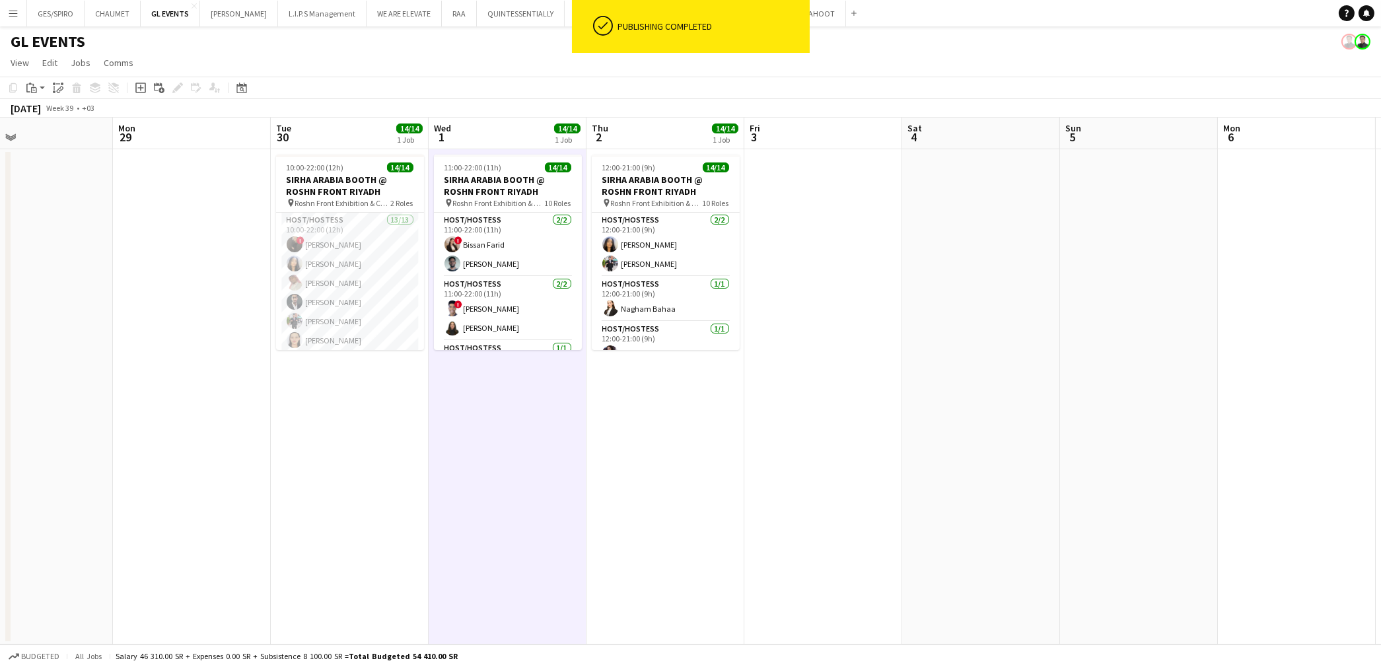
click at [815, 336] on app-date-cell at bounding box center [823, 396] width 158 height 495
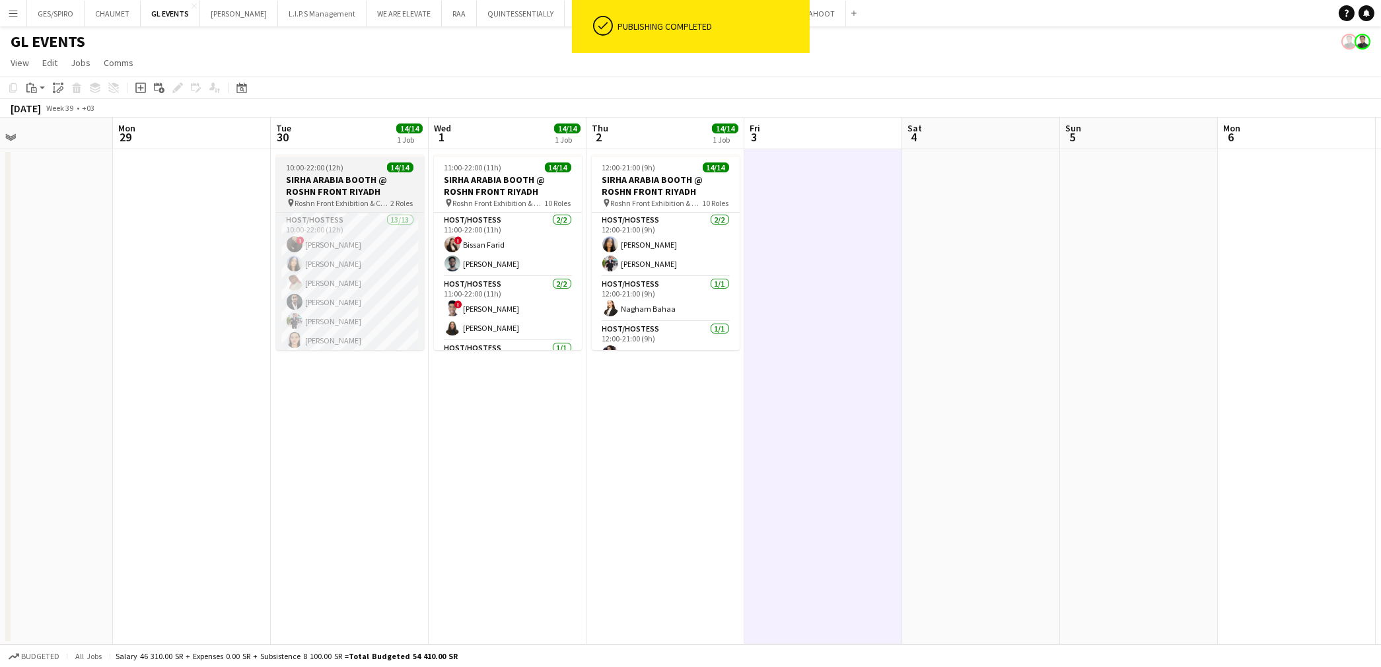
click at [328, 190] on h3 "SIRHA ARABIA BOOTH @ ROSHN FRONT RIYADH" at bounding box center [350, 186] width 148 height 24
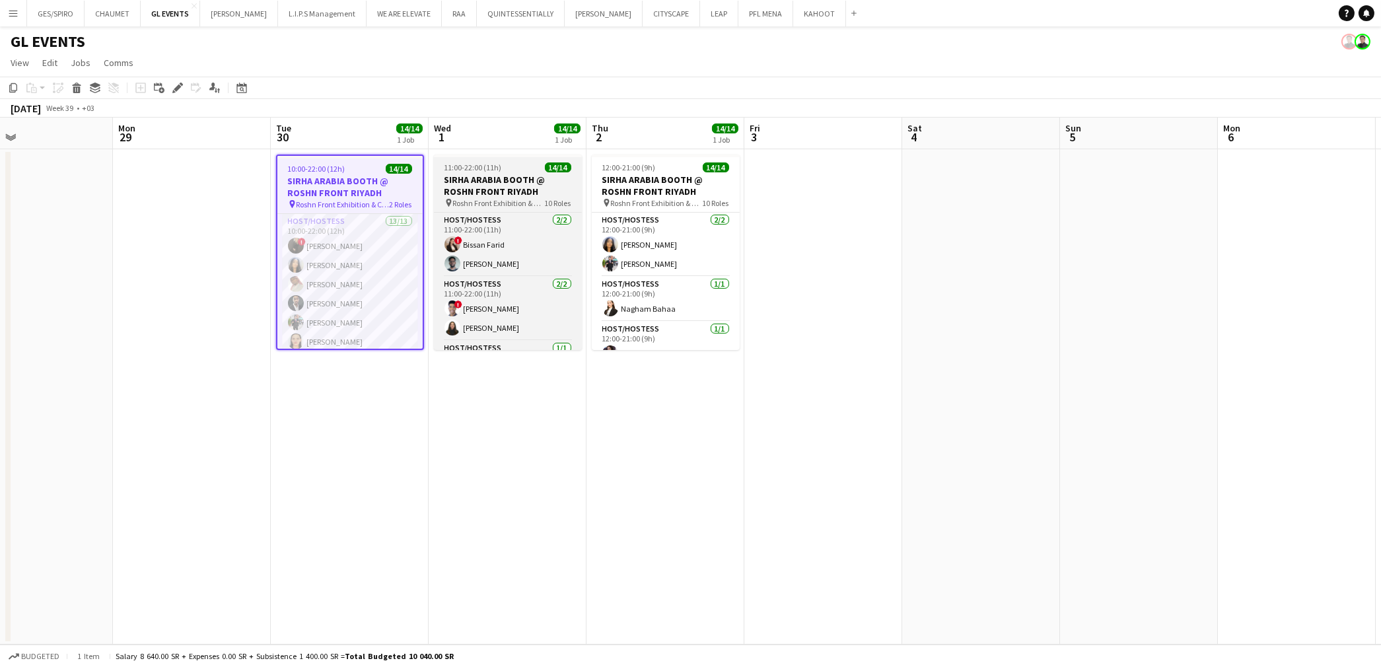
click at [493, 163] on span "11:00-22:00 (11h)" at bounding box center [472, 167] width 57 height 10
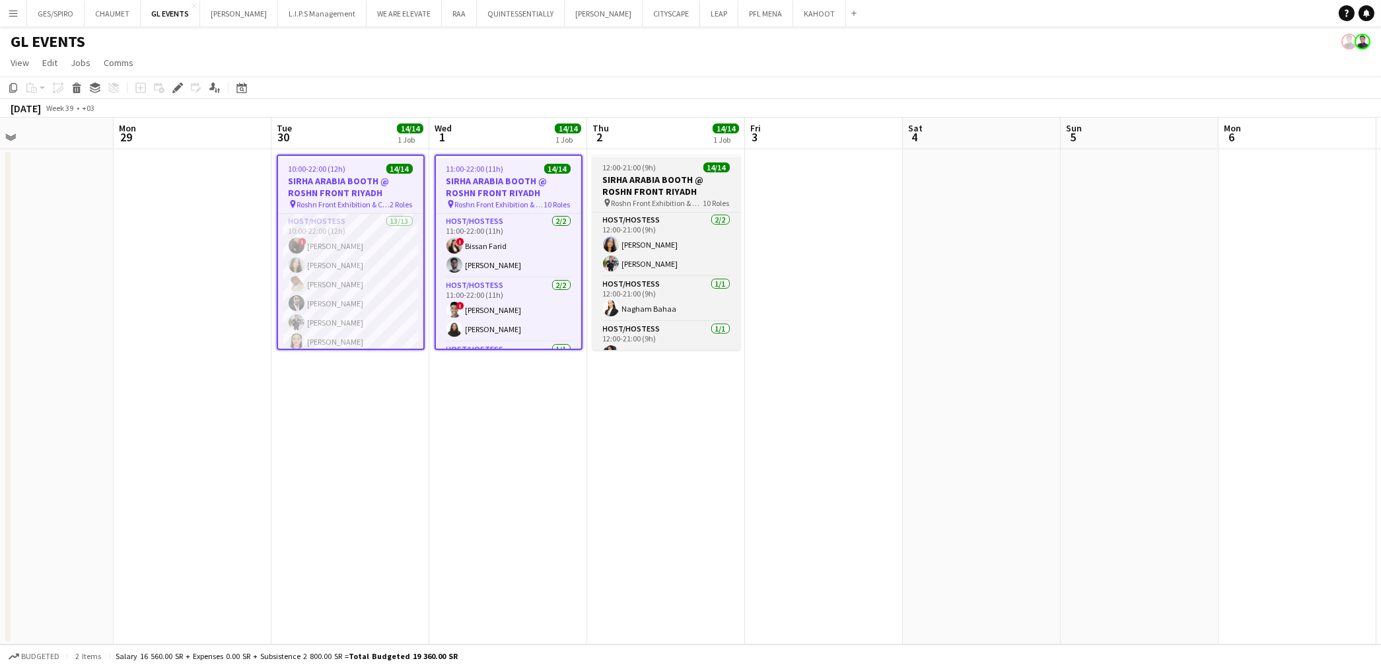
drag, startPoint x: 616, startPoint y: 162, endPoint x: 655, endPoint y: 167, distance: 39.3
click at [649, 166] on app-calendar-viewport "Fri 26 Sat 27 Sun 28 Mon 29 Tue 30 14/14 1 Job Wed 1 14/14 1 Job Thu 2 14/14 1 …" at bounding box center [690, 381] width 1381 height 527
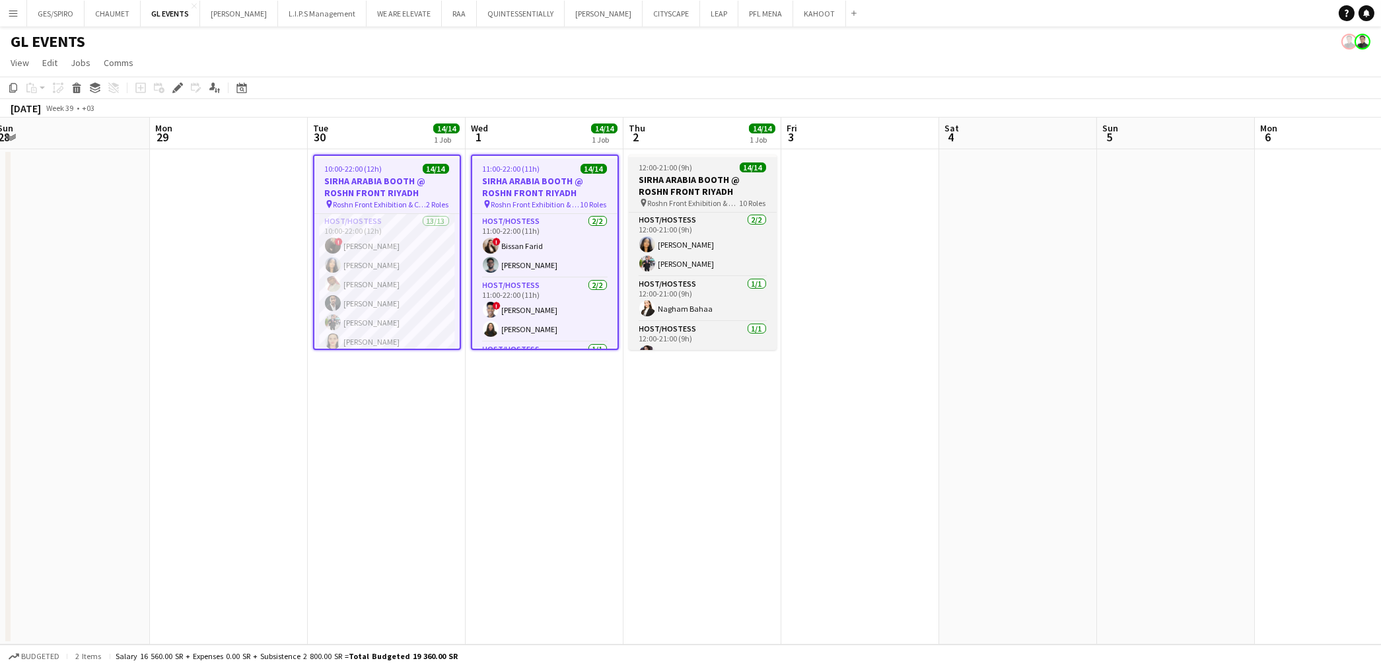
click at [655, 167] on span "12:00-21:00 (9h)" at bounding box center [665, 167] width 53 height 10
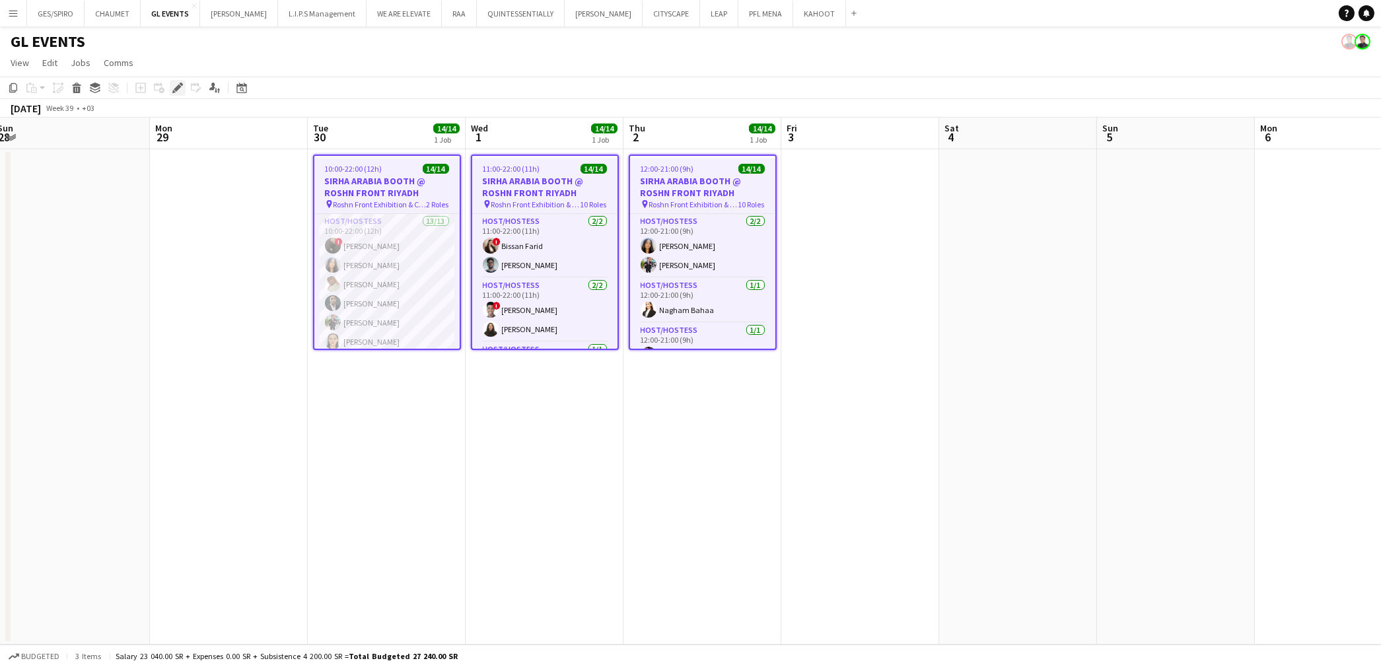
click at [183, 87] on div "Edit" at bounding box center [178, 88] width 16 height 16
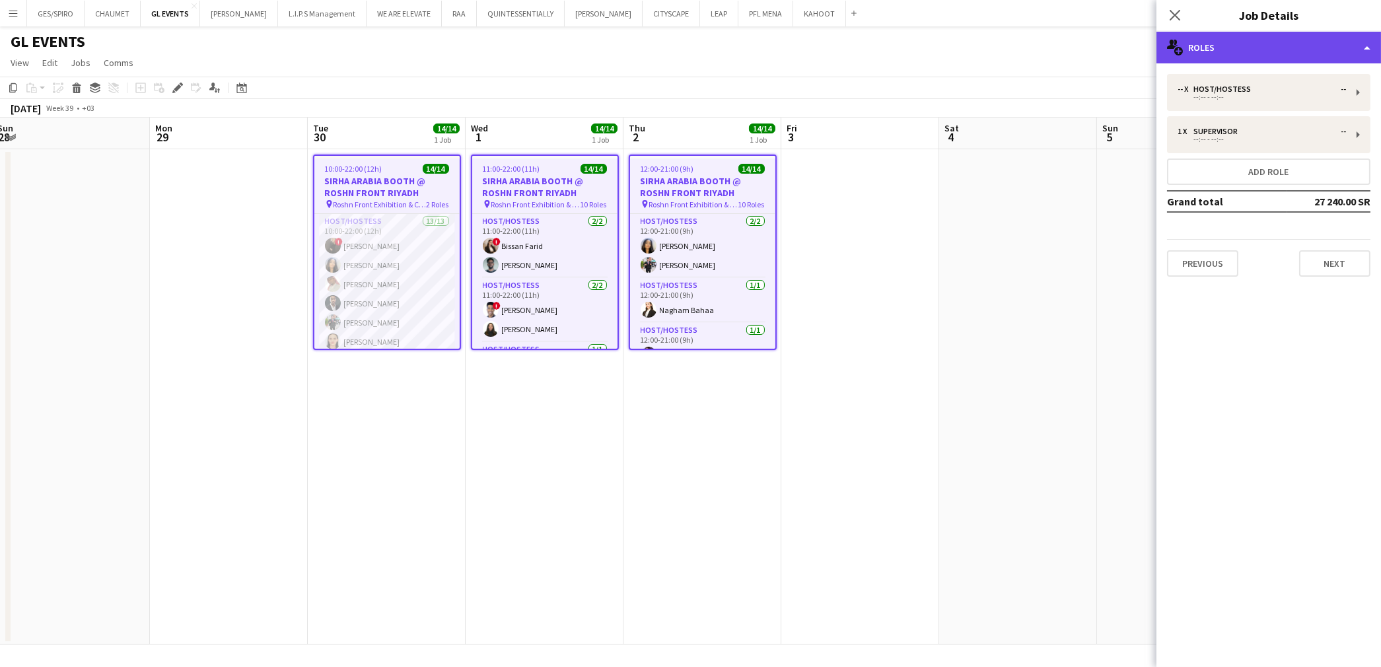
click at [1239, 38] on div "multiple-users-add Roles" at bounding box center [1268, 48] width 225 height 32
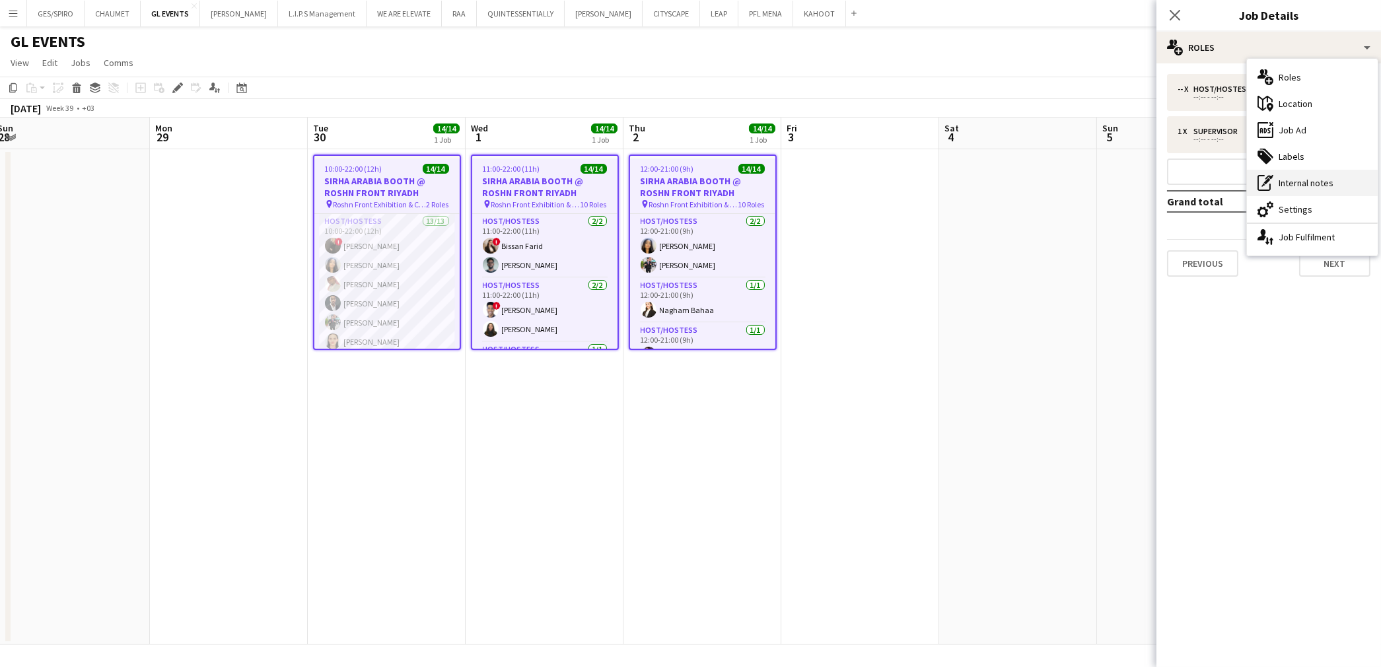
click at [1322, 182] on div "pen-write Internal notes" at bounding box center [1312, 183] width 131 height 26
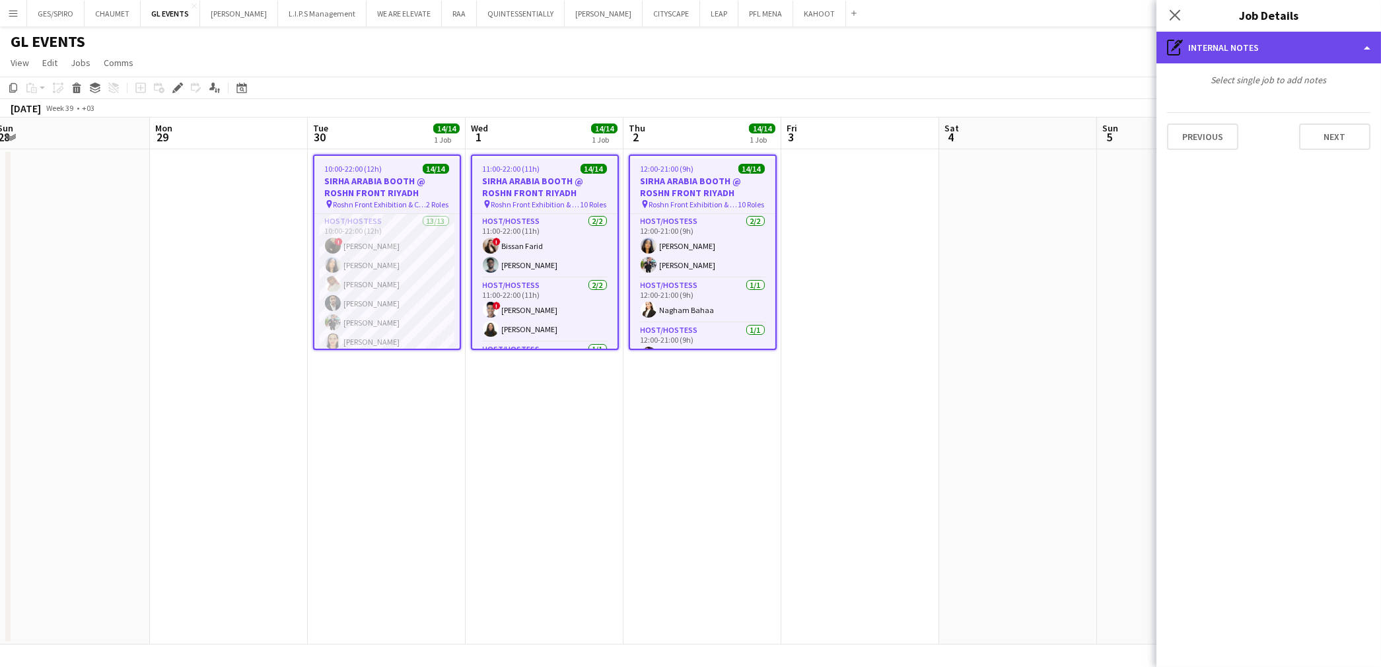
click at [1276, 58] on div "pen-write Internal notes" at bounding box center [1268, 48] width 225 height 32
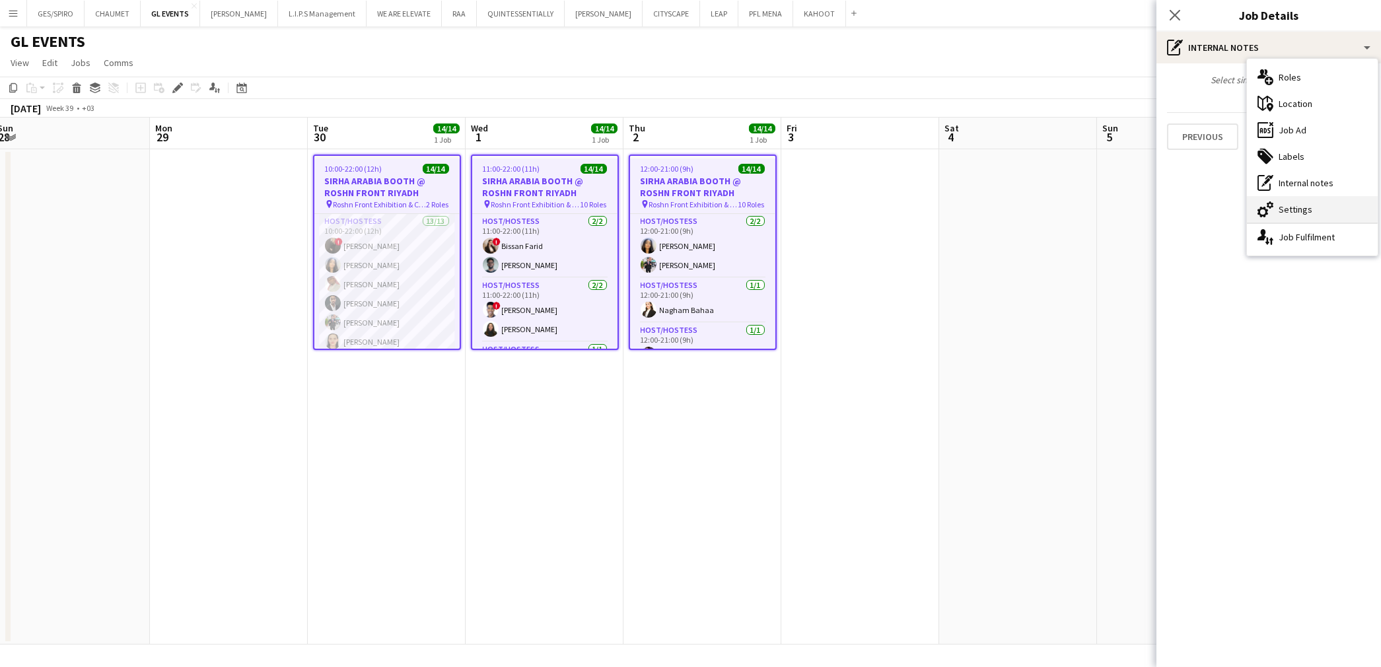
click at [1293, 211] on div "cog-double-3 Settings" at bounding box center [1312, 209] width 131 height 26
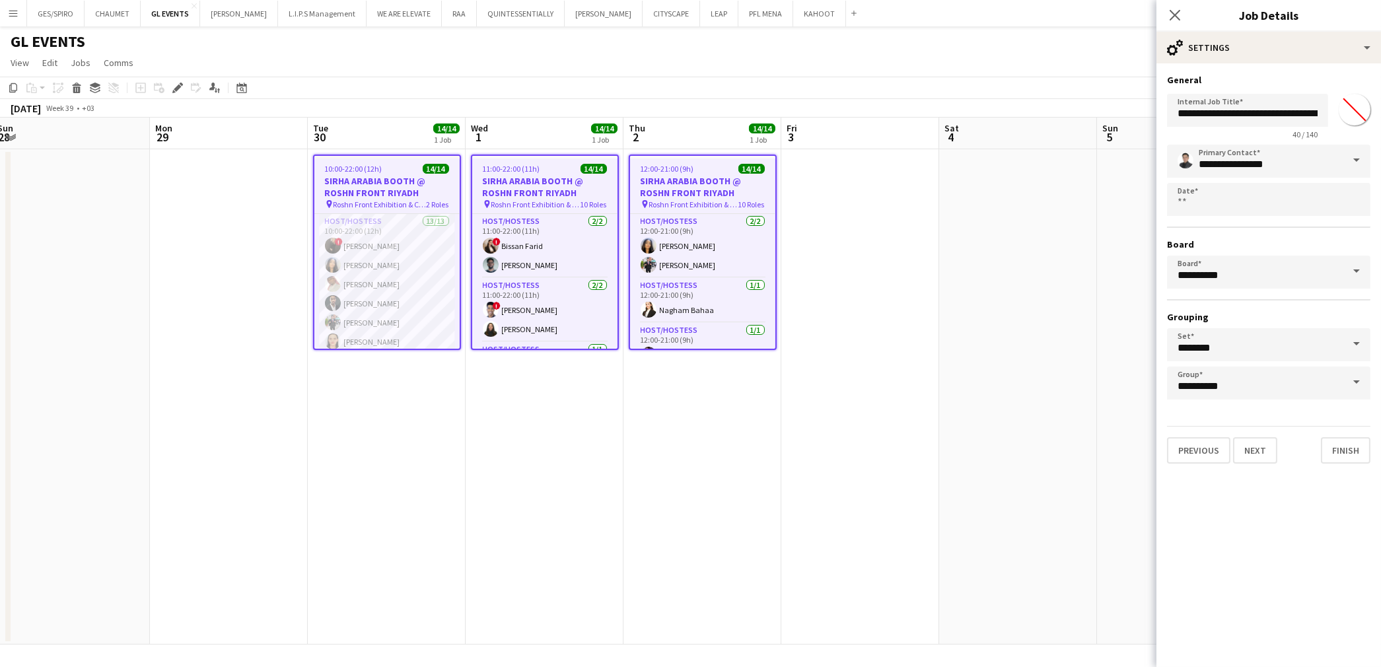
click at [1351, 159] on span at bounding box center [1357, 161] width 28 height 32
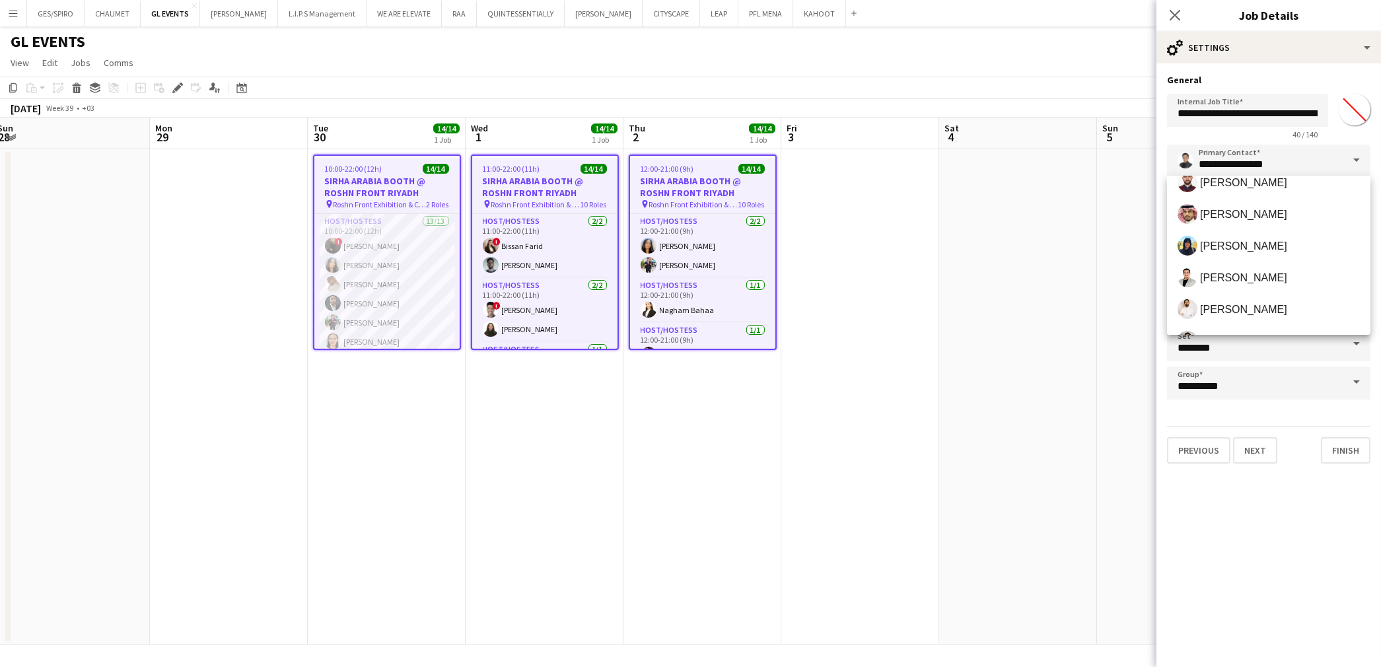
scroll to position [147, 0]
click at [1248, 213] on span "Lin Allaf" at bounding box center [1269, 209] width 182 height 20
type input "*********"
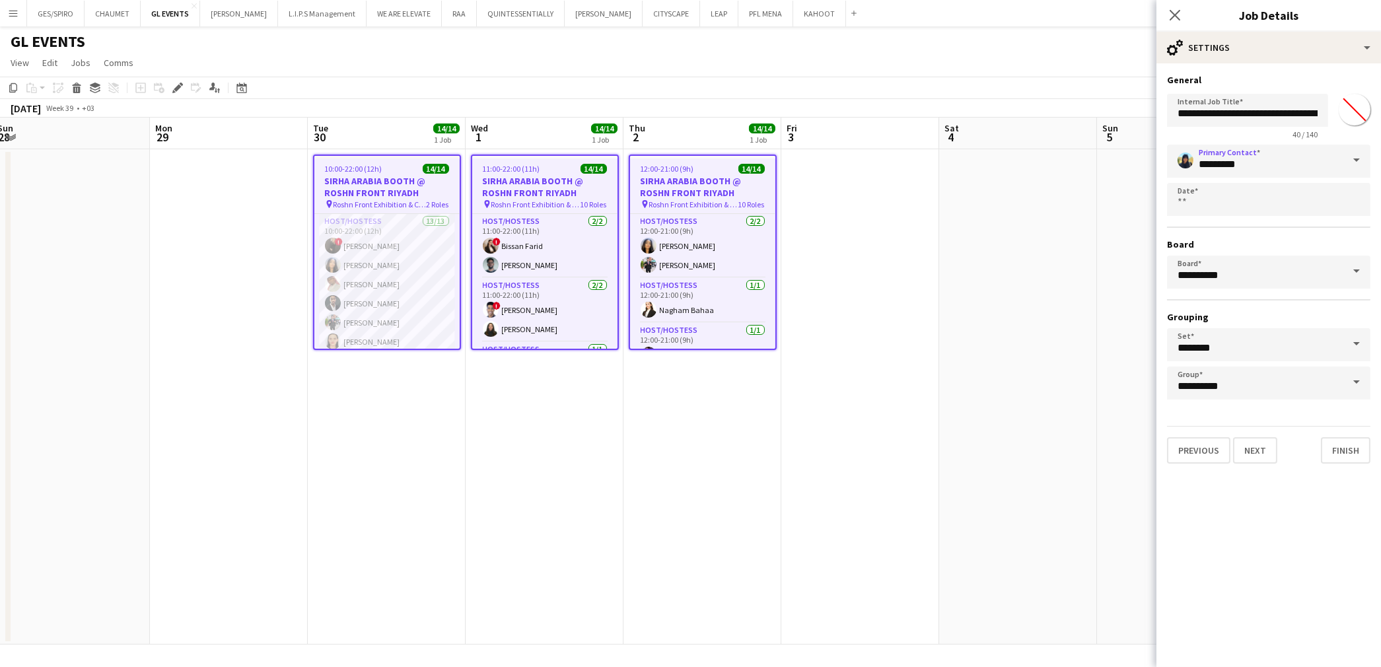
click at [1359, 102] on input "*******" at bounding box center [1355, 110] width 48 height 48
type input "*******"
click at [1335, 445] on button "Finish" at bounding box center [1346, 450] width 50 height 26
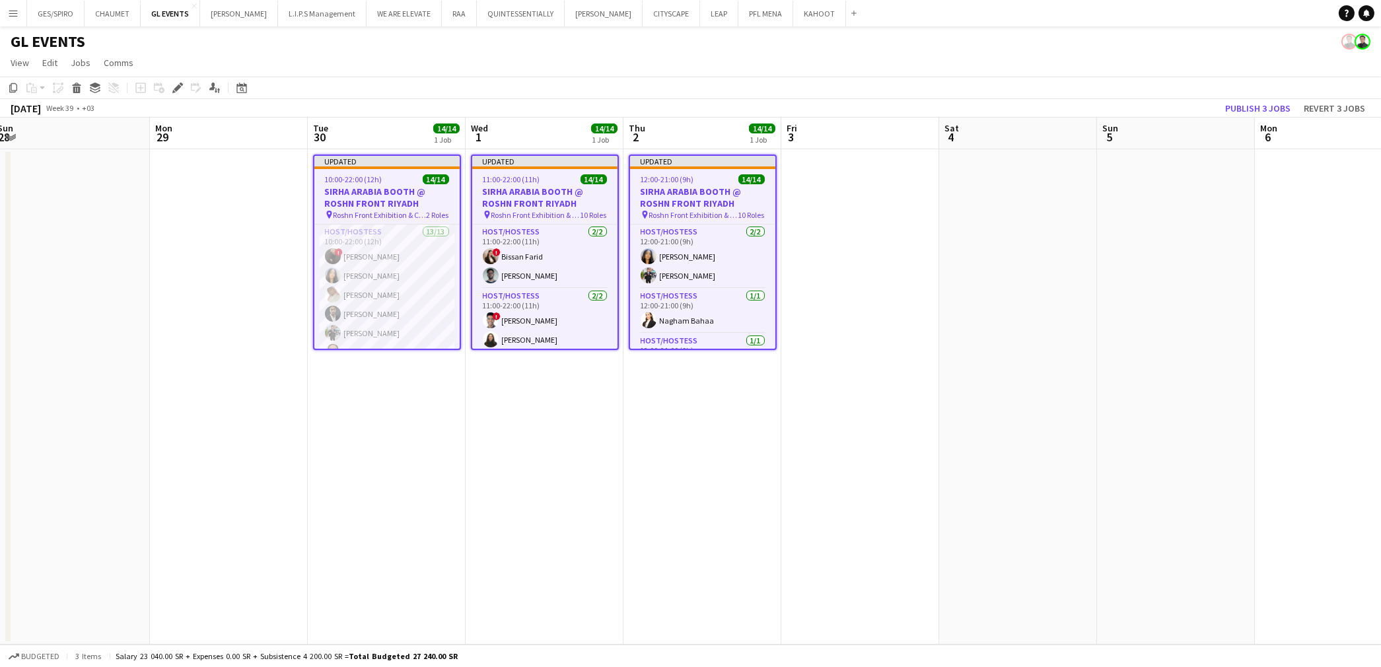
click at [948, 439] on app-date-cell at bounding box center [1018, 396] width 158 height 495
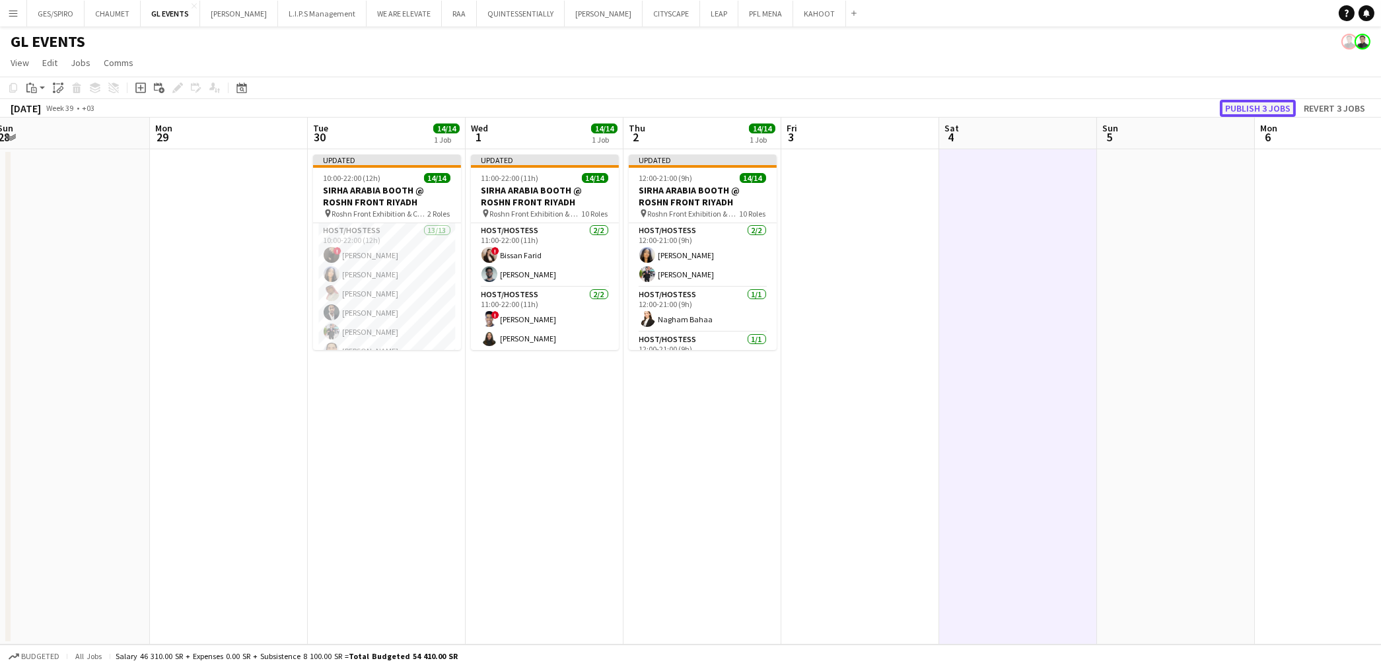
click at [1257, 111] on button "Publish 3 jobs" at bounding box center [1258, 108] width 76 height 17
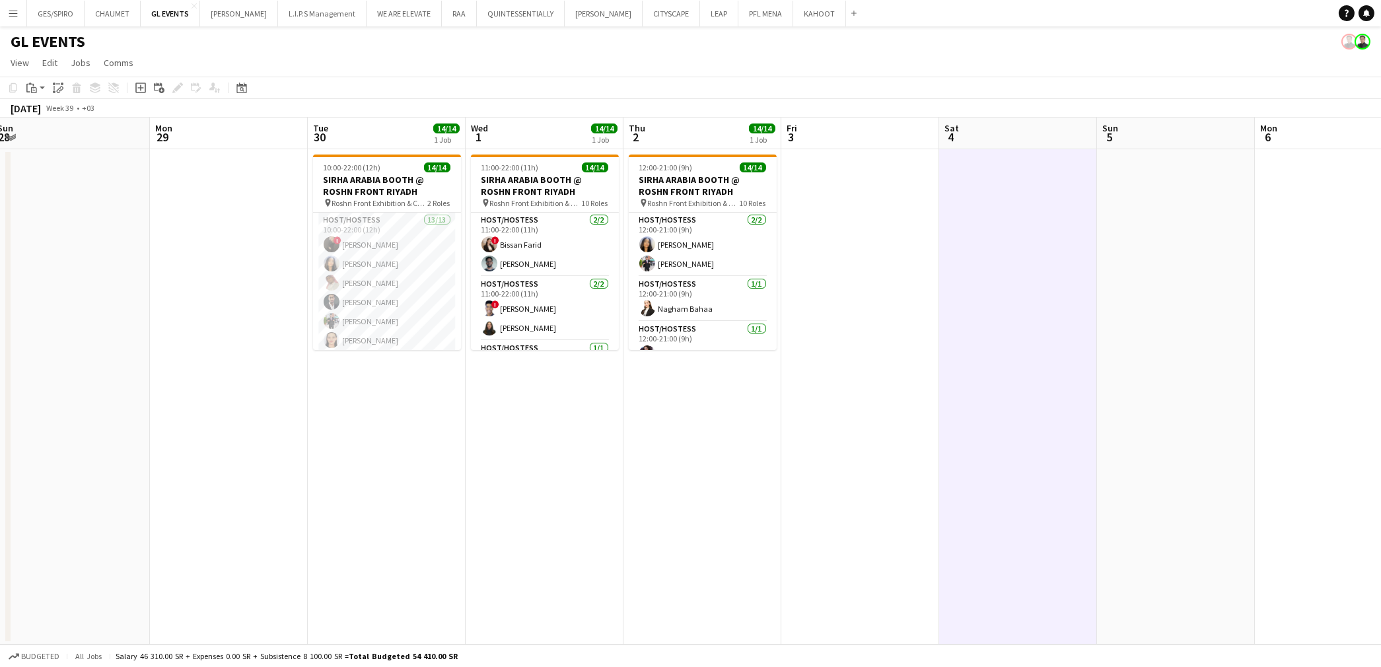
click at [881, 217] on app-date-cell at bounding box center [860, 396] width 158 height 495
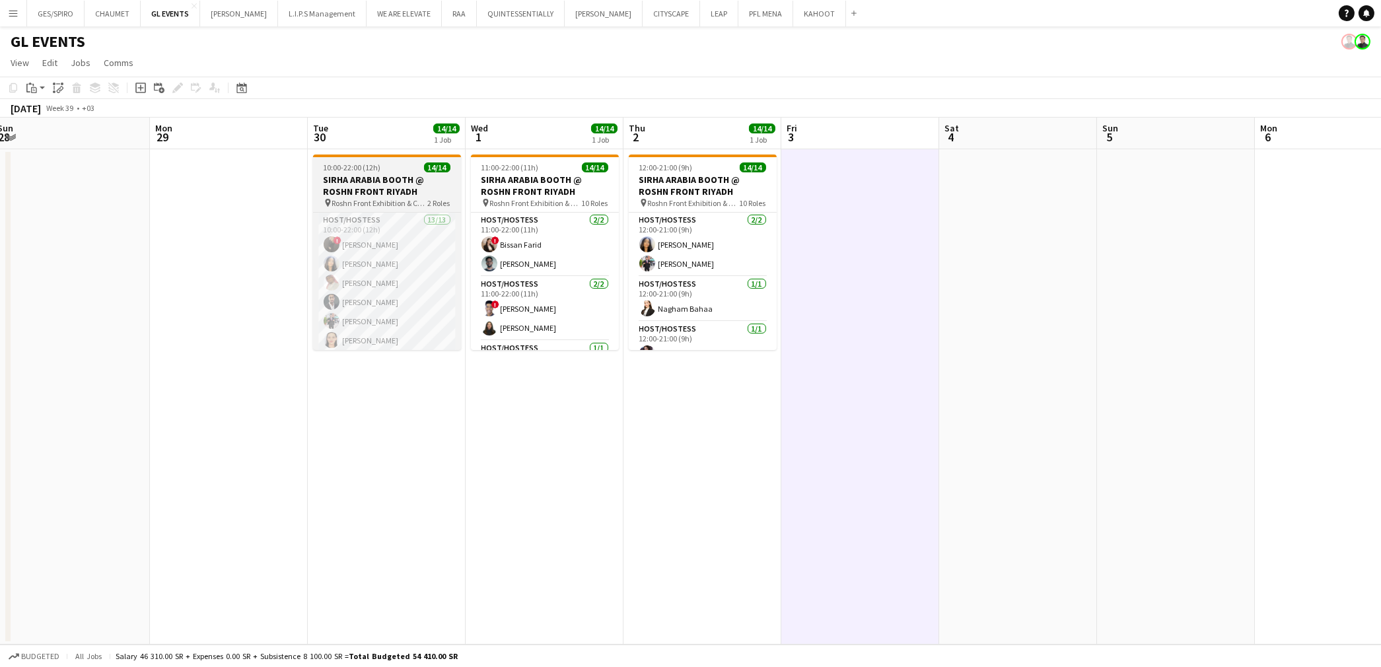
click at [361, 198] on span "Roshn Front Exhibition & Conference Center - [GEOGRAPHIC_DATA]" at bounding box center [380, 203] width 96 height 10
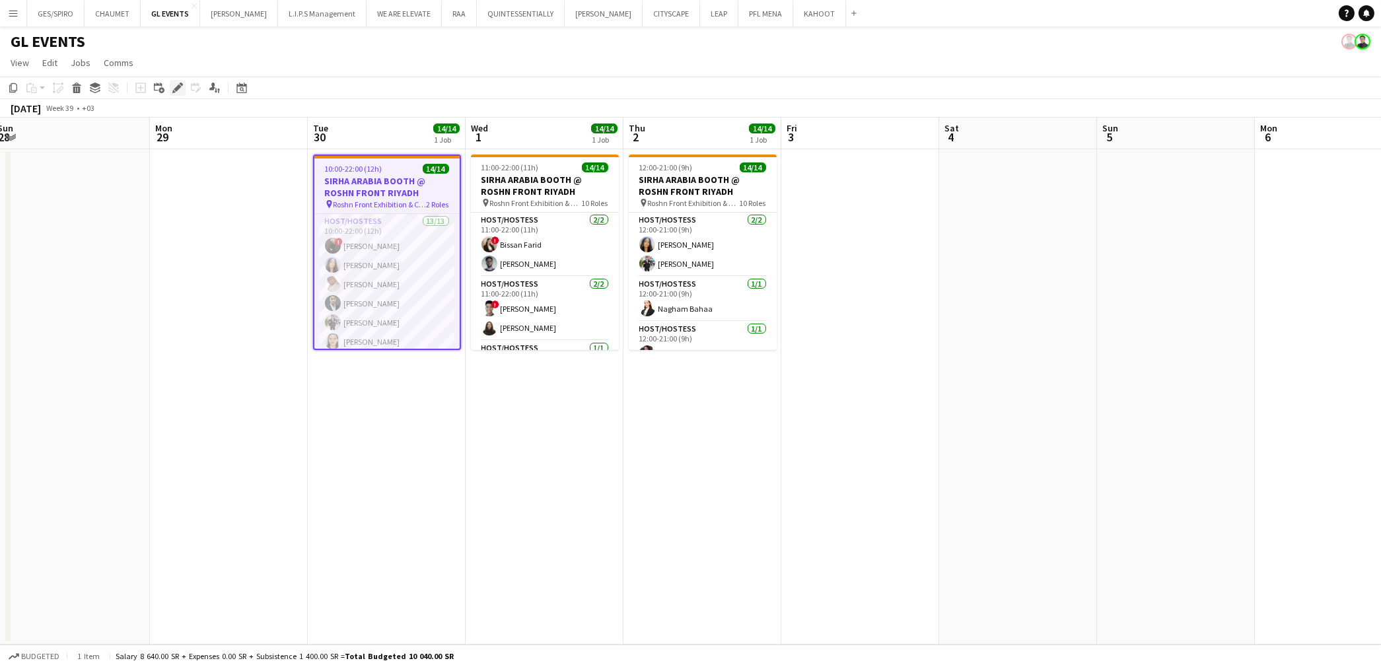
click at [177, 84] on icon "Edit" at bounding box center [177, 88] width 11 height 11
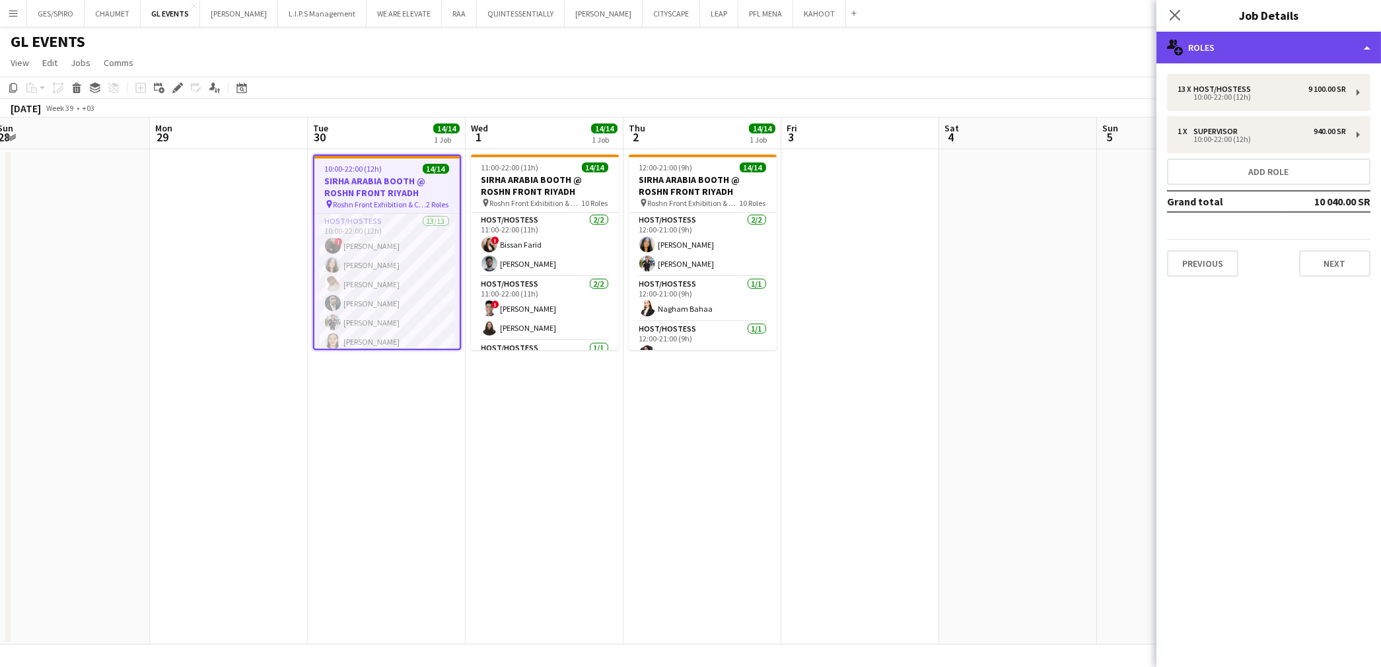
click at [1306, 51] on div "multiple-users-add Roles" at bounding box center [1268, 48] width 225 height 32
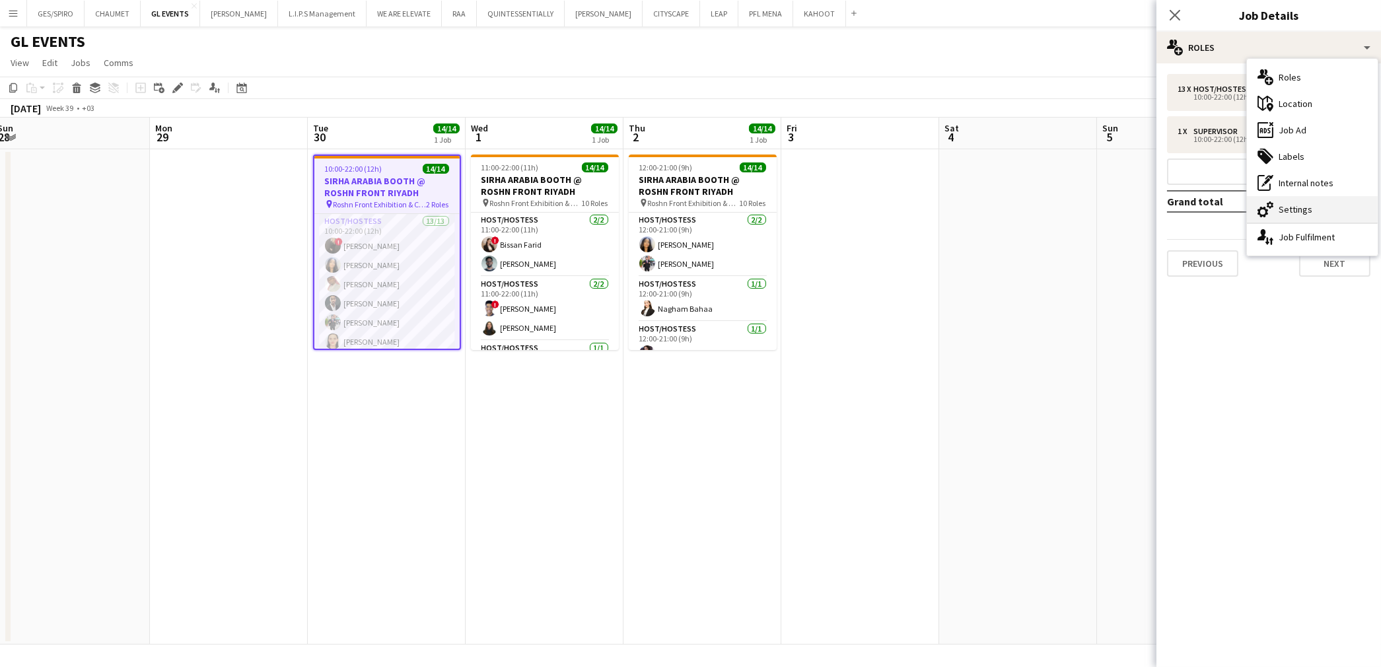
click at [1341, 211] on div "cog-double-3 Settings" at bounding box center [1312, 209] width 131 height 26
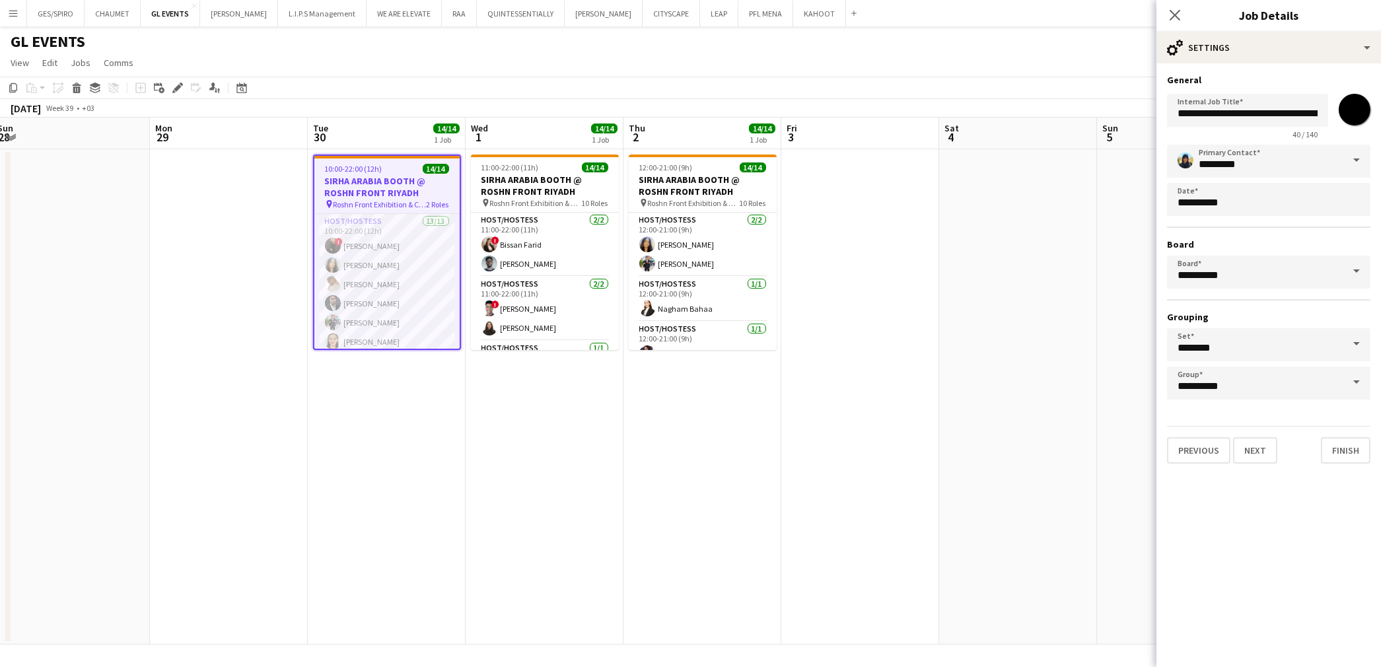
click at [1032, 291] on app-date-cell at bounding box center [1018, 396] width 158 height 495
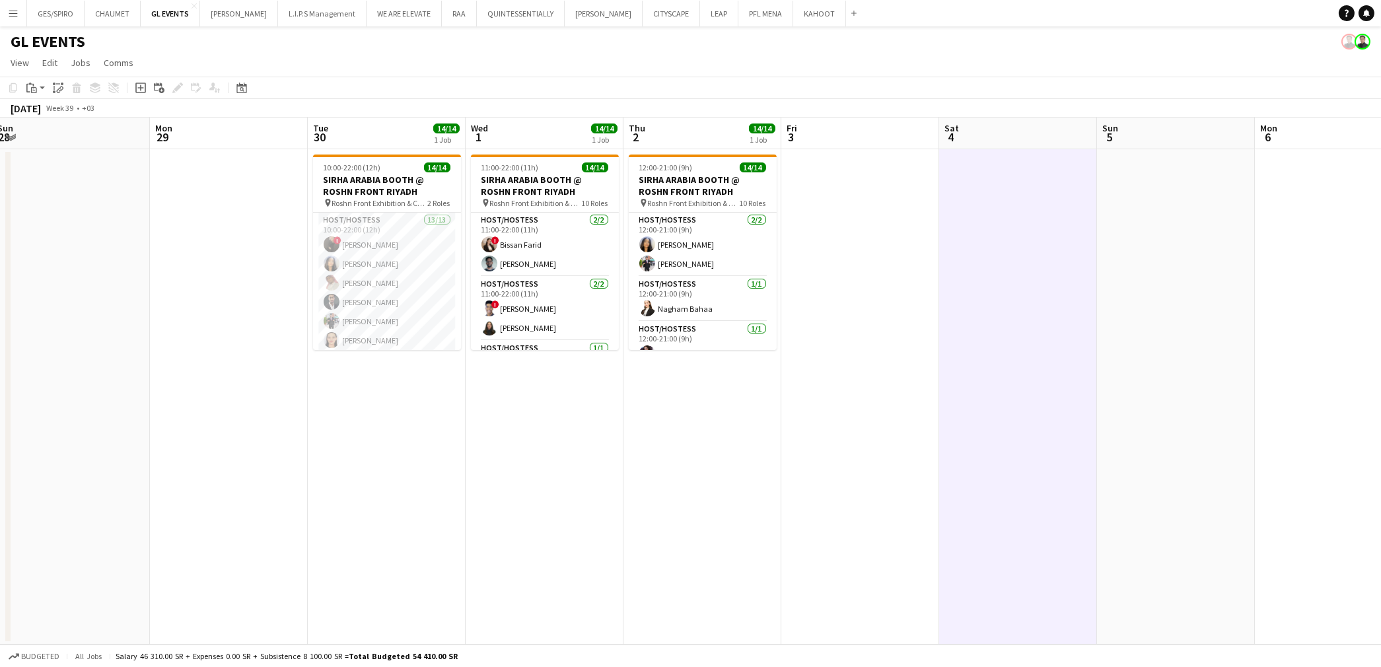
click at [861, 332] on app-date-cell at bounding box center [860, 396] width 158 height 495
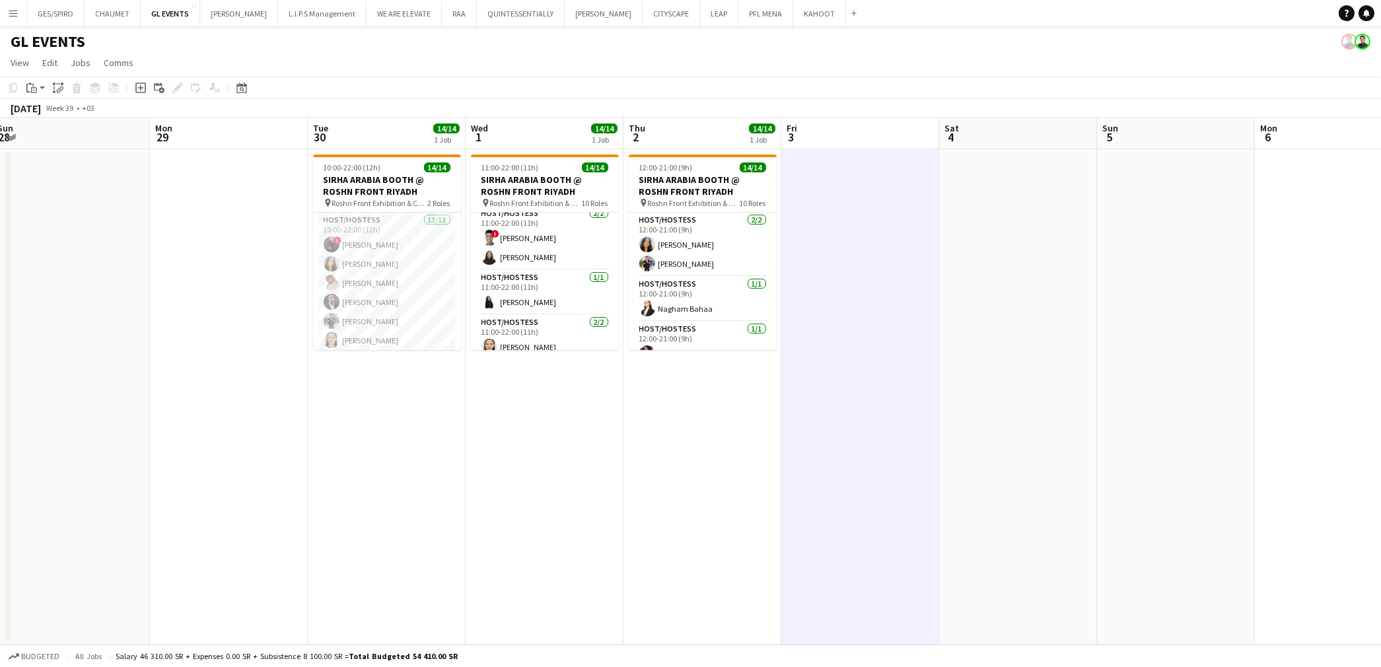
scroll to position [0, 0]
click at [571, 427] on app-date-cell "11:00-22:00 (11h) 14/14 SIRHA ARABIA BOOTH @ ROSHN FRONT RIYADH pin Roshn Front…" at bounding box center [545, 396] width 158 height 495
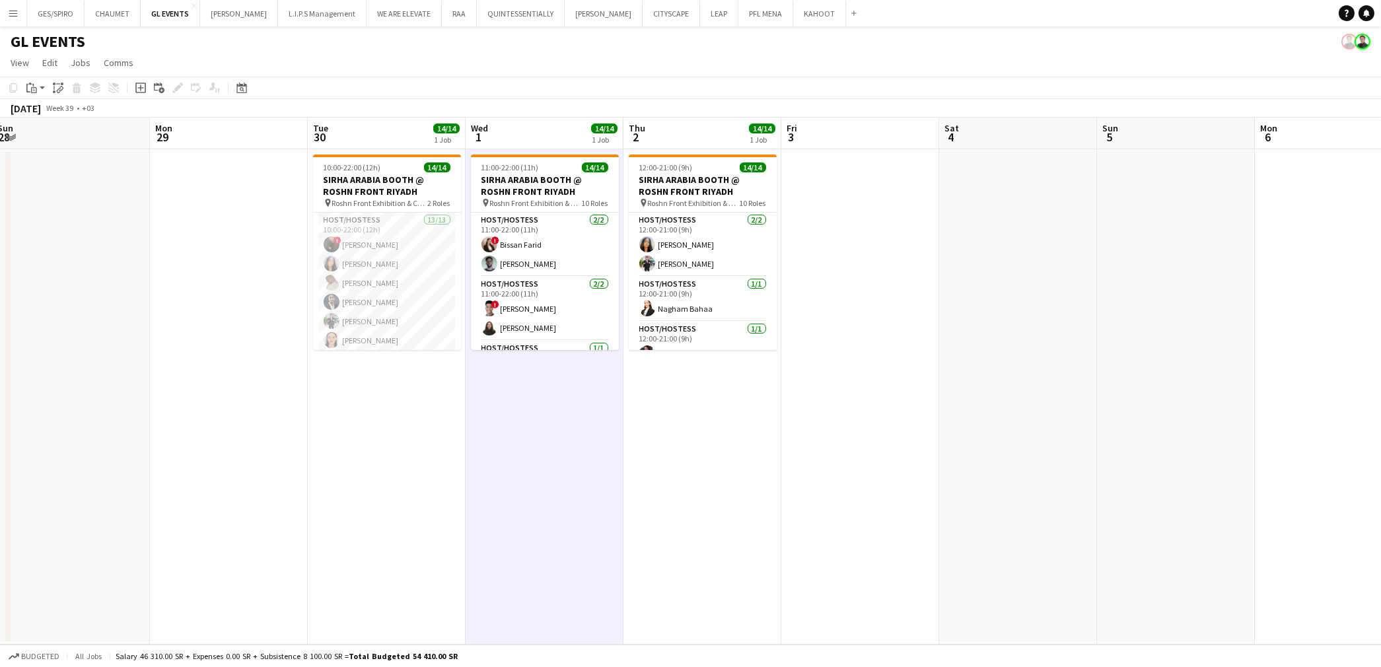
click at [882, 383] on app-date-cell at bounding box center [860, 396] width 158 height 495
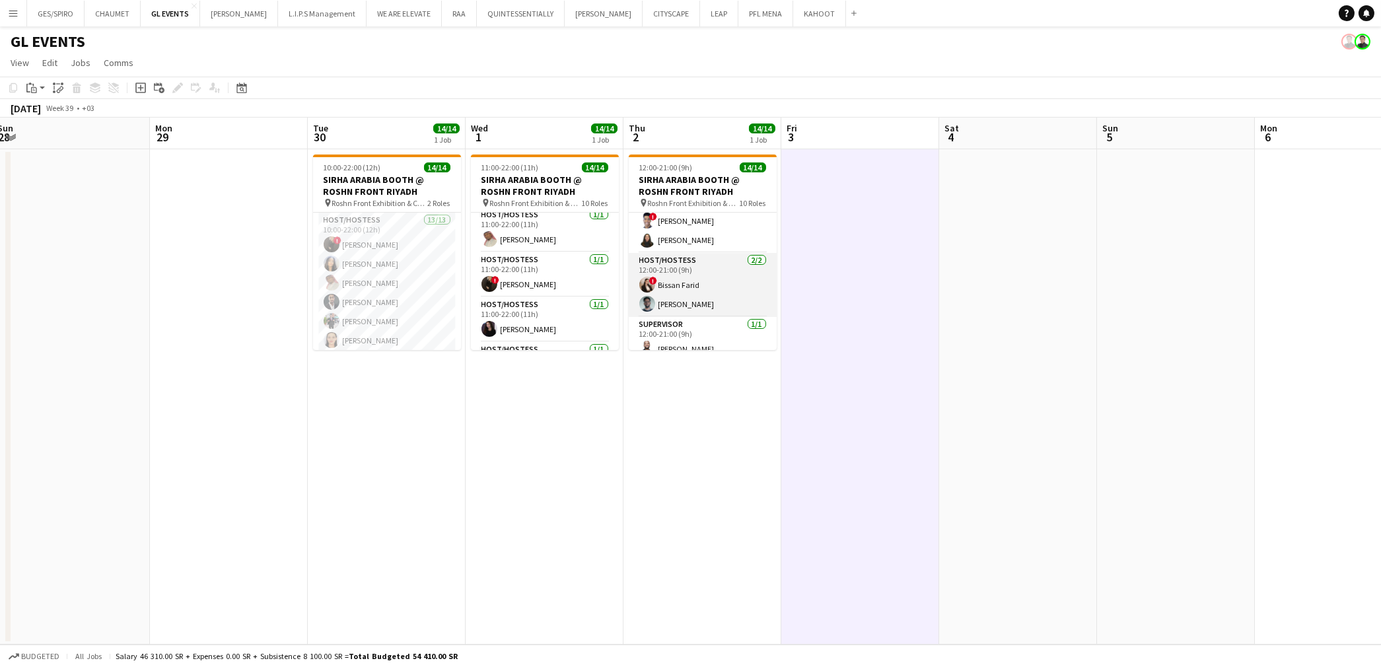
scroll to position [390, 0]
click at [611, 479] on app-date-cell "11:00-22:00 (11h) 14/14 SIRHA ARABIA BOOTH @ ROSHN FRONT RIYADH pin Roshn Front…" at bounding box center [545, 396] width 158 height 495
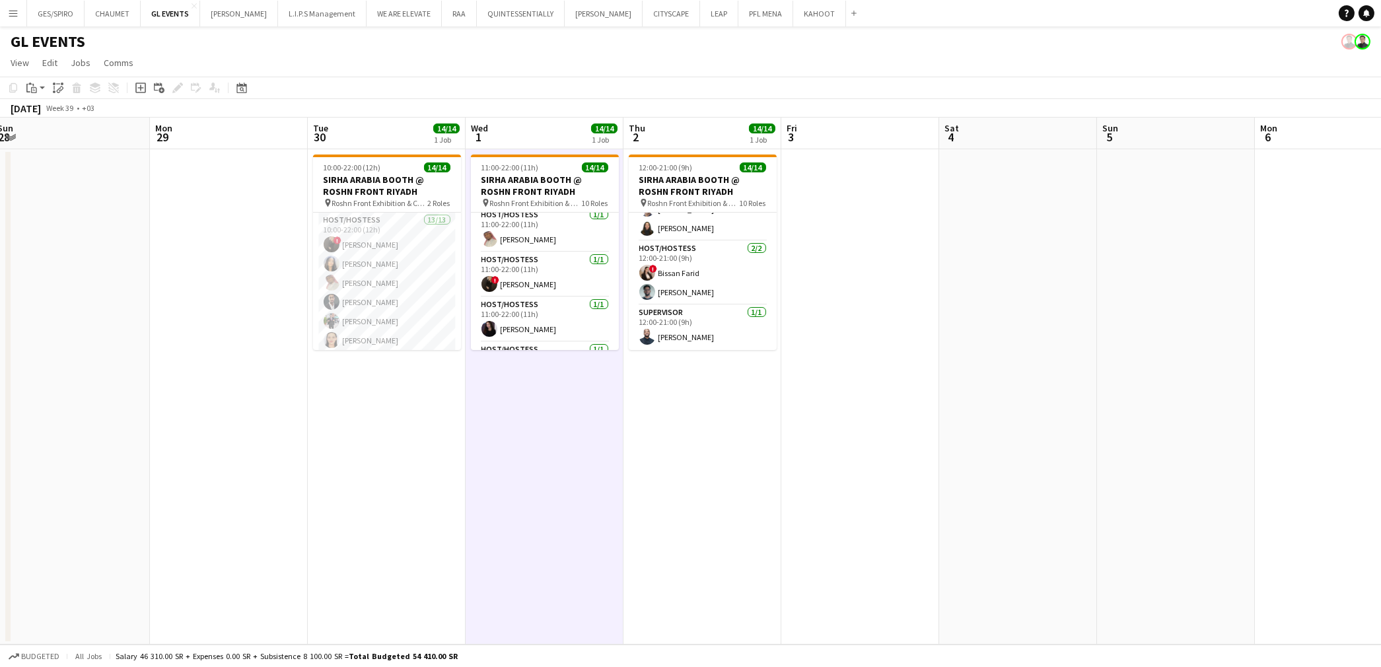
click at [896, 336] on app-date-cell at bounding box center [860, 396] width 158 height 495
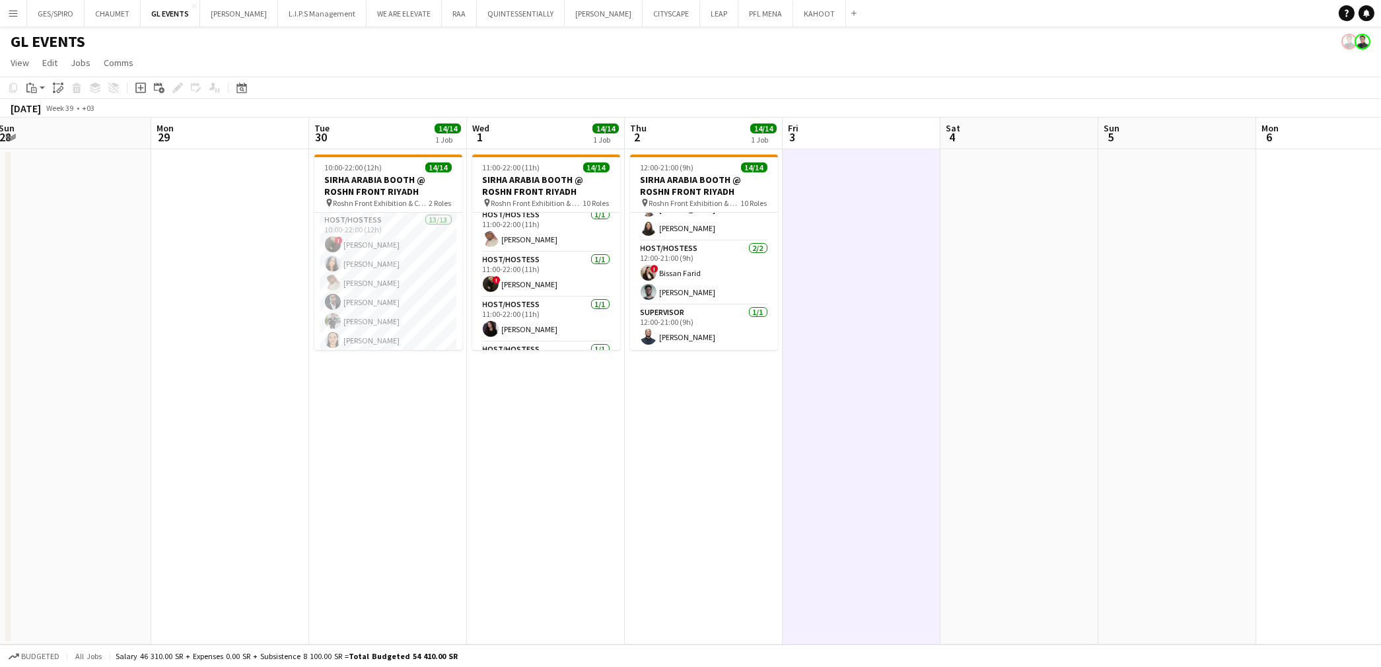
click at [989, 369] on app-date-cell at bounding box center [1019, 396] width 158 height 495
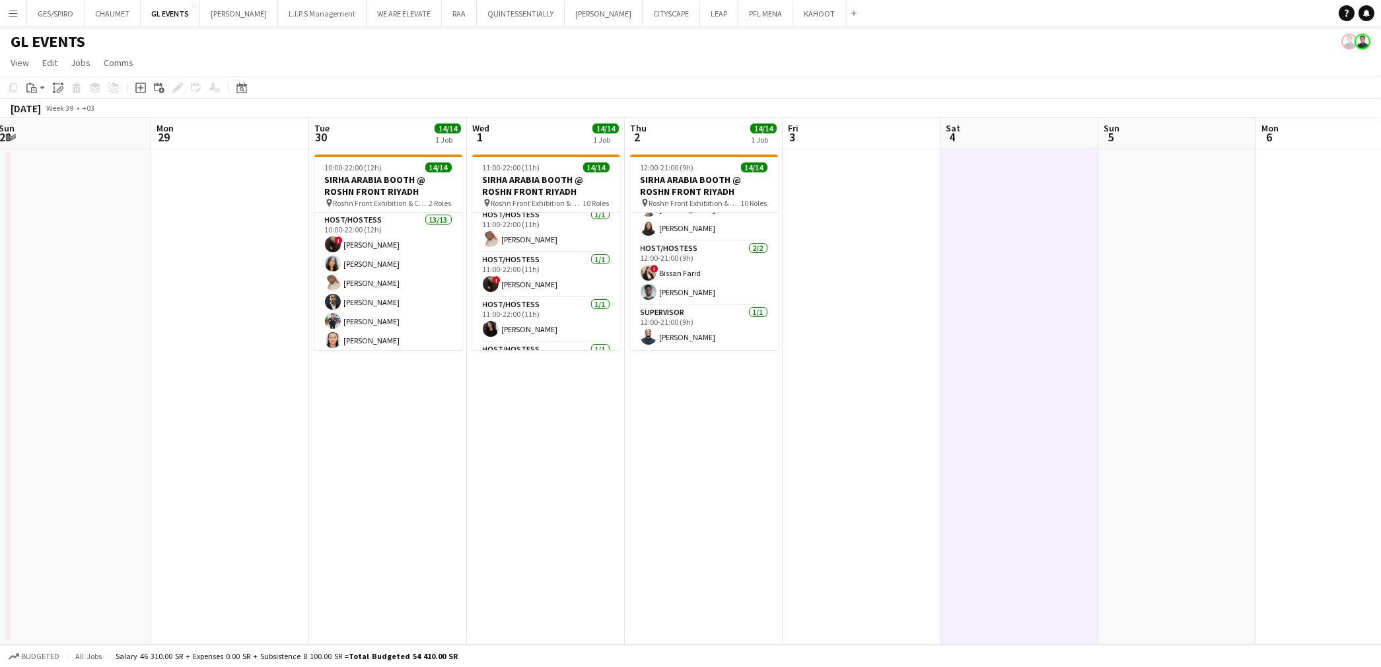
click at [660, 493] on app-date-cell "12:00-21:00 (9h) 14/14 SIRHA ARABIA BOOTH @ ROSHN FRONT RIYADH pin Roshn Front …" at bounding box center [704, 396] width 158 height 495
